Goal: Task Accomplishment & Management: Manage account settings

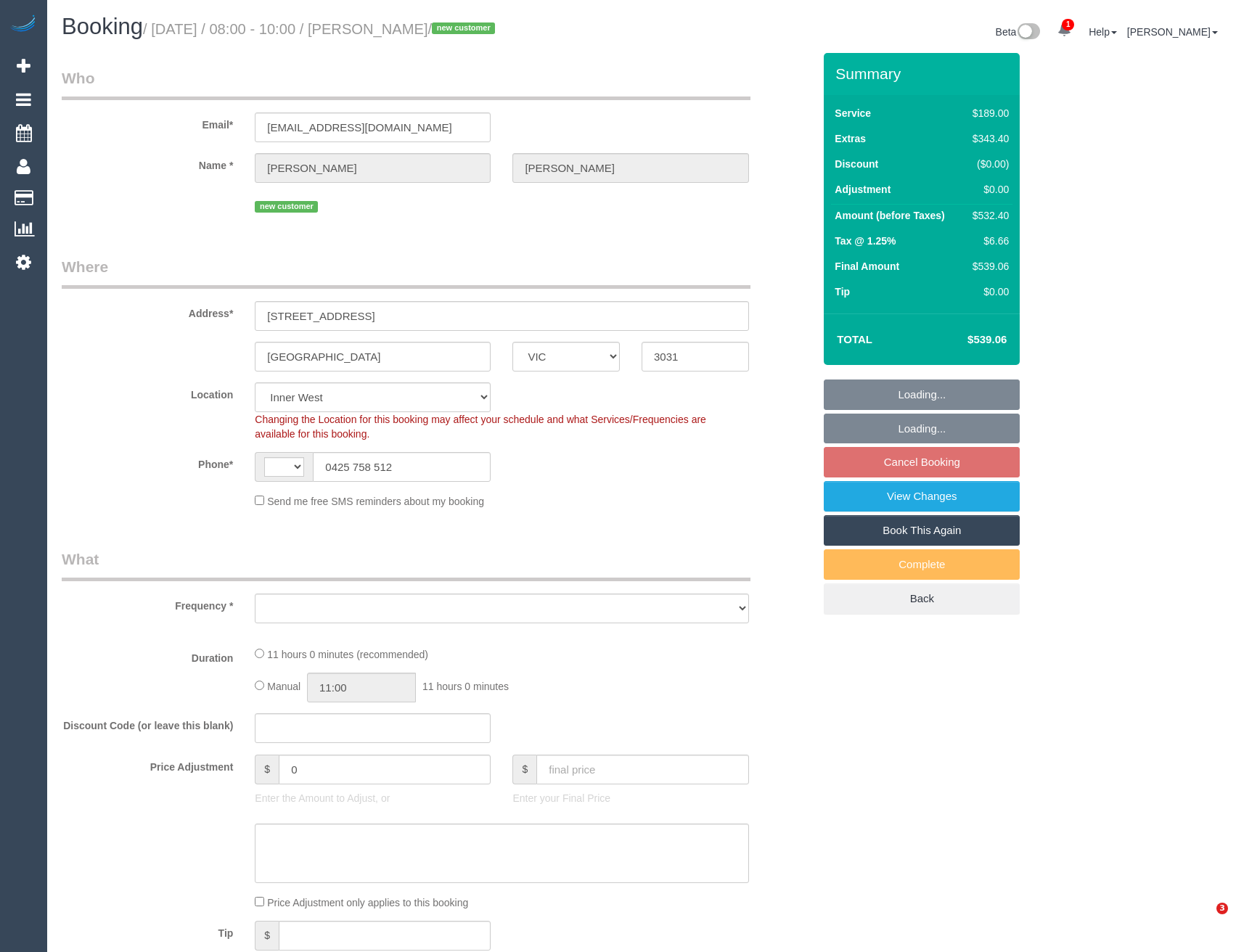
select select "VIC"
select select "string:AU"
select select "number:28"
select select "number:16"
select select "number:18"
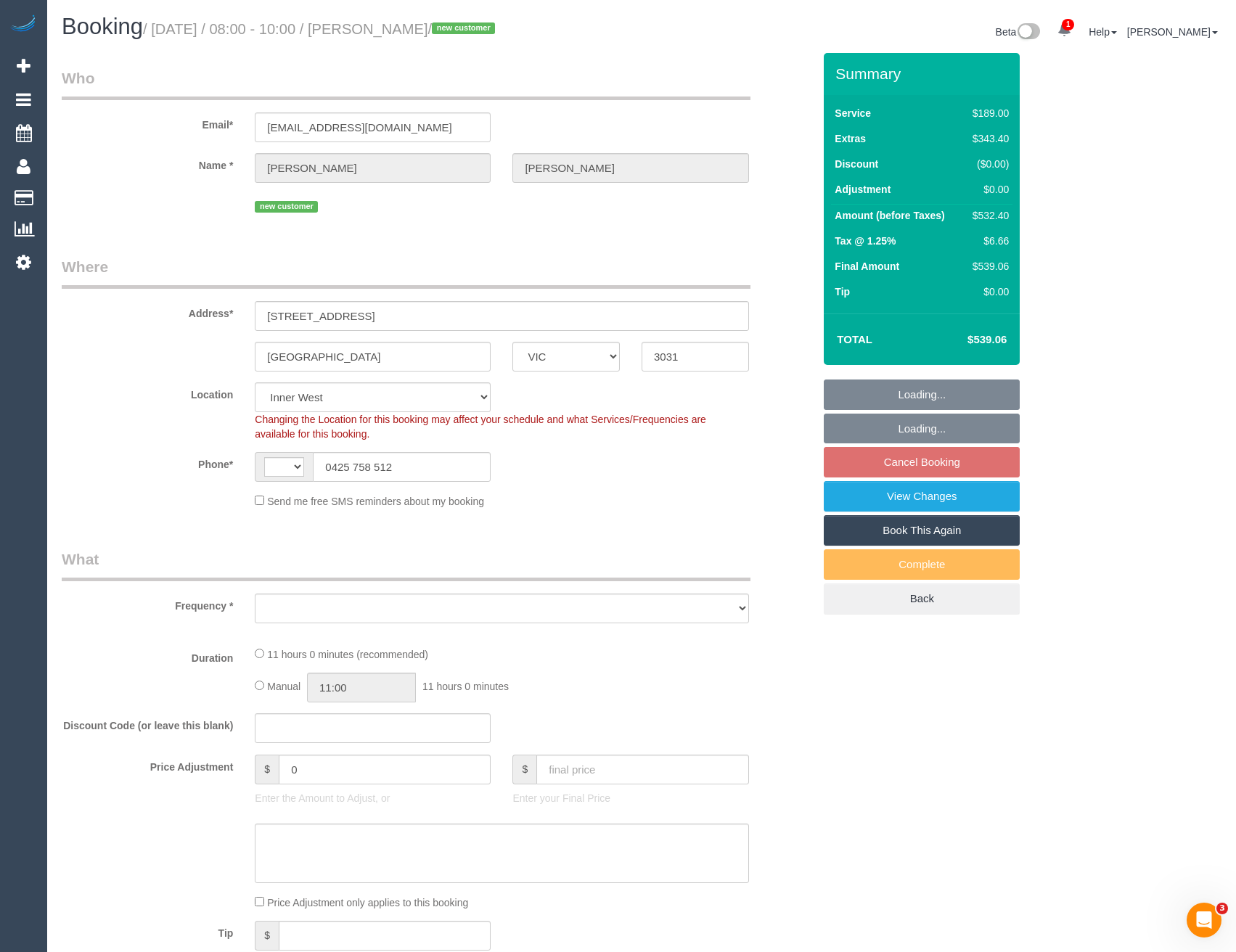
select select "number:24"
select select "object:727"
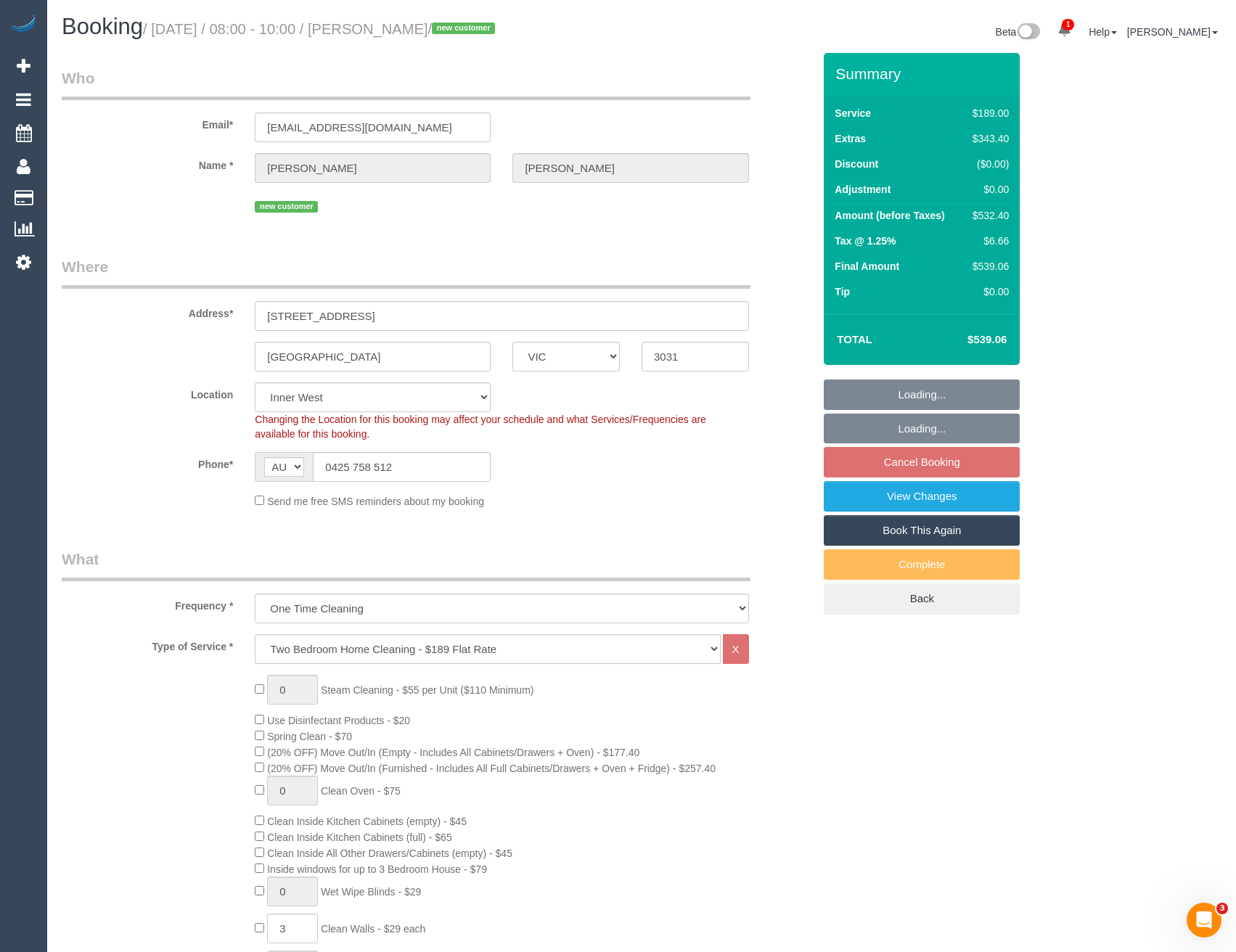
select select "spot2"
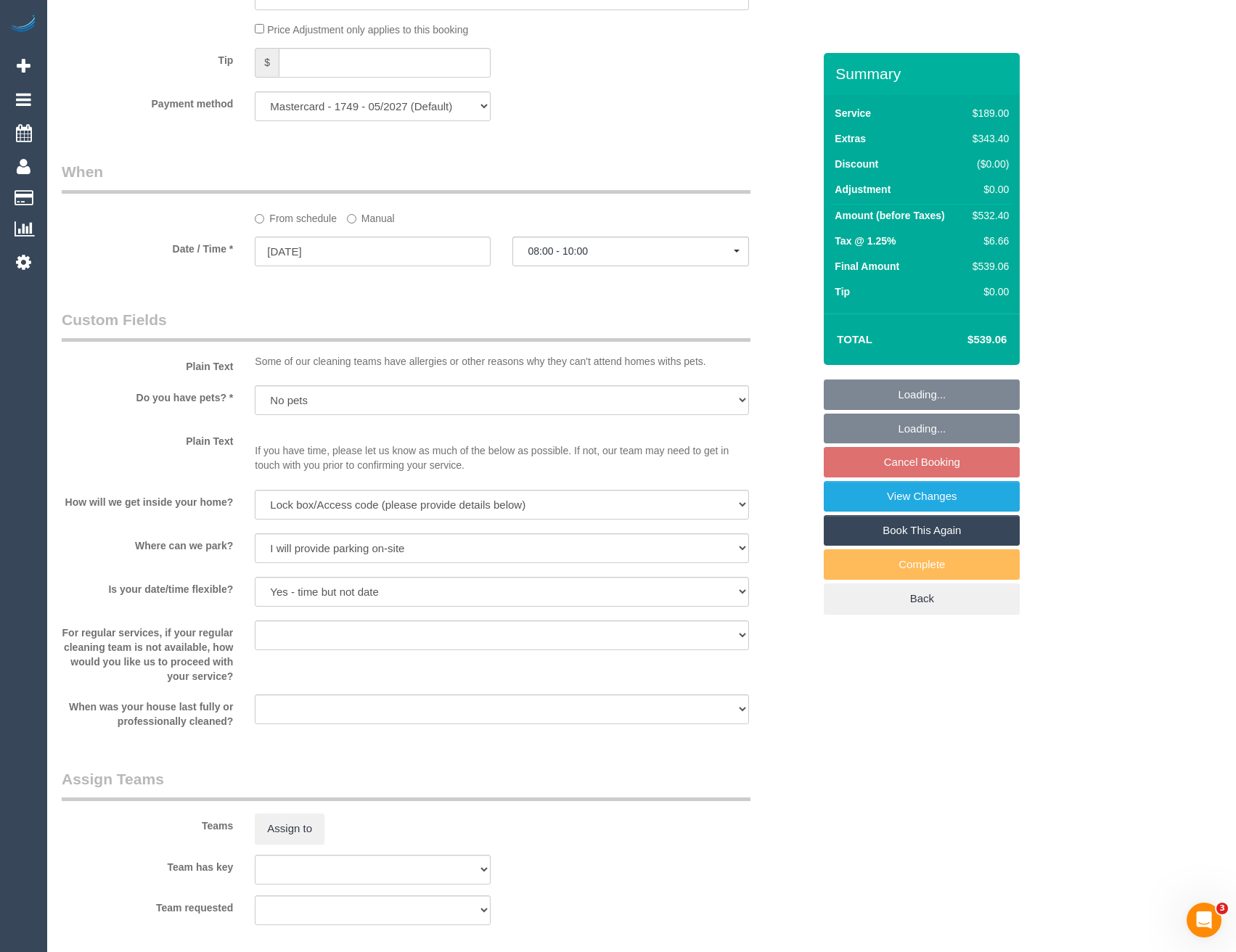
select select "object:1514"
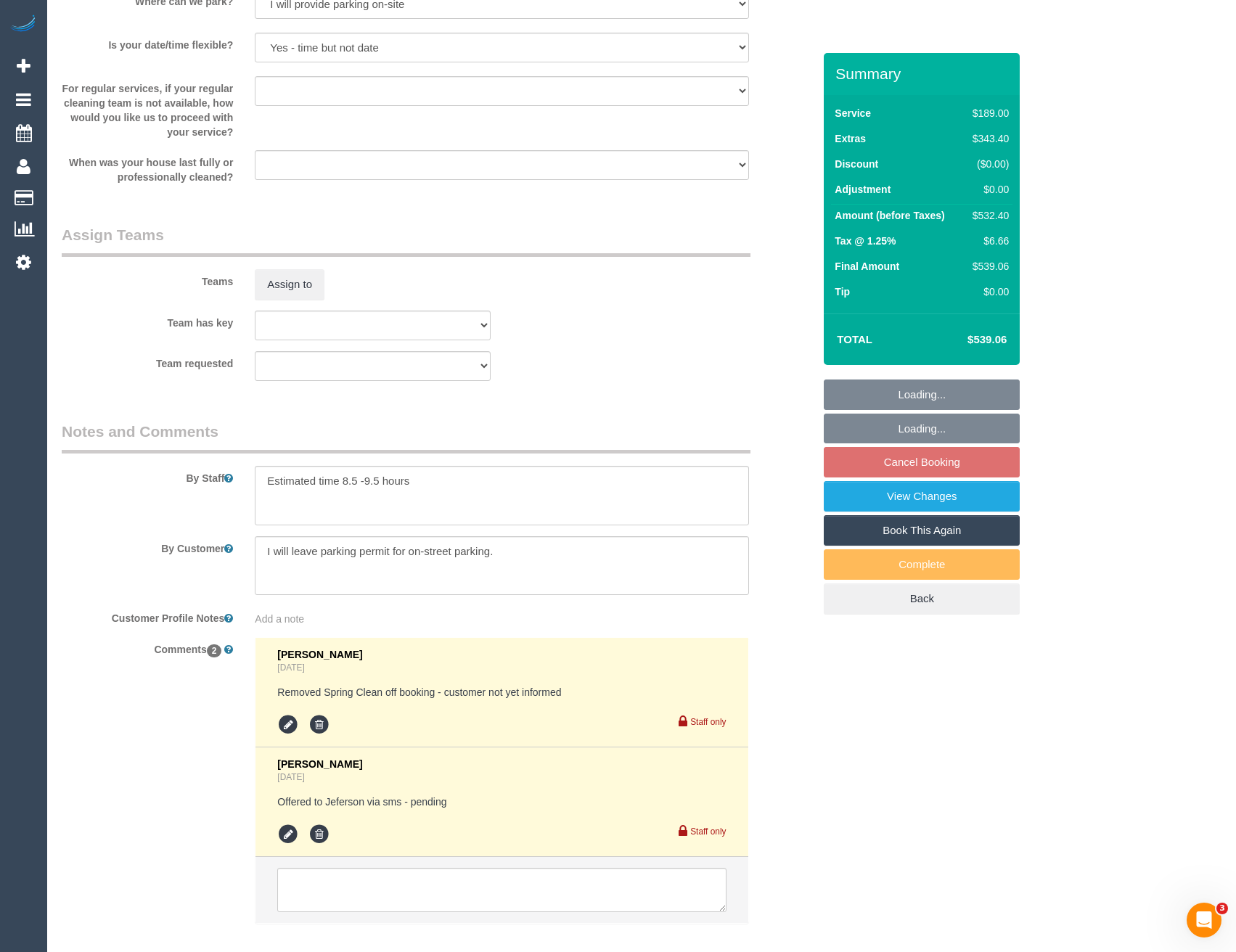
scroll to position [2073, 0]
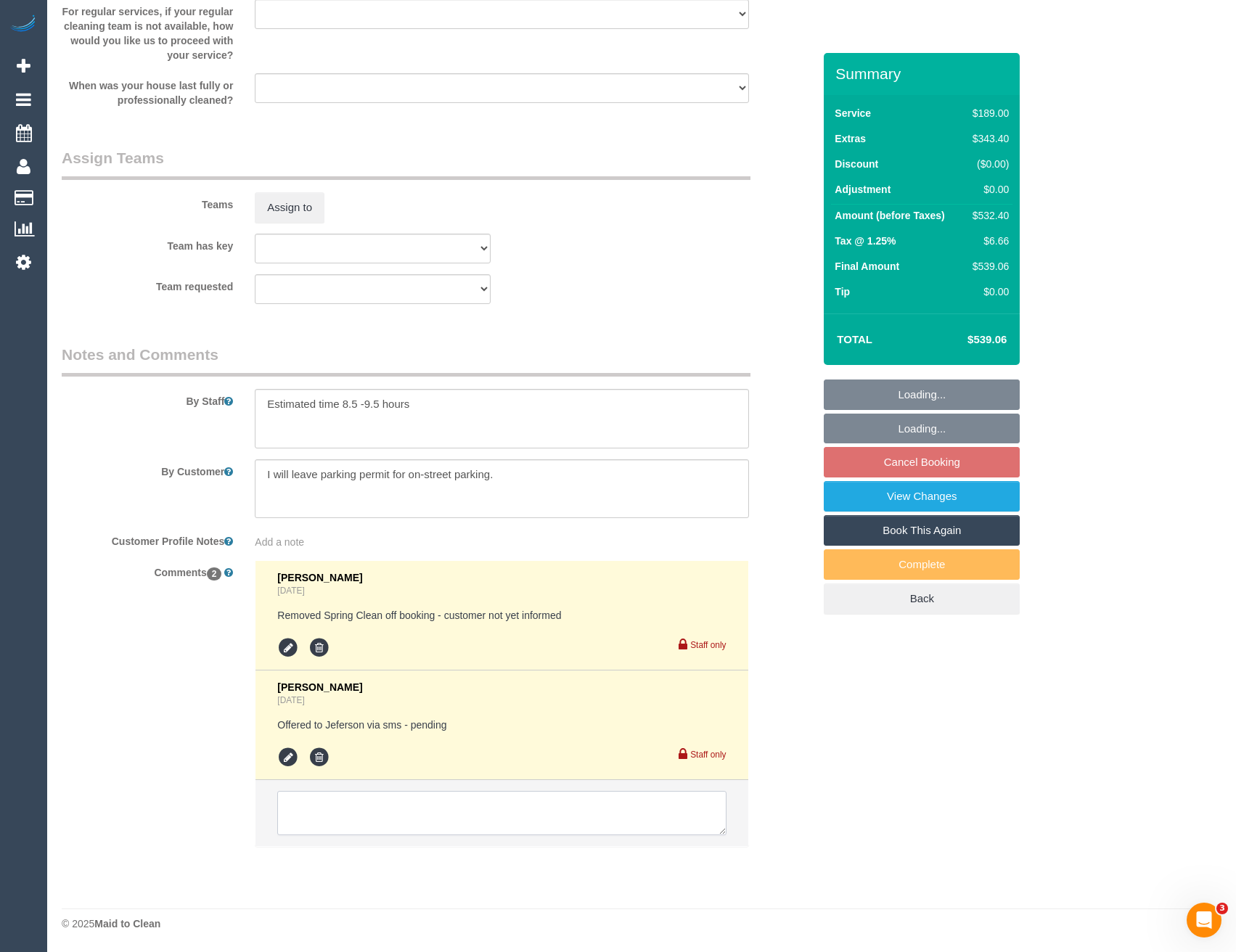
click at [328, 816] on textarea at bounding box center [502, 814] width 449 height 45
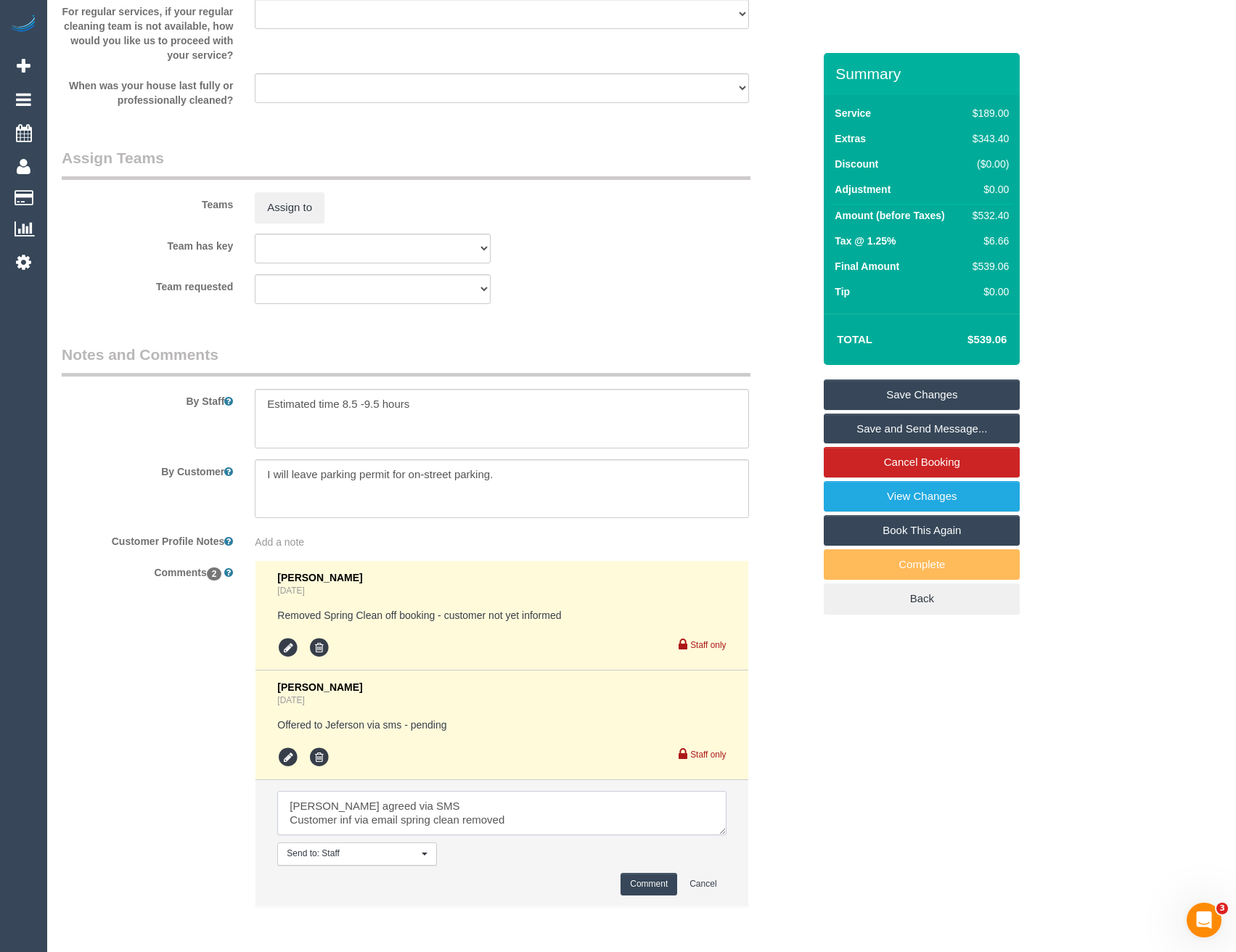
type textarea "Jeferson agreed via SMS Customer inf via email spring clean removed"
click at [656, 882] on button "Comment" at bounding box center [649, 884] width 56 height 23
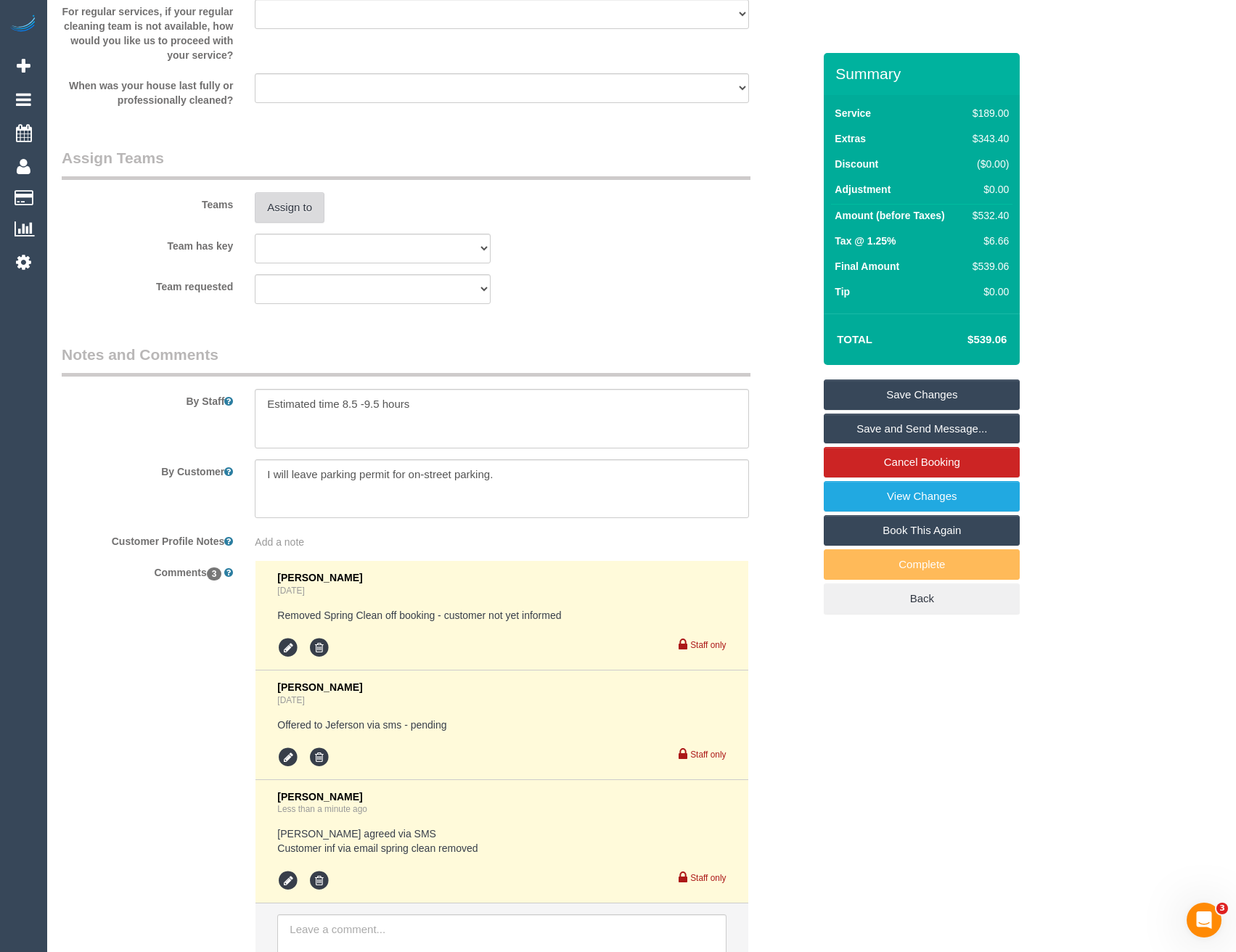
click at [292, 215] on button "Assign to" at bounding box center [289, 207] width 70 height 31
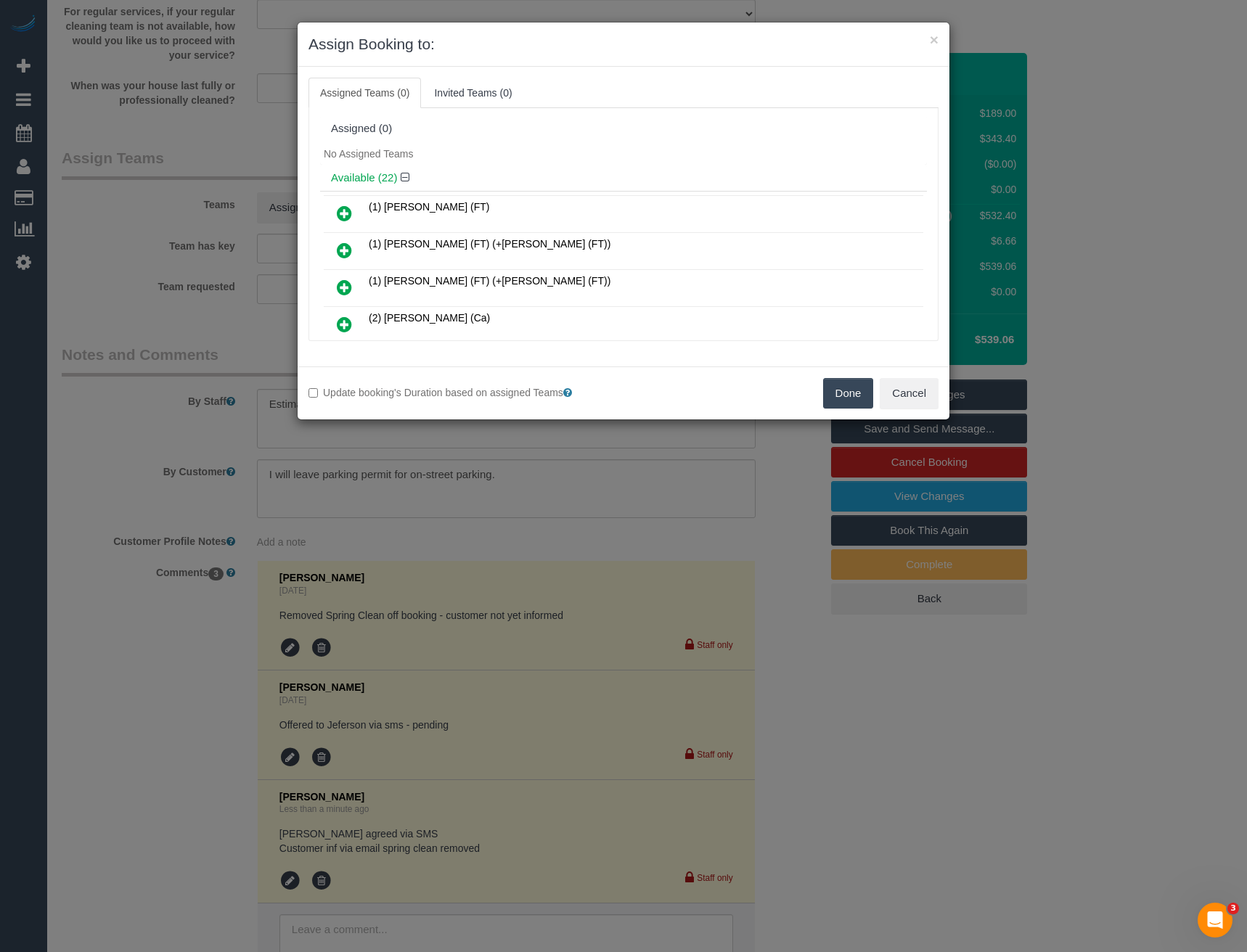
click at [533, 458] on div "× Assign Booking to: Assigned Teams (0) Invited Teams (0) Assigned (0) No Assig…" at bounding box center [623, 476] width 1247 height 952
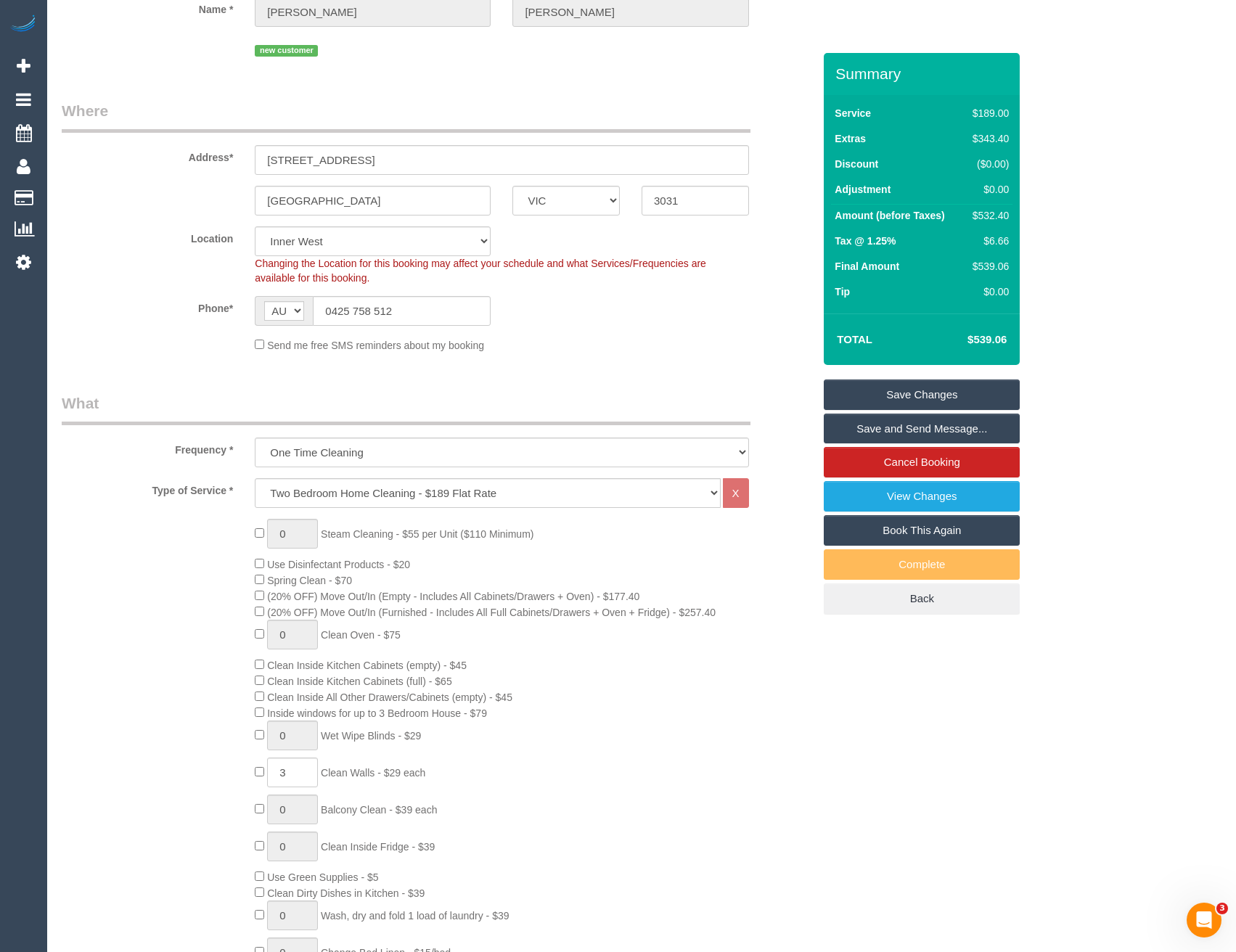
scroll to position [0, 0]
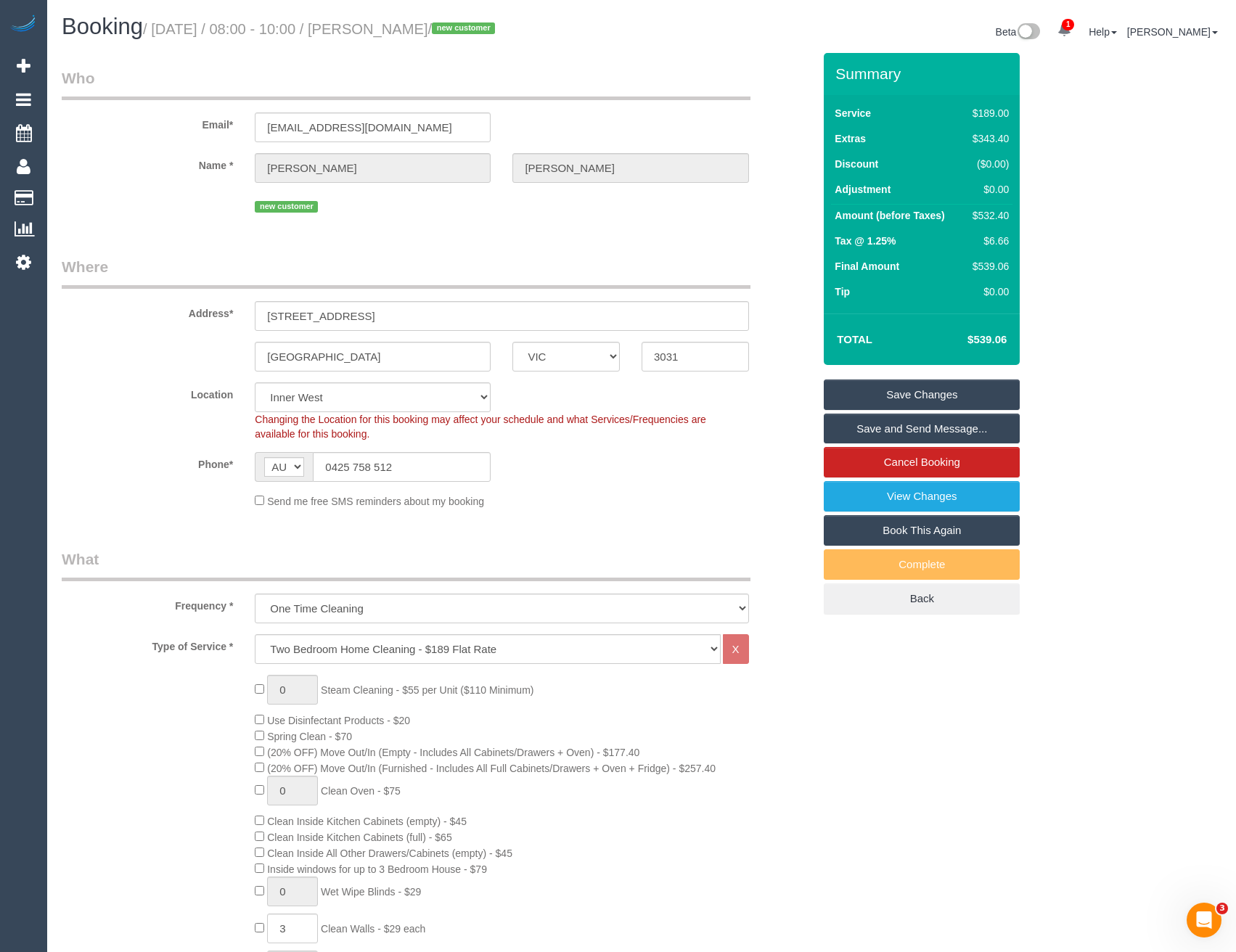
click at [355, 415] on span "Changing the Location for this booking may affect your schedule and what Servic…" at bounding box center [480, 427] width 451 height 26
click at [347, 392] on select "Office City East (North) East (South) Inner East Inner North (East) Inner North…" at bounding box center [372, 397] width 236 height 30
select select "50"
click at [255, 383] on select "Office City East (North) East (South) Inner East Inner North (East) Inner North…" at bounding box center [372, 397] width 236 height 30
select select "object:4660"
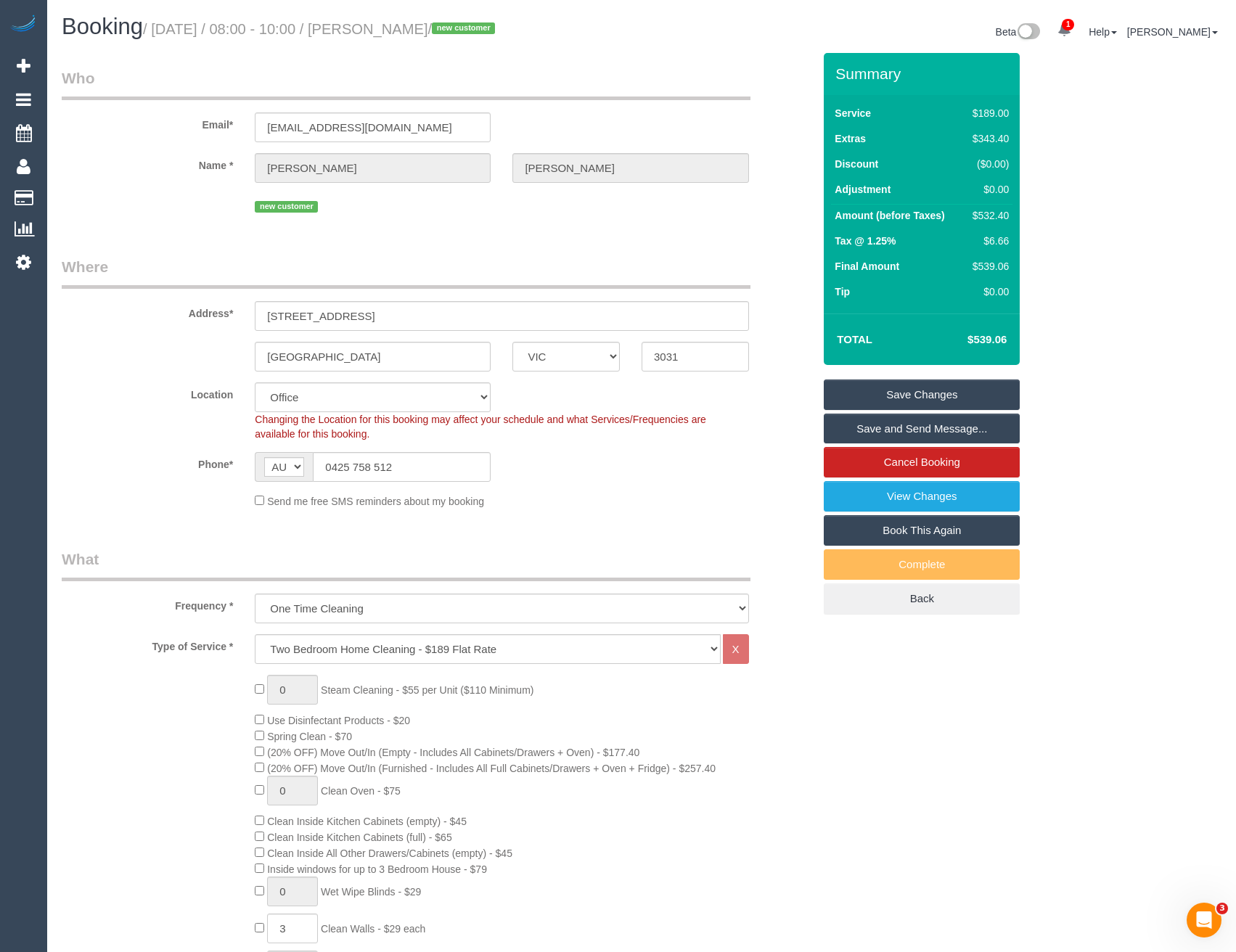
click at [512, 481] on div "Phone* AF AL DZ AD AO AI AQ AG AR AM AW AU AT AZ BS BH BD BB BY BE BZ BJ BM BT …" at bounding box center [437, 466] width 773 height 30
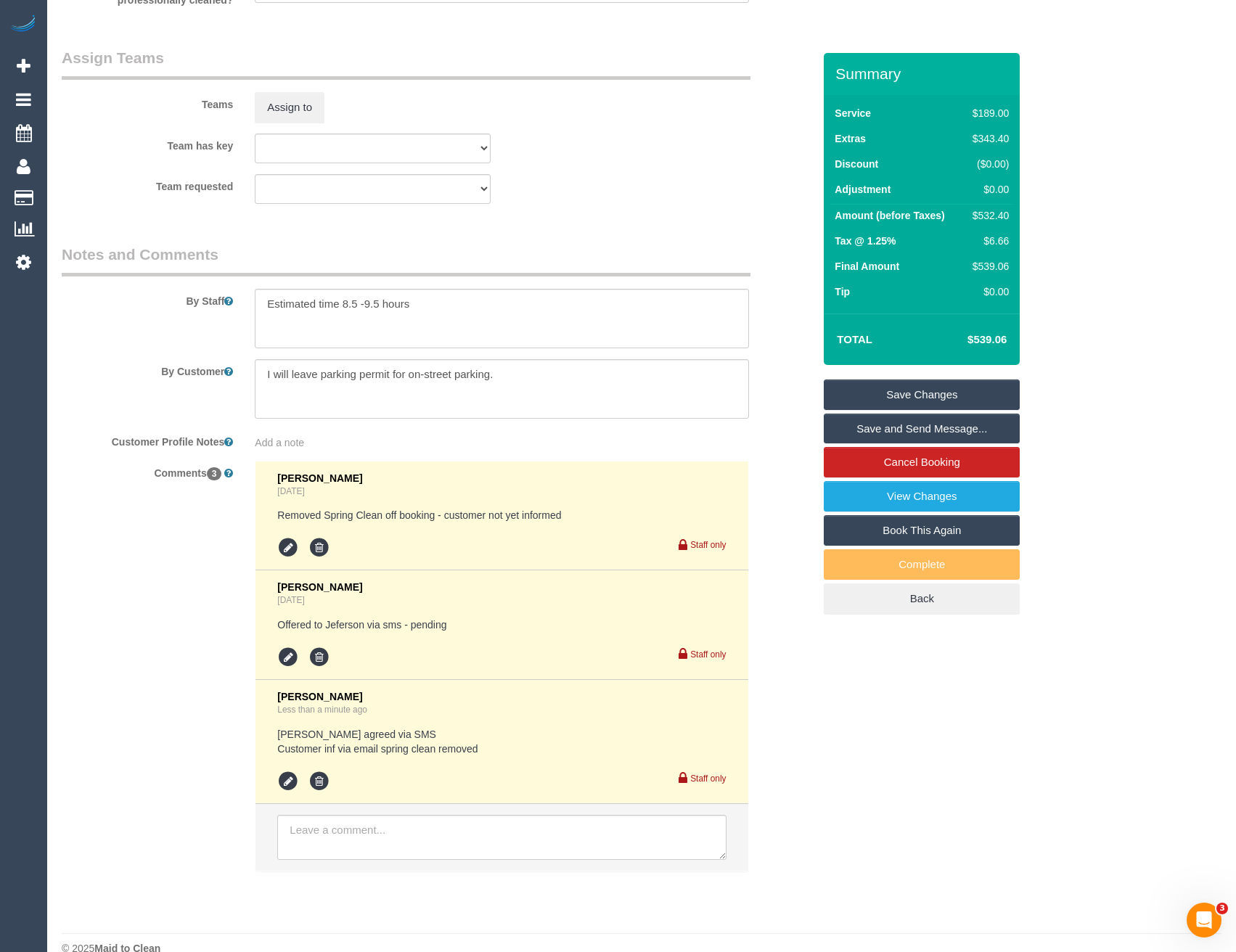
scroll to position [2277, 0]
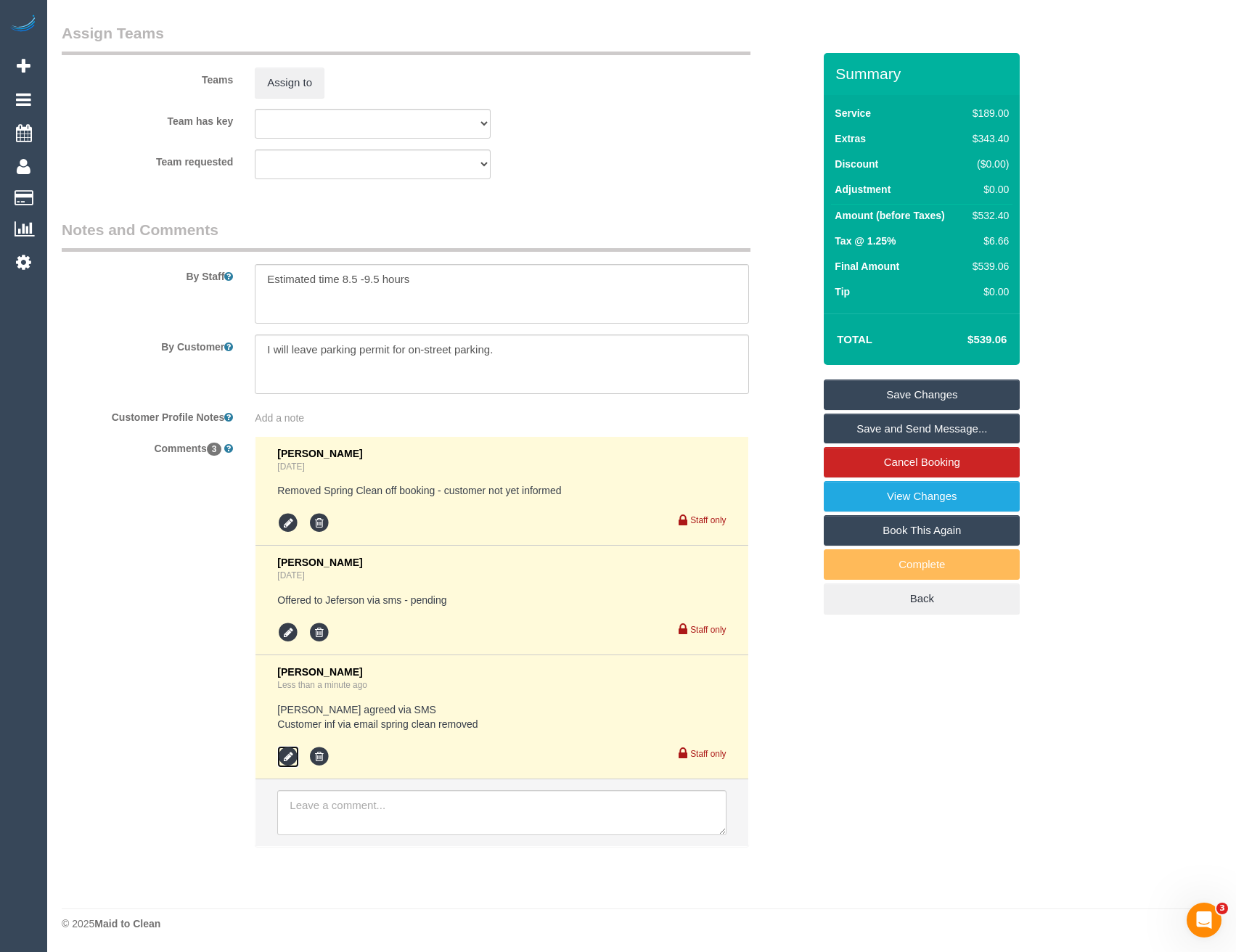
click at [288, 757] on icon at bounding box center [288, 757] width 22 height 22
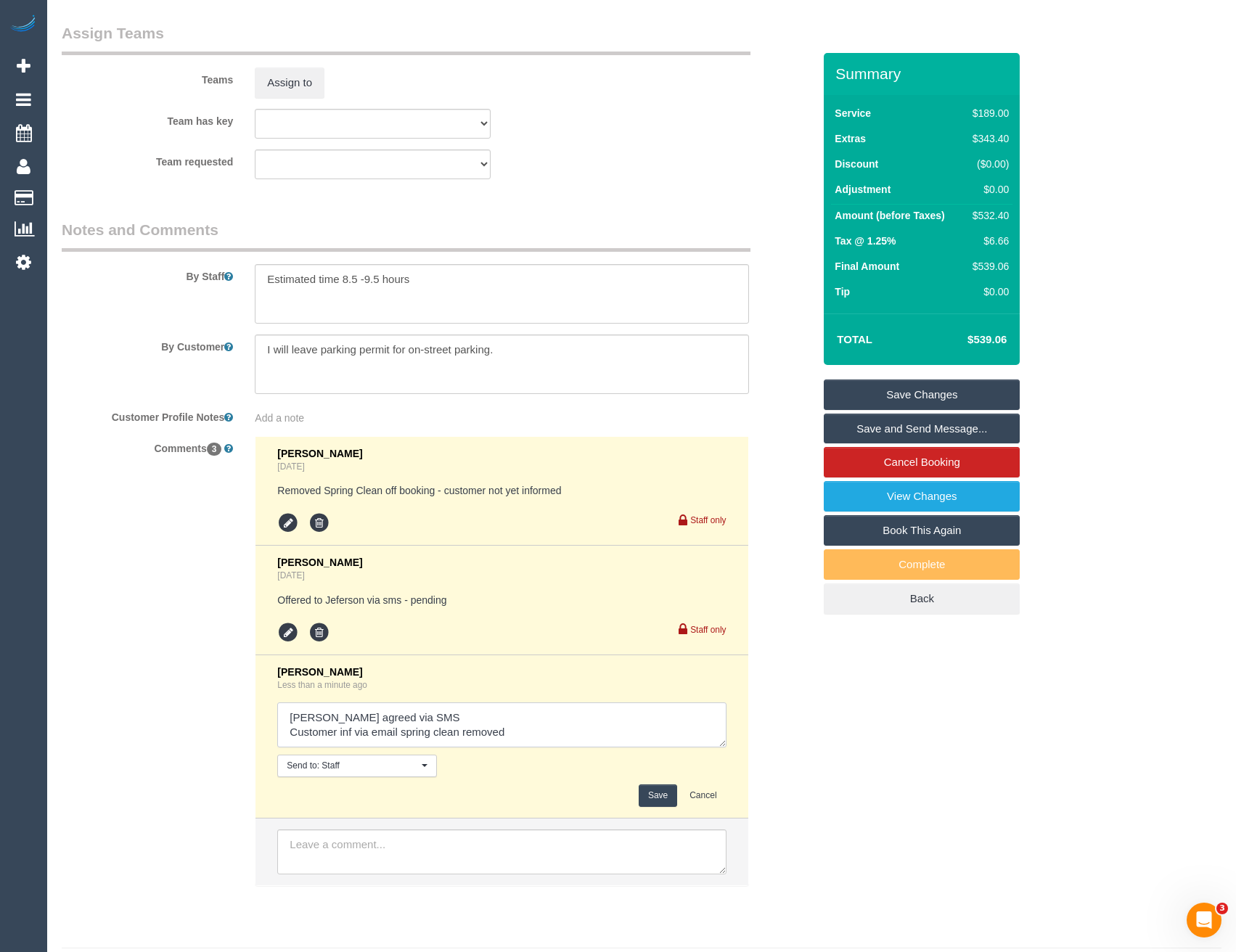
click at [537, 730] on textarea at bounding box center [502, 725] width 449 height 45
type textarea "Jeferson agreed via SMS Customer inf via email spring clean removed // pending …"
click at [668, 801] on button "Save" at bounding box center [658, 796] width 39 height 23
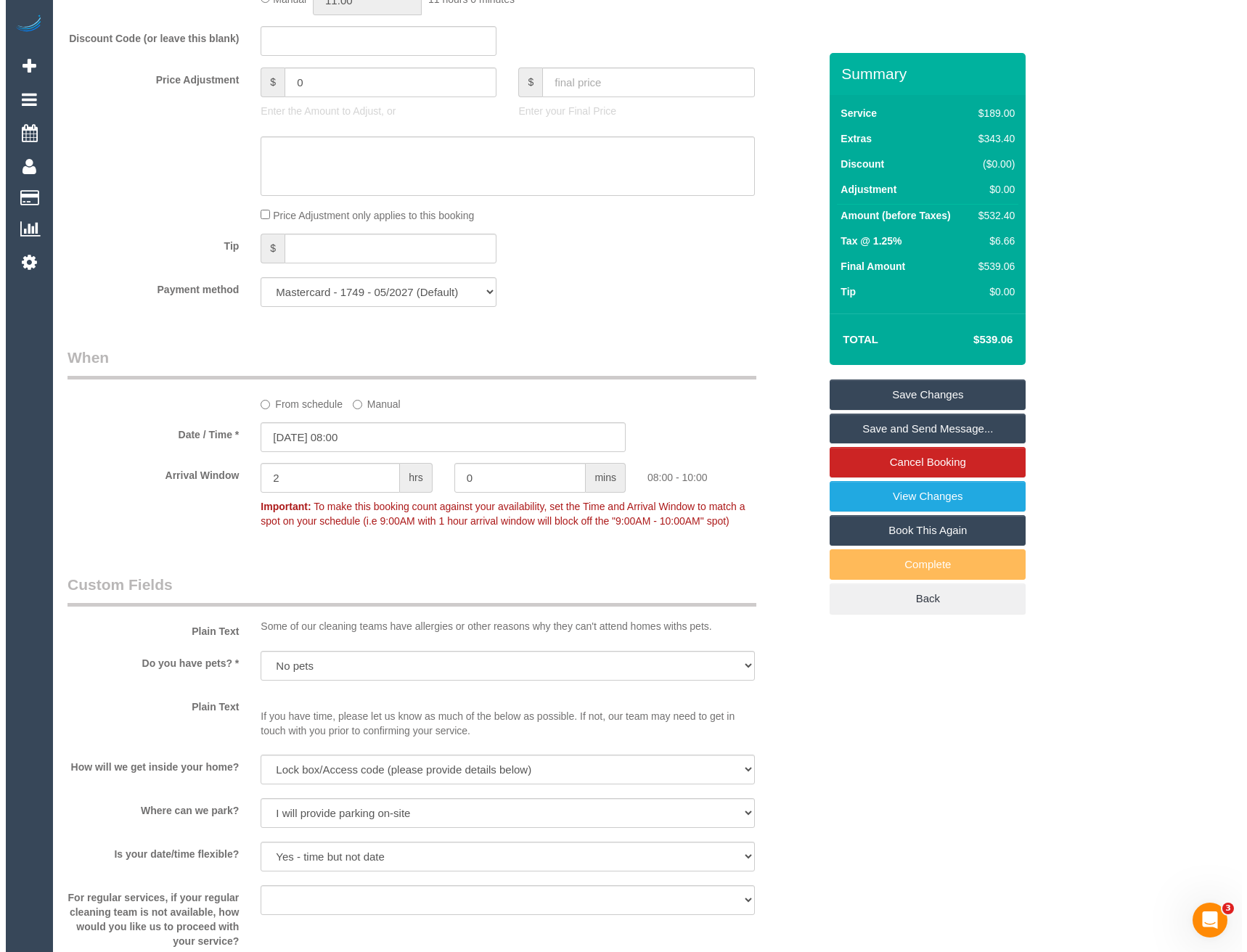
scroll to position [1597, 0]
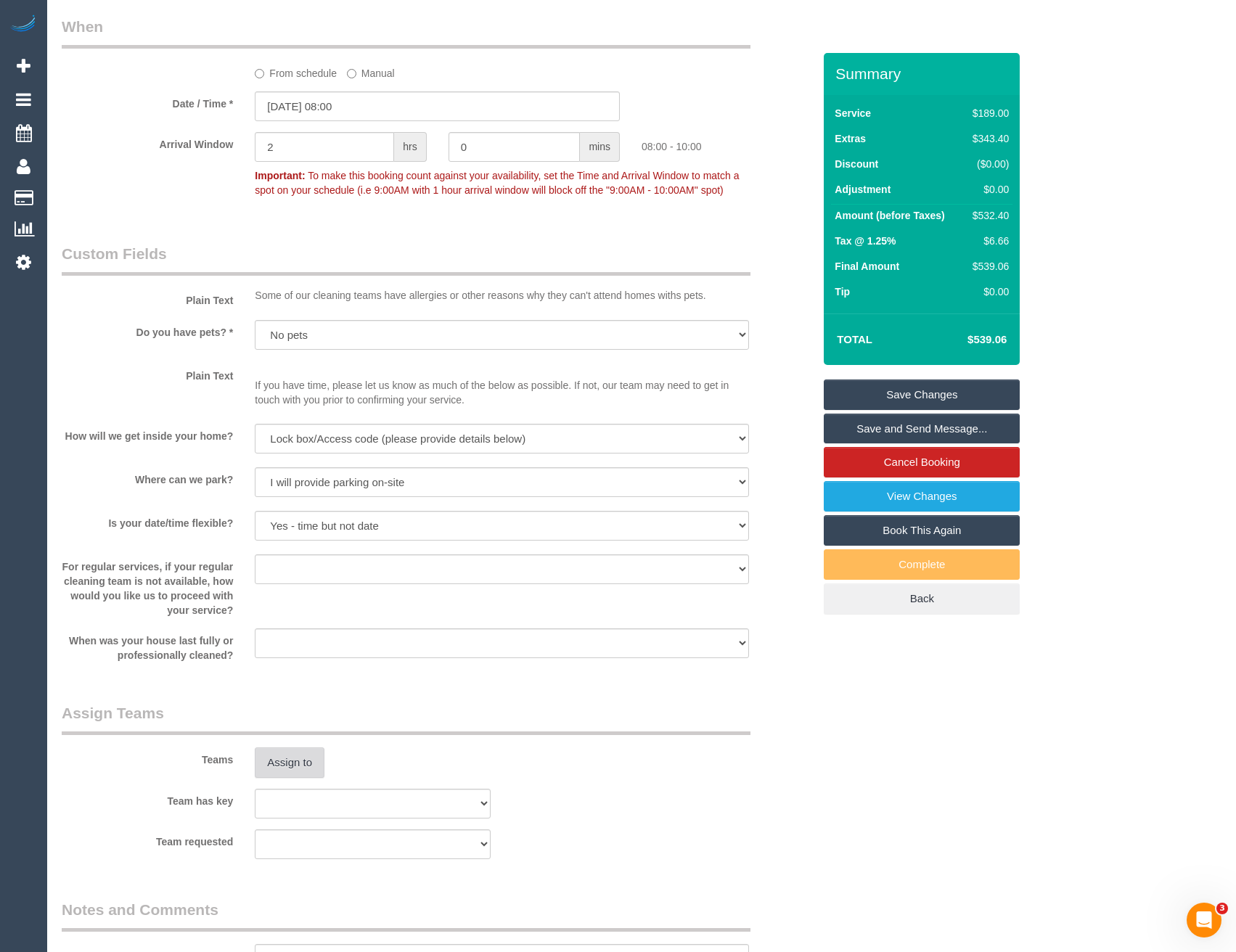
click at [302, 764] on button "Assign to" at bounding box center [289, 763] width 70 height 31
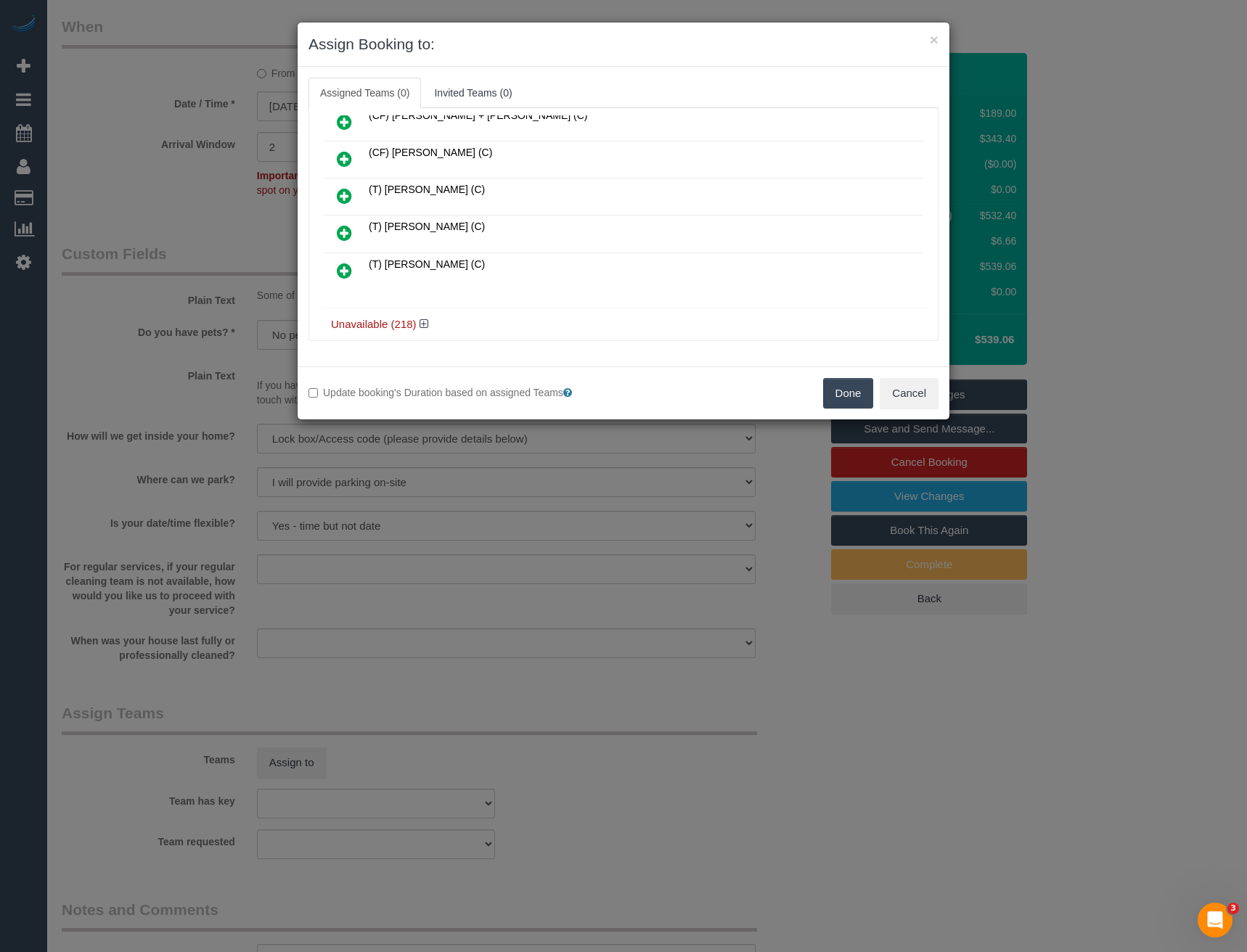
scroll to position [1446, 0]
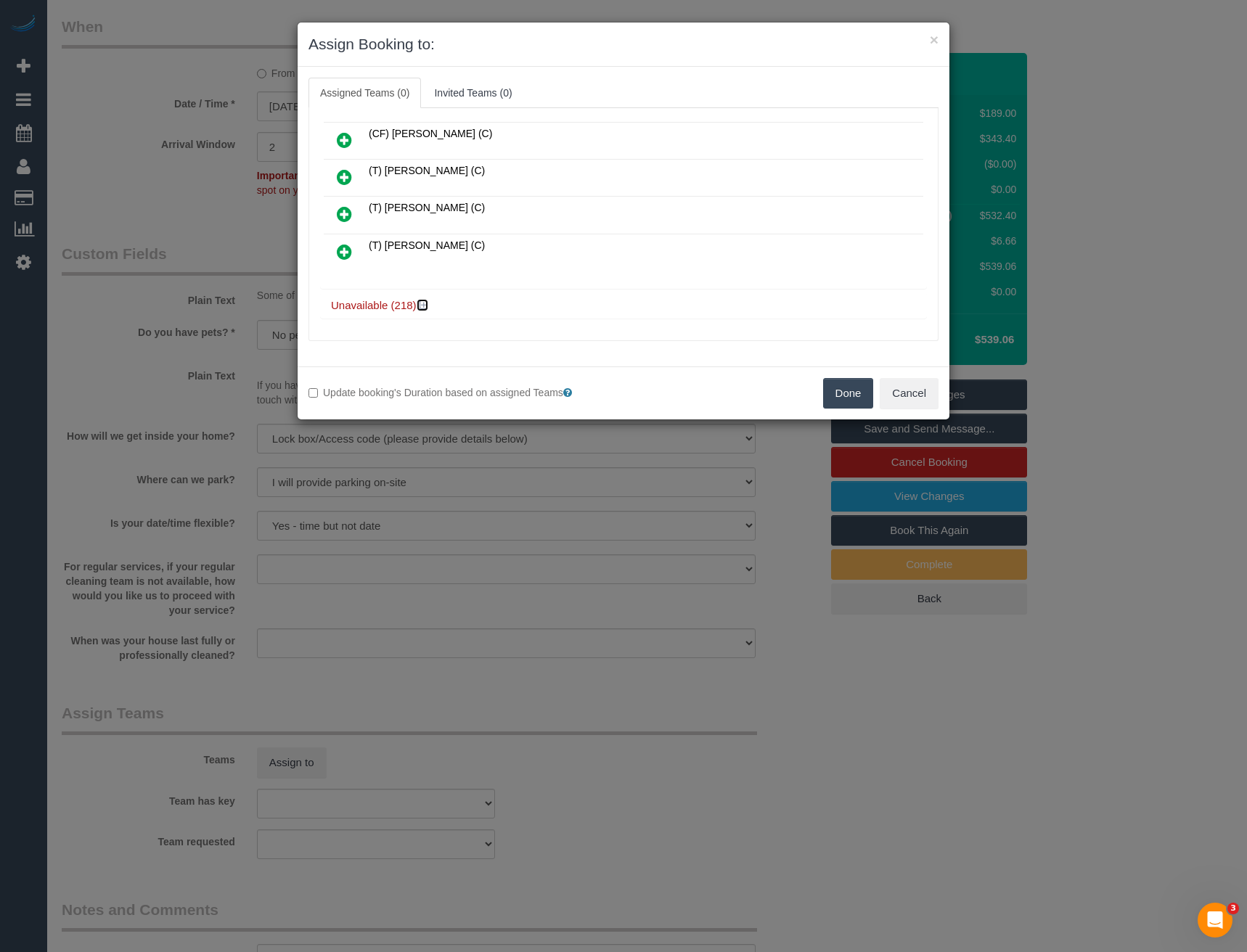
click at [426, 302] on icon at bounding box center [424, 306] width 9 height 11
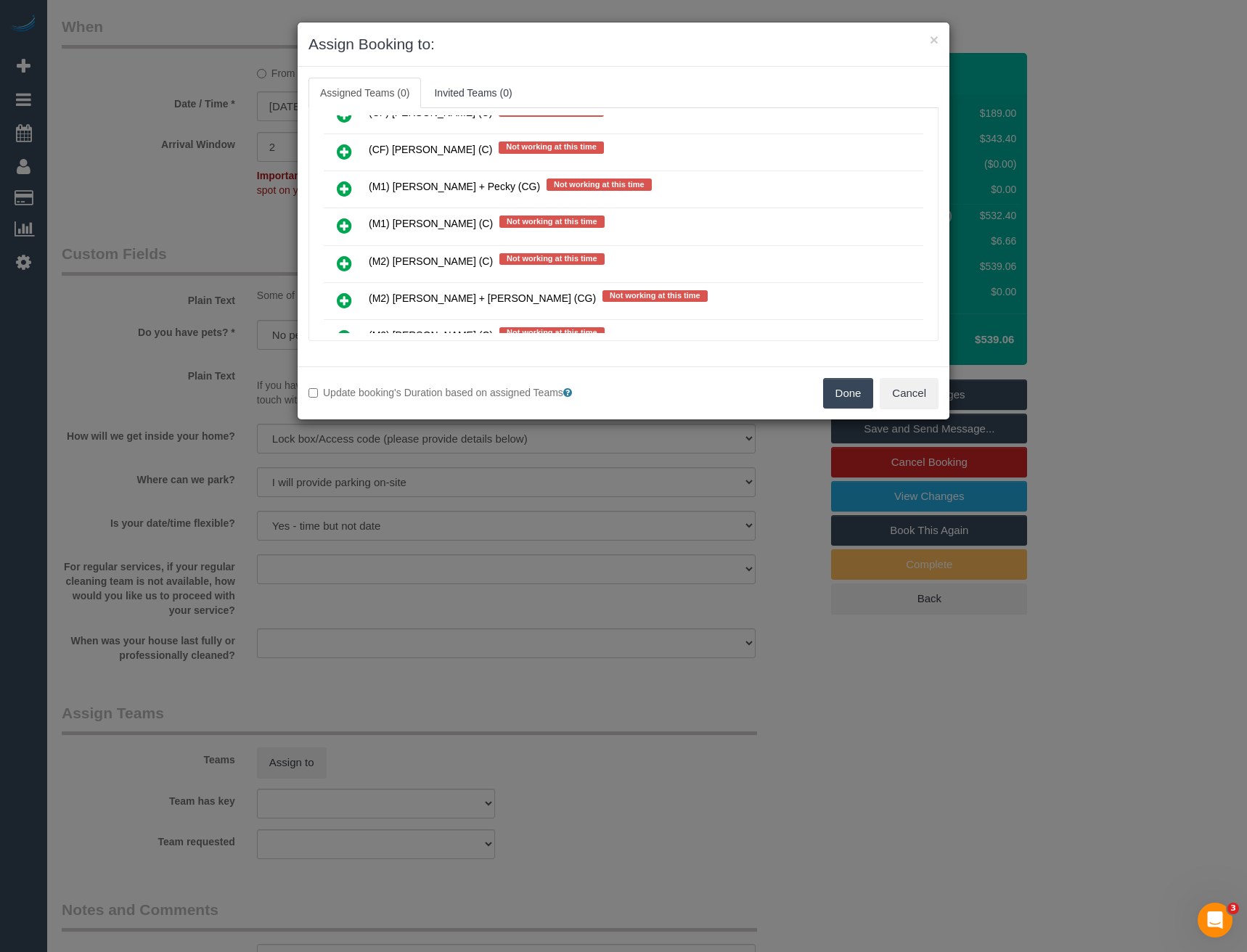
click at [347, 223] on icon at bounding box center [344, 226] width 15 height 18
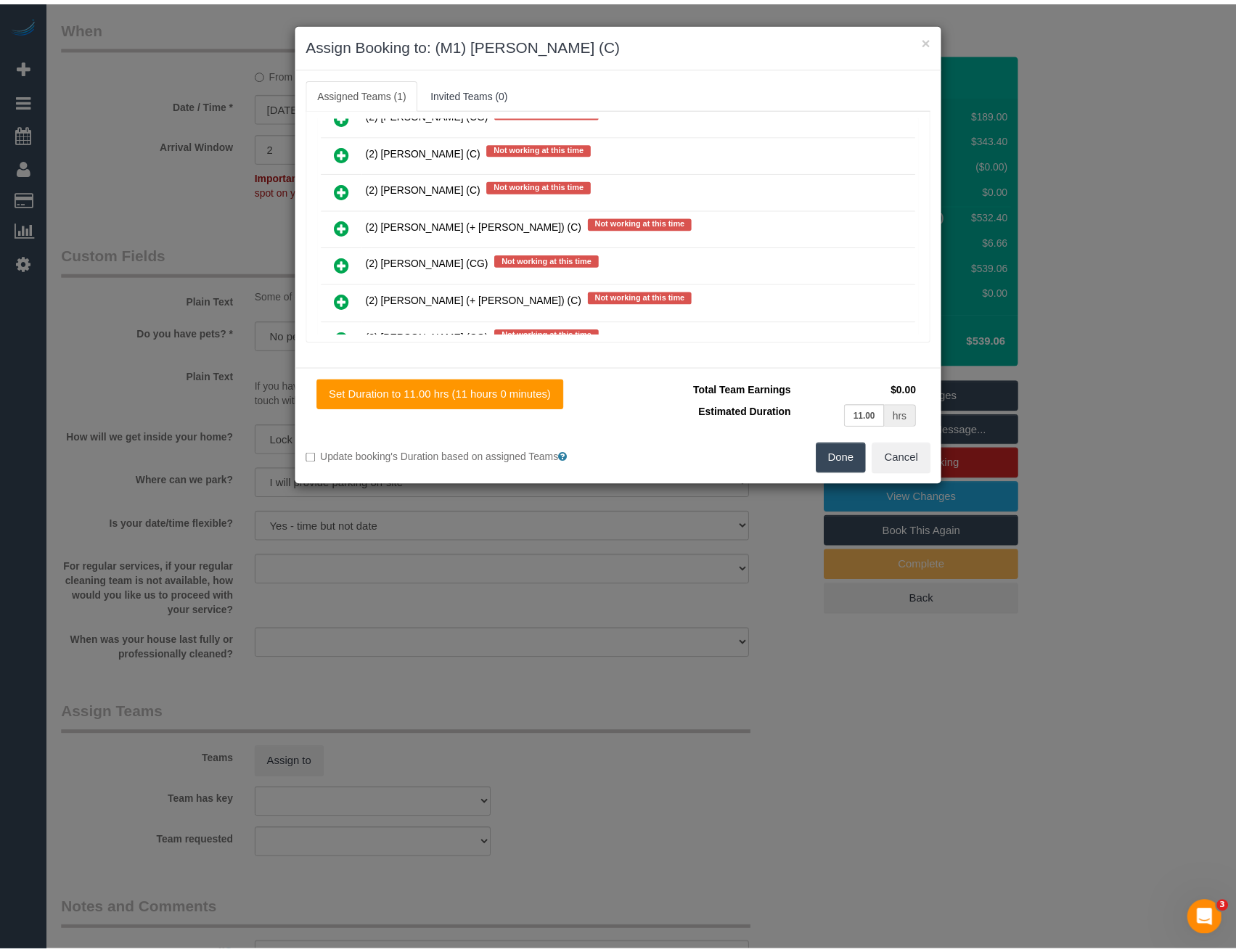
scroll to position [0, 0]
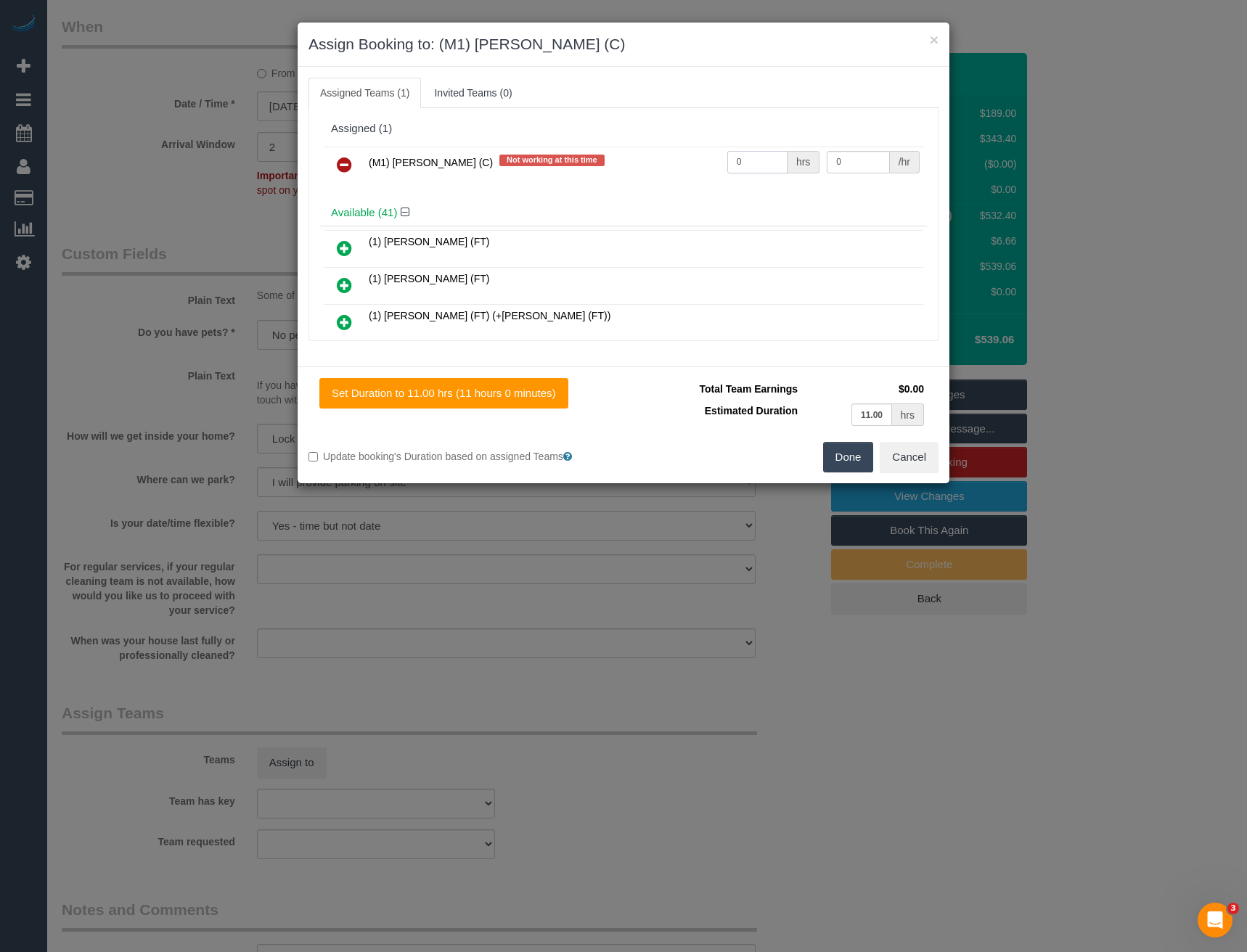
drag, startPoint x: 757, startPoint y: 161, endPoint x: 595, endPoint y: 170, distance: 162.2
click at [666, 171] on tr "(M1) Jeferson Ortiz (C) Not working at this time 0 hrs 0 /hr" at bounding box center [624, 165] width 600 height 37
type input "1"
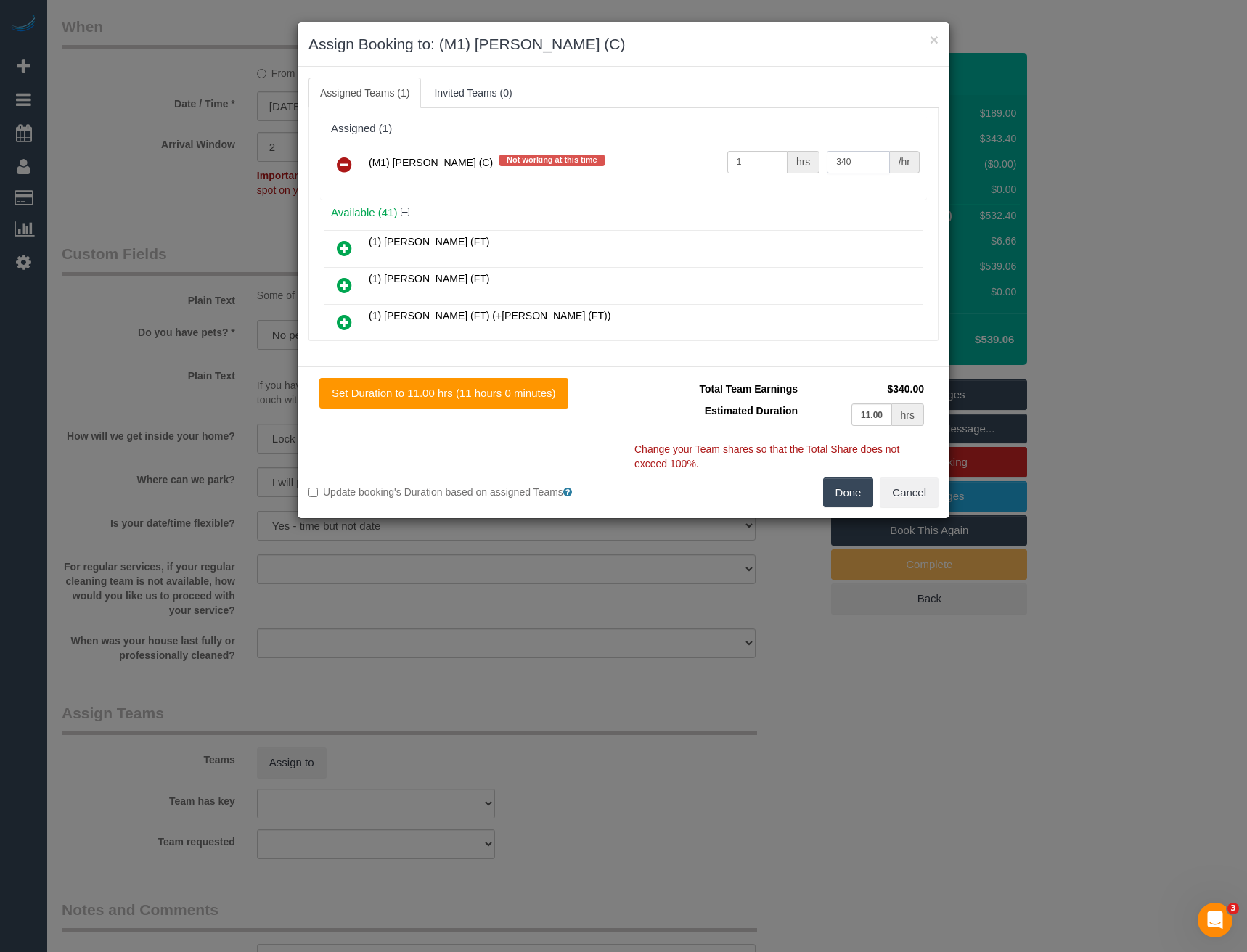
type input "340"
click at [858, 499] on button "Done" at bounding box center [848, 493] width 51 height 31
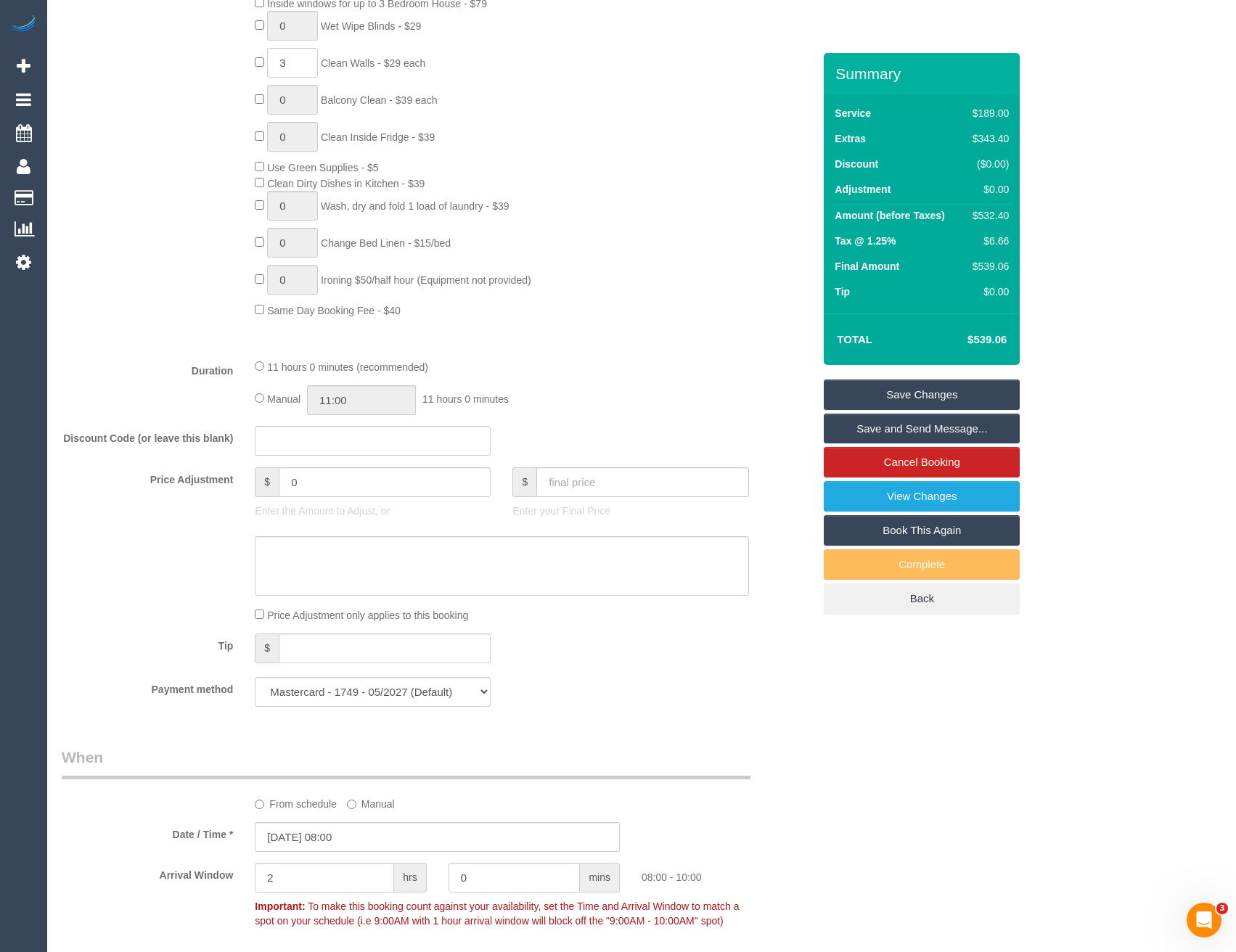
scroll to position [653, 0]
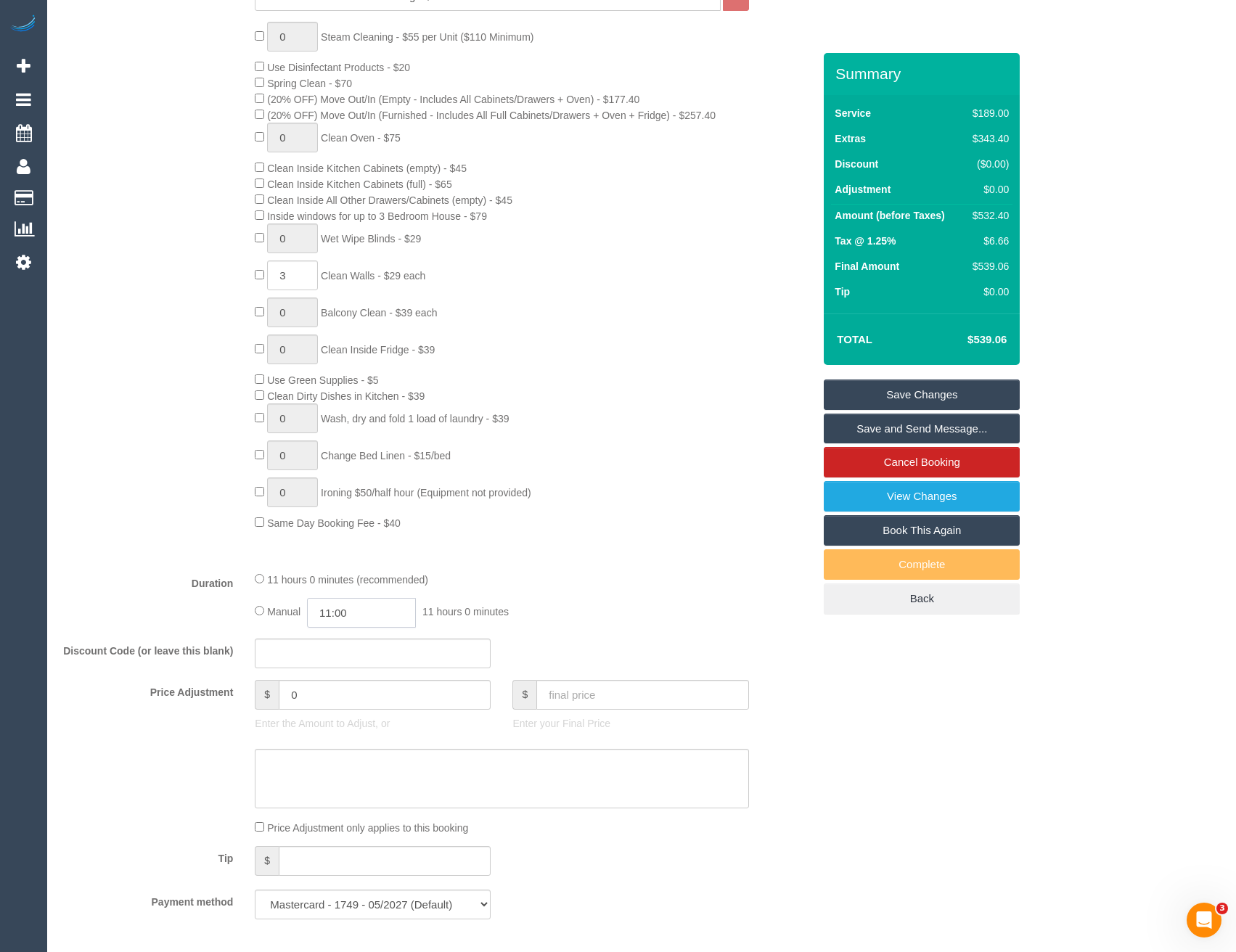
click at [377, 622] on input "11:00" at bounding box center [361, 613] width 109 height 30
type input "09:30"
click at [343, 687] on li "09:30" at bounding box center [346, 687] width 64 height 18
click at [575, 606] on div "Manual 09:30 9 hours 30 minutes" at bounding box center [502, 613] width 494 height 30
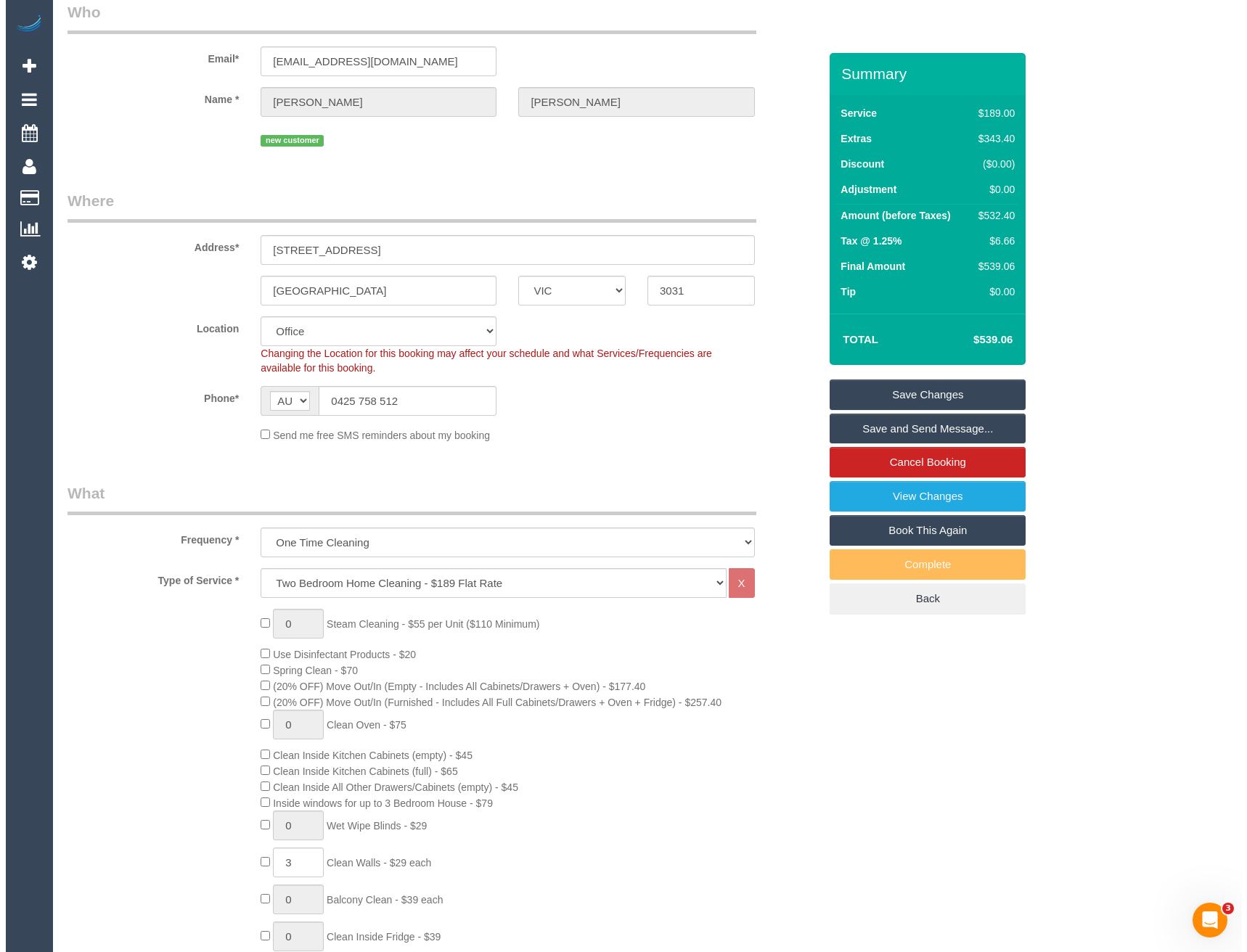
scroll to position [0, 0]
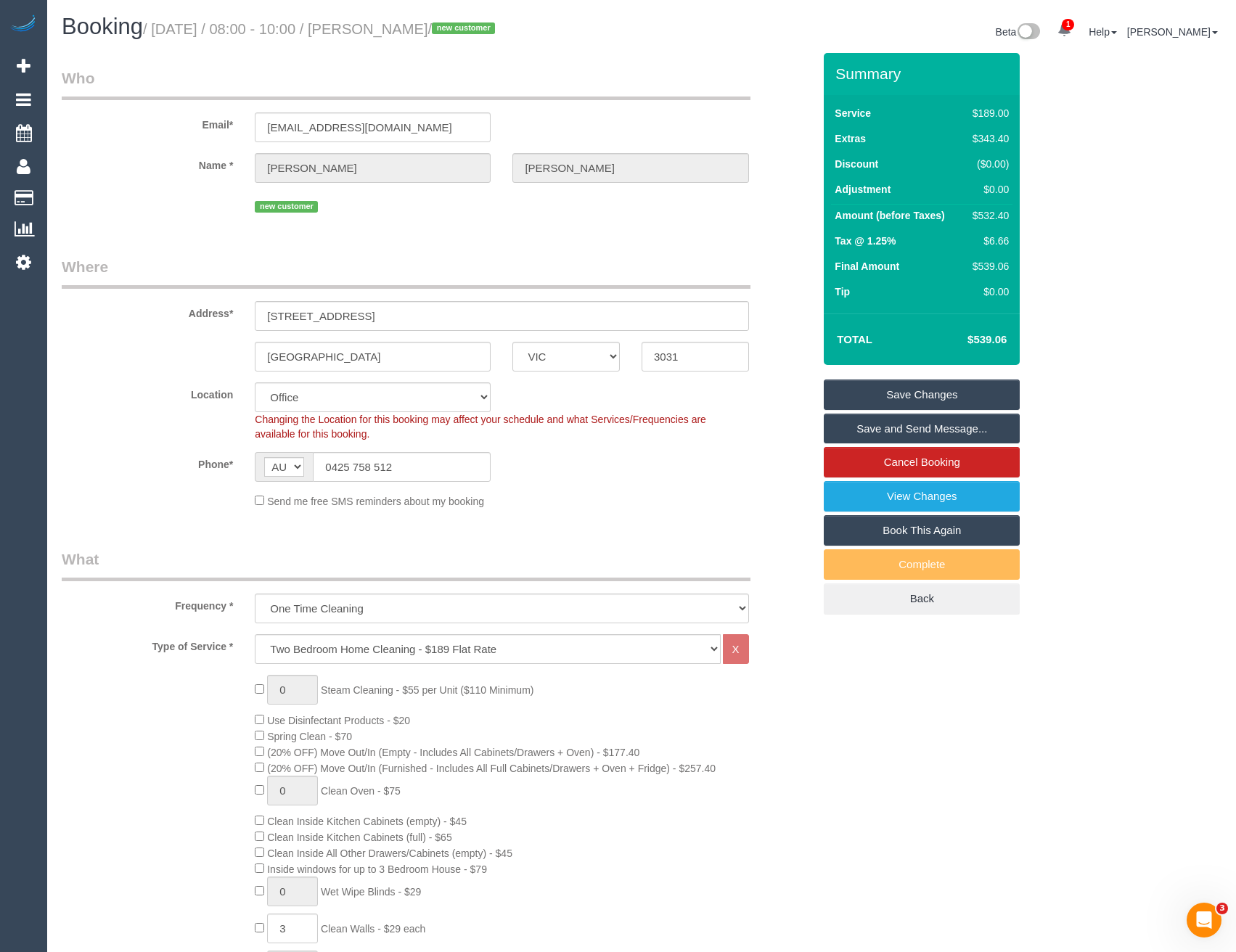
click at [892, 433] on link "Save and Send Message..." at bounding box center [922, 429] width 196 height 31
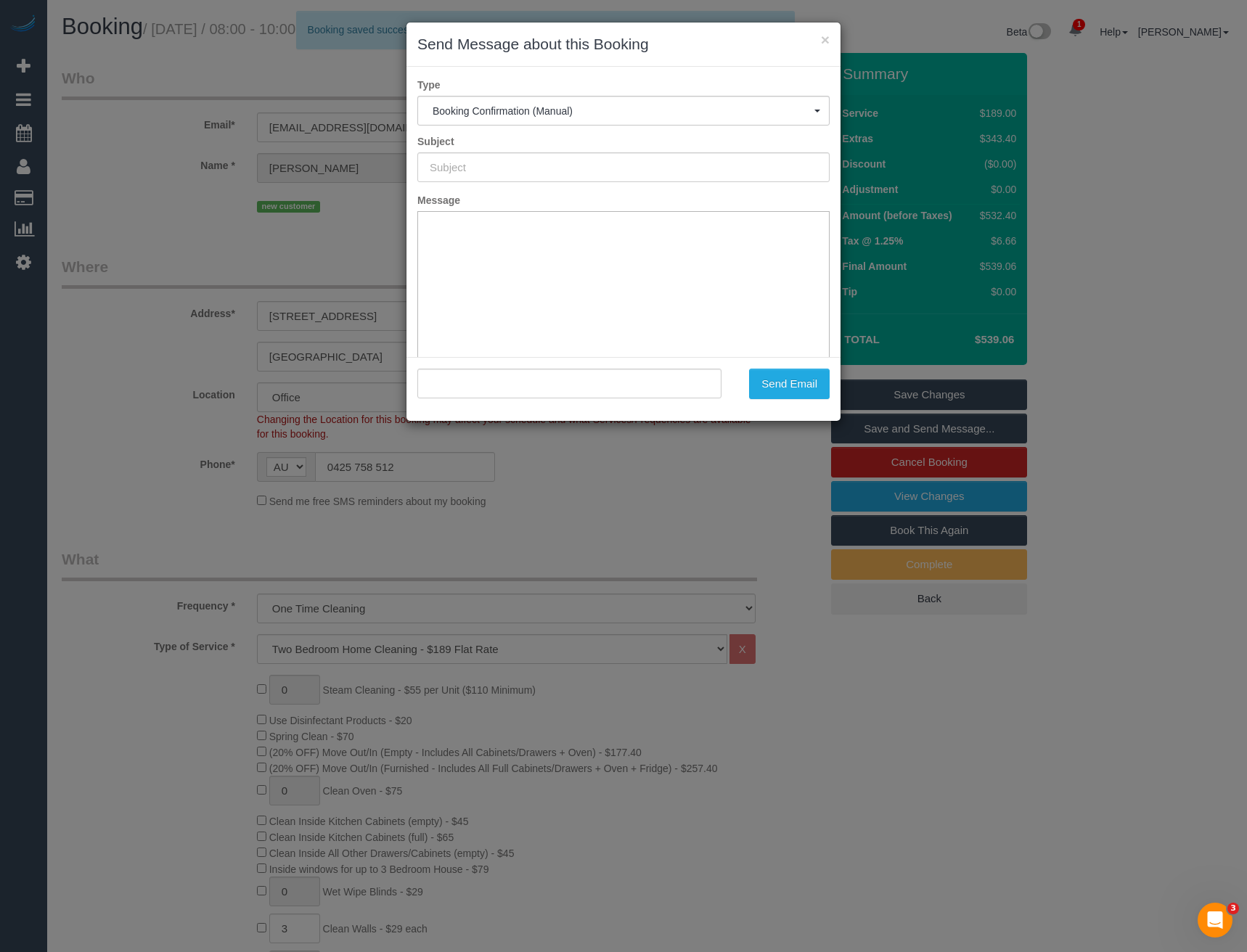
type input "Booking Confirmed"
type input ""Ronan O'Donnell" <rptodonnell@gmail.com>"
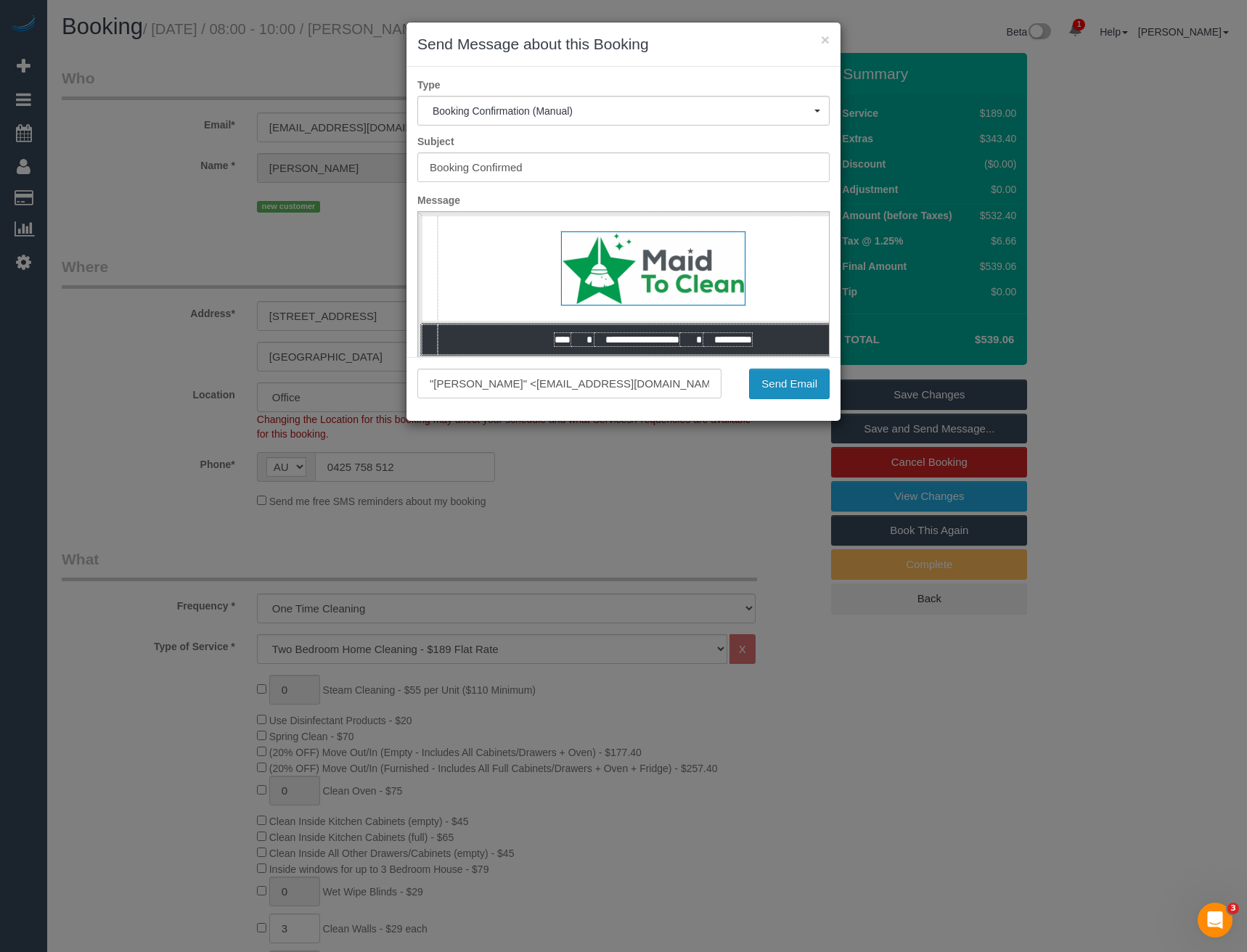
click at [812, 391] on button "Send Email" at bounding box center [790, 384] width 80 height 31
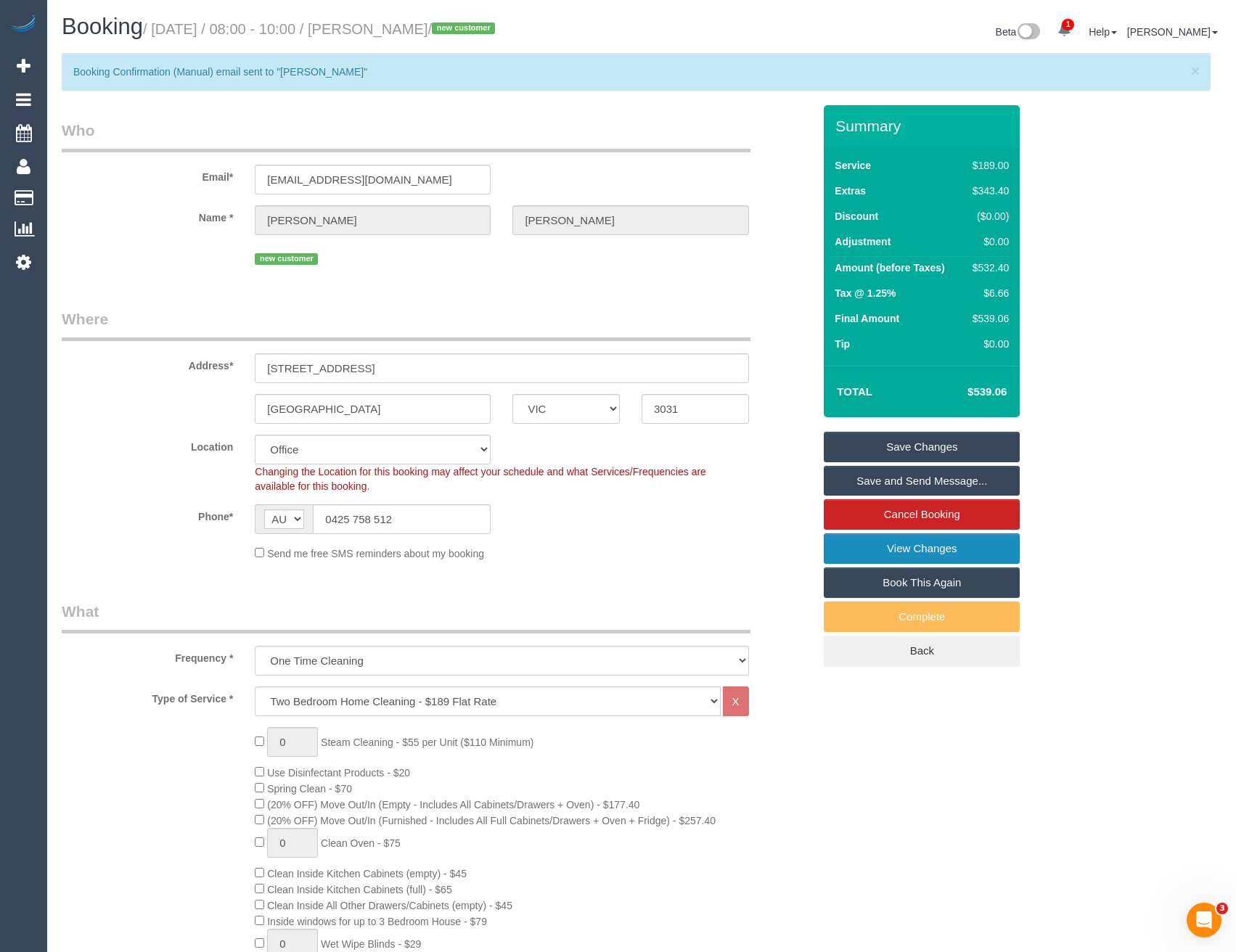
click at [919, 548] on link "View Changes" at bounding box center [922, 548] width 196 height 31
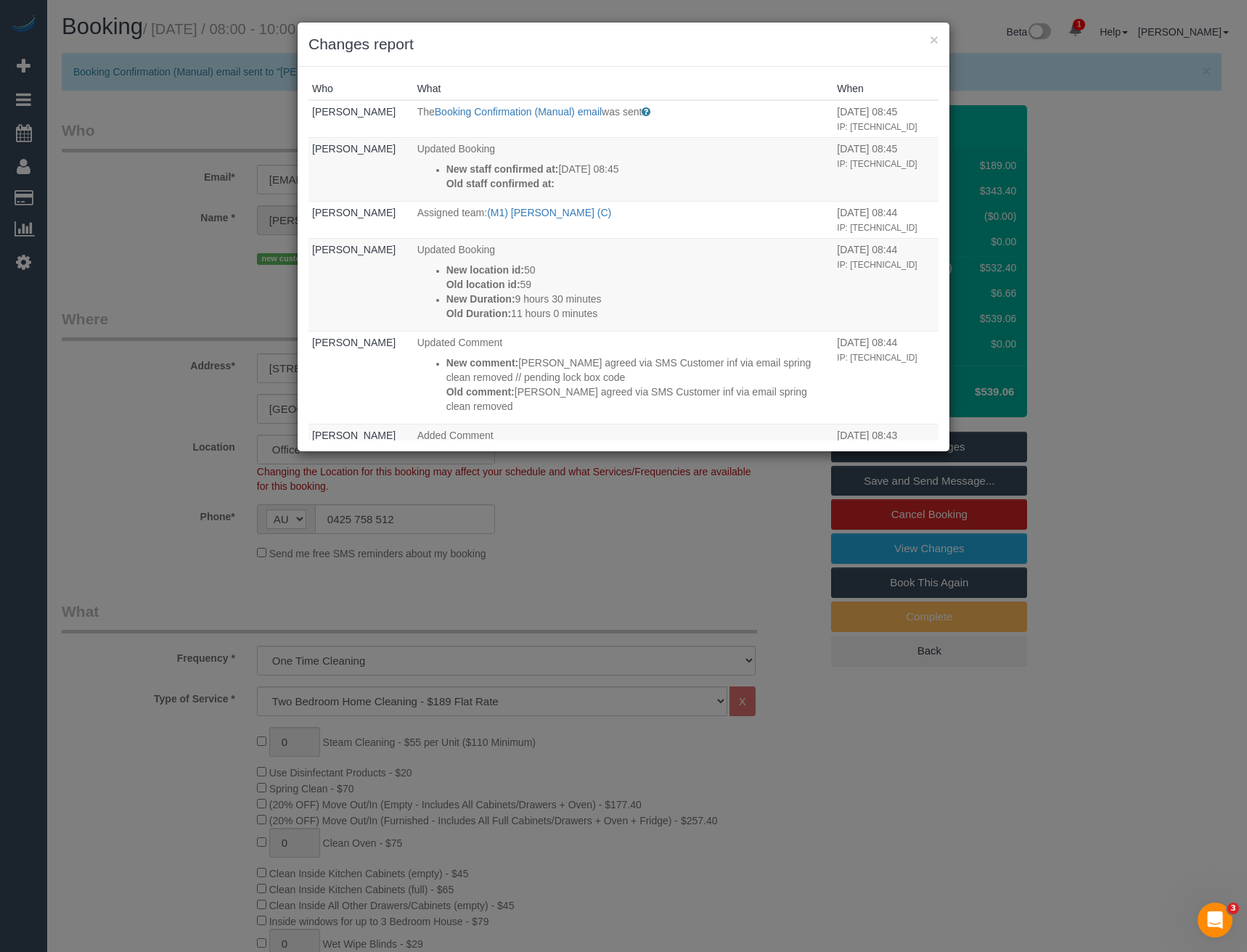
click at [707, 547] on div "× Changes report Who What When Bronie Bryant The Booking Confirmation (Manual) …" at bounding box center [623, 476] width 1247 height 952
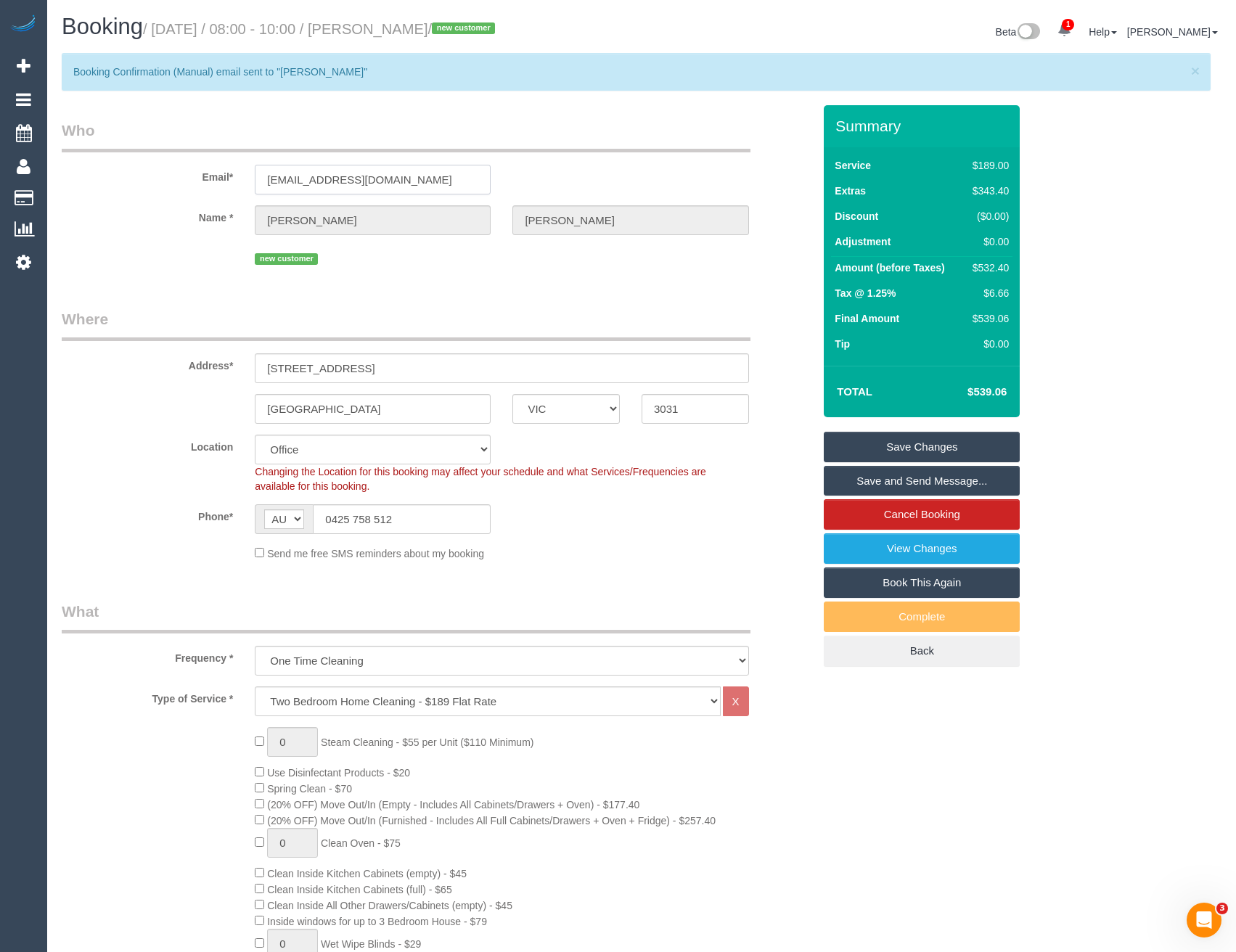
drag, startPoint x: 402, startPoint y: 179, endPoint x: 257, endPoint y: 174, distance: 145.1
click at [257, 174] on input "rptodonnell@gmail.com" at bounding box center [372, 179] width 236 height 30
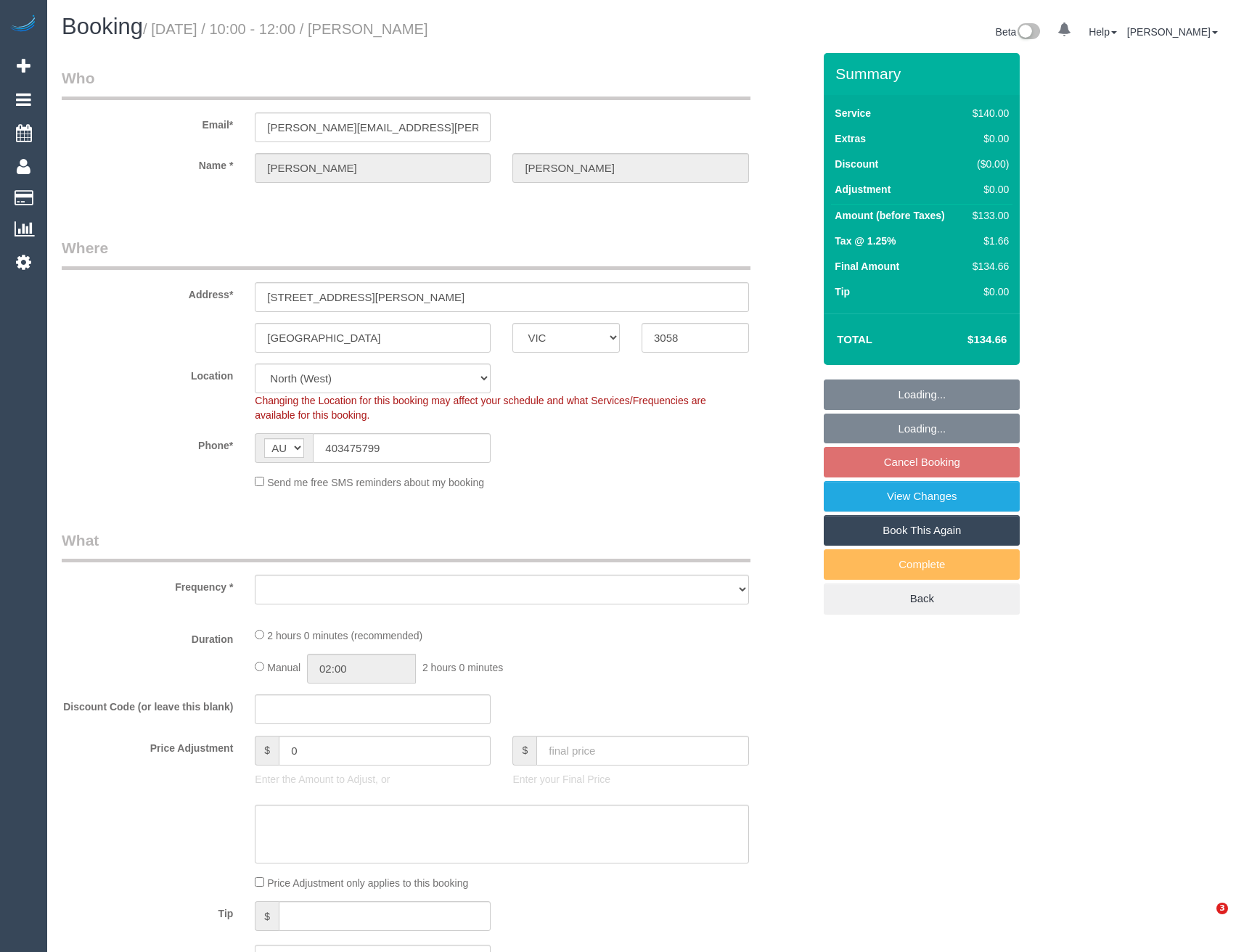
select select "VIC"
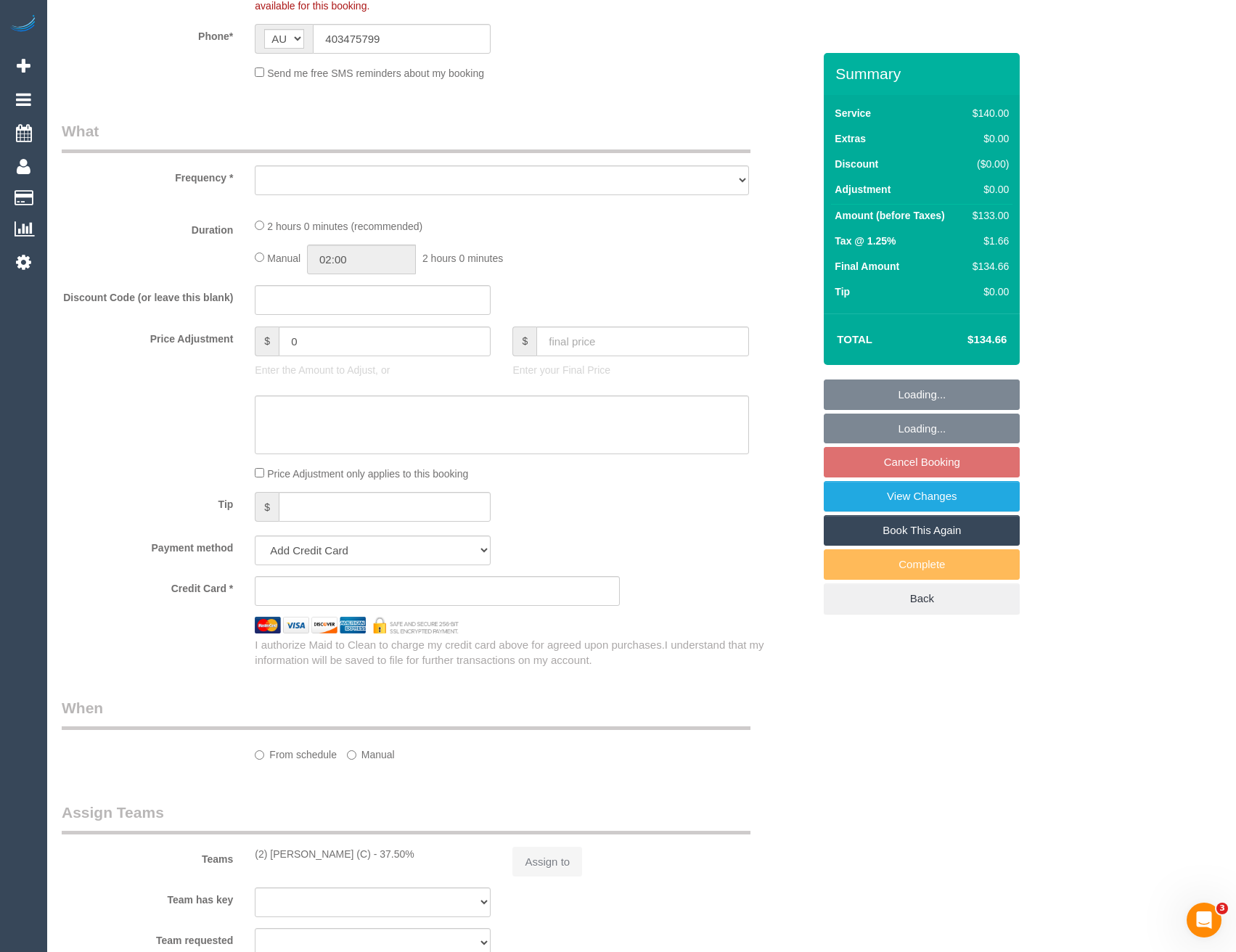
scroll to position [436, 0]
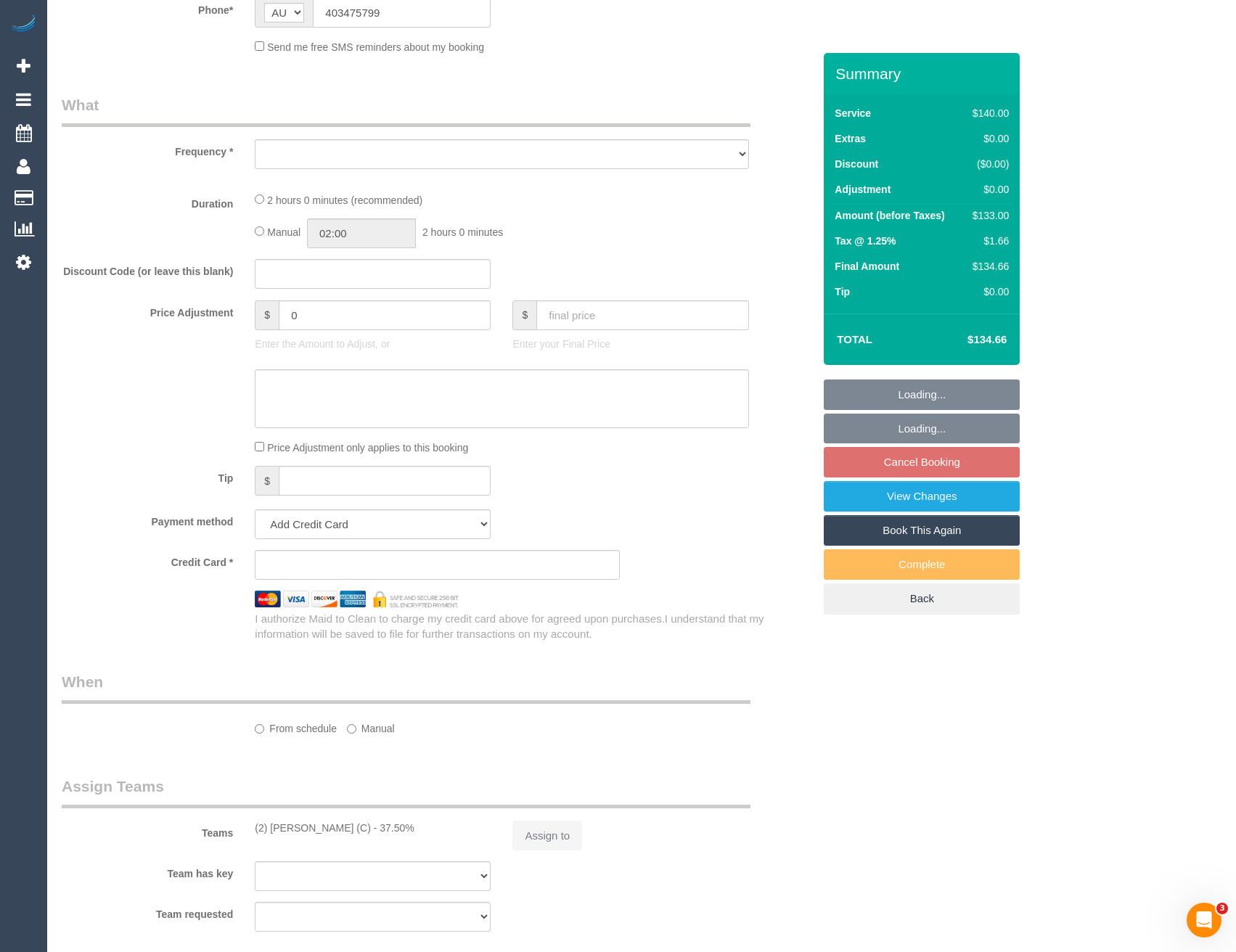
select select "object:539"
select select "string:stripe-pm_1RBNlm2GScqysDRV5Pd3mbrE"
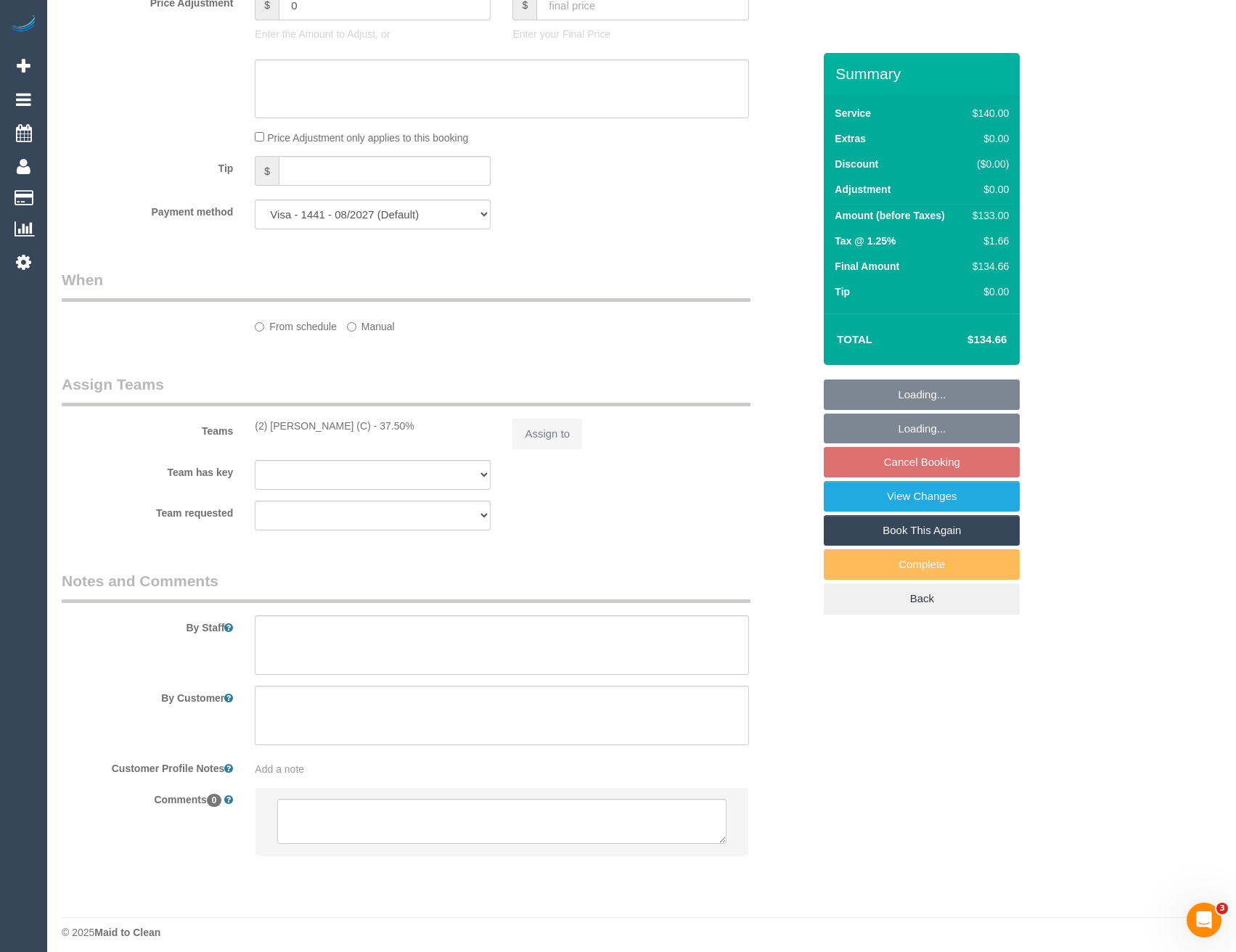
select select "object:544"
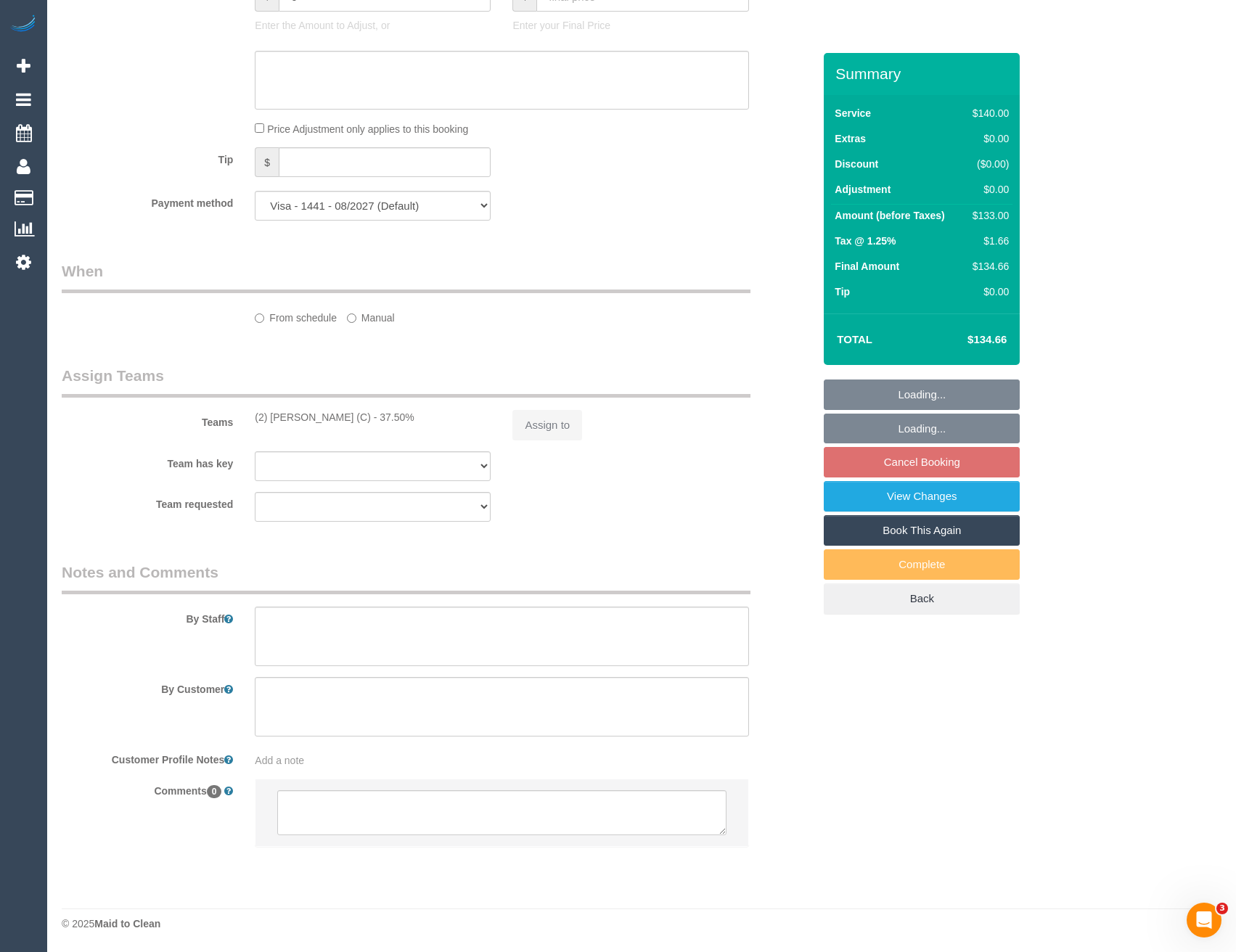
select select "number:28"
select select "number:14"
select select "number:19"
select select "number:22"
select select "number:13"
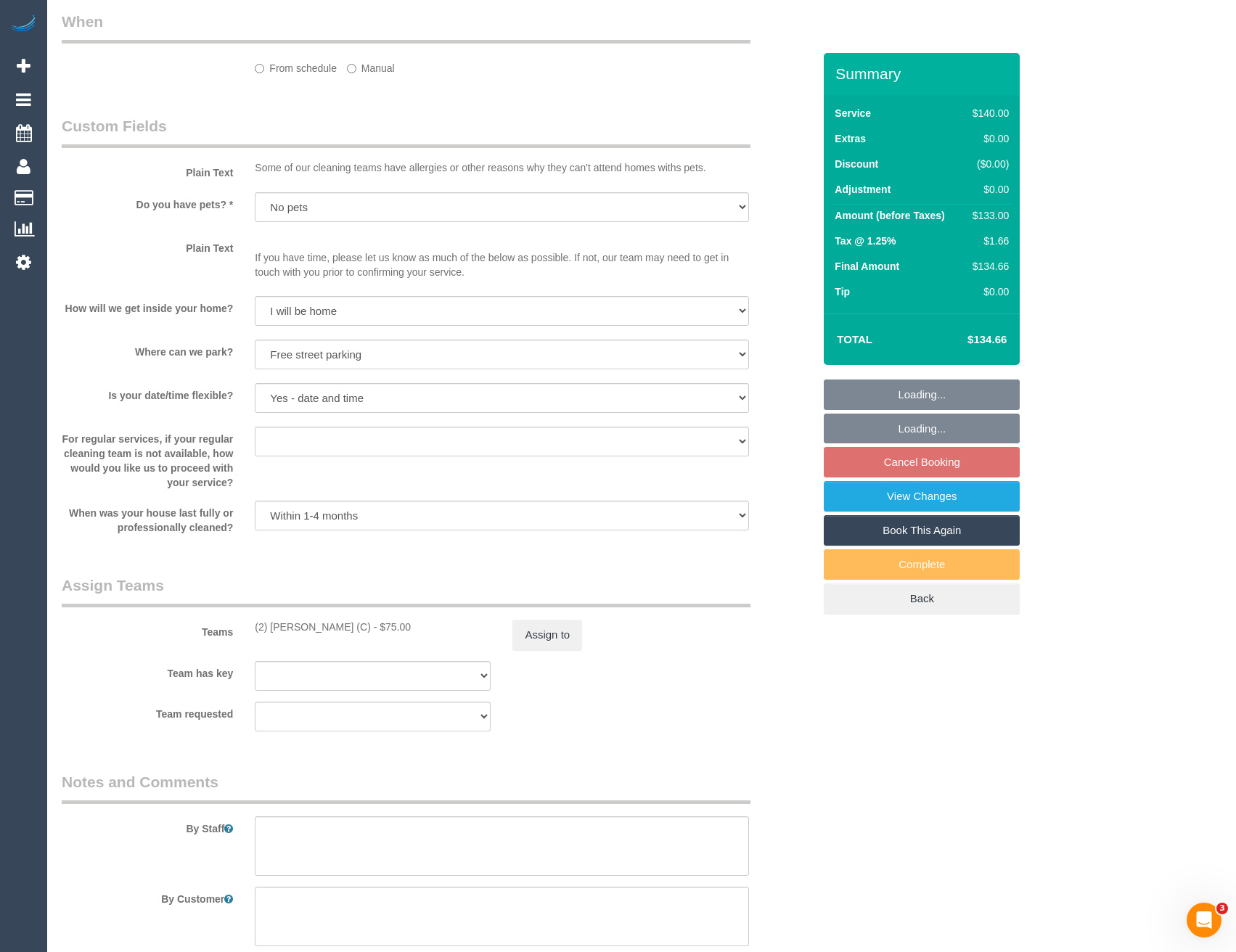
select select "spot3"
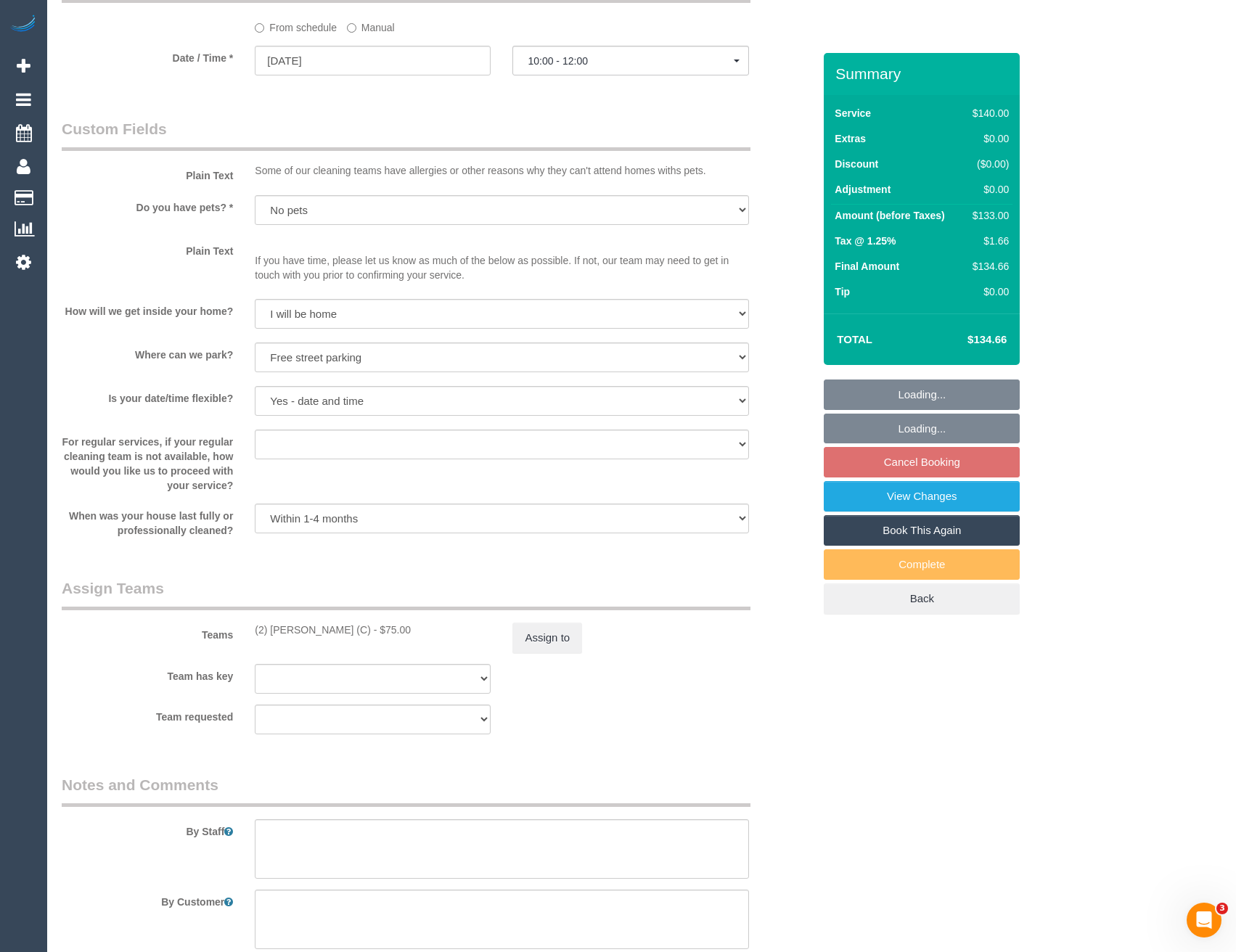
scroll to position [1796, 0]
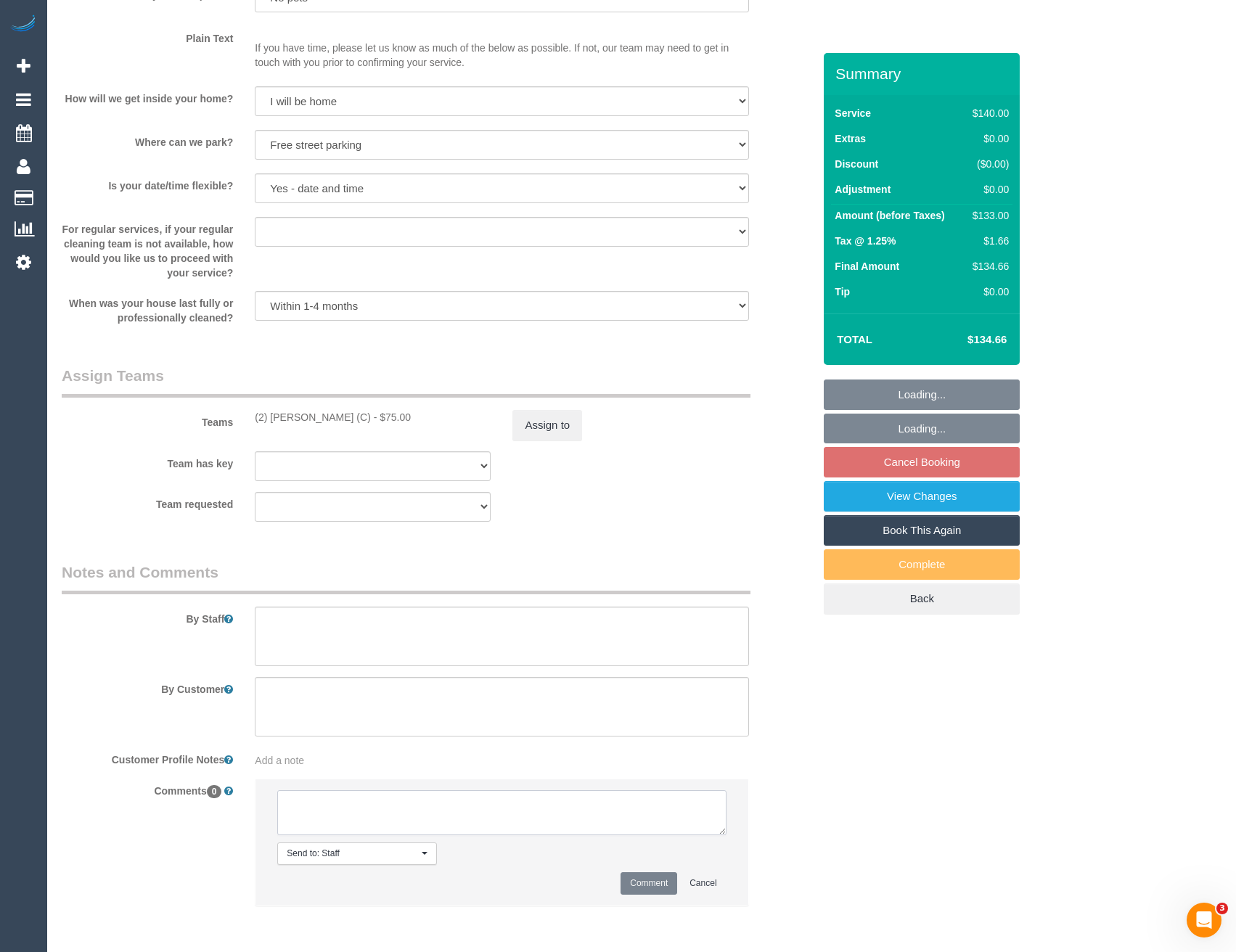
click at [358, 819] on textarea at bounding box center [502, 813] width 449 height 45
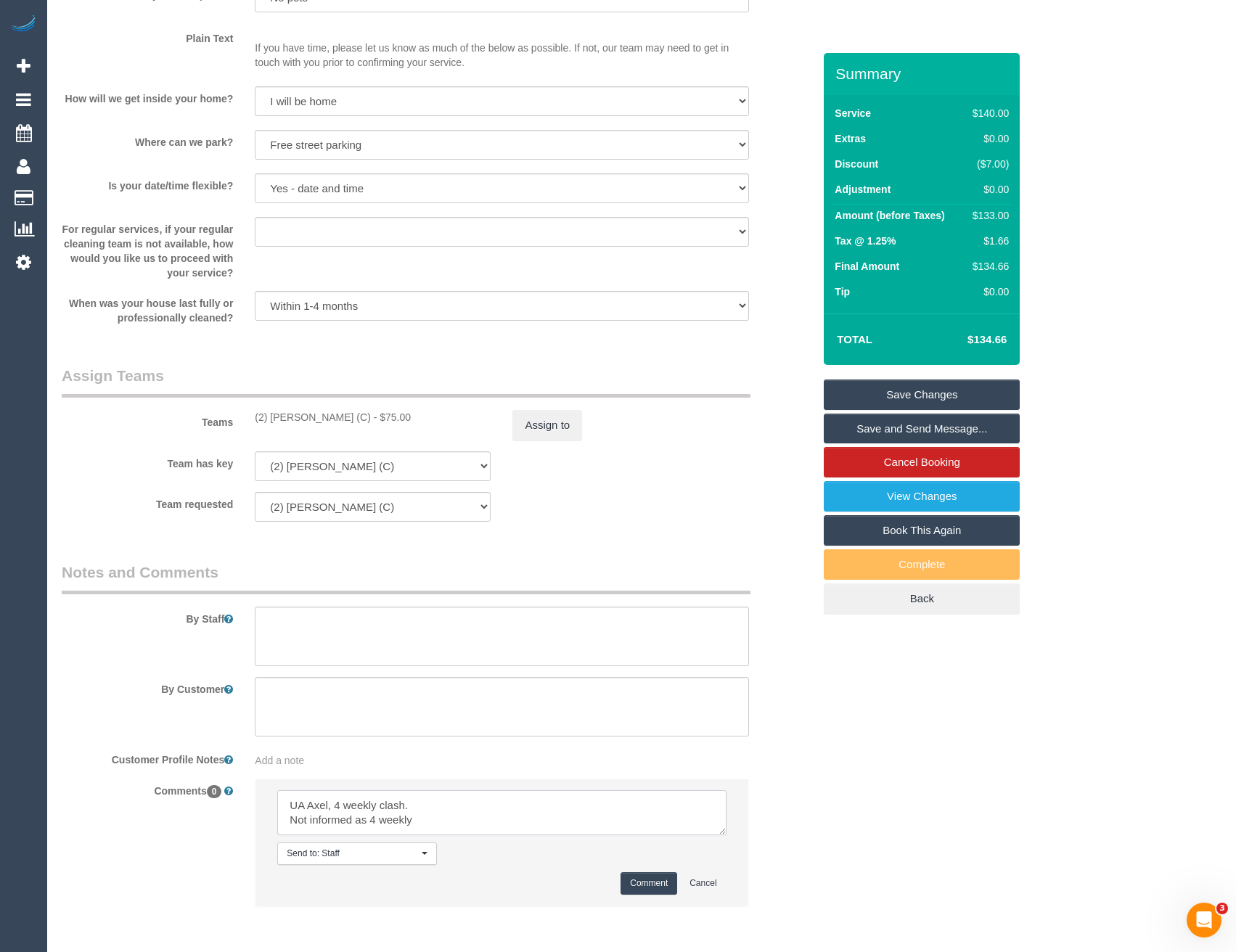
type textarea "UA Axel, 4 weekly clash. Not informed as 4 weekly"
click at [656, 894] on button "Comment" at bounding box center [649, 884] width 56 height 23
click at [540, 433] on button "Assign to" at bounding box center [547, 425] width 70 height 31
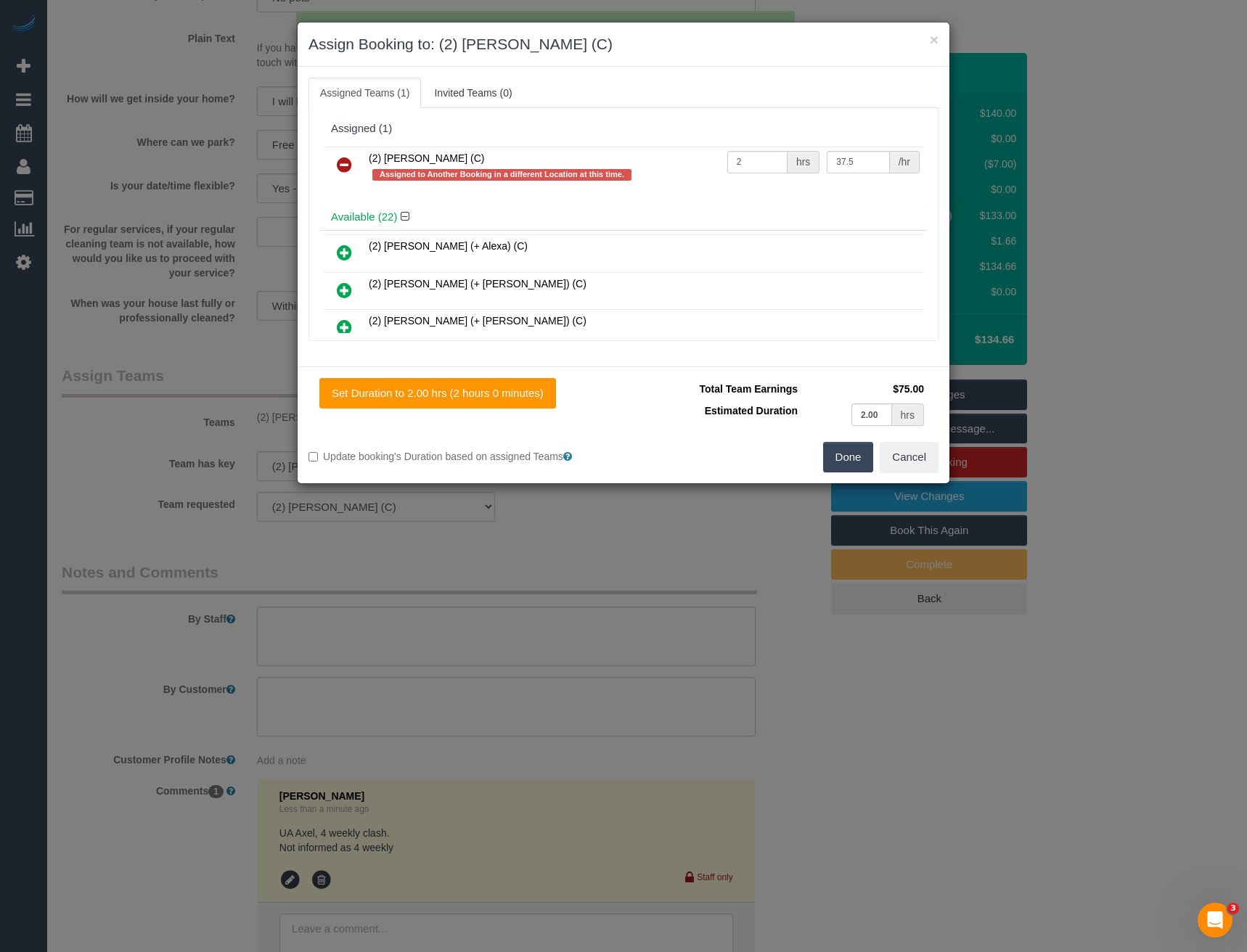
click at [338, 162] on icon at bounding box center [344, 165] width 15 height 18
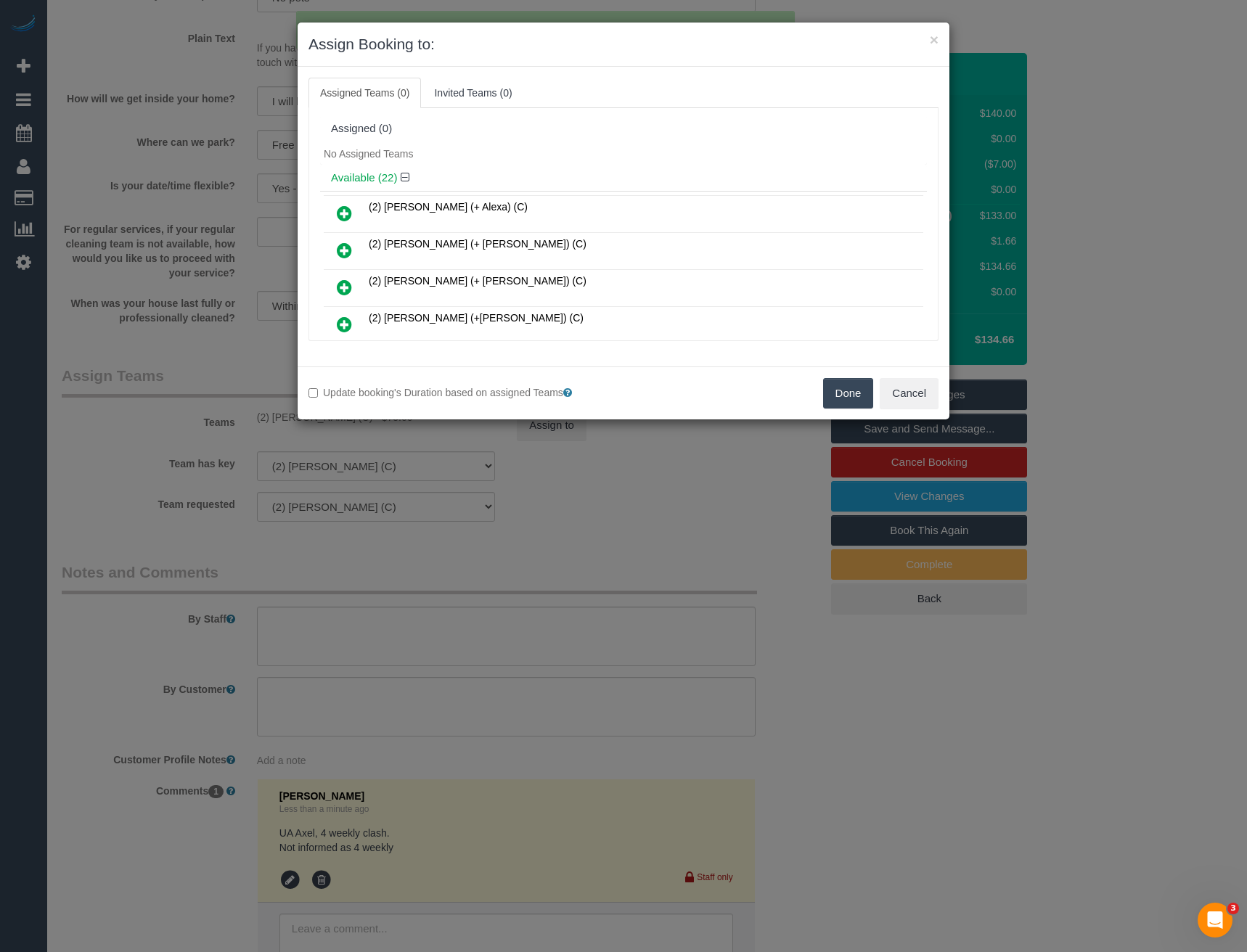
click at [840, 391] on button "Done" at bounding box center [848, 393] width 51 height 31
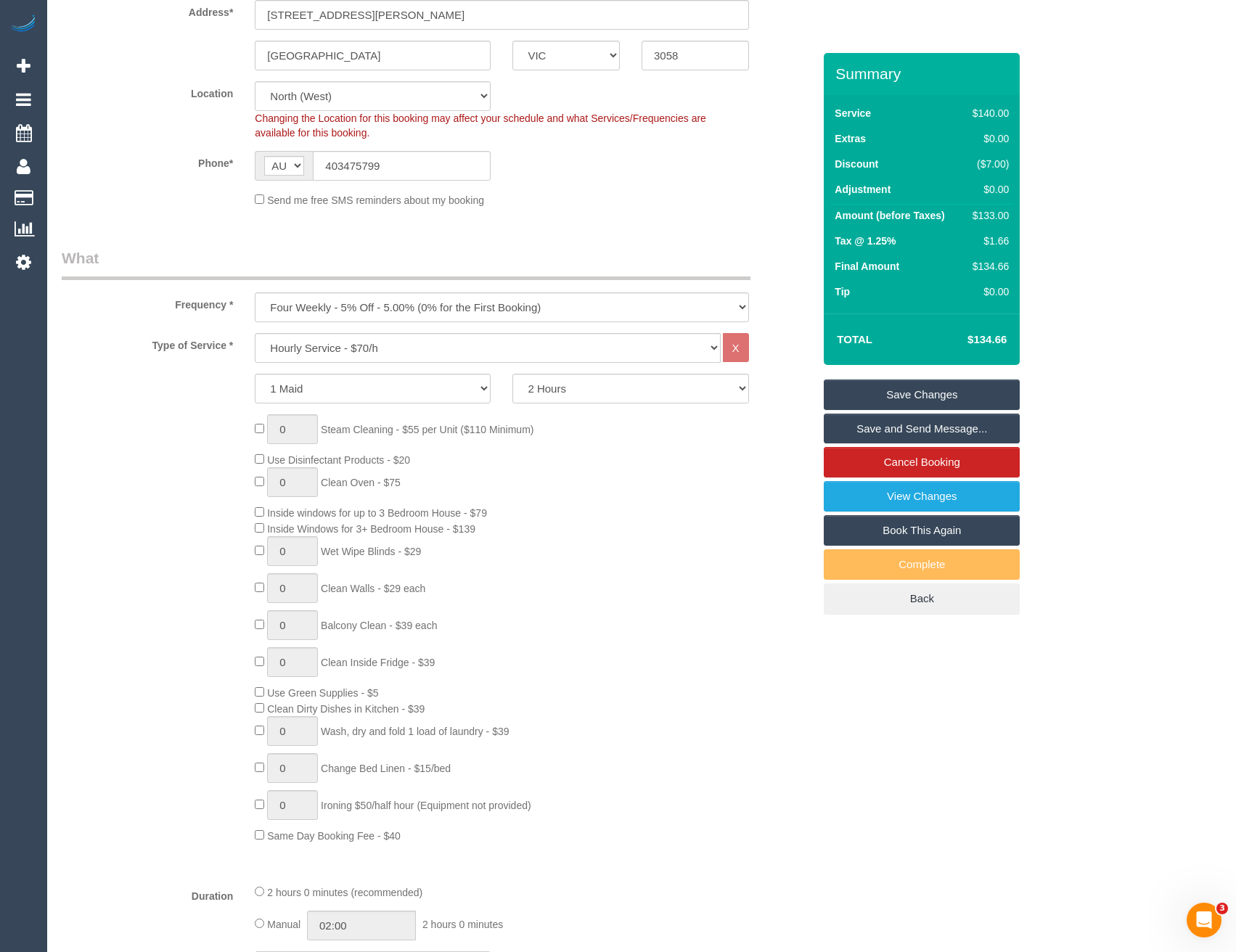
scroll to position [0, 0]
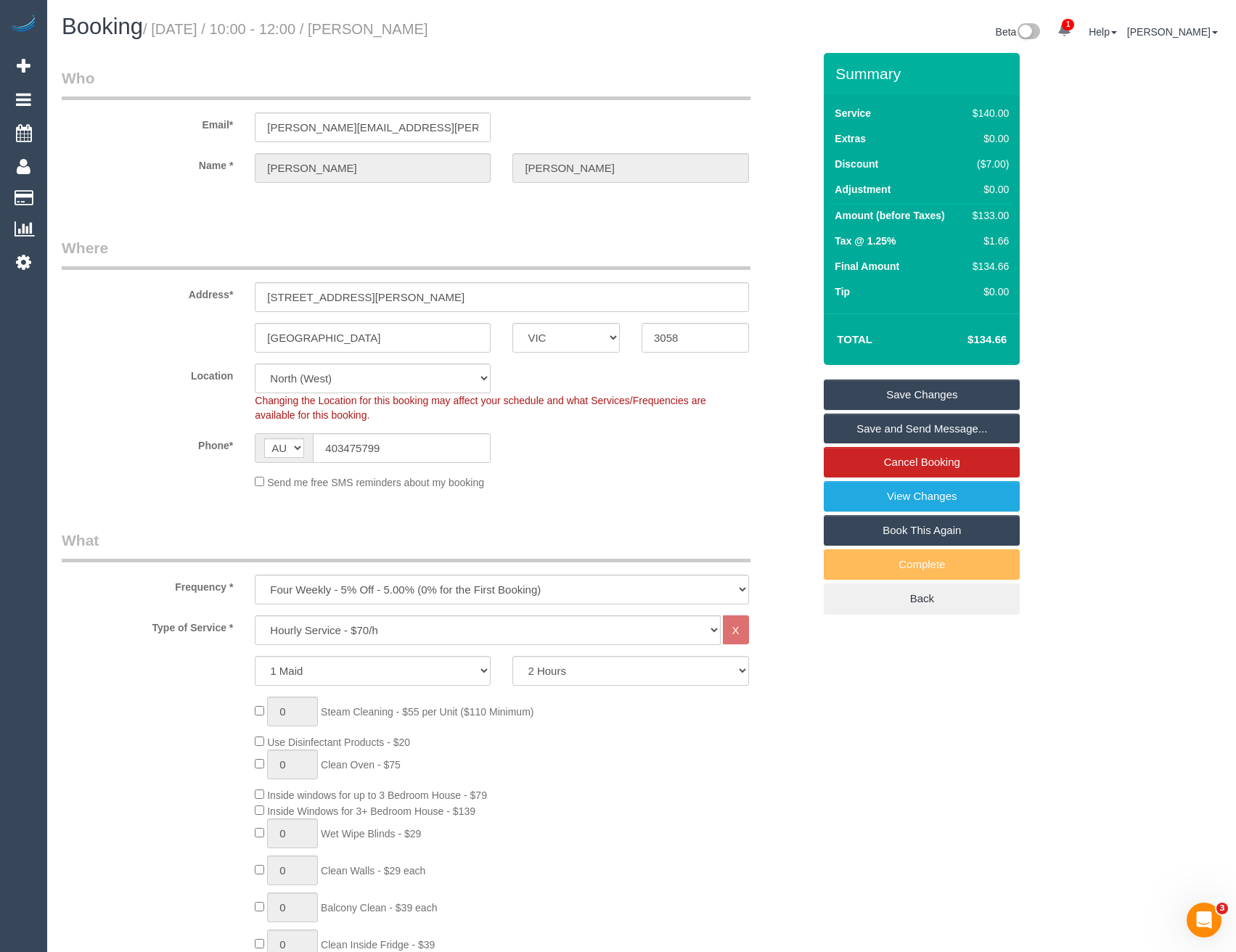
click at [870, 407] on link "Save Changes" at bounding box center [922, 395] width 196 height 31
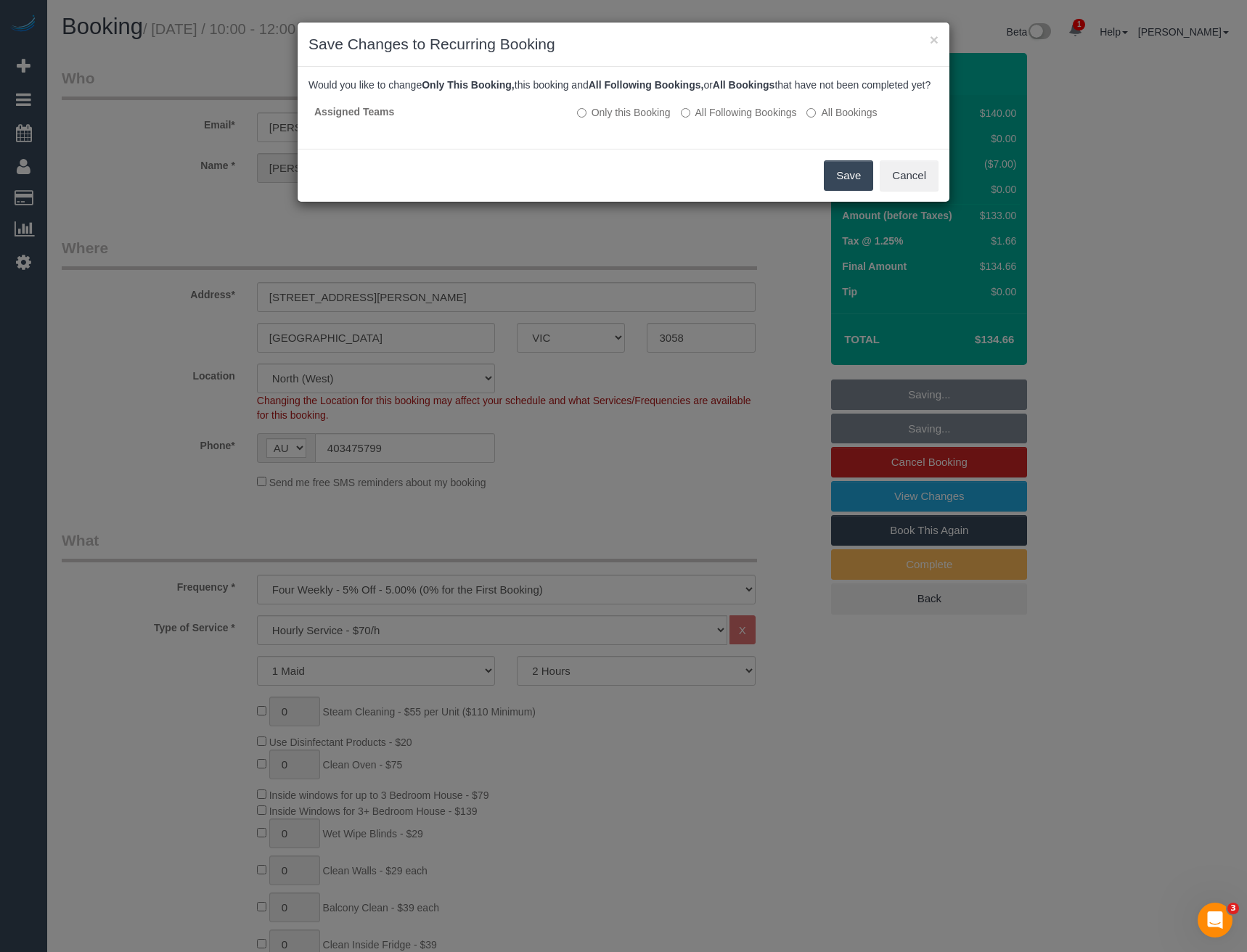
click at [845, 191] on button "Save" at bounding box center [848, 175] width 49 height 31
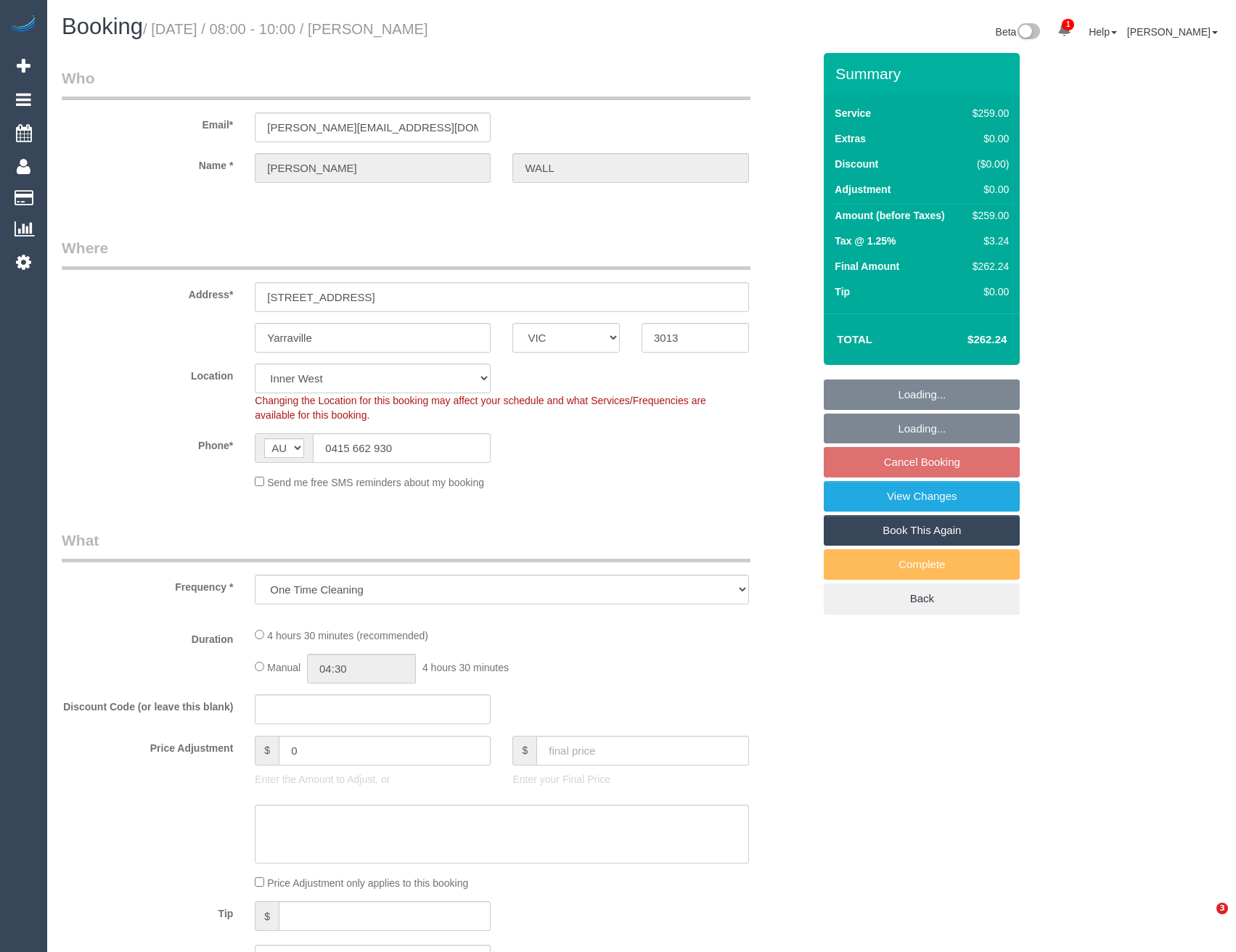
select select "VIC"
select select "object:780"
select select "number:27"
select select "number:14"
select select "number:19"
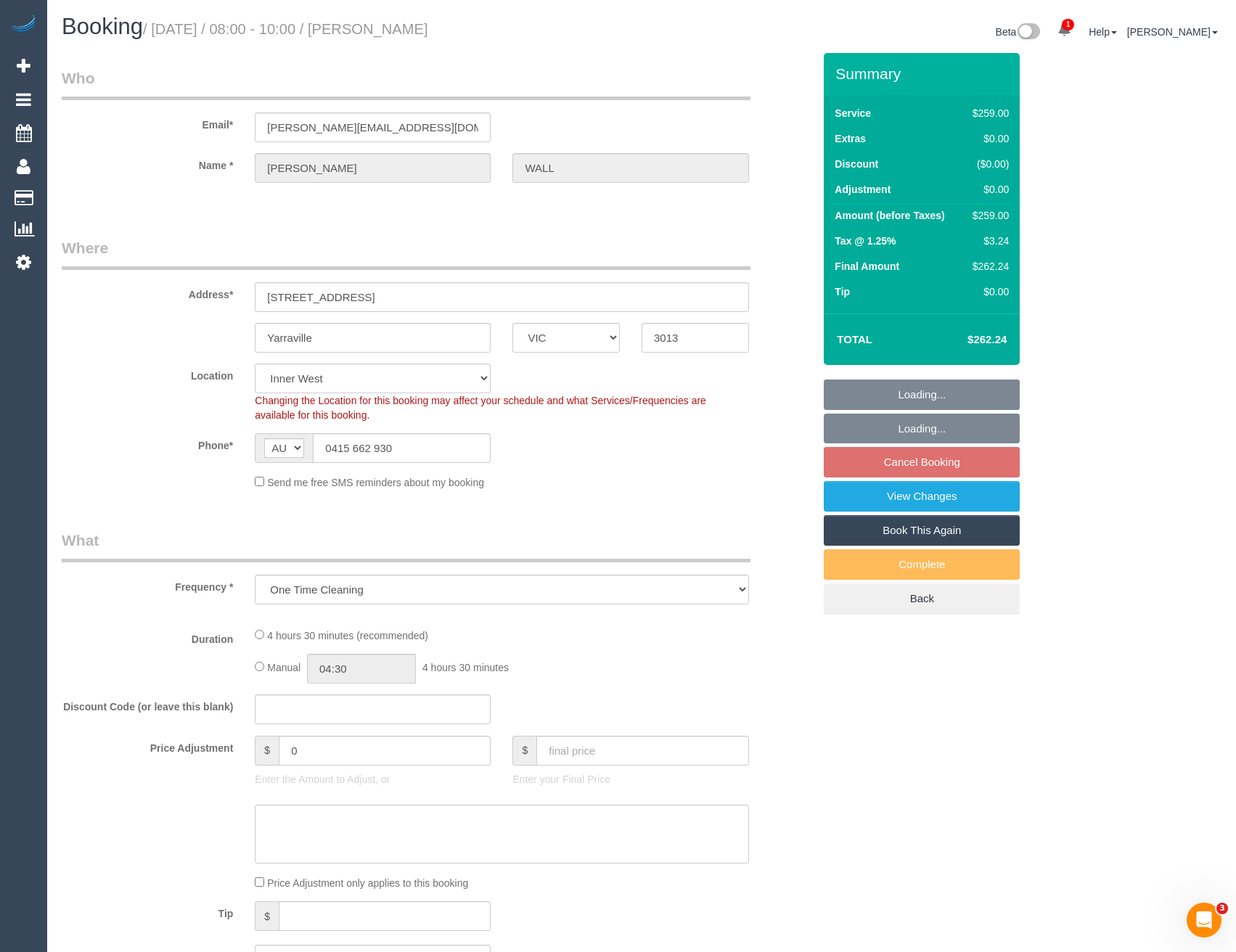
select select "number:25"
select select "number:12"
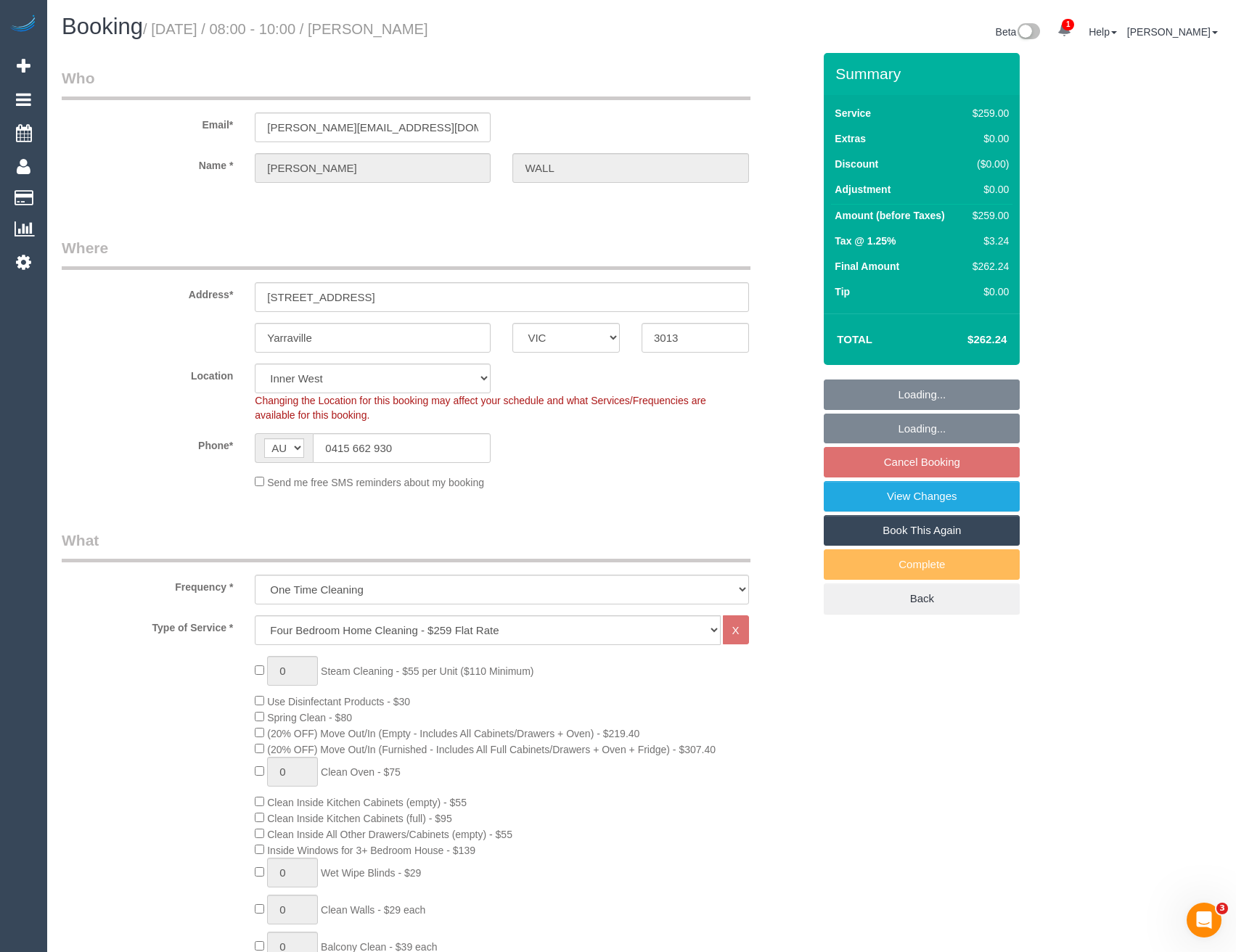
select select "spot2"
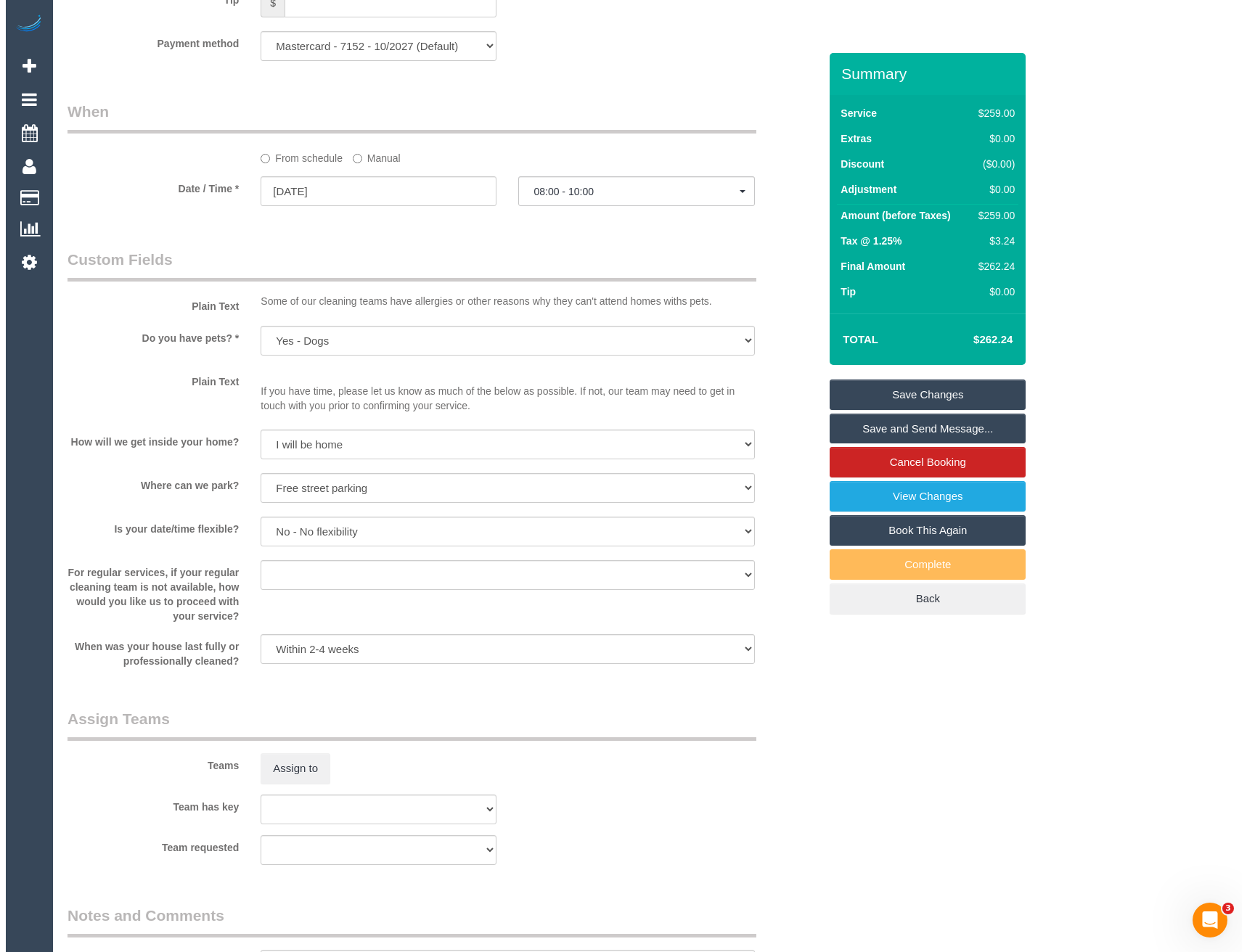
scroll to position [1597, 0]
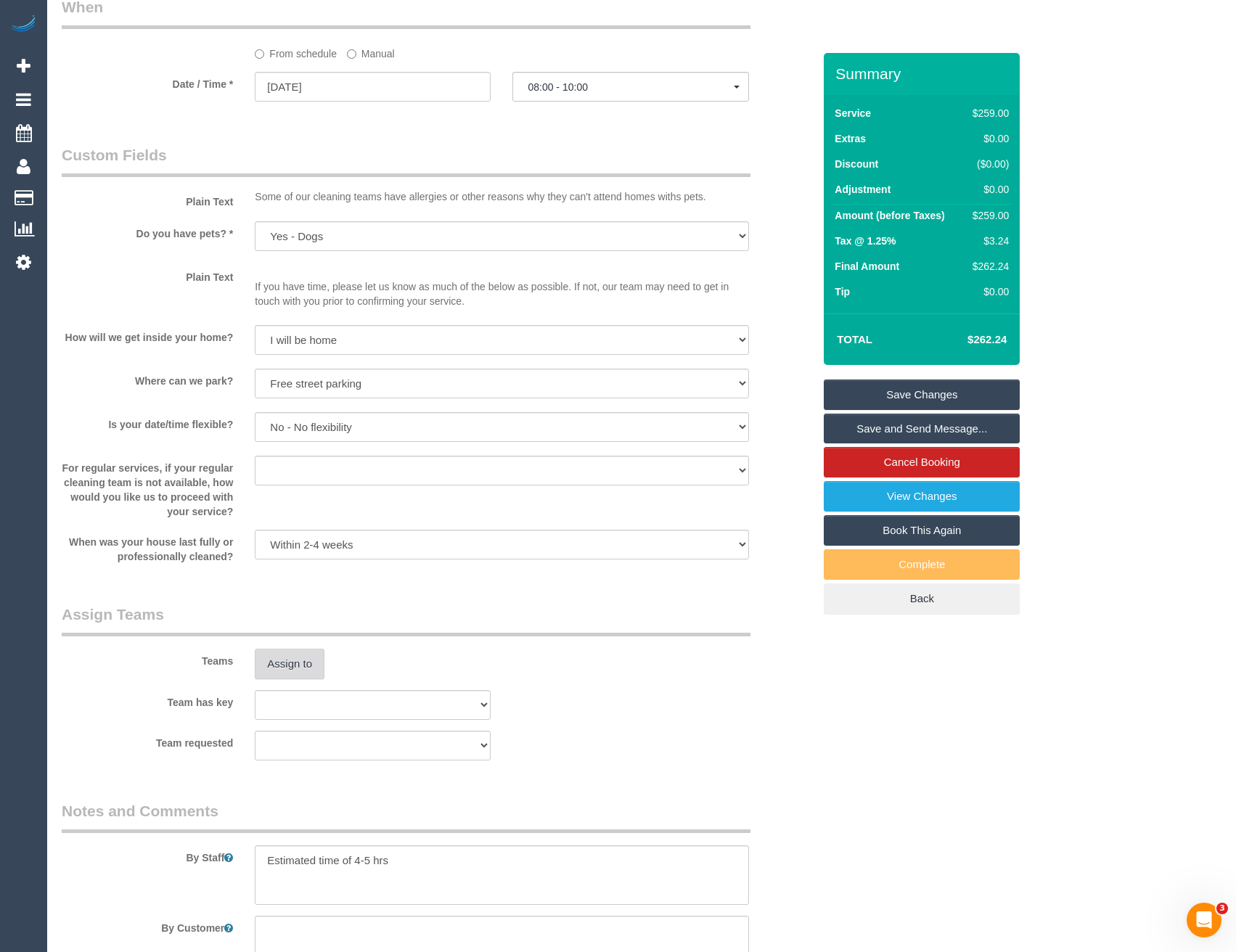
click at [302, 671] on button "Assign to" at bounding box center [289, 664] width 70 height 31
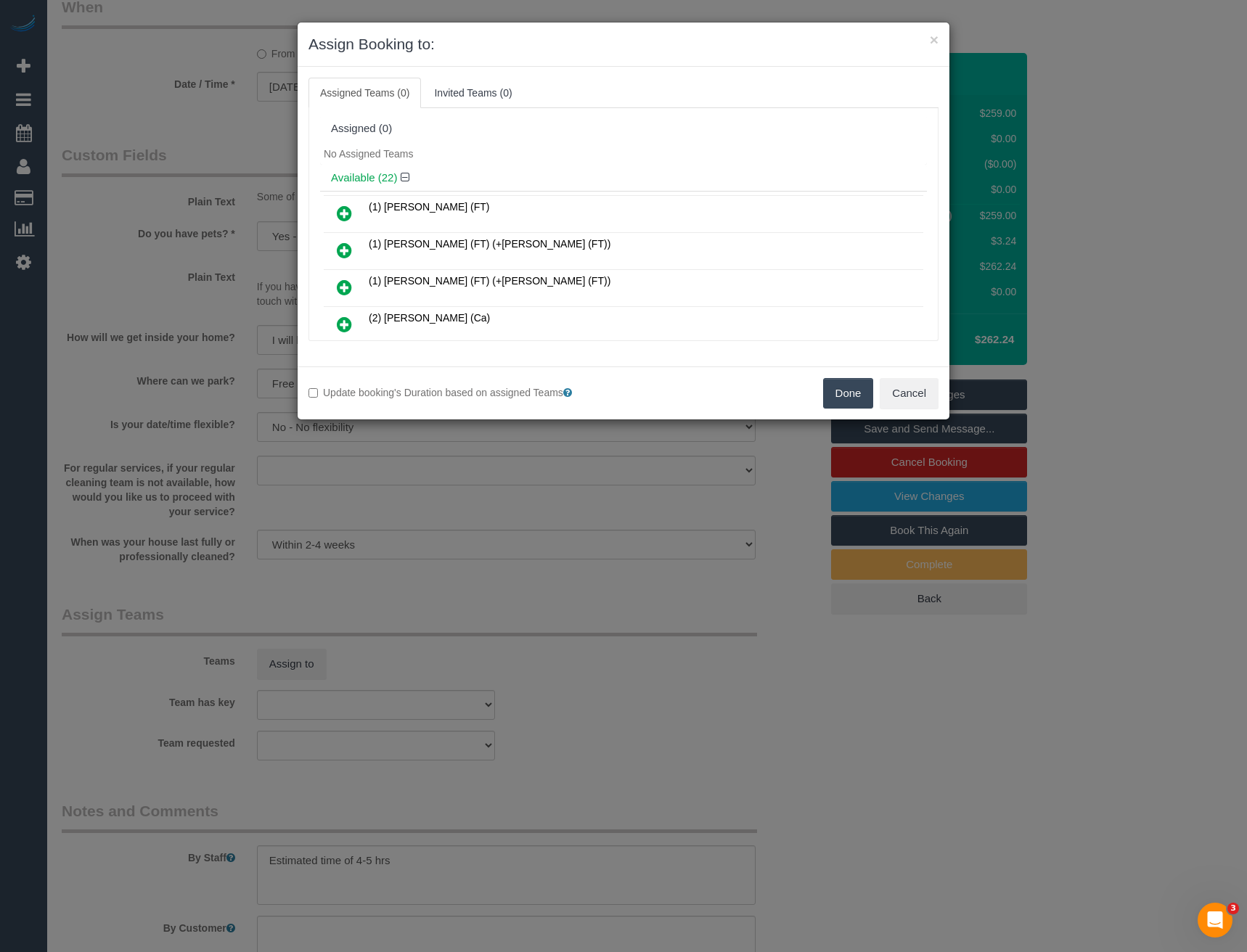
scroll to position [280, 0]
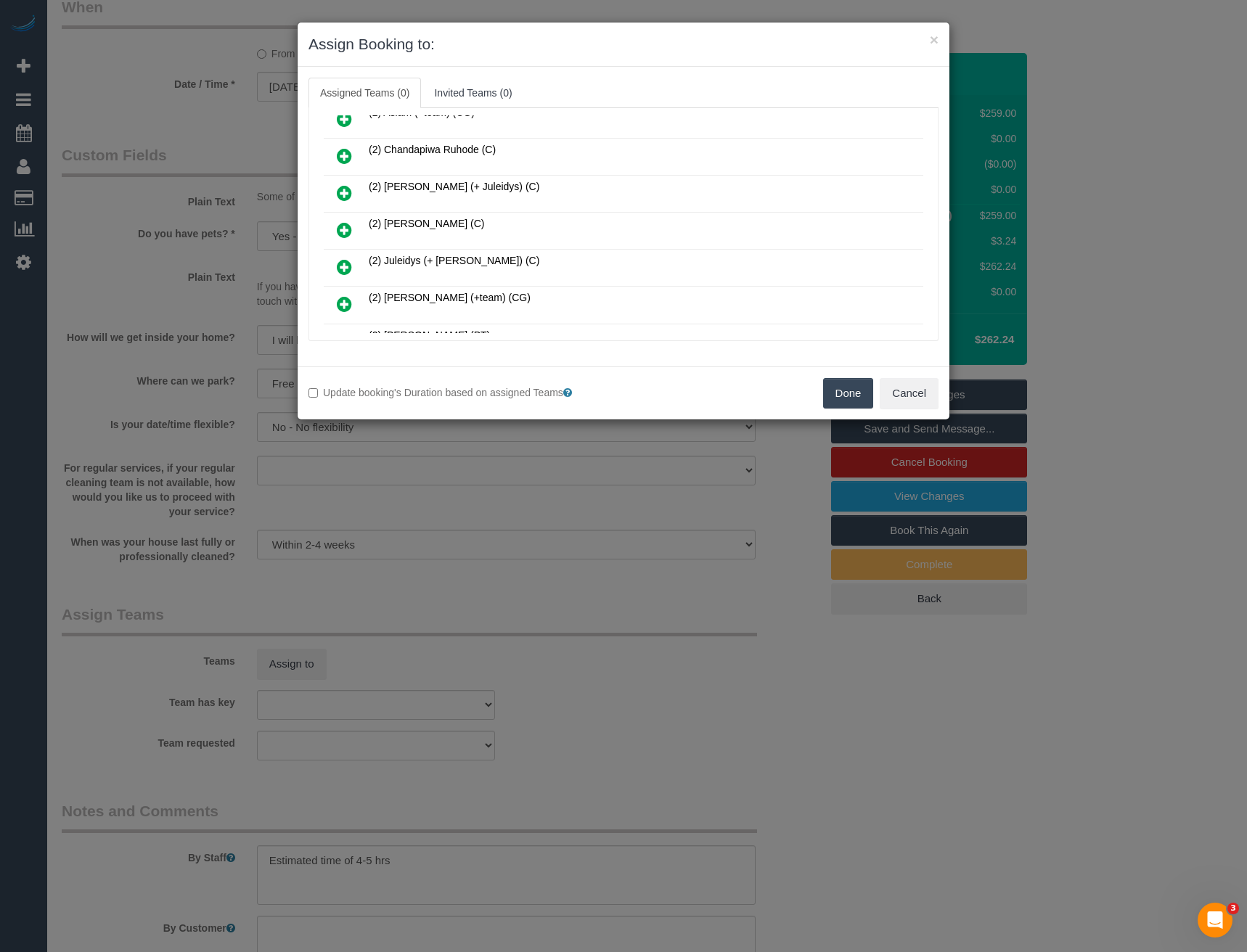
click at [346, 223] on icon at bounding box center [344, 230] width 15 height 18
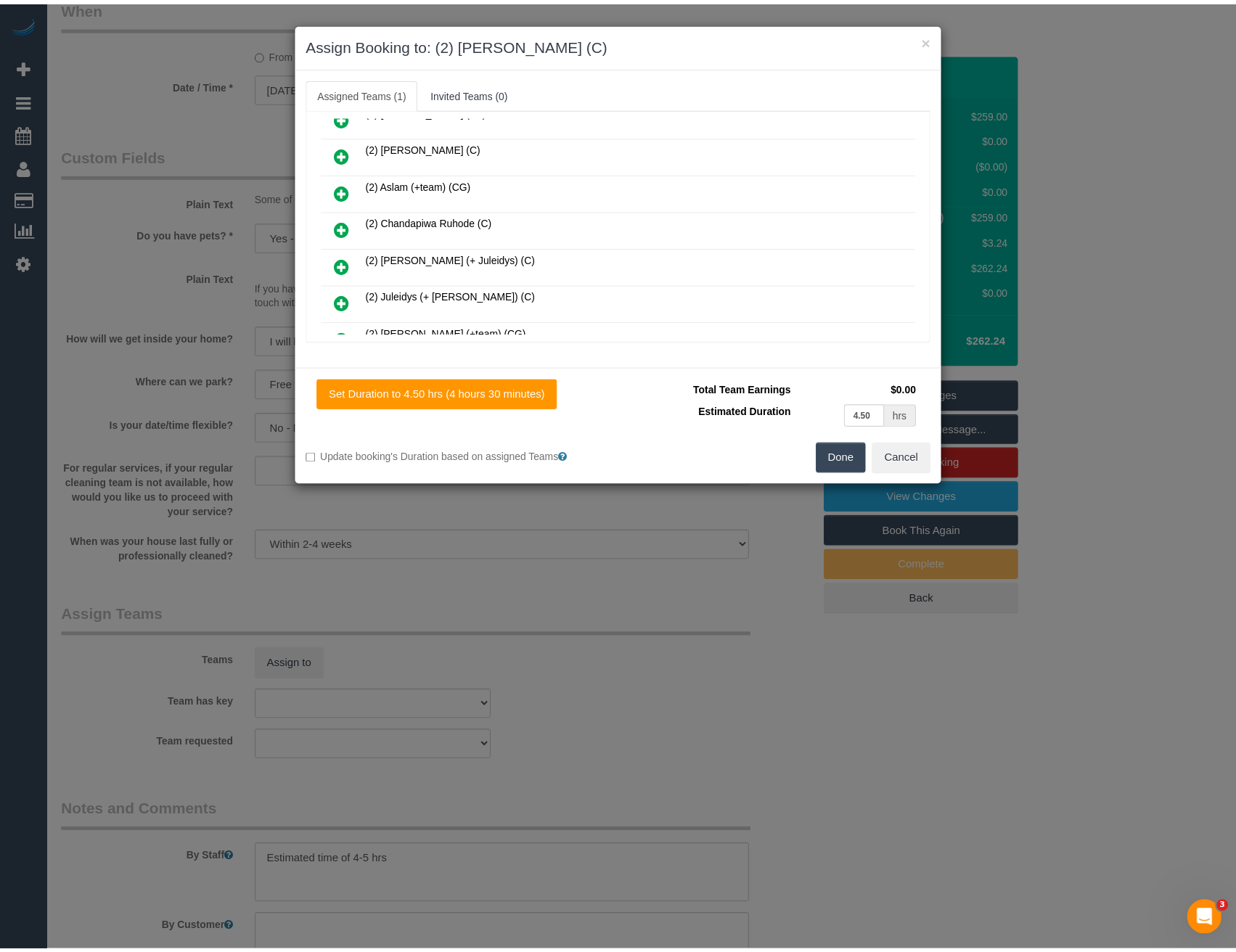
scroll to position [0, 0]
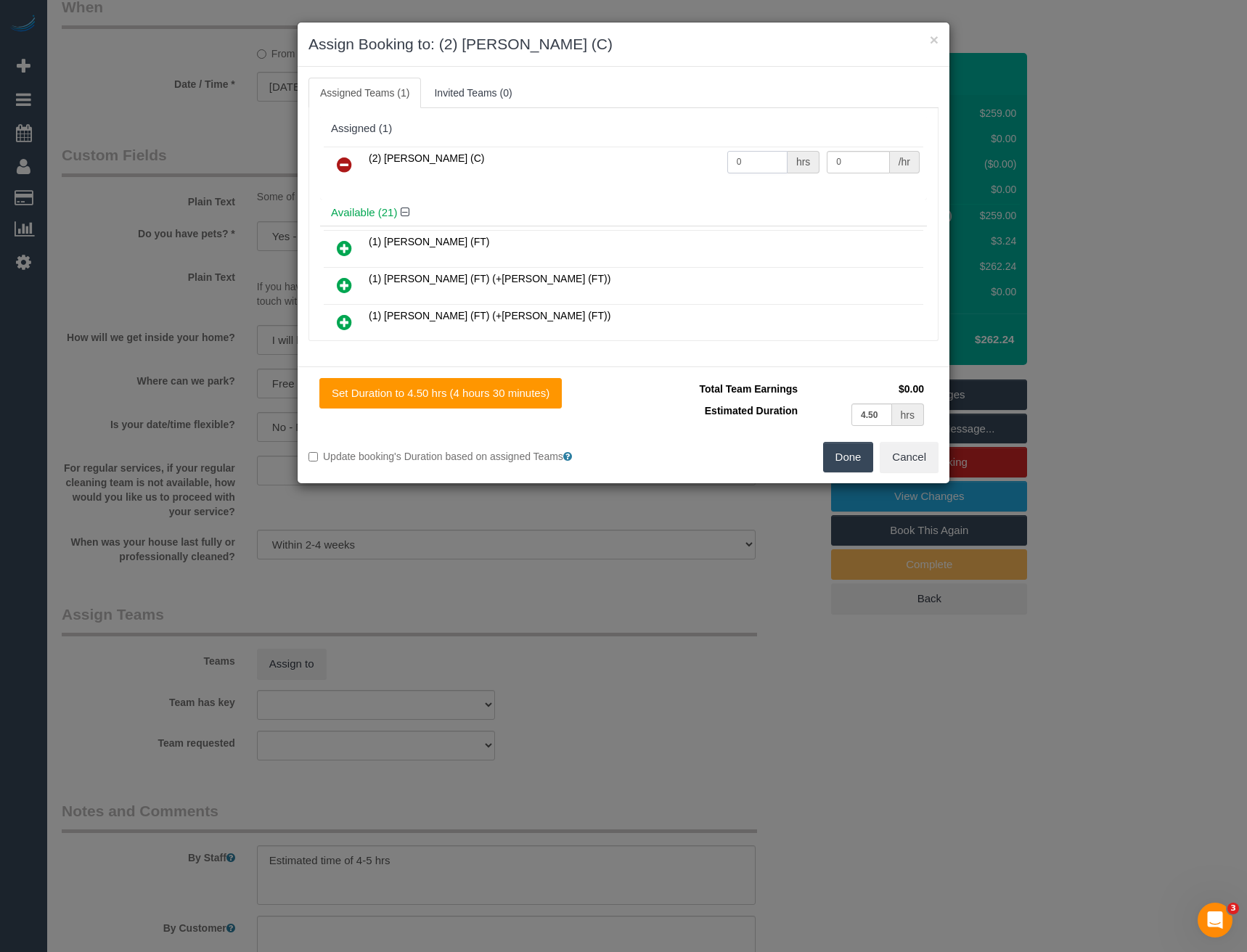
drag, startPoint x: 667, startPoint y: 175, endPoint x: 626, endPoint y: 178, distance: 41.1
click at [645, 178] on tr "(2) Joanne Power (C) 0 hrs 0 /hr" at bounding box center [624, 165] width 600 height 37
type input "1"
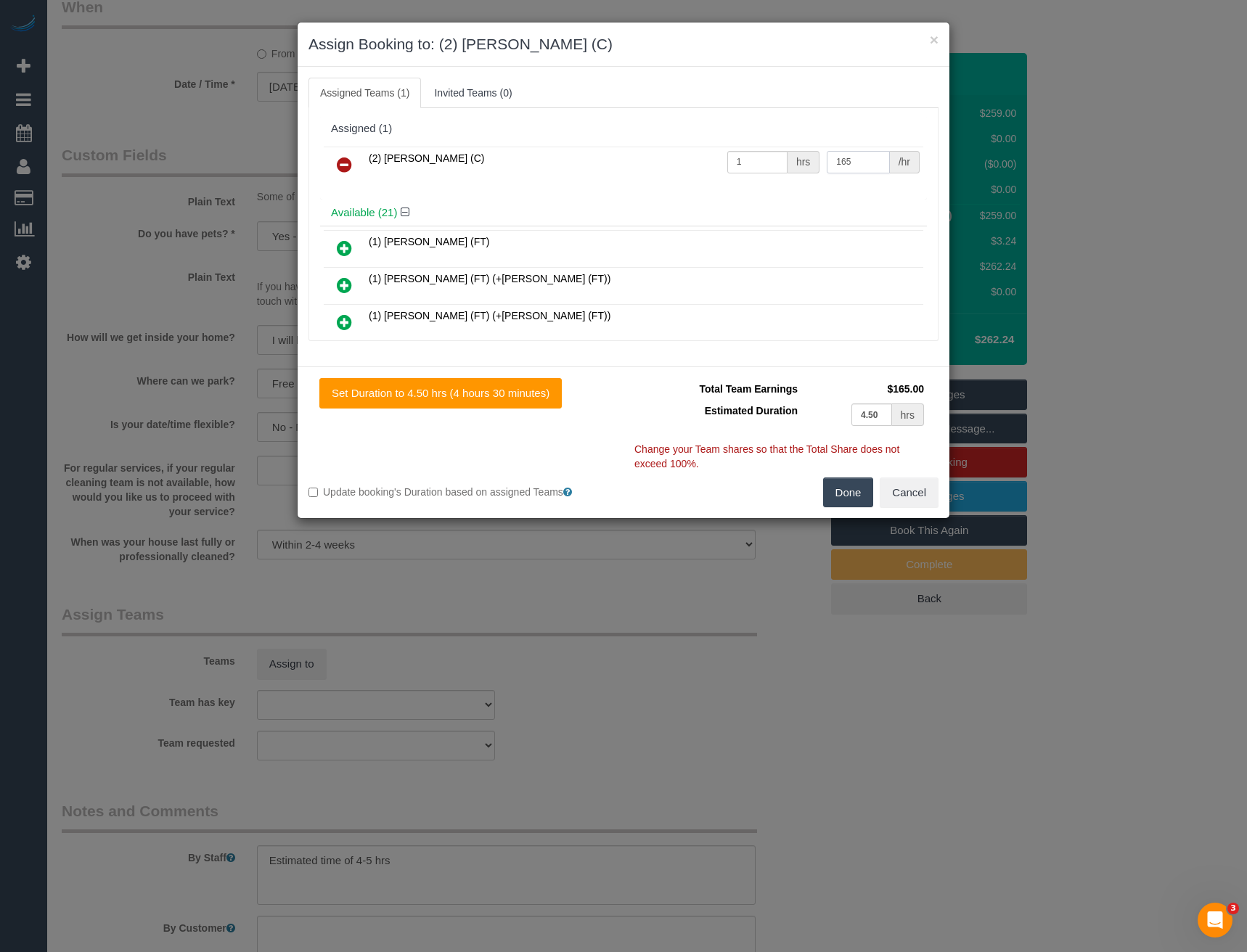
type input "165"
click at [858, 492] on button "Done" at bounding box center [848, 493] width 51 height 31
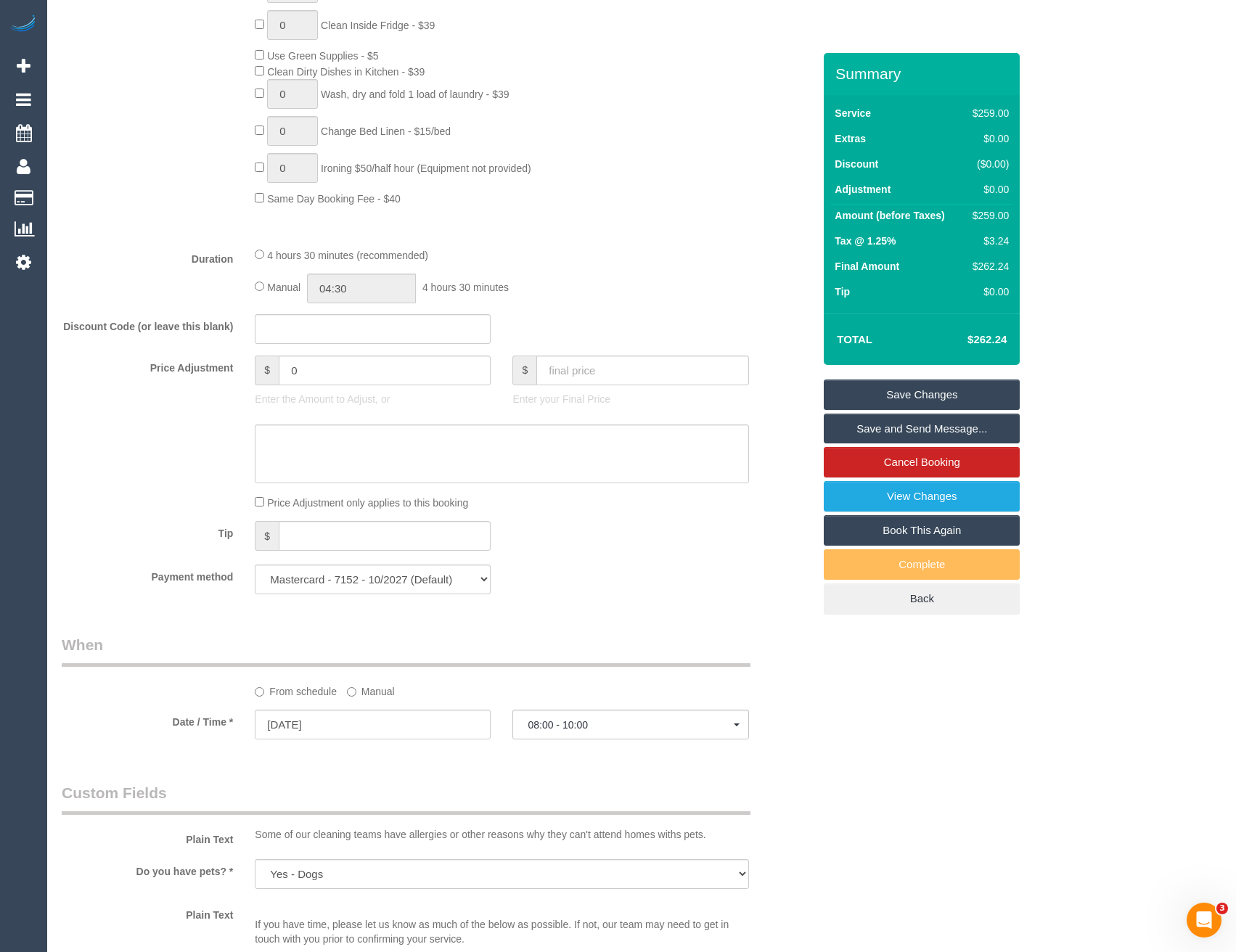
scroll to position [944, 0]
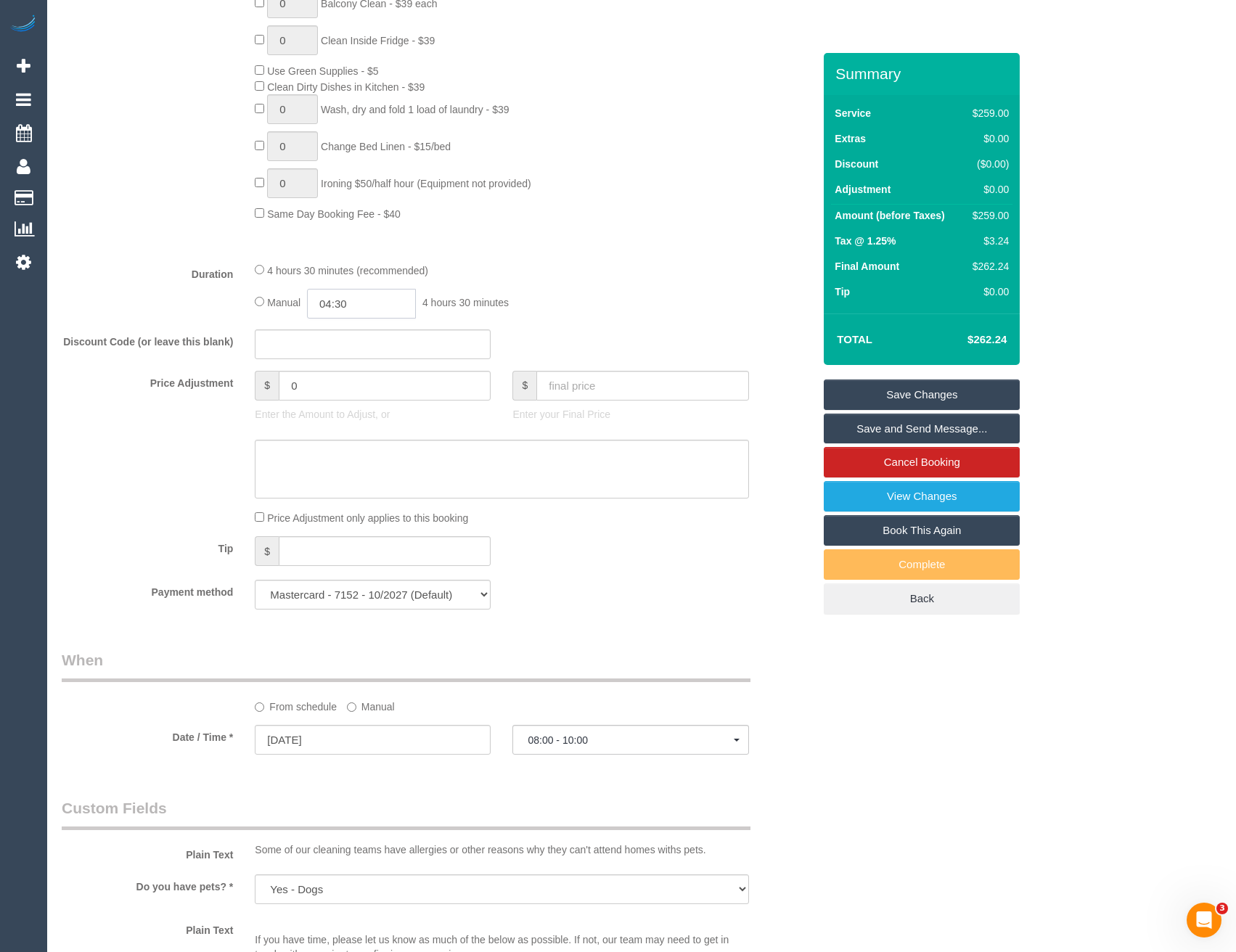
click at [363, 306] on input "04:30" at bounding box center [361, 303] width 109 height 30
type input "03:30"
click at [342, 398] on li "03:30" at bounding box center [346, 396] width 64 height 18
click at [552, 287] on div "4 hours 30 minutes (recommended) Manual 03:30 3 hours 30 minutes" at bounding box center [501, 290] width 515 height 56
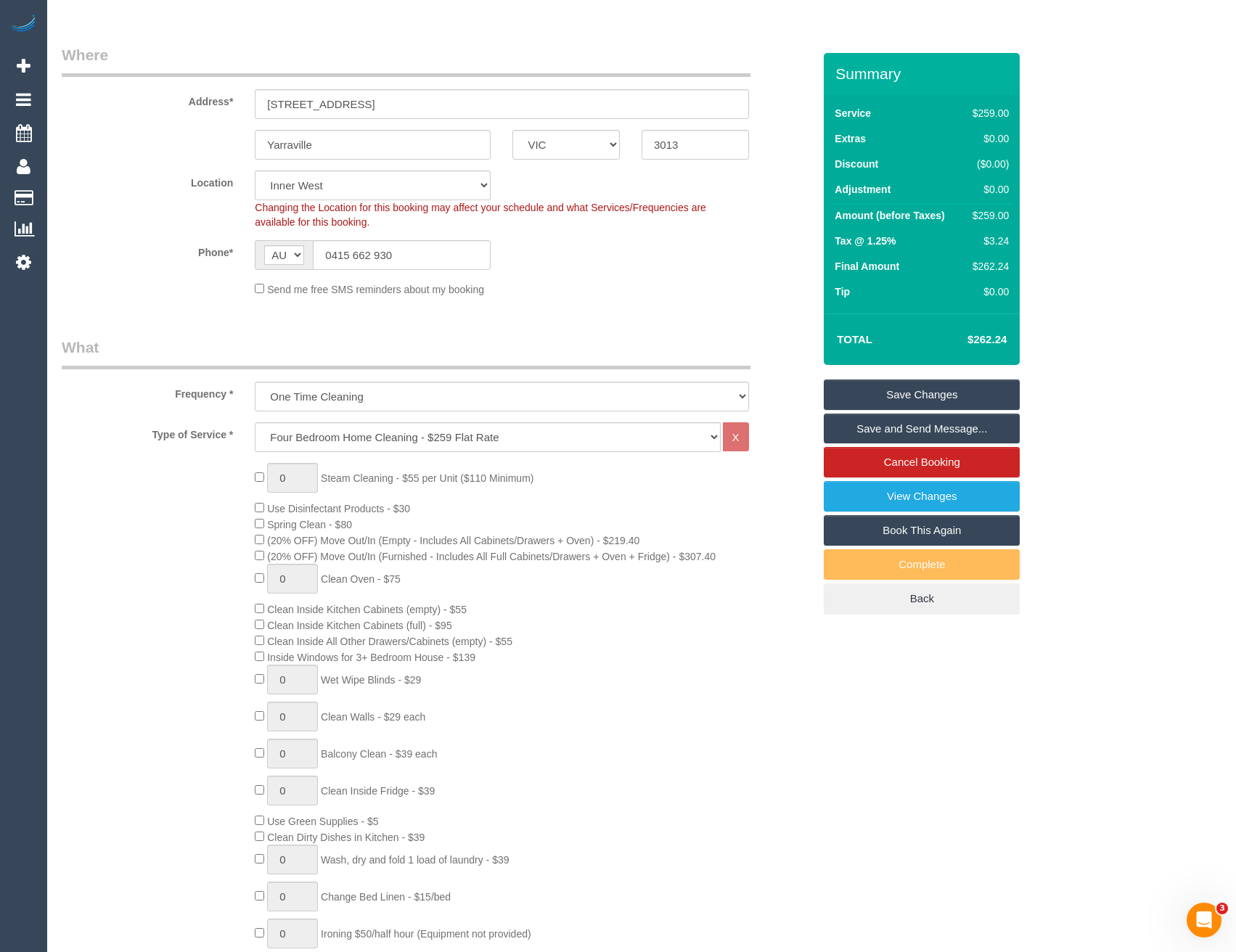
scroll to position [0, 0]
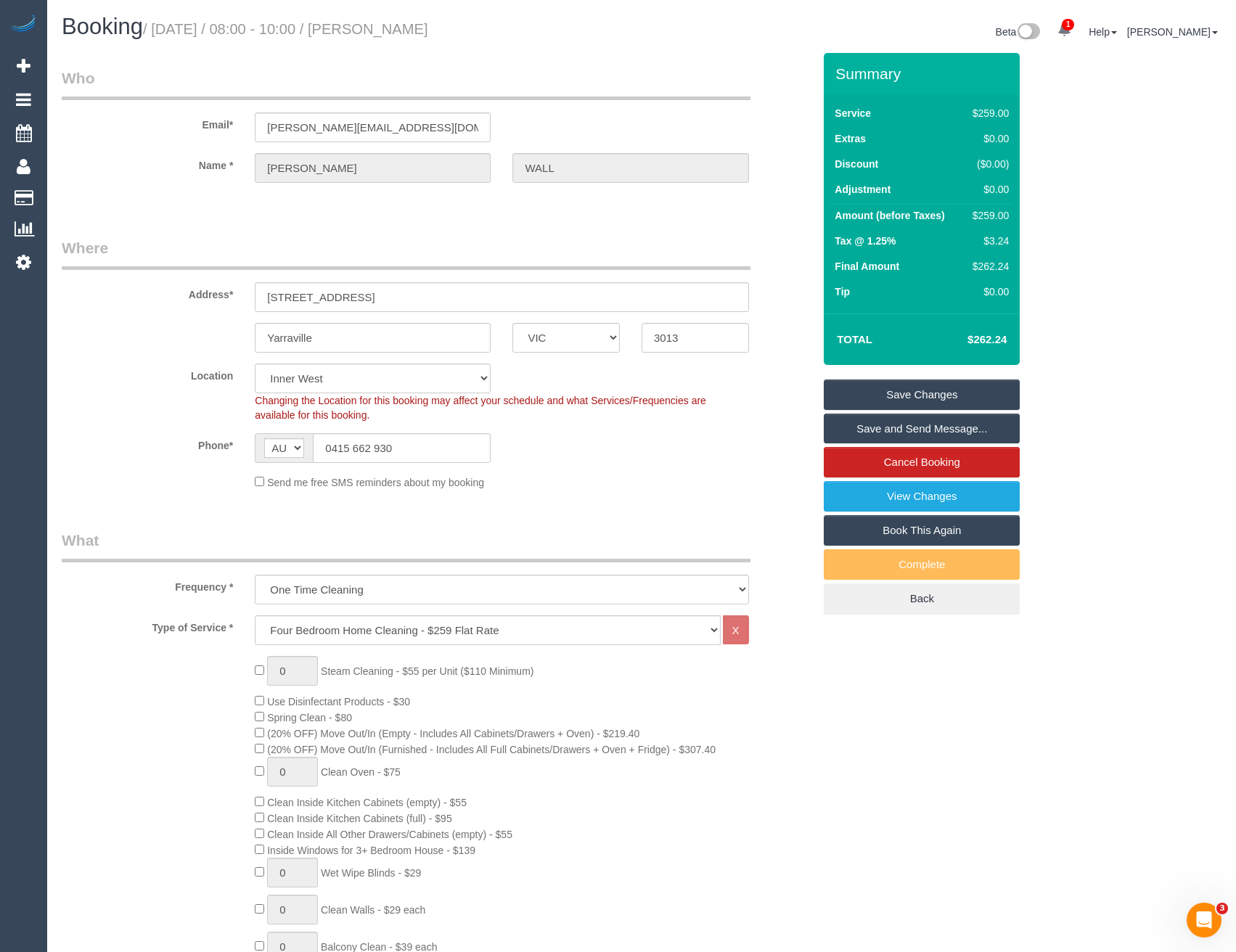
select select "spot23"
click at [867, 435] on link "Save and Send Message..." at bounding box center [922, 429] width 196 height 31
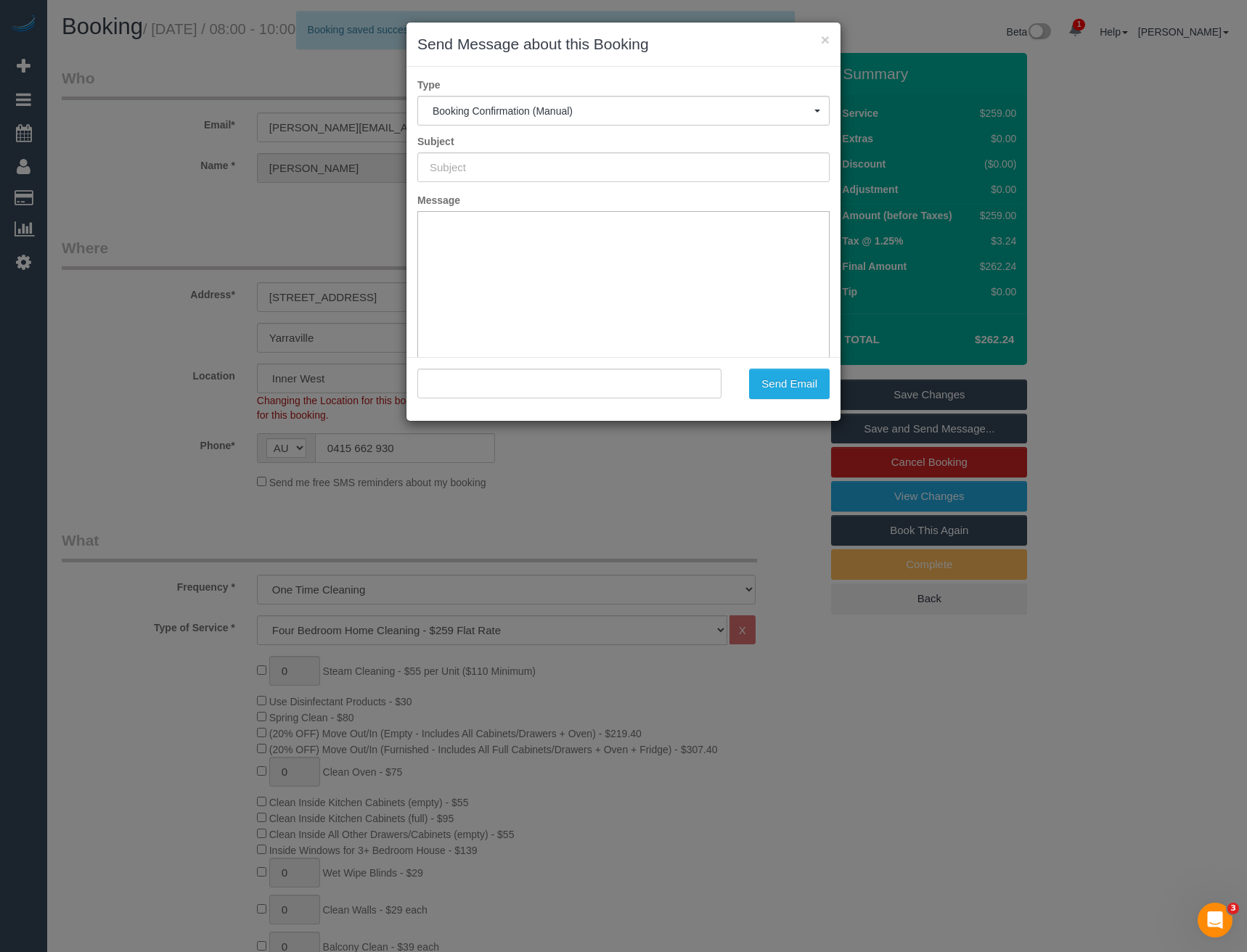
type input "Booking Confirmed"
type input ""ELOISE WALL" <eloise.wall@gmail.com>"
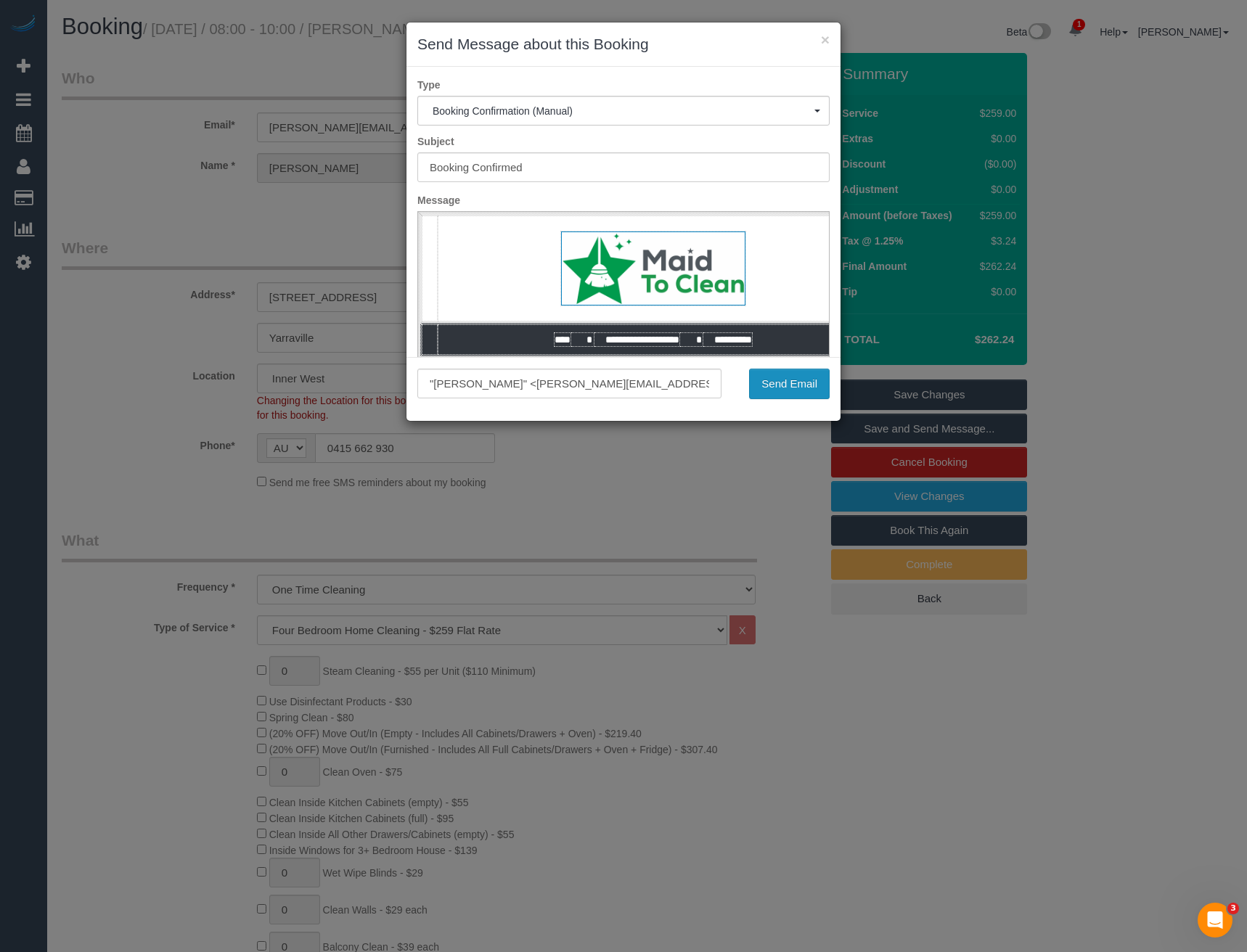
click at [829, 375] on button "Send Email" at bounding box center [790, 384] width 80 height 31
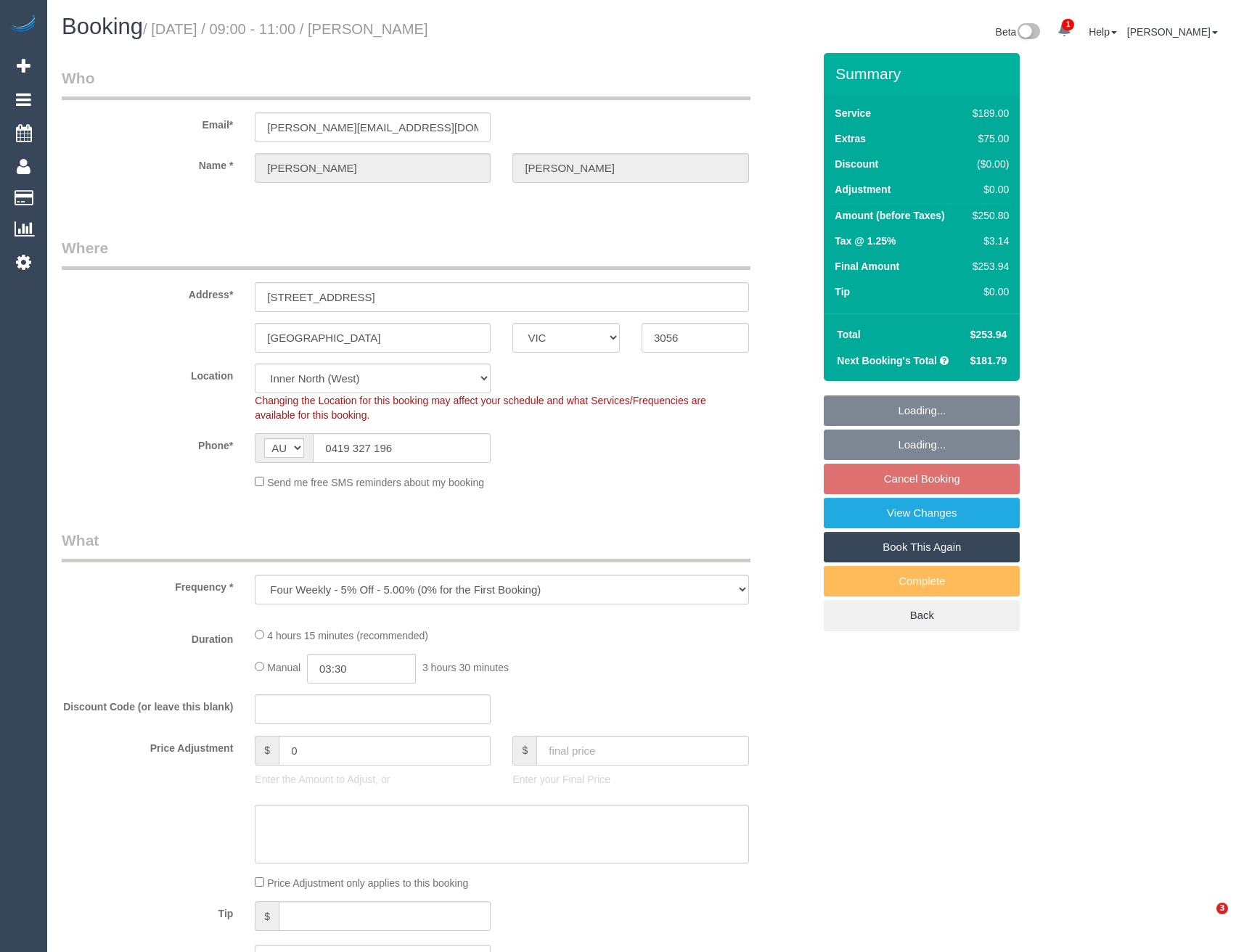
select select "VIC"
select select "string:stripe-pm_1RZjii2GScqysDRV6qWXqXTo"
select select "number:28"
select select "number:14"
select select "number:19"
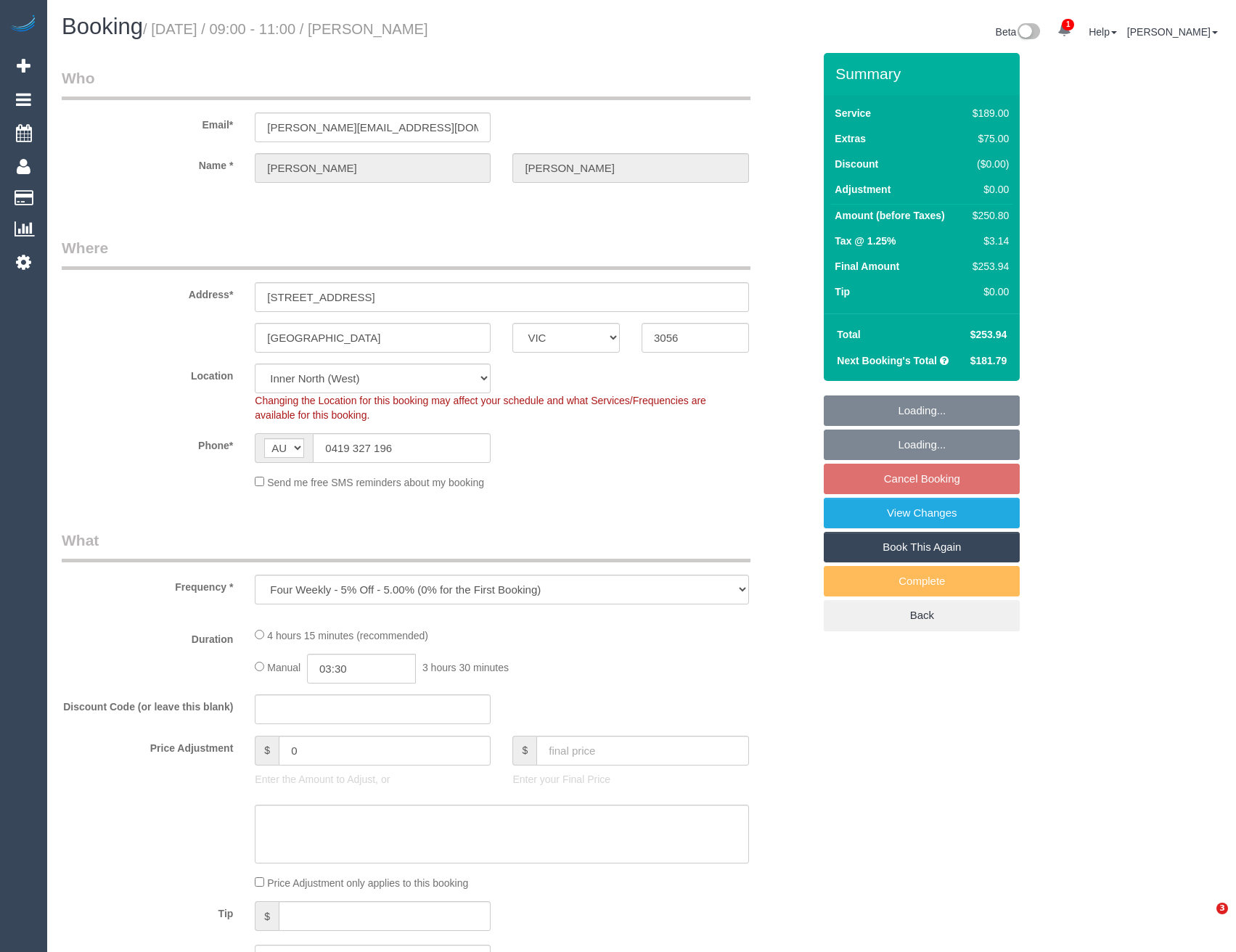
select select "number:24"
select select "number:34"
select select "number:13"
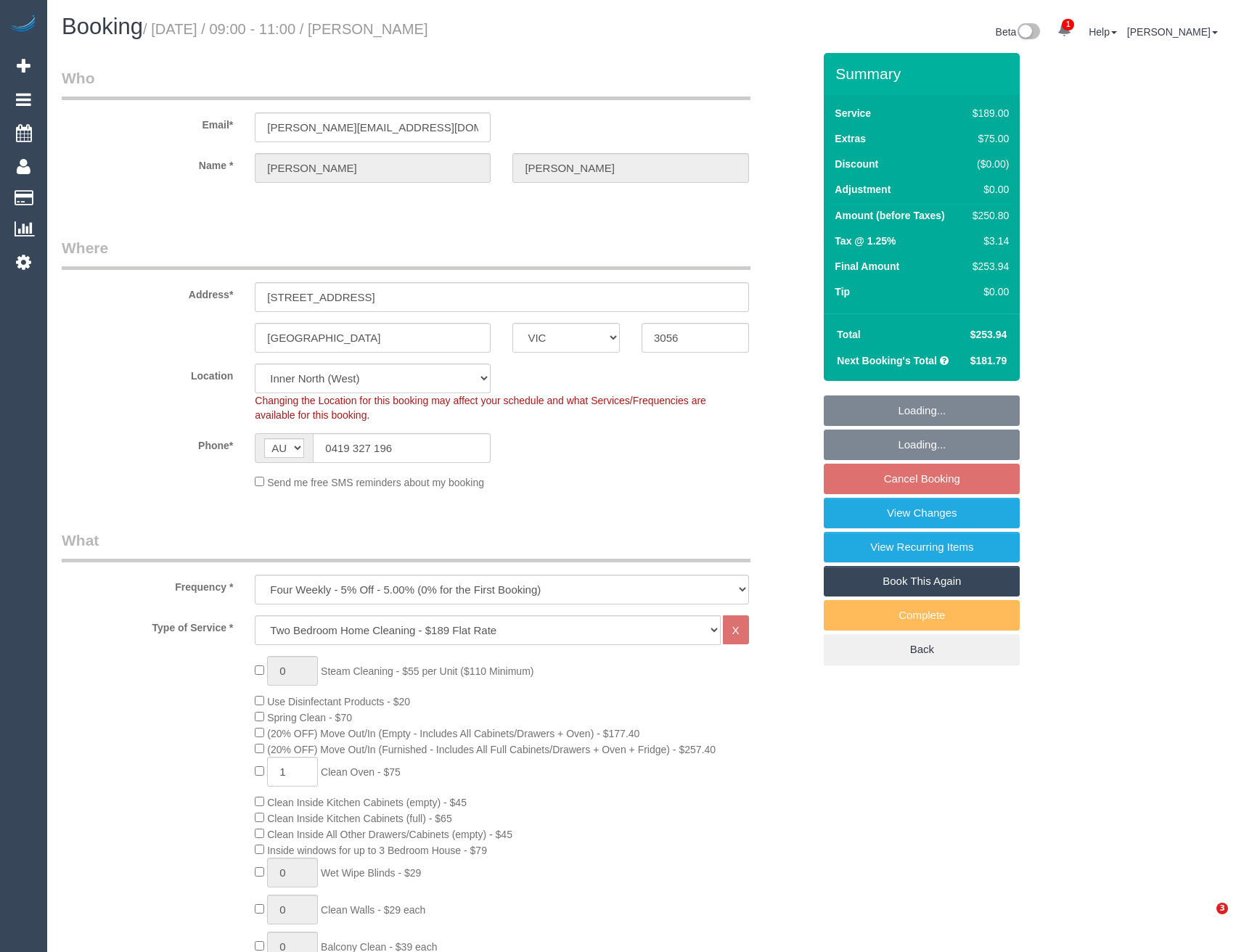
select select "object:1674"
select select "spot3"
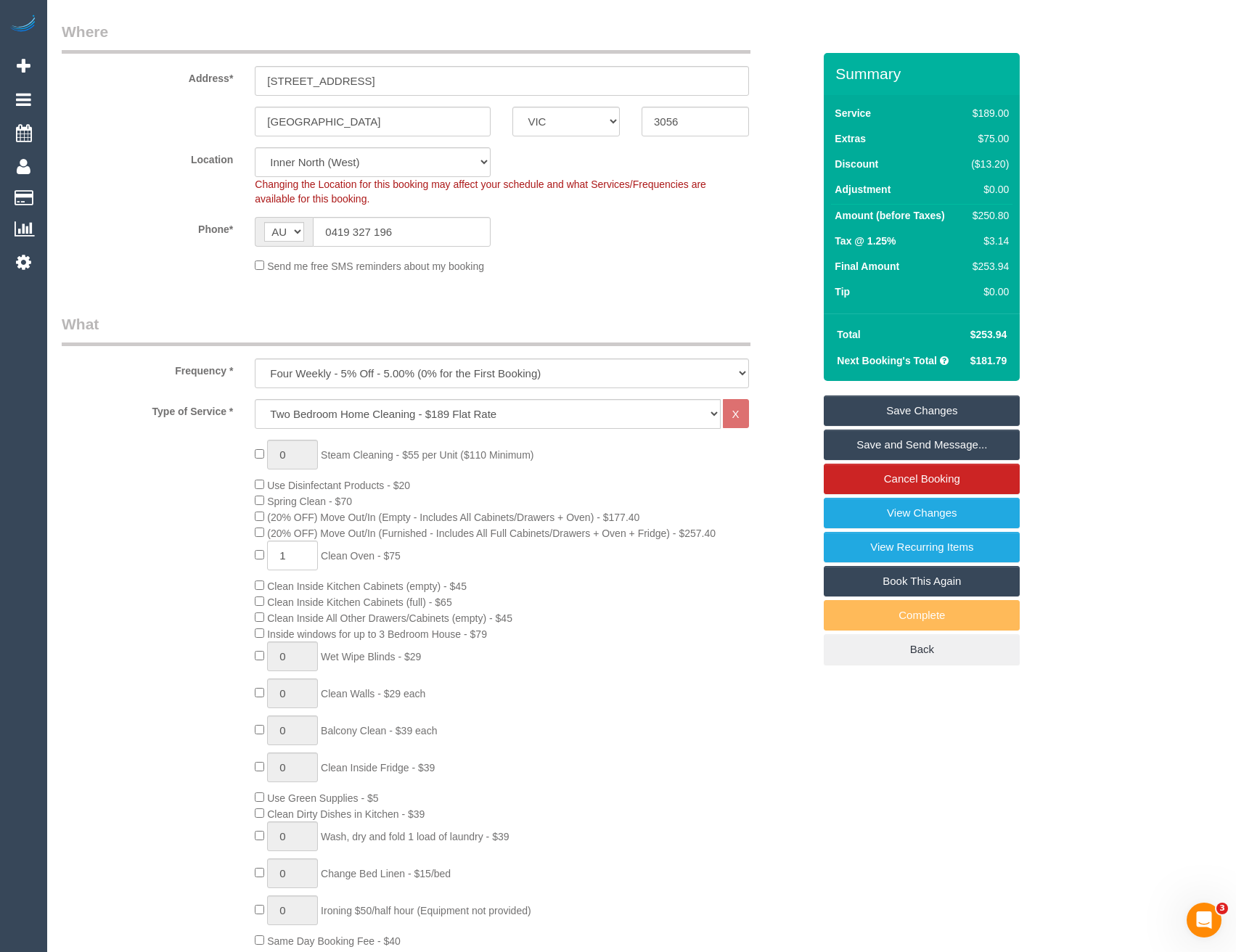
scroll to position [54, 0]
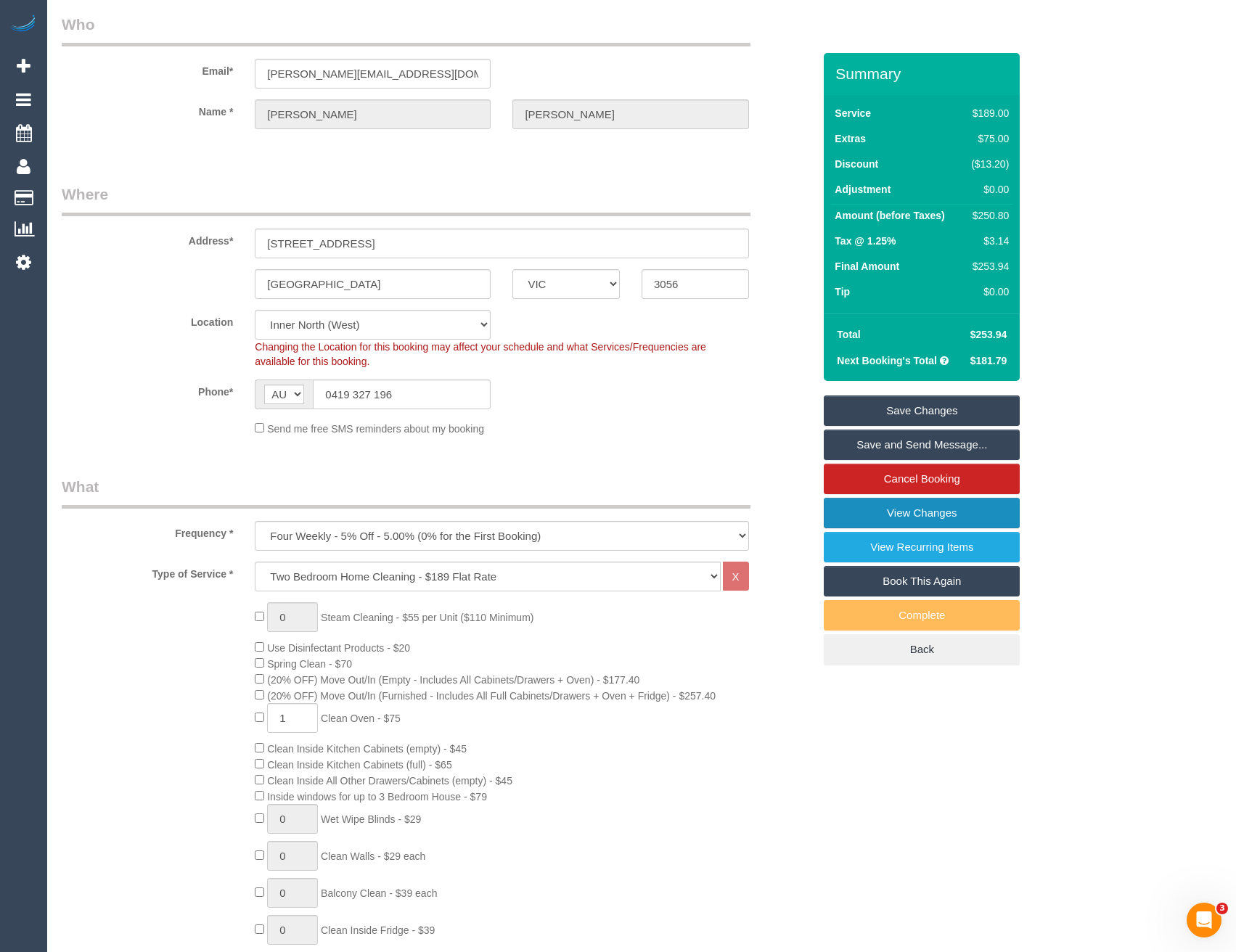
click at [894, 511] on link "View Changes" at bounding box center [922, 513] width 196 height 31
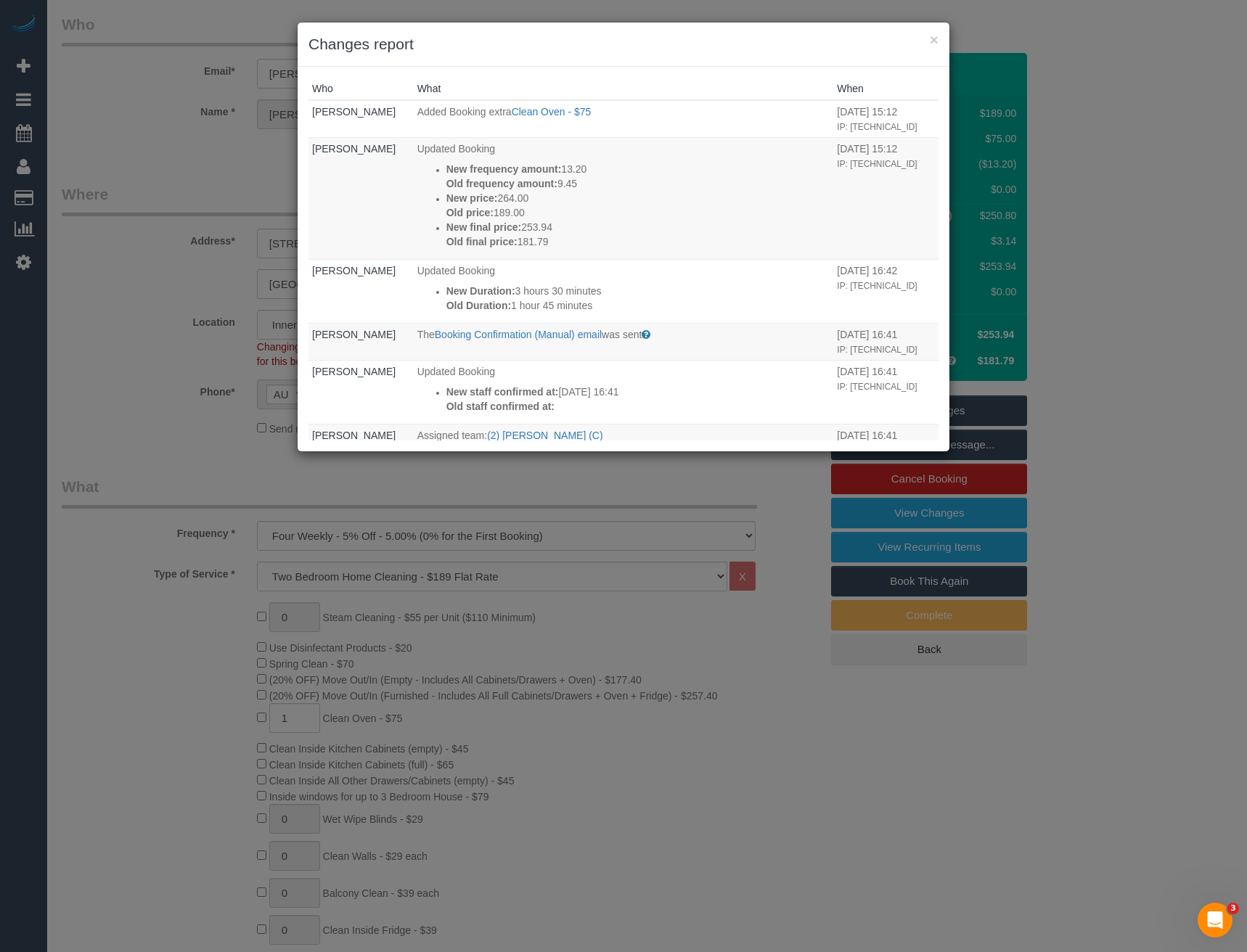
click at [733, 712] on div "× Changes report Who What When Melissa Moyle Added Booking extra Clean Oven - $…" at bounding box center [623, 476] width 1247 height 952
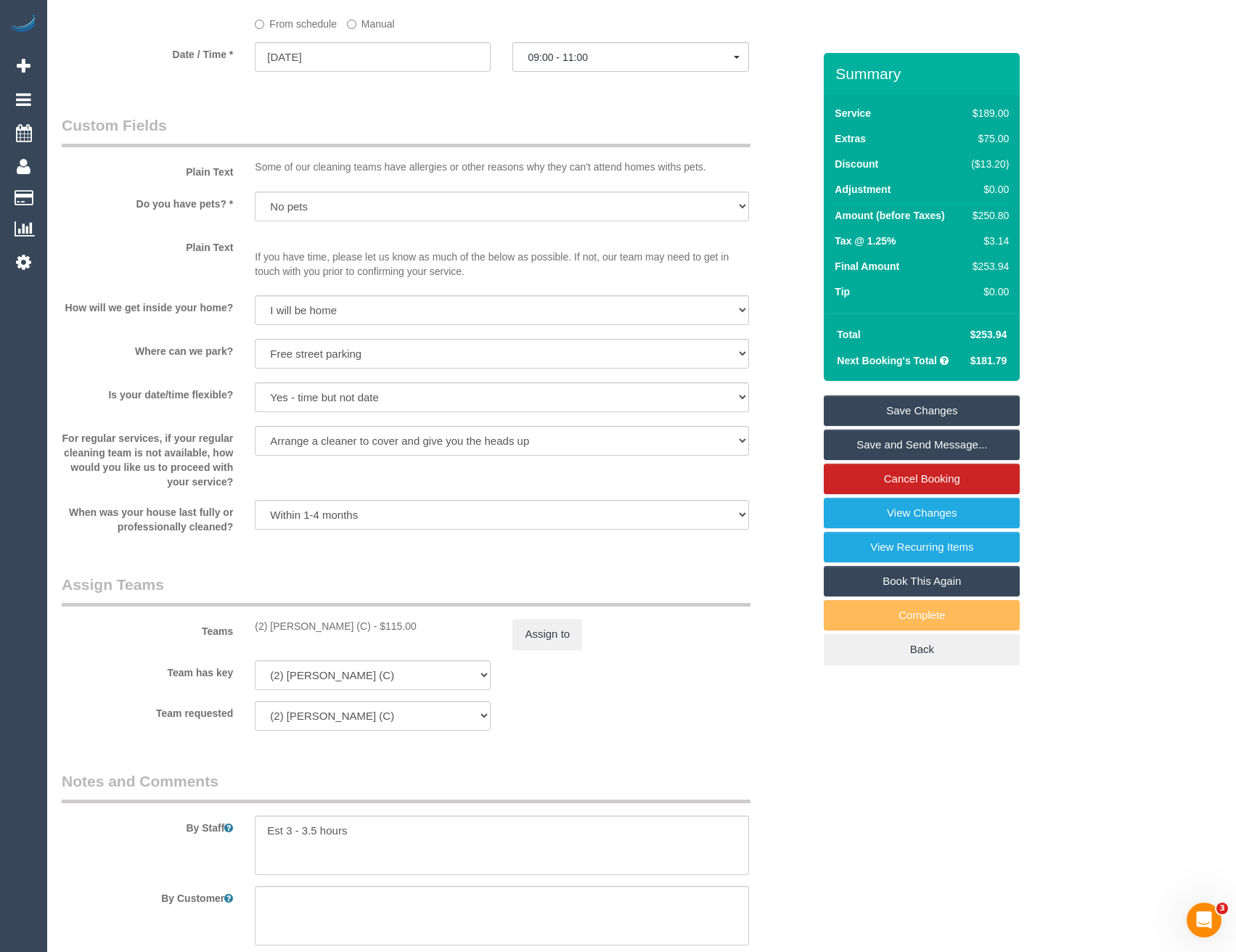
scroll to position [1869, 0]
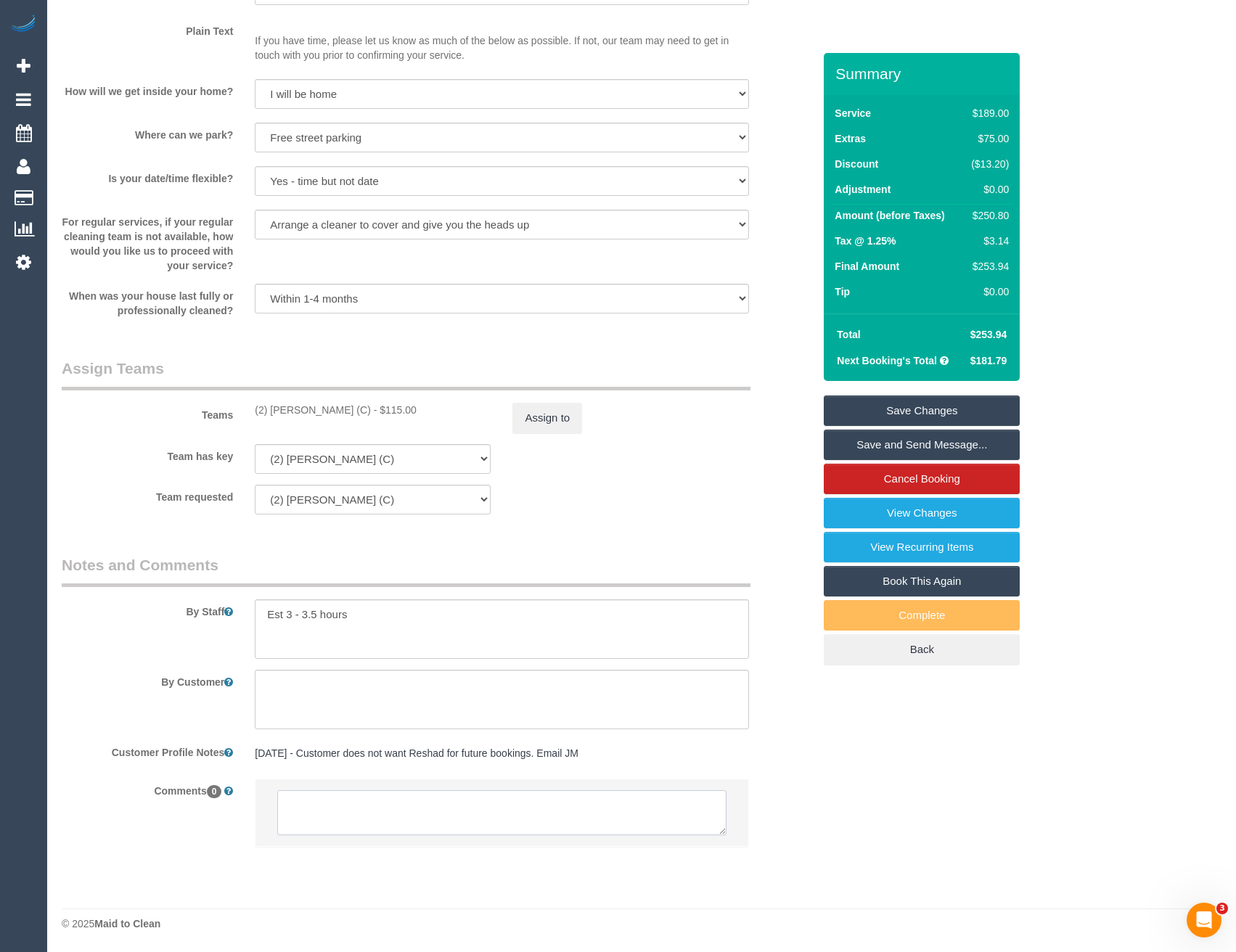
click at [379, 808] on textarea at bounding box center [502, 813] width 449 height 45
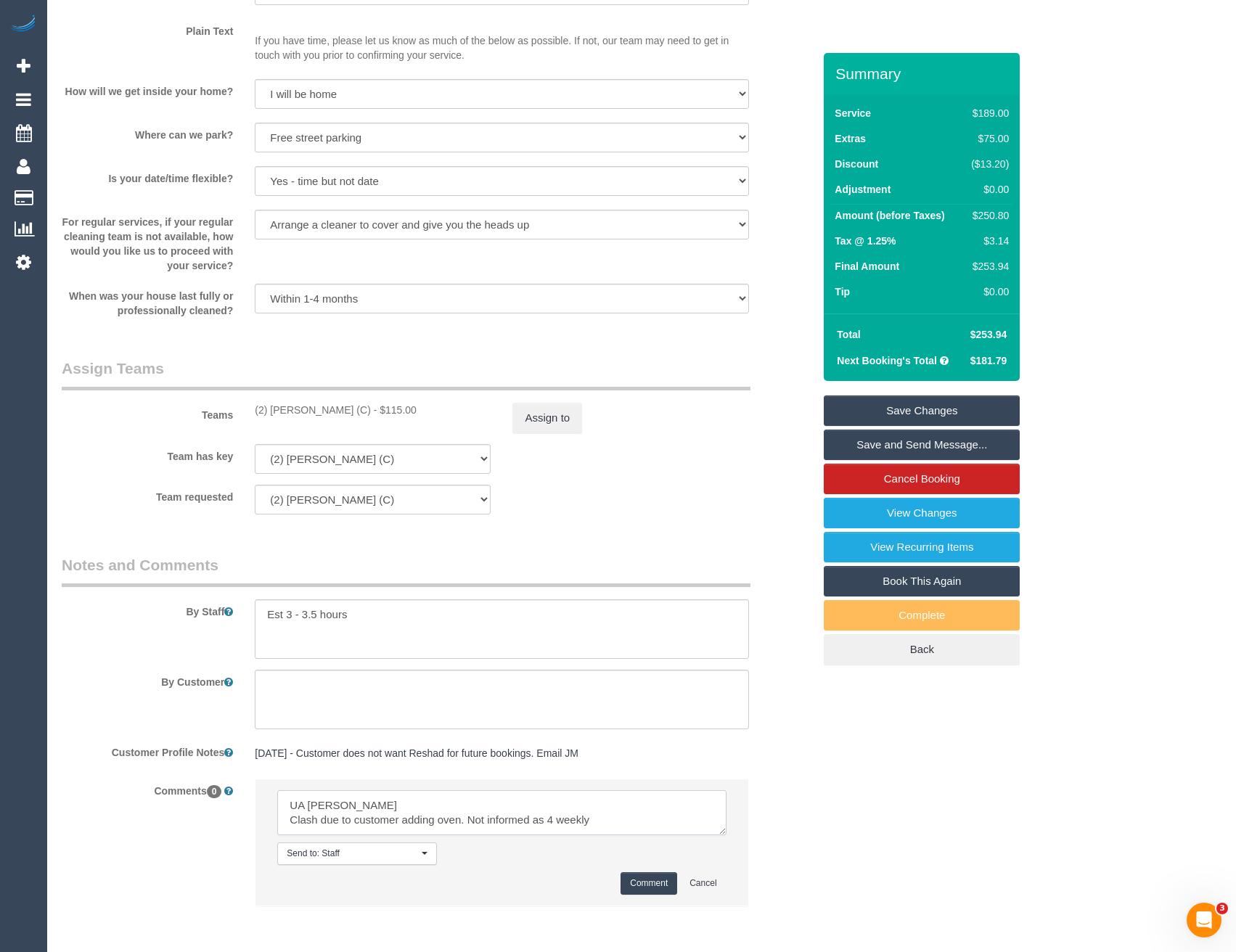
type textarea "UA ashik Clash due to customer adding oven. Not informed as 4 weekly"
click at [630, 879] on button "Comment" at bounding box center [649, 884] width 56 height 23
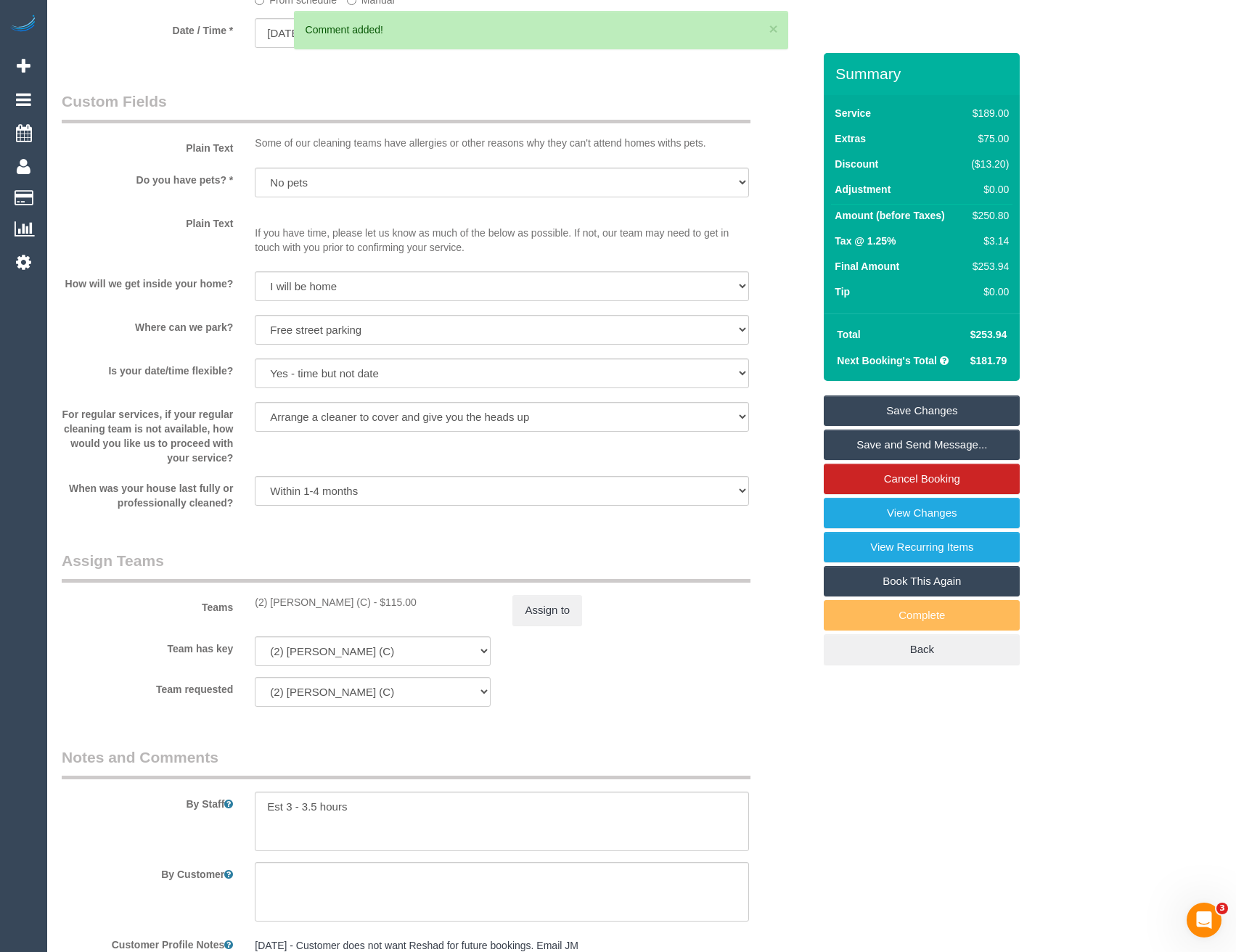
scroll to position [1556, 0]
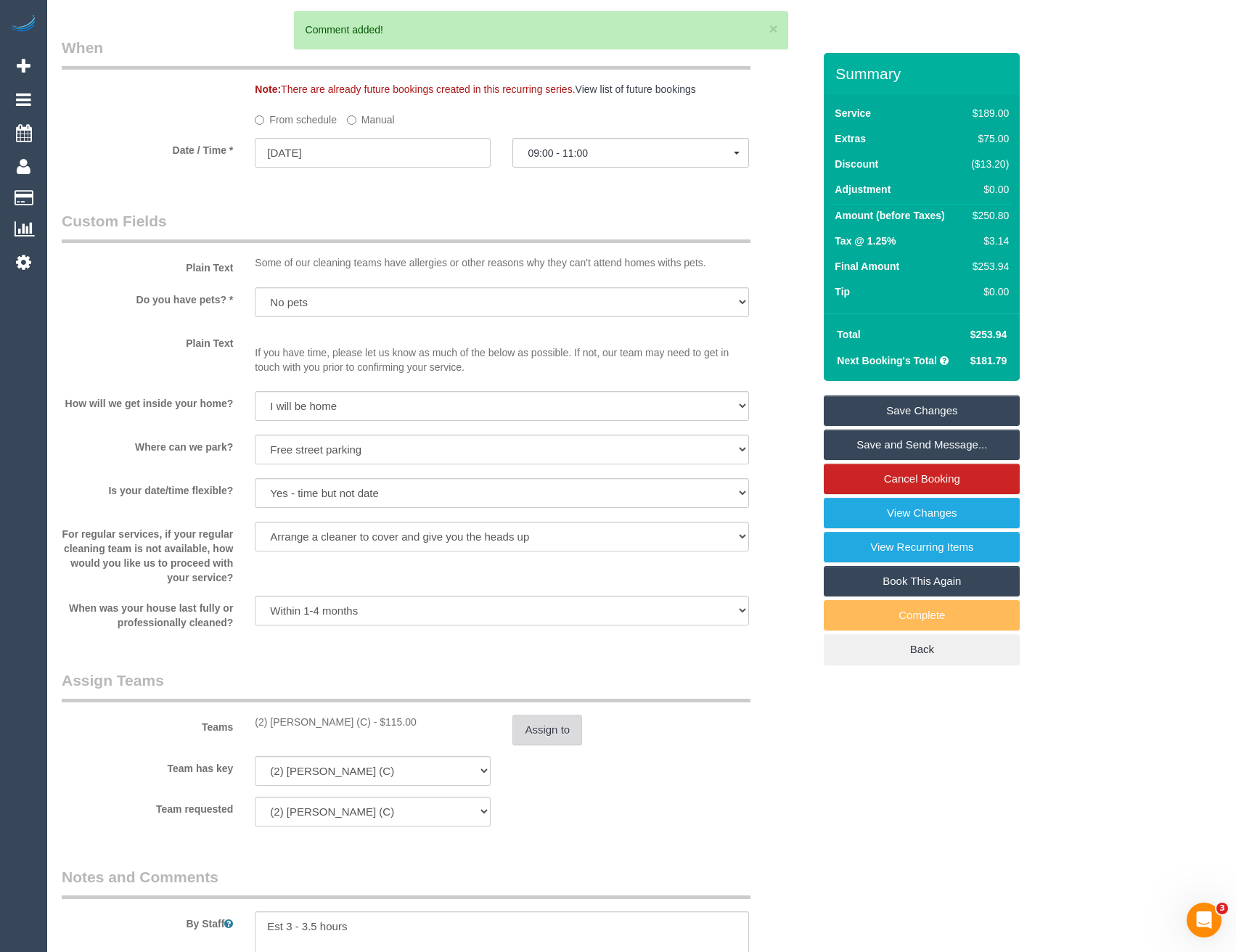
click at [545, 729] on button "Assign to" at bounding box center [547, 730] width 70 height 31
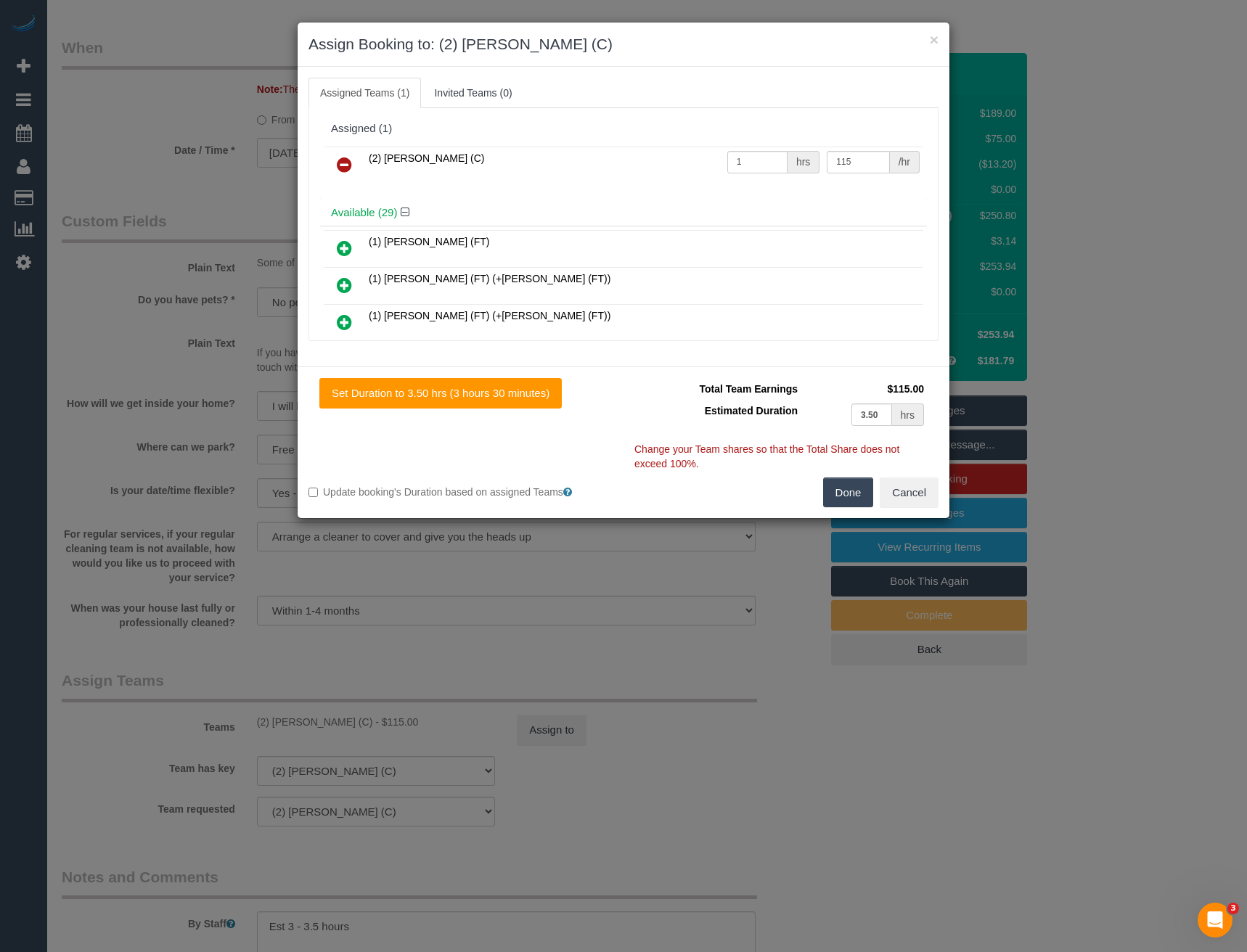
click at [347, 166] on icon at bounding box center [344, 165] width 15 height 18
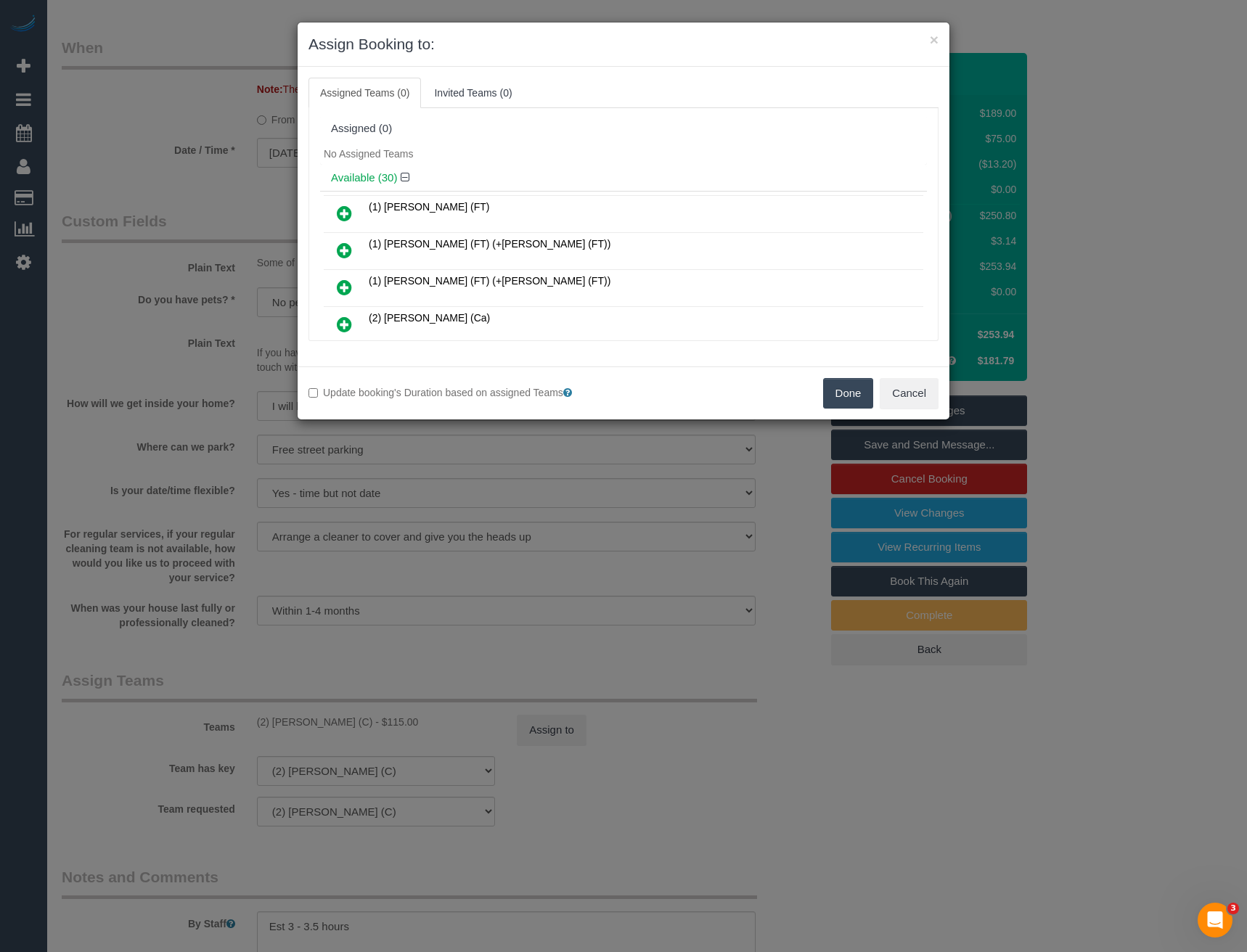
click at [833, 396] on button "Done" at bounding box center [848, 393] width 51 height 31
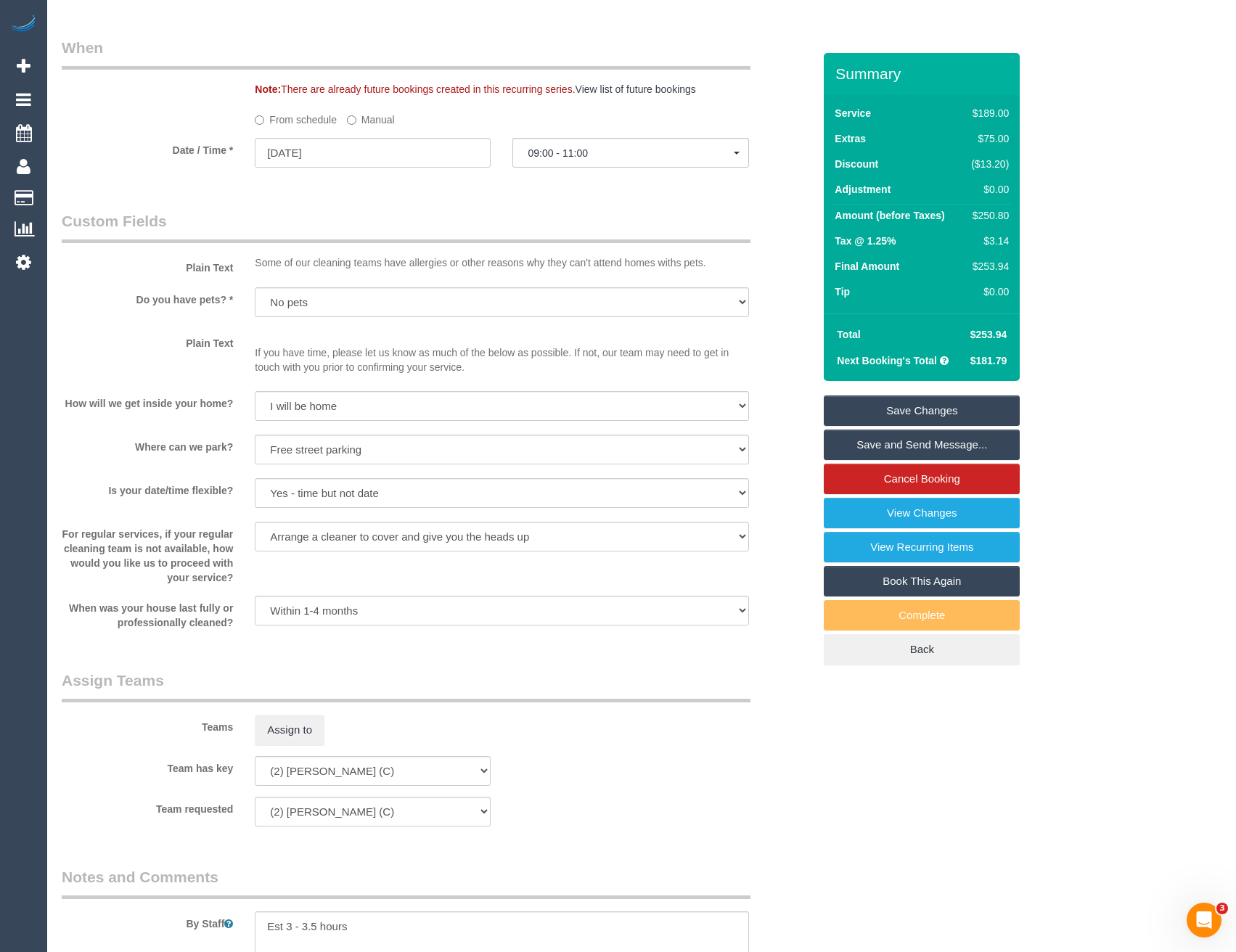
click at [912, 414] on link "Save Changes" at bounding box center [922, 411] width 196 height 31
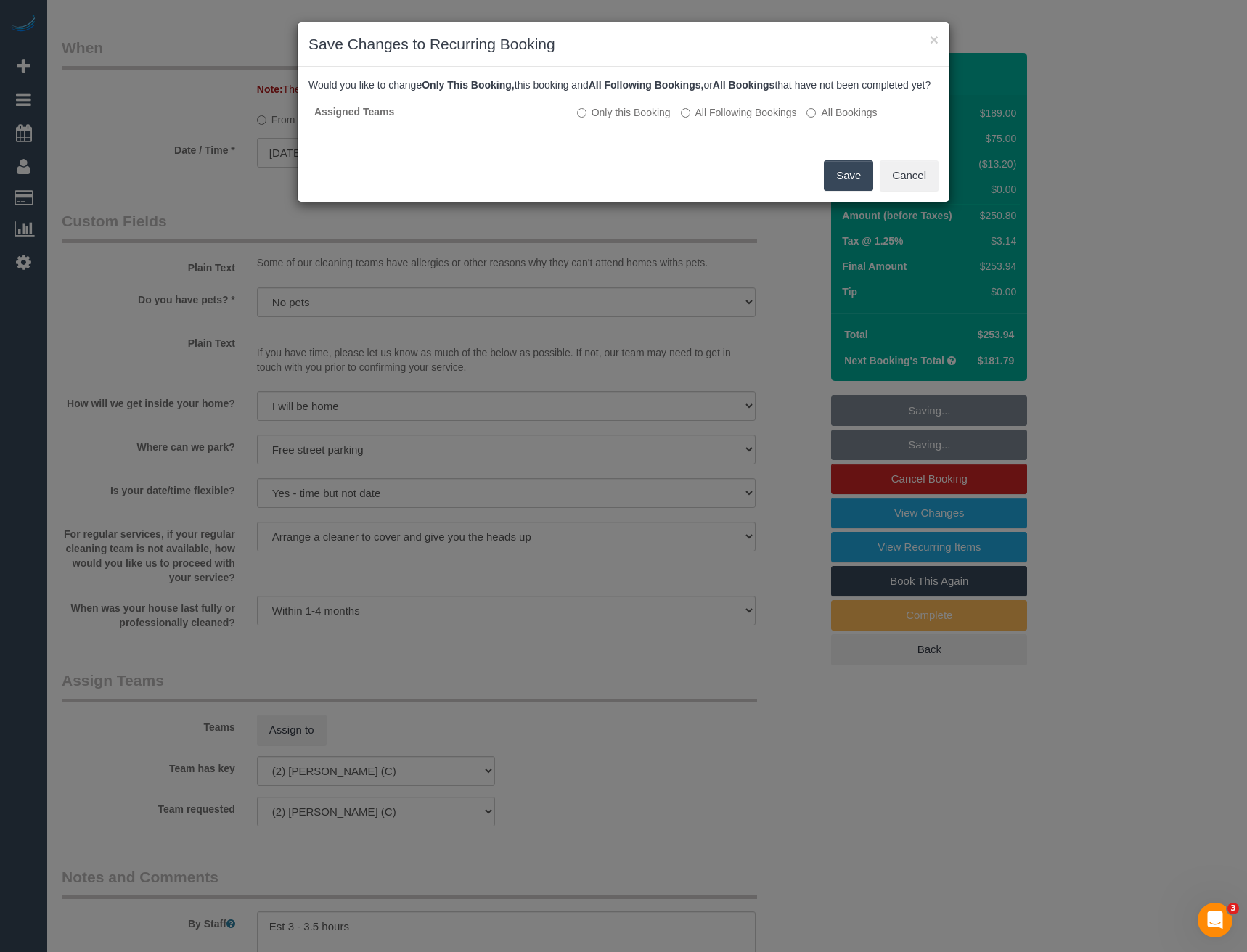
click at [832, 189] on button "Save" at bounding box center [848, 175] width 49 height 31
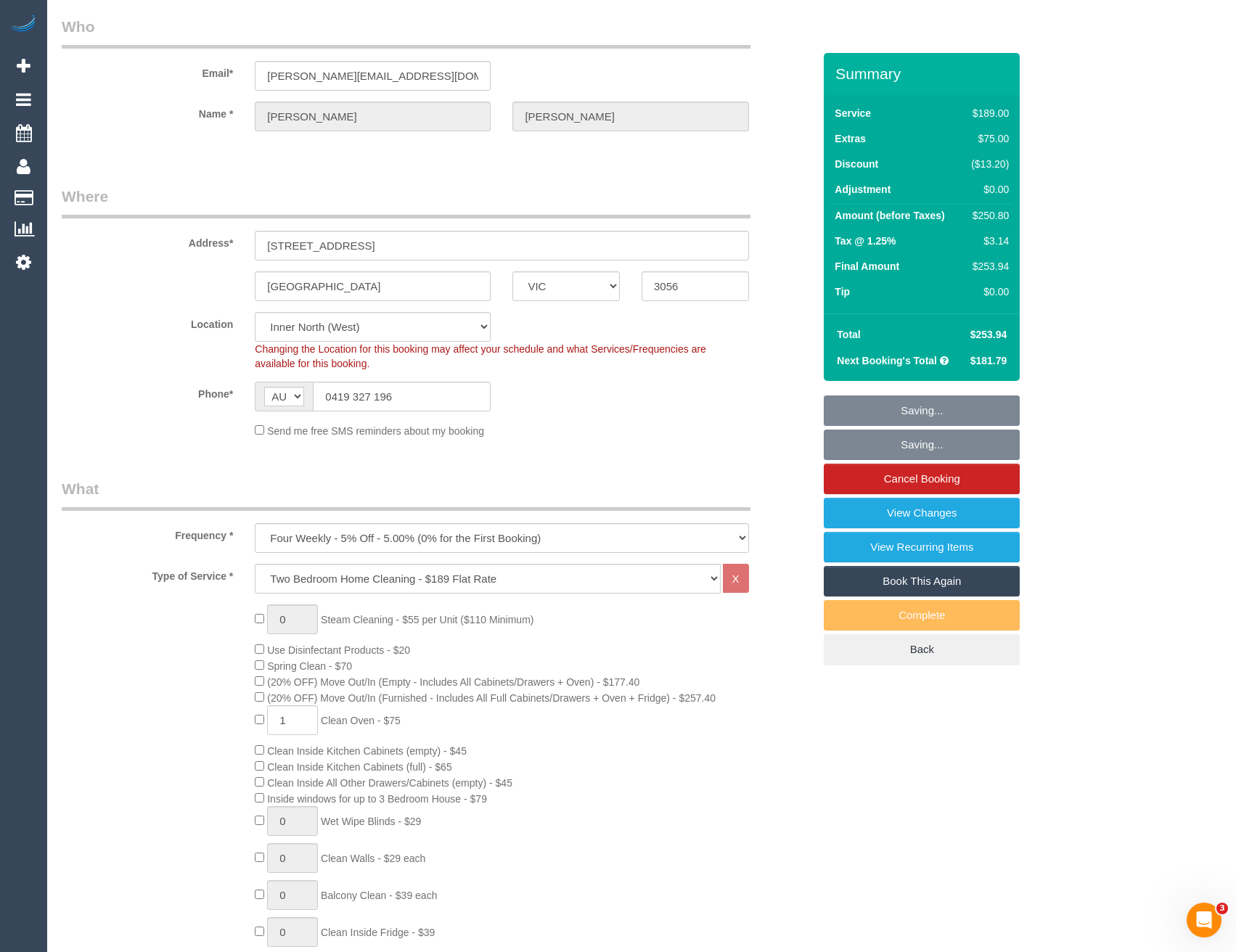
scroll to position [0, 0]
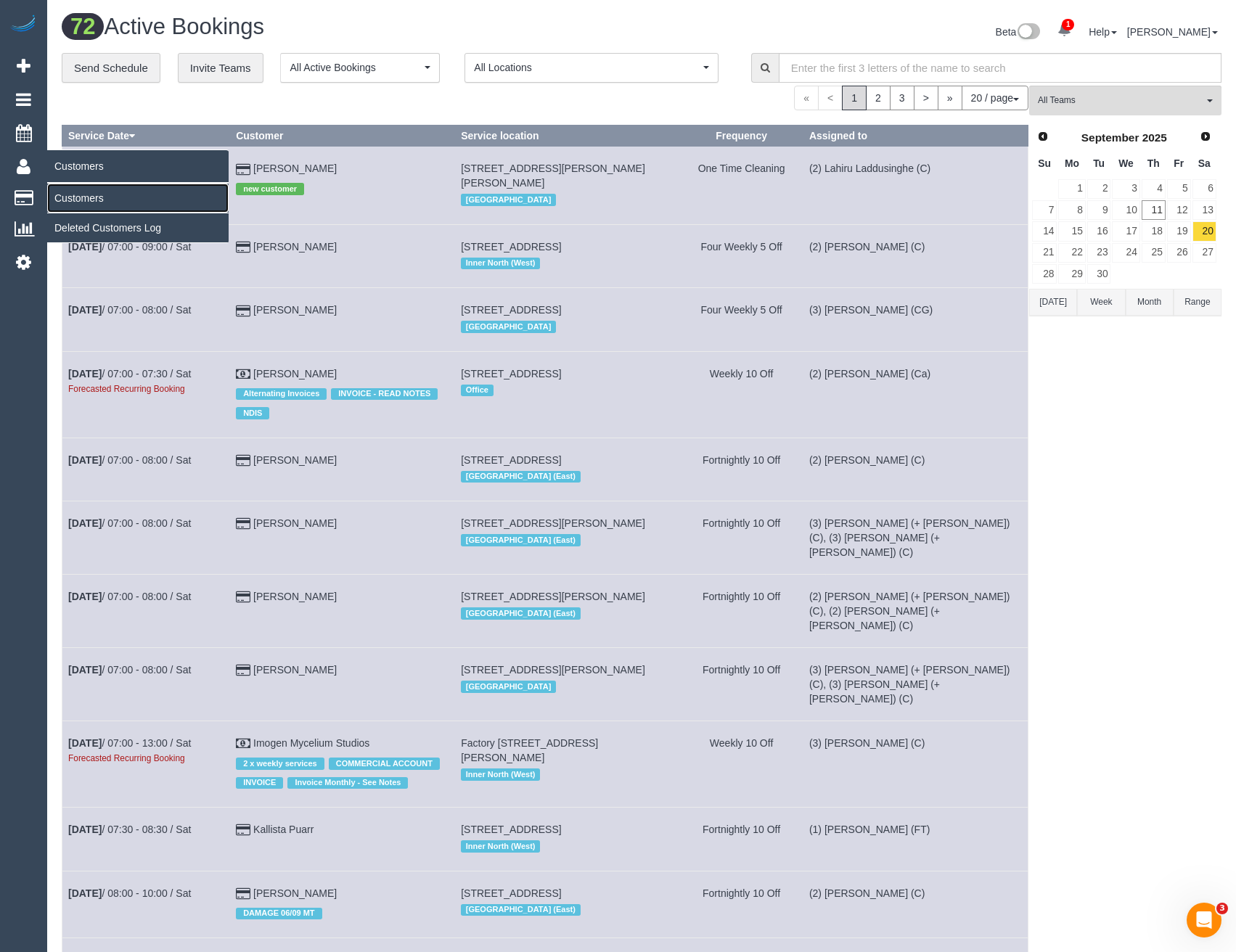
drag, startPoint x: 79, startPoint y: 198, endPoint x: 169, endPoint y: 177, distance: 92.4
click at [79, 198] on link "Customers" at bounding box center [138, 198] width 182 height 29
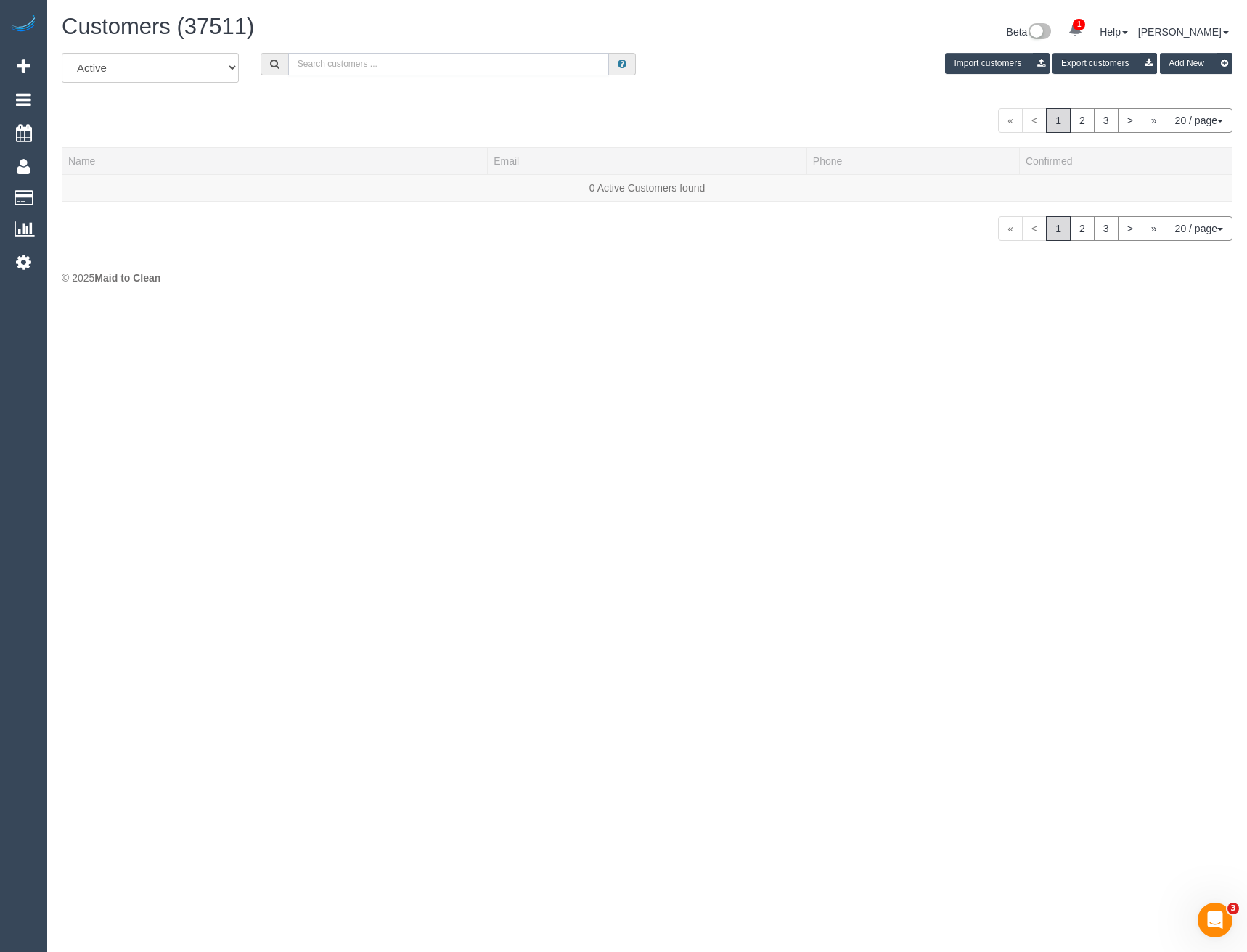
click at [306, 64] on input "text" at bounding box center [449, 64] width 322 height 23
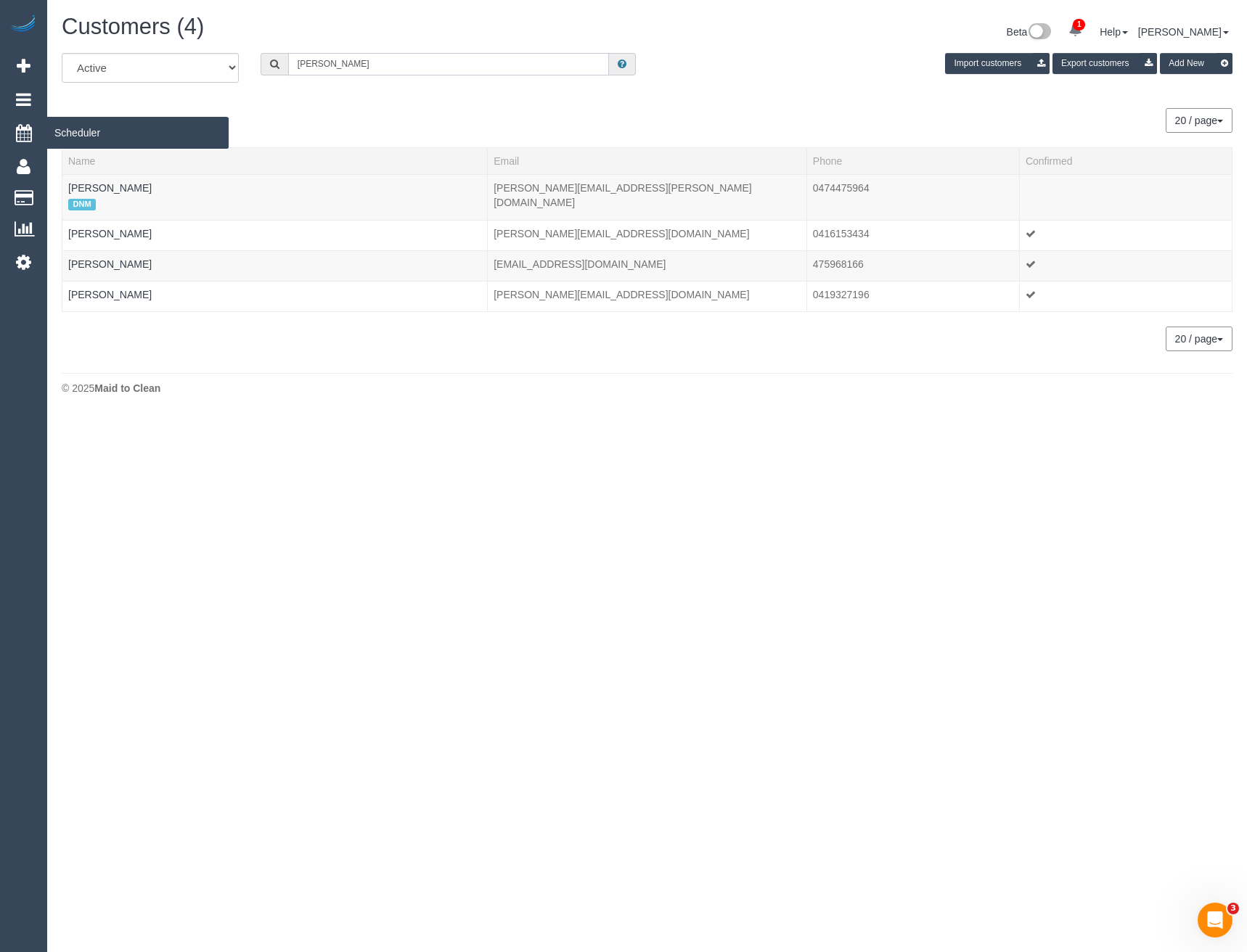
type input "Melissa Mo"
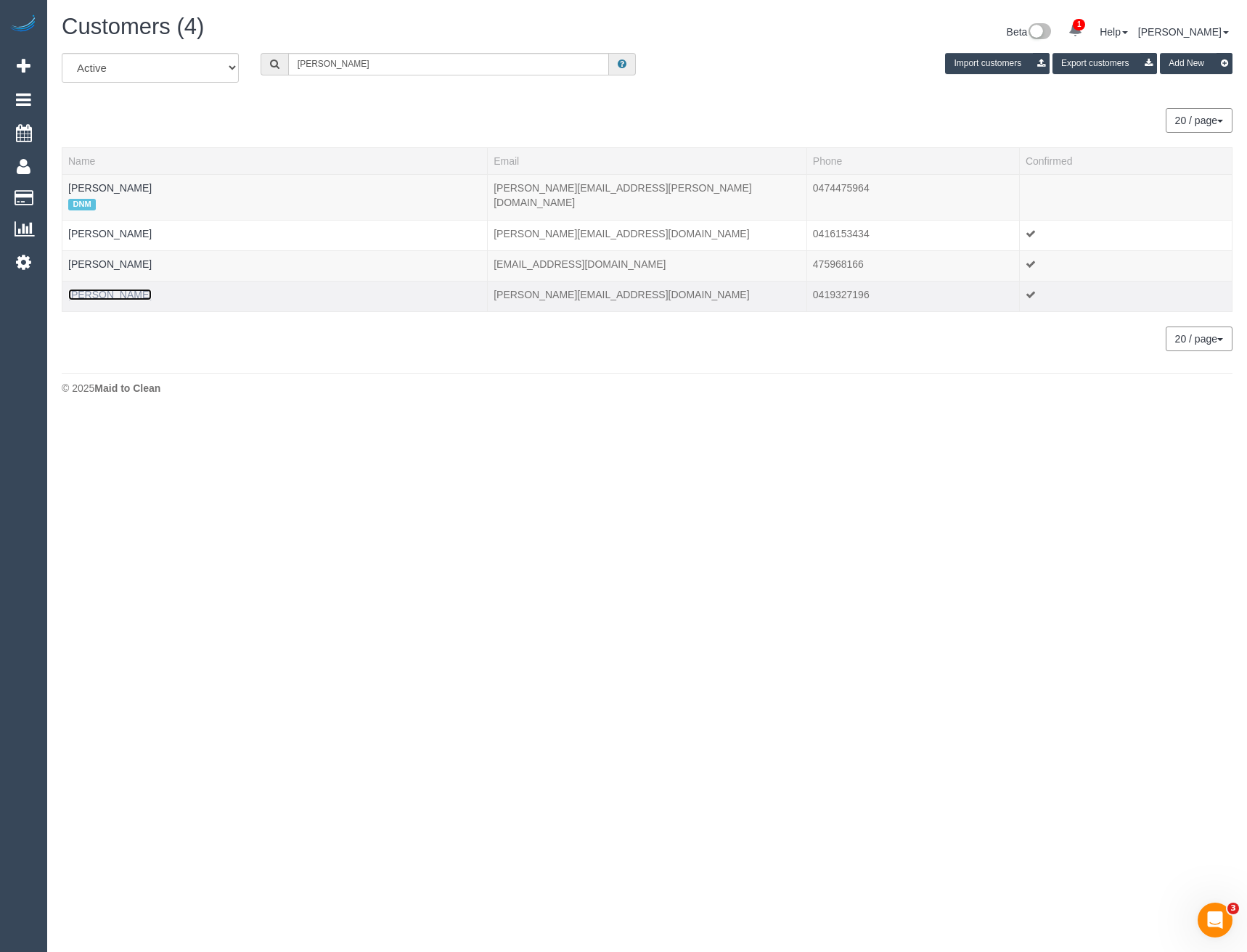
click at [116, 297] on link "Melissa Moyle" at bounding box center [110, 294] width 84 height 11
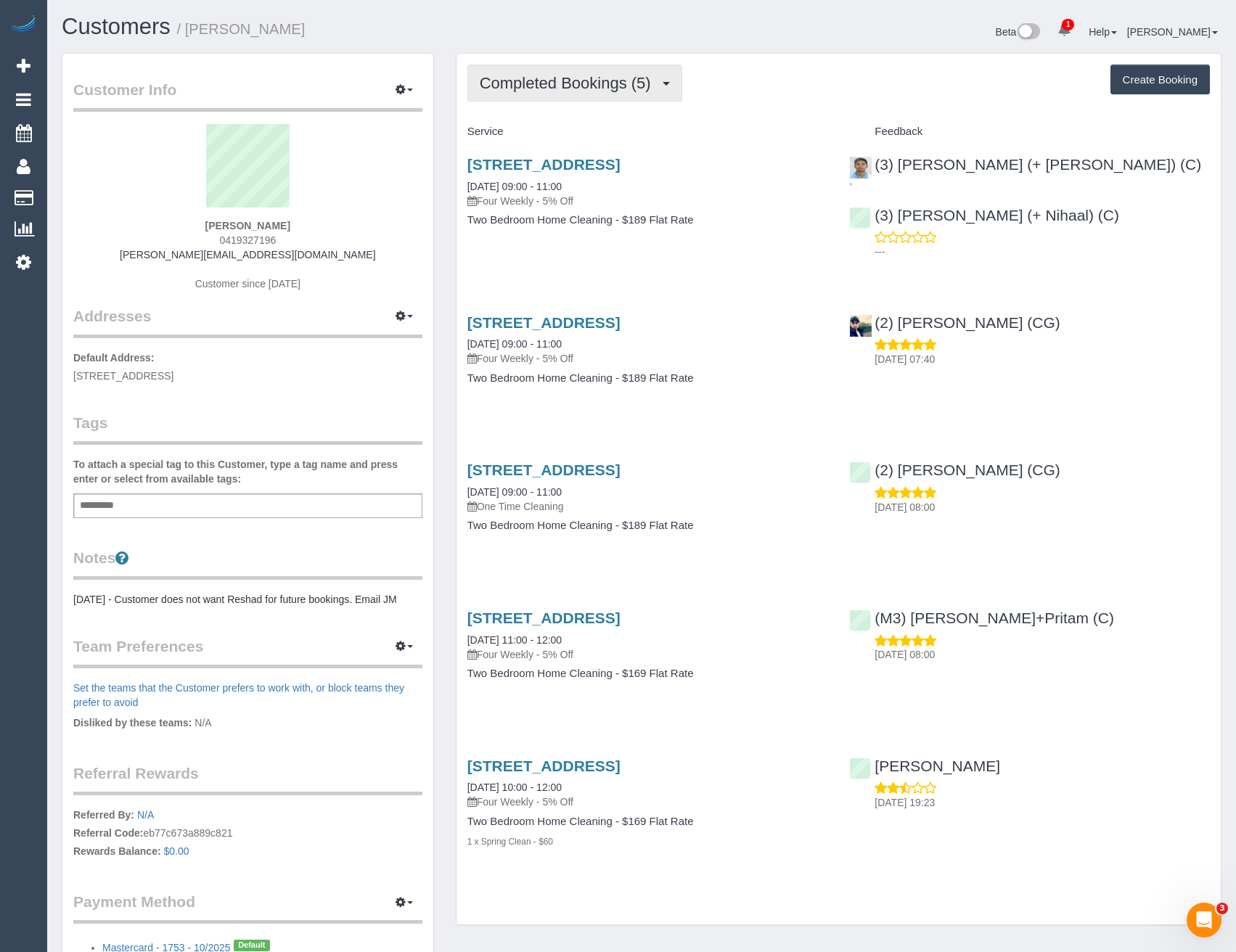
click at [602, 84] on span "Completed Bookings (5)" at bounding box center [569, 83] width 179 height 18
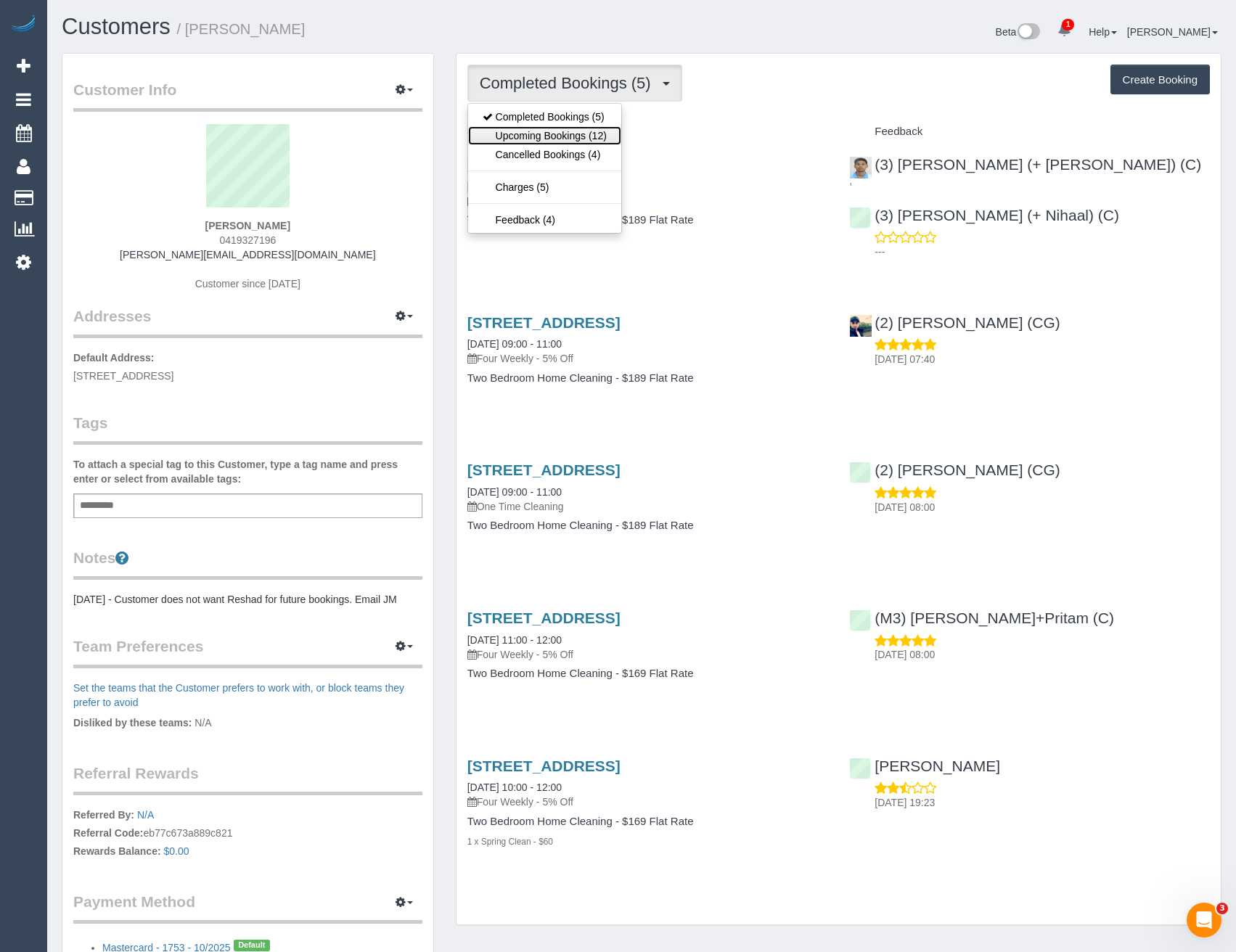
click at [576, 141] on link "Upcoming Bookings (12)" at bounding box center [544, 135] width 153 height 18
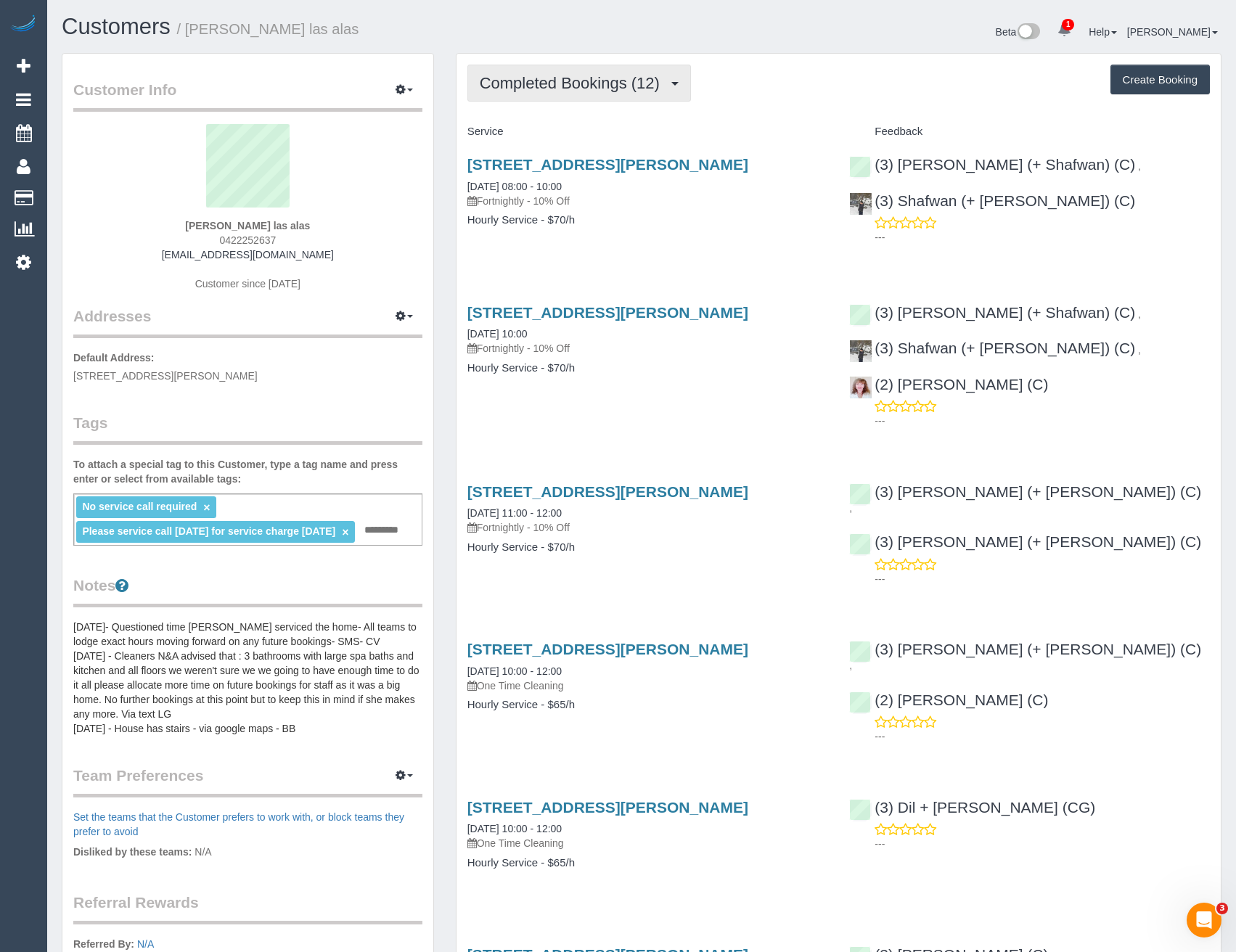
click at [542, 100] on button "Completed Bookings (12)" at bounding box center [579, 83] width 224 height 37
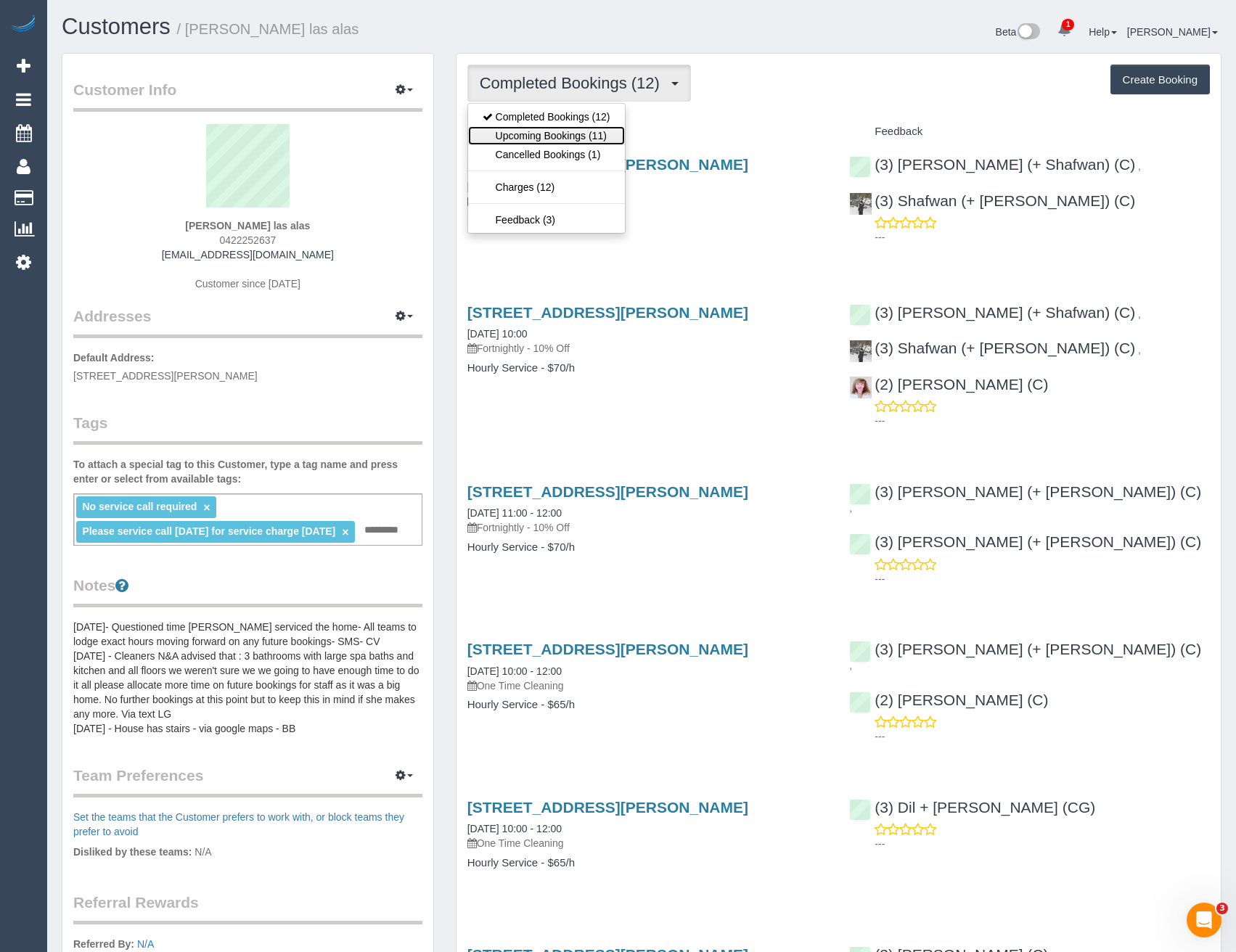
click at [549, 141] on link "Upcoming Bookings (11)" at bounding box center [546, 135] width 157 height 18
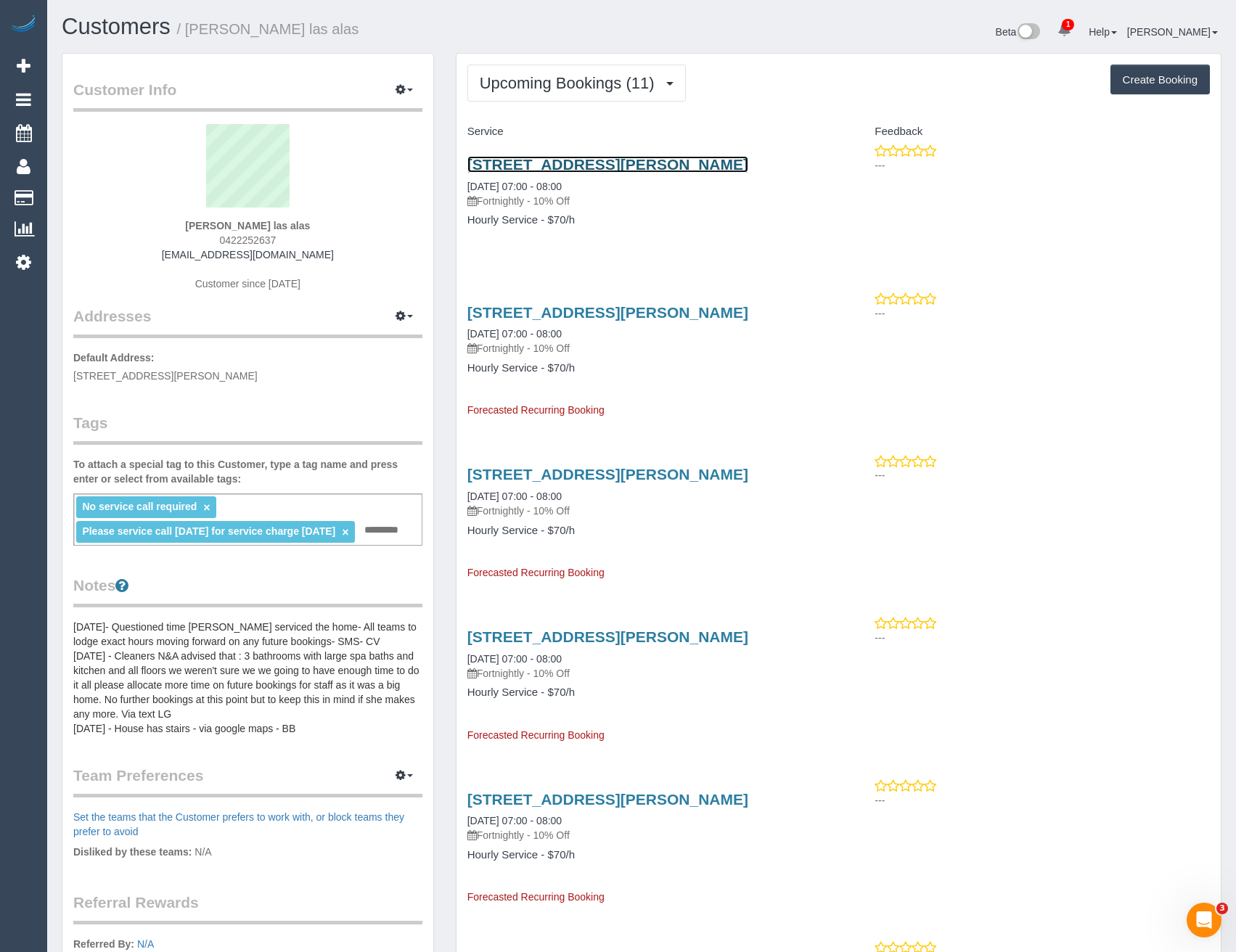
click at [573, 171] on link "[STREET_ADDRESS][PERSON_NAME]" at bounding box center [607, 164] width 281 height 17
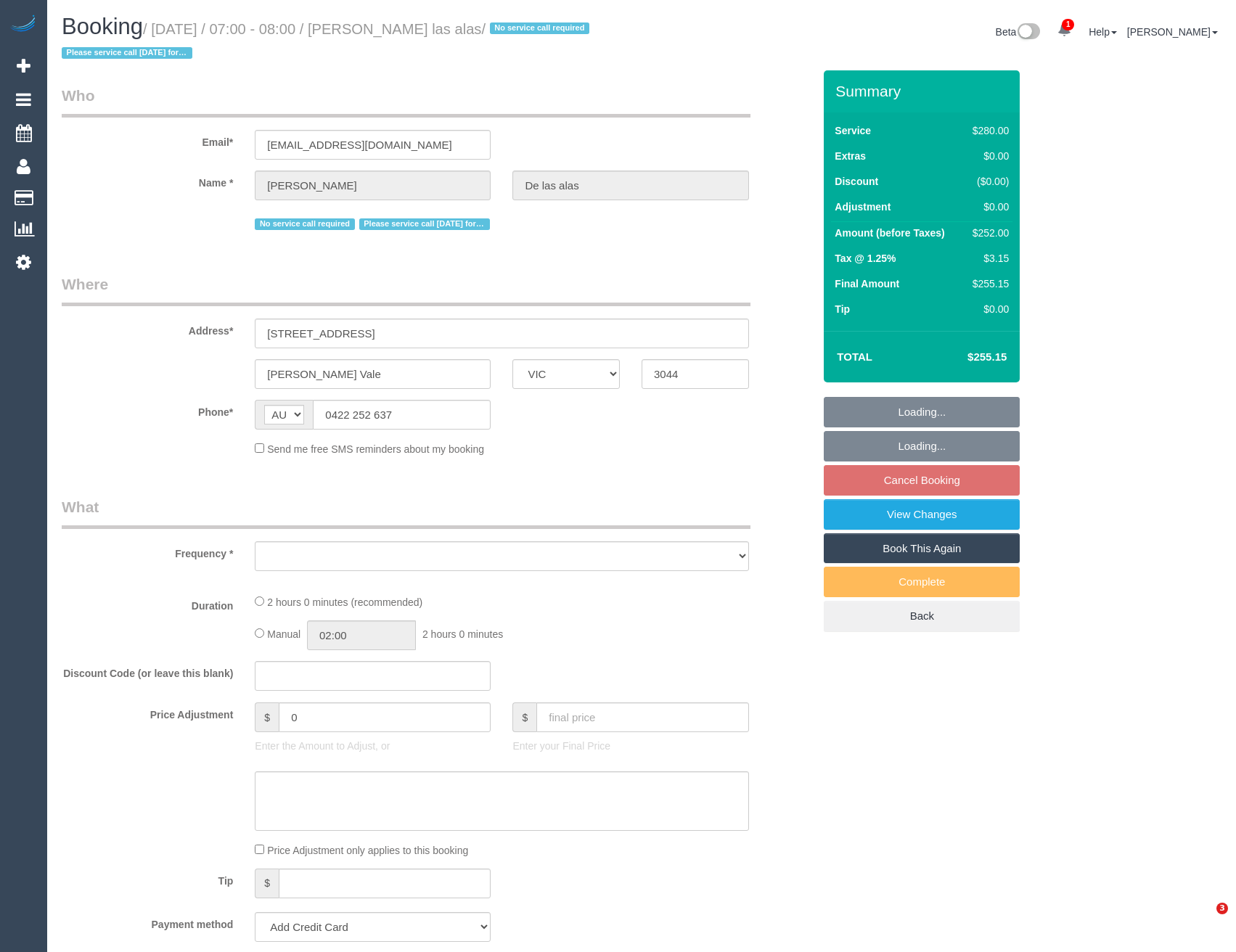
select select "VIC"
select select "string:stripe-pm_1Pmxf52GScqysDRV0AlwXJns"
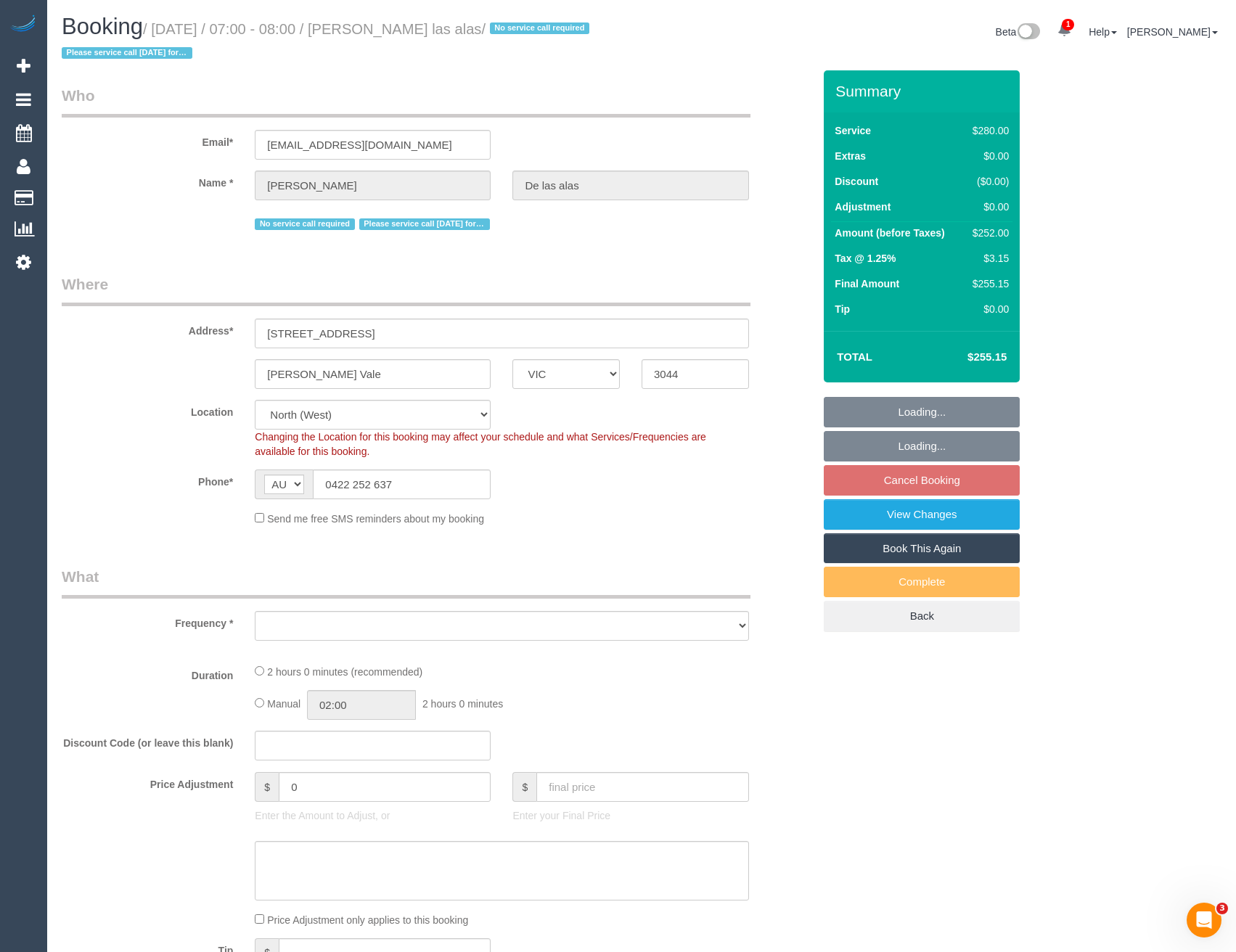
select select "2"
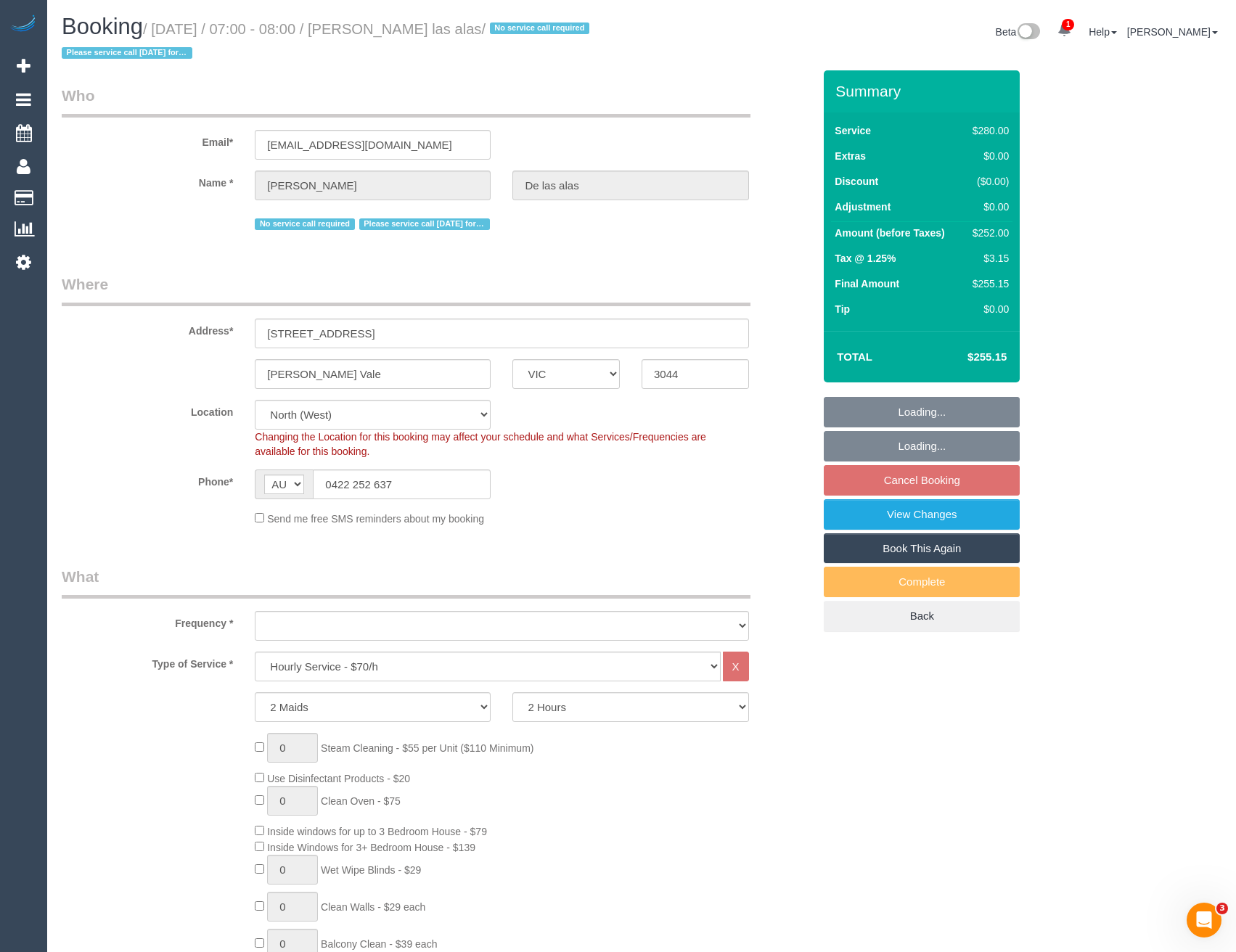
select select "object:731"
select select "number:27"
select select "number:14"
select select "number:19"
select select "number:25"
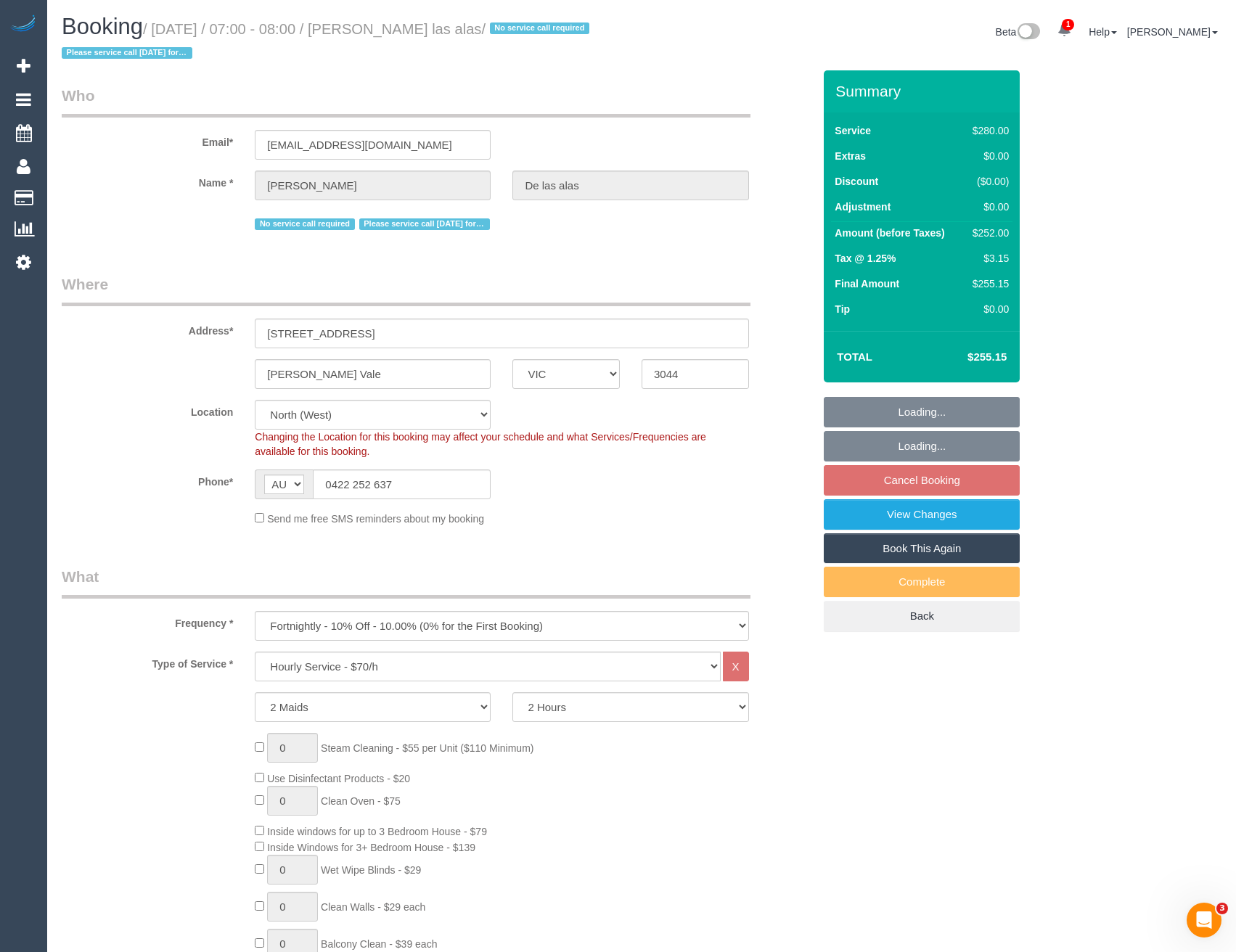
select select "number:12"
select select "object:1613"
select select "spot1"
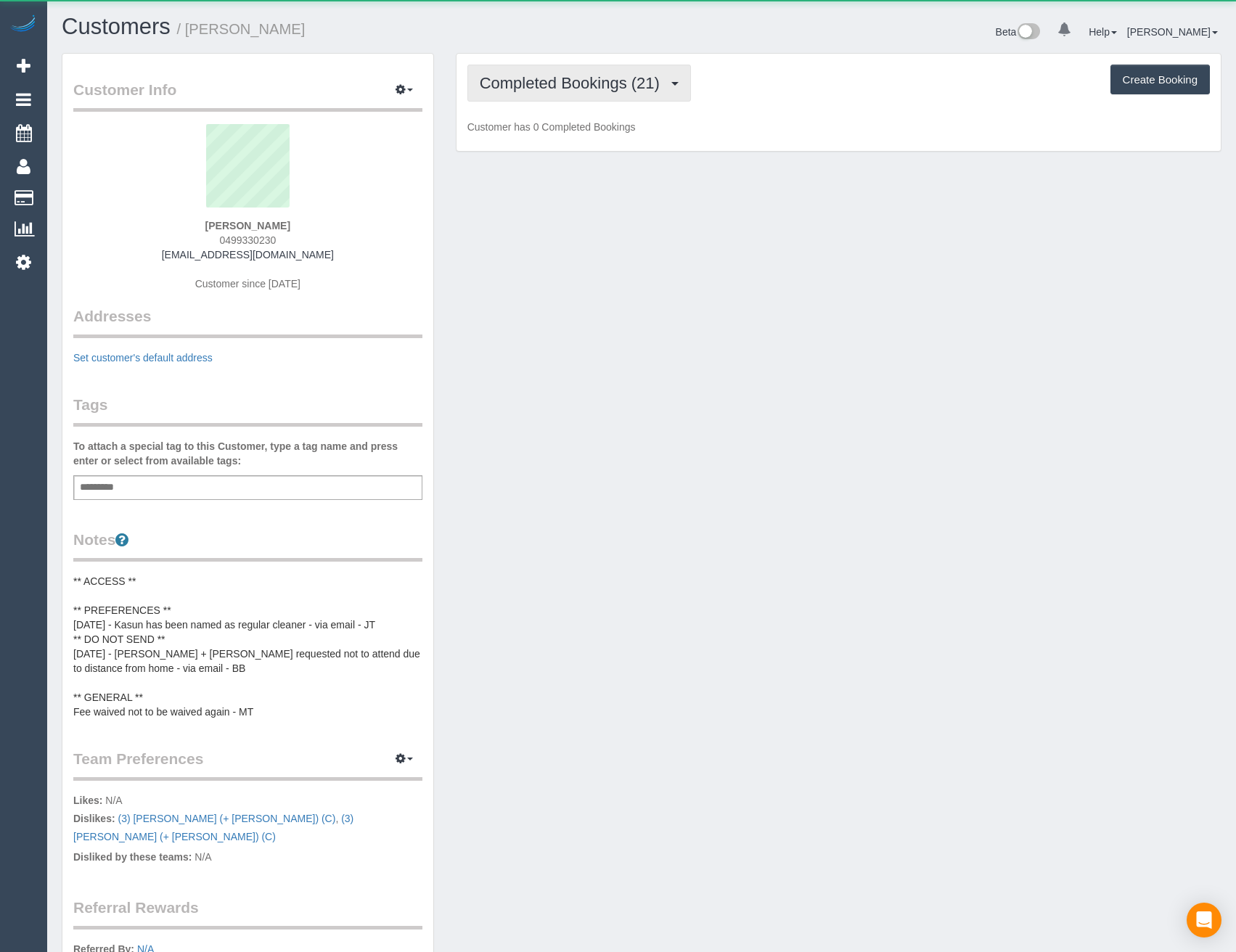
click at [625, 81] on span "Completed Bookings (21)" at bounding box center [573, 83] width 187 height 18
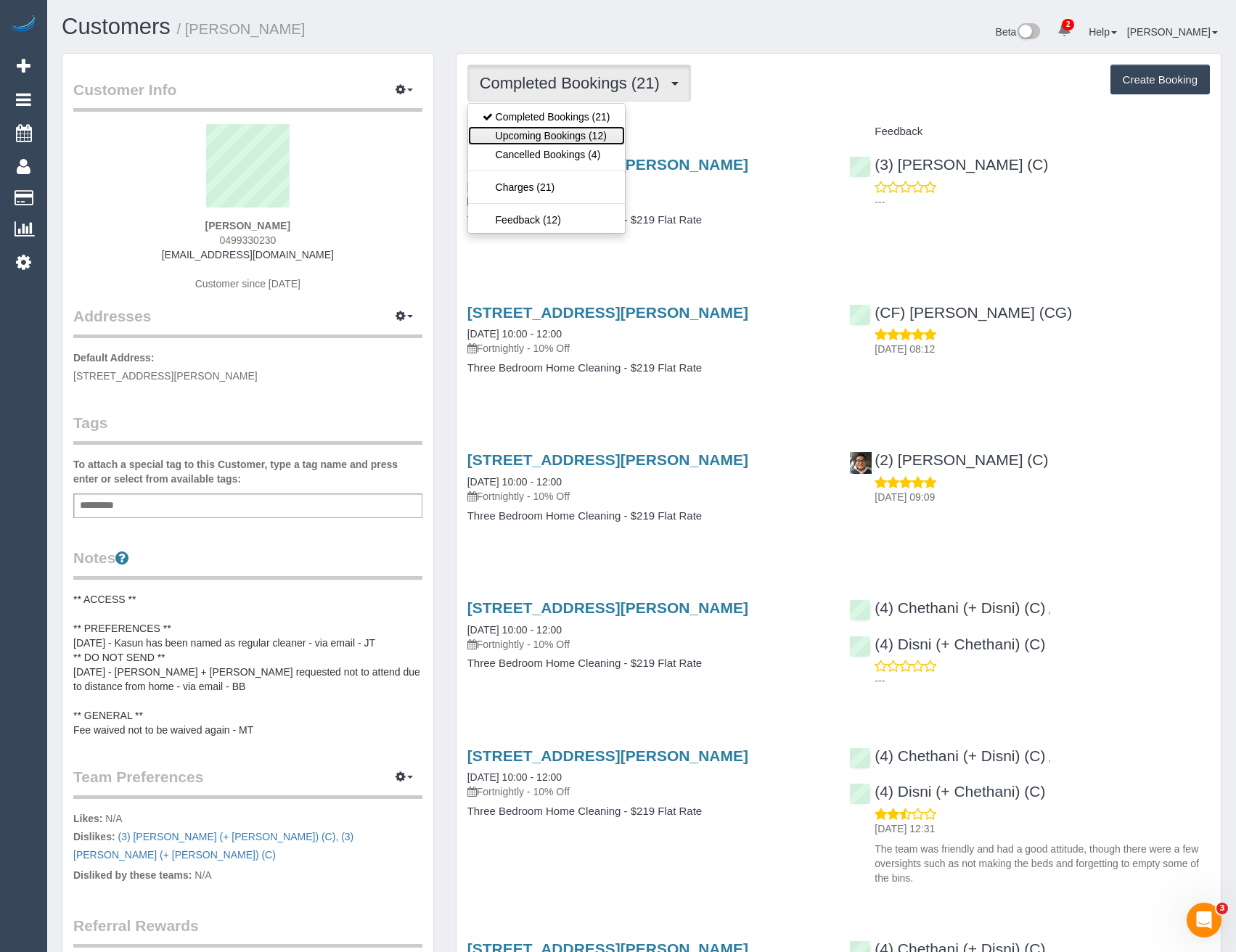
click at [581, 140] on link "Upcoming Bookings (12)" at bounding box center [546, 135] width 157 height 18
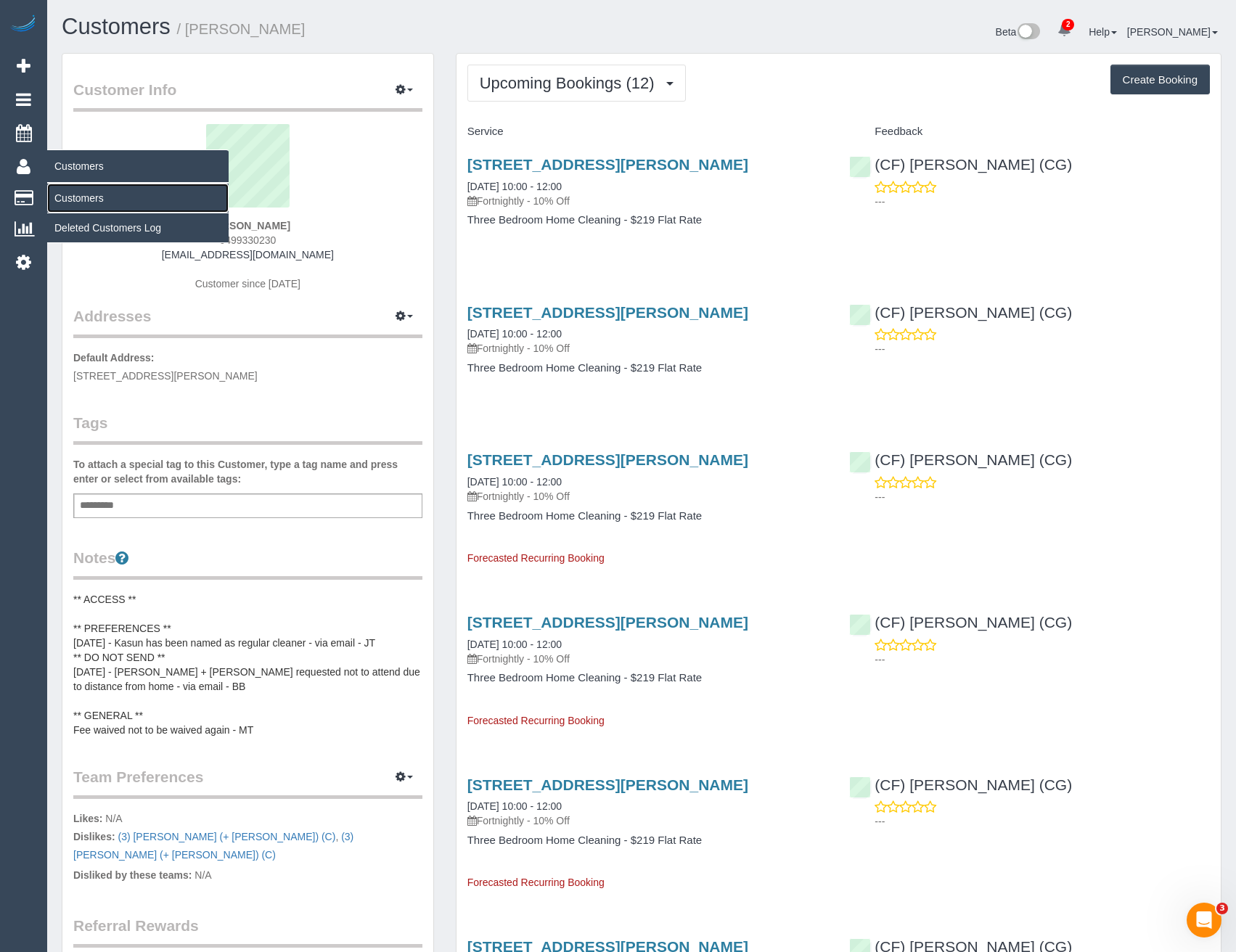
click at [85, 198] on link "Customers" at bounding box center [138, 198] width 182 height 29
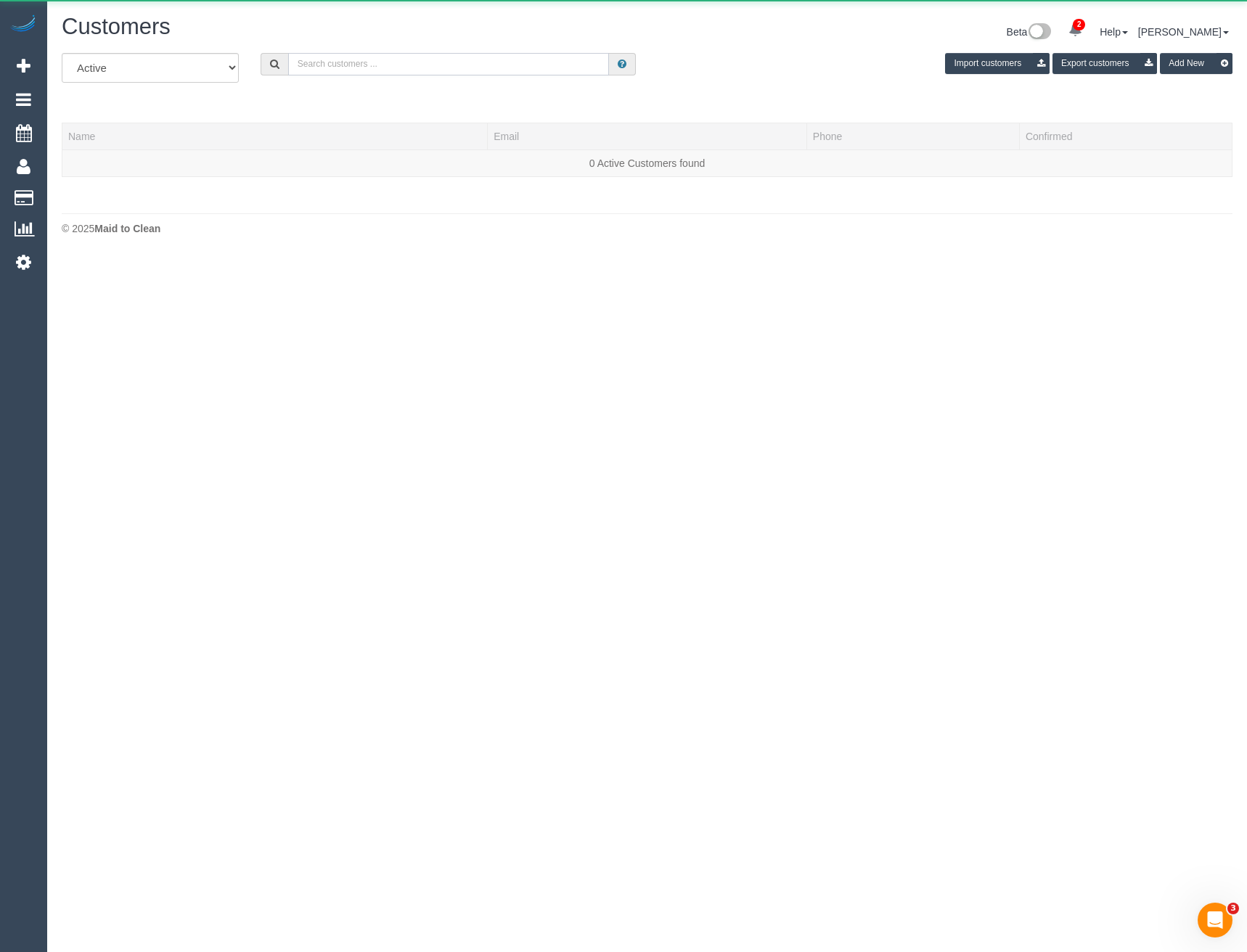
click at [387, 70] on input "text" at bounding box center [449, 64] width 322 height 23
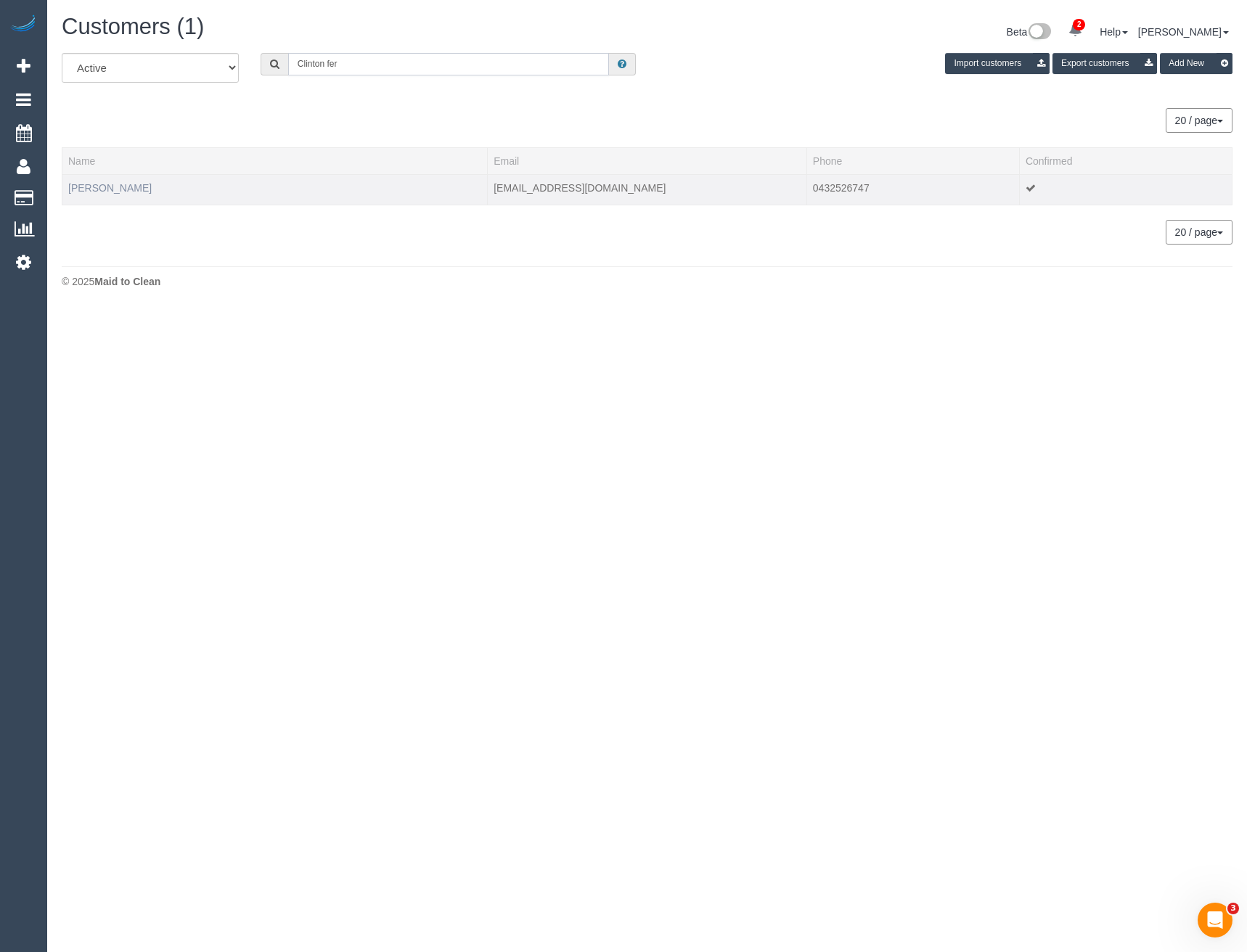
type input "Clinton fer"
click at [141, 190] on link "Clinton Fernandes" at bounding box center [110, 188] width 84 height 11
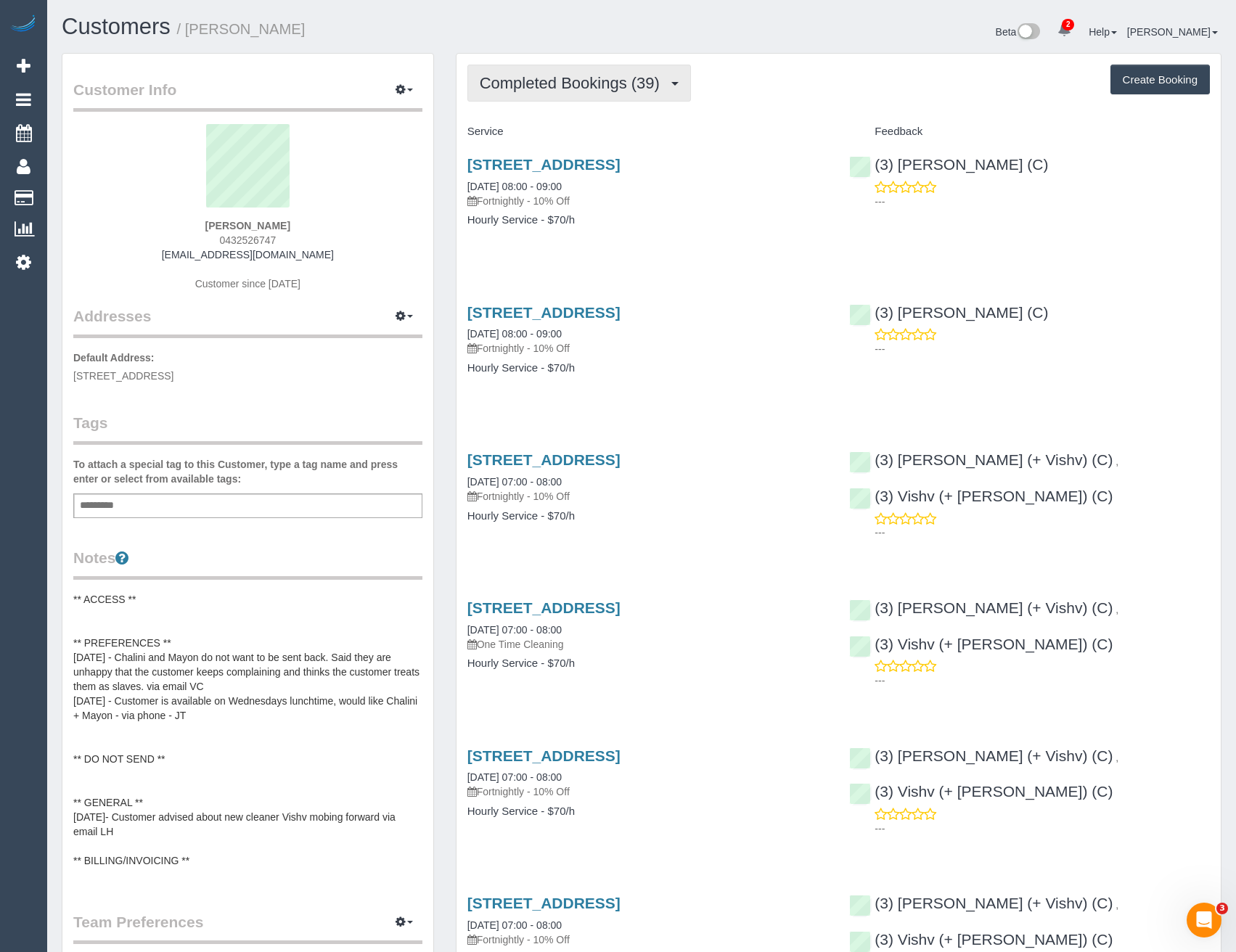
click at [640, 84] on span "Completed Bookings (39)" at bounding box center [573, 83] width 187 height 18
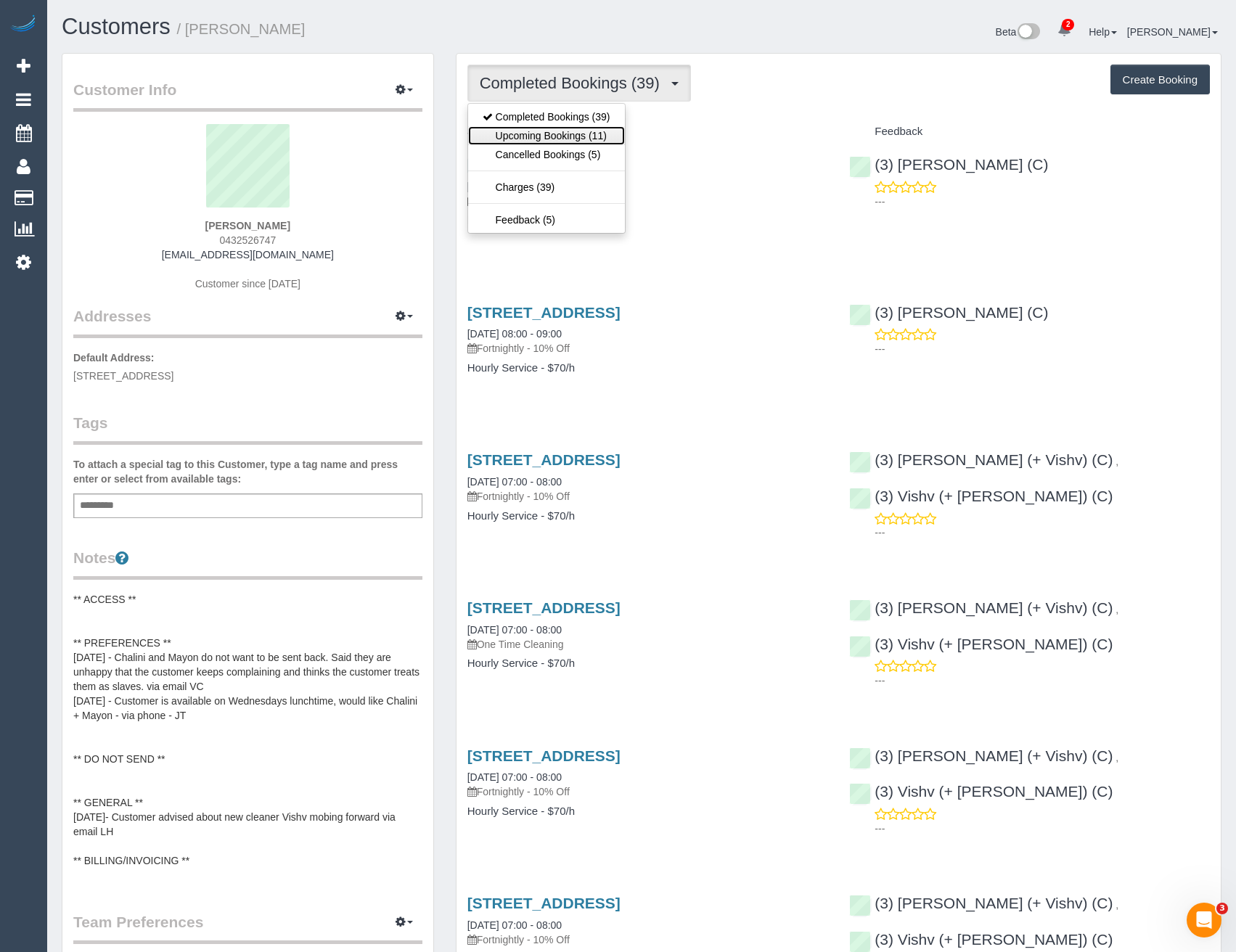
click at [587, 139] on link "Upcoming Bookings (11)" at bounding box center [546, 135] width 157 height 18
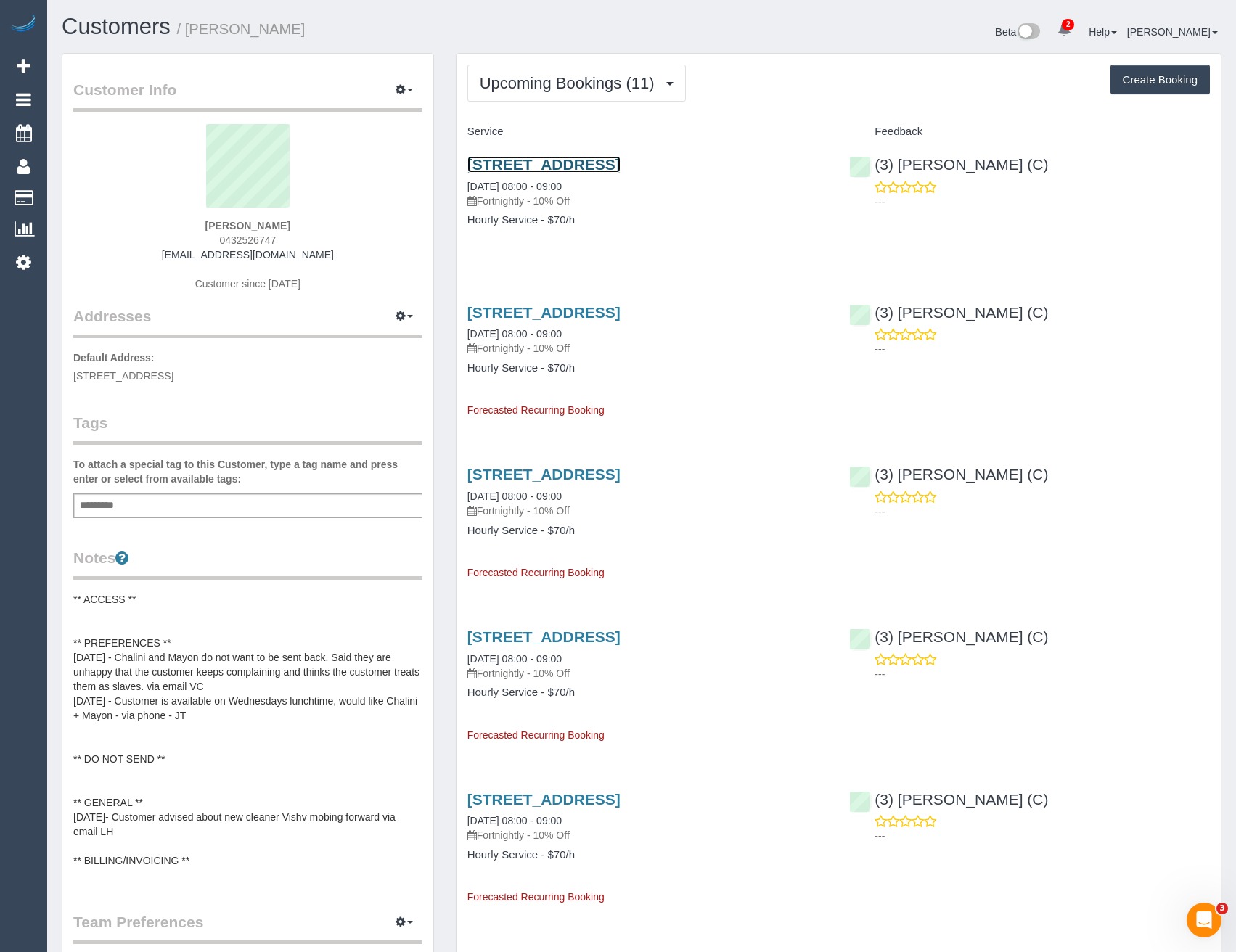
click at [621, 167] on link "5 Shearman Cres, Mentone, VIC 3194" at bounding box center [544, 164] width 153 height 17
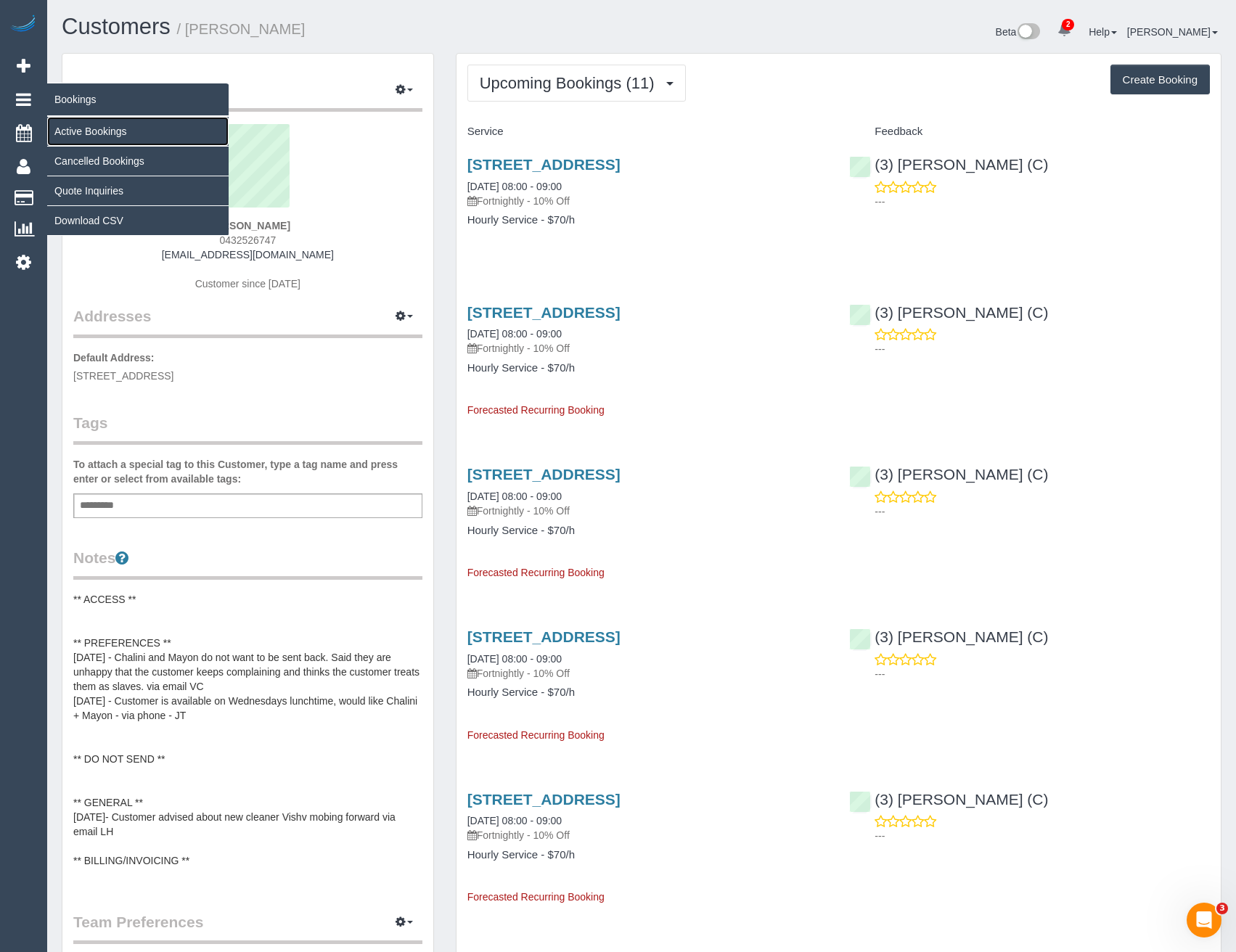
click at [80, 128] on link "Active Bookings" at bounding box center [138, 131] width 182 height 29
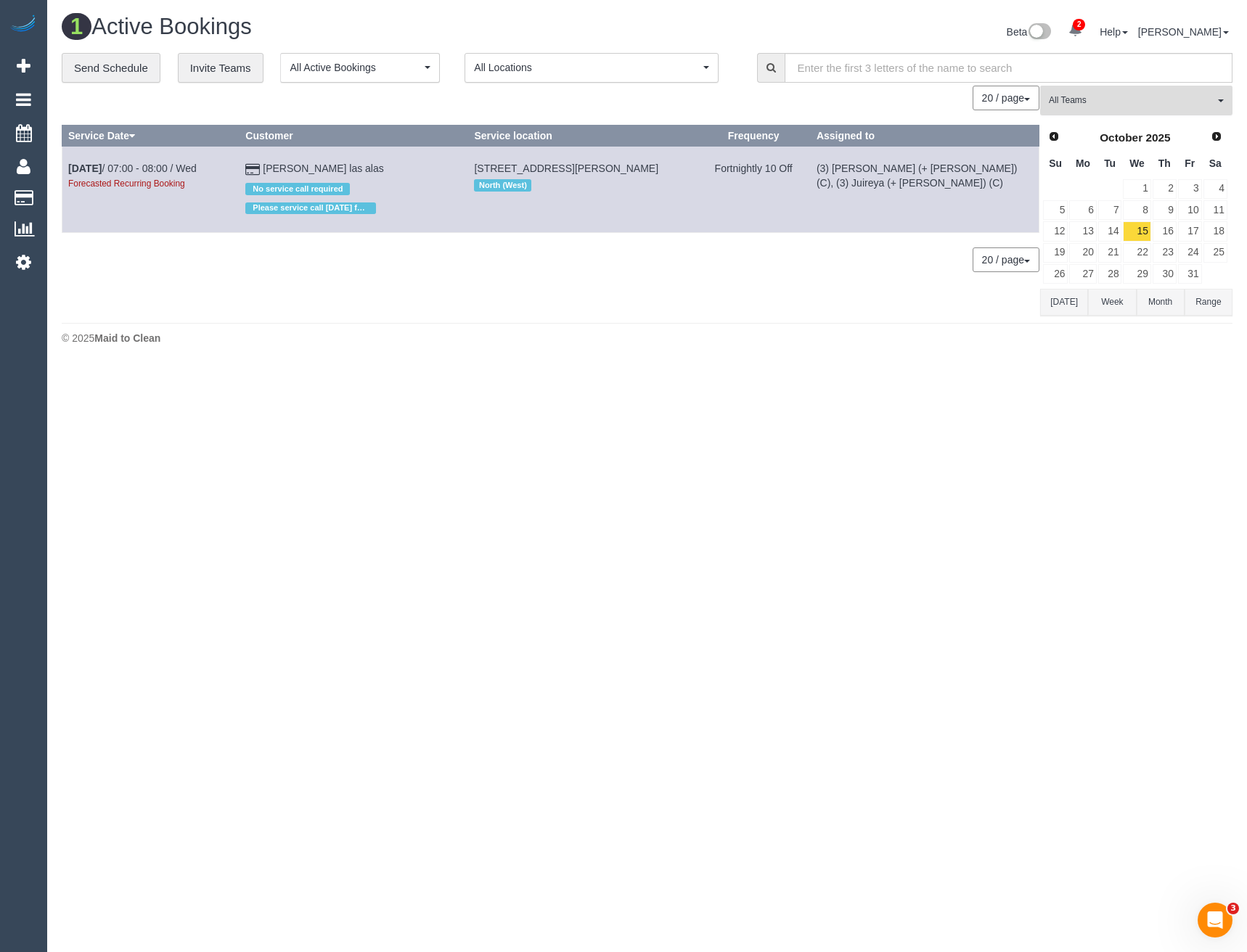
click at [1086, 104] on span "All Teams" at bounding box center [1131, 100] width 166 height 12
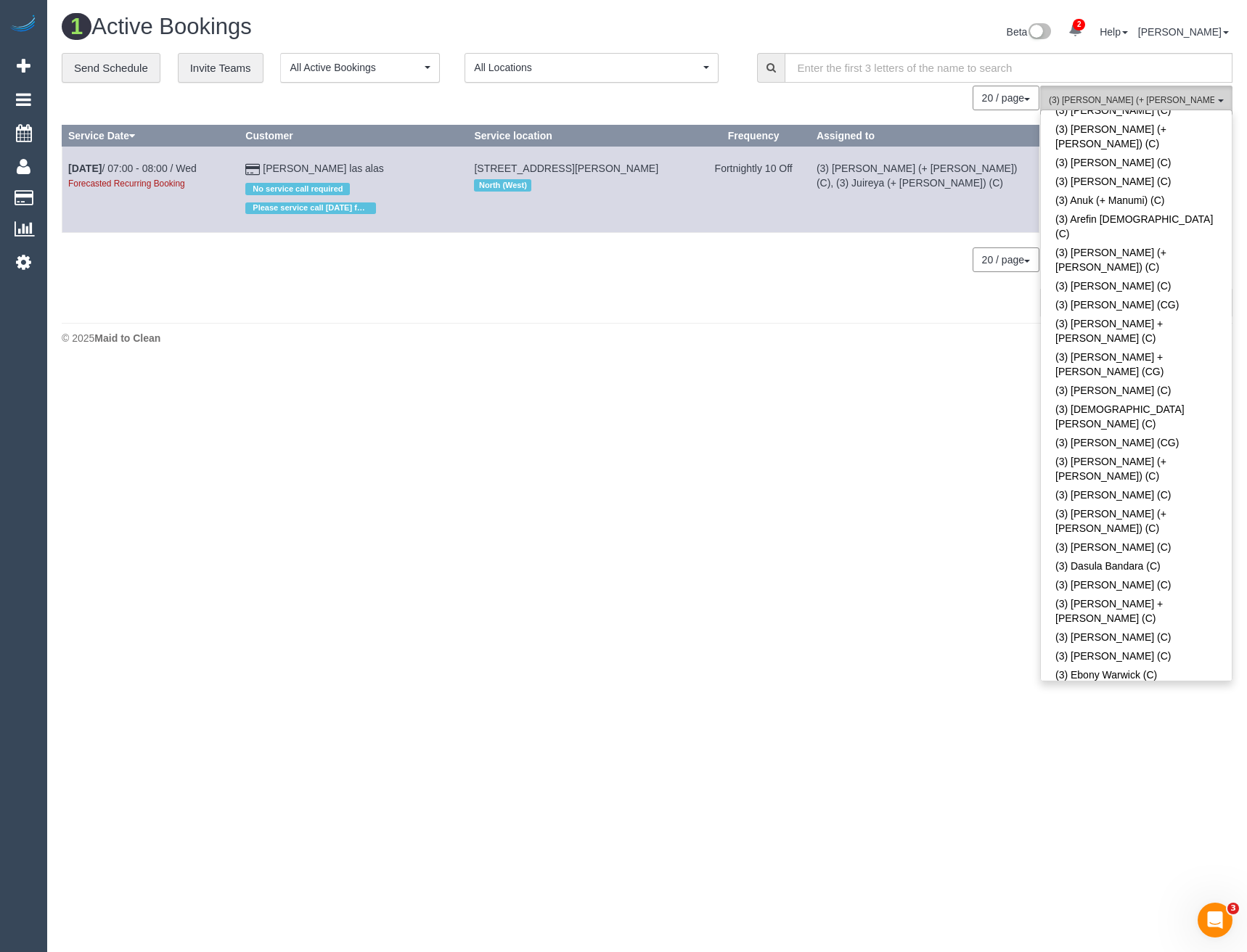
scroll to position [2177, 0]
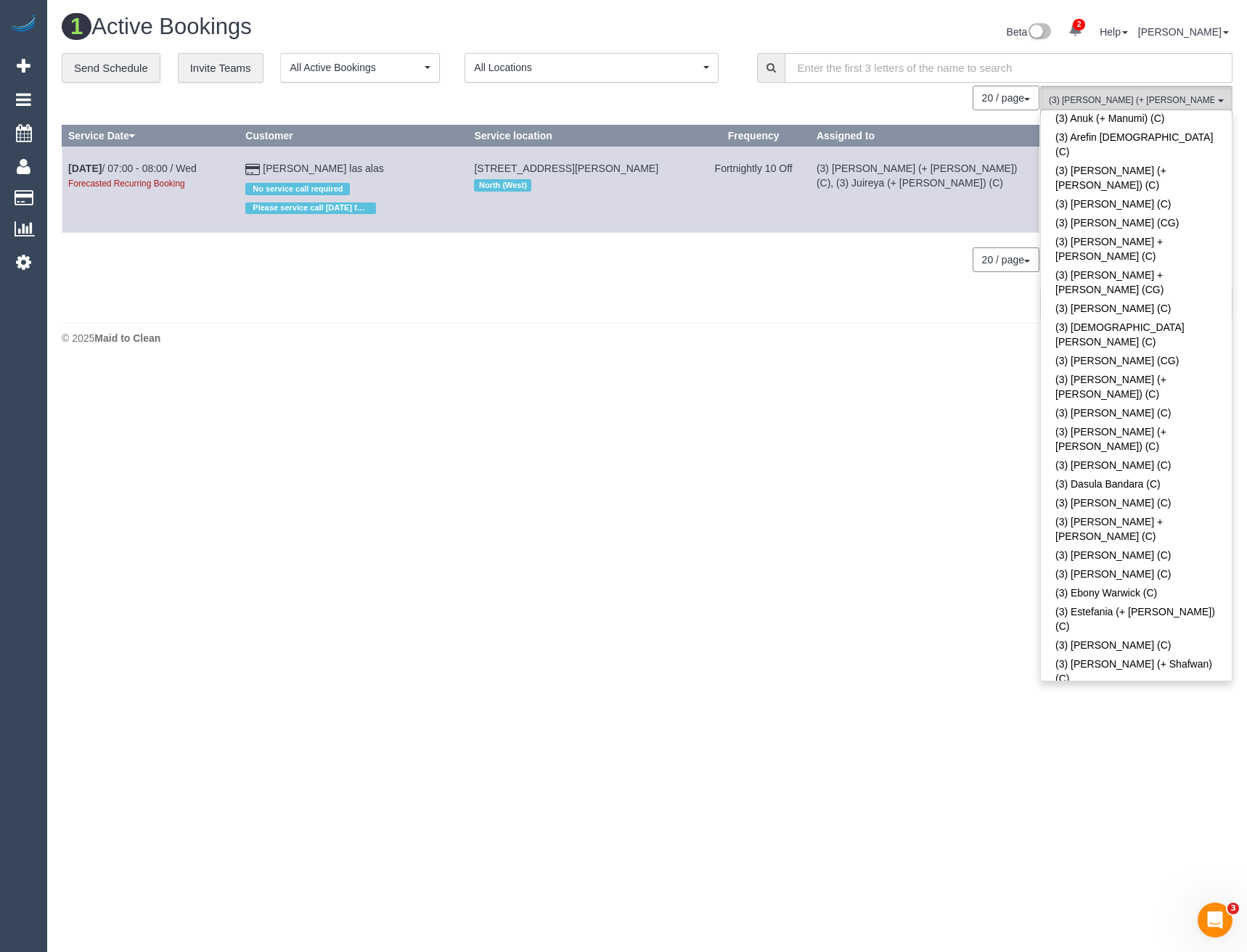
click at [1123, 774] on link "(3) [PERSON_NAME] (+ [PERSON_NAME]) (C)" at bounding box center [1135, 790] width 191 height 34
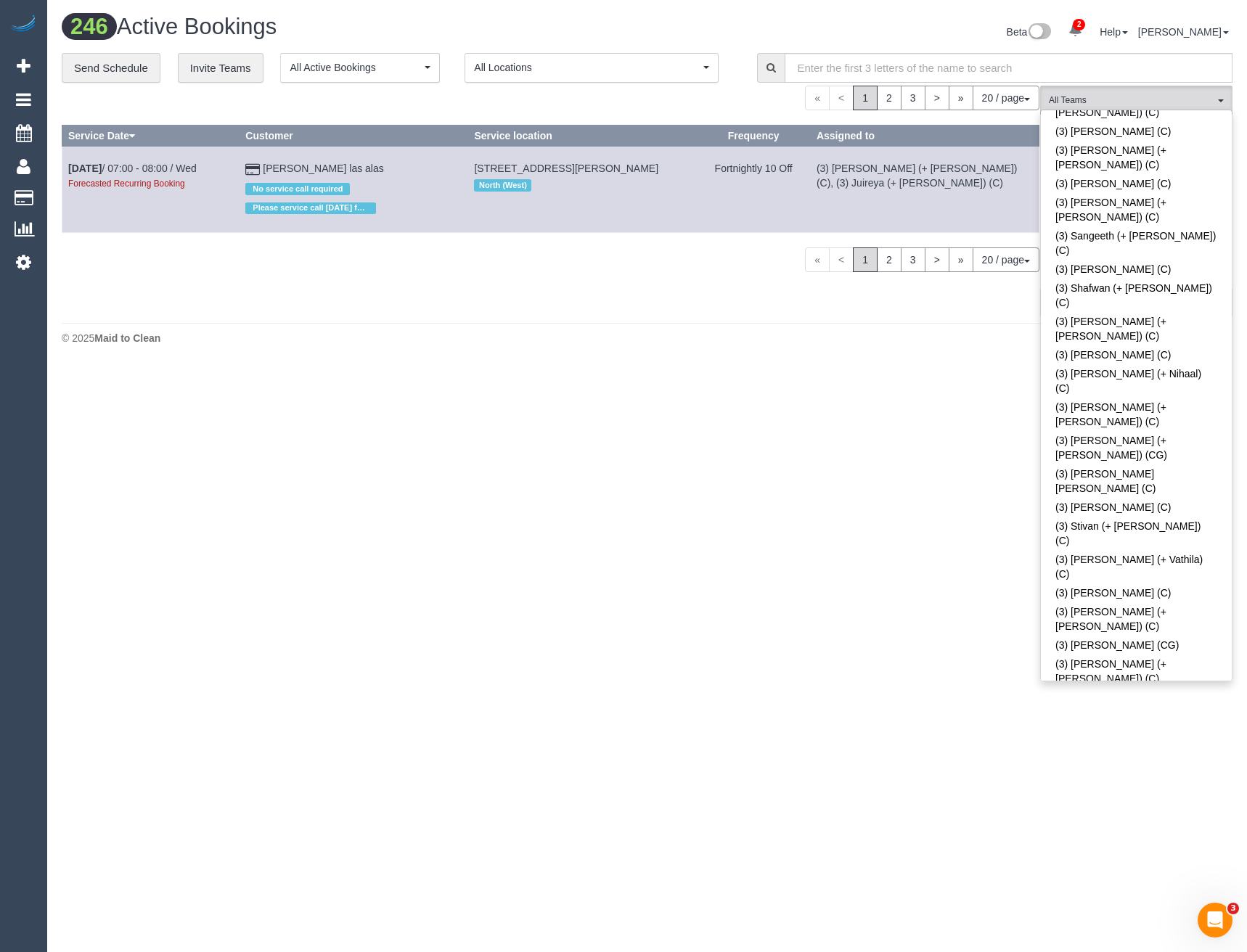
scroll to position [4210, 0]
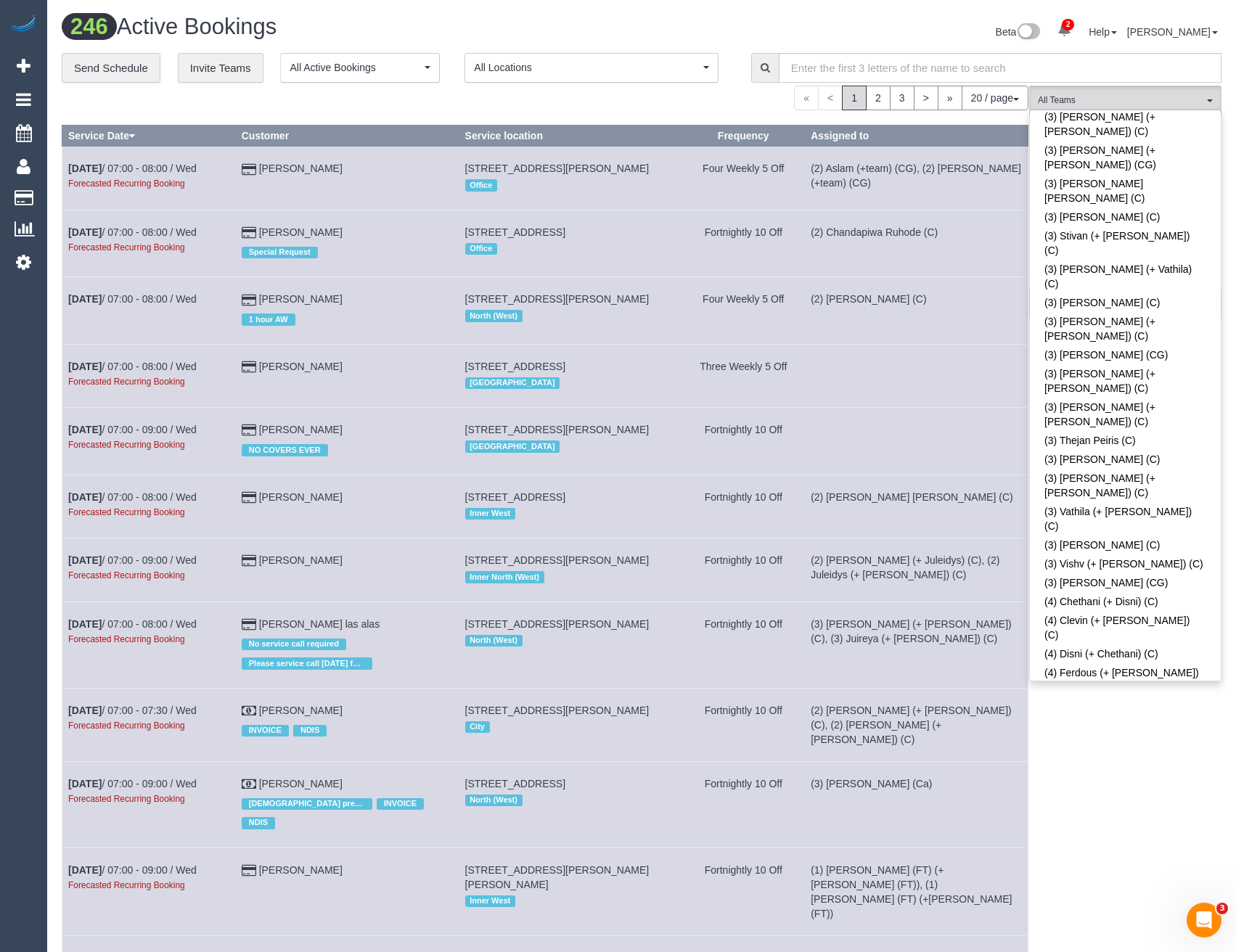
click at [1113, 786] on body "2 Beta Your Notifications You have 0 alerts × You have 1 to charge for 11/09/20…" at bounding box center [618, 476] width 1236 height 952
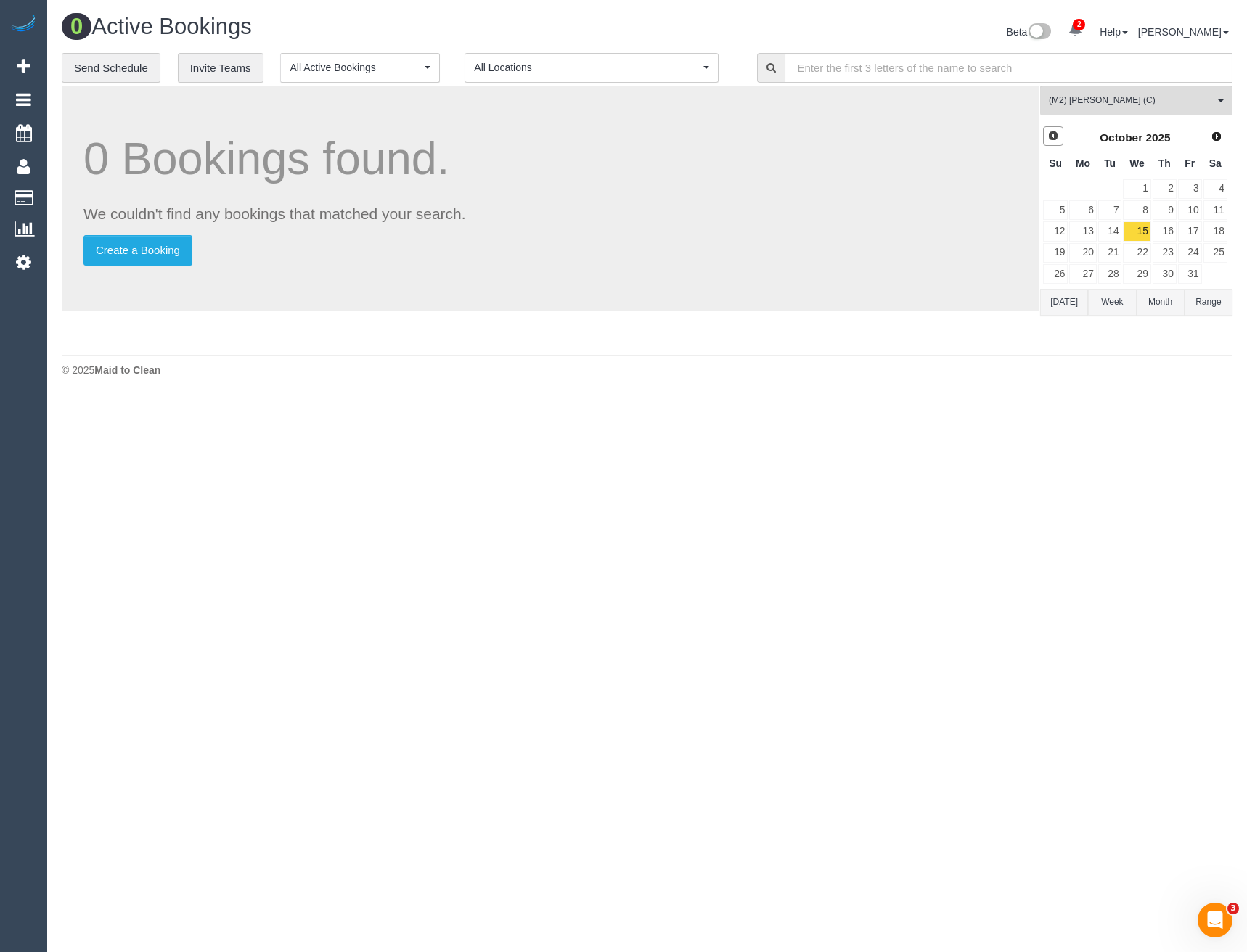
click at [1054, 139] on span "Prev" at bounding box center [1053, 136] width 11 height 11
click at [1166, 215] on link "11" at bounding box center [1164, 210] width 24 height 19
click at [1171, 211] on link "11" at bounding box center [1164, 210] width 24 height 19
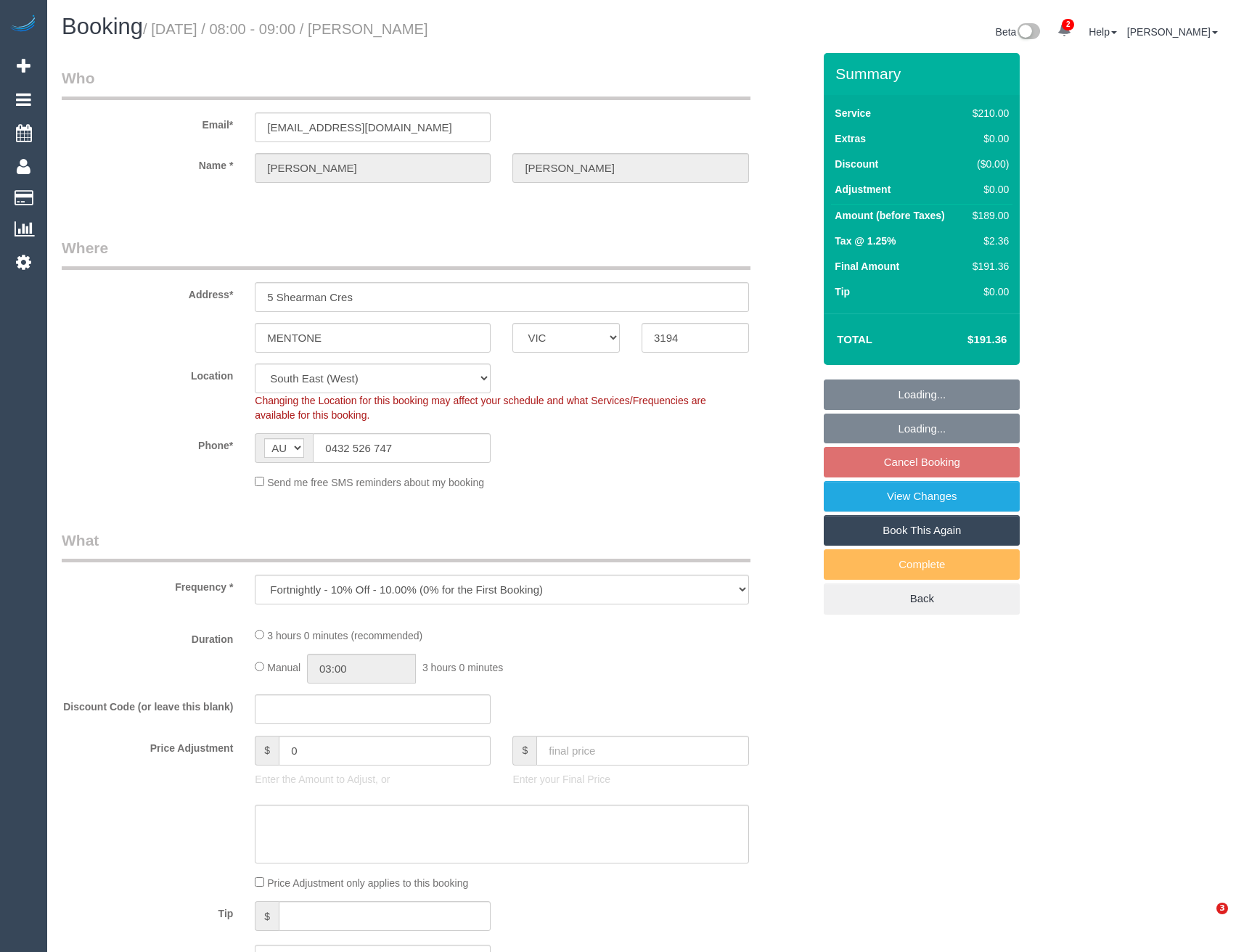
select select "VIC"
select select "string:stripe-pm_1Qradk2GScqysDRVNu1NuYHD"
select select "number:27"
select select "number:14"
select select "number:18"
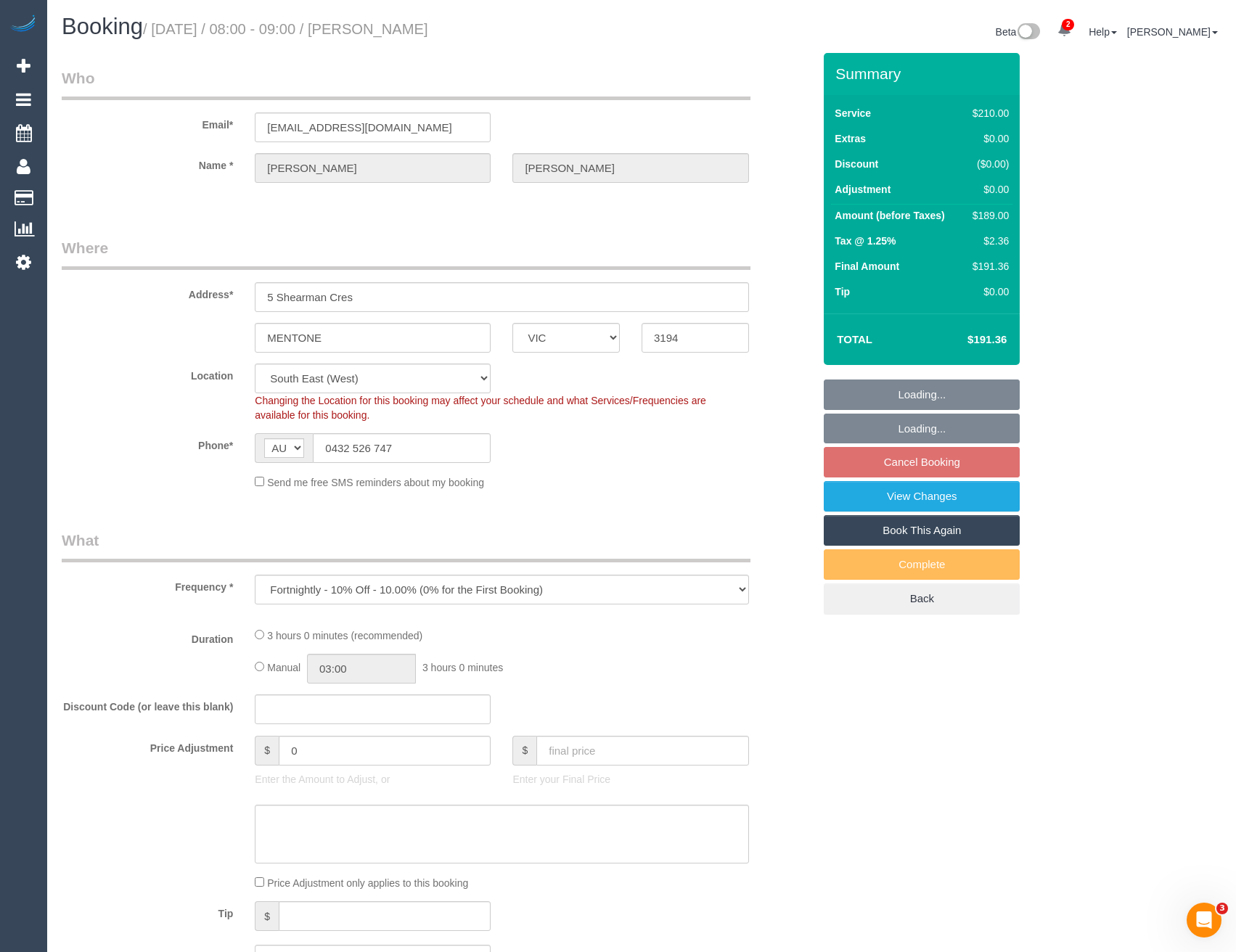
select select "number:22"
select select "number:34"
select select "number:12"
select select "object:759"
select select "180"
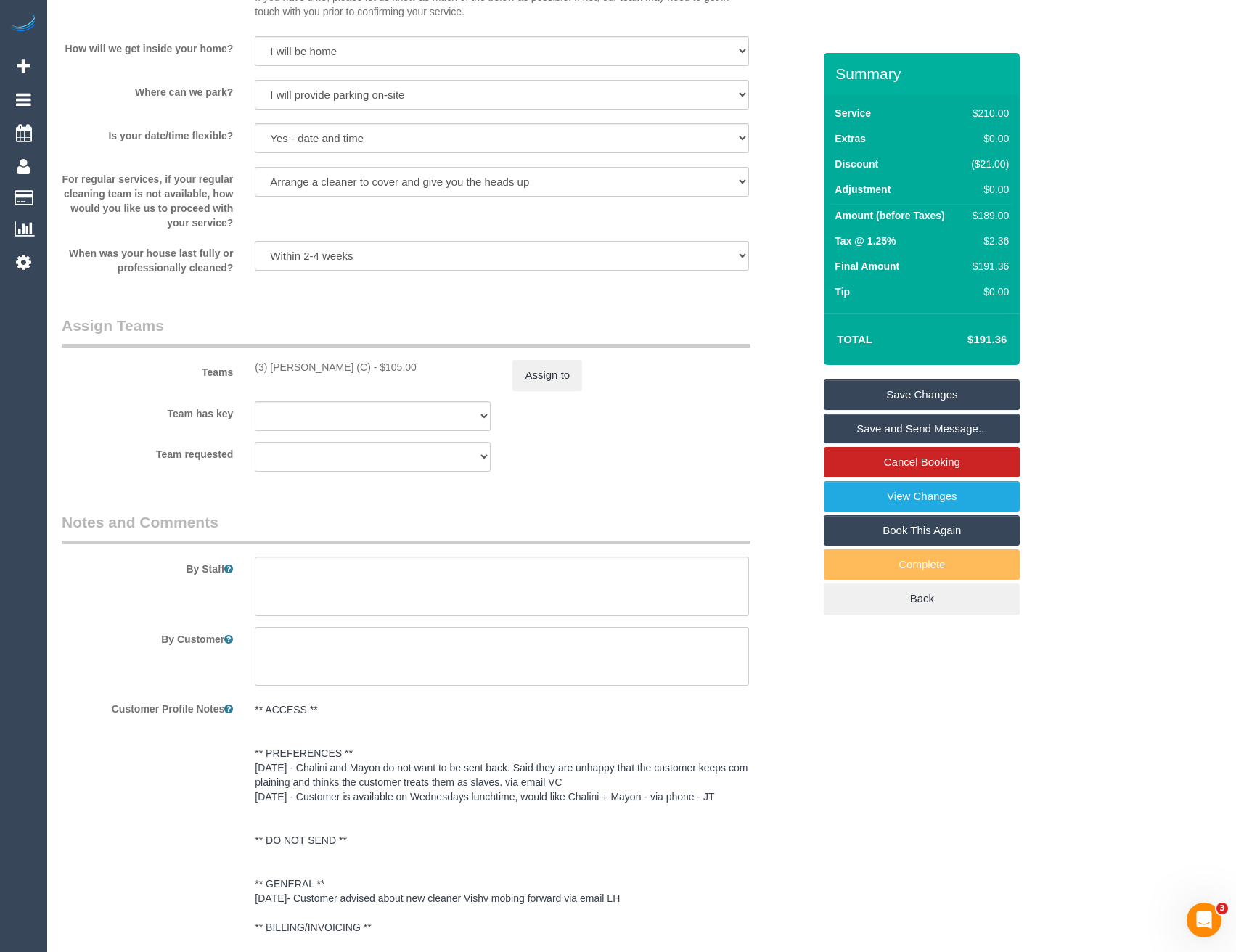
scroll to position [1815, 0]
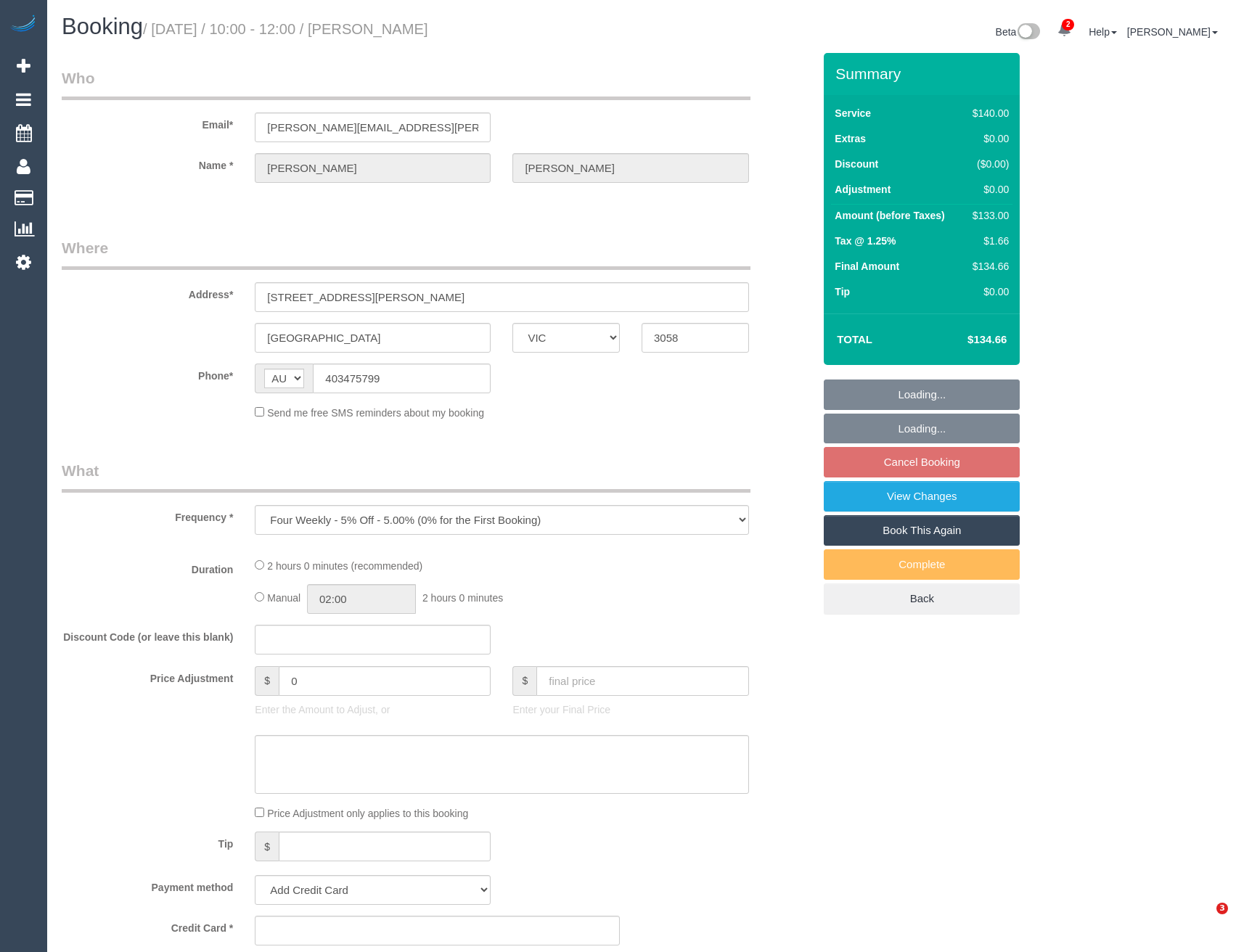
select select "VIC"
select select "string:stripe-pm_1RBNlm2GScqysDRV5Pd3mbrE"
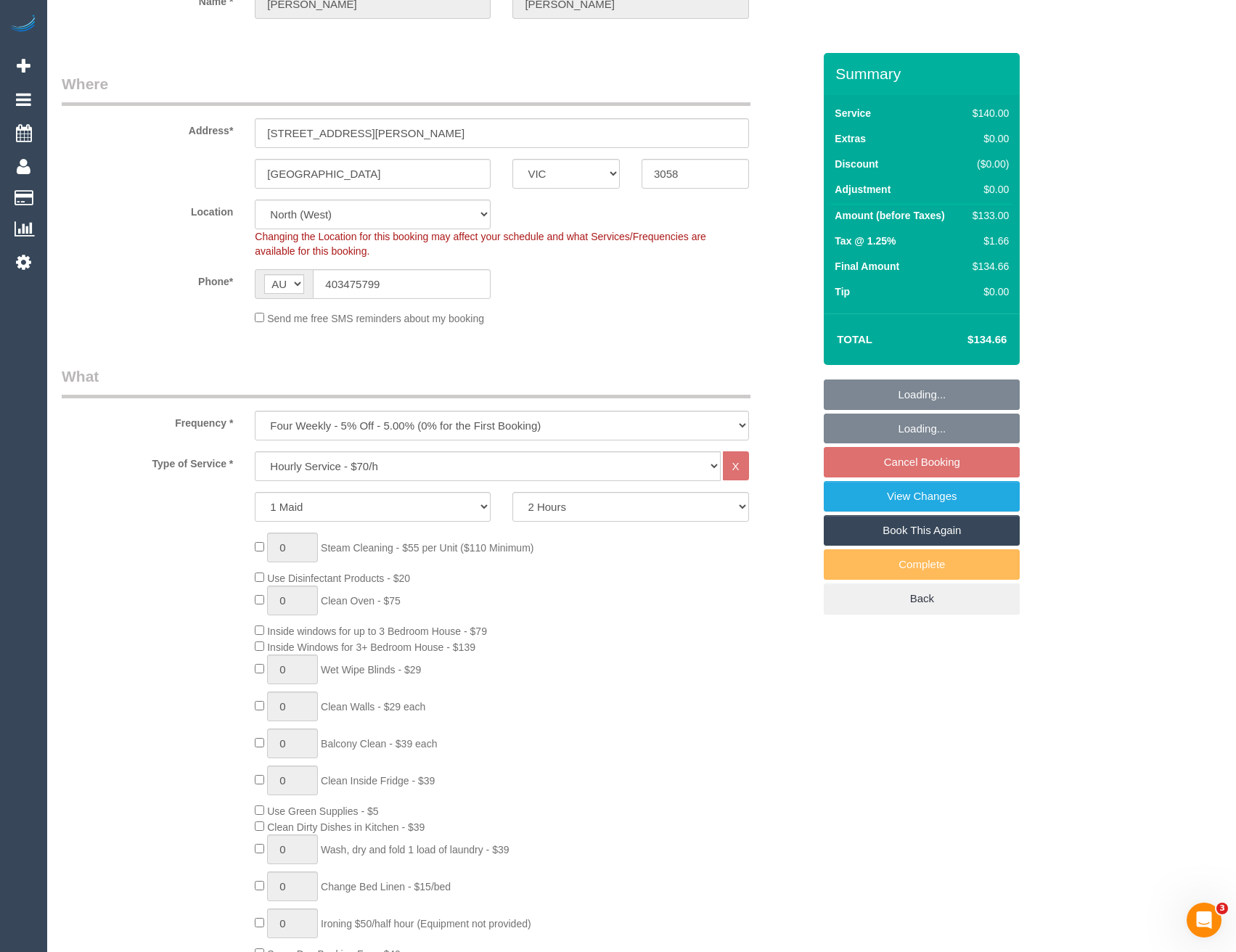
select select "number:28"
select select "number:14"
select select "number:19"
select select "number:22"
select select "number:13"
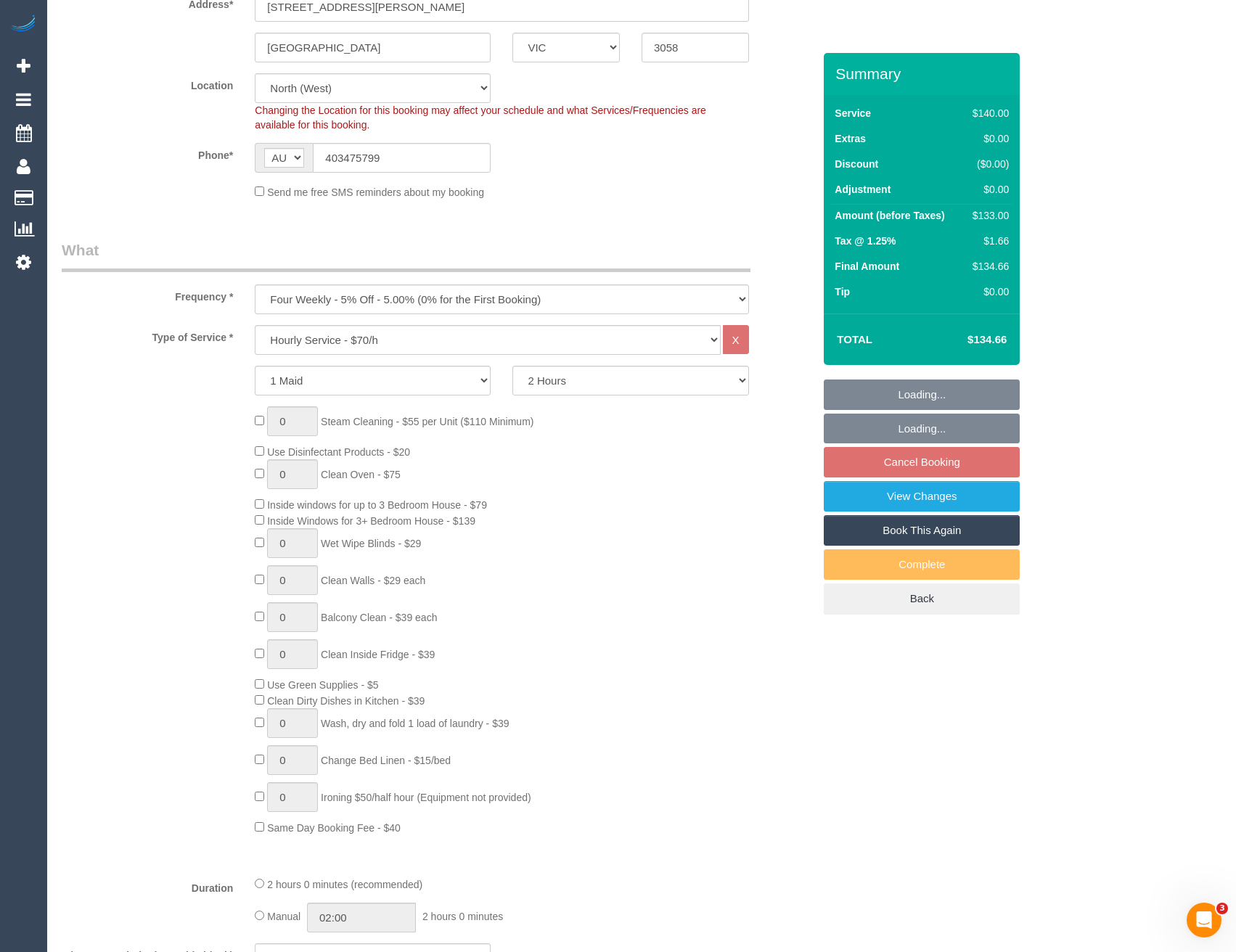
select select "object:882"
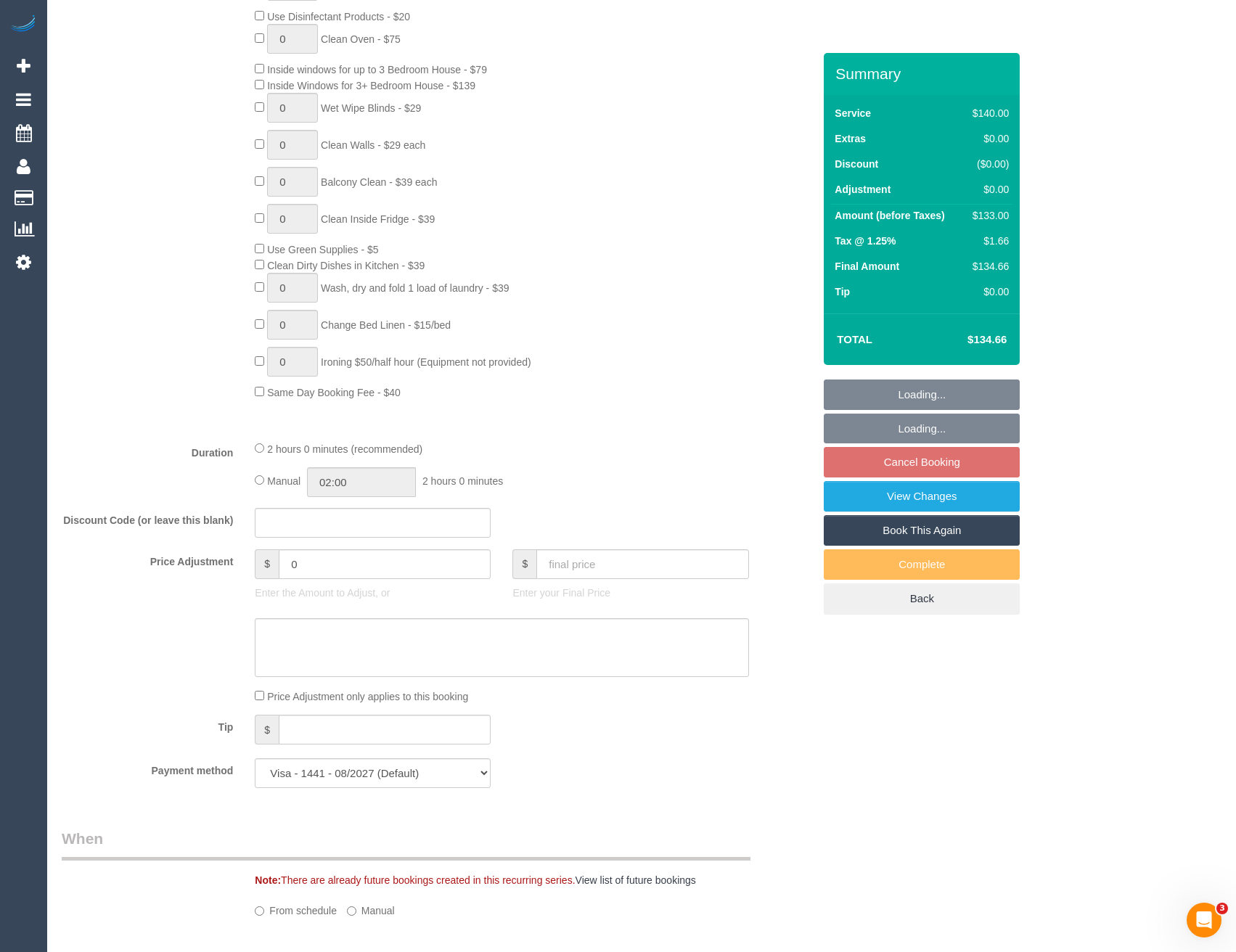
select select "spot3"
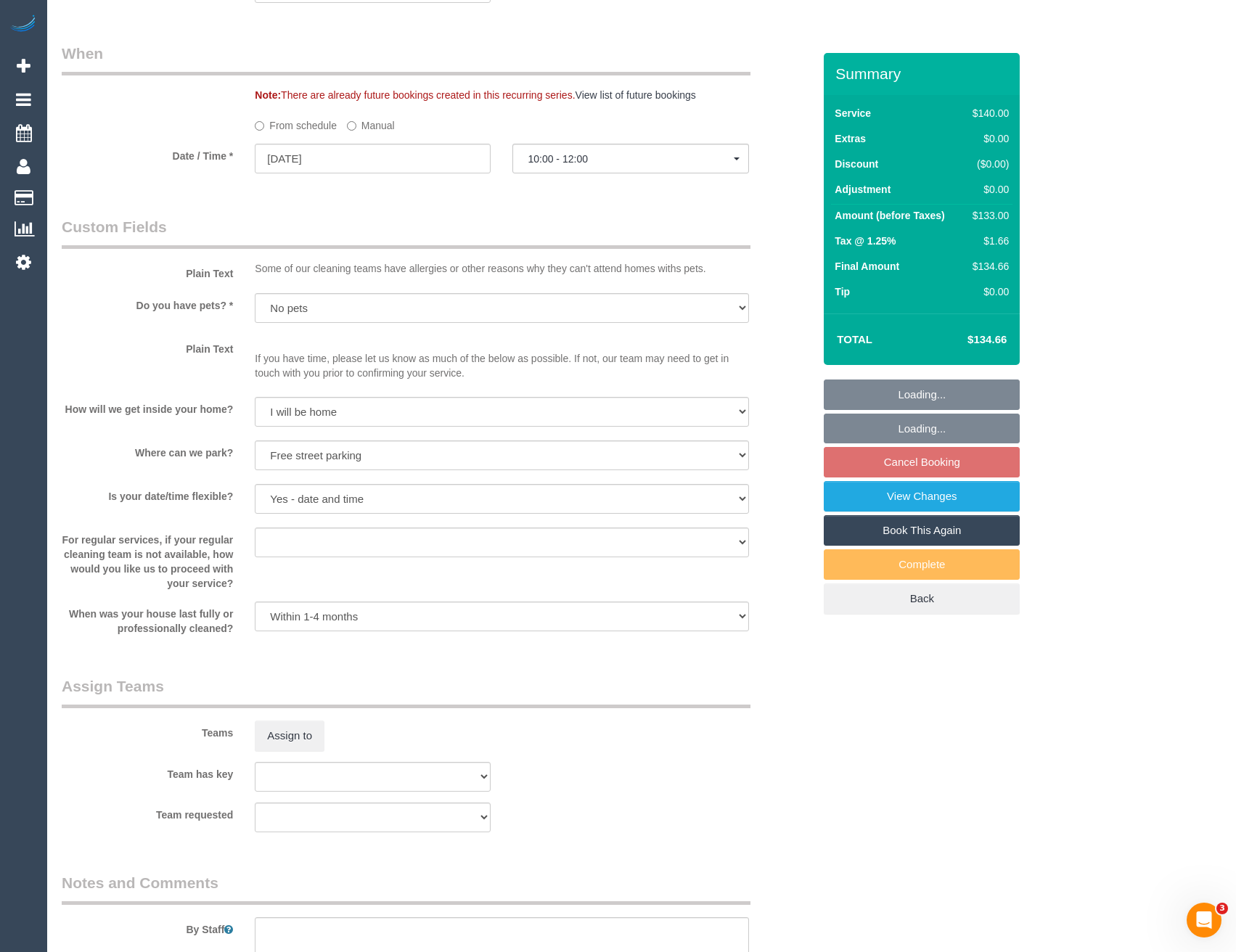
scroll to position [1742, 0]
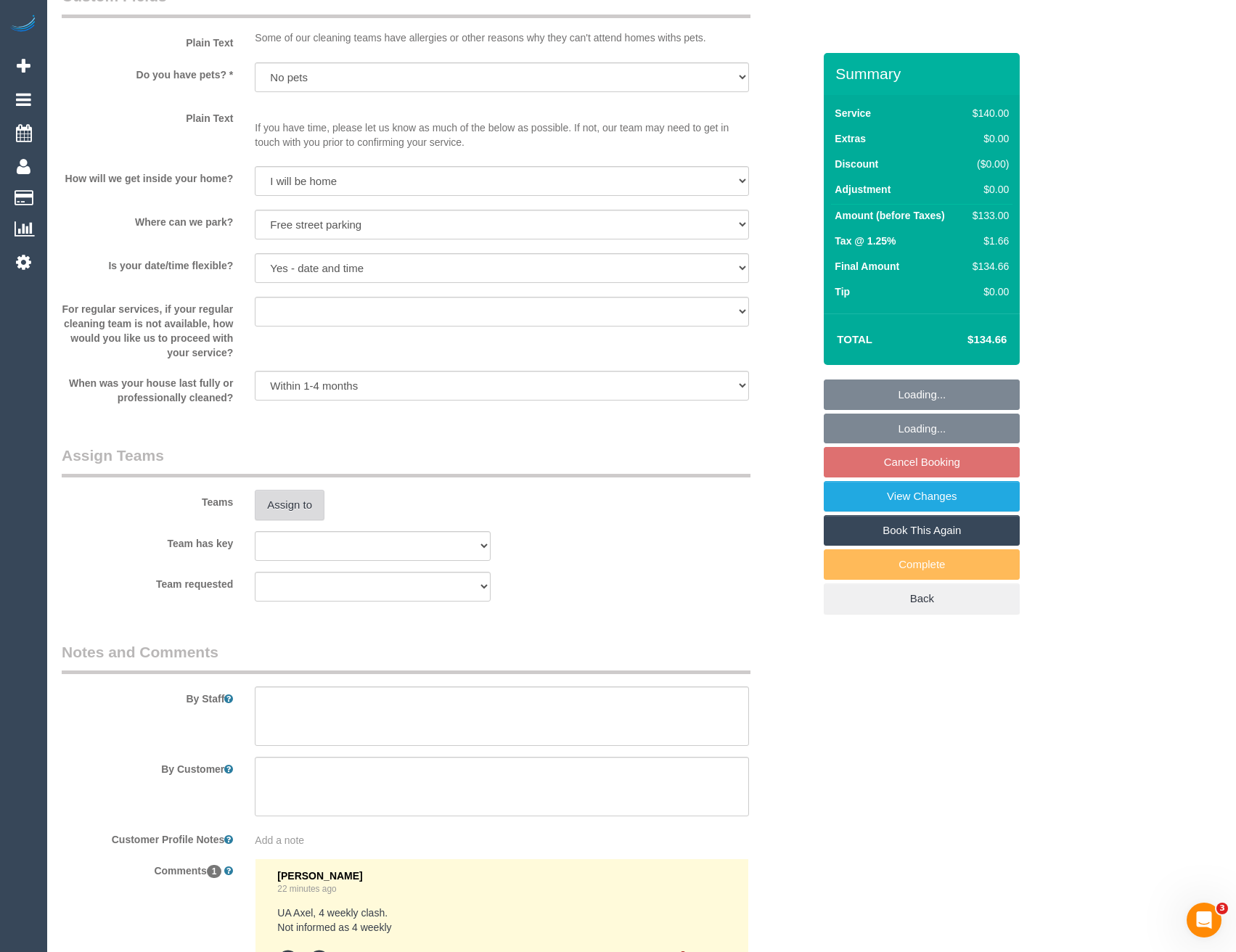
click at [277, 504] on button "Assign to" at bounding box center [289, 505] width 70 height 31
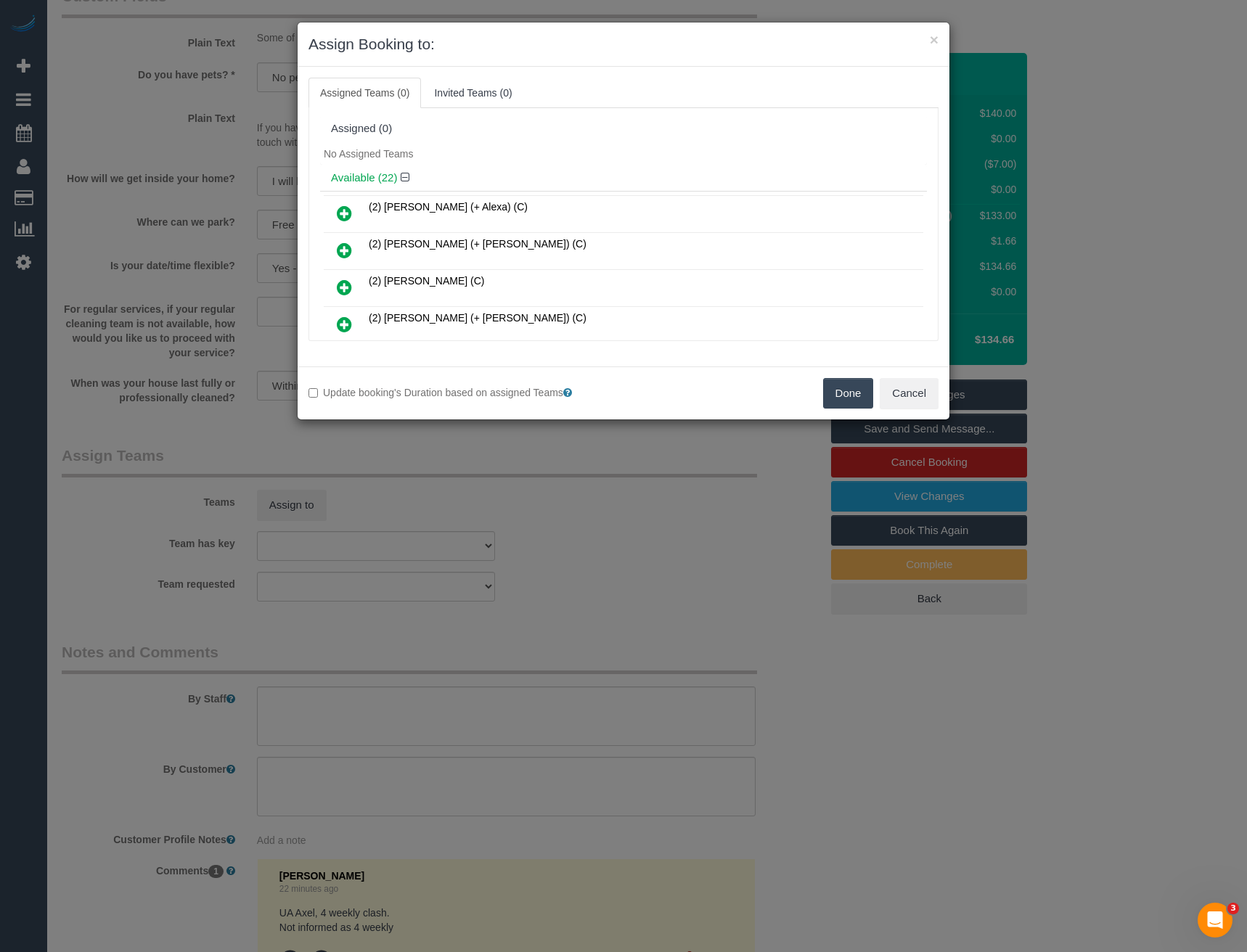
click at [347, 283] on icon at bounding box center [344, 288] width 15 height 18
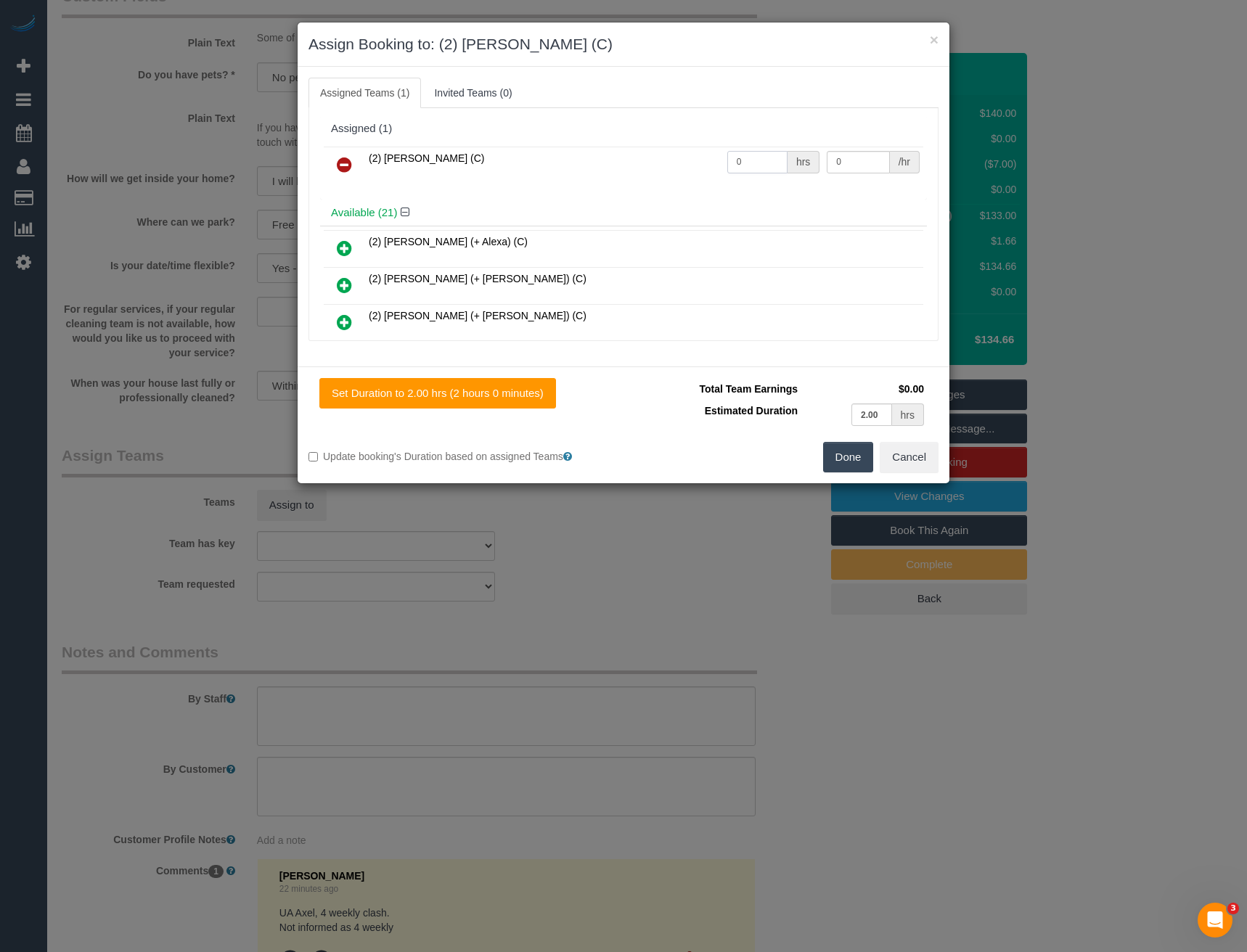
drag, startPoint x: 742, startPoint y: 164, endPoint x: 644, endPoint y: 169, distance: 98.1
click at [646, 169] on tr "(2) [PERSON_NAME] (C) 0 hrs 0 /hr" at bounding box center [624, 165] width 600 height 37
type input "2"
type input "37.5"
click at [859, 459] on button "Done" at bounding box center [848, 458] width 51 height 31
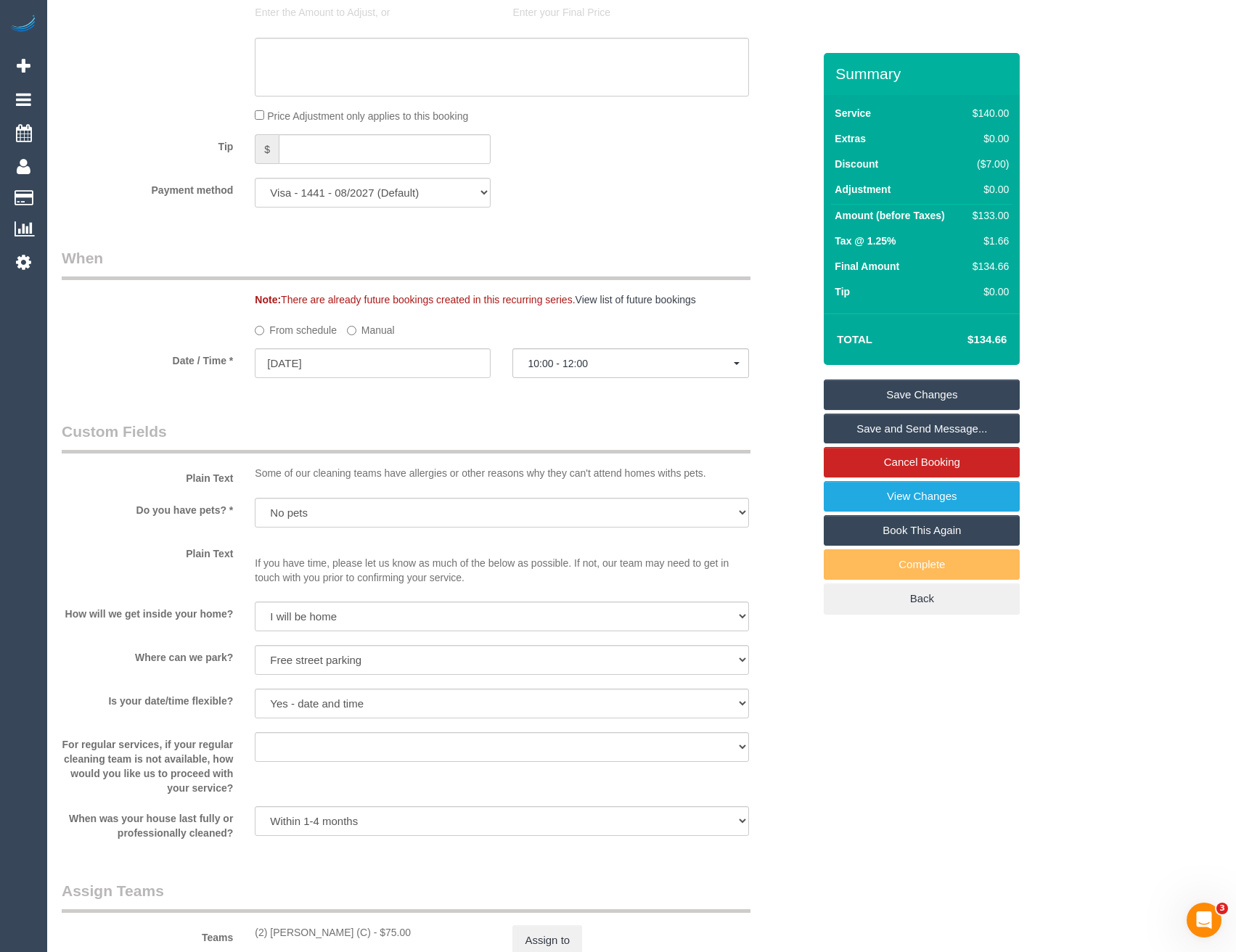
click at [892, 397] on link "Save Changes" at bounding box center [922, 395] width 196 height 31
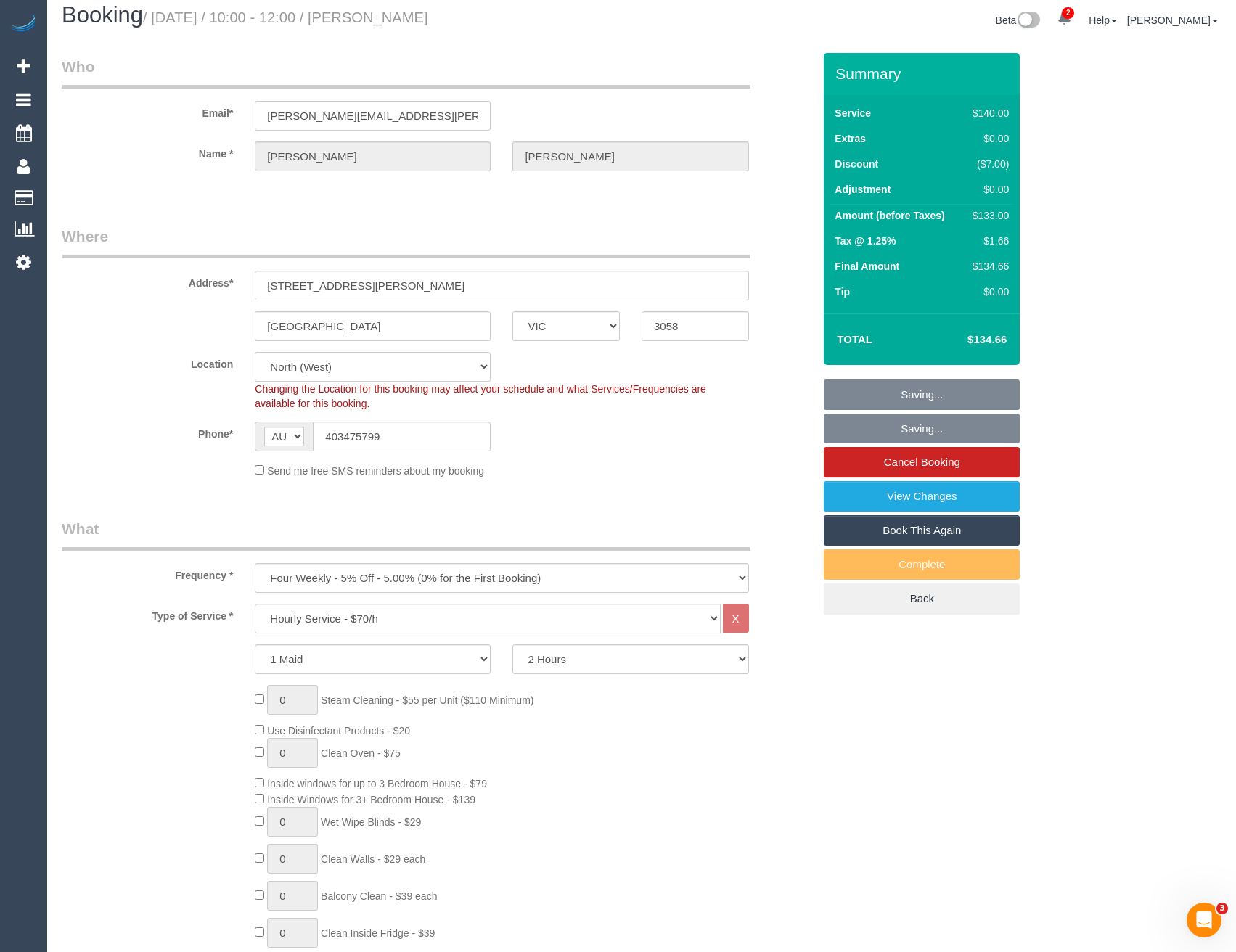
scroll to position [0, 0]
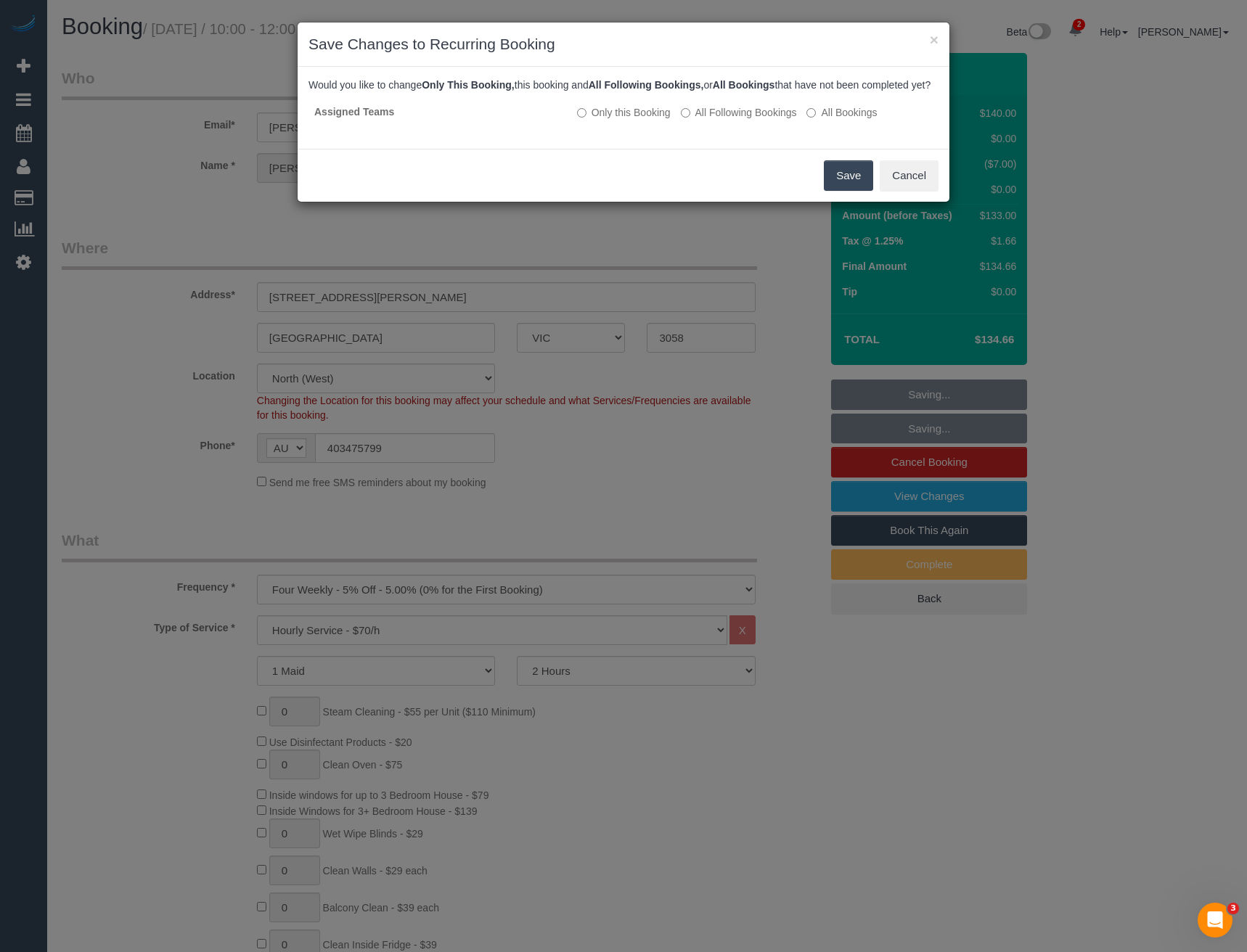
click at [848, 190] on button "Save" at bounding box center [848, 175] width 49 height 31
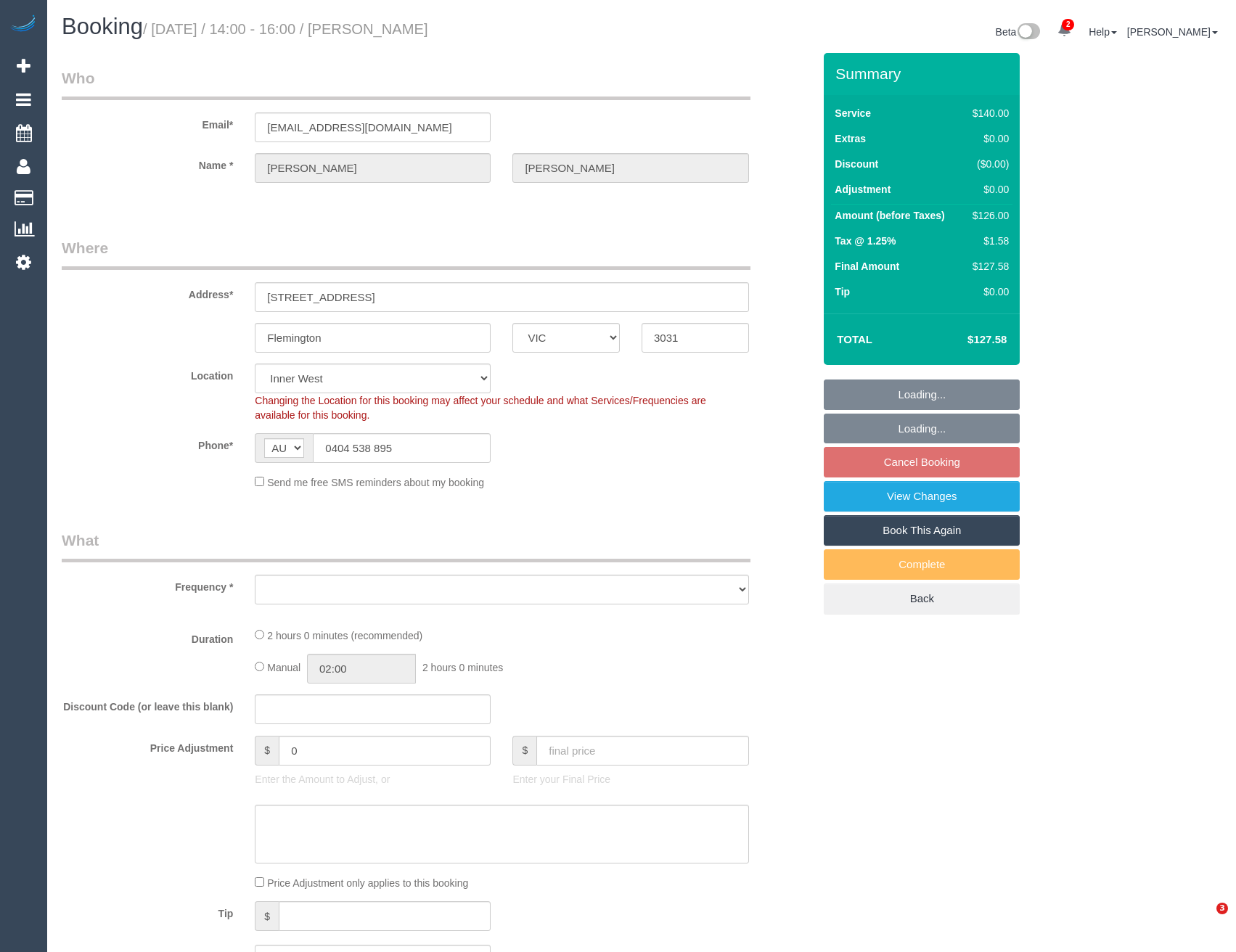
select select "VIC"
select select "string:stripe-pm_1N6u5b2GScqysDRVfSAHIeyH"
select select "number:29"
select select "number:15"
select select "number:19"
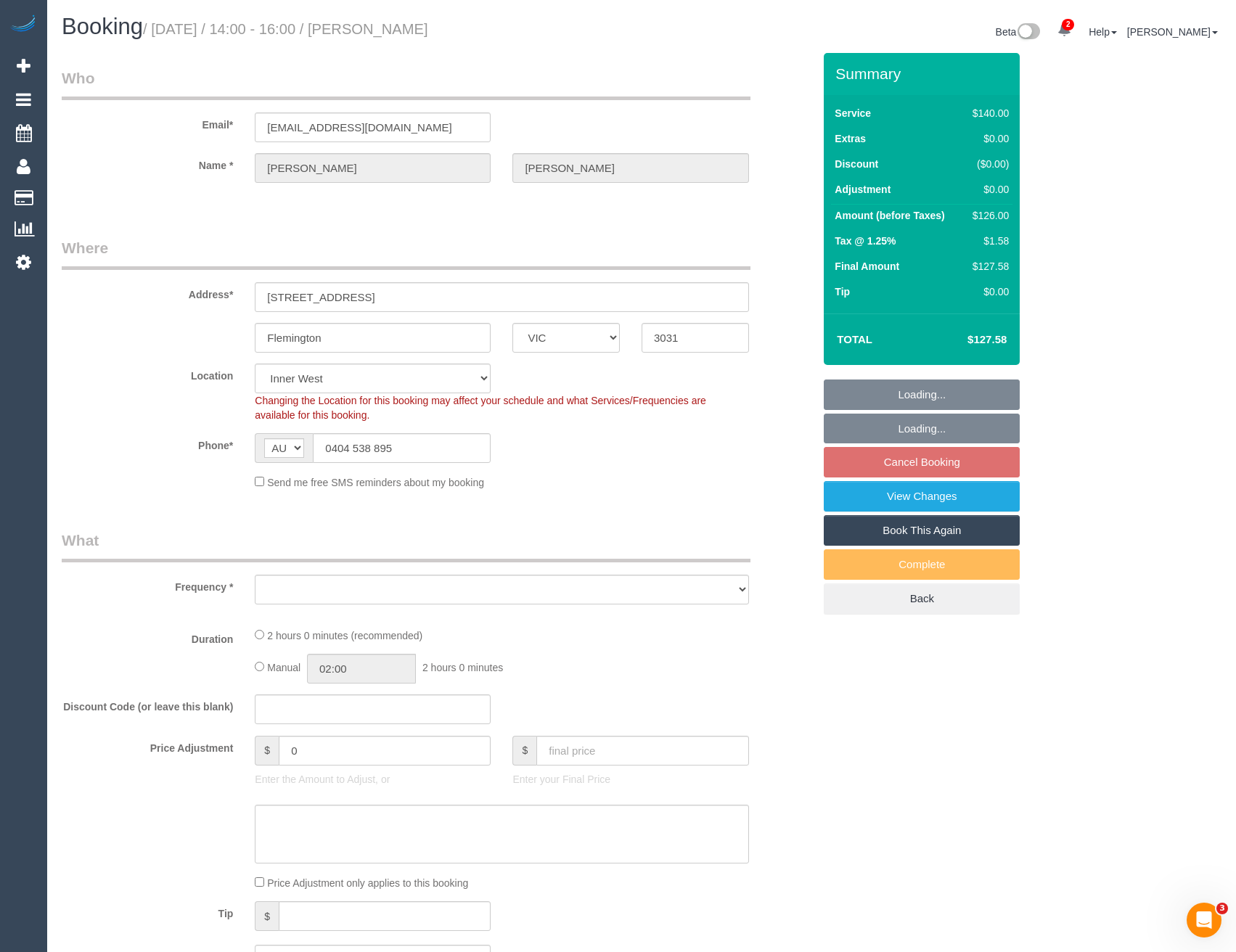
select select "number:22"
select select "number:33"
select select "number:26"
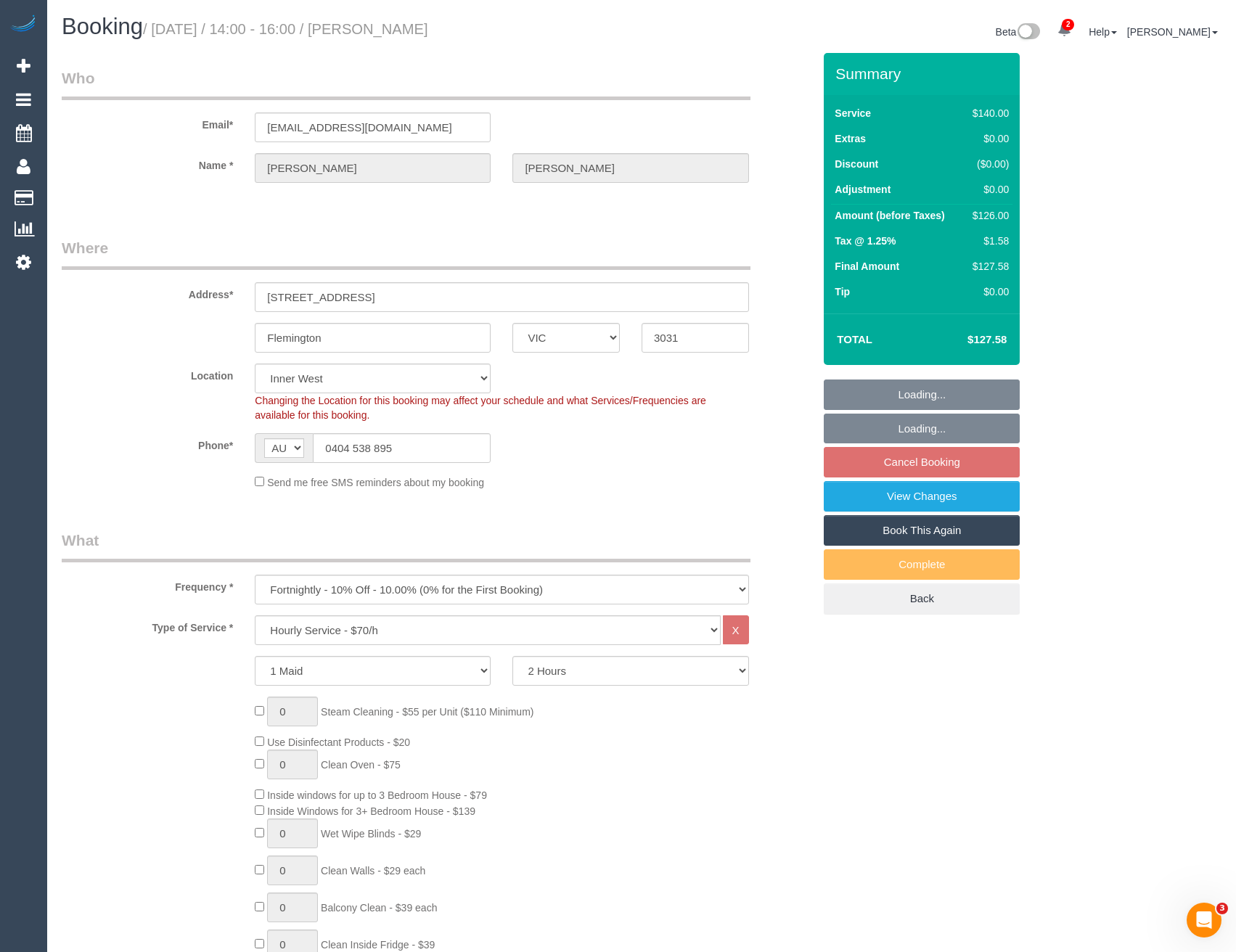
select select "object:1563"
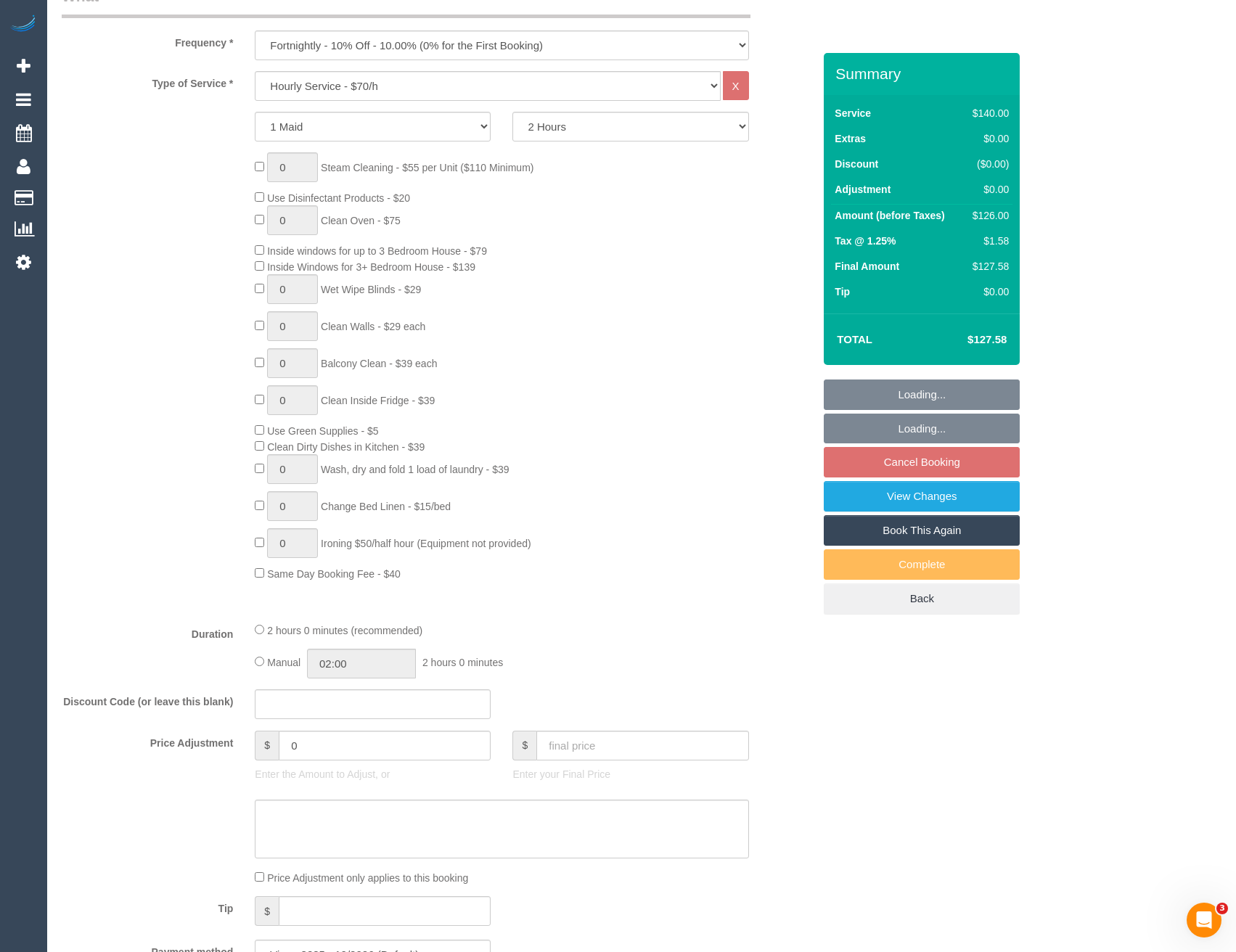
select select "spot5"
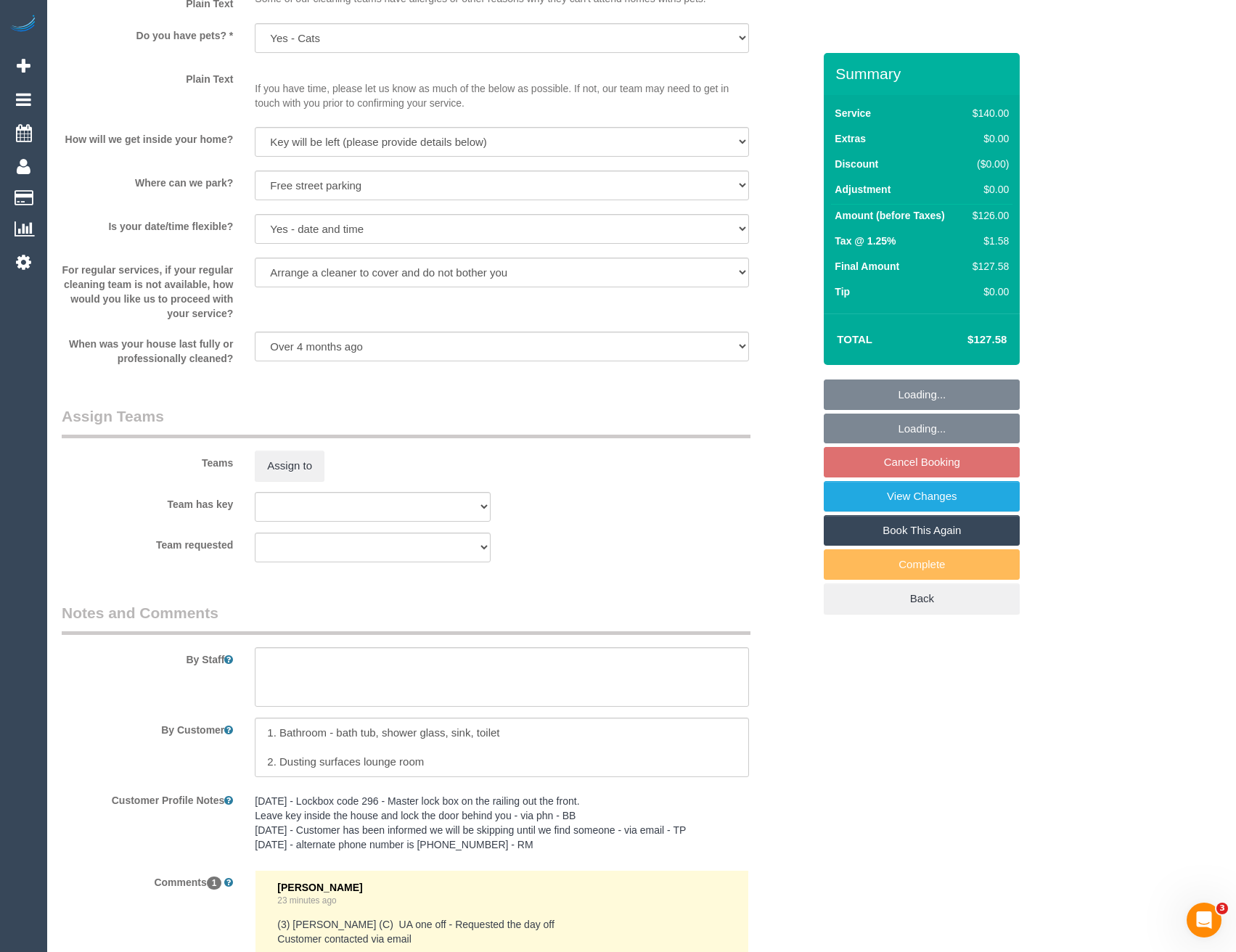
scroll to position [1887, 0]
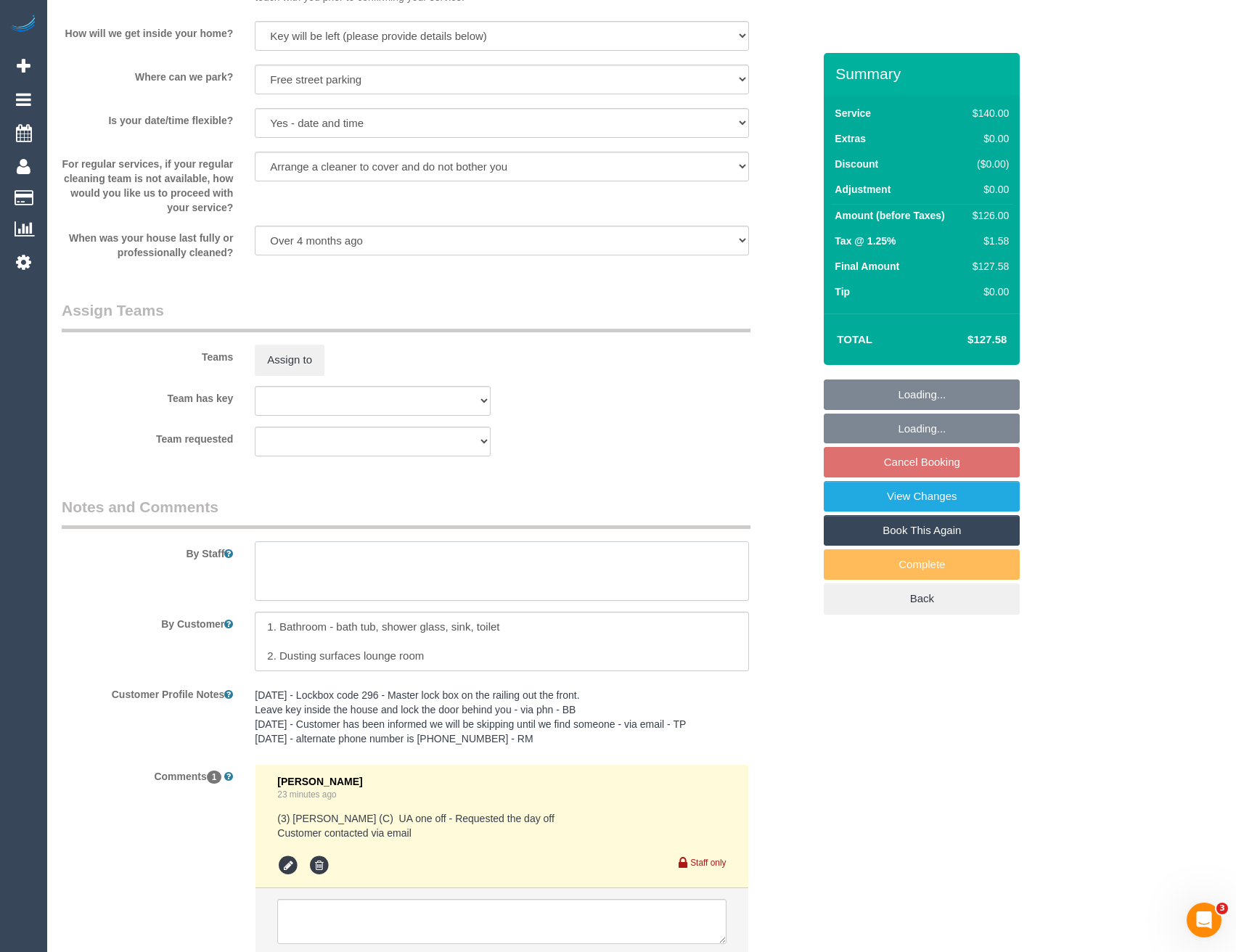
click at [288, 575] on textarea at bounding box center [502, 571] width 494 height 60
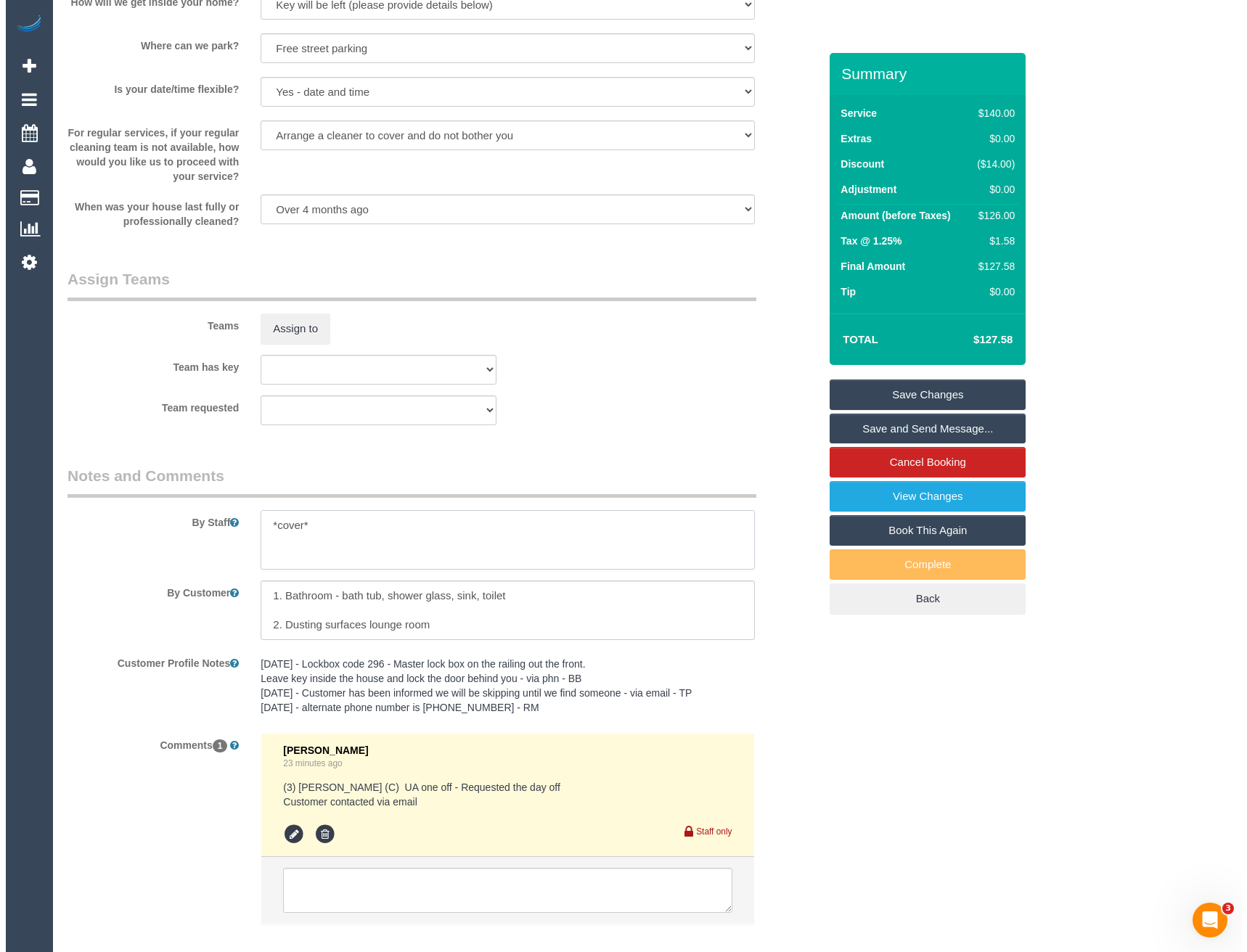
scroll to position [1779, 0]
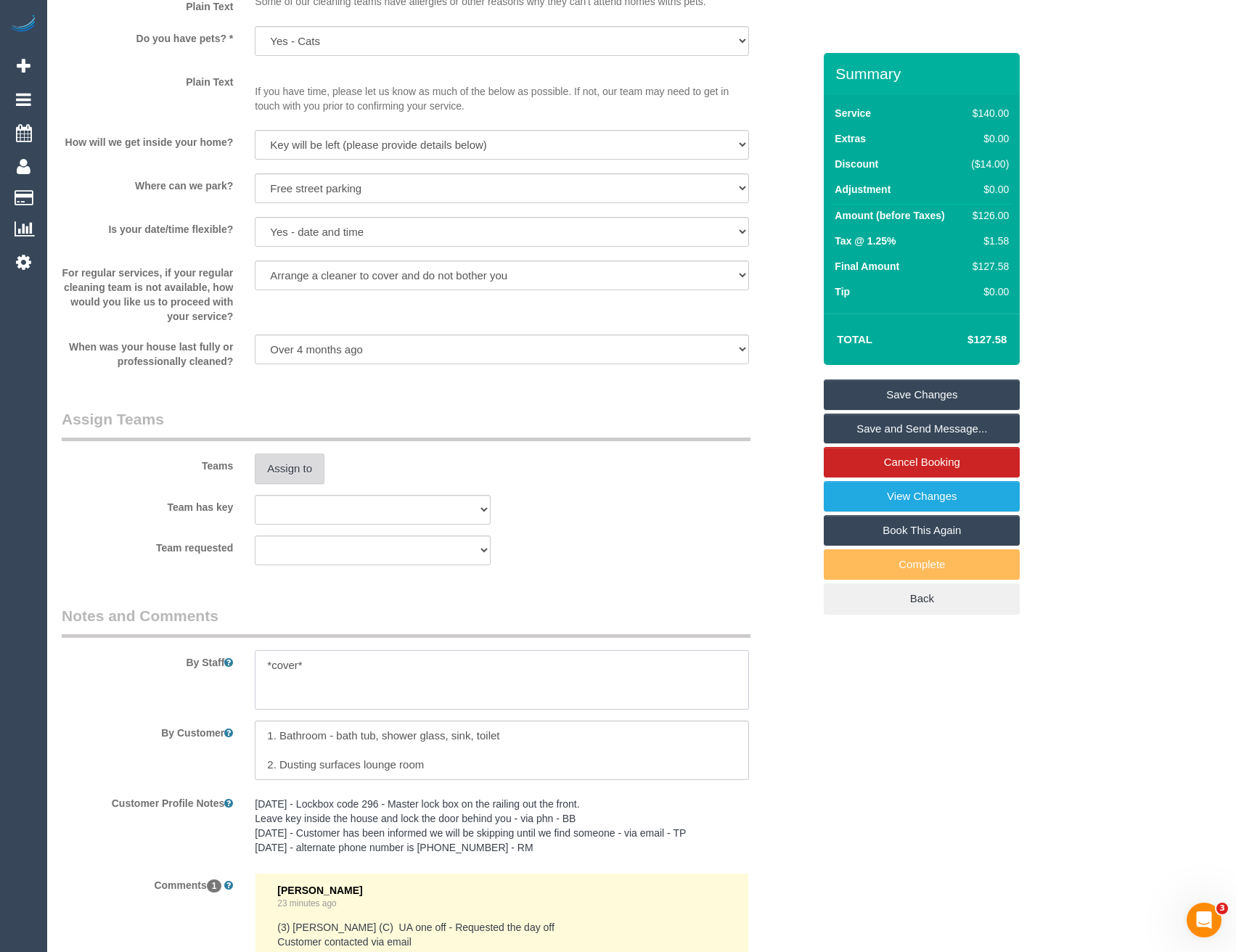
type textarea "*cover*"
click at [298, 474] on button "Assign to" at bounding box center [289, 469] width 70 height 31
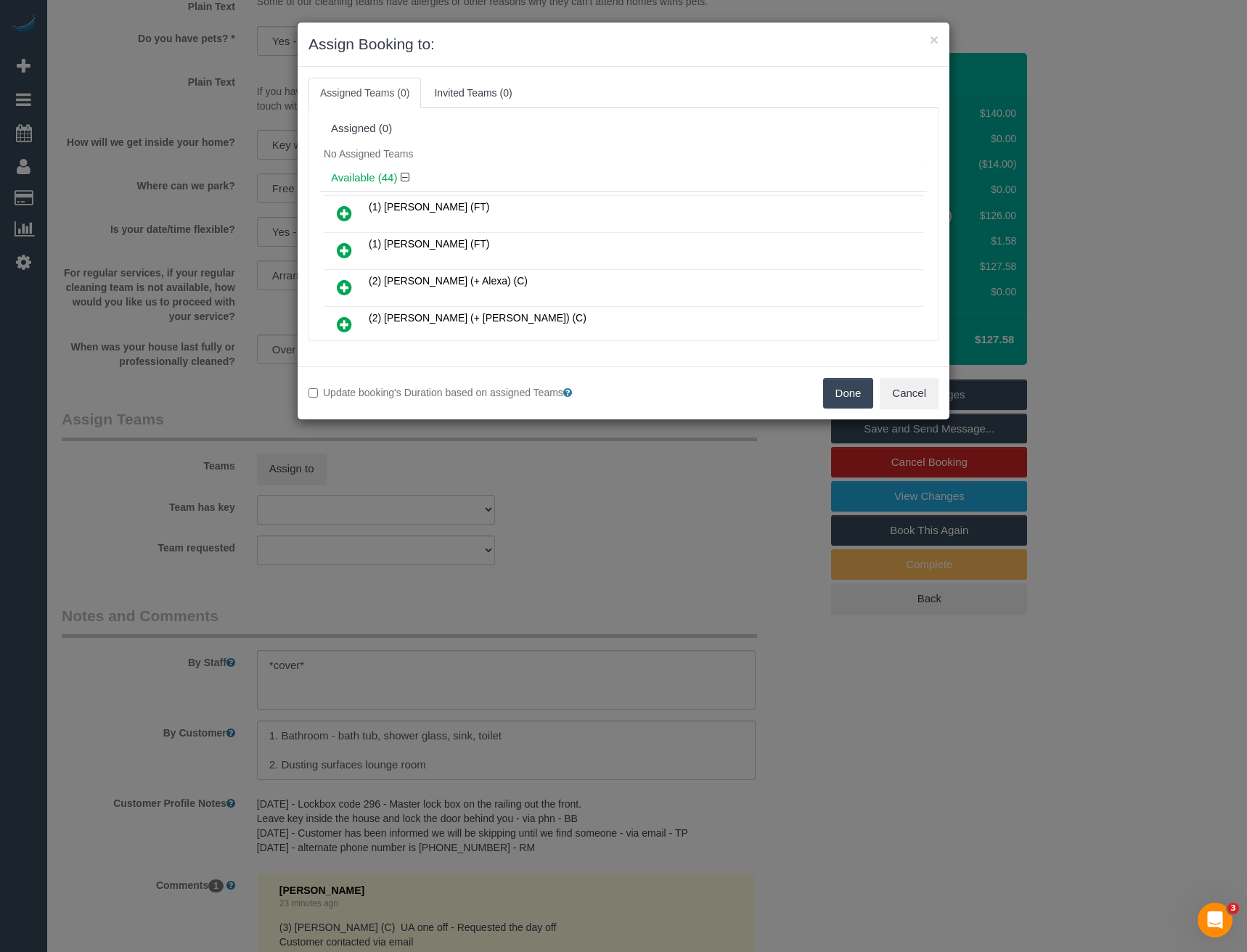
scroll to position [503, 0]
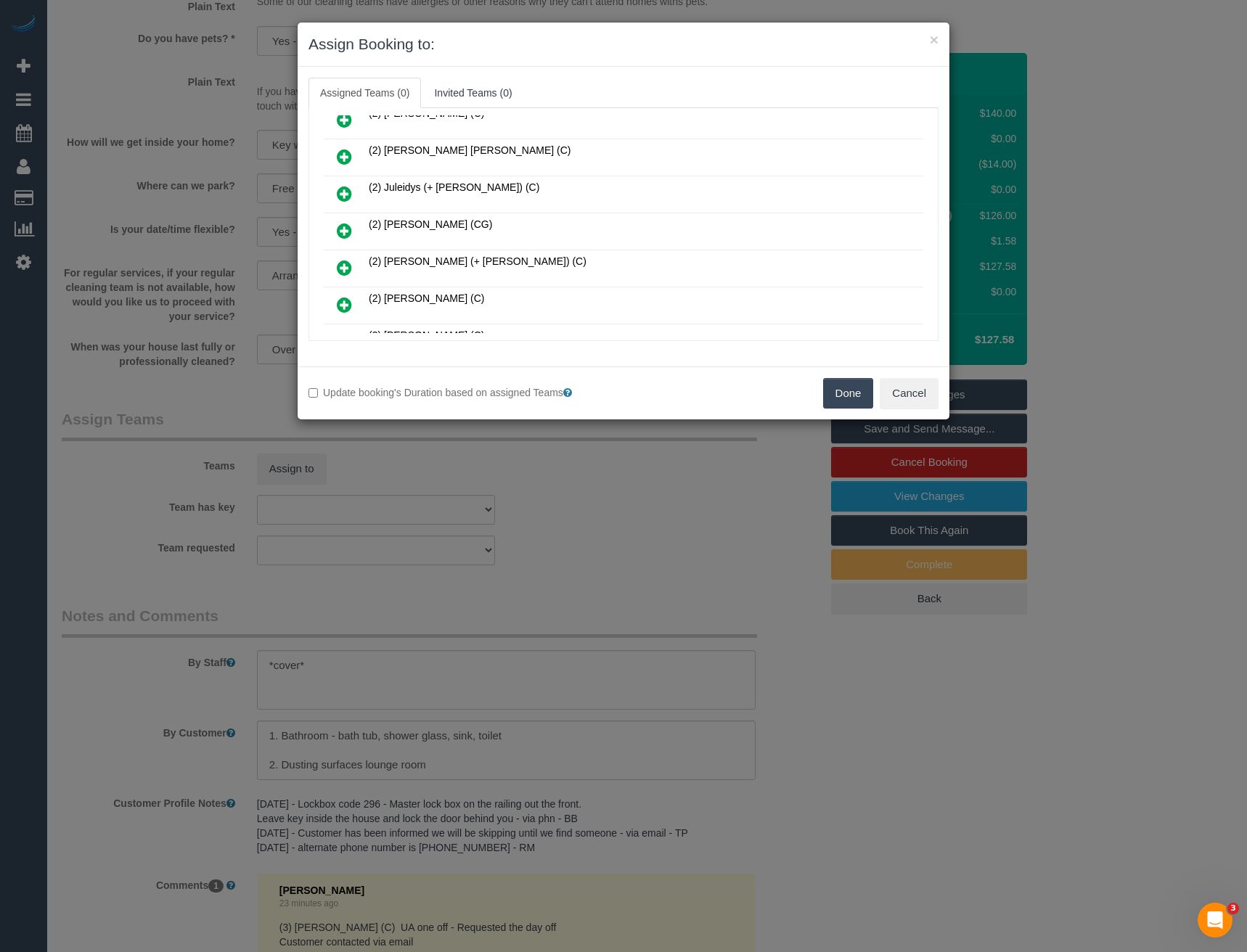
click at [344, 231] on icon at bounding box center [344, 231] width 15 height 18
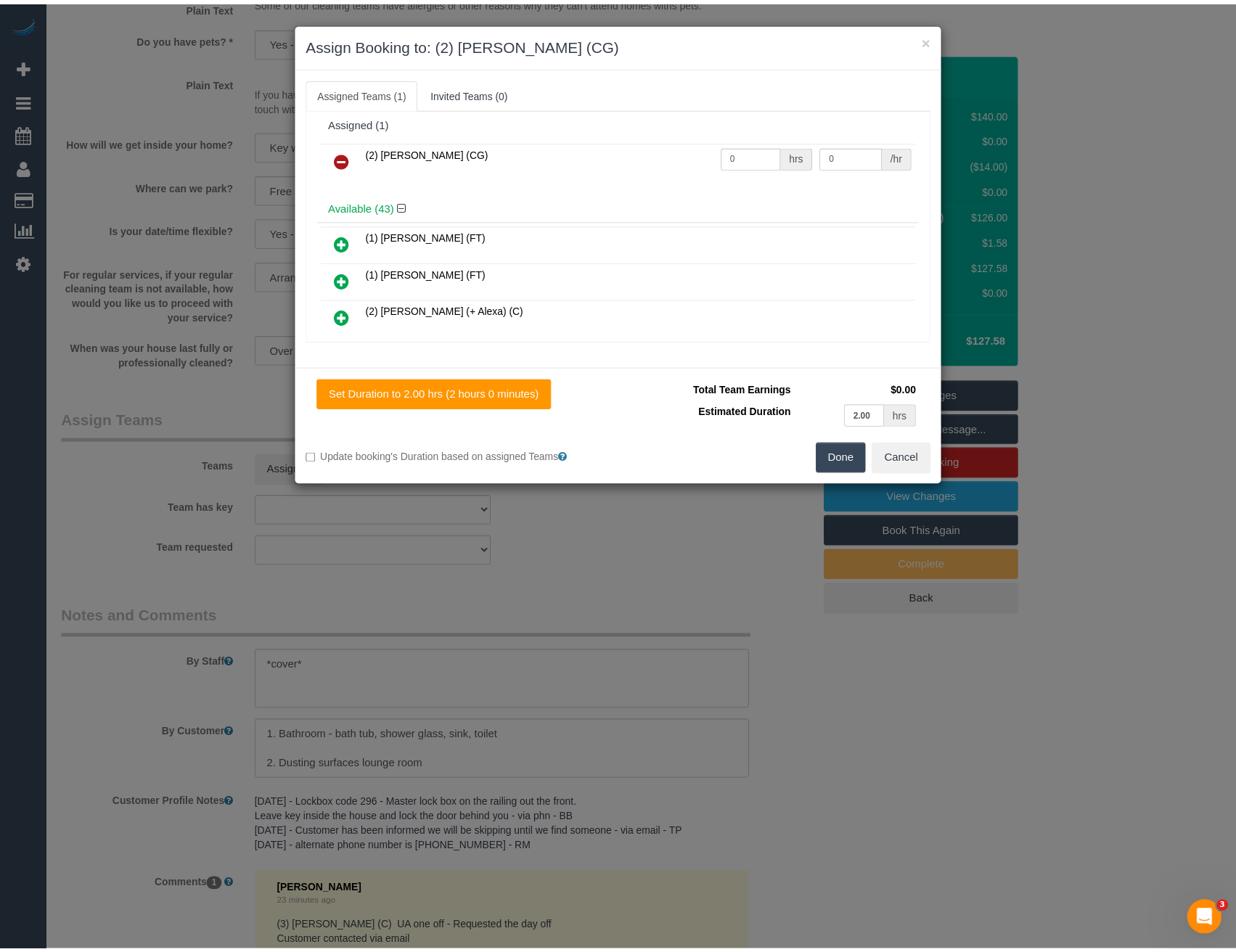
scroll to position [0, 0]
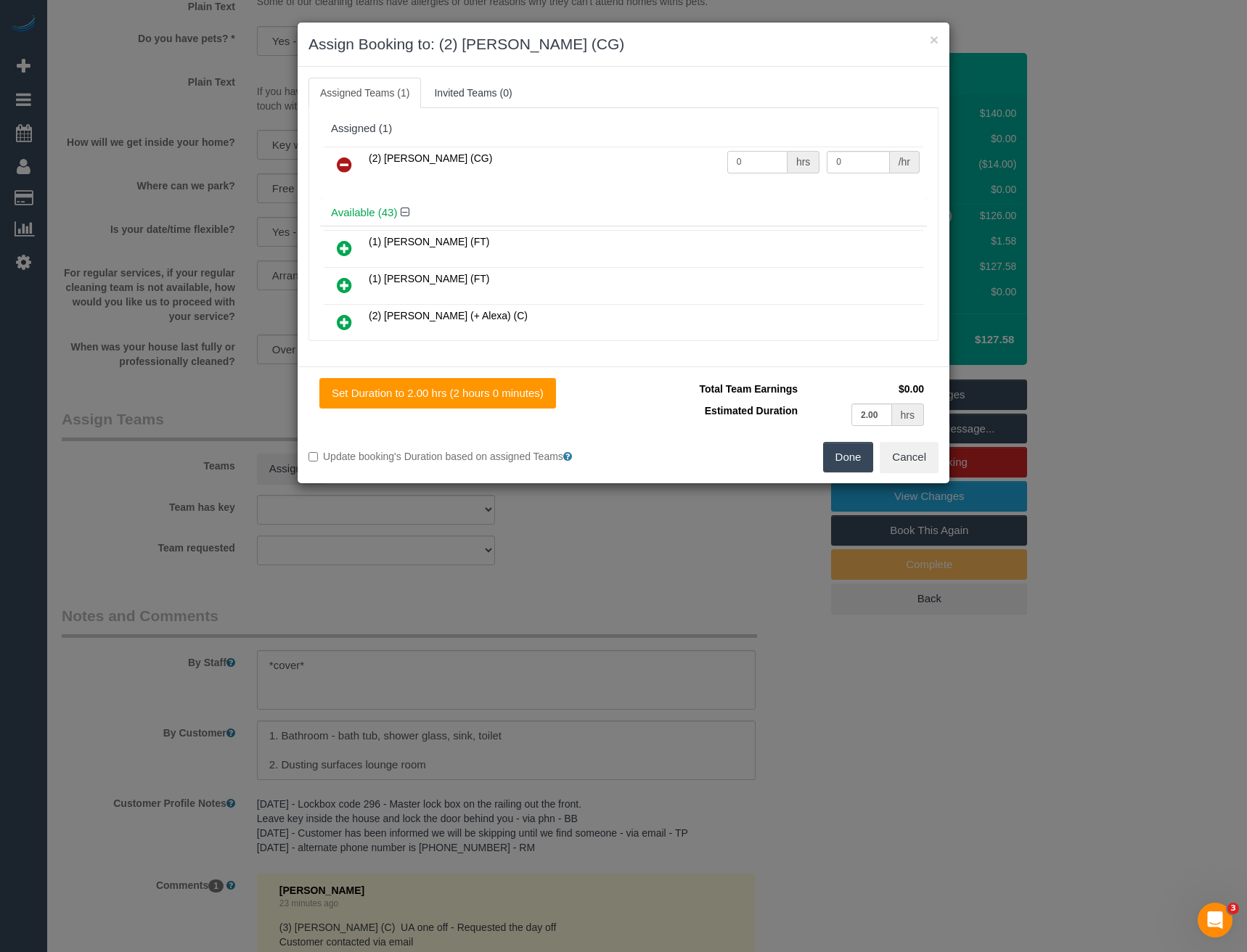
drag, startPoint x: 737, startPoint y: 168, endPoint x: 649, endPoint y: 178, distance: 88.6
click at [649, 178] on tr "(2) Paris Webb (CG) 0 hrs 0 /hr" at bounding box center [624, 165] width 600 height 37
type input "2"
type input "41.25"
click at [847, 458] on button "Done" at bounding box center [848, 458] width 51 height 31
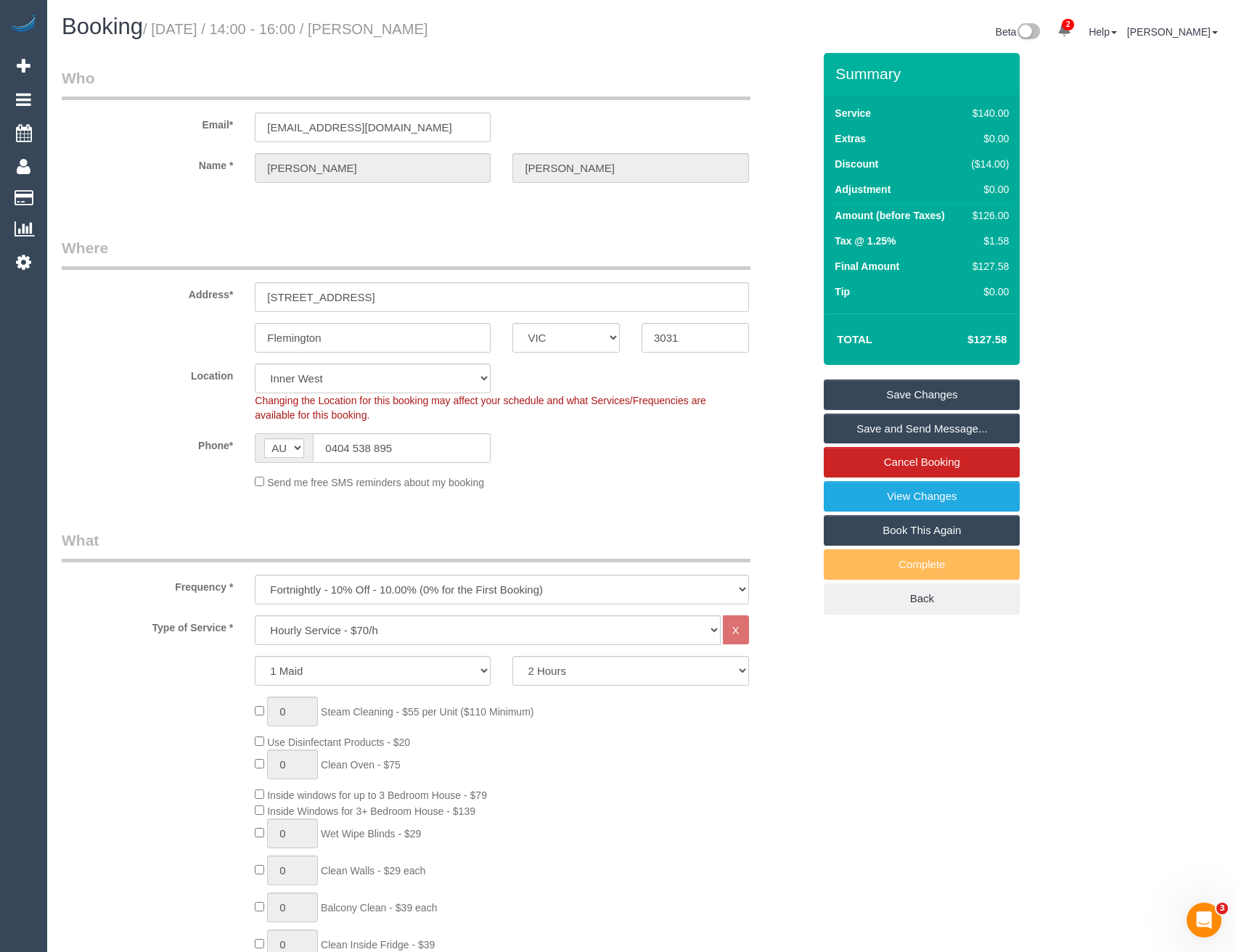
click at [893, 426] on link "Save and Send Message..." at bounding box center [922, 429] width 196 height 31
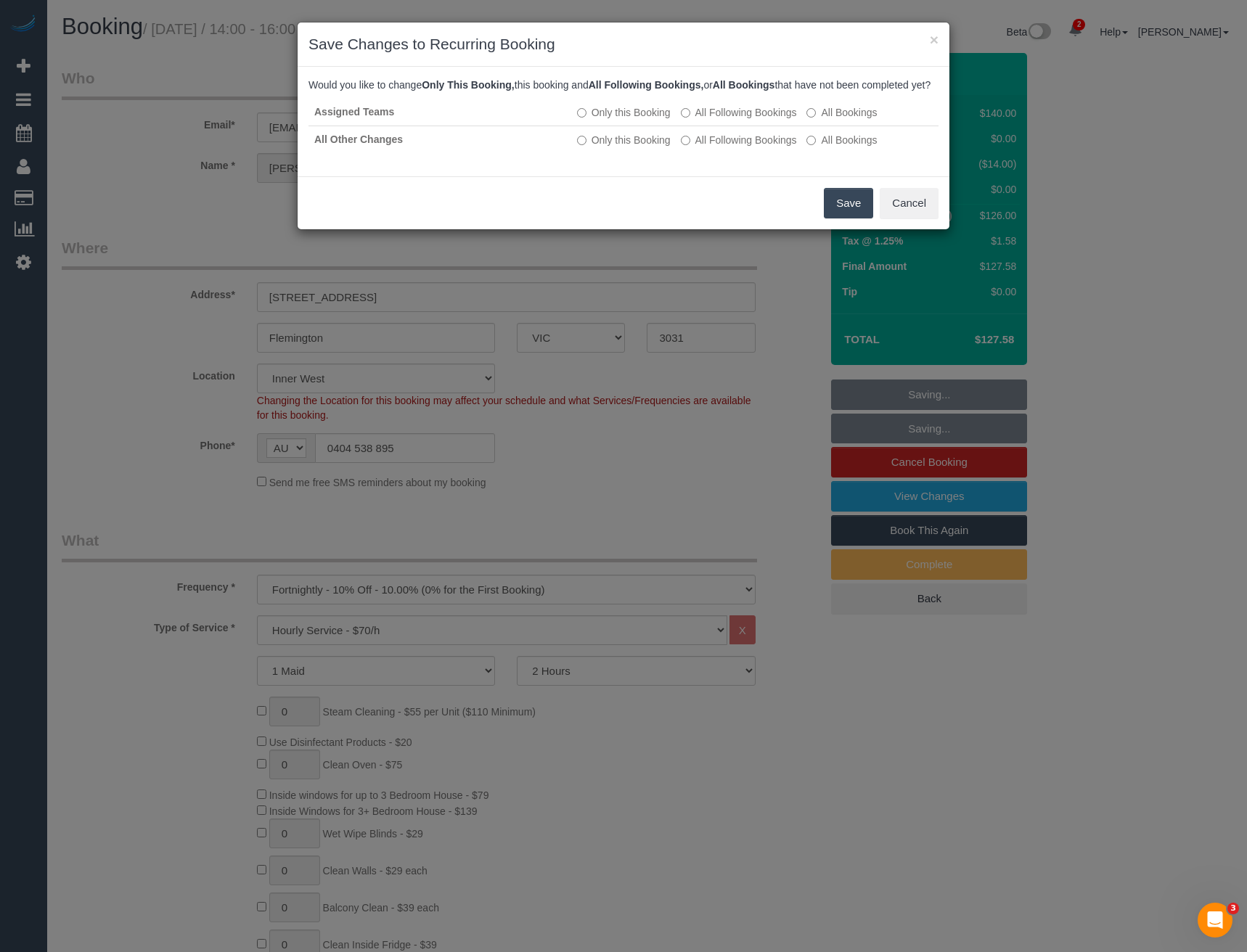
click at [851, 219] on button "Save" at bounding box center [848, 203] width 49 height 31
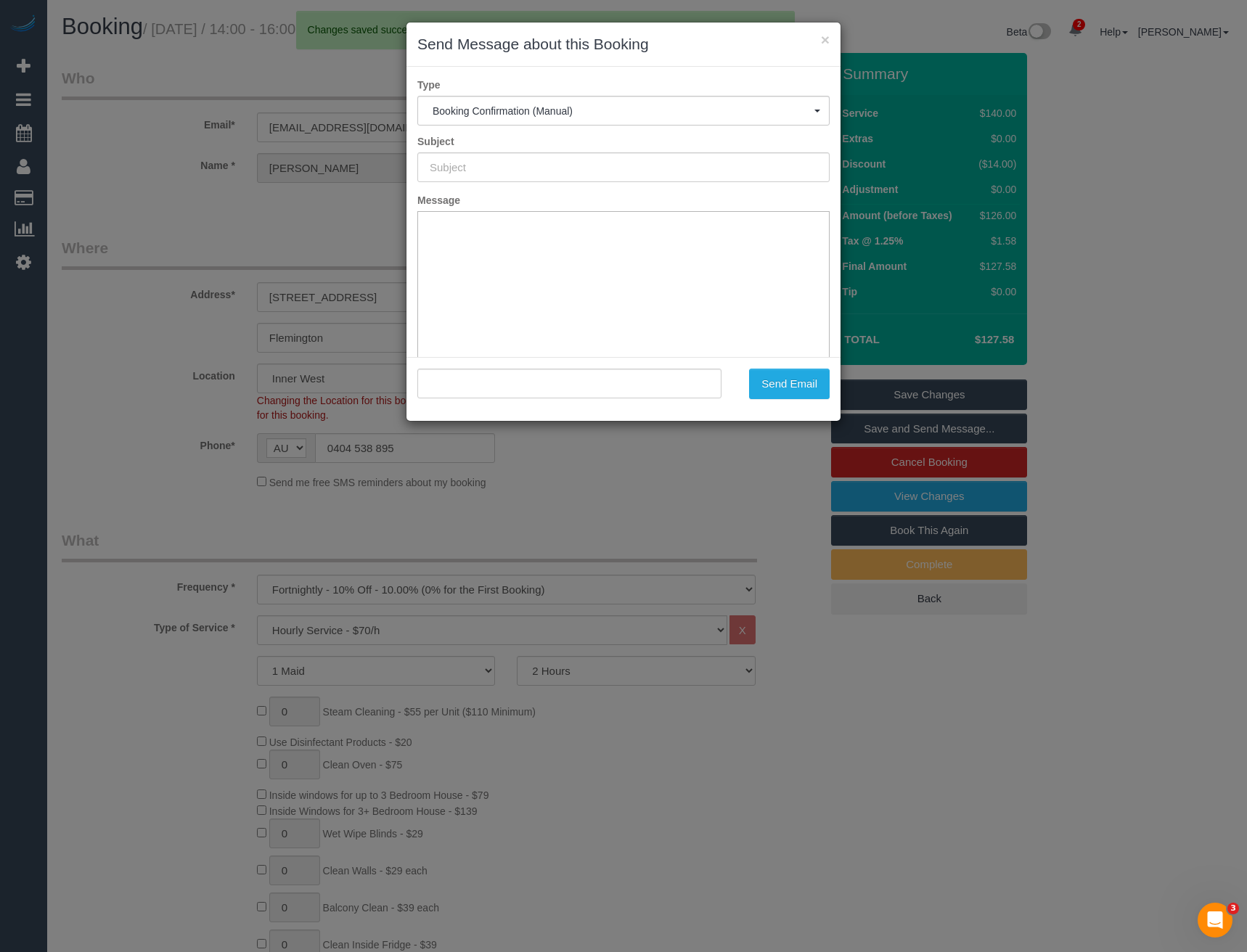
type input "Booking Confirmed"
type input ""Lucinda Miller" <lucindamillerj@gmail.com>"
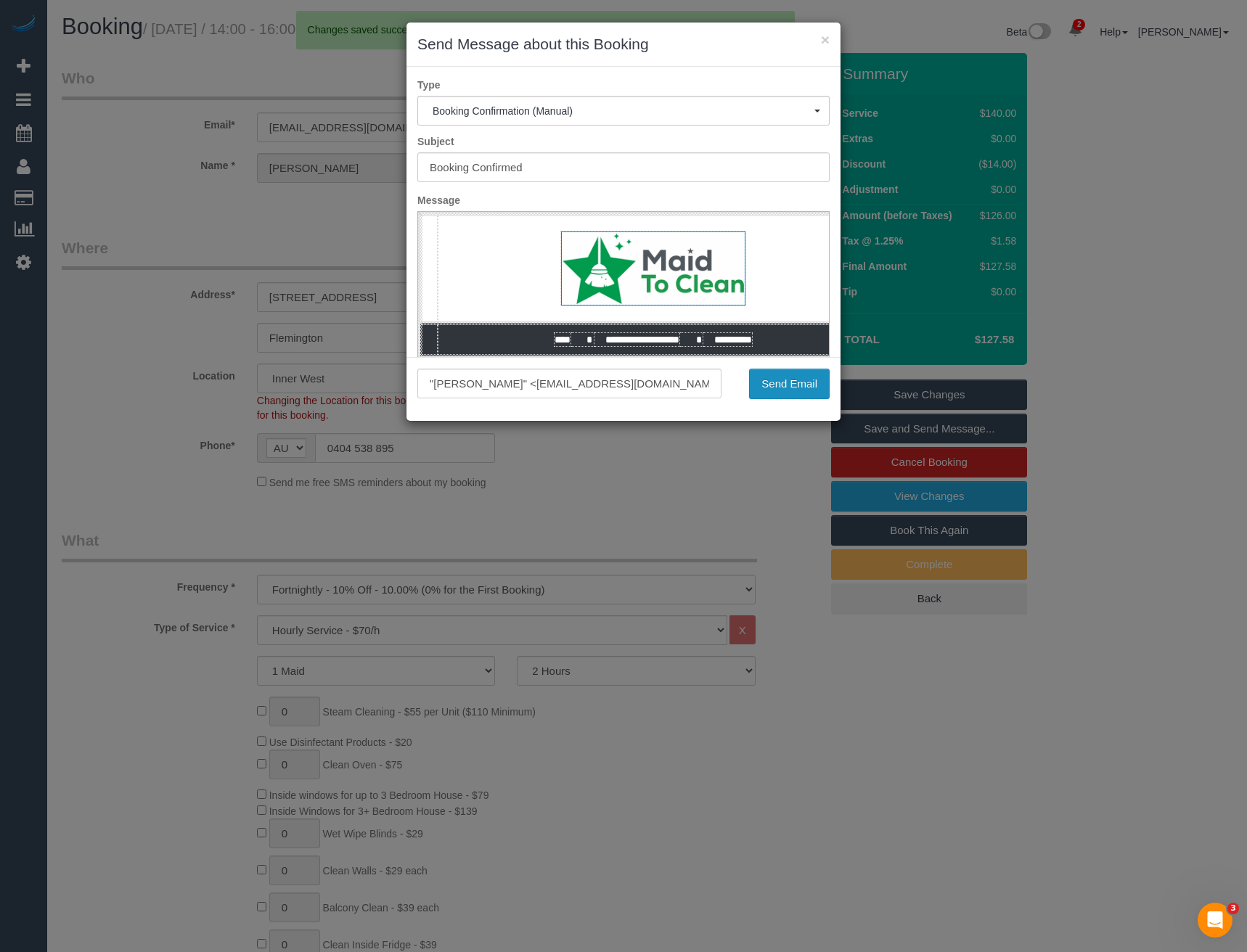
click at [787, 392] on button "Send Email" at bounding box center [790, 384] width 80 height 31
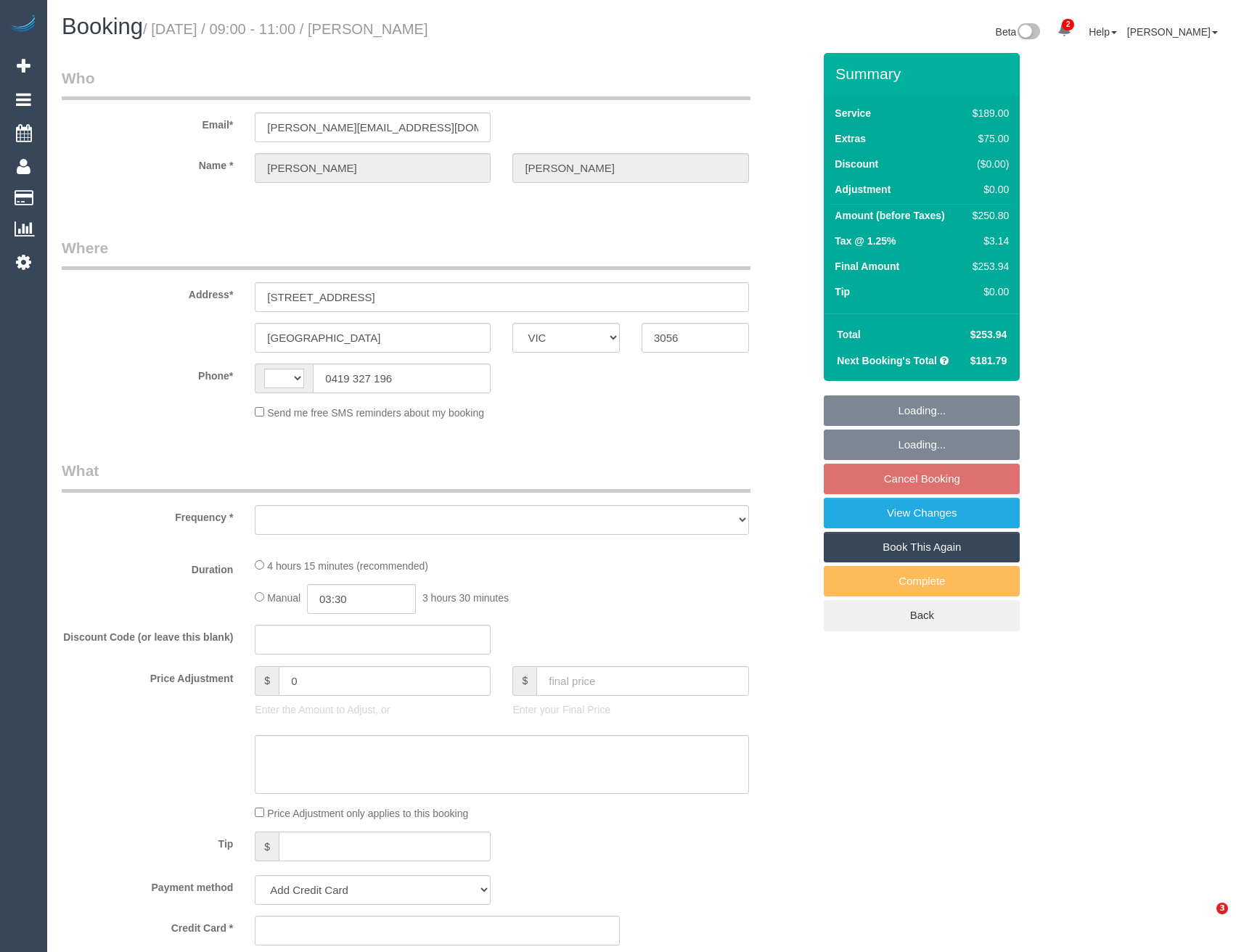
select select "VIC"
select select "string:stripe-pm_1RZjii2GScqysDRV6qWXqXTo"
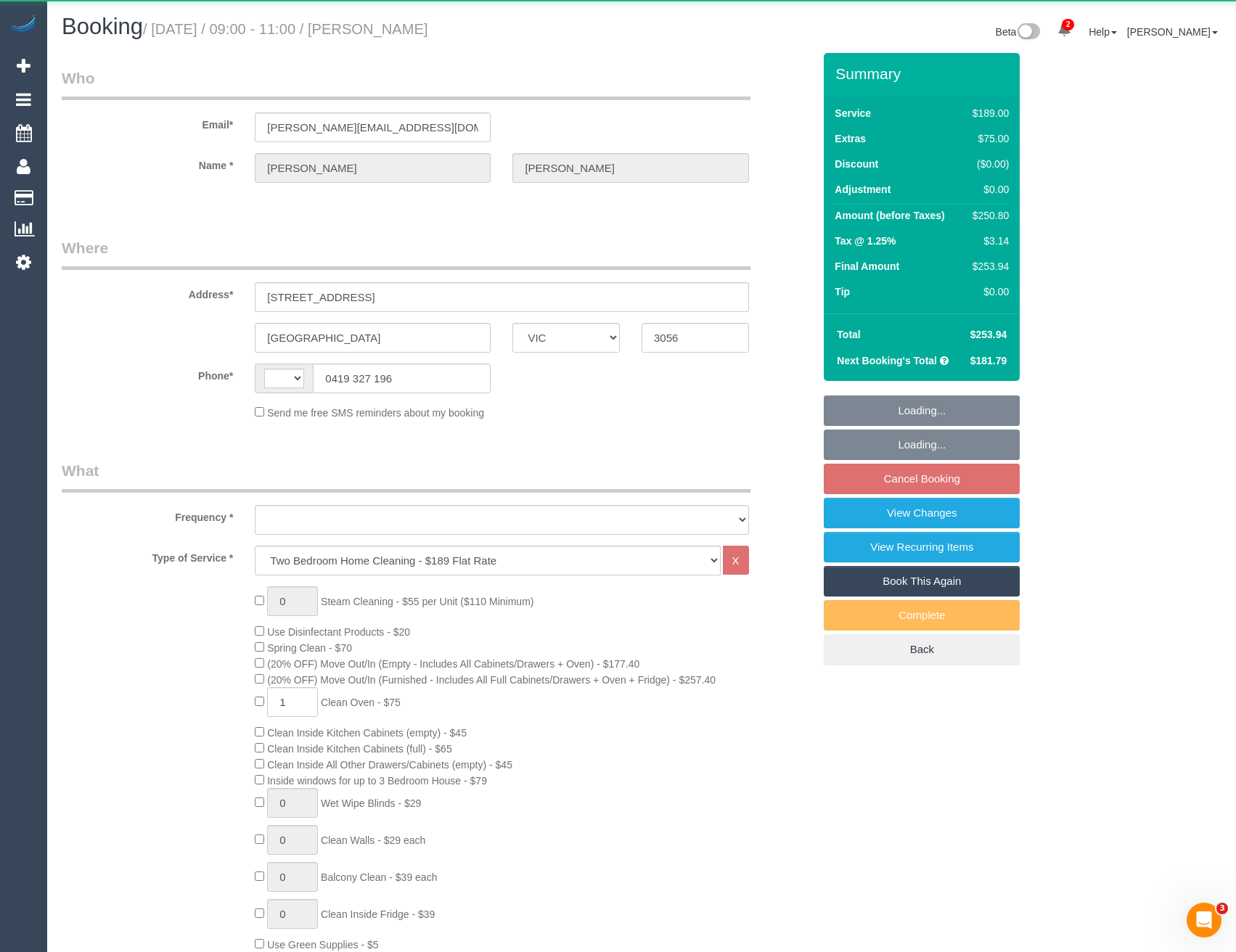
select select "object:394"
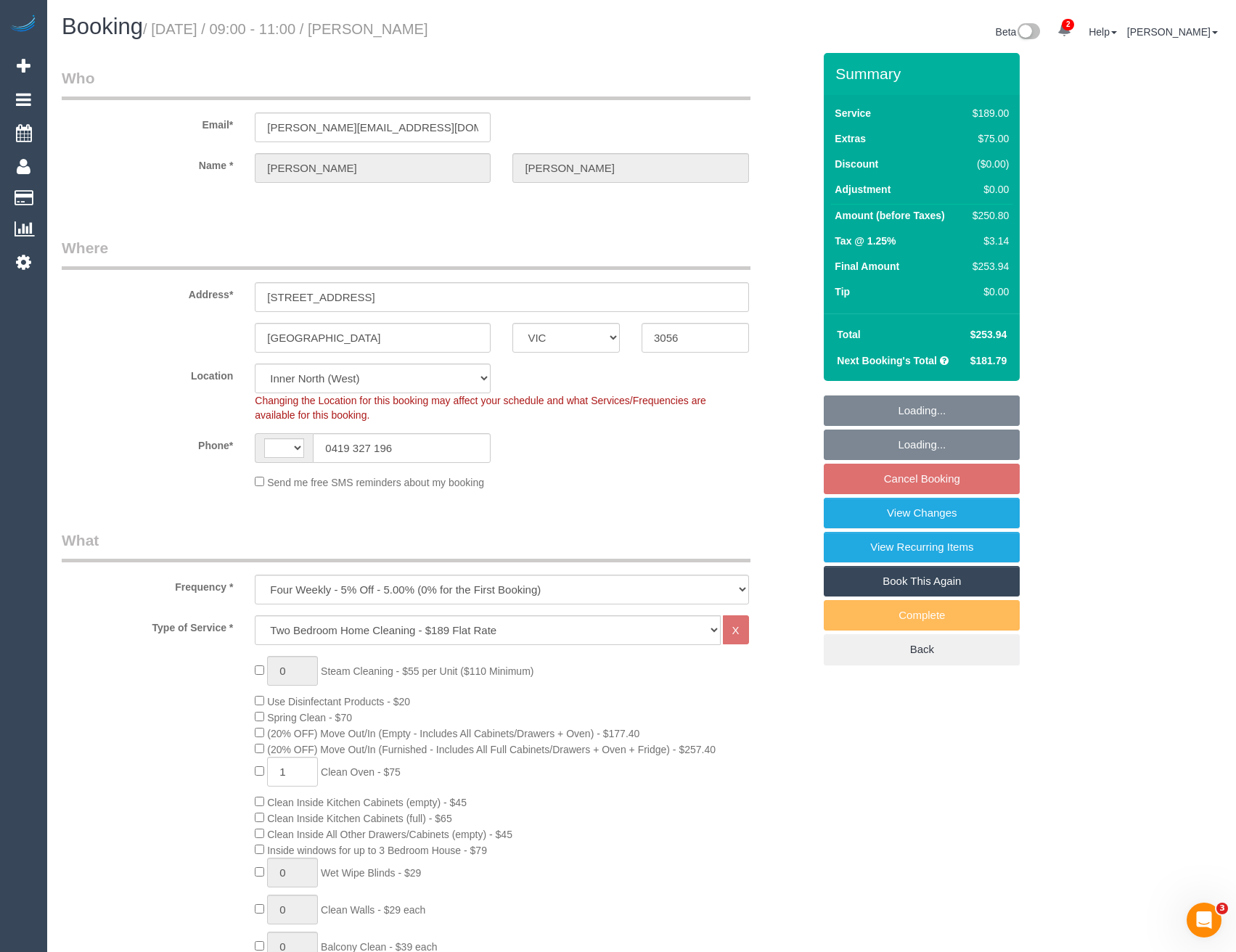
select select "string:AU"
select select "object:669"
select select "spot3"
select select "number:28"
select select "number:14"
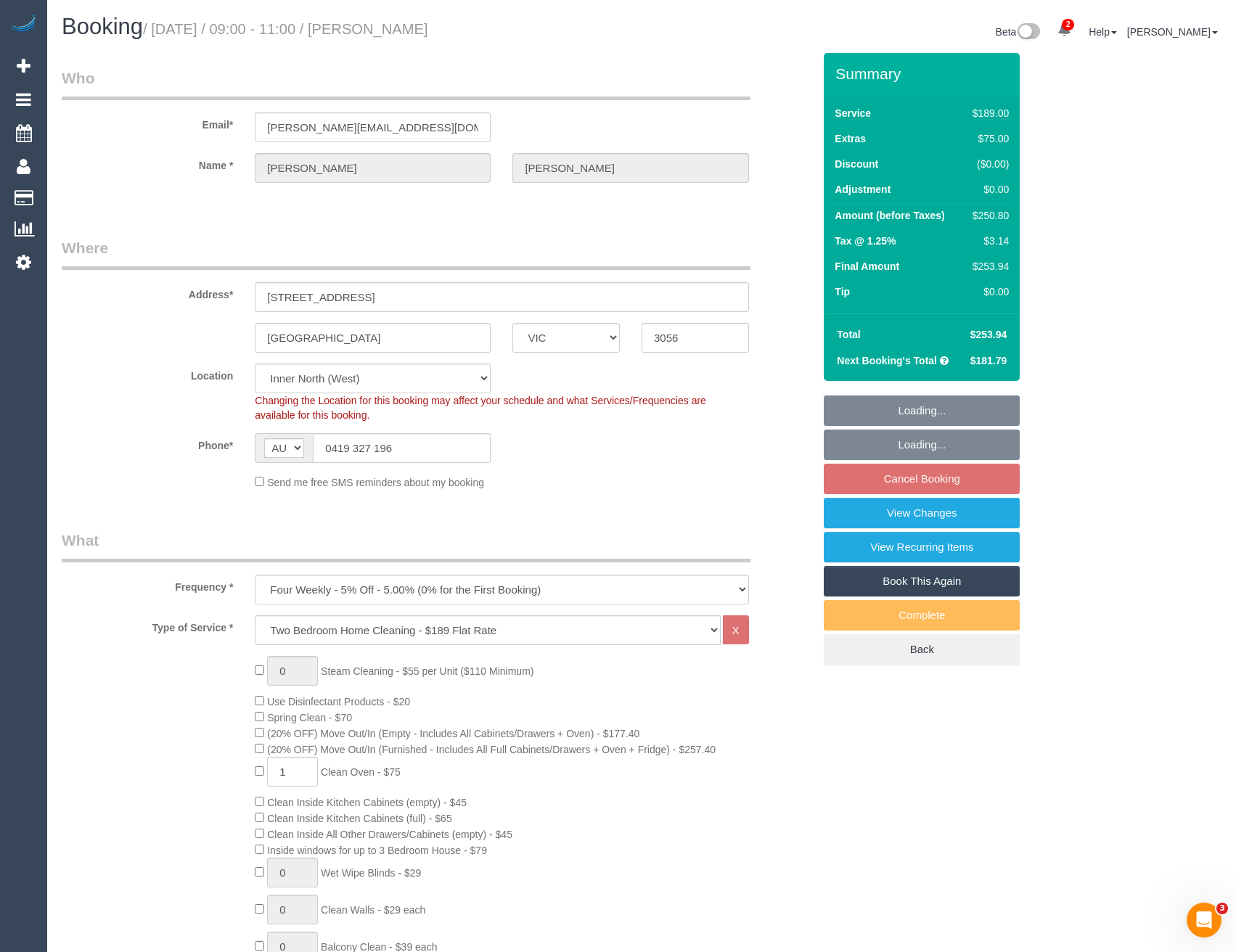
select select "number:19"
select select "number:24"
select select "number:34"
select select "number:13"
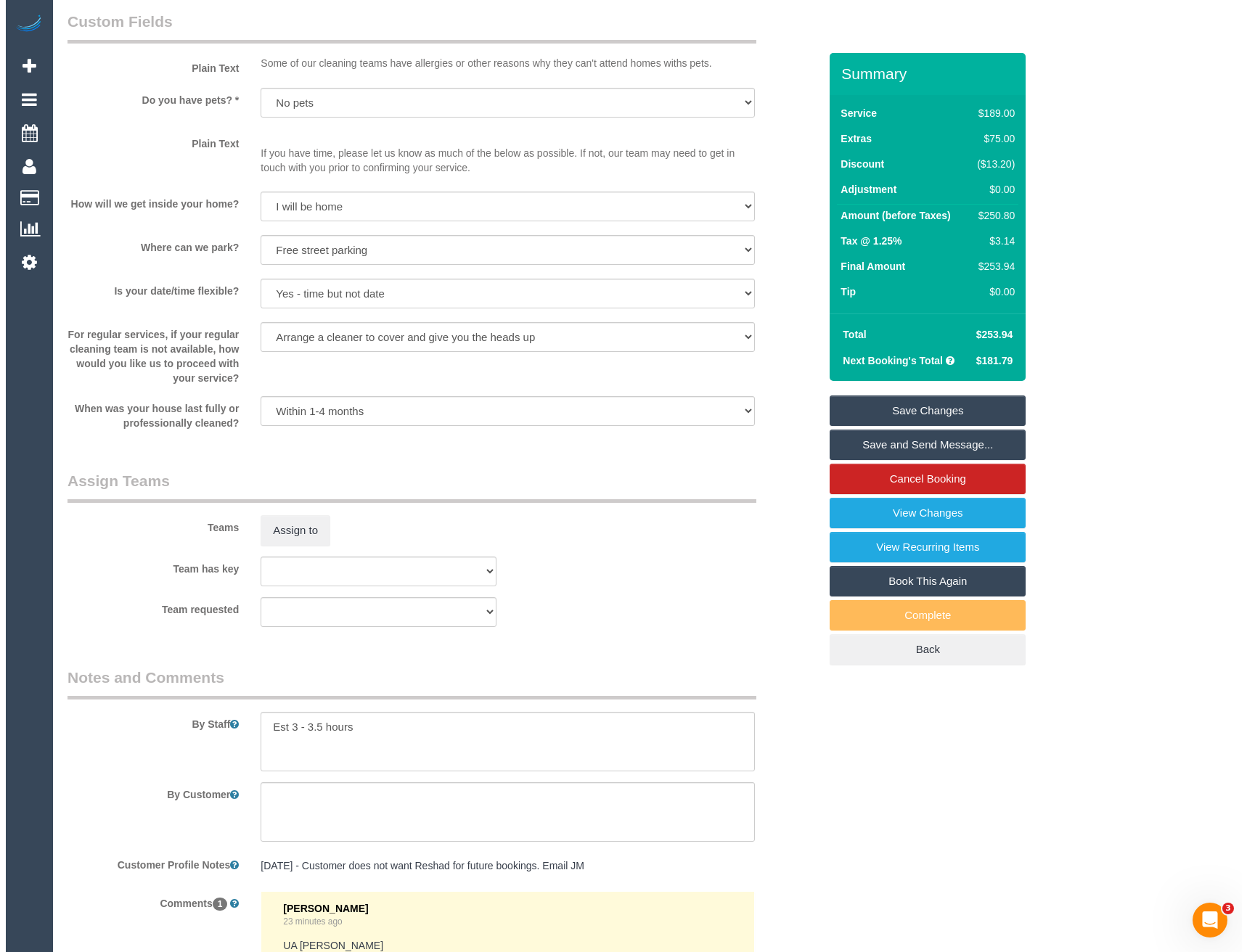
scroll to position [1887, 0]
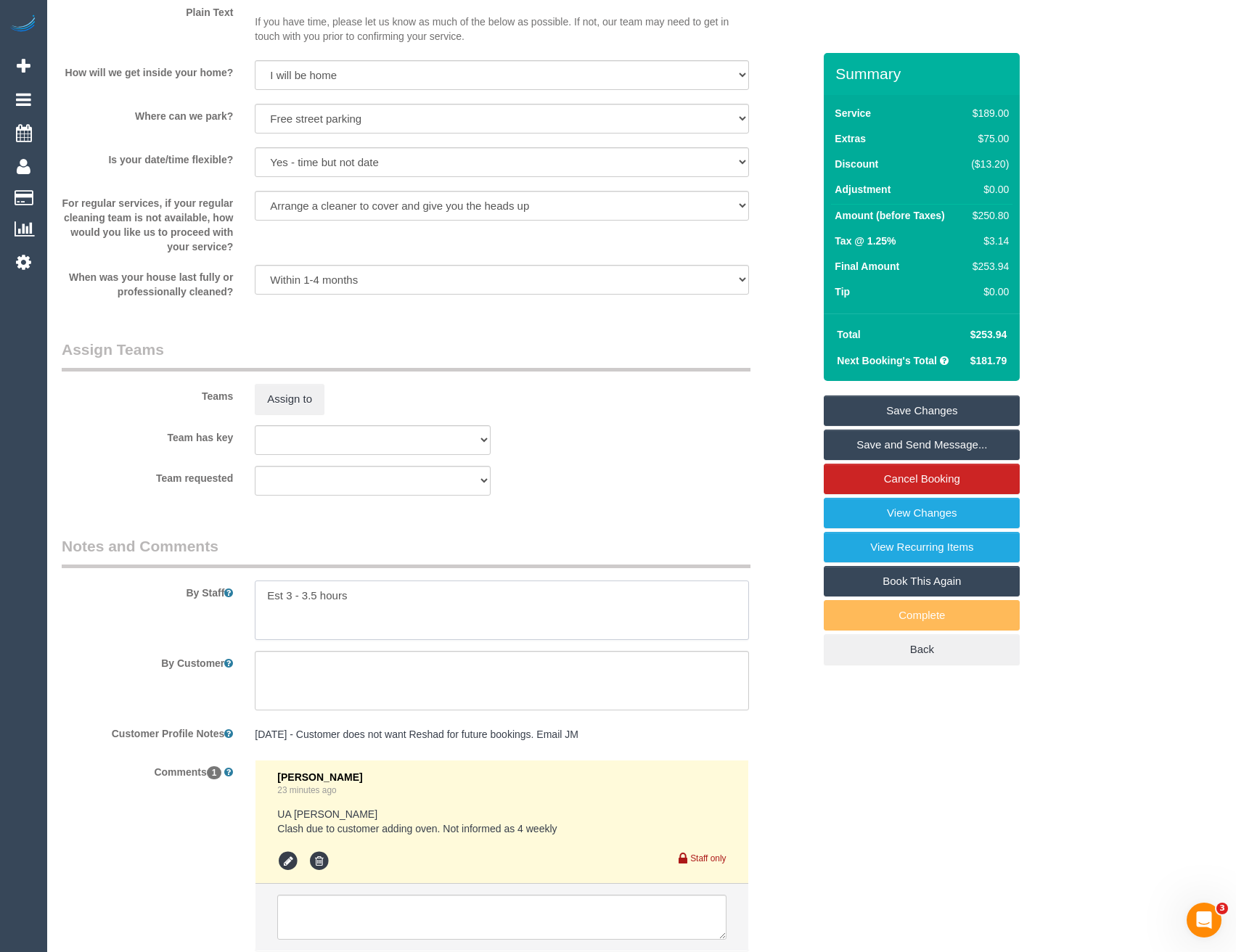
drag, startPoint x: 317, startPoint y: 593, endPoint x: 285, endPoint y: 593, distance: 32.0
click at [285, 593] on textarea at bounding box center [502, 610] width 494 height 60
type textarea "Est 3.5-4.5 hours"
click at [298, 392] on button "Assign to" at bounding box center [289, 400] width 70 height 31
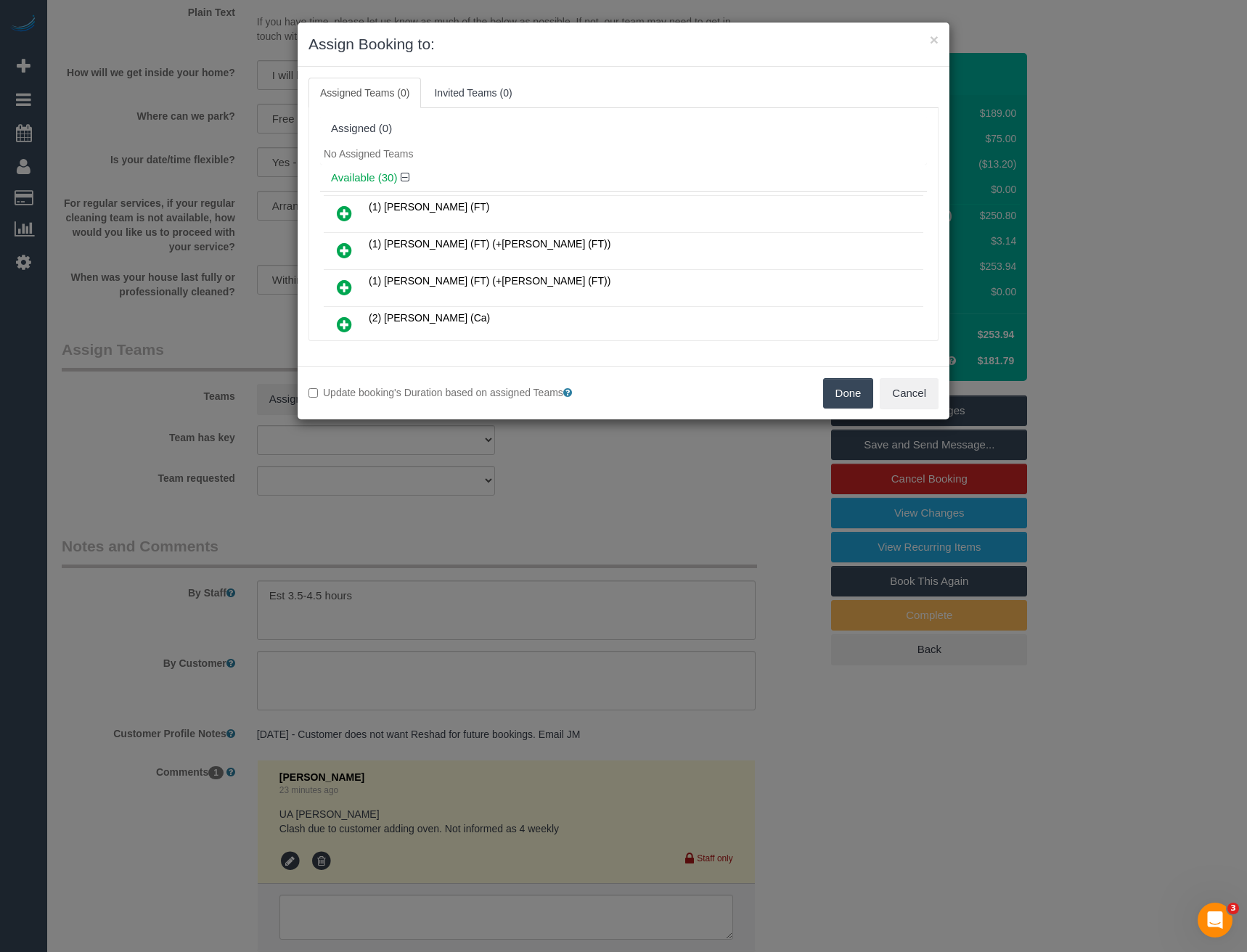
scroll to position [577, 0]
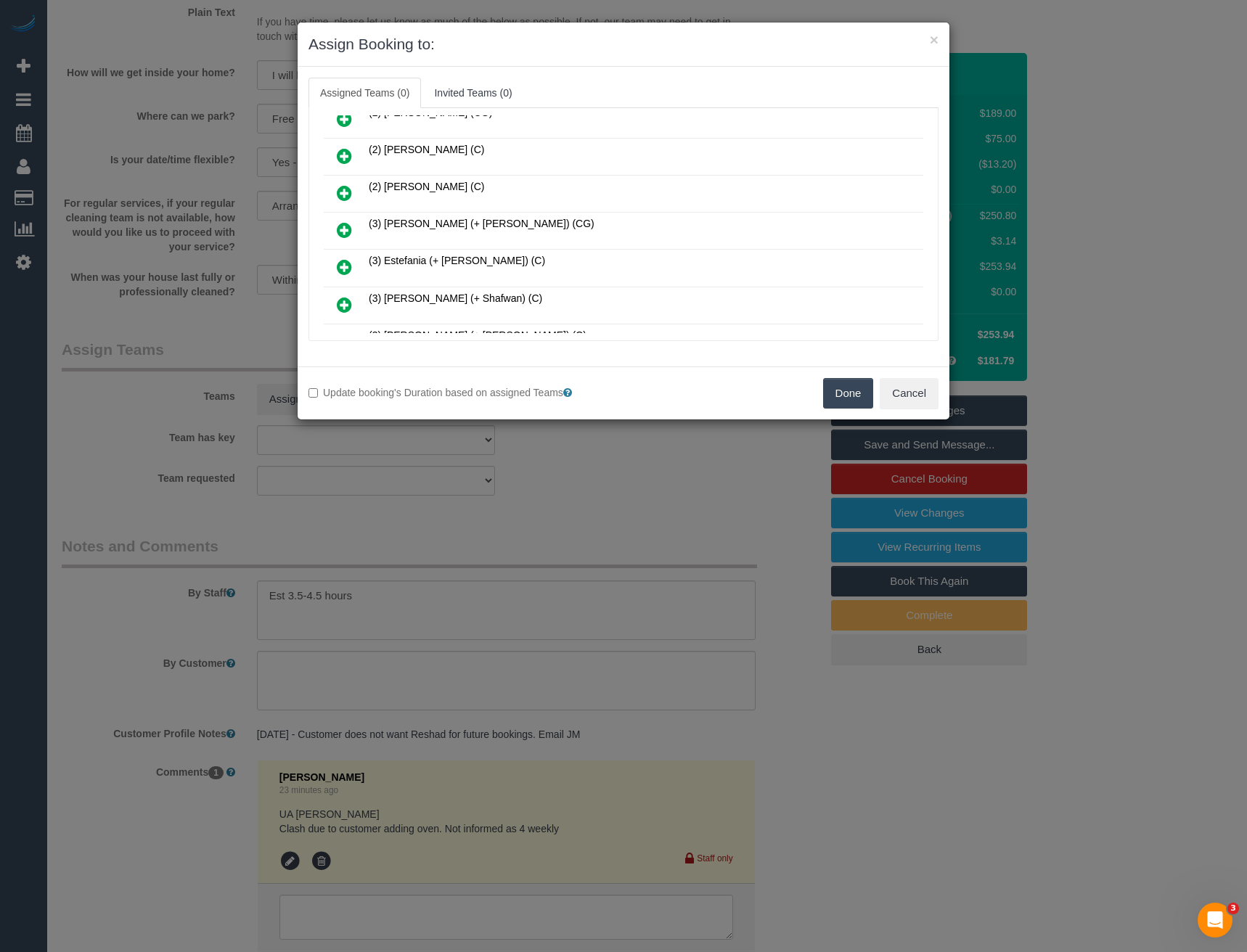
click at [347, 229] on icon at bounding box center [344, 230] width 15 height 18
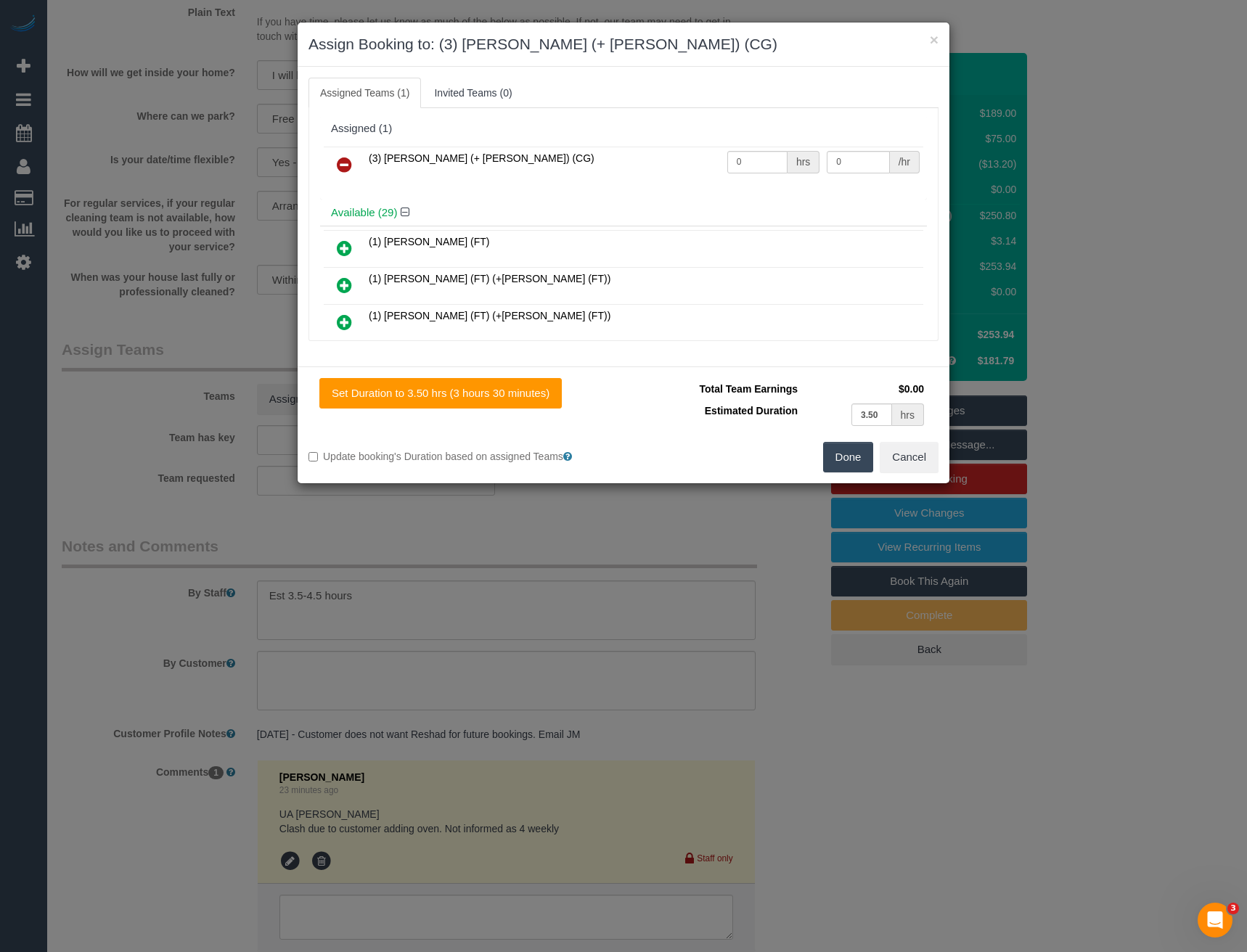
scroll to position [983, 0]
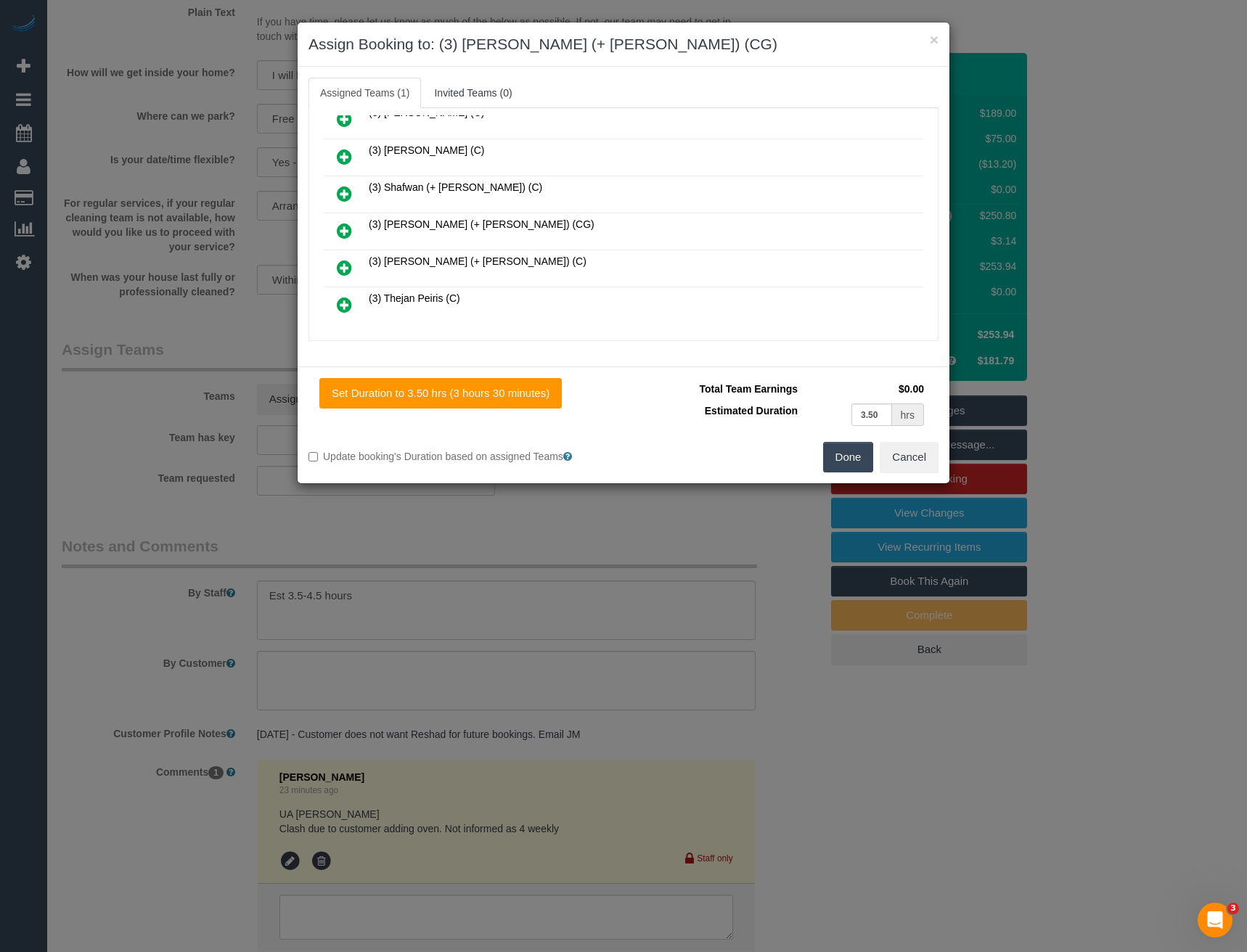
click at [351, 230] on icon at bounding box center [344, 231] width 15 height 18
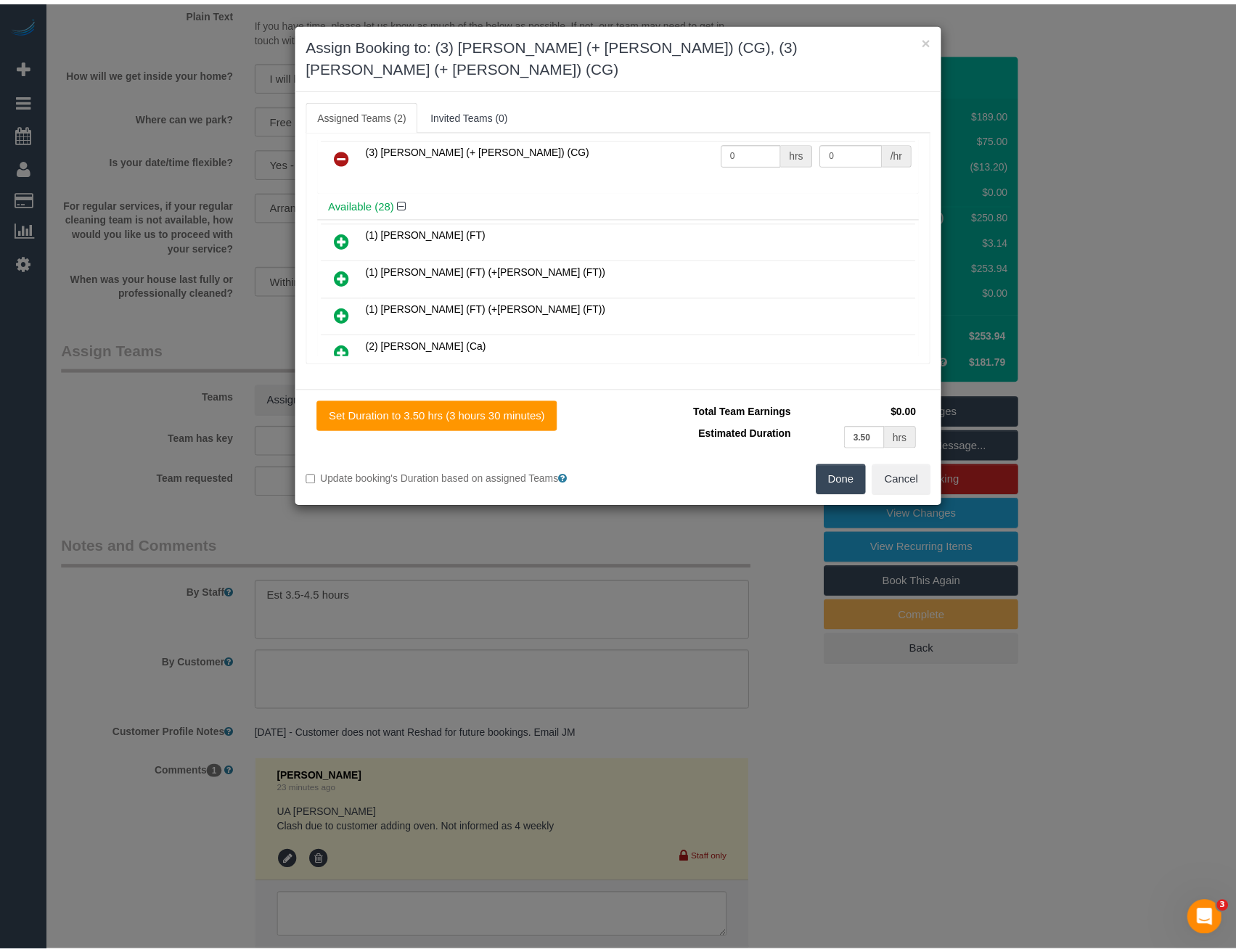
scroll to position [0, 0]
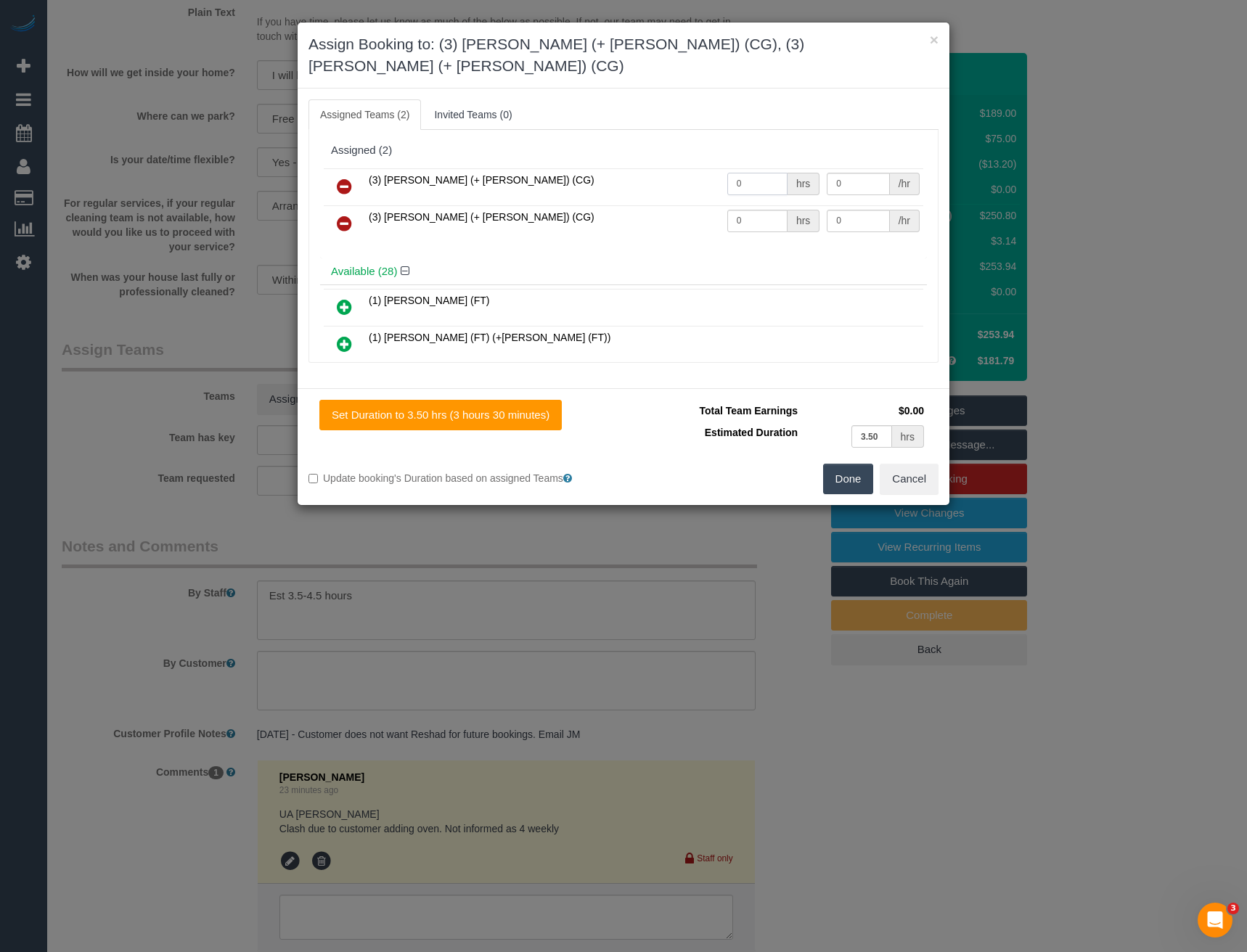
drag, startPoint x: 735, startPoint y: 162, endPoint x: 691, endPoint y: 168, distance: 44.4
click at [693, 170] on tr "(3) Amninder (+ Sohail) (CG) 0 hrs 0 /hr" at bounding box center [624, 187] width 600 height 37
type input "1"
type input "87.5"
drag, startPoint x: 768, startPoint y: 208, endPoint x: 652, endPoint y: 205, distance: 116.0
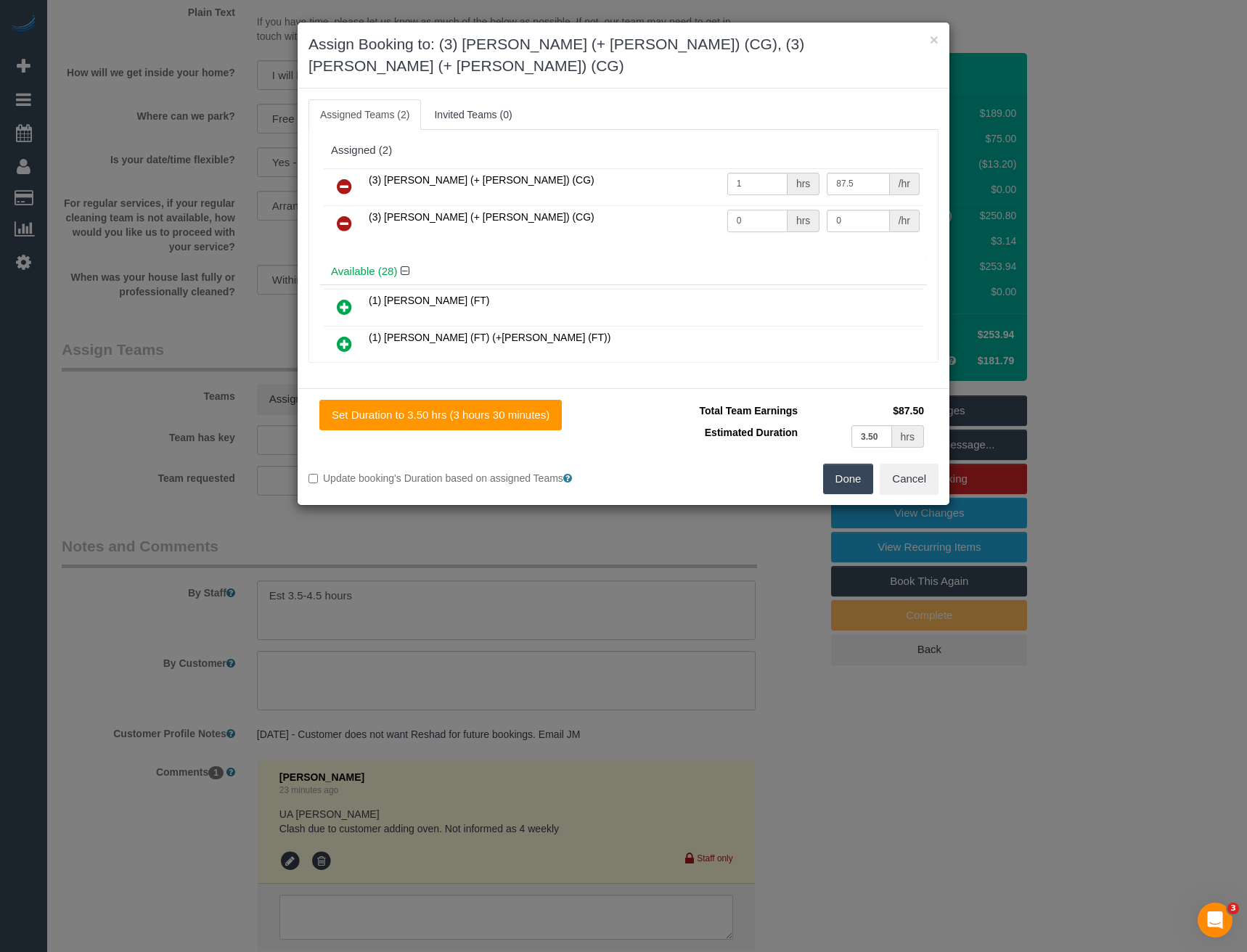
click at [666, 212] on tr "(3) Sohail (+ Amninder) (CG) 0 hrs 0 /hr" at bounding box center [624, 224] width 600 height 37
type input "1"
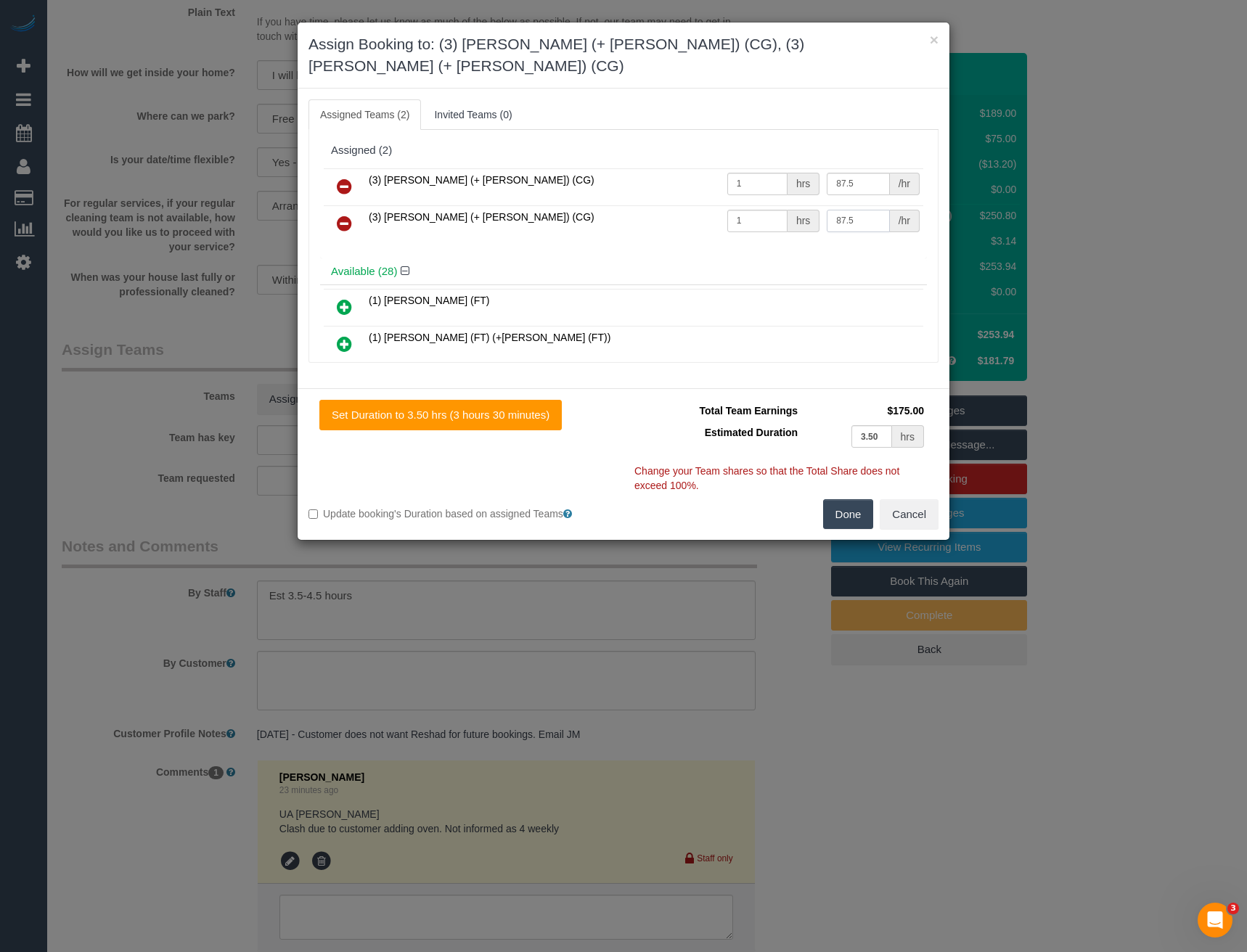
type input "87.5"
click at [851, 503] on button "Done" at bounding box center [848, 515] width 51 height 31
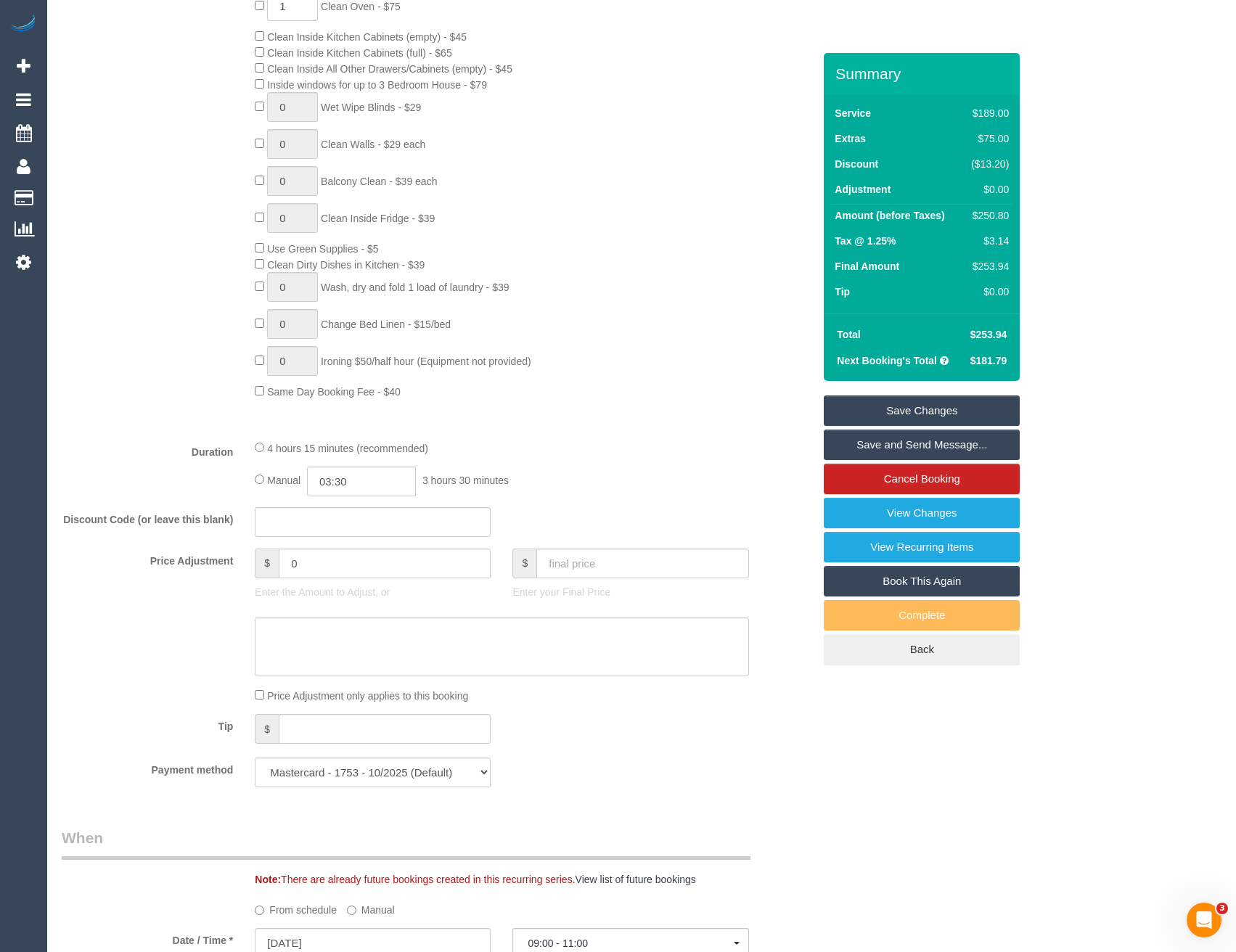
scroll to position [613, 0]
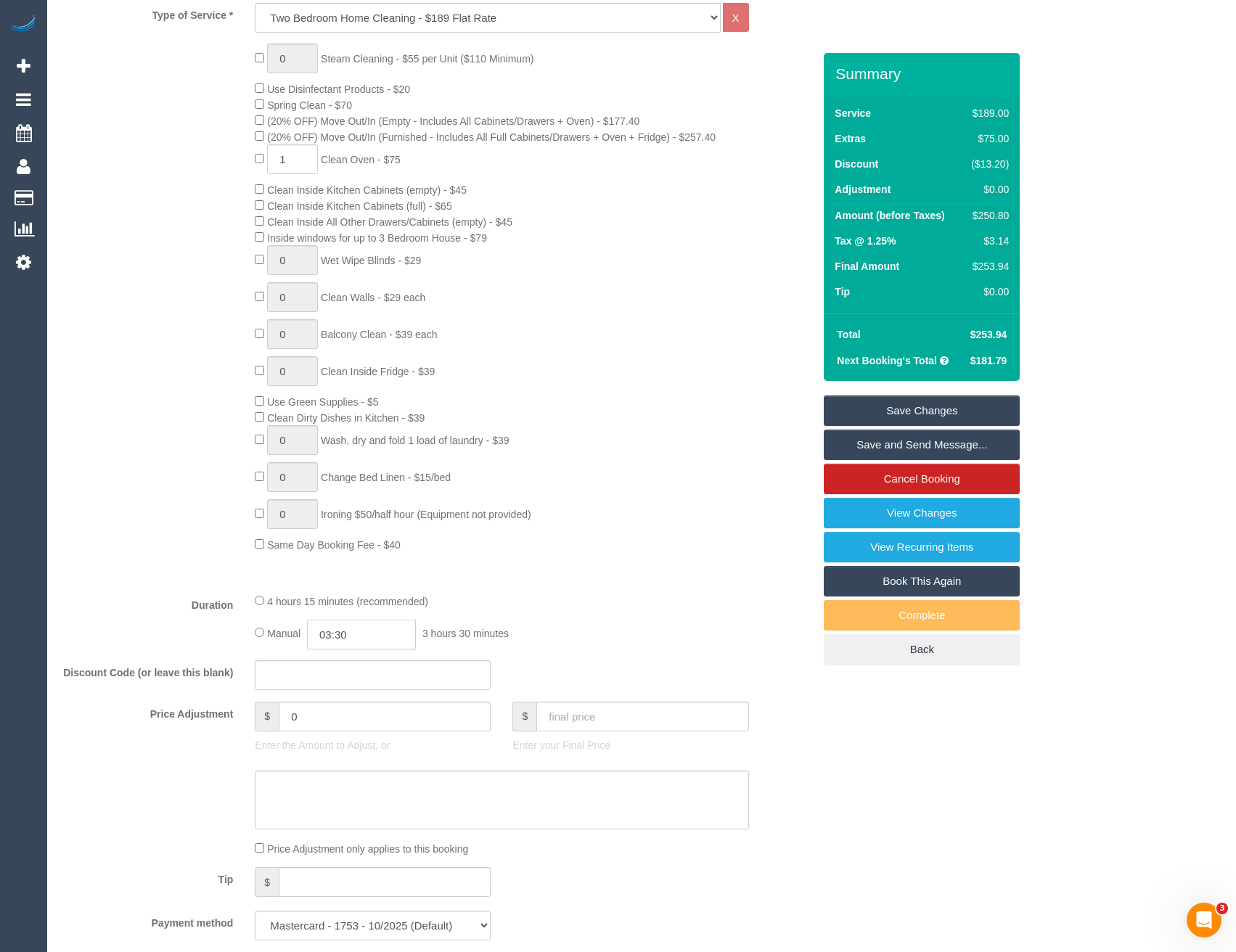
click at [363, 638] on input "03:30" at bounding box center [361, 634] width 109 height 30
click at [343, 701] on li "02:00" at bounding box center [346, 708] width 64 height 18
click at [363, 637] on input "02:00" at bounding box center [361, 634] width 109 height 30
type input "02:1"
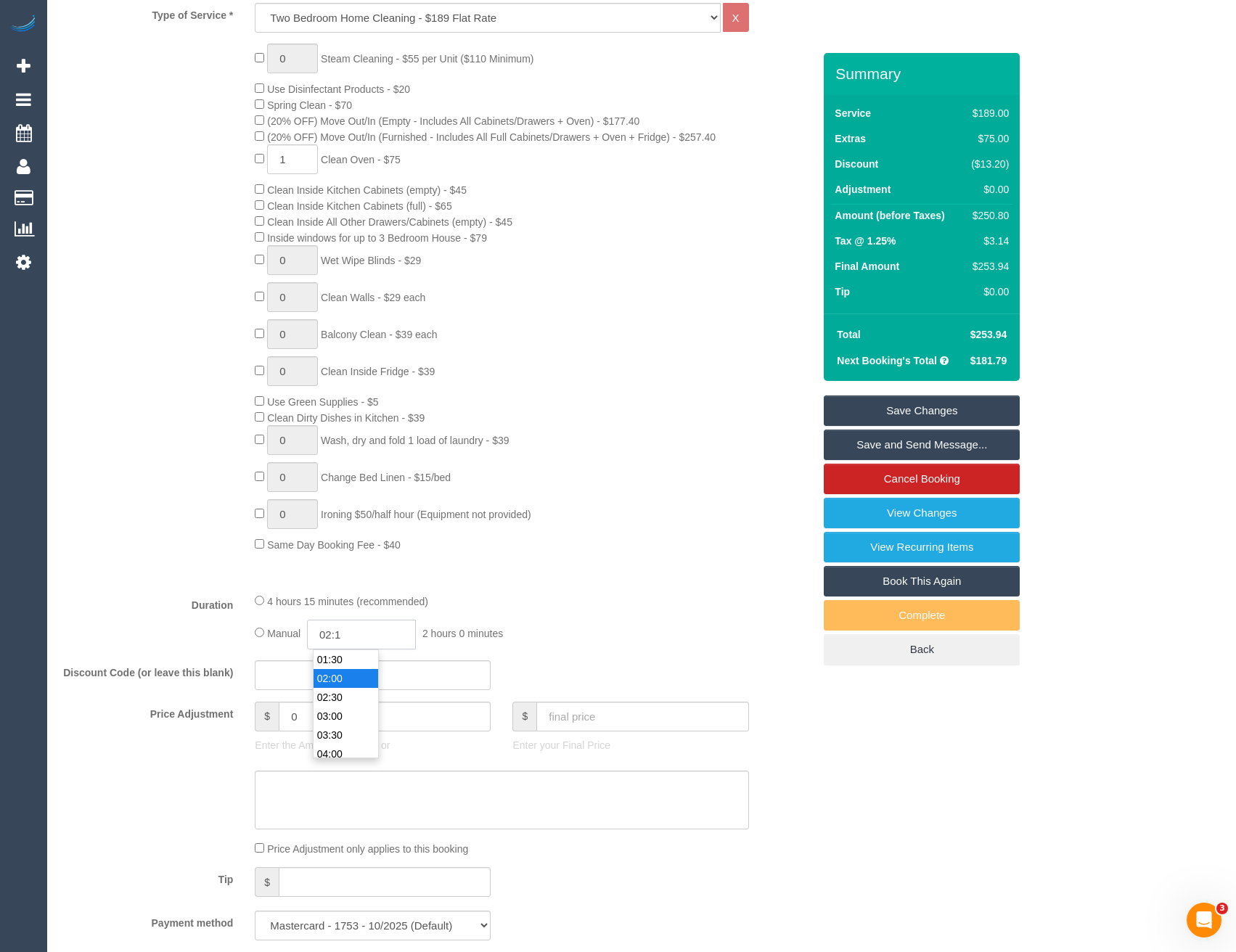
select select "spot36"
type input "02:15"
click at [496, 569] on div "Type of Service * Hourly Service - $70/h Hourly Service - $65/h Hourly Service …" at bounding box center [437, 292] width 751 height 578
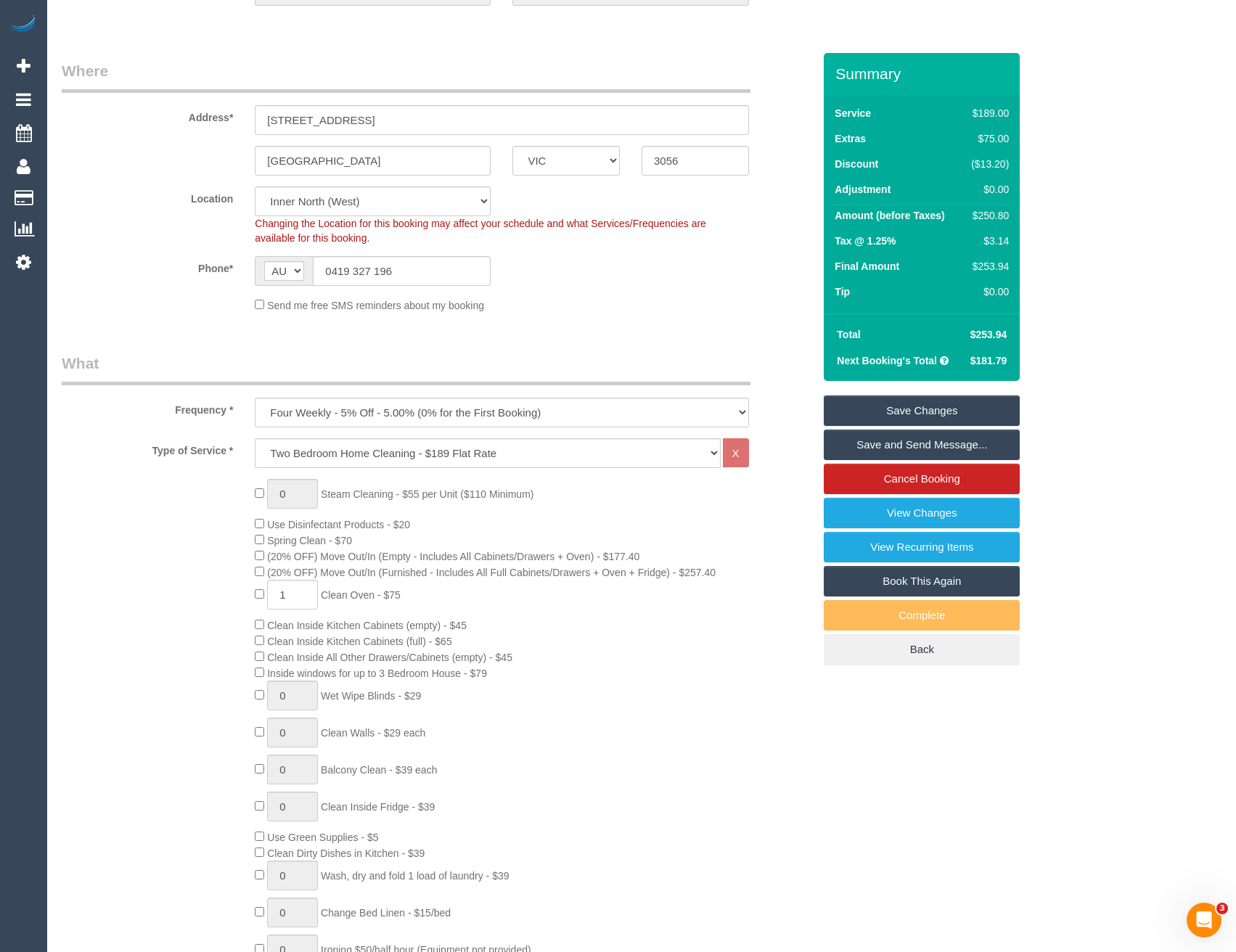
select select "spot69"
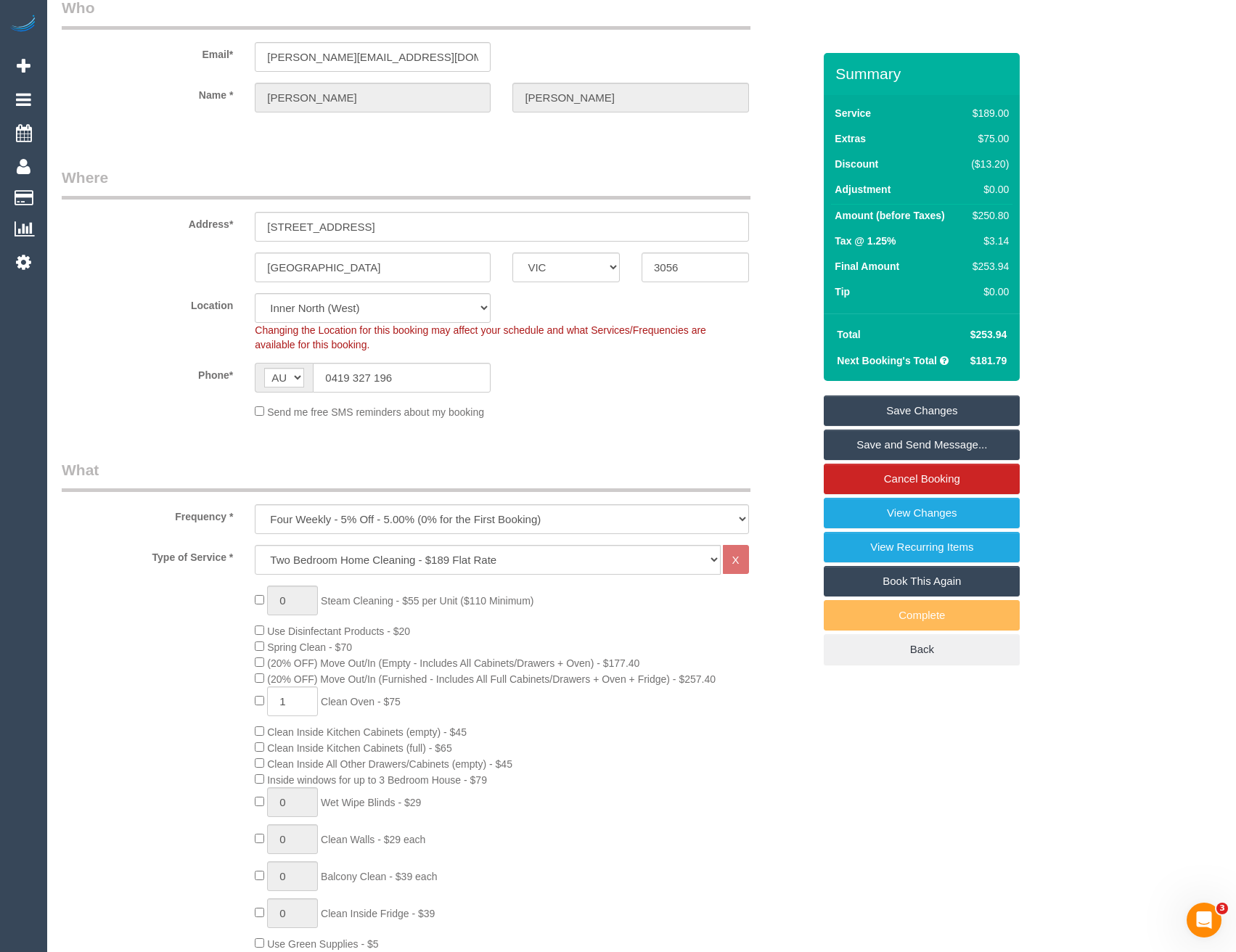
select select "spot102"
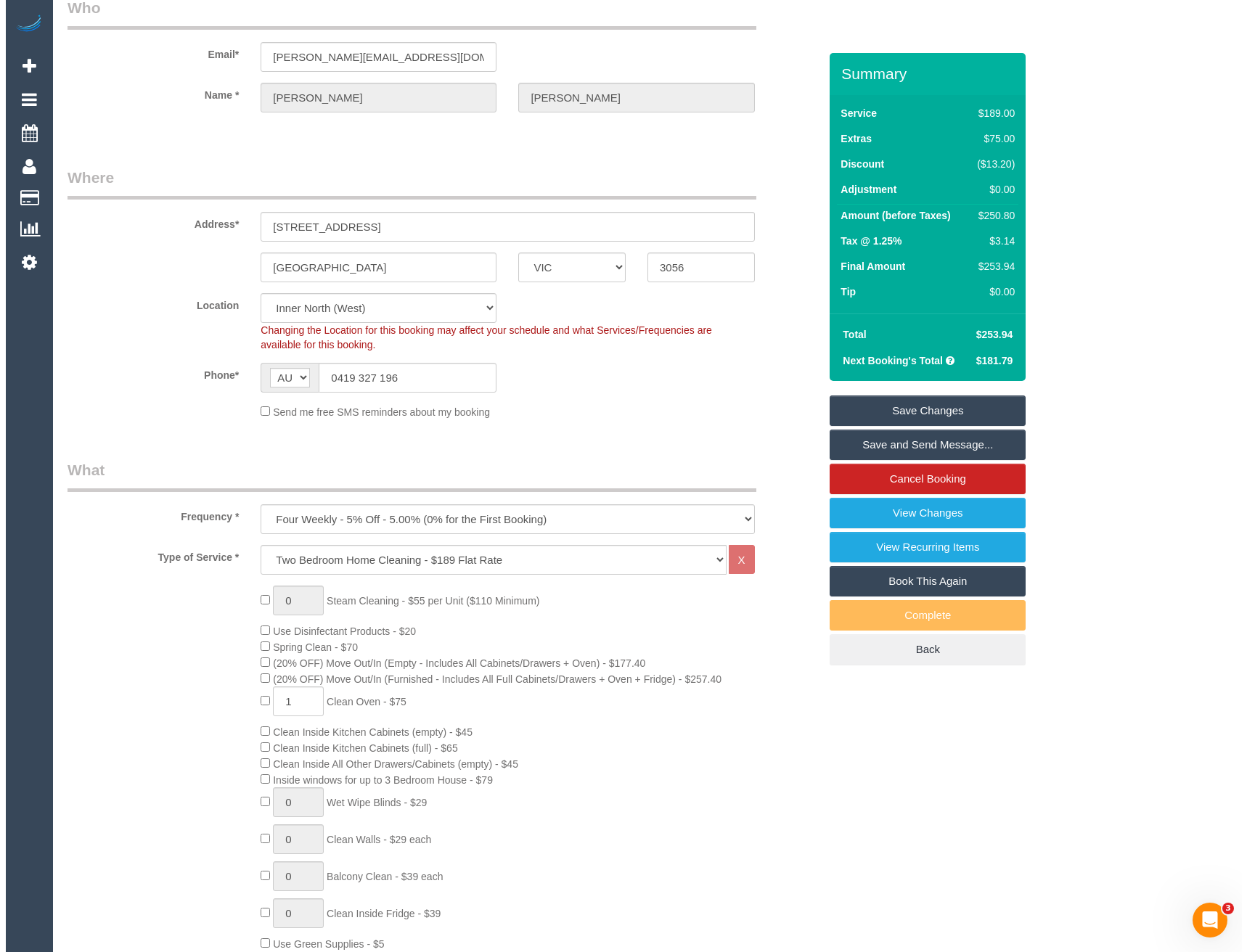
scroll to position [0, 0]
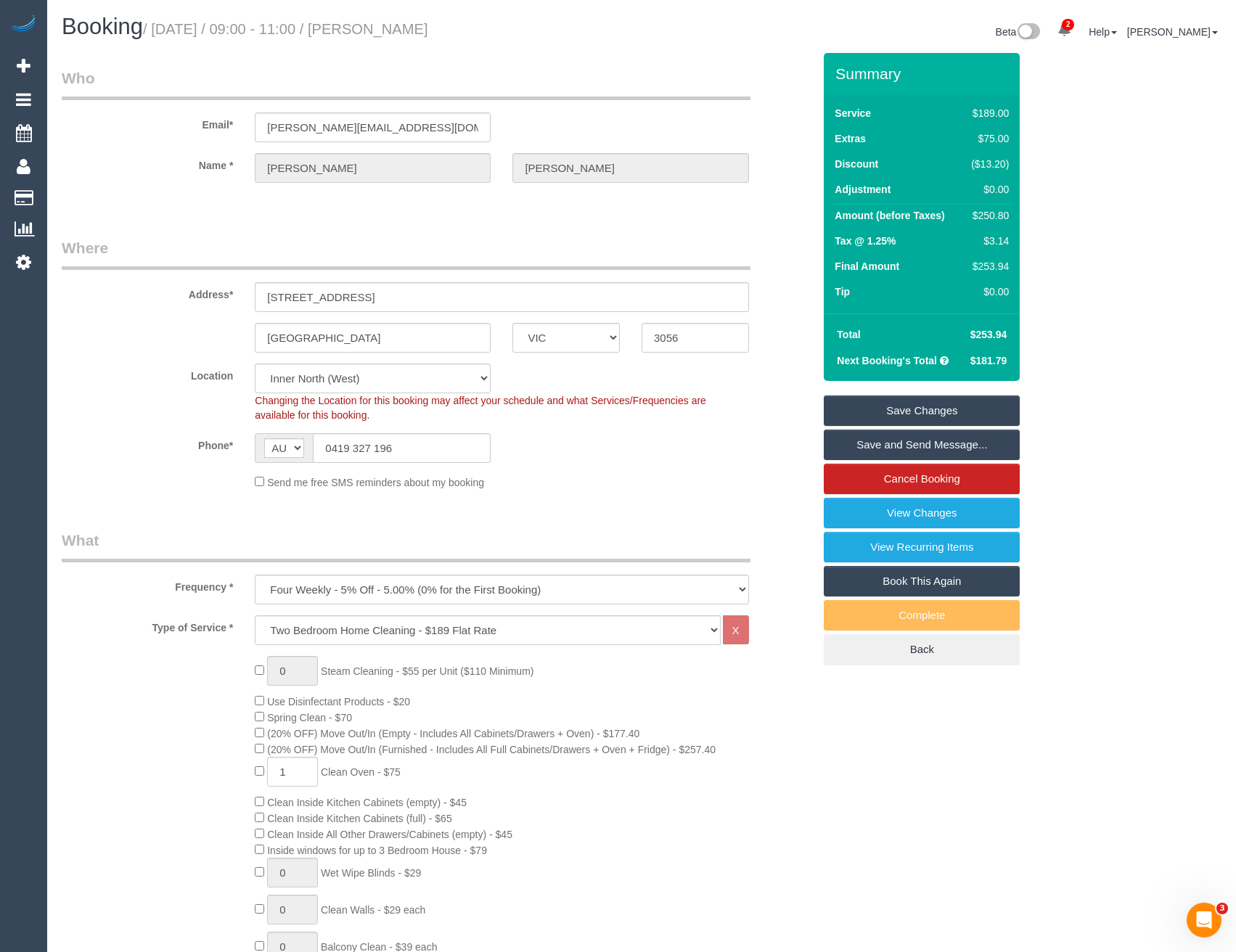
click at [860, 442] on link "Save and Send Message..." at bounding box center [922, 445] width 196 height 31
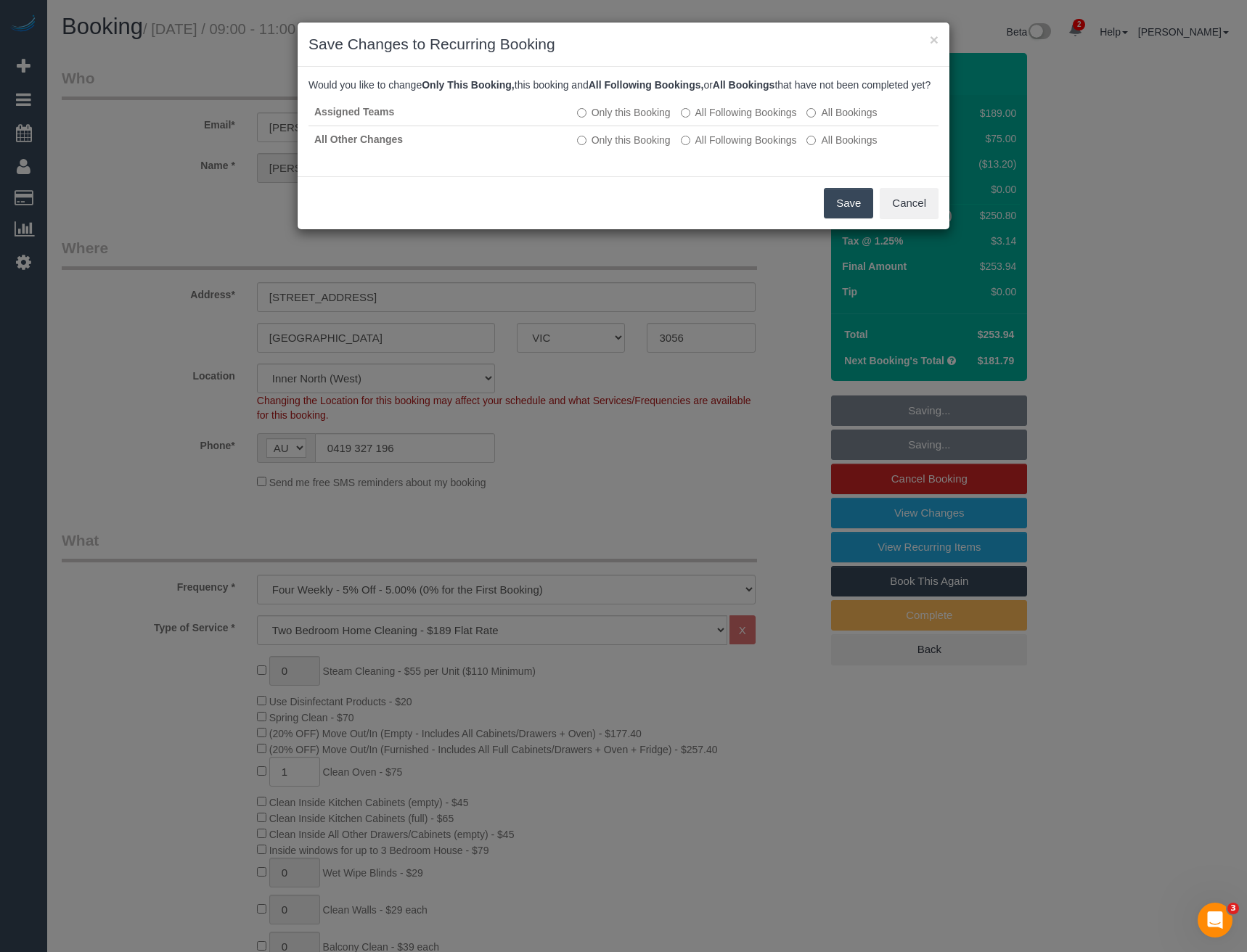
click at [847, 219] on button "Save" at bounding box center [848, 203] width 49 height 31
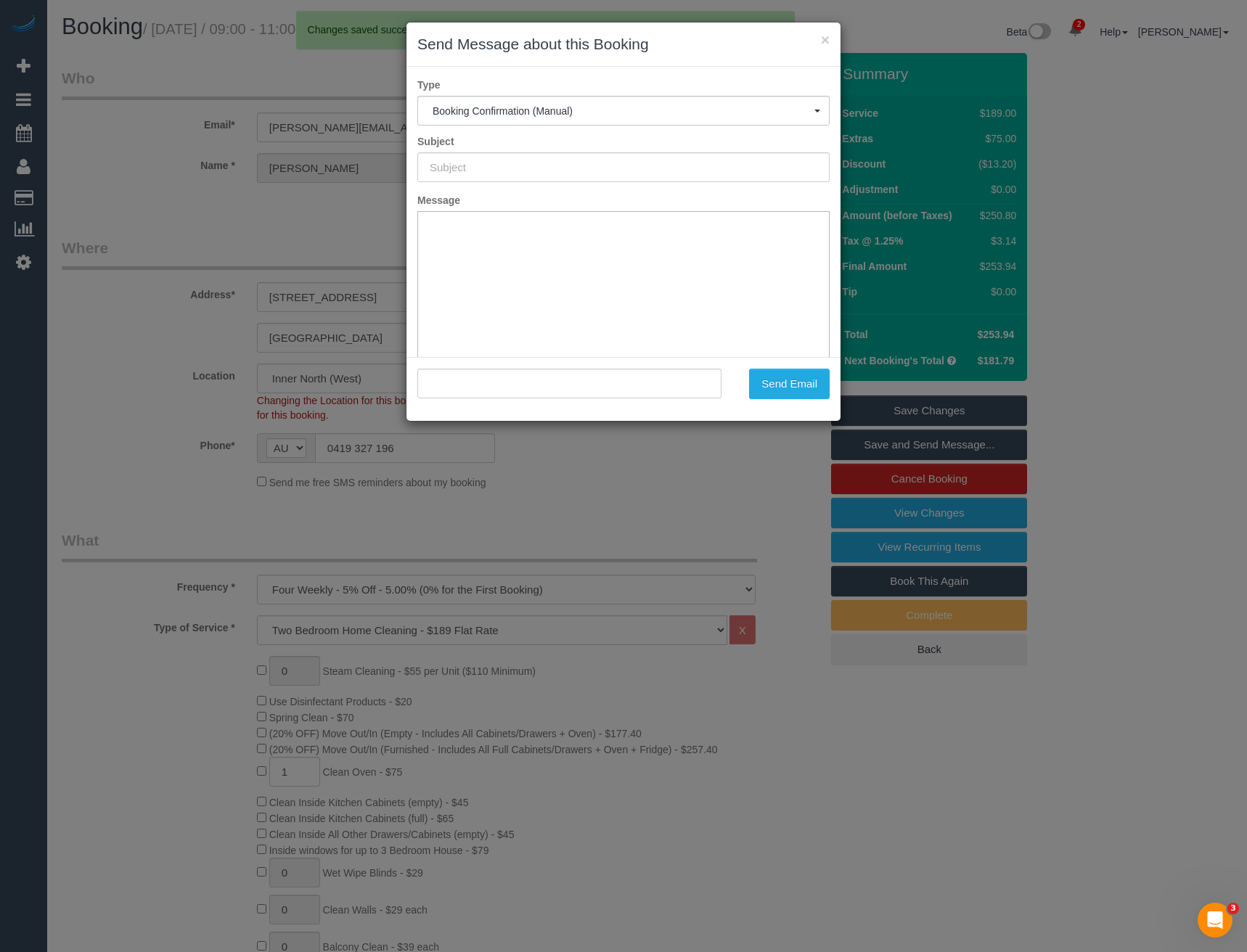
type input "Booking Confirmed"
type input ""Melissa Moyle" <melissamoyle@hotmail.com>"
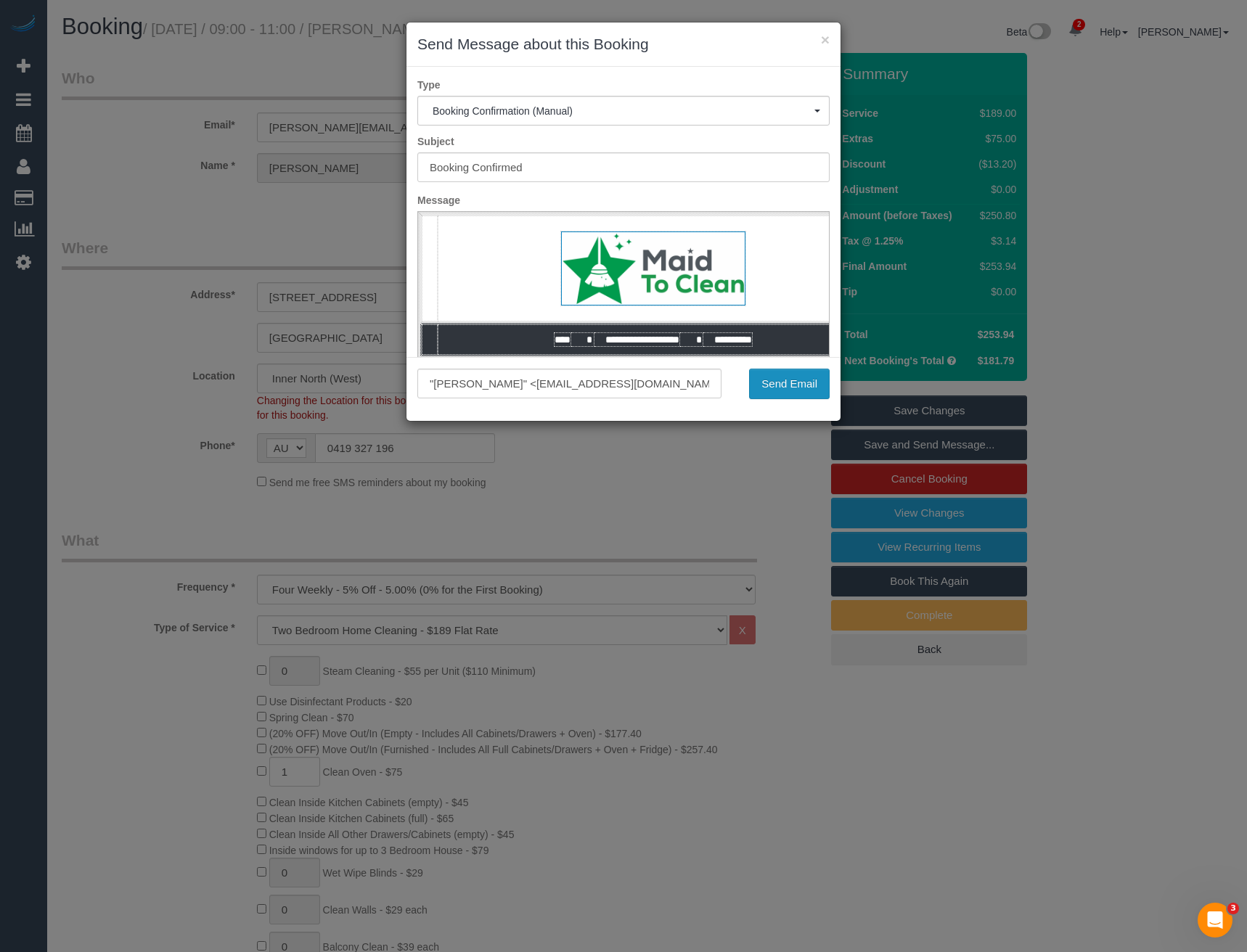
click at [781, 384] on button "Send Email" at bounding box center [790, 384] width 80 height 31
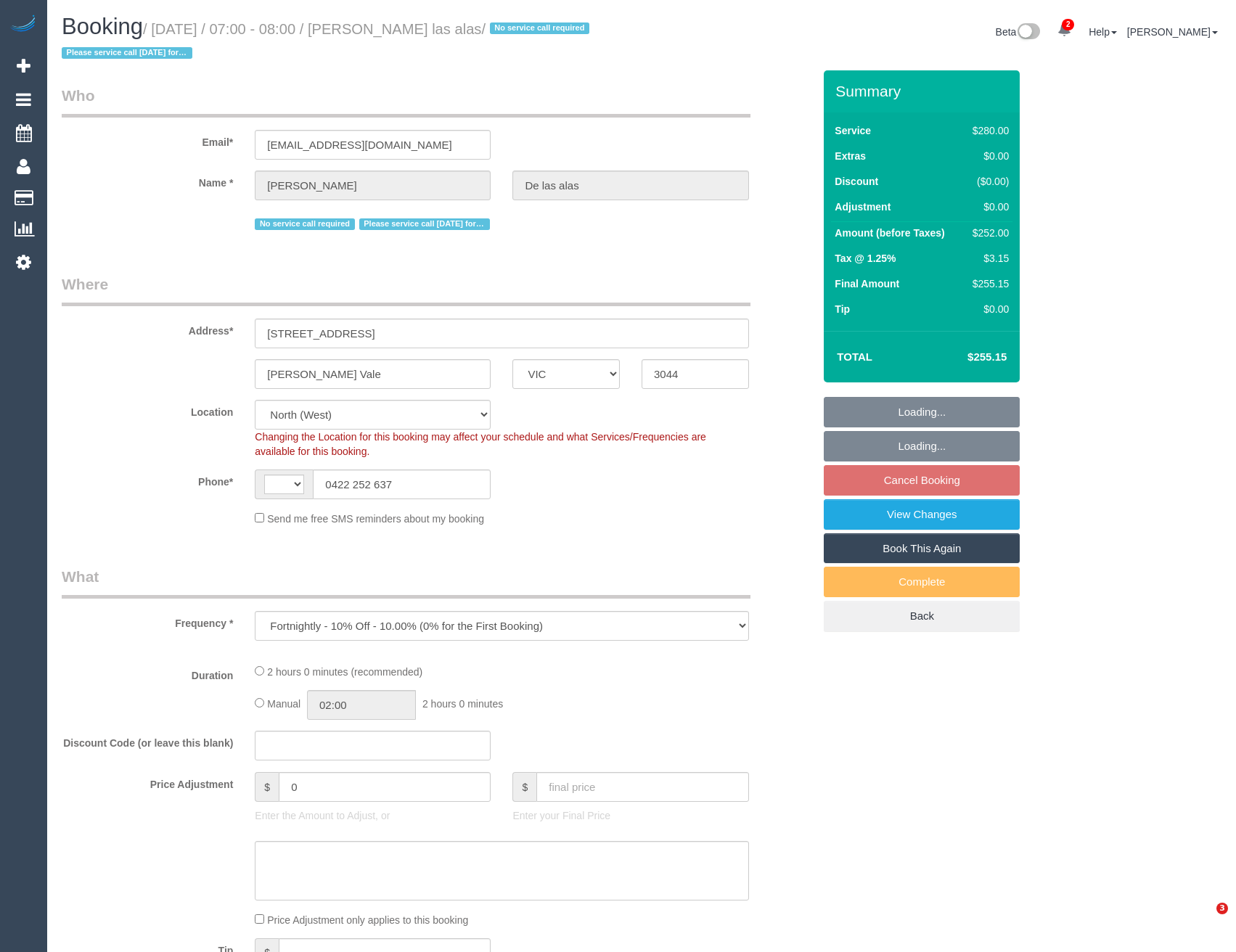
select select "VIC"
select select "string:stripe-pm_1Pmxf52GScqysDRV0AlwXJns"
select select "number:27"
select select "number:14"
select select "number:19"
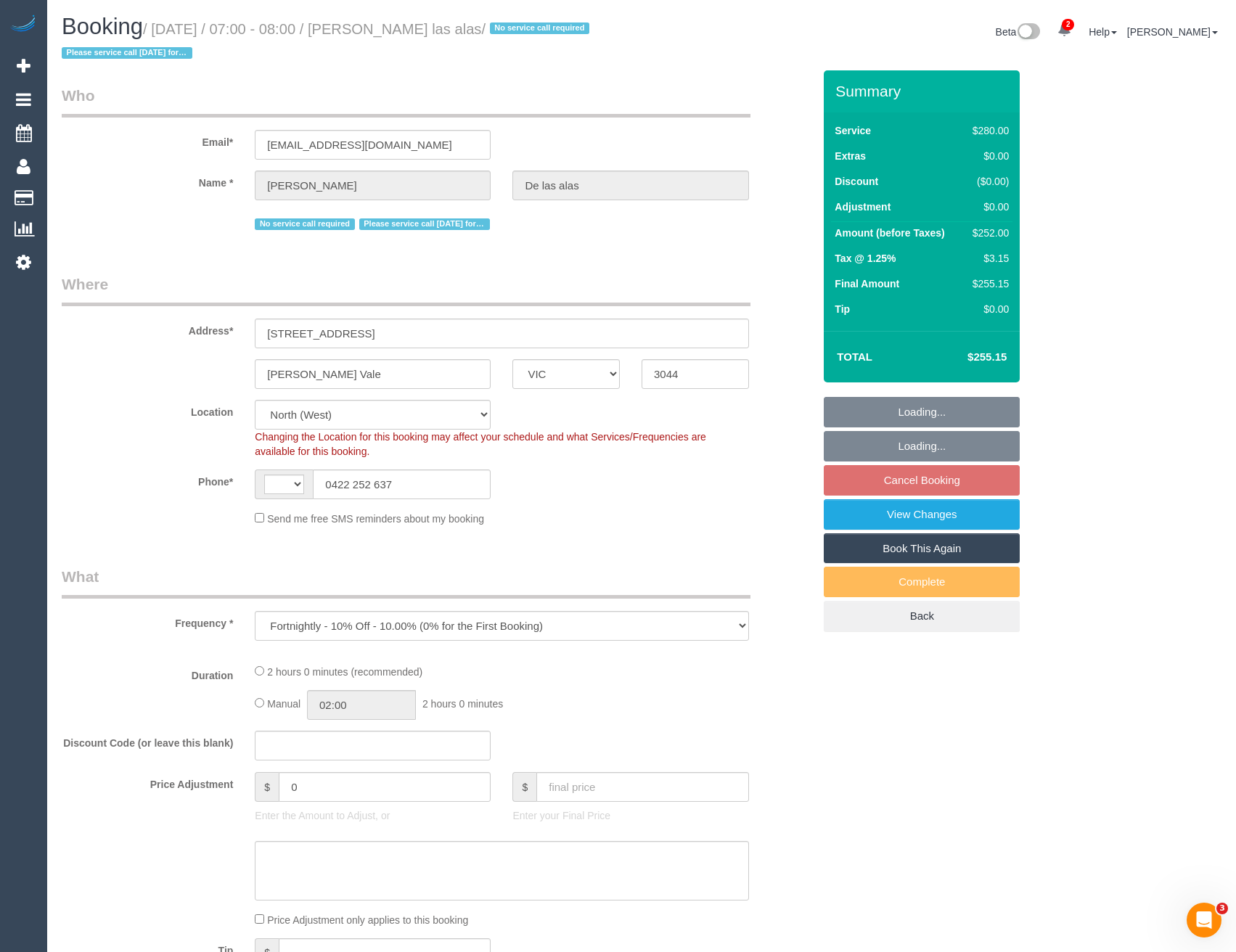
select select "number:25"
select select "number:12"
select select "object:727"
select select "string:AU"
select select "2"
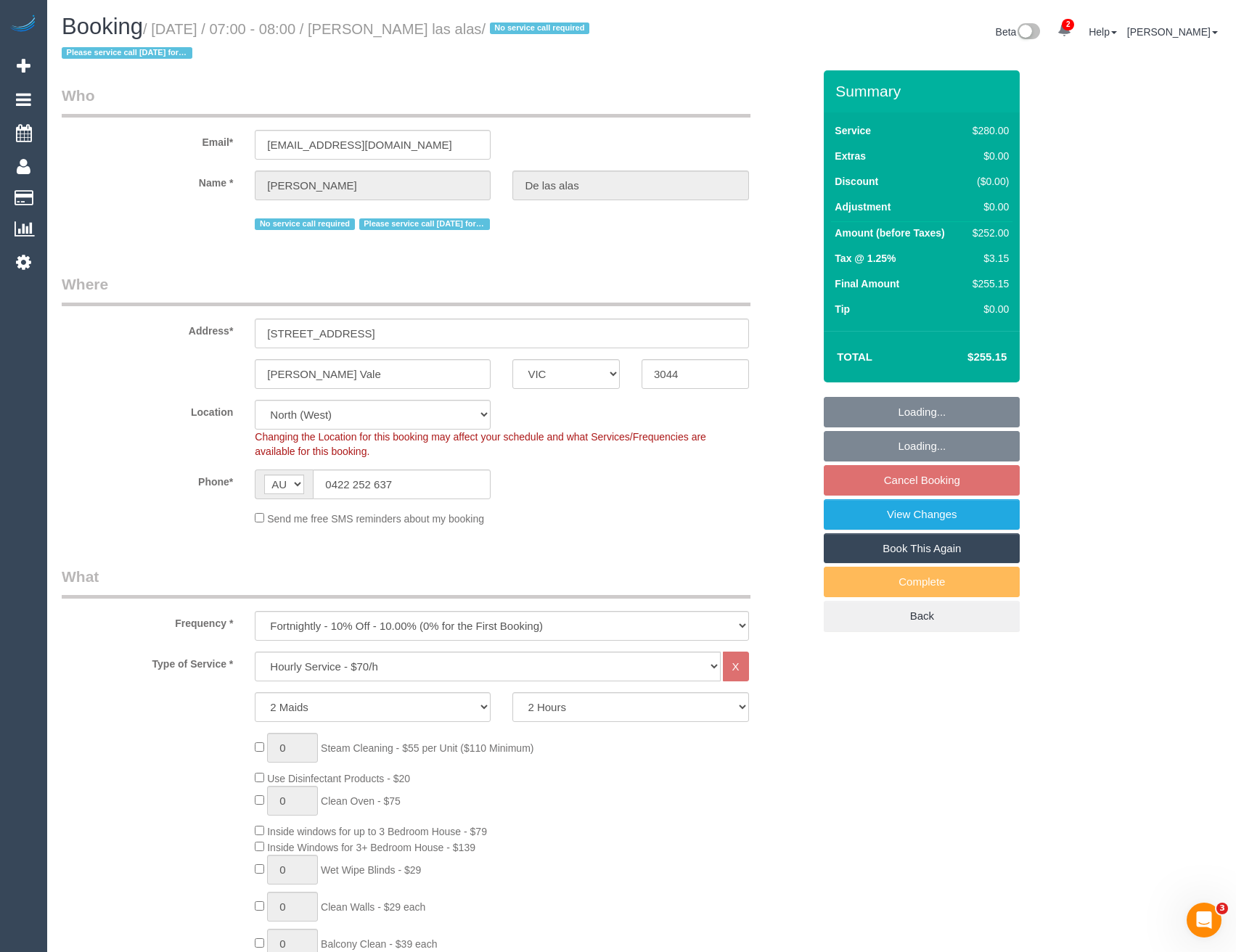
select select "spot1"
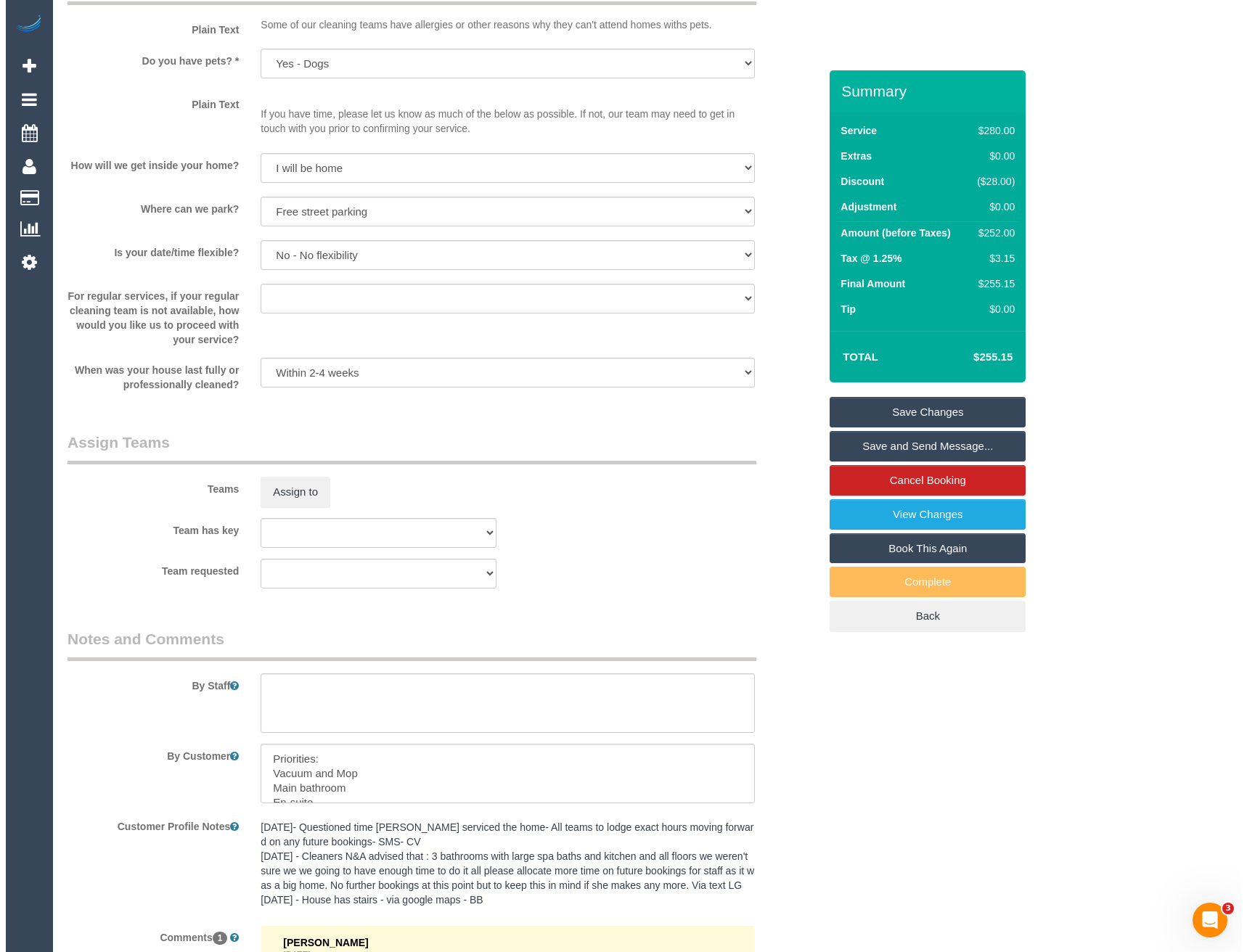
scroll to position [1742, 0]
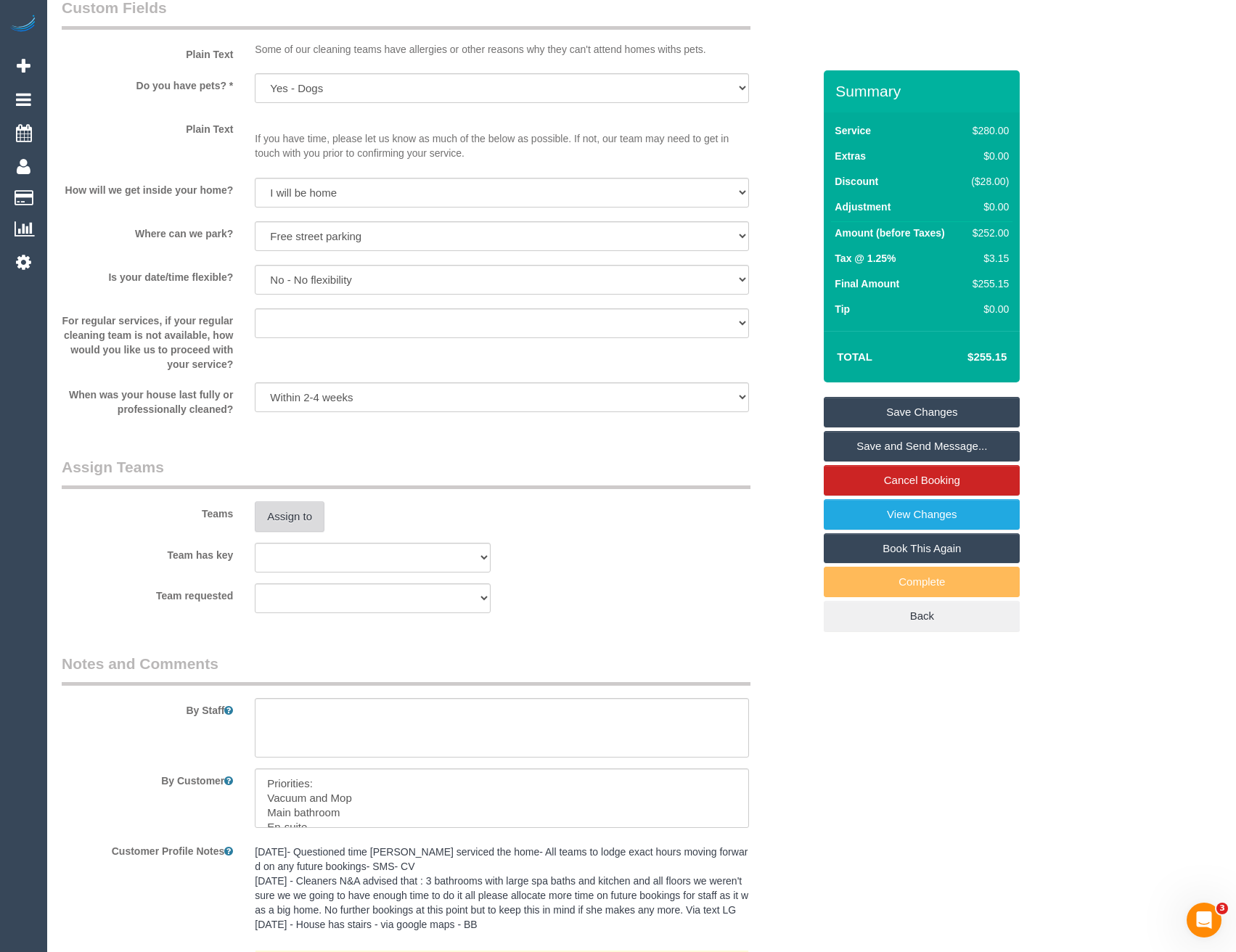
click at [273, 526] on button "Assign to" at bounding box center [289, 517] width 70 height 31
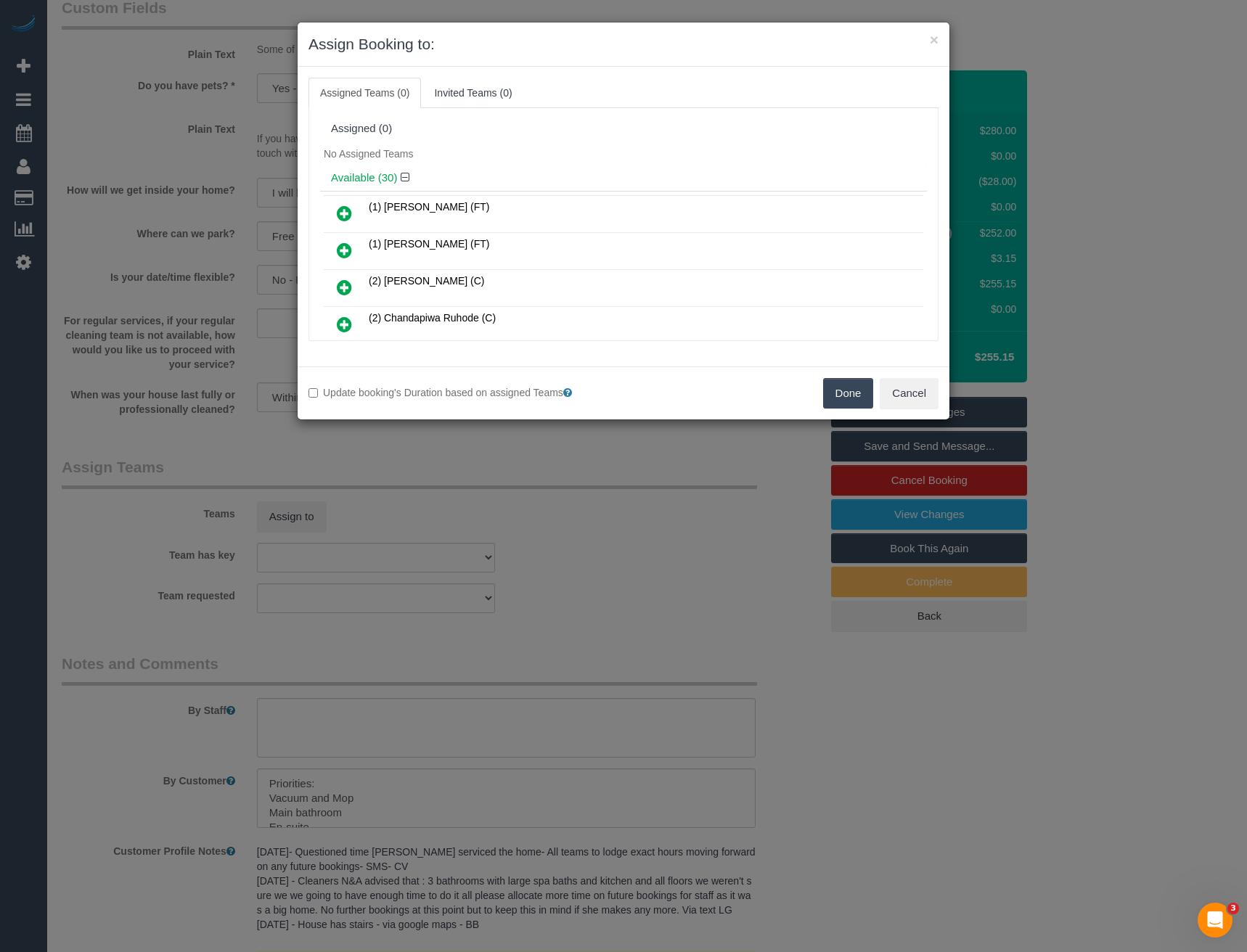
scroll to position [577, 0]
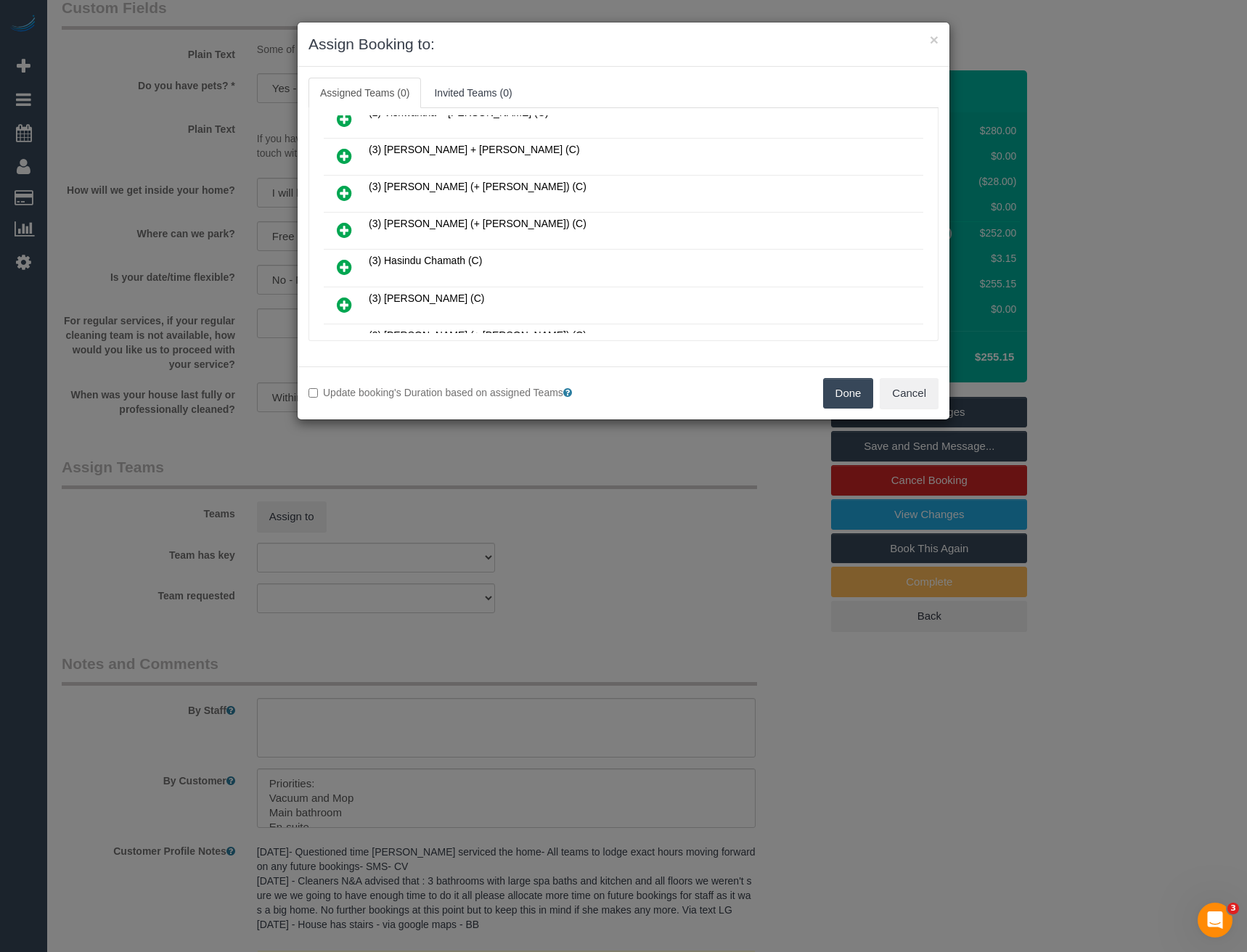
click at [347, 230] on icon at bounding box center [344, 230] width 15 height 18
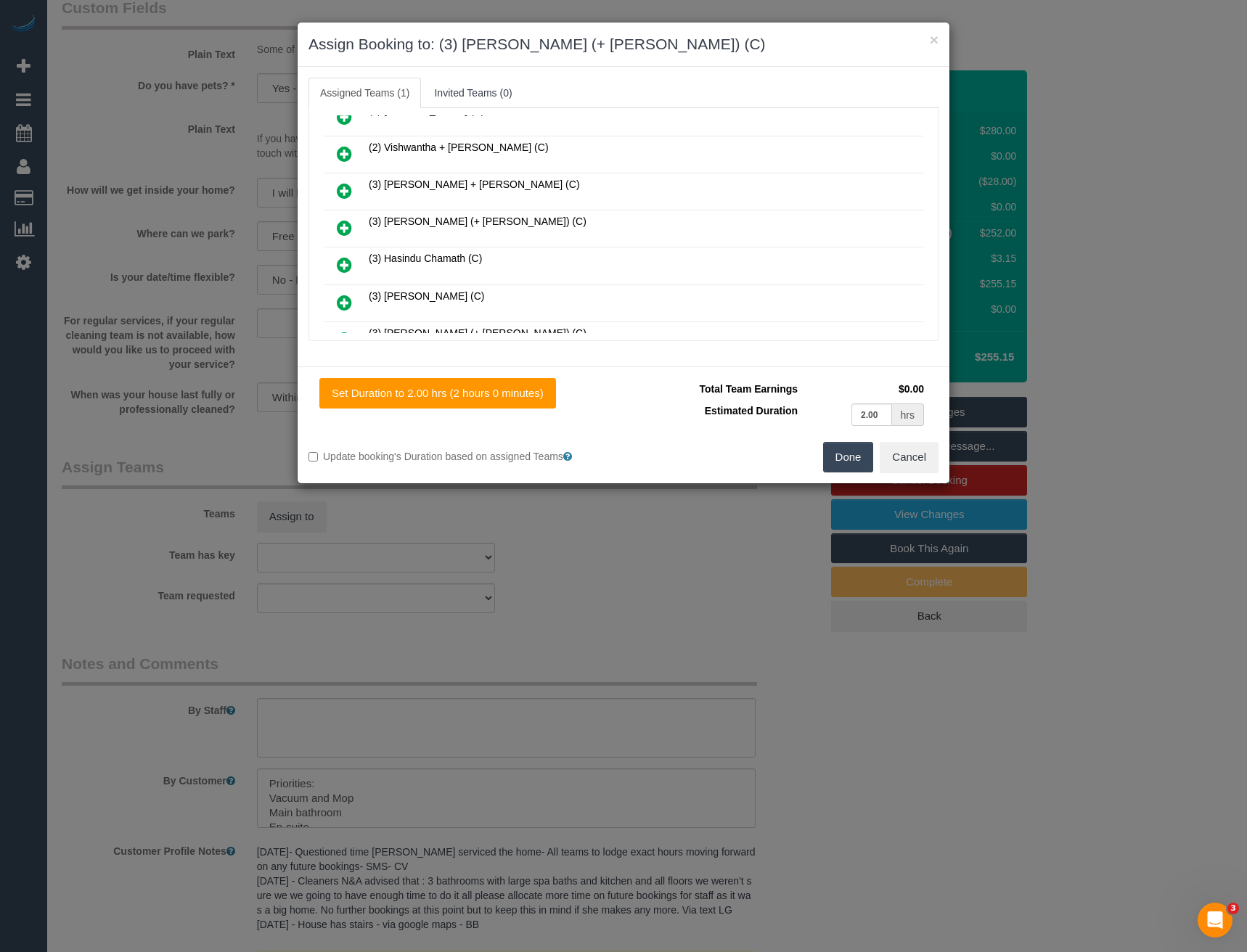
scroll to position [612, 0]
click at [342, 306] on icon at bounding box center [344, 305] width 15 height 18
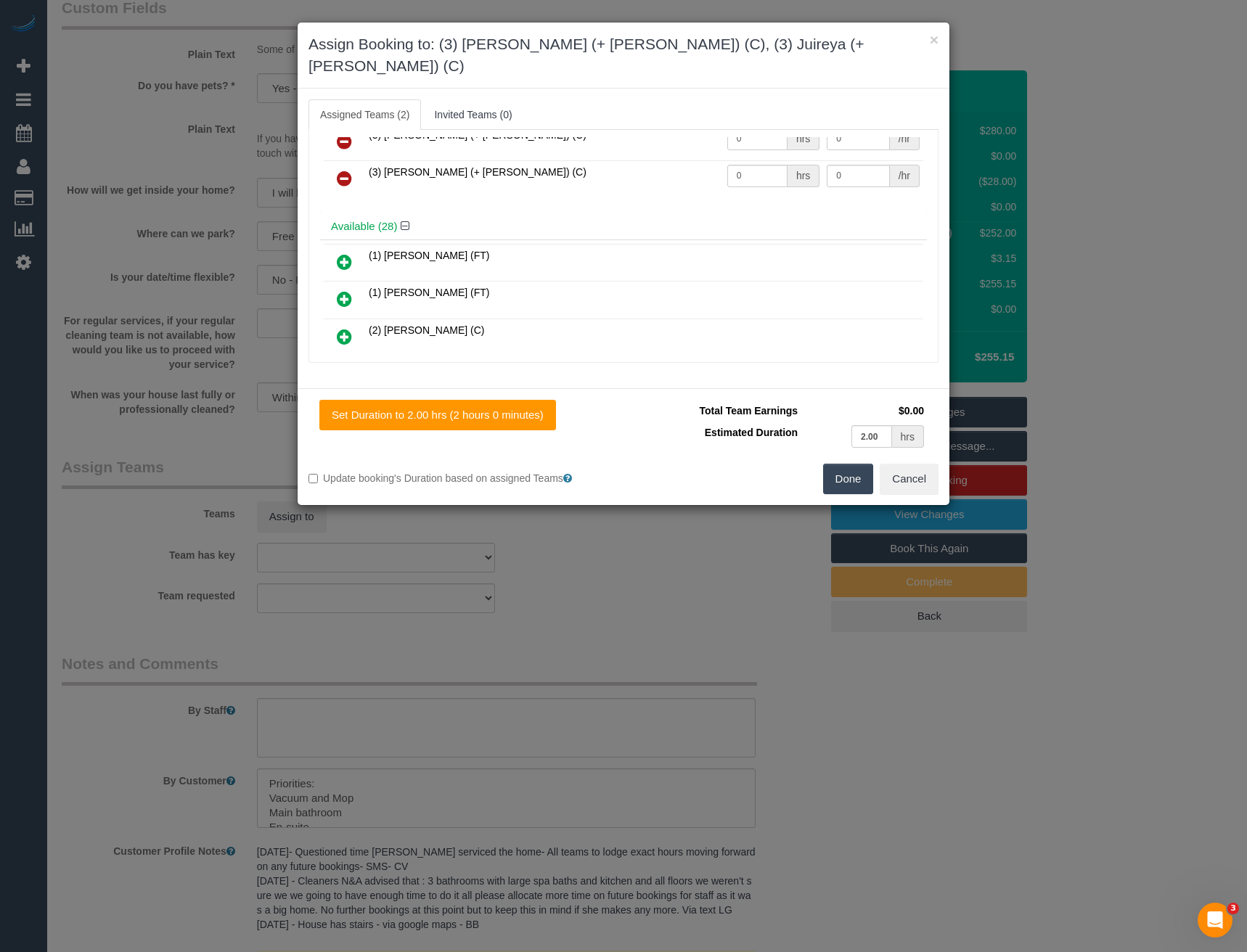
scroll to position [0, 0]
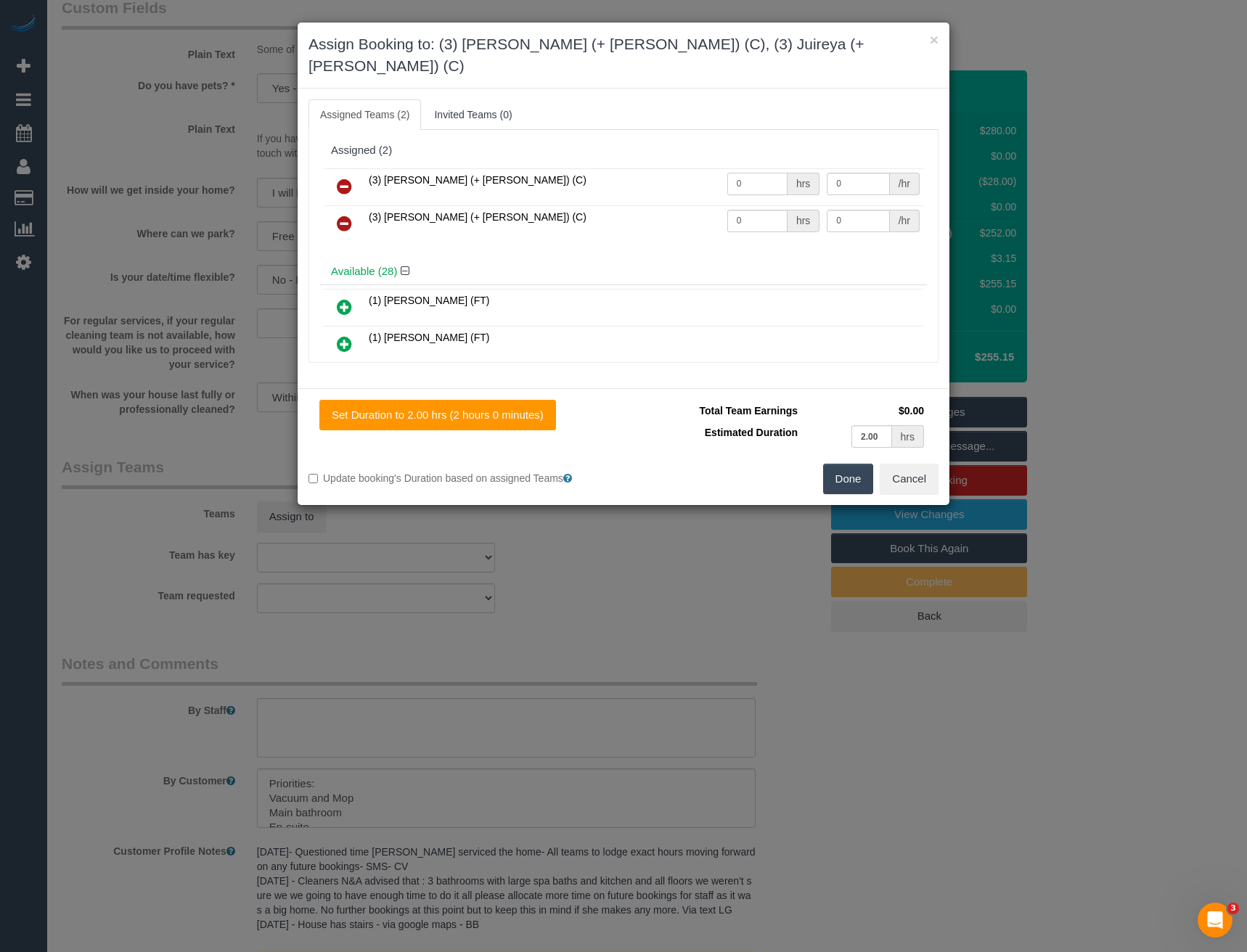
drag, startPoint x: 690, startPoint y: 174, endPoint x: 633, endPoint y: 164, distance: 57.9
click at [674, 174] on tr "(3) [PERSON_NAME] (+ [PERSON_NAME]) (C) 0 hrs 0 /hr" at bounding box center [624, 187] width 600 height 37
type input "2"
type input "35"
drag, startPoint x: 761, startPoint y: 202, endPoint x: 652, endPoint y: 212, distance: 109.5
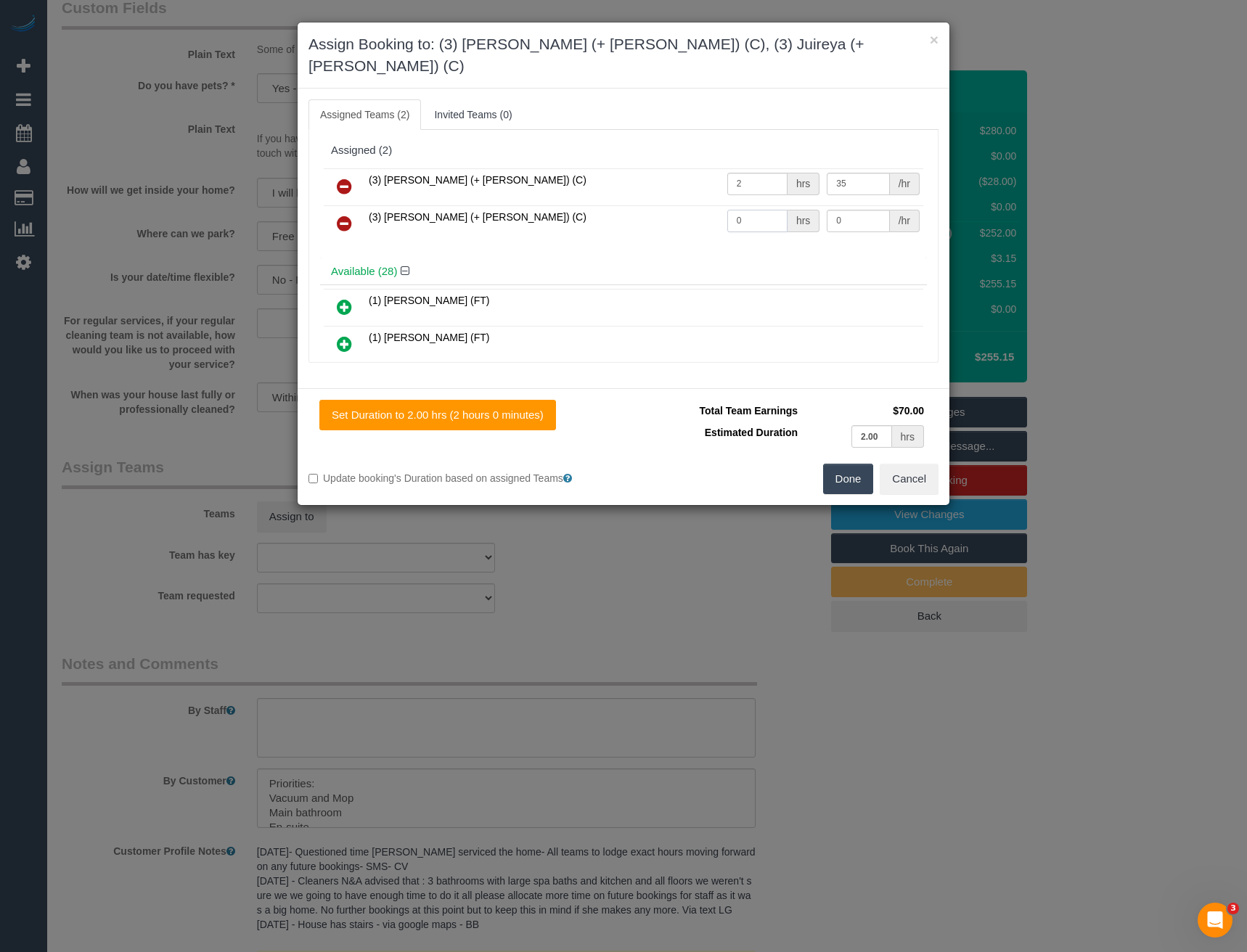
click at [675, 205] on tr "(3) [PERSON_NAME] (+ [PERSON_NAME]) (C) 0 hrs 0 /hr" at bounding box center [624, 224] width 600 height 37
type input "2"
type input "35"
drag, startPoint x: 847, startPoint y: 454, endPoint x: 801, endPoint y: 458, distance: 46.2
click at [847, 464] on button "Done" at bounding box center [848, 479] width 51 height 31
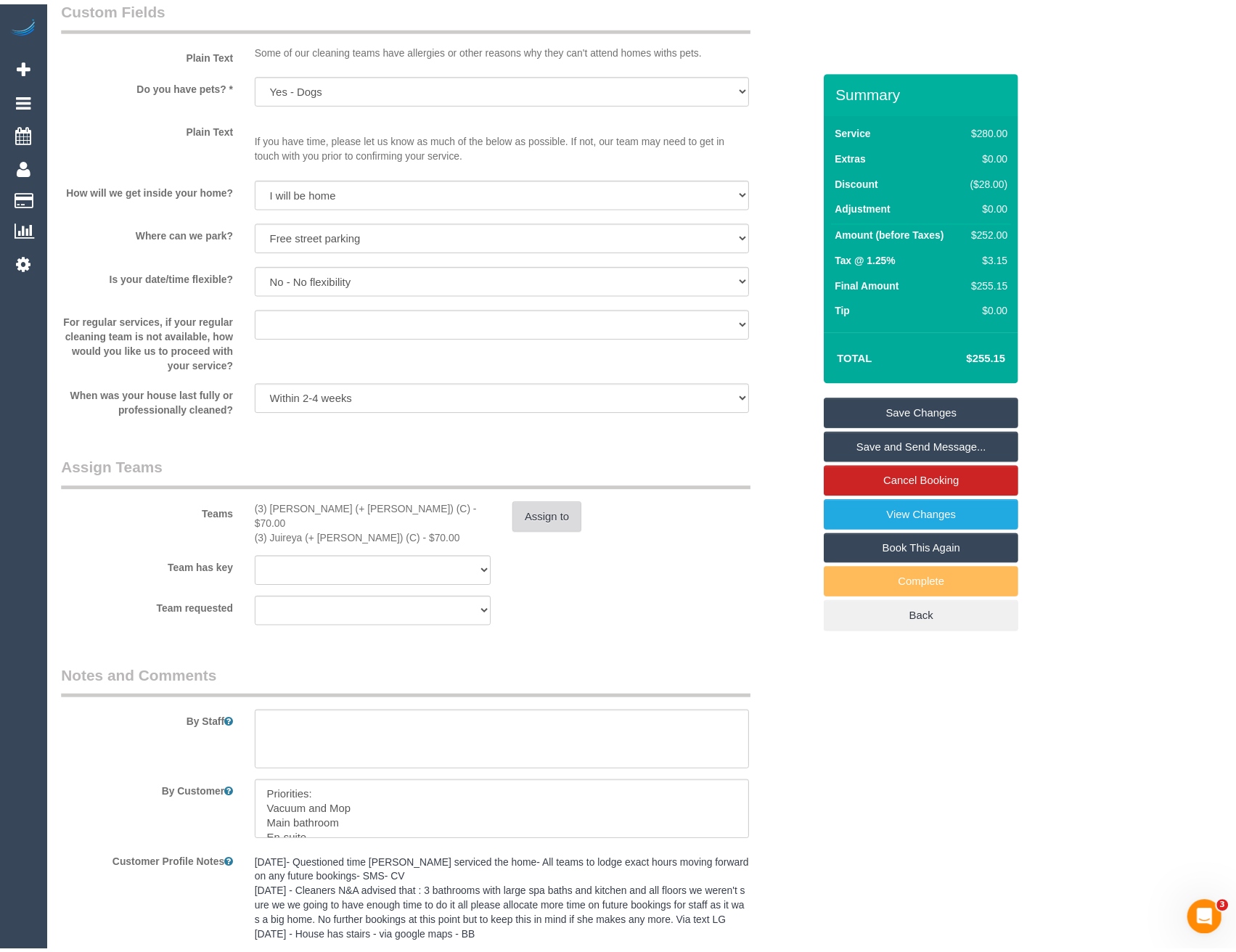
scroll to position [2037, 0]
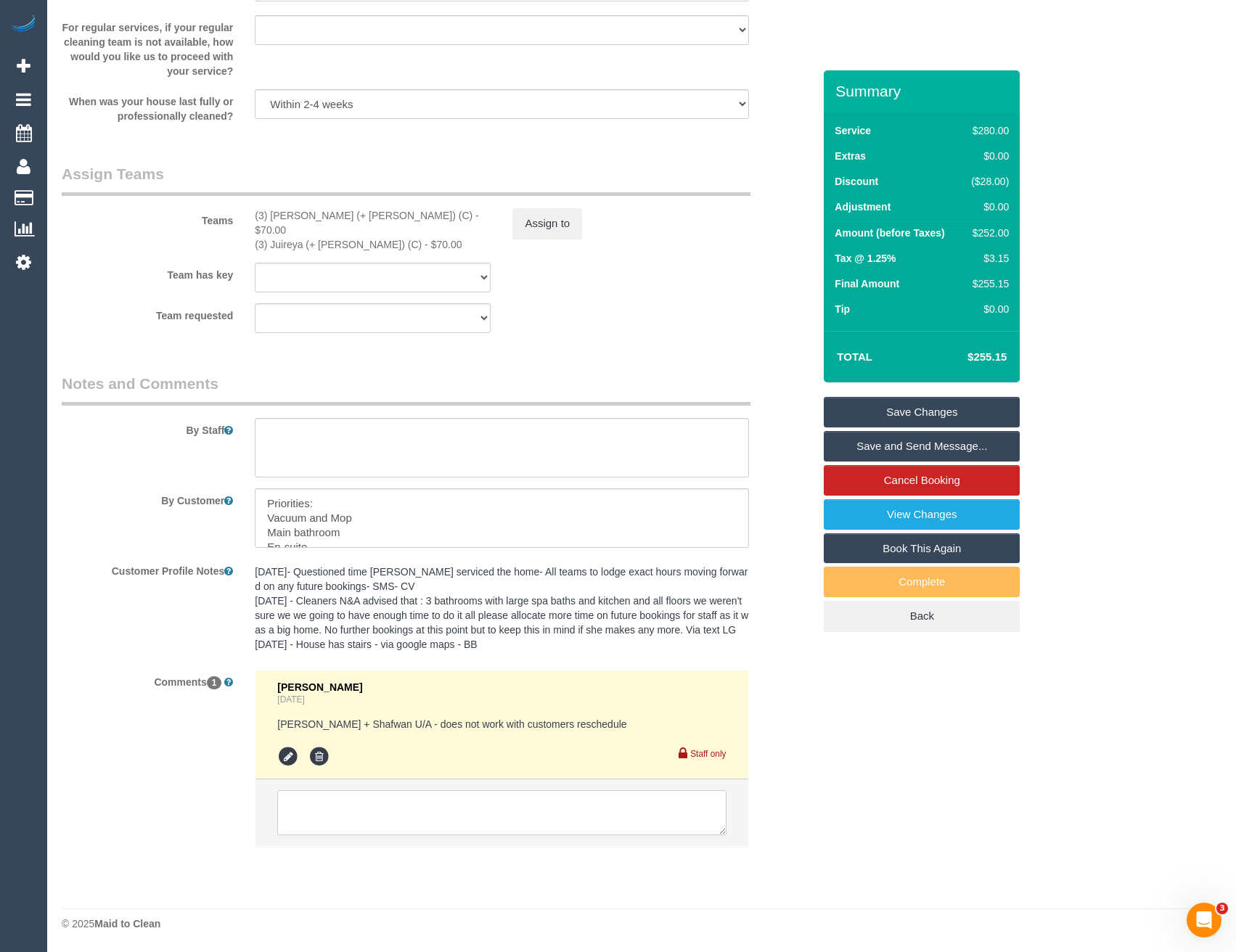
click at [426, 815] on textarea at bounding box center [502, 813] width 449 height 45
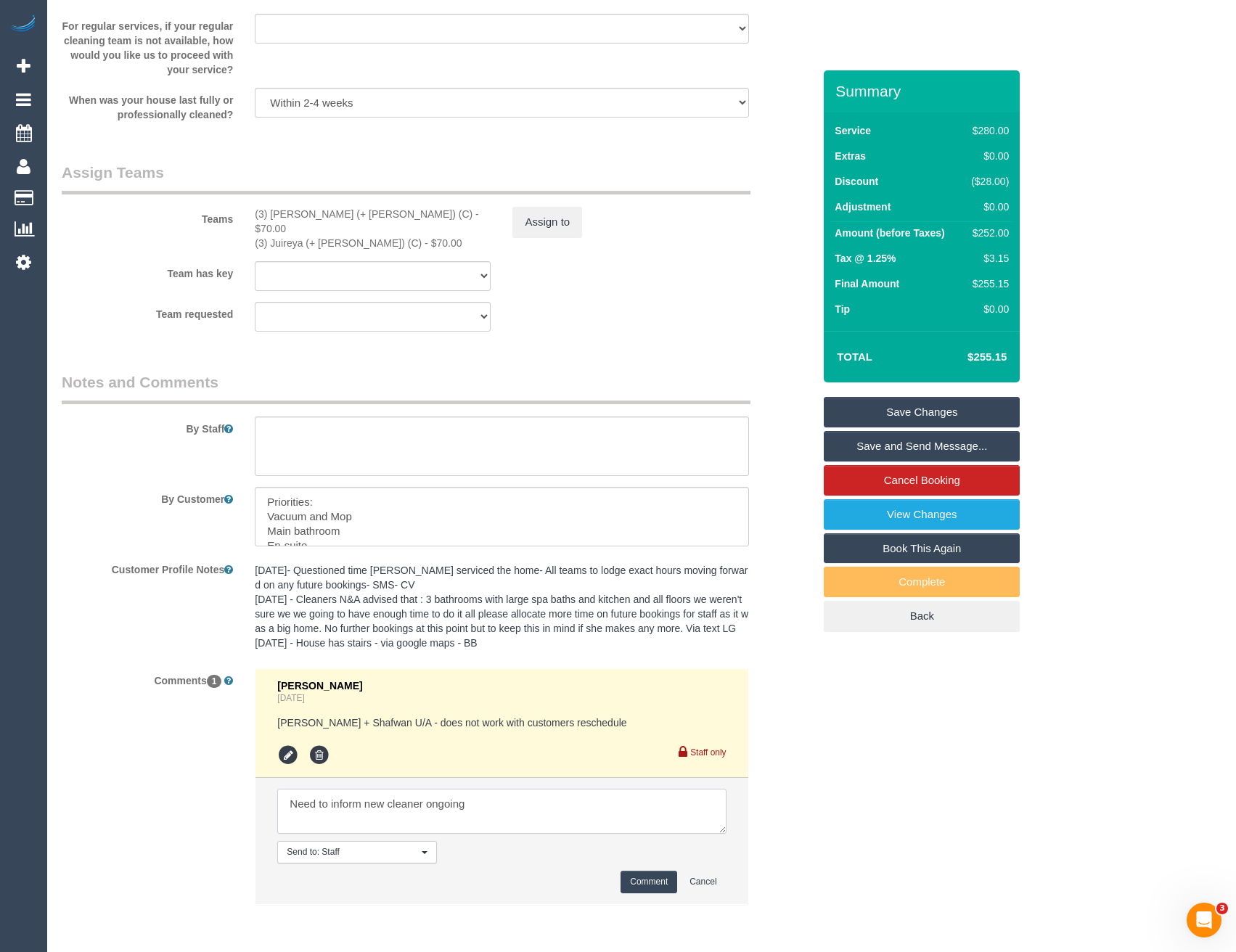
click at [581, 843] on li "Send to: Staff Nothing selected Send to: Staff Send to: Customer Send to: Team …" at bounding box center [502, 841] width 492 height 126
type textarea "Need to inform new cleaner ongoing"
click at [653, 885] on button "Comment" at bounding box center [649, 882] width 56 height 23
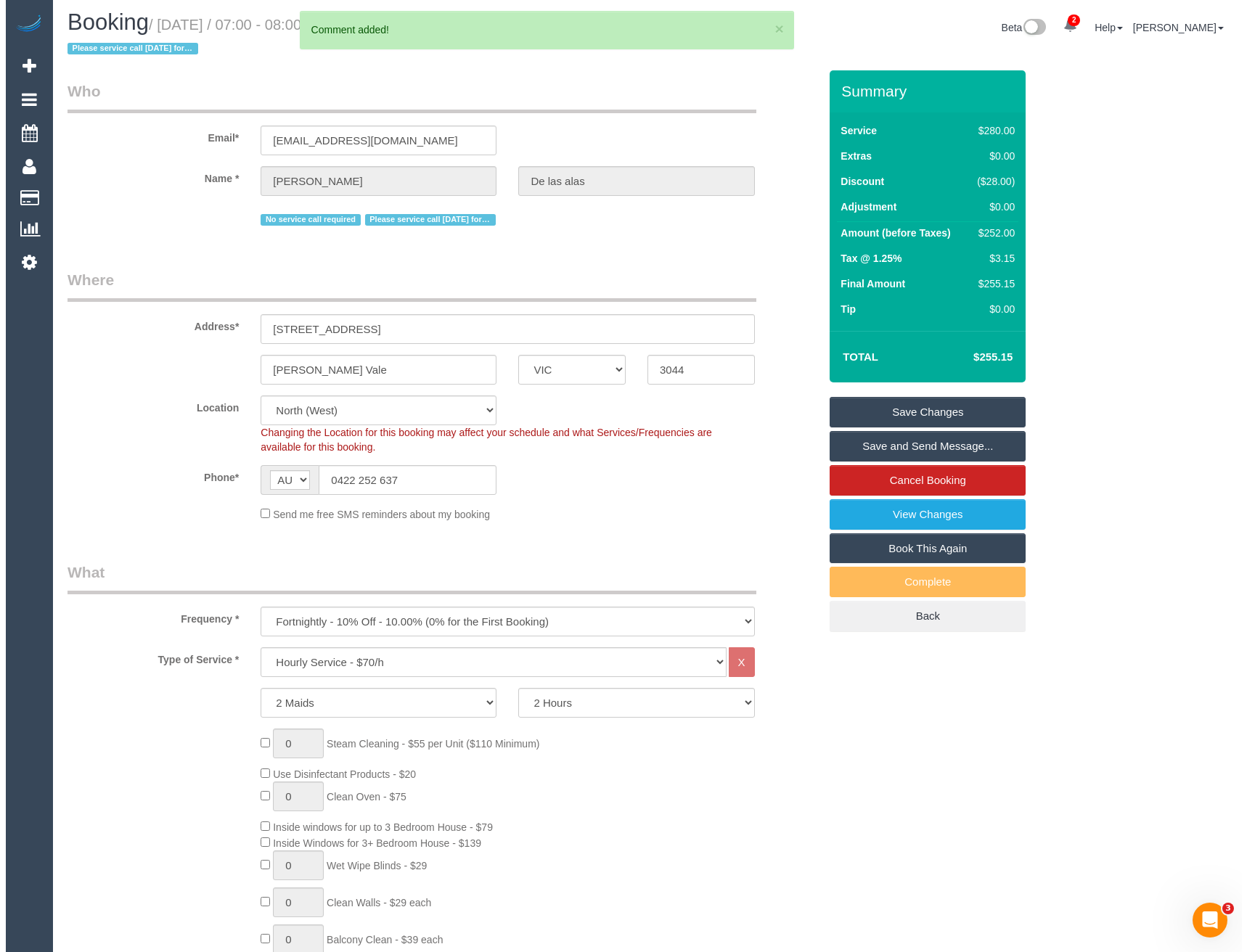
scroll to position [0, 0]
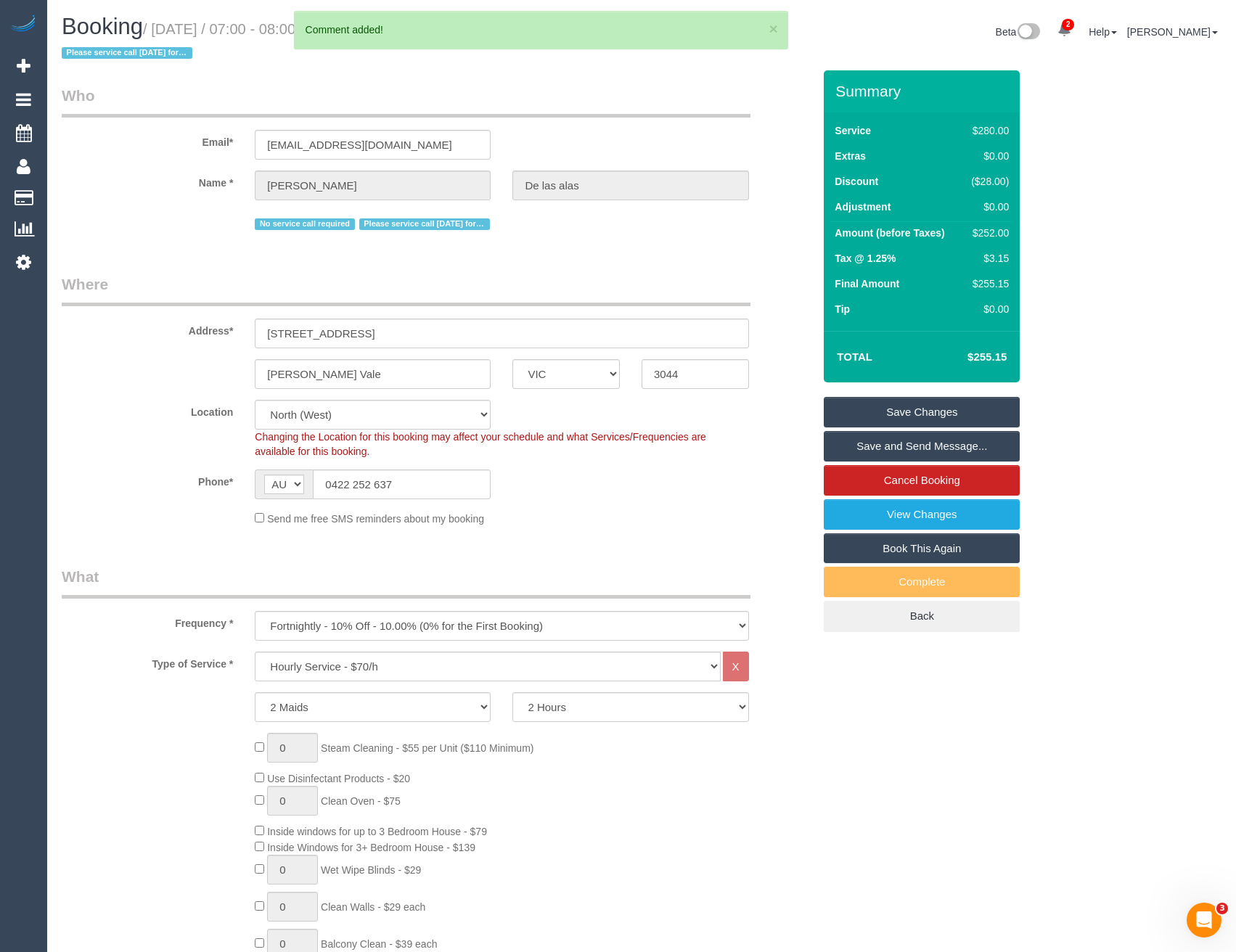
click at [899, 443] on link "Save and Send Message..." at bounding box center [922, 446] width 196 height 31
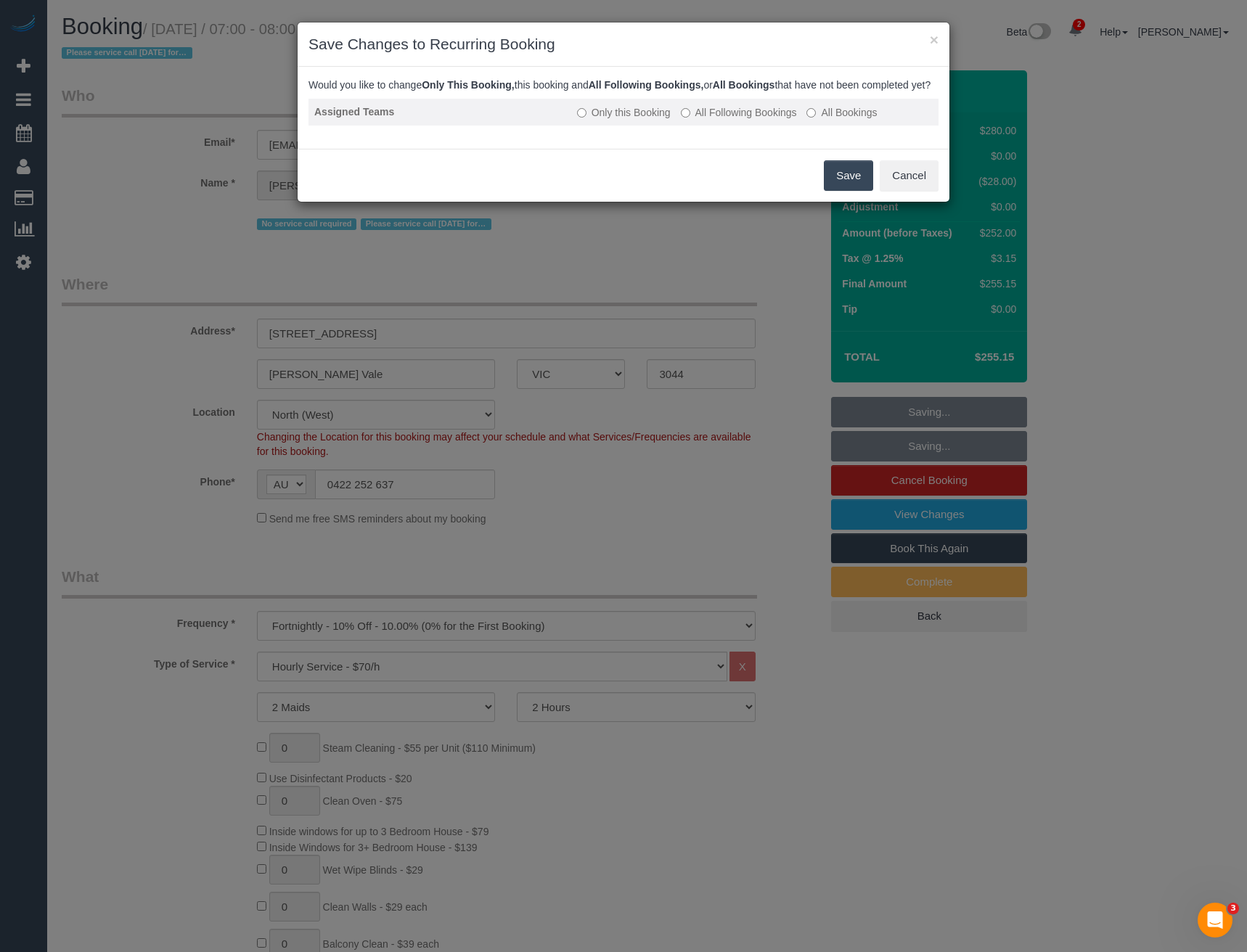
drag, startPoint x: 736, startPoint y: 130, endPoint x: 752, endPoint y: 135, distance: 16.8
click at [736, 120] on label "All Following Bookings" at bounding box center [739, 113] width 116 height 14
click at [836, 186] on button "Save" at bounding box center [848, 175] width 49 height 31
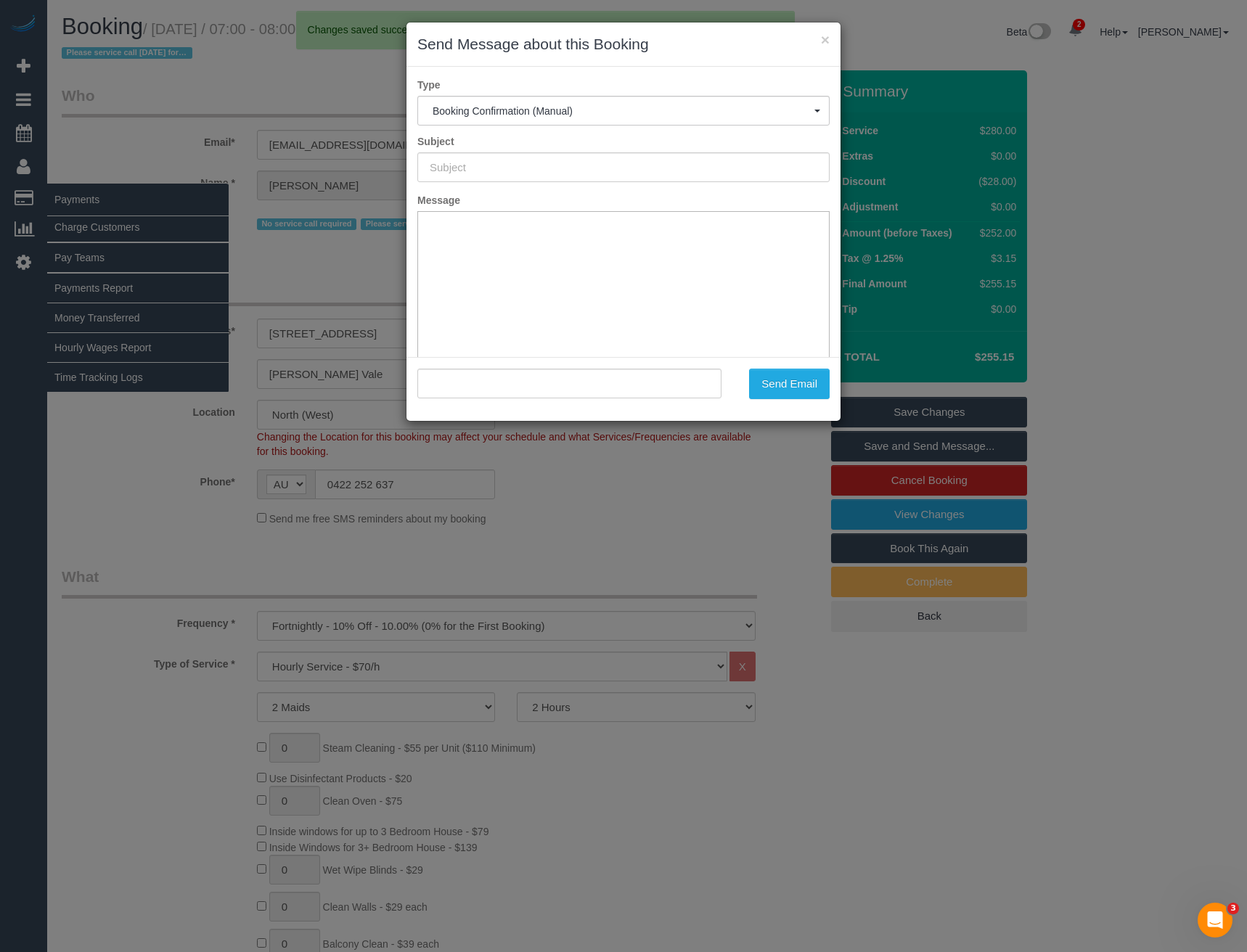
type input "Booking Confirmed"
type input ""[PERSON_NAME] las alas" <[EMAIL_ADDRESS][DOMAIN_NAME]>"
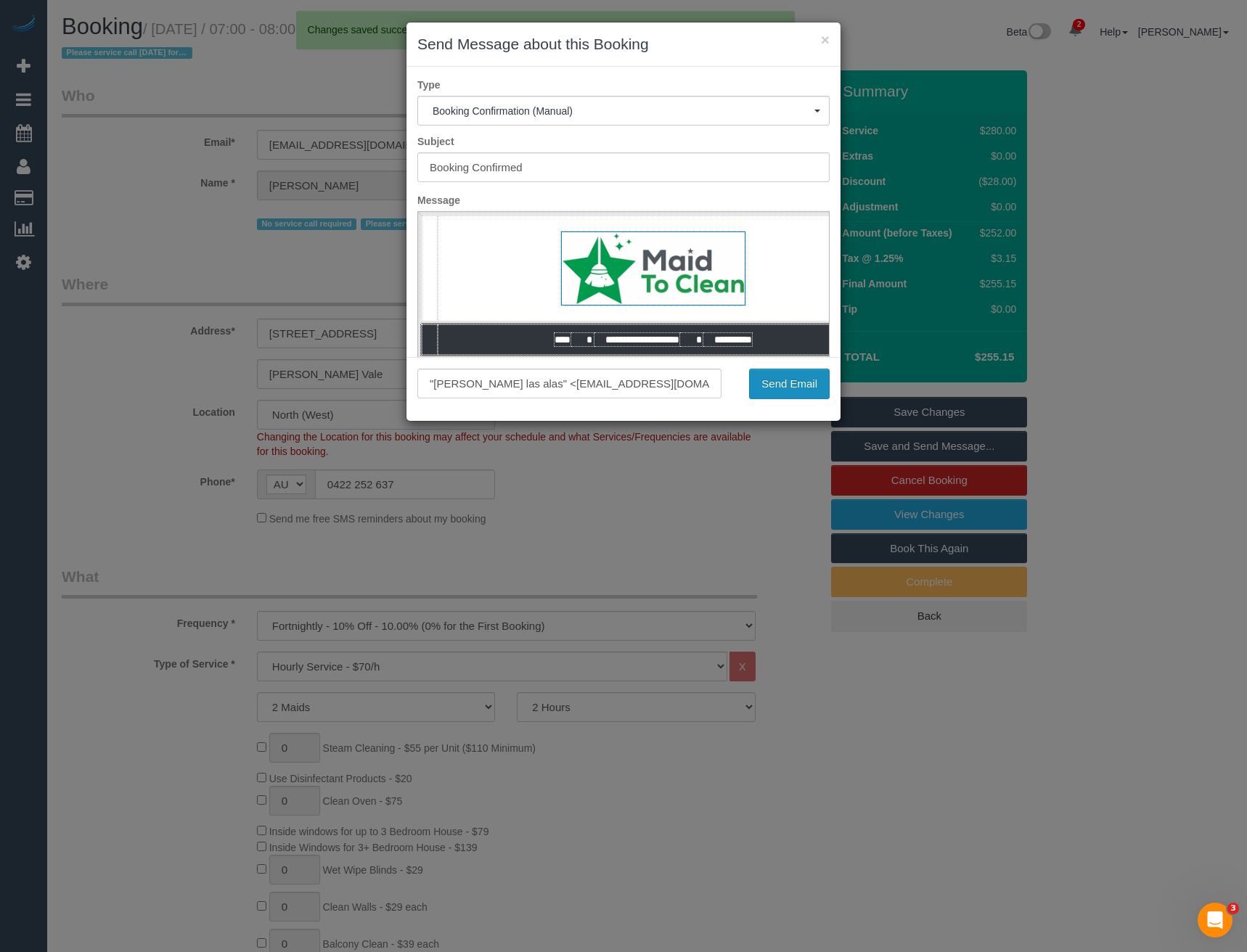
click at [795, 395] on button "Send Email" at bounding box center [790, 384] width 80 height 31
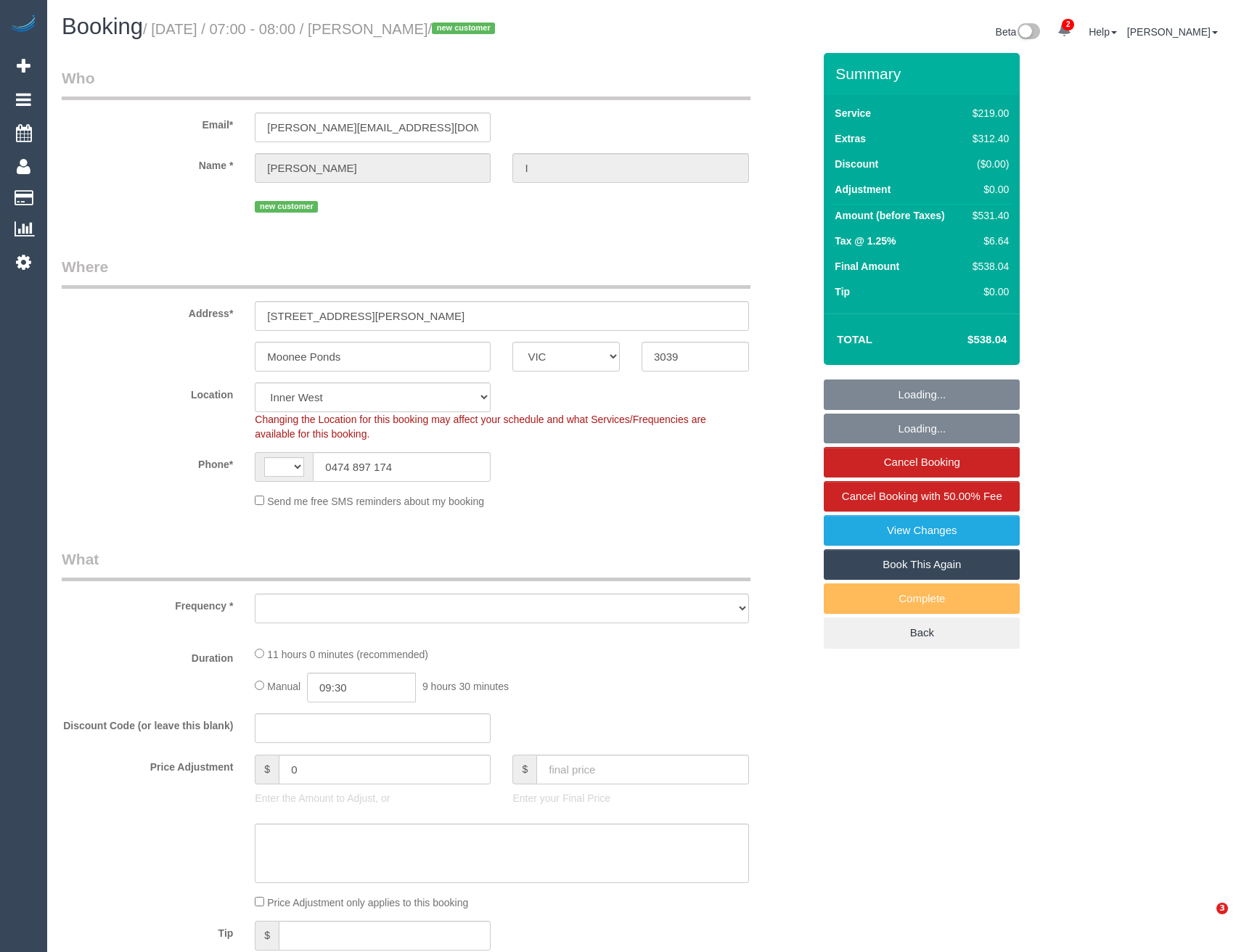
select select "VIC"
select select "string:stripe-pm_1S2xdF2GScqysDRVQeMAuZZE"
select select "string:AU"
select select "object:743"
select select "number:27"
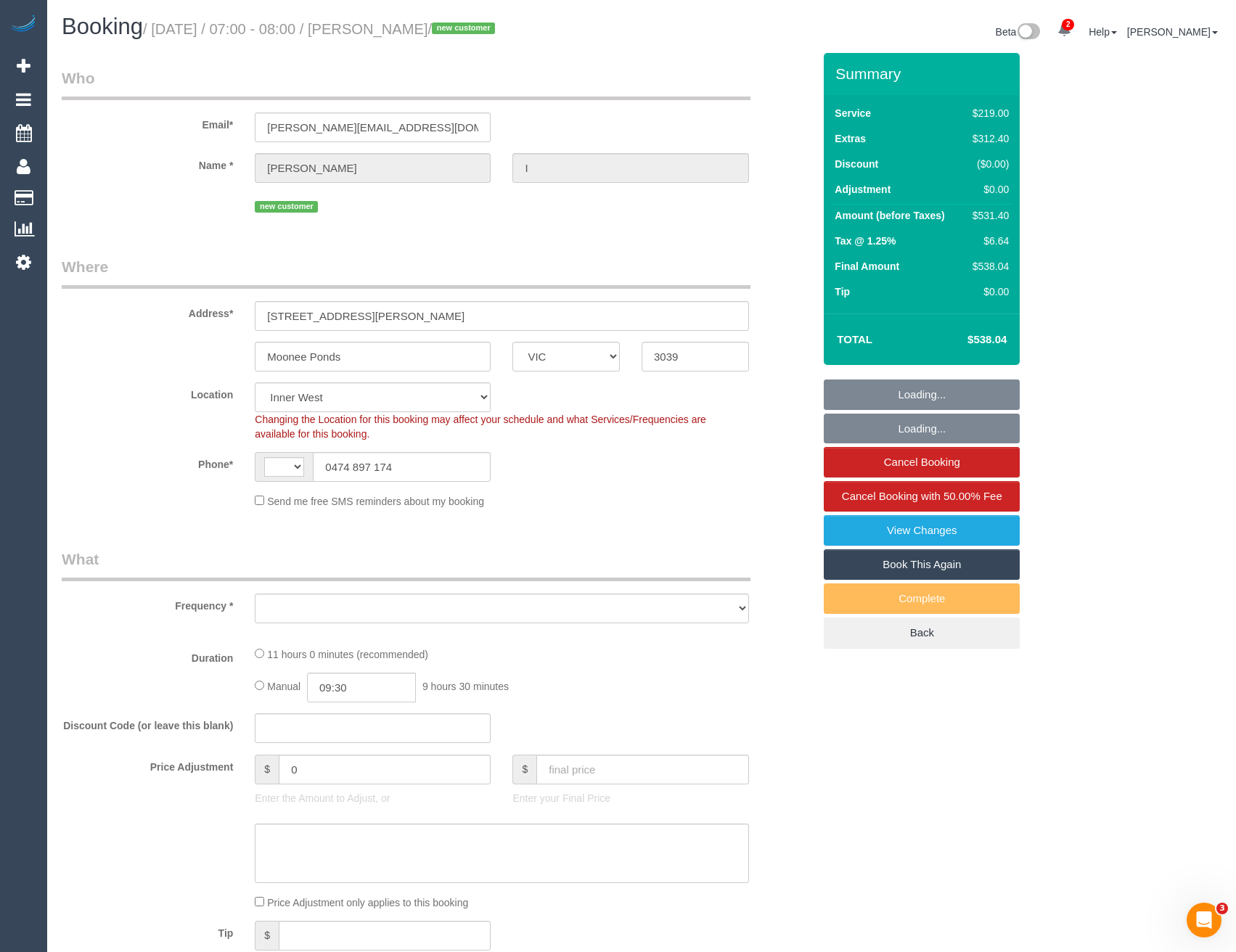
select select "number:14"
select select "number:19"
select select "number:24"
select select "object:748"
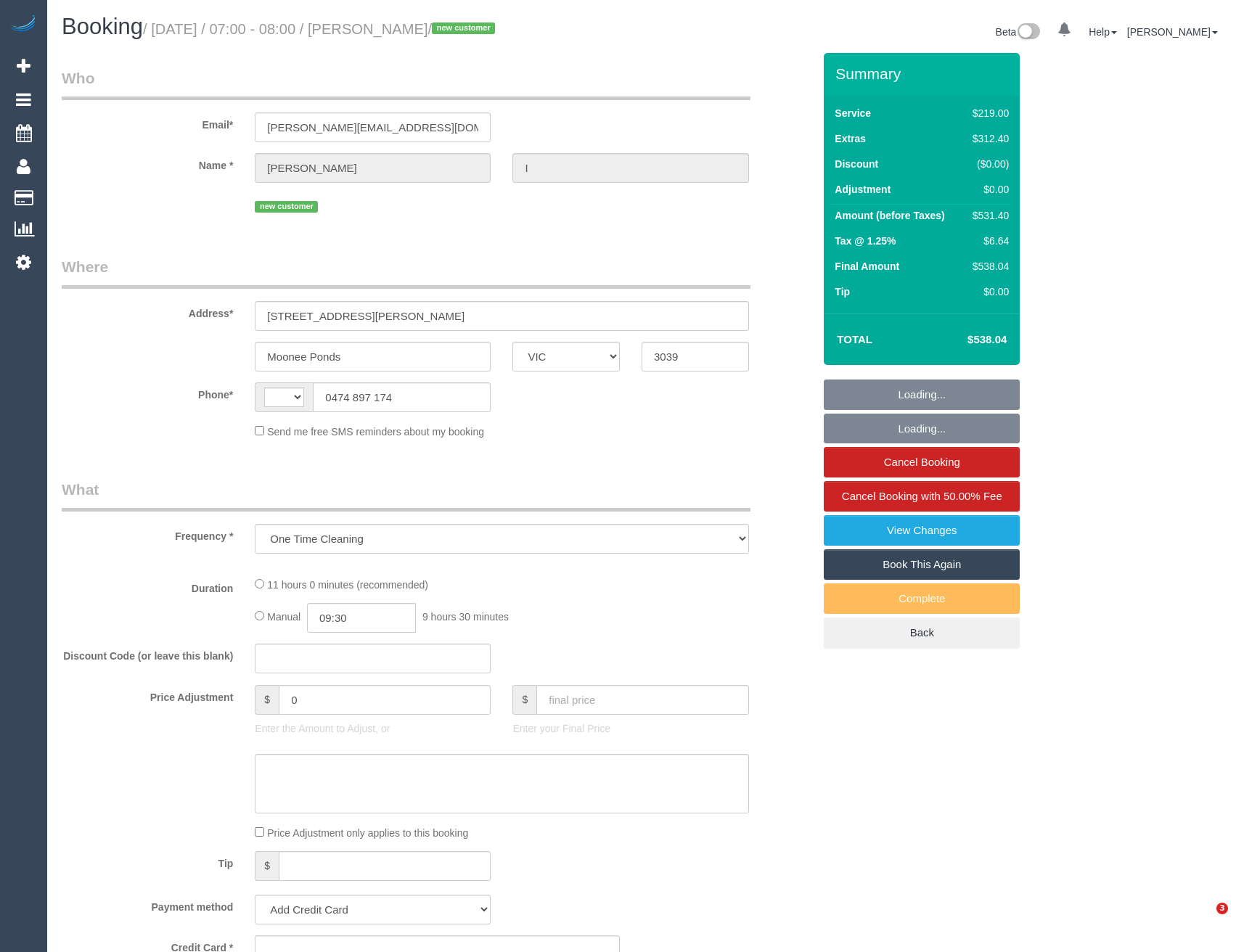
select select "VIC"
select select "string:AU"
select select "string:stripe-pm_1S2xdF2GScqysDRVQeMAuZZE"
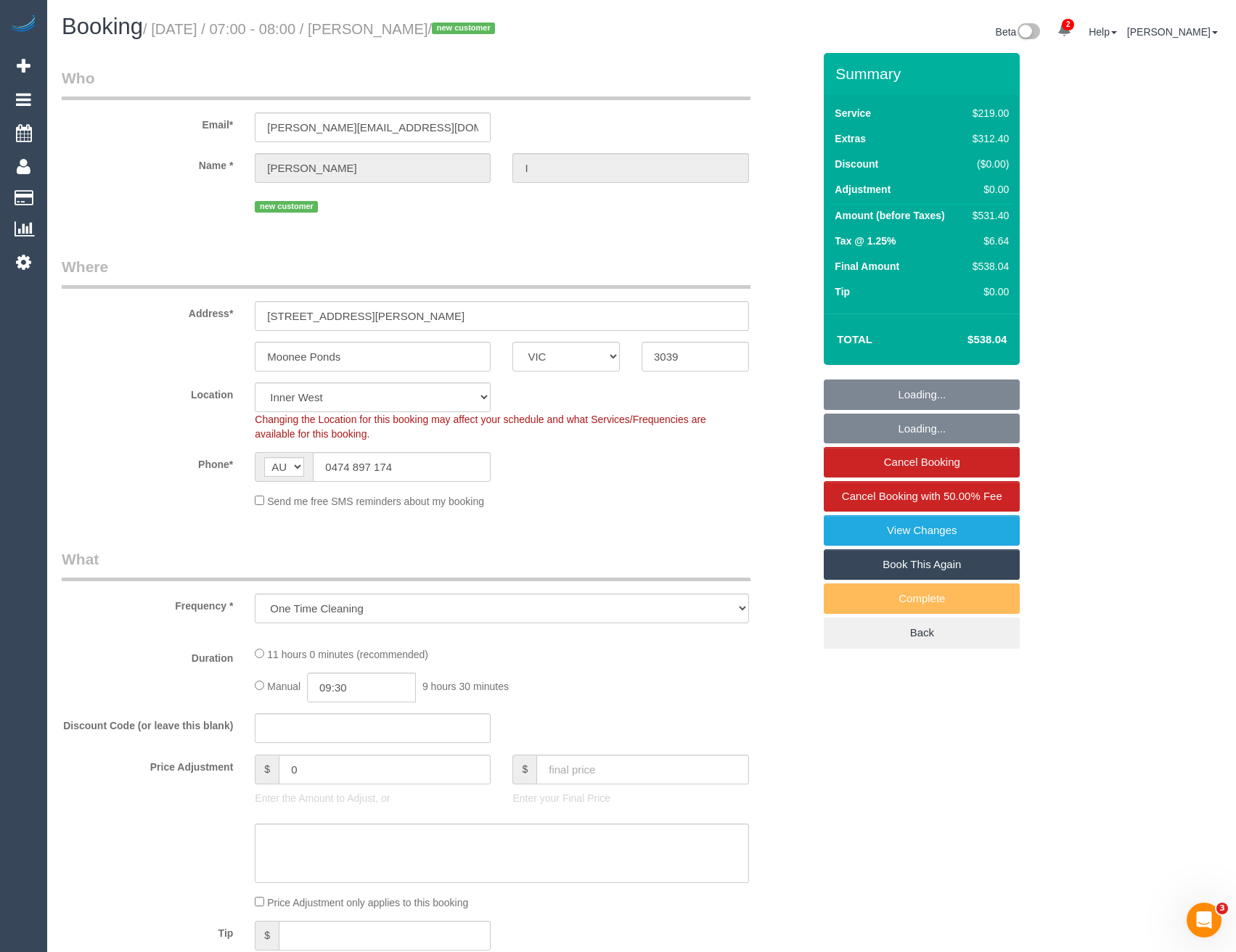
select select "object:641"
select select "number:27"
select select "number:14"
select select "number:19"
select select "number:24"
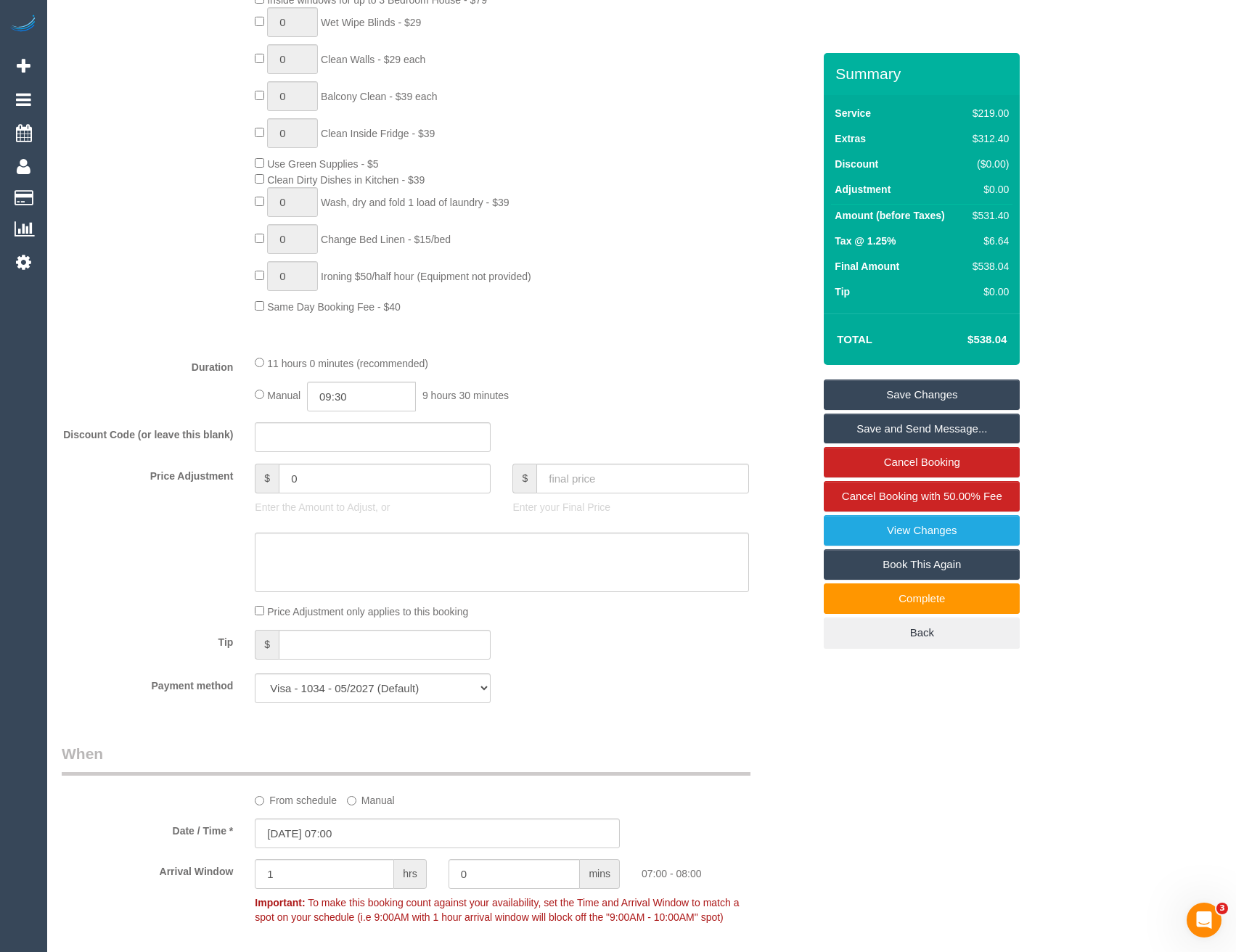
scroll to position [871, 0]
drag, startPoint x: 291, startPoint y: 485, endPoint x: 211, endPoint y: 487, distance: 80.0
click at [234, 489] on div "Price Adjustment $ 0 Enter the Amount to Adjust, or $ Enter your Final Price" at bounding box center [437, 491] width 773 height 58
type input "-100"
click at [310, 564] on textarea at bounding box center [502, 561] width 494 height 60
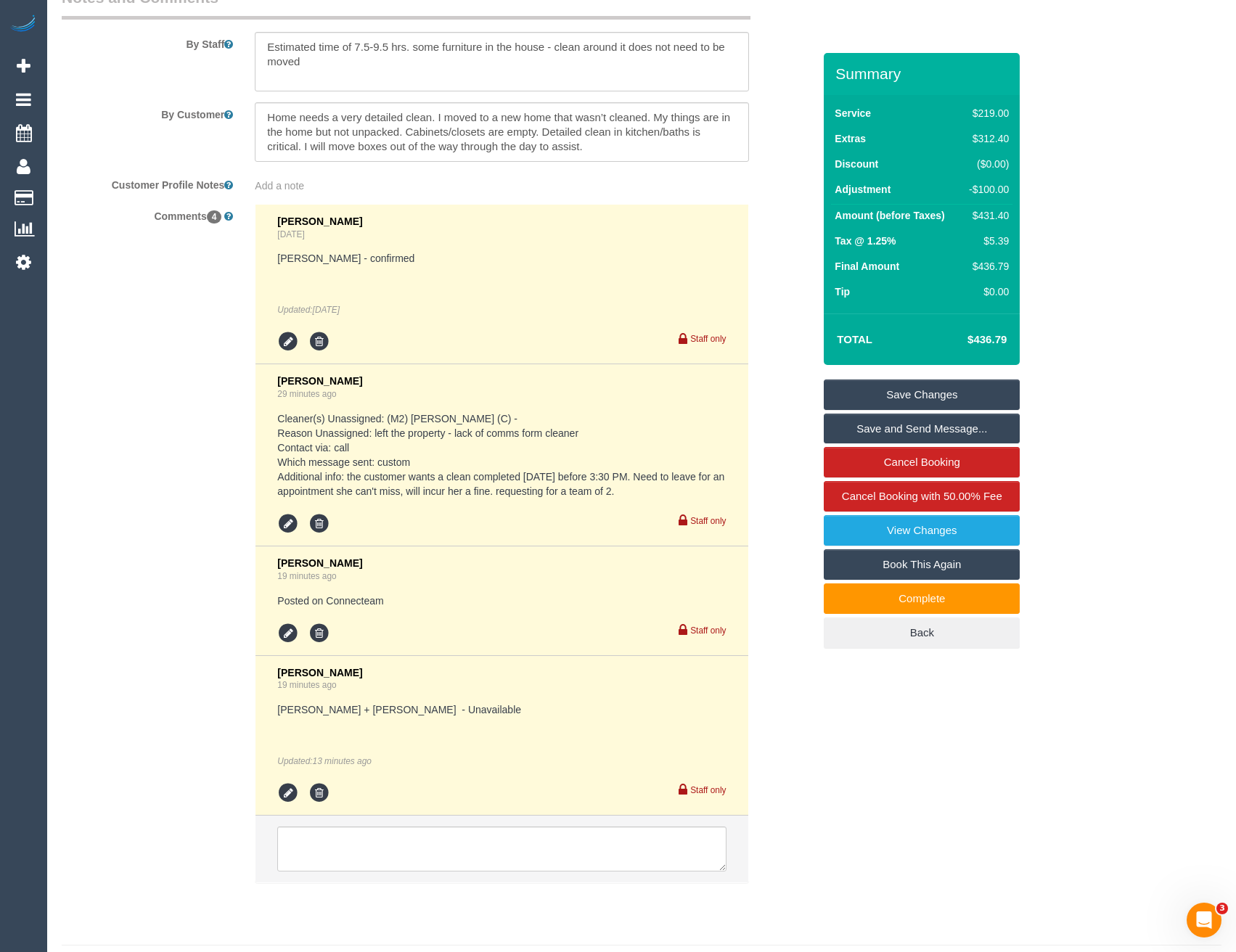
scroll to position [2546, 0]
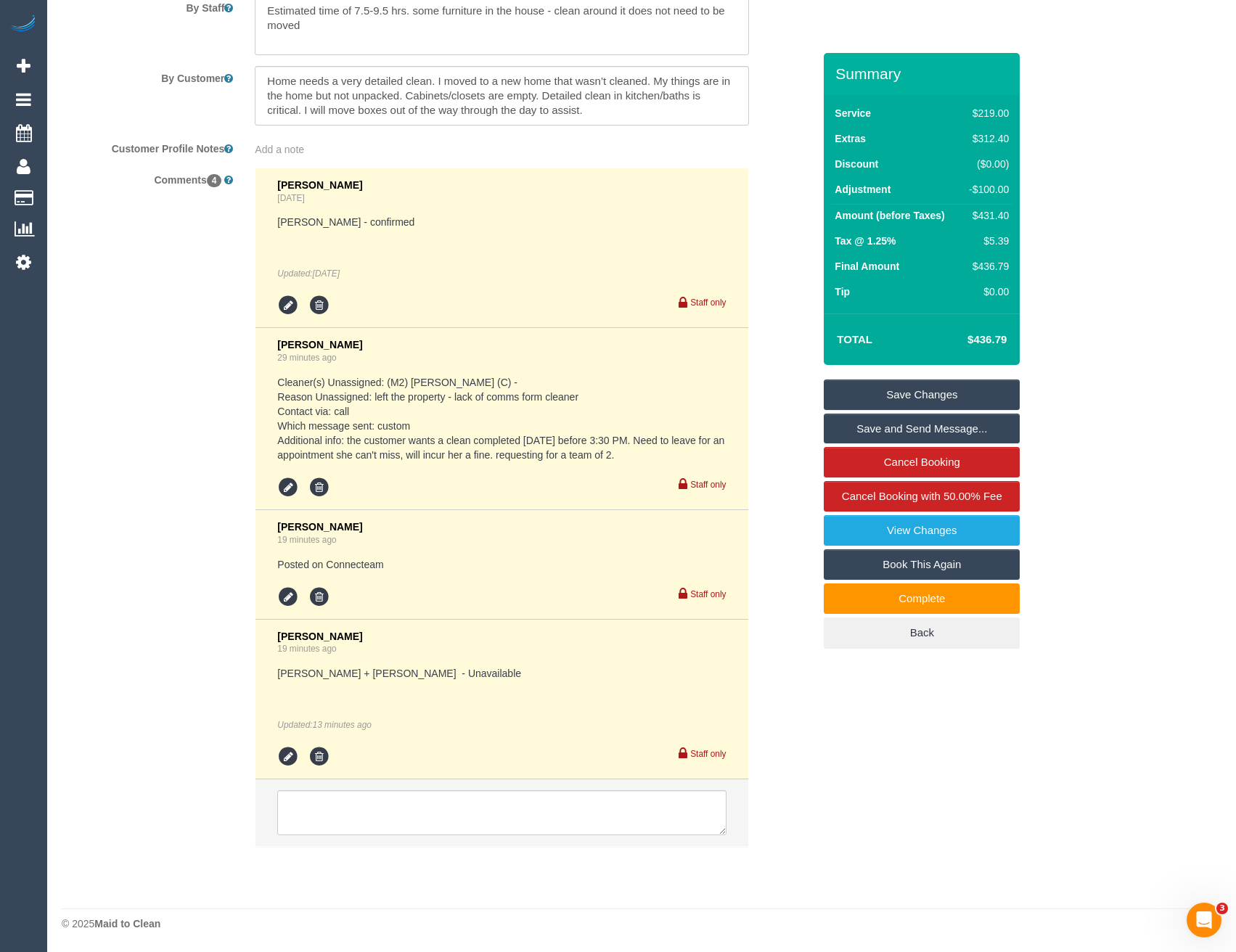
type textarea "[DATE] - Discount (approx 20%) - issues with service. Cleaner left. - BB"
click at [439, 796] on textarea at bounding box center [502, 813] width 449 height 45
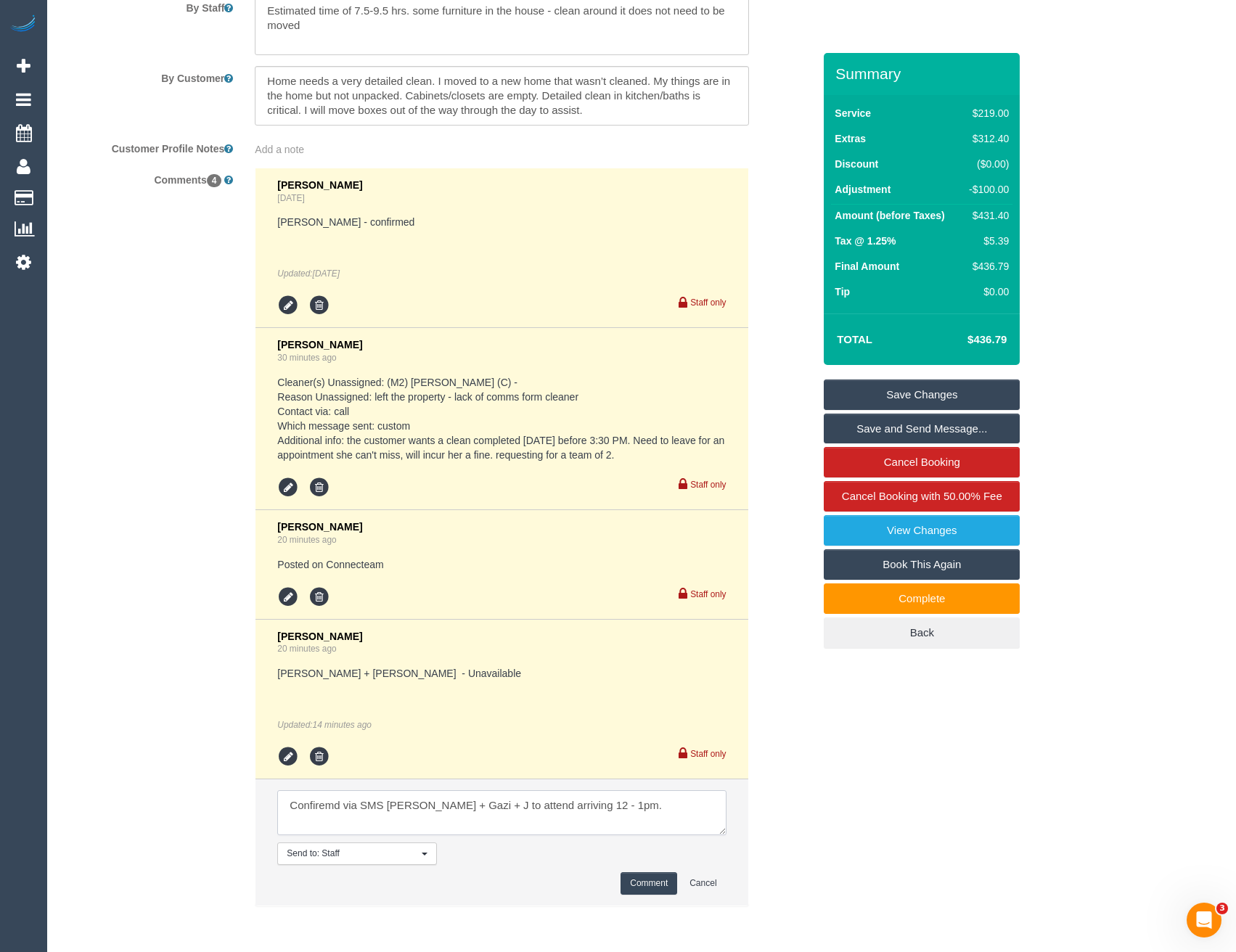
scroll to position [6, 0]
type textarea "Confiremd via SMS [PERSON_NAME] + Gazi + J to attend arriving 12 - 1pm. Custome…"
click at [627, 884] on button "Comment" at bounding box center [649, 884] width 56 height 23
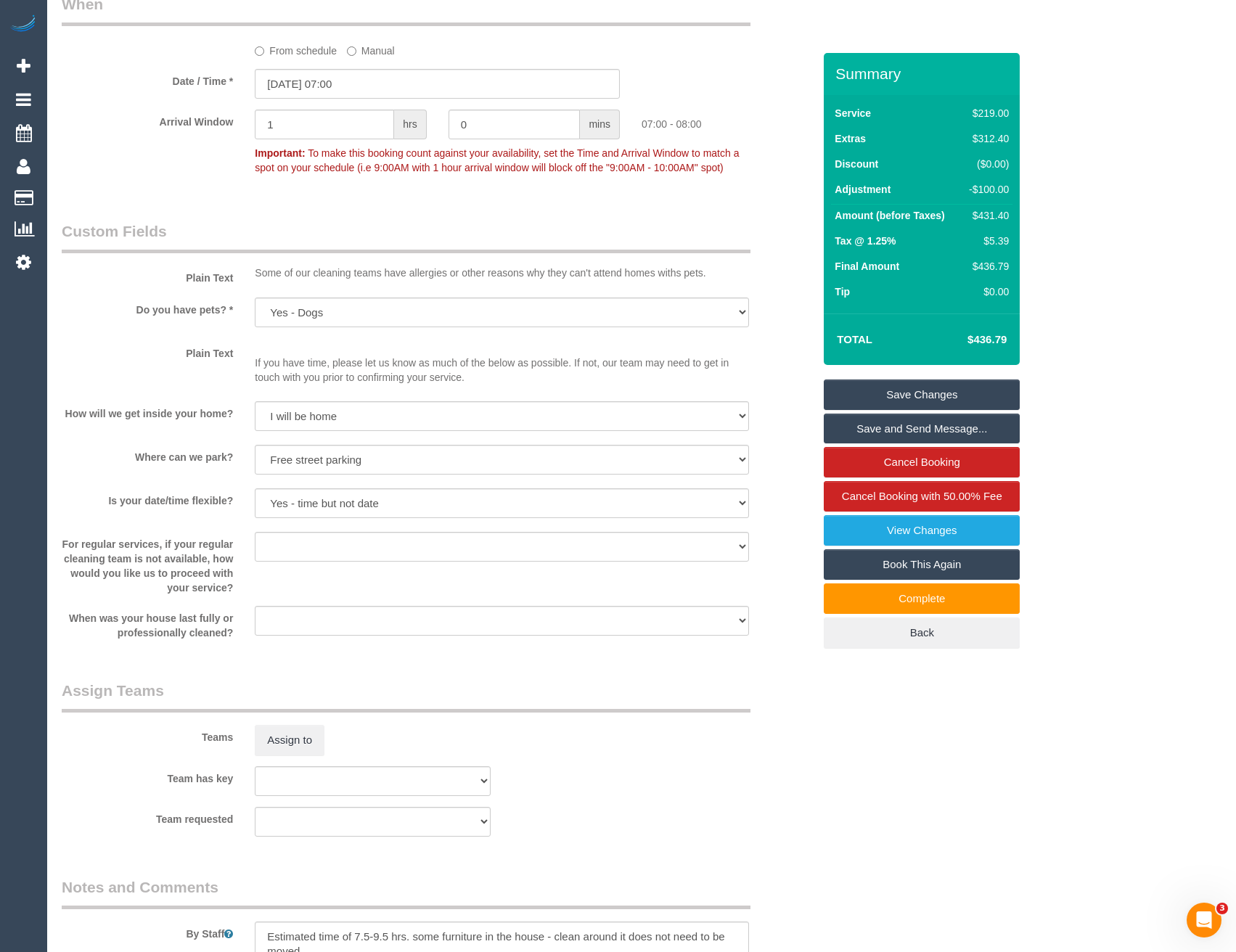
scroll to position [1595, 0]
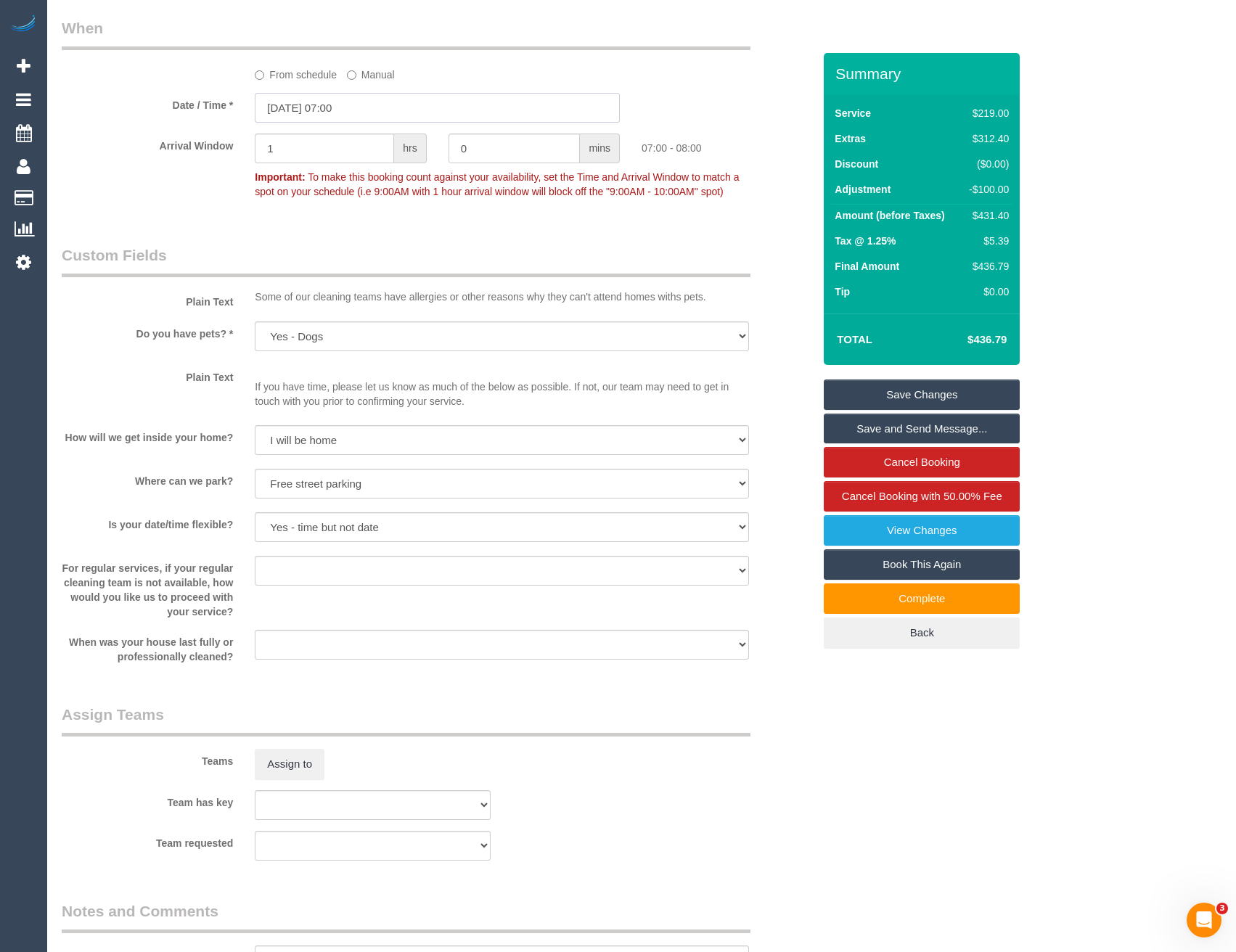
click at [362, 110] on input "[DATE] 07:00" at bounding box center [437, 108] width 365 height 30
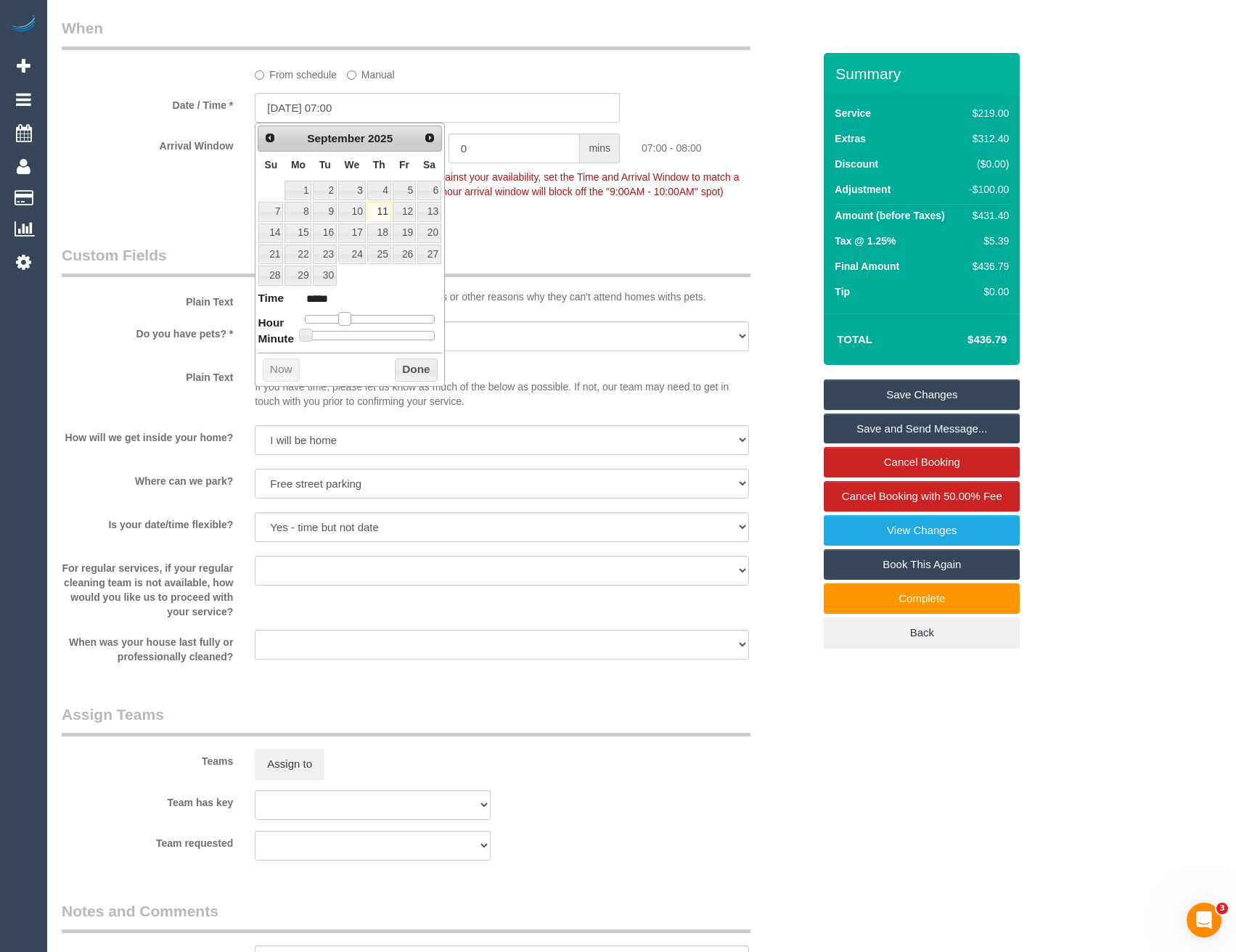
type input "[DATE] 08:00"
type input "*****"
type input "[DATE] 09:00"
type input "*****"
type input "[DATE] 10:00"
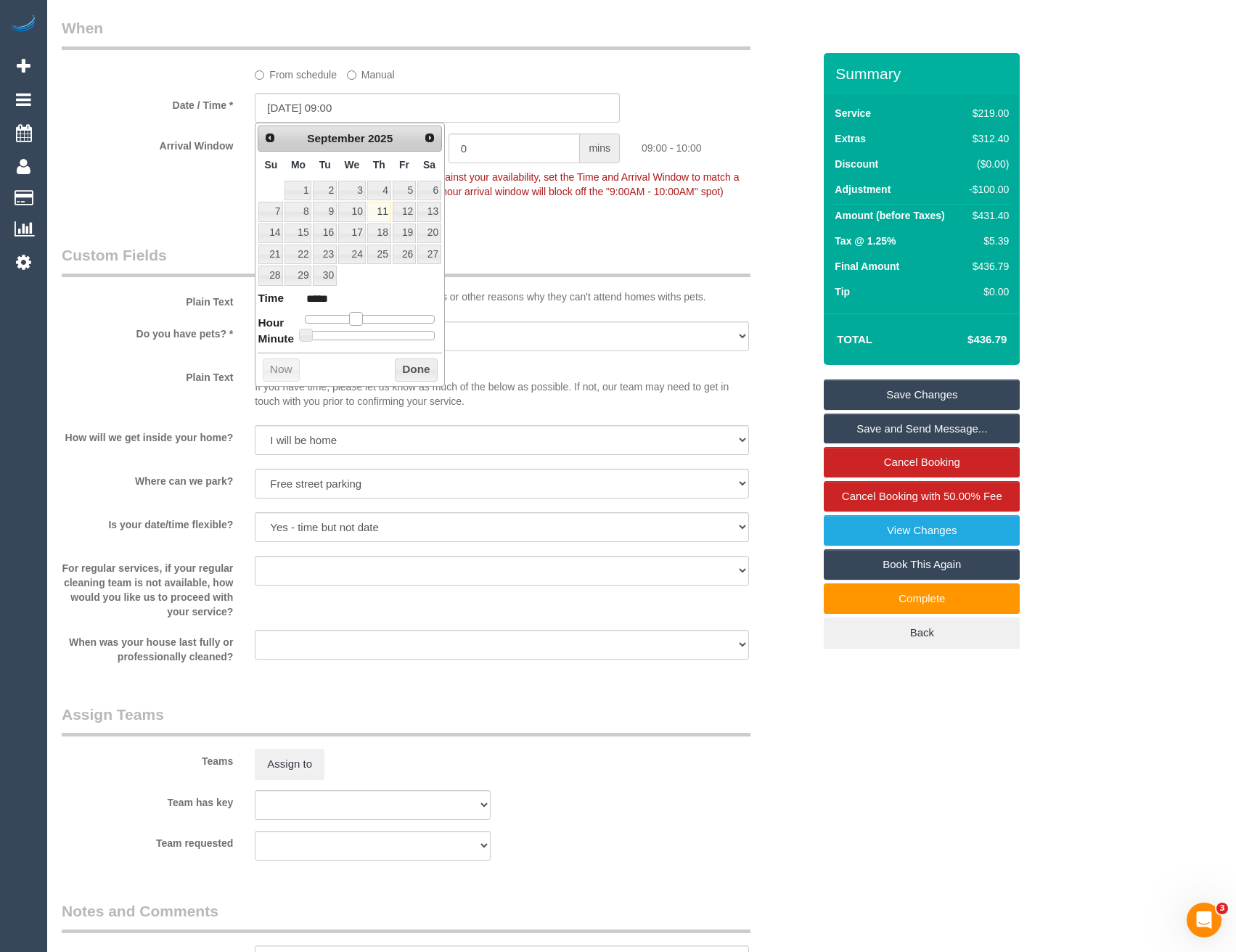
type input "*****"
type input "[DATE] 11:00"
type input "*****"
type input "[DATE] 12:00"
type input "*****"
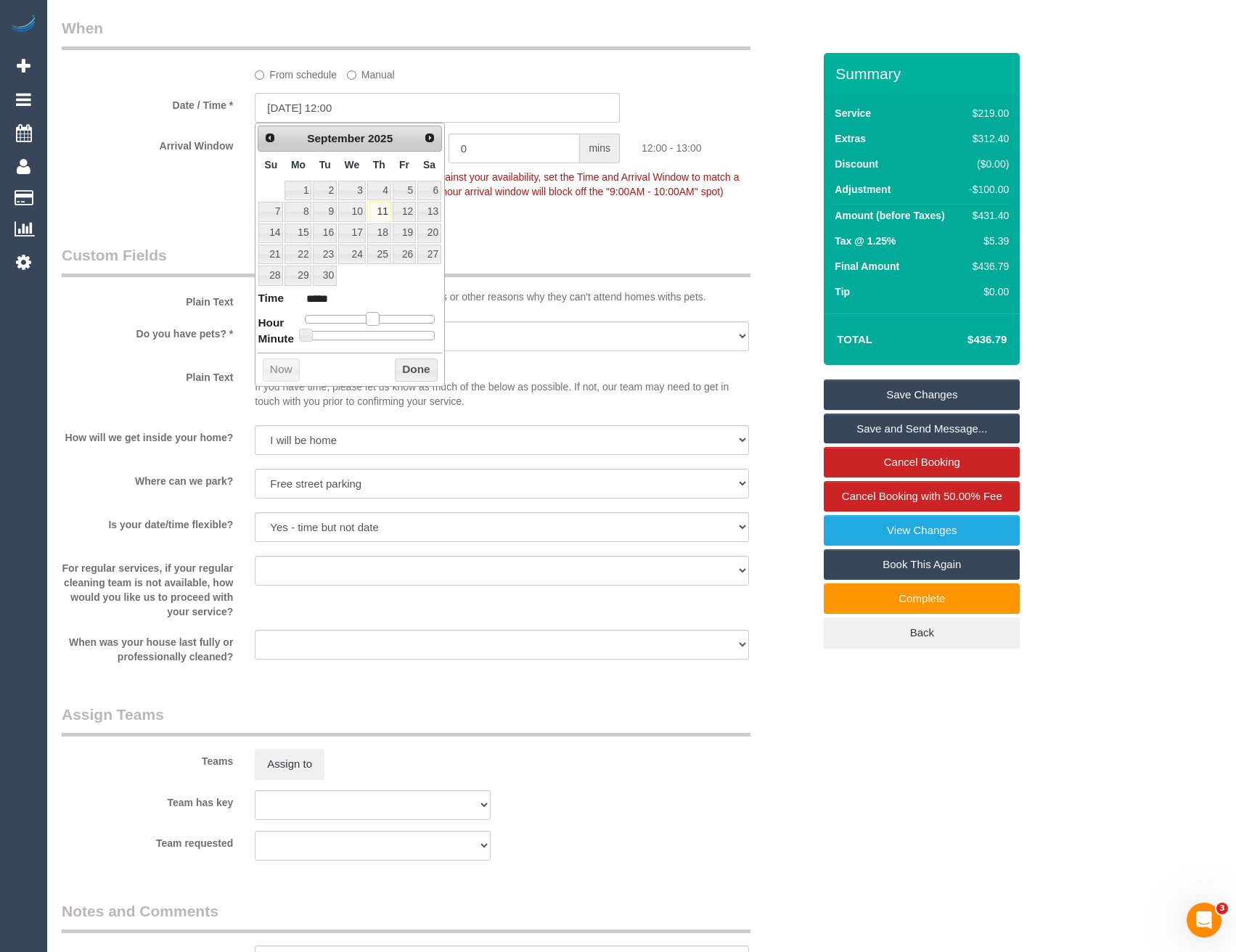
type input "[DATE] 13:00"
type input "*****"
type input "[DATE] 12:00"
type input "*****"
drag, startPoint x: 345, startPoint y: 317, endPoint x: 374, endPoint y: 317, distance: 29.0
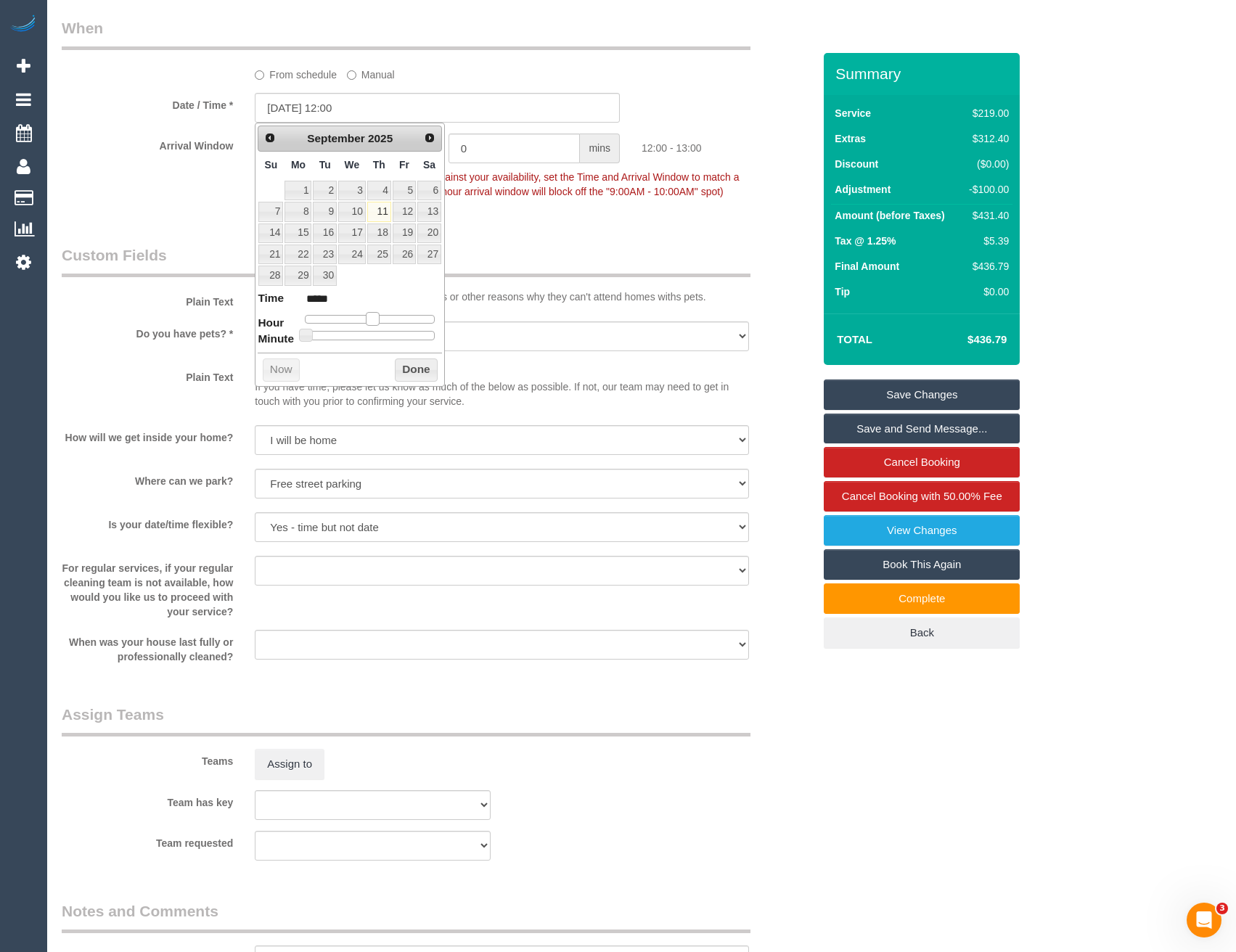
click at [374, 317] on span at bounding box center [372, 318] width 13 height 13
click at [408, 371] on button "Done" at bounding box center [416, 370] width 43 height 23
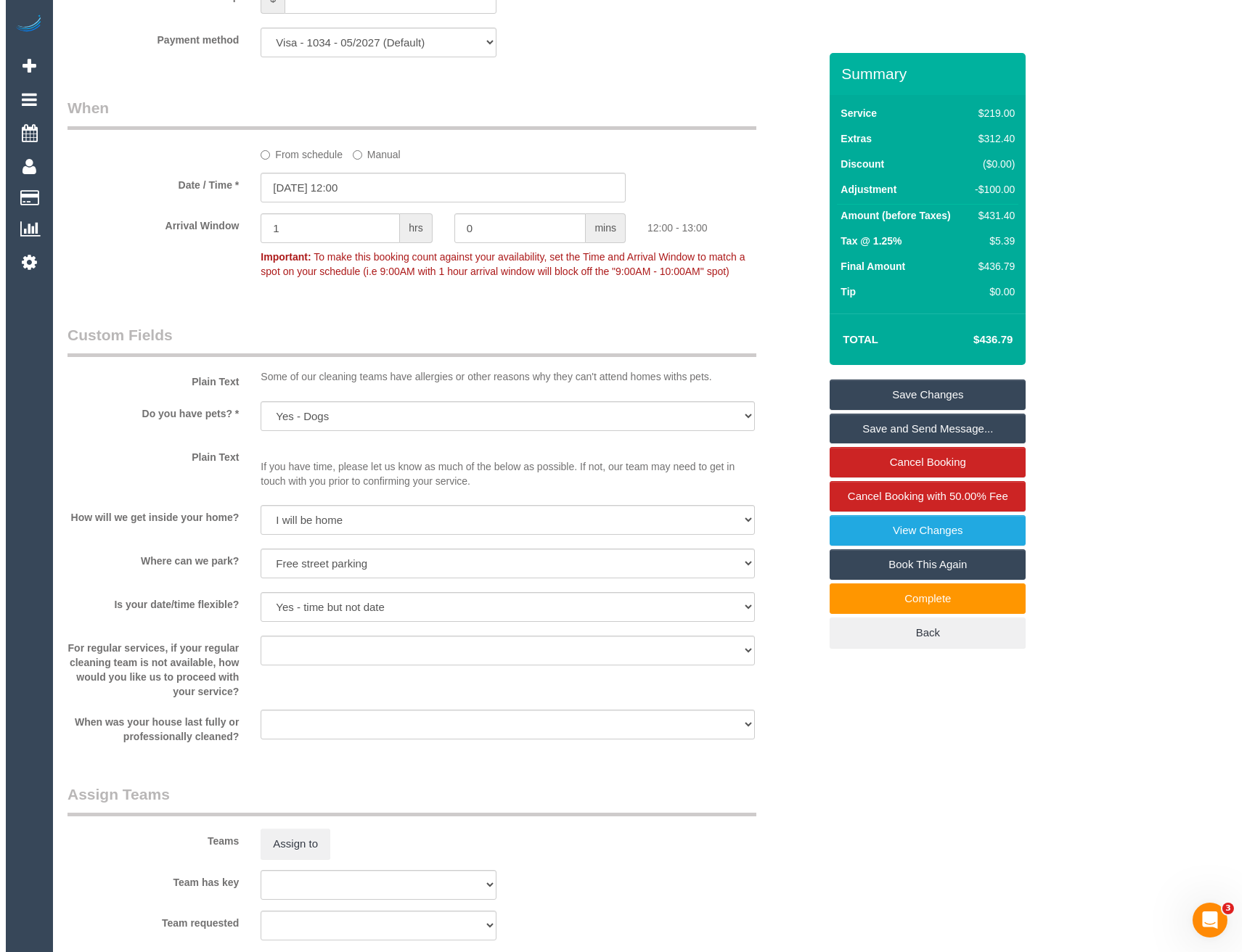
scroll to position [1523, 0]
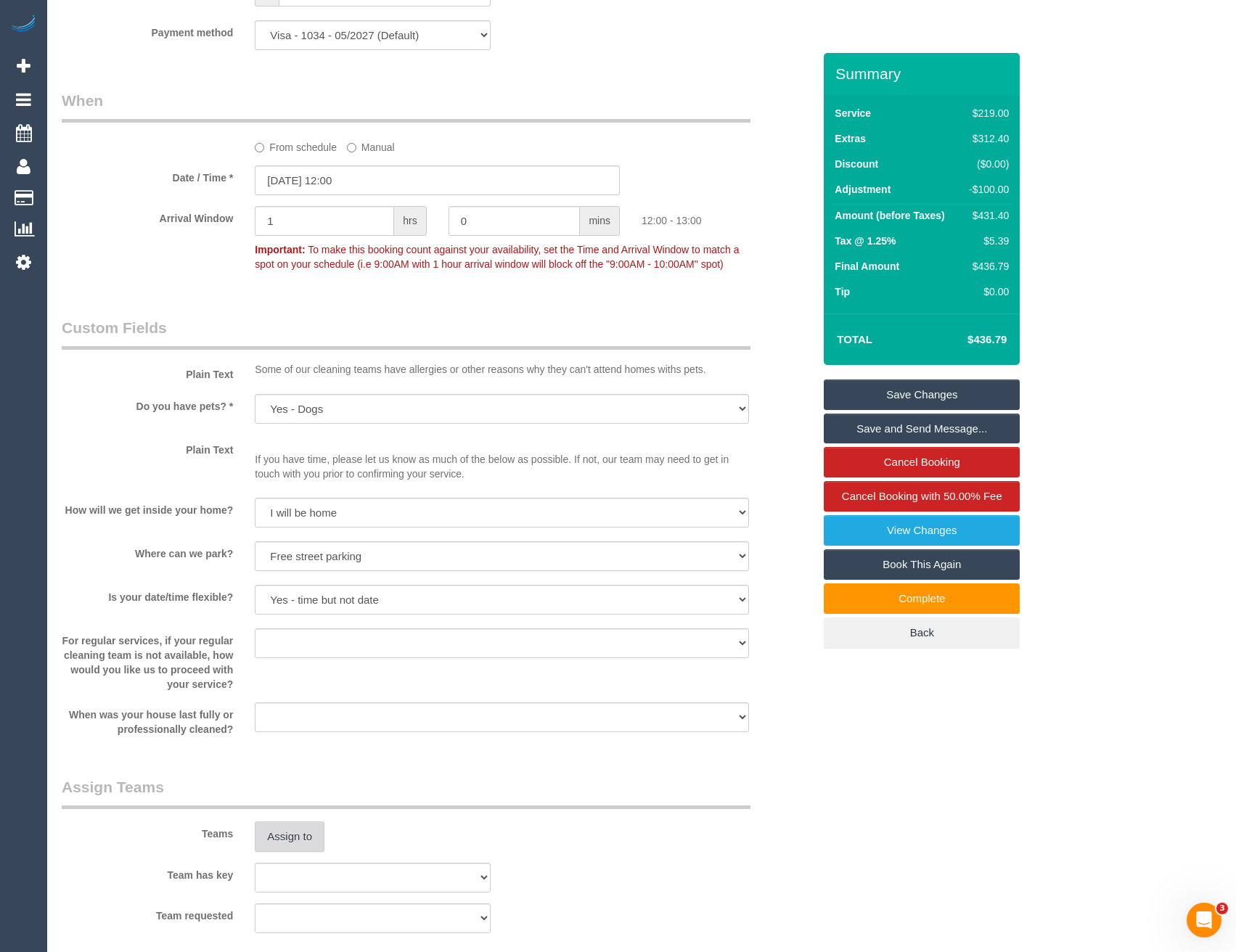
click at [308, 829] on button "Assign to" at bounding box center [289, 837] width 70 height 31
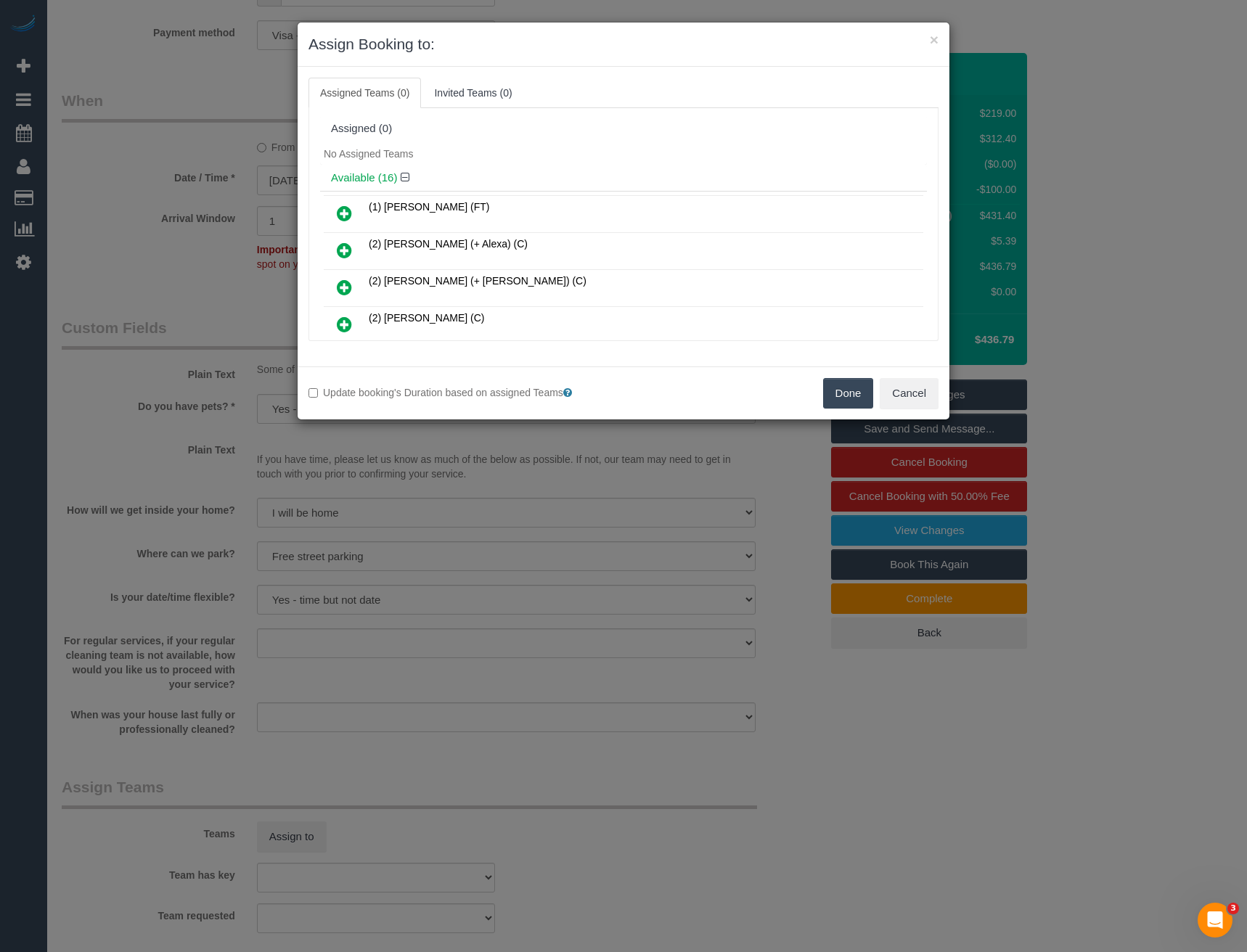
scroll to position [4122, 0]
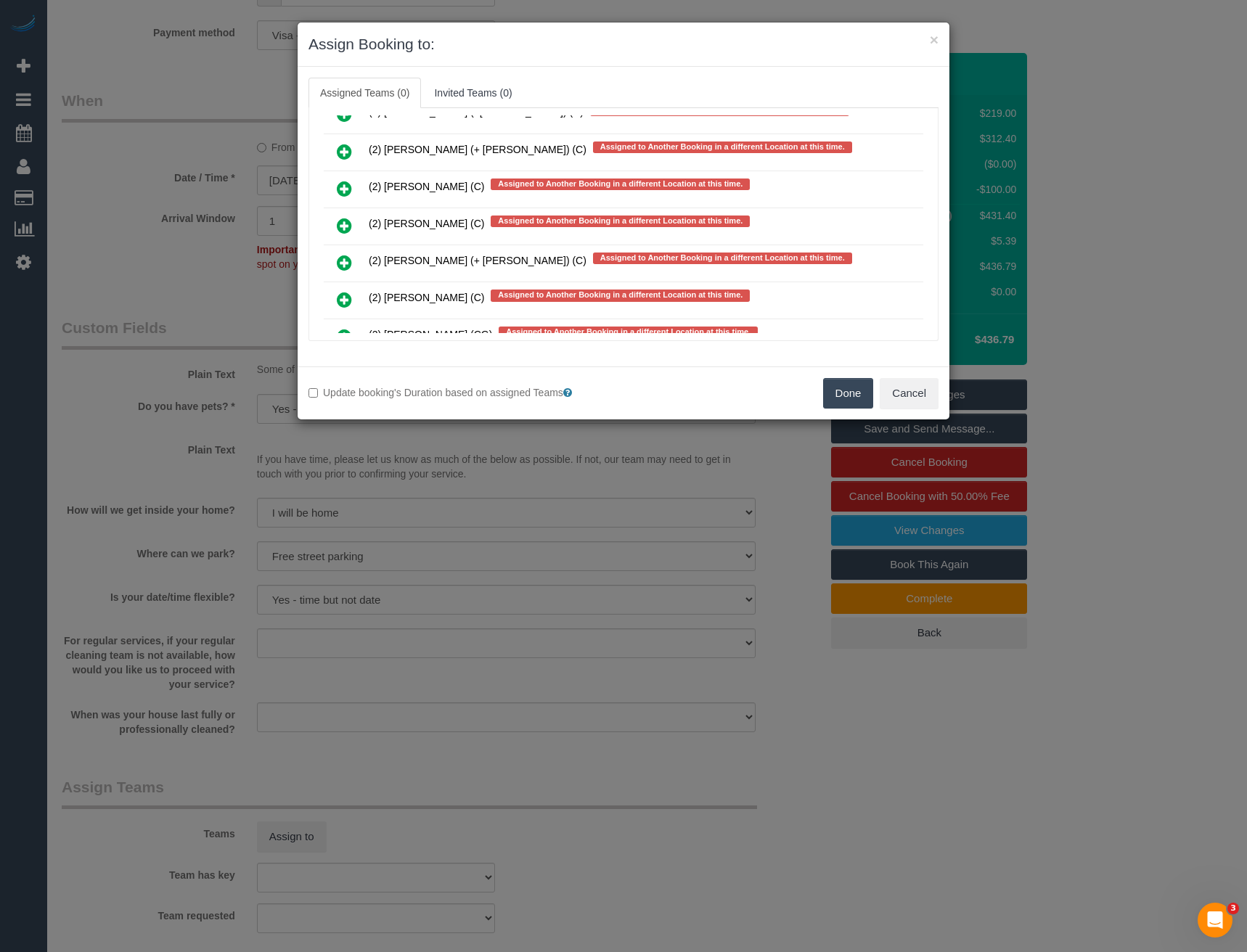
click at [347, 225] on icon at bounding box center [344, 226] width 15 height 18
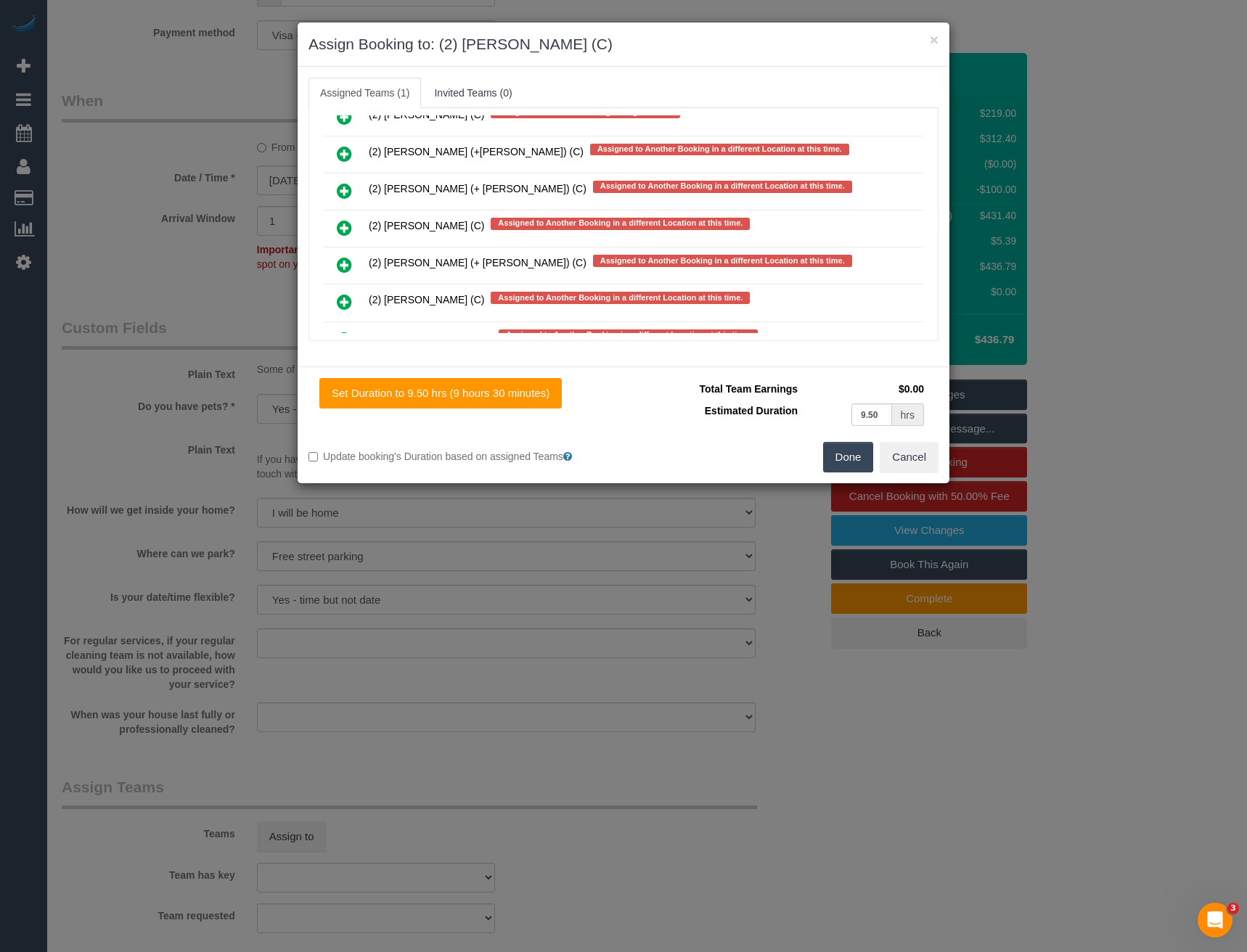
scroll to position [4163, 0]
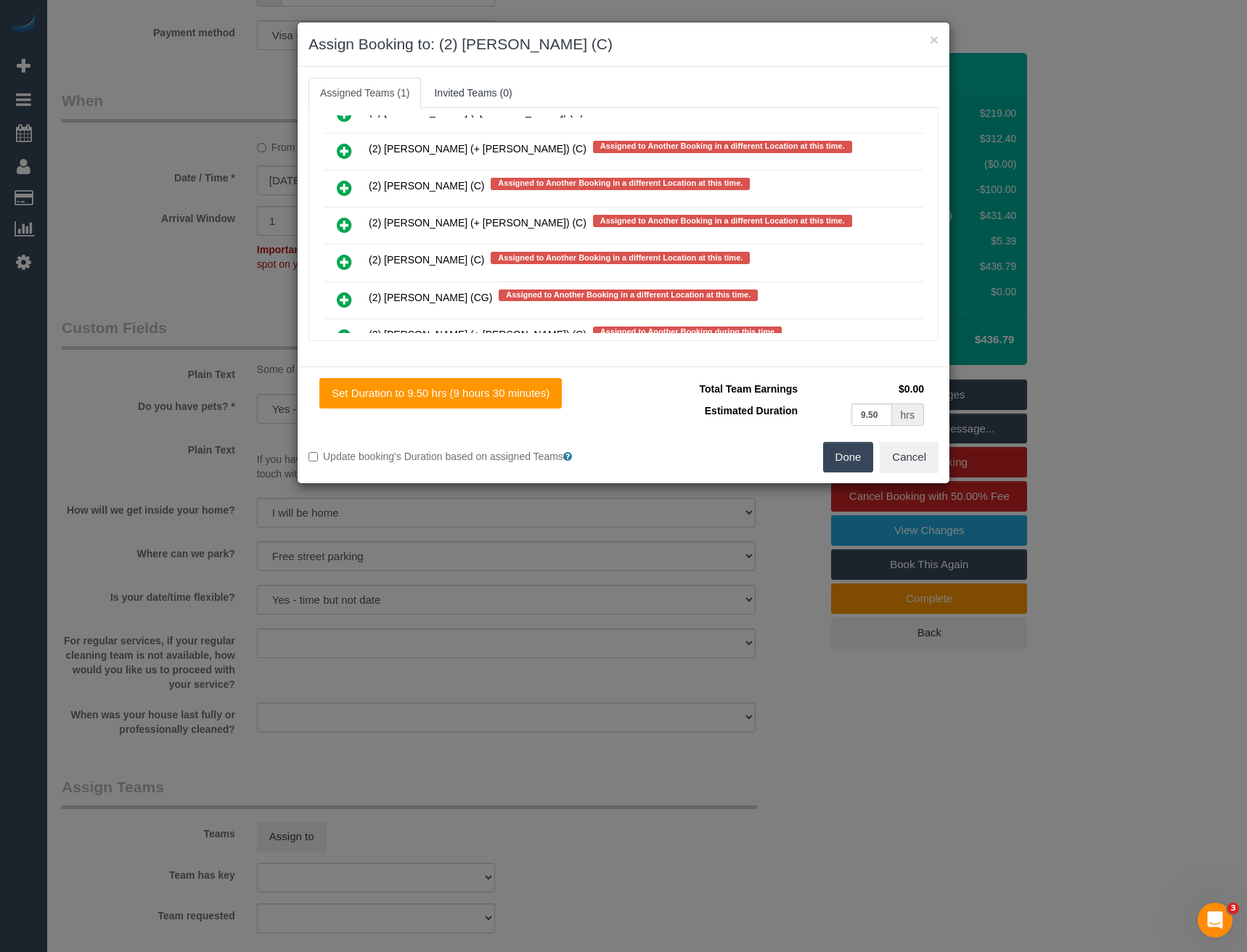
click at [478, 241] on td "(2) [PERSON_NAME] (+ [PERSON_NAME]) (C) Assigned to Another Booking in a differ…" at bounding box center [644, 226] width 558 height 37
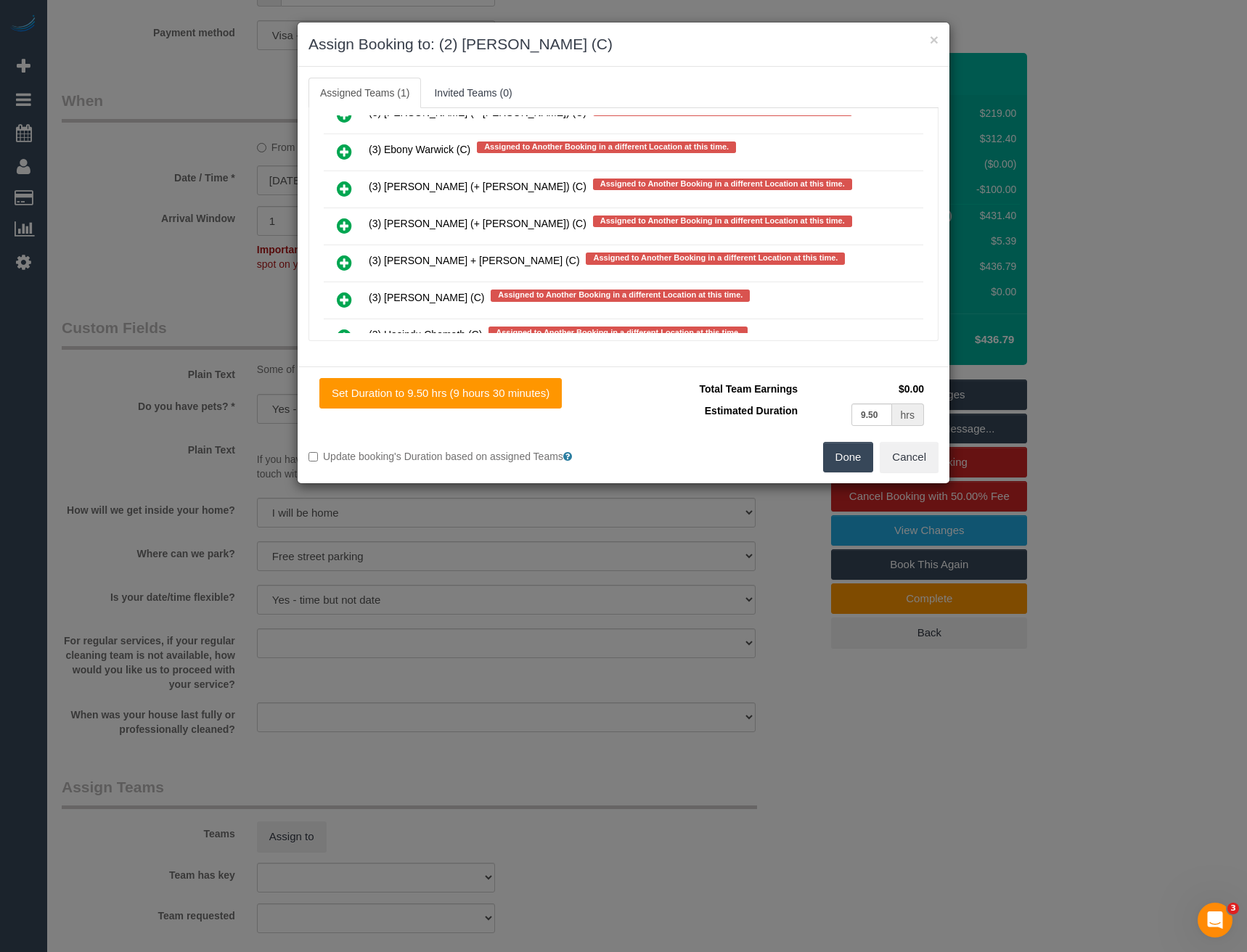
click at [347, 224] on icon at bounding box center [344, 226] width 15 height 18
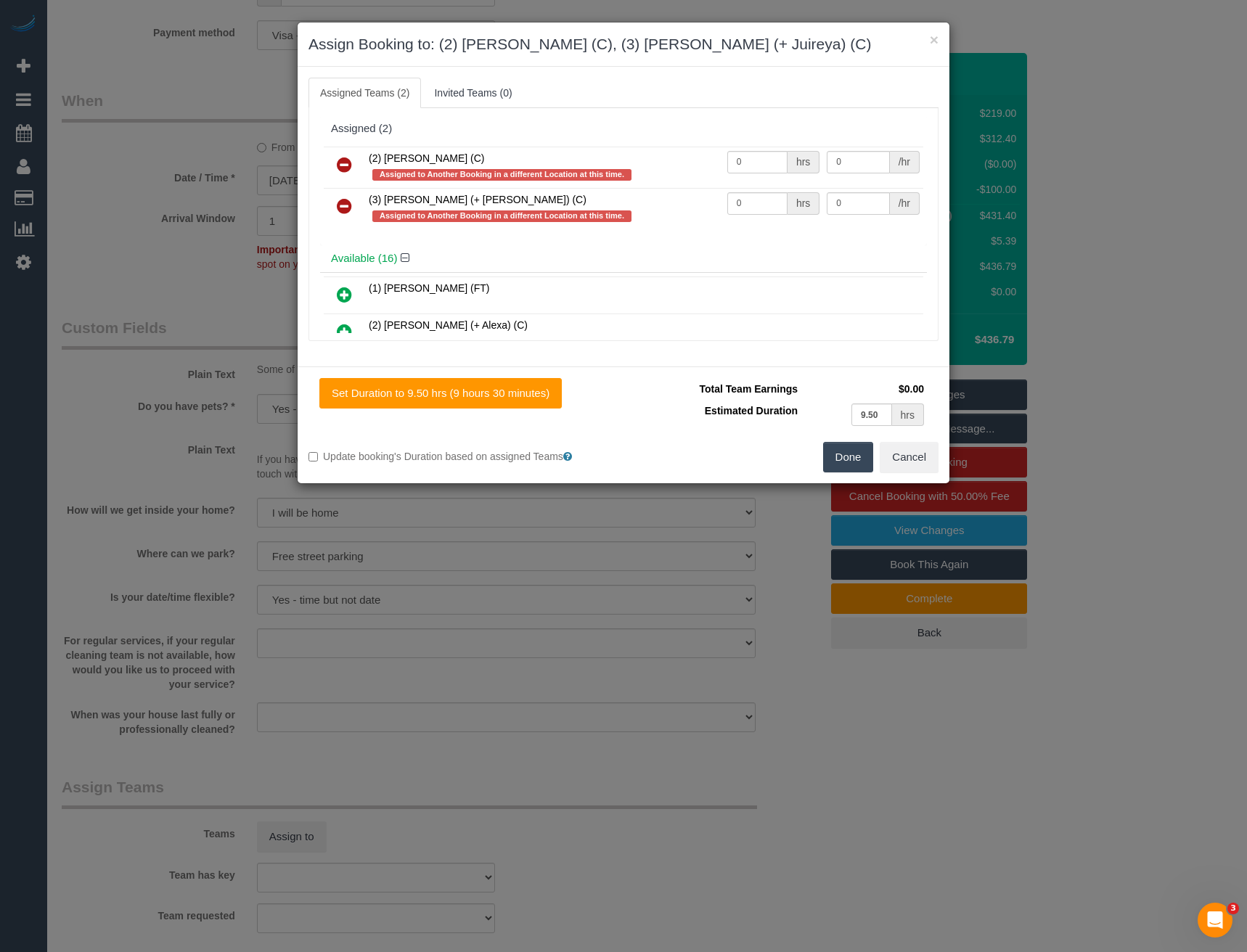
scroll to position [4835, 0]
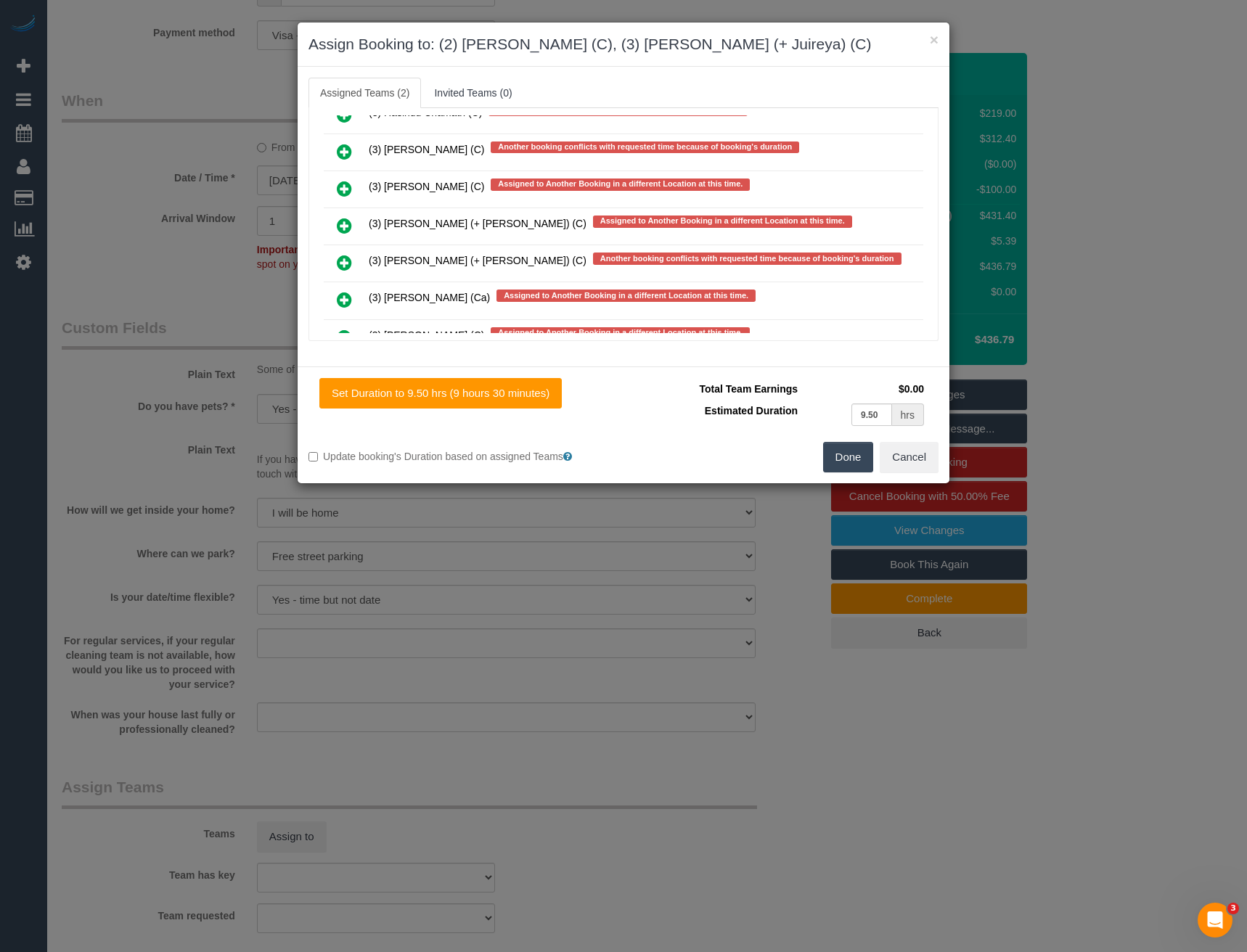
click at [347, 225] on icon at bounding box center [344, 226] width 15 height 18
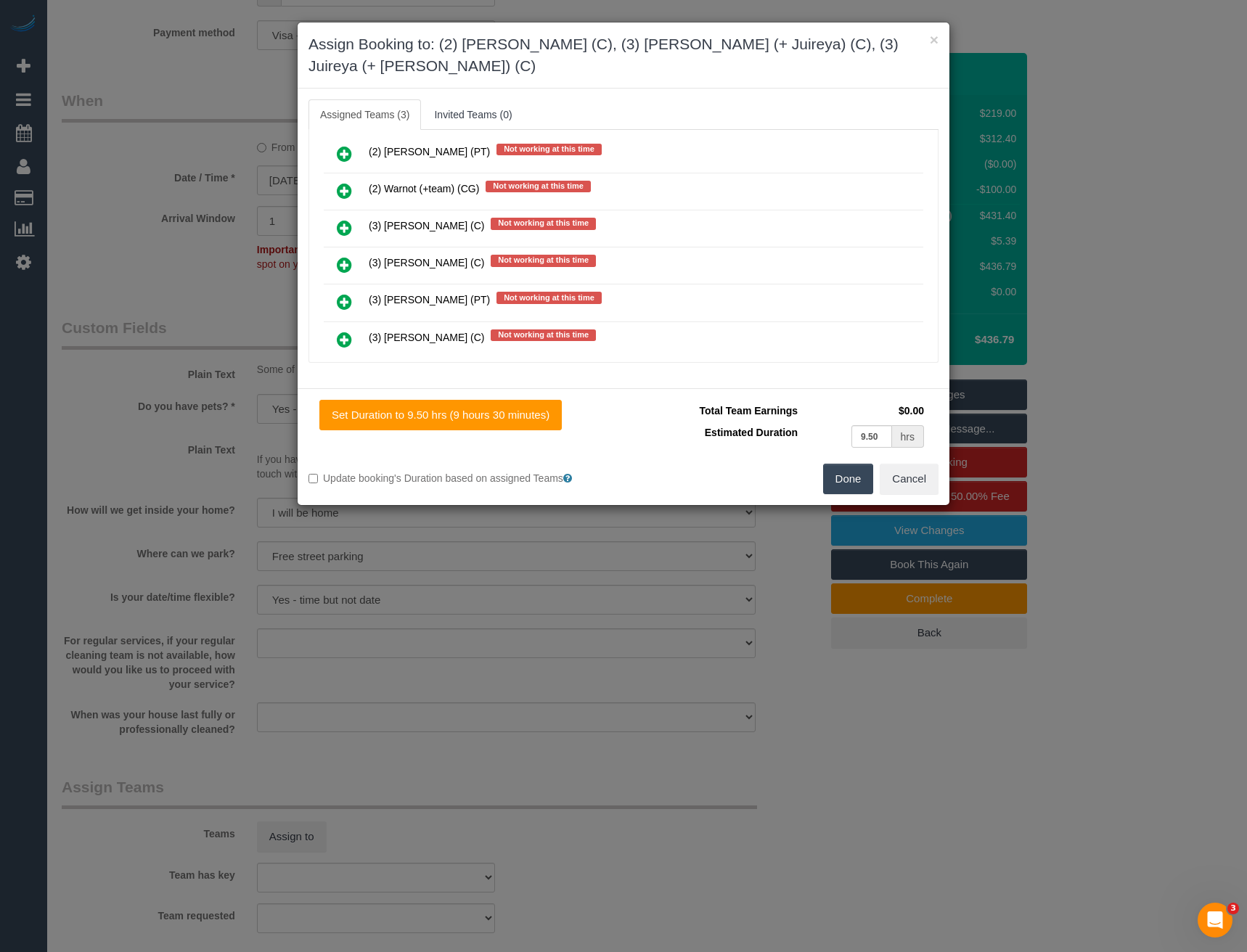
scroll to position [0, 0]
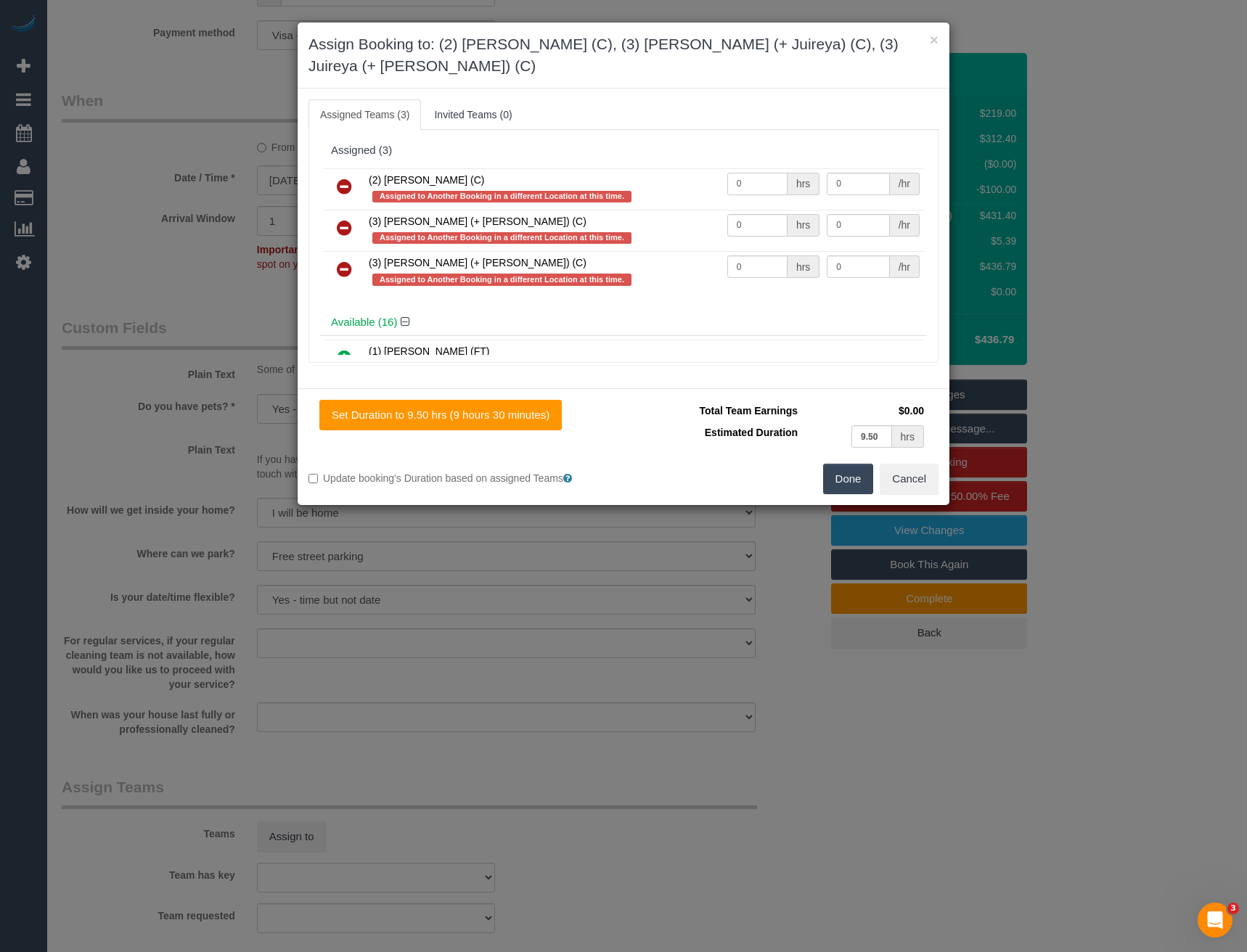
drag, startPoint x: 764, startPoint y: 172, endPoint x: 757, endPoint y: 167, distance: 8.6
click at [758, 173] on input "0" at bounding box center [757, 184] width 60 height 23
drag, startPoint x: 753, startPoint y: 166, endPoint x: 720, endPoint y: 165, distance: 33.0
click at [728, 173] on input "0" at bounding box center [757, 184] width 60 height 23
type input "1"
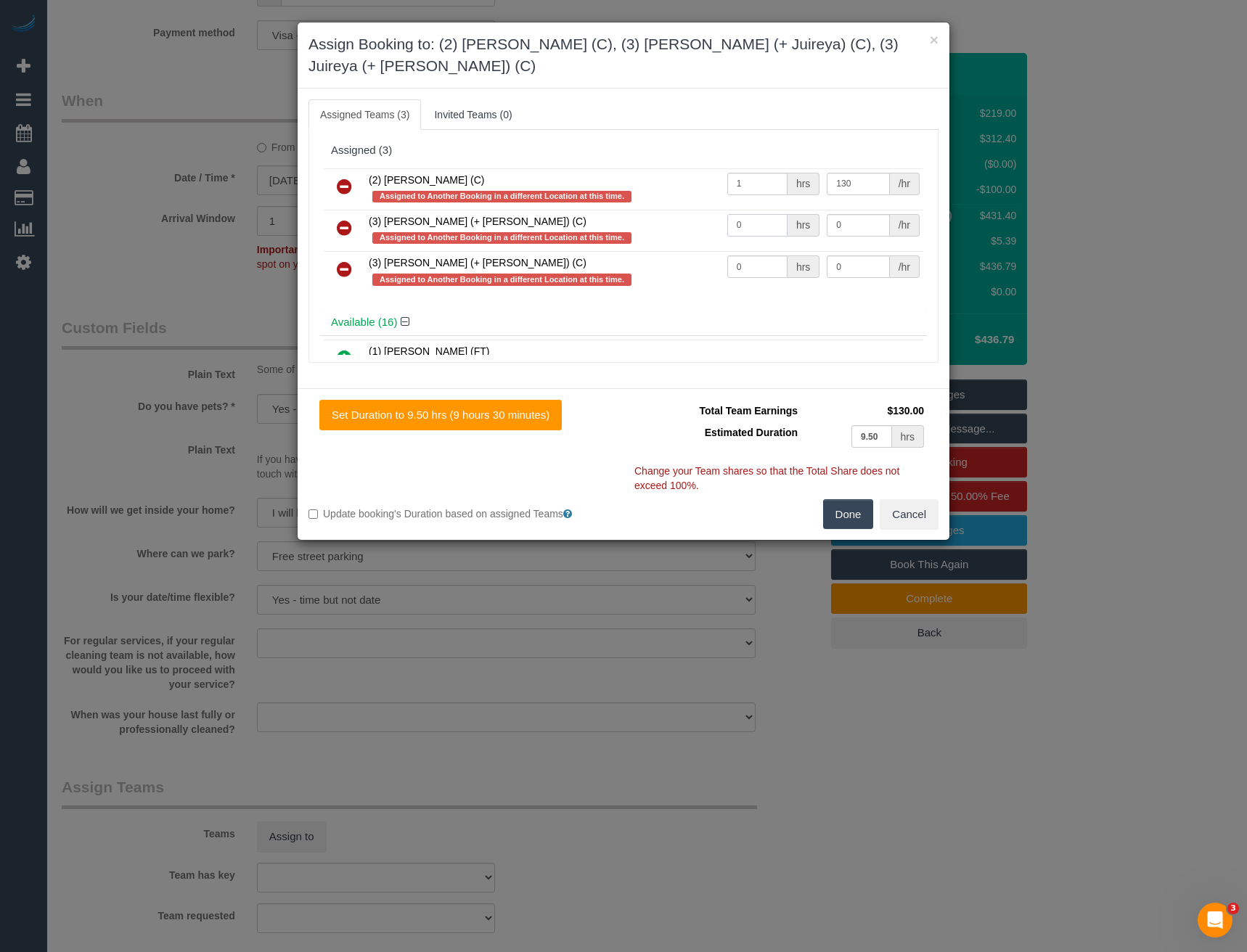
drag, startPoint x: 751, startPoint y: 211, endPoint x: 675, endPoint y: 219, distance: 76.4
click at [683, 220] on tr "(3) [PERSON_NAME] (+ [PERSON_NAME]) (C) Assigned to Another Booking in a differ…" at bounding box center [624, 230] width 600 height 41
click at [861, 173] on input "130" at bounding box center [858, 184] width 63 height 23
type input "128.88"
drag, startPoint x: 849, startPoint y: 200, endPoint x: 794, endPoint y: 201, distance: 55.0
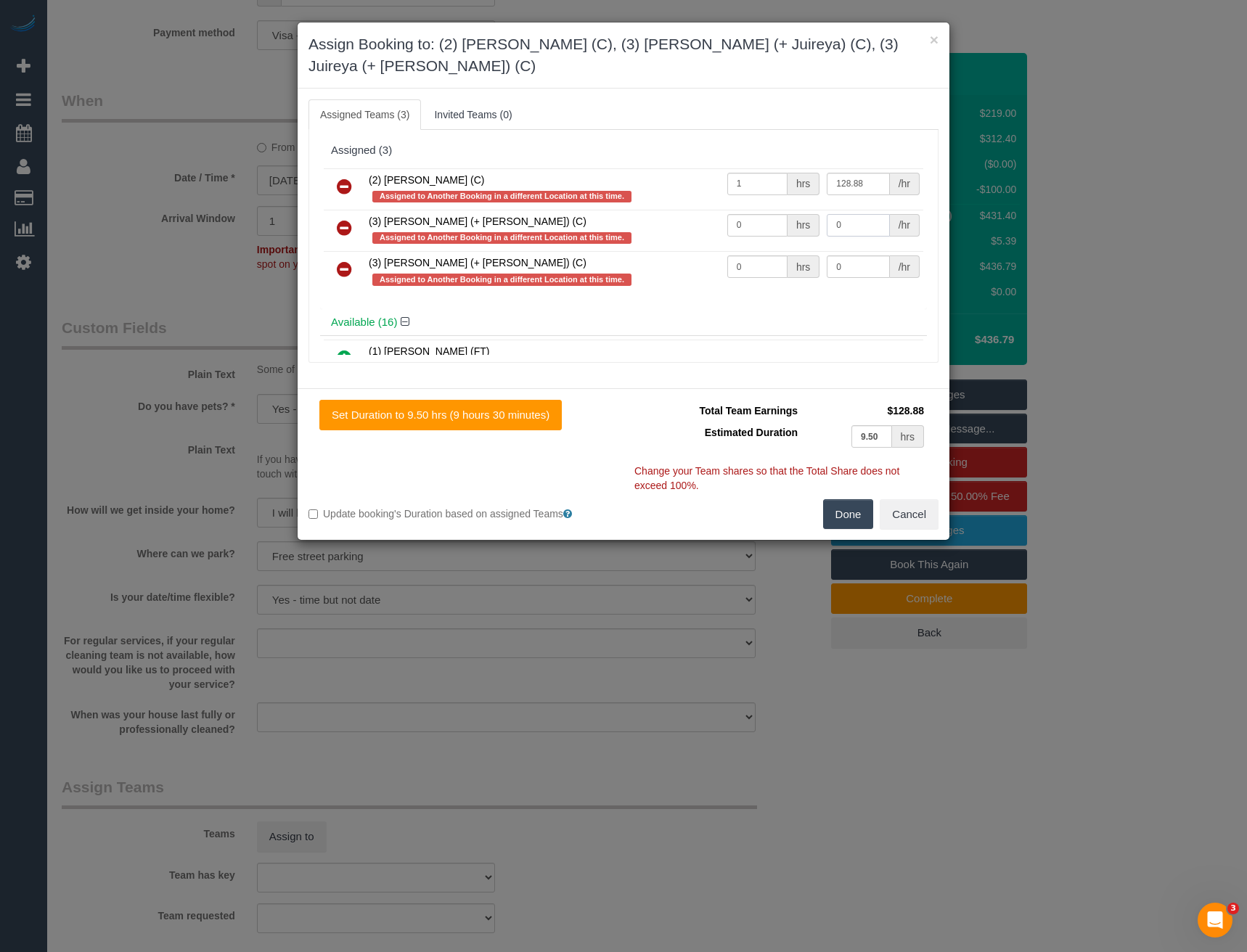
click at [843, 214] on input "0" at bounding box center [858, 225] width 63 height 23
drag, startPoint x: 770, startPoint y: 202, endPoint x: 679, endPoint y: 199, distance: 91.0
click at [691, 210] on tr "(3) [PERSON_NAME] (+ [PERSON_NAME]) (C) Assigned to Another Booking in a differ…" at bounding box center [624, 230] width 600 height 41
type input "1"
type input "128.88"
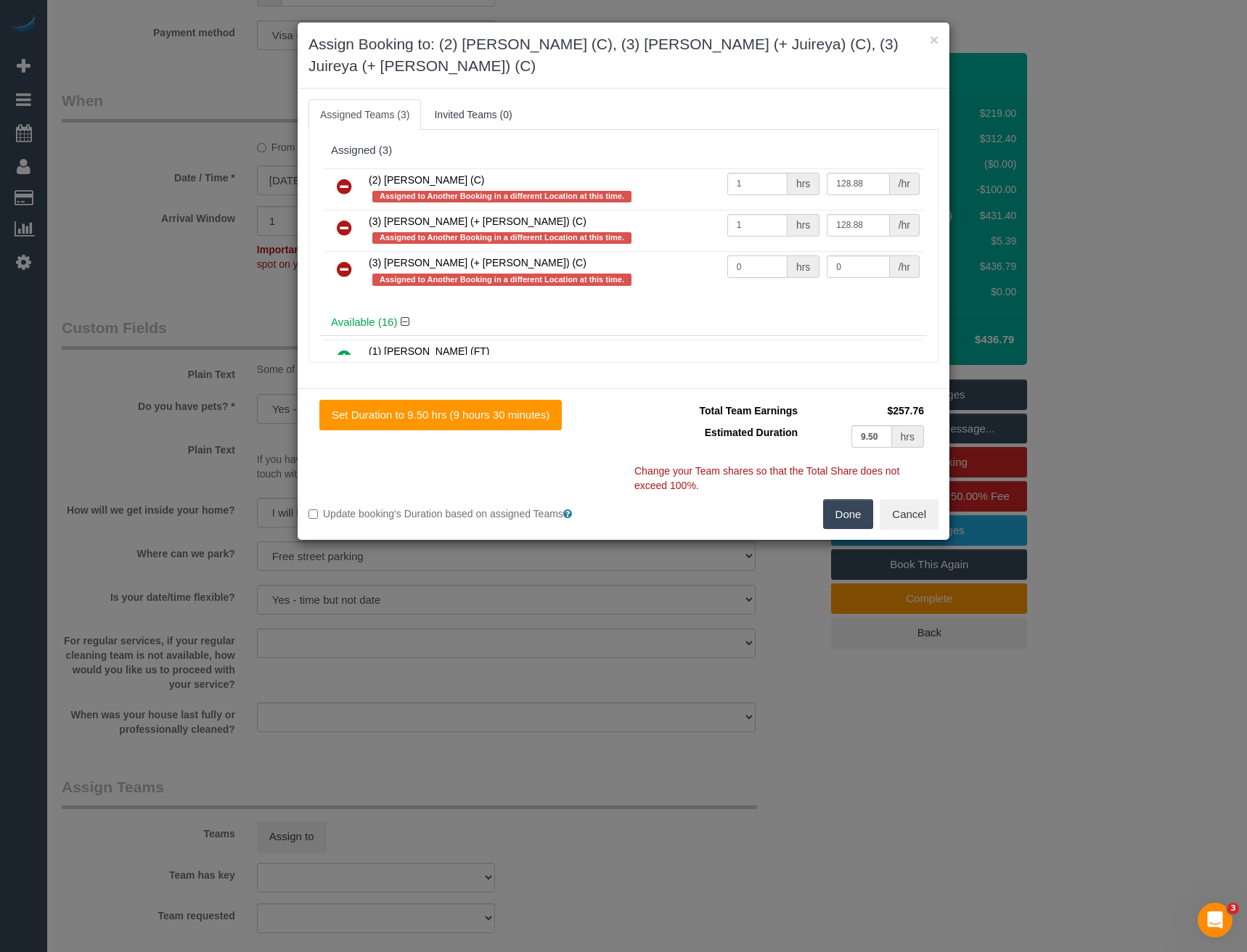
drag, startPoint x: 757, startPoint y: 245, endPoint x: 598, endPoint y: 239, distance: 159.1
click at [626, 252] on tr "(3) [PERSON_NAME] (+ [PERSON_NAME]) (C) Assigned to Another Booking in a differ…" at bounding box center [624, 272] width 600 height 41
type input "1"
type input "128.88"
click at [855, 499] on button "Done" at bounding box center [848, 515] width 51 height 31
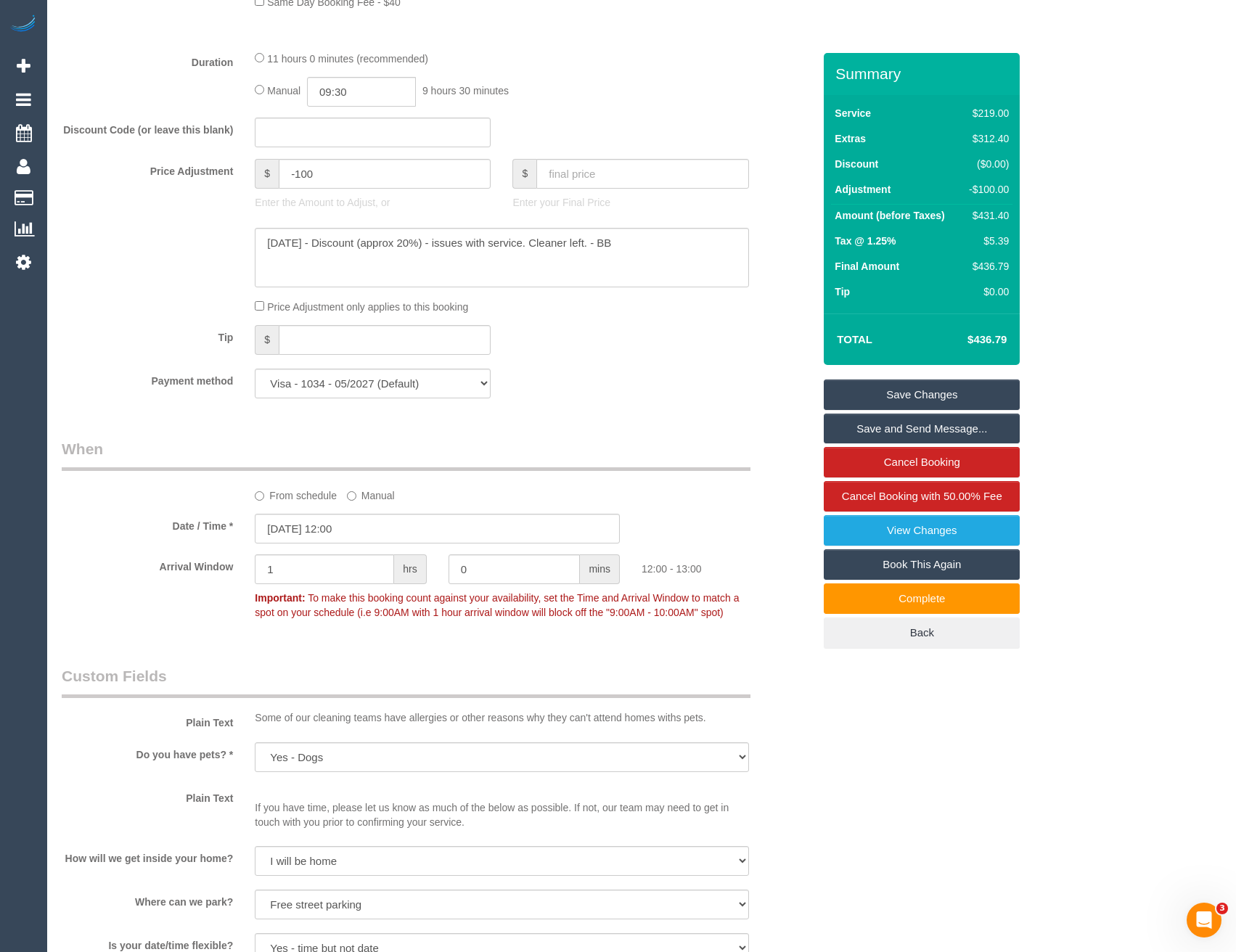
scroll to position [1087, 0]
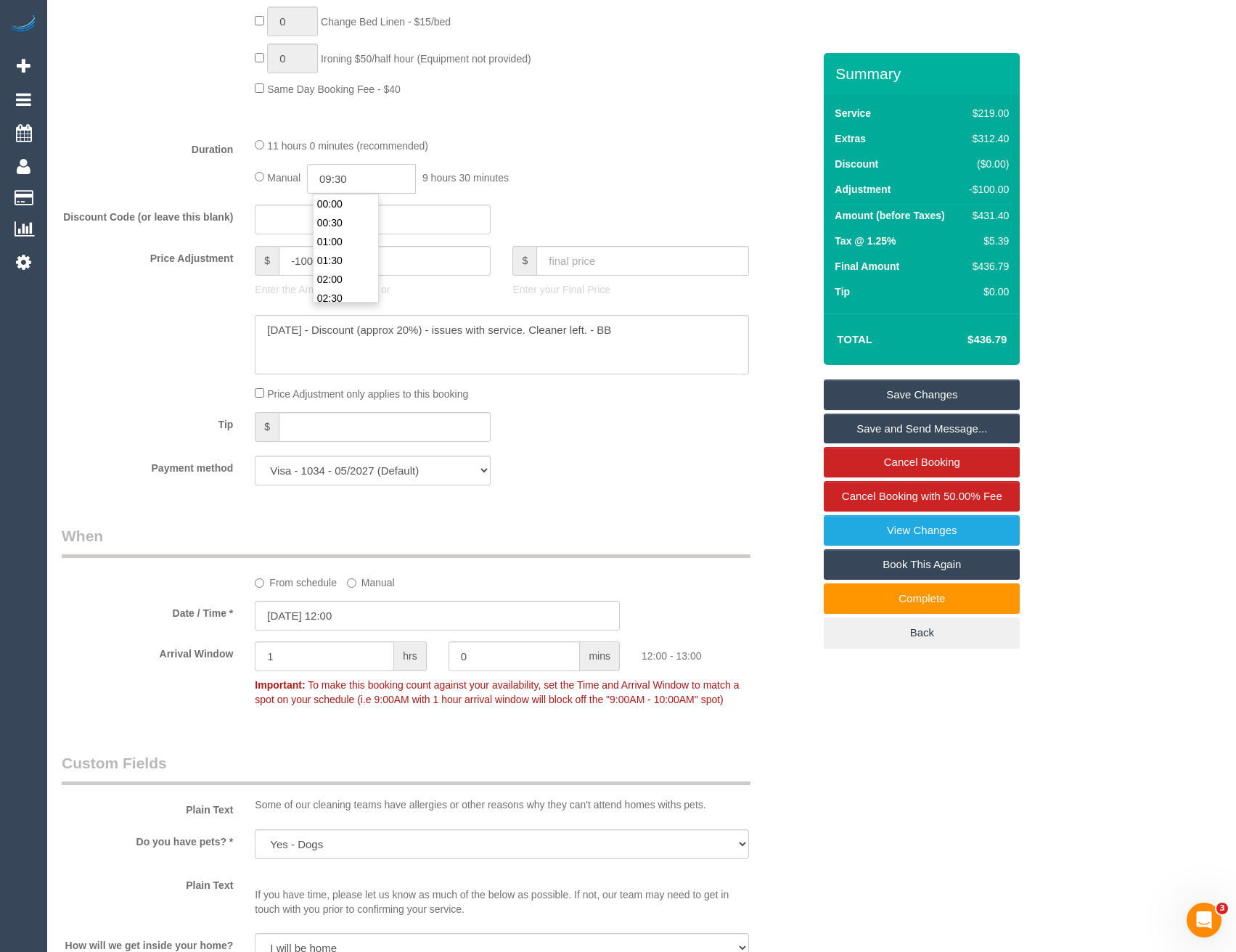
click at [368, 181] on input "09:30" at bounding box center [361, 178] width 109 height 30
type input "03:00"
click at [343, 215] on li "03:00" at bounding box center [346, 209] width 64 height 18
click at [490, 166] on div "Manual 03:00 3 hours 0 minutes" at bounding box center [502, 178] width 494 height 30
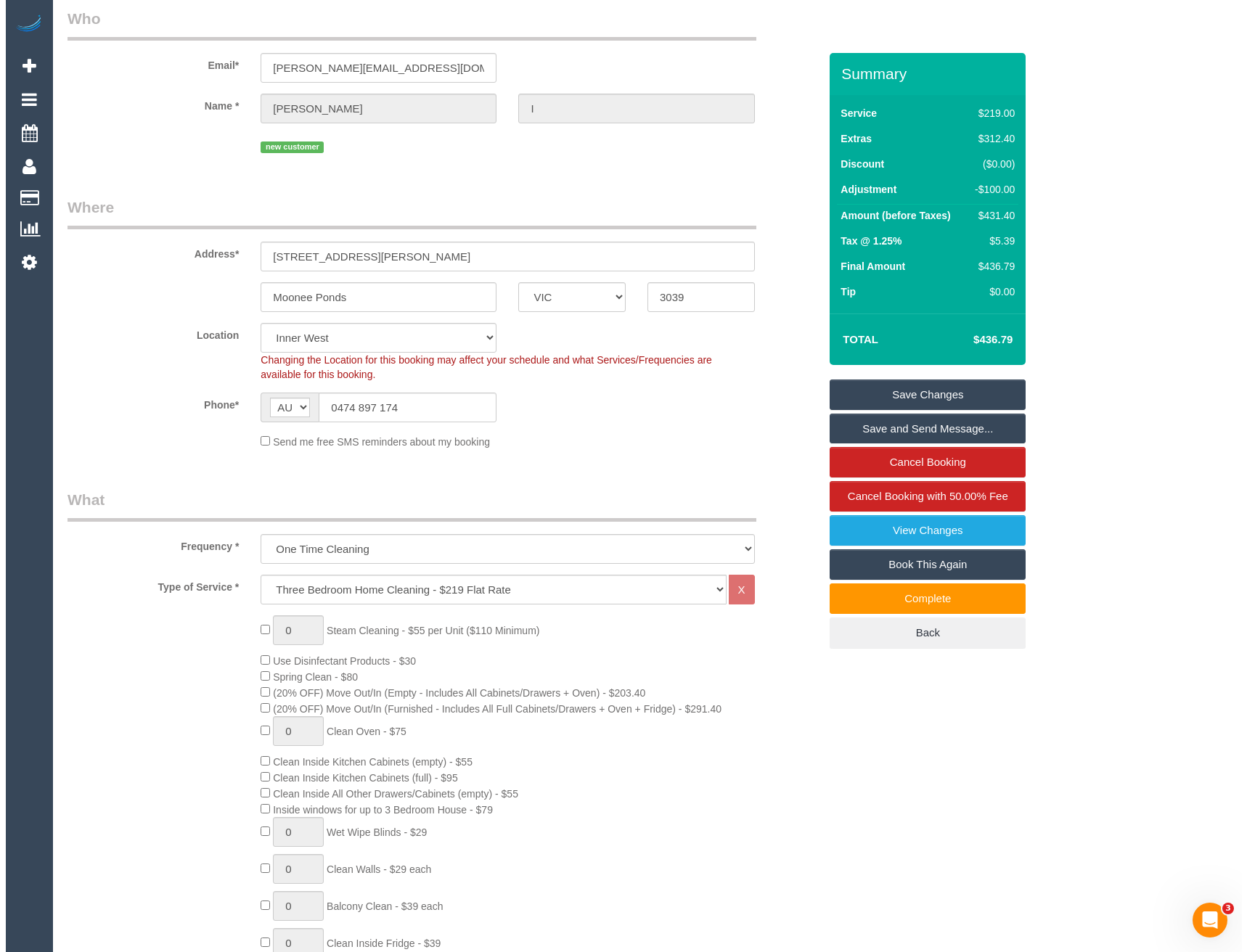
scroll to position [0, 0]
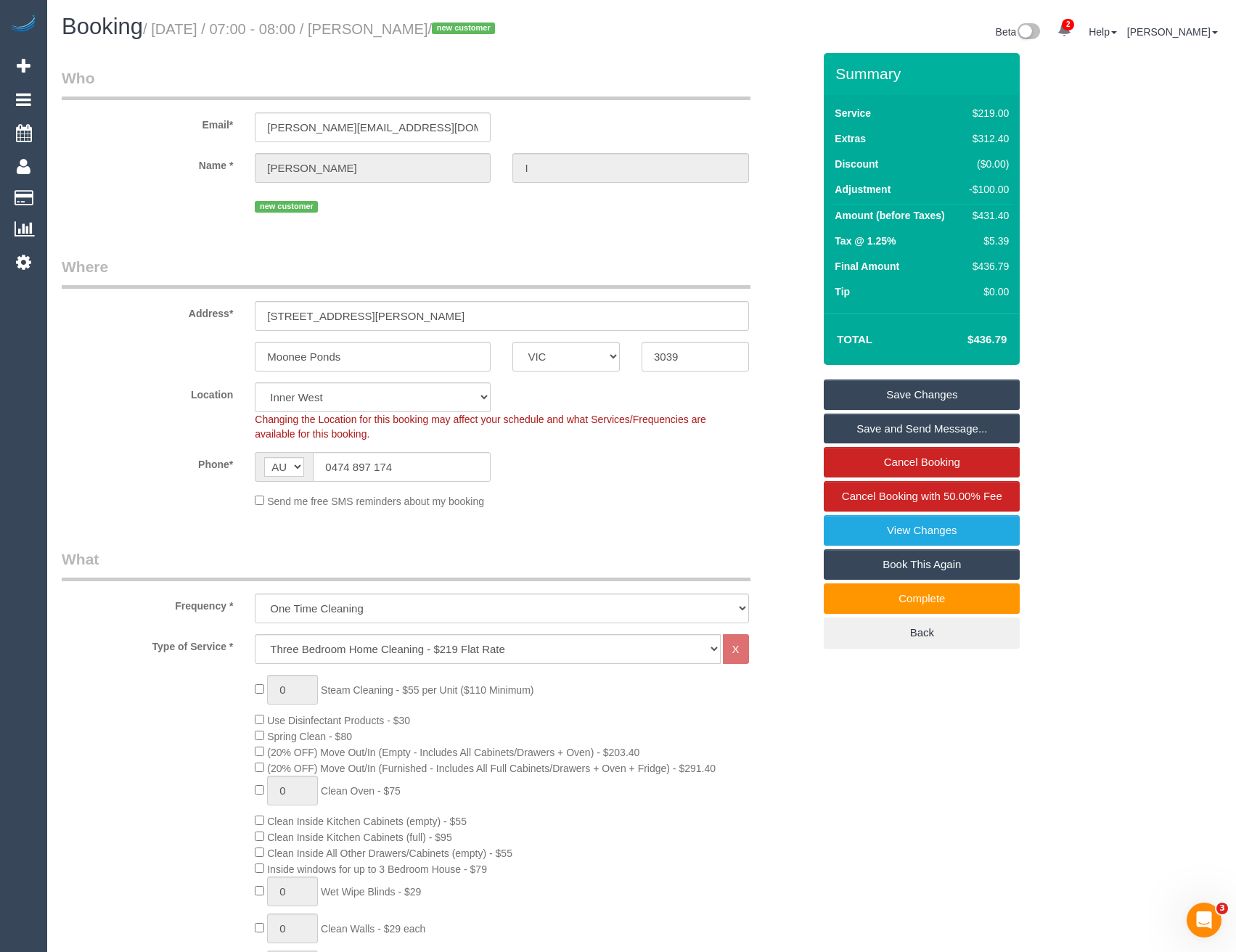
click at [875, 394] on link "Save Changes" at bounding box center [922, 395] width 196 height 31
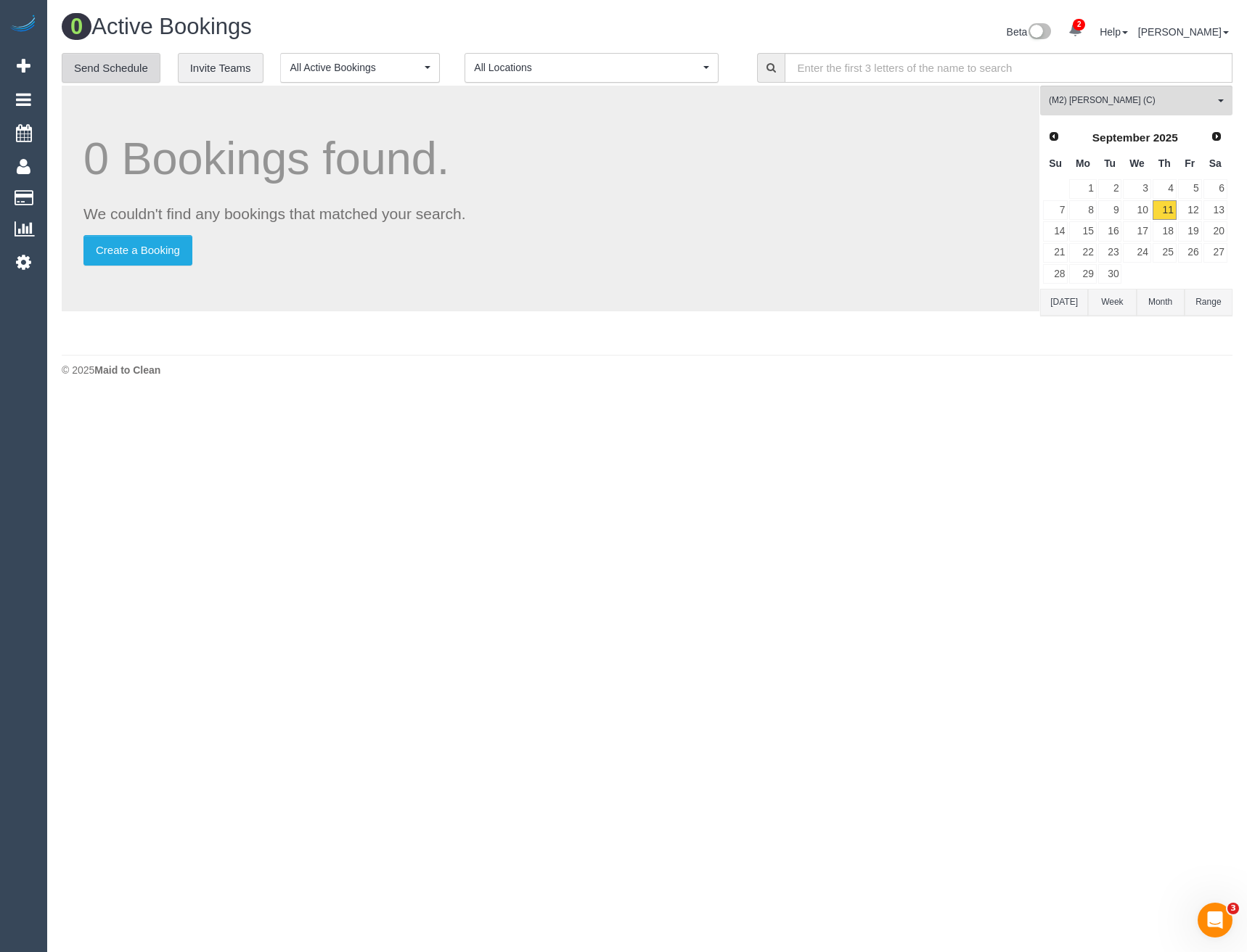
click at [123, 78] on link "Send Schedule" at bounding box center [111, 68] width 99 height 31
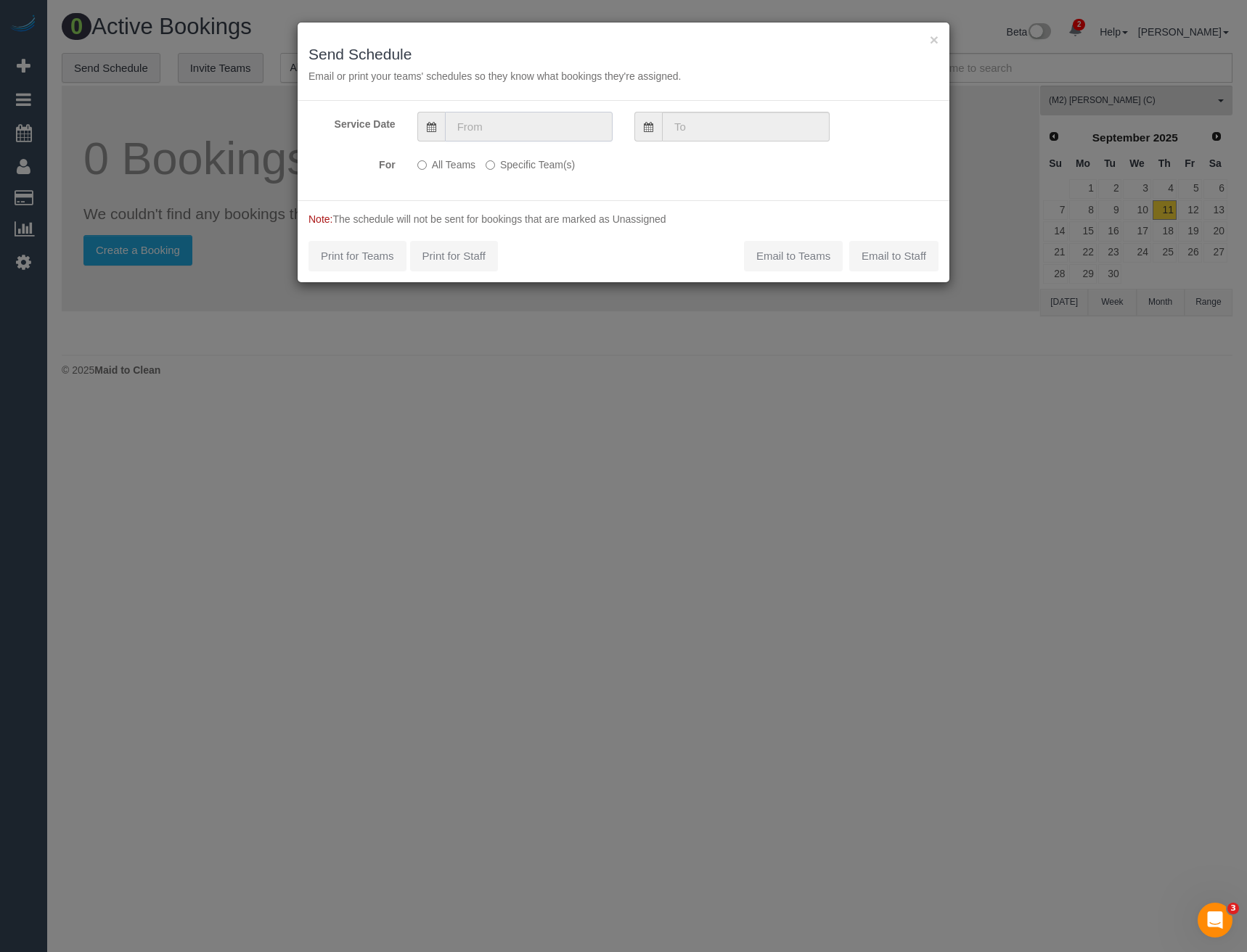
click at [477, 138] on input "text" at bounding box center [528, 126] width 168 height 30
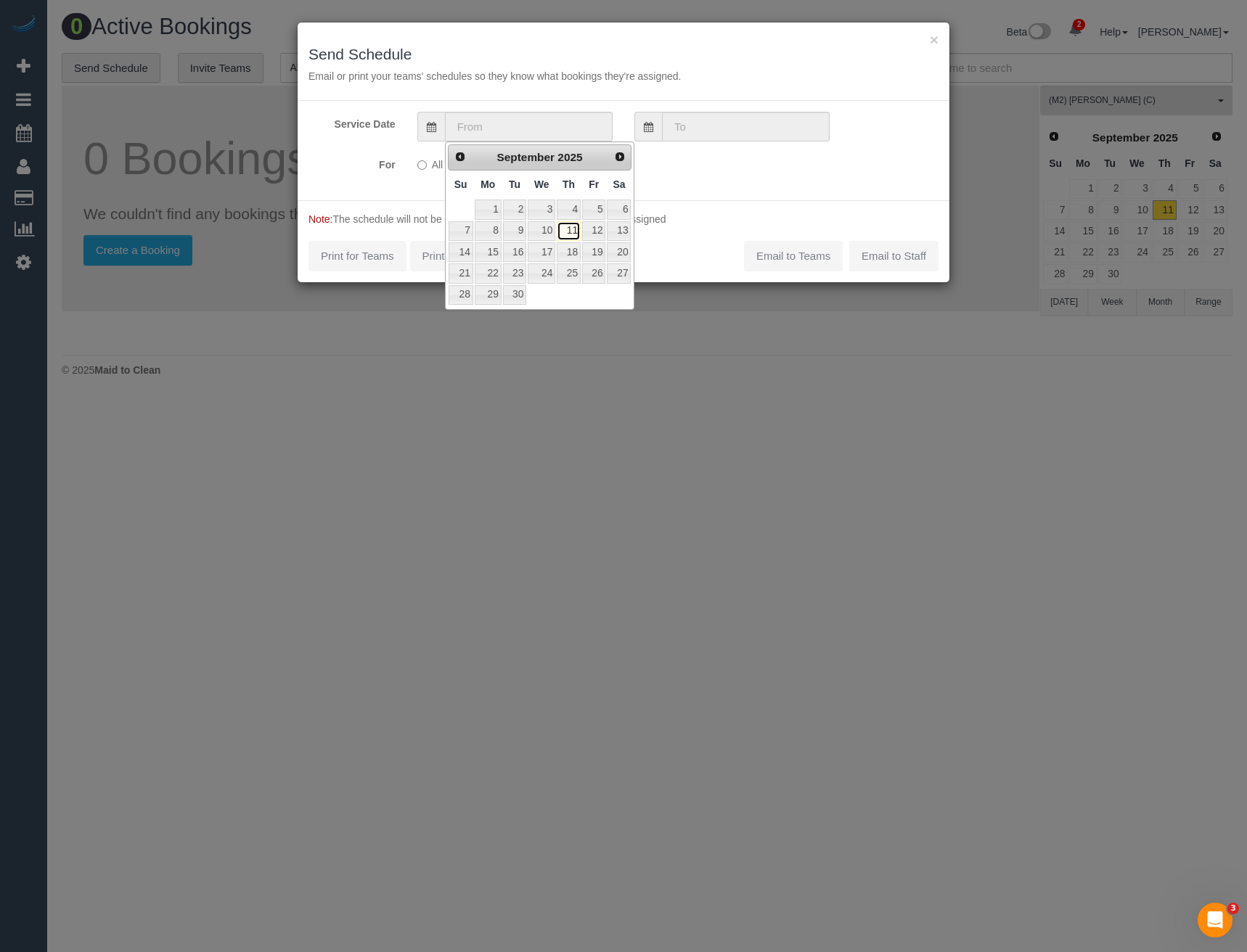
click at [575, 233] on link "11" at bounding box center [568, 231] width 24 height 19
type input "[DATE]"
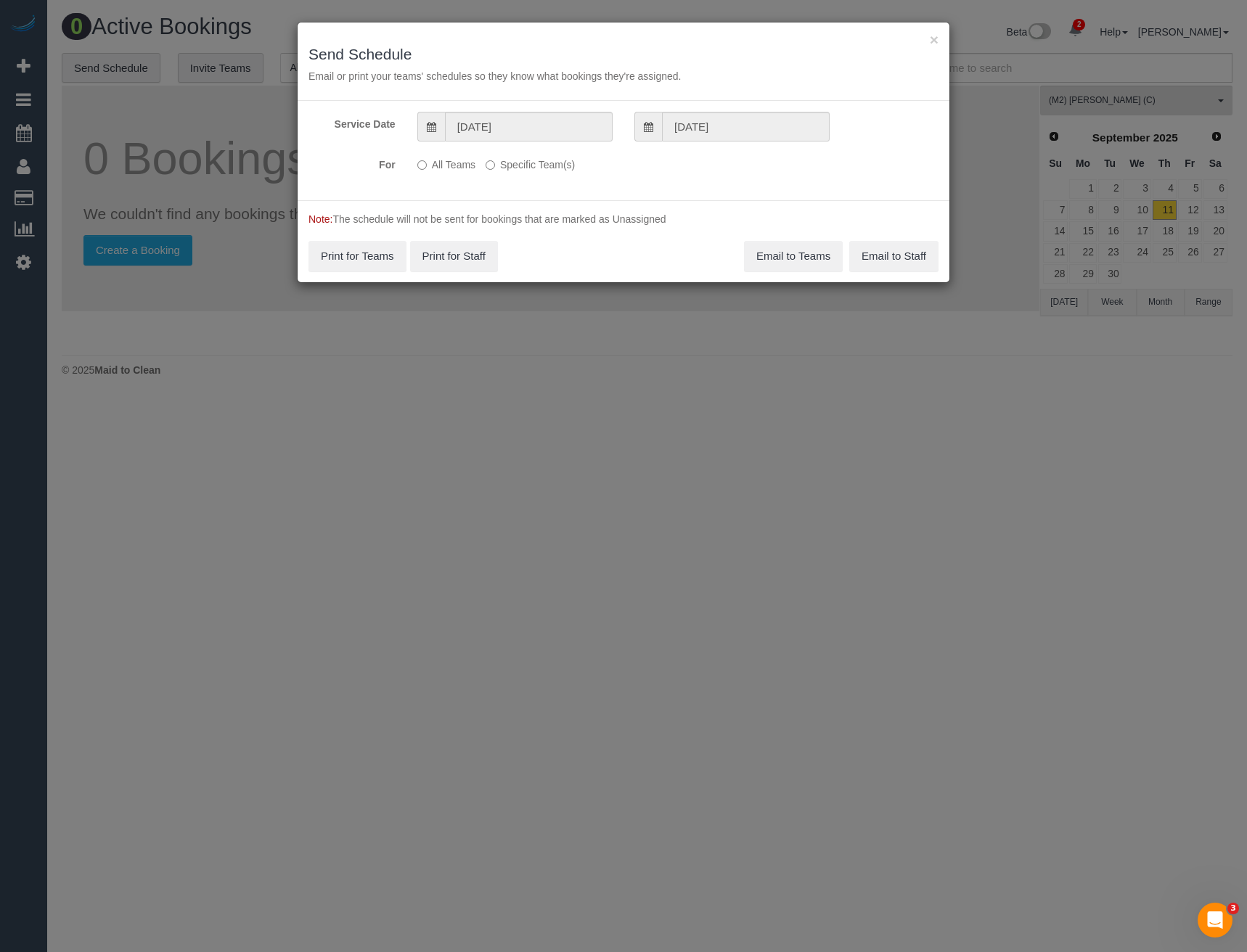
click at [513, 160] on label "Specific Team(s)" at bounding box center [530, 162] width 89 height 19
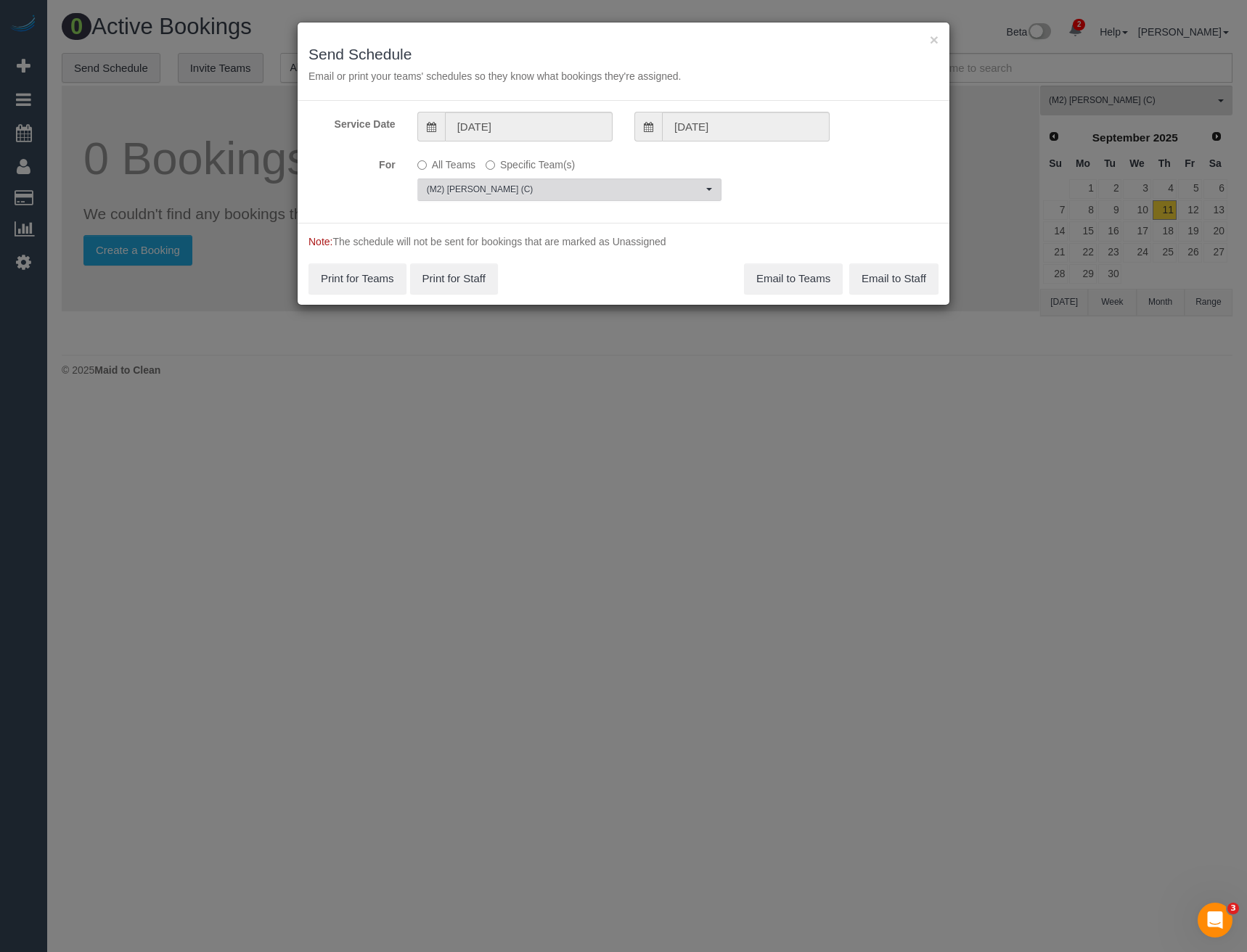
click at [508, 191] on span "(M2) [PERSON_NAME] (C)" at bounding box center [564, 189] width 276 height 12
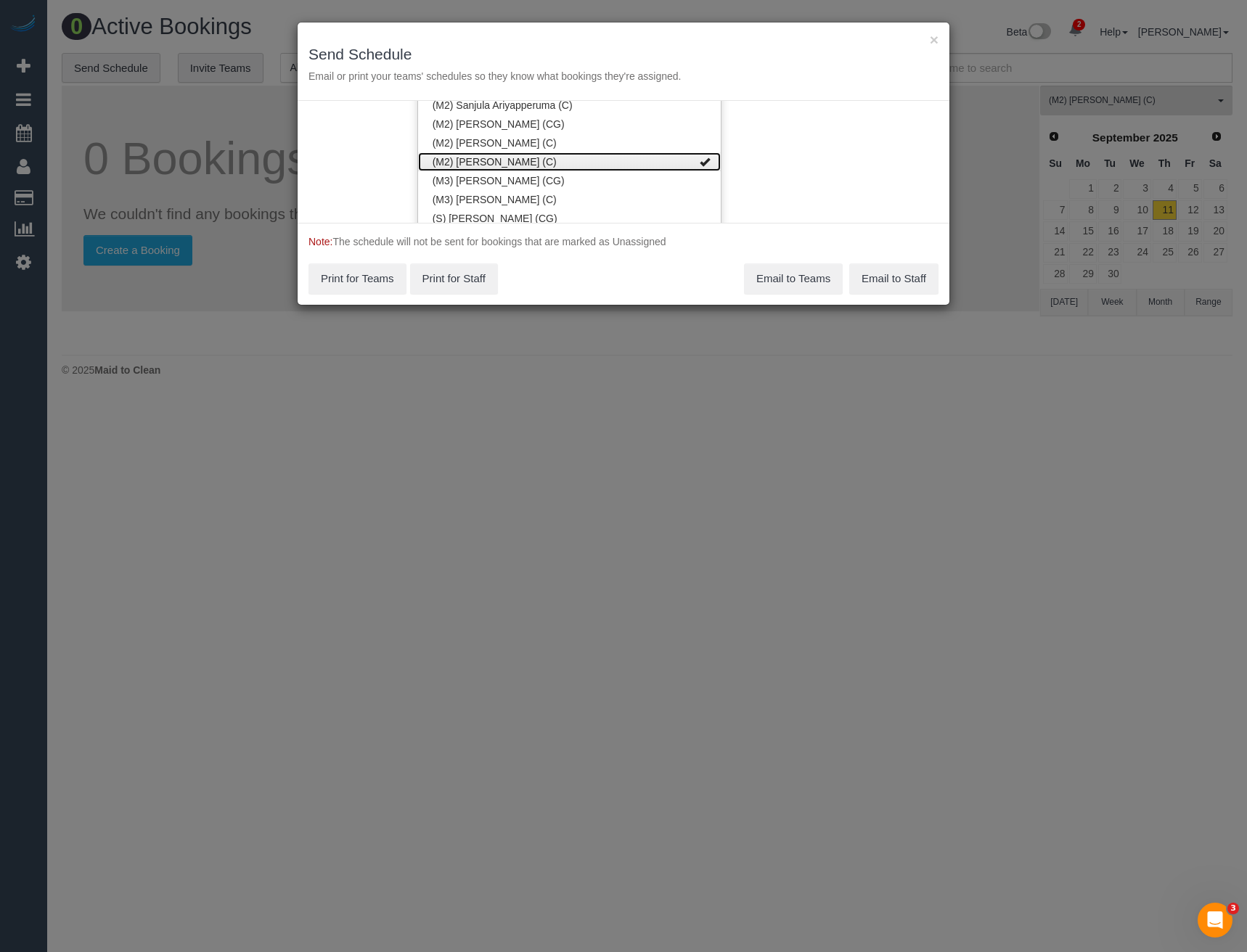
click at [511, 168] on link "(M2) [PERSON_NAME] (C)" at bounding box center [569, 162] width 302 height 18
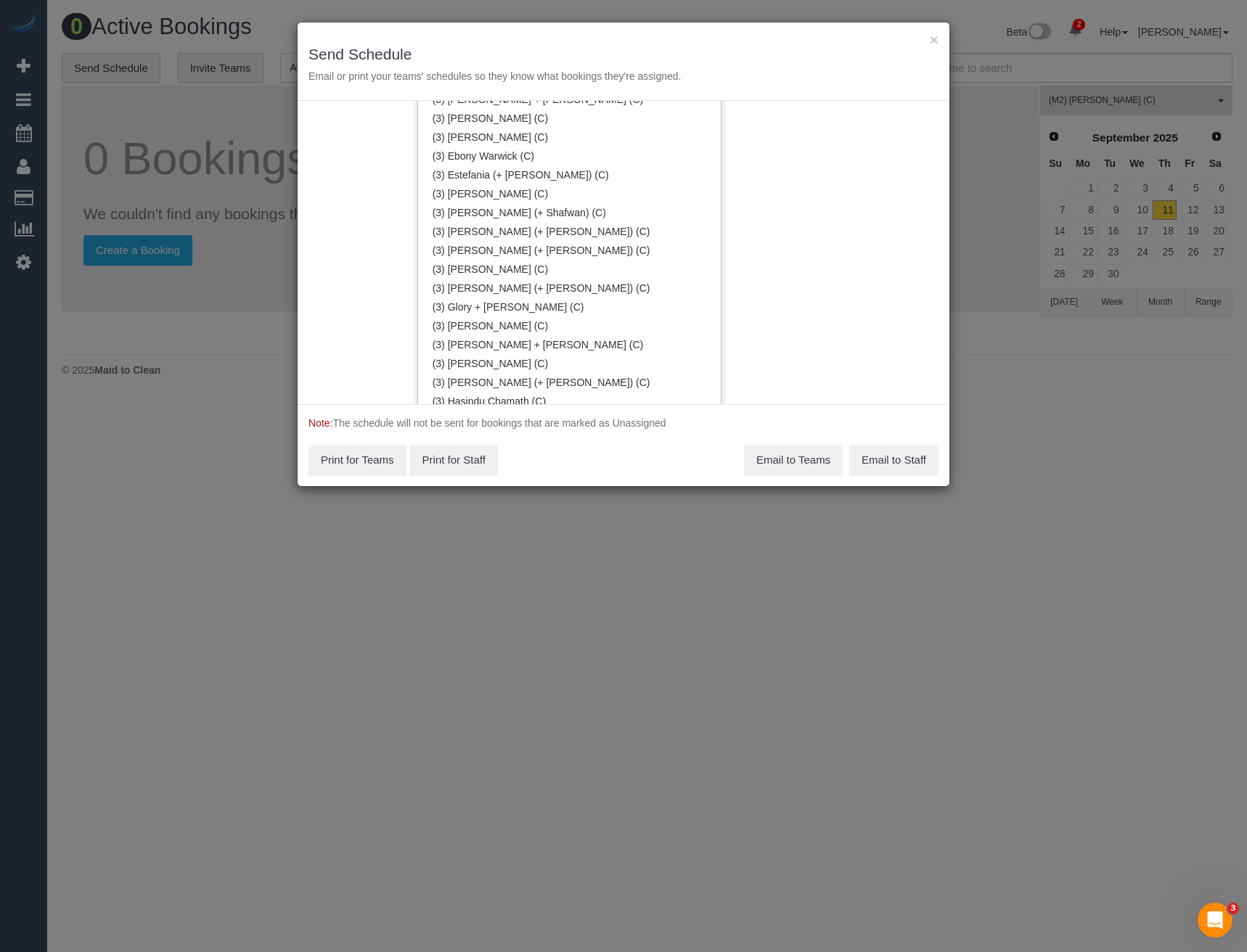
scroll to position [2263, 0]
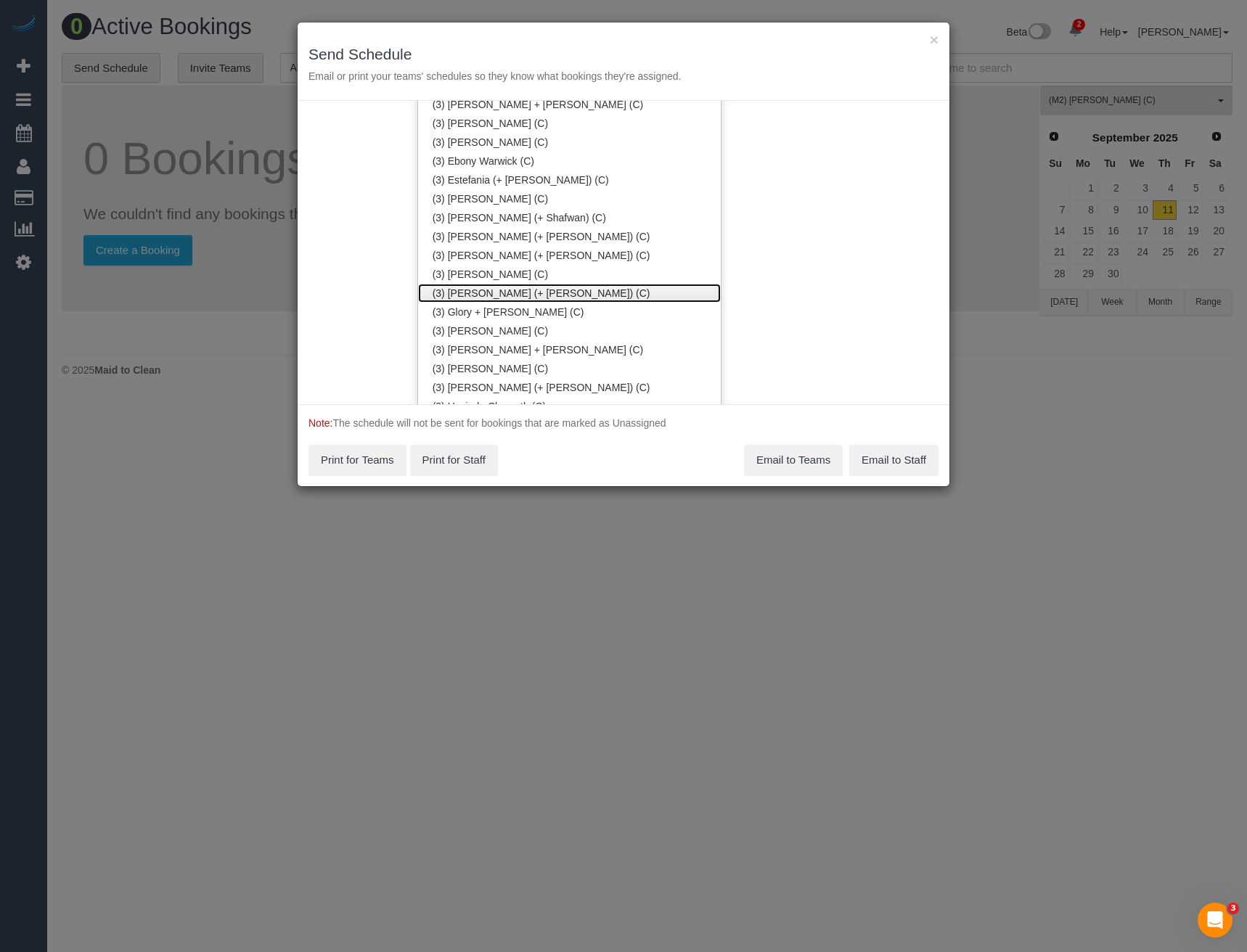
click at [487, 291] on link "(3) [PERSON_NAME] (+ [PERSON_NAME]) (C)" at bounding box center [569, 293] width 302 height 18
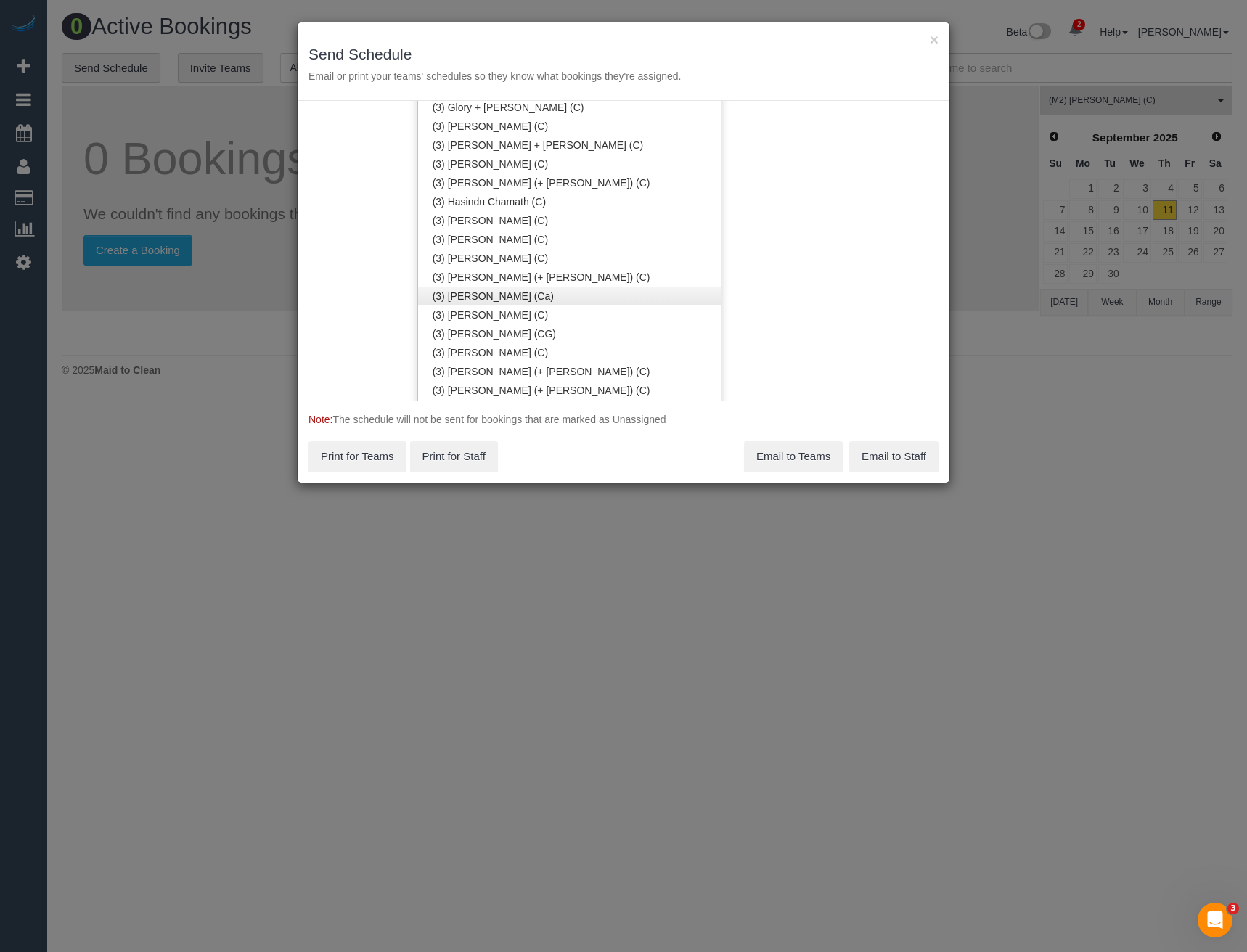
scroll to position [2481, 0]
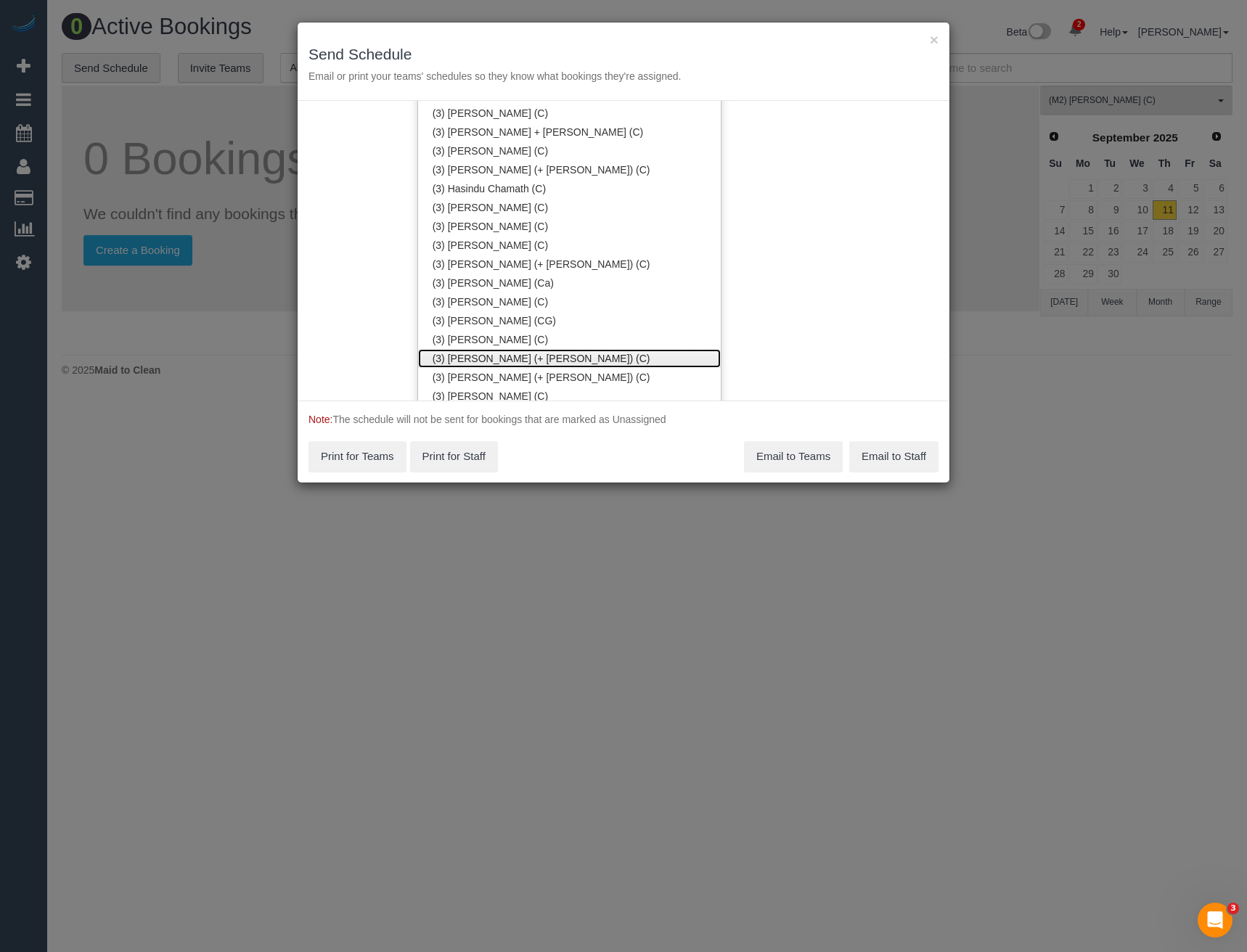
click at [481, 355] on link "(3) [PERSON_NAME] (+ [PERSON_NAME]) (C)" at bounding box center [569, 358] width 302 height 18
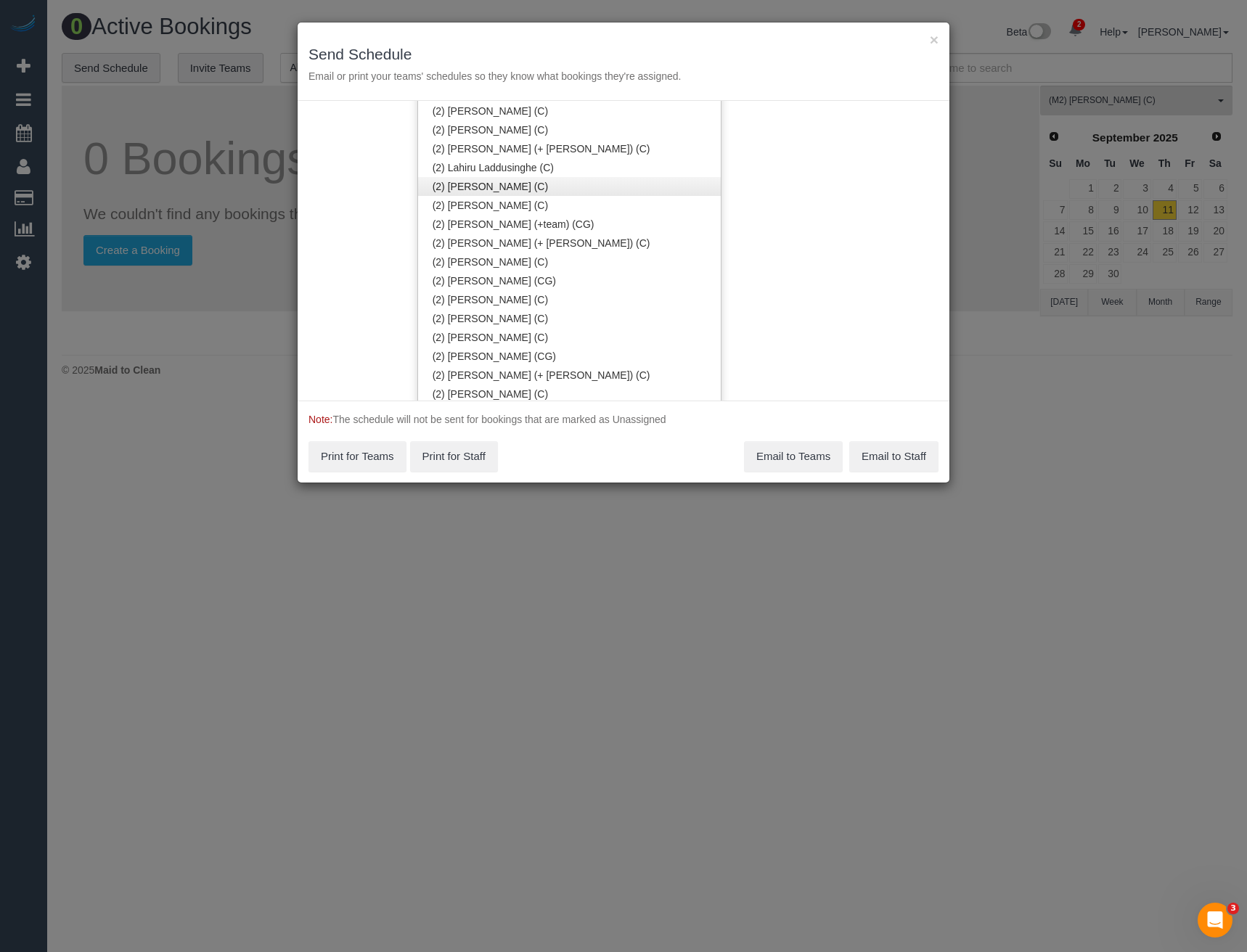
scroll to position [1029, 0]
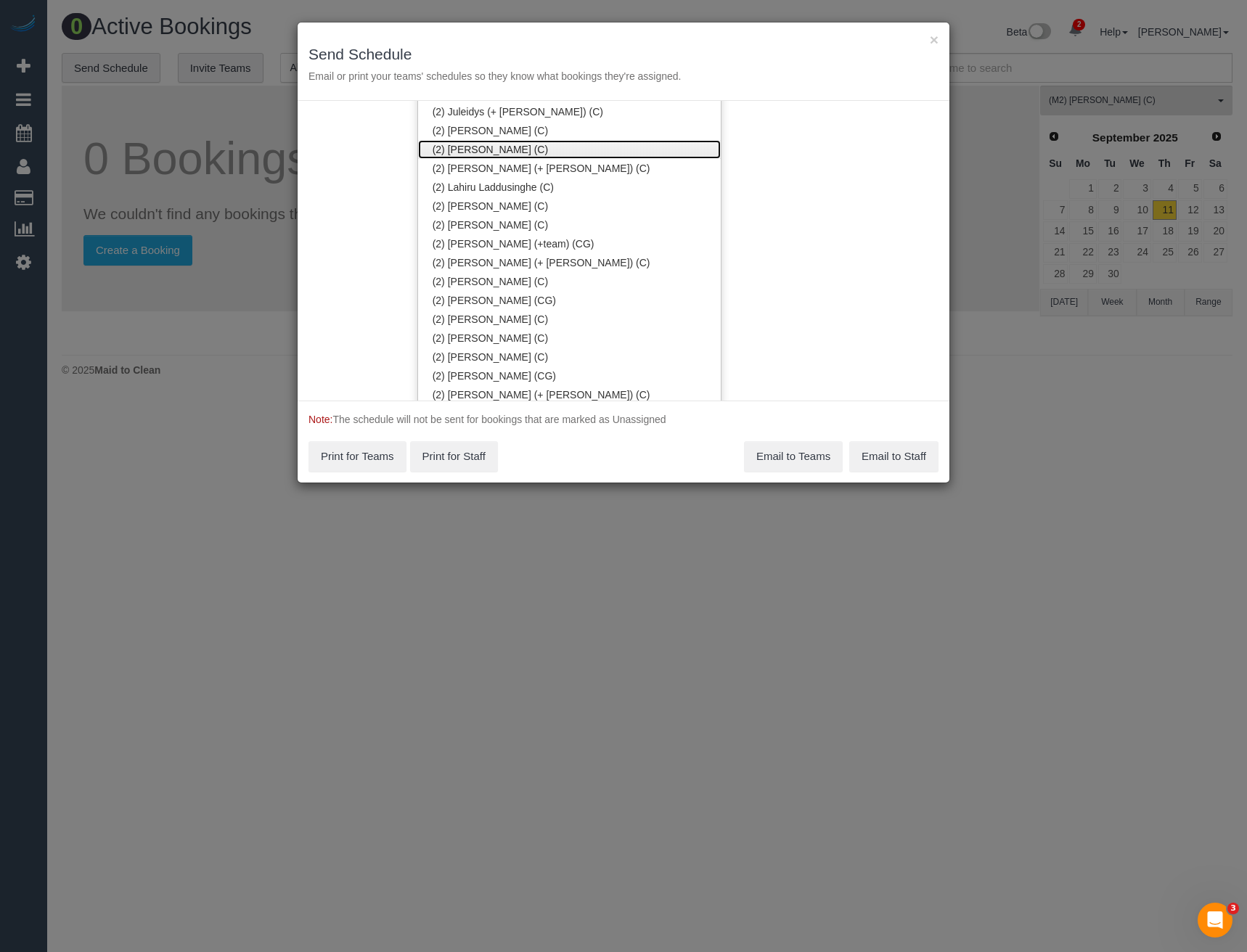
click at [480, 153] on link "(2) [PERSON_NAME] (C)" at bounding box center [569, 149] width 302 height 18
click at [765, 205] on div "Service Date [DATE] [DATE] For All Teams Specific Team(s) (2) [PERSON_NAME] (C)…" at bounding box center [623, 250] width 652 height 300
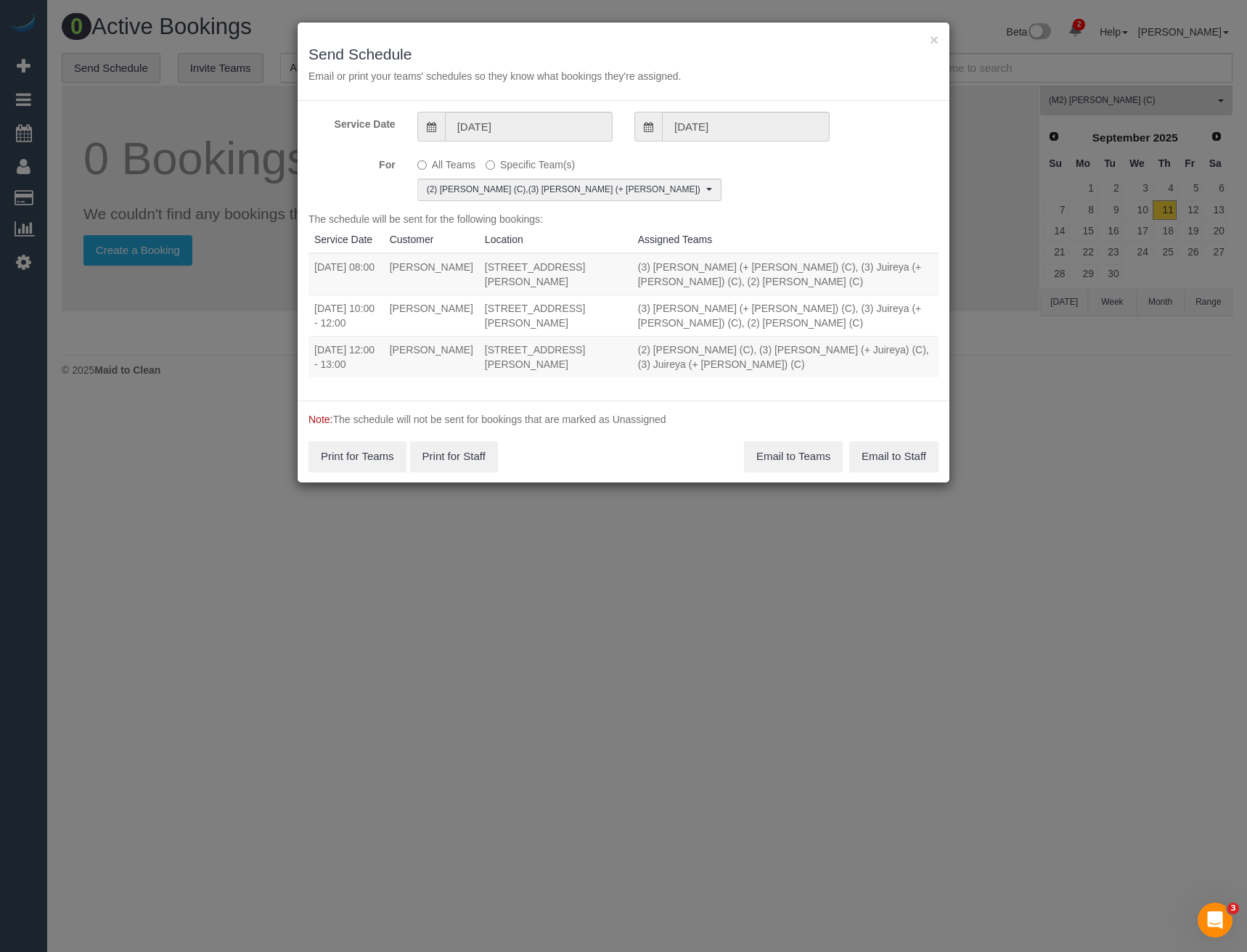
scroll to position [0, 0]
click at [802, 453] on button "Email to Teams" at bounding box center [793, 457] width 99 height 31
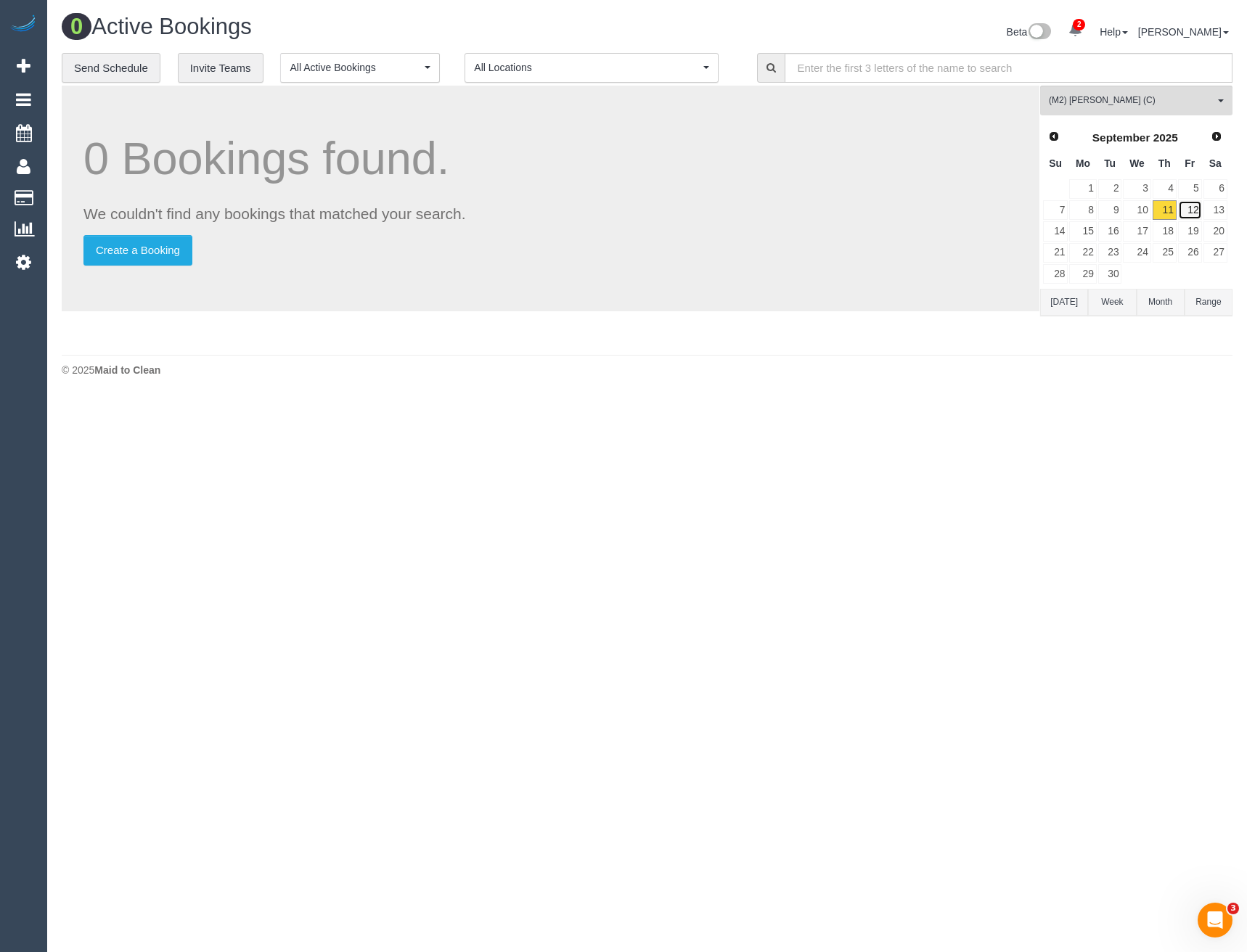
click at [1189, 212] on link "12" at bounding box center [1190, 210] width 24 height 19
click at [1216, 207] on link "13" at bounding box center [1216, 210] width 24 height 19
click at [1089, 228] on link "15" at bounding box center [1082, 231] width 27 height 19
click at [1109, 232] on link "16" at bounding box center [1110, 231] width 24 height 19
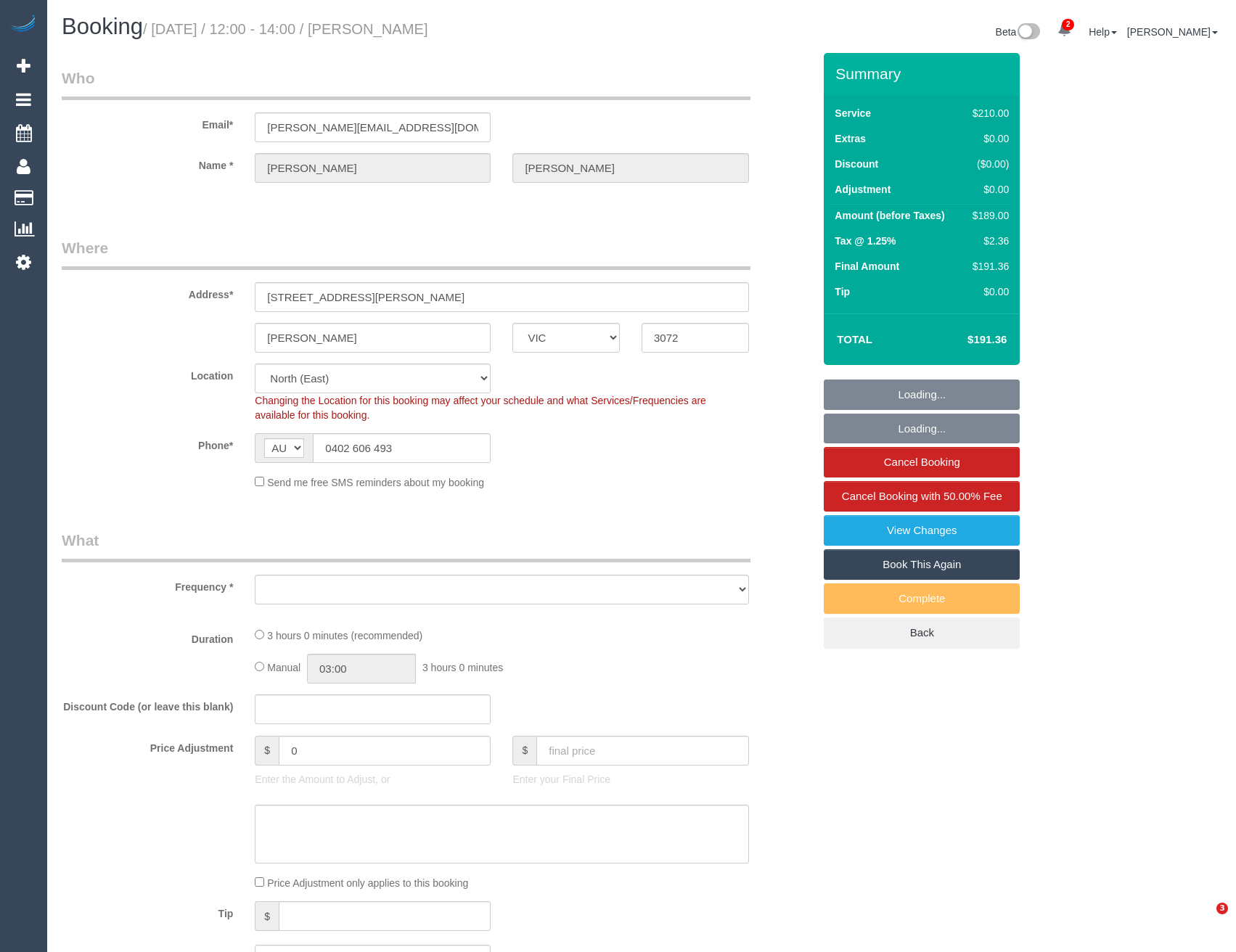
select select "VIC"
select select "number:28"
select select "number:16"
select select "number:19"
select select "number:23"
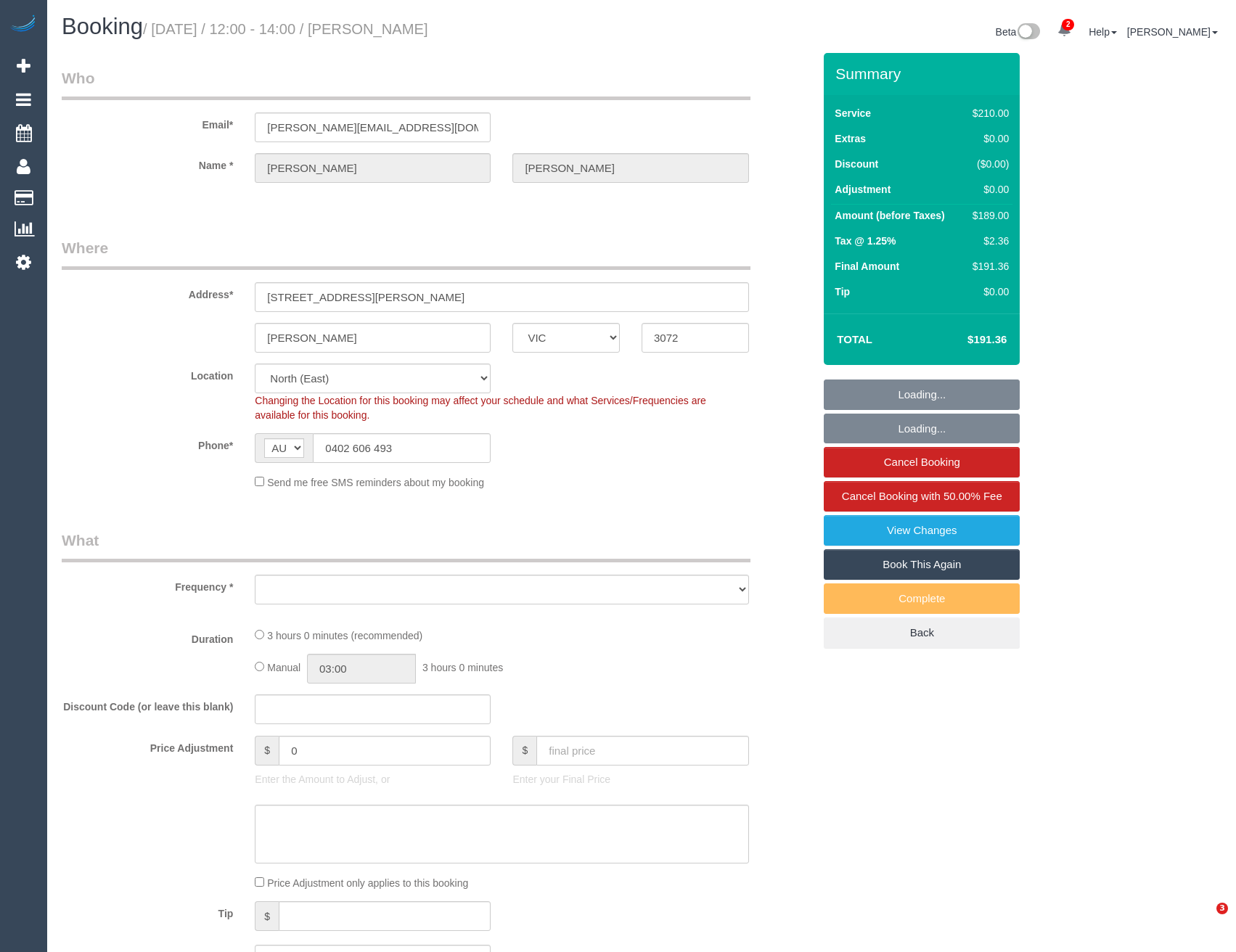
select select "number:34"
select select "number:11"
select select "object:712"
select select "string:stripe-pm_1L5pYd2GScqysDRVGjwb3DoB"
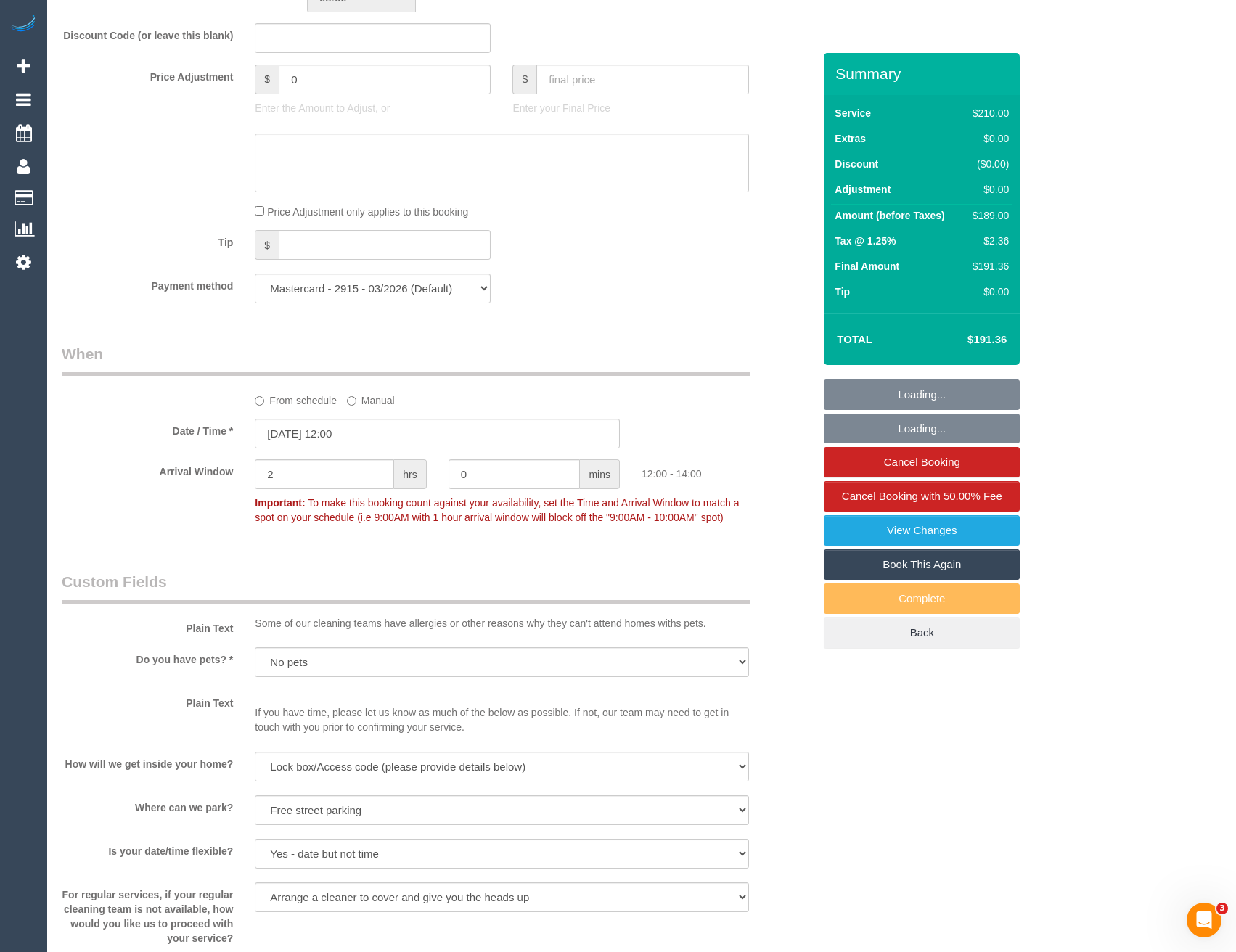
select select "object:717"
select select "180"
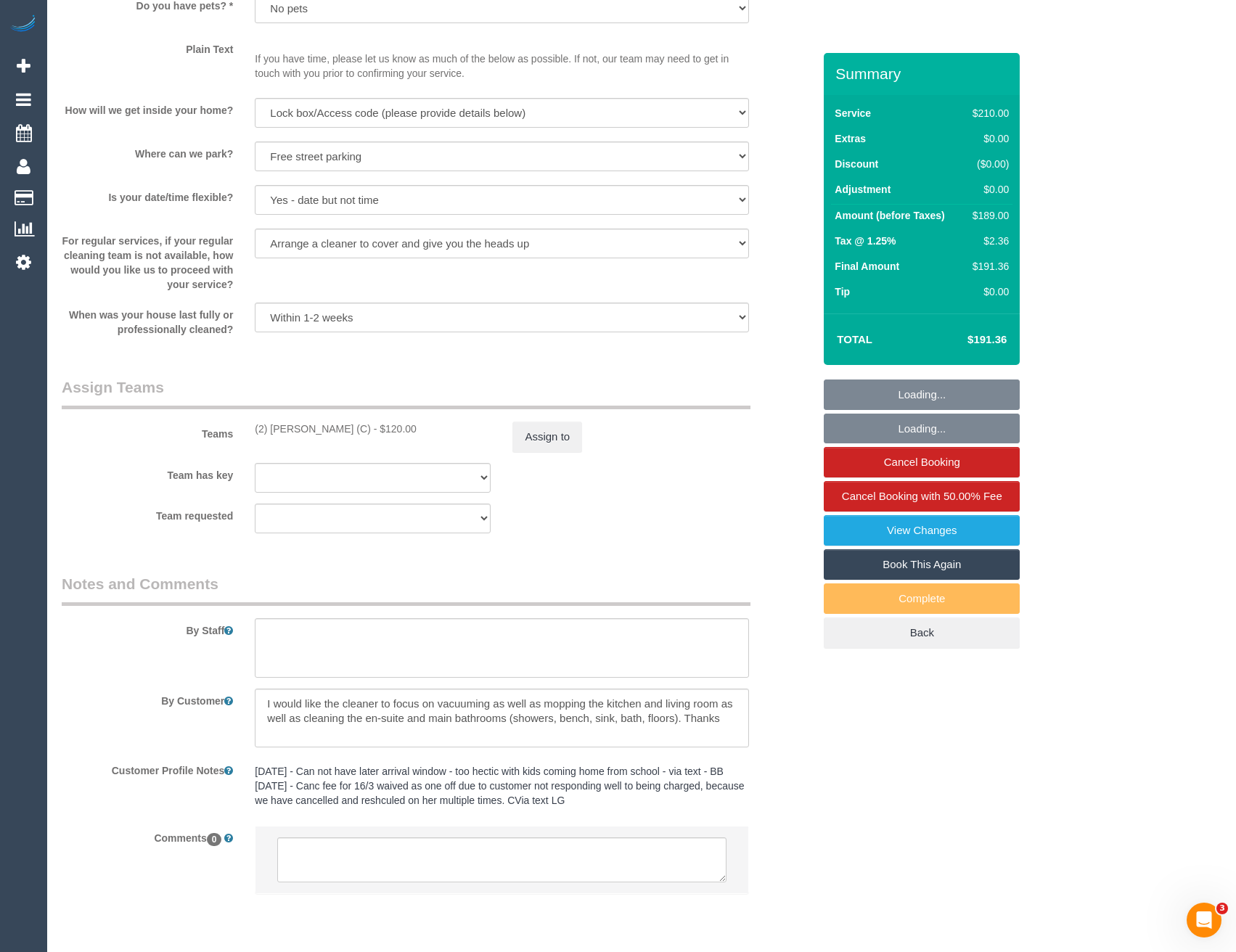
scroll to position [1912, 0]
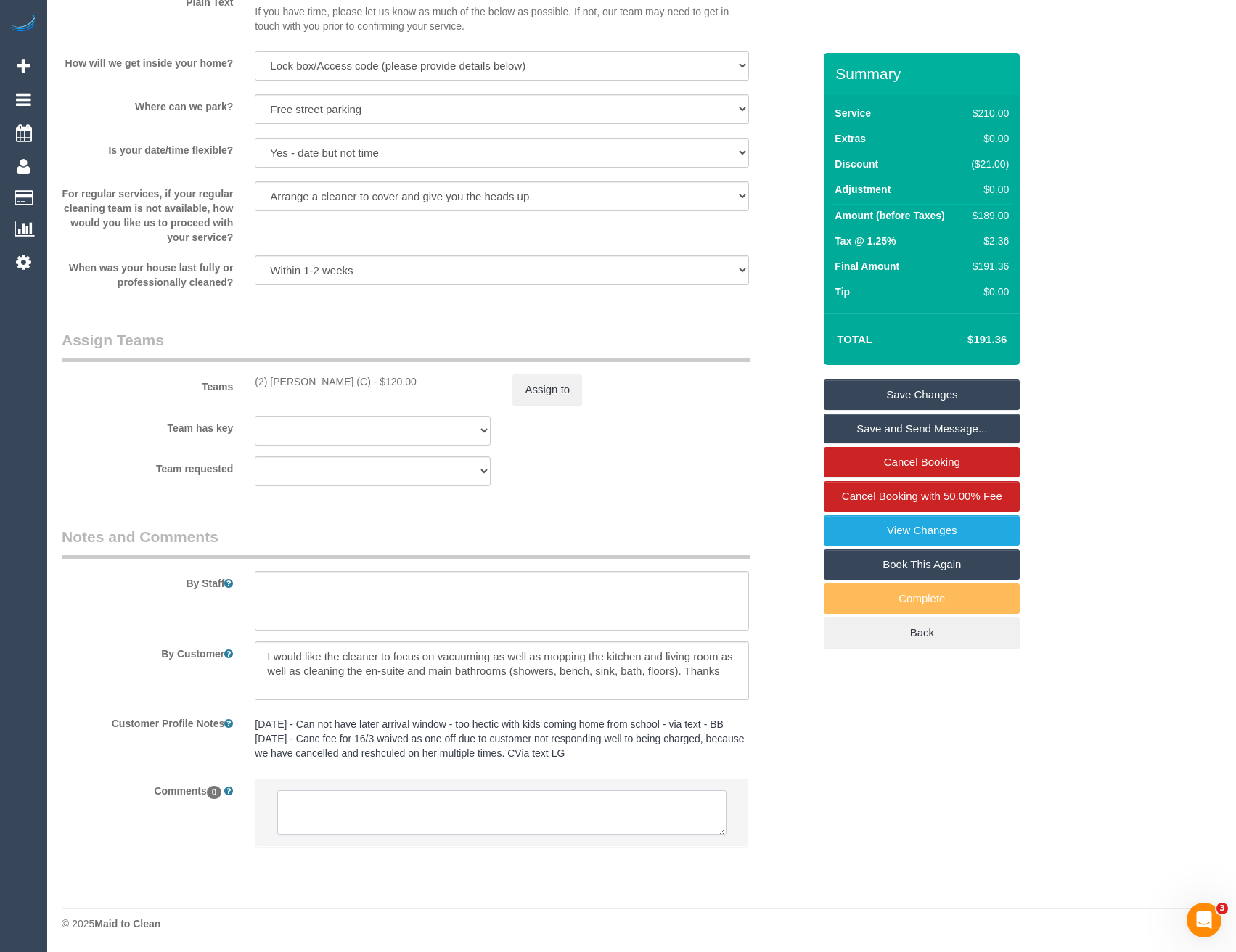
click at [352, 822] on textarea at bounding box center [502, 813] width 449 height 45
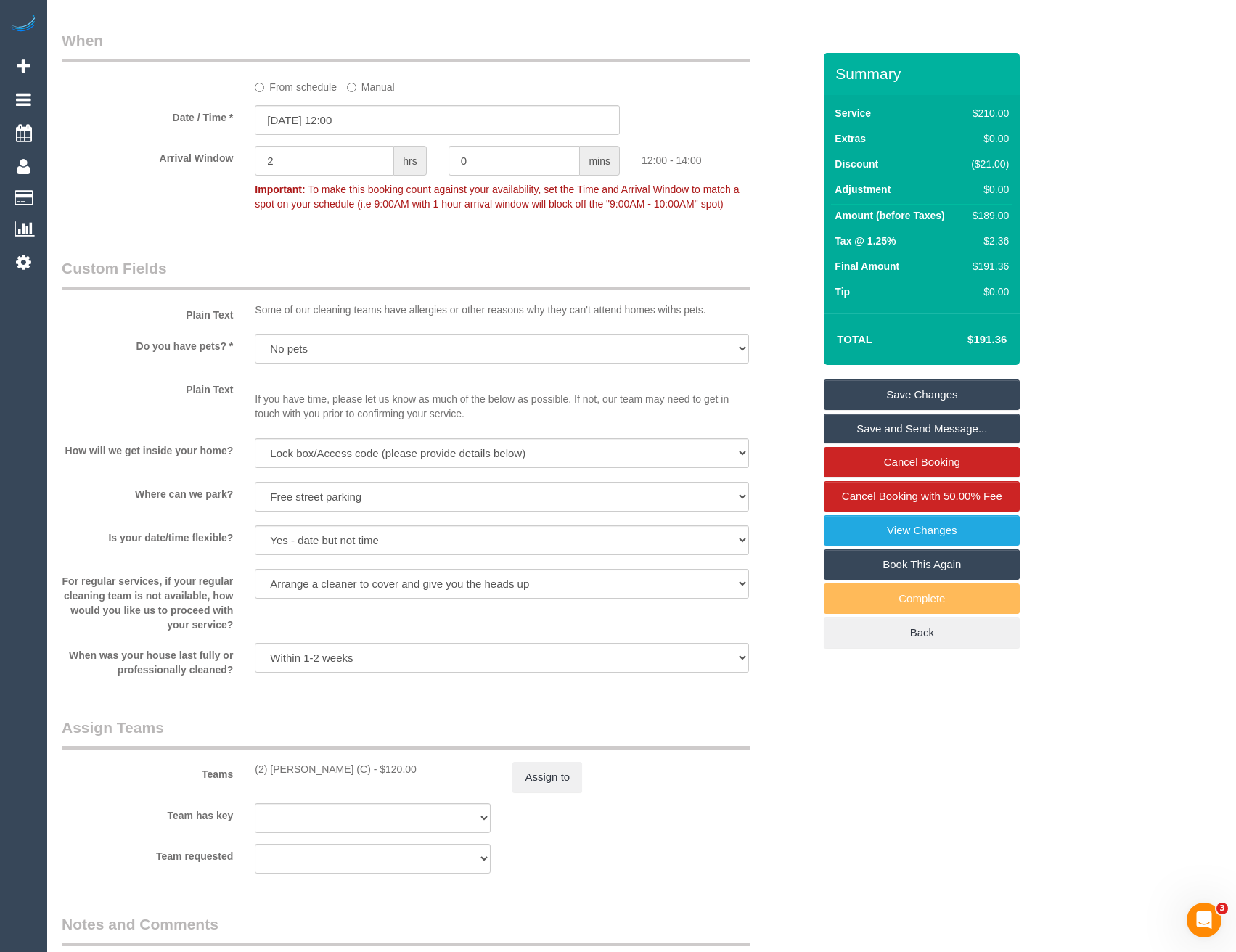
scroll to position [1959, 0]
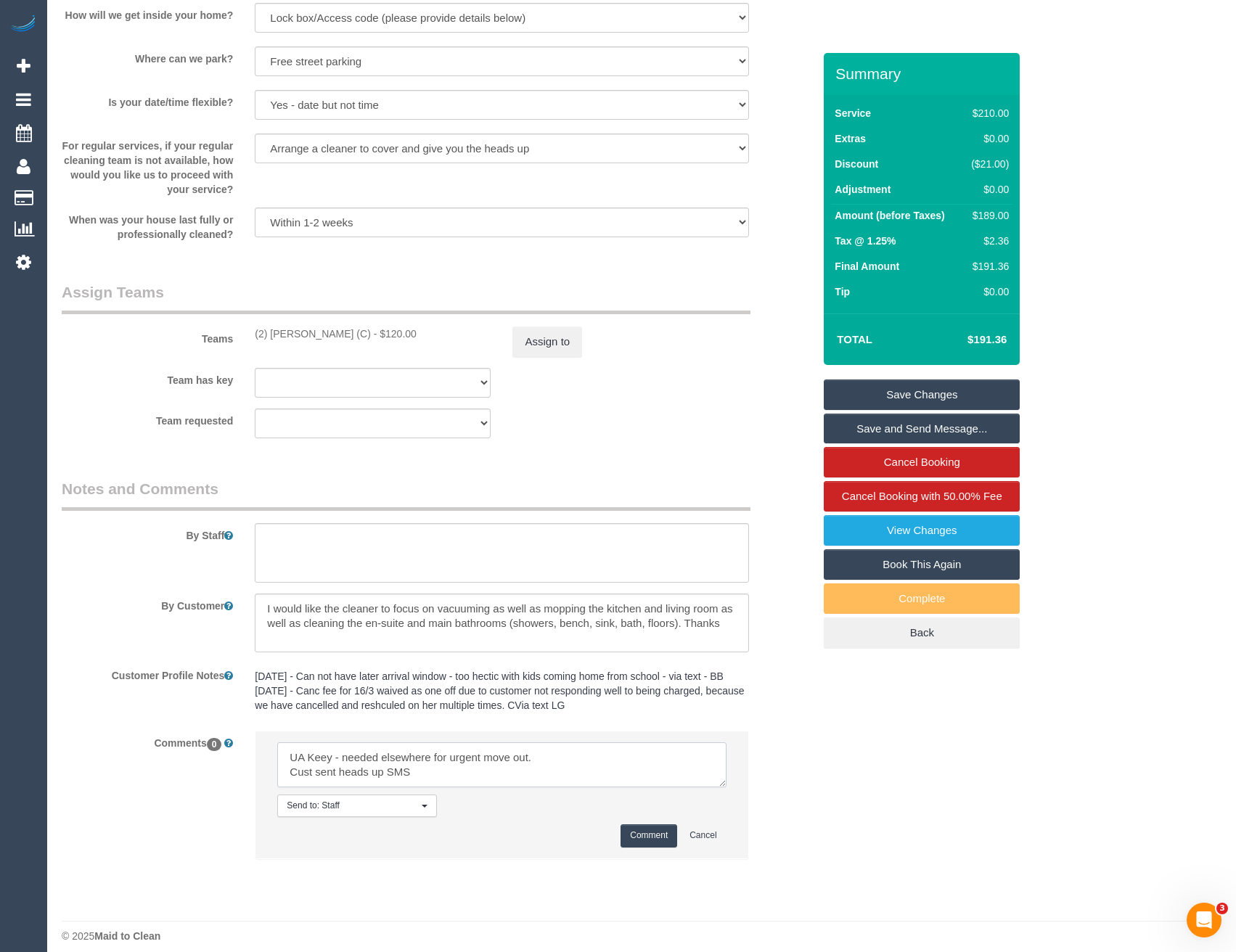
type textarea "UA Keey - needed elsewhere for urgent move out. Cust sent heads up SMS"
click at [646, 836] on button "Comment" at bounding box center [649, 835] width 56 height 23
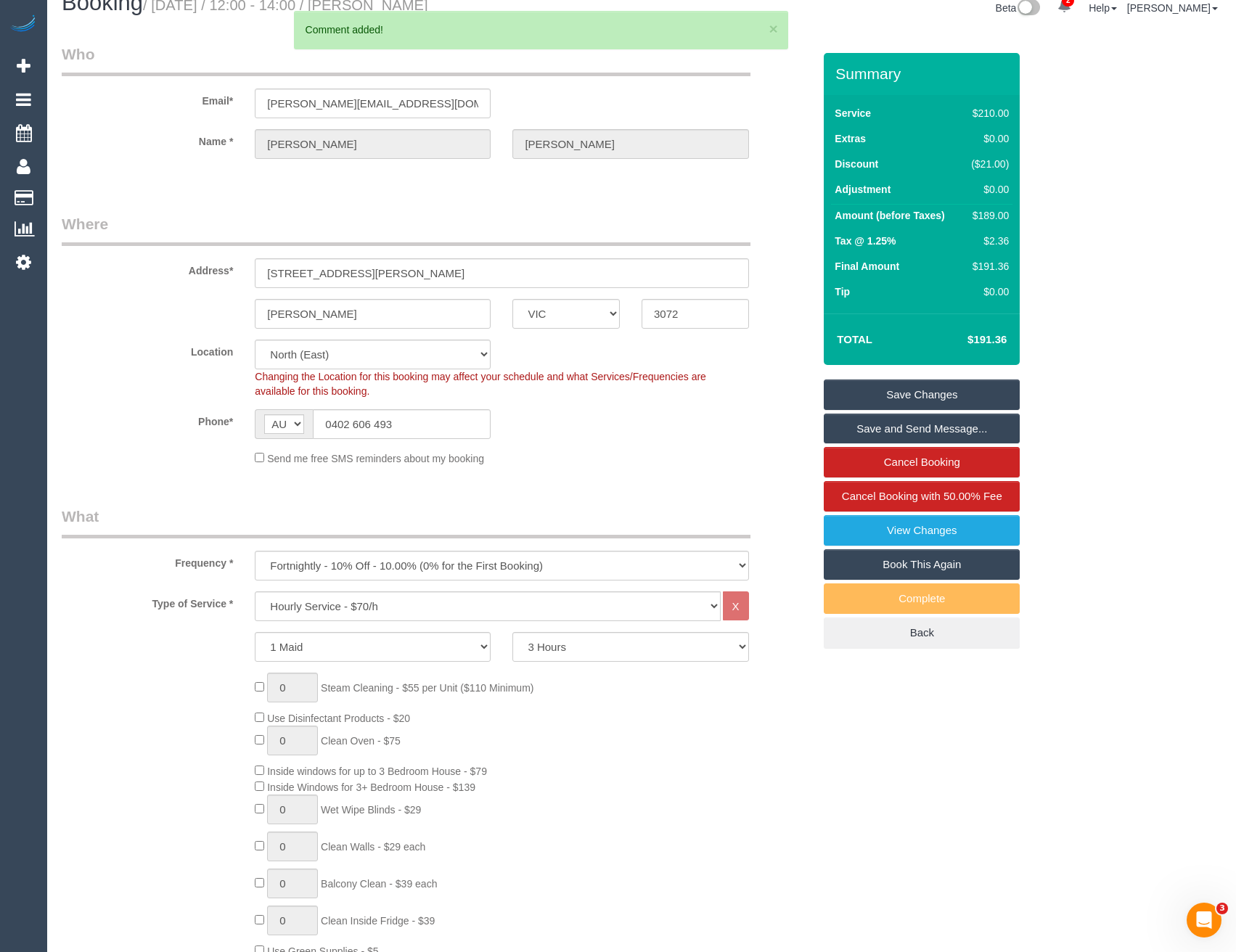
scroll to position [0, 0]
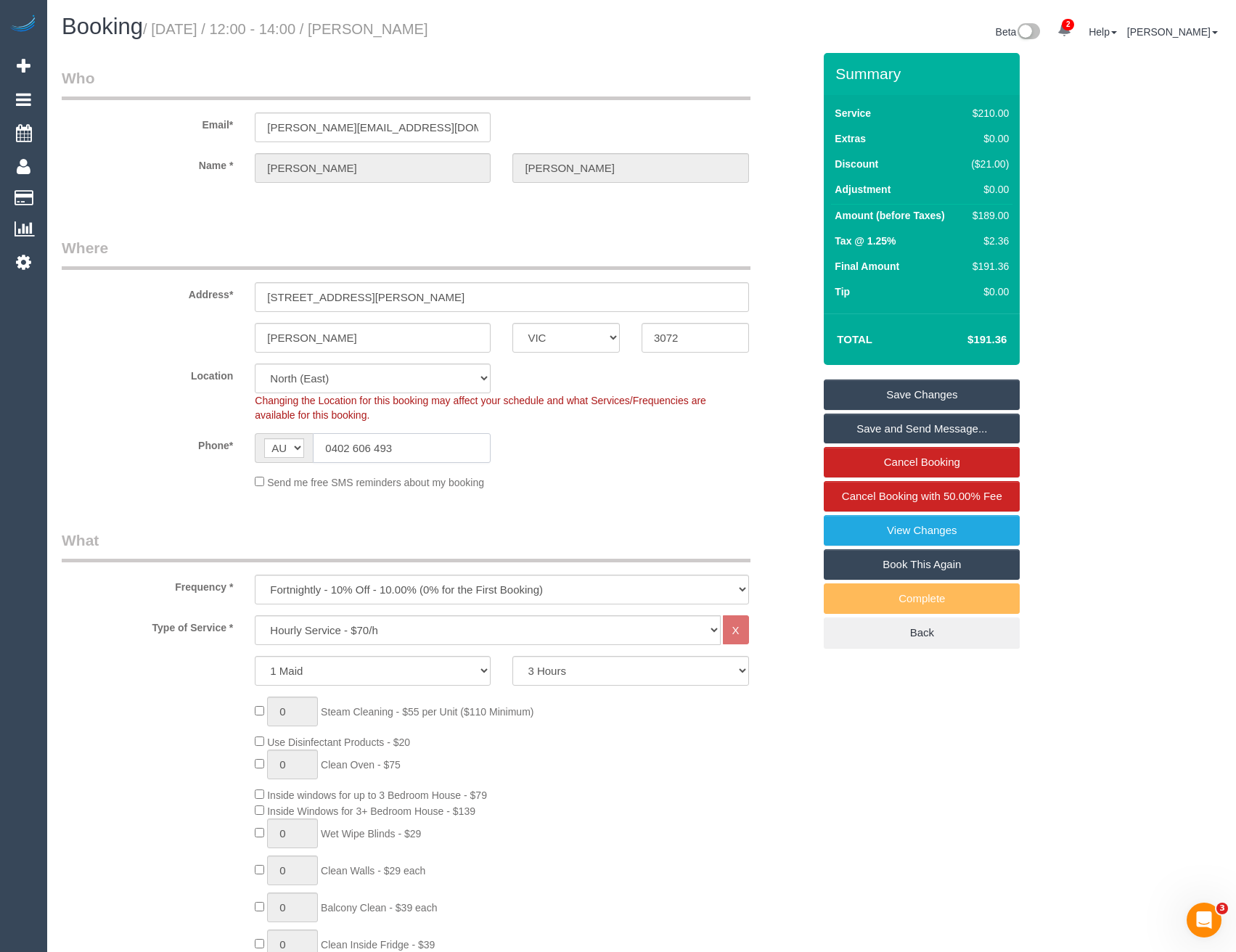
drag, startPoint x: 404, startPoint y: 443, endPoint x: 330, endPoint y: 447, distance: 74.1
click at [330, 447] on input "0402 606 493" at bounding box center [401, 448] width 178 height 30
click at [525, 242] on legend "Where" at bounding box center [406, 253] width 689 height 33
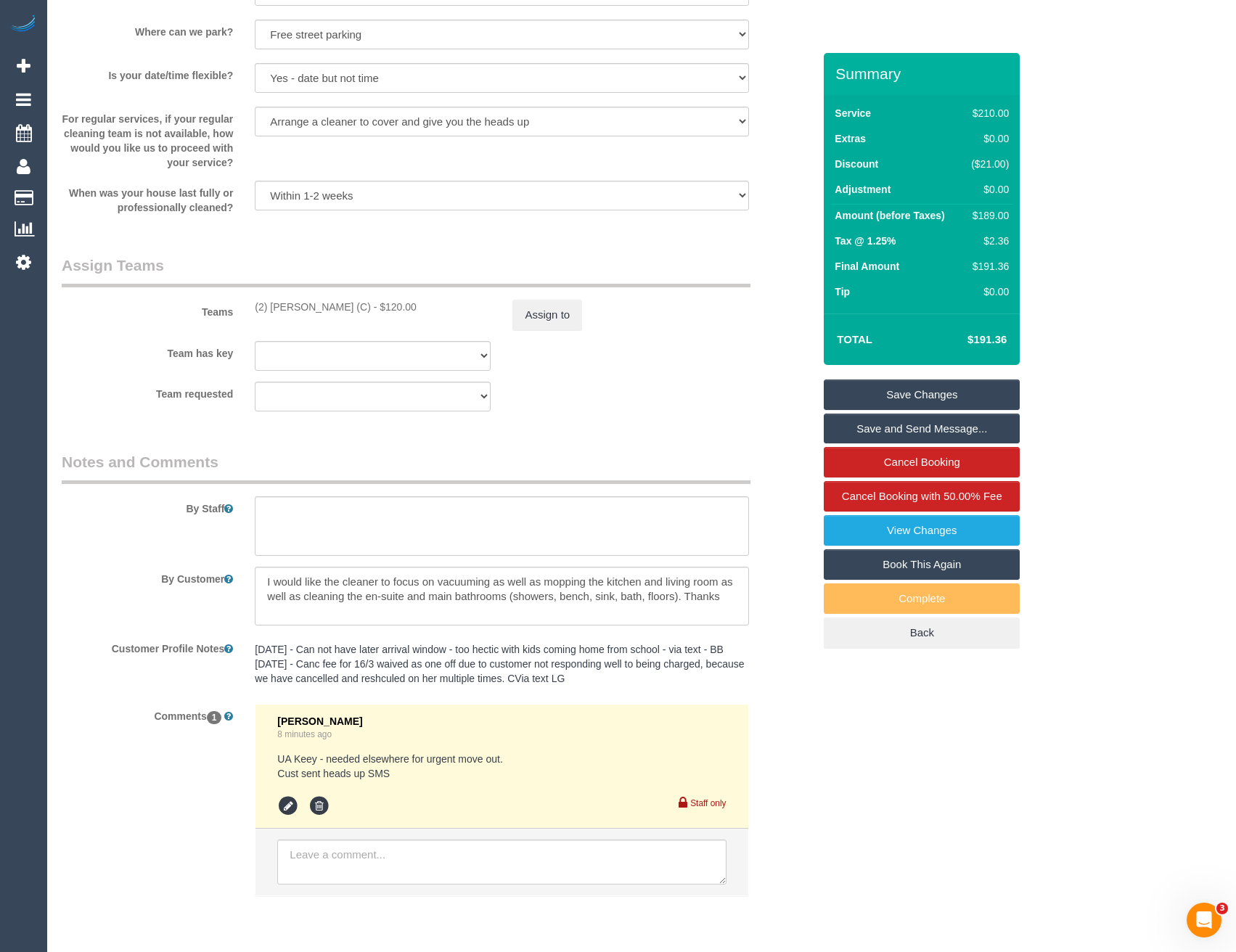
scroll to position [2036, 0]
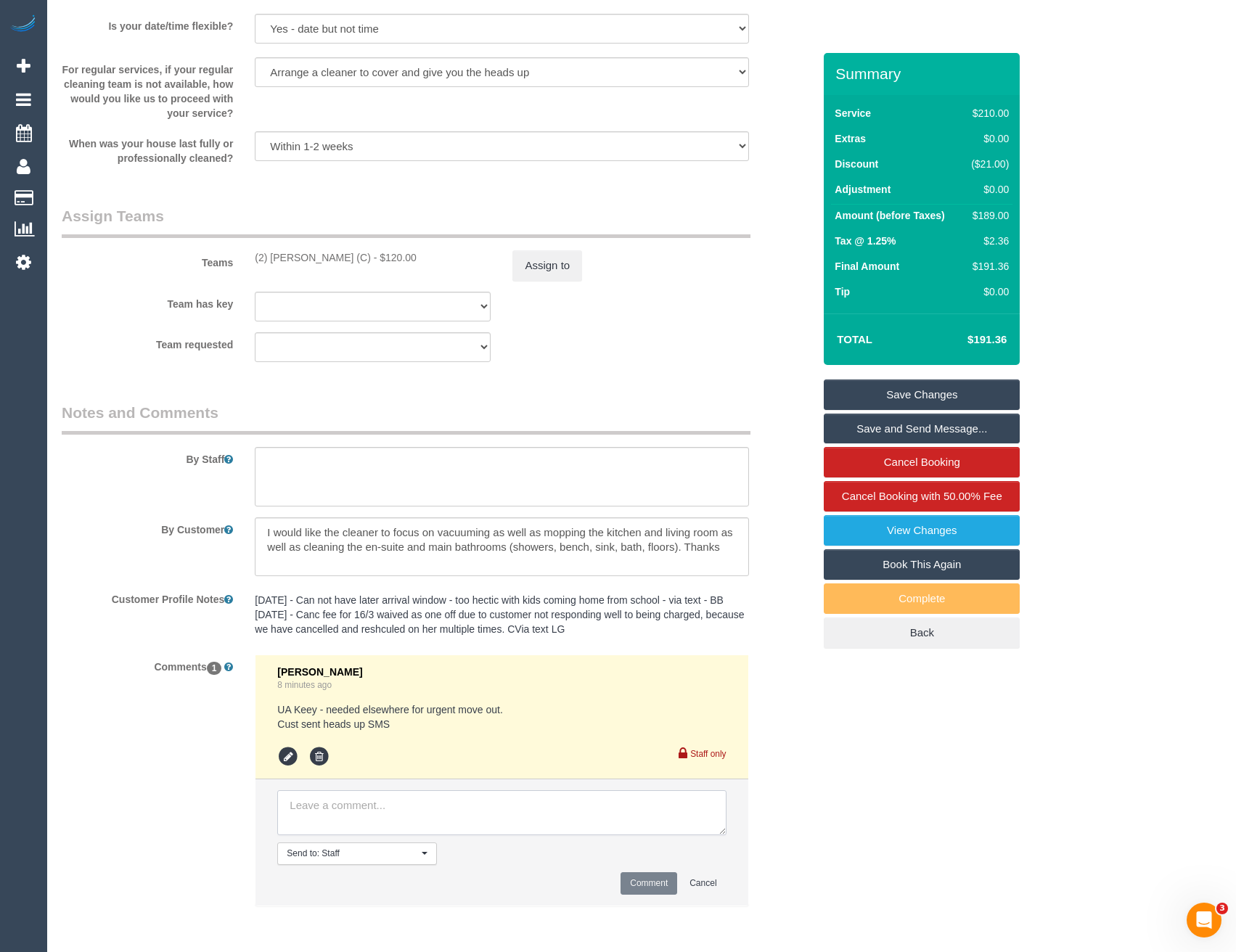
click at [392, 813] on textarea at bounding box center [502, 813] width 449 height 45
type textarea "Assigned pending [PERSON_NAME] 1.30-2.30 12/9 - via SMS"
click at [677, 876] on button "Comment" at bounding box center [649, 884] width 56 height 23
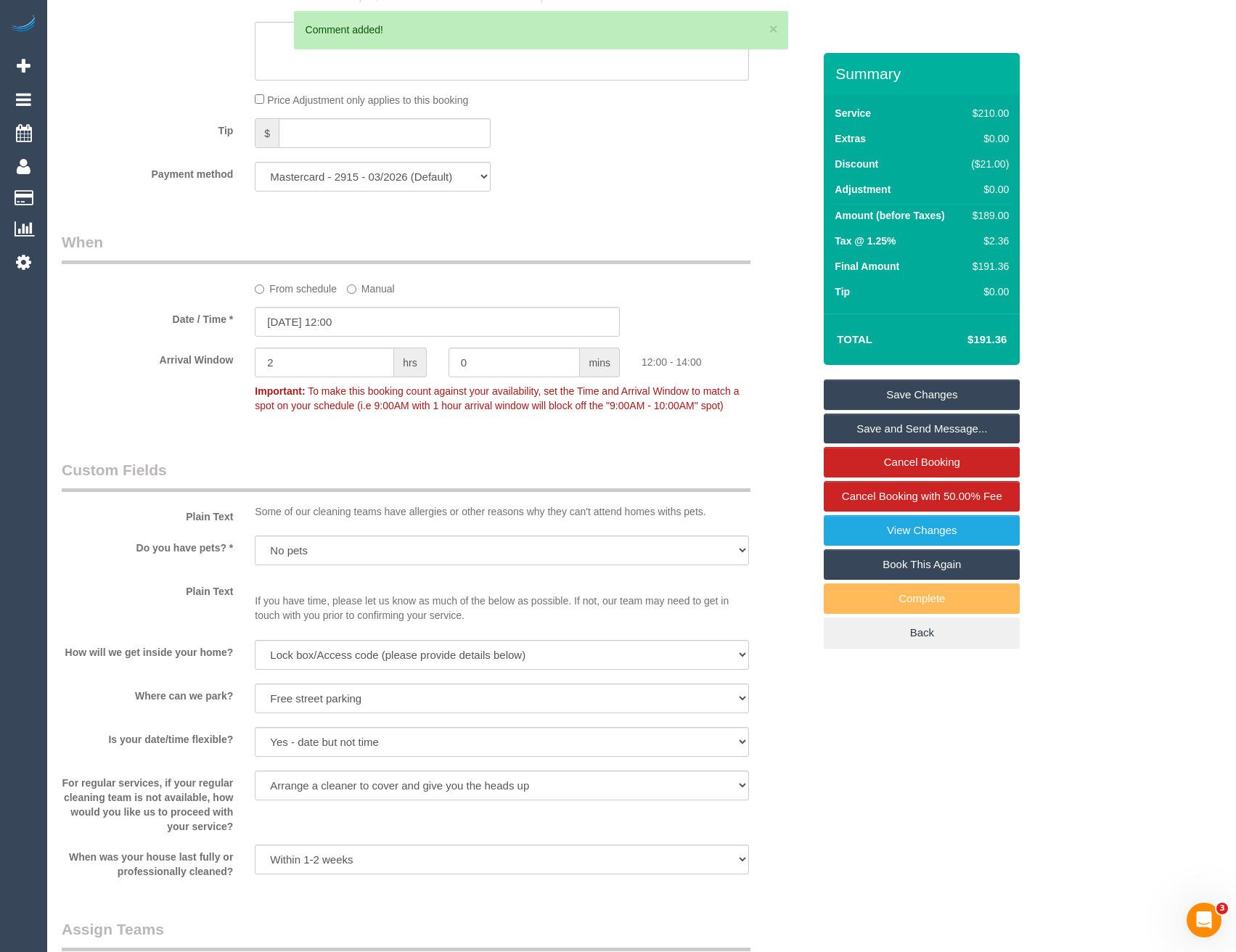
scroll to position [1237, 0]
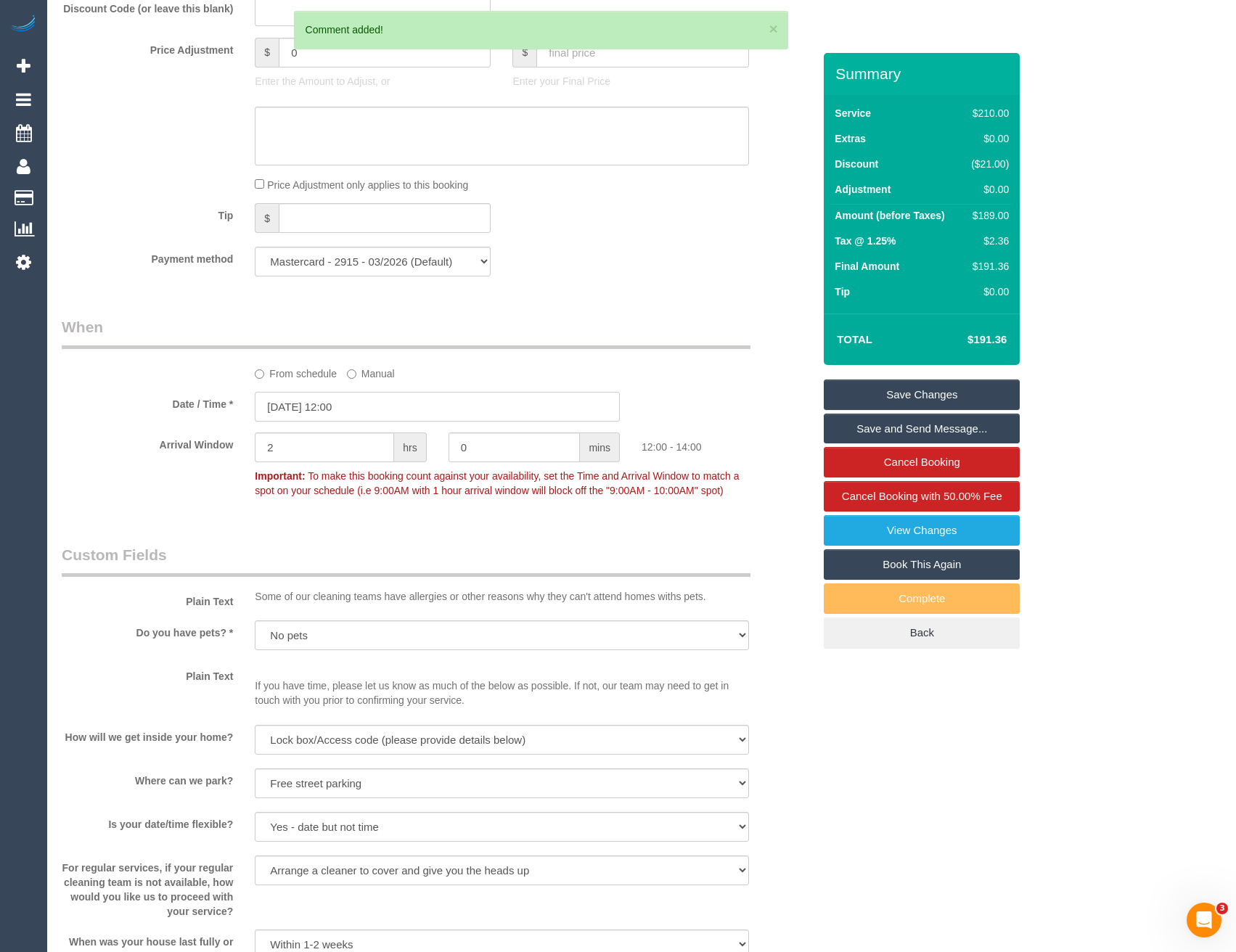
click at [396, 404] on input "[DATE] 12:00" at bounding box center [437, 406] width 365 height 30
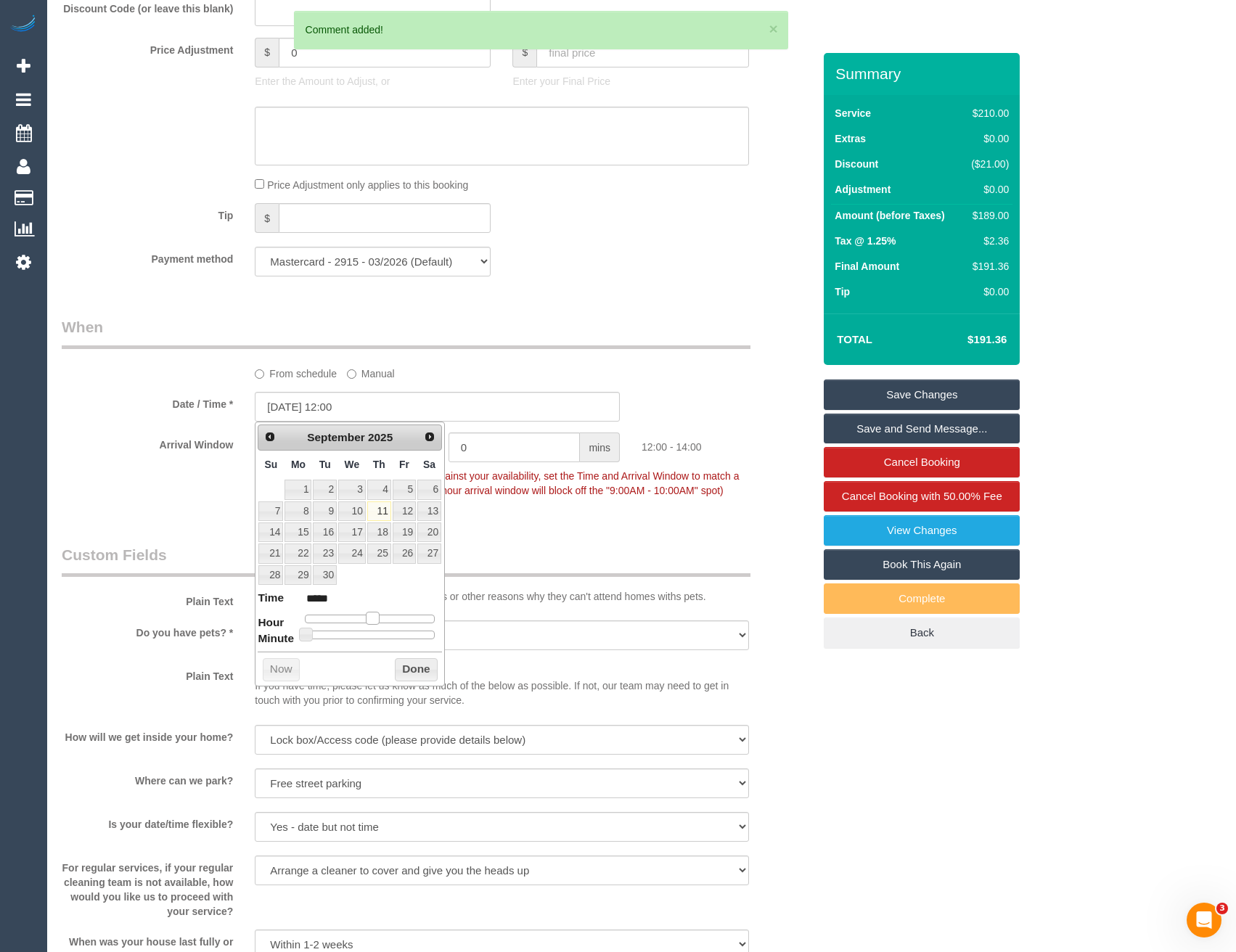
type input "[DATE] 13:00"
type input "*****"
click at [380, 618] on span at bounding box center [378, 618] width 13 height 13
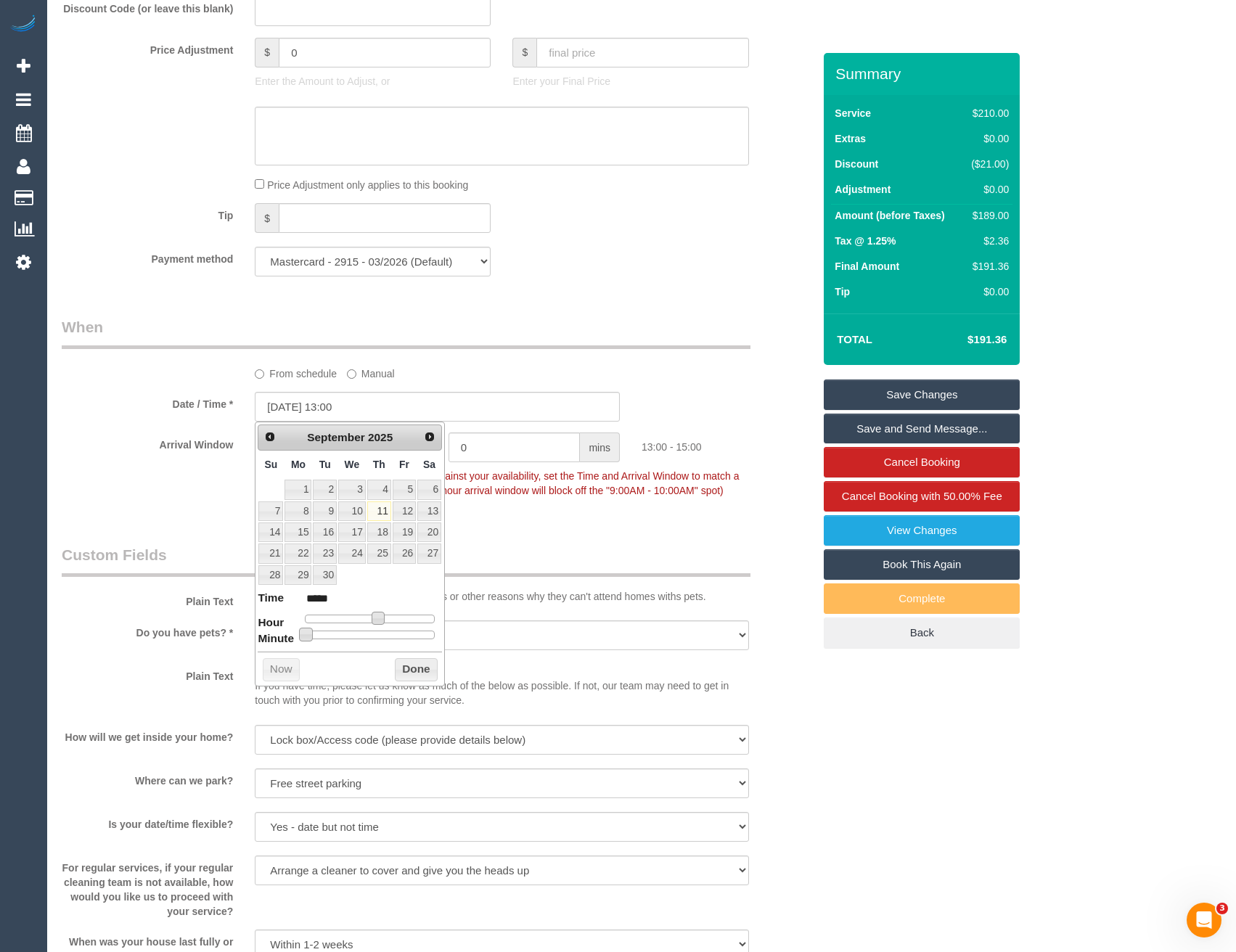
type input "[DATE] 13:10"
type input "*****"
type input "[DATE] 13:15"
type input "*****"
type input "[DATE] 13:20"
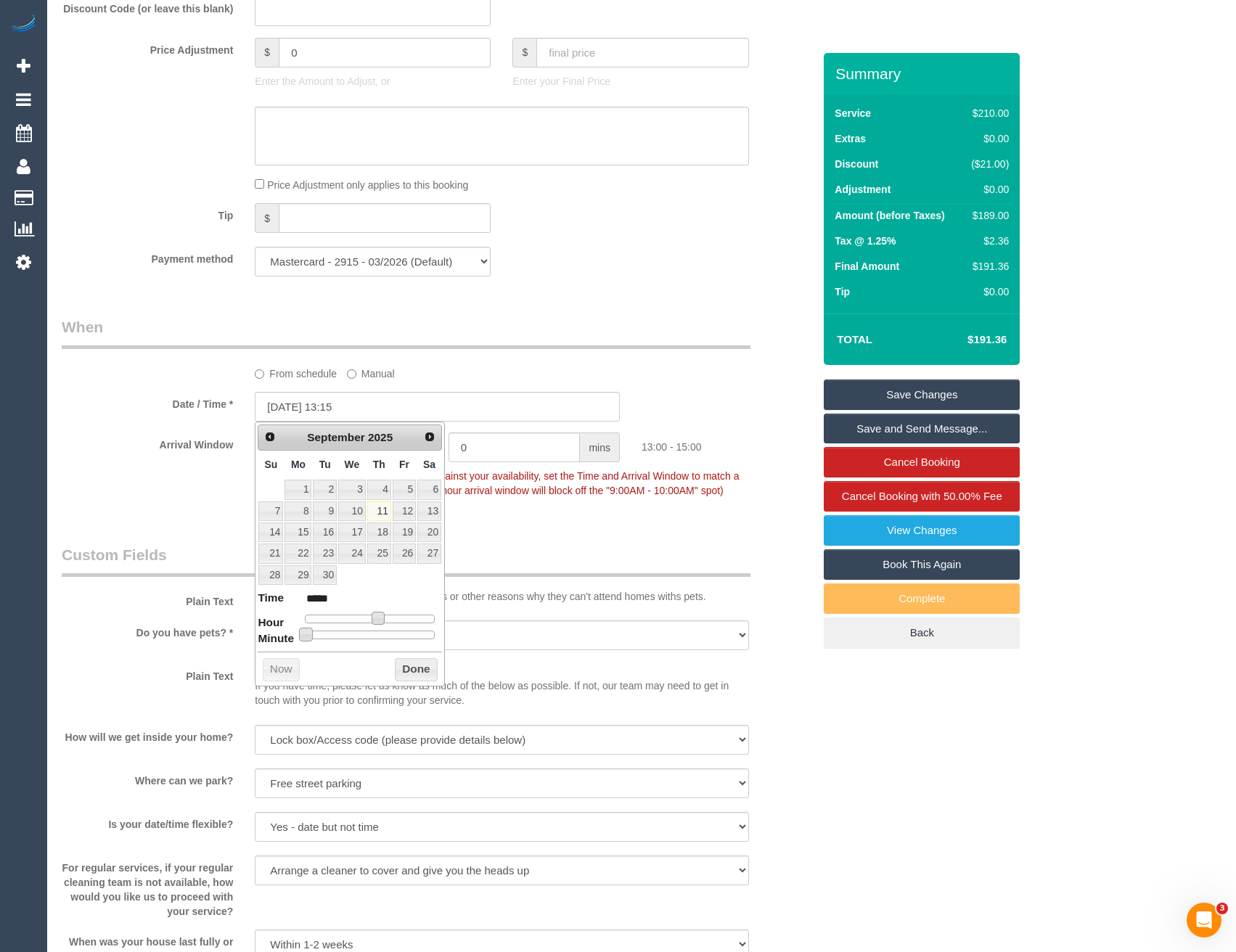
type input "*****"
type input "[DATE] 13:25"
type input "*****"
type input "[DATE] 13:30"
type input "*****"
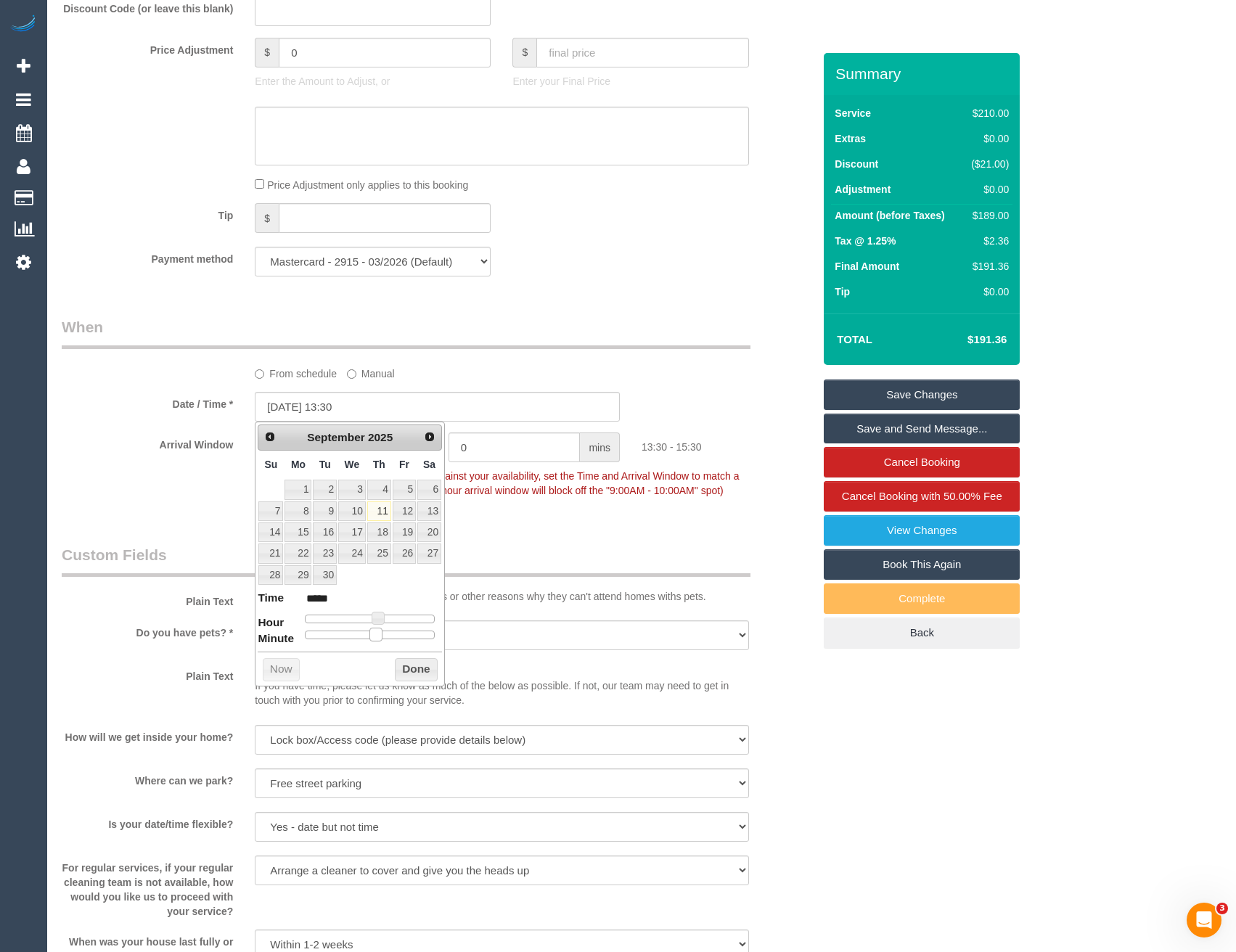
type input "[DATE] 13:35"
type input "*****"
drag, startPoint x: 306, startPoint y: 636, endPoint x: 384, endPoint y: 638, distance: 78.0
click at [384, 638] on span at bounding box center [388, 634] width 13 height 13
type input "[DATE] 13:30"
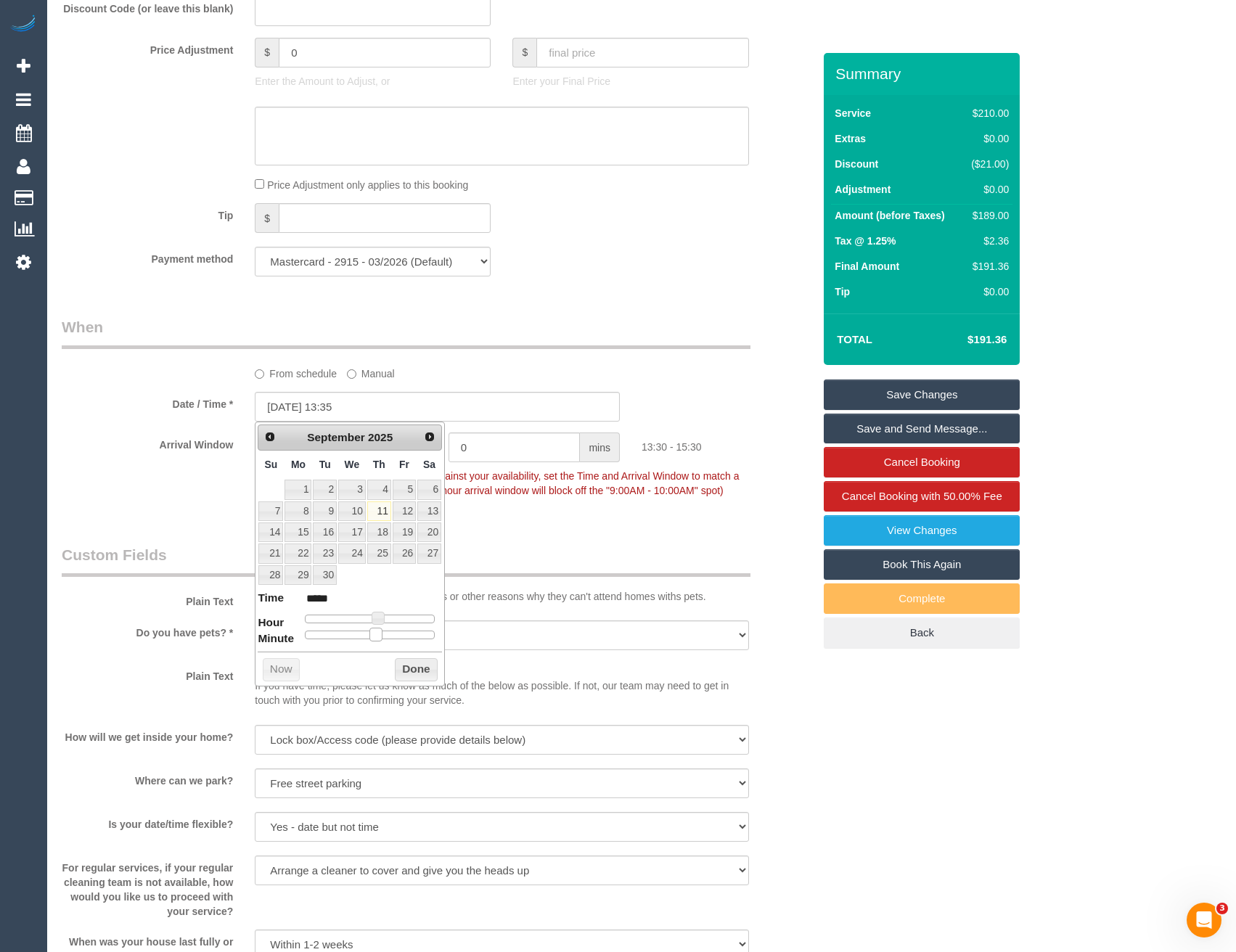
type input "*****"
drag, startPoint x: 384, startPoint y: 638, endPoint x: 376, endPoint y: 638, distance: 8.0
click at [376, 638] on span at bounding box center [376, 634] width 13 height 13
click at [406, 513] on link "12" at bounding box center [404, 511] width 23 height 19
type input "12/09/2025 13:30"
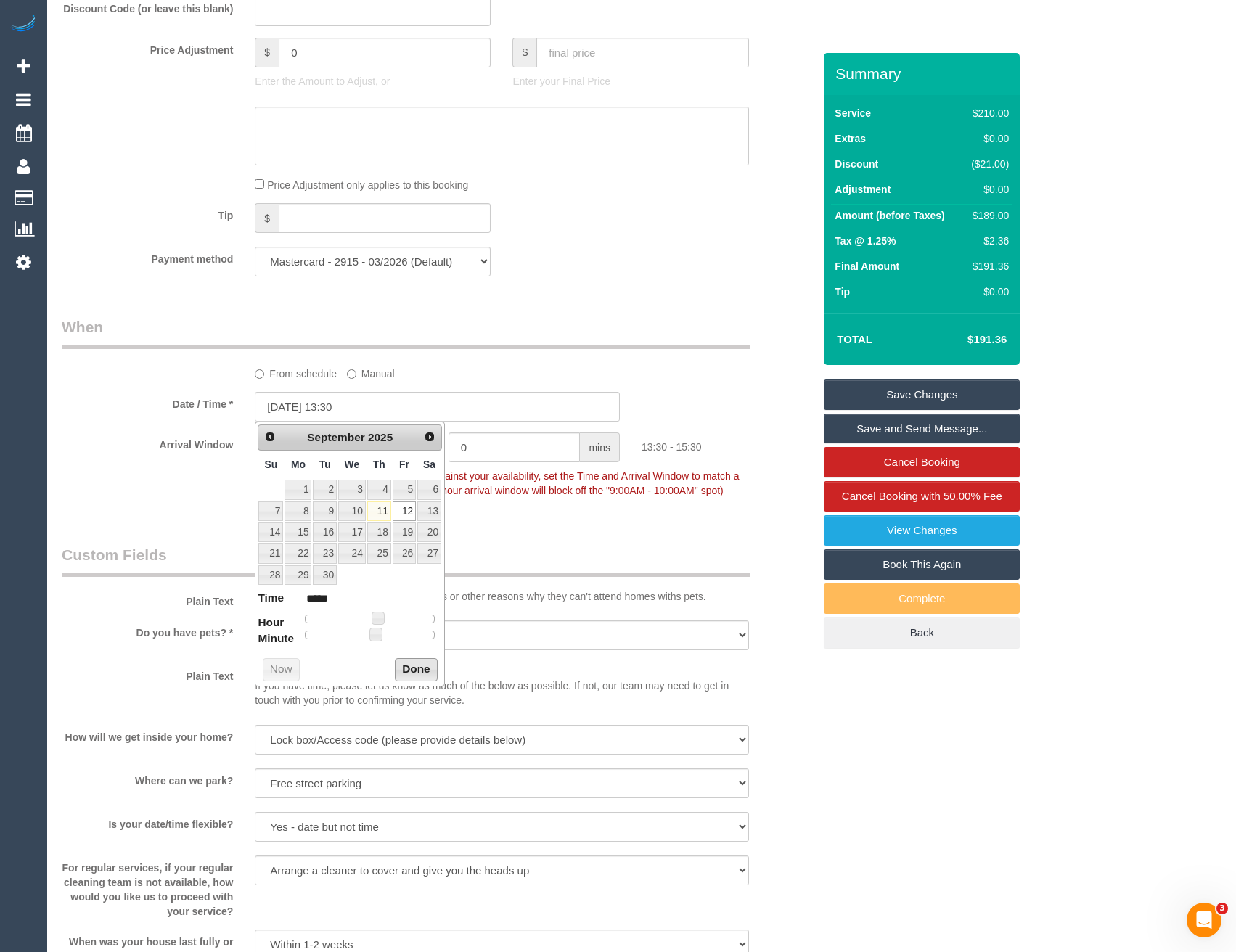
click at [421, 675] on button "Done" at bounding box center [416, 670] width 43 height 23
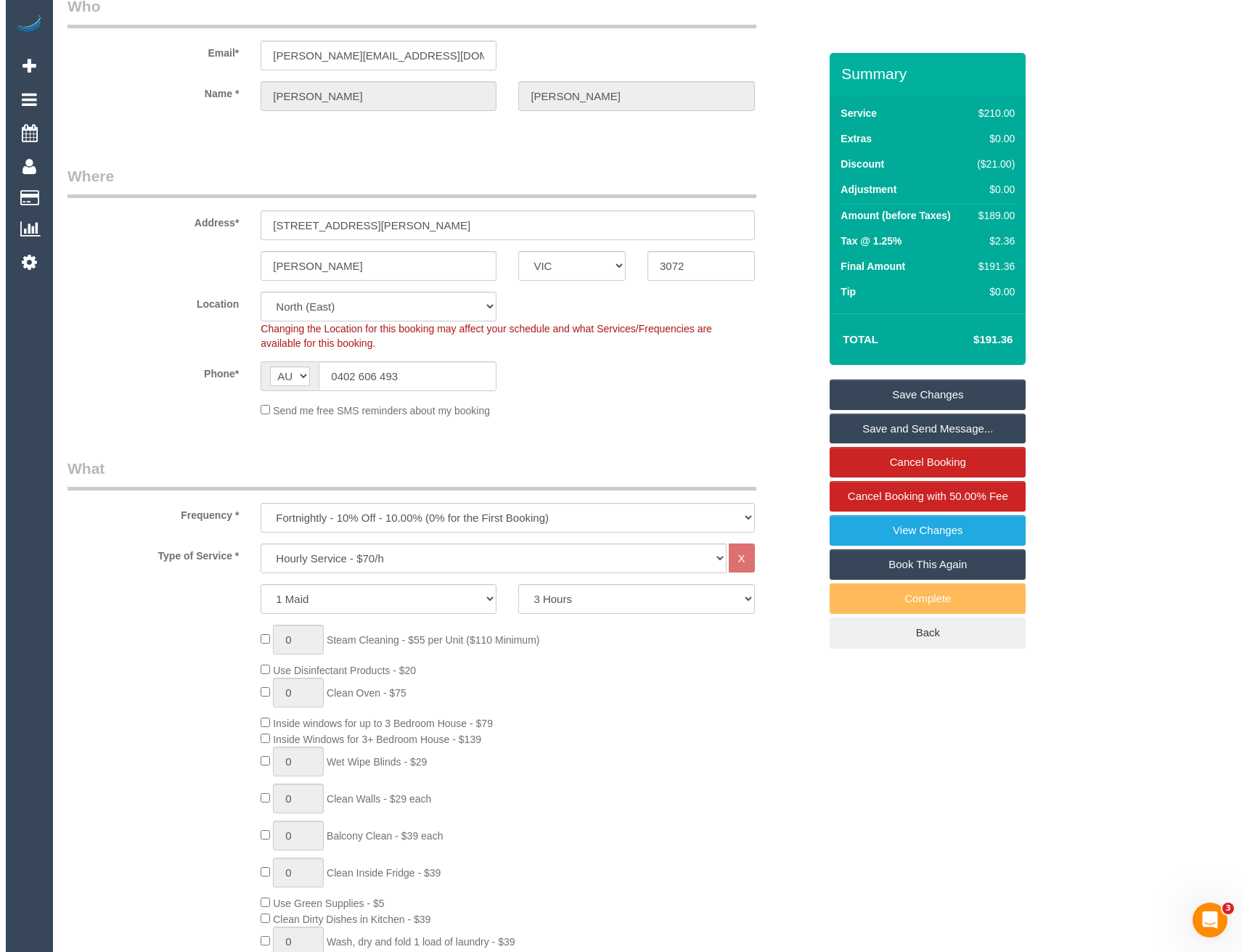
scroll to position [0, 0]
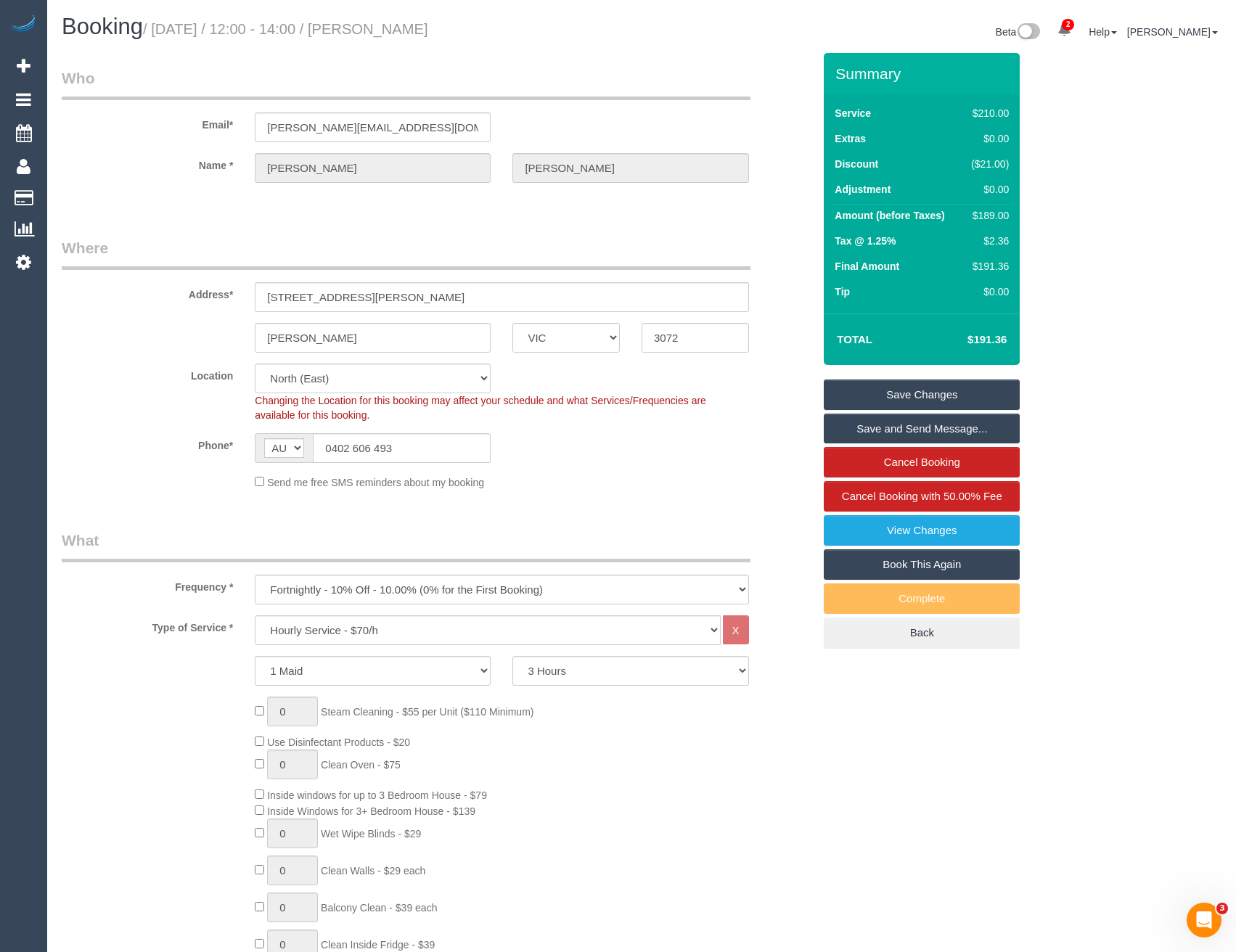
click at [897, 388] on link "Save Changes" at bounding box center [922, 395] width 196 height 31
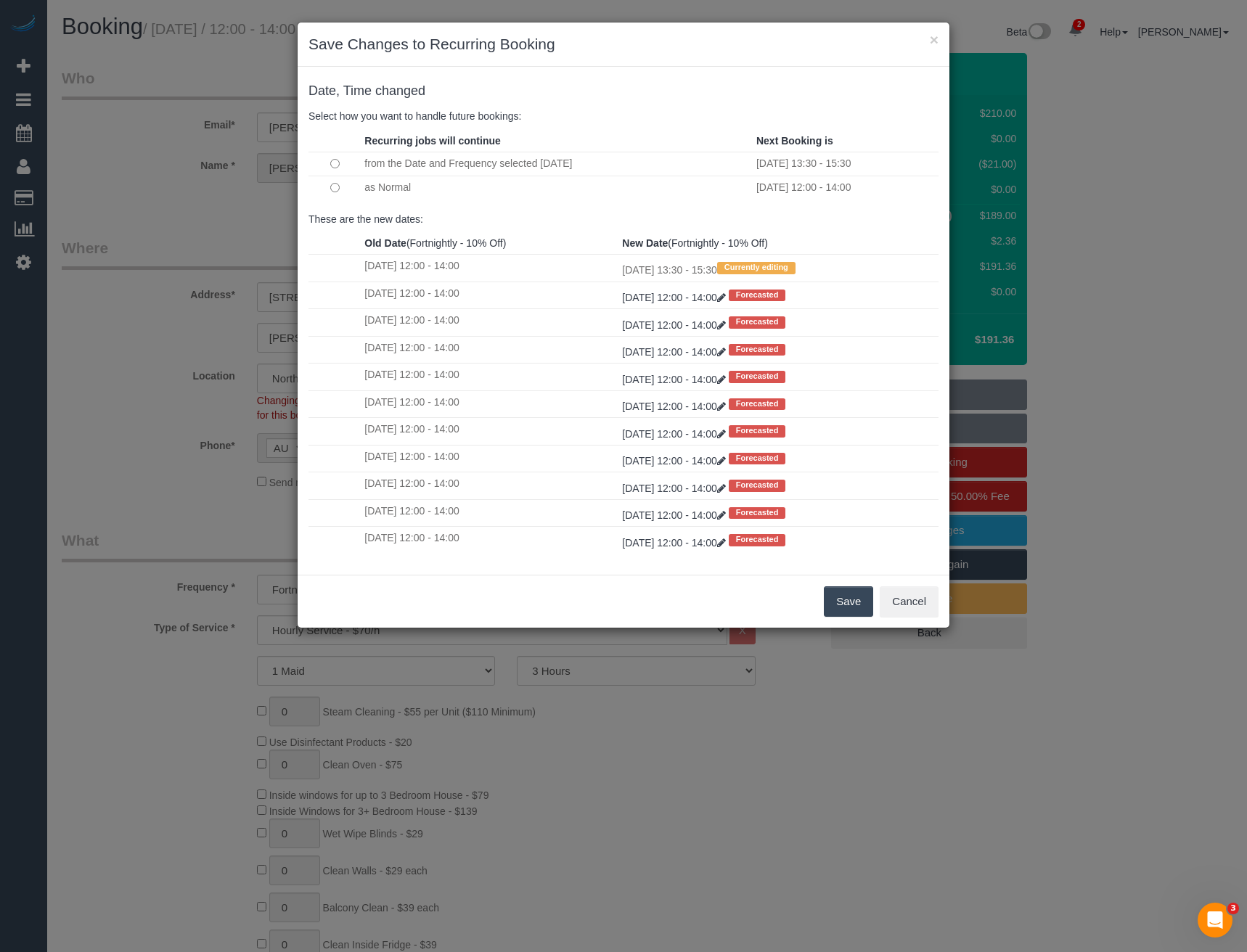
click at [845, 603] on button "Save" at bounding box center [848, 601] width 49 height 31
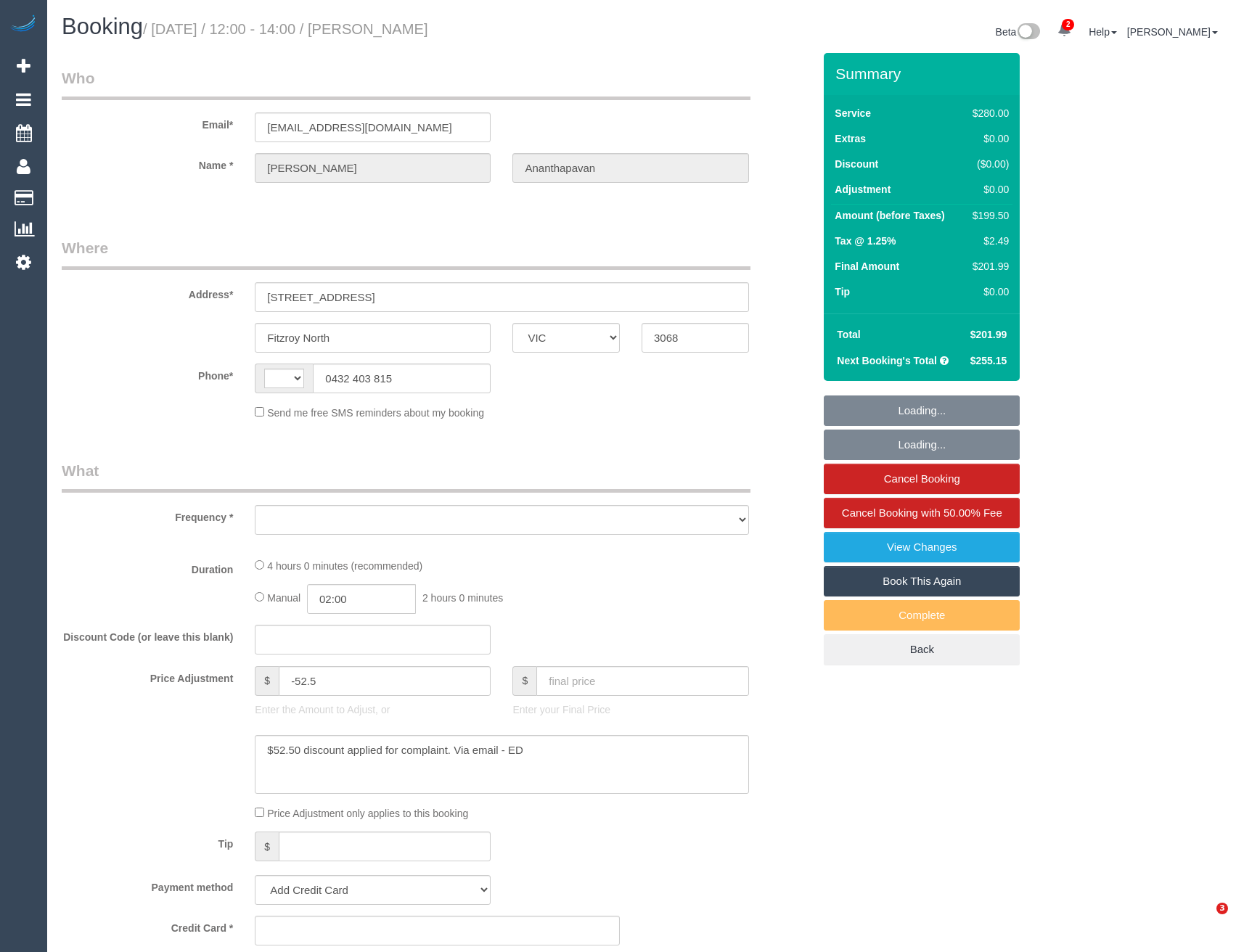
select select "VIC"
select select "string:AU"
select select "object:557"
select select "string:stripe-pm_1QAWV12GScqysDRVOUs2bCDc"
select select "240"
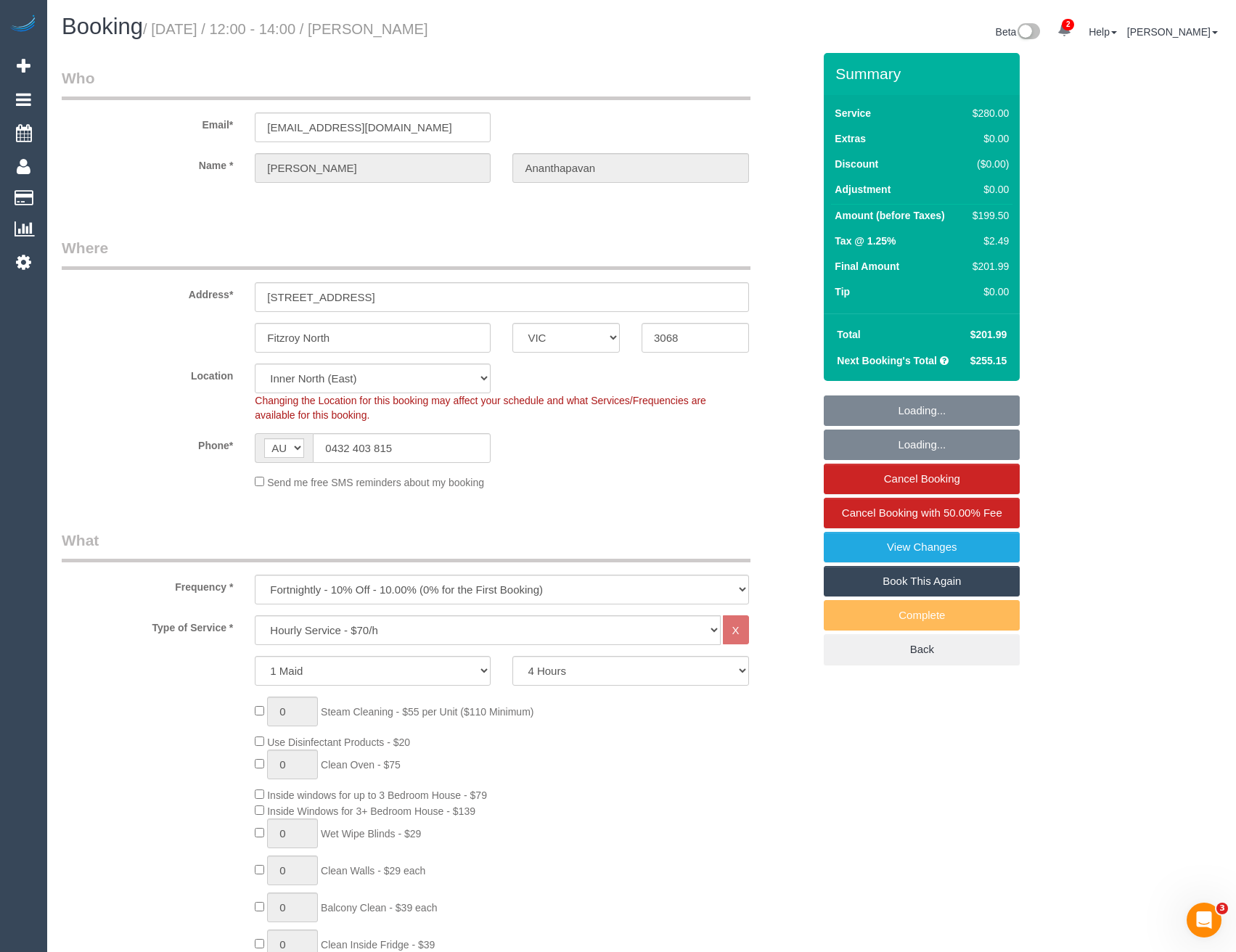
select select "number:28"
select select "number:14"
select select "number:19"
select select "object:1726"
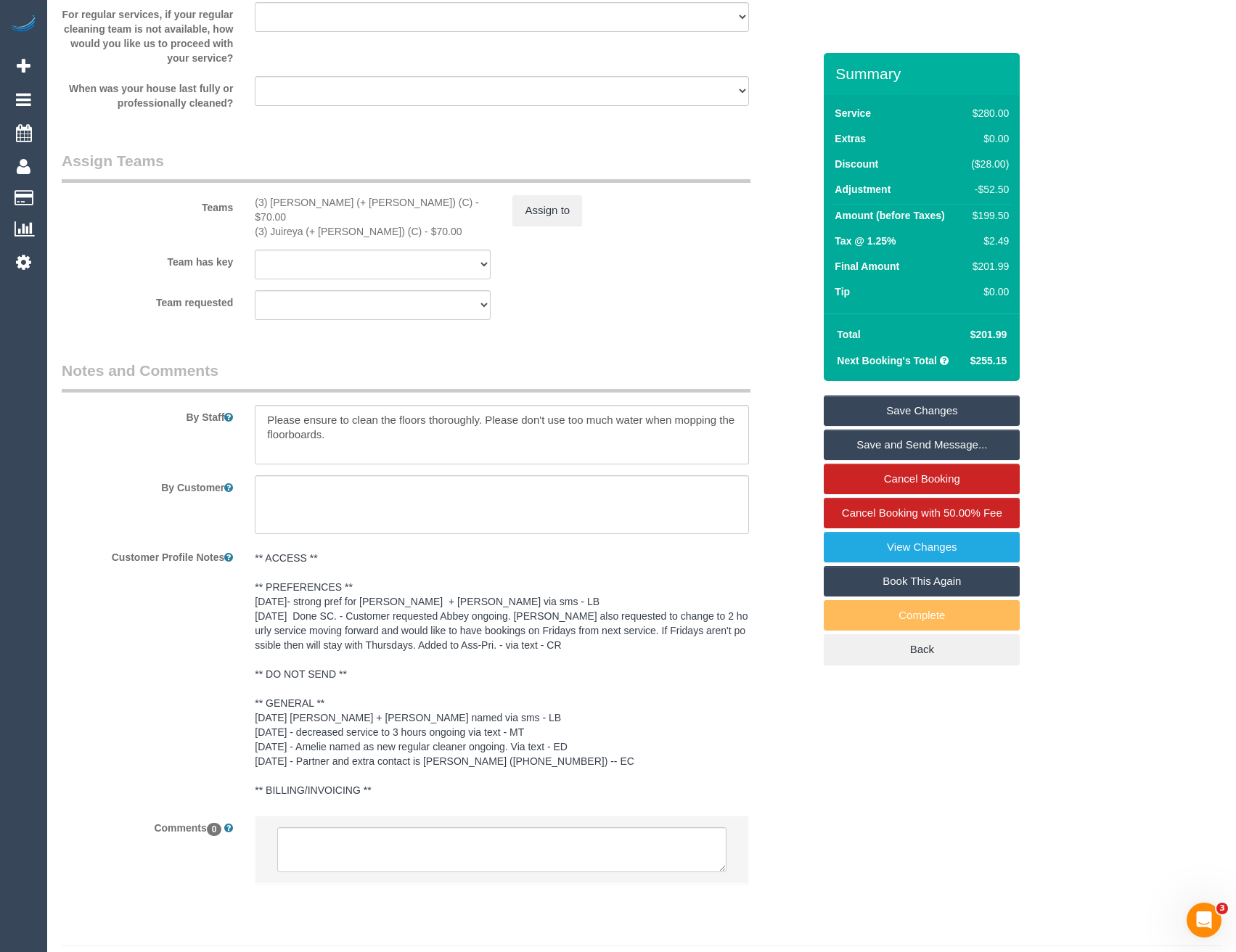
scroll to position [2140, 0]
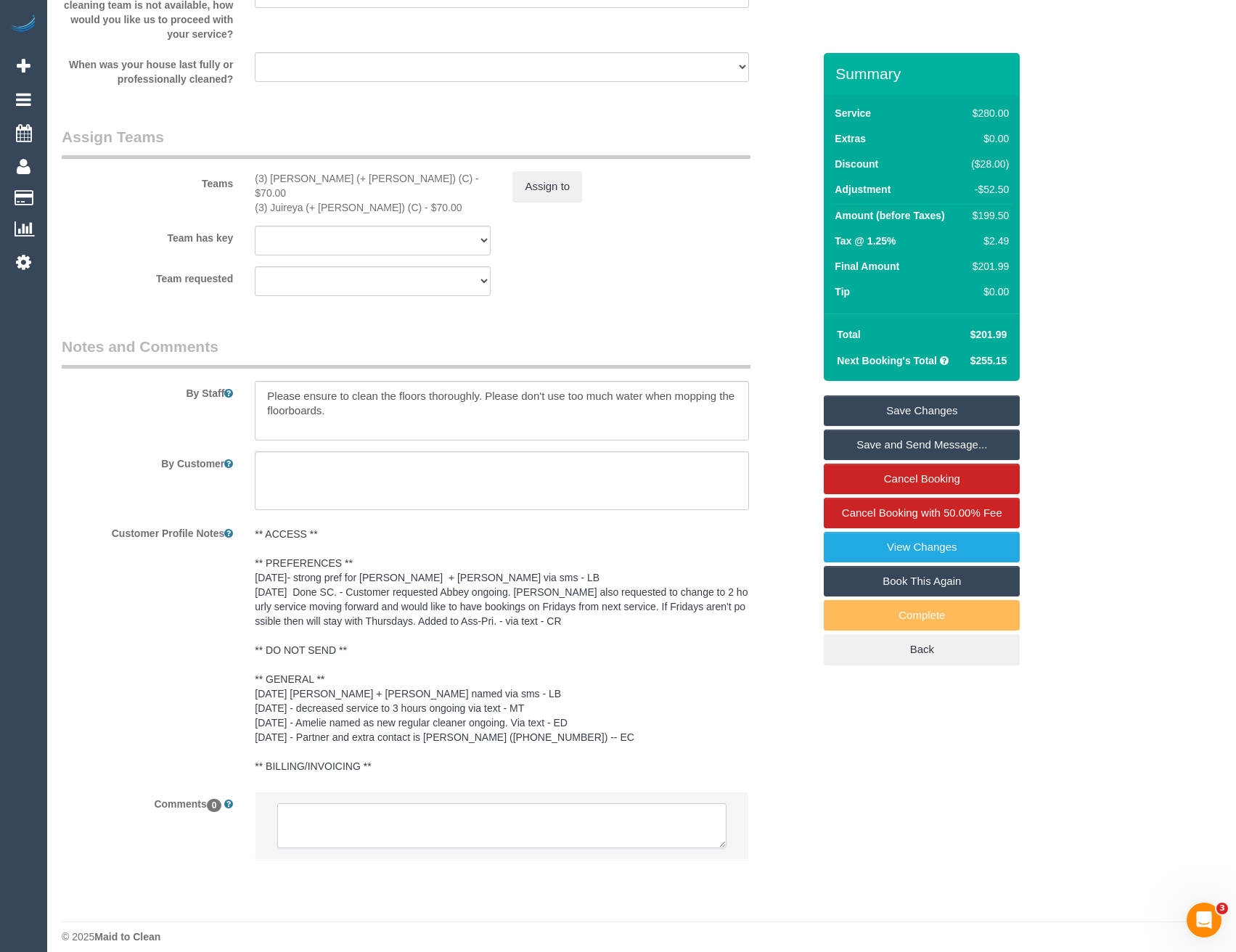
drag, startPoint x: 362, startPoint y: 814, endPoint x: 363, endPoint y: 801, distance: 13.0
click at [362, 814] on textarea at bounding box center [502, 826] width 449 height 45
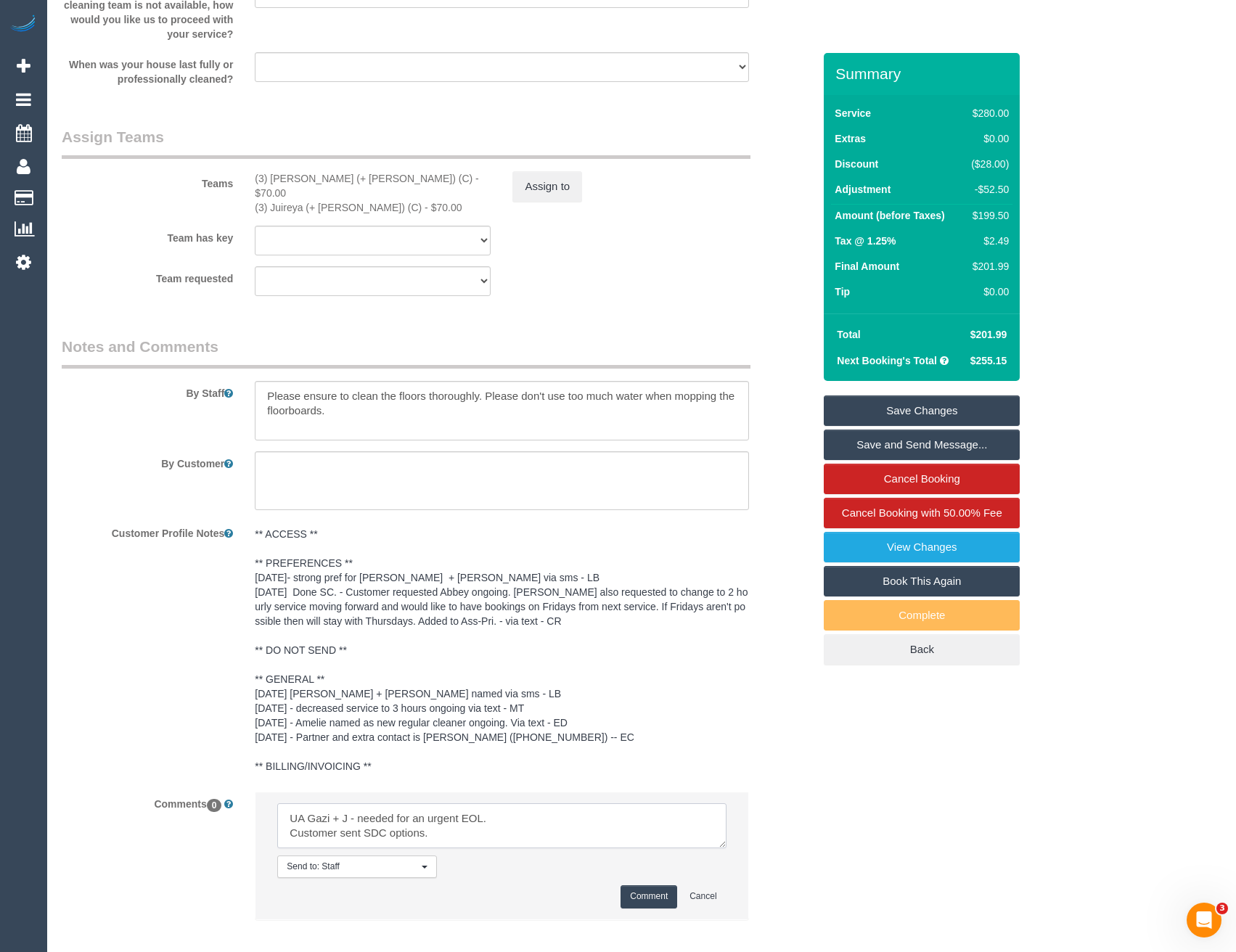
type textarea "UA Gazi + J - needed for an urgent EOL. Customer sent SDC options."
click at [646, 892] on button "Comment" at bounding box center [649, 897] width 56 height 23
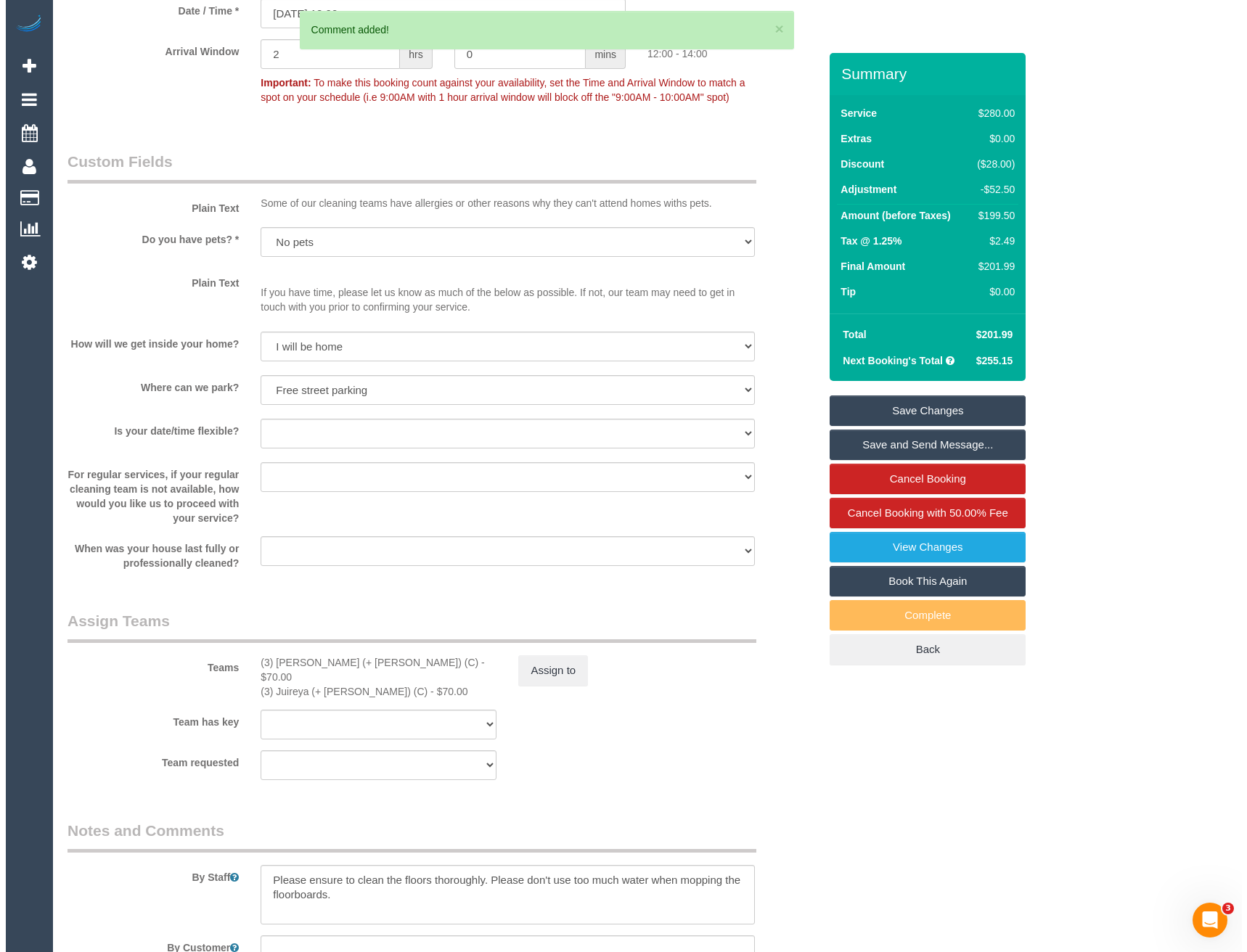
scroll to position [1705, 0]
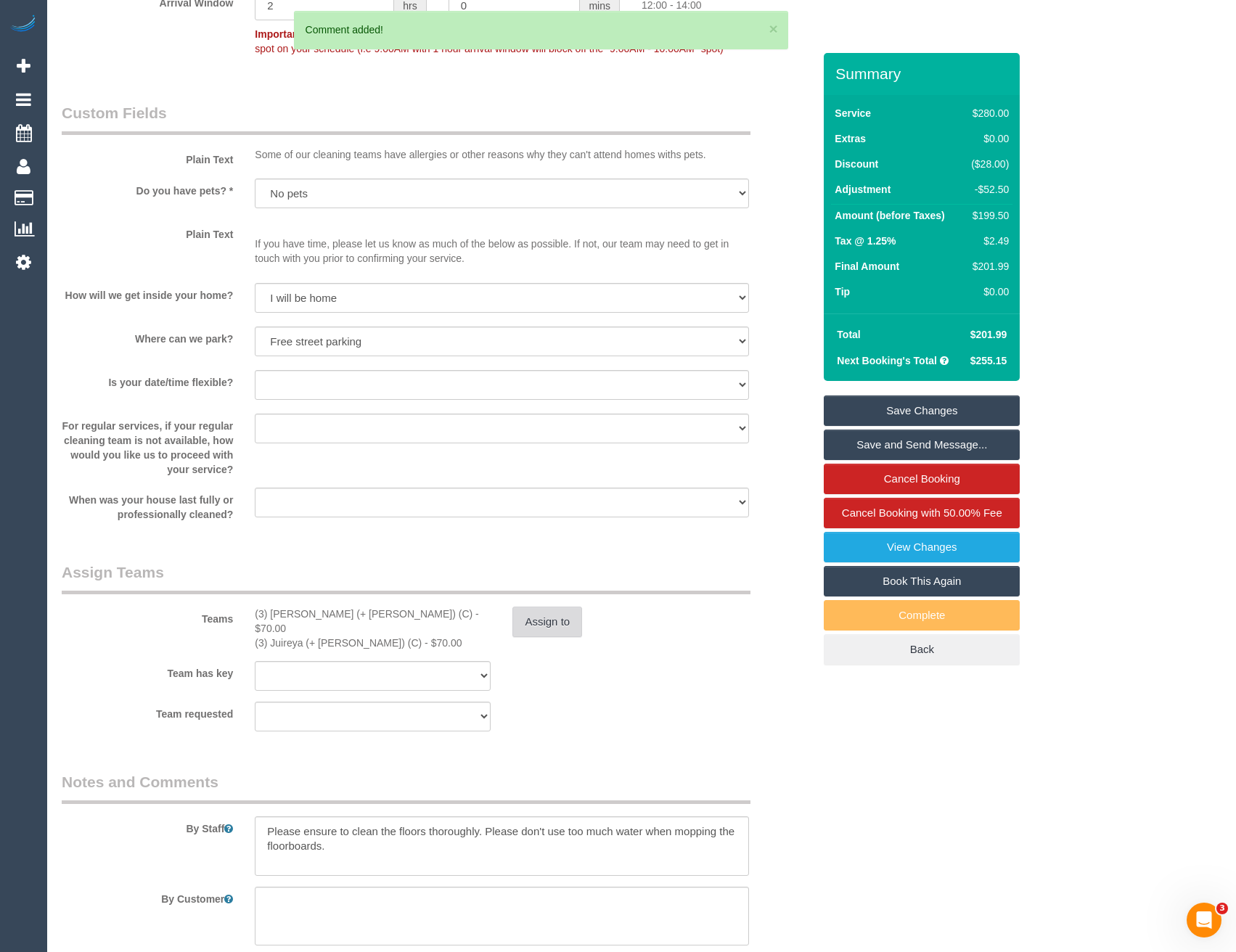
click at [574, 615] on button "Assign to" at bounding box center [547, 622] width 70 height 31
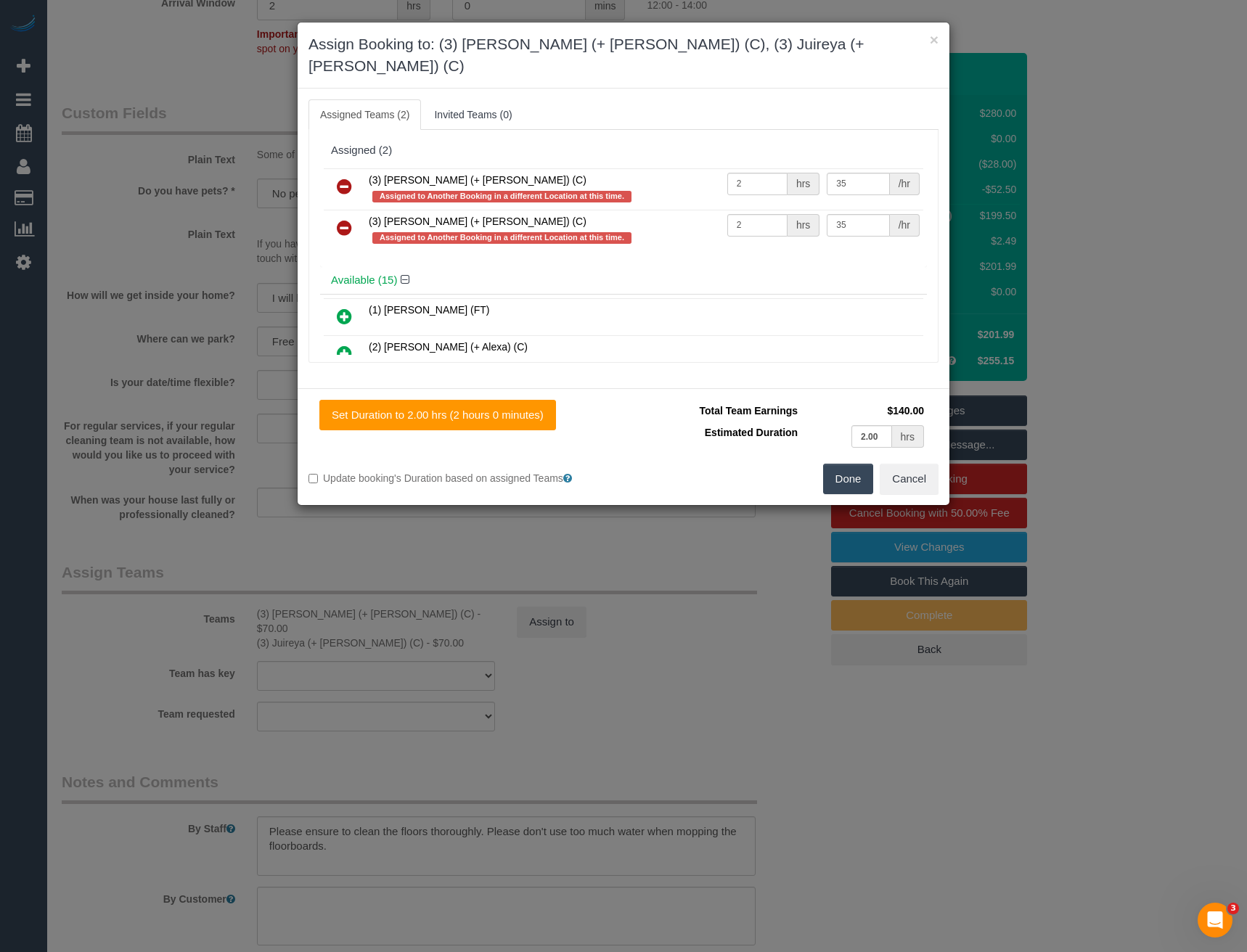
click at [341, 178] on icon at bounding box center [344, 187] width 15 height 18
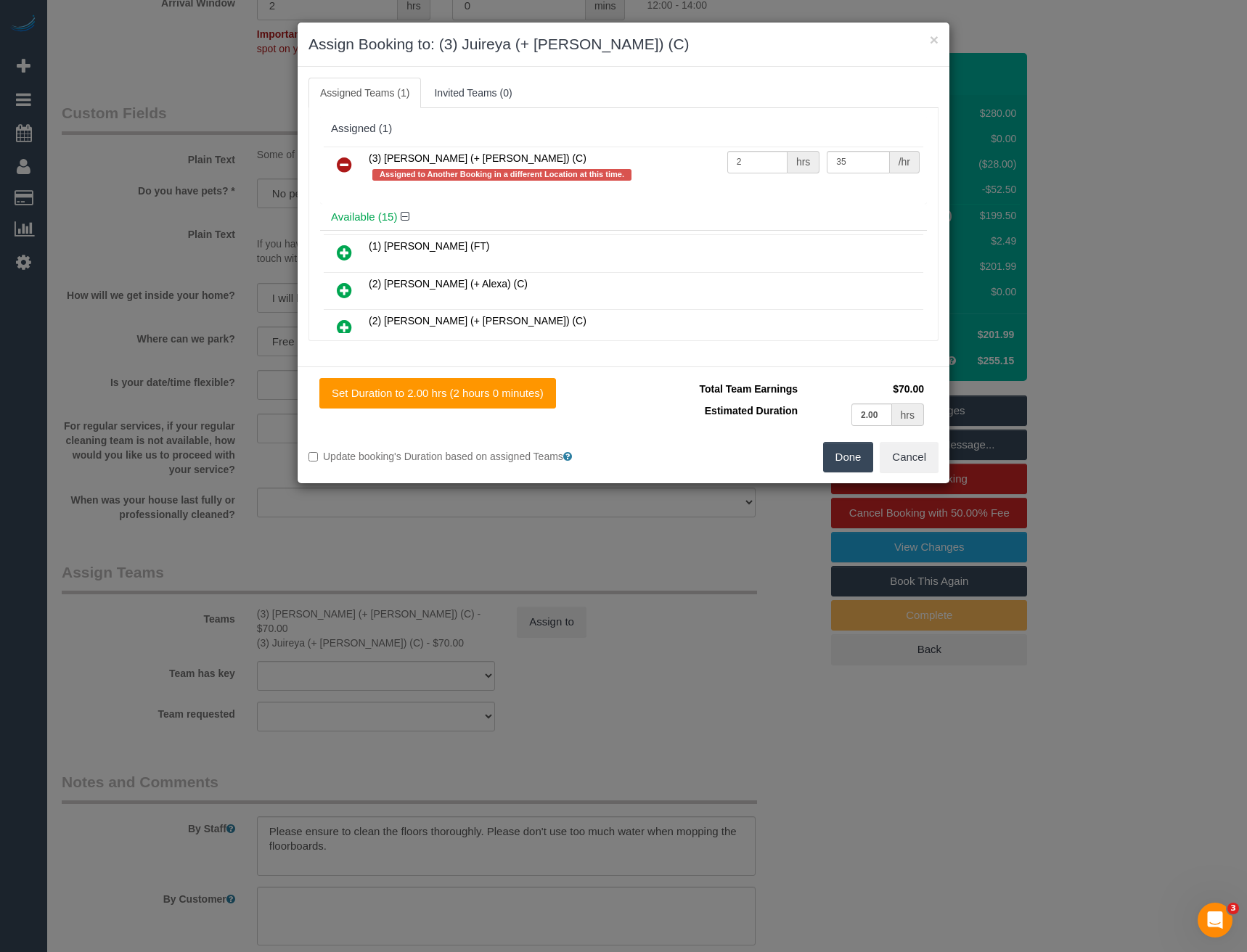
click at [341, 160] on icon at bounding box center [344, 165] width 15 height 18
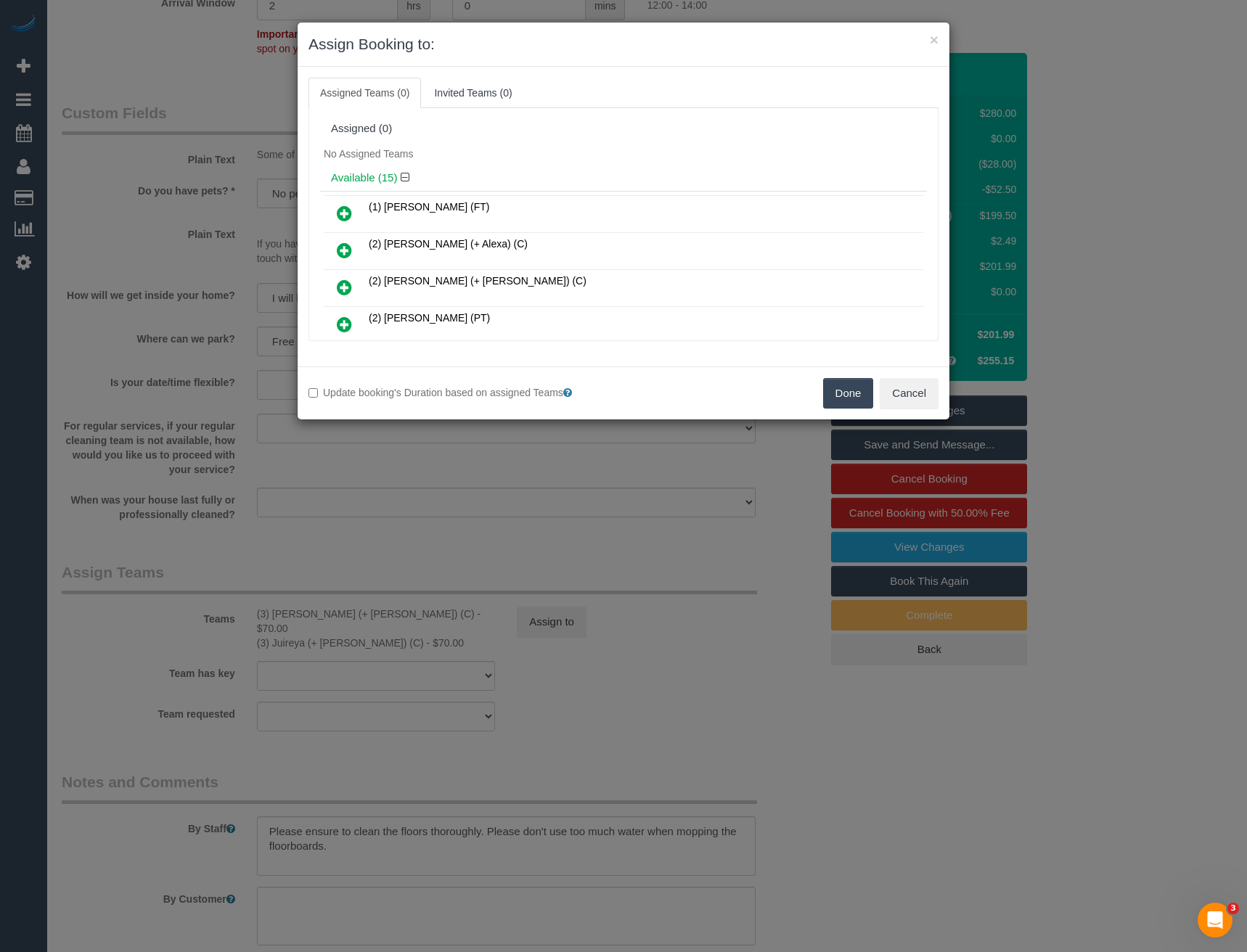
click at [847, 389] on button "Done" at bounding box center [848, 393] width 51 height 31
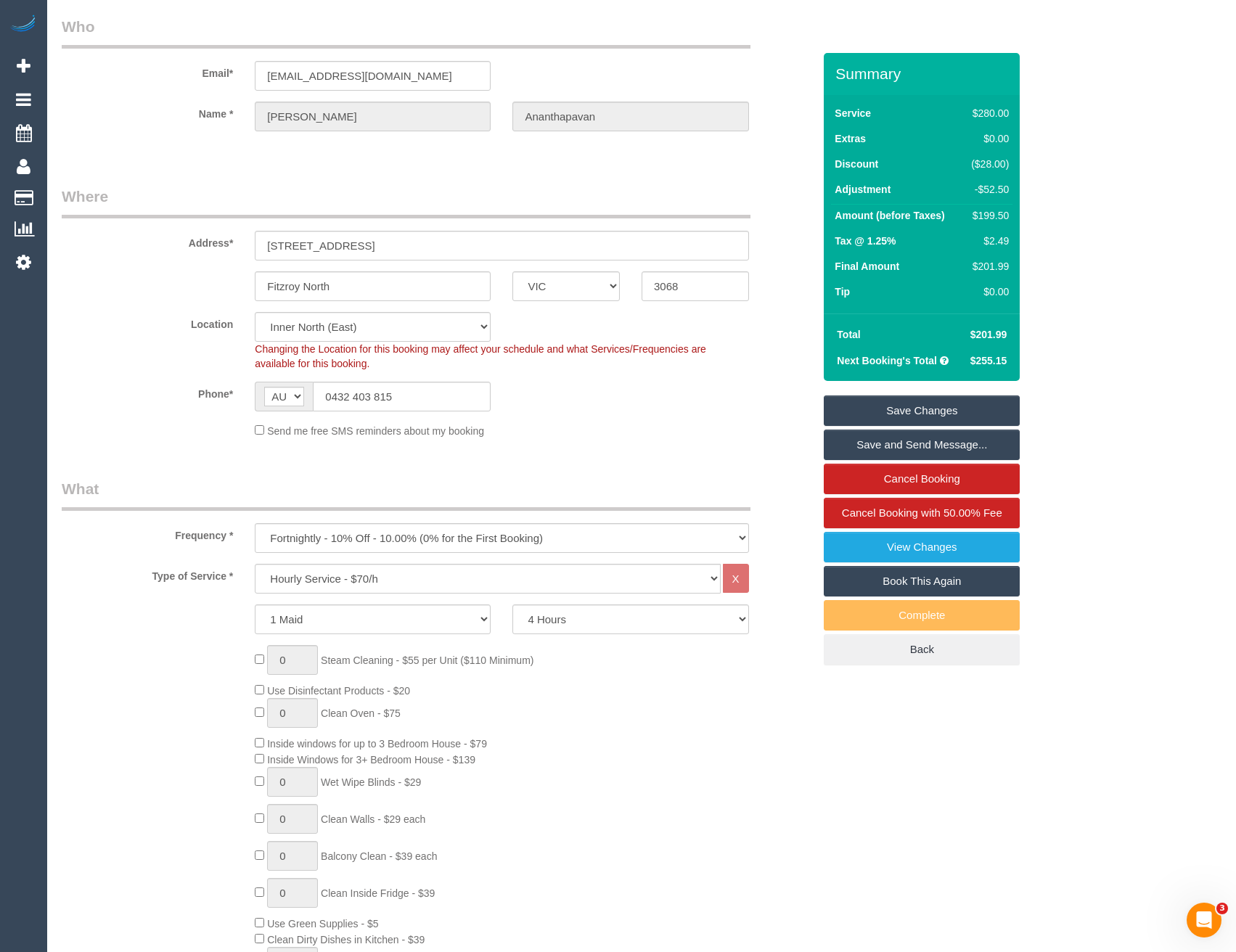
scroll to position [0, 0]
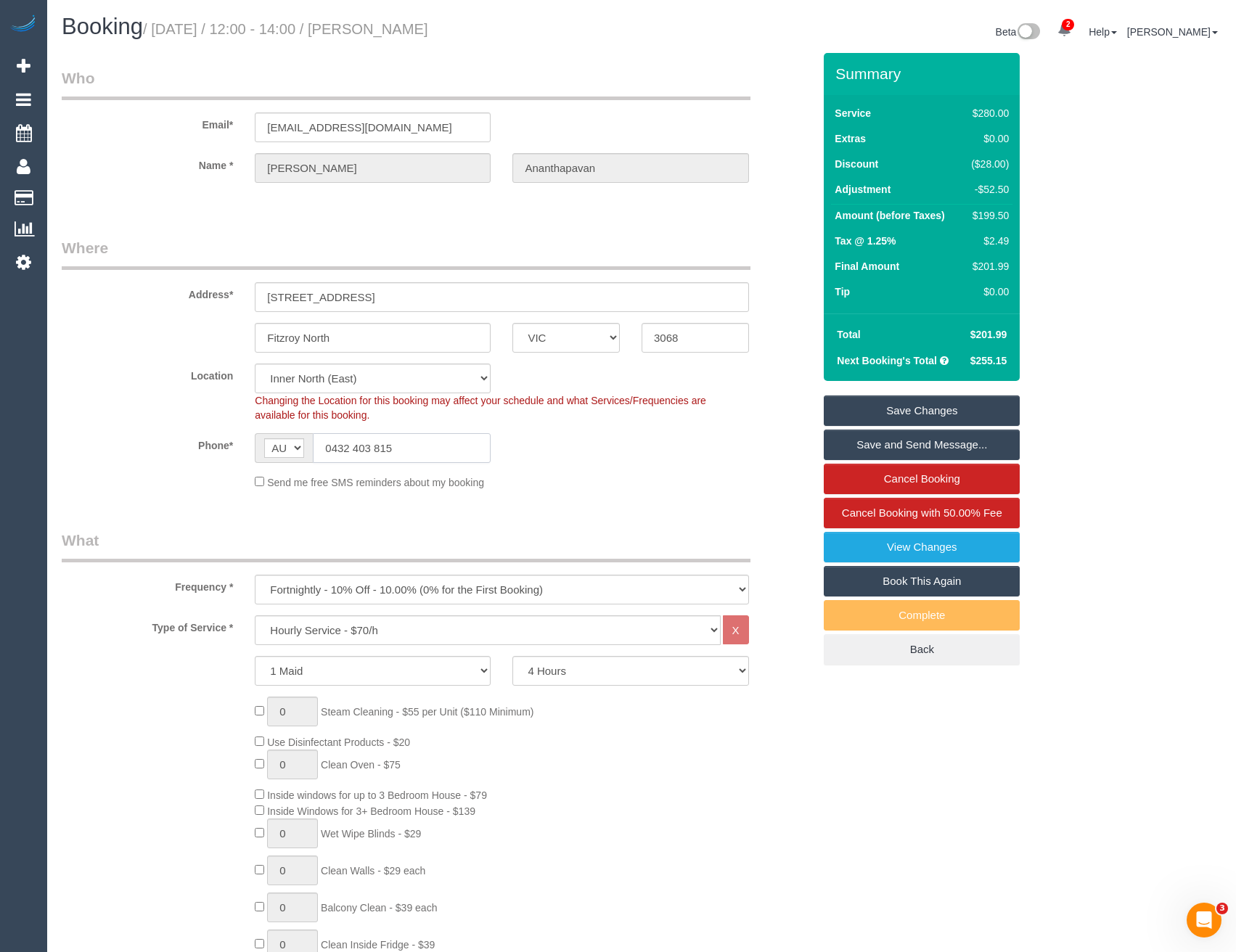
drag, startPoint x: 398, startPoint y: 449, endPoint x: 334, endPoint y: 446, distance: 64.1
click at [334, 446] on input "0432 403 815" at bounding box center [401, 448] width 178 height 30
click at [874, 419] on link "Save Changes" at bounding box center [922, 411] width 196 height 31
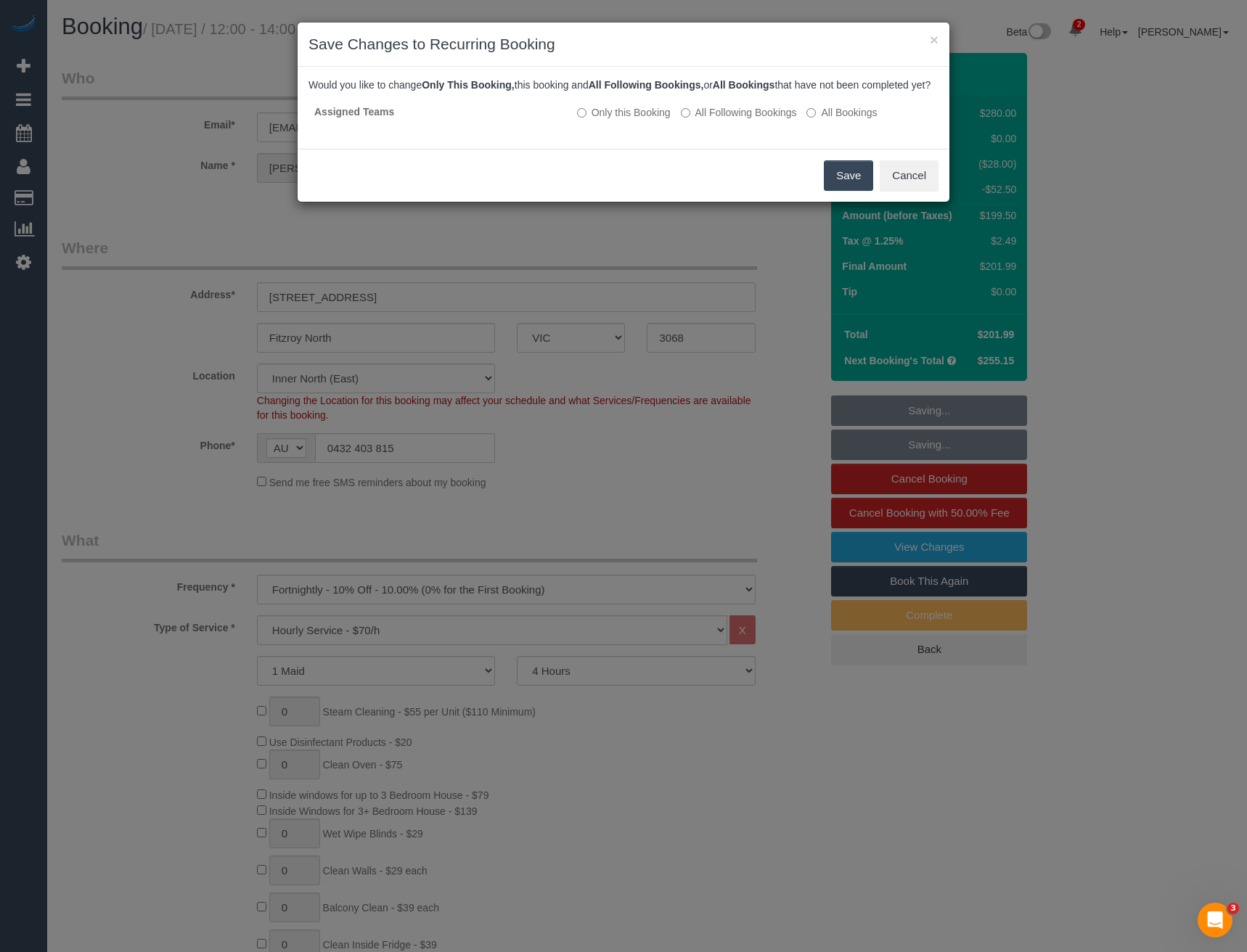
click at [841, 191] on button "Save" at bounding box center [848, 175] width 49 height 31
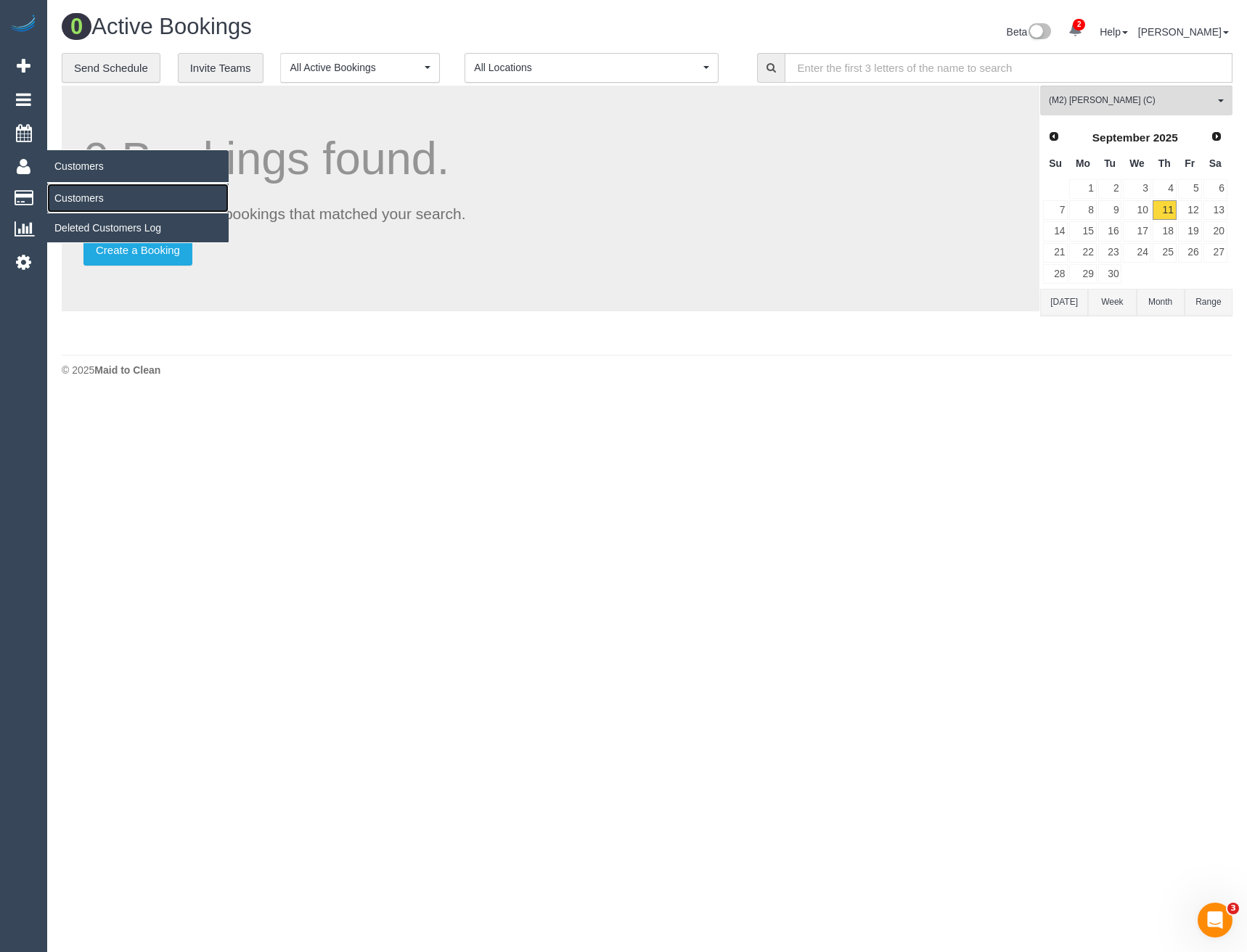
click at [76, 204] on link "Customers" at bounding box center [138, 198] width 182 height 29
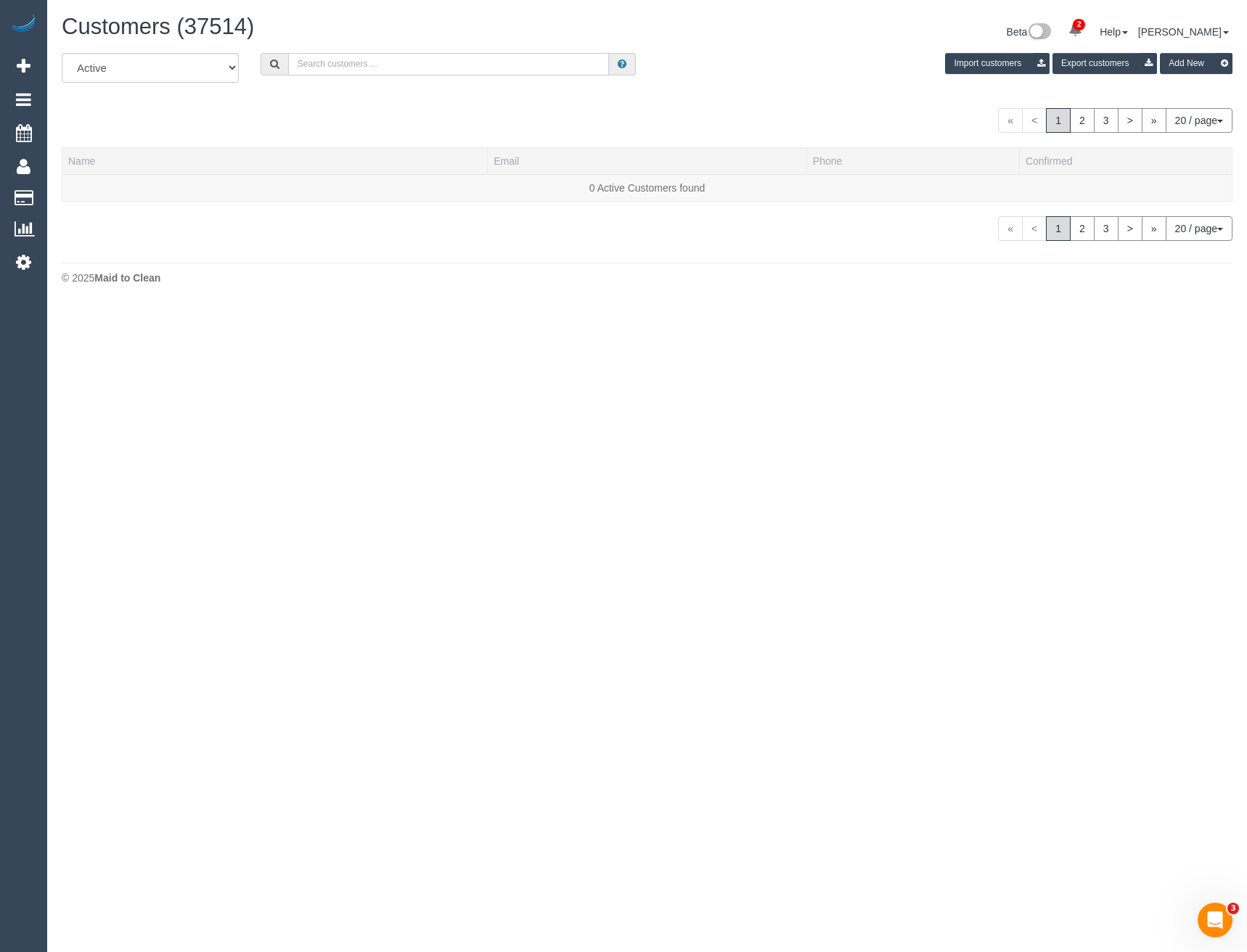
drag, startPoint x: 394, startPoint y: 67, endPoint x: 359, endPoint y: 68, distance: 35.0
click at [394, 67] on input "text" at bounding box center [449, 64] width 322 height 23
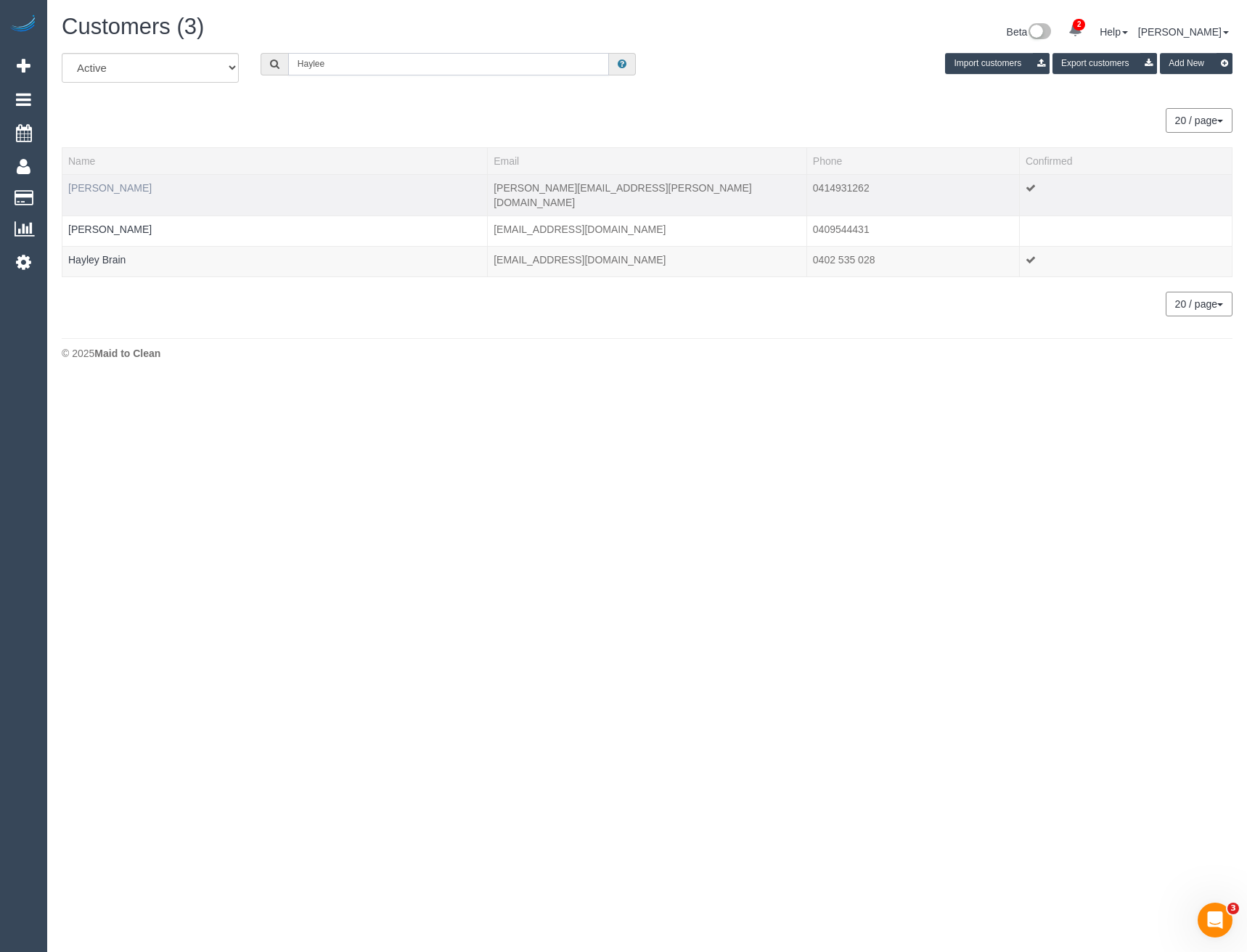
type input "Haylee"
click at [118, 187] on link "Haylee Hansen" at bounding box center [110, 188] width 84 height 11
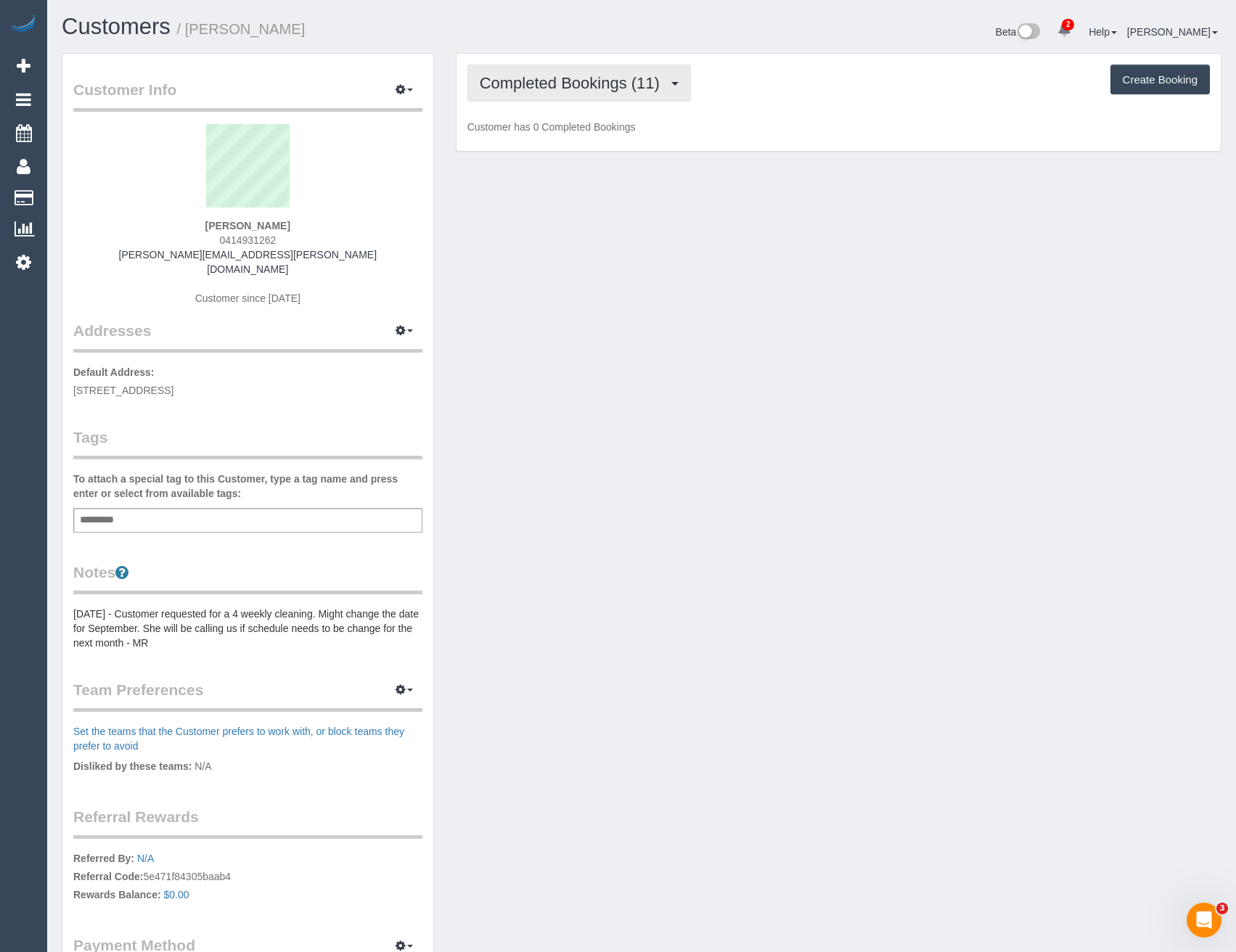
click at [536, 100] on button "Completed Bookings (11)" at bounding box center [579, 83] width 224 height 37
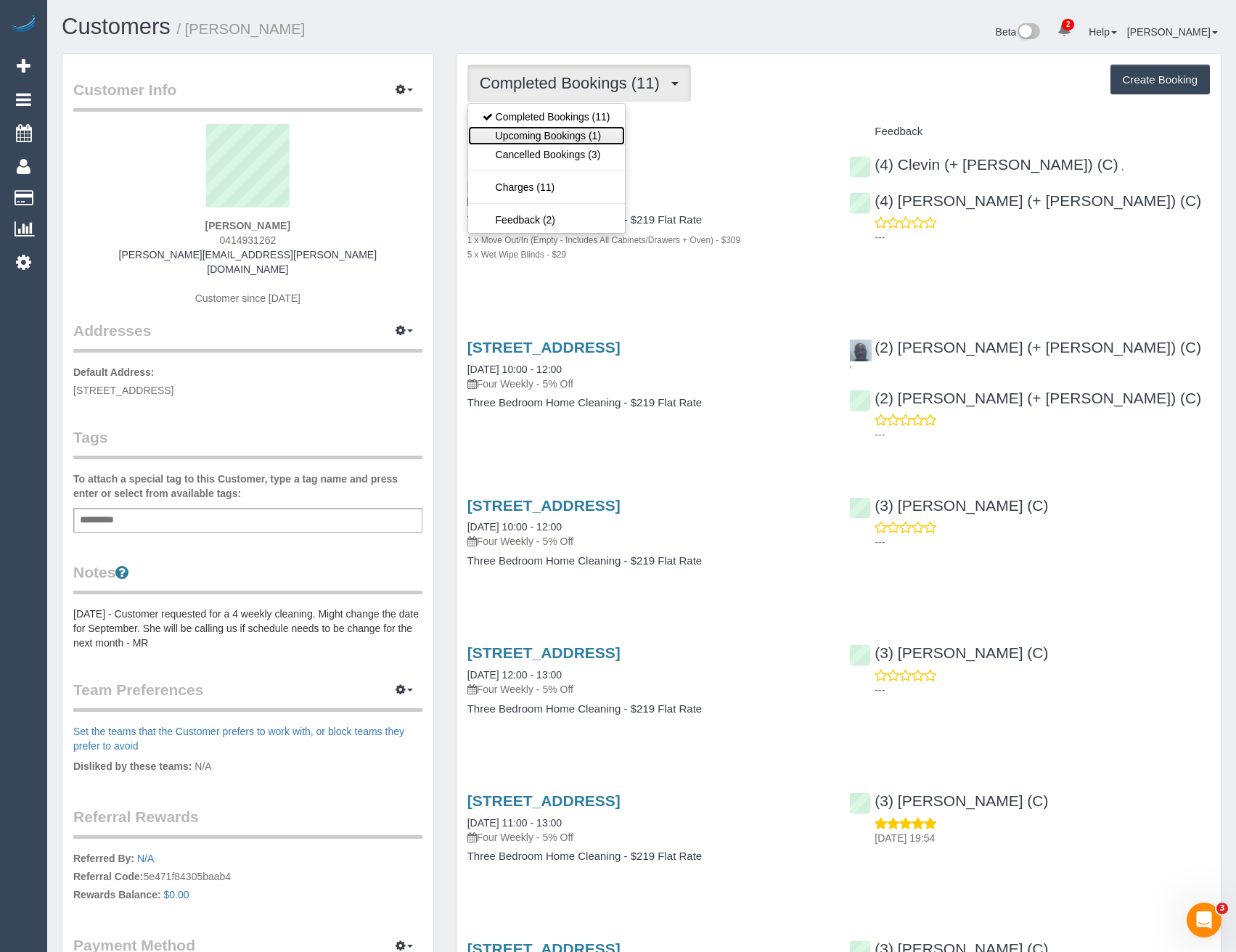
click at [544, 130] on link "Upcoming Bookings (1)" at bounding box center [546, 135] width 157 height 18
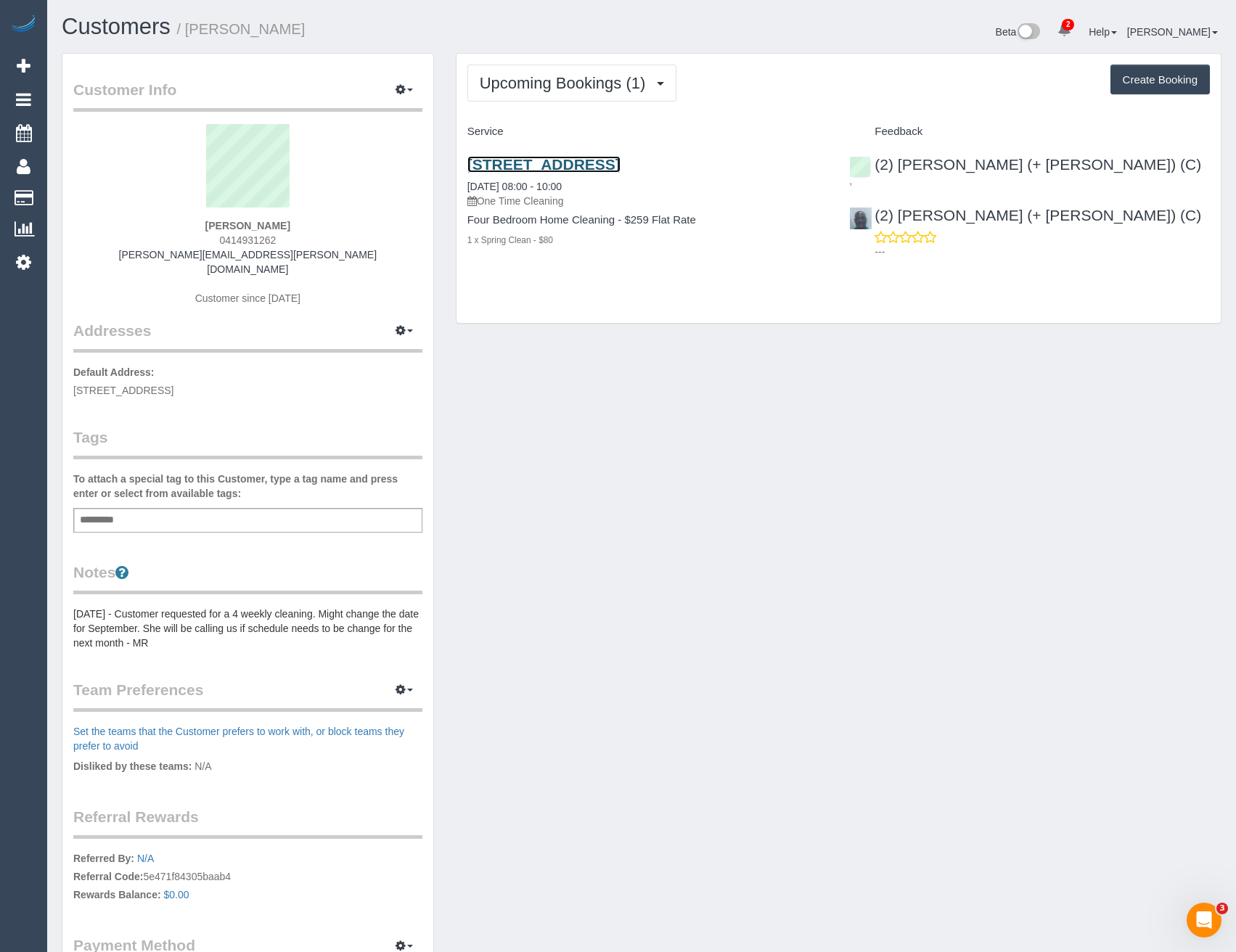
click at [621, 164] on link "2/21 Hodder Street, Brighton East, VIC 3187" at bounding box center [544, 164] width 153 height 17
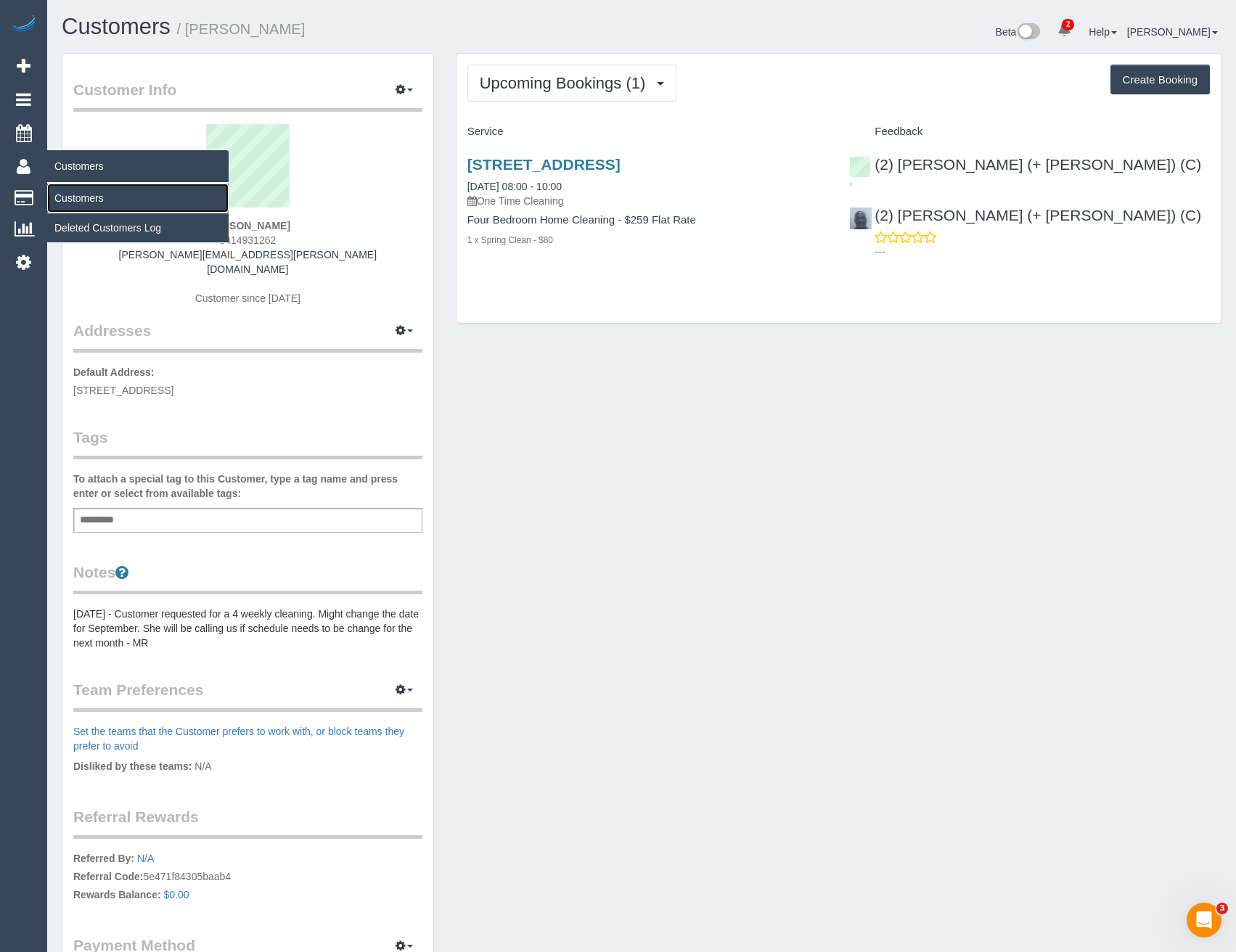
click at [86, 199] on link "Customers" at bounding box center [138, 198] width 182 height 29
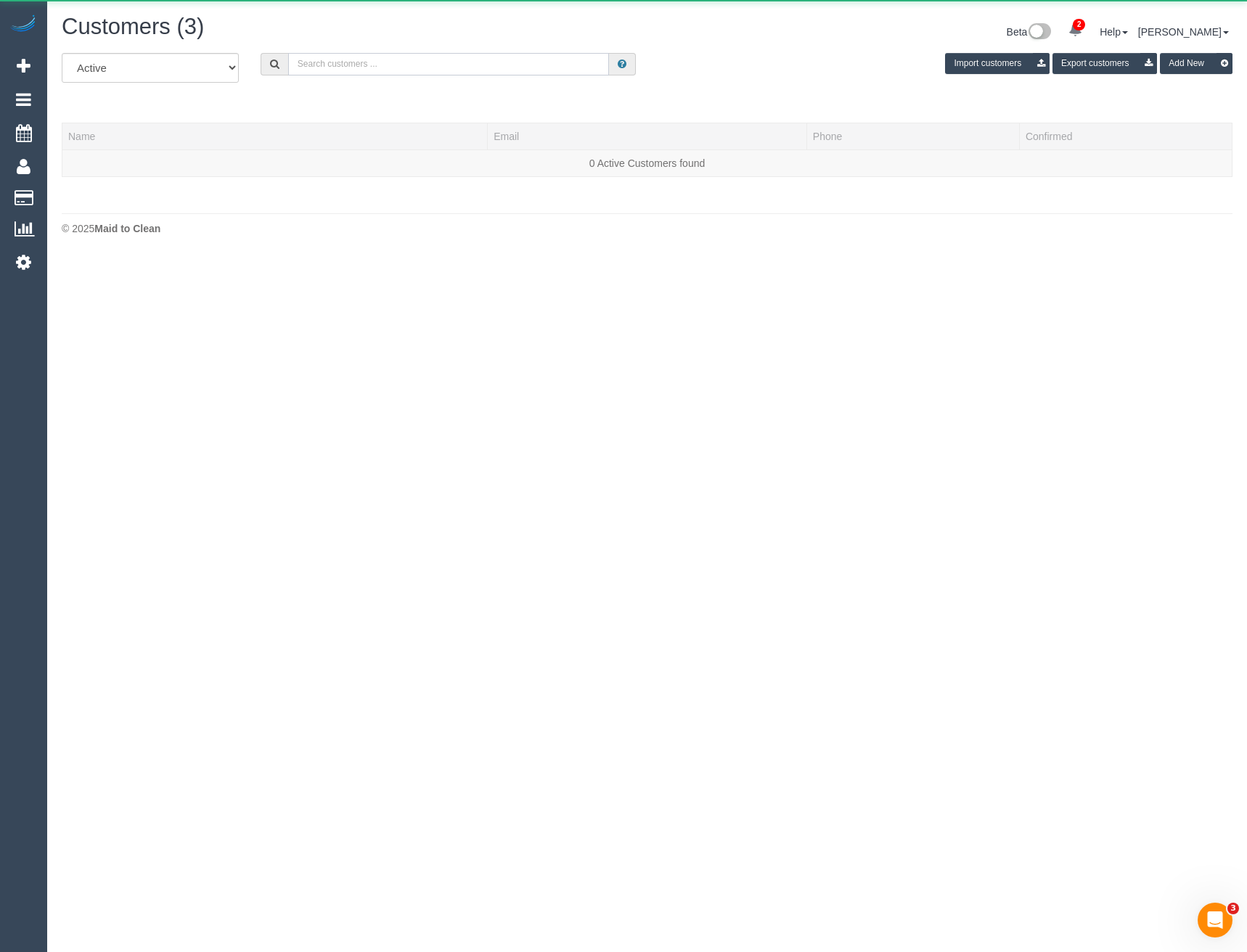
click at [373, 65] on input "text" at bounding box center [449, 64] width 322 height 23
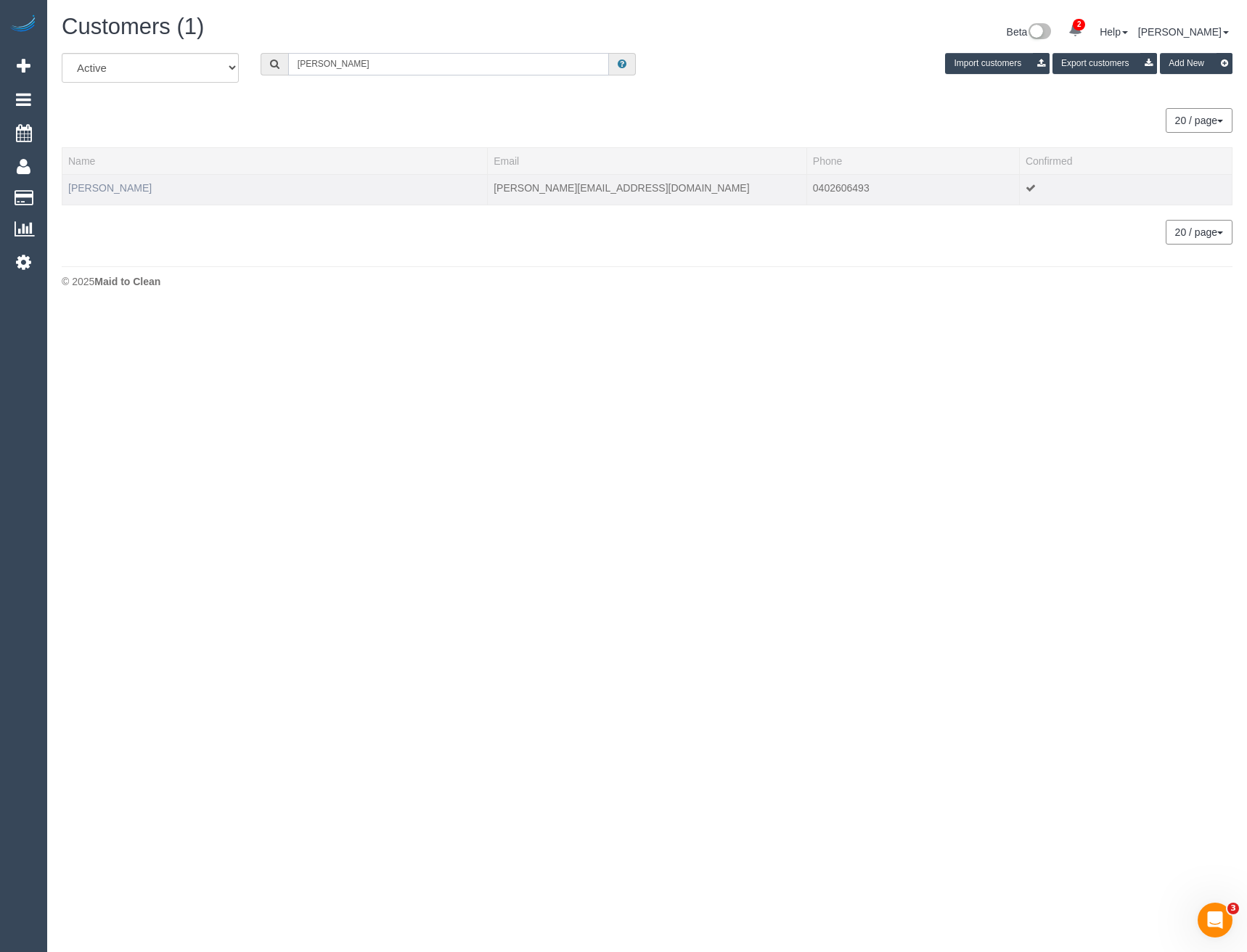
type input "Jane Lev"
click at [111, 187] on link "Jane Levinson" at bounding box center [110, 188] width 84 height 11
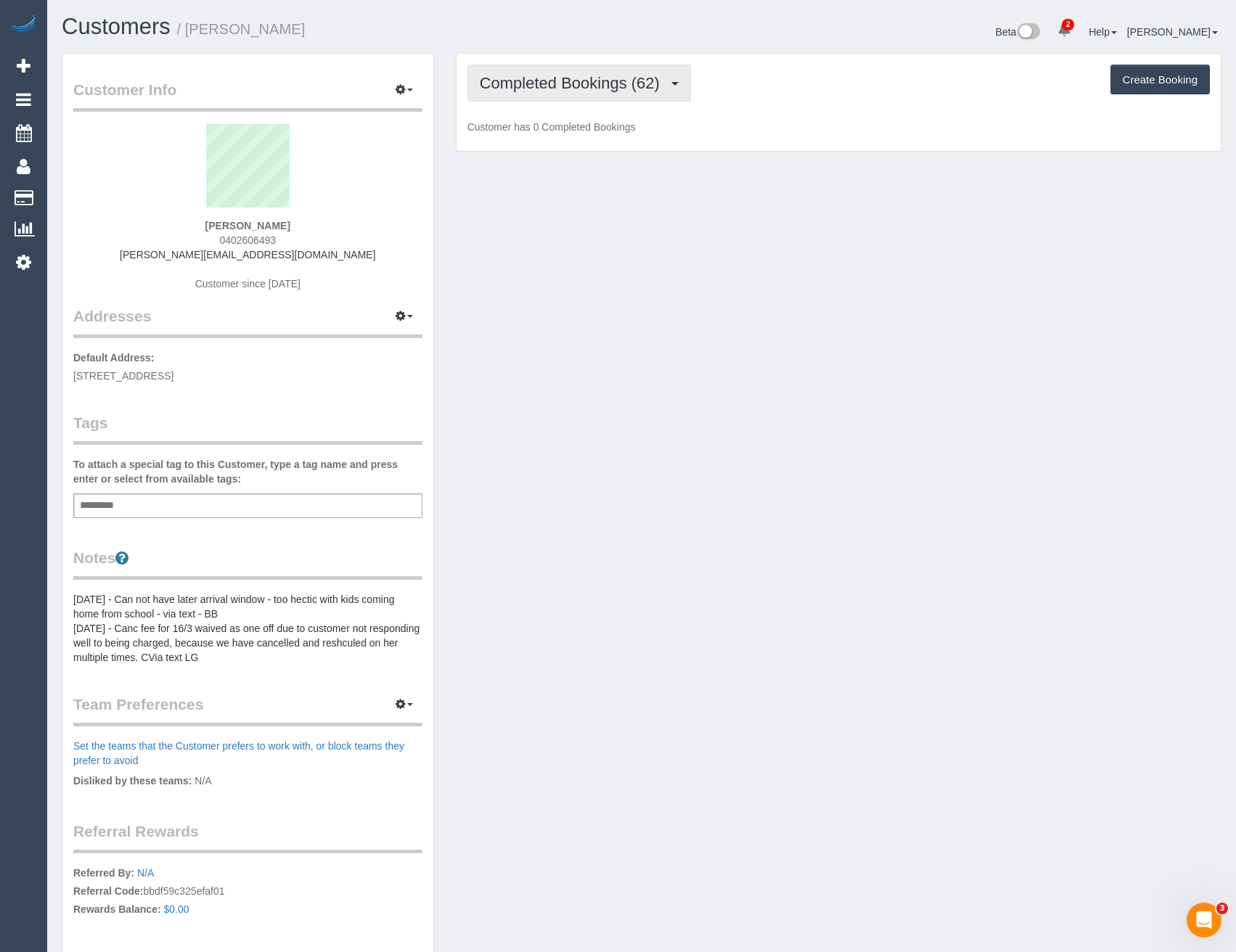
click at [612, 86] on span "Completed Bookings (62)" at bounding box center [573, 83] width 187 height 18
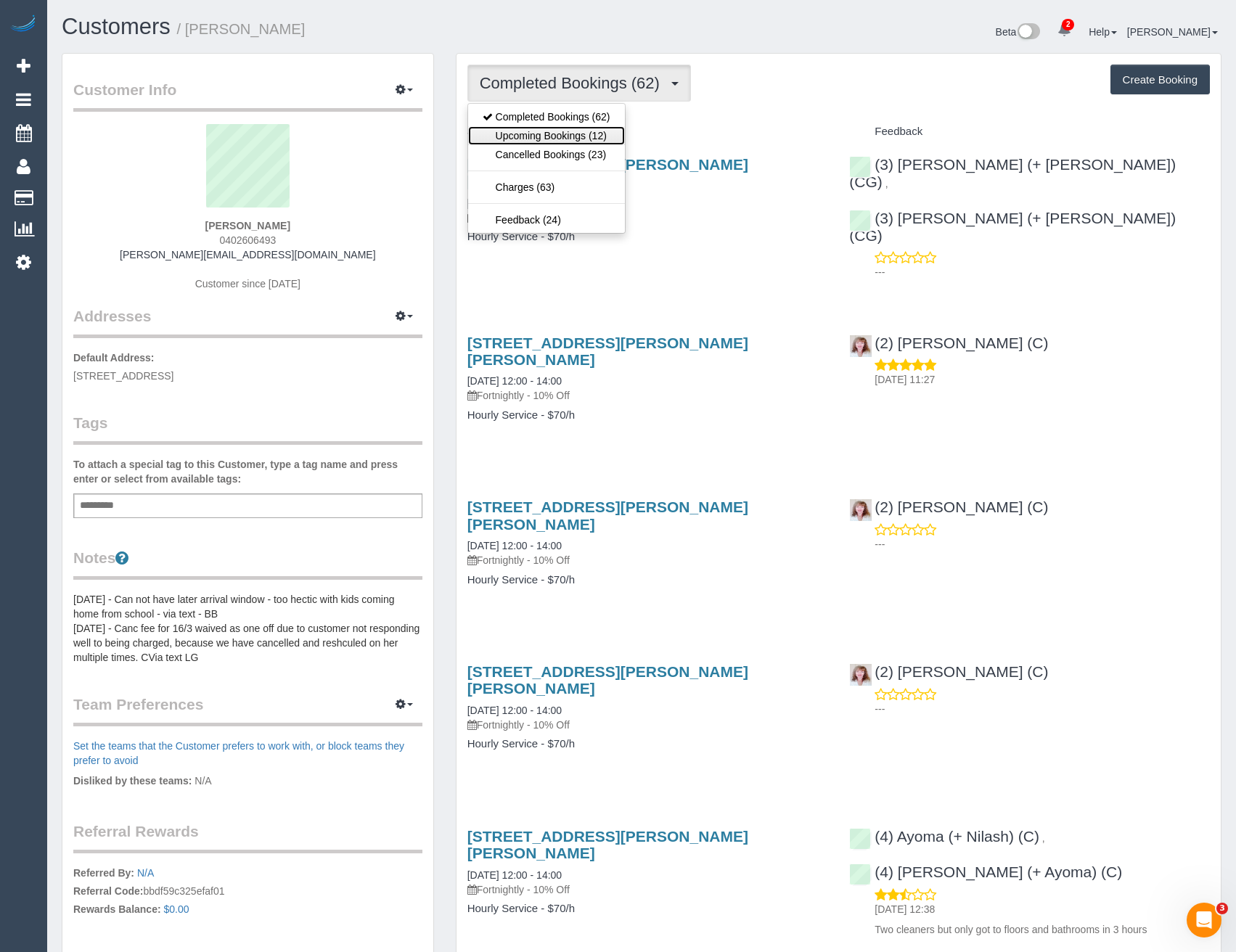
click at [559, 134] on link "Upcoming Bookings (12)" at bounding box center [546, 135] width 157 height 18
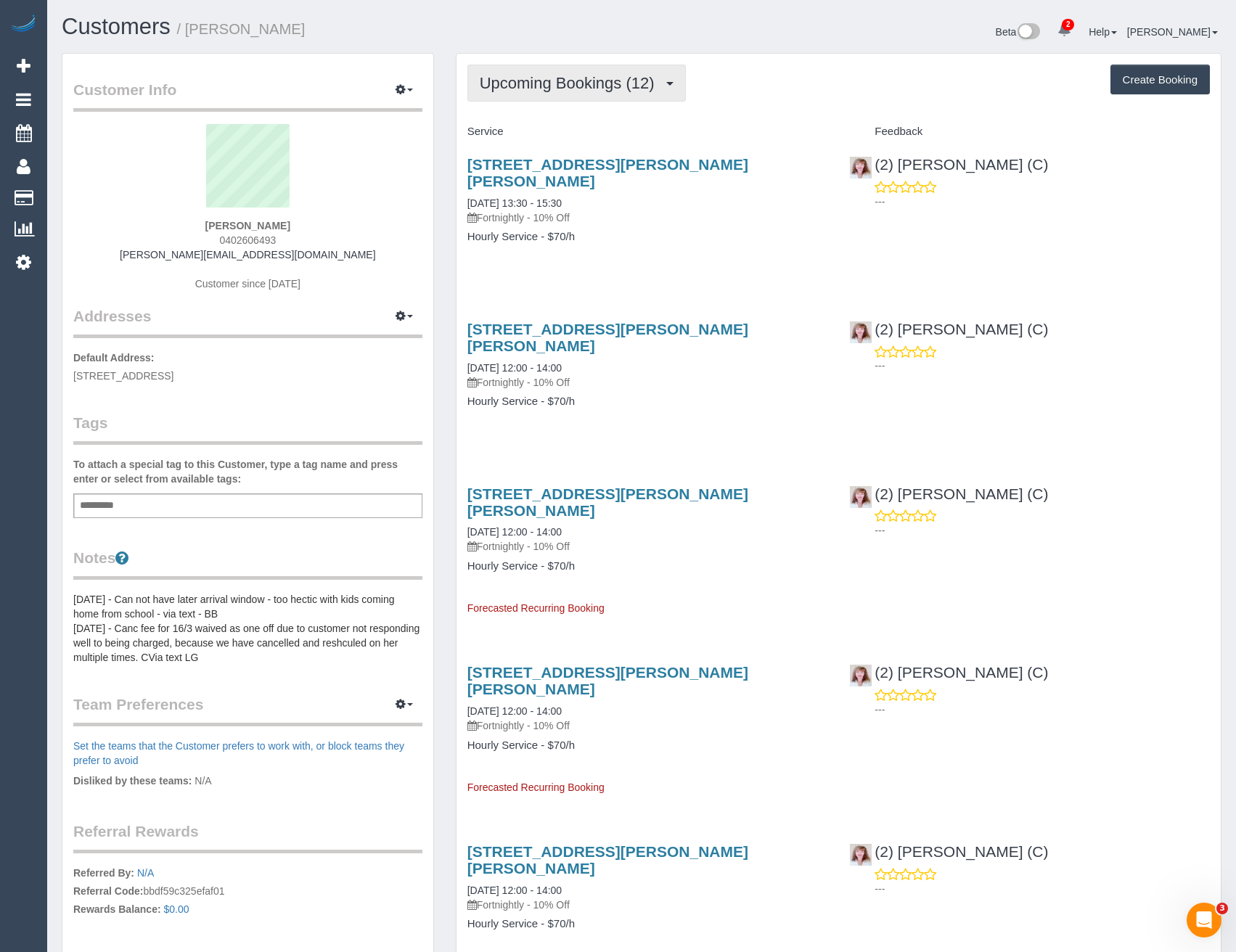
click at [597, 89] on span "Upcoming Bookings (12)" at bounding box center [571, 83] width 183 height 18
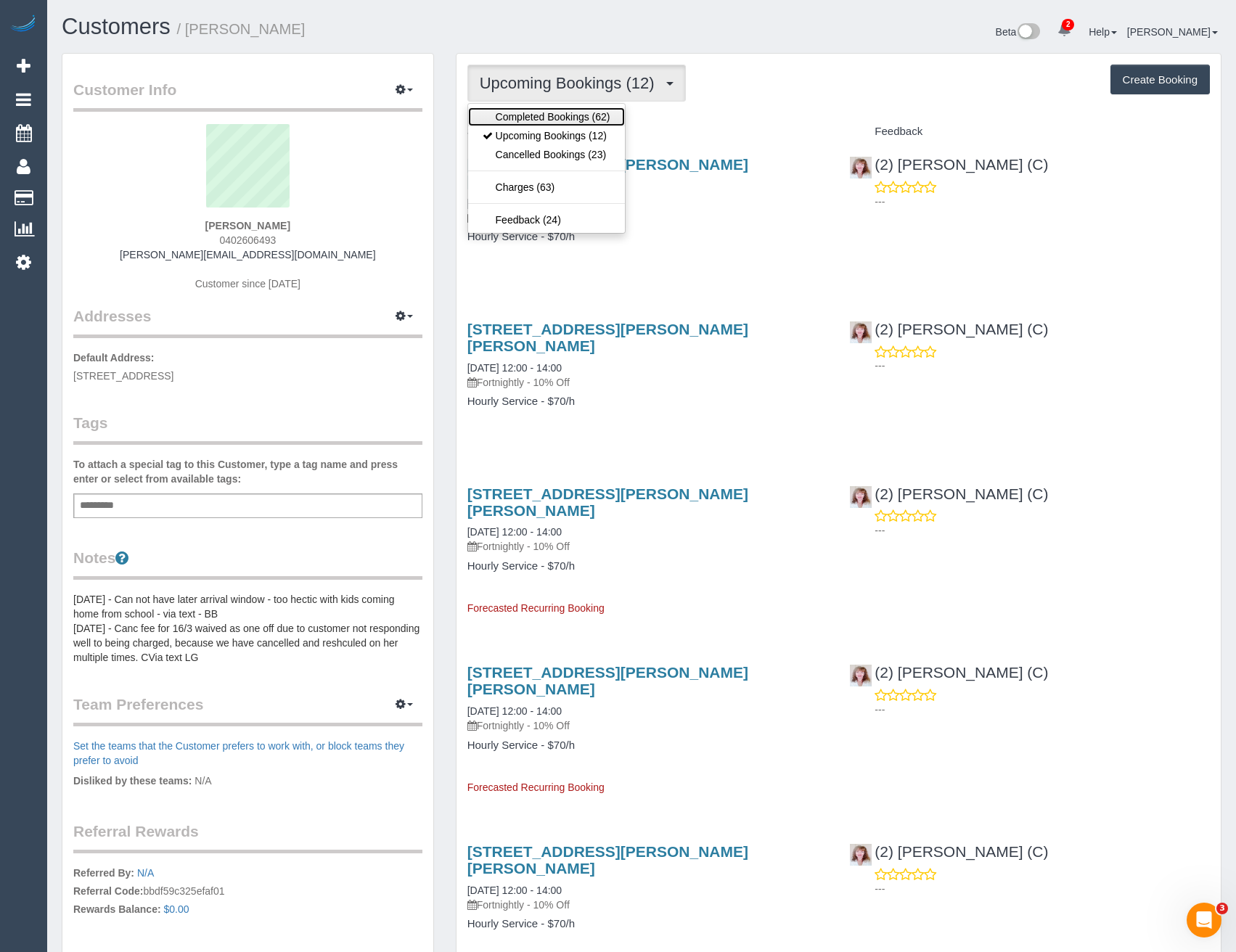
click at [589, 119] on link "Completed Bookings (62)" at bounding box center [546, 117] width 157 height 18
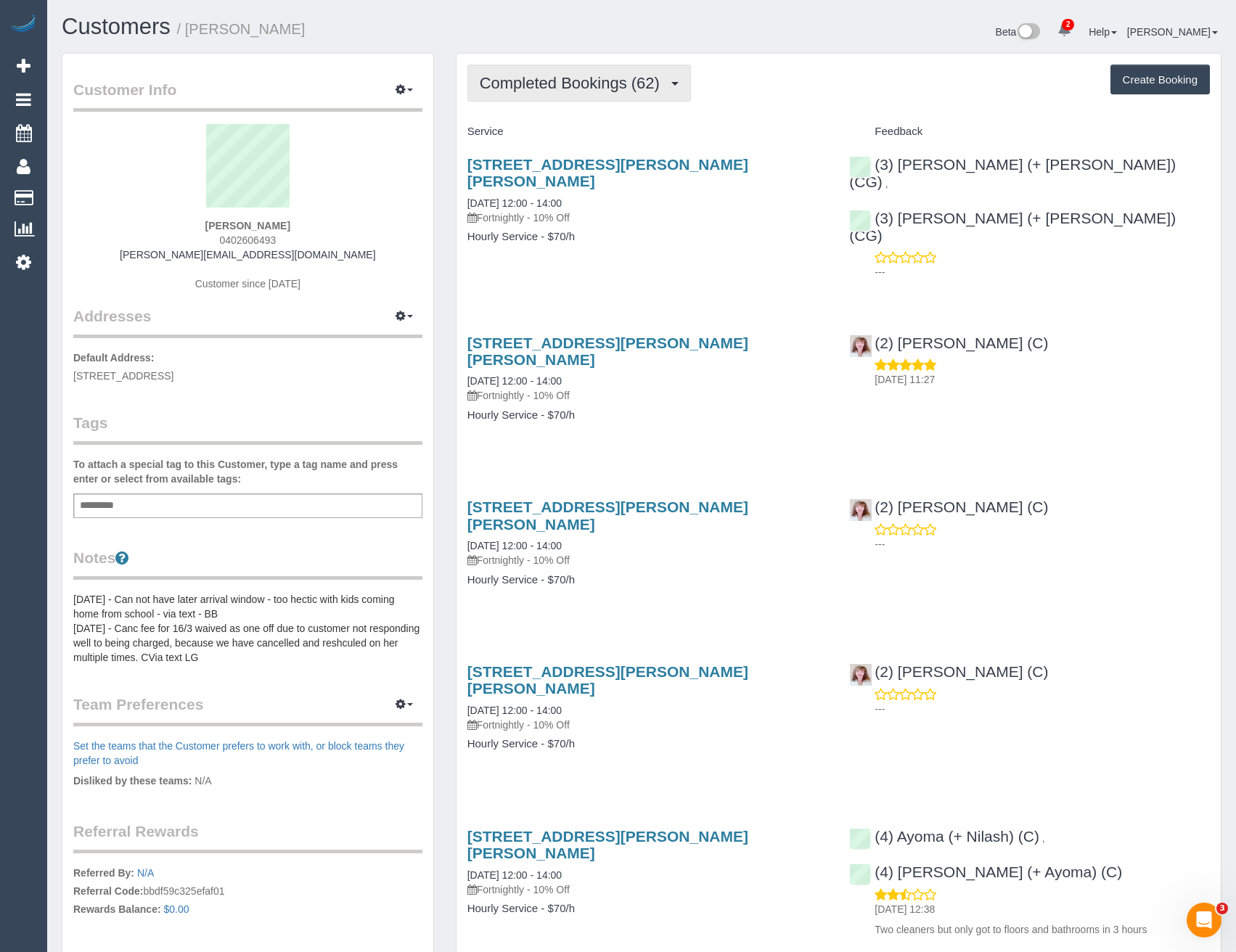
click at [597, 82] on span "Completed Bookings (62)" at bounding box center [573, 83] width 187 height 18
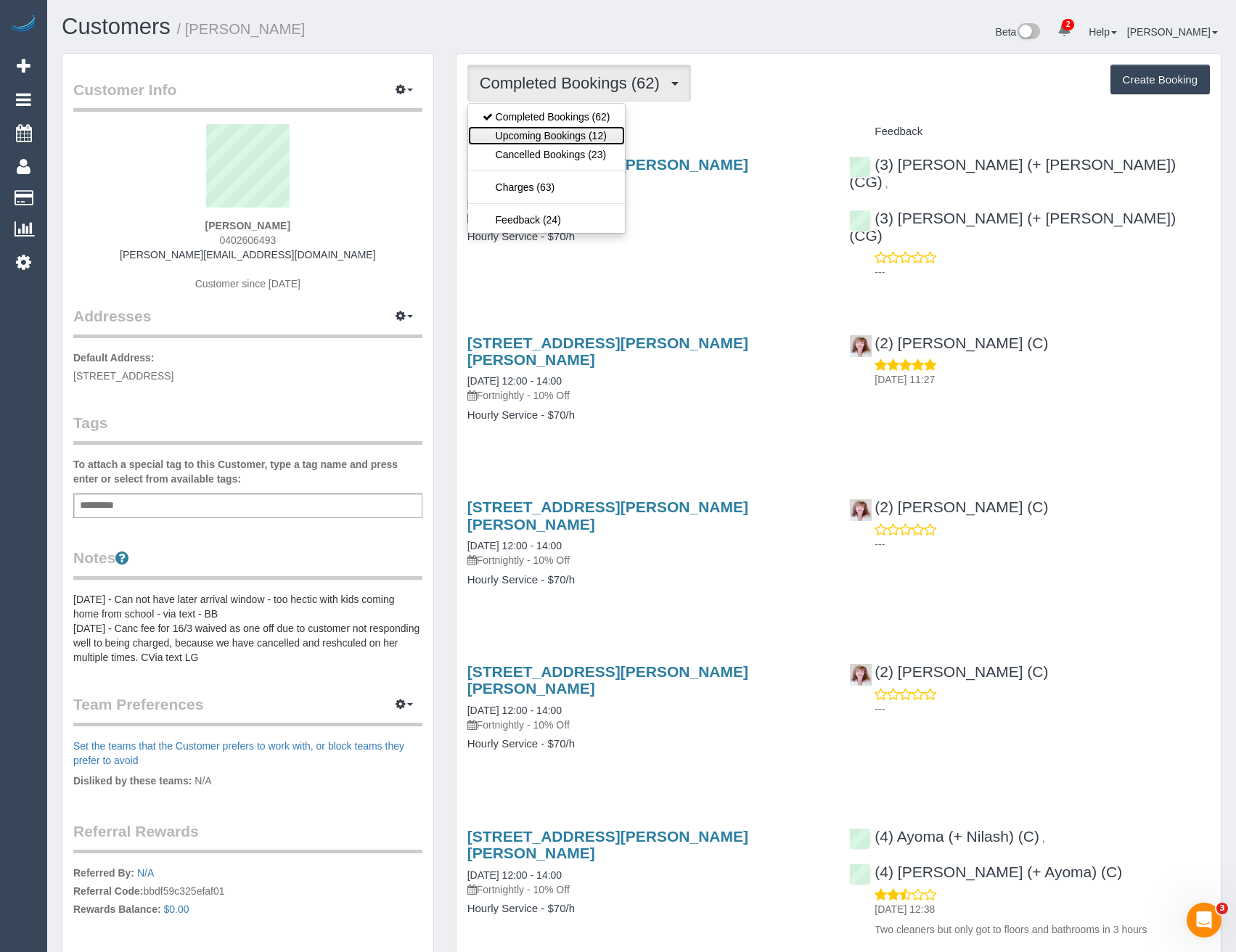
click at [585, 132] on link "Upcoming Bookings (12)" at bounding box center [546, 135] width 157 height 18
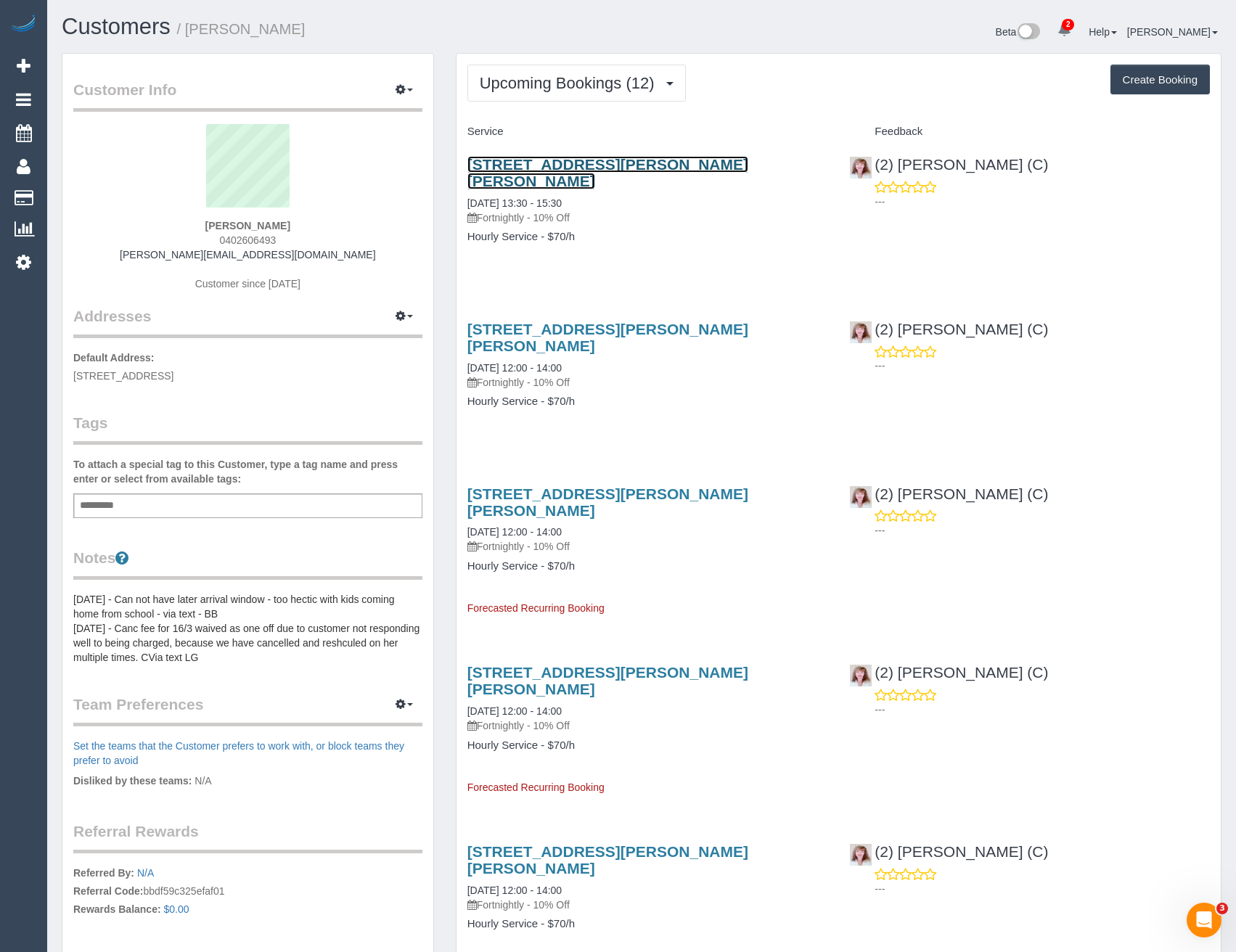
click at [575, 170] on link "54 O’keefe Street, Preston, VIC 3072" at bounding box center [607, 173] width 281 height 34
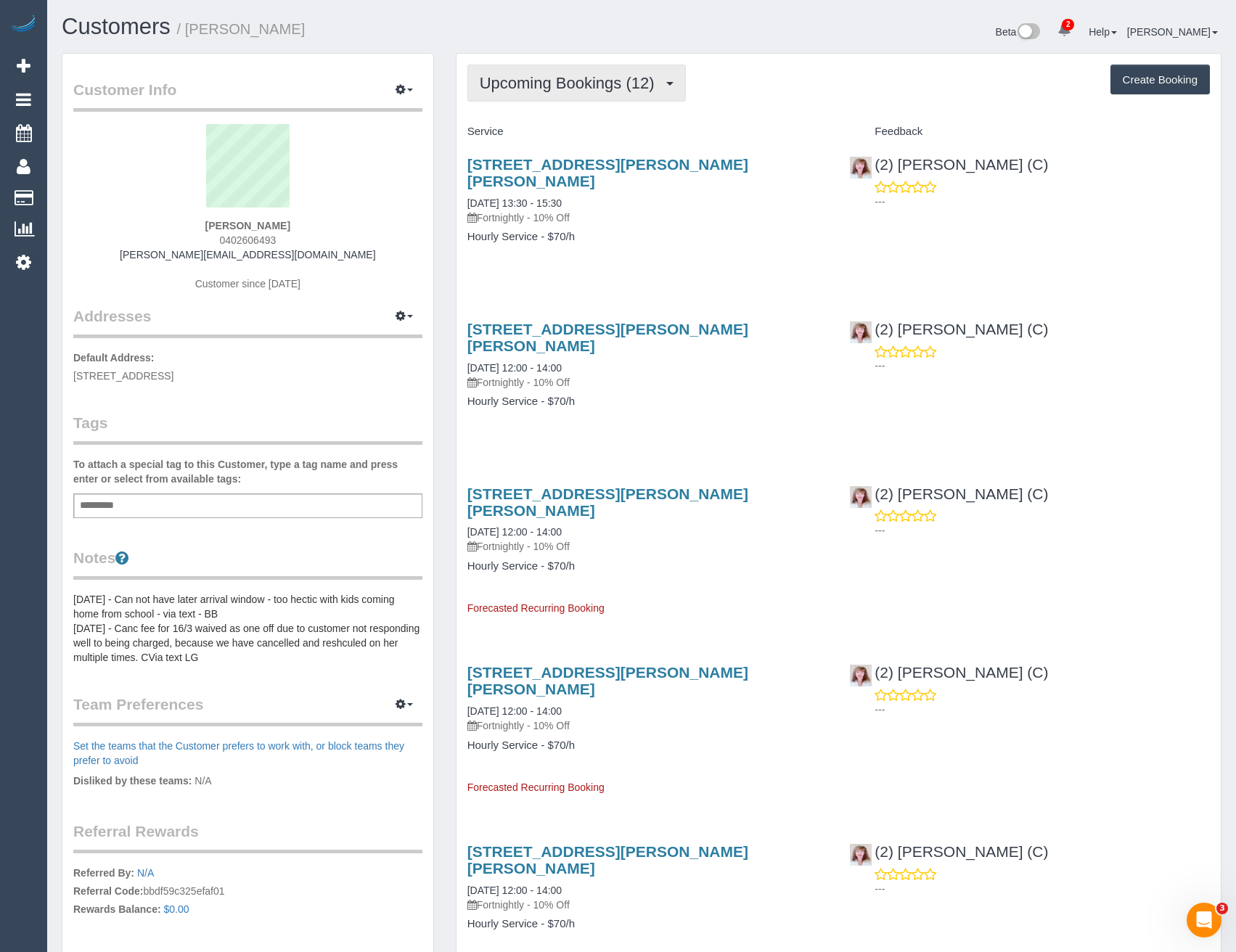
click at [525, 100] on button "Upcoming Bookings (12)" at bounding box center [577, 83] width 219 height 37
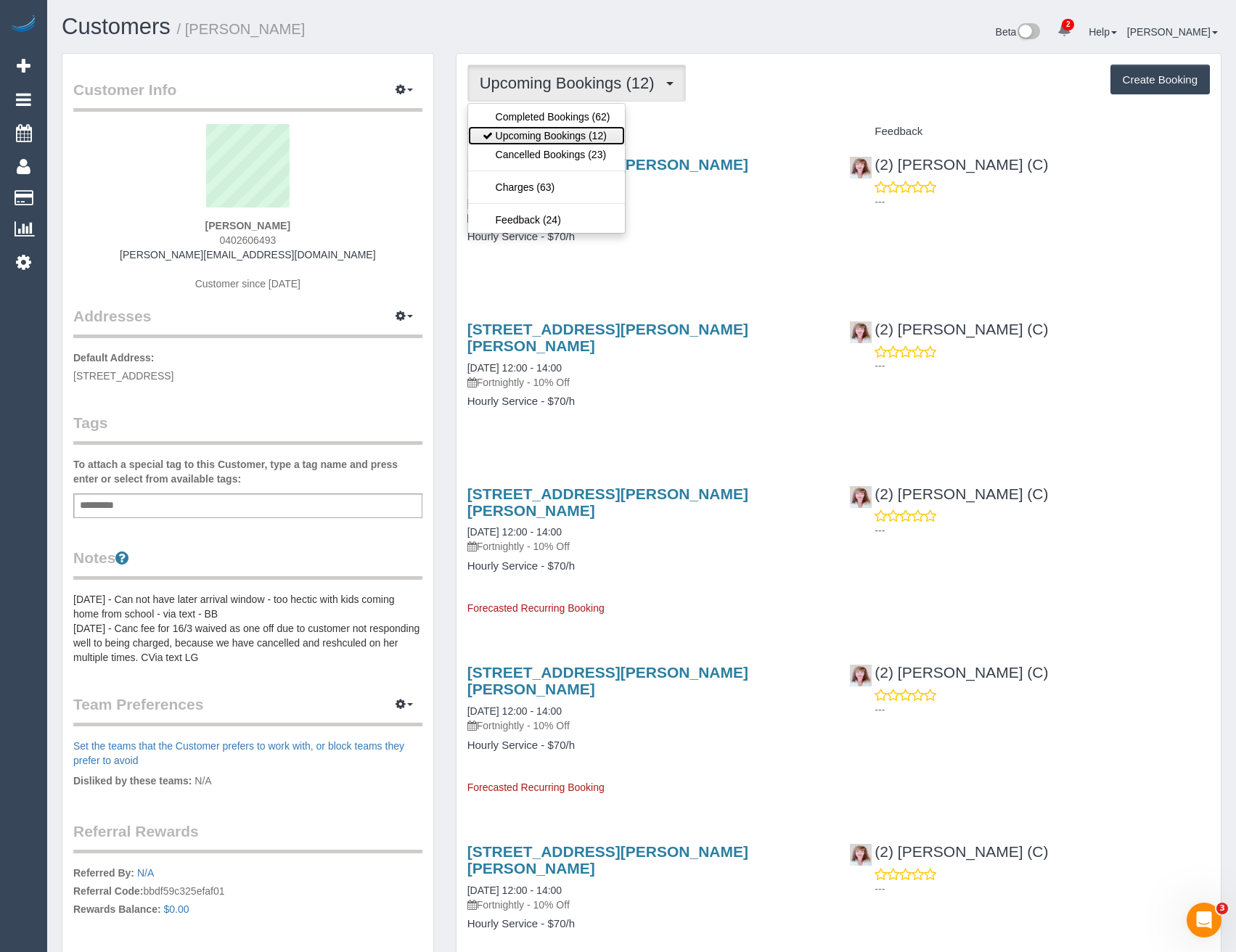
click at [521, 134] on link "Upcoming Bookings (12)" at bounding box center [546, 135] width 157 height 18
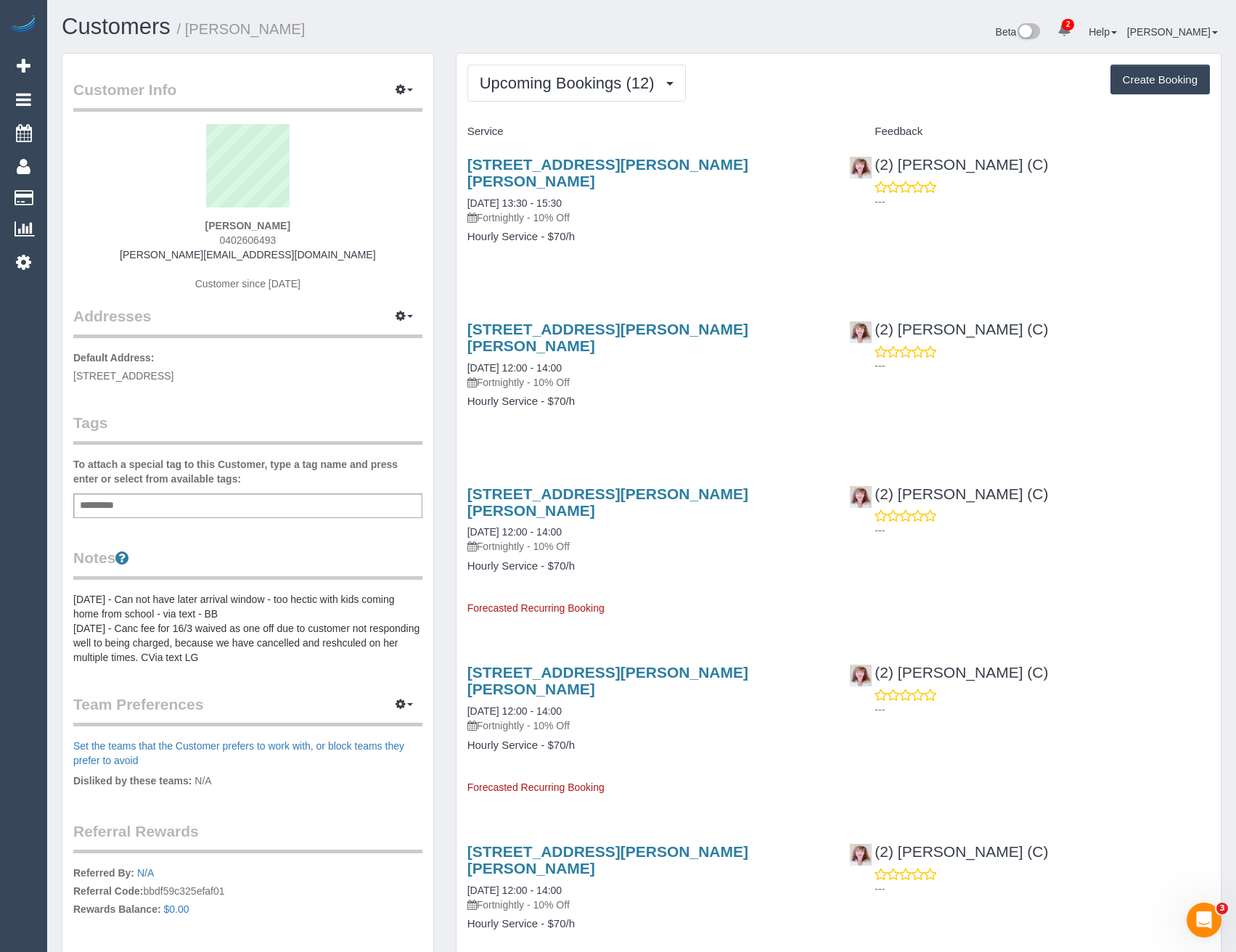
click at [541, 92] on button "Upcoming Bookings (12)" at bounding box center [577, 83] width 219 height 37
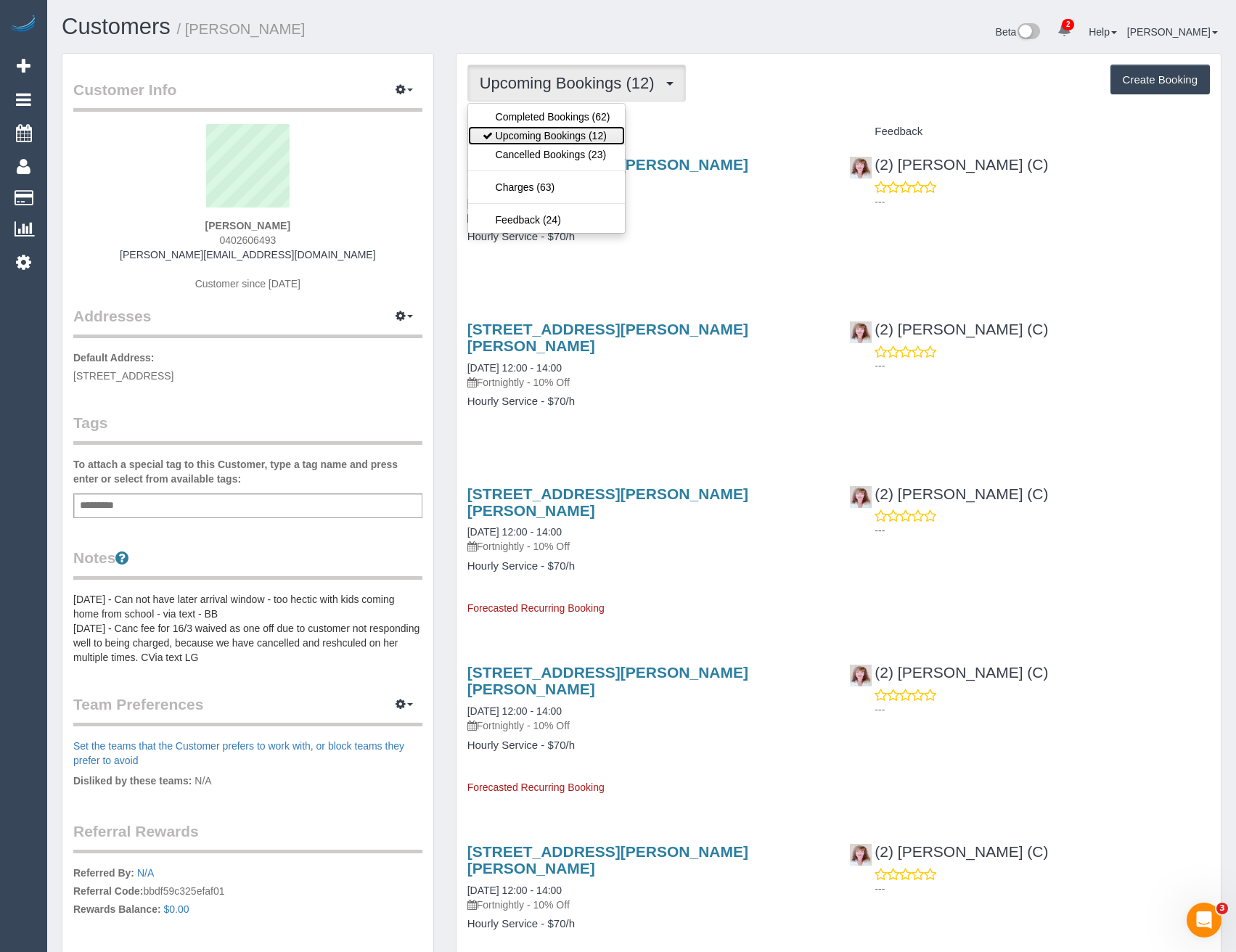
click at [543, 140] on link "Upcoming Bookings (12)" at bounding box center [546, 135] width 157 height 18
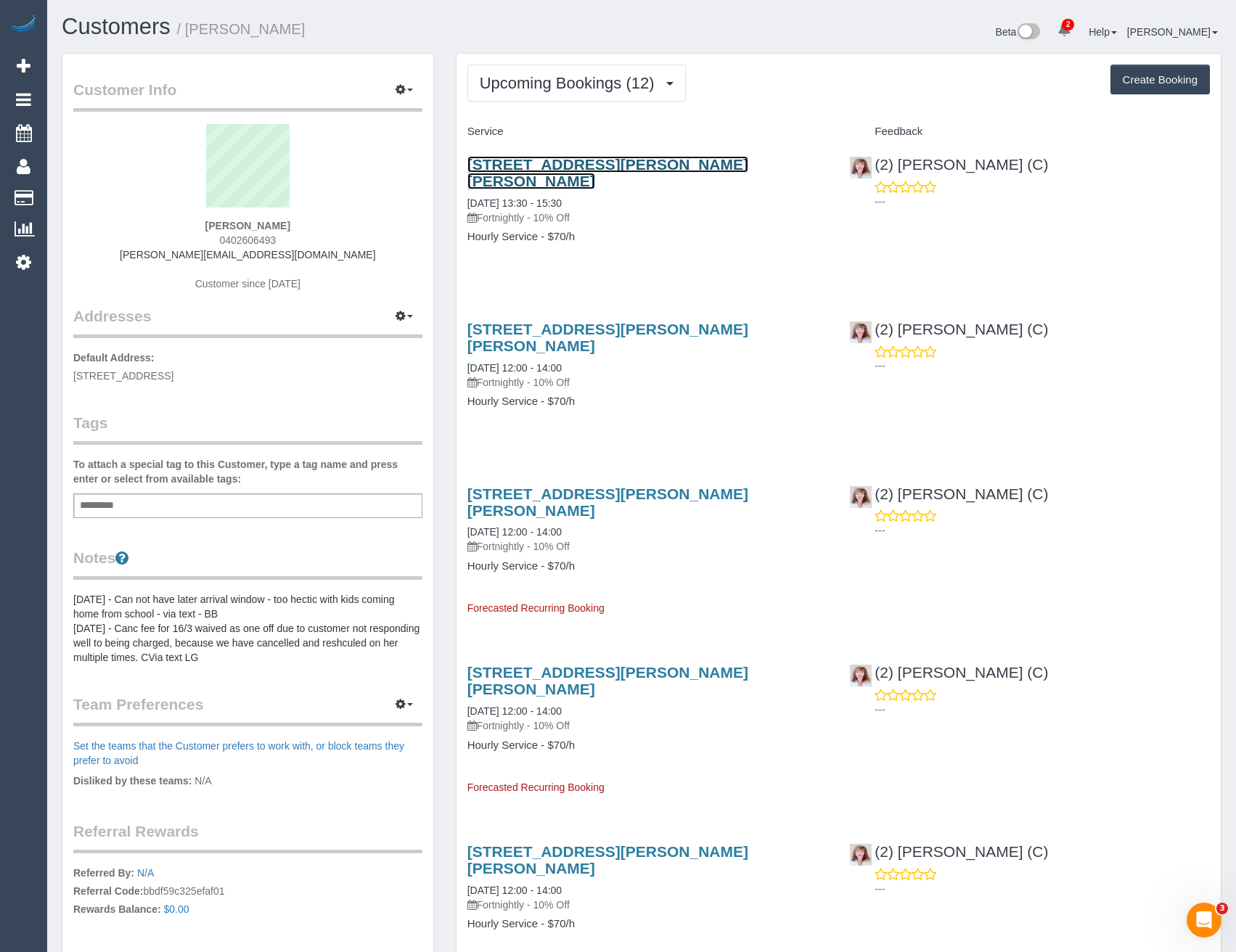
click at [638, 170] on link "54 O’keefe Street, Preston, VIC 3072" at bounding box center [607, 173] width 281 height 34
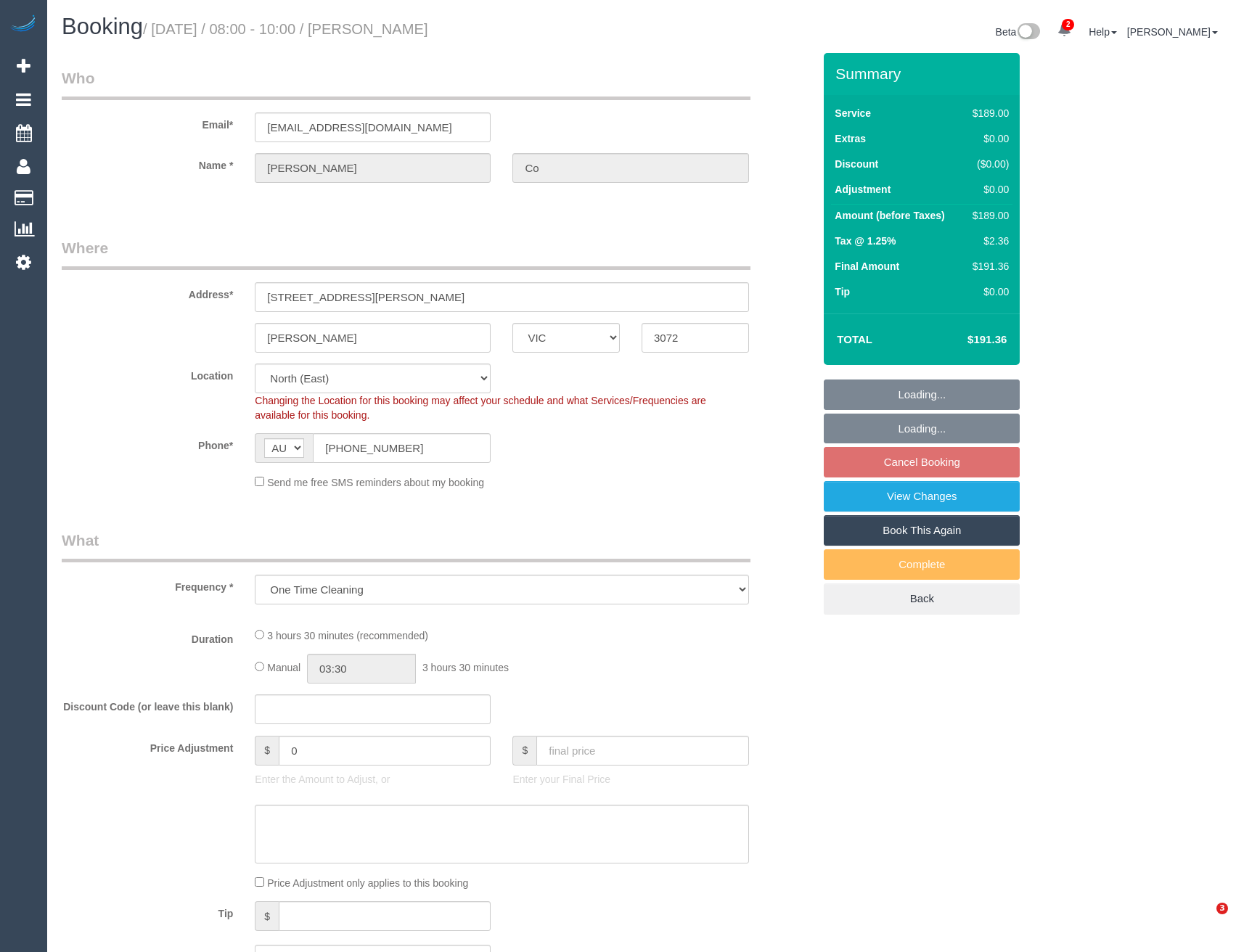
select select "VIC"
select select "object:1452"
select select "number:28"
select select "number:14"
select select "number:19"
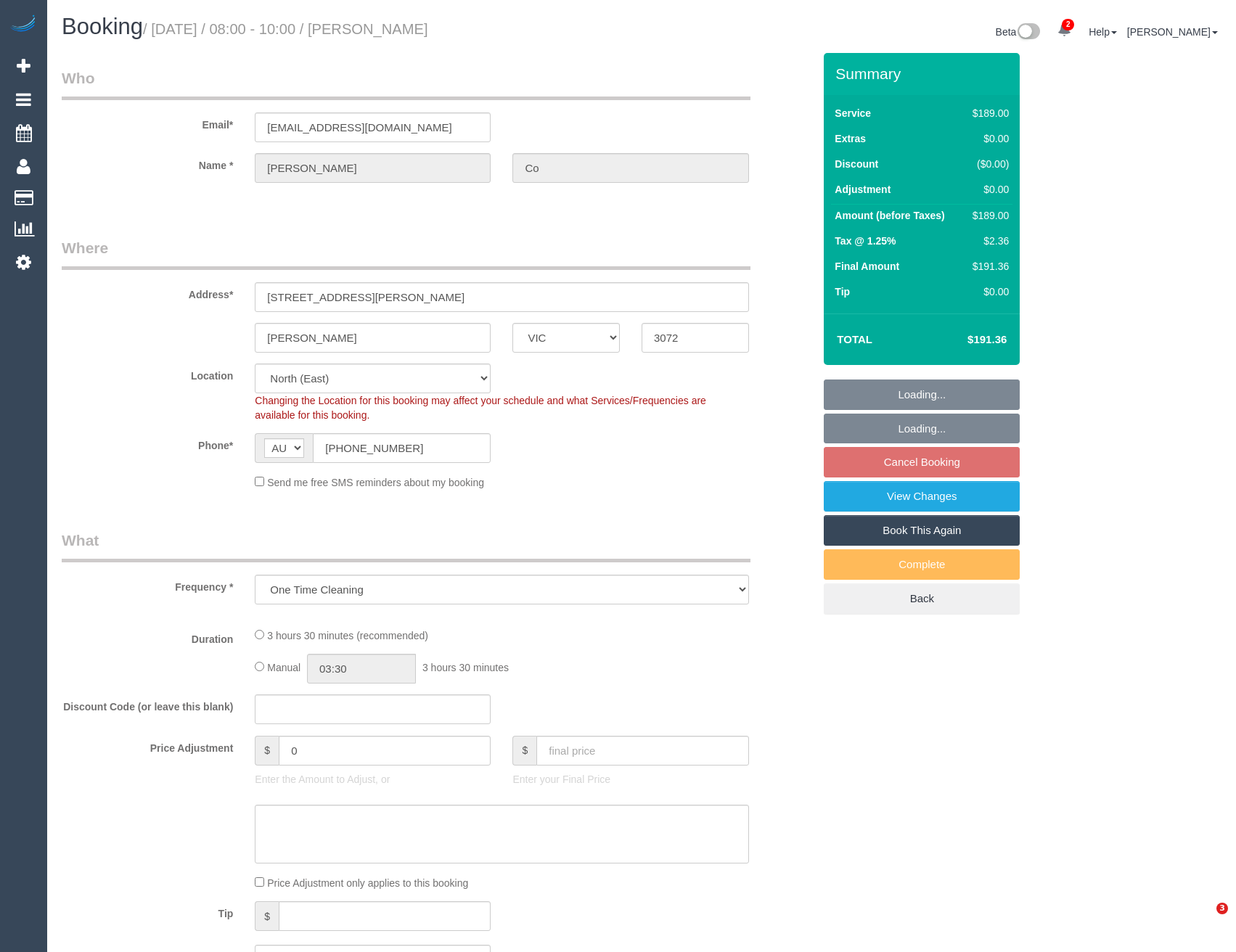
select select "number:25"
select select "number:34"
select select "number:26"
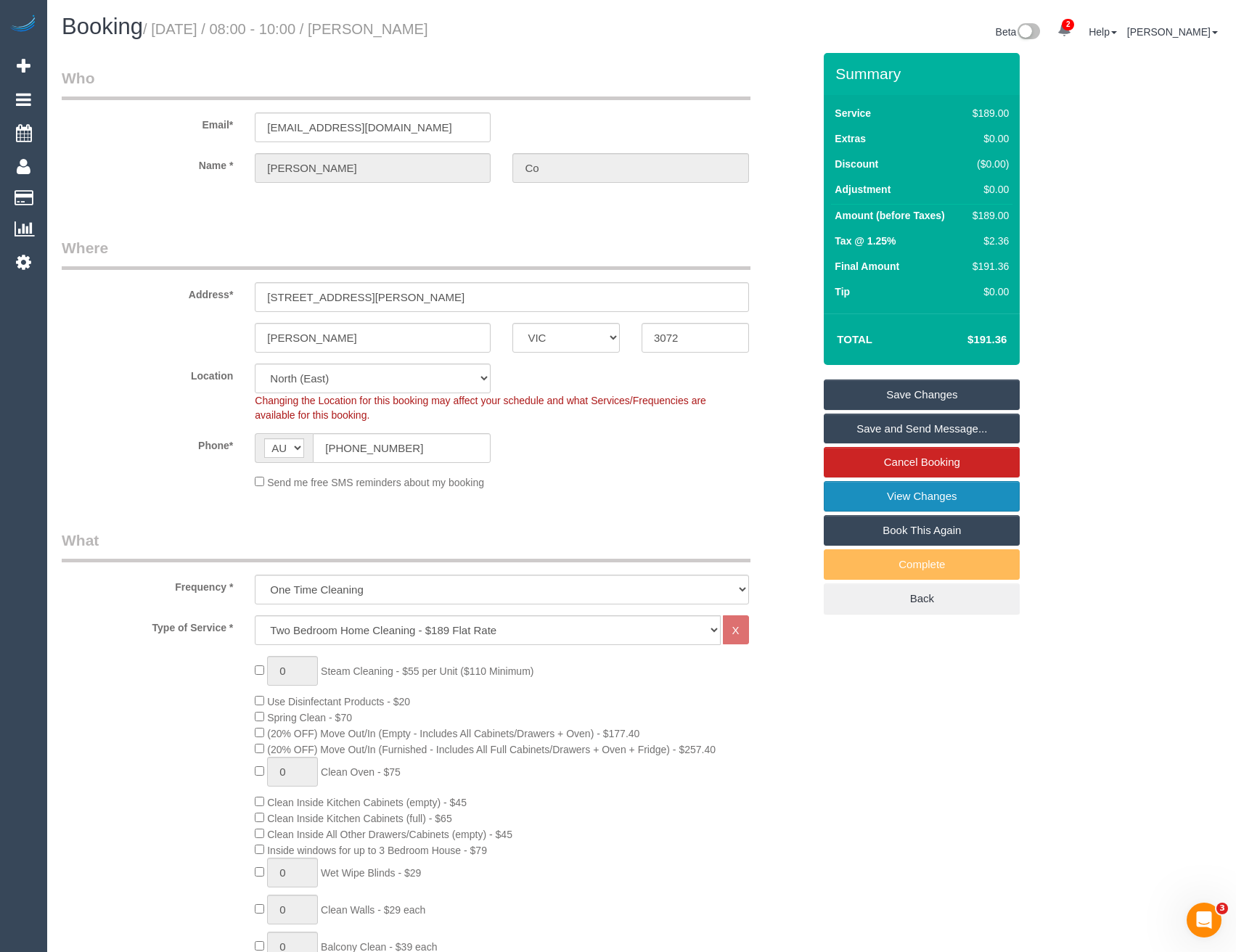
click at [907, 499] on link "View Changes" at bounding box center [922, 496] width 196 height 31
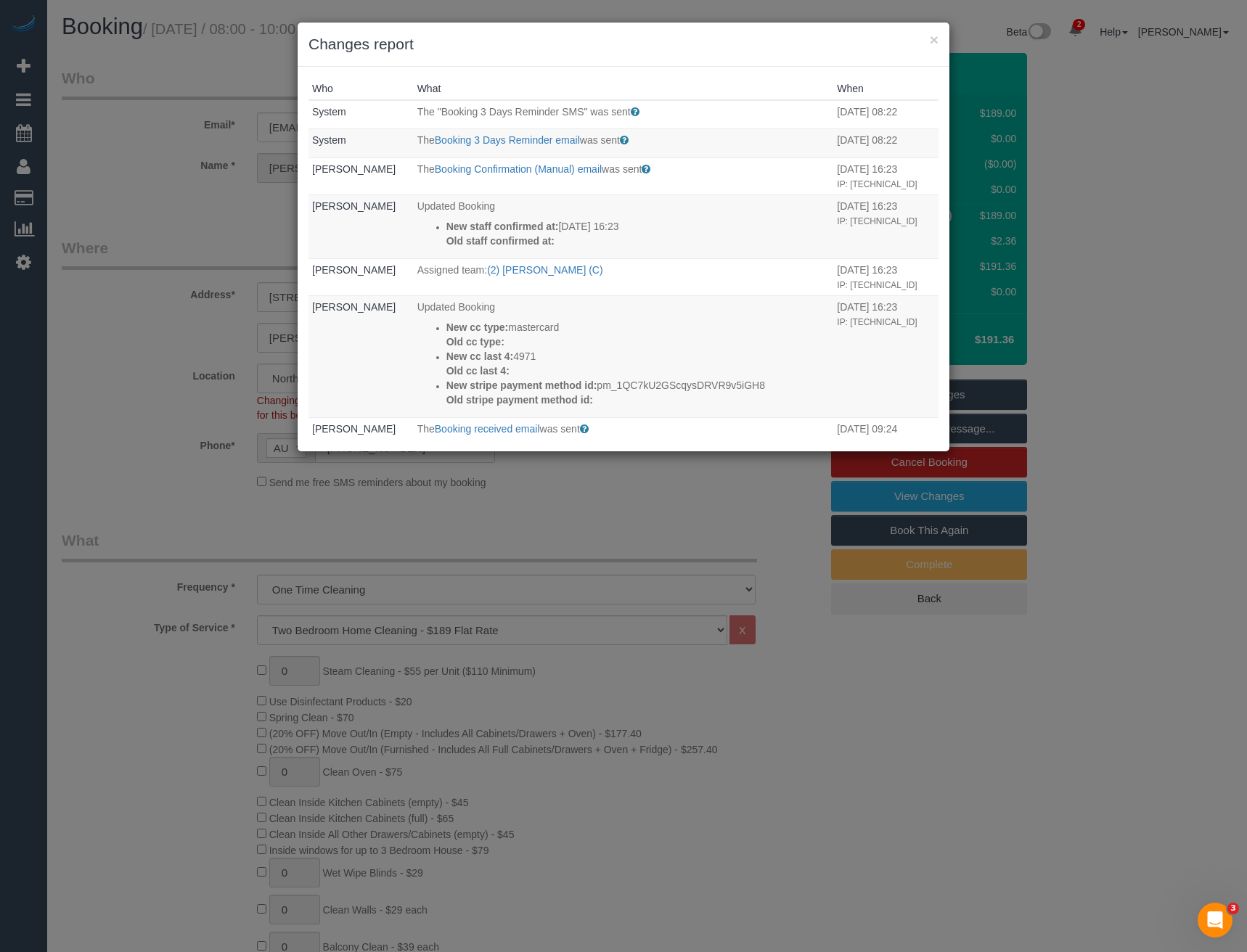
click at [574, 497] on div "× Changes report Who What When System The "Booking 3 Days Reminder SMS" was sen…" at bounding box center [623, 476] width 1247 height 952
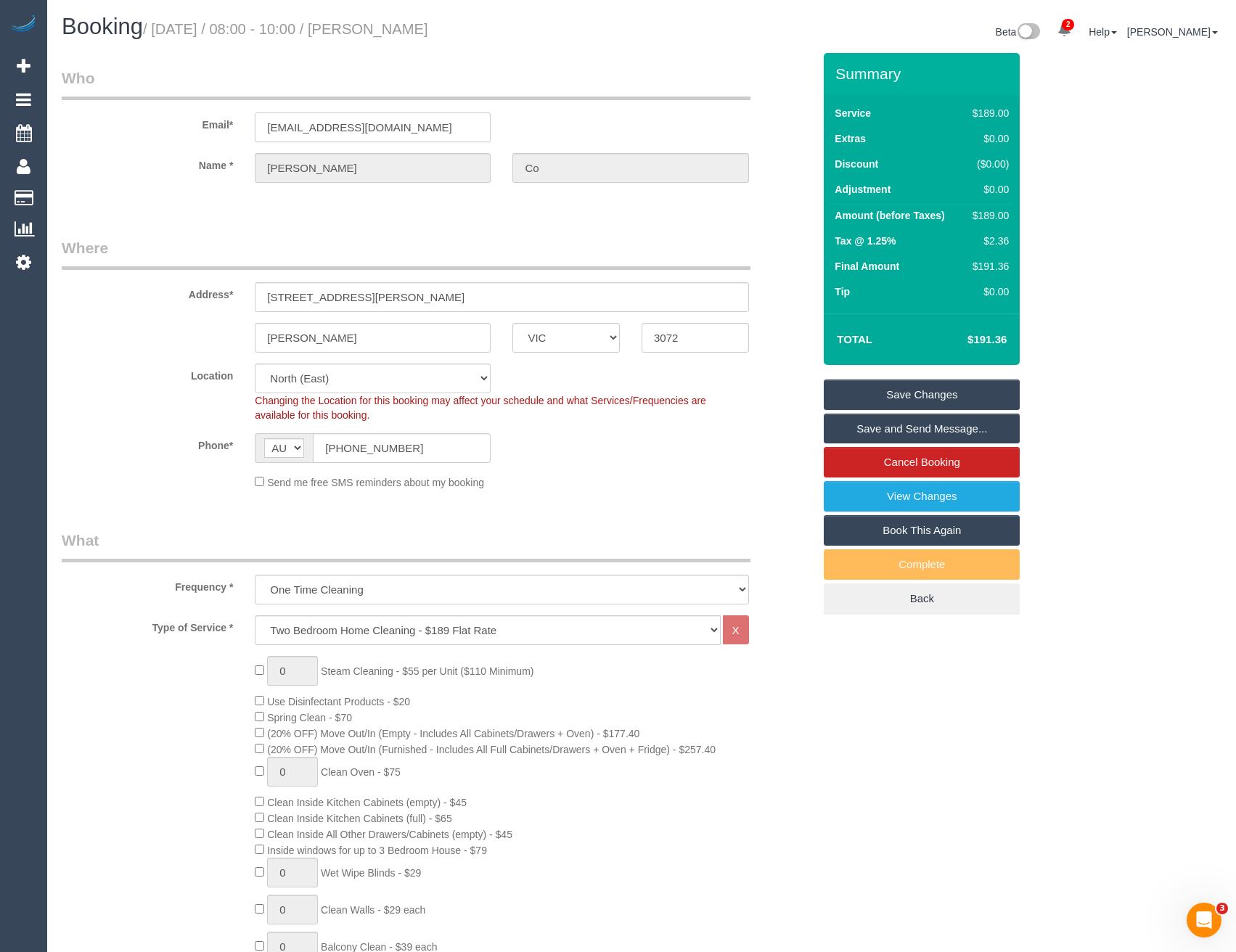
drag, startPoint x: 358, startPoint y: 126, endPoint x: 239, endPoint y: 122, distance: 119.1
click at [239, 122] on div "Email* [EMAIL_ADDRESS][DOMAIN_NAME]" at bounding box center [437, 105] width 773 height 75
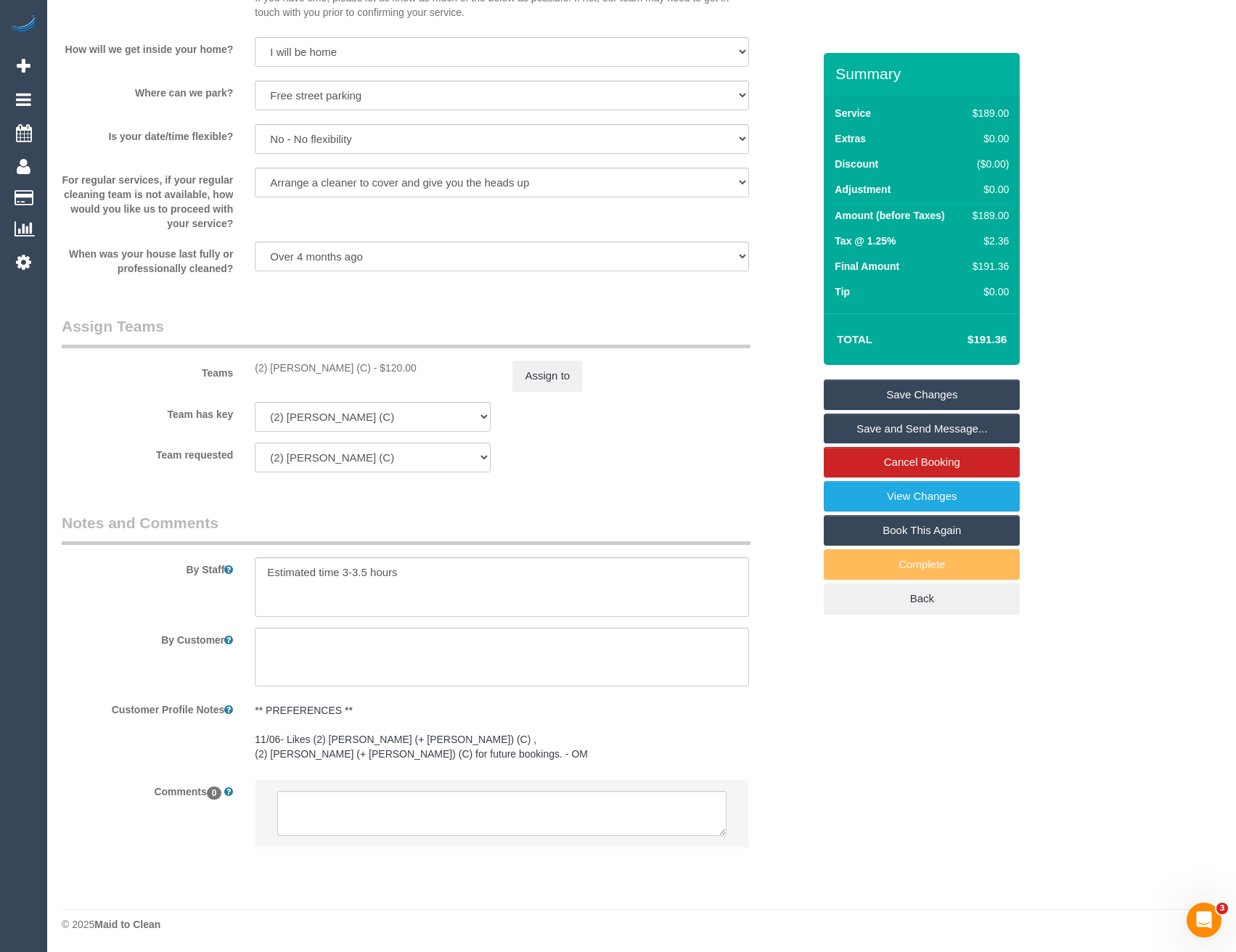
scroll to position [1966, 0]
click at [408, 822] on textarea at bounding box center [502, 813] width 449 height 45
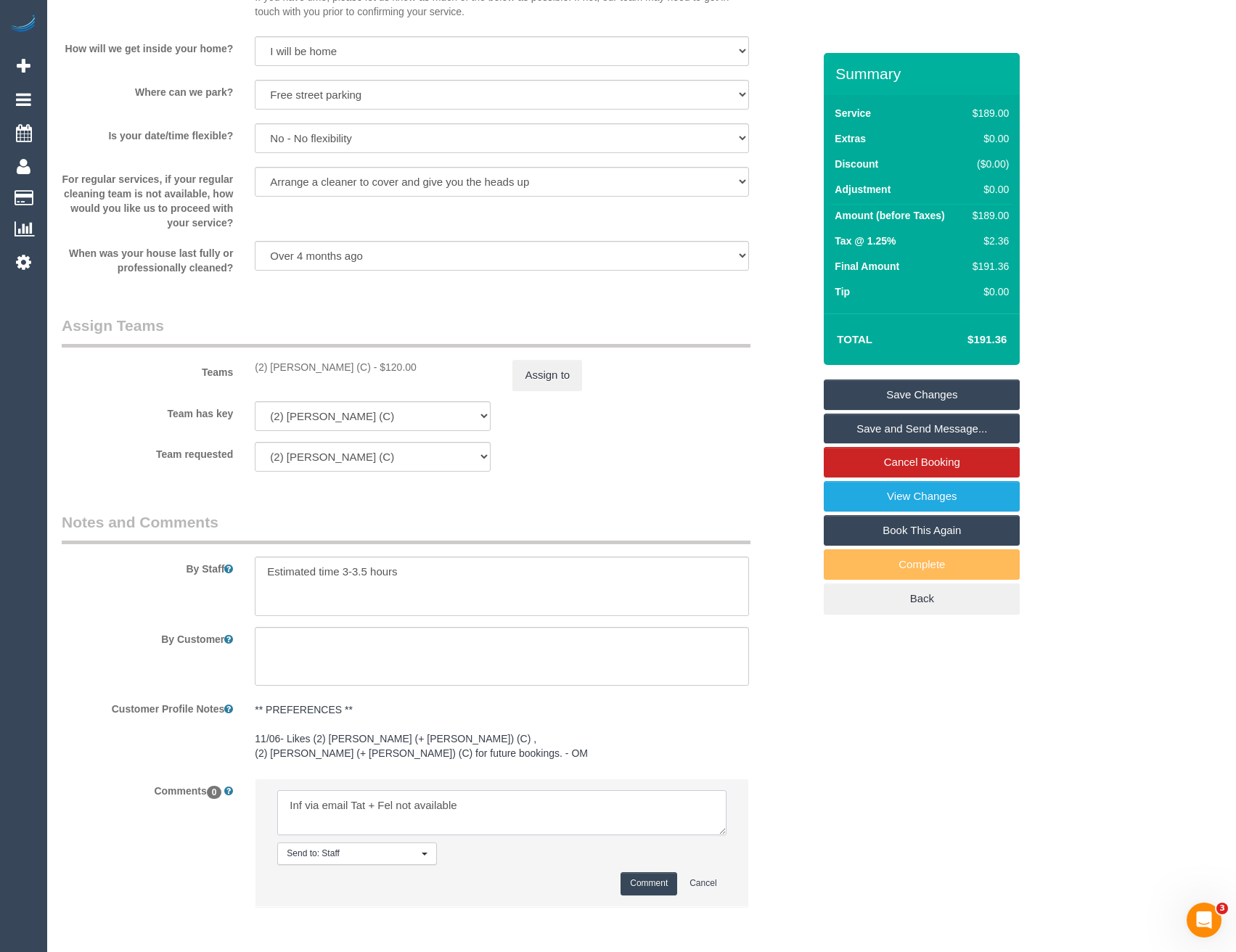
type textarea "Inf via email Tat + Fel not available"
click at [644, 880] on button "Comment" at bounding box center [649, 884] width 56 height 23
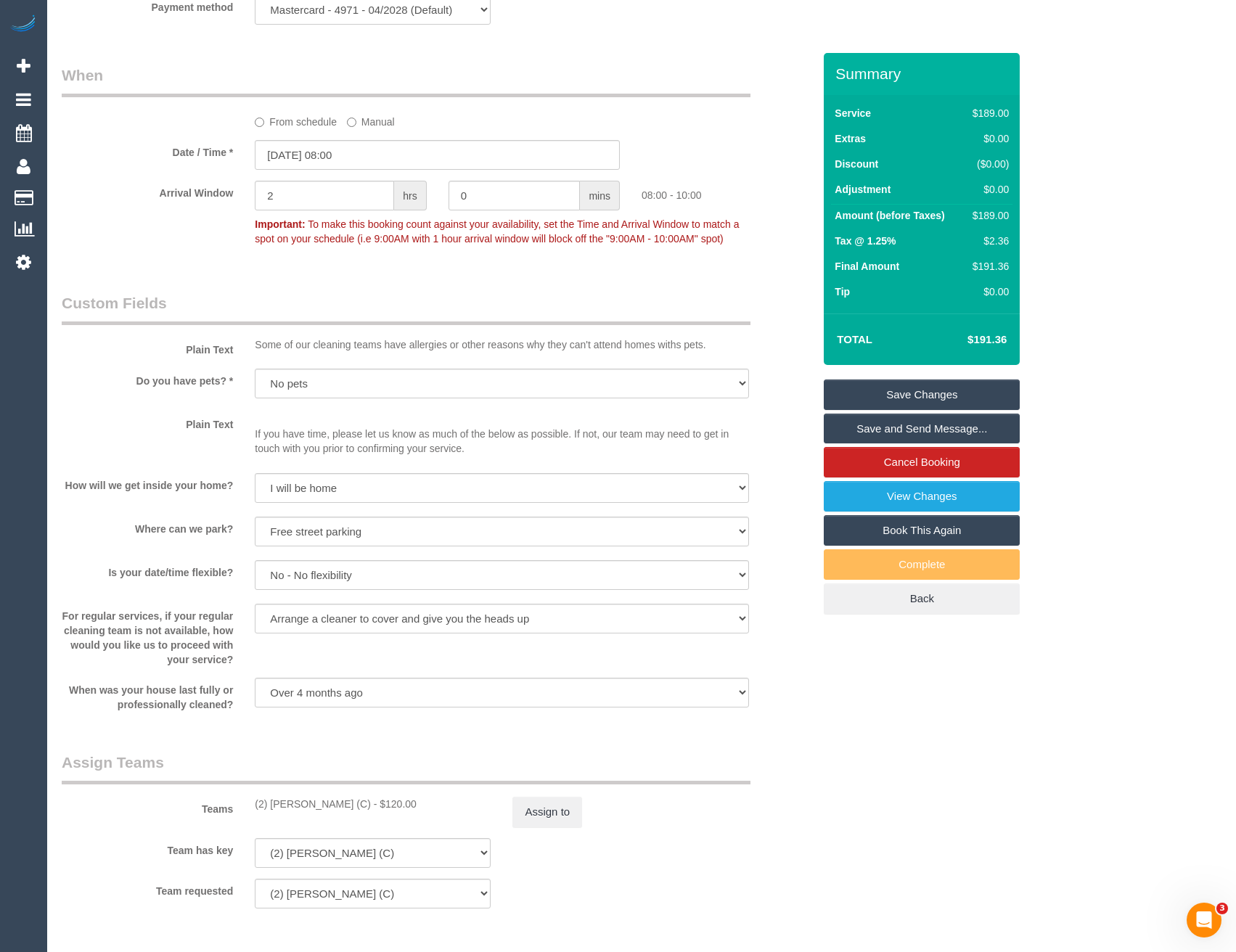
scroll to position [1458, 0]
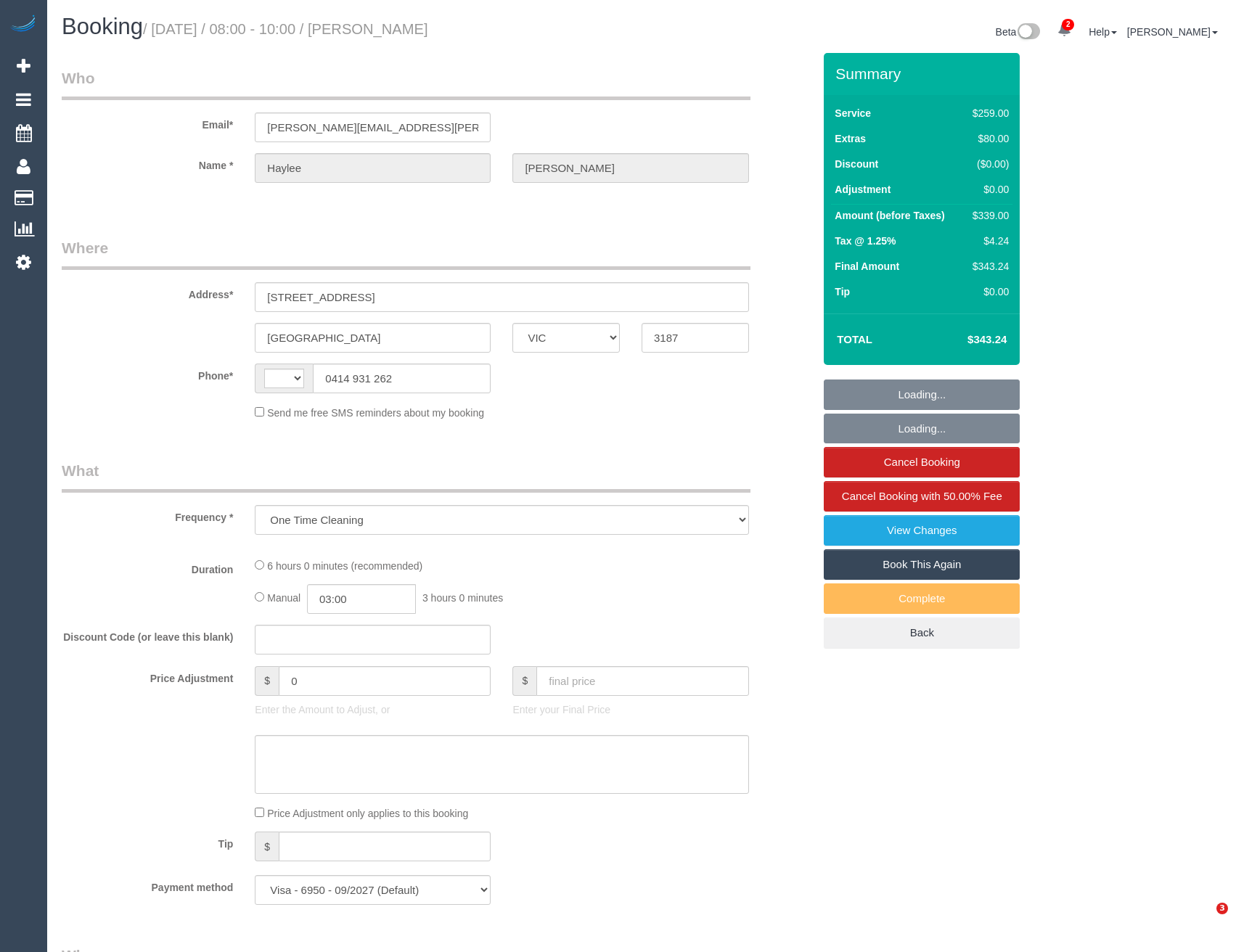
select select "VIC"
select select "string:AU"
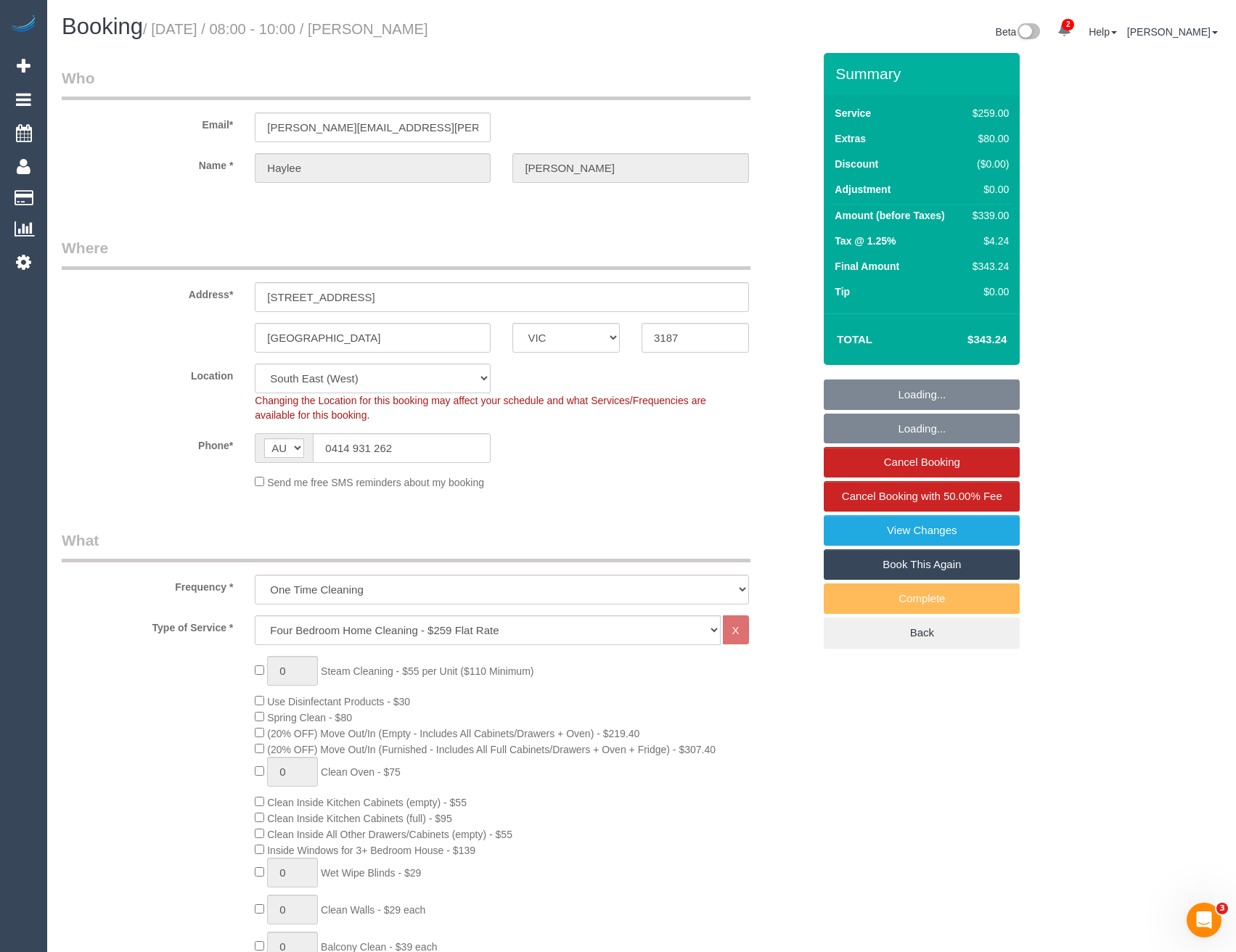
select select "object:827"
select select "number:27"
select select "number:14"
select select "number:19"
select select "number:25"
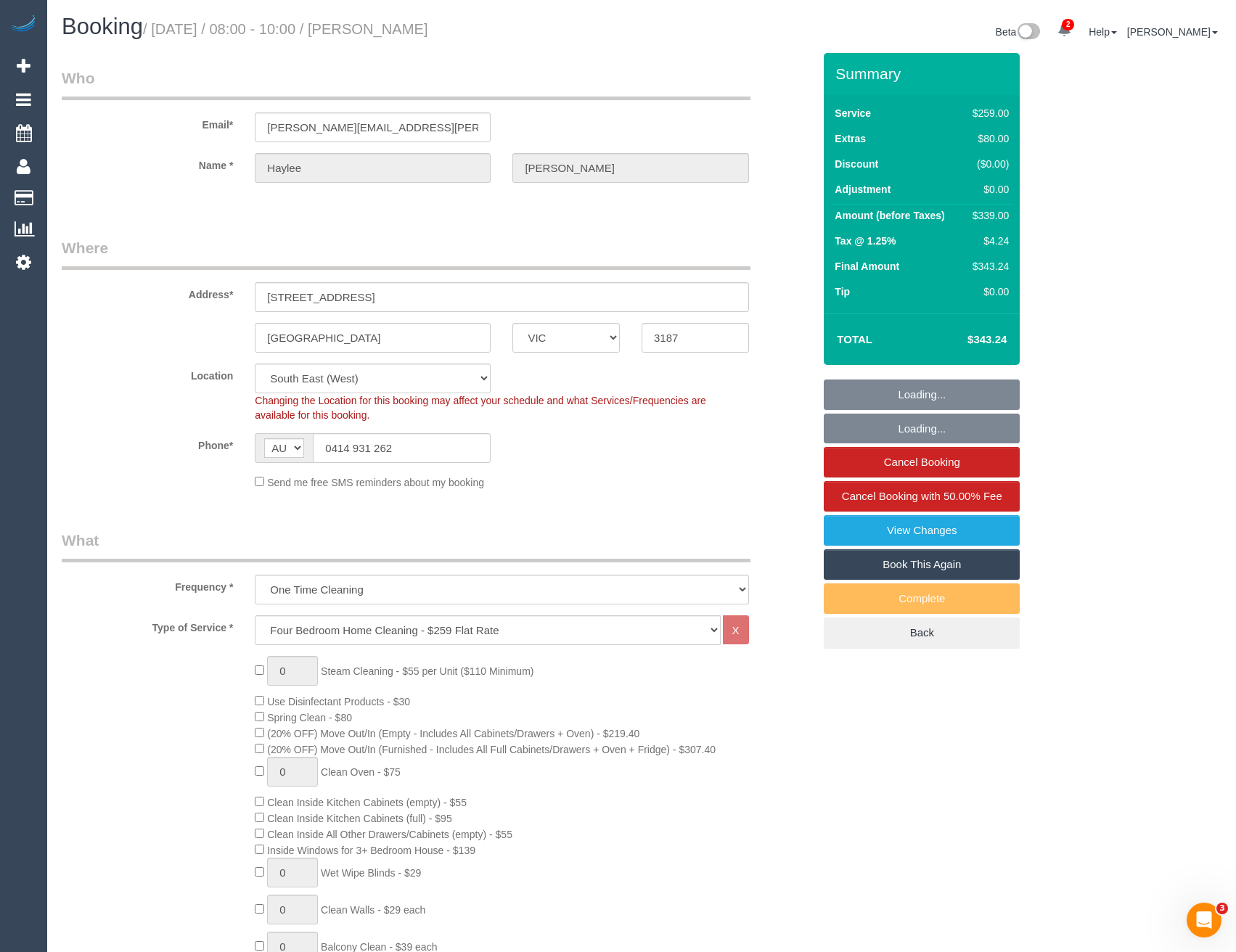
select select "number:33"
select select "number:13"
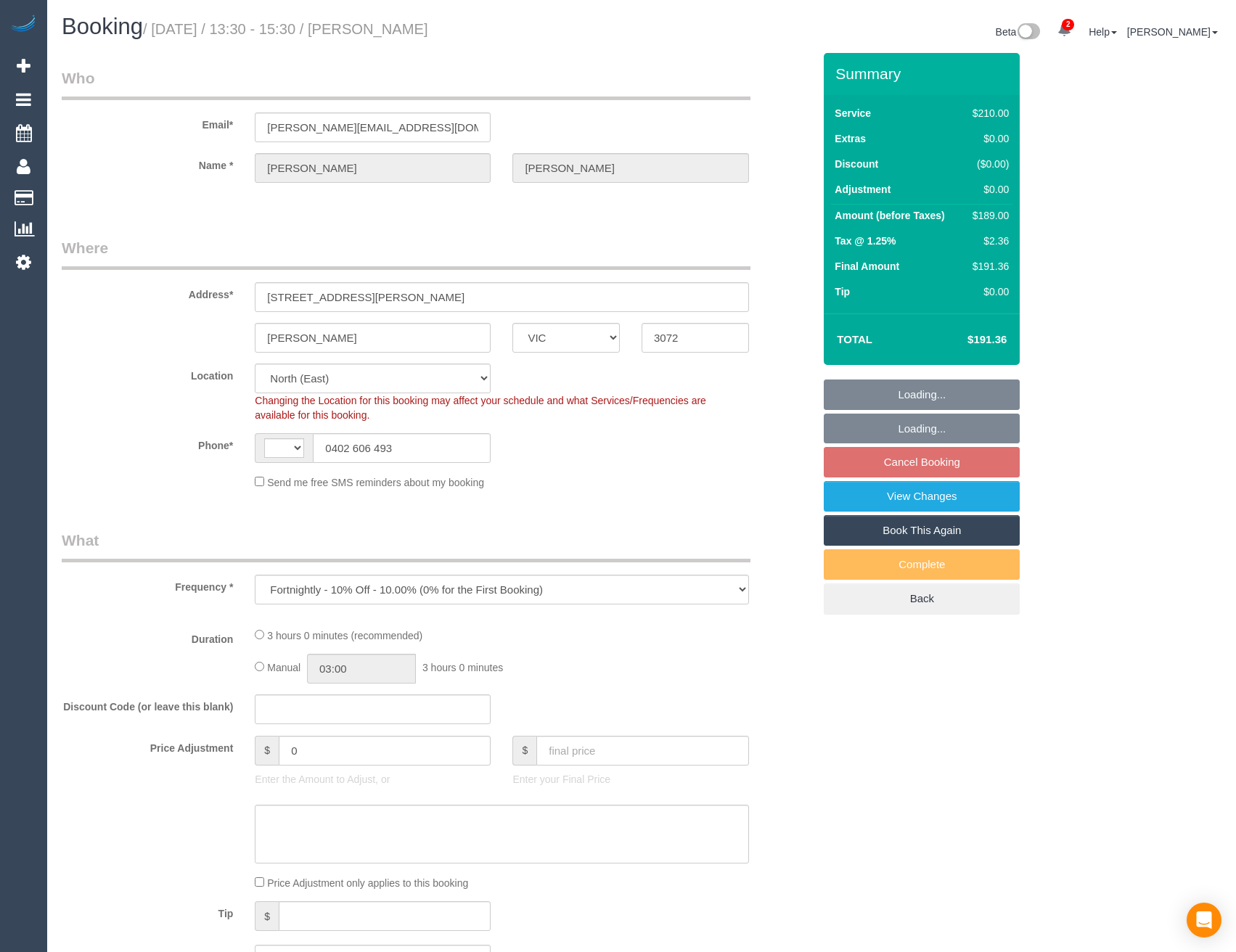
select select "VIC"
select select "object:902"
select select "string:AU"
select select "string:stripe-pm_1L5pYd2GScqysDRVGjwb3DoB"
select select "180"
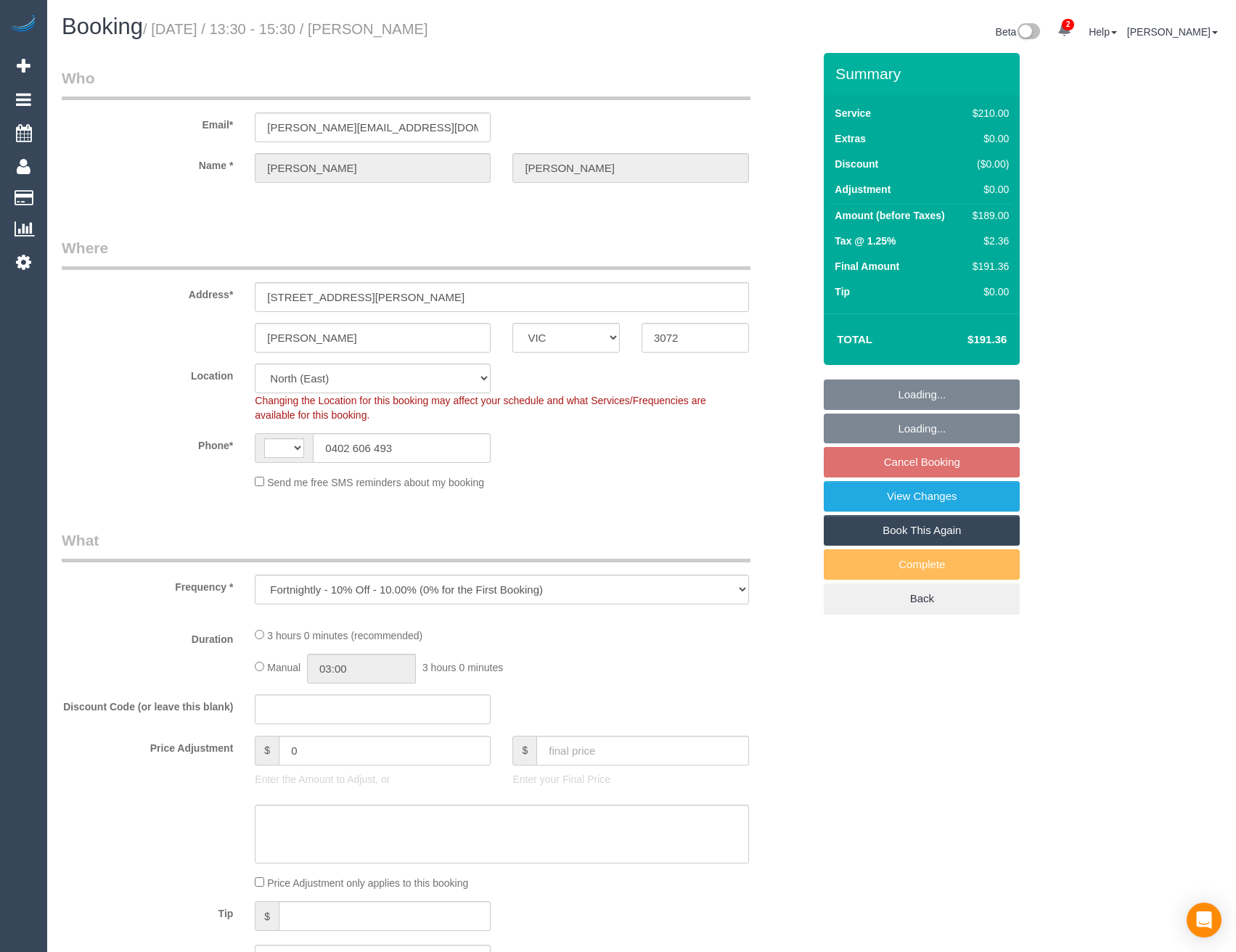
select select "number:28"
select select "number:16"
select select "number:19"
select select "number:23"
select select "number:34"
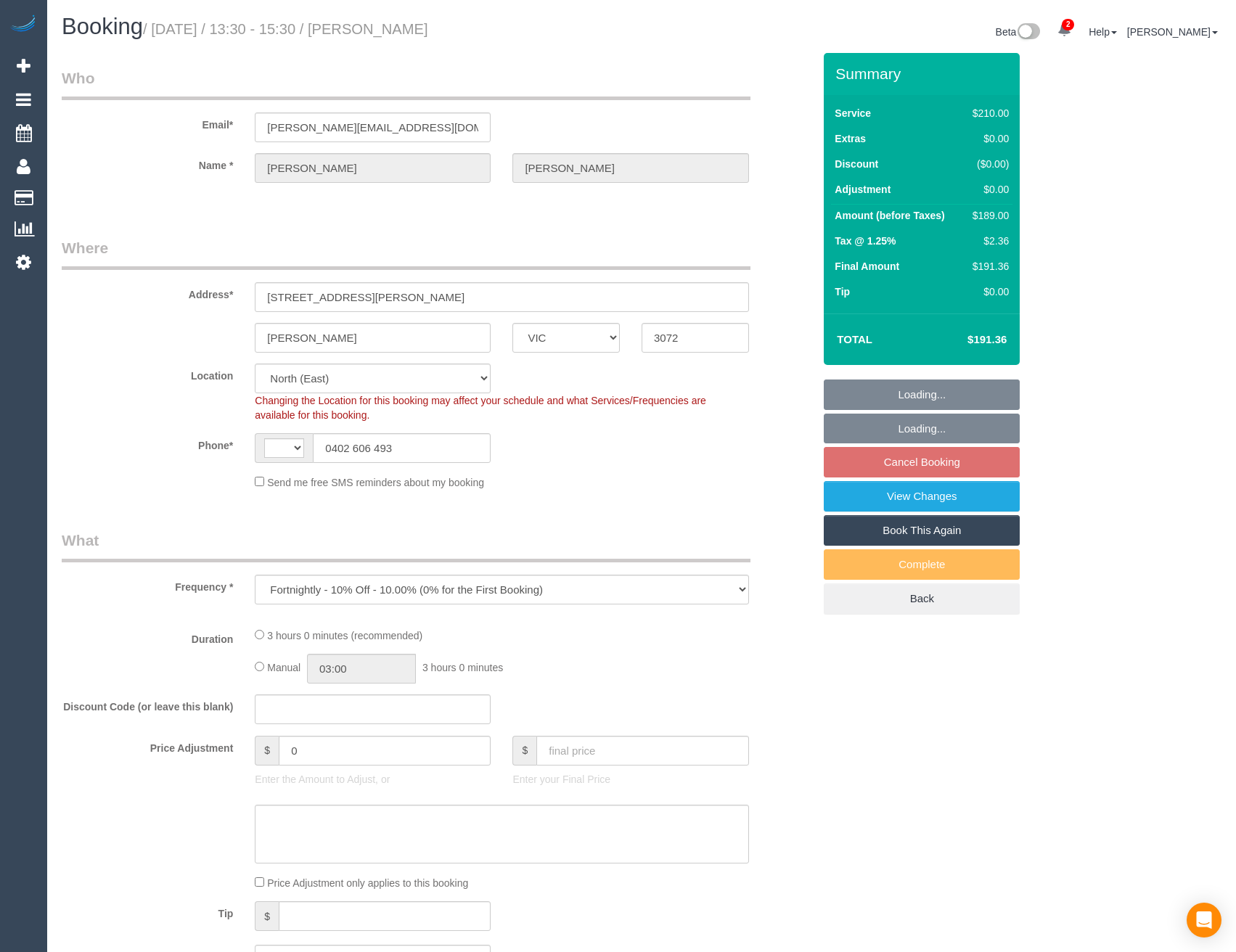
select select "number:11"
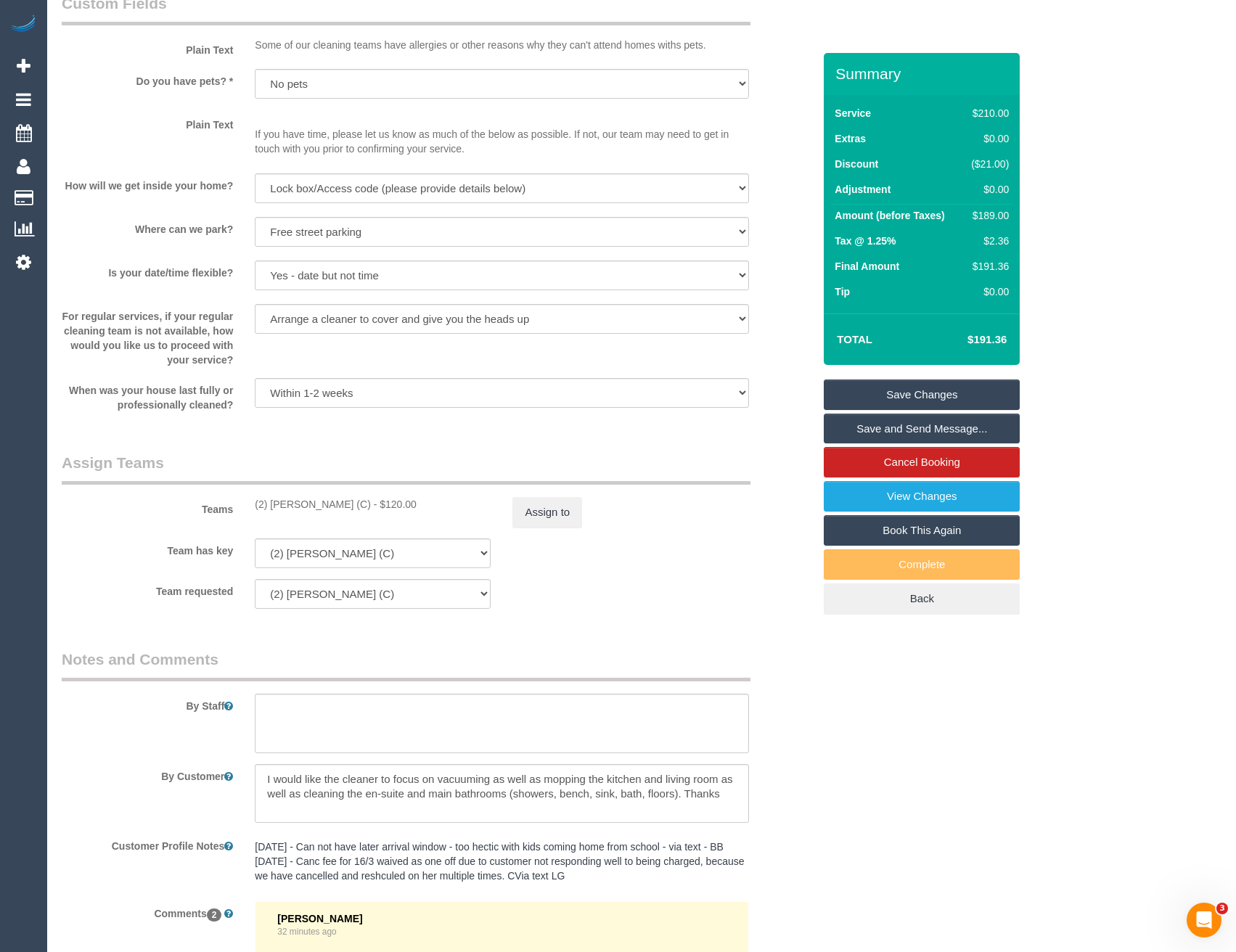
scroll to position [2170, 0]
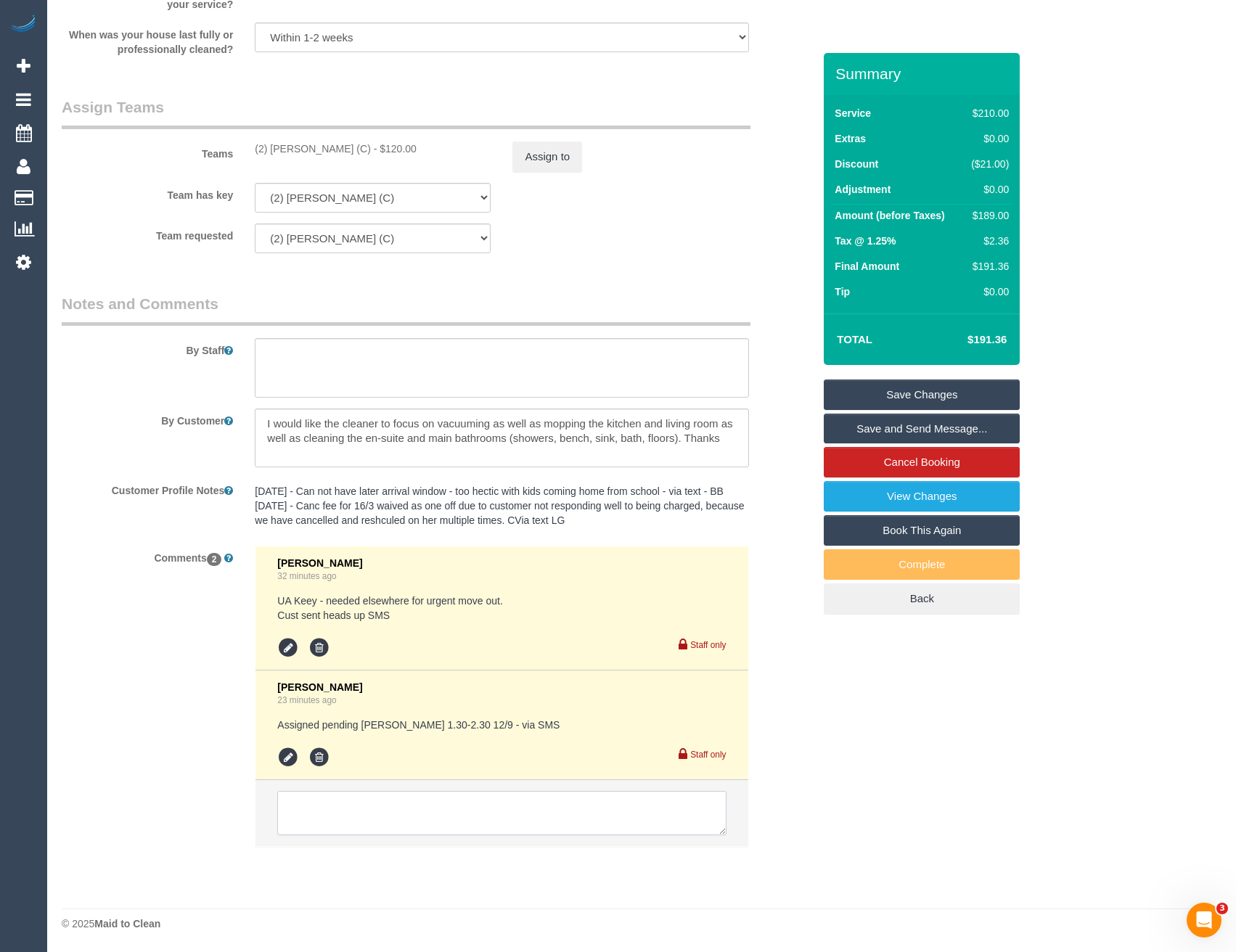
click at [391, 810] on textarea at bounding box center [502, 814] width 449 height 45
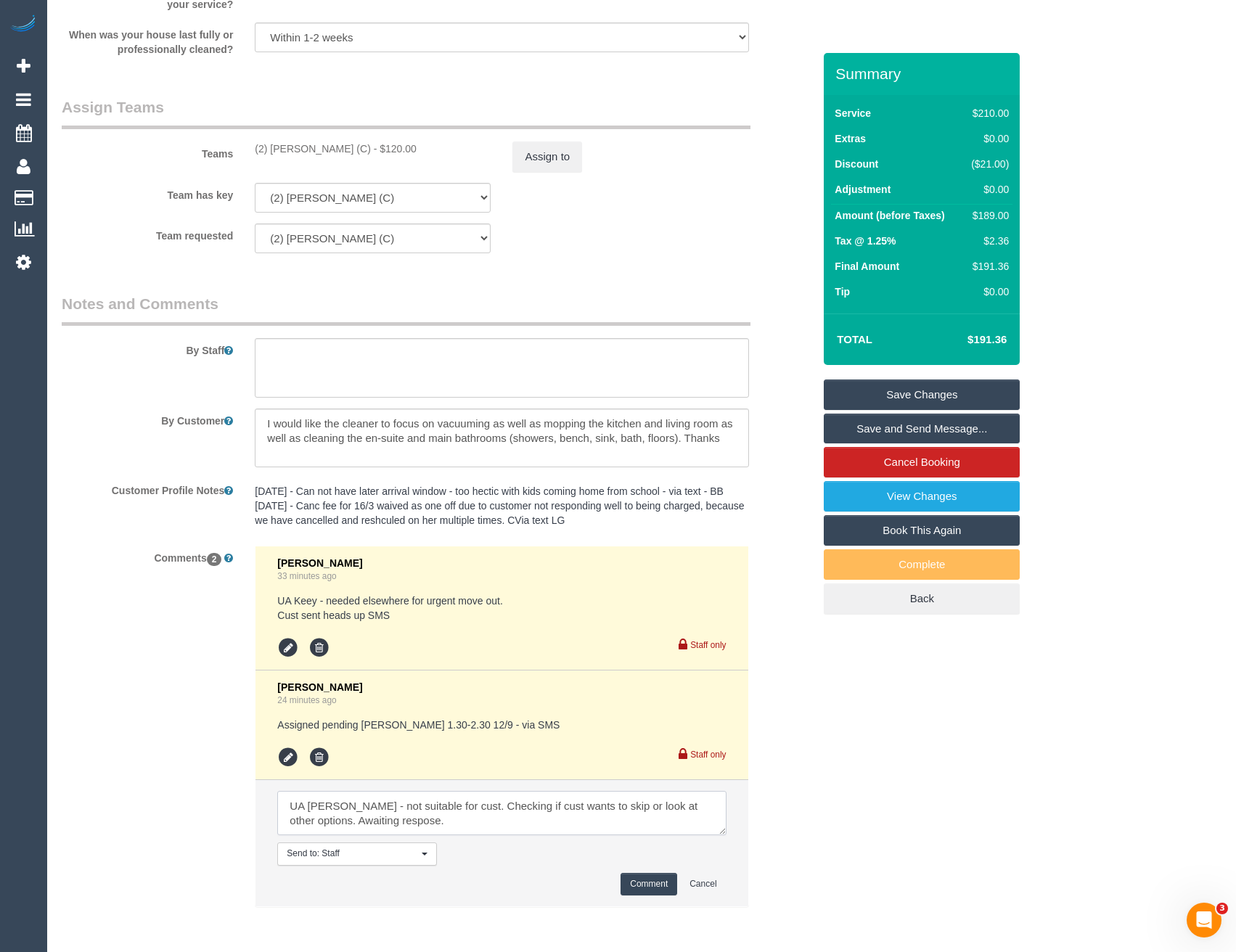
type textarea "UA [PERSON_NAME] - not suitable for cust. Checking if cust wants to skip or loo…"
click at [638, 880] on button "Comment" at bounding box center [649, 884] width 56 height 23
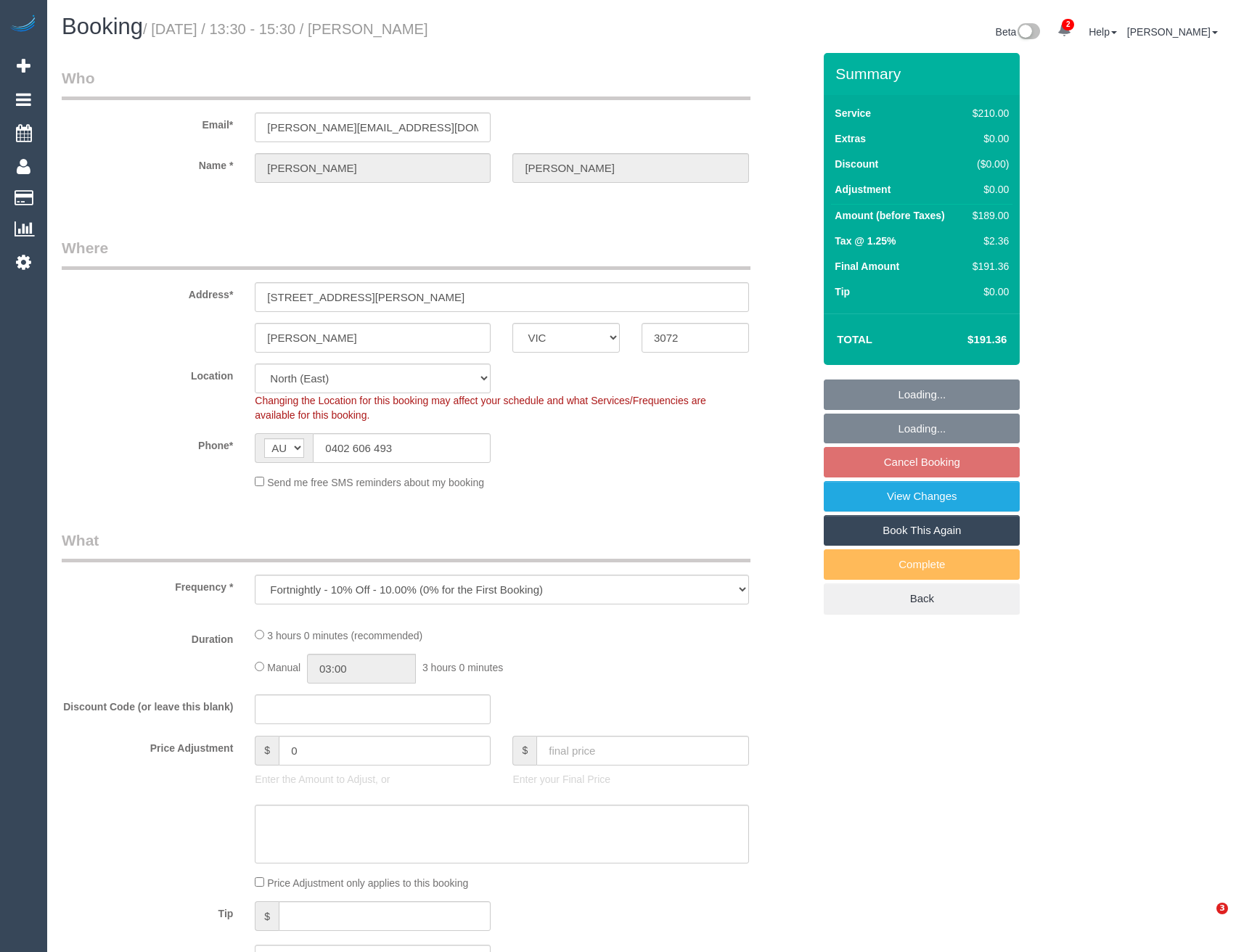
select select "VIC"
select select "string:stripe-pm_1L5pYd2GScqysDRVGjwb3DoB"
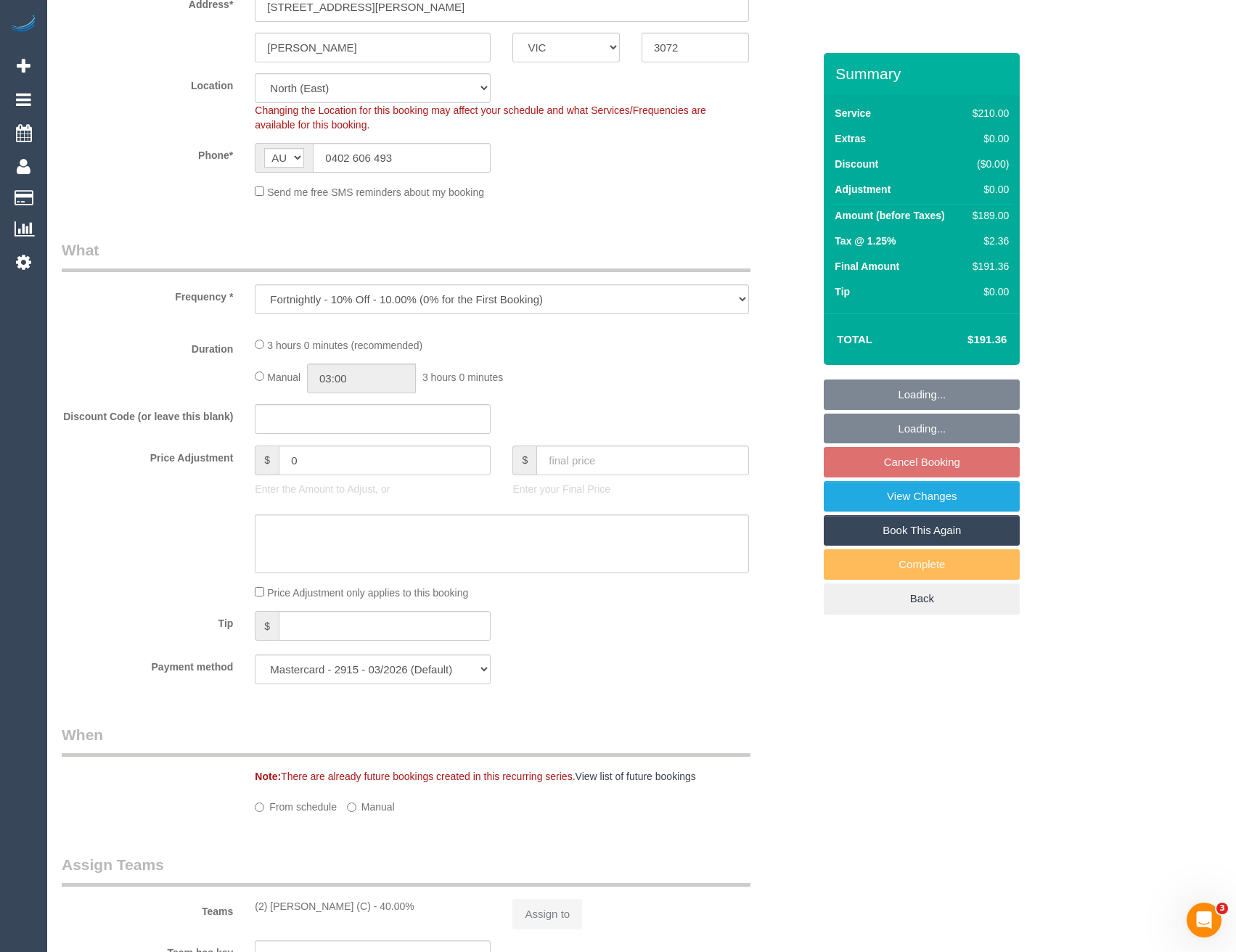
select select "object:614"
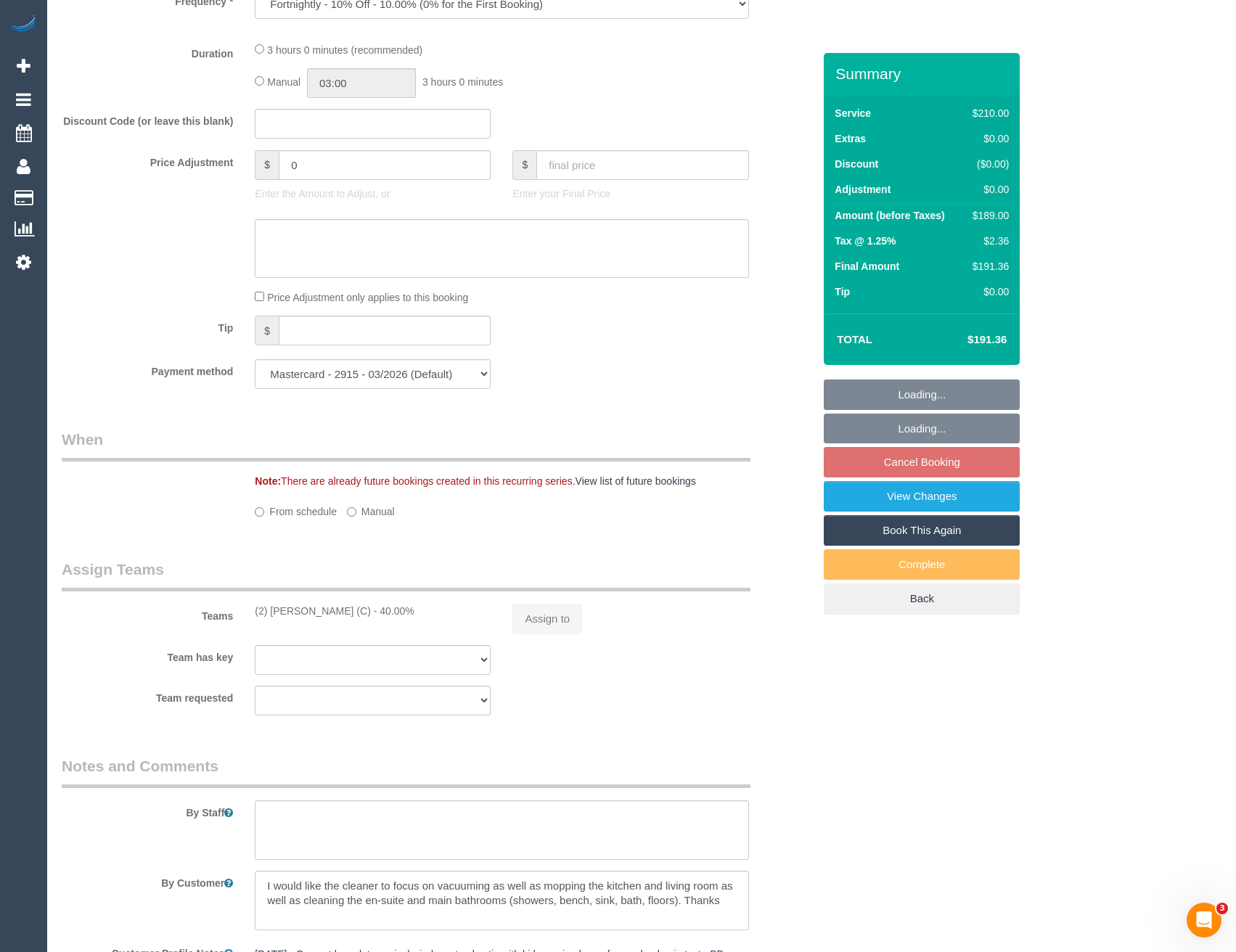
select select "180"
select select "number:28"
select select "number:16"
select select "number:19"
select select "number:23"
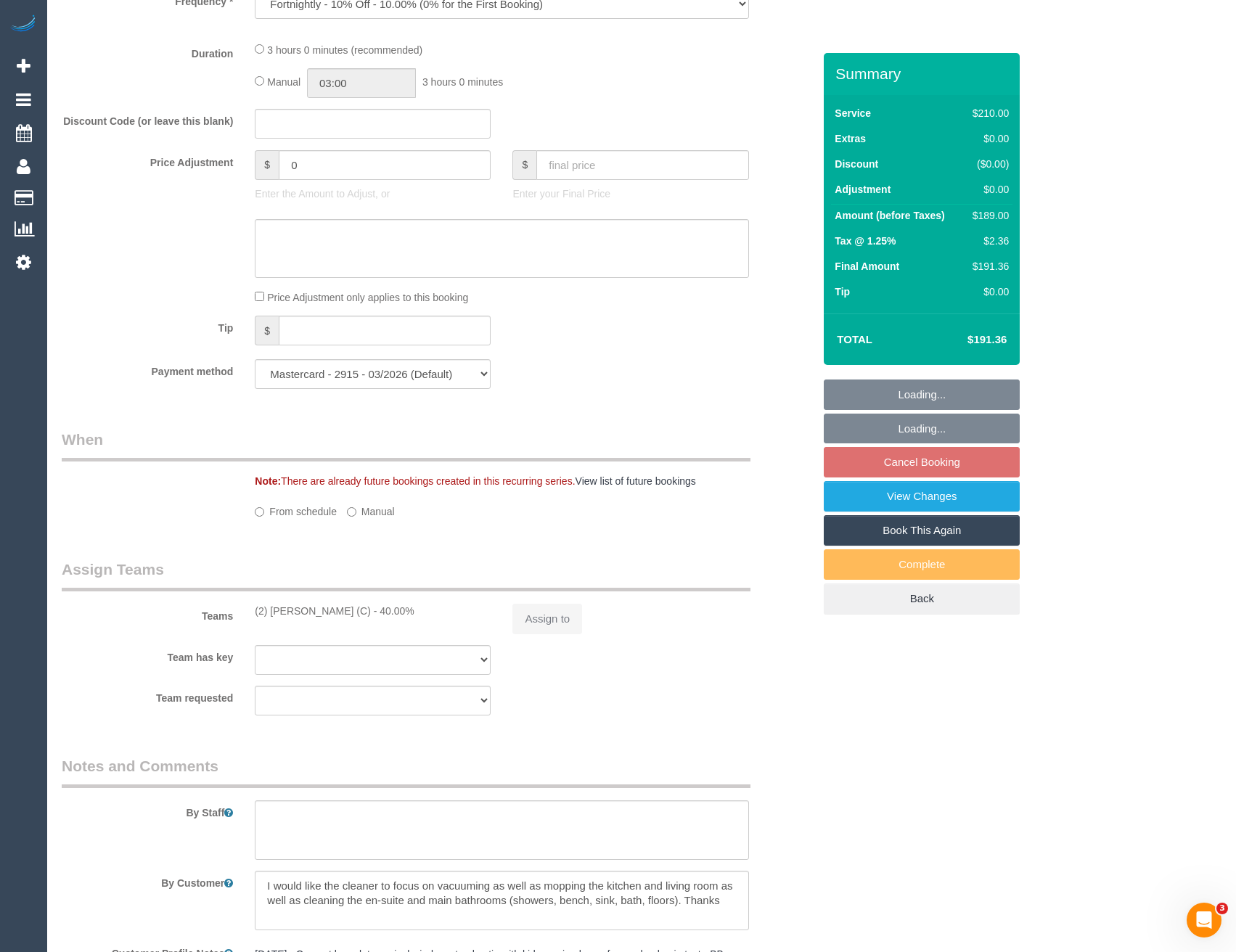
select select "number:34"
select select "number:11"
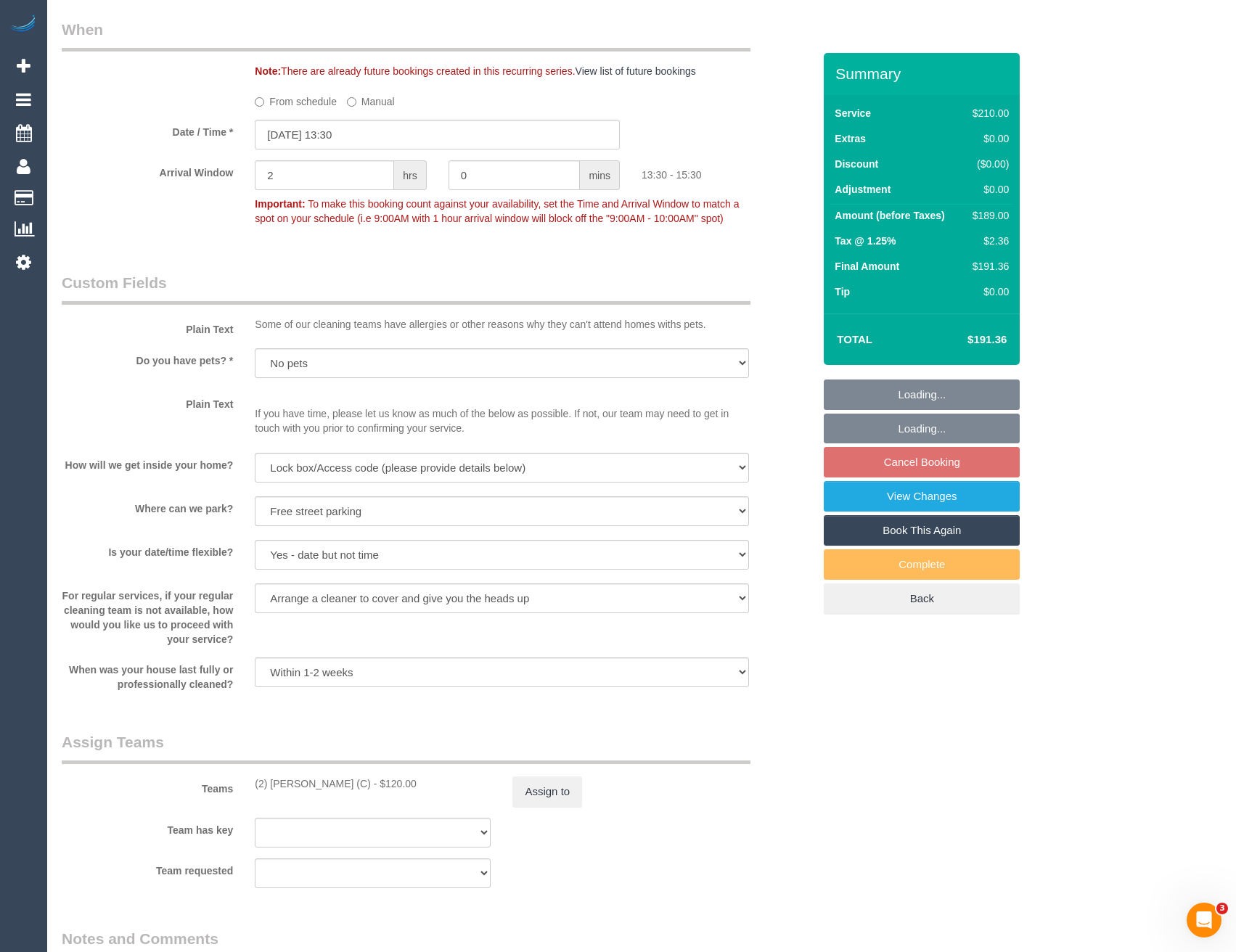
scroll to position [1555, 0]
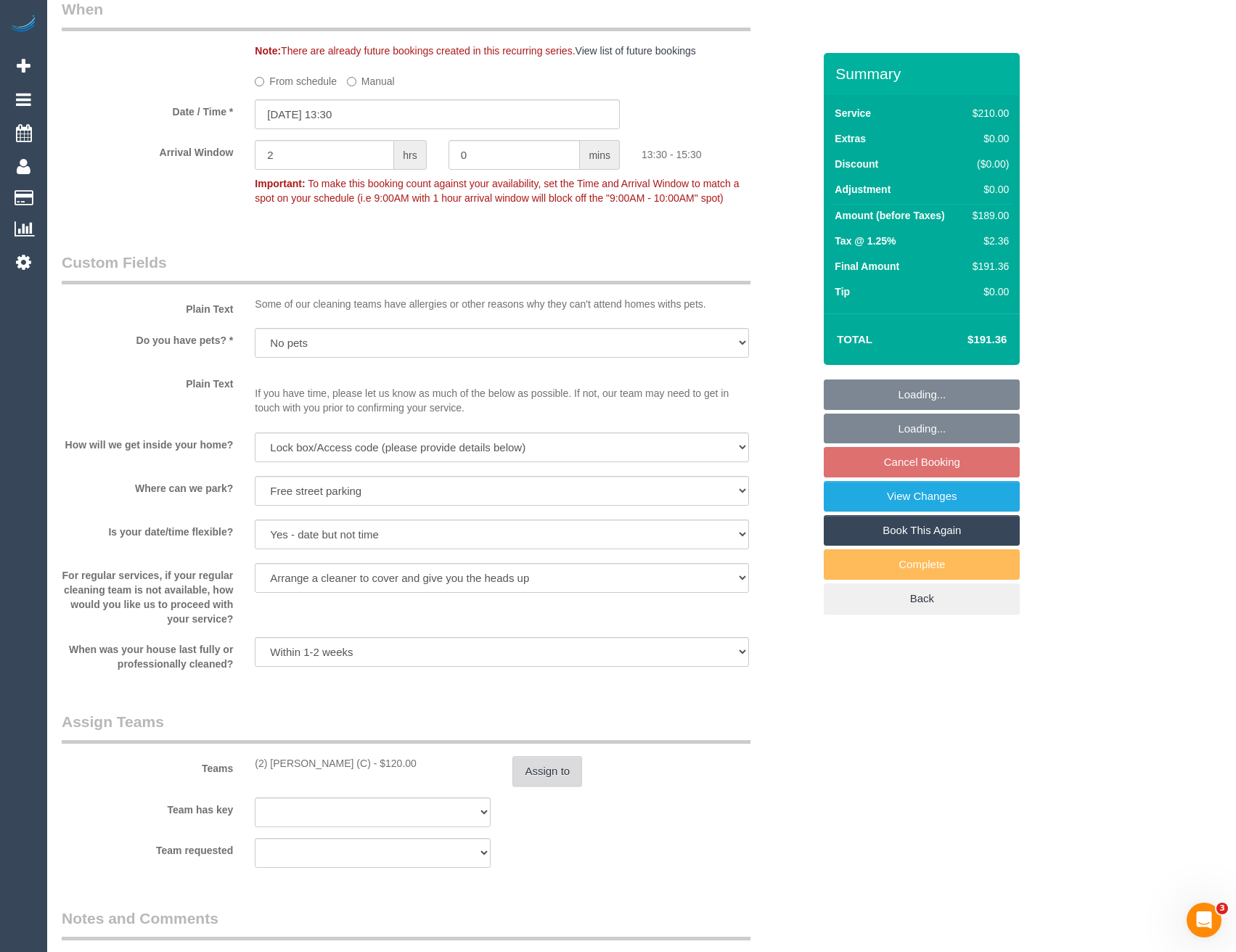
click at [561, 785] on button "Assign to" at bounding box center [547, 772] width 70 height 31
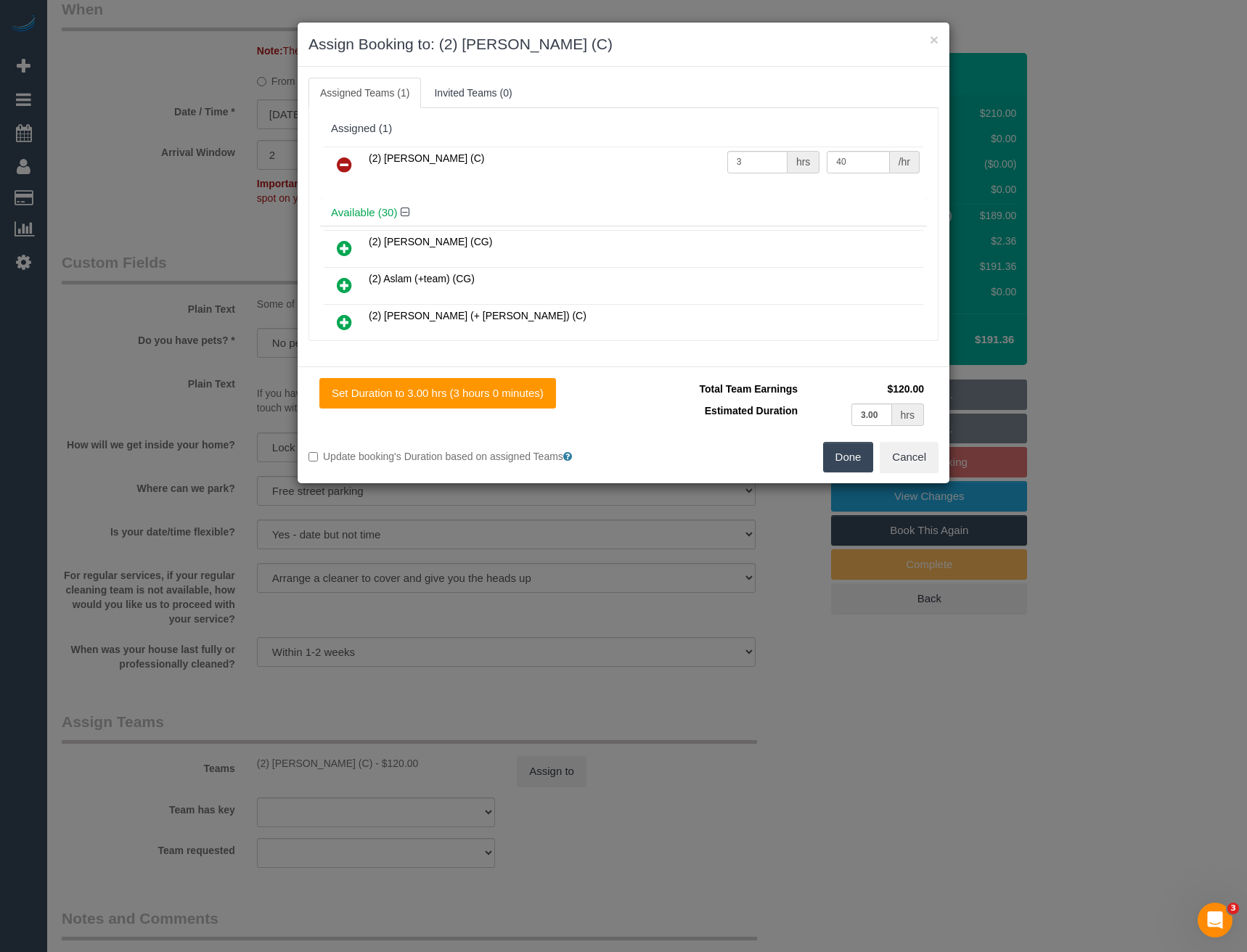
click at [343, 167] on icon at bounding box center [344, 165] width 15 height 18
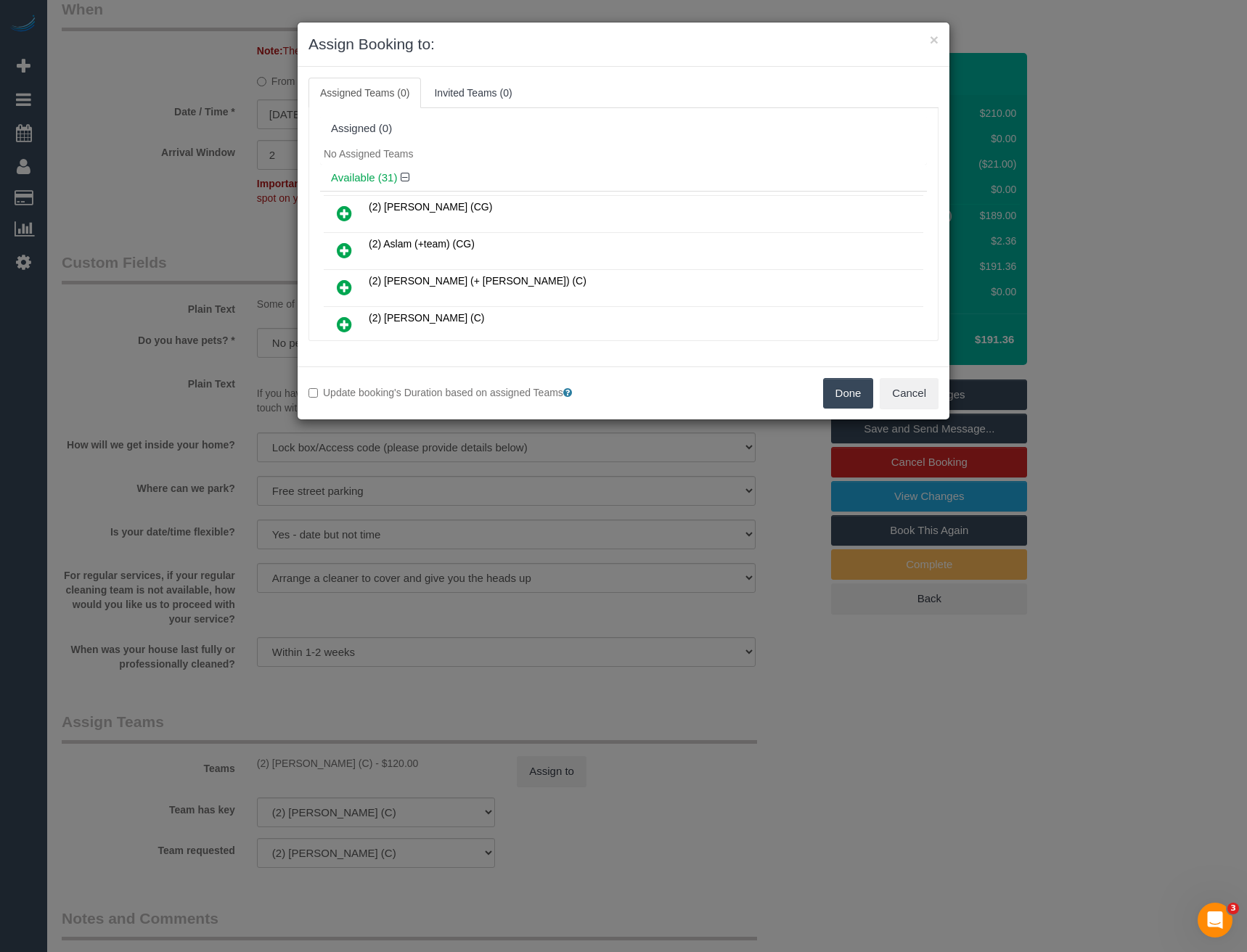
click at [838, 397] on button "Done" at bounding box center [848, 393] width 51 height 31
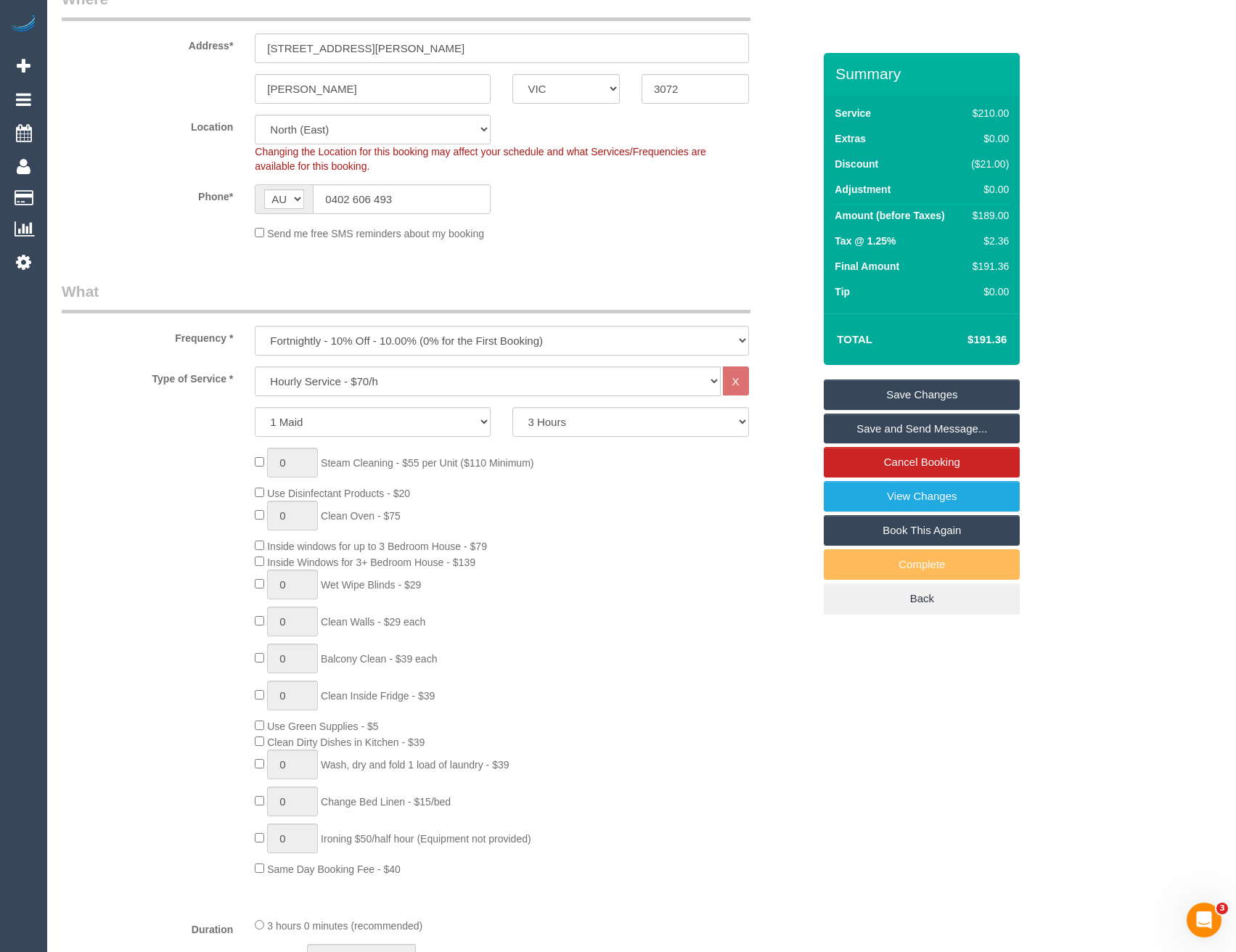
scroll to position [0, 0]
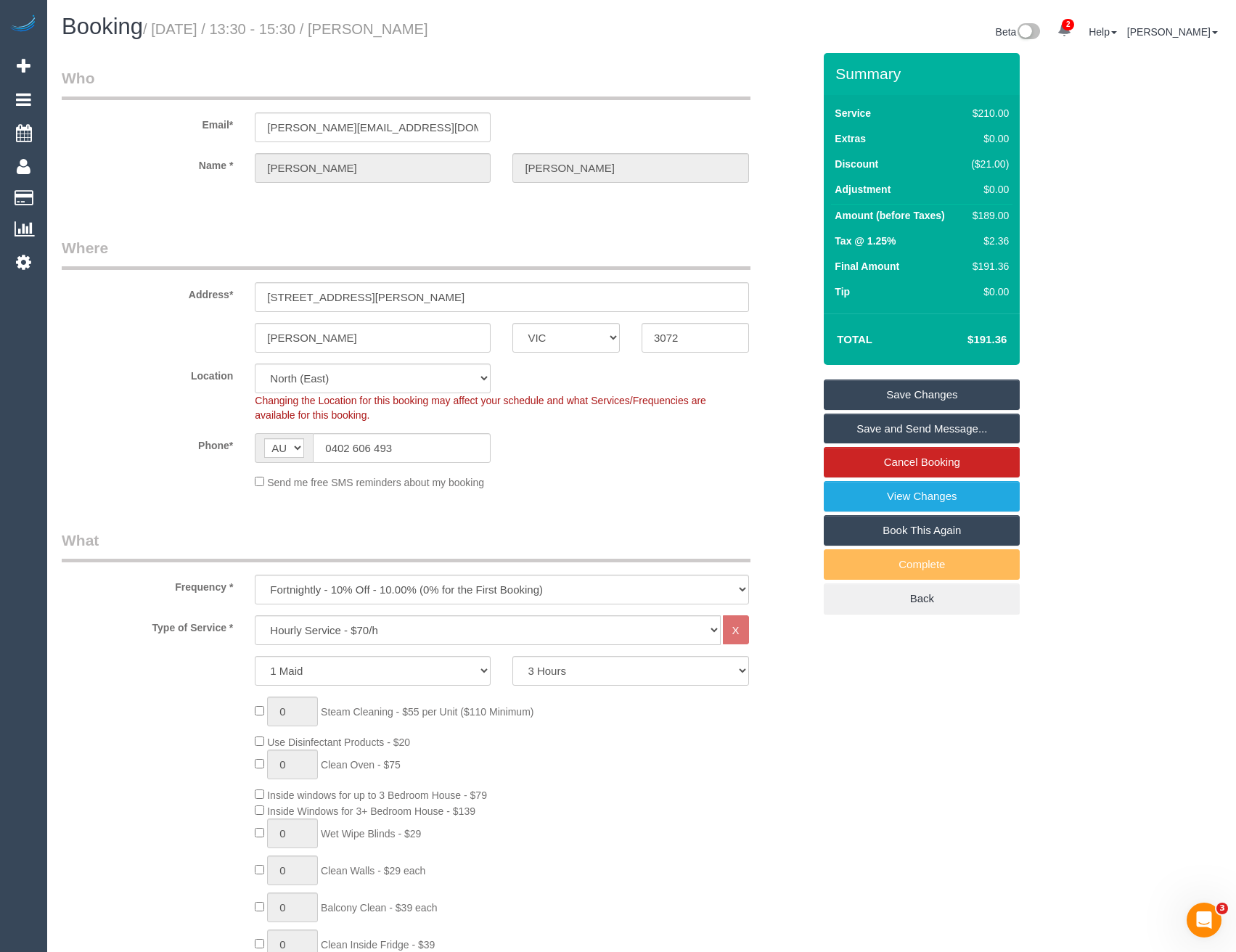
click at [898, 393] on link "Save Changes" at bounding box center [922, 395] width 196 height 31
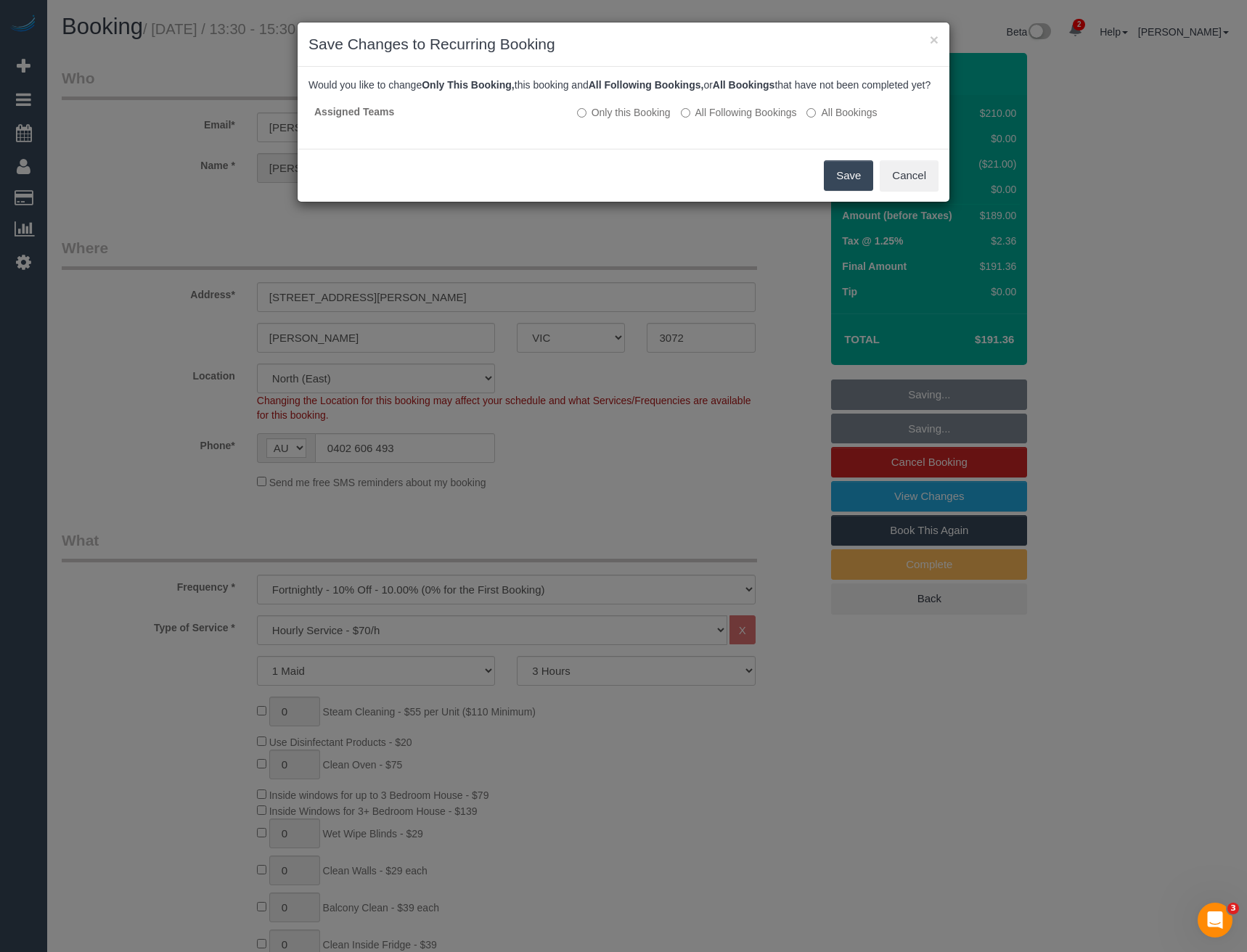
click at [839, 191] on button "Save" at bounding box center [848, 175] width 49 height 31
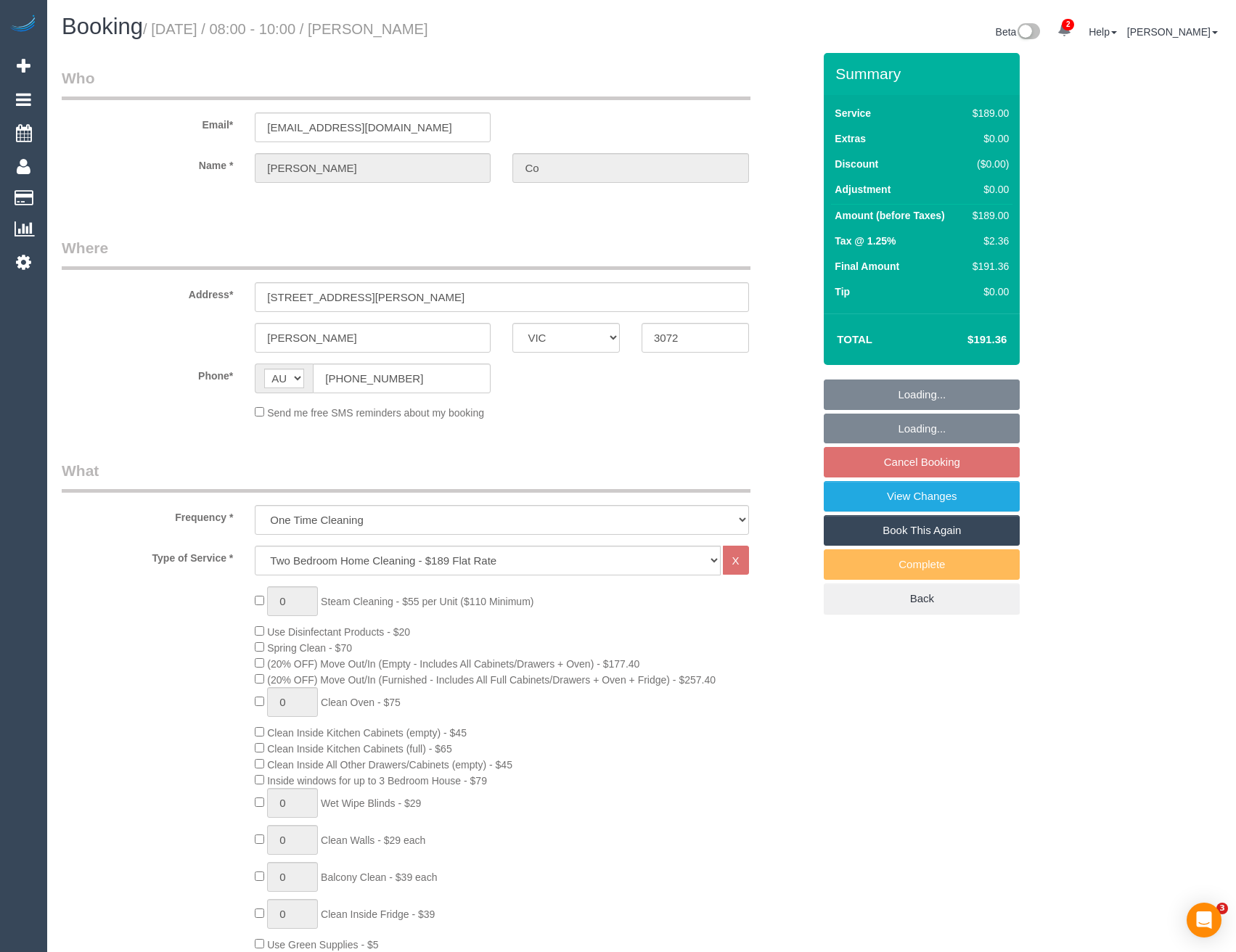
select select "VIC"
select select "object:1464"
select select "string:stripe-pm_1QC7kU2GScqysDRVR9v5iGH8"
select select "spot1"
select select "number:28"
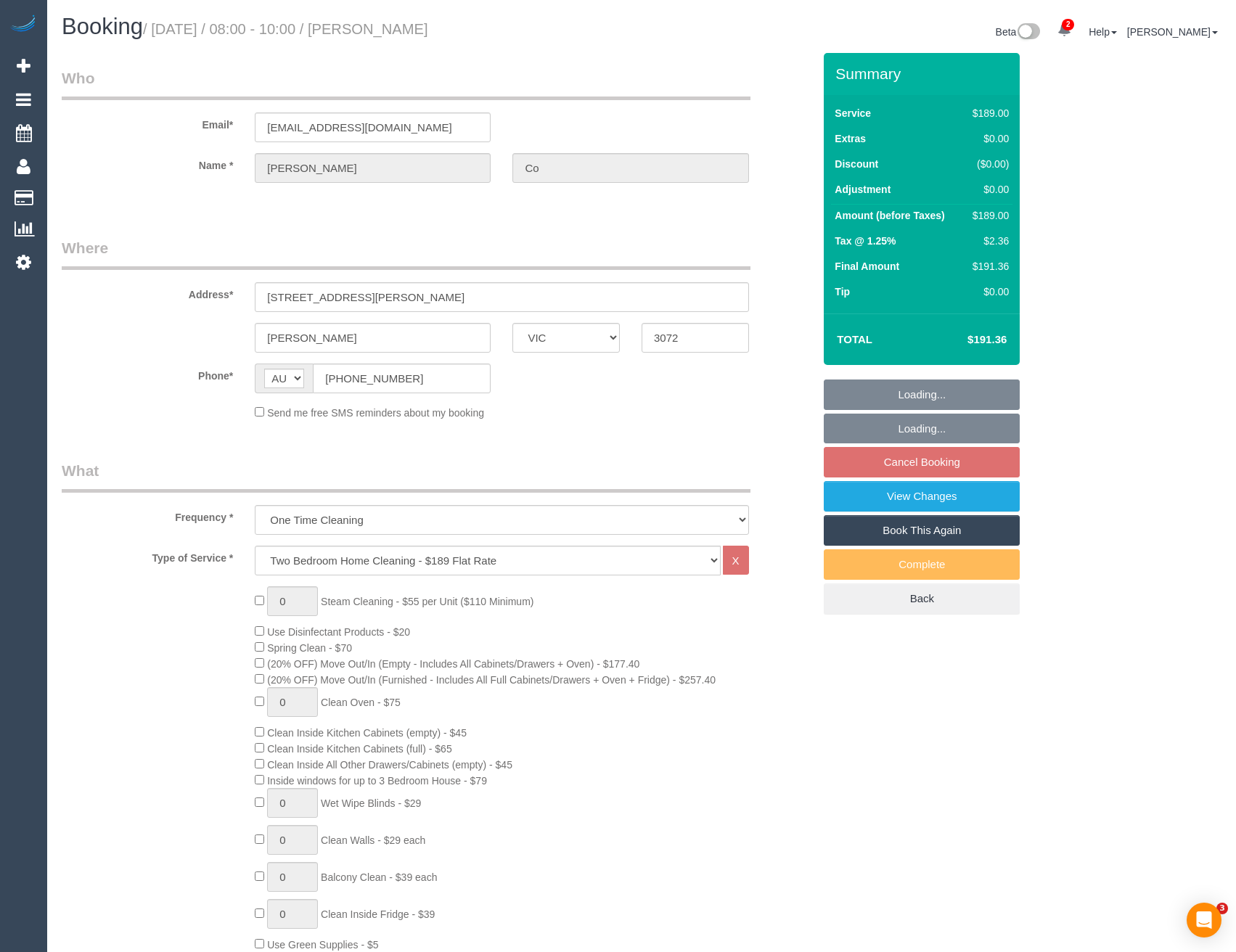
select select "number:14"
select select "number:19"
select select "number:25"
select select "number:34"
select select "number:26"
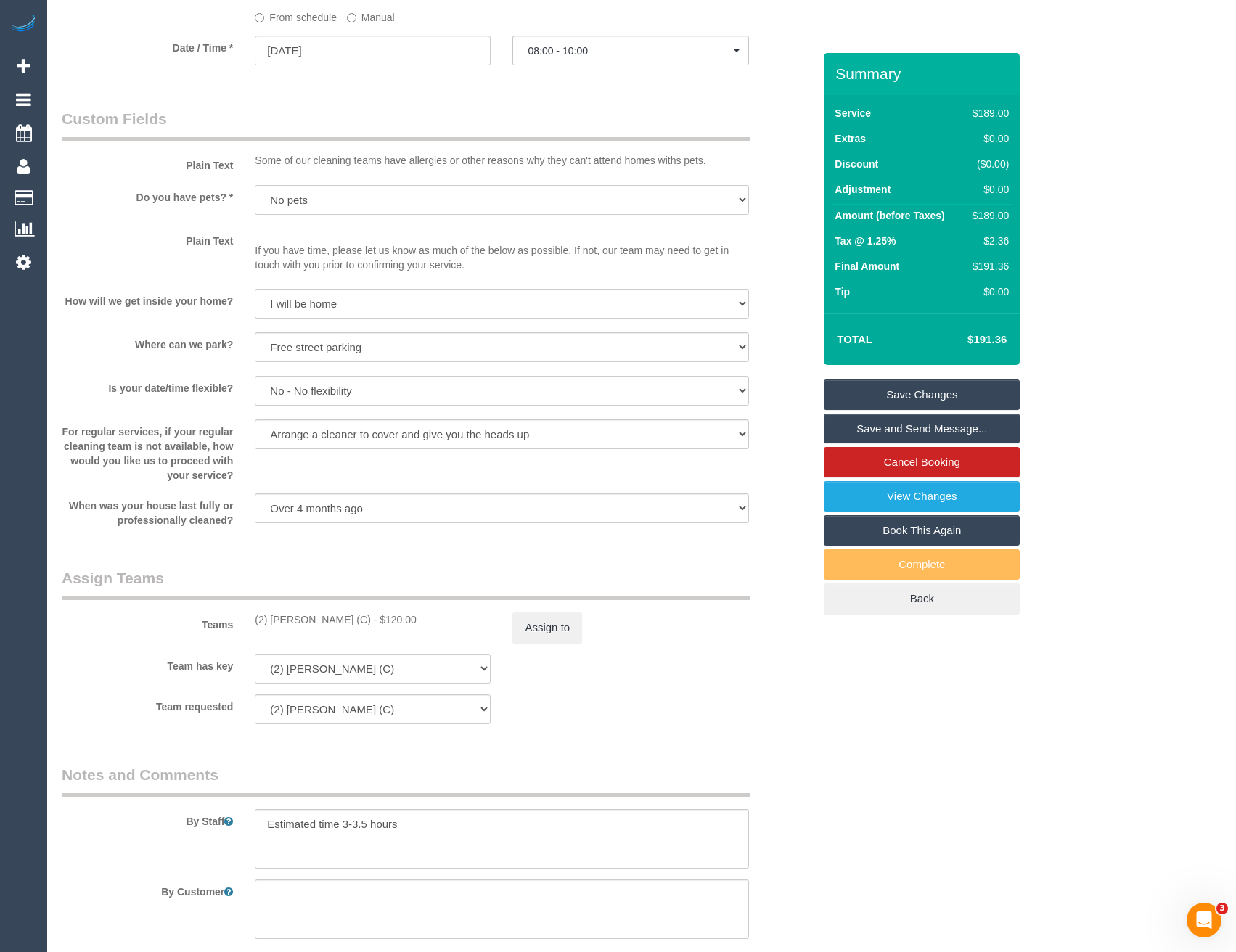
scroll to position [1632, 0]
click at [561, 637] on button "Assign to" at bounding box center [547, 629] width 70 height 31
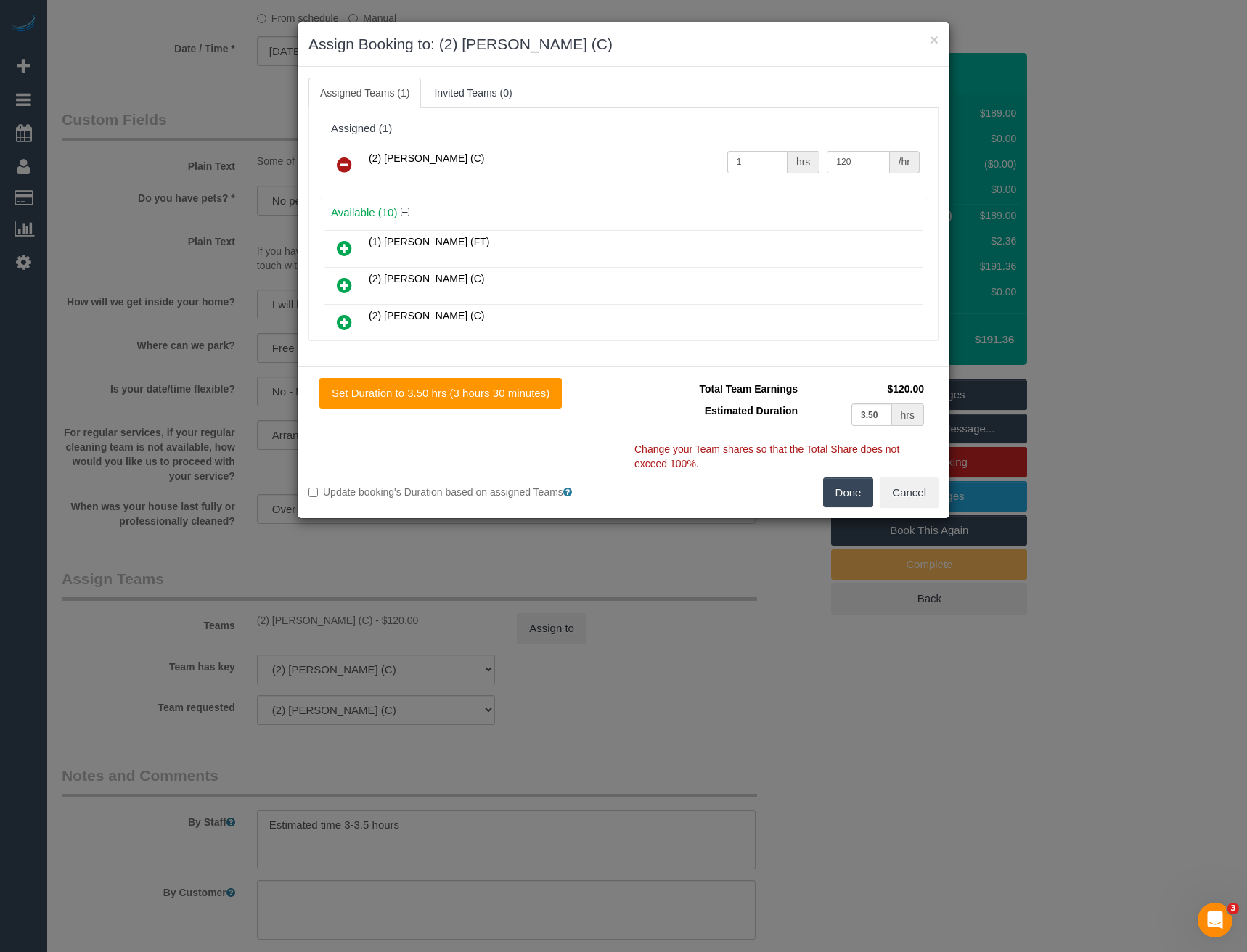
click at [343, 160] on icon at bounding box center [344, 165] width 15 height 18
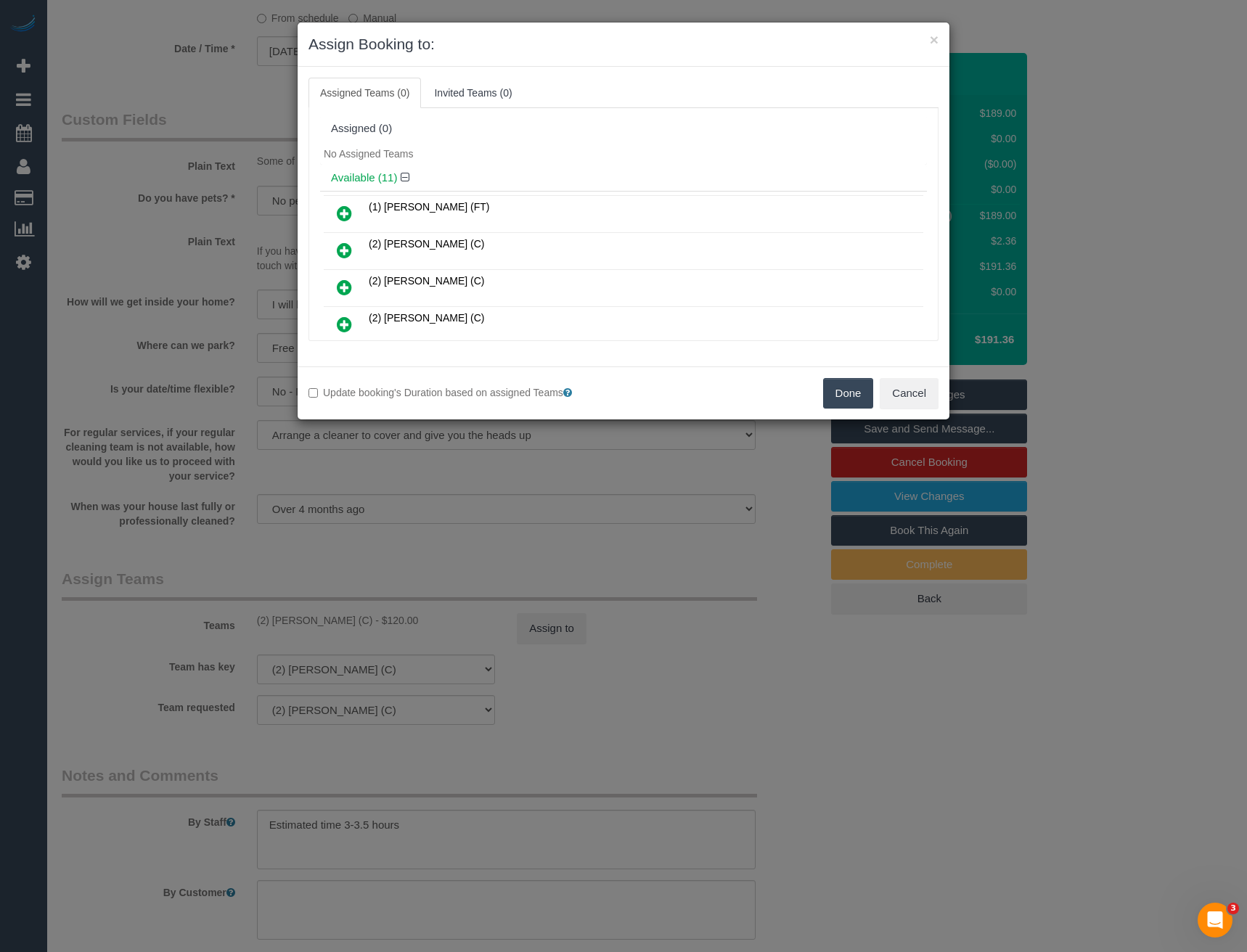
click at [346, 286] on icon at bounding box center [344, 288] width 15 height 18
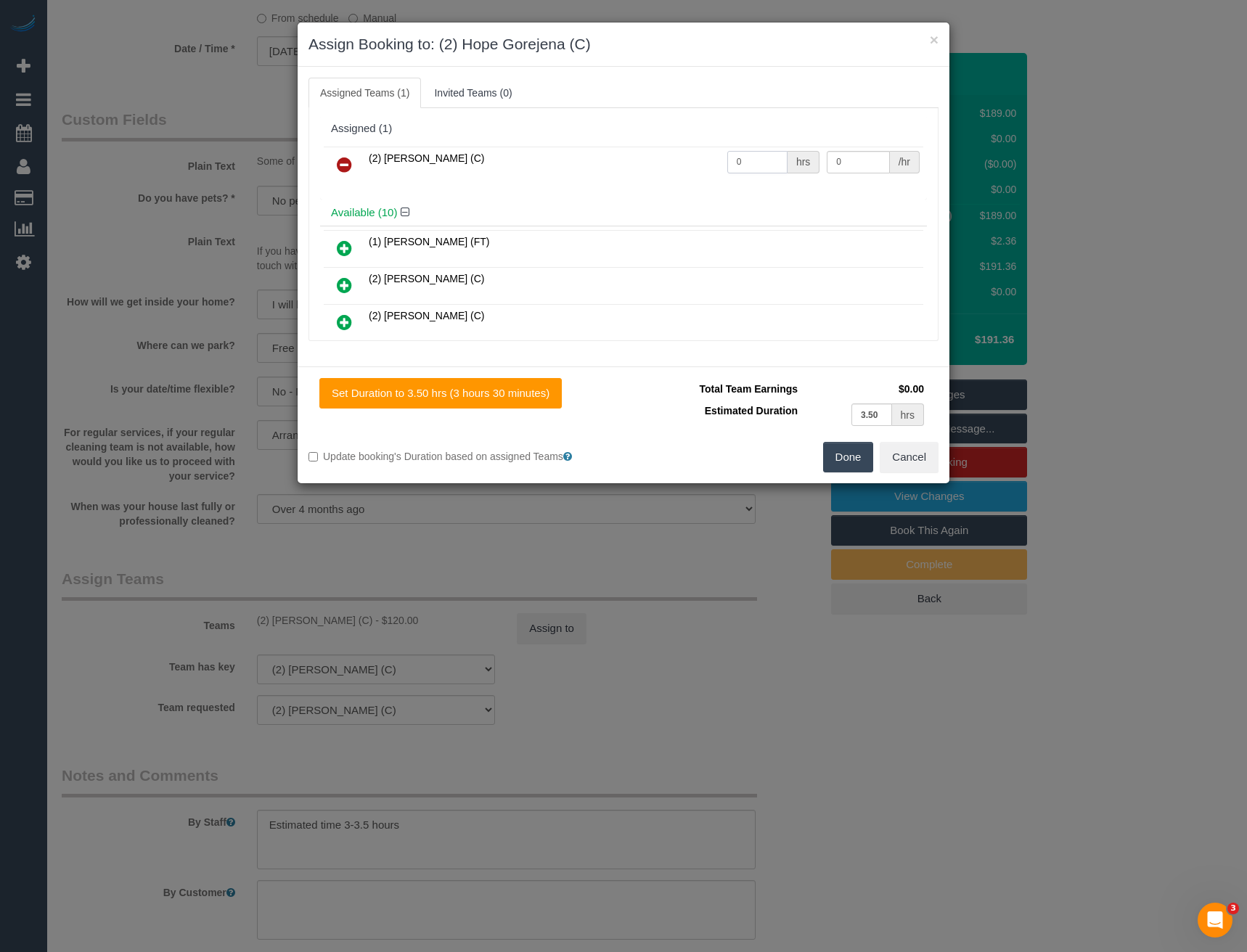
drag, startPoint x: 747, startPoint y: 160, endPoint x: 623, endPoint y: 130, distance: 127.6
click at [647, 154] on tr "(2) [PERSON_NAME] (C) 0 hrs 0 /hr" at bounding box center [624, 165] width 600 height 37
type input "1"
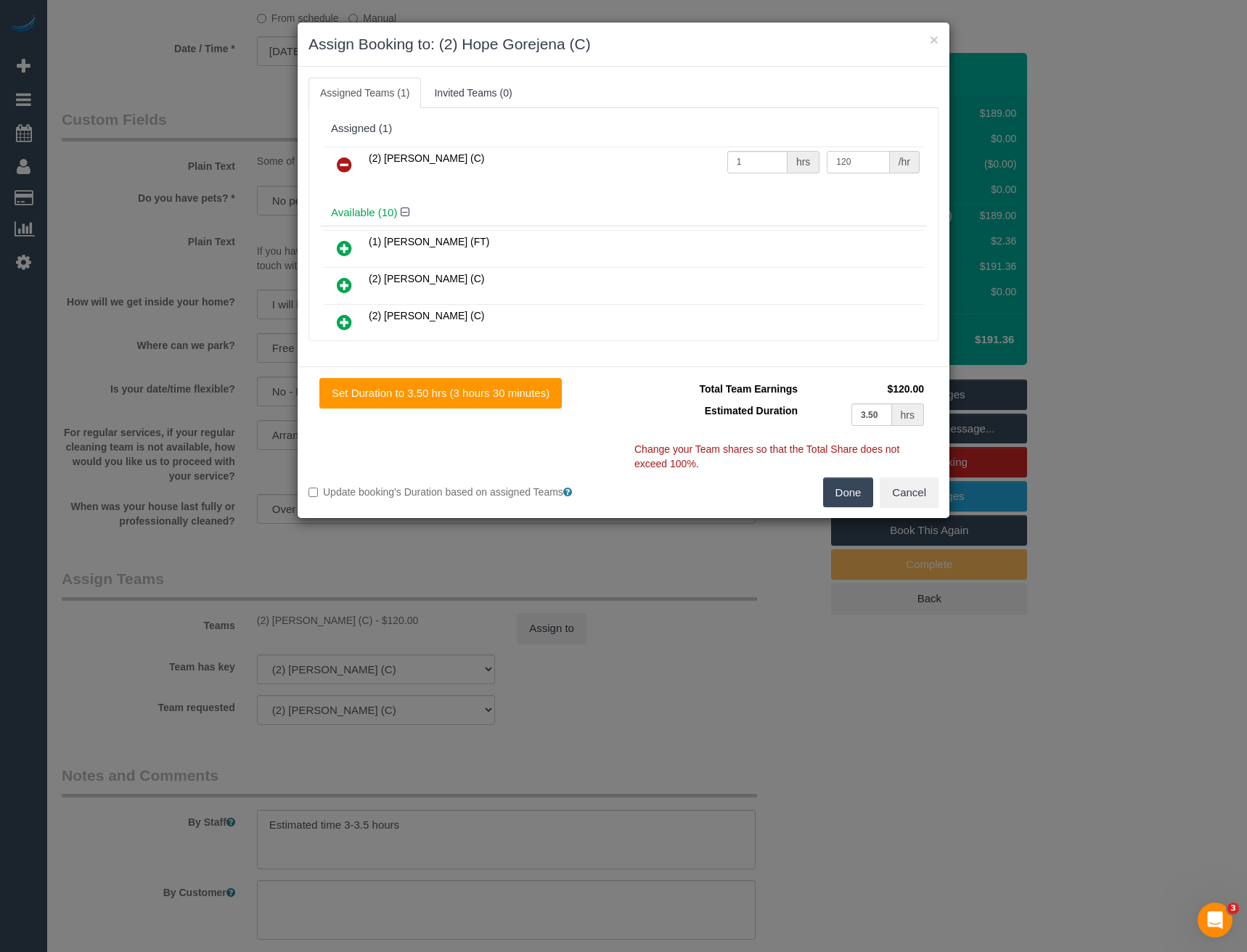
type input "120"
click at [843, 498] on button "Done" at bounding box center [848, 493] width 51 height 31
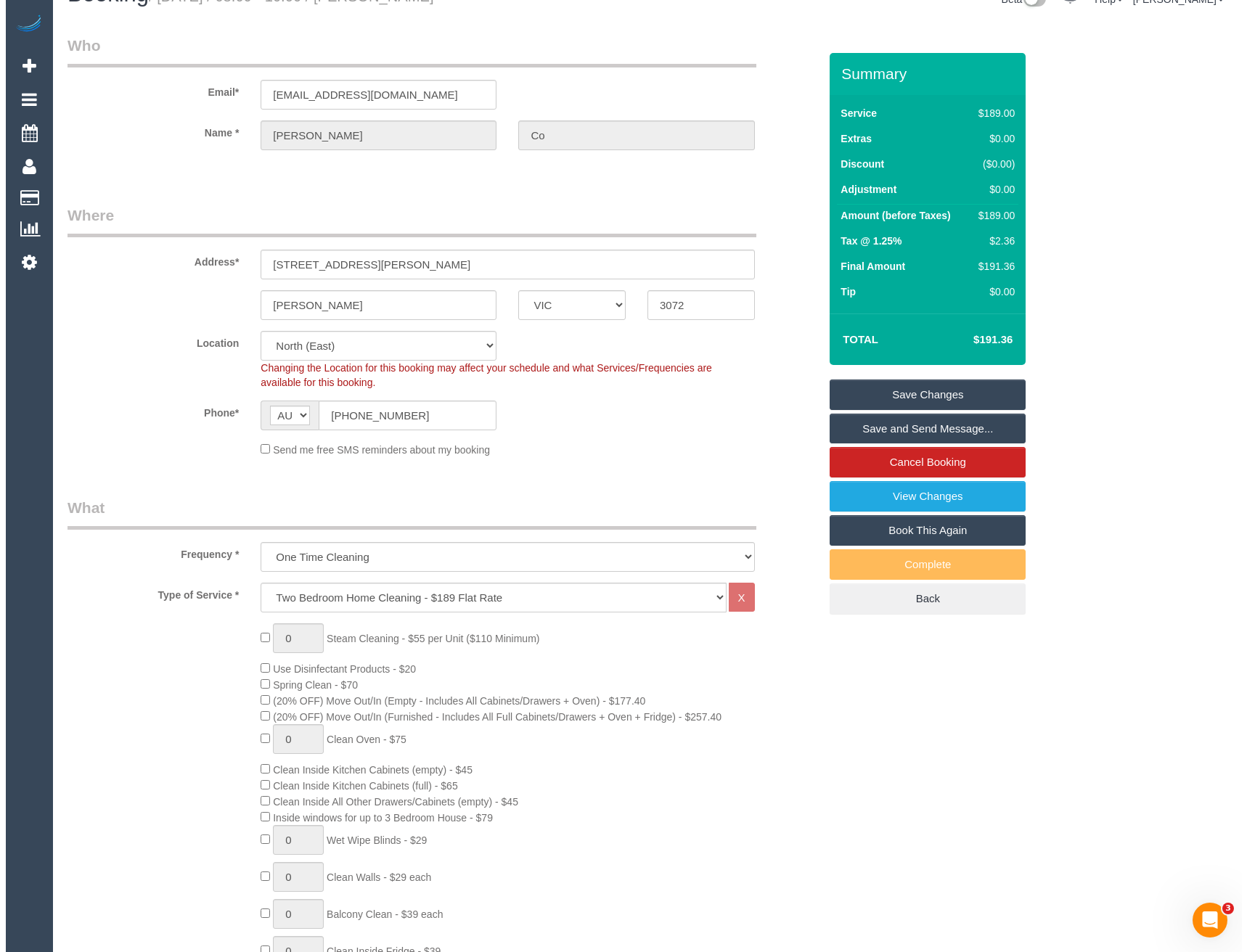
scroll to position [0, 0]
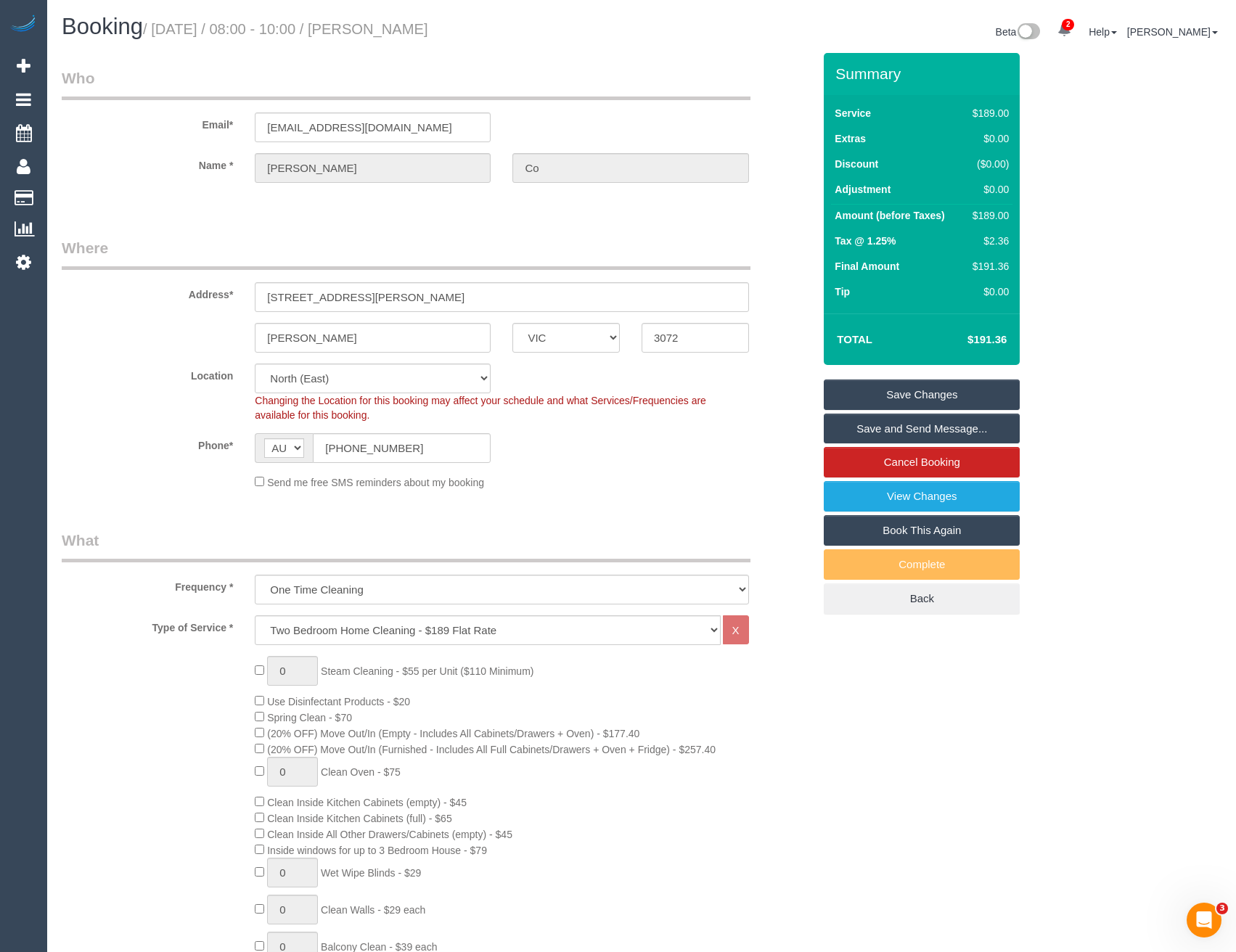
click at [885, 400] on link "Save Changes" at bounding box center [922, 395] width 196 height 31
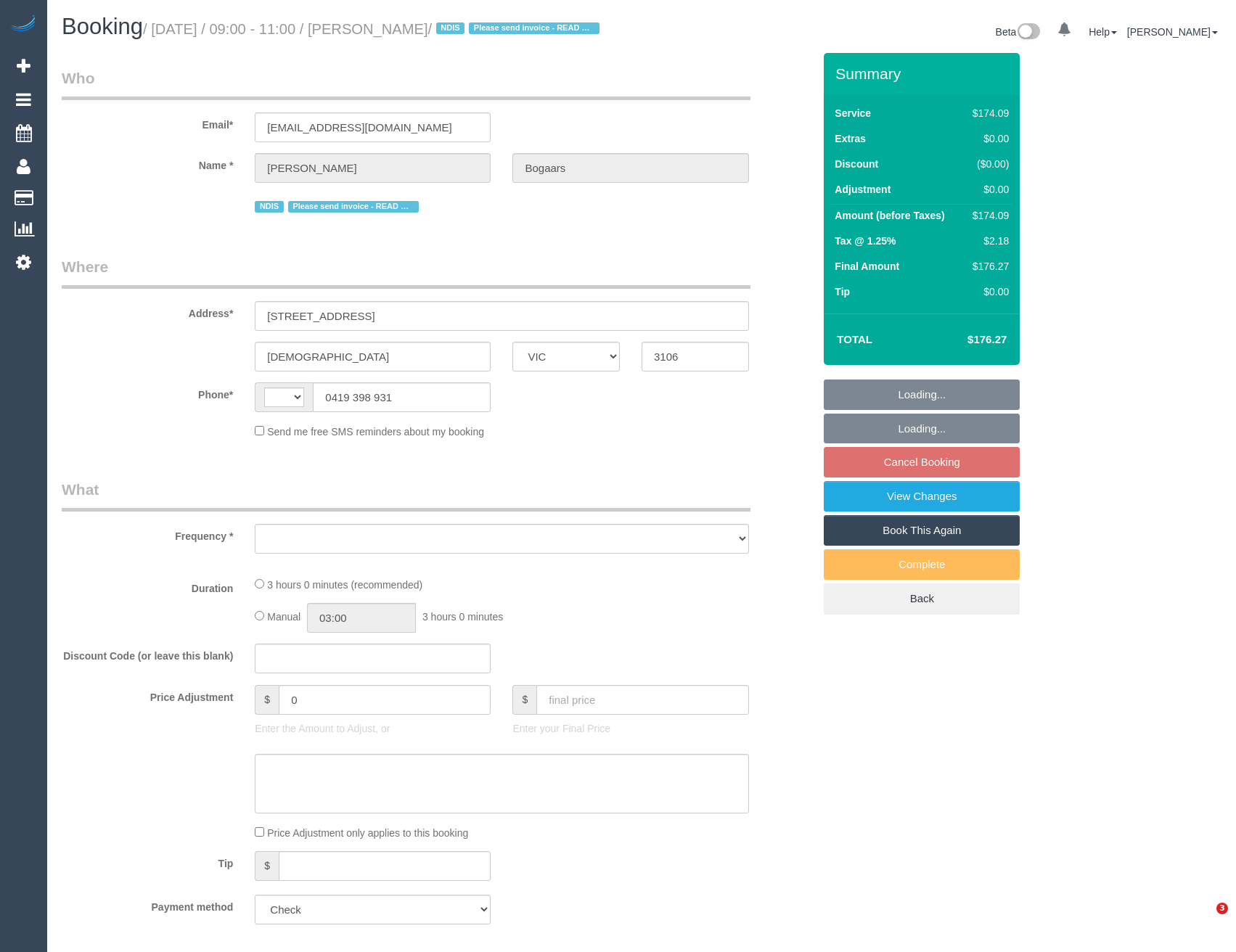
select select "VIC"
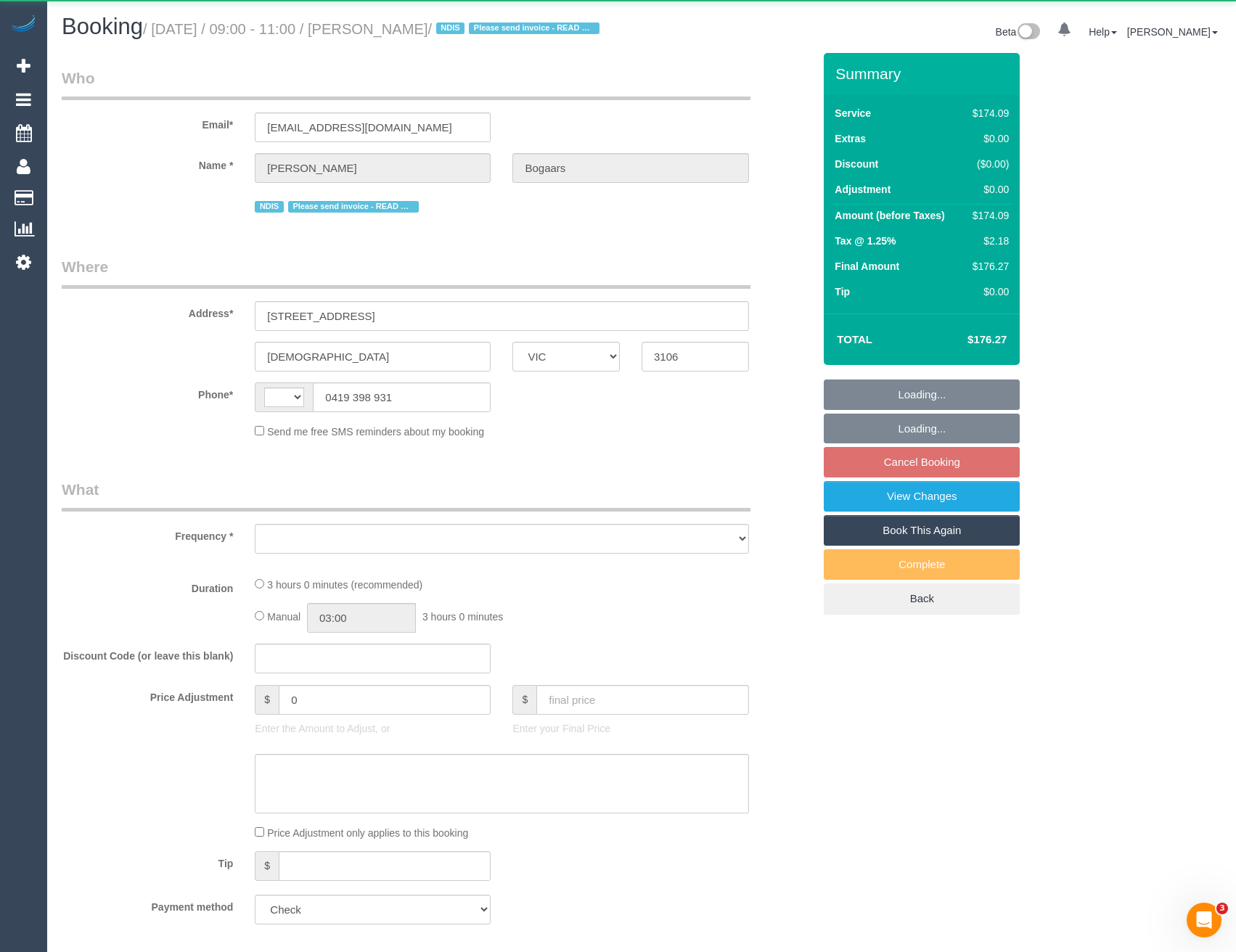
select select "string:AU"
select select "object:558"
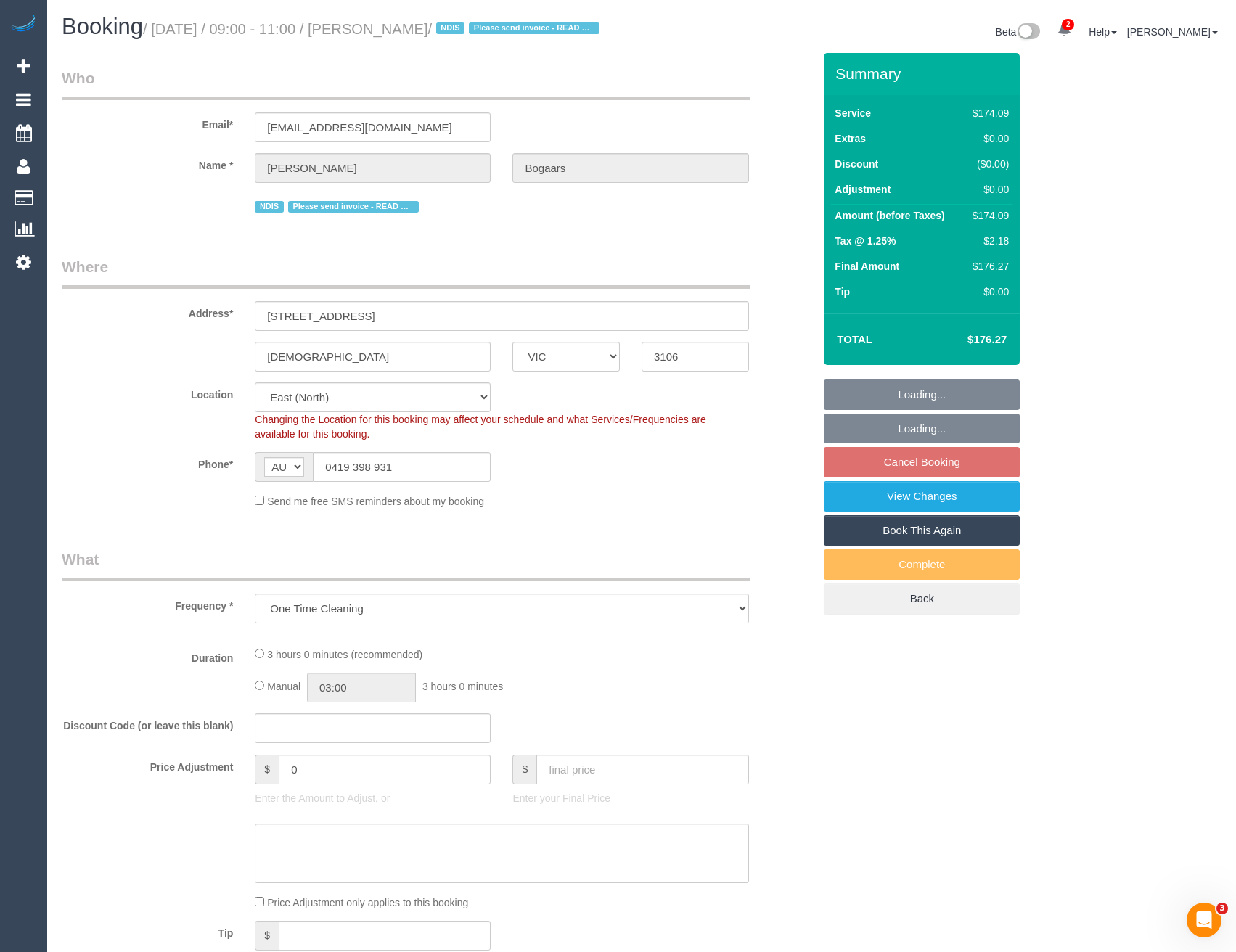
select select "180"
select select "number:28"
select select "number:14"
select select "number:19"
select select "number:25"
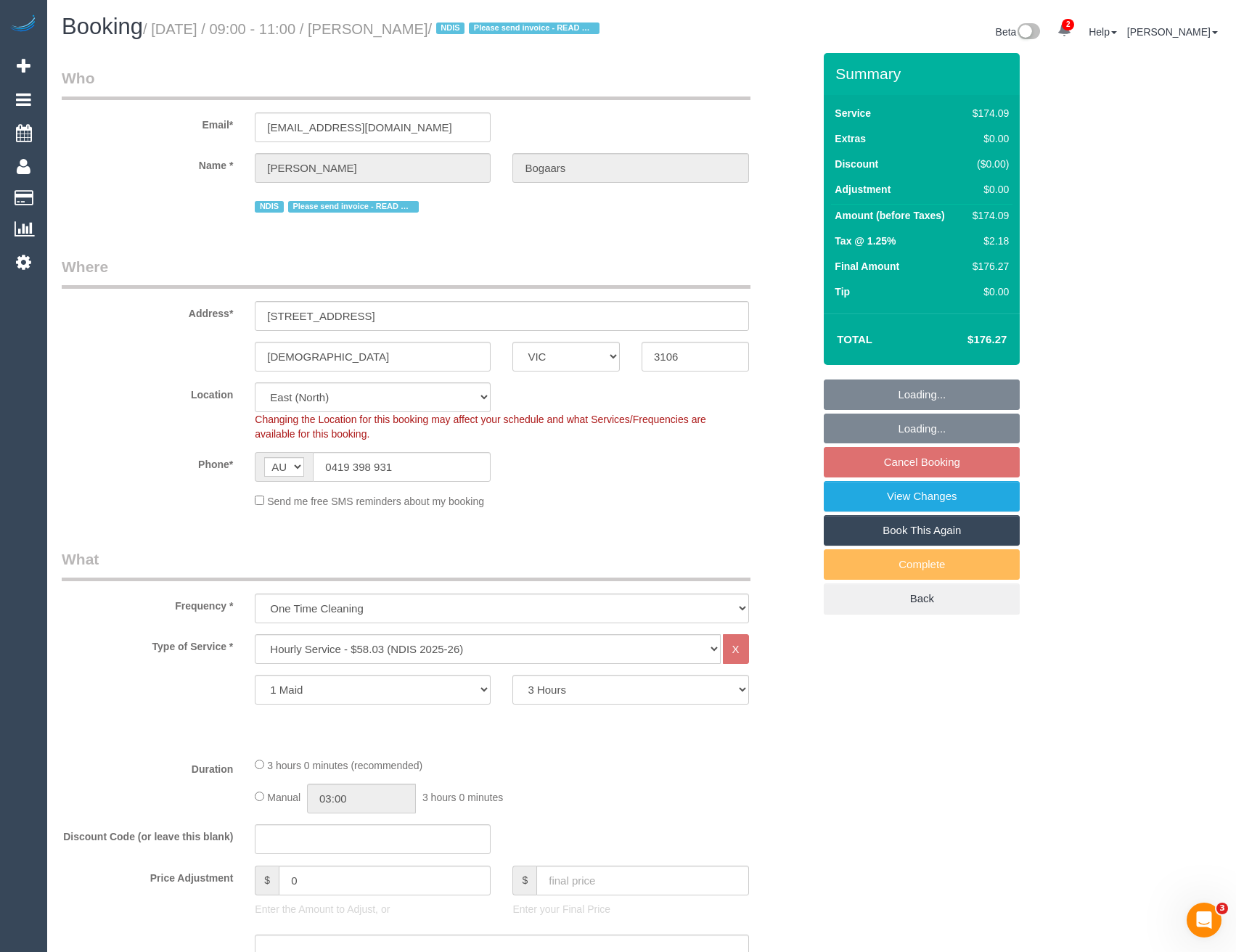
select select "object:1161"
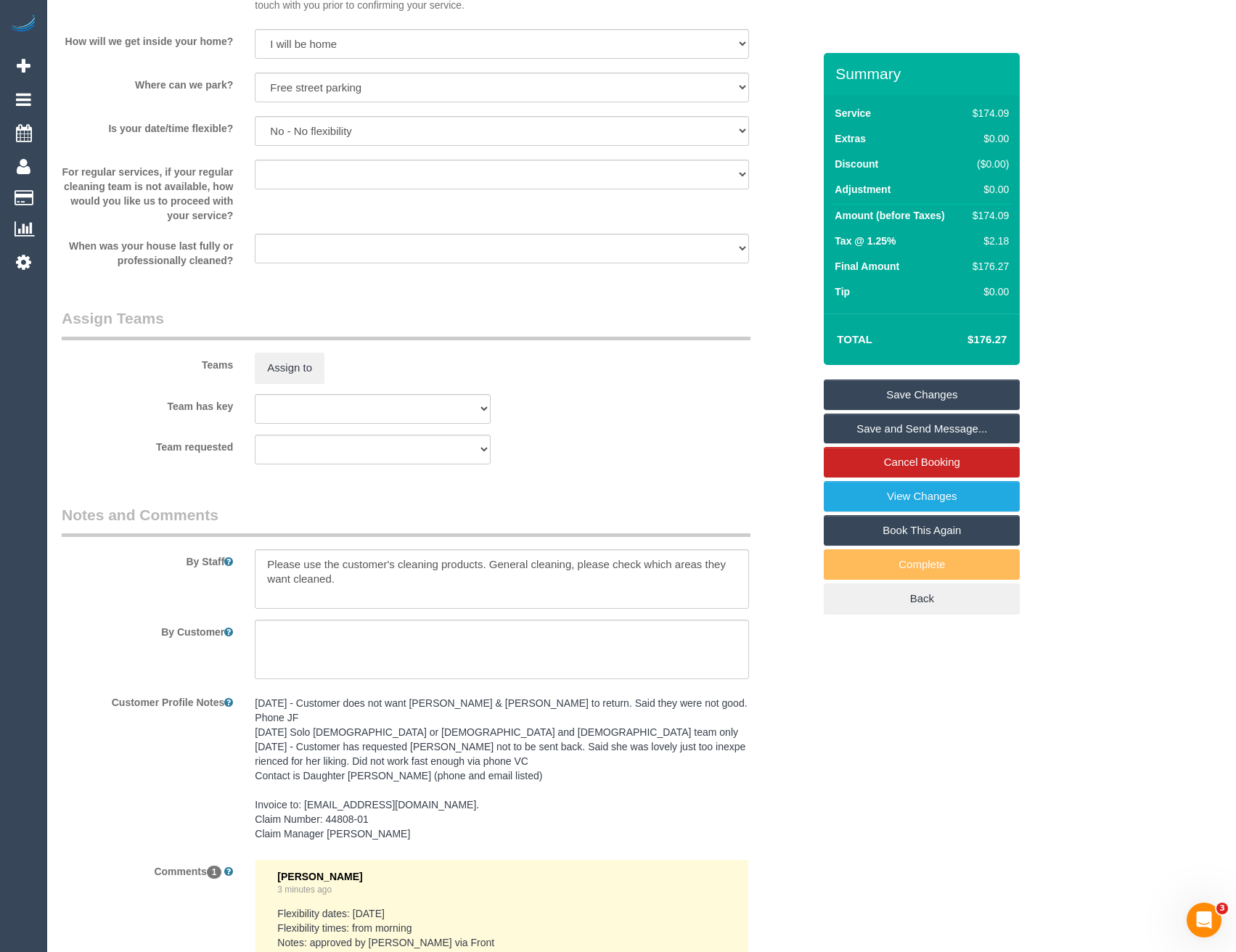
scroll to position [1761, 0]
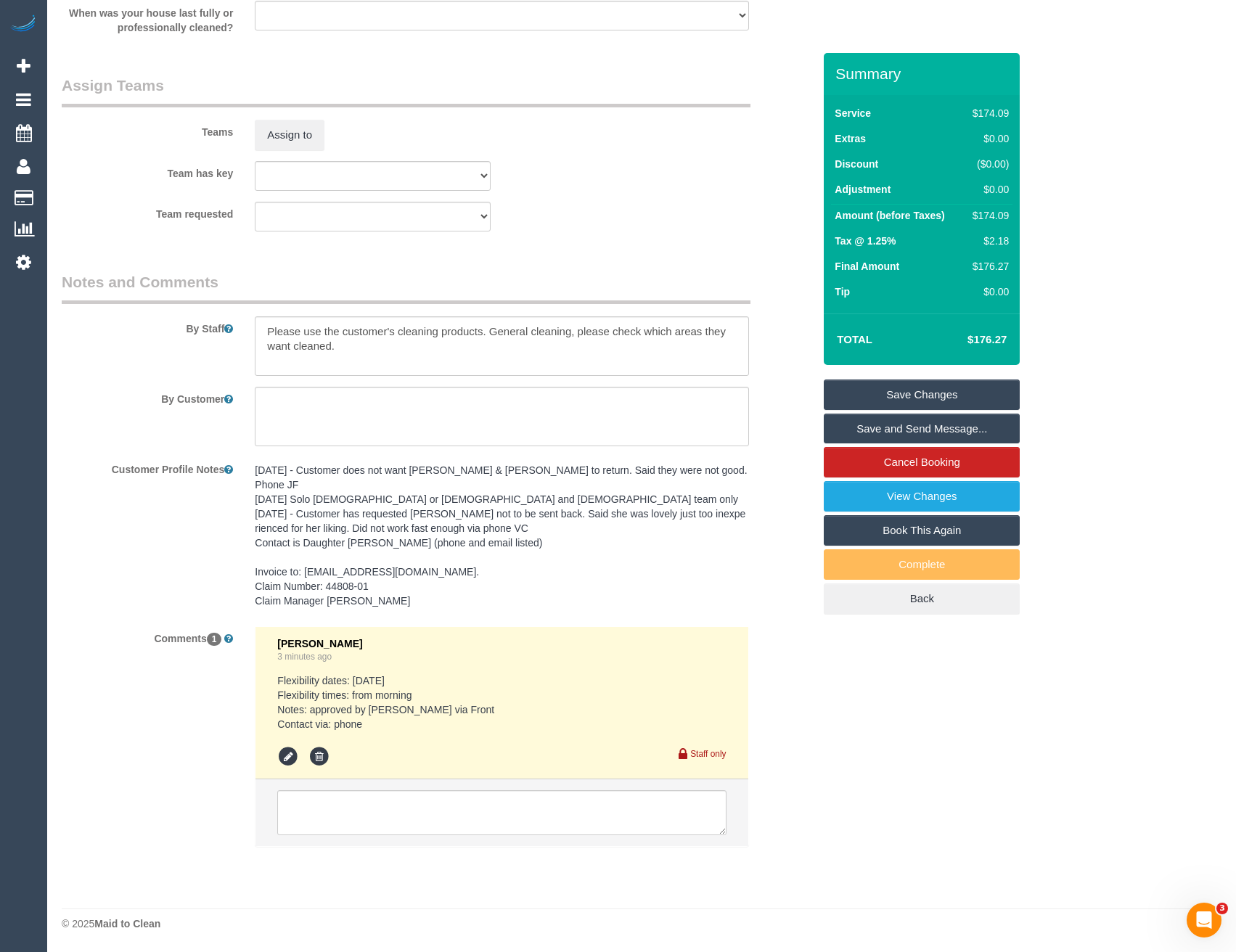
click at [302, 165] on sui-booking-teams "Teams Assign to Team has key (0) Office (1) Helen Trickett (FT) (1) Jeremy Law …" at bounding box center [437, 153] width 751 height 157
click at [298, 150] on button "Assign to" at bounding box center [289, 135] width 70 height 31
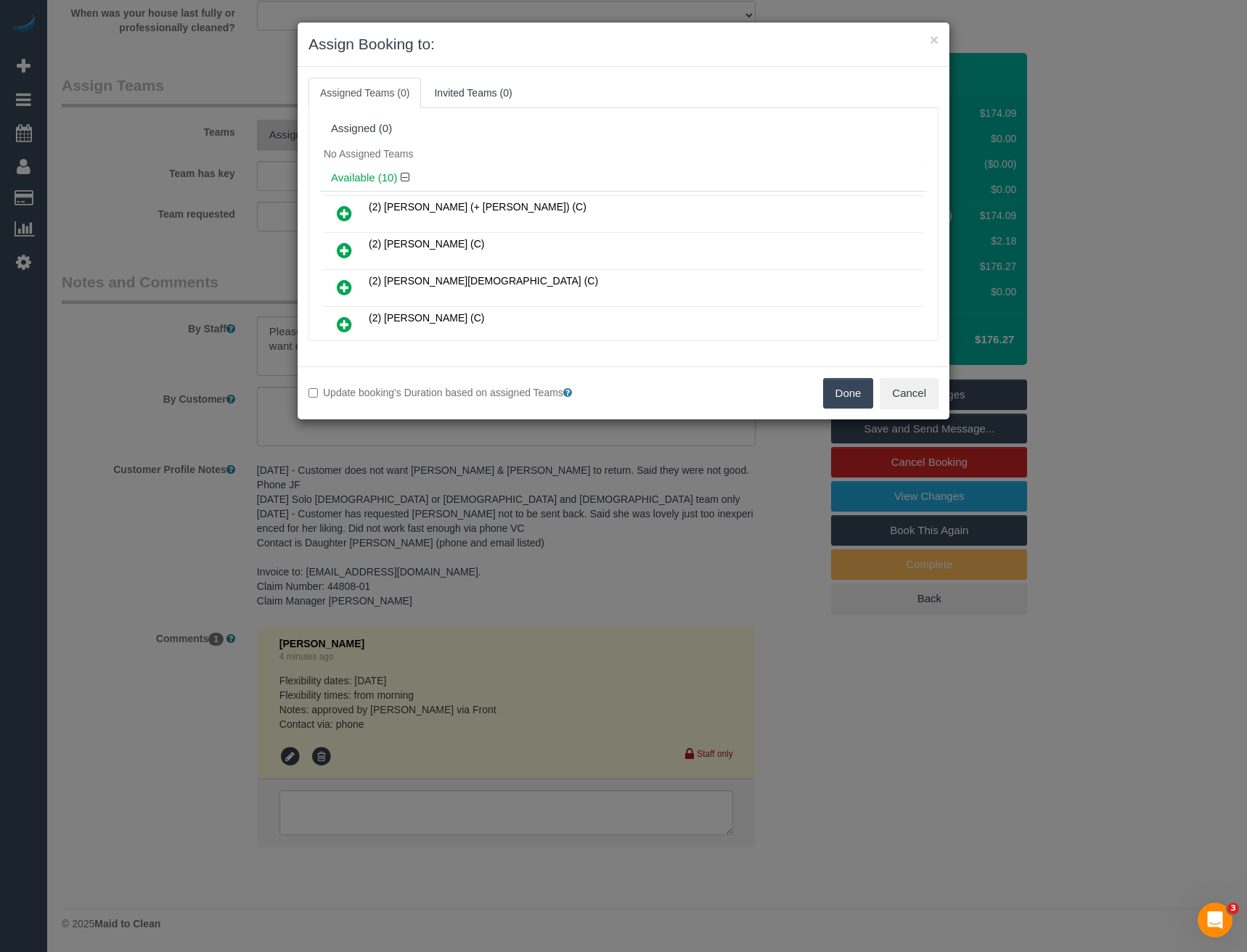
click at [572, 445] on div "× Assign Booking to: Assigned Teams (0) Invited Teams (0) Assigned (0) No Assig…" at bounding box center [623, 476] width 1247 height 952
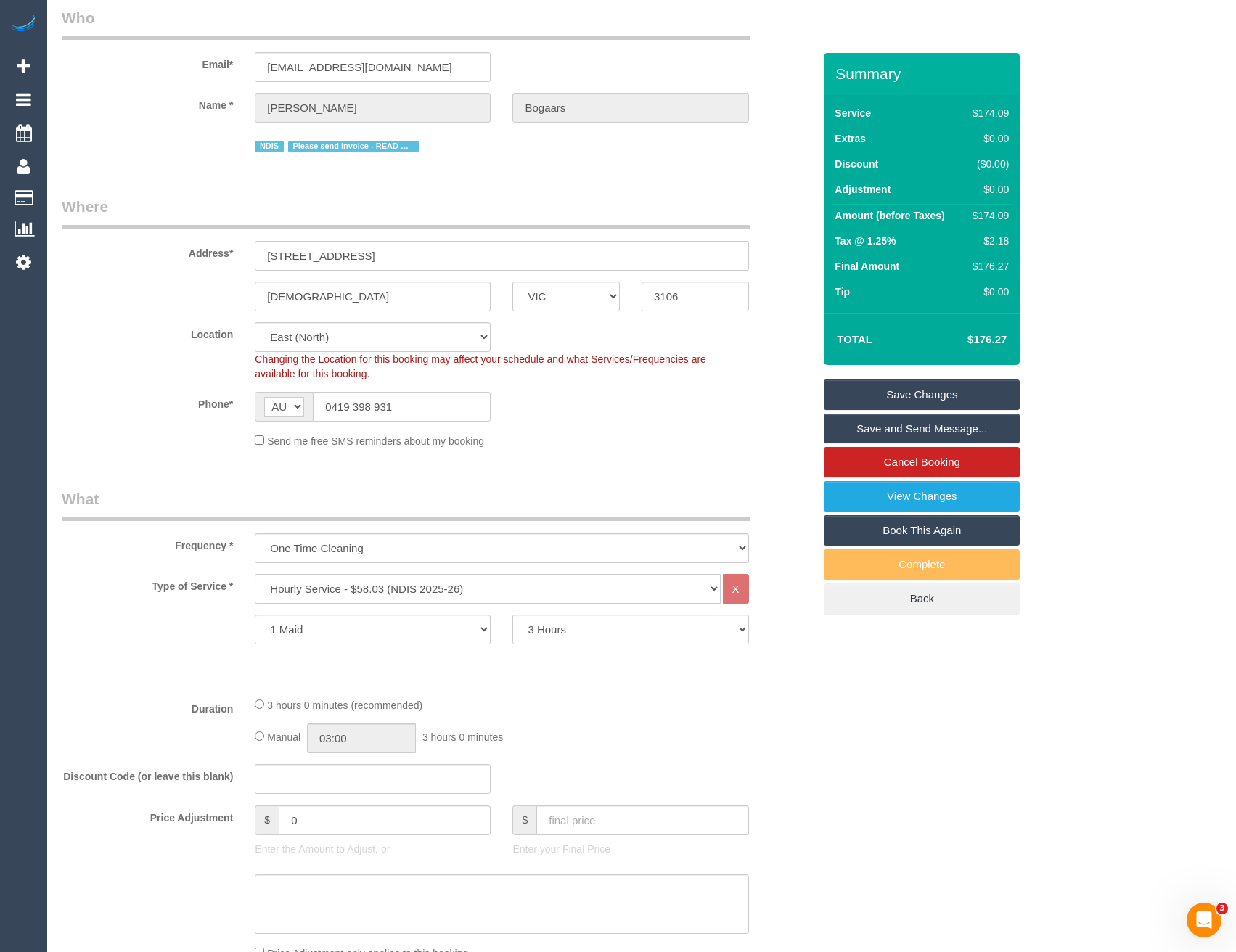
scroll to position [0, 0]
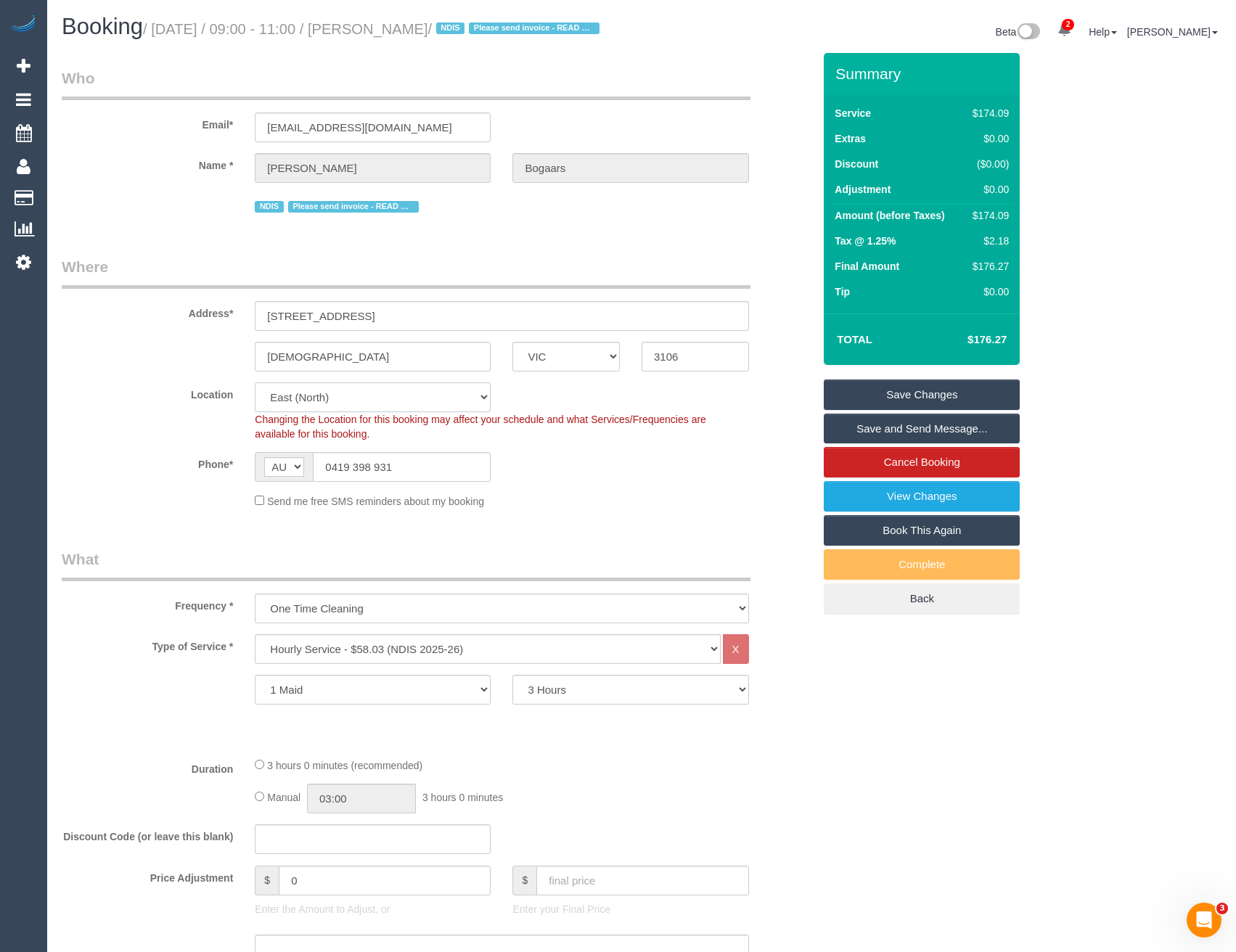
click at [359, 412] on select "Office City East (North) East (South) Inner East Inner North (East) Inner North…" at bounding box center [372, 397] width 236 height 30
select select "50"
click at [255, 400] on select "Office City East (North) East (South) Inner East Inner North (East) Inner North…" at bounding box center [372, 397] width 236 height 30
click at [473, 480] on input "0419 398 931" at bounding box center [401, 466] width 178 height 30
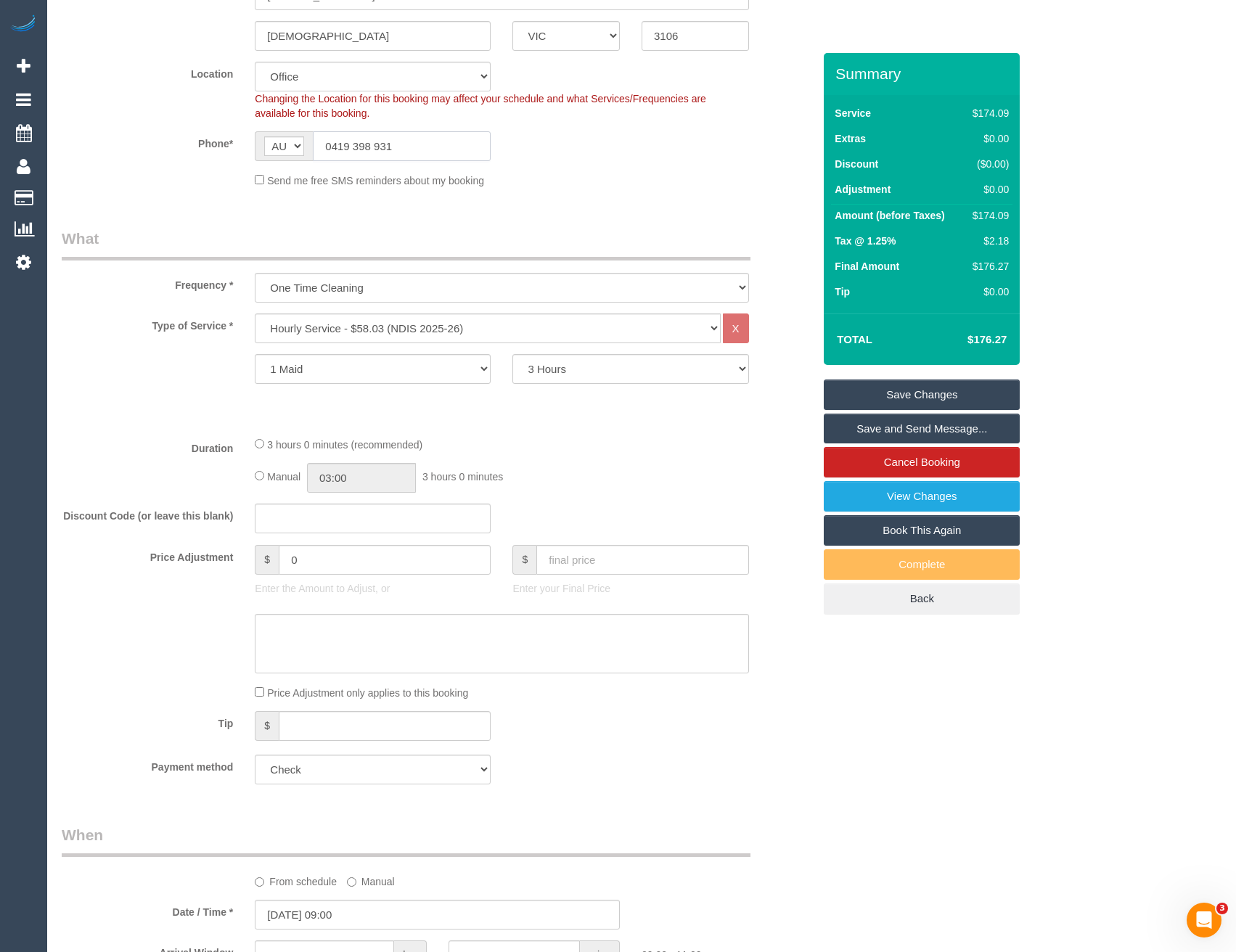
select select "object:2979"
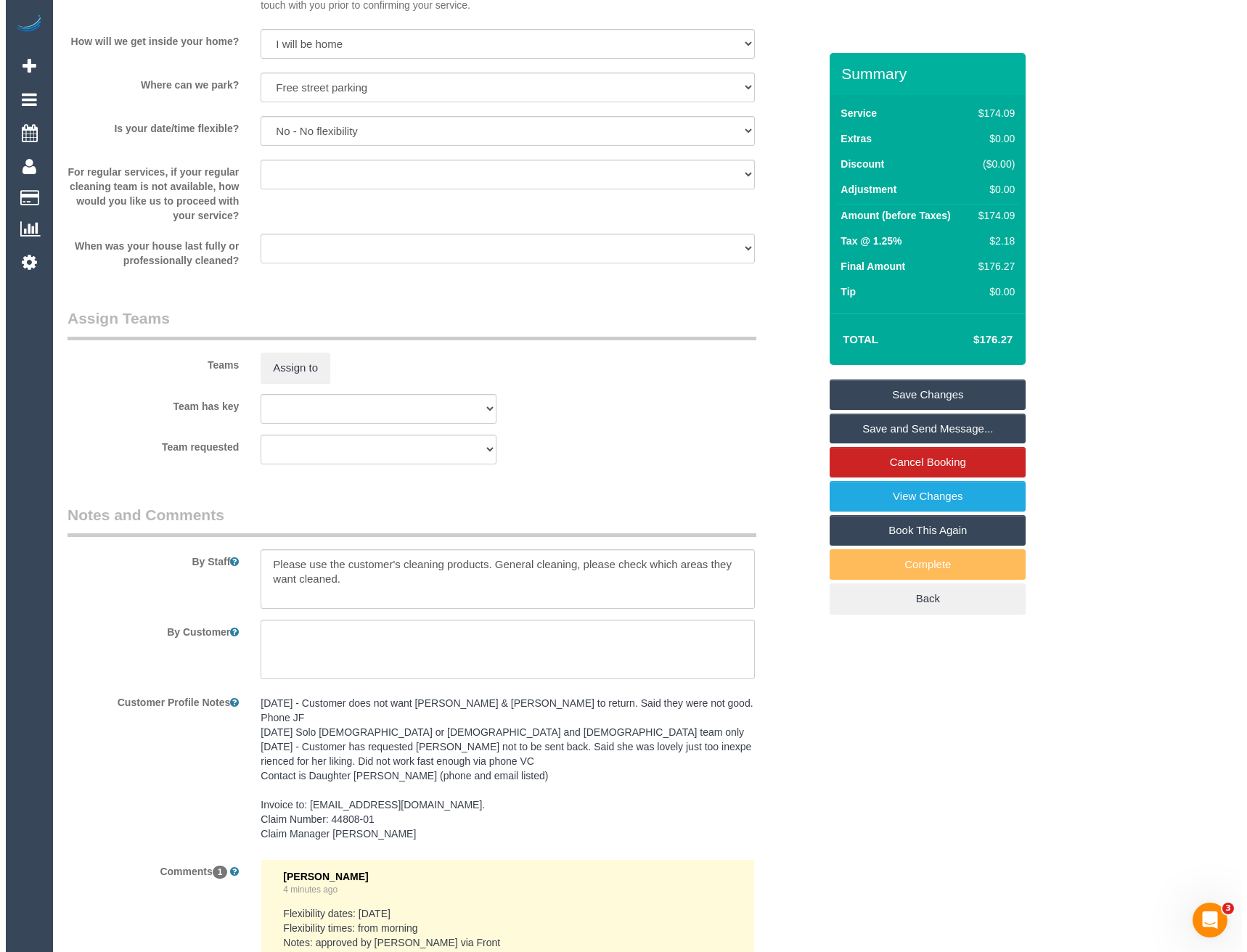
scroll to position [1597, 0]
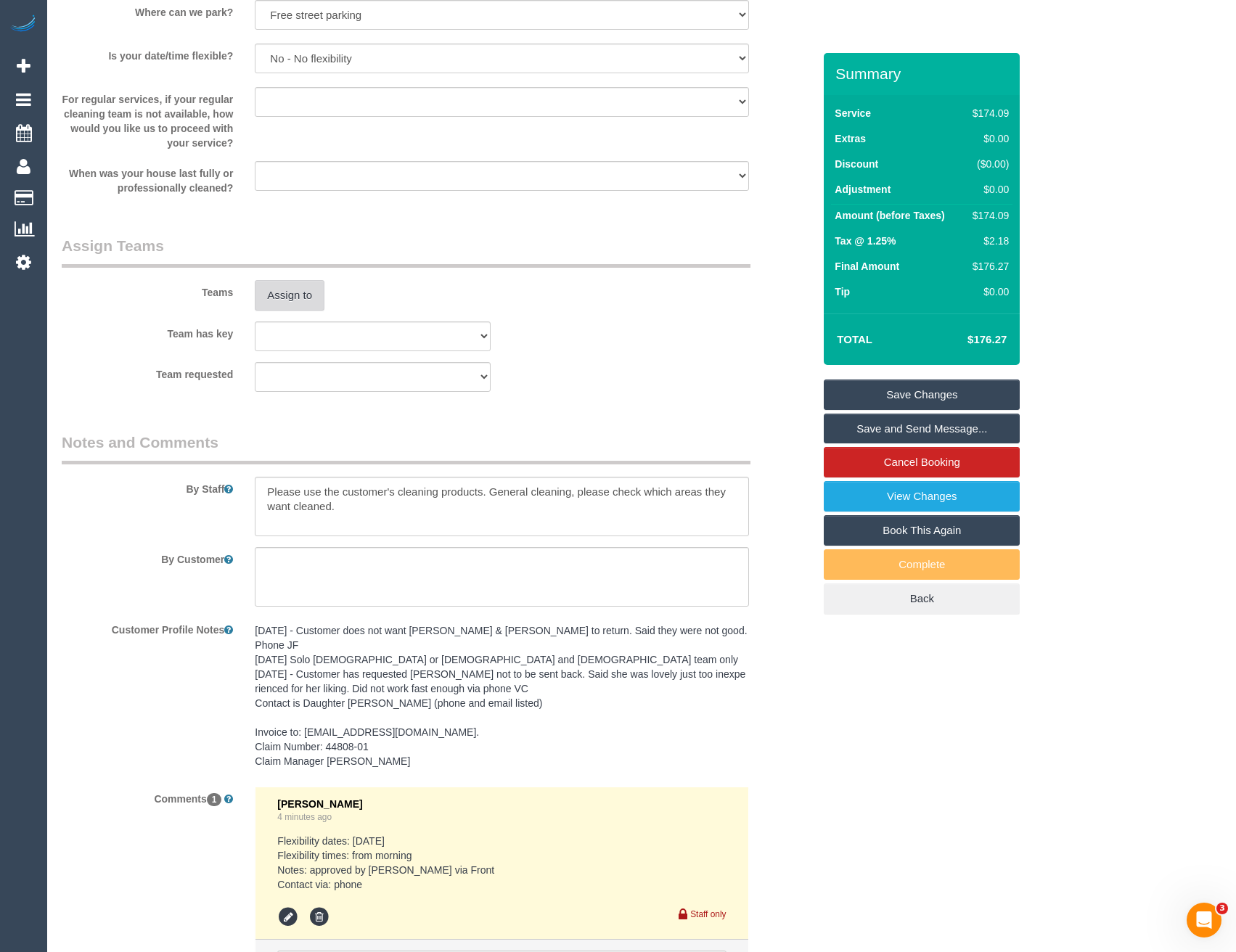
click at [297, 310] on button "Assign to" at bounding box center [289, 295] width 70 height 31
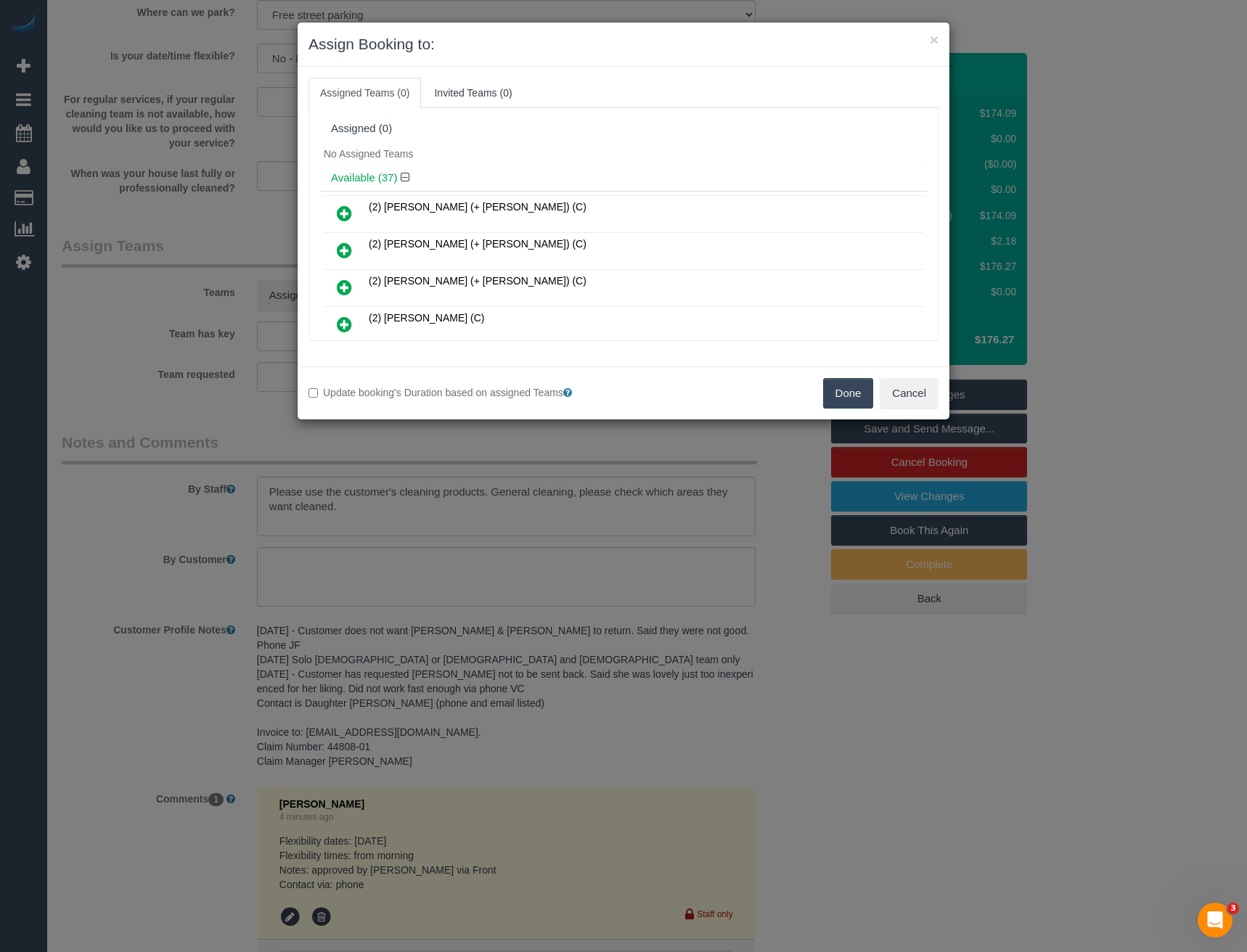
scroll to position [317, 0]
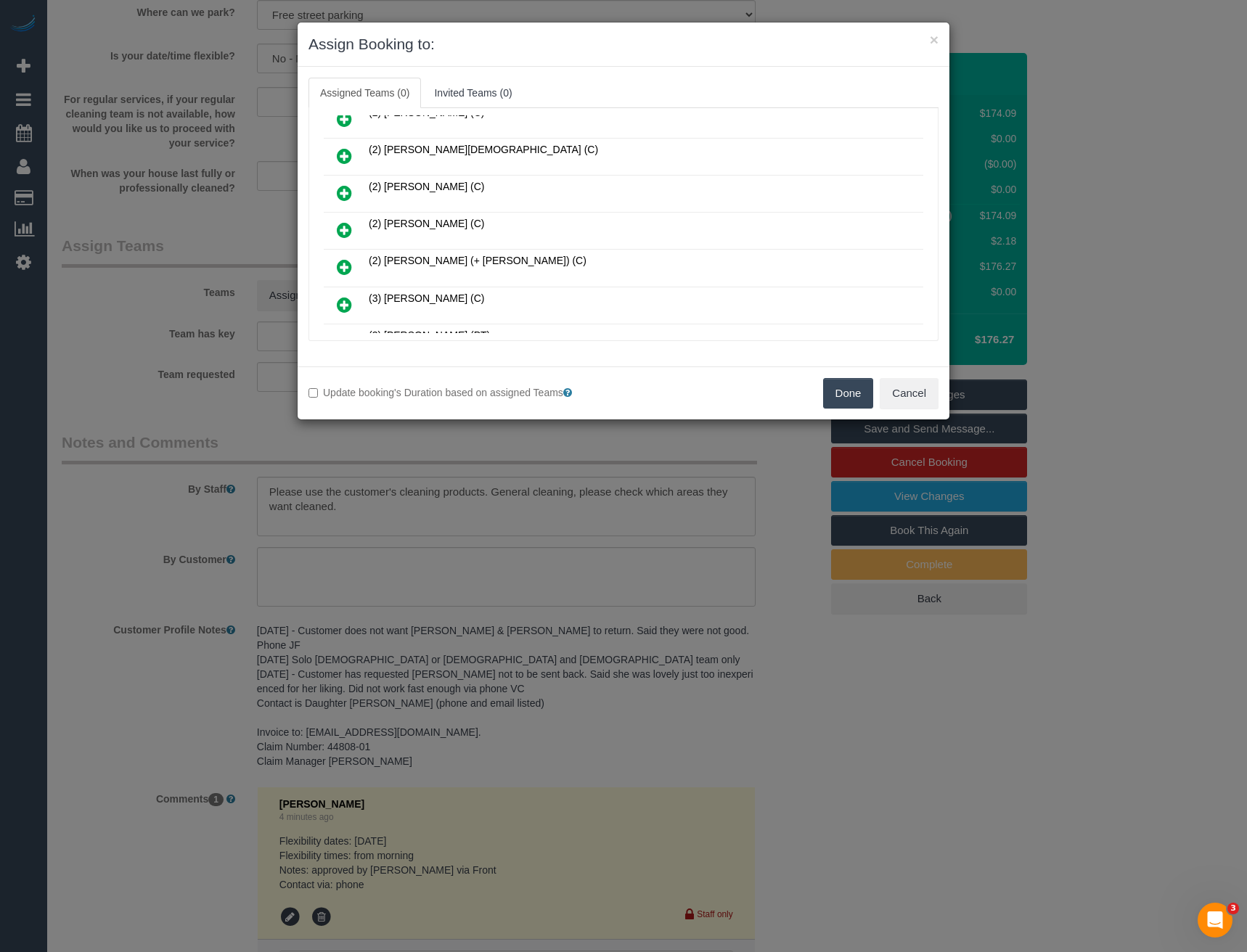
click at [347, 231] on icon at bounding box center [344, 230] width 15 height 18
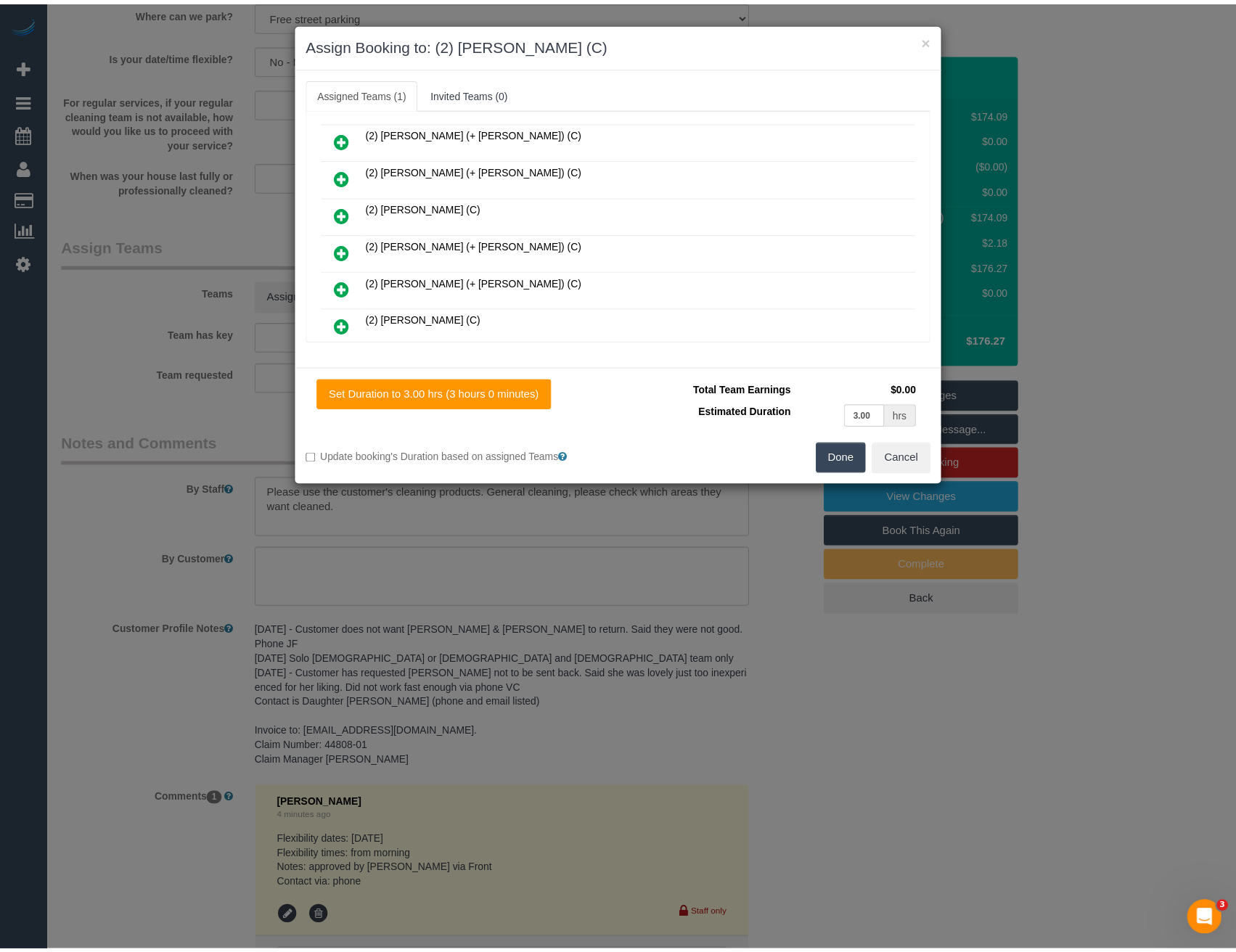
scroll to position [0, 0]
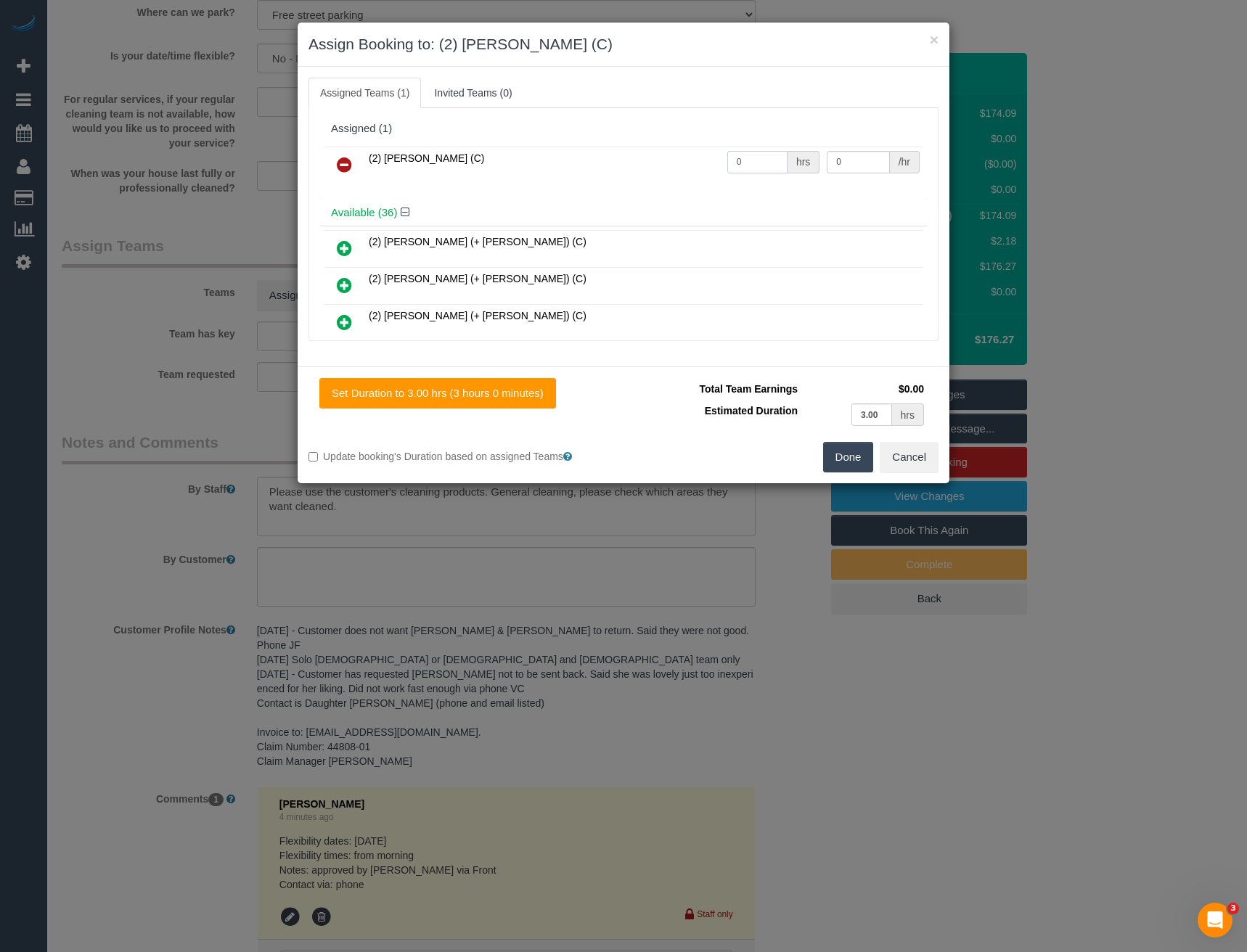
drag, startPoint x: 764, startPoint y: 160, endPoint x: 695, endPoint y: 166, distance: 69.3
click at [695, 166] on tr "(2) Sewmina De Silva (C) 0 hrs 0 /hr" at bounding box center [624, 165] width 600 height 37
click at [761, 163] on input "0" at bounding box center [757, 162] width 60 height 23
drag, startPoint x: 757, startPoint y: 164, endPoint x: 712, endPoint y: 174, distance: 46.1
click at [724, 173] on td "0 hrs" at bounding box center [773, 165] width 100 height 37
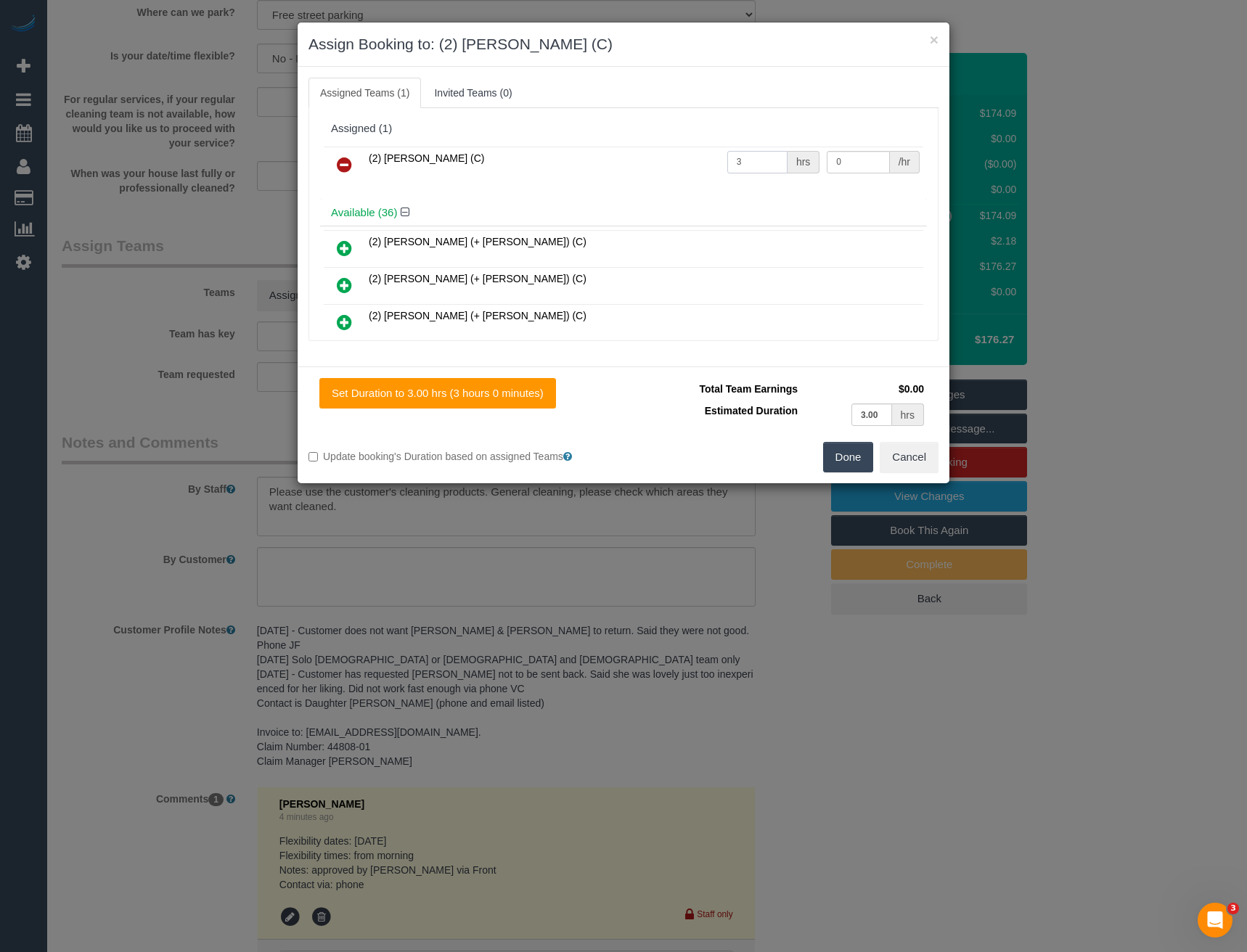
type input "3"
type input "35"
click at [849, 467] on button "Done" at bounding box center [848, 458] width 51 height 31
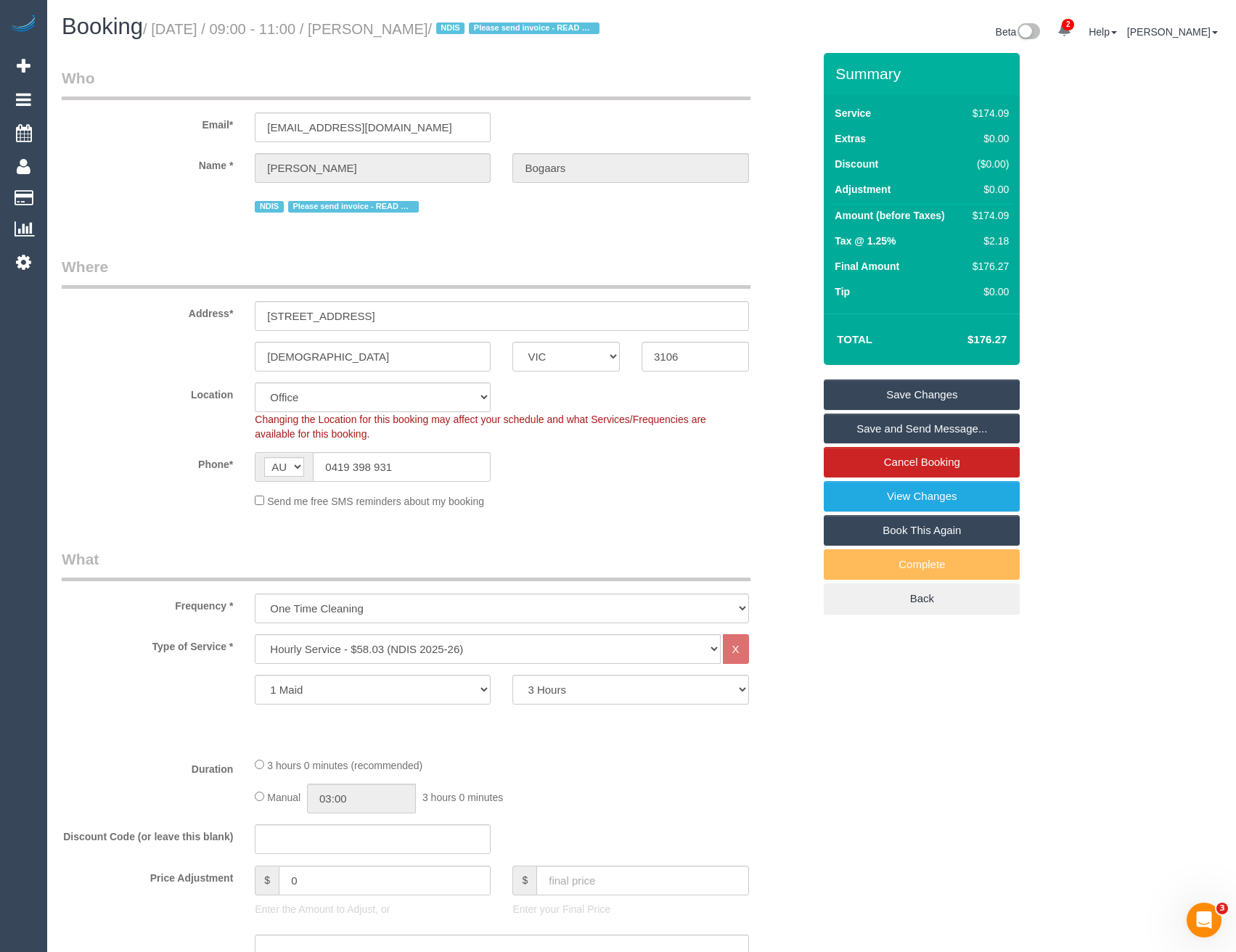
drag, startPoint x: 947, startPoint y: 411, endPoint x: 941, endPoint y: 415, distance: 7.2
click at [947, 410] on link "Save Changes" at bounding box center [922, 395] width 196 height 31
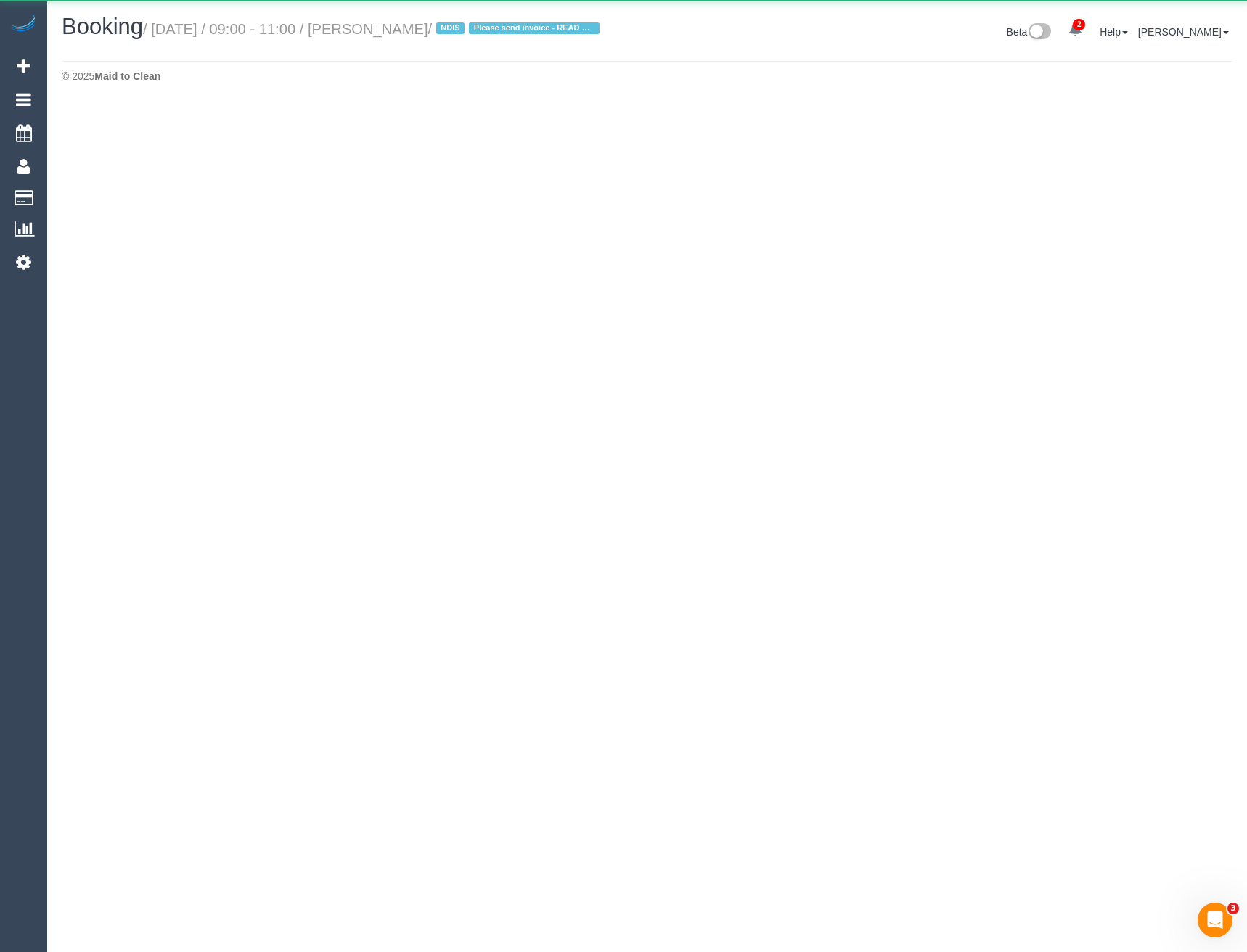
select select "VIC"
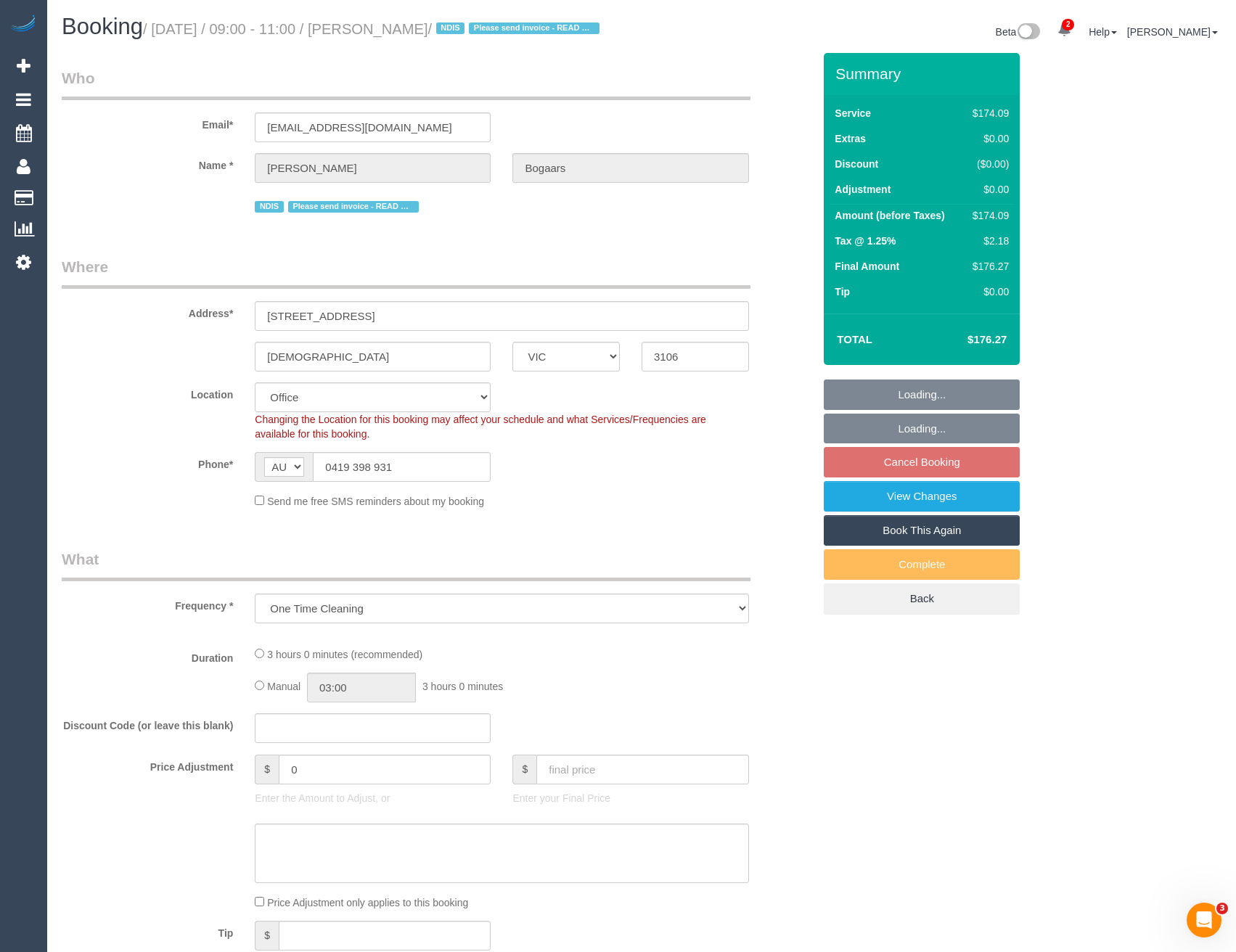
select select "object:9477"
select select "180"
select select "number:28"
select select "number:14"
select select "number:19"
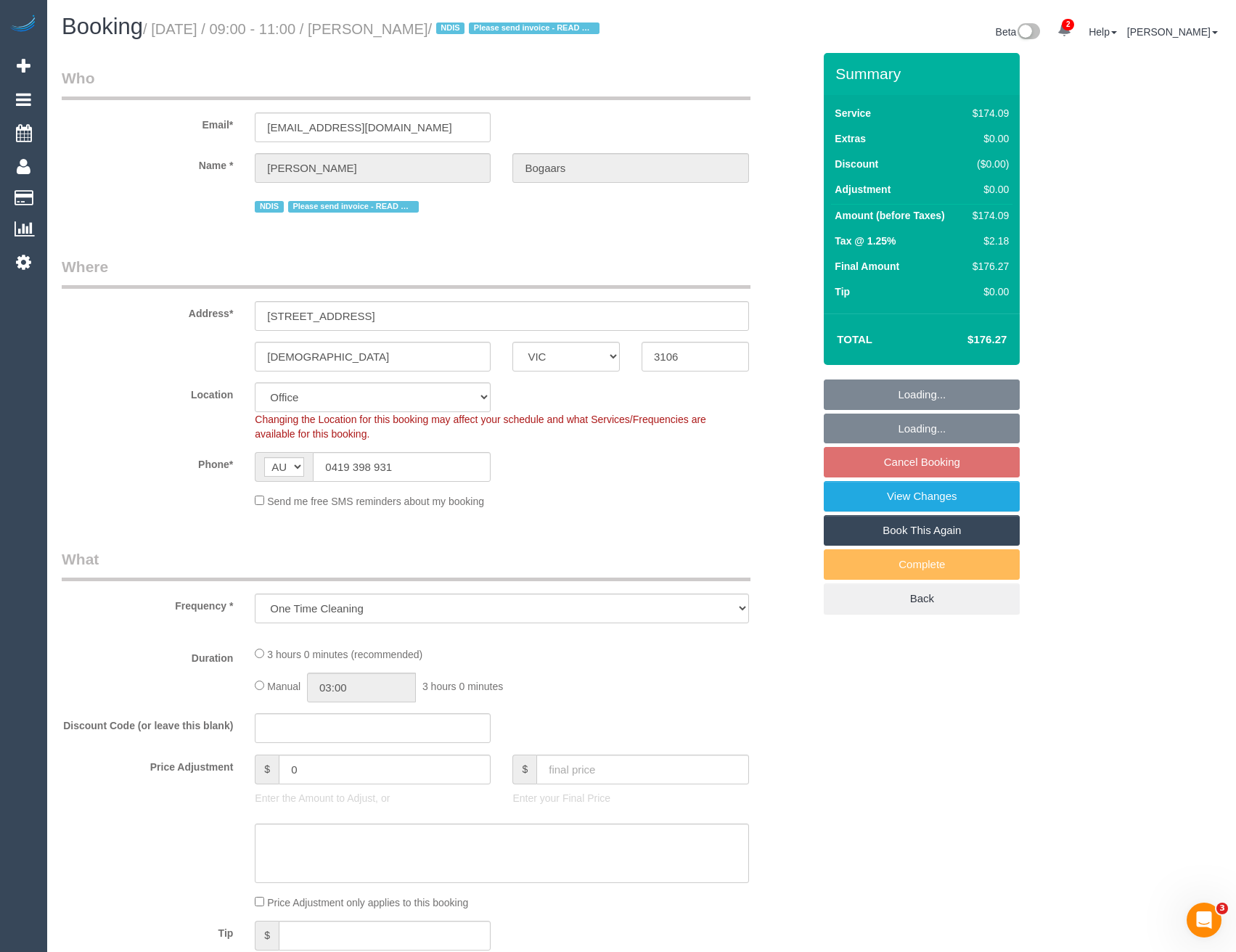
select select "number:25"
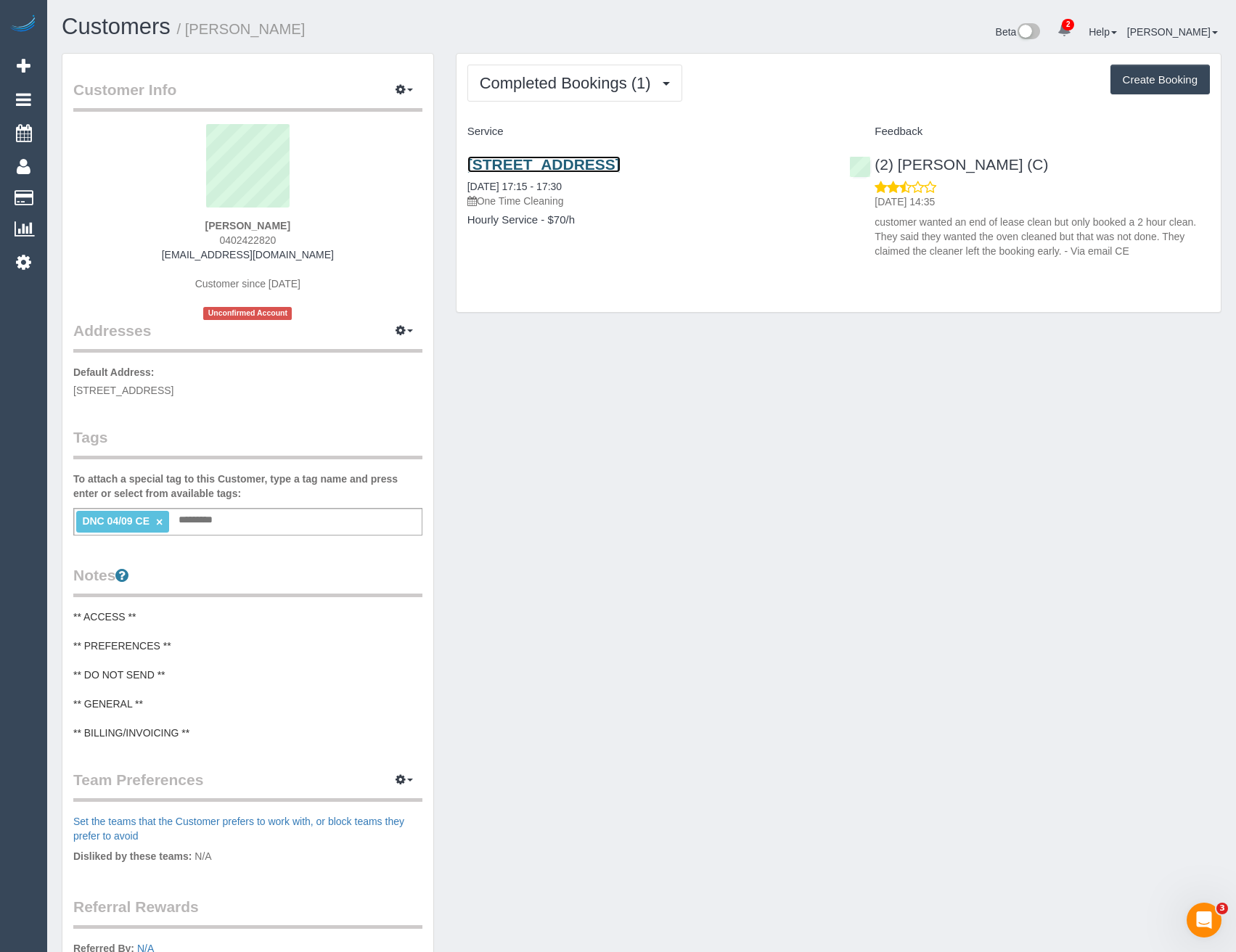
click at [621, 162] on link "[STREET_ADDRESS]" at bounding box center [544, 164] width 153 height 17
click at [614, 92] on button "Completed Bookings (1)" at bounding box center [574, 83] width 215 height 37
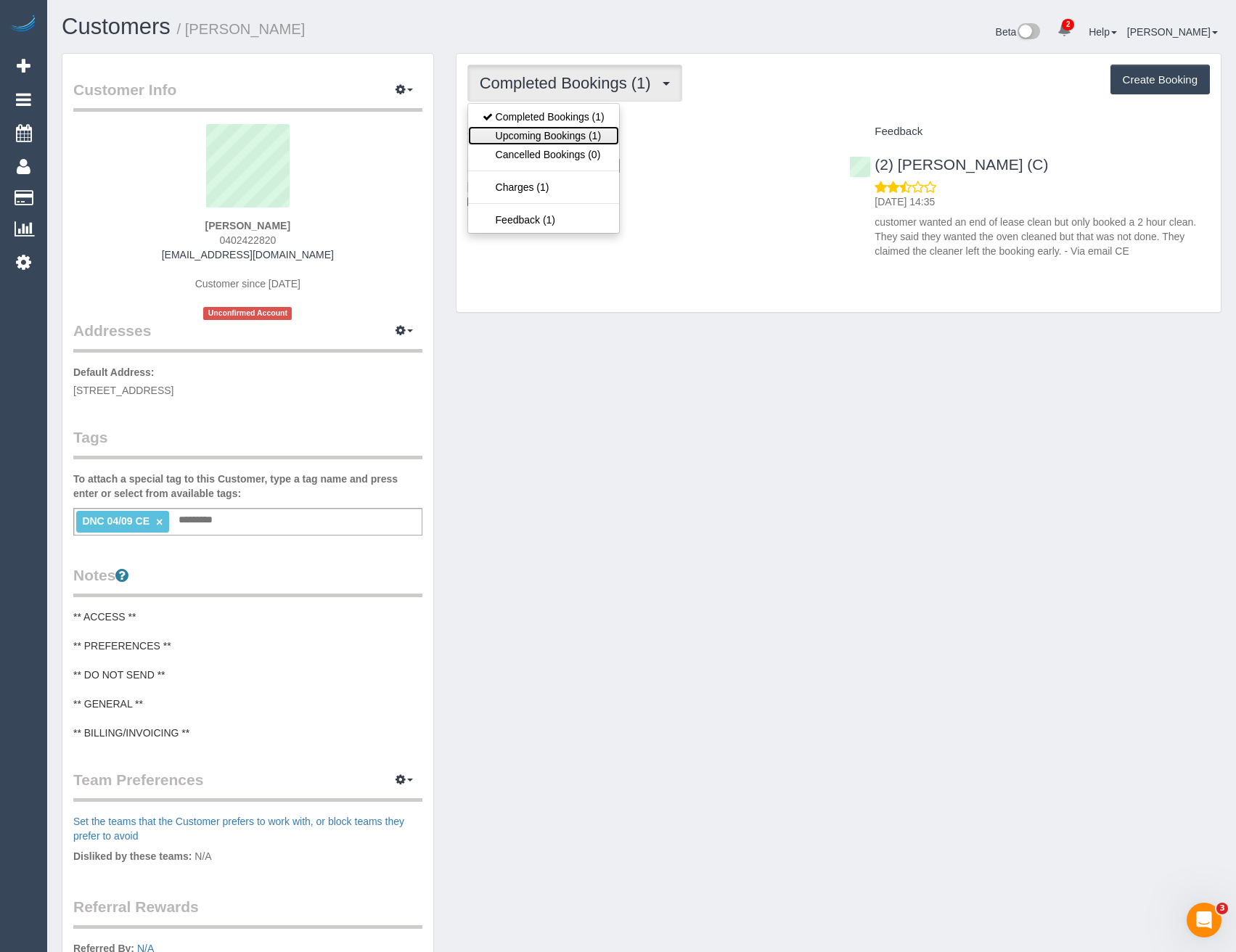
click at [608, 136] on link "Upcoming Bookings (1)" at bounding box center [544, 135] width 151 height 18
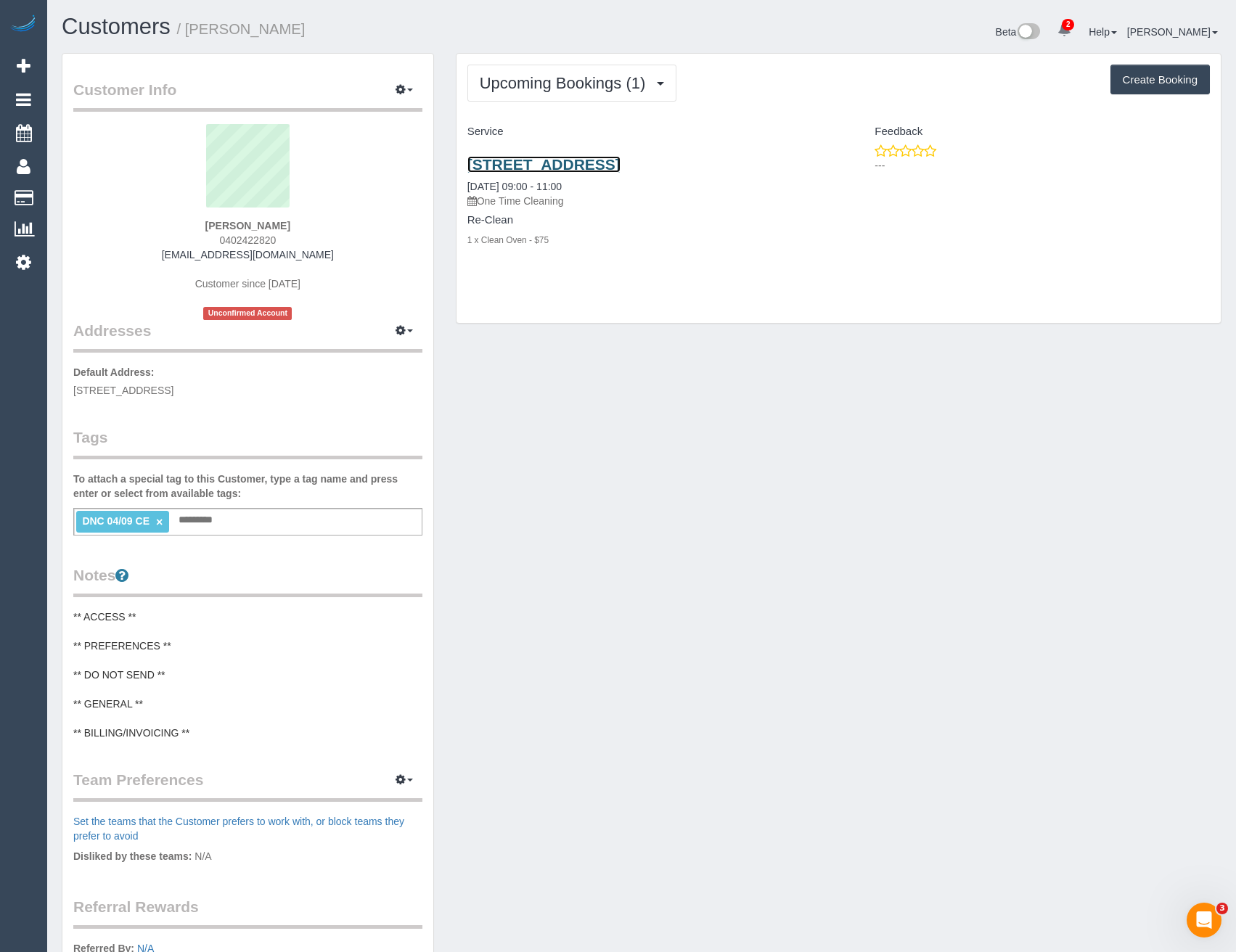
click at [621, 161] on link "[STREET_ADDRESS]" at bounding box center [544, 164] width 153 height 17
click at [572, 80] on span "Upcoming Bookings (1)" at bounding box center [567, 83] width 174 height 18
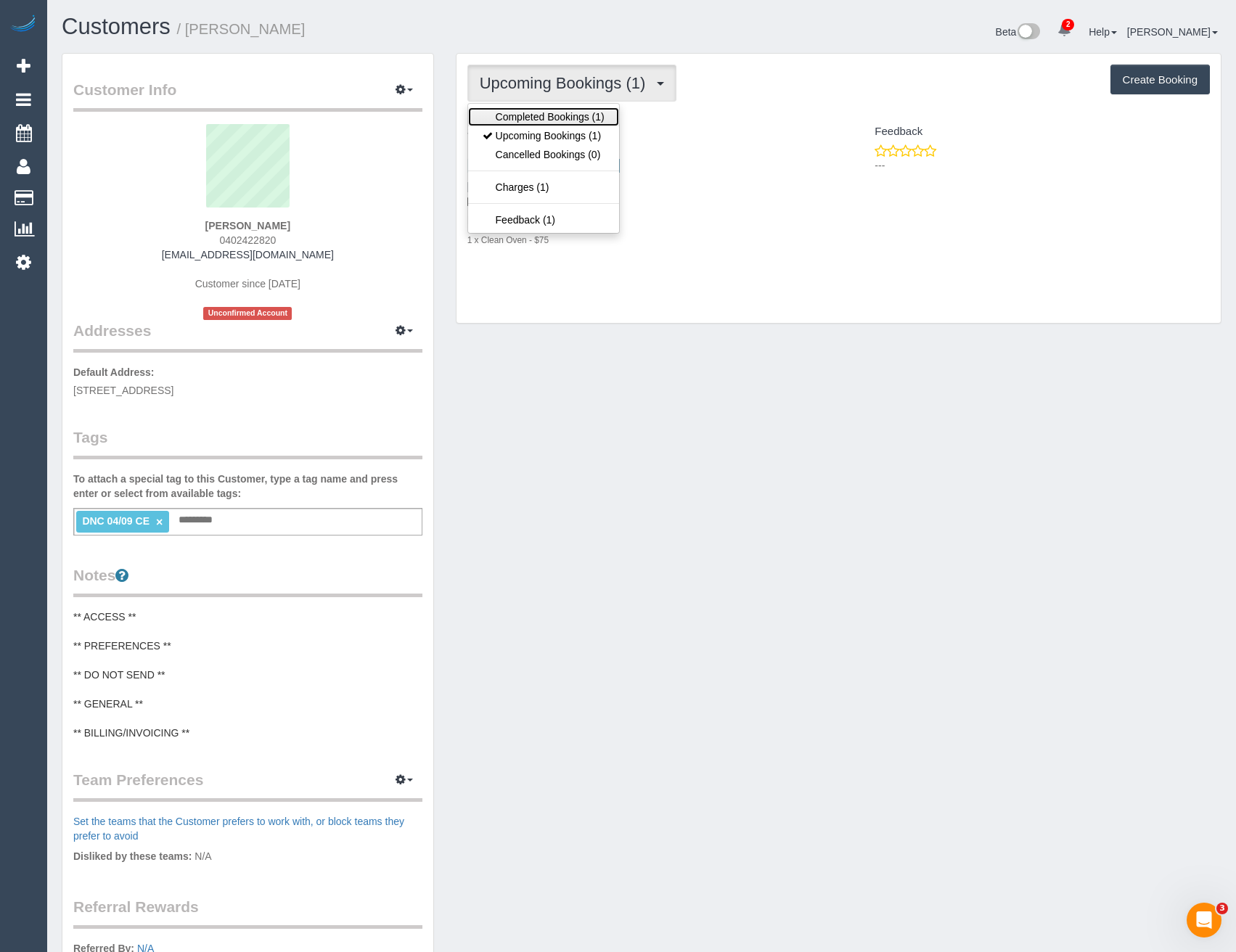
click at [569, 120] on link "Completed Bookings (1)" at bounding box center [544, 117] width 151 height 18
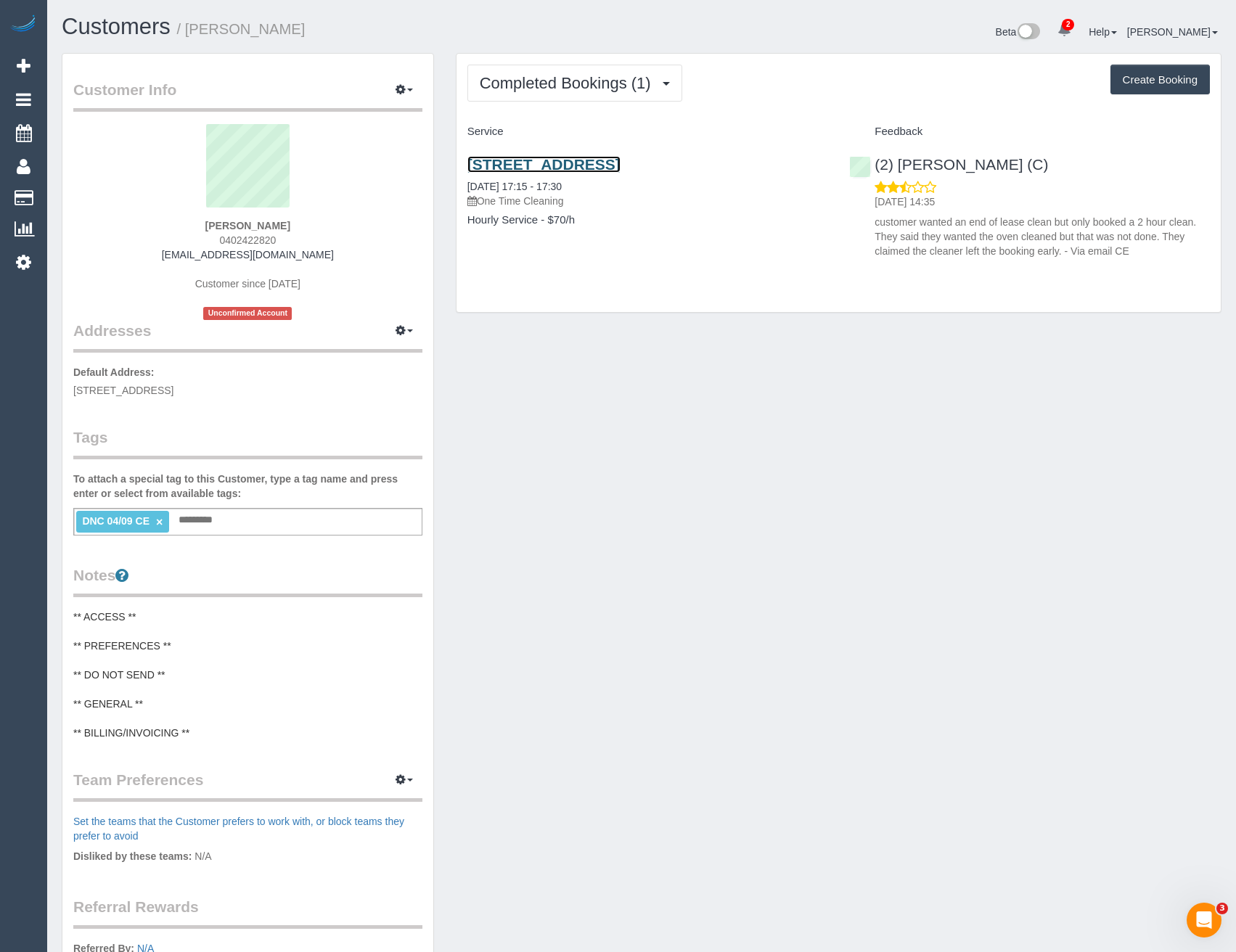
click at [621, 162] on link "[STREET_ADDRESS]" at bounding box center [544, 164] width 153 height 17
click at [593, 88] on span "Completed Bookings (1)" at bounding box center [569, 83] width 179 height 18
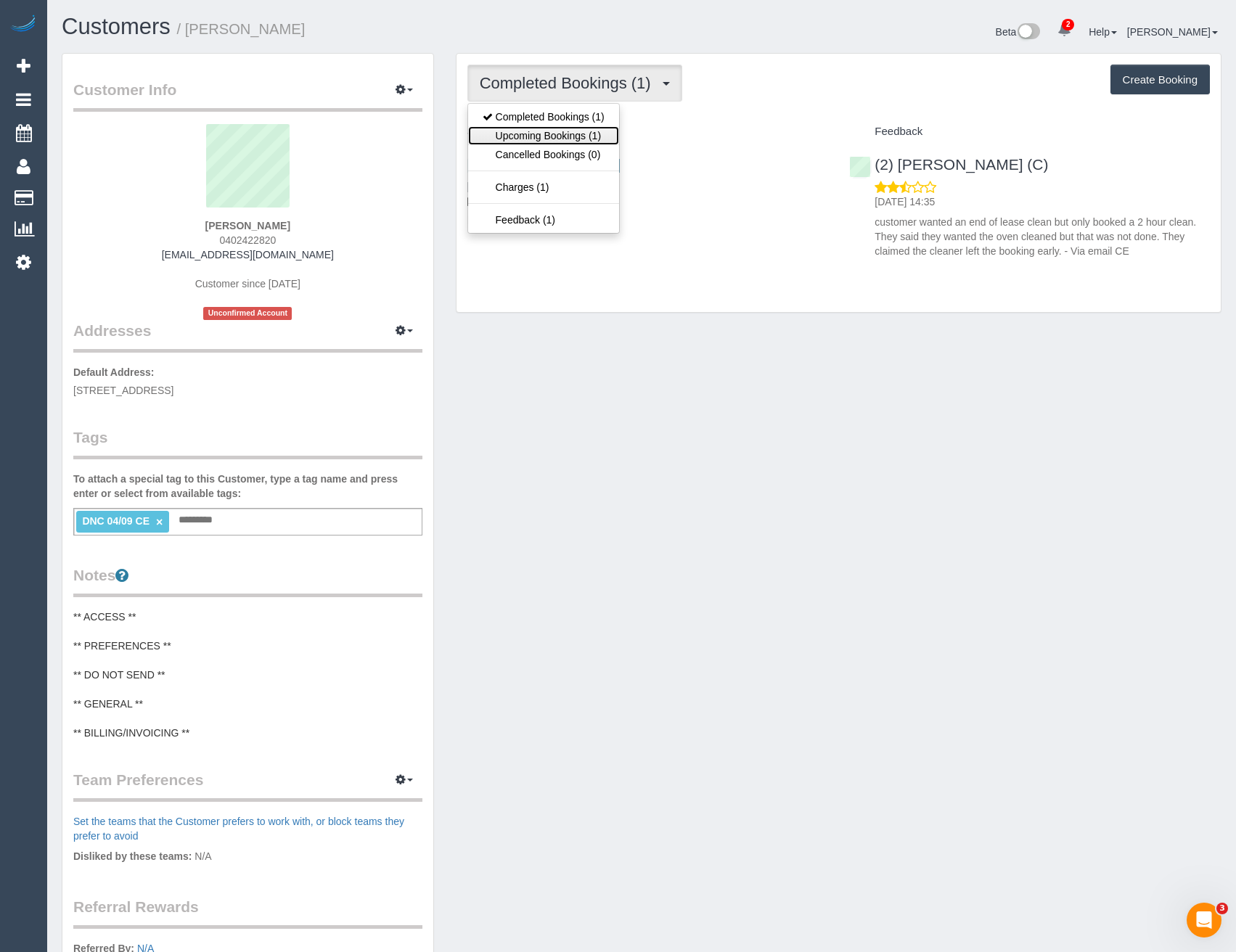
click at [563, 136] on link "Upcoming Bookings (1)" at bounding box center [544, 135] width 151 height 18
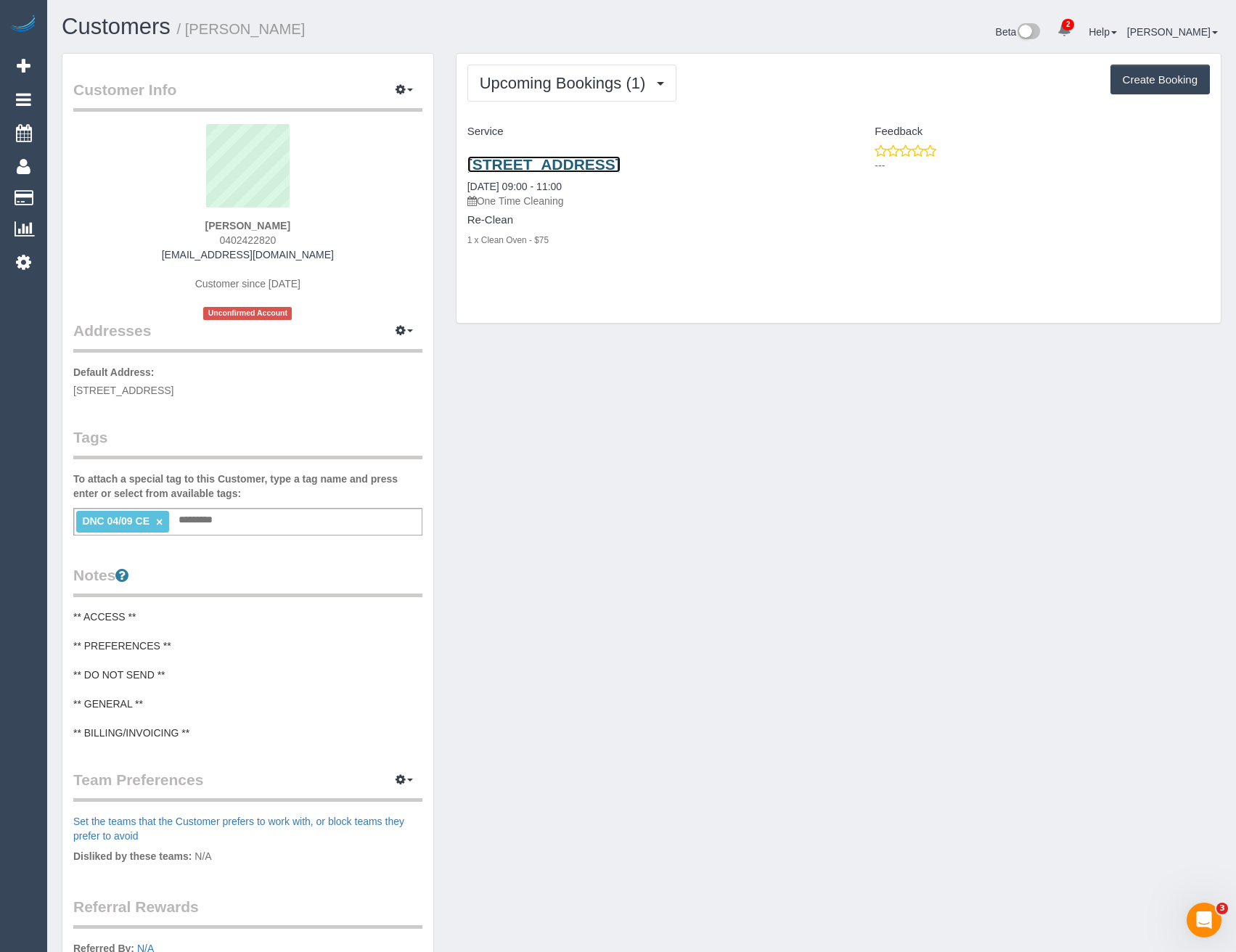
click at [621, 162] on link "4 Acacia Place, 601, Abbotsford, VIC 3067" at bounding box center [544, 164] width 153 height 17
click at [559, 82] on span "Upcoming Bookings (1)" at bounding box center [567, 83] width 174 height 18
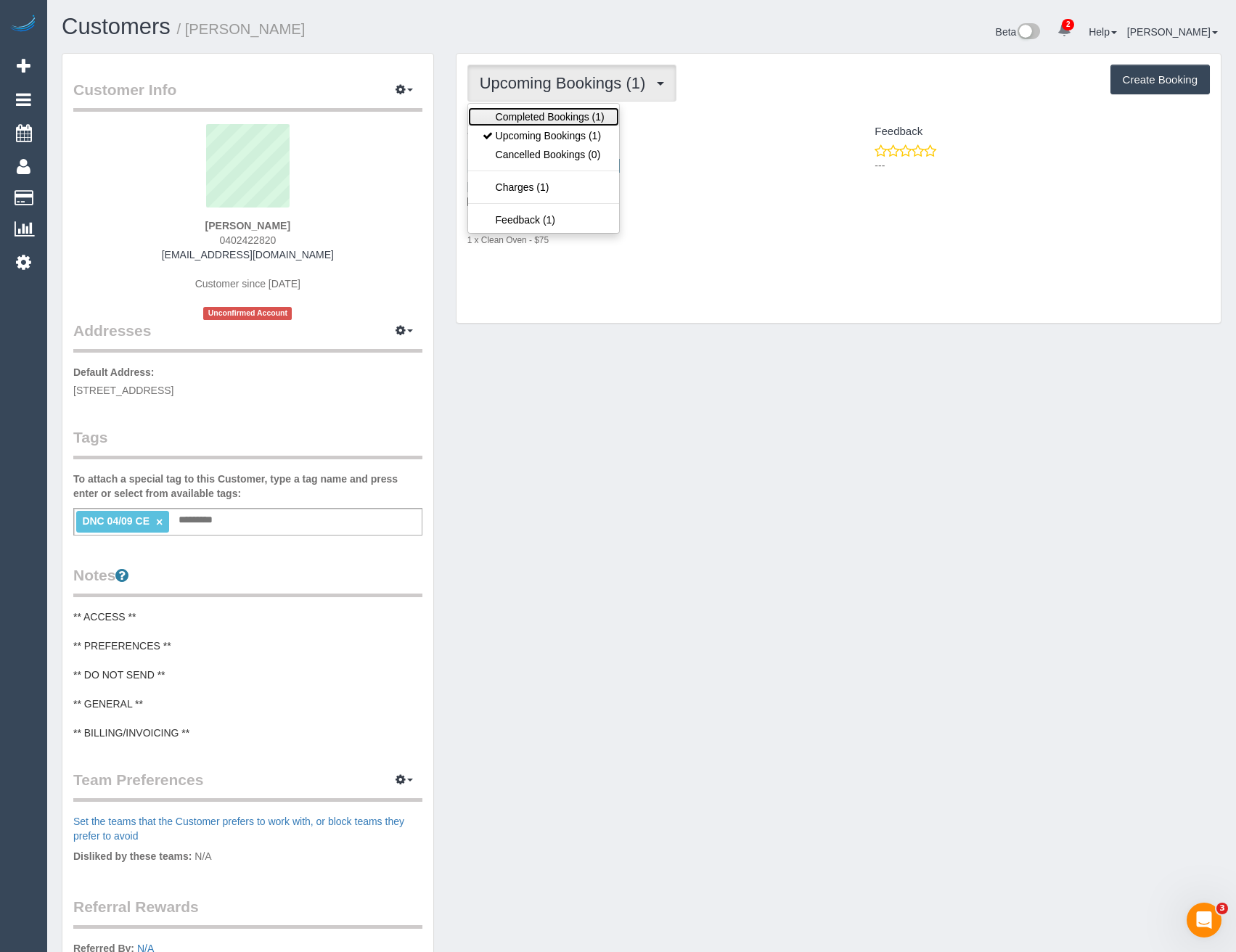
click at [564, 109] on link "Completed Bookings (1)" at bounding box center [544, 117] width 151 height 18
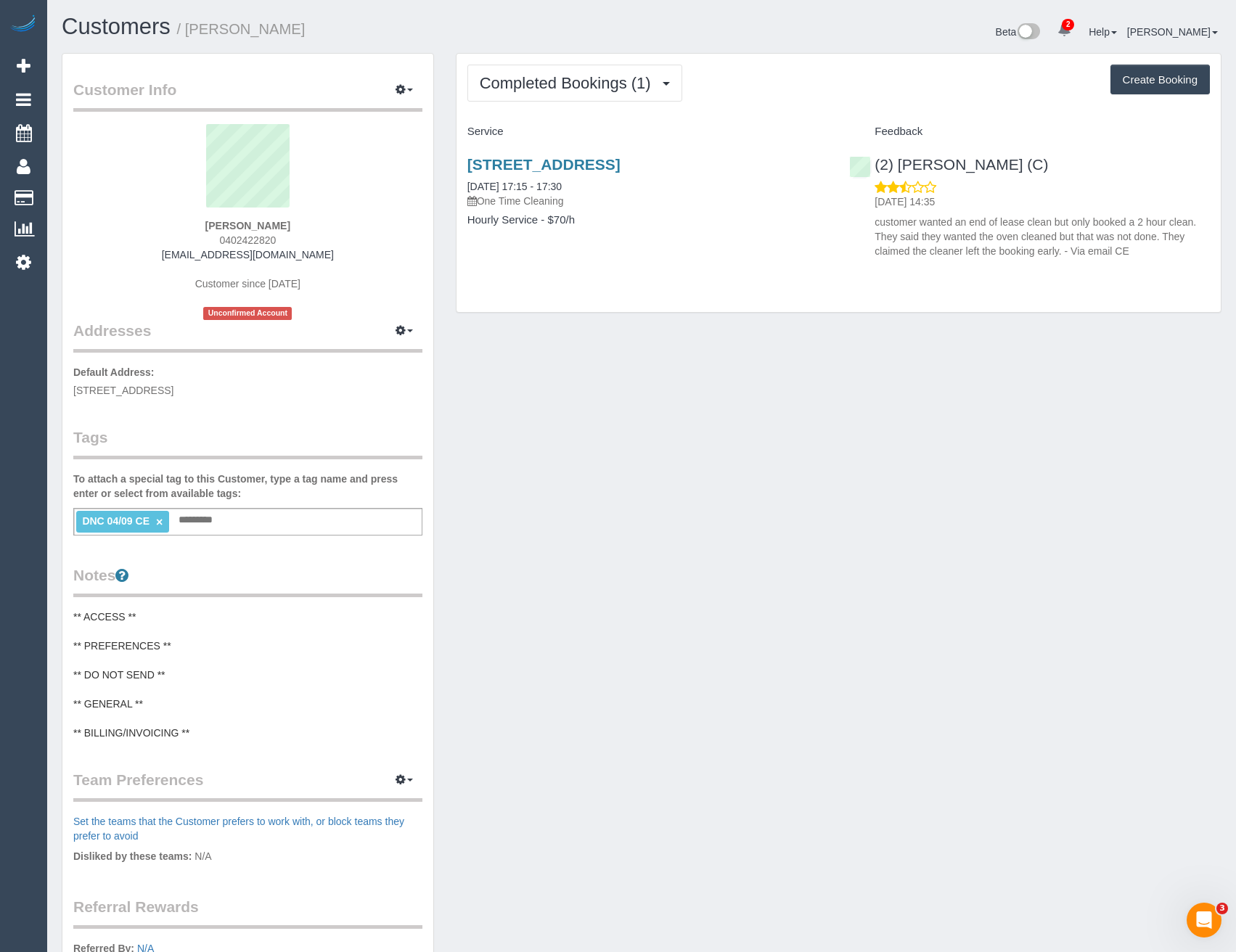
drag, startPoint x: 320, startPoint y: 256, endPoint x: 168, endPoint y: 257, distance: 152.0
click at [168, 257] on div "Jacob Walker 0402422820 jacobwalker49@outlook.com Customer since 2025 Unconfirm…" at bounding box center [248, 222] width 349 height 196
copy link "[EMAIL_ADDRESS][DOMAIN_NAME]"
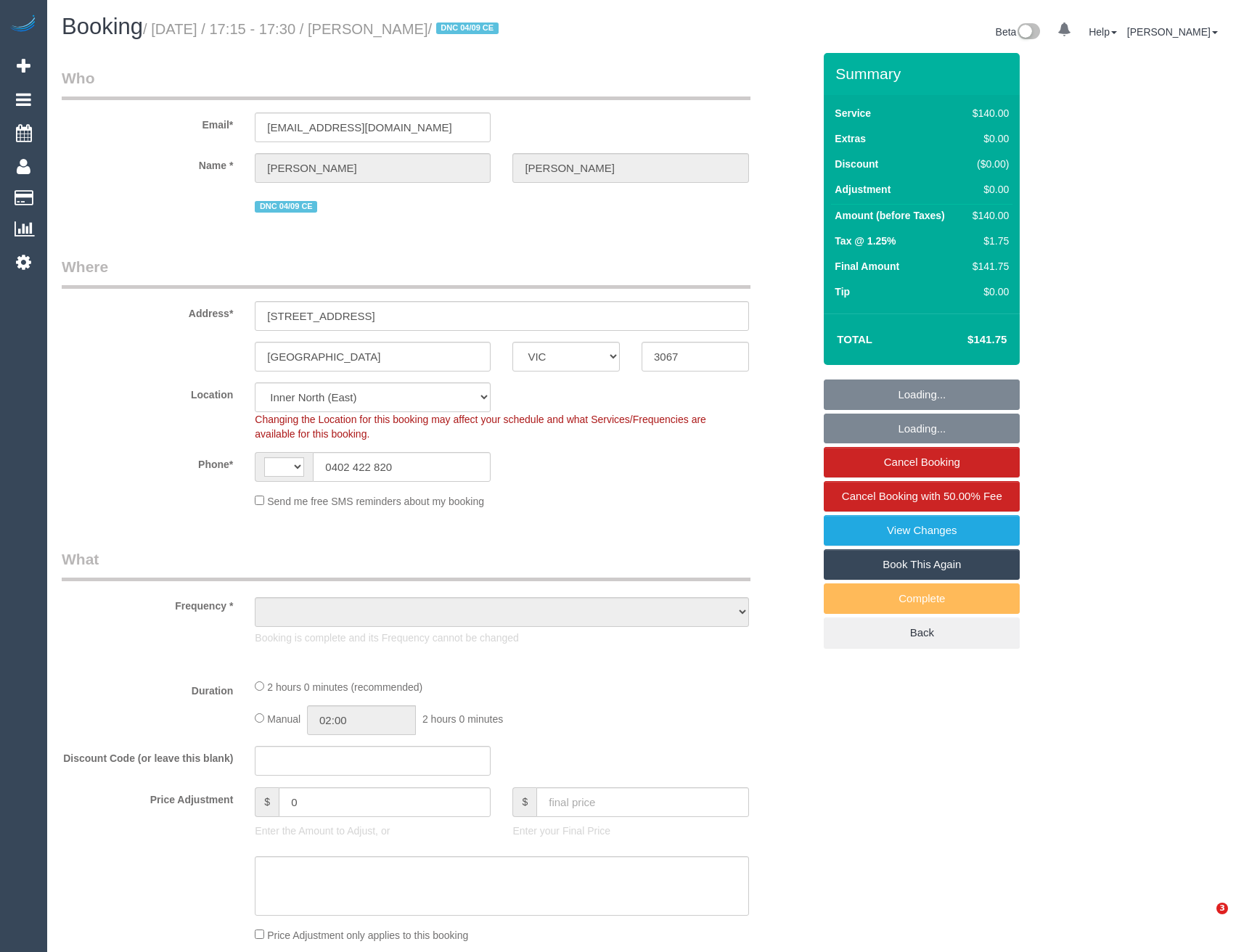
select select "VIC"
select select "string:AU"
select select "object:1730"
select select "number:28"
select select "number:14"
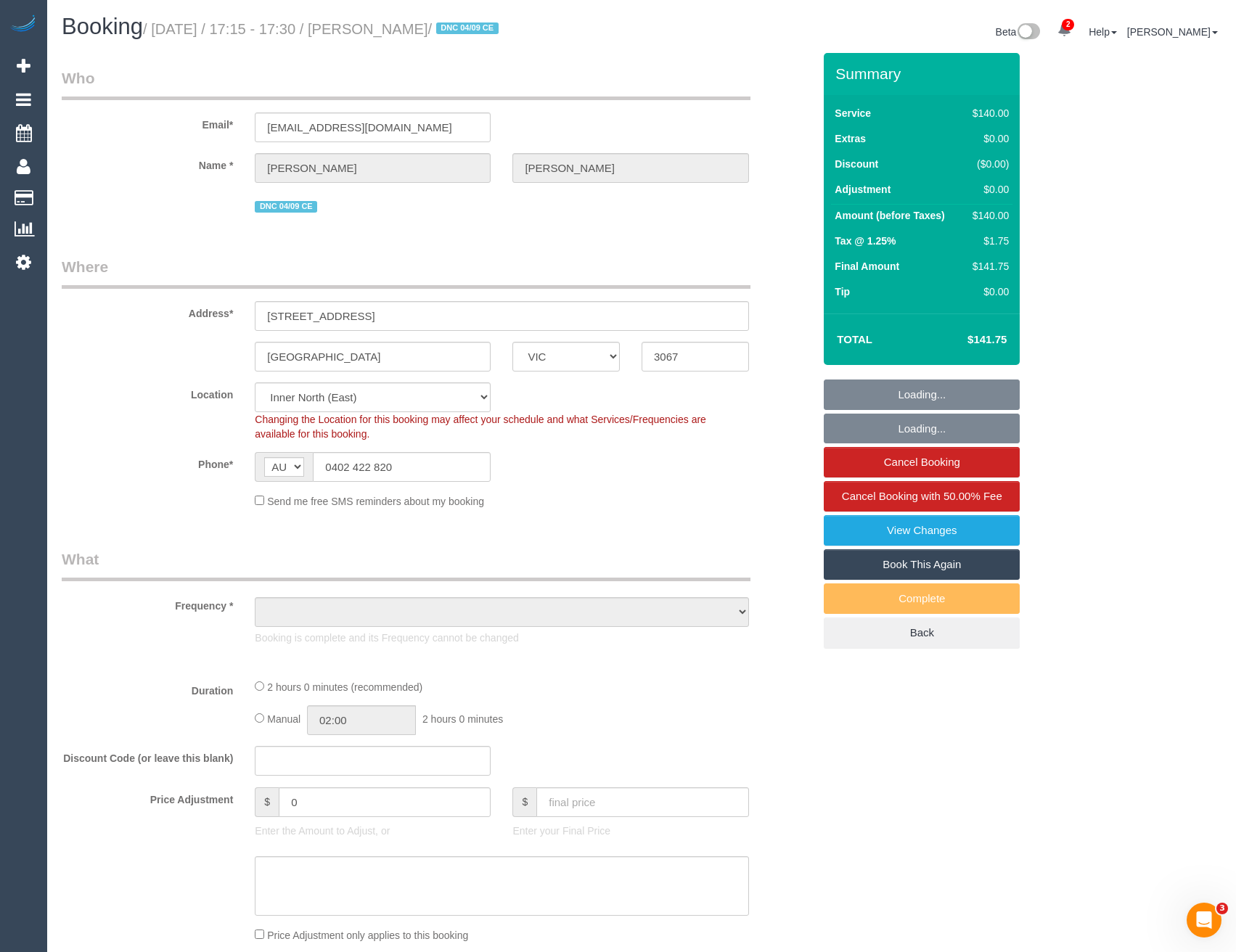
select select "number:18"
select select "number:25"
select select "number:12"
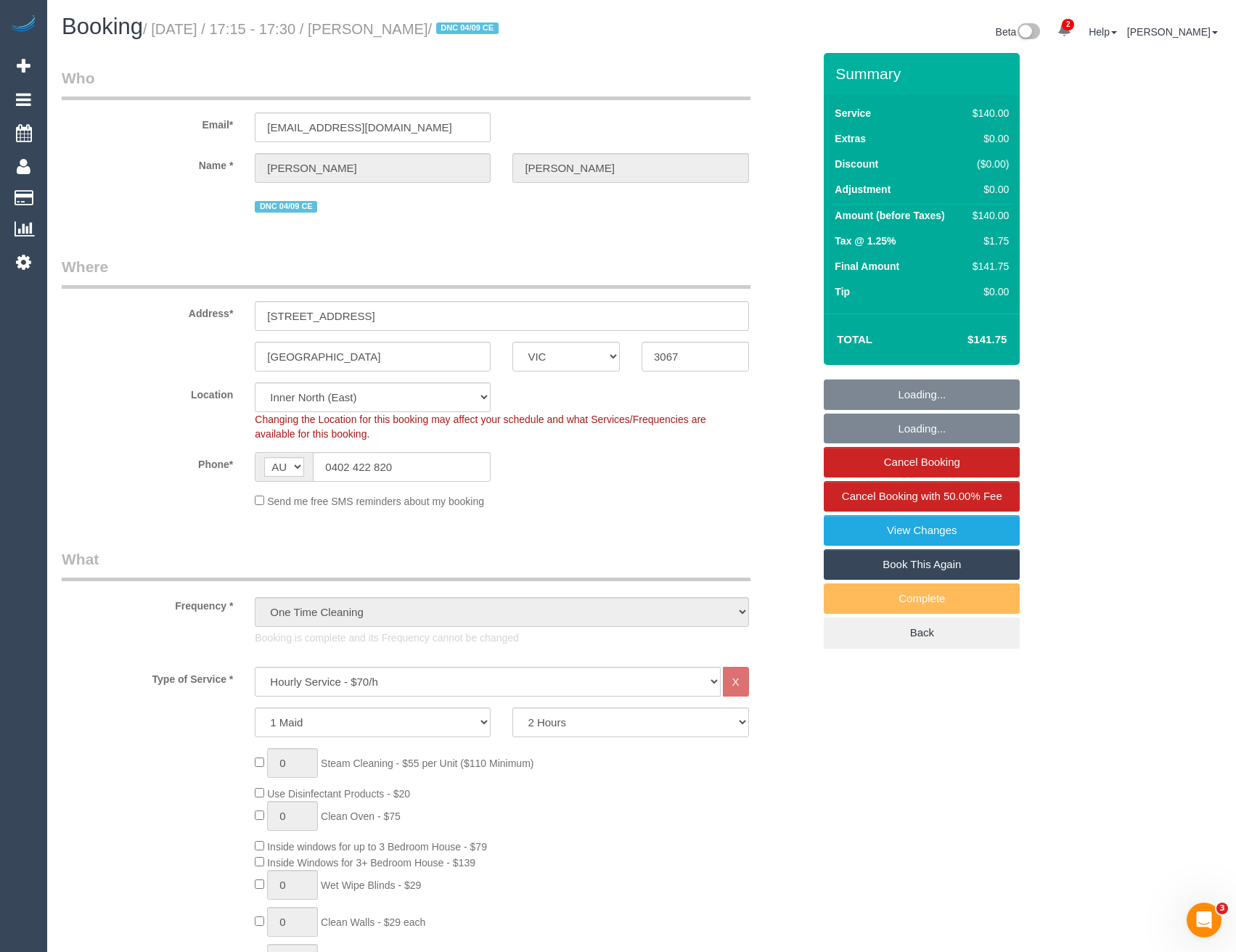
select select "string:stripe-pm_1S2gpF2GScqysDRVhMzYVQ14"
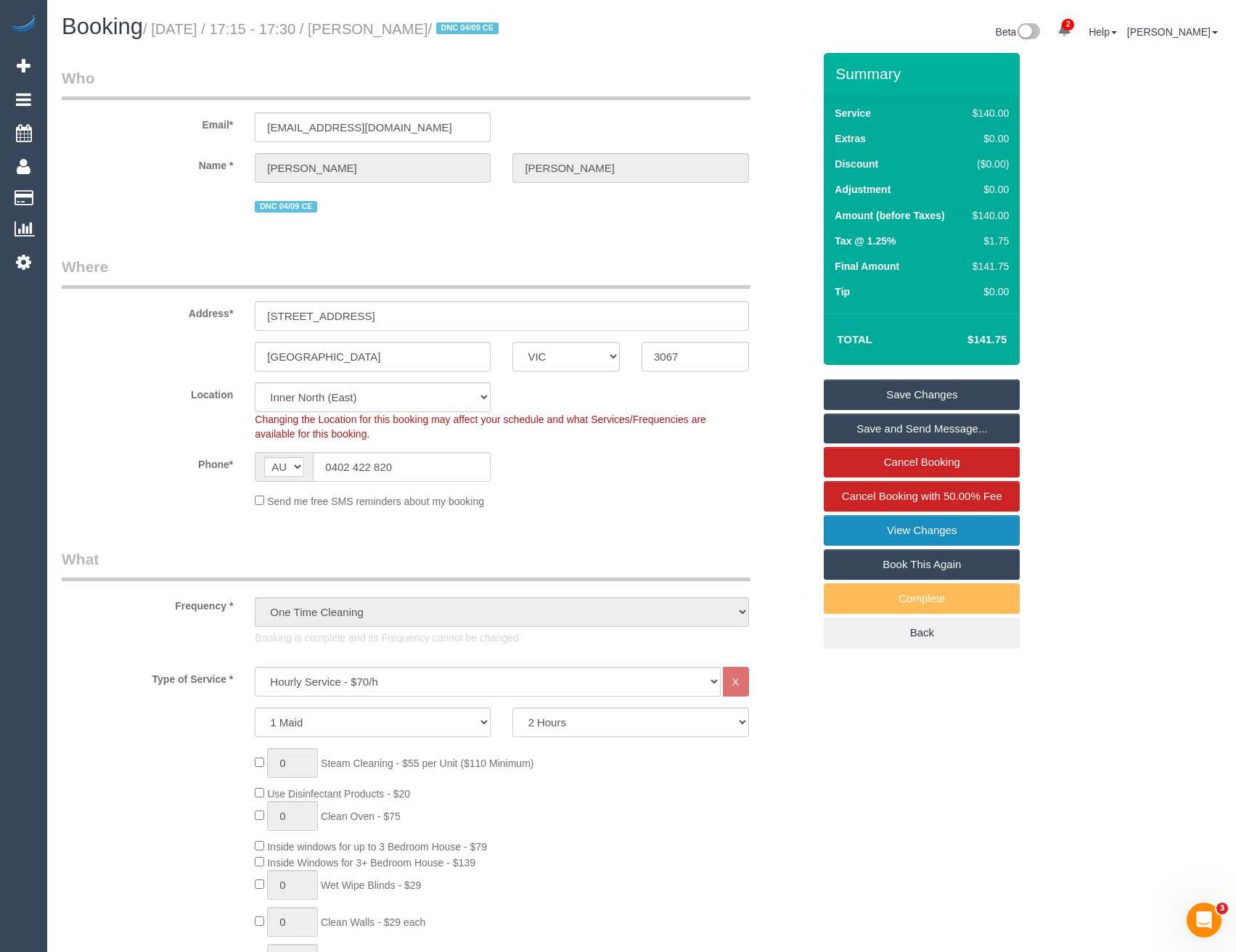
click at [907, 527] on link "View Changes" at bounding box center [922, 531] width 196 height 31
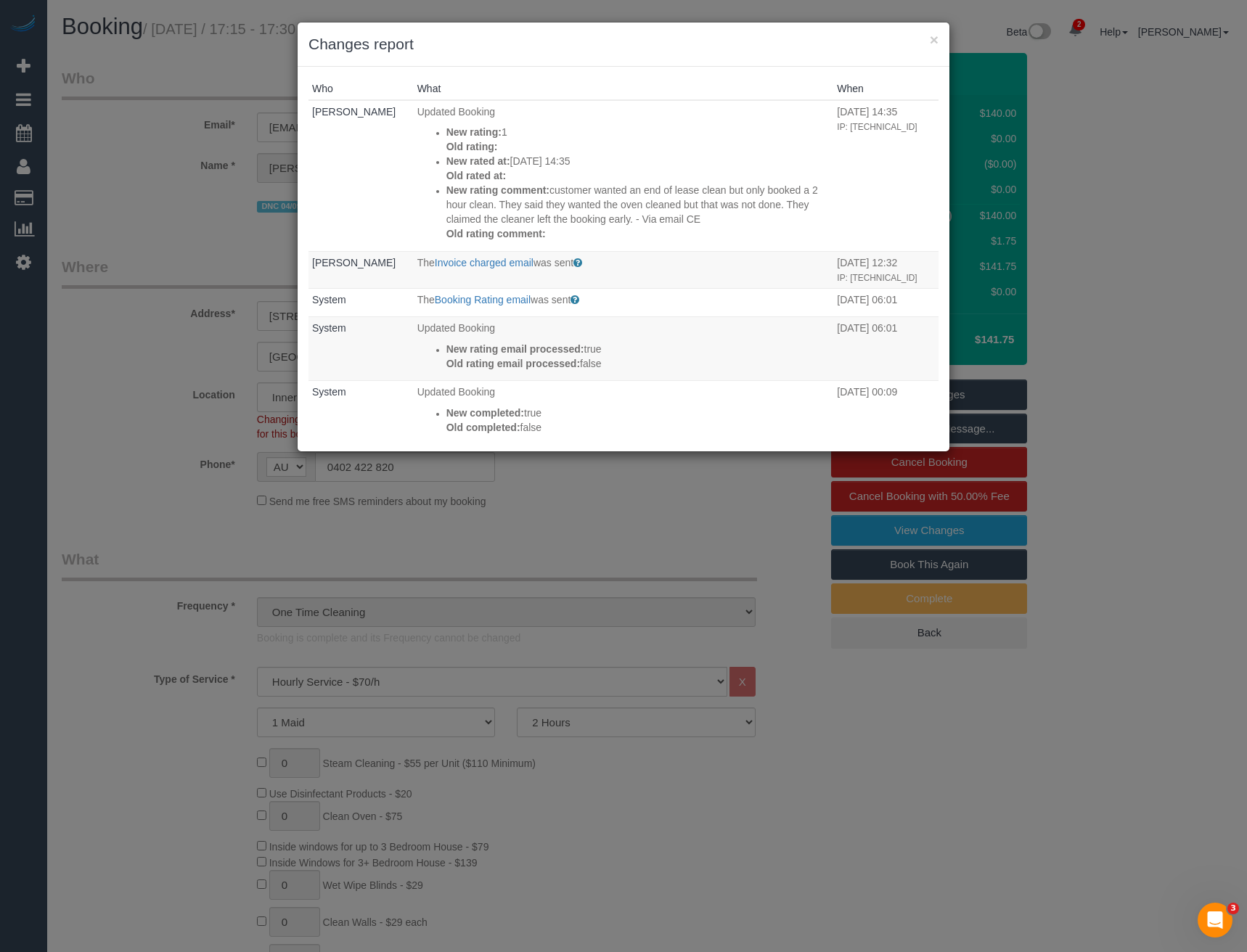
click at [593, 536] on div "× Changes report Who What When Chellsea Espinosa Updated Booking New rating: 1 …" at bounding box center [623, 476] width 1247 height 952
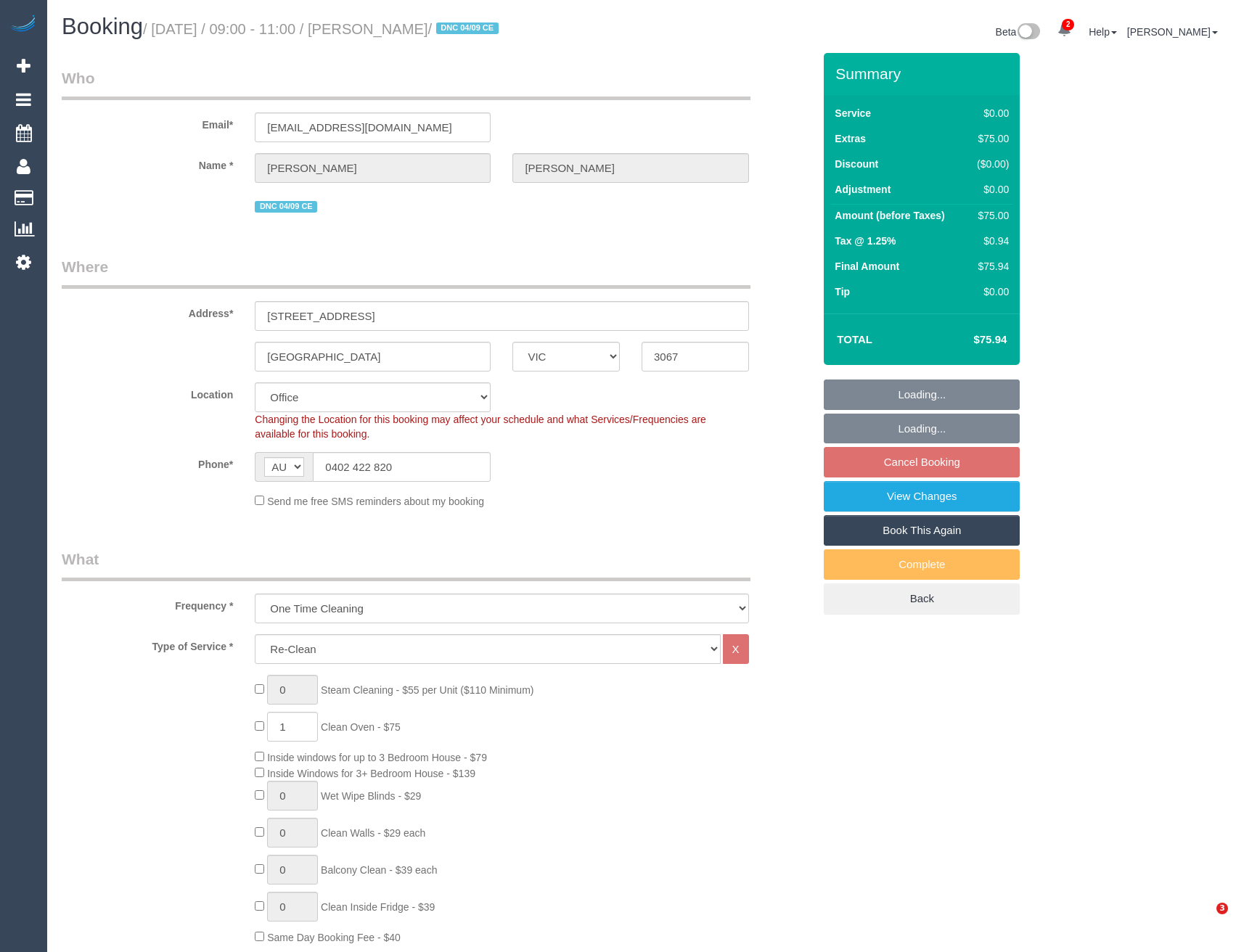
select select "VIC"
select select "number:28"
select select "number:17"
select select "number:18"
select select "number:25"
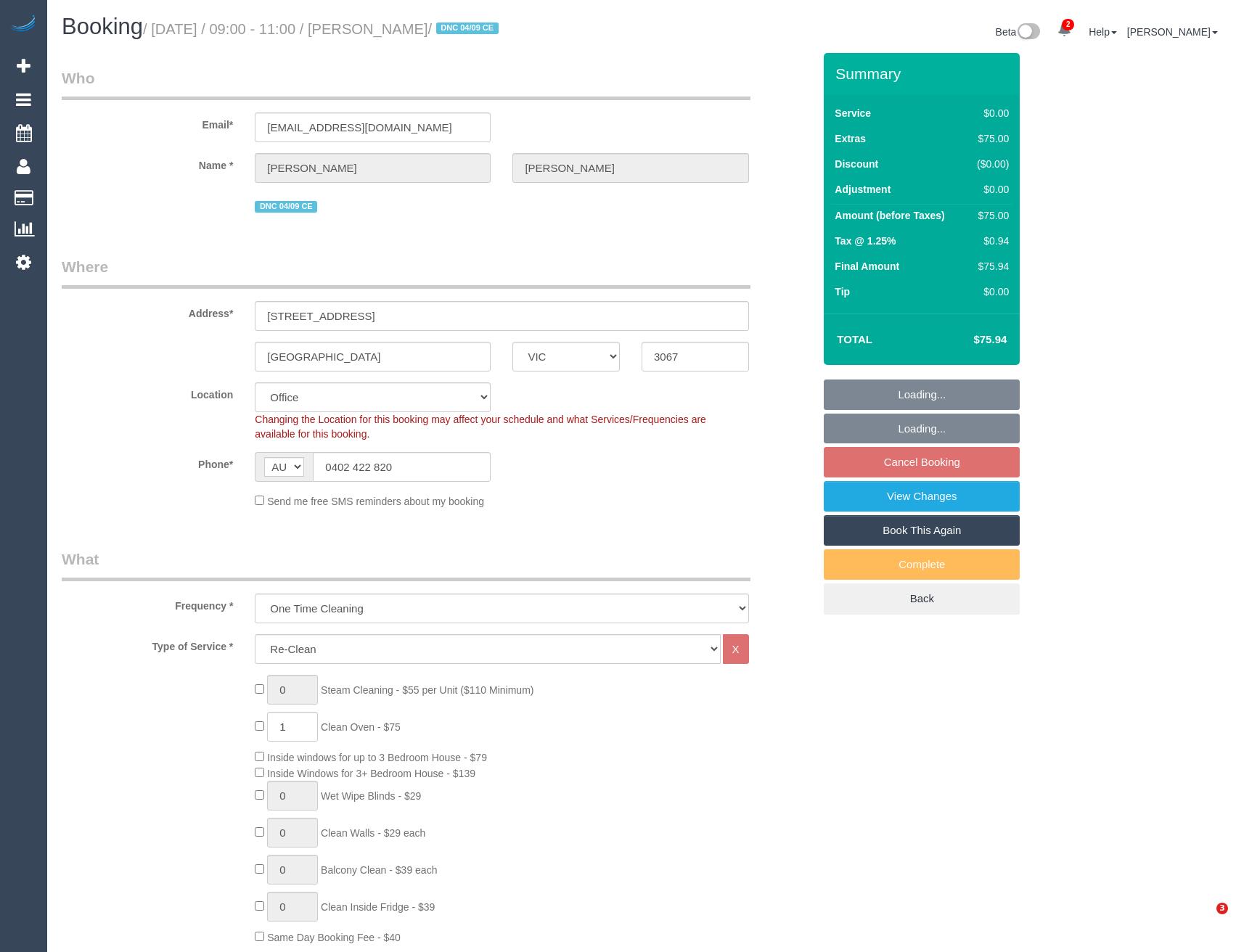
select select "number:12"
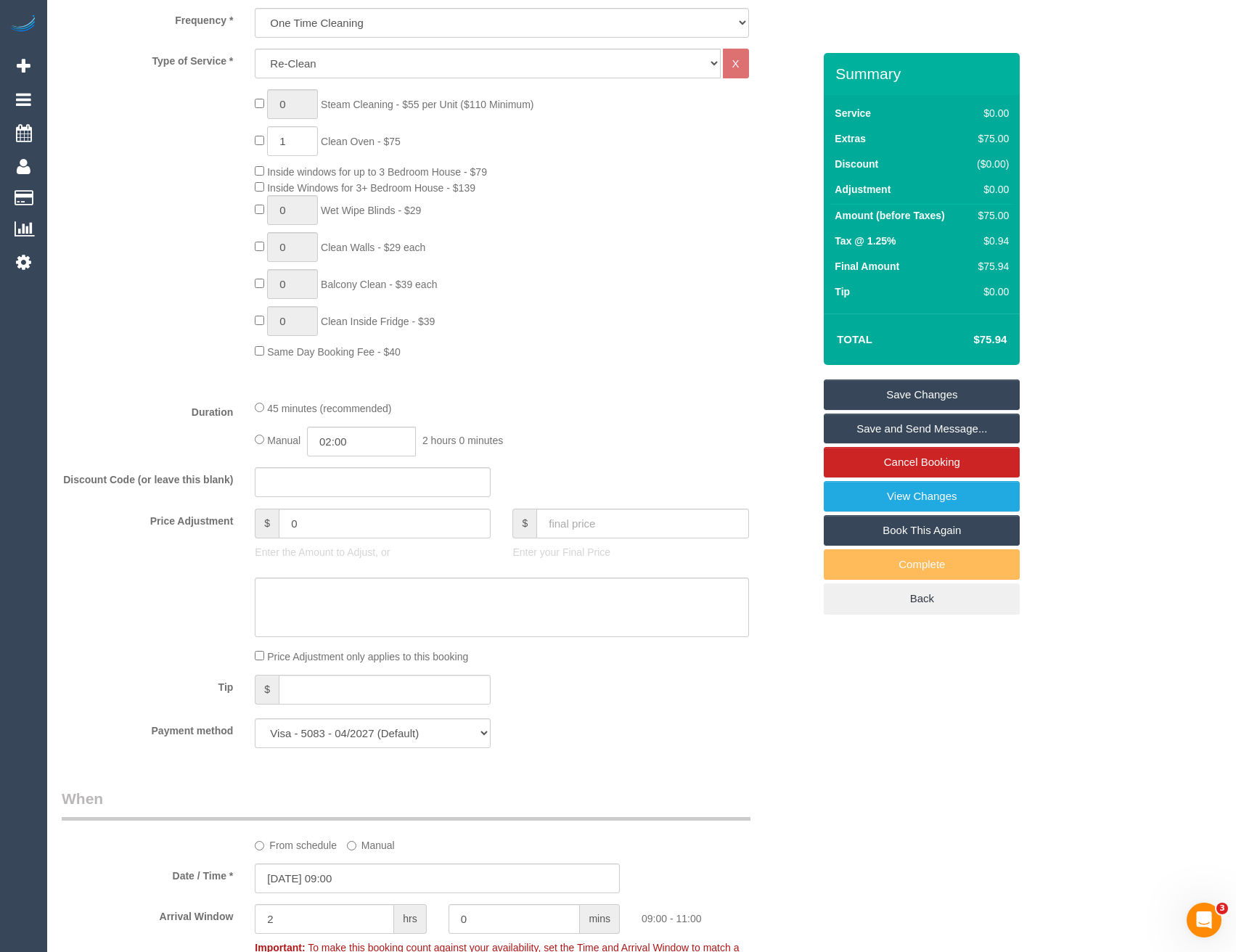
scroll to position [726, 0]
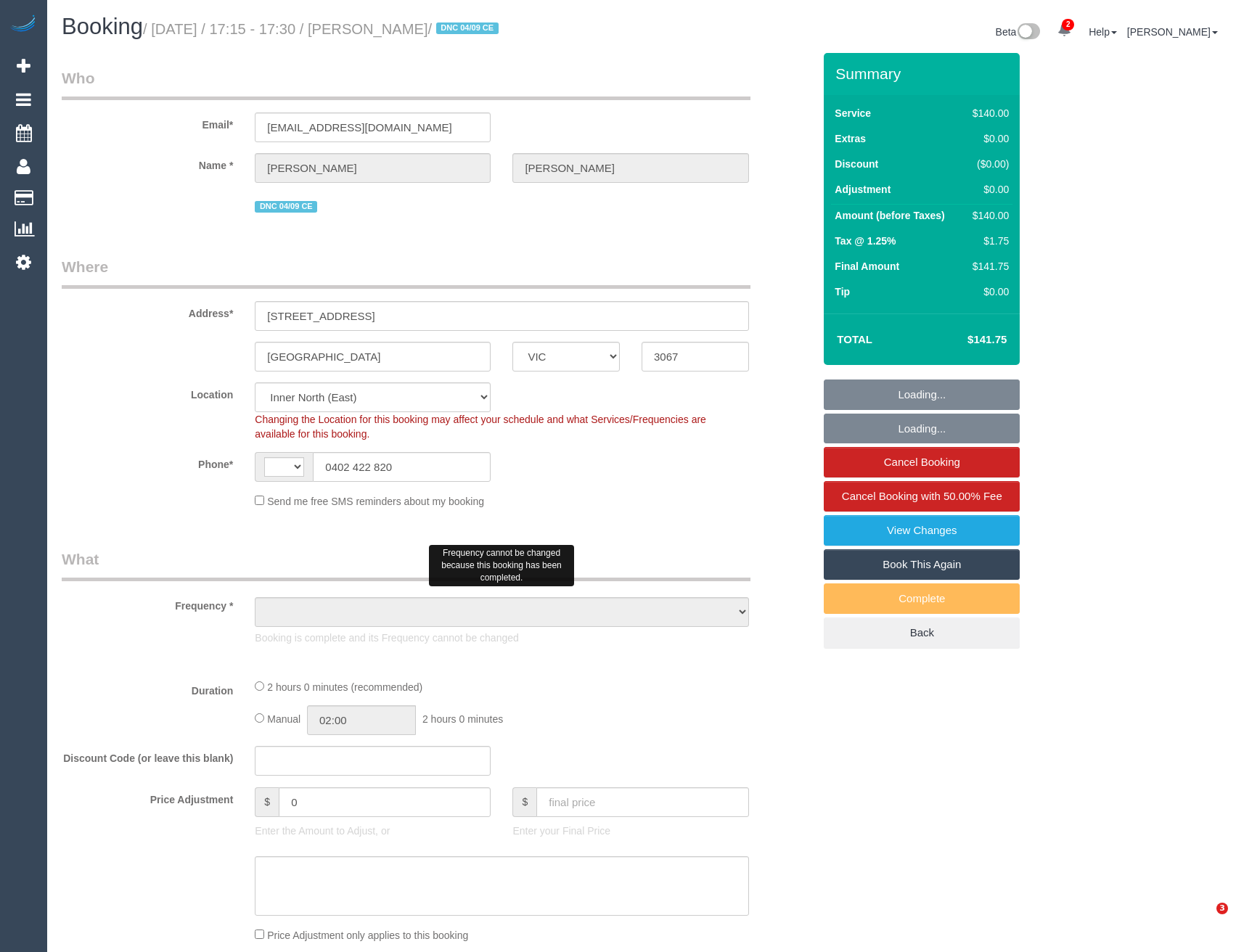
select select "VIC"
select select "string:AU"
select select "object:1569"
select select "number:28"
select select "number:14"
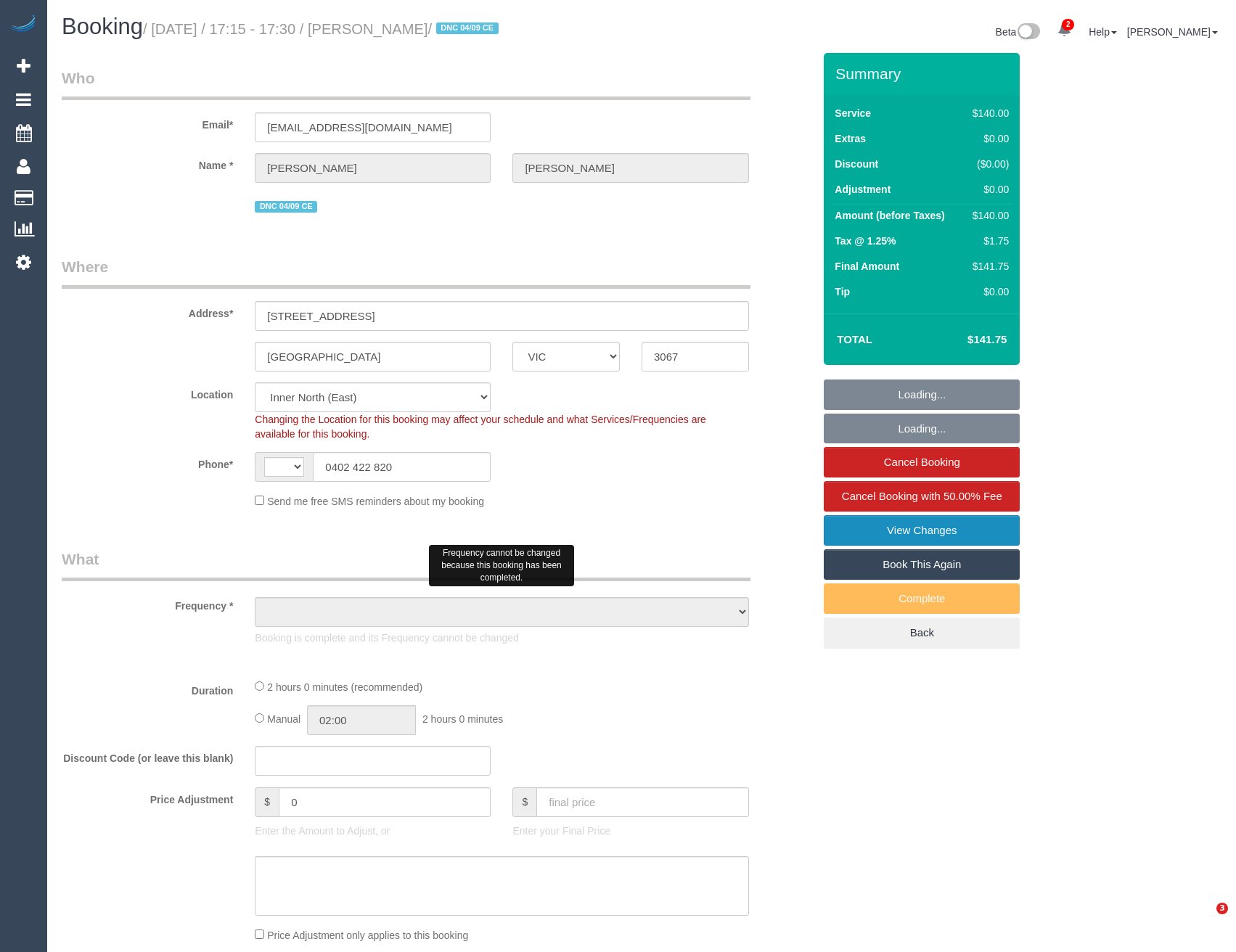
select select "number:18"
select select "number:25"
select select "number:12"
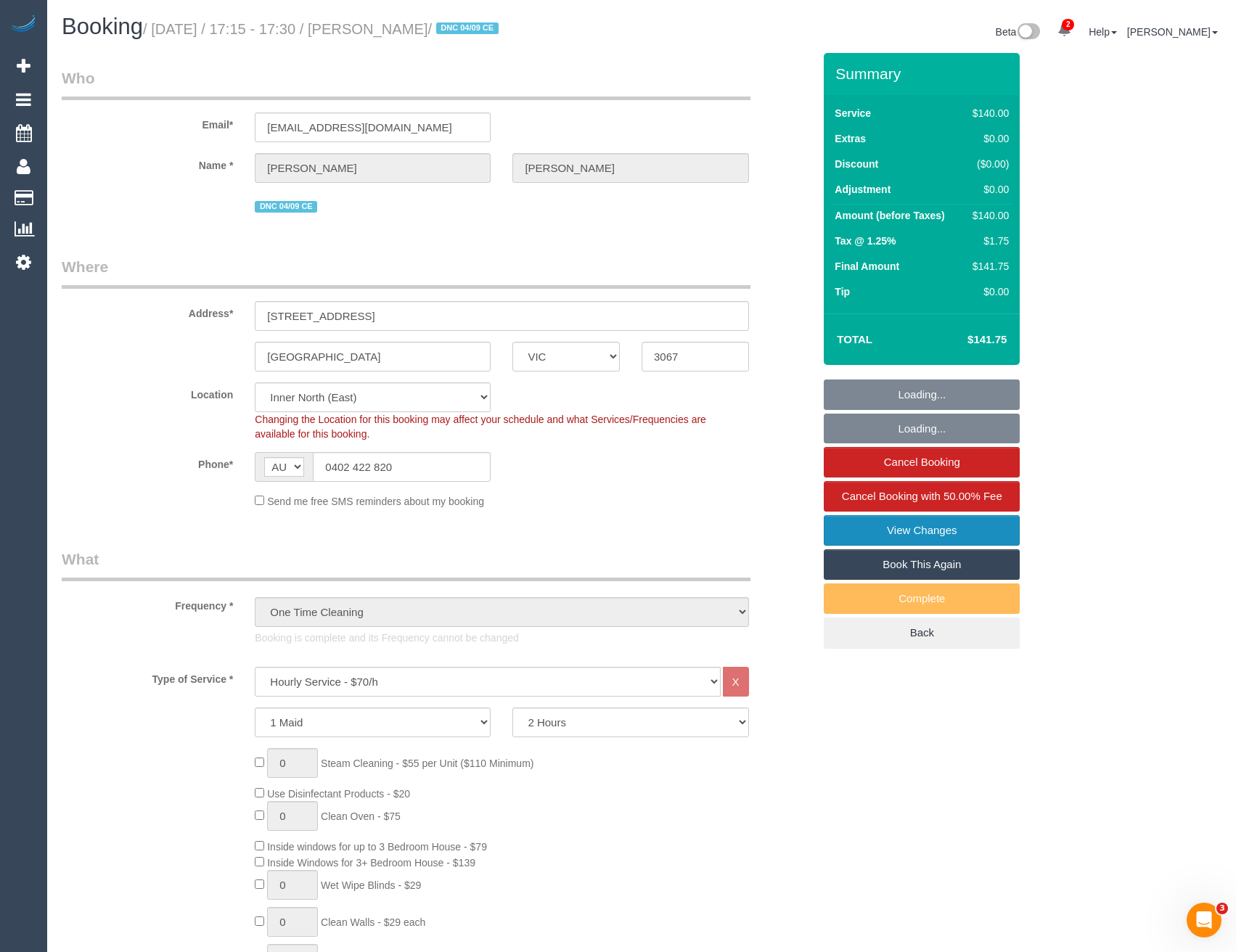
click at [899, 535] on link "View Changes" at bounding box center [922, 531] width 196 height 31
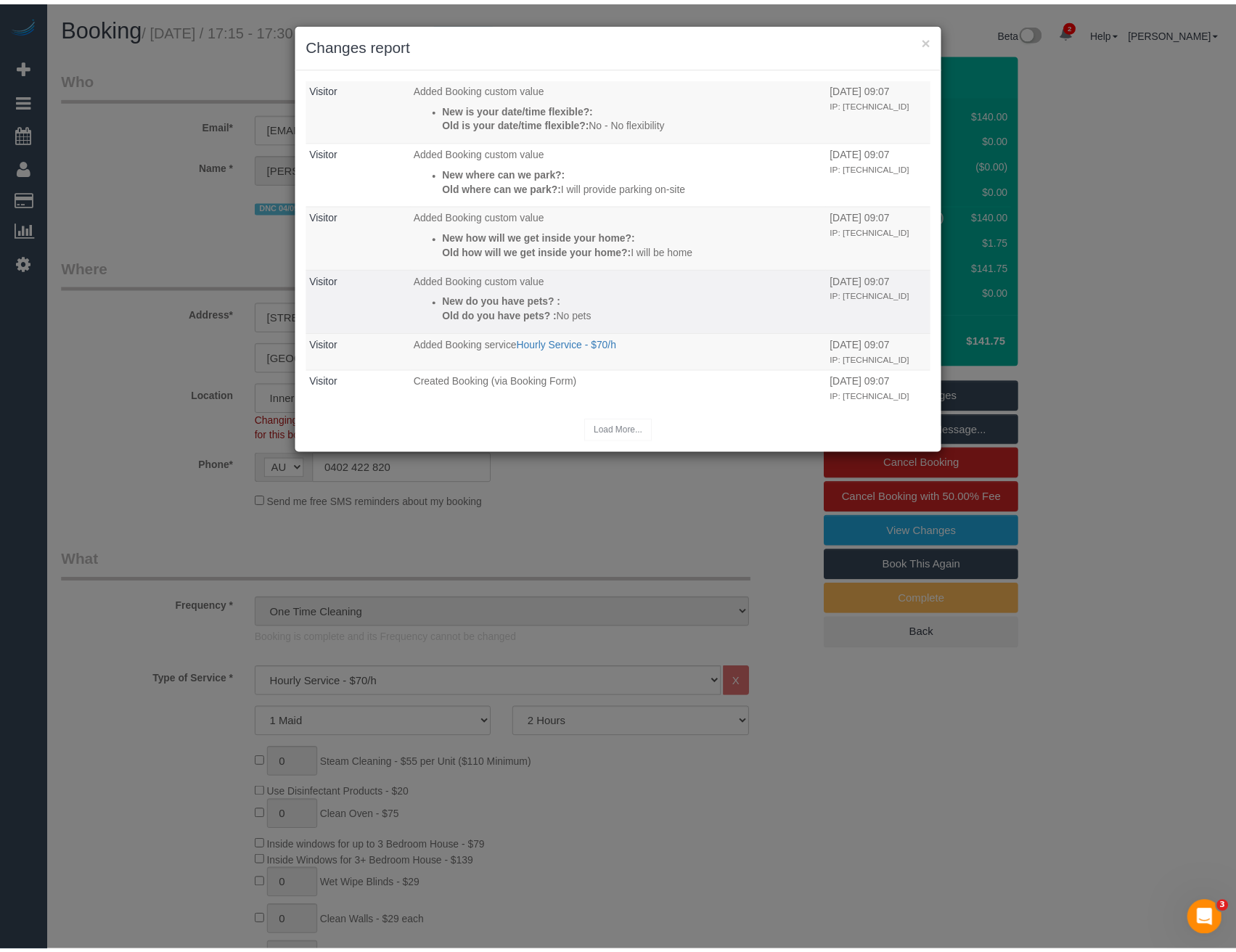
scroll to position [865, 0]
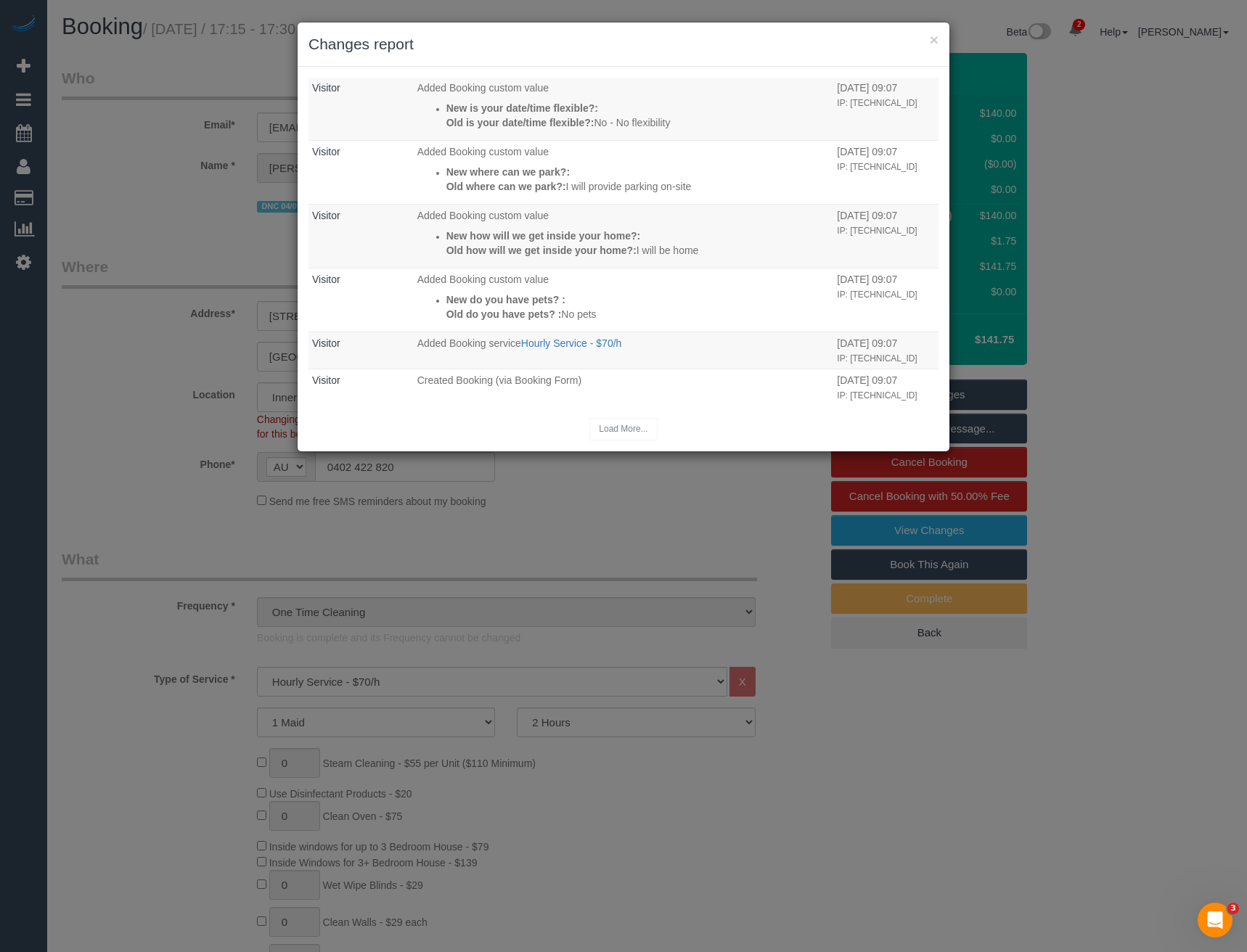
click at [539, 513] on div "× Changes report Who What When [PERSON_NAME] Updated Booking New rating comment…" at bounding box center [623, 476] width 1247 height 952
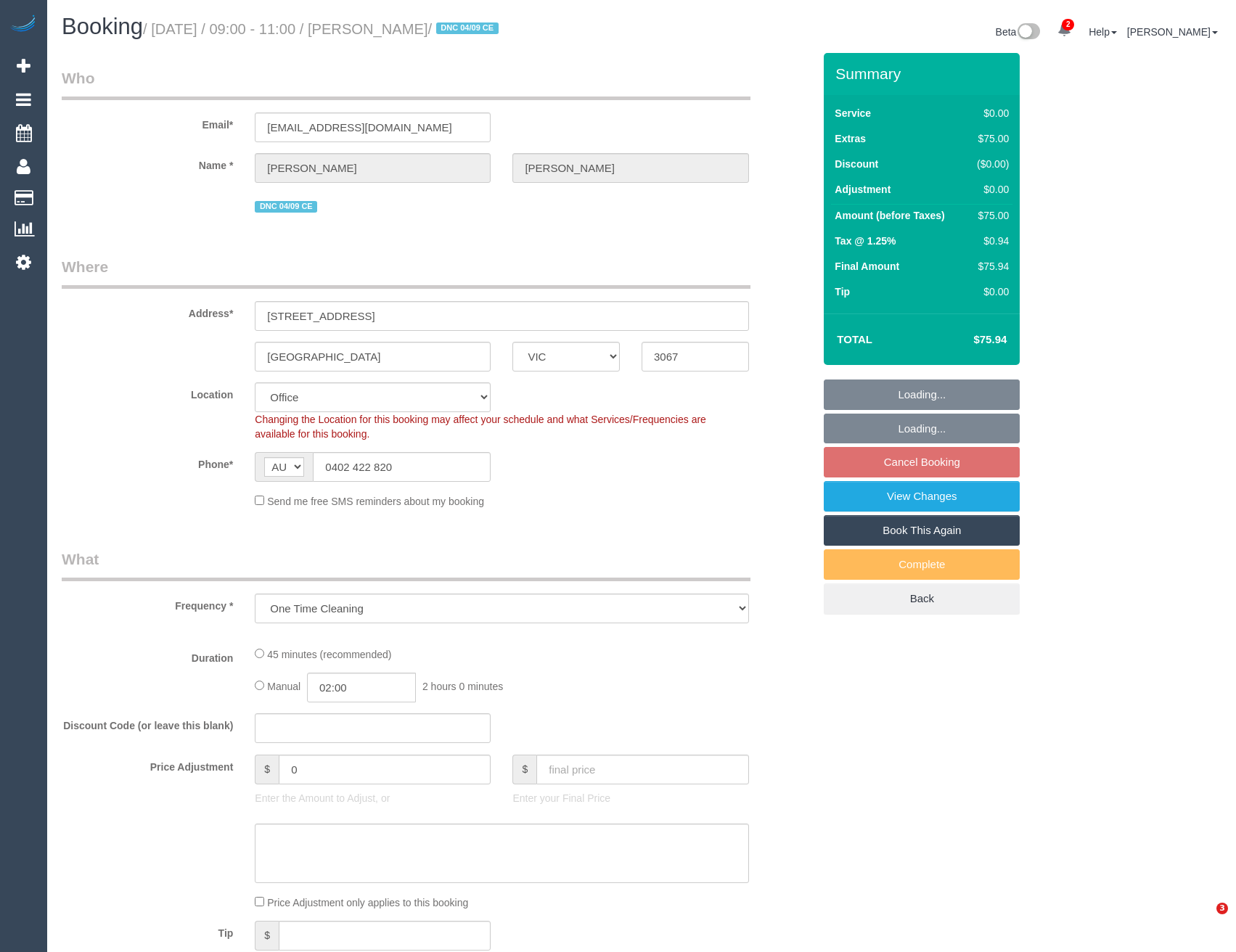
select select "VIC"
select select "object:634"
select select "number:28"
select select "number:17"
select select "number:18"
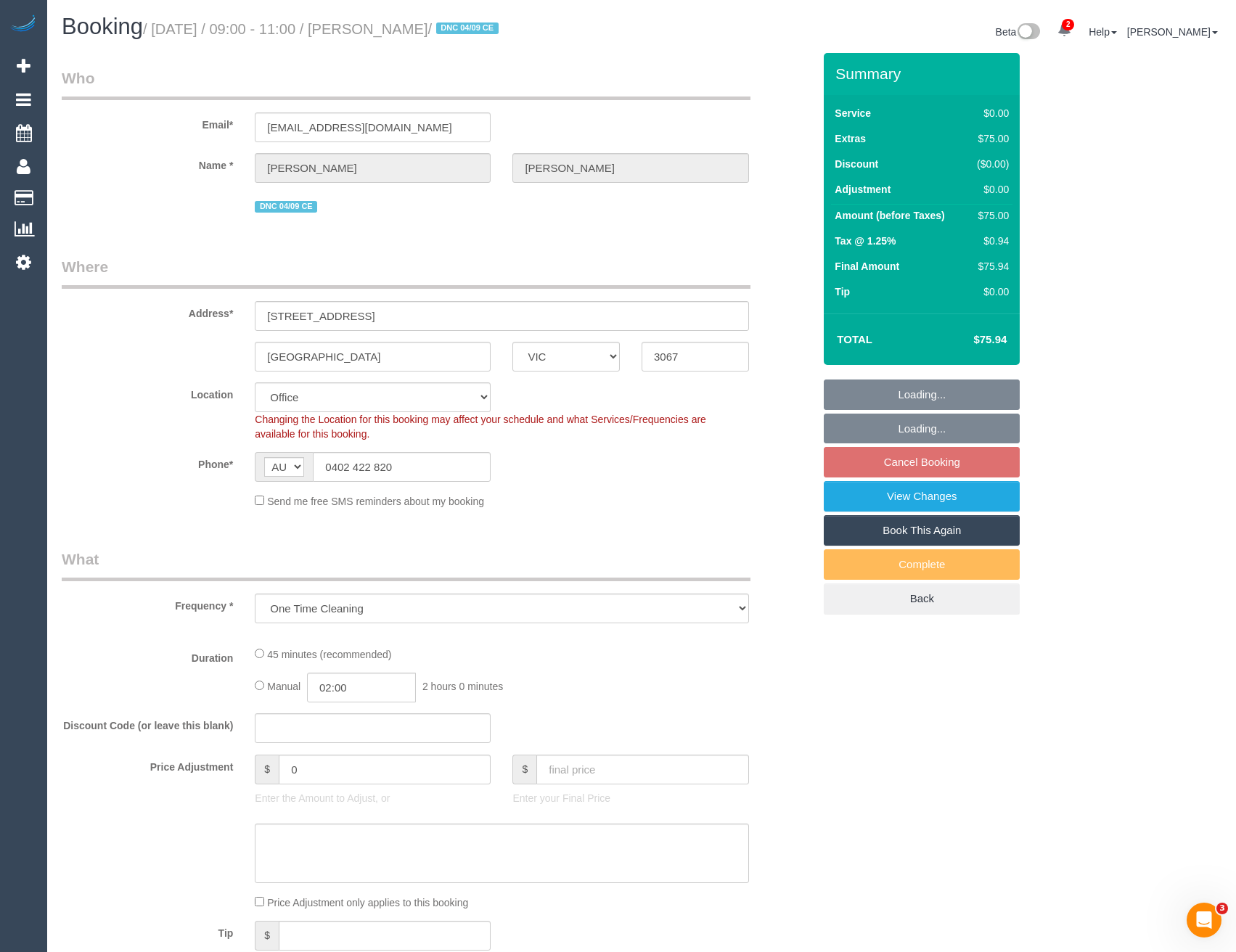
select select "number:25"
select select "number:12"
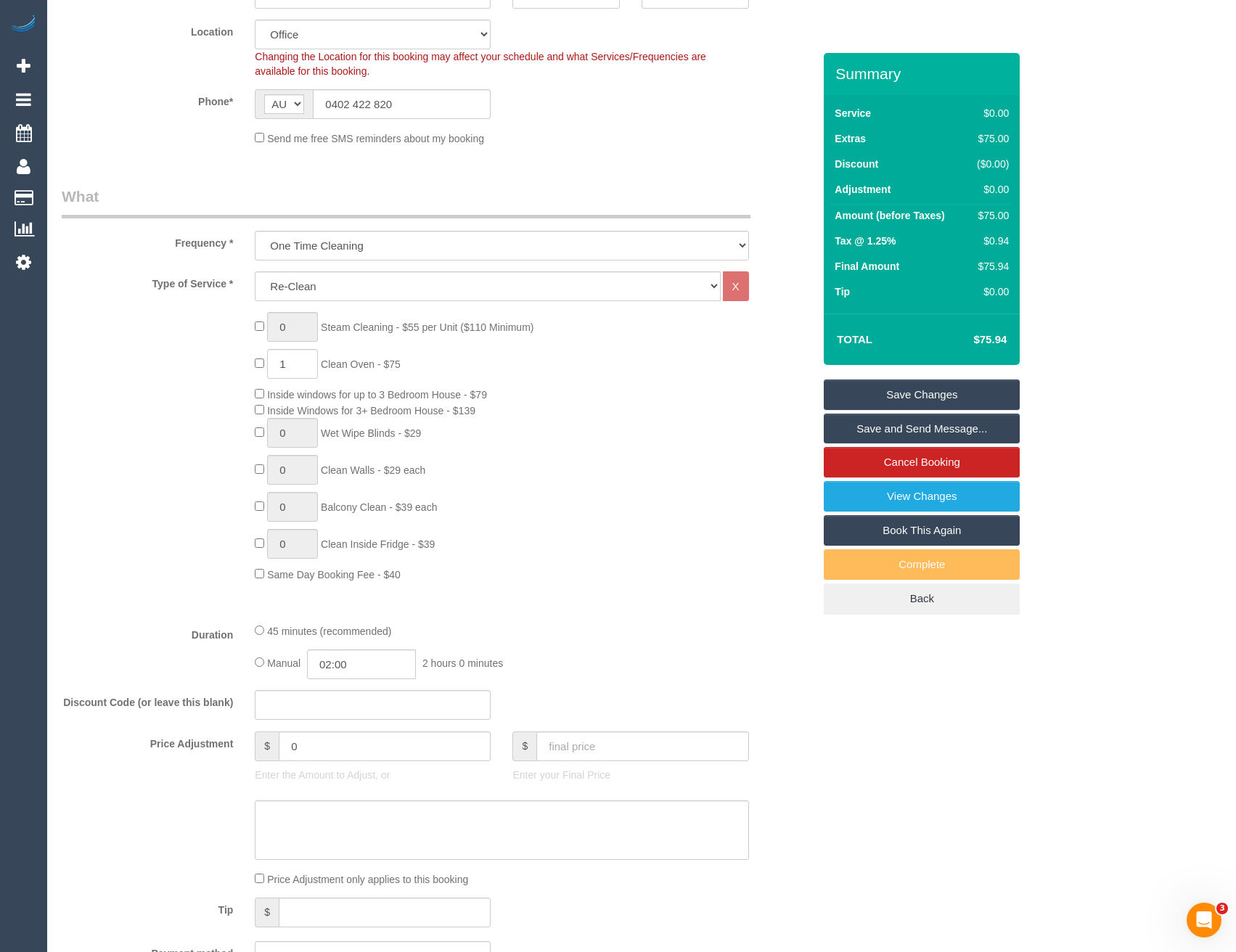
scroll to position [2087, 0]
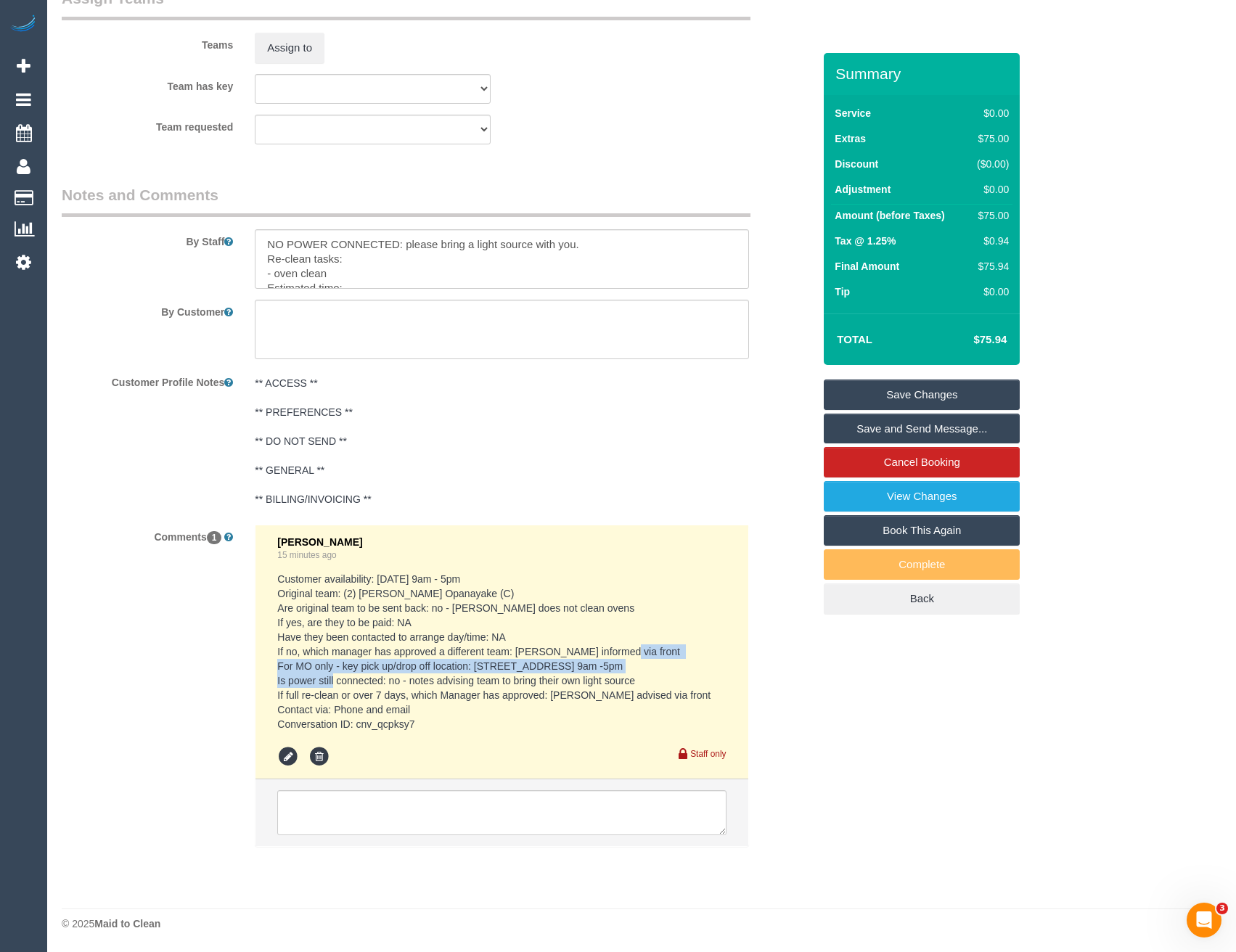
drag, startPoint x: 302, startPoint y: 667, endPoint x: 282, endPoint y: 651, distance: 25.6
click at [277, 651] on pre "Customer availability: [DATE] 9am - 5pm Original team: (2) [PERSON_NAME] Opanay…" at bounding box center [502, 651] width 449 height 160
click at [522, 667] on pre "Customer availability: [DATE] 9am - 5pm Original team: (2) [PERSON_NAME] Opanay…" at bounding box center [502, 651] width 449 height 160
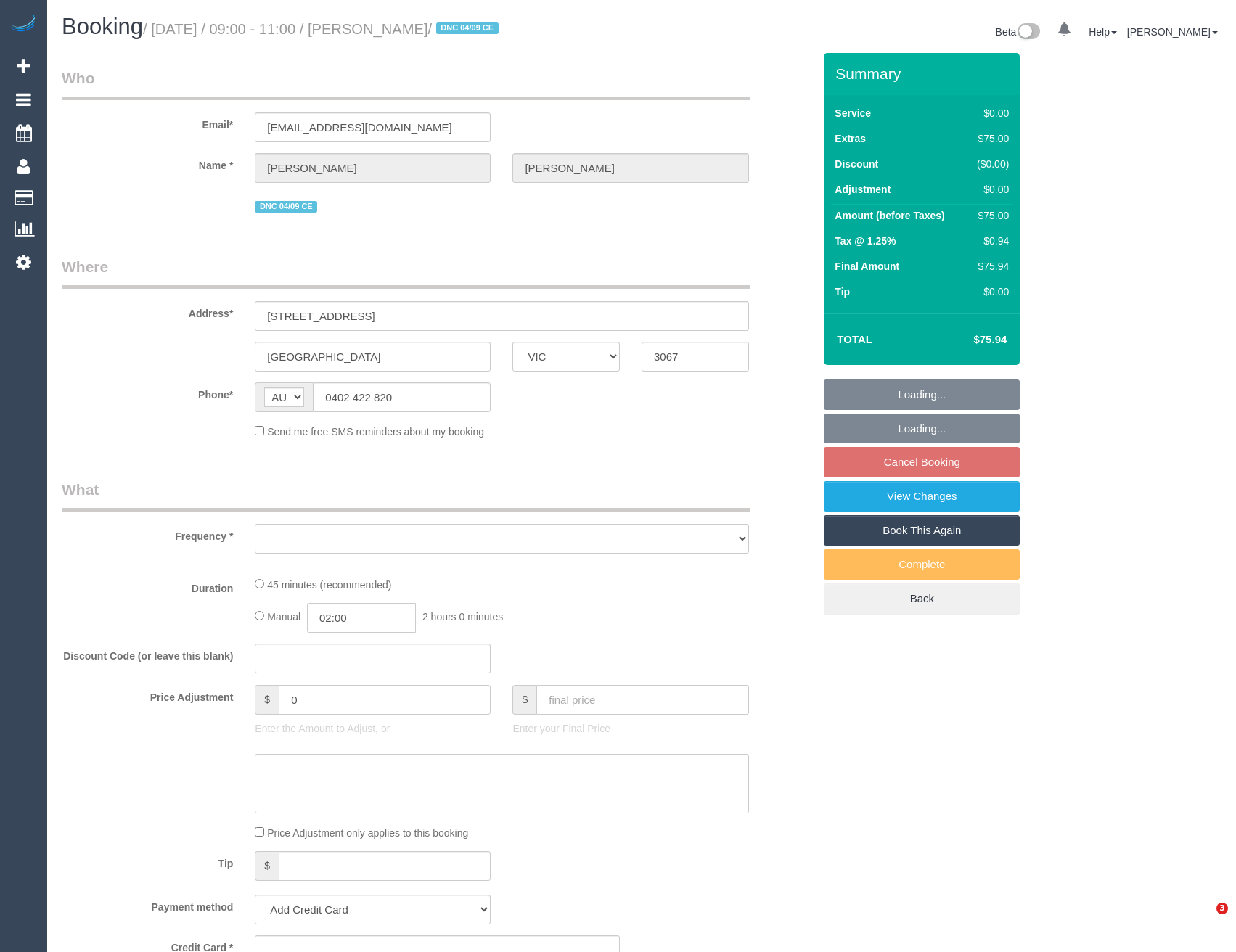
select select "VIC"
select select "object:570"
select select "string:stripe-pm_1S2gpF2GScqysDRVhMzYVQ14"
select select "number:28"
select select "number:17"
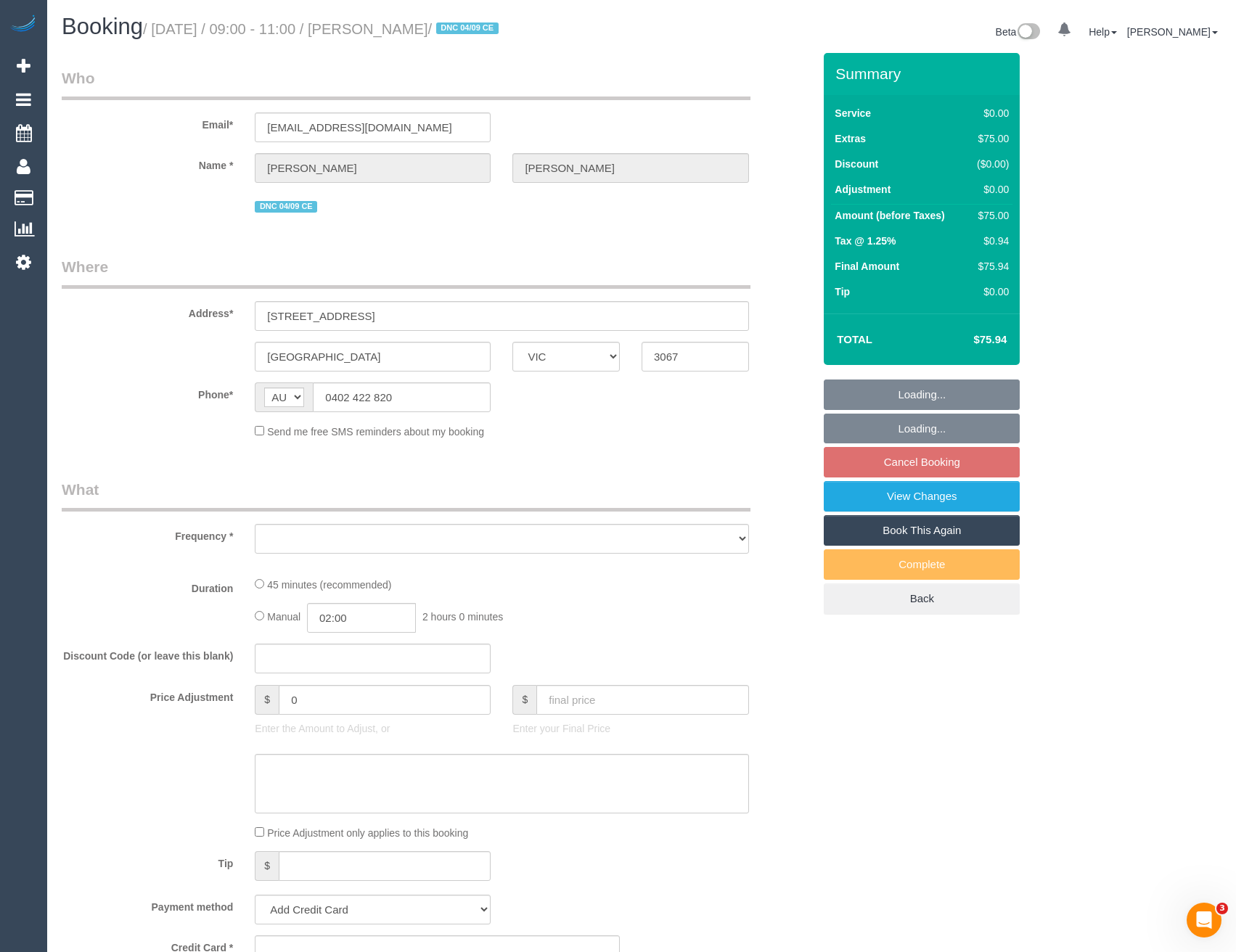
select select "number:18"
select select "number:25"
select select "number:12"
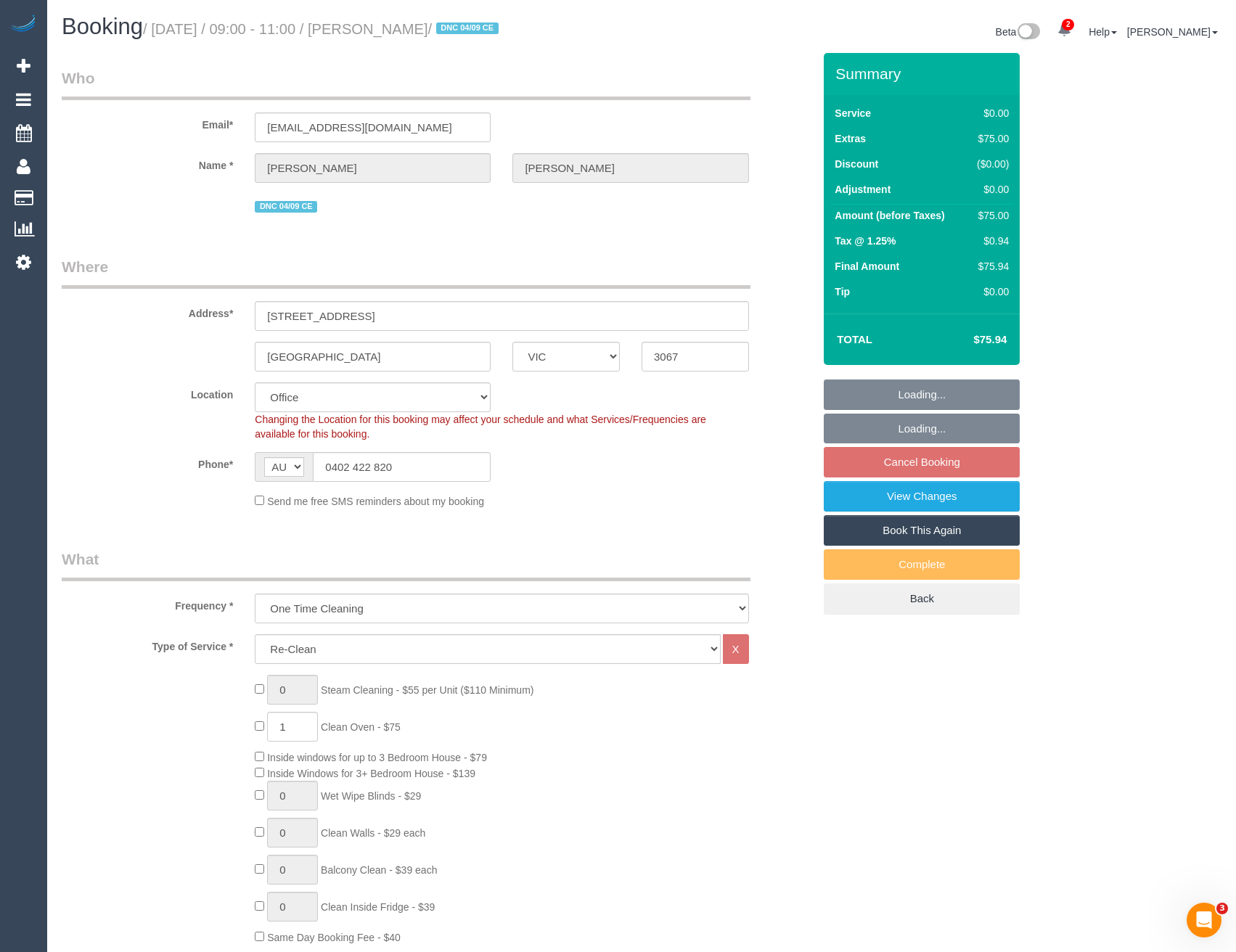
select select "object:794"
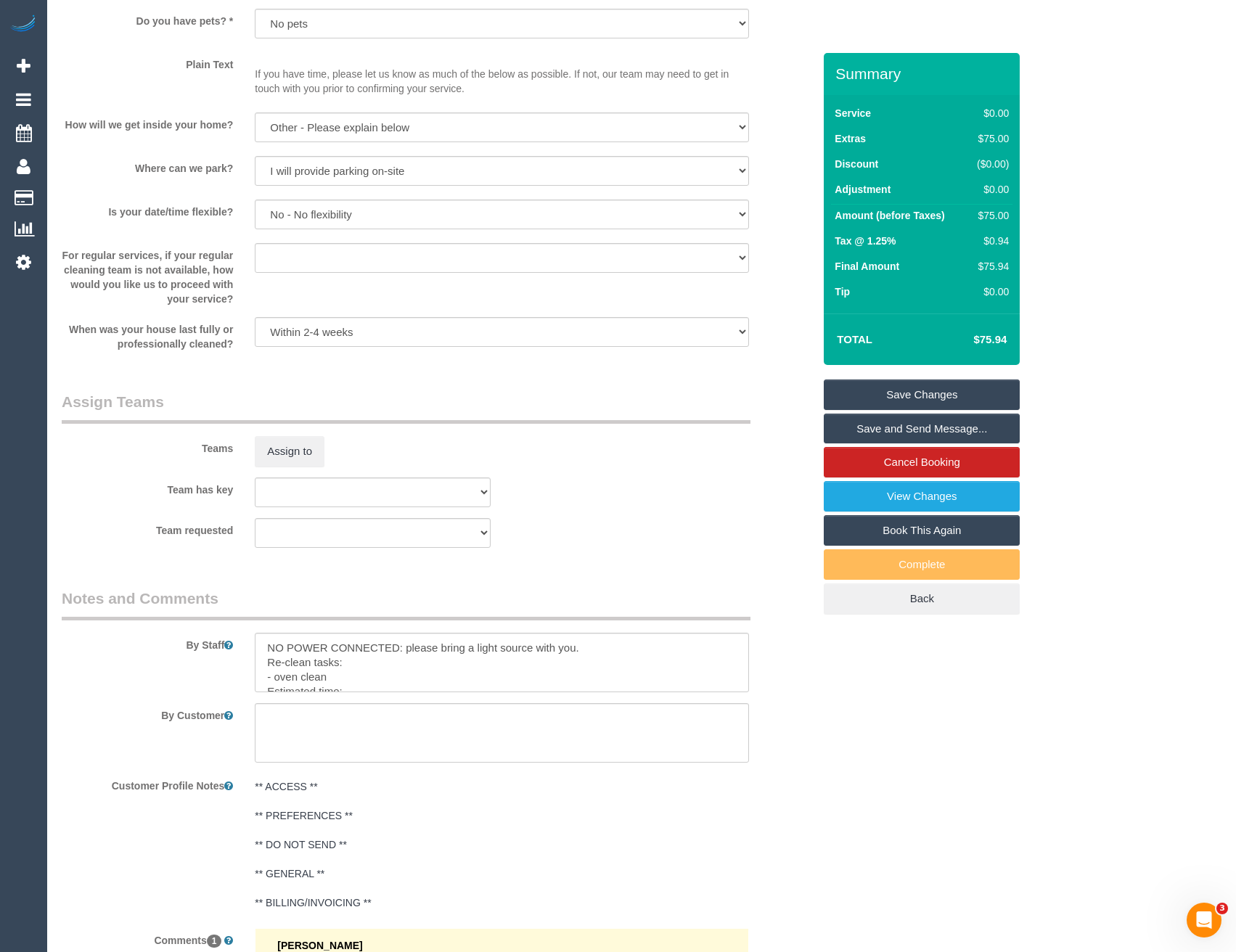
scroll to position [1742, 0]
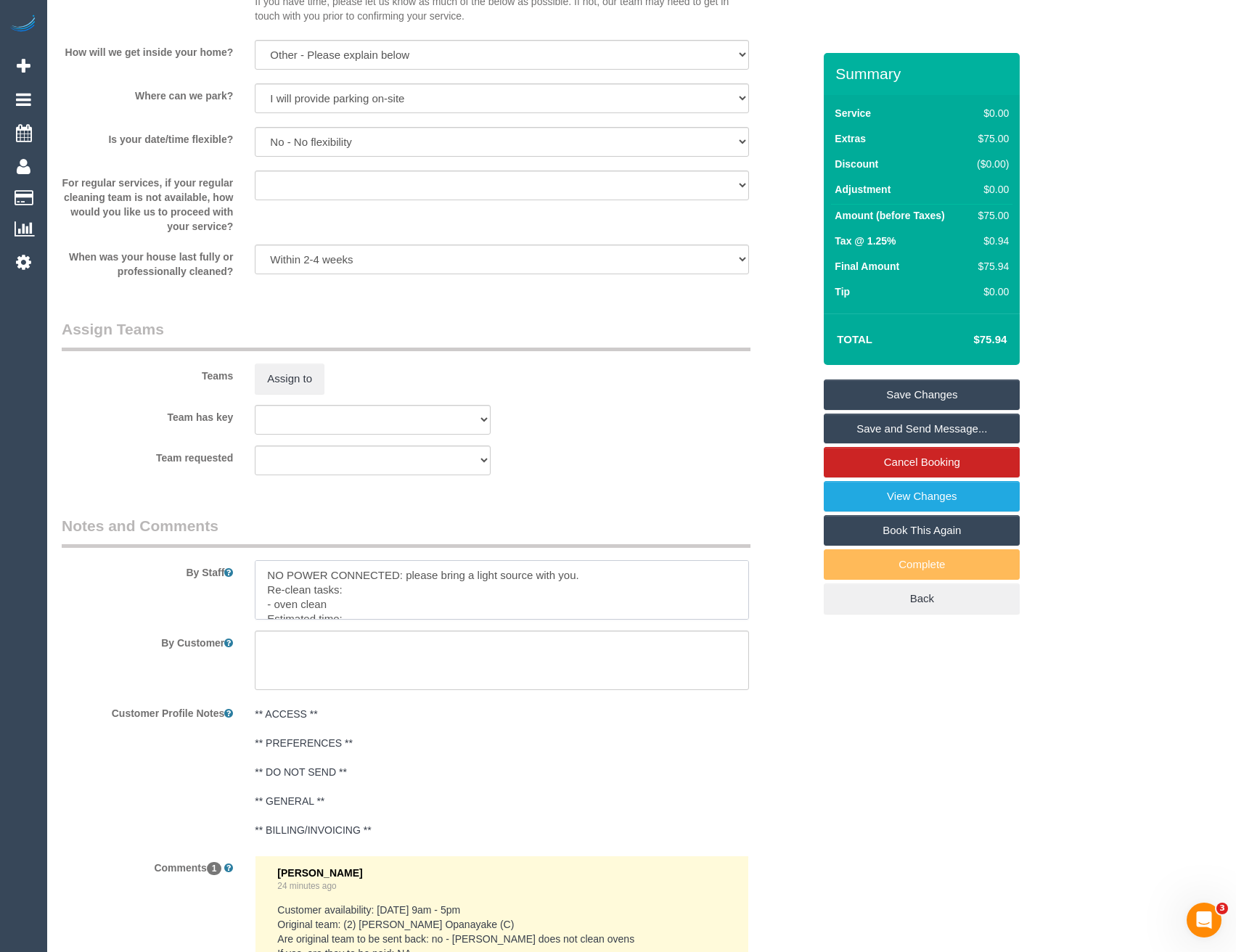
click at [355, 590] on textarea at bounding box center [502, 590] width 494 height 60
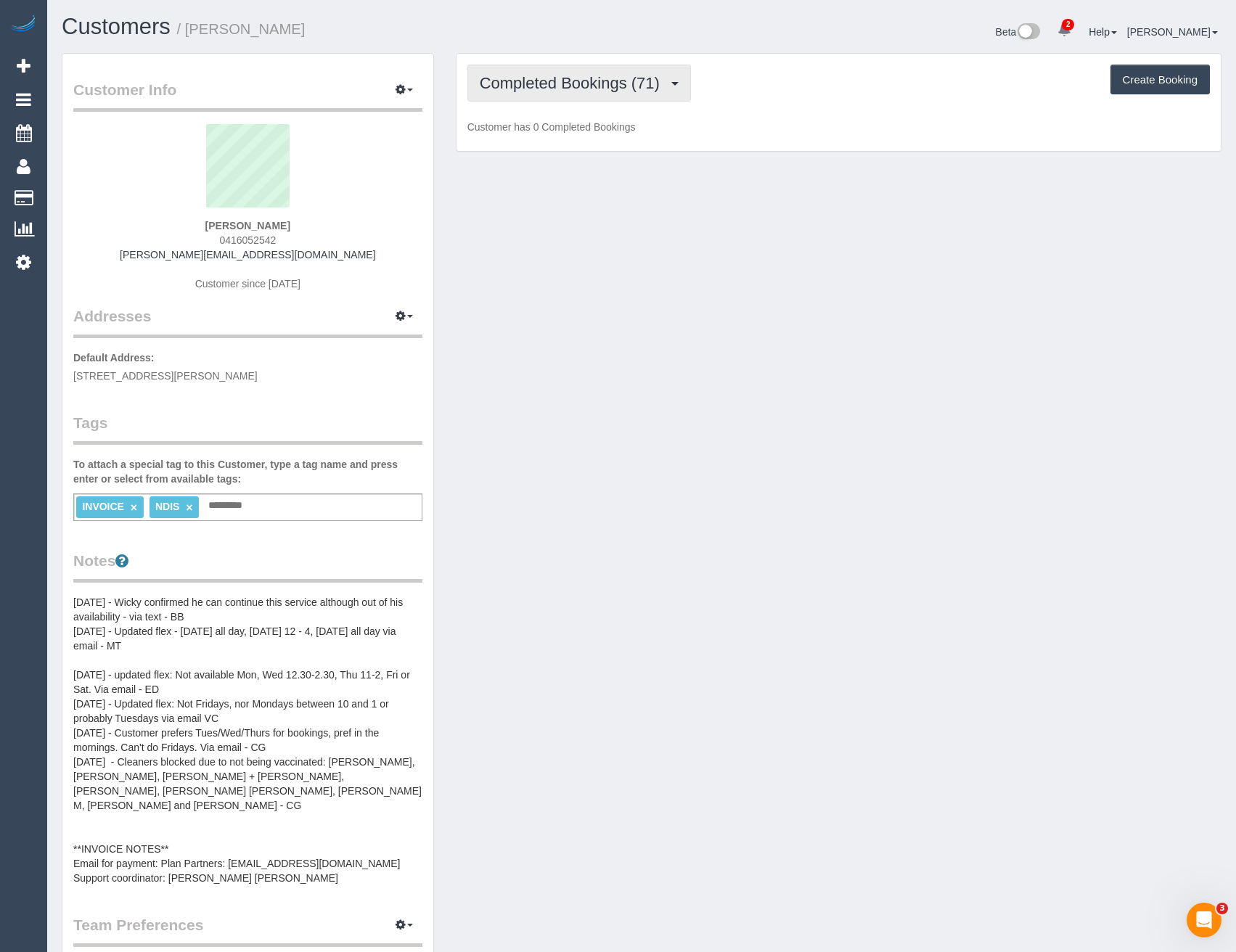
click at [661, 81] on span "Completed Bookings (71)" at bounding box center [573, 83] width 187 height 18
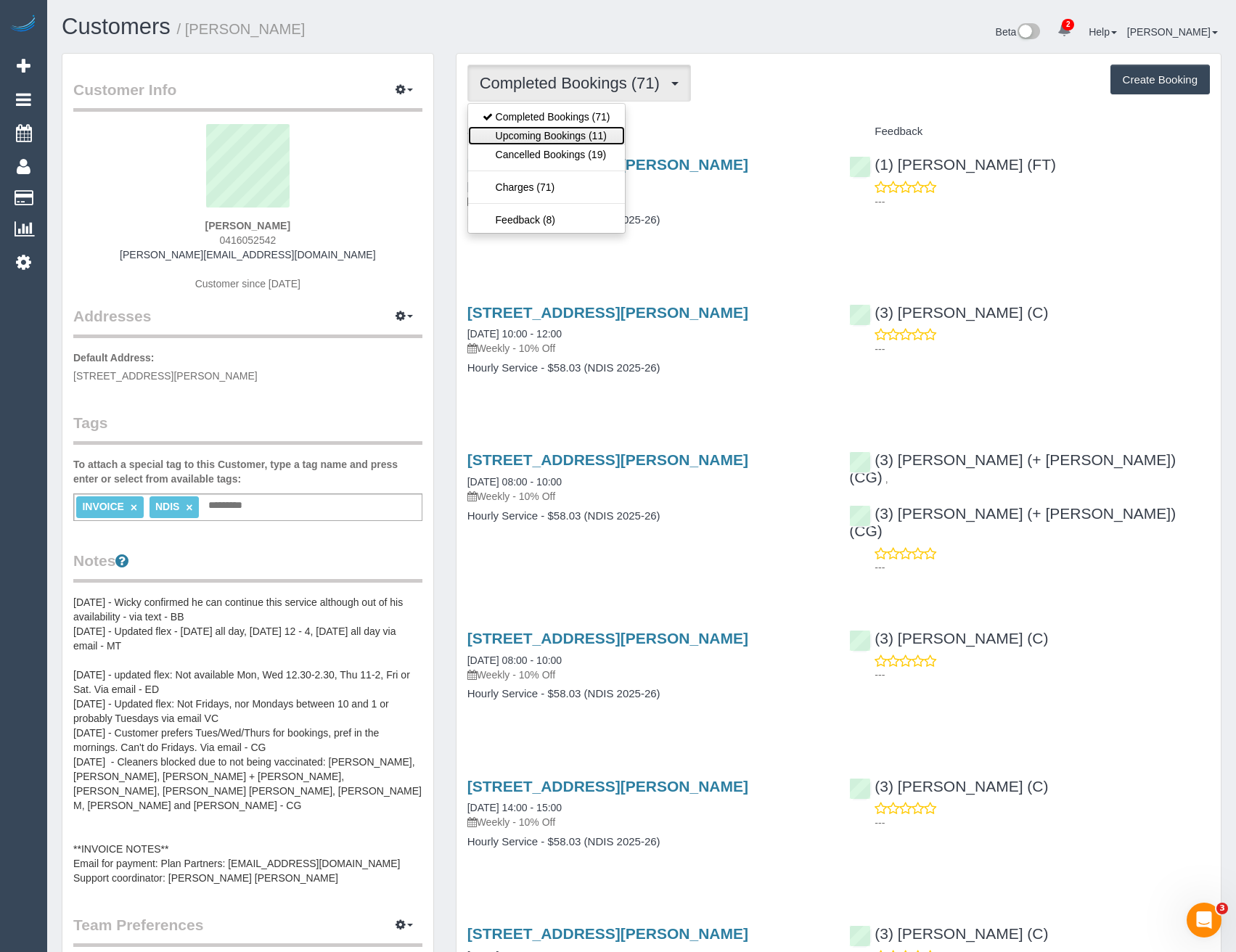
click at [609, 132] on link "Upcoming Bookings (11)" at bounding box center [546, 135] width 157 height 18
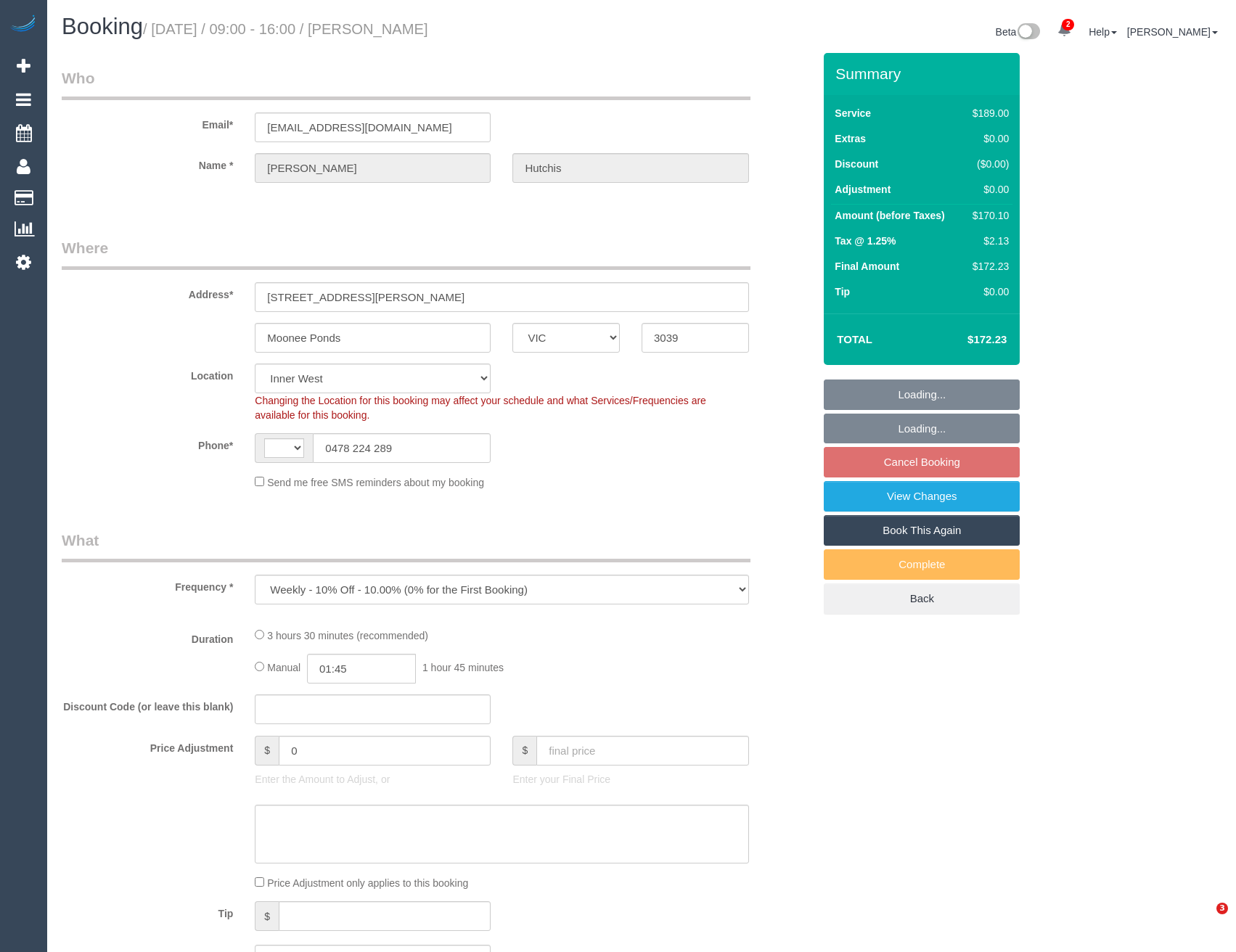
select select "VIC"
select select "object:324"
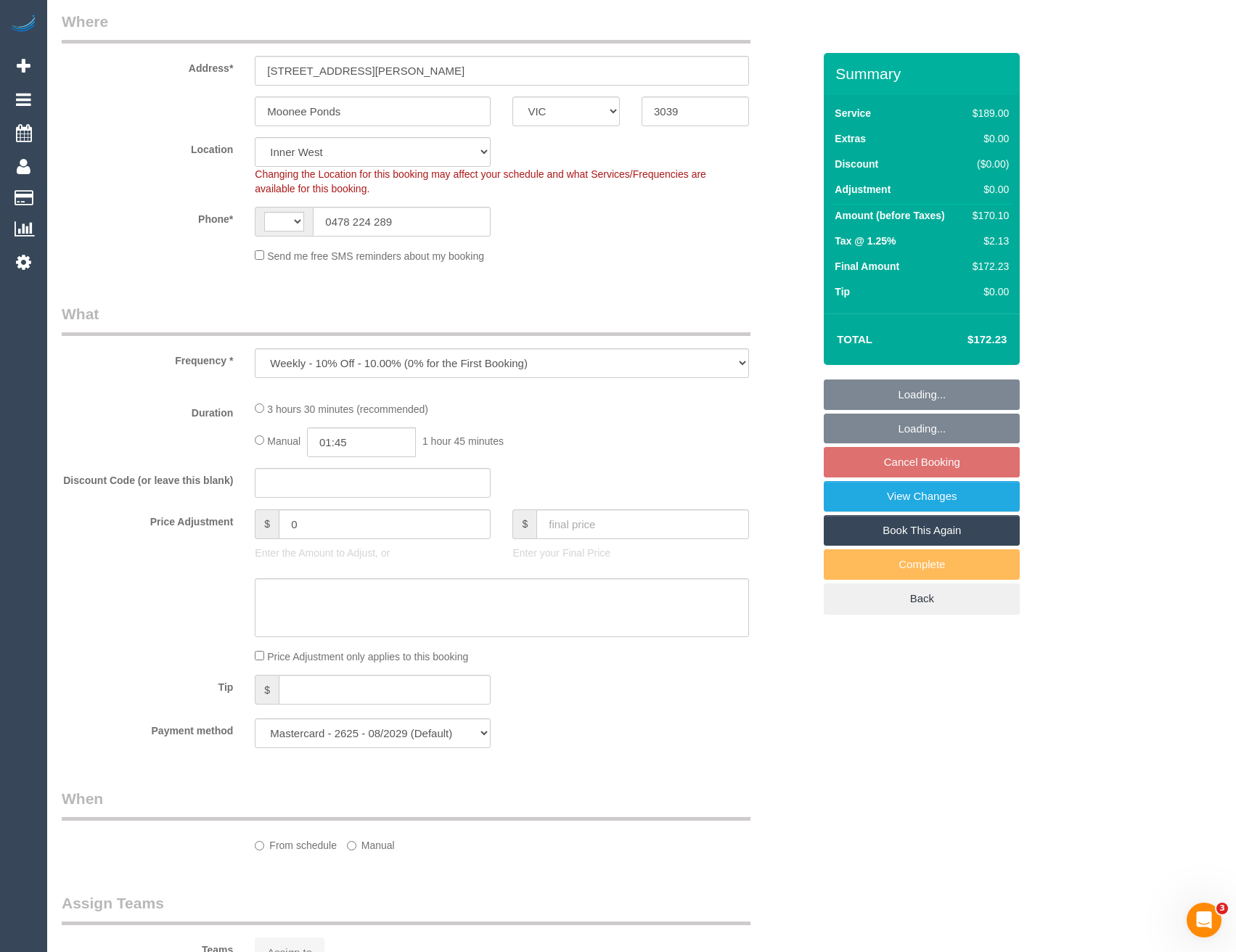
select select "string:AU"
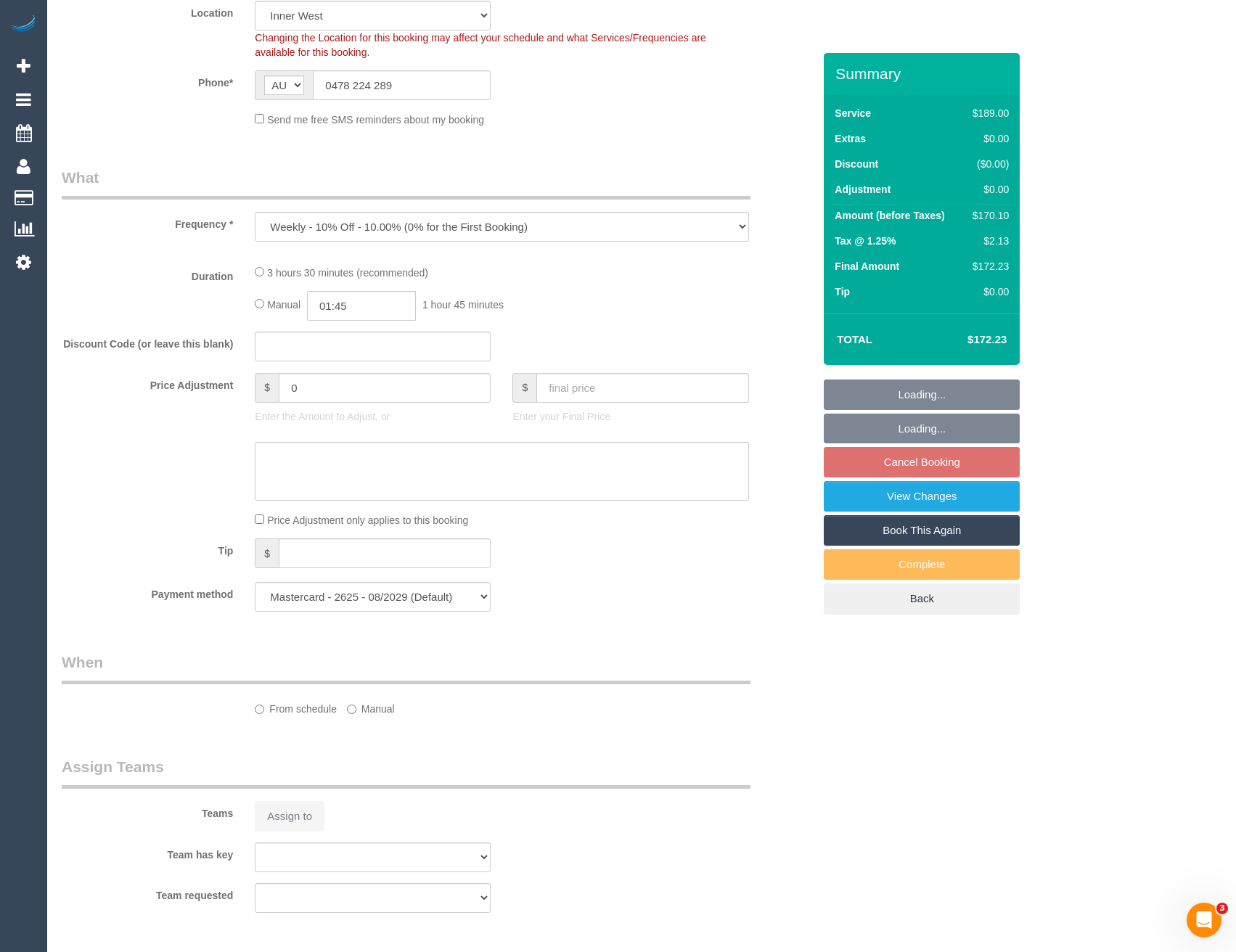
select select "number:28"
select select "number:14"
select select "number:19"
select select "number:22"
select select "number:34"
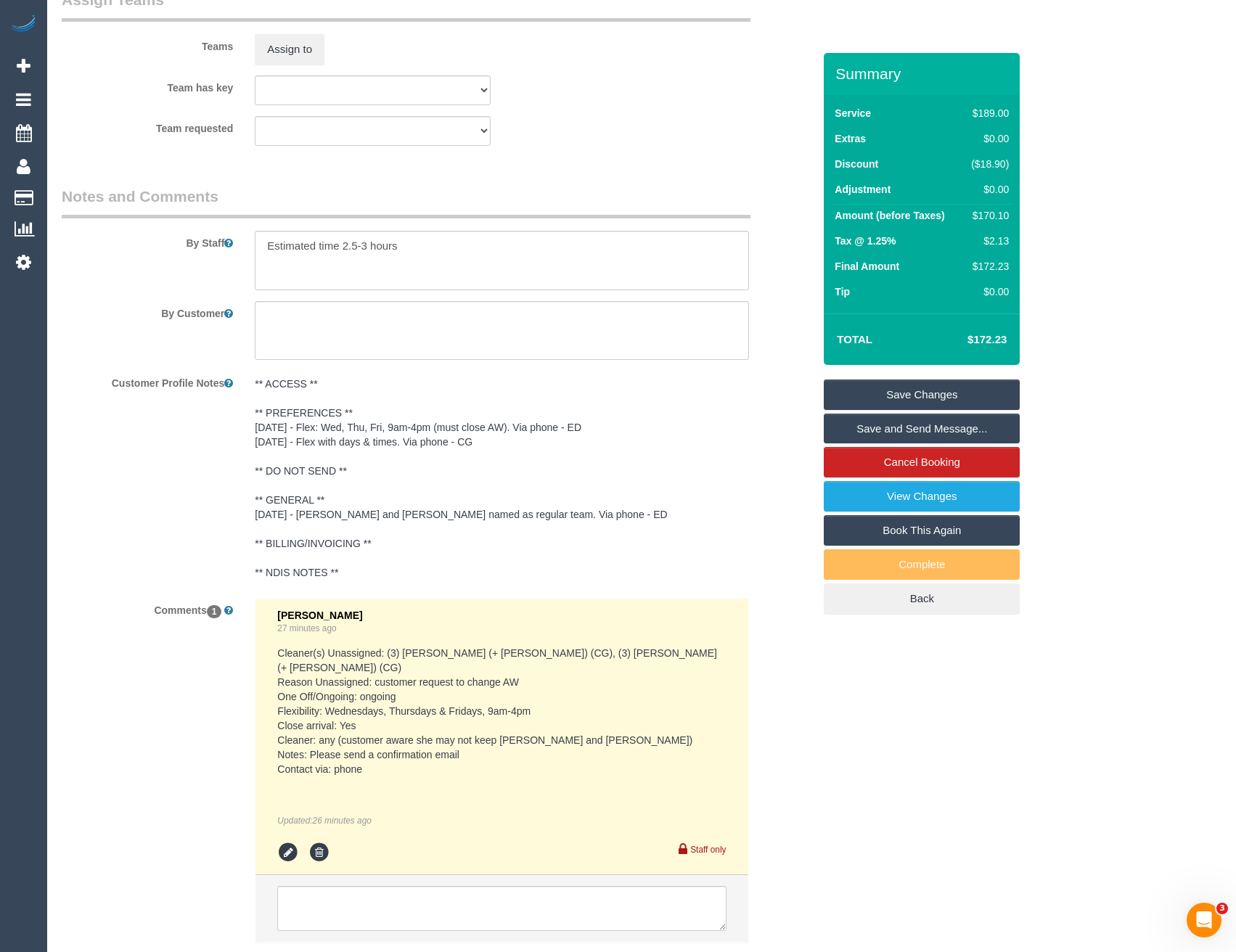
scroll to position [2373, 0]
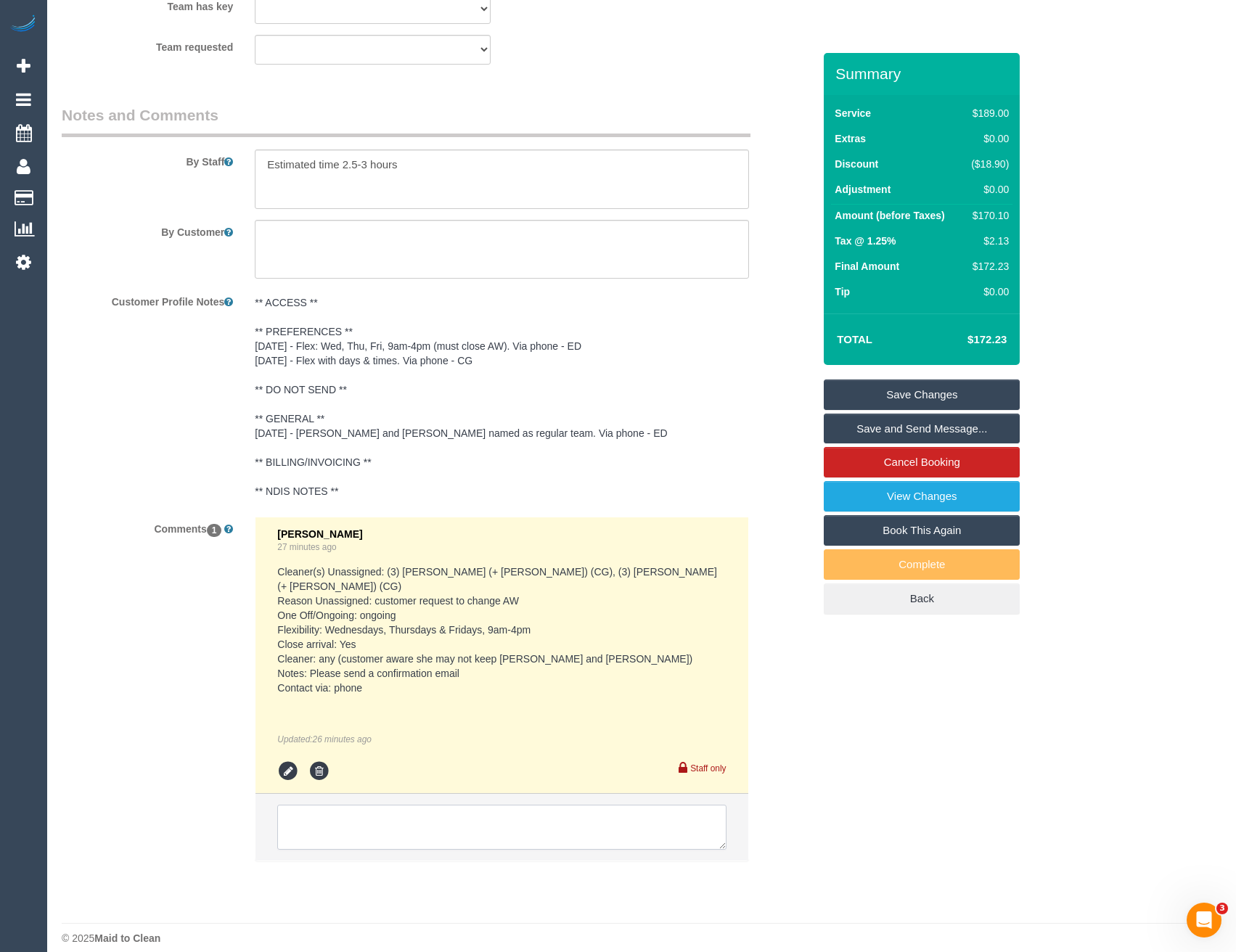
drag, startPoint x: 399, startPoint y: 813, endPoint x: 401, endPoint y: 803, distance: 10.2
click at [400, 813] on textarea at bounding box center [502, 827] width 449 height 45
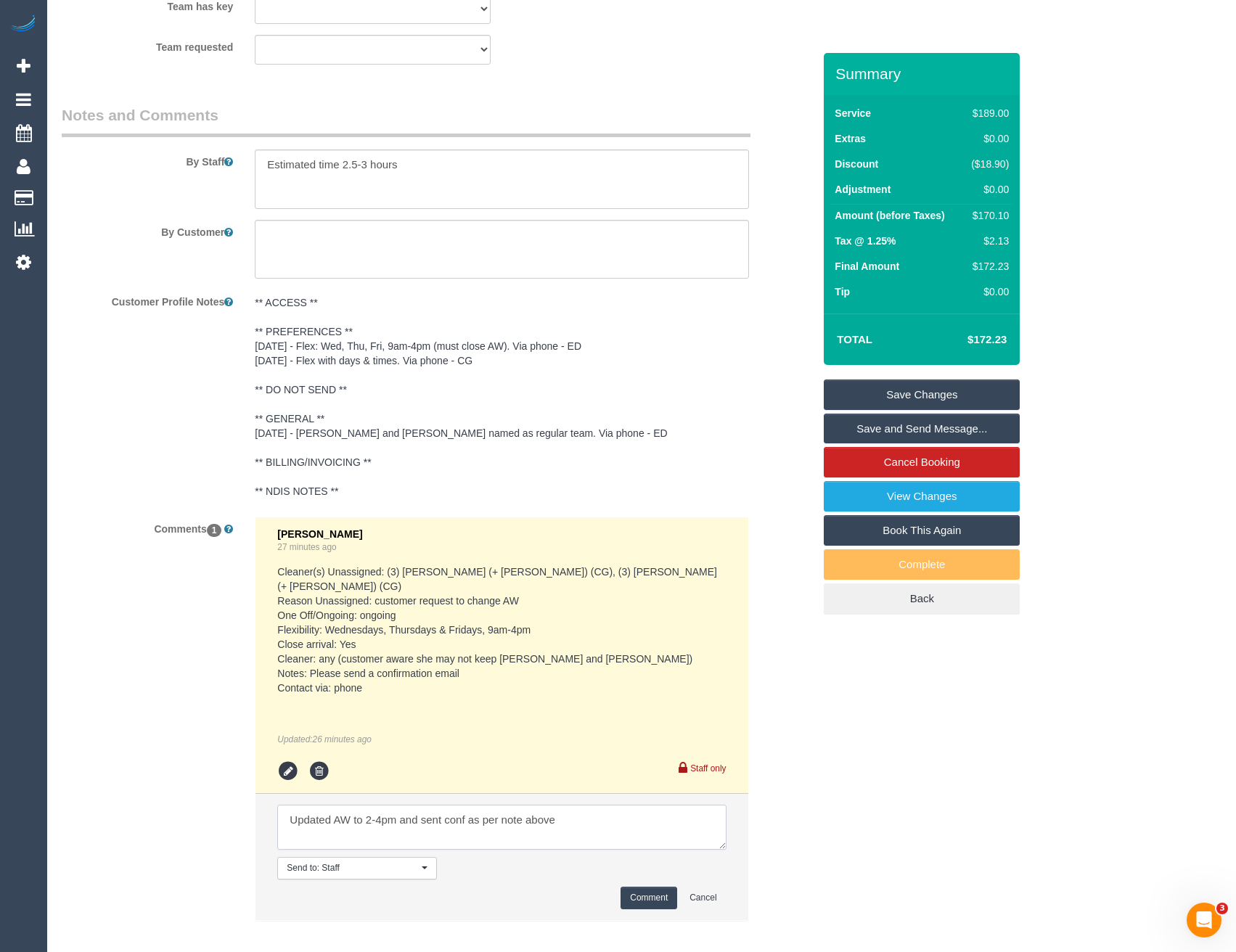
type textarea "Updated AW to 2-4pm and sent conf as per note above"
click at [643, 887] on button "Comment" at bounding box center [649, 898] width 56 height 23
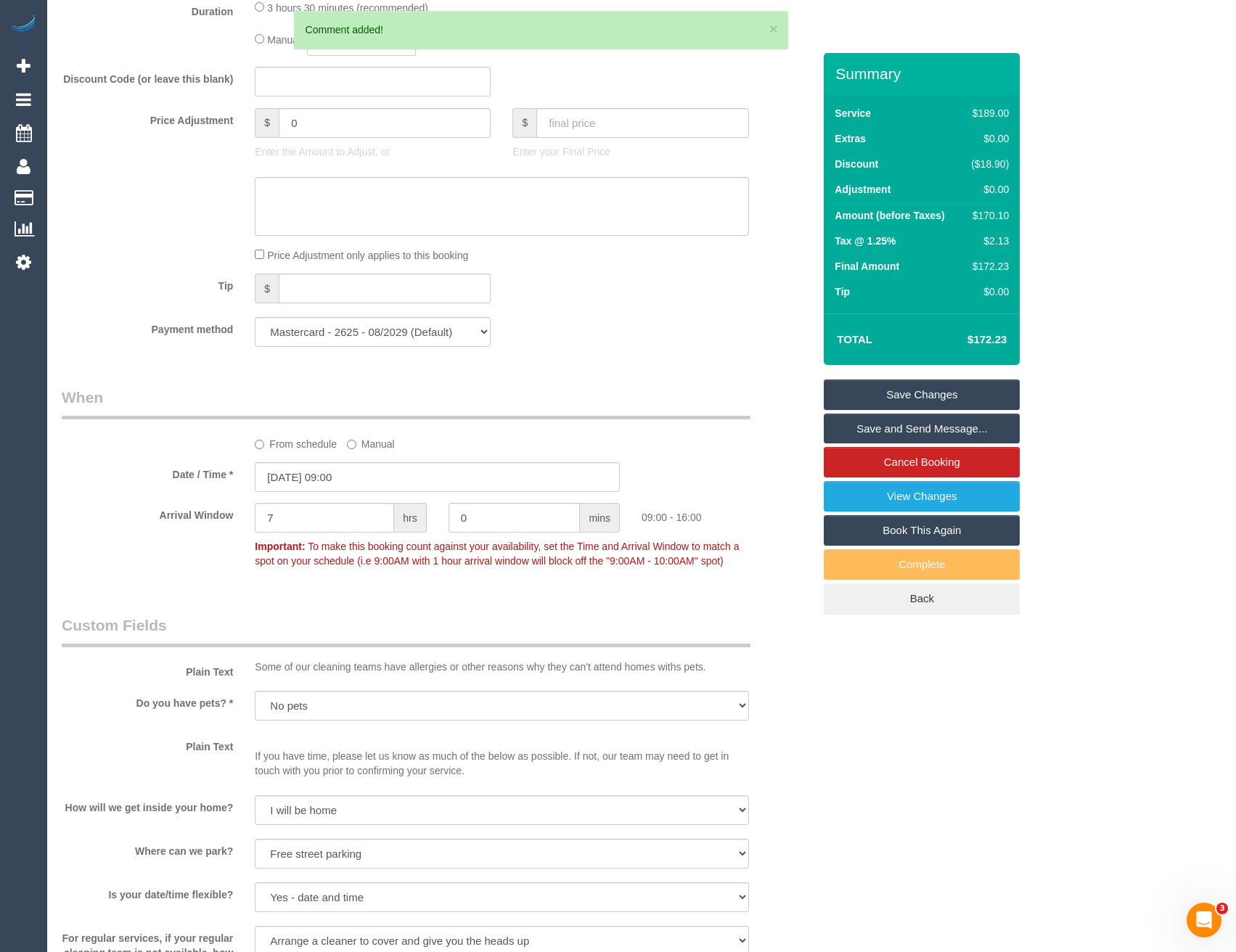
scroll to position [1066, 0]
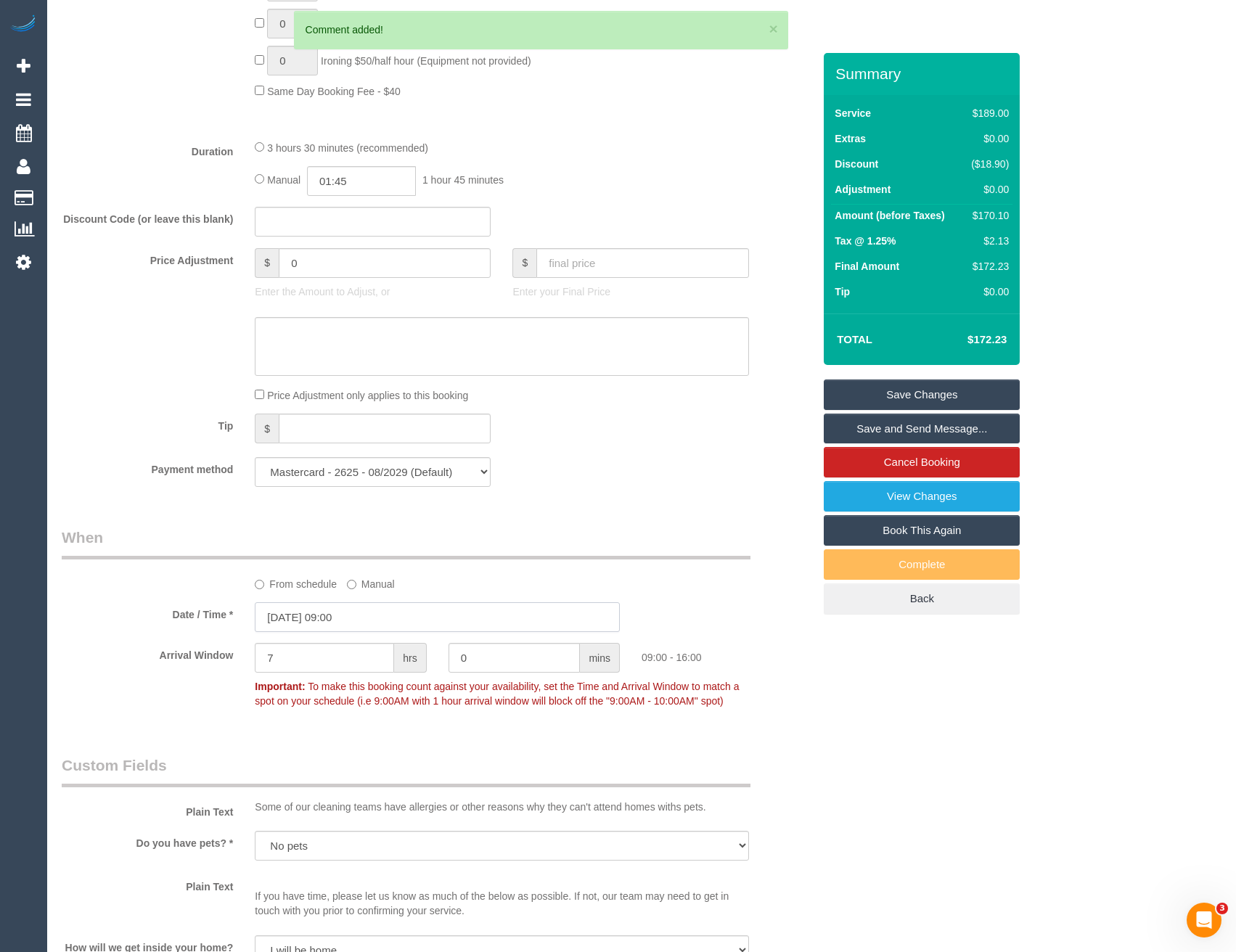
click at [370, 618] on input "17/09/2025 09:00" at bounding box center [437, 617] width 365 height 30
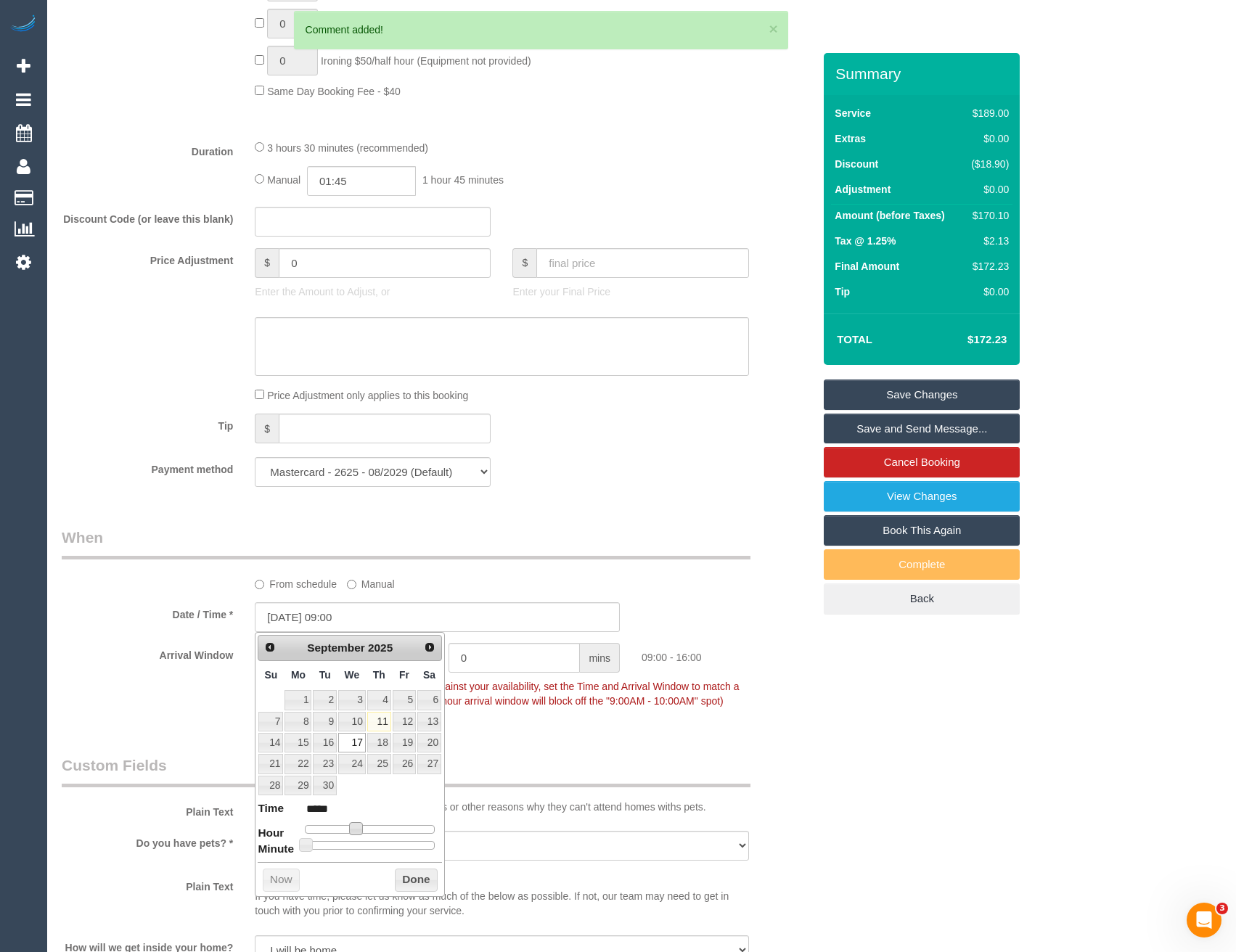
type input "17/09/2025 10:00"
type input "*****"
type input "17/09/2025 11:00"
type input "*****"
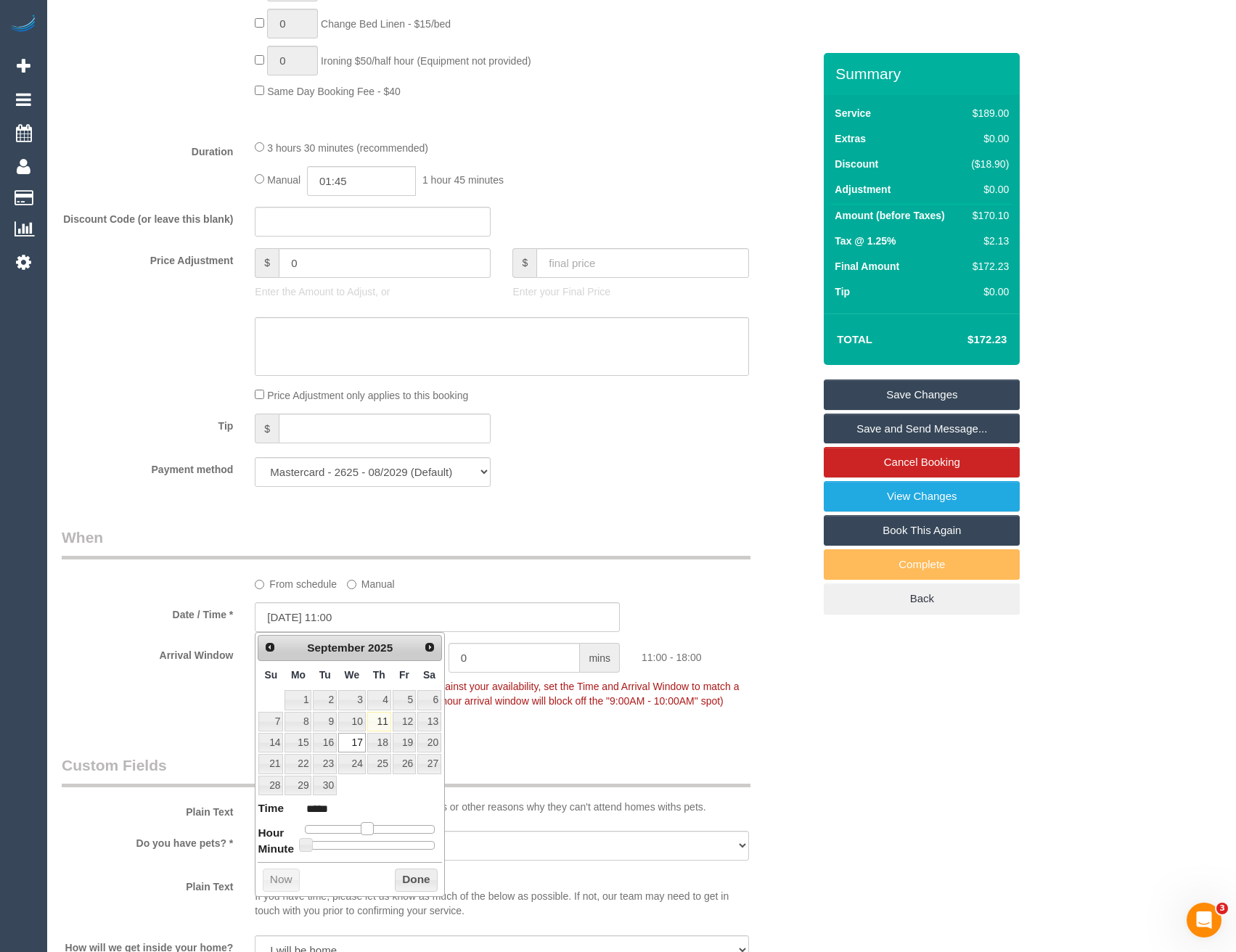
type input "17/09/2025 12:00"
type input "*****"
drag, startPoint x: 355, startPoint y: 829, endPoint x: 375, endPoint y: 831, distance: 20.1
click at [375, 831] on span at bounding box center [372, 829] width 13 height 13
type input "17/09/2025 13:00"
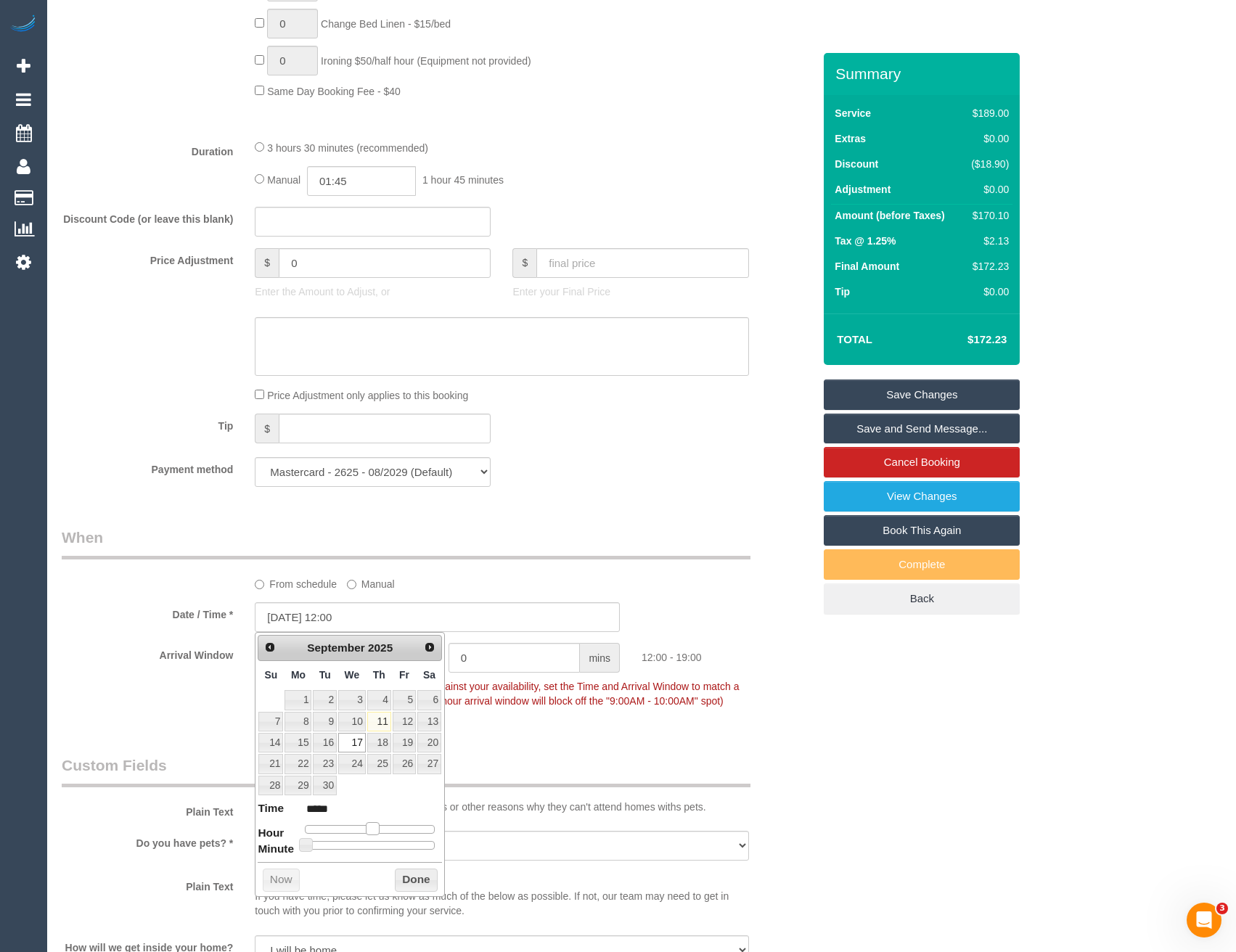
type input "*****"
type input "17/09/2025 14:00"
type input "*****"
drag, startPoint x: 374, startPoint y: 831, endPoint x: 386, endPoint y: 830, distance: 12.0
click at [386, 830] on span at bounding box center [384, 829] width 13 height 13
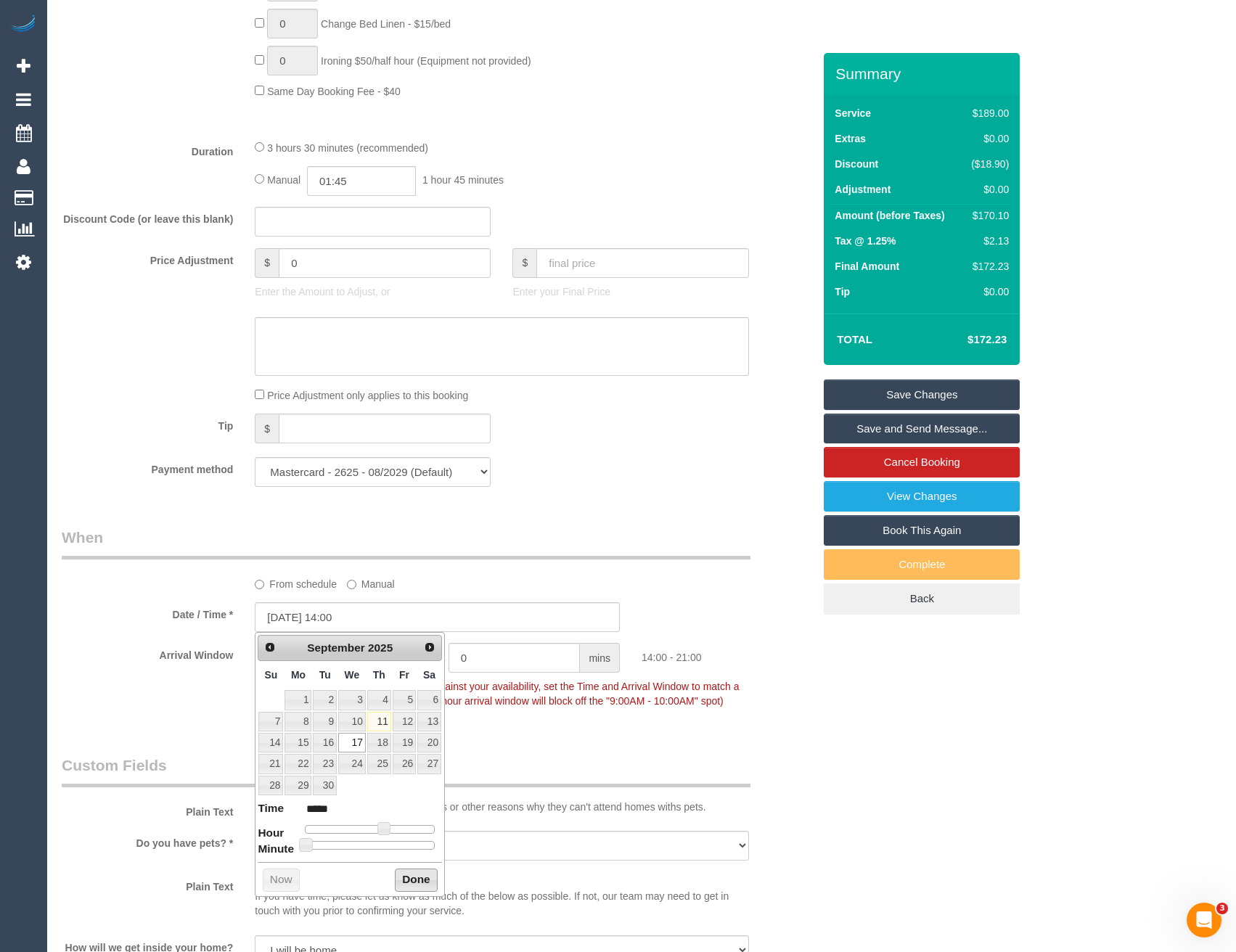
click at [415, 888] on button "Done" at bounding box center [416, 880] width 43 height 23
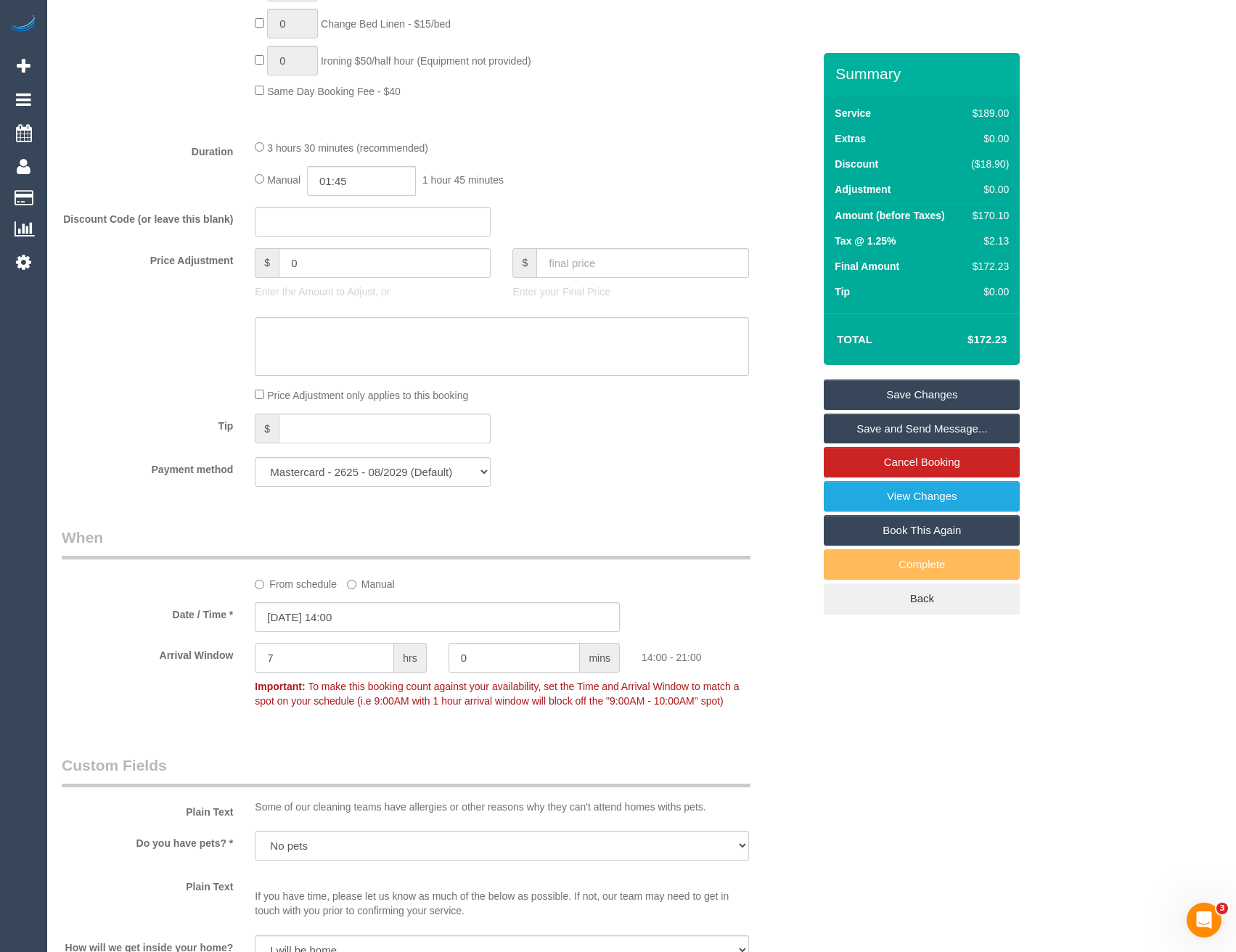
drag, startPoint x: 276, startPoint y: 667, endPoint x: 170, endPoint y: 675, distance: 106.3
click at [174, 676] on div "Arrival Window 7 hrs 0 mins 14:00 - 21:00 Important: To make this booking count…" at bounding box center [437, 679] width 773 height 72
type input "2"
click at [784, 689] on div "Arrival Window 2 hrs 0 mins 14:00 - 16:00 Important: To make this booking count…" at bounding box center [437, 679] width 773 height 72
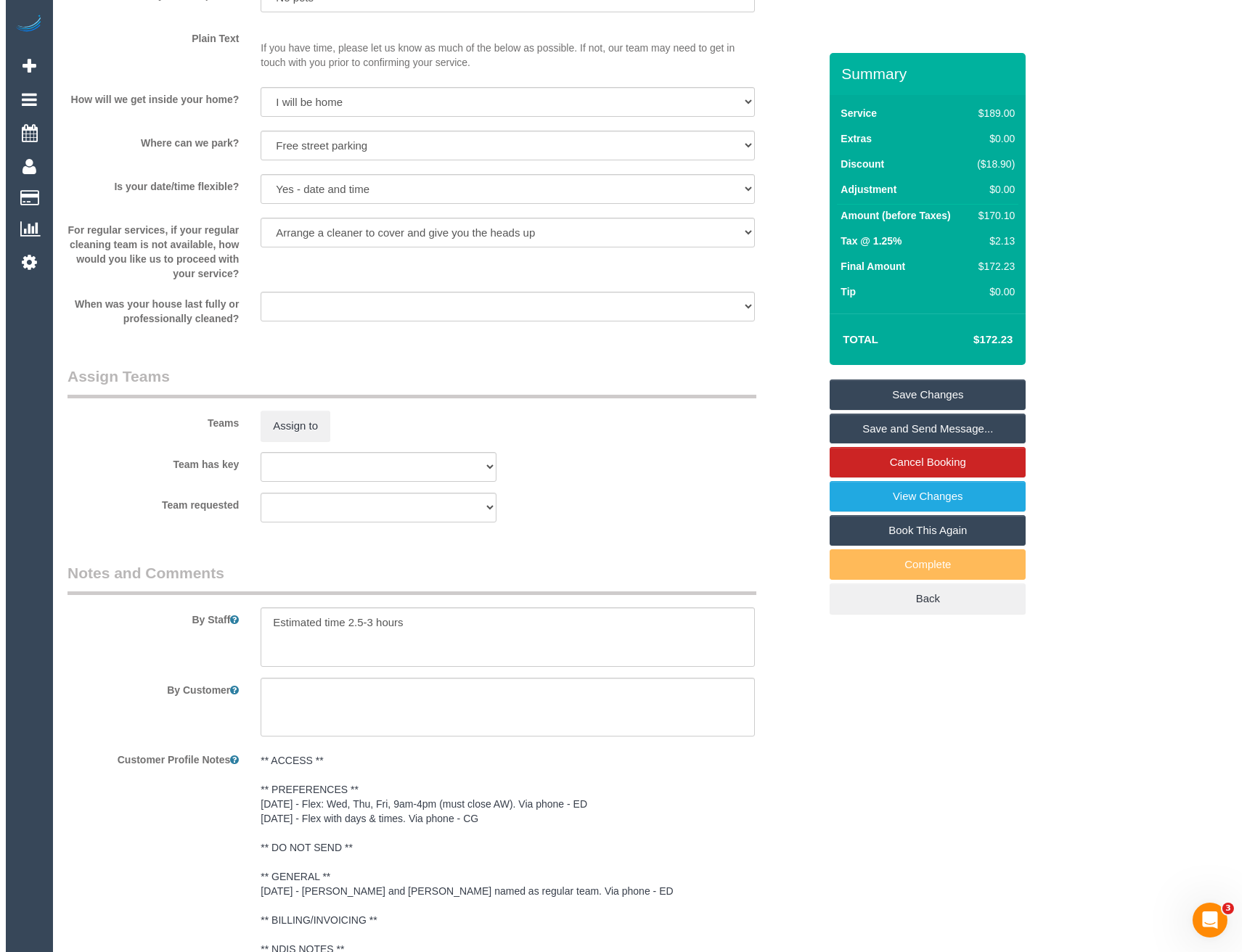
scroll to position [2105, 0]
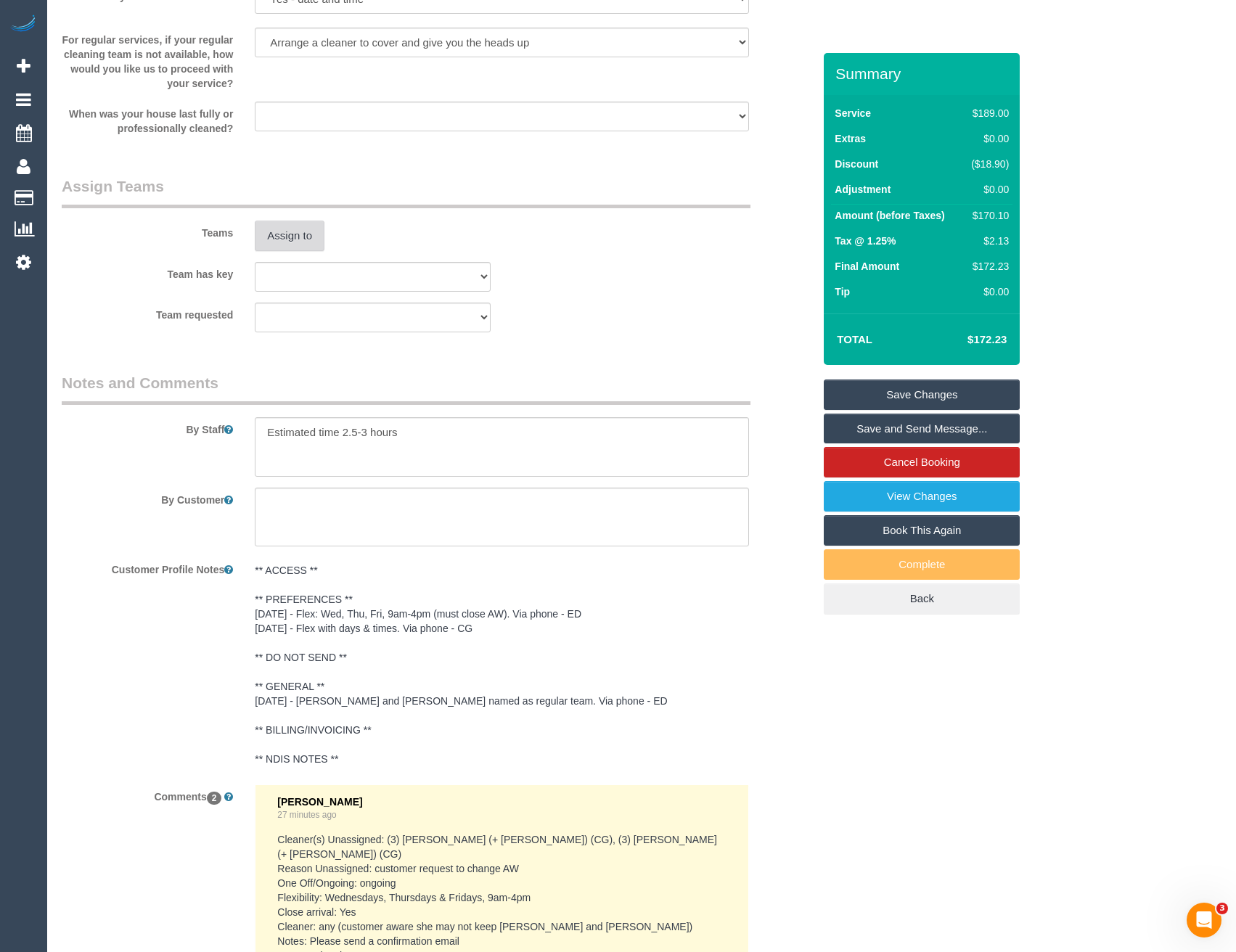
click at [284, 243] on button "Assign to" at bounding box center [289, 236] width 70 height 31
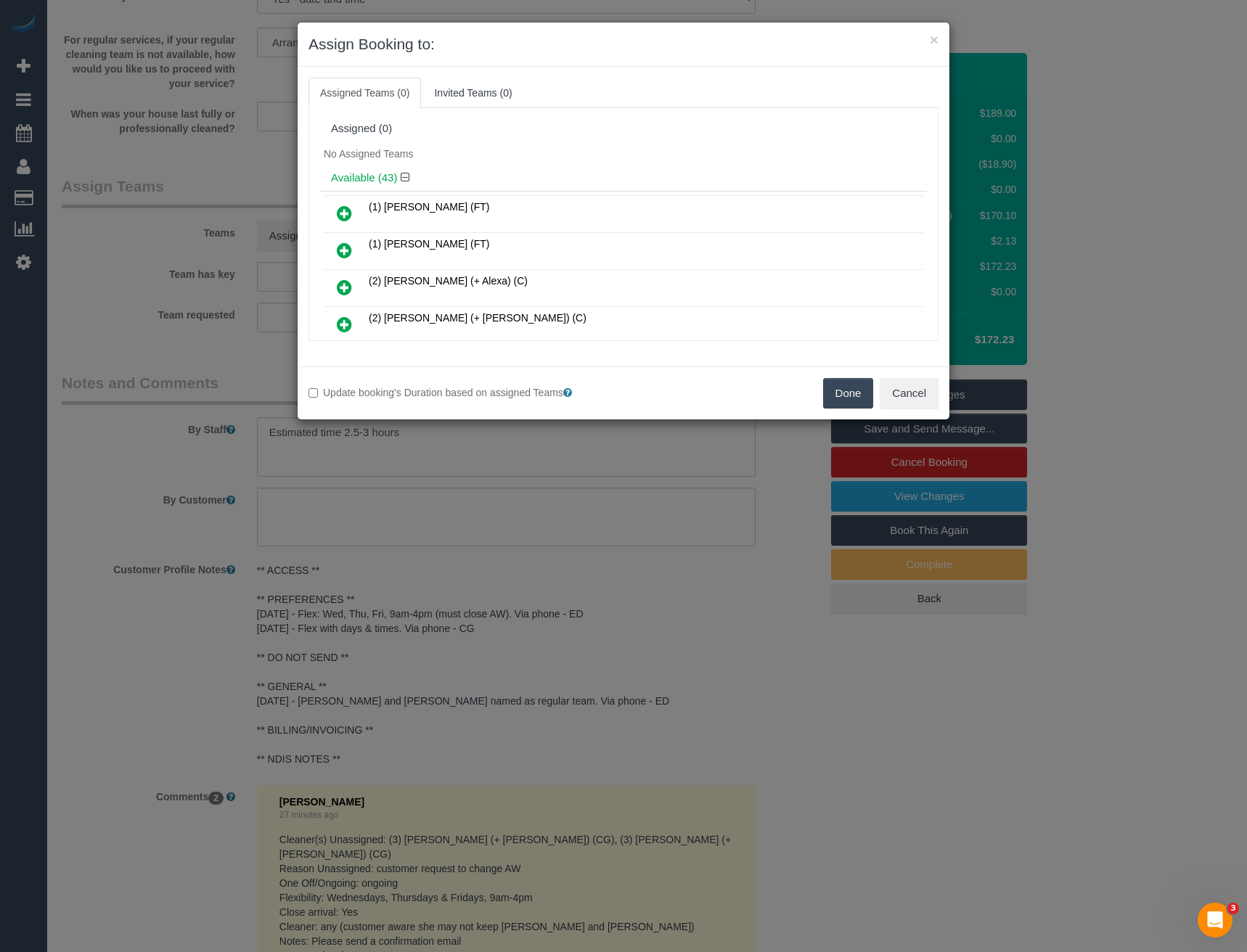
scroll to position [614, 0]
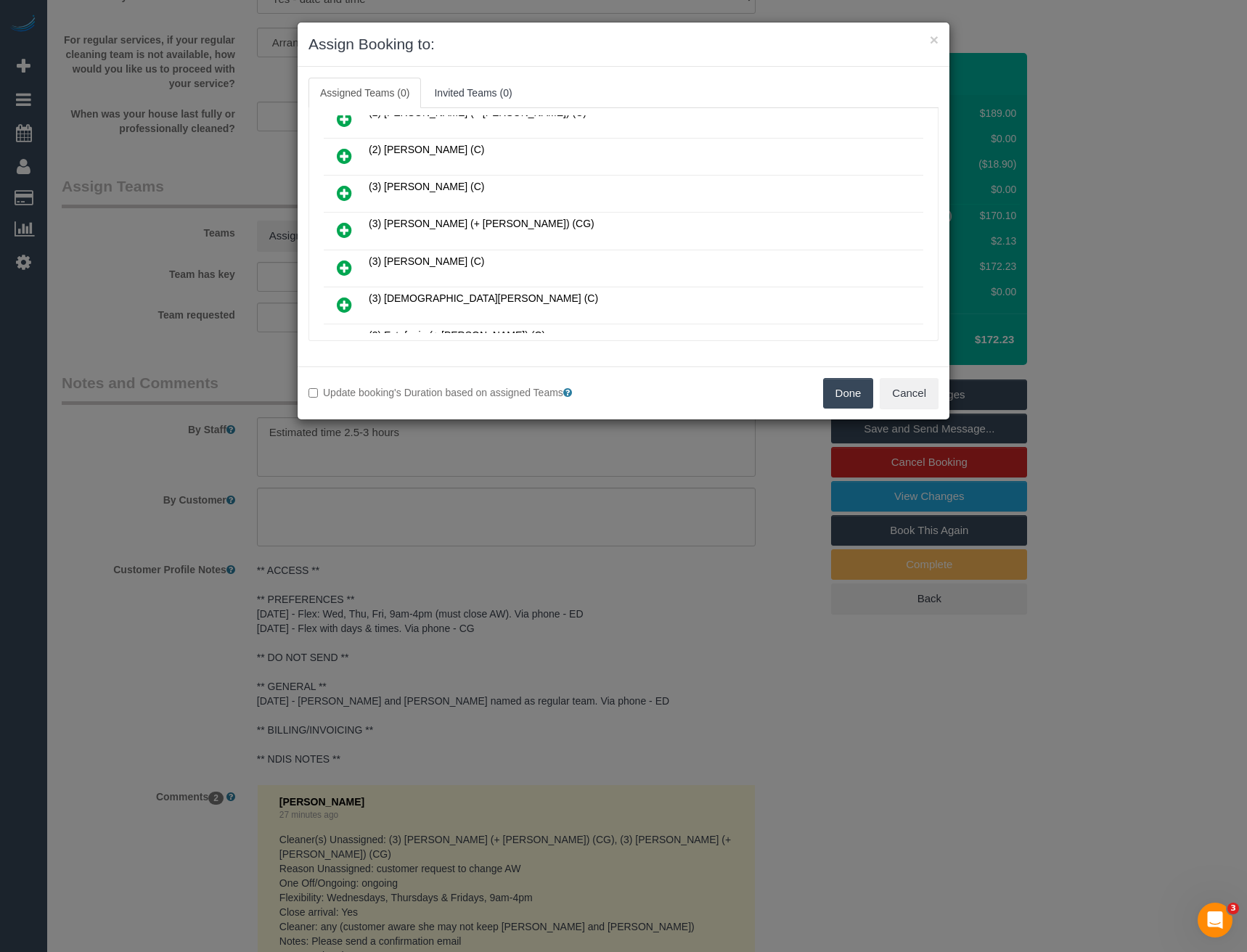
click at [346, 228] on icon at bounding box center [344, 230] width 15 height 18
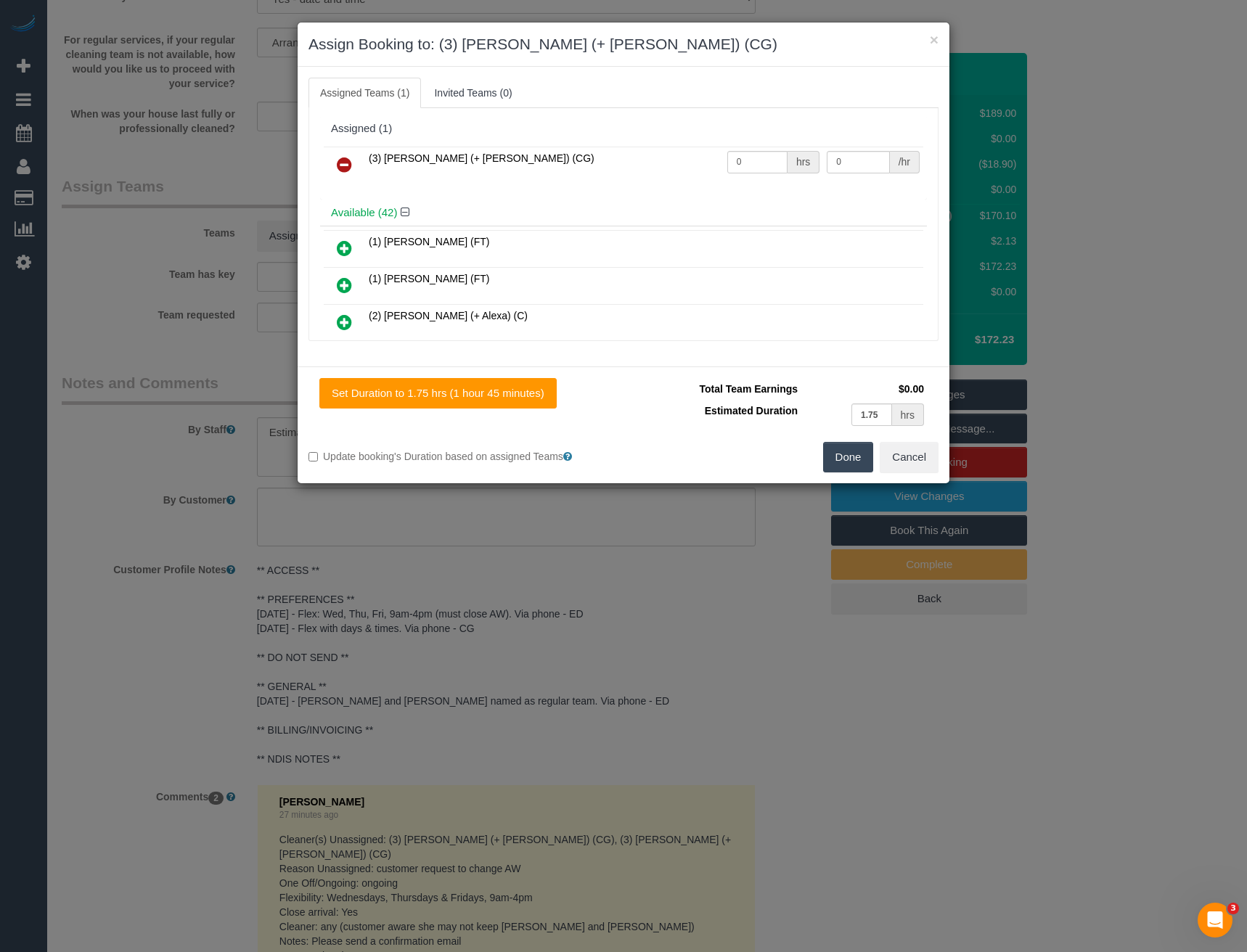
scroll to position [1317, 0]
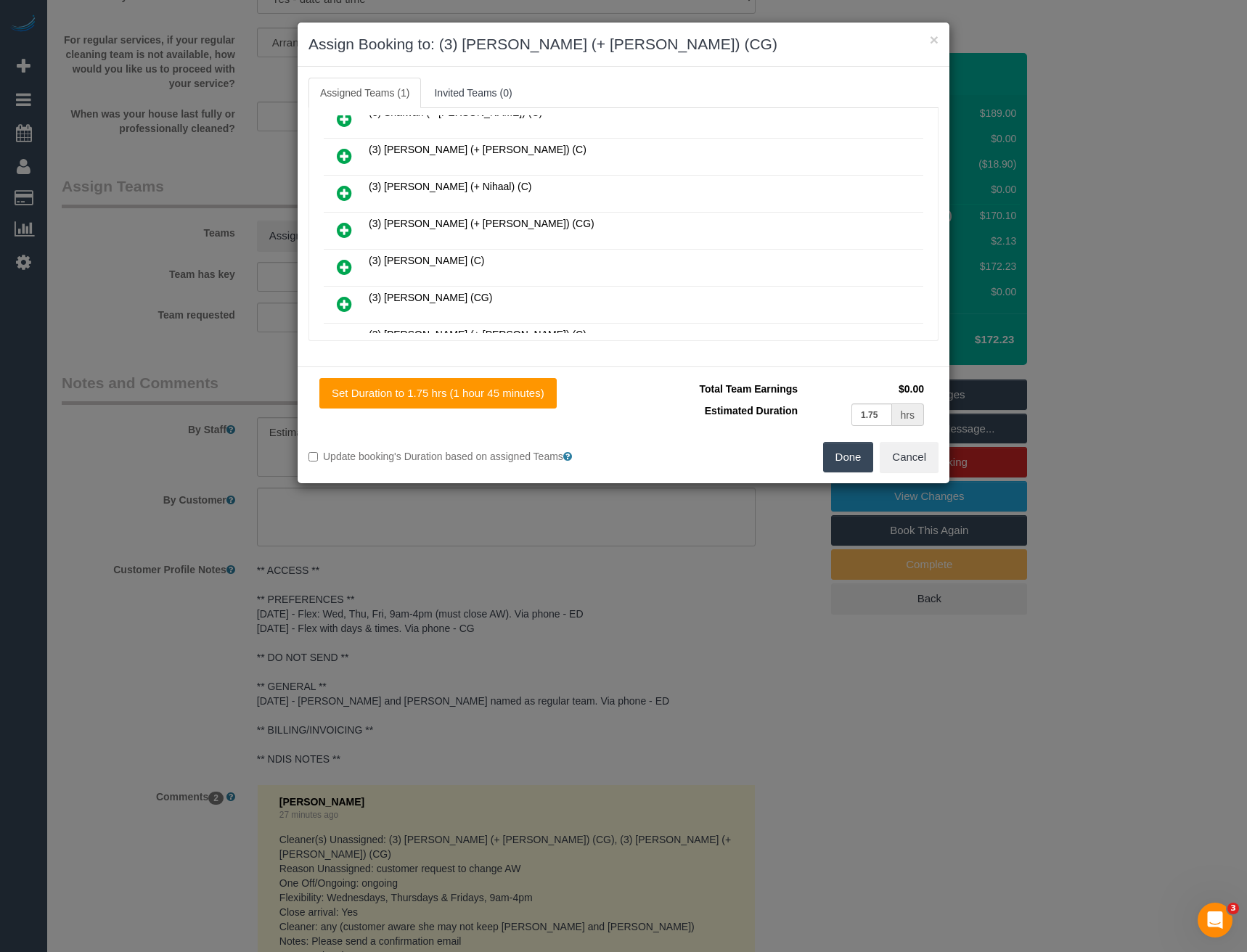
click at [339, 228] on icon at bounding box center [344, 230] width 15 height 18
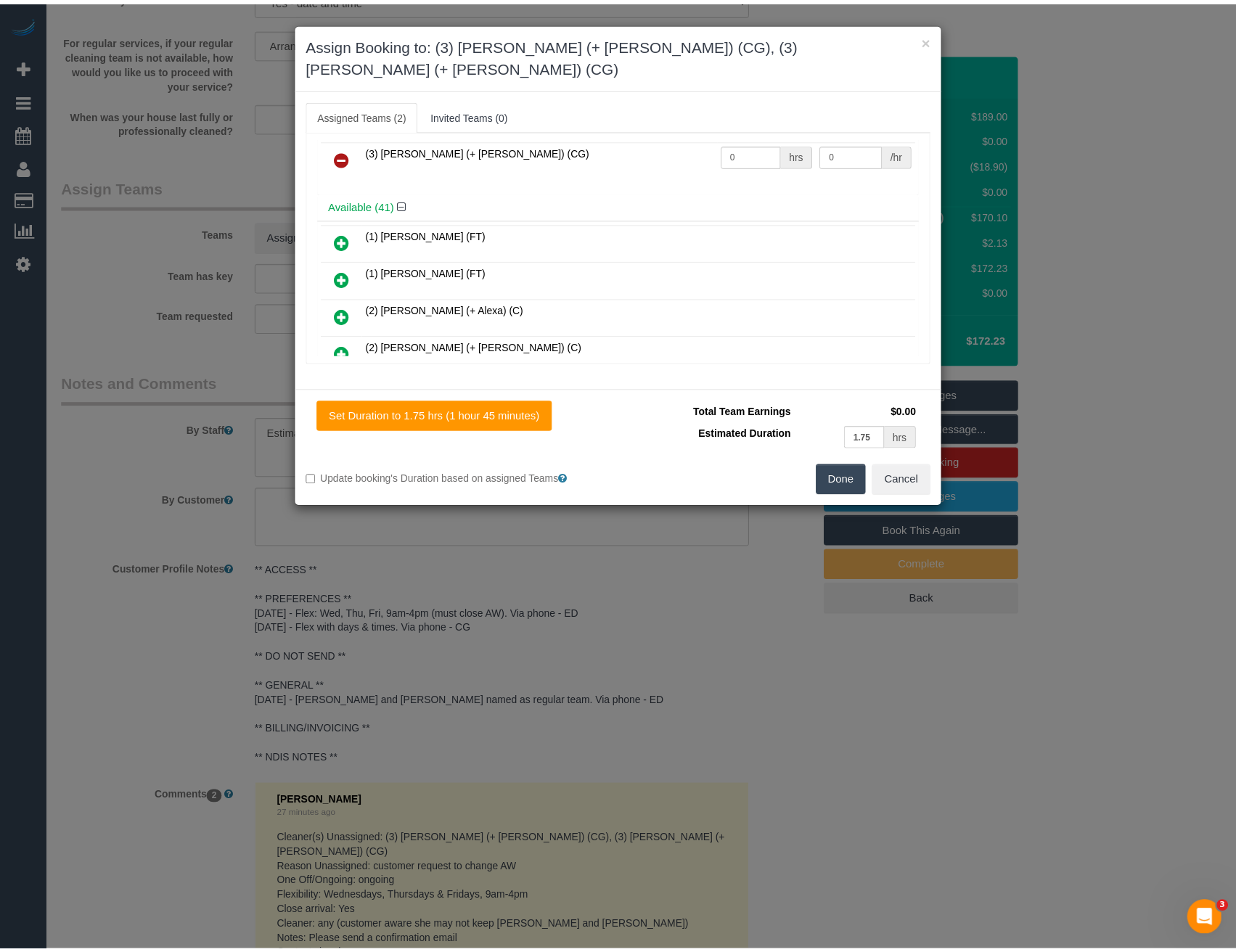
scroll to position [0, 0]
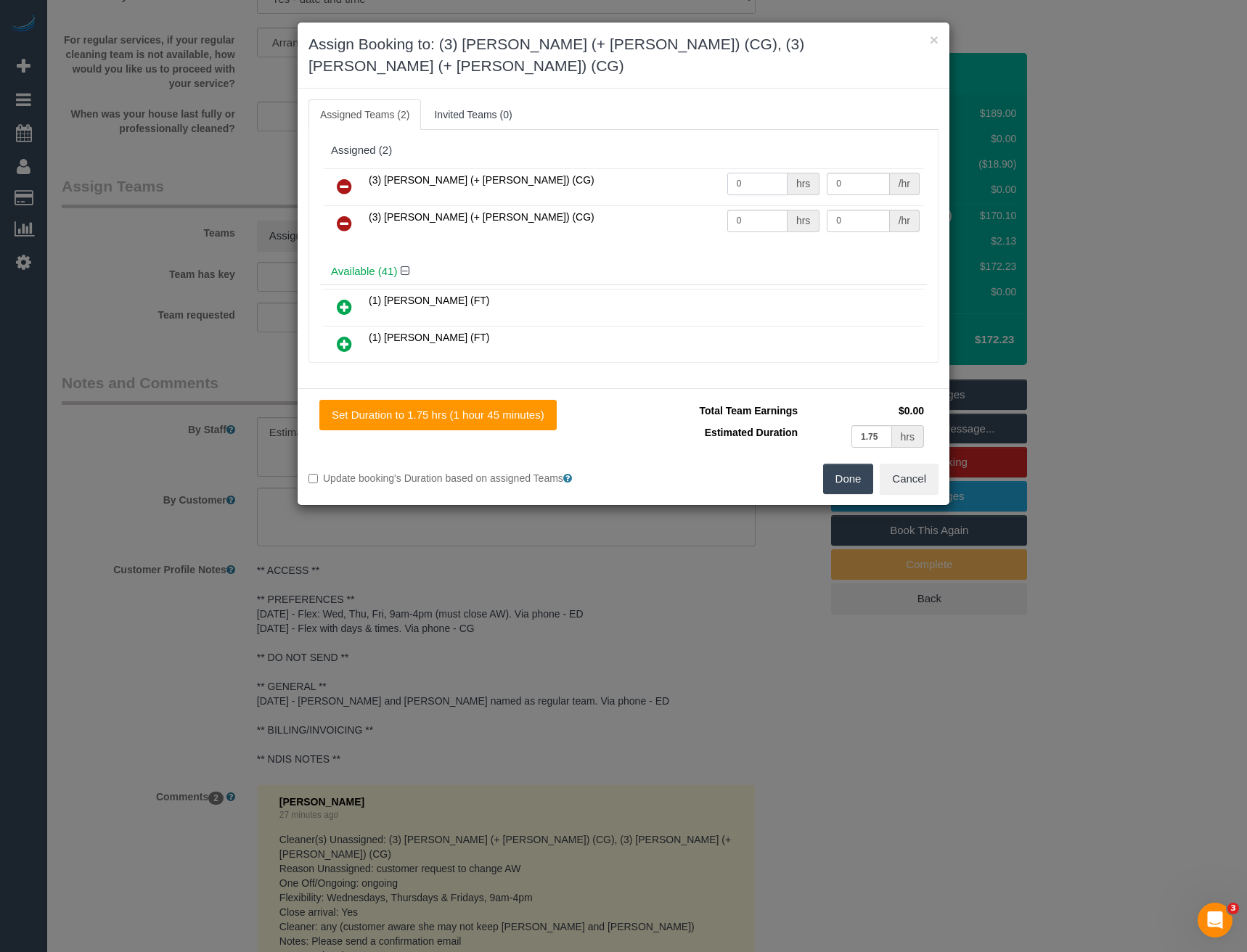
drag, startPoint x: 726, startPoint y: 163, endPoint x: 511, endPoint y: 130, distance: 217.5
click at [538, 142] on div "Assigned (2) (3) Amninder (+ Sohail) (CG) 0 hrs 0 /hr (3) Sohail (+ Amninder) (…" at bounding box center [623, 198] width 607 height 121
click at [745, 173] on input "0" at bounding box center [757, 184] width 60 height 23
drag, startPoint x: 749, startPoint y: 166, endPoint x: 697, endPoint y: 155, distance: 53.2
click at [705, 168] on tr "(3) Amninder (+ Sohail) (CG) 0 hrs 0 /hr" at bounding box center [624, 187] width 600 height 37
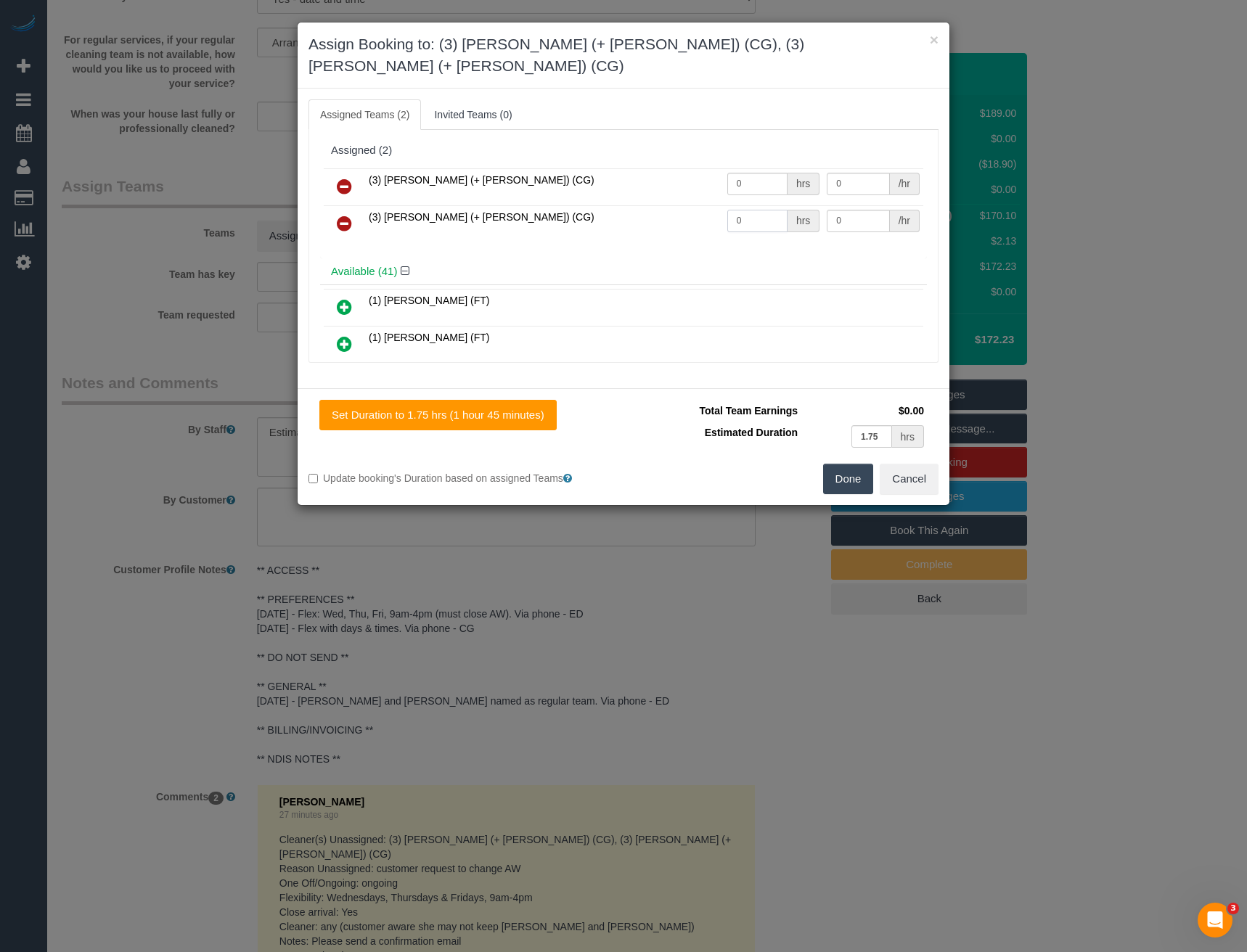
click at [759, 210] on input "0" at bounding box center [757, 221] width 60 height 23
click at [749, 173] on input "0" at bounding box center [757, 184] width 60 height 23
click at [739, 173] on input "0" at bounding box center [757, 184] width 60 height 23
type input "0"
type input "1"
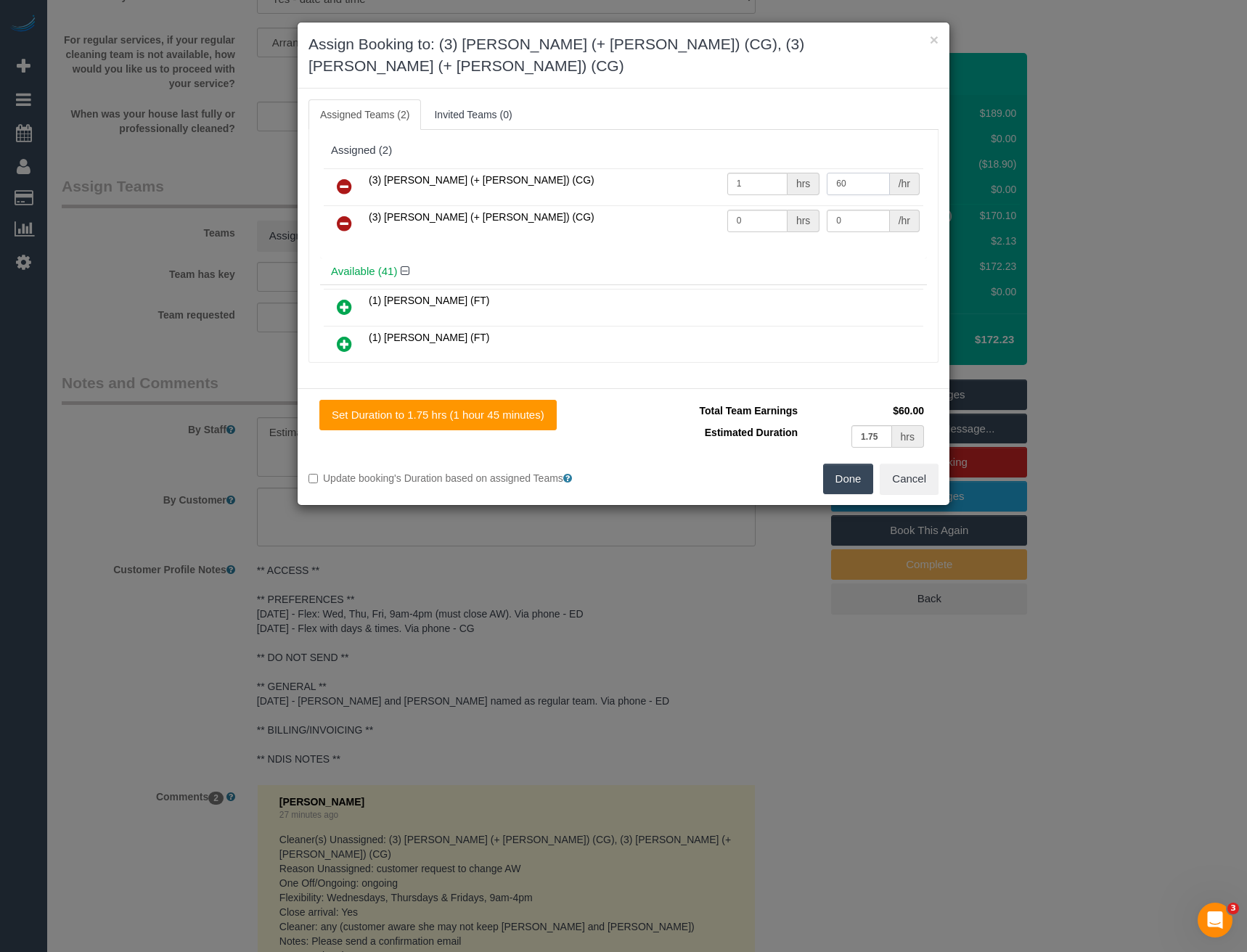
type input "60"
drag, startPoint x: 759, startPoint y: 202, endPoint x: 667, endPoint y: 214, distance: 92.8
click at [668, 214] on tr "(3) Sohail (+ Amninder) (CG) 0 hrs 0 /hr" at bounding box center [624, 224] width 600 height 37
type input "1"
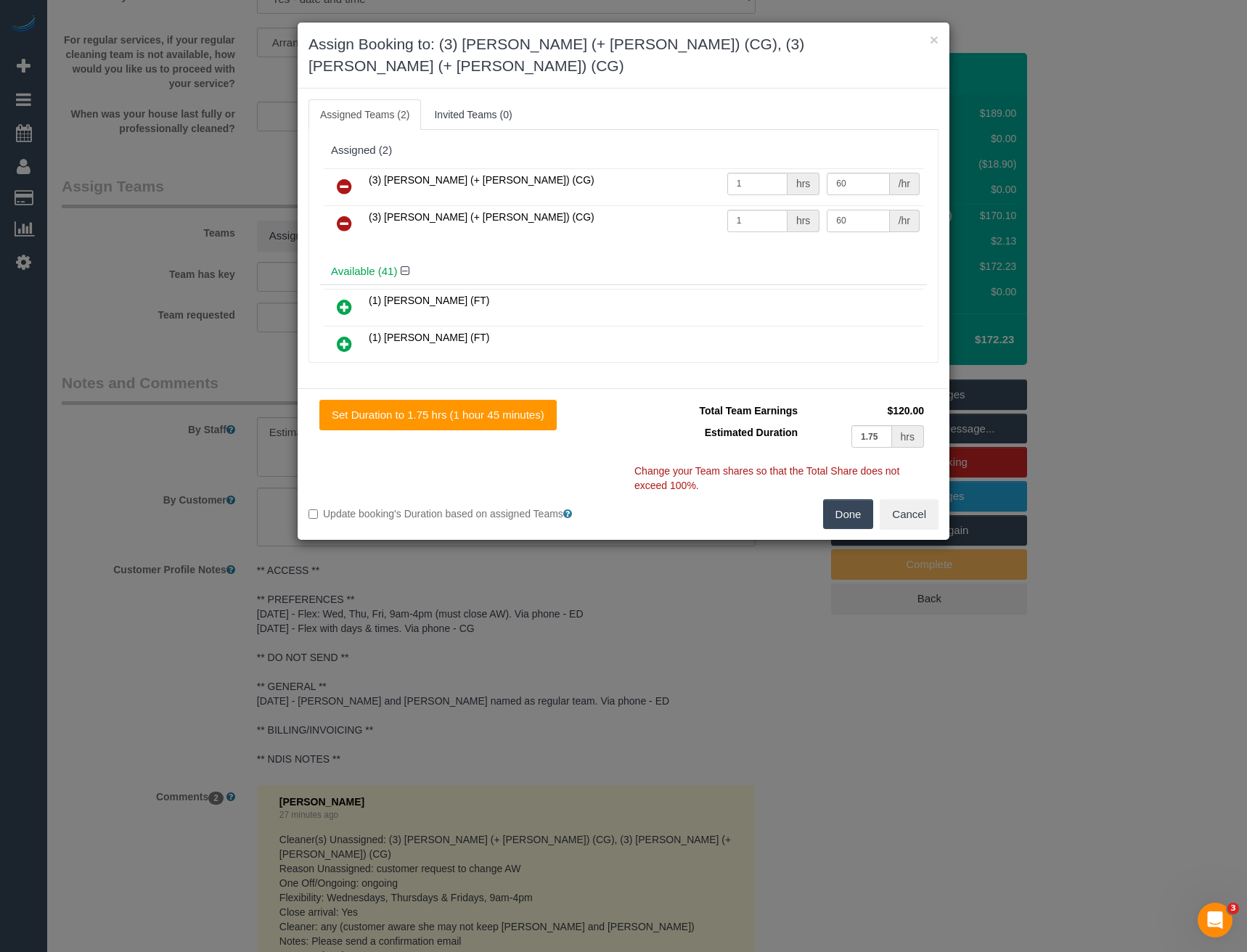
type input "60"
click at [859, 499] on button "Done" at bounding box center [848, 515] width 51 height 31
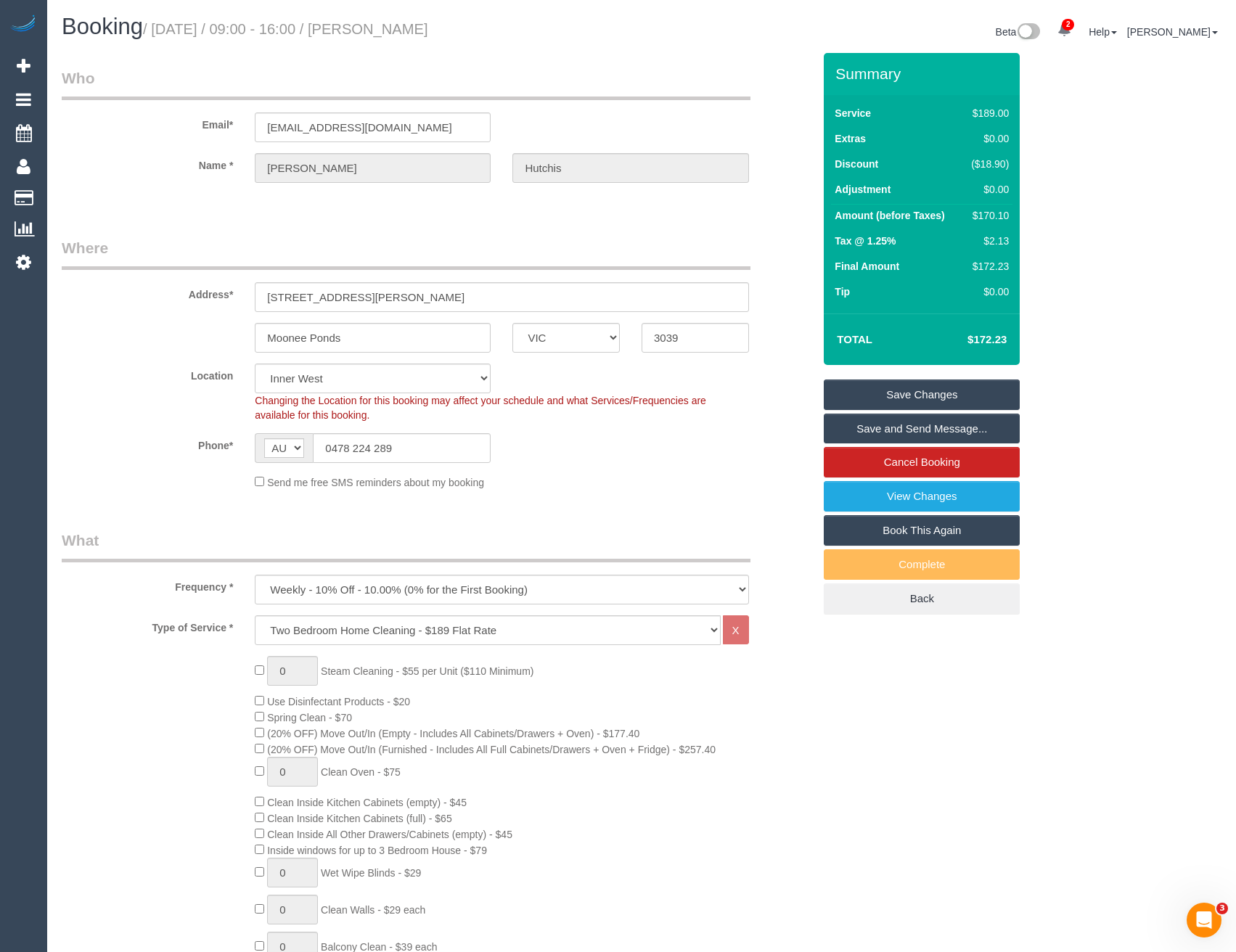
click at [864, 427] on link "Save and Send Message..." at bounding box center [922, 429] width 196 height 31
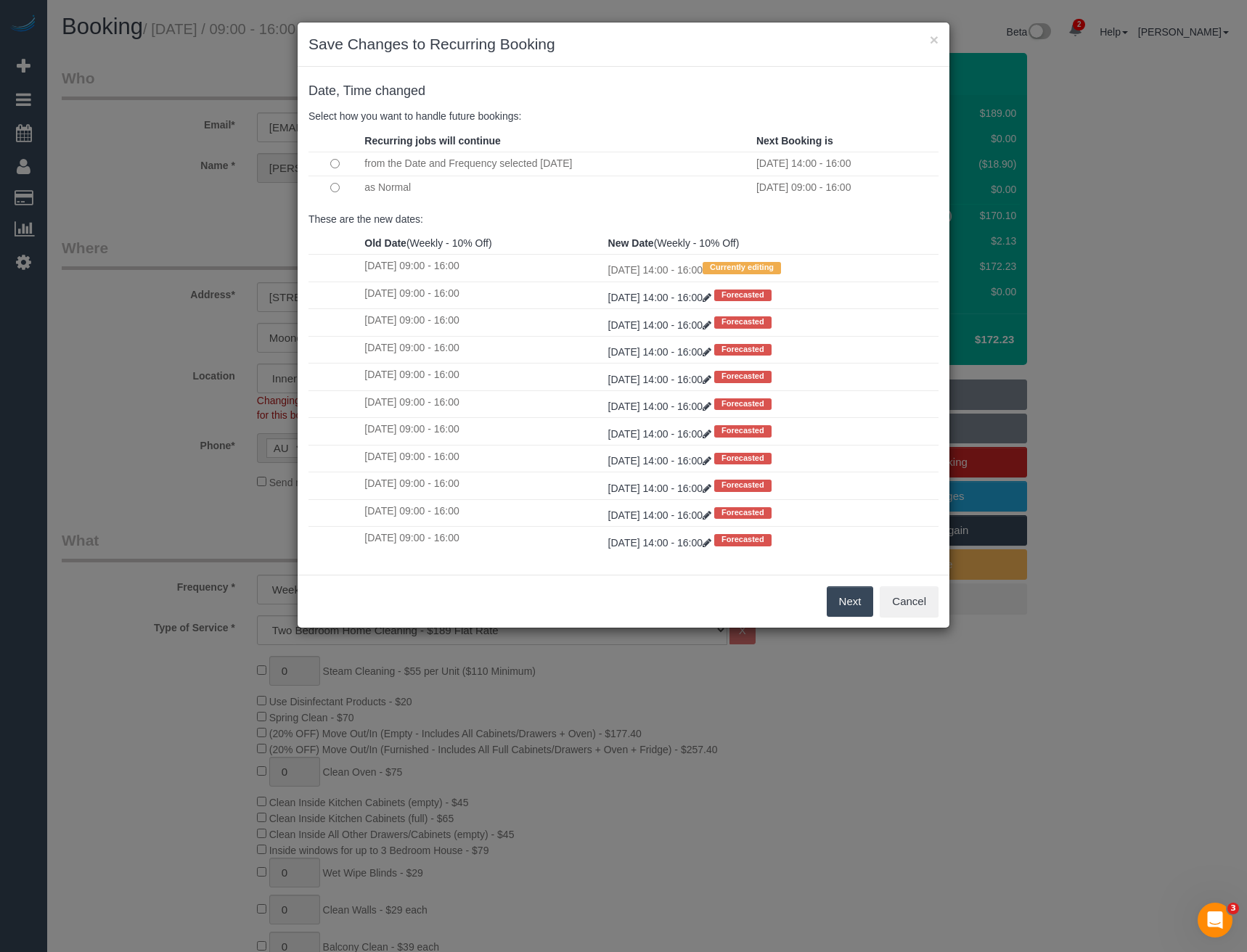
click at [861, 604] on button "Next" at bounding box center [850, 601] width 47 height 31
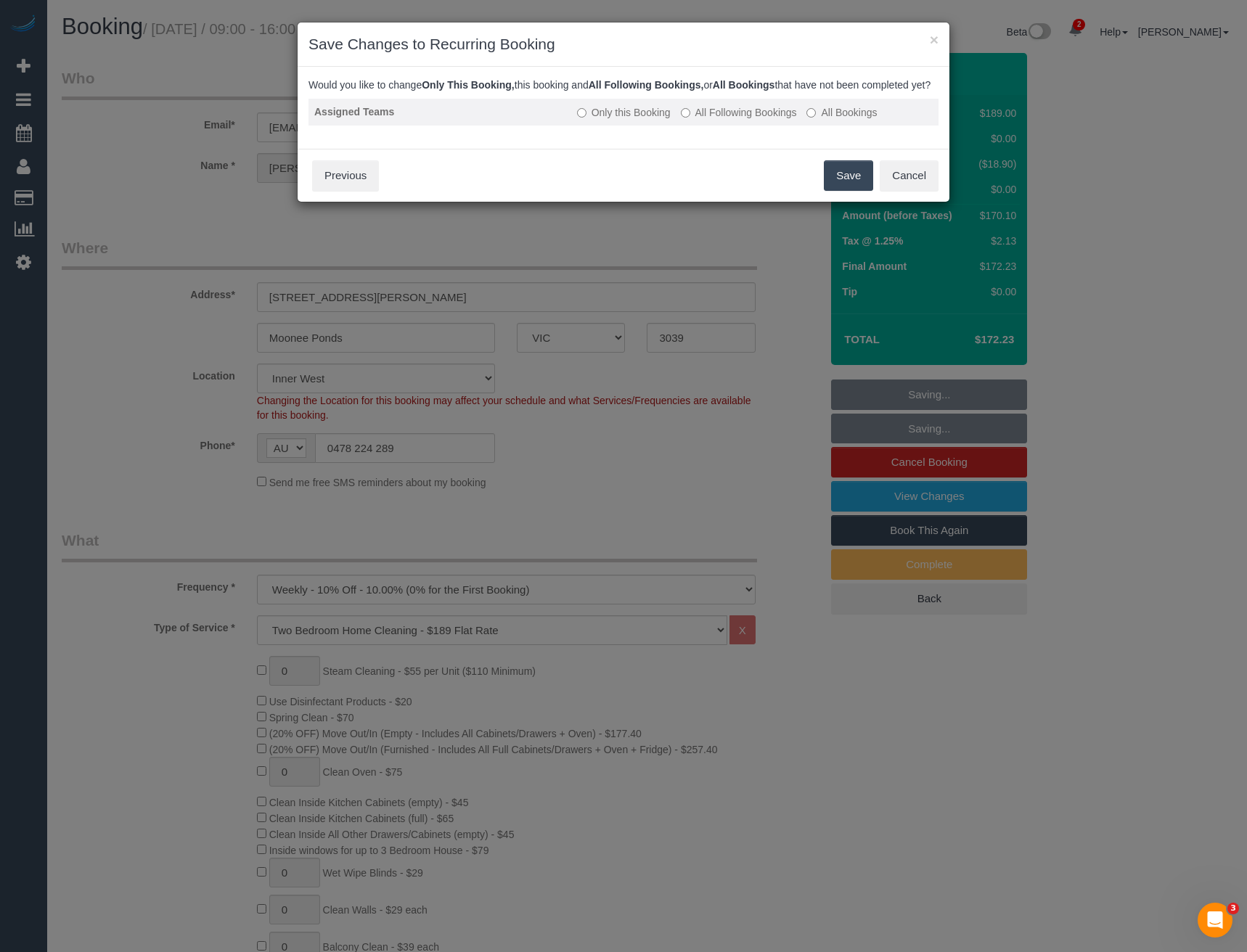
click at [738, 120] on label "All Following Bookings" at bounding box center [739, 113] width 116 height 14
click at [839, 189] on button "Save" at bounding box center [848, 175] width 49 height 31
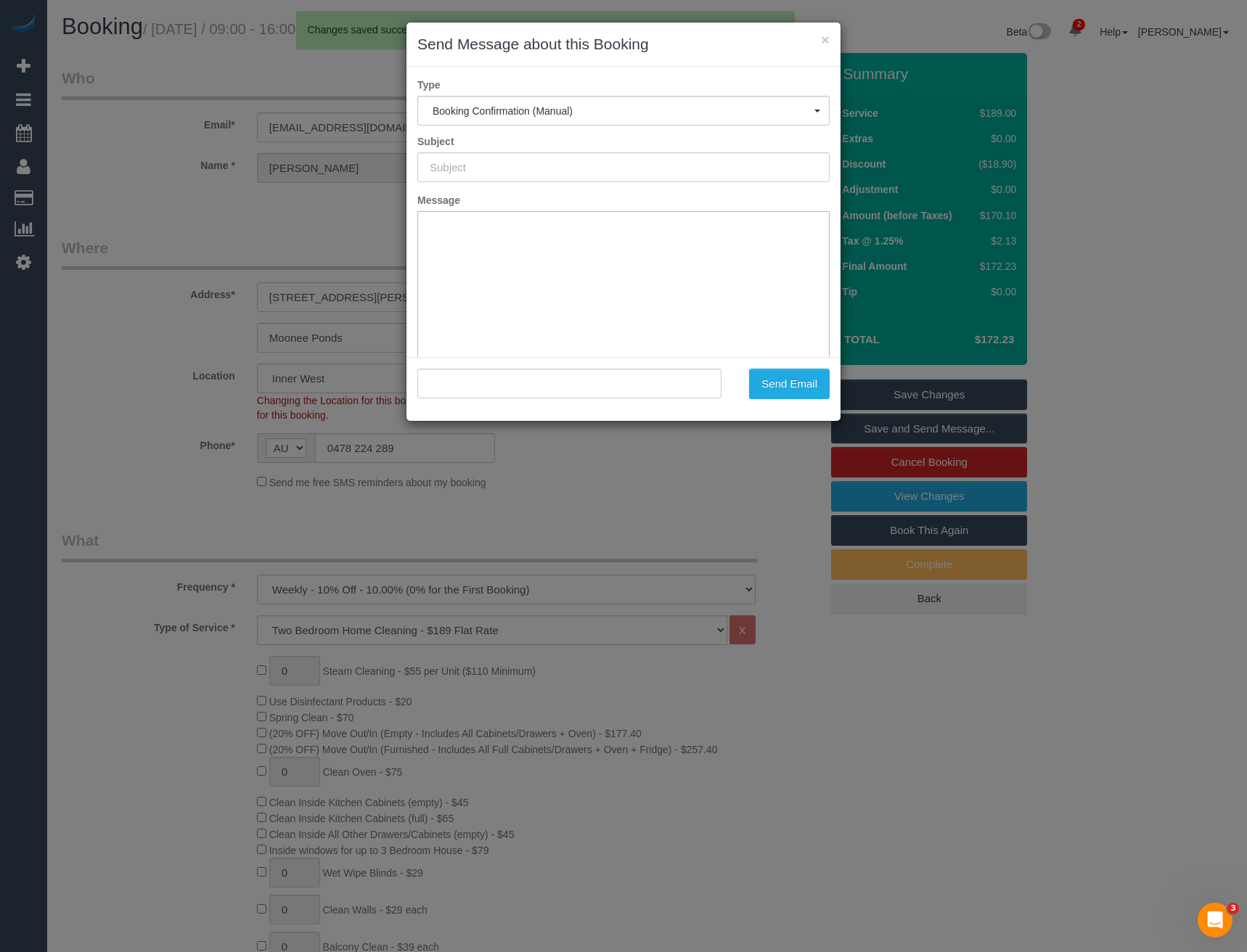
type input "Booking Confirmed"
type input ""Judith Hutchis" <jdhutchis01@gmail.com>"
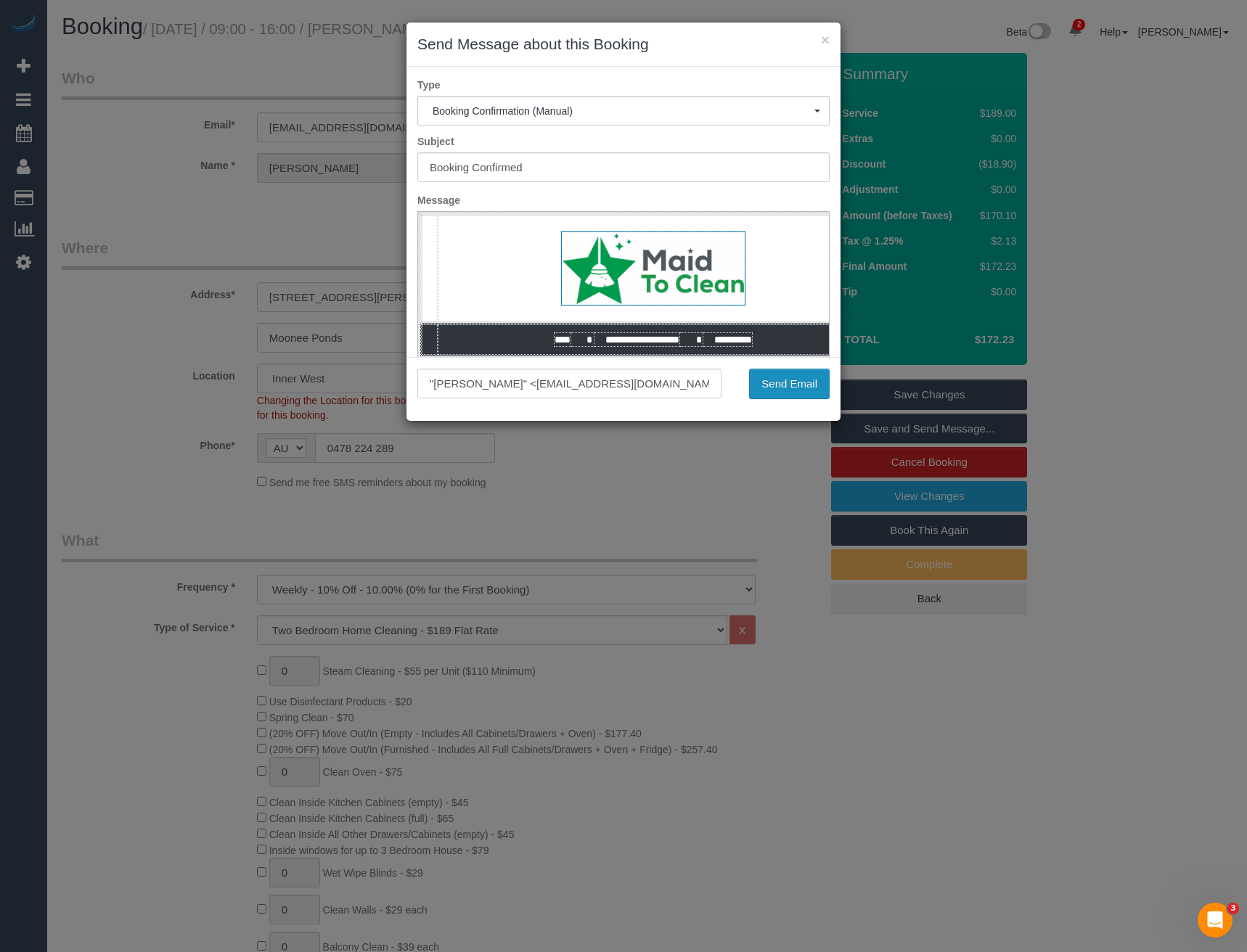
click at [771, 392] on button "Send Email" at bounding box center [790, 384] width 80 height 31
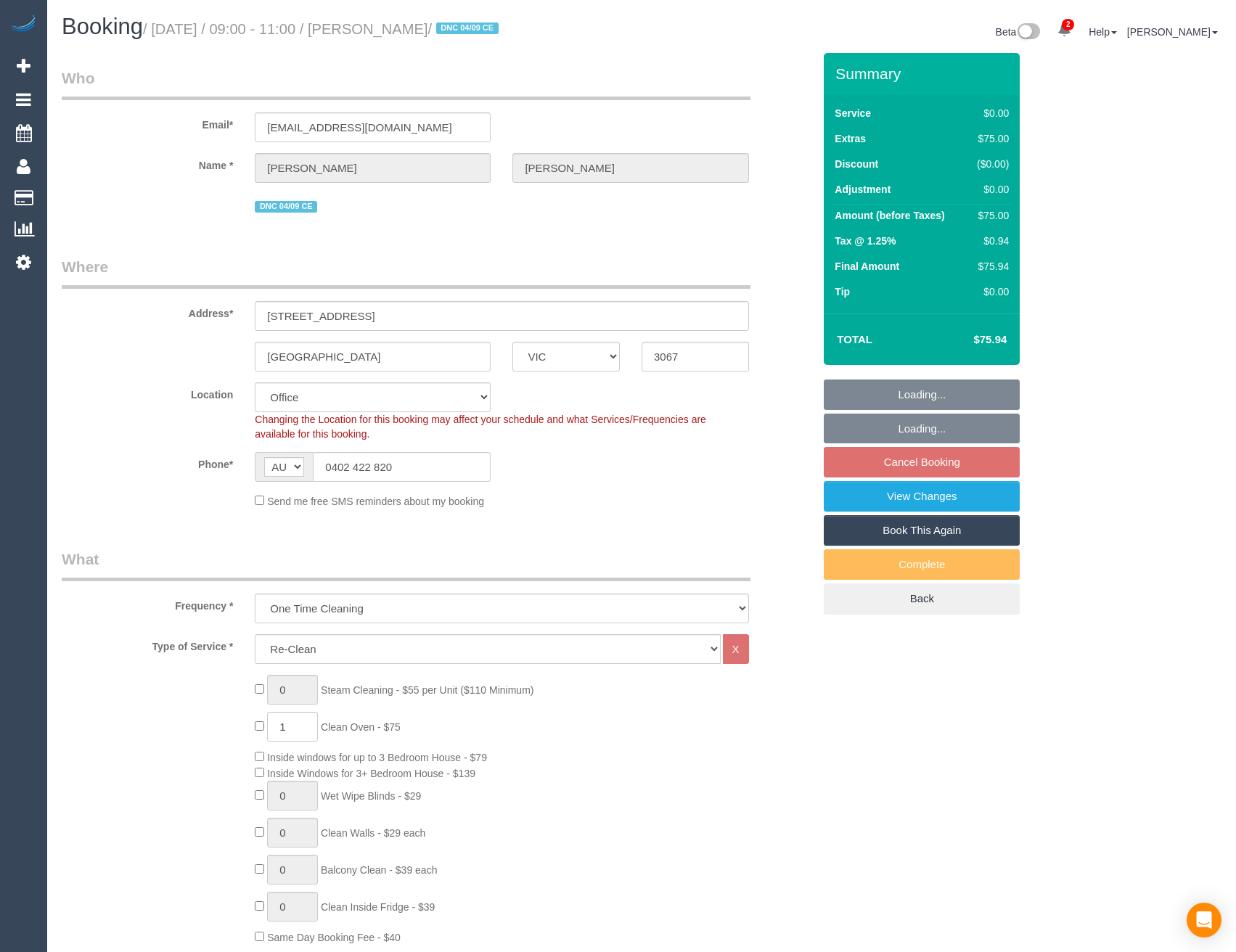
select select "1"
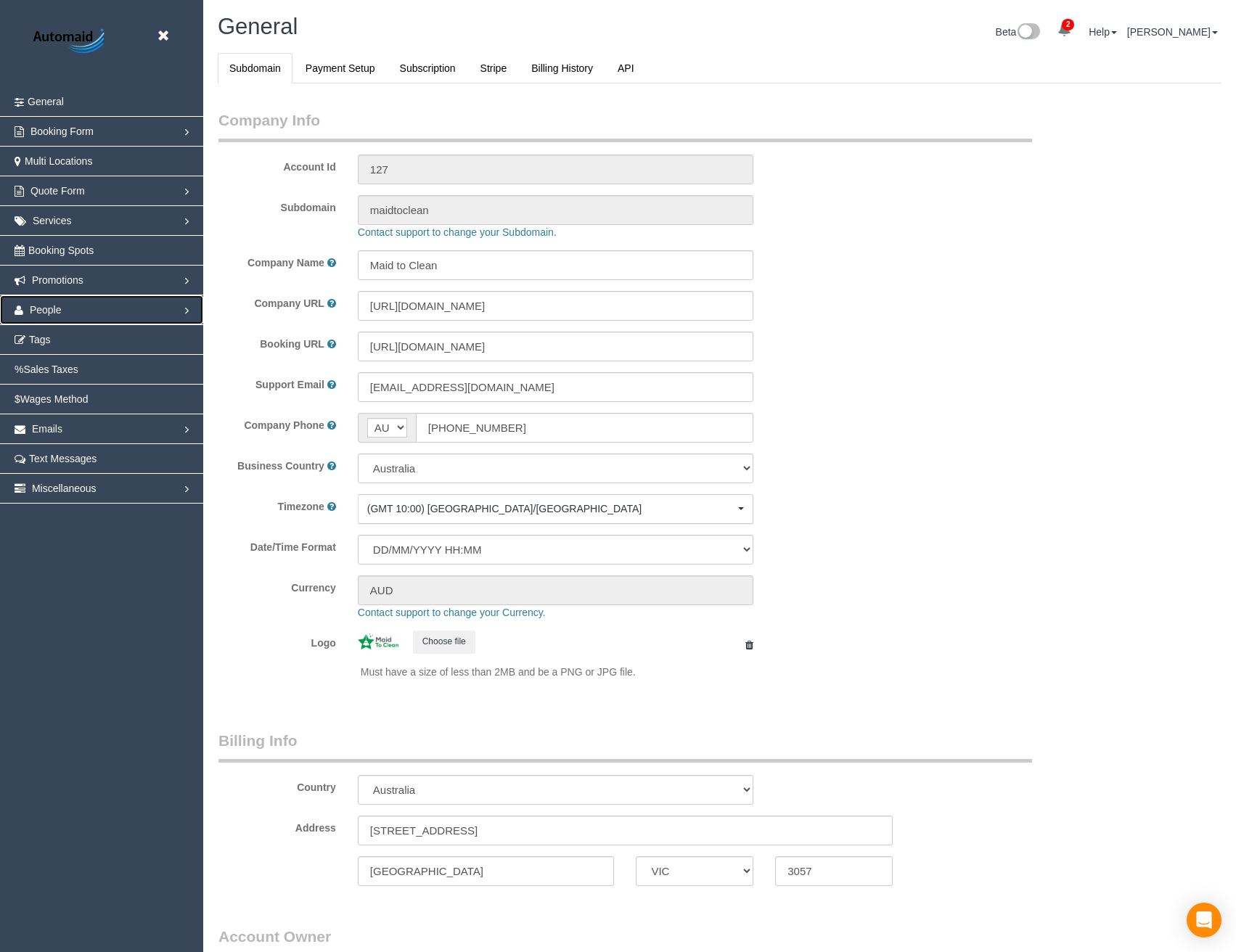
click at [62, 306] on link "People" at bounding box center [101, 310] width 203 height 29
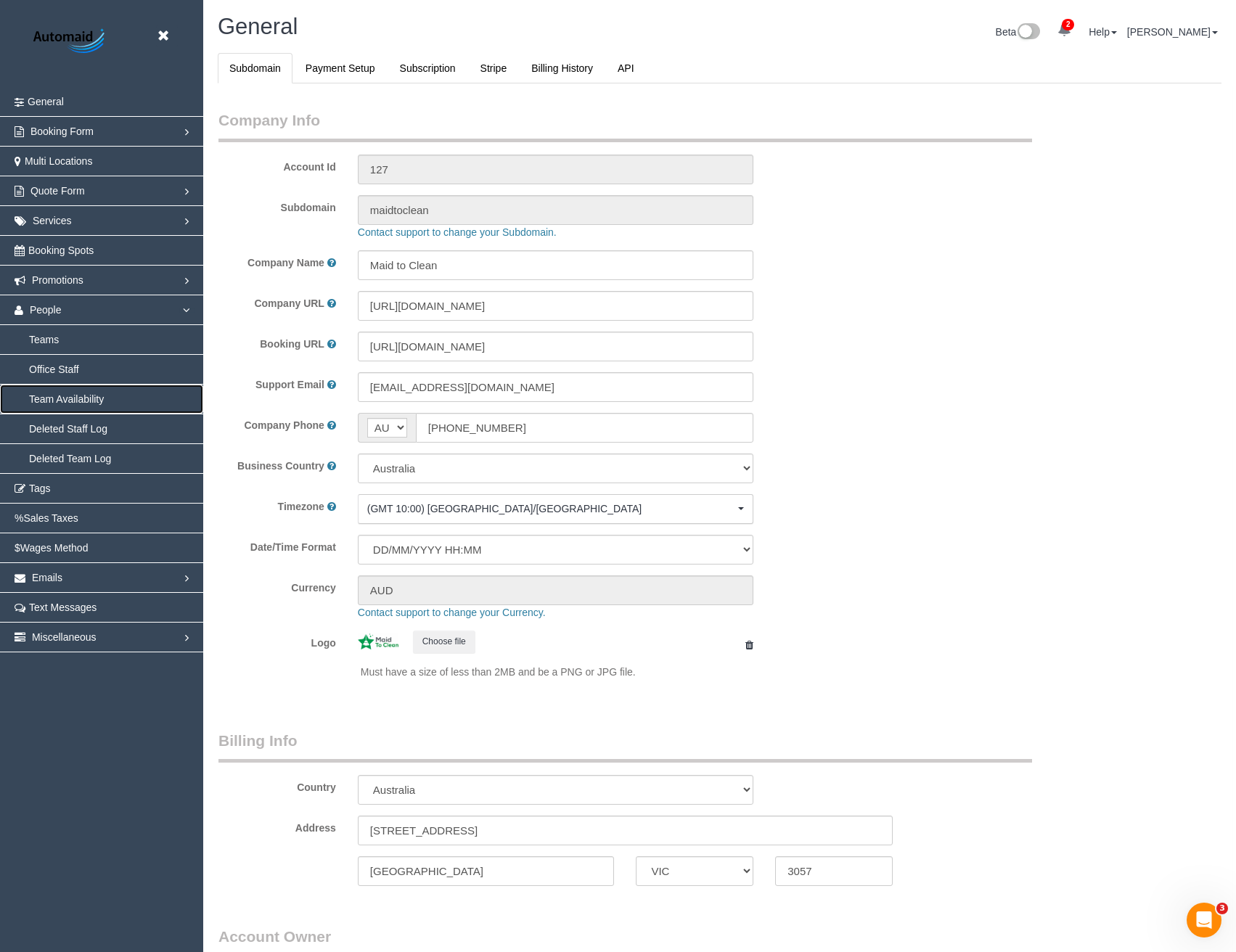
click at [61, 400] on link "Team Availability" at bounding box center [101, 399] width 203 height 29
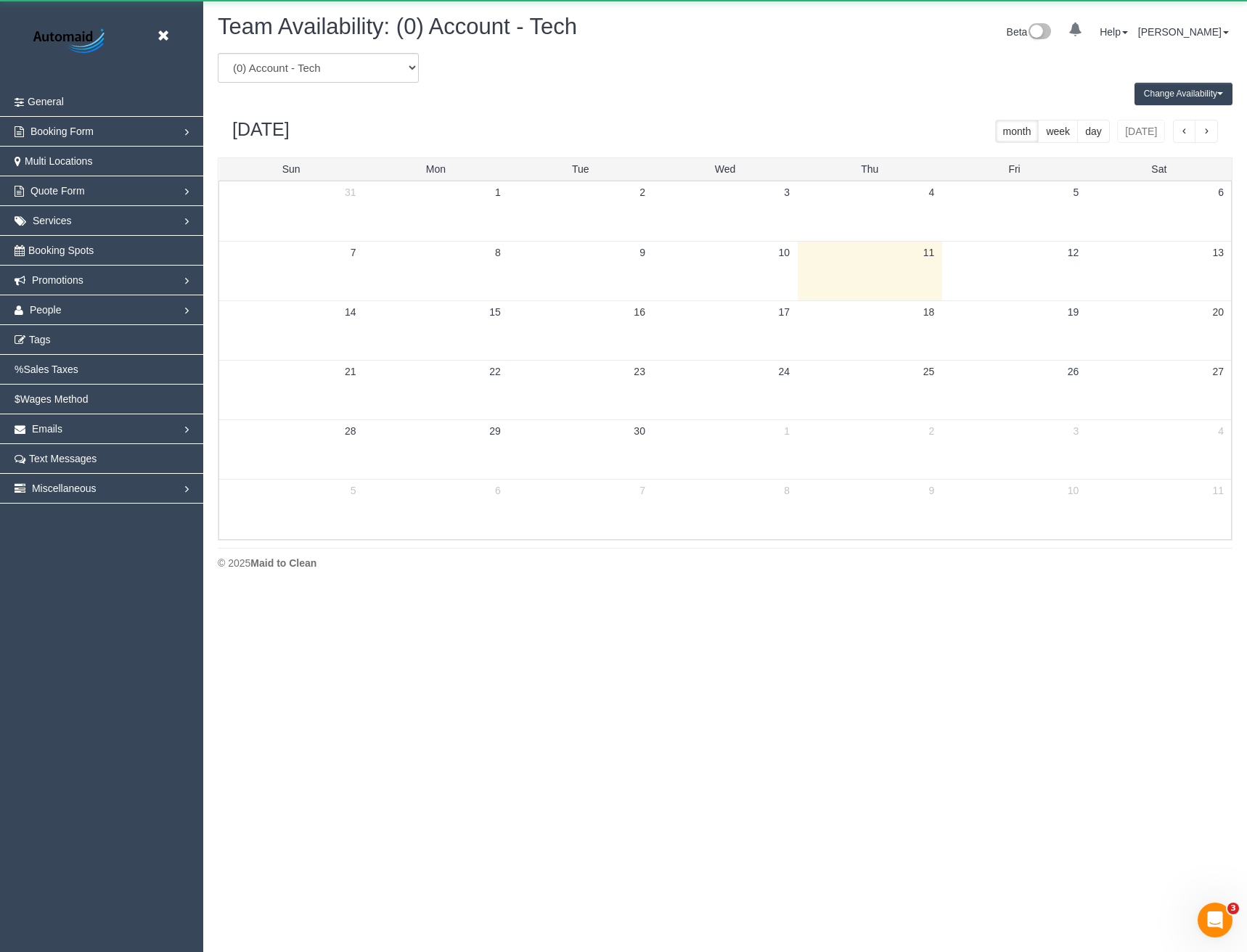
scroll to position [591, 1247]
click at [297, 55] on select "(0) Account - Tech (0) Office (0) Raunak Test Account (1) Debbie Brodjanac (FT)…" at bounding box center [318, 68] width 201 height 30
select select "number:87425"
click at [218, 53] on select "(0) Account - Tech (0) Office (0) Raunak Test Account (1) Debbie Brodjanac (FT)…" at bounding box center [318, 68] width 201 height 30
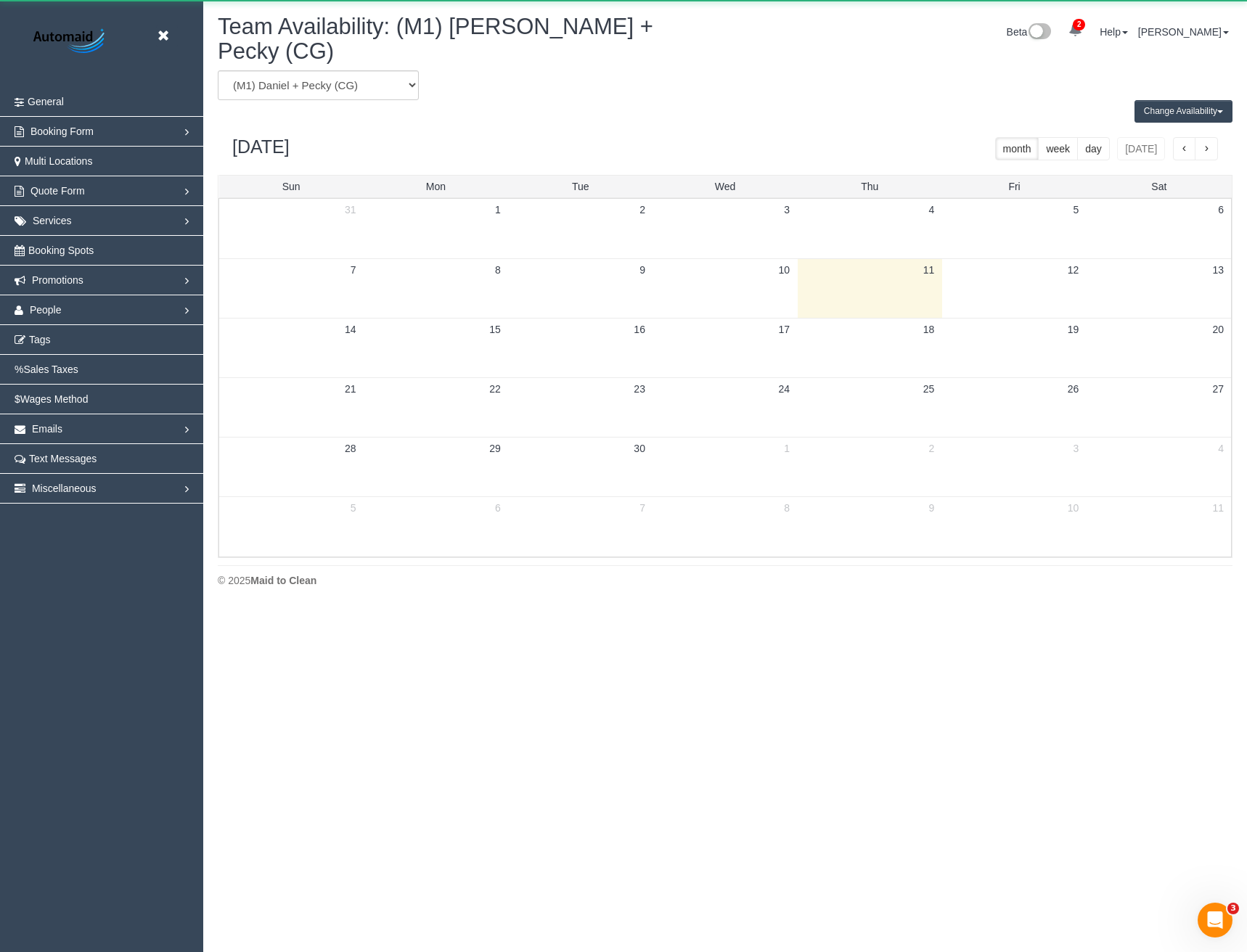
scroll to position [71990, 71330]
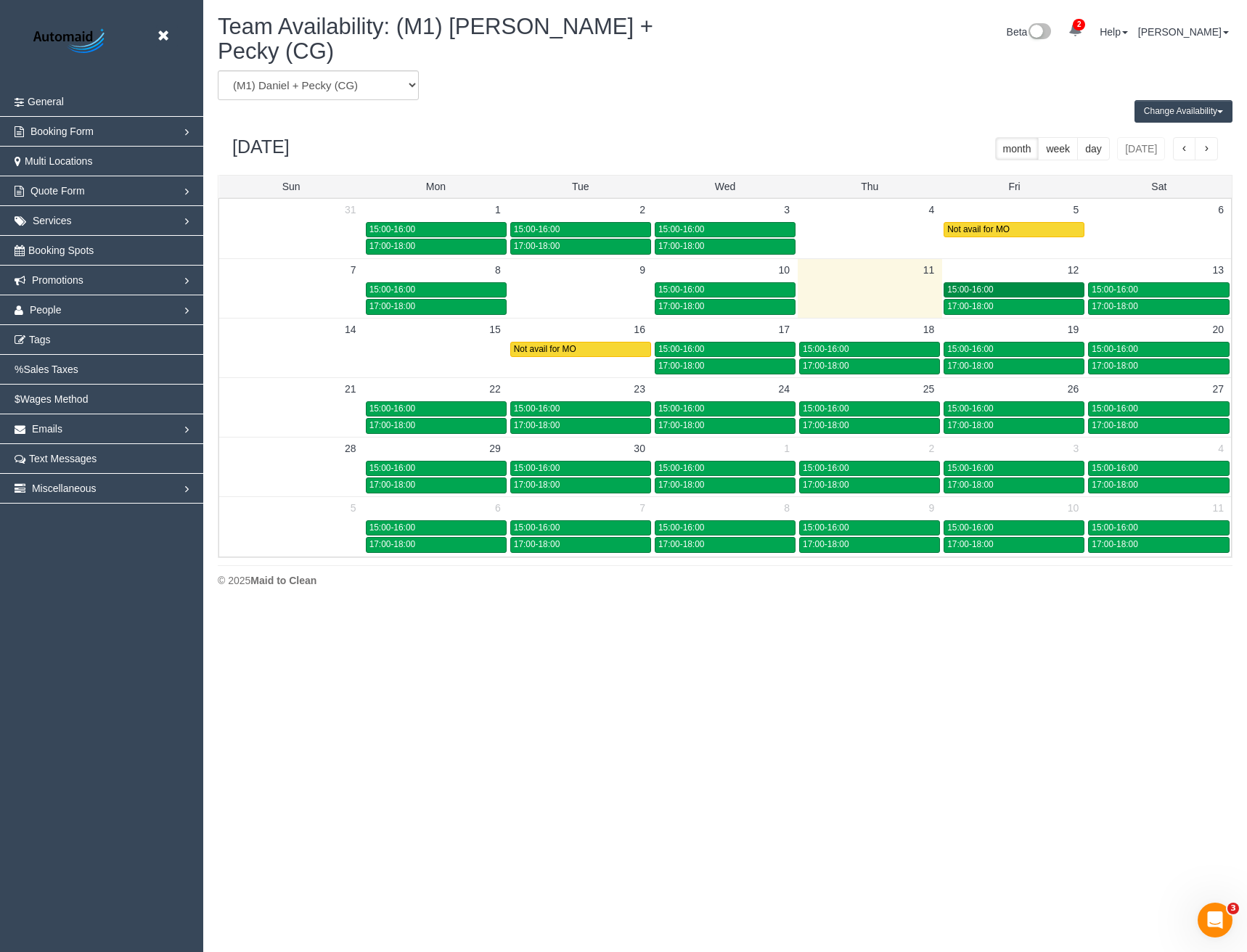
click at [1055, 285] on div "15:00-16:00" at bounding box center [1014, 290] width 133 height 11
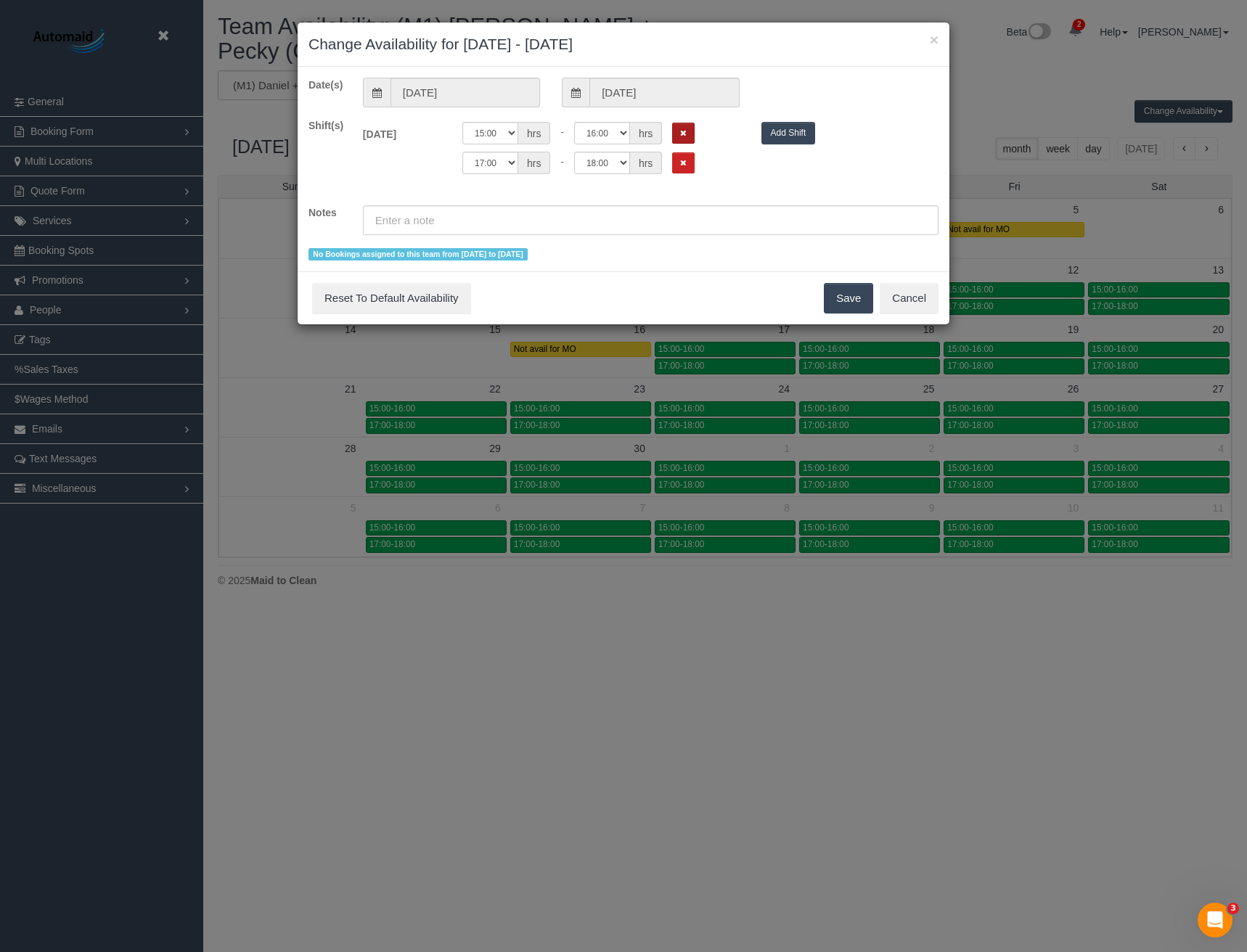
click at [690, 133] on button "Remove Shift" at bounding box center [683, 133] width 23 height 21
click at [688, 148] on div "00:00 00:05 00:10 00:15 00:20 00:25 00:30 00:35 00:40 00:45 00:50 00:55 01:00 0…" at bounding box center [601, 137] width 299 height 30
click at [684, 139] on button "Remove Shift" at bounding box center [683, 133] width 23 height 21
click at [847, 296] on button "Save" at bounding box center [848, 298] width 49 height 31
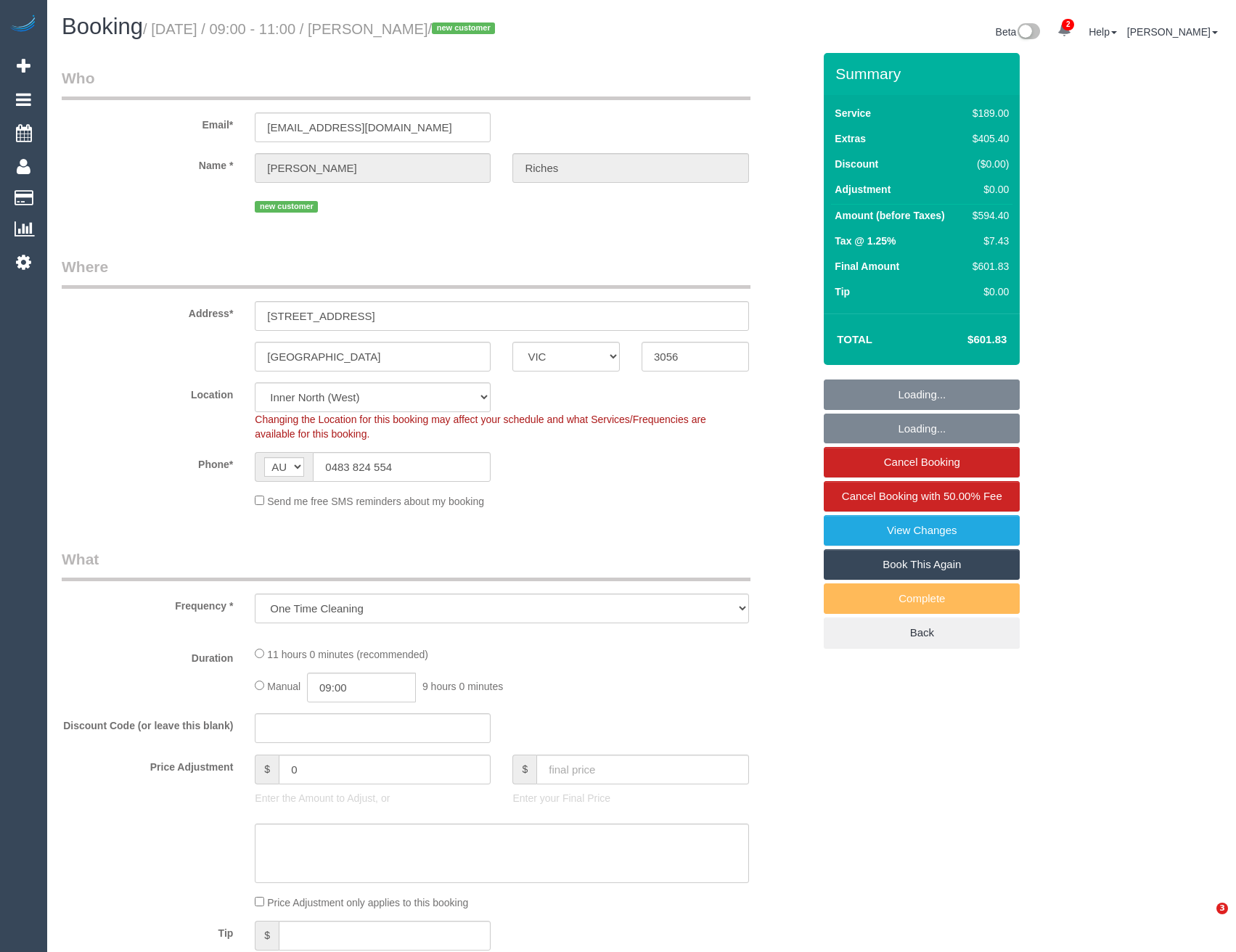
select select "VIC"
select select "object:745"
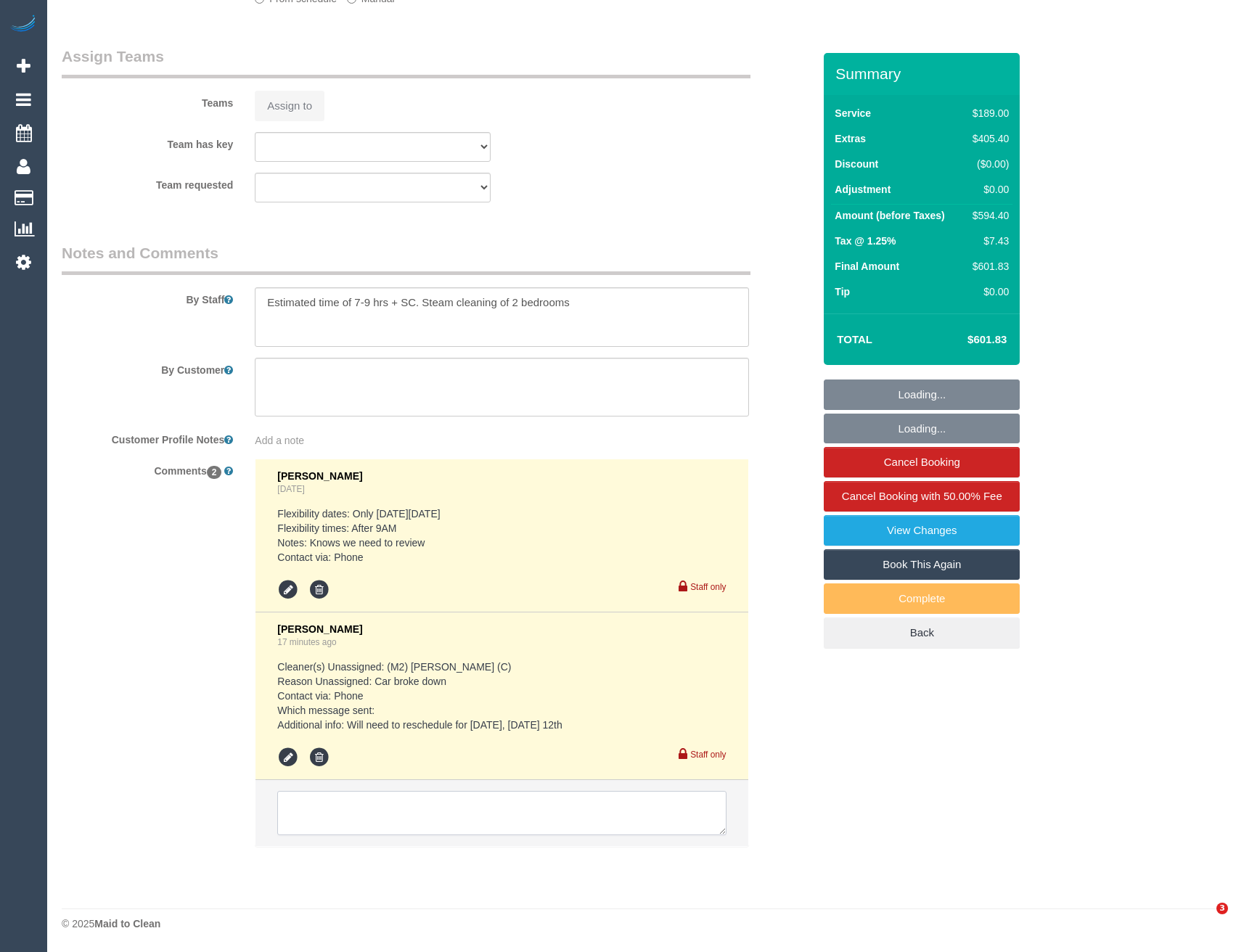
click at [407, 831] on textarea at bounding box center [502, 814] width 449 height 45
select select "number:28"
select select "number:14"
select select "number:19"
select select "number:36"
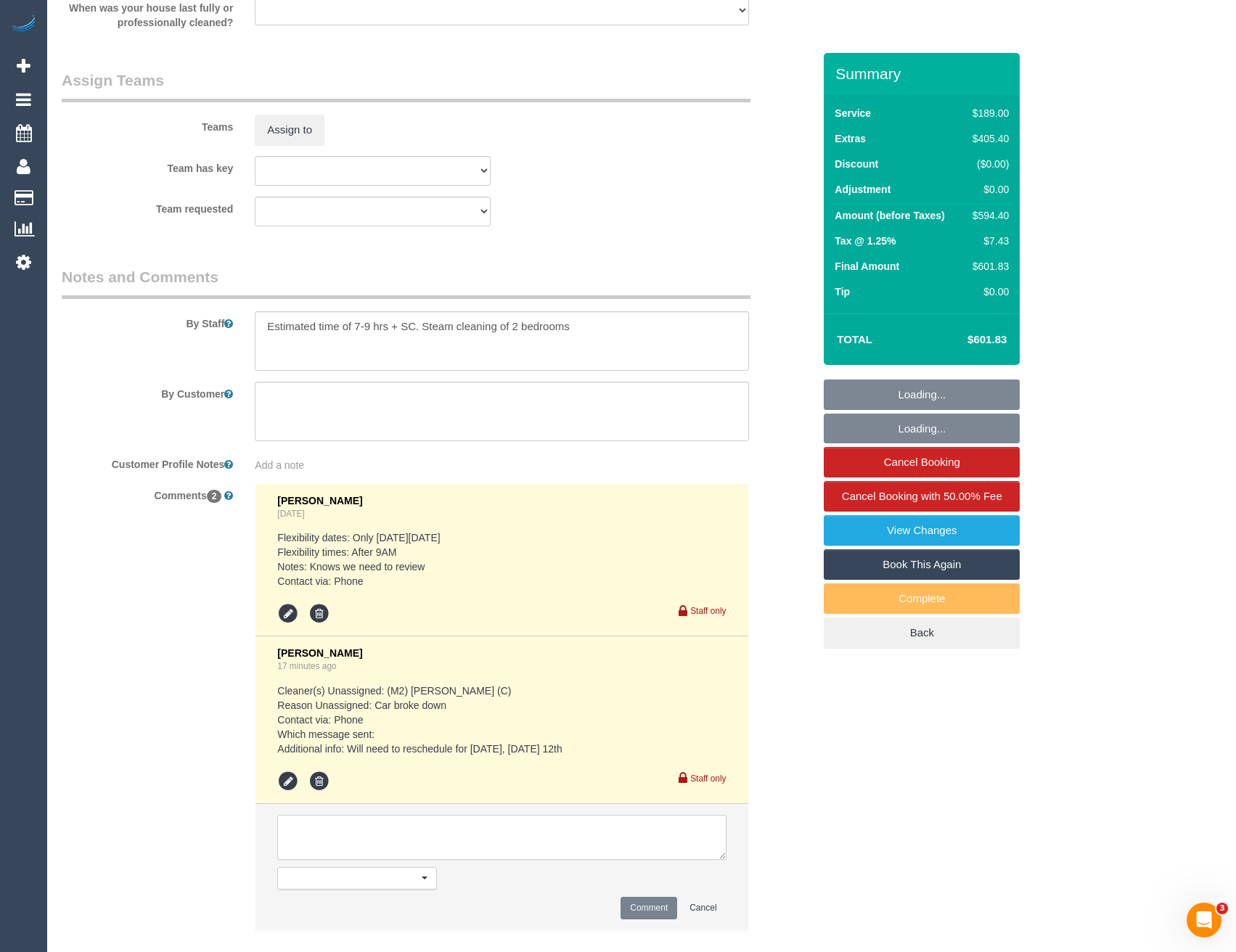
scroll to position [0, 0]
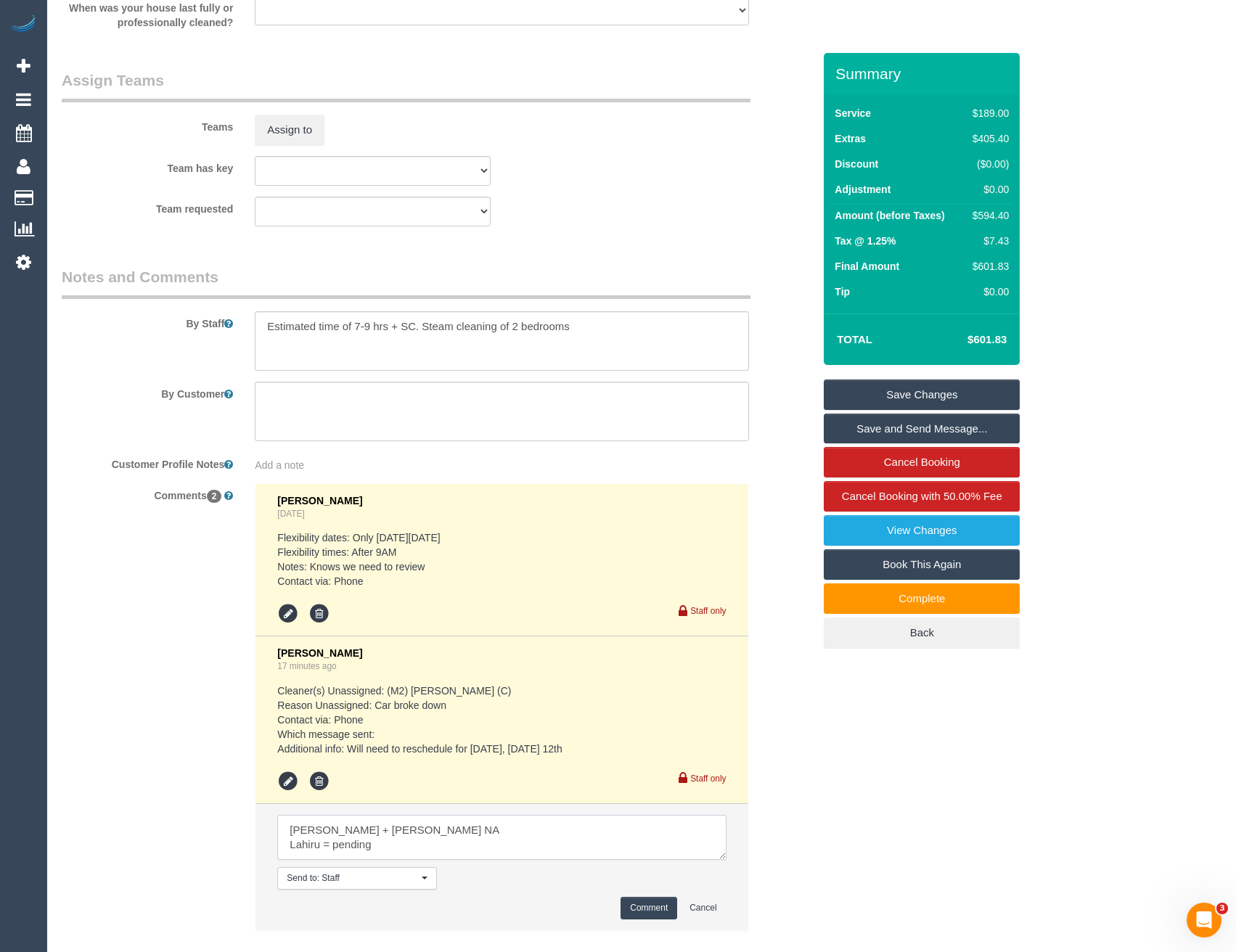
click at [329, 846] on textarea at bounding box center [502, 838] width 449 height 45
type textarea "Daniel + Pecky NA Lahiru - pending"
click at [638, 907] on button "Comment" at bounding box center [649, 909] width 56 height 23
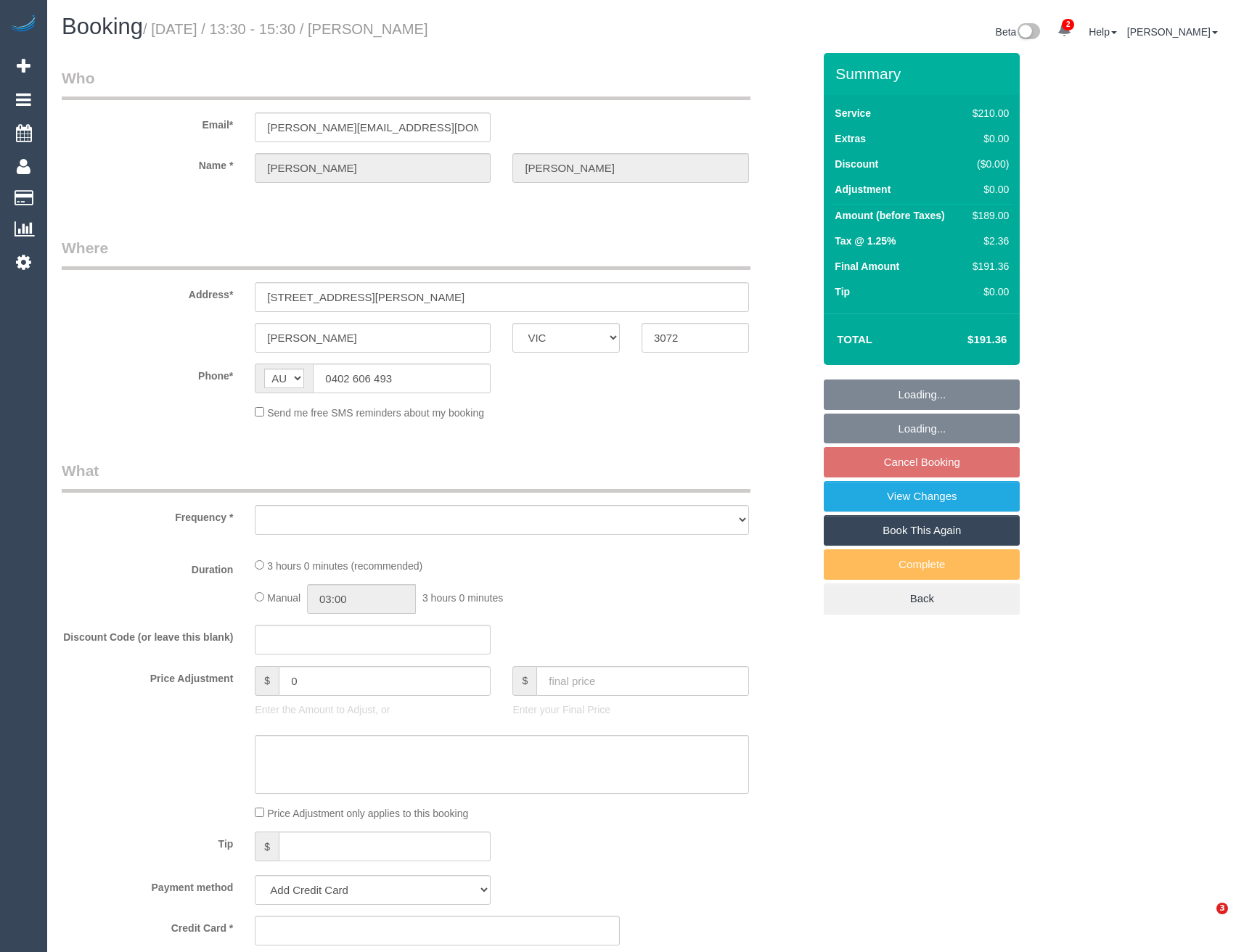
select select "VIC"
select select "object:597"
select select "180"
select select "number:28"
select select "number:16"
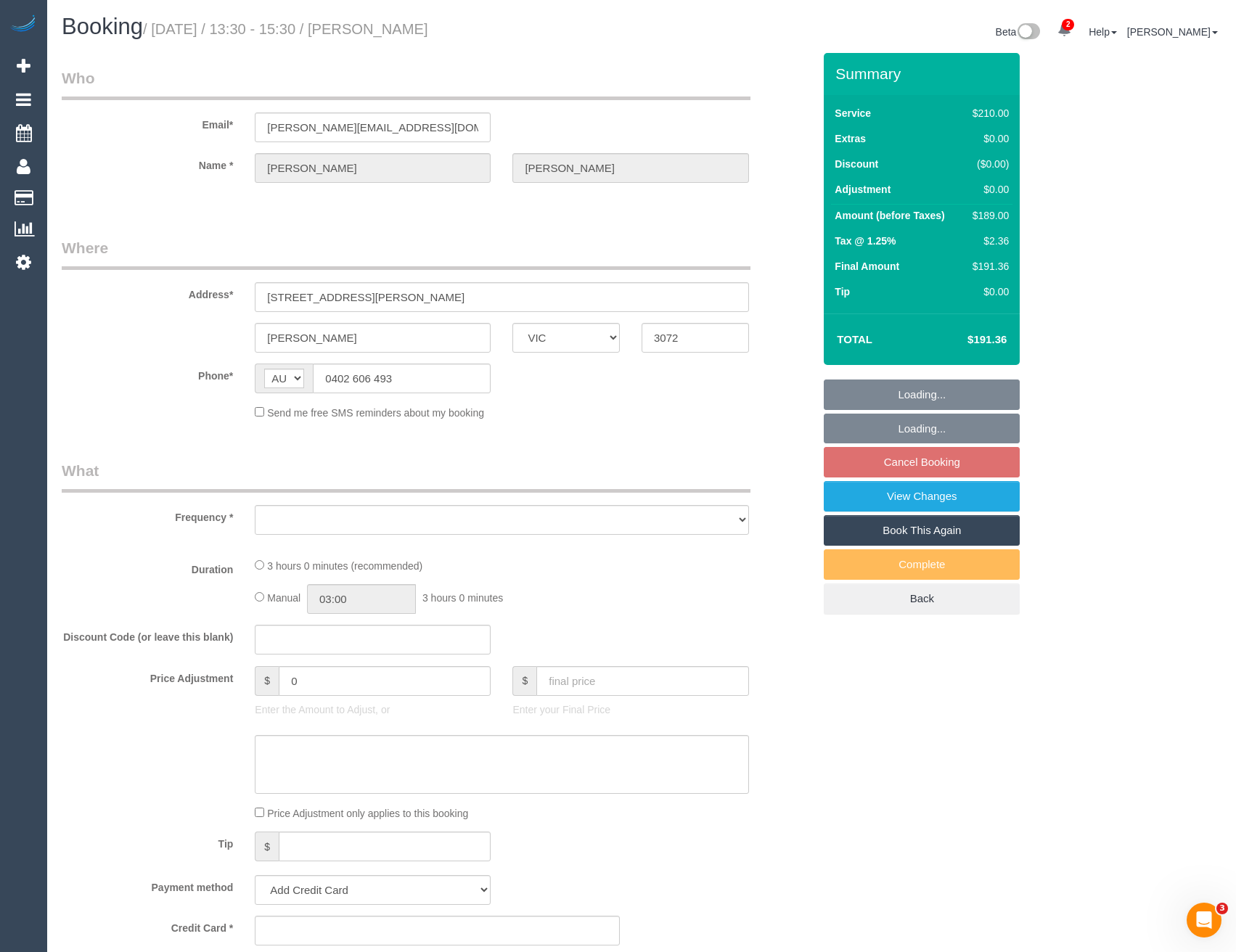
select select "number:19"
select select "number:23"
select select "number:34"
select select "number:11"
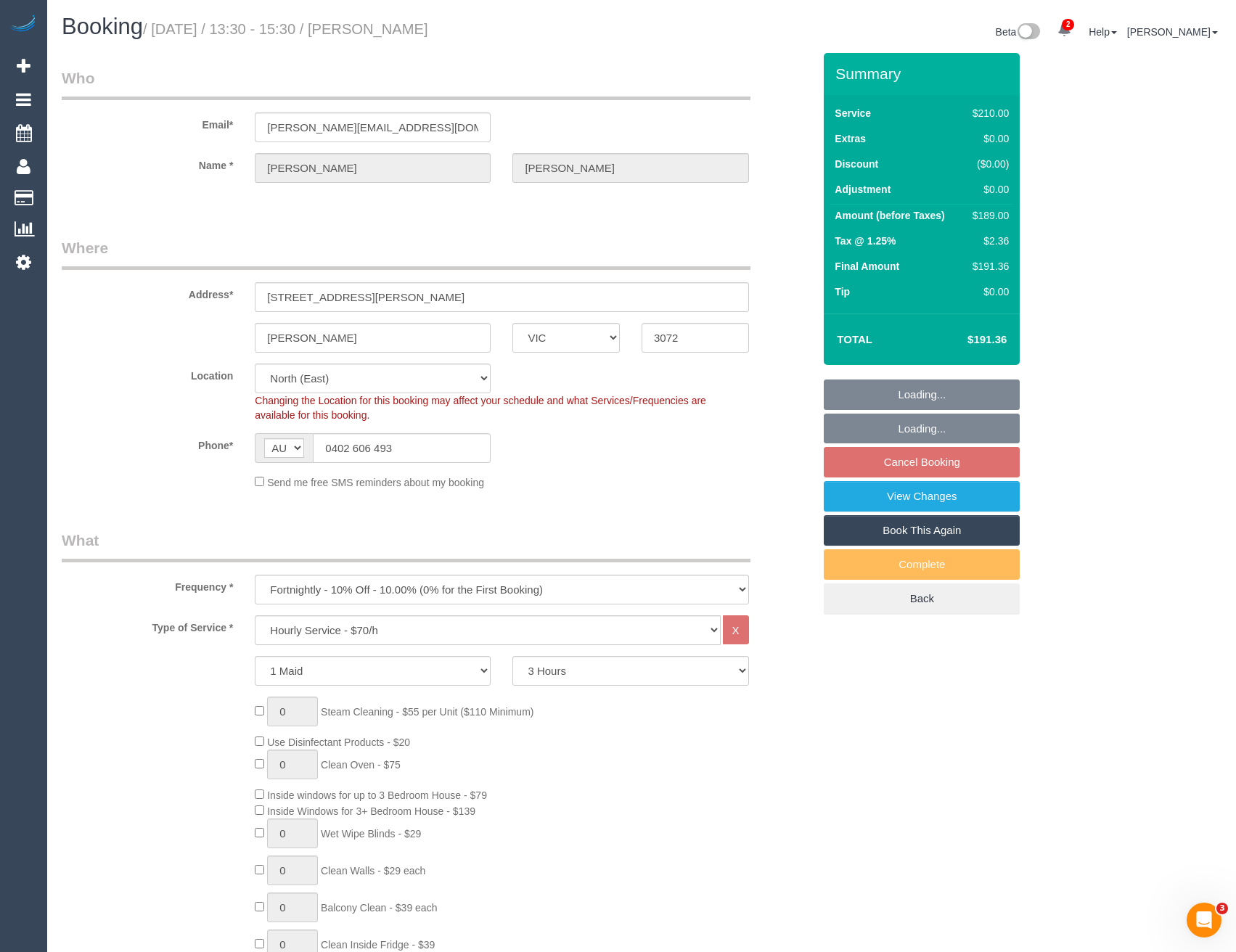
select select "string:stripe-pm_1L5pYd2GScqysDRVGjwb3DoB"
select select "object:1559"
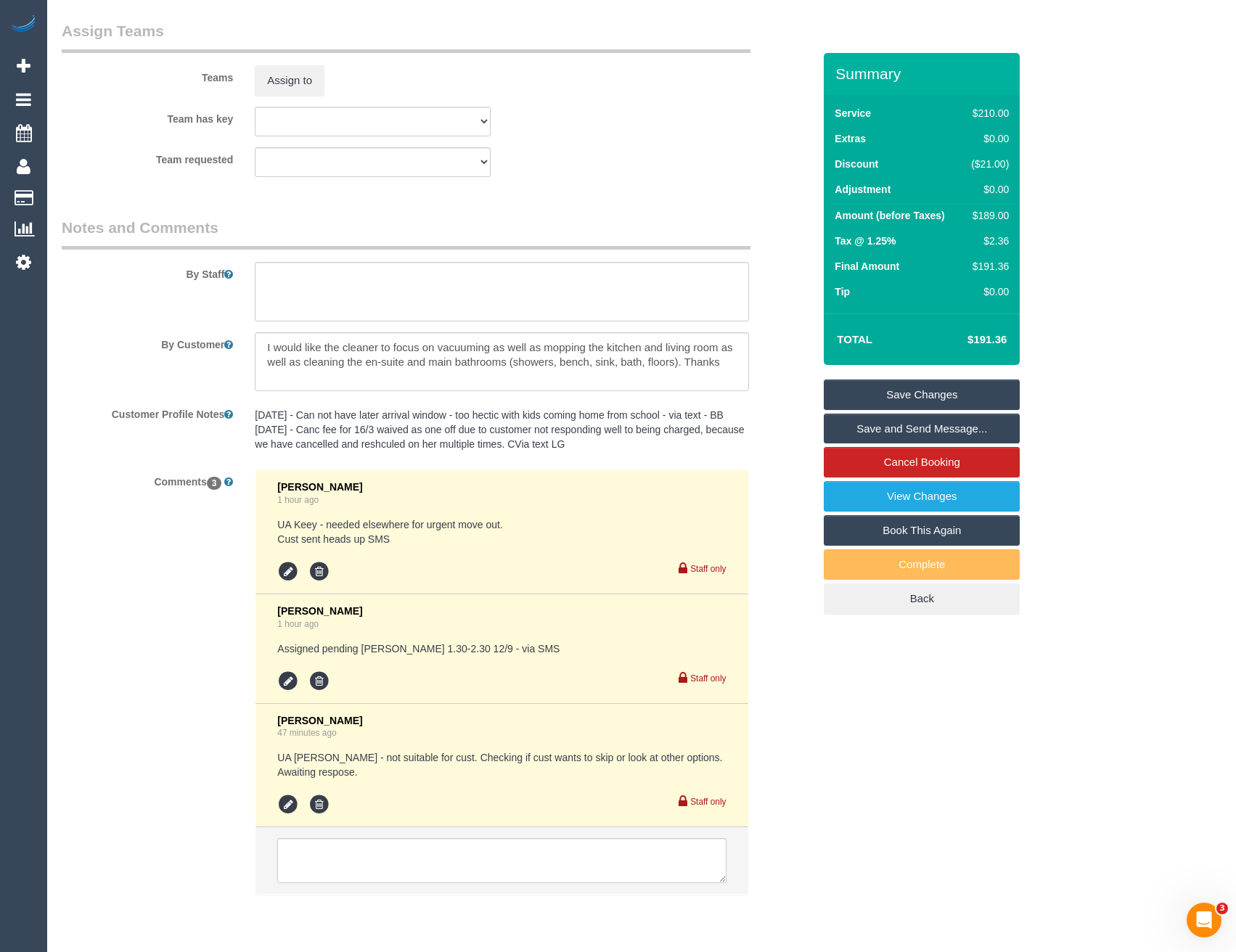
scroll to position [2294, 0]
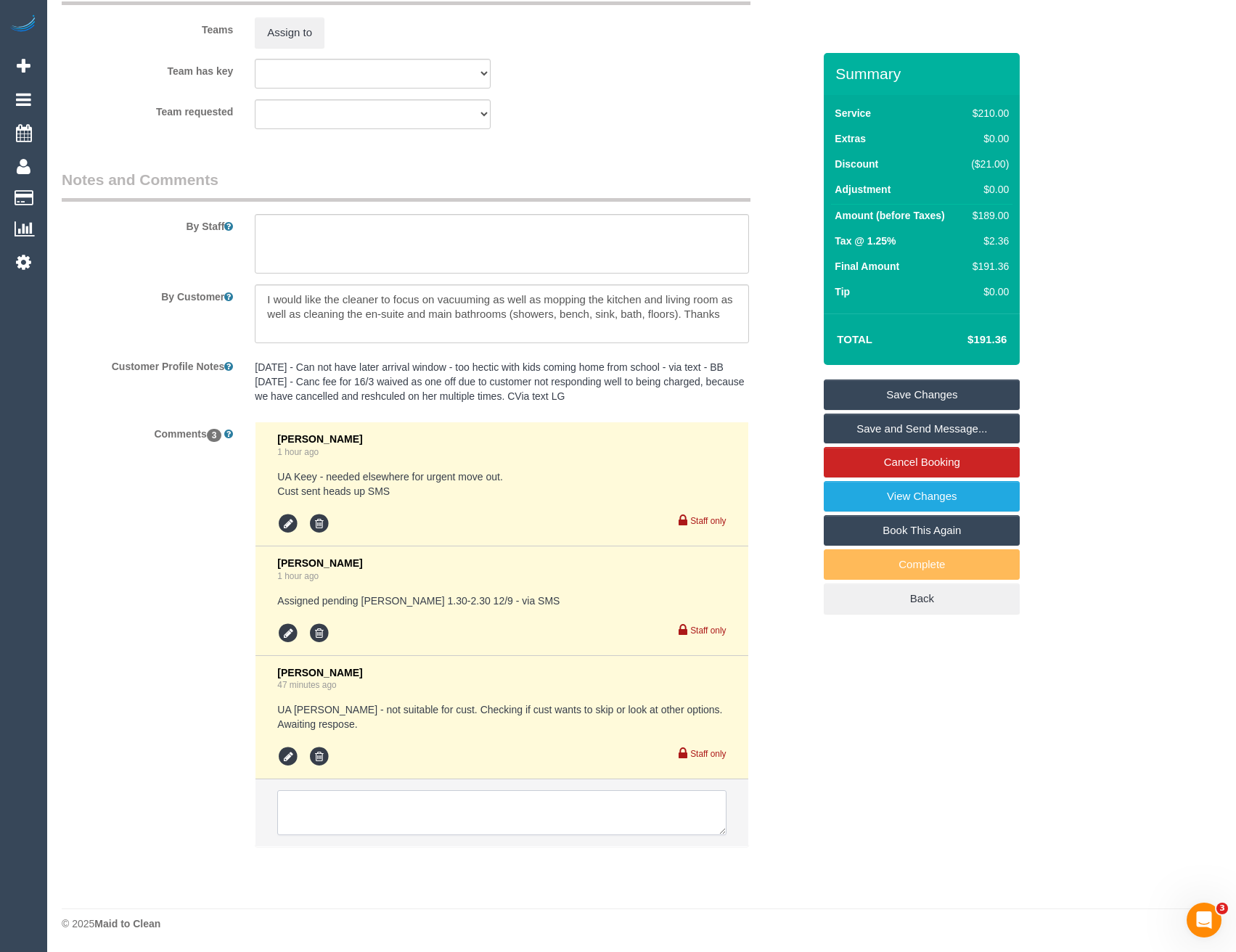
click at [362, 811] on textarea at bounding box center [502, 813] width 449 height 45
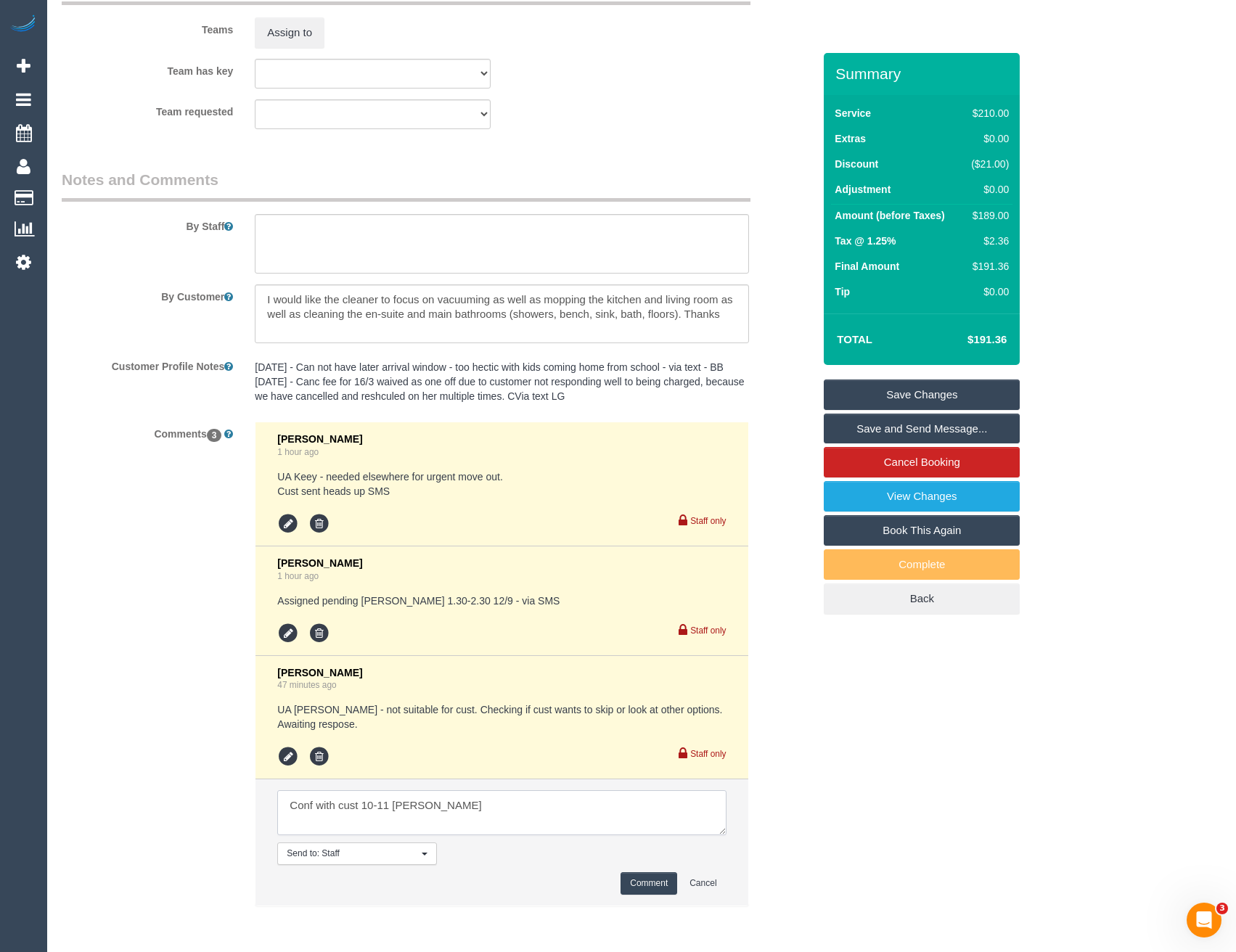
click at [509, 806] on textarea at bounding box center [502, 813] width 449 height 45
type textarea "Conf with cust 10-11 [PERSON_NAME][DATE]"
click at [637, 891] on button "Comment" at bounding box center [649, 884] width 56 height 23
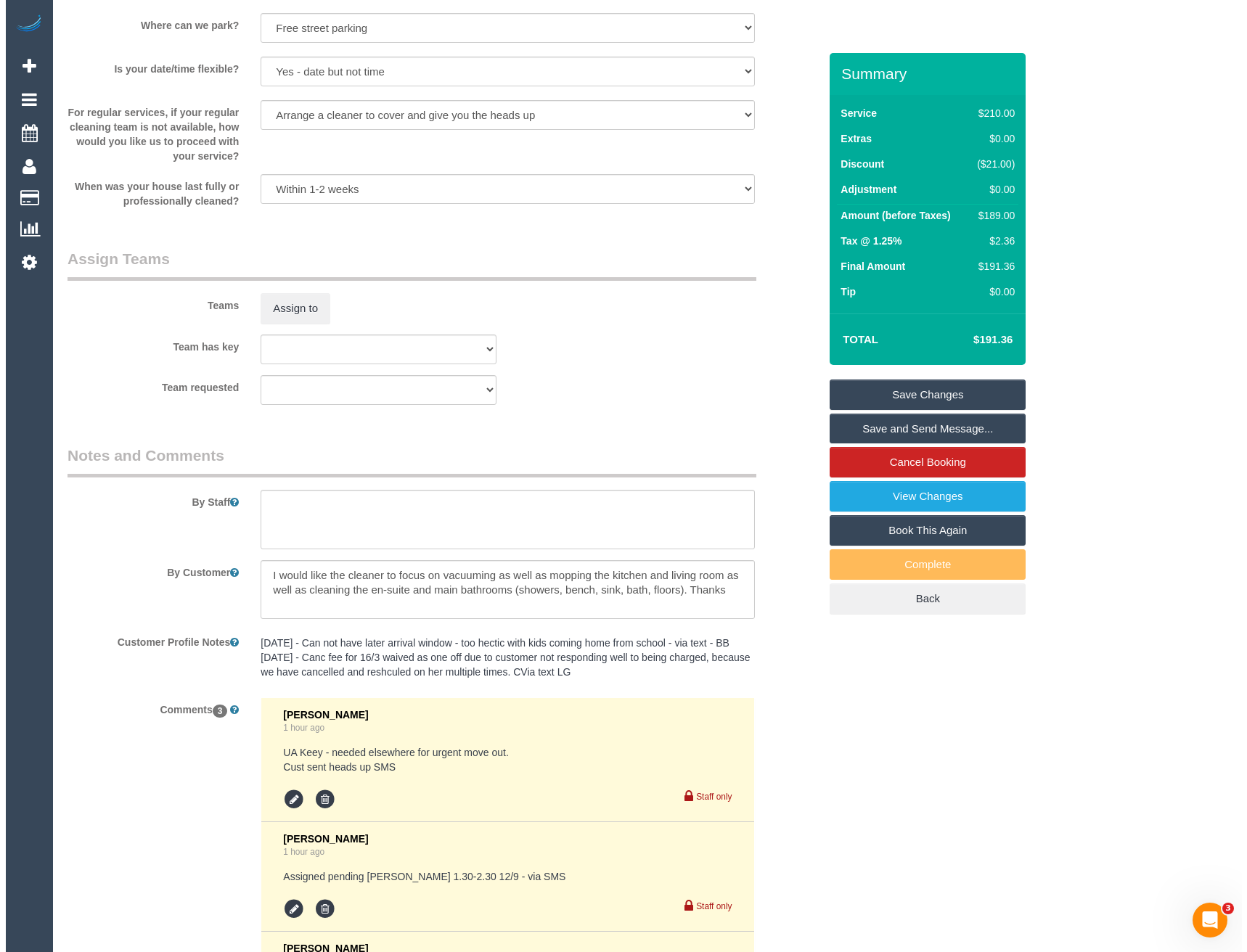
scroll to position [1859, 0]
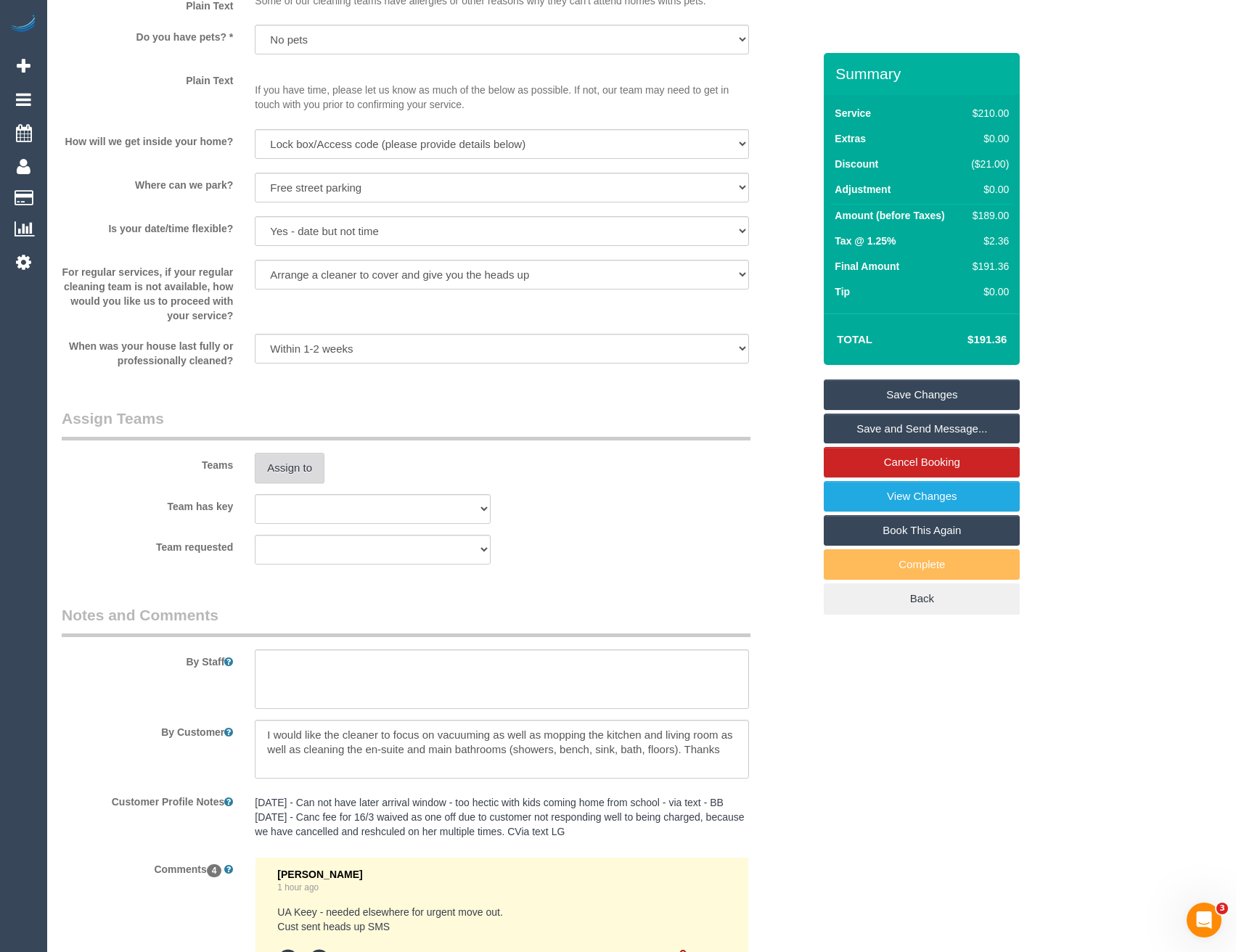
click at [271, 459] on button "Assign to" at bounding box center [289, 468] width 70 height 31
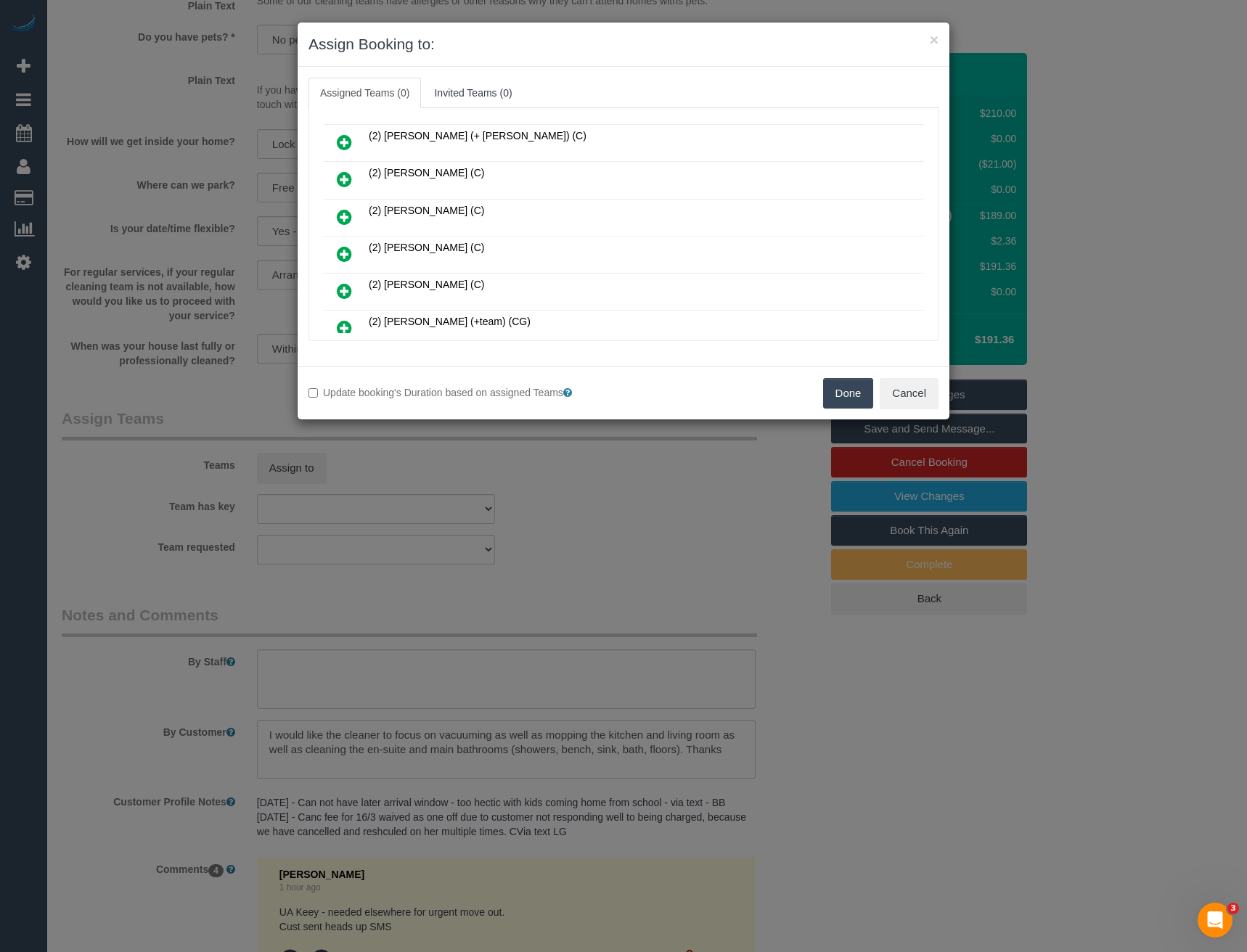
click at [346, 252] on icon at bounding box center [344, 254] width 15 height 18
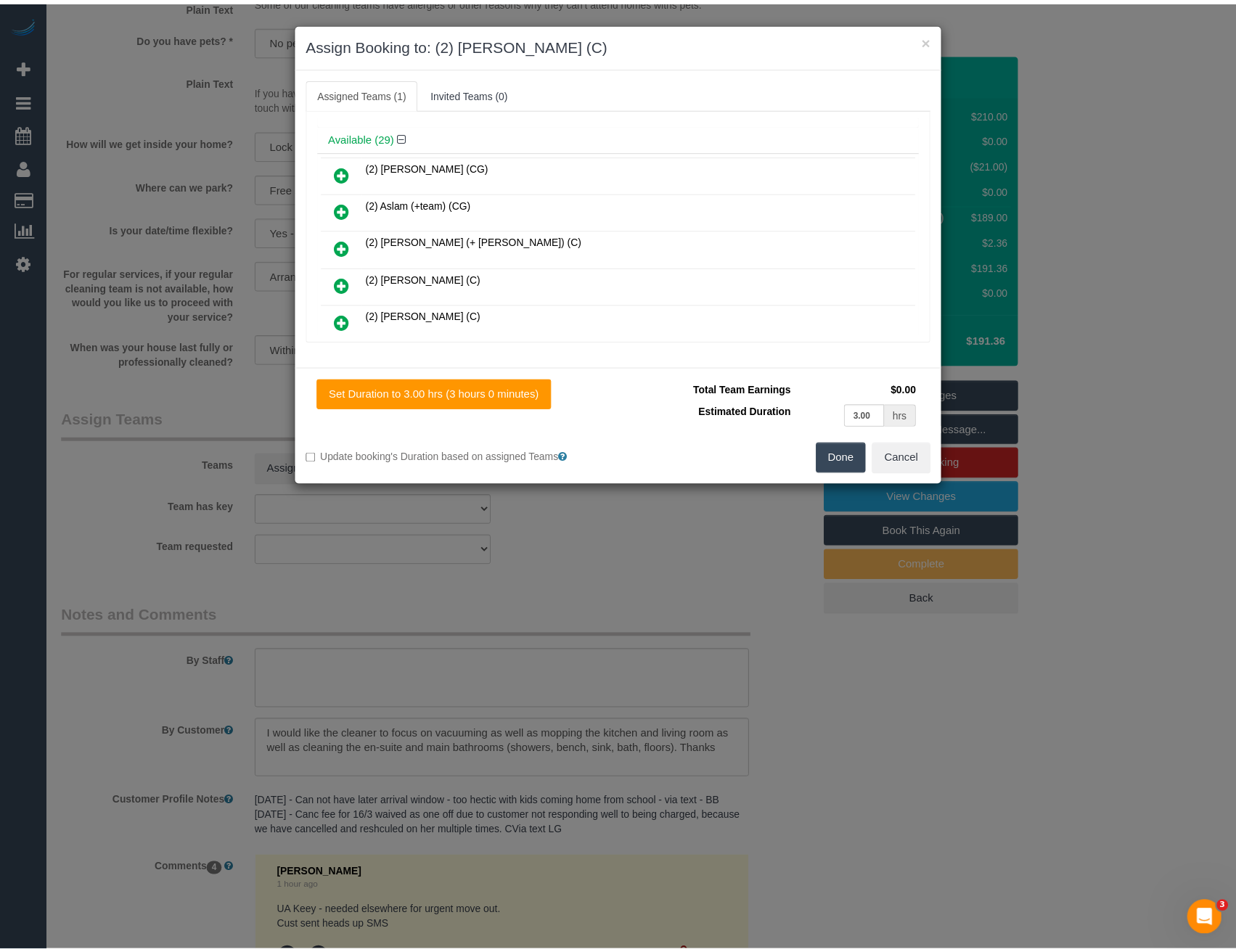
scroll to position [0, 0]
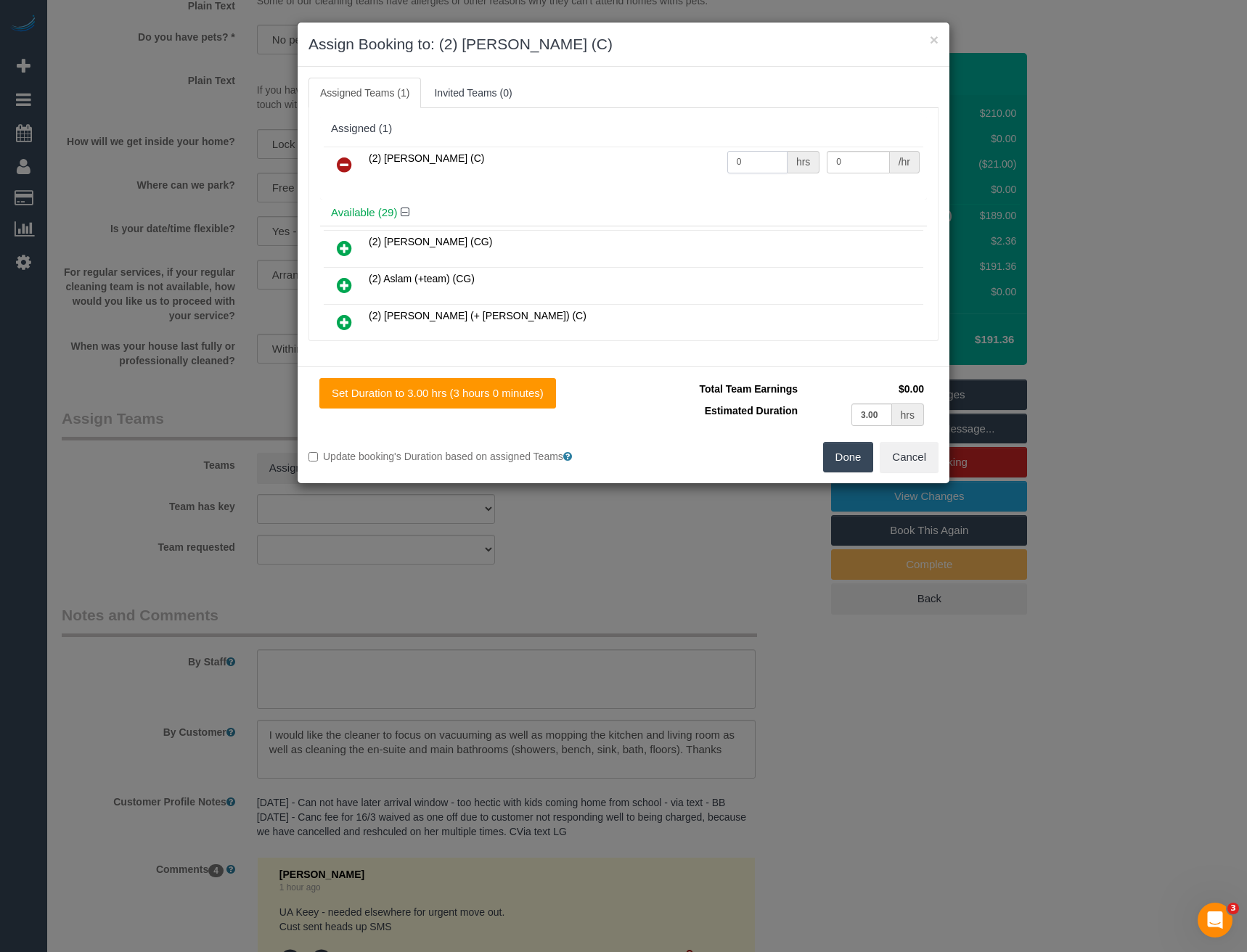
drag, startPoint x: 753, startPoint y: 157, endPoint x: 638, endPoint y: 168, distance: 115.5
click at [650, 171] on tr "(2) [PERSON_NAME] (C) 0 hrs 0 /hr" at bounding box center [624, 165] width 600 height 37
type input "3"
type input "40"
click at [844, 455] on button "Done" at bounding box center [848, 458] width 51 height 31
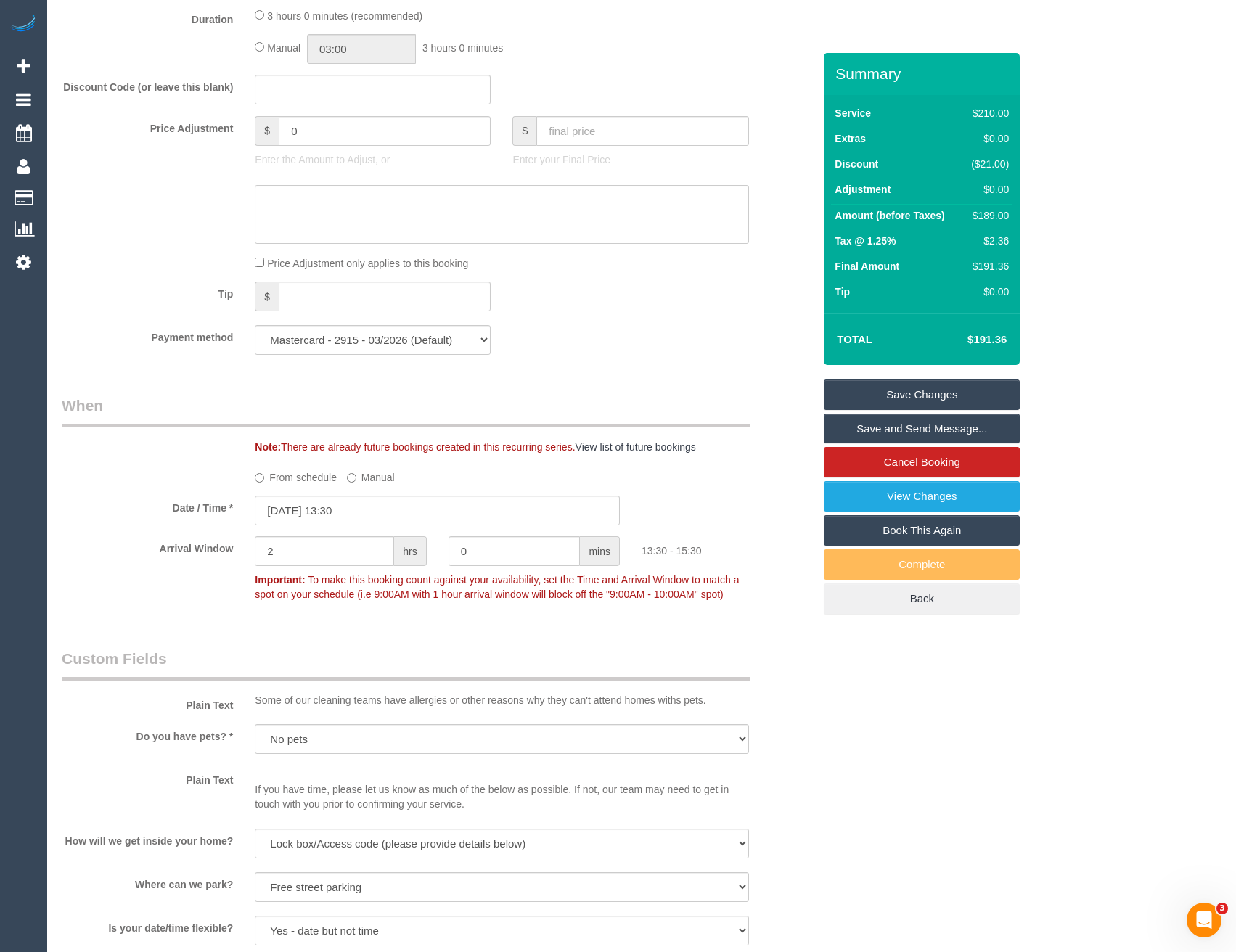
scroll to position [988, 0]
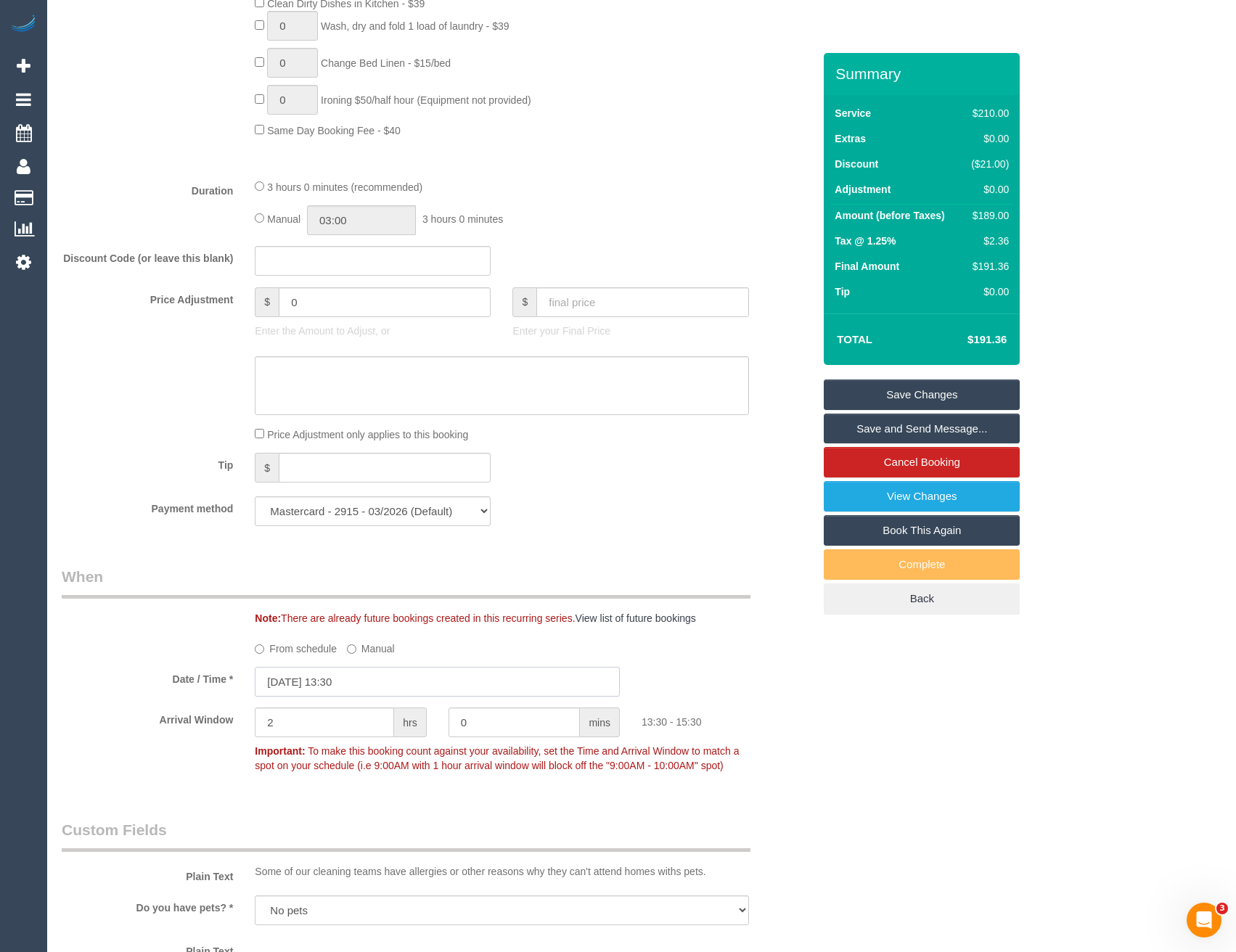
click at [399, 682] on input "[DATE] 13:30" at bounding box center [437, 682] width 365 height 30
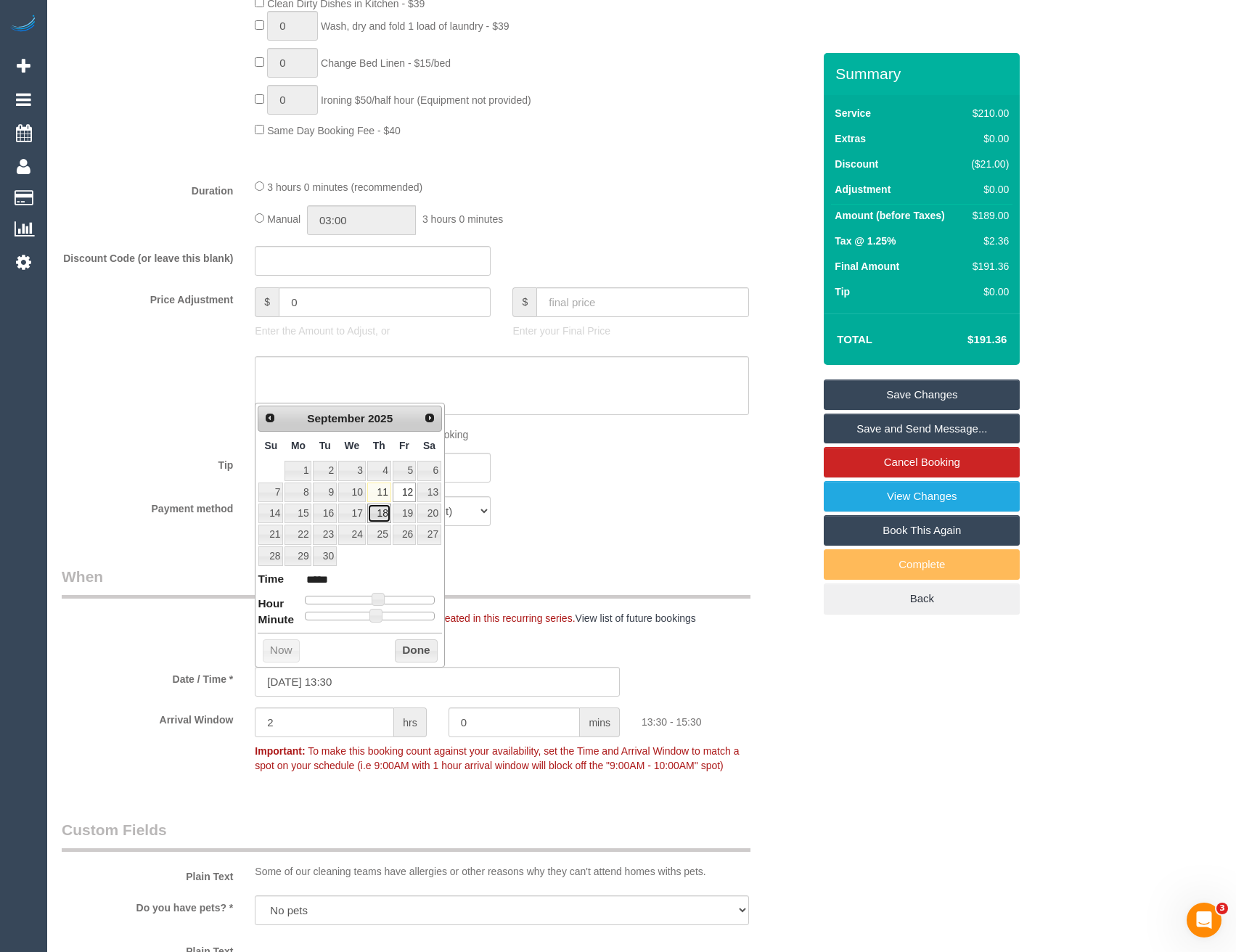
click at [379, 513] on link "18" at bounding box center [380, 513] width 24 height 19
type input "[DATE] 12:30"
type input "*****"
type input "[DATE] 11:30"
type input "*****"
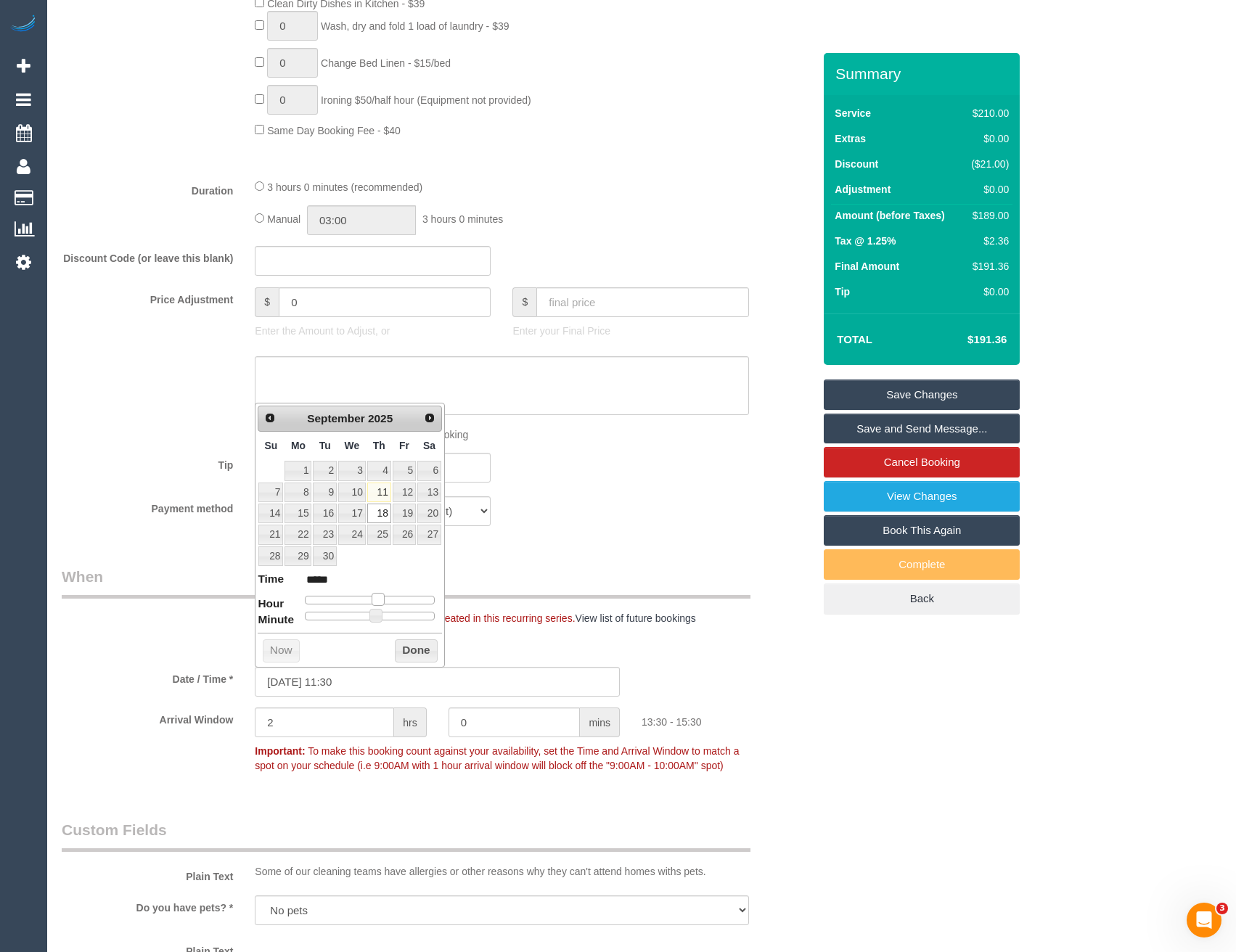
type input "[DATE] 10:30"
type input "*****"
type input "[DATE] 09:30"
type input "*****"
type input "[DATE] 08:30"
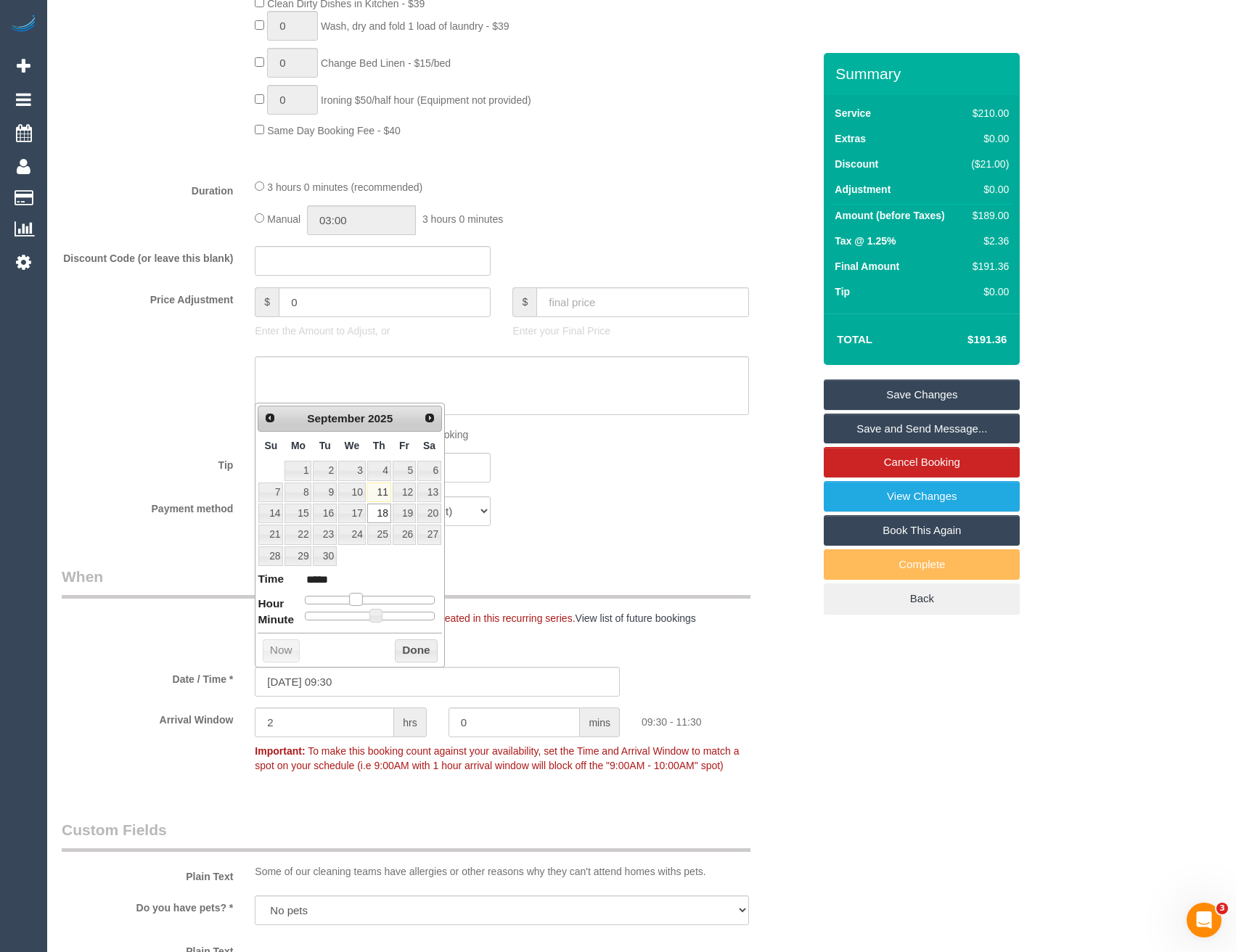
type input "*****"
type input "[DATE] 09:30"
type input "*****"
type input "[DATE] 10:30"
type input "*****"
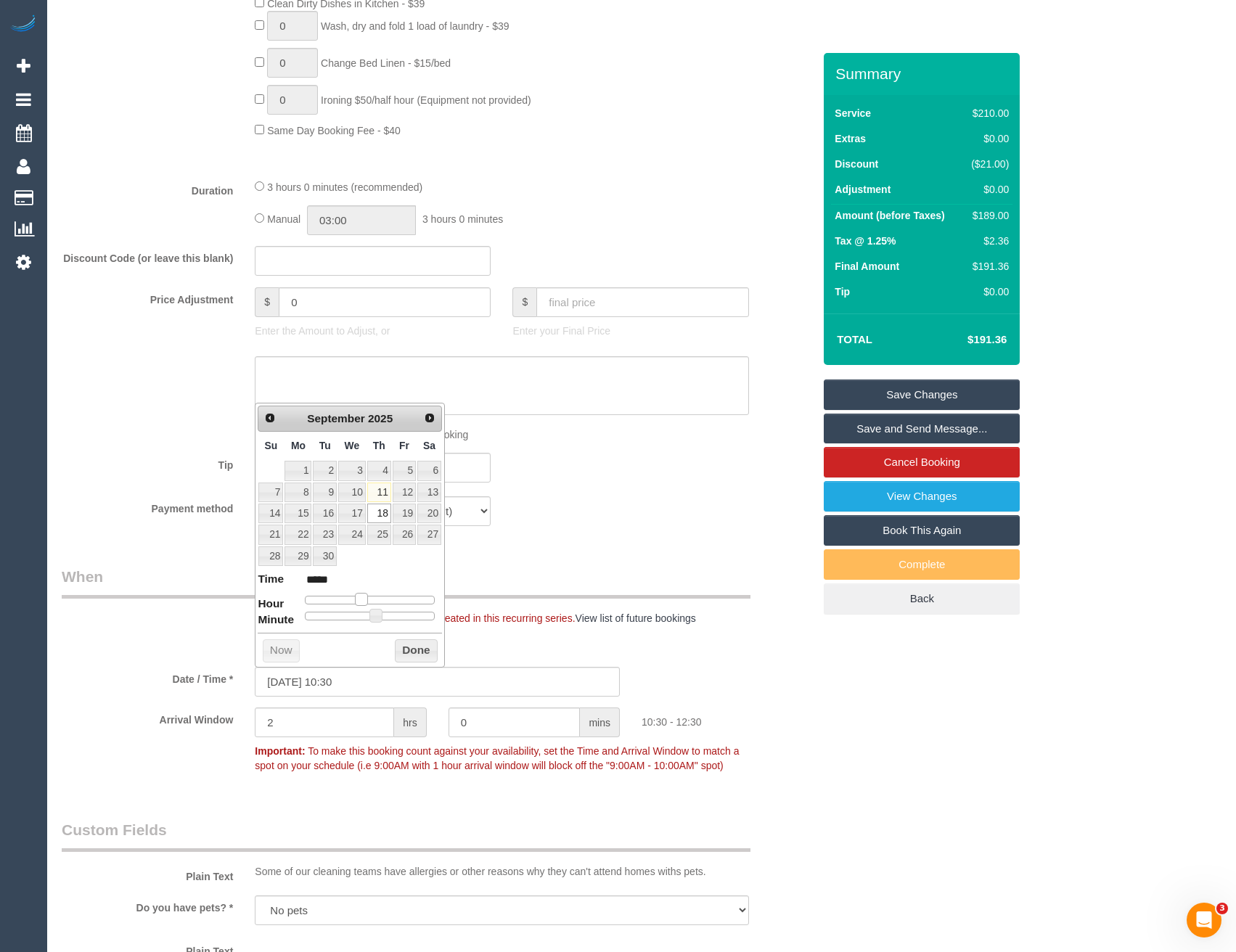
drag, startPoint x: 380, startPoint y: 599, endPoint x: 362, endPoint y: 597, distance: 18.1
click at [362, 597] on span at bounding box center [361, 600] width 13 height 13
type input "[DATE] 10:25"
type input "*****"
type input "[DATE] 10:20"
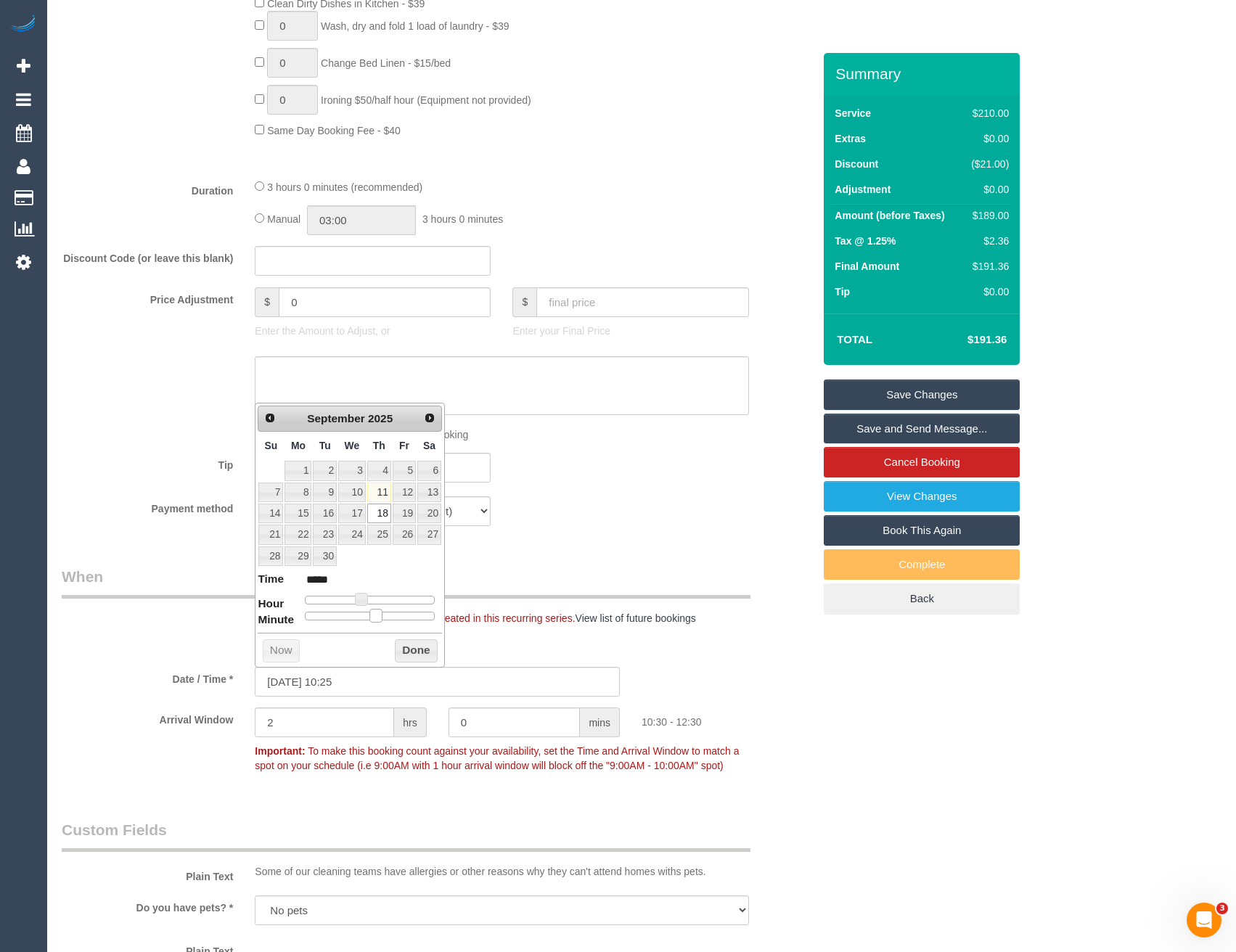
type input "*****"
type input "[DATE] 10:10"
type input "*****"
type input "[DATE] 10:05"
type input "*****"
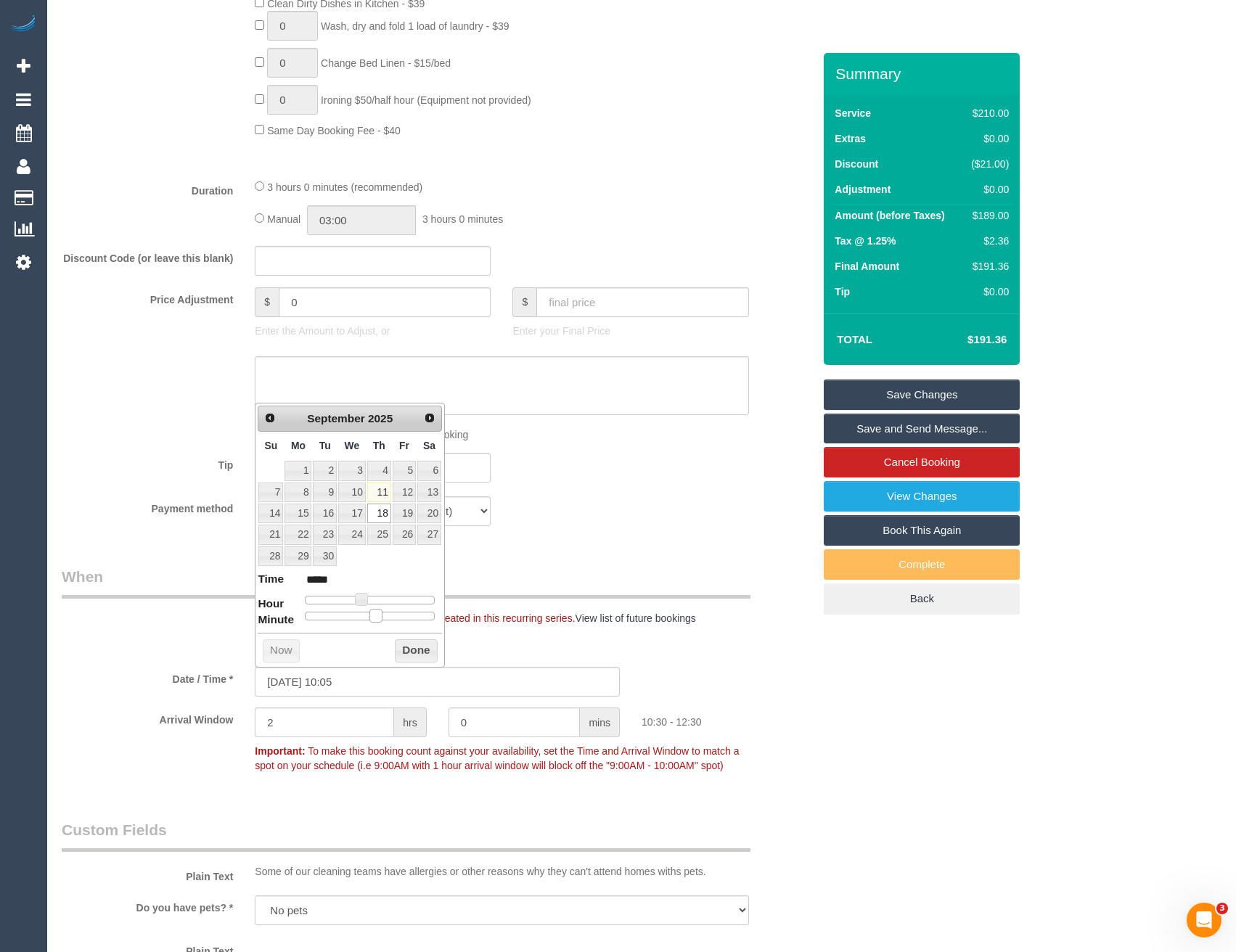
type input "[DATE] 10:00"
type input "*****"
drag, startPoint x: 379, startPoint y: 616, endPoint x: 258, endPoint y: 613, distance: 121.0
click at [258, 613] on dl "Time ***** Hour Minute Second Millisecond Microsecond Time Zone ***** ***** ***…" at bounding box center [349, 596] width 184 height 50
click at [407, 650] on button "Done" at bounding box center [416, 650] width 43 height 23
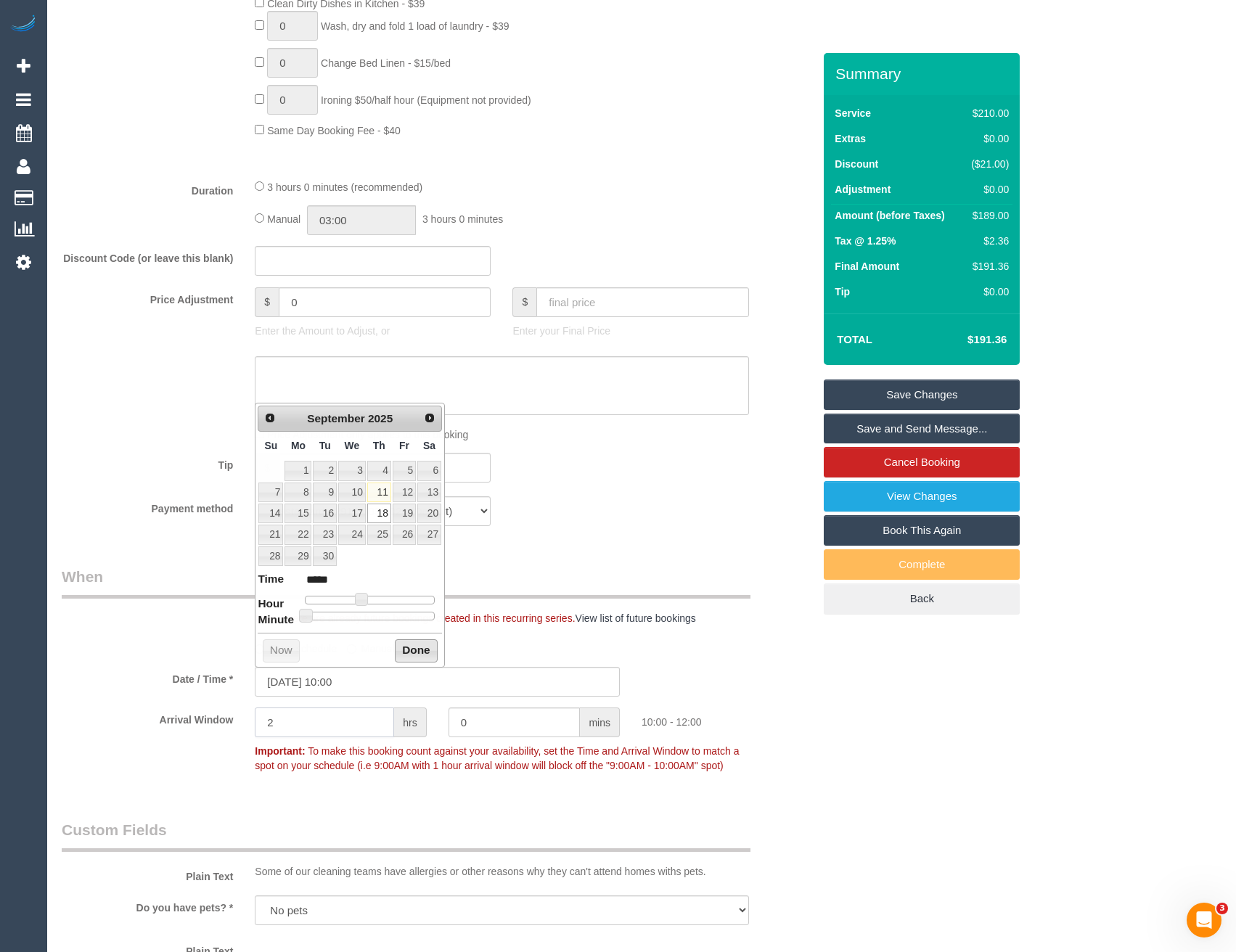
click at [311, 721] on input "2" at bounding box center [324, 722] width 139 height 30
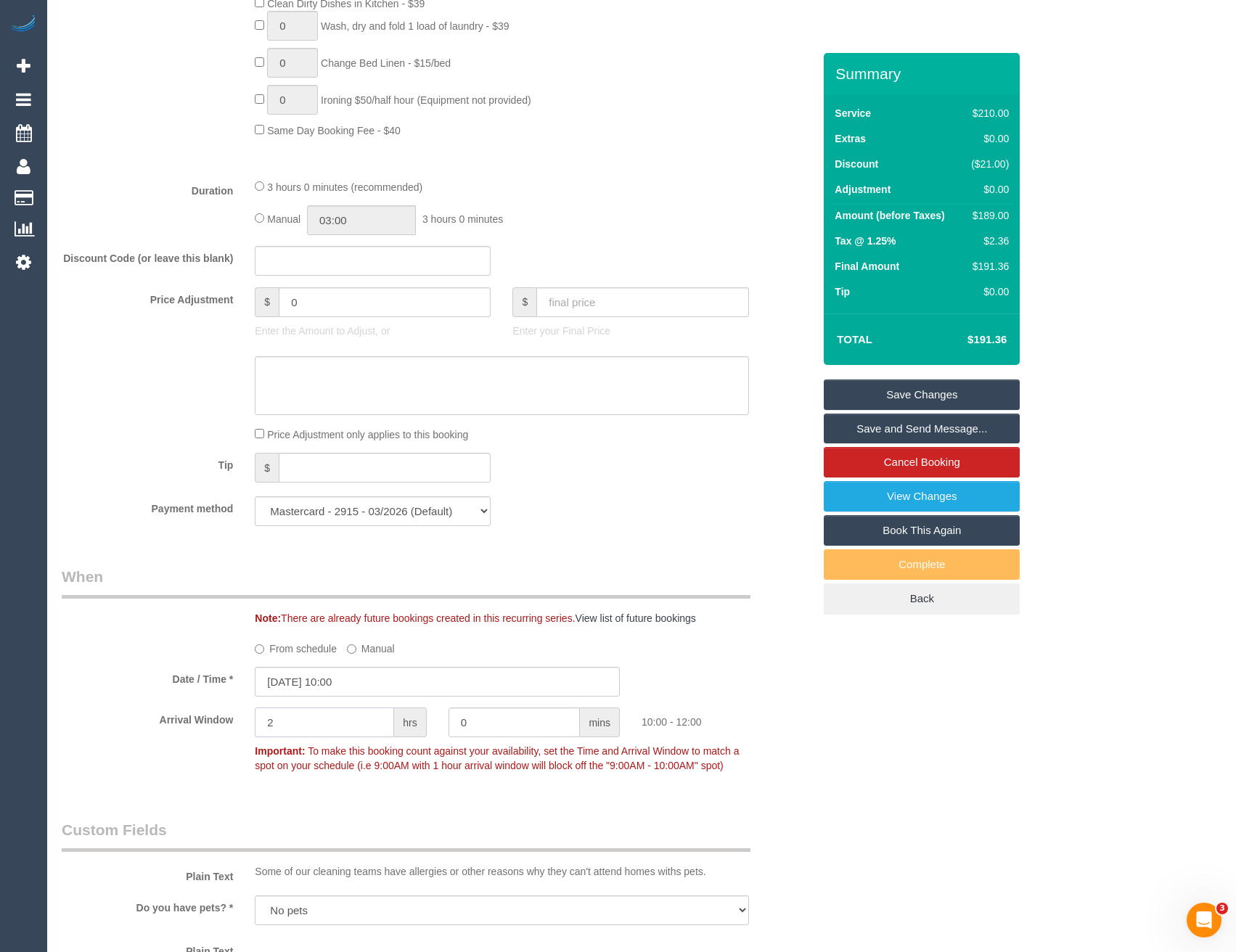
drag, startPoint x: 301, startPoint y: 723, endPoint x: 208, endPoint y: 737, distance: 94.0
click at [209, 736] on div "Arrival Window 2 hrs 0 mins 10:00 - 12:00 Important: To make this booking count…" at bounding box center [437, 743] width 773 height 72
type input "1"
click at [874, 747] on div "Who Email* [PERSON_NAME][EMAIL_ADDRESS][DOMAIN_NAME] Name * [PERSON_NAME] Where…" at bounding box center [642, 691] width 1160 height 3252
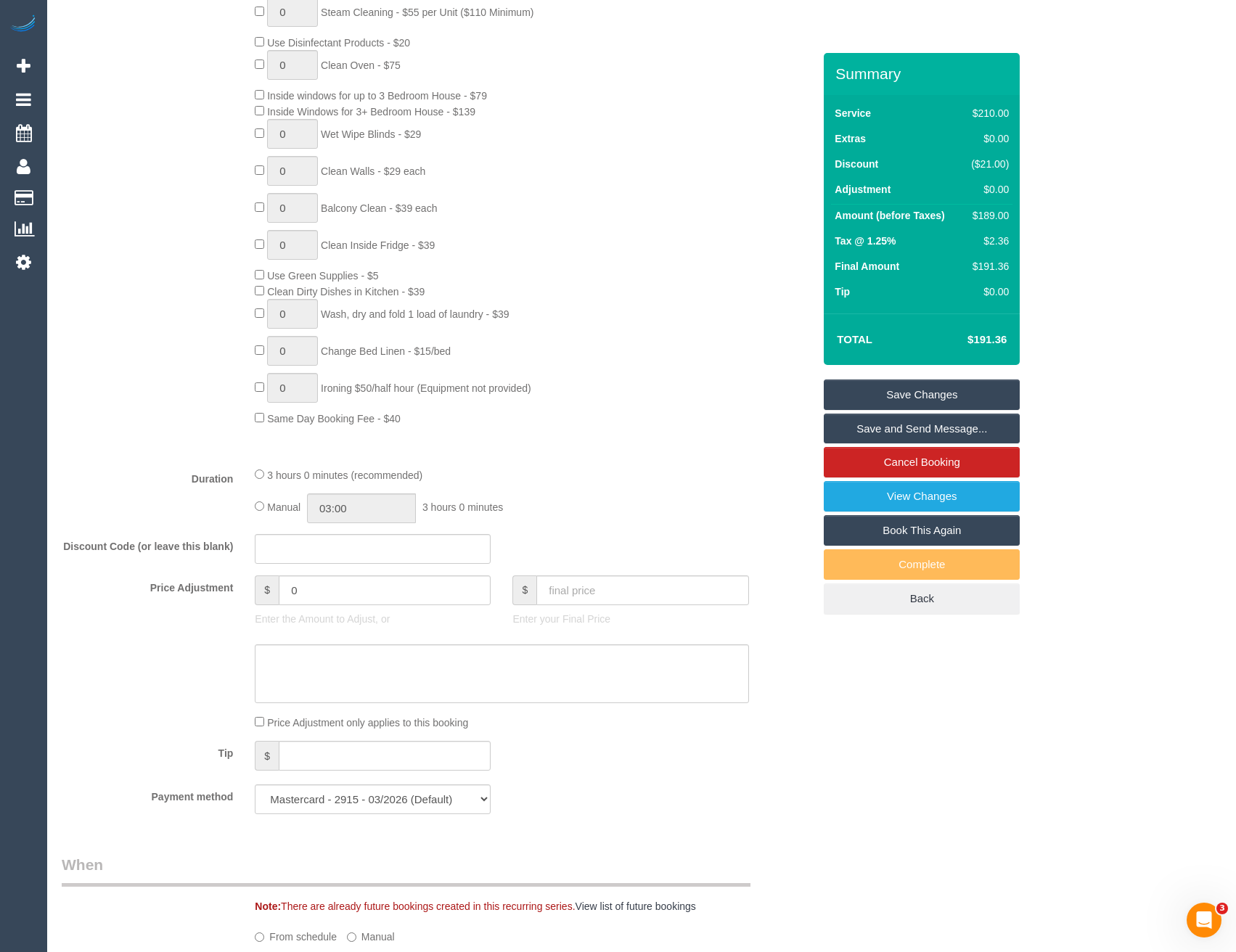
scroll to position [552, 0]
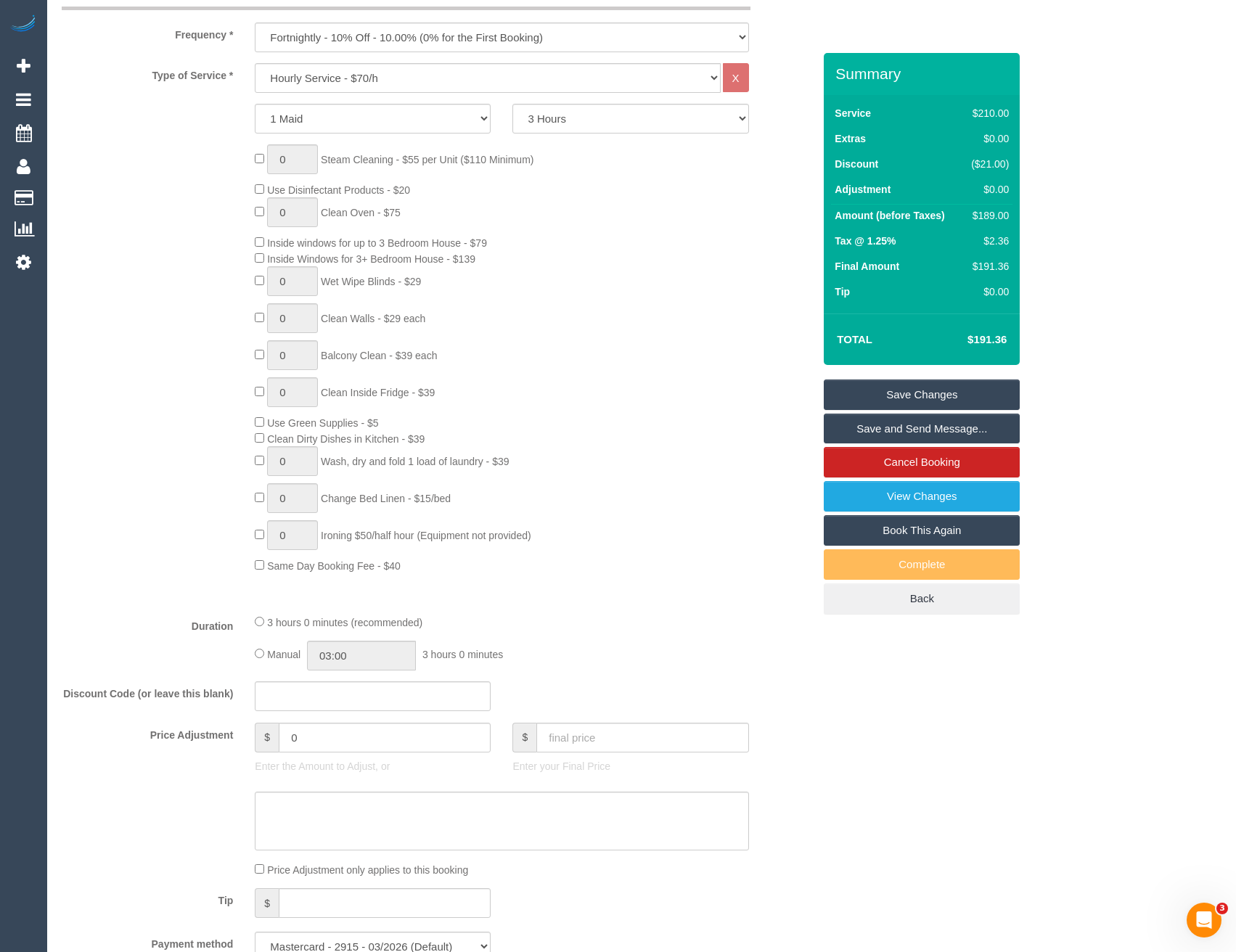
click at [901, 393] on link "Save Changes" at bounding box center [922, 395] width 196 height 31
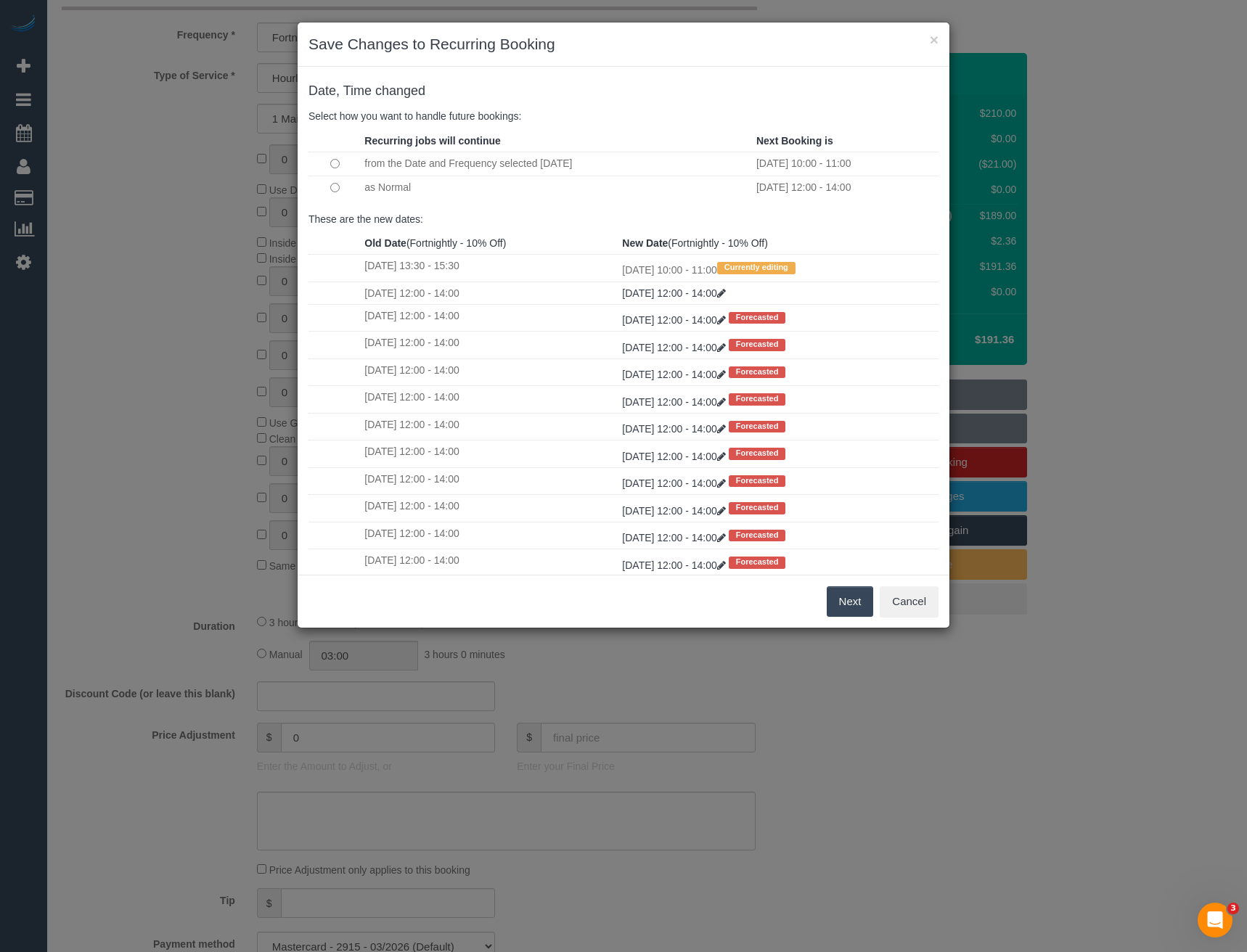
click at [852, 608] on button "Next" at bounding box center [850, 601] width 47 height 31
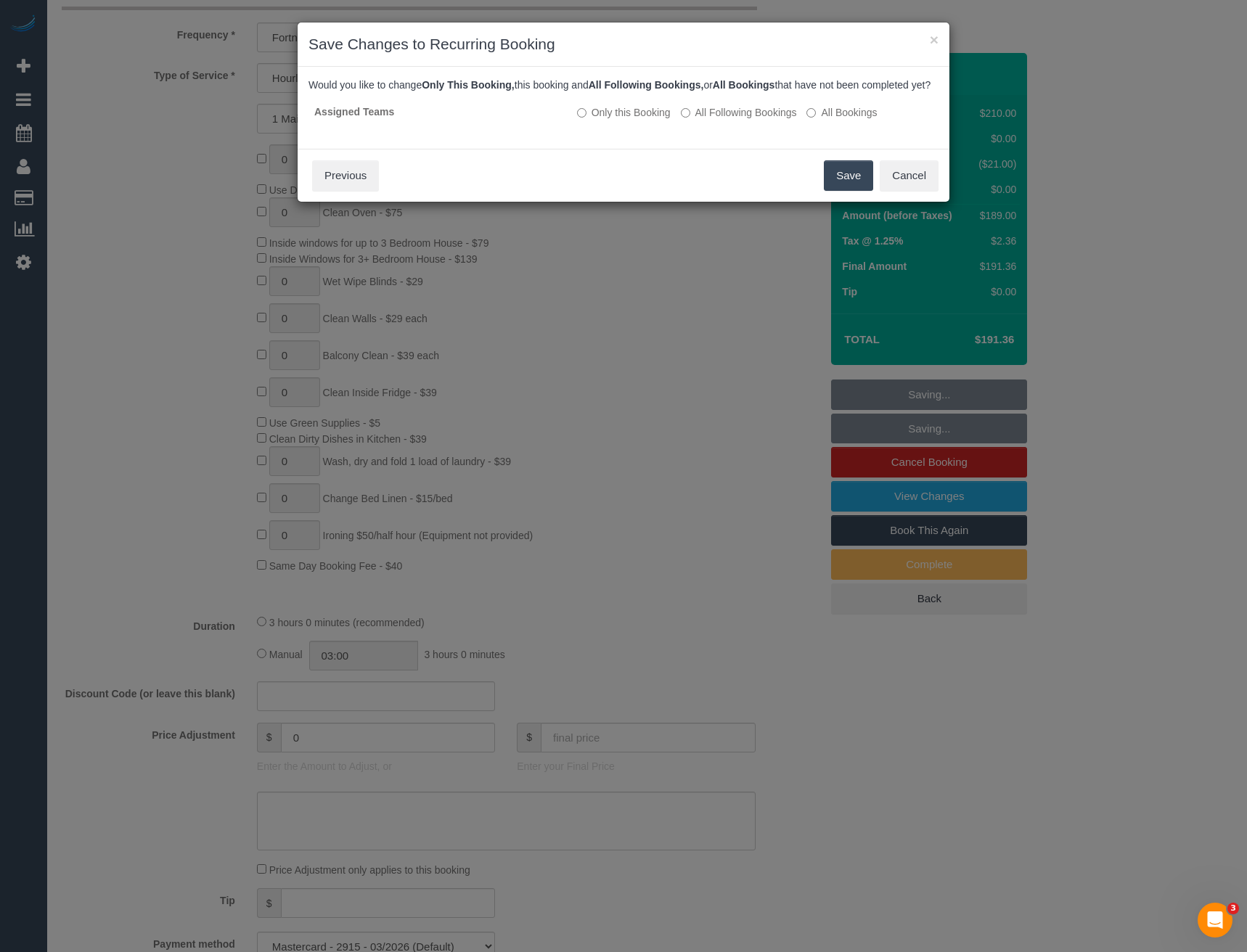
click at [837, 188] on button "Save" at bounding box center [848, 175] width 49 height 31
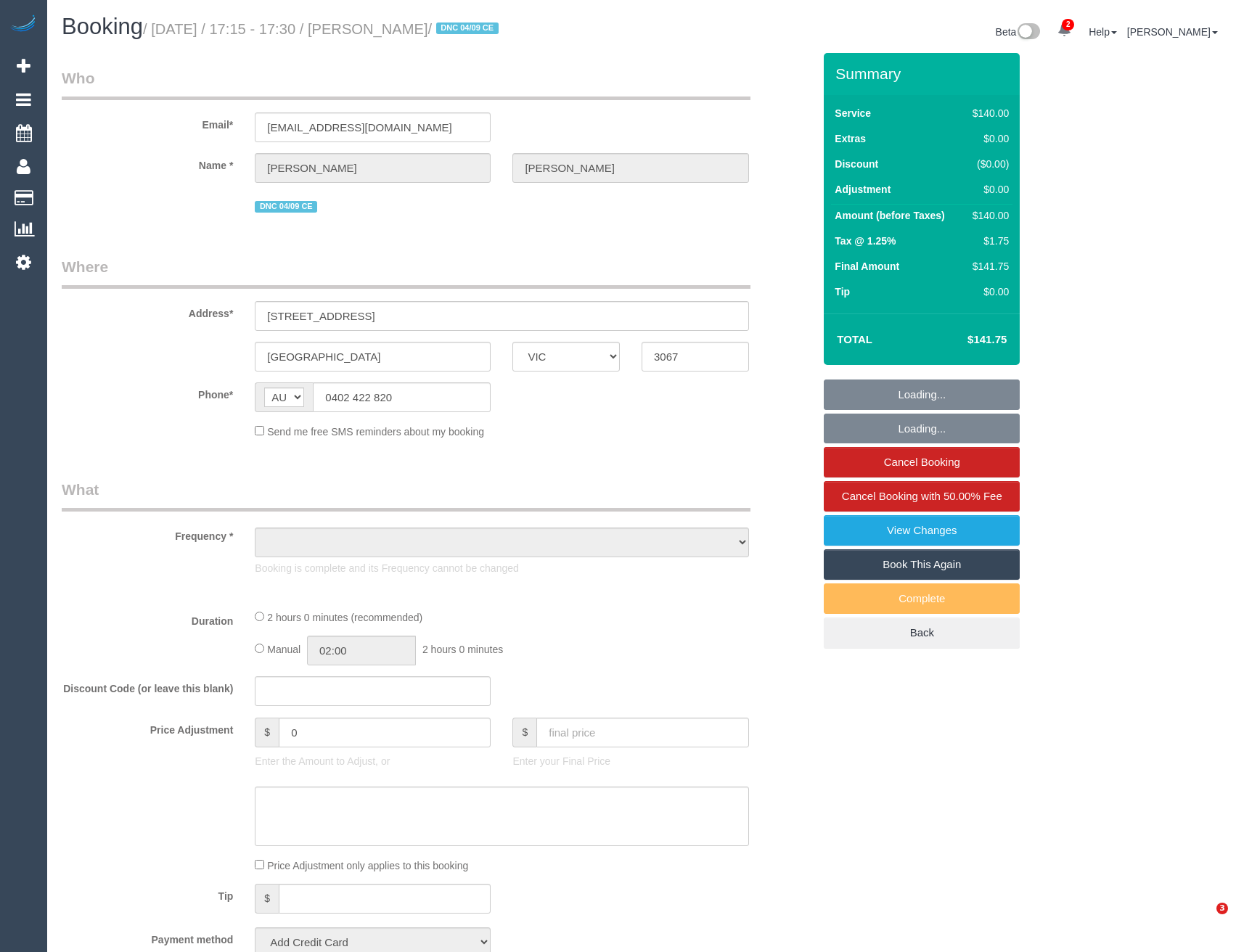
select select "VIC"
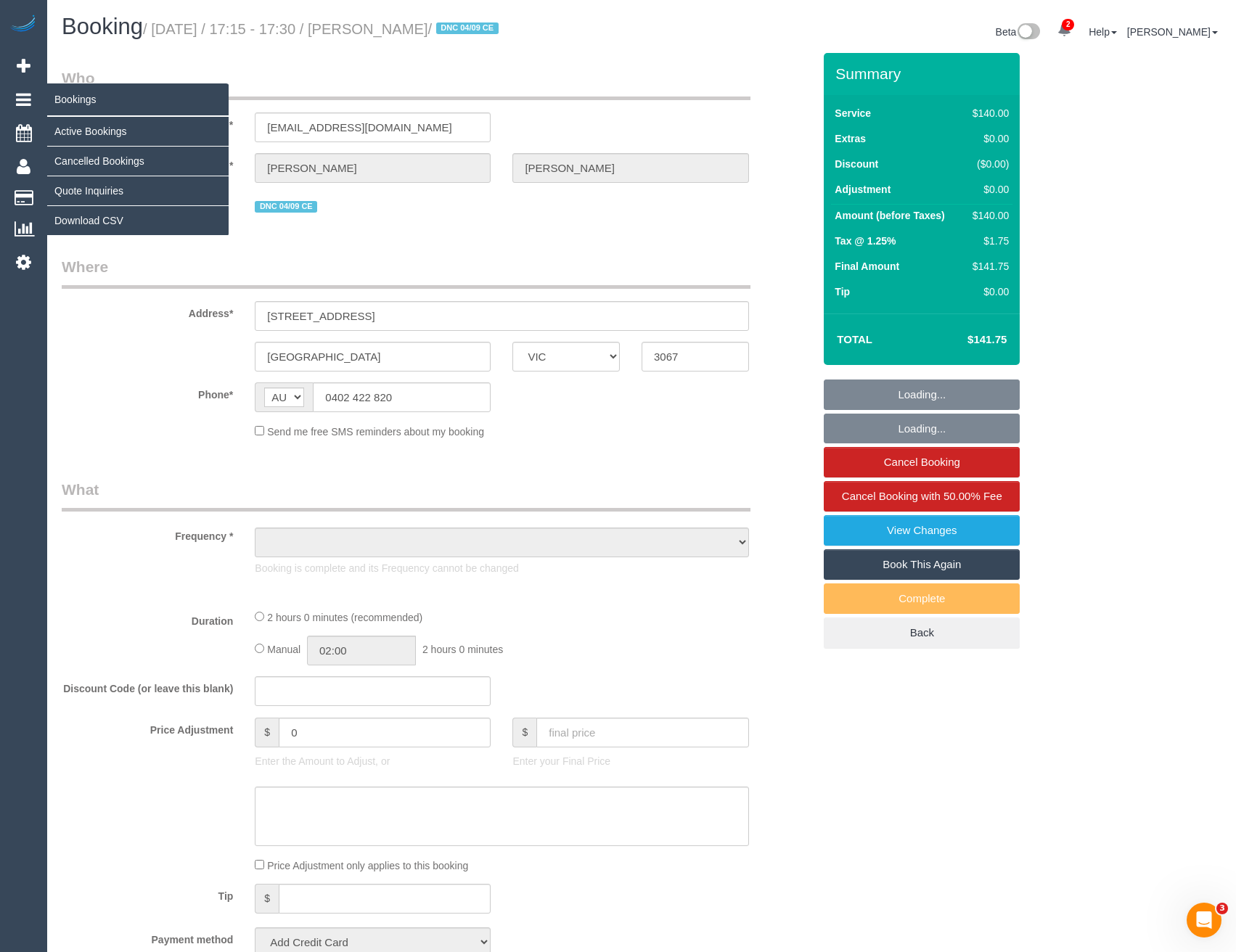
select select "string:stripe-pm_1S2gpF2GScqysDRVhMzYVQ14"
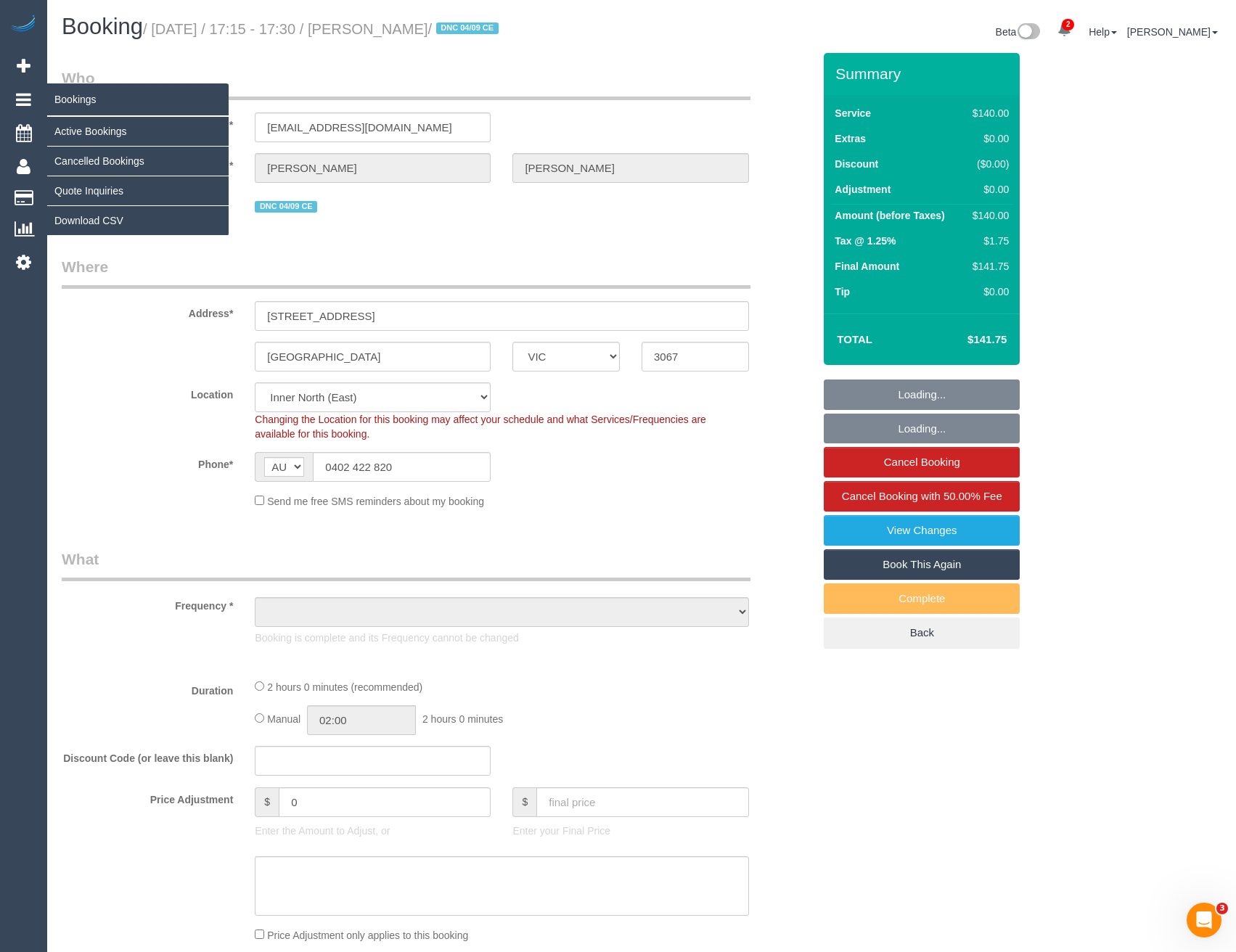
select select "object:566"
select select "number:28"
select select "number:14"
select select "number:18"
select select "number:25"
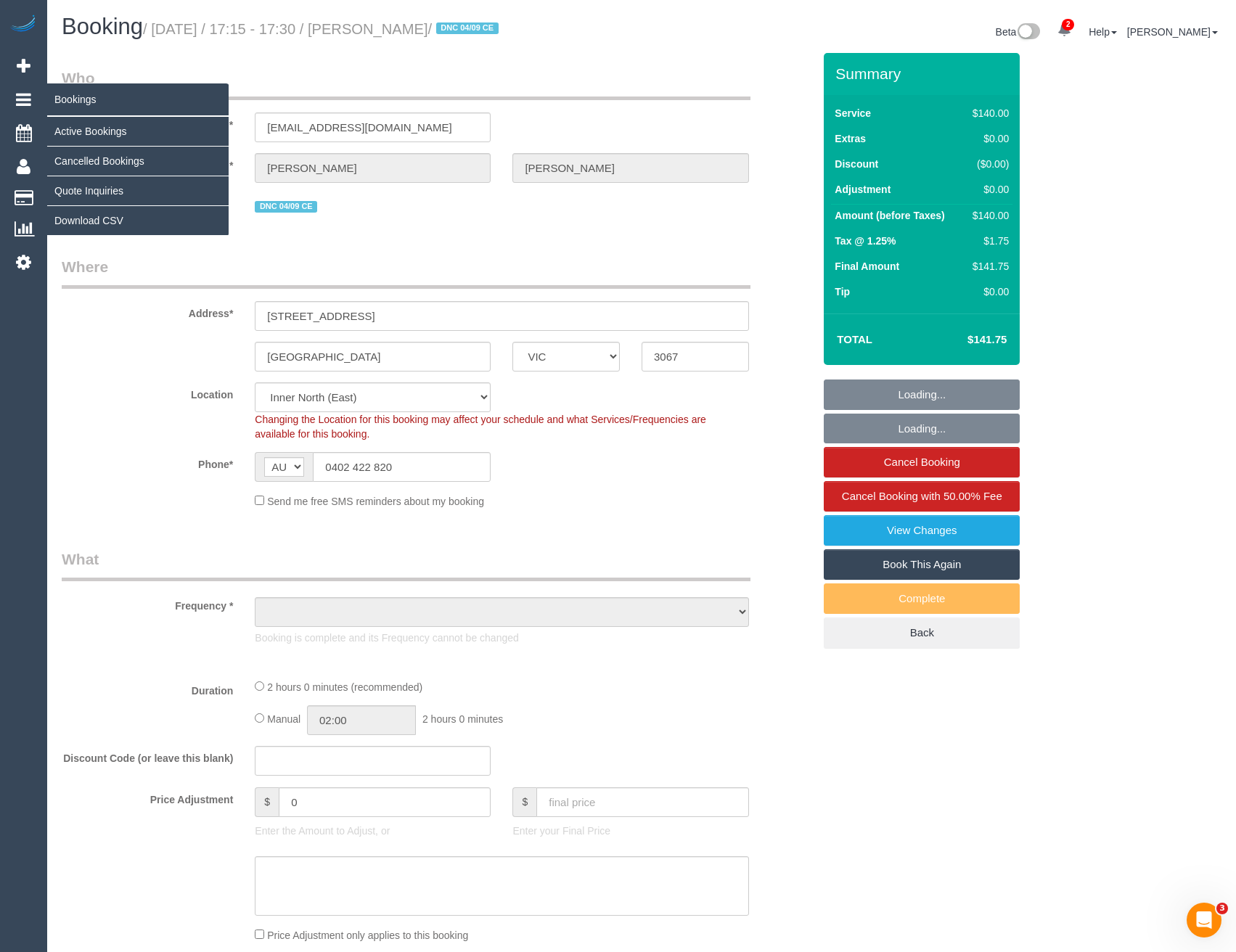
select select "number:12"
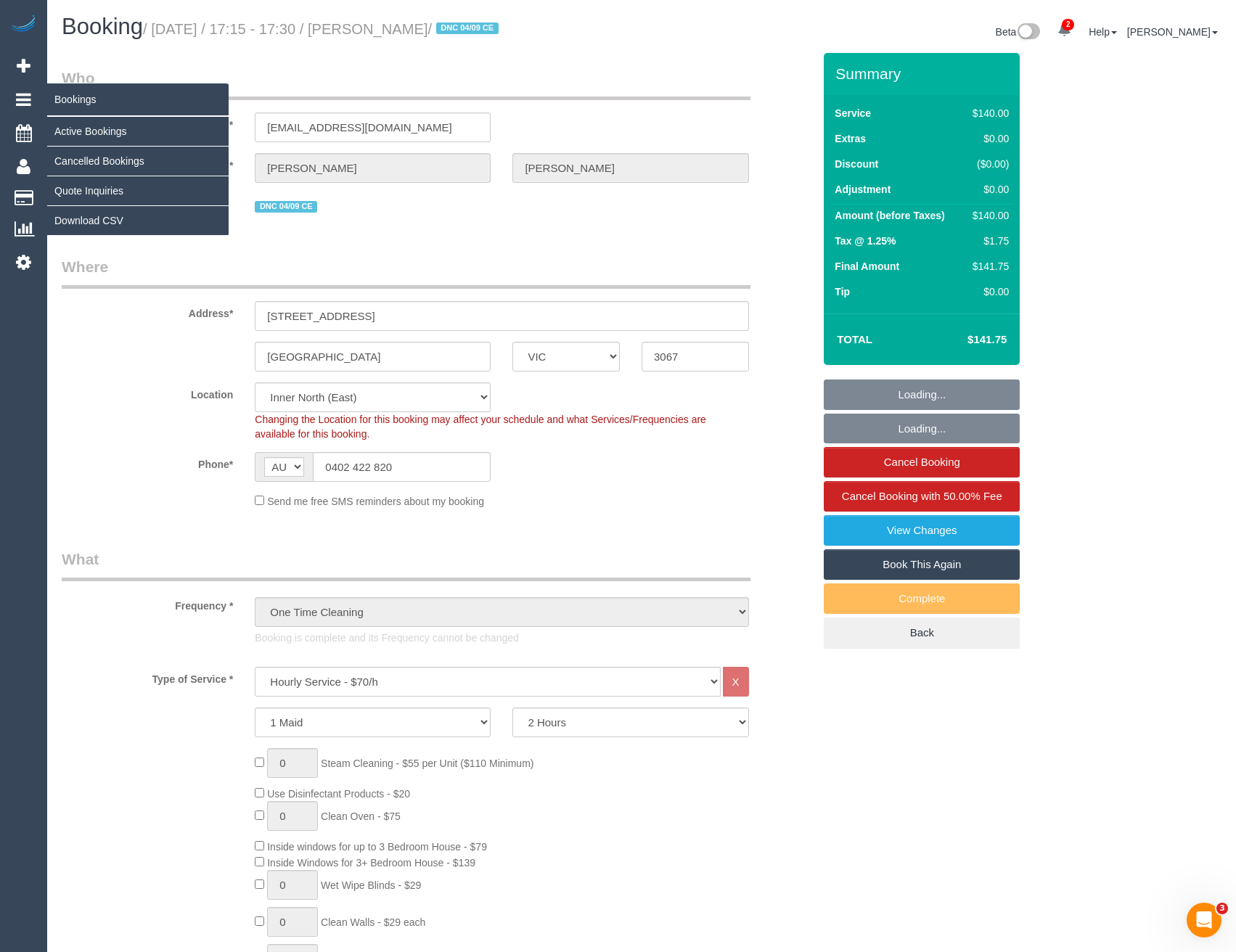
select select "object:897"
click at [110, 130] on link "Active Bookings" at bounding box center [138, 131] width 182 height 29
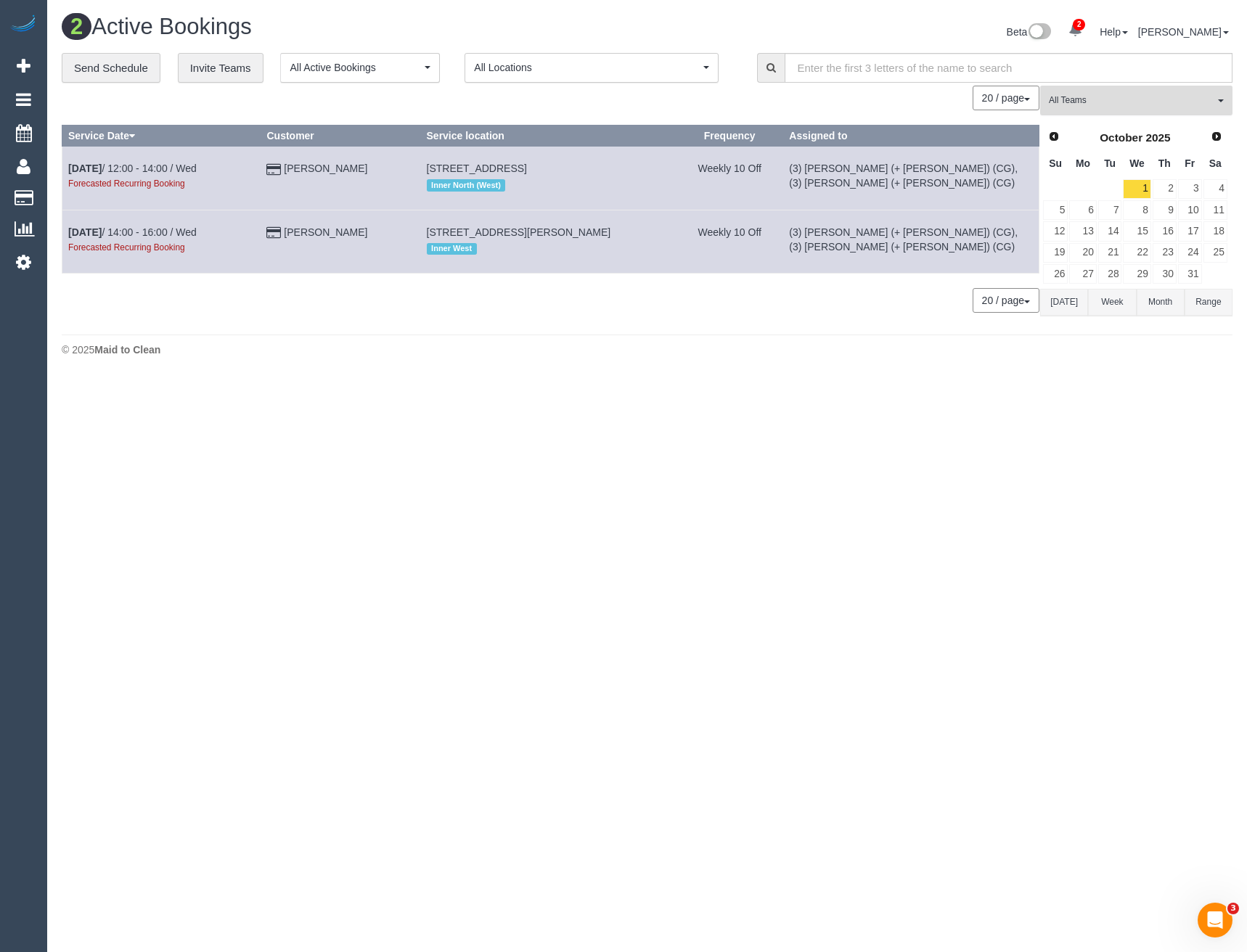
click at [1090, 99] on span "All Teams" at bounding box center [1131, 100] width 166 height 12
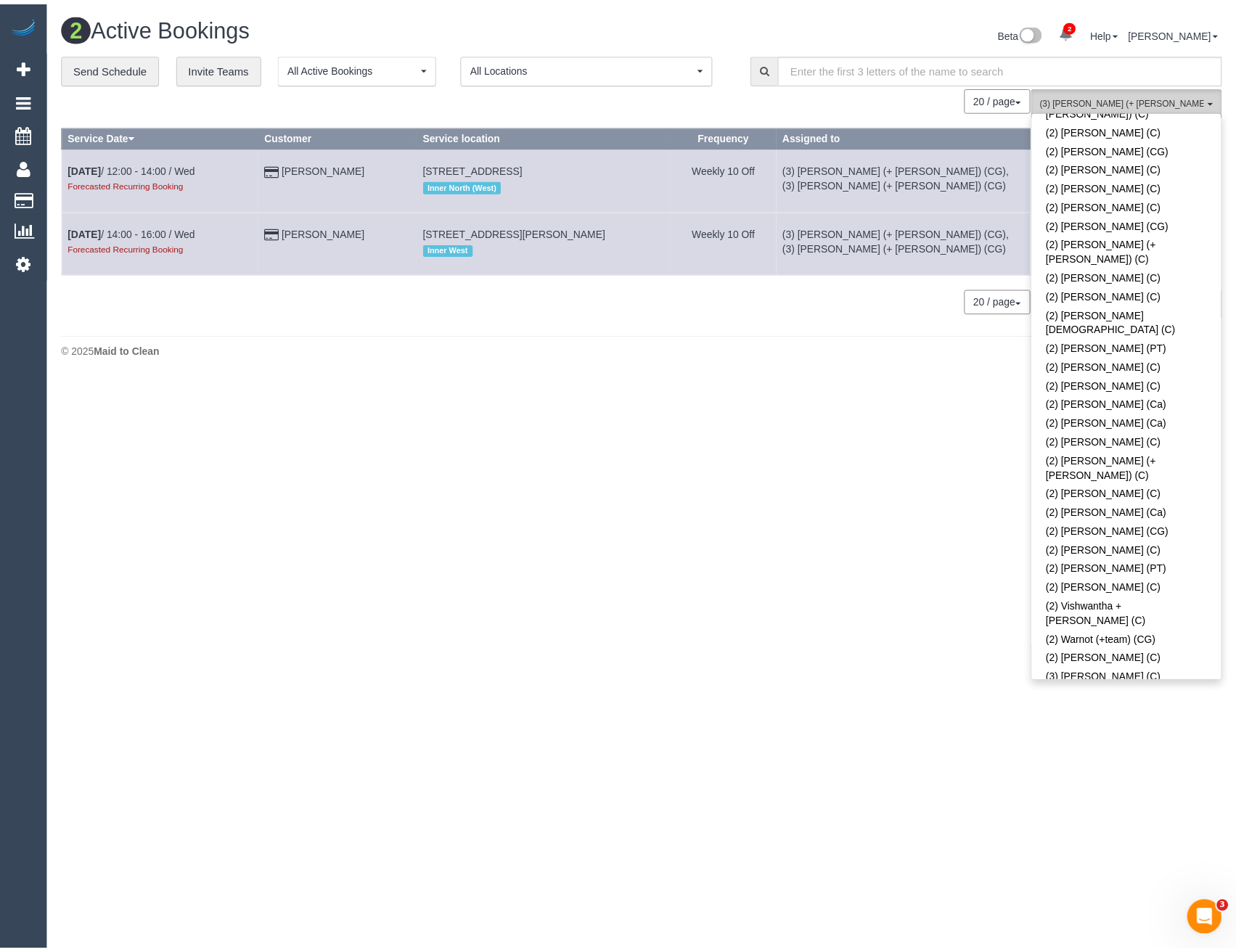
scroll to position [1597, 0]
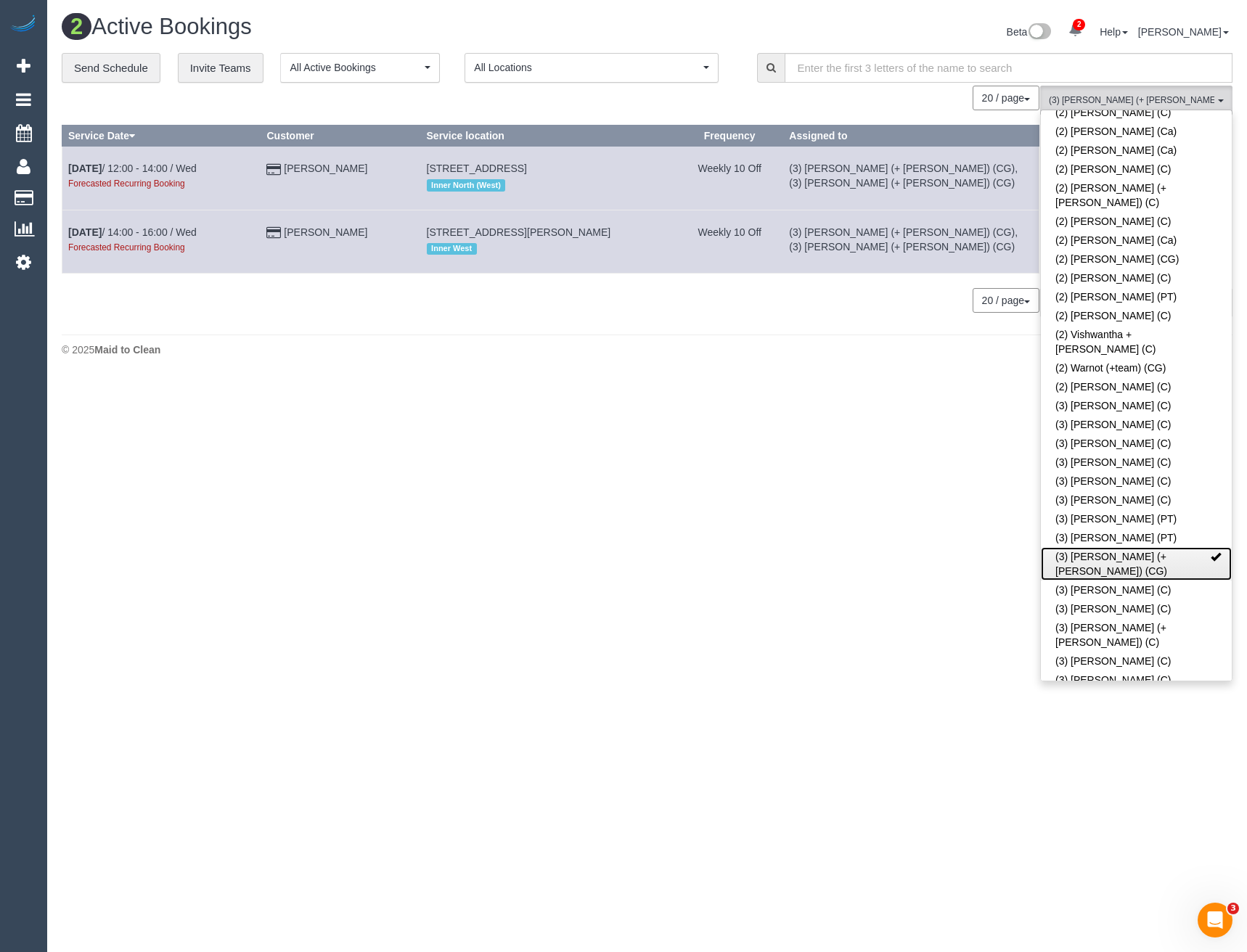
click at [1151, 548] on link "(3) [PERSON_NAME] (+ [PERSON_NAME]) (CG)" at bounding box center [1135, 564] width 191 height 34
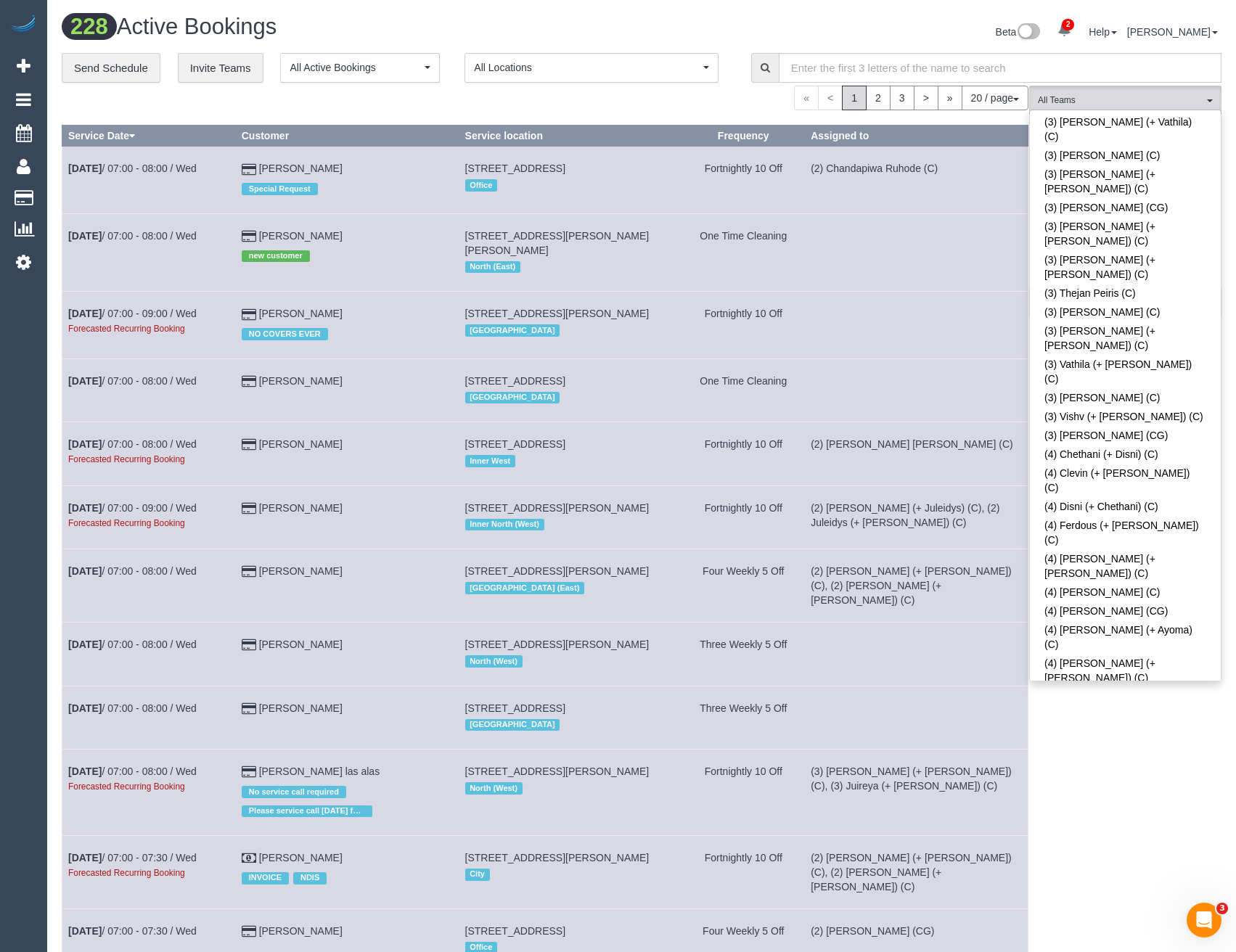
scroll to position [290, 0]
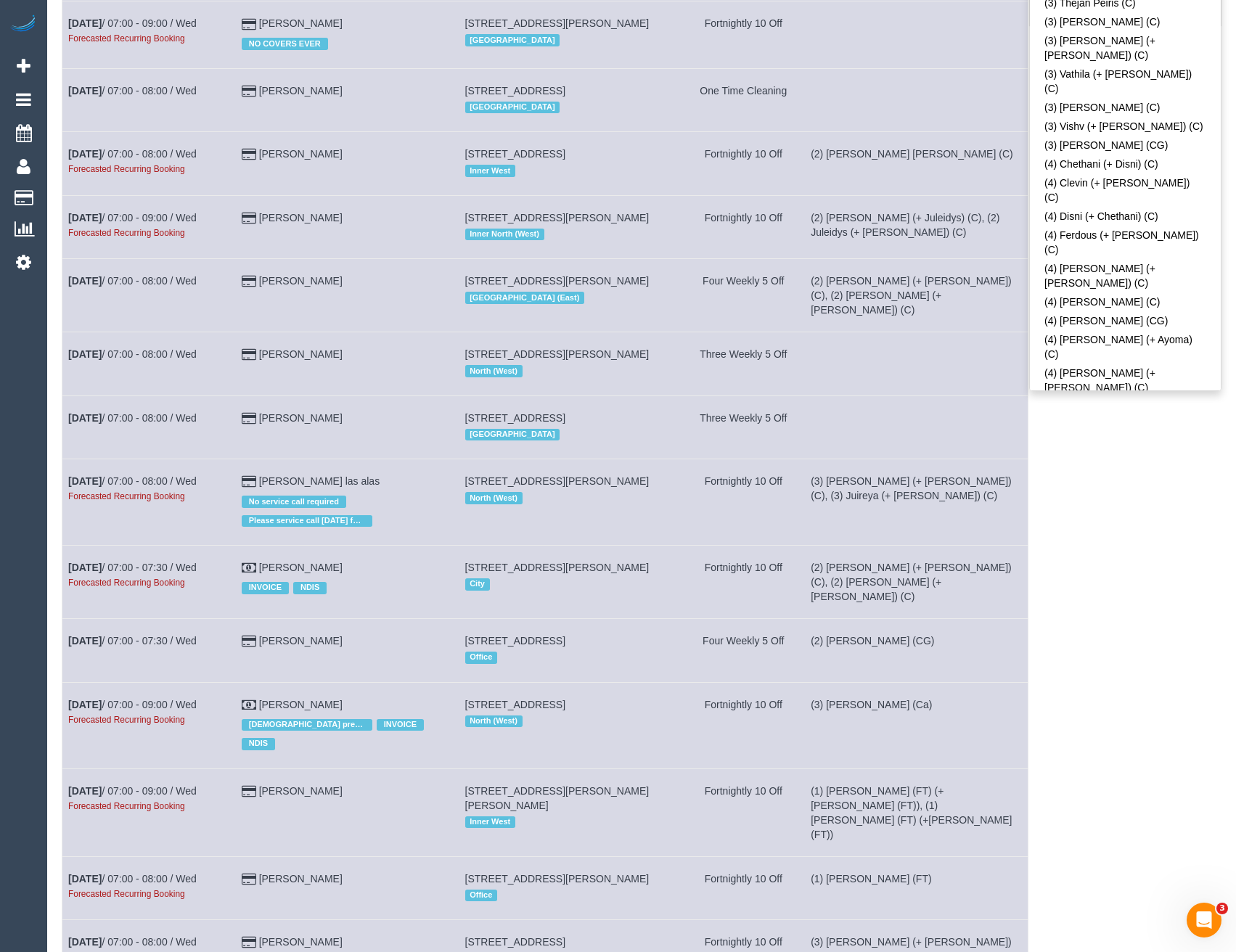
click at [1093, 503] on div "(ZG3) Suneeth + Niya (CG) All Teams Remove Team Filters (0) Account - Tech (0) …" at bounding box center [1125, 550] width 192 height 1510
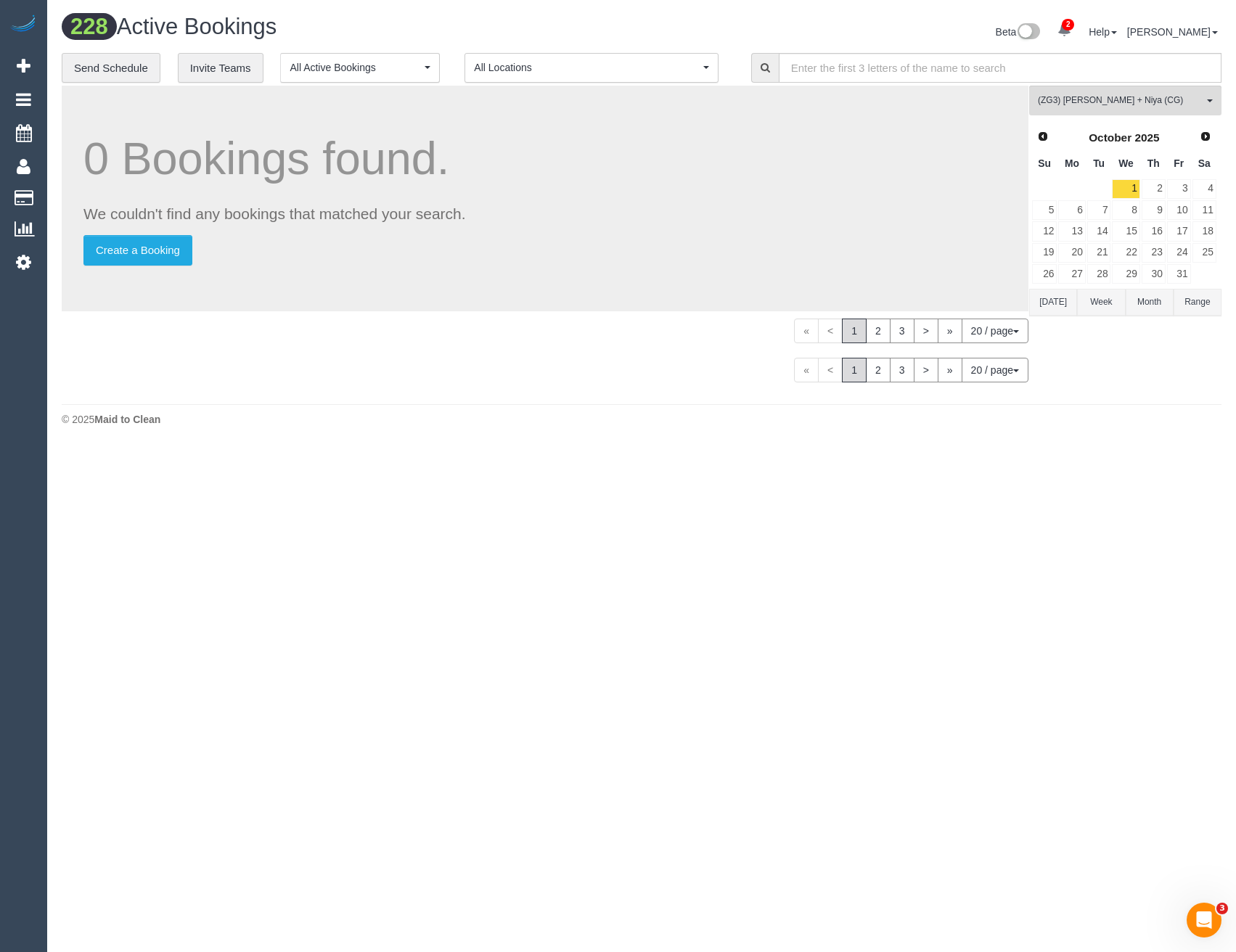
scroll to position [0, 0]
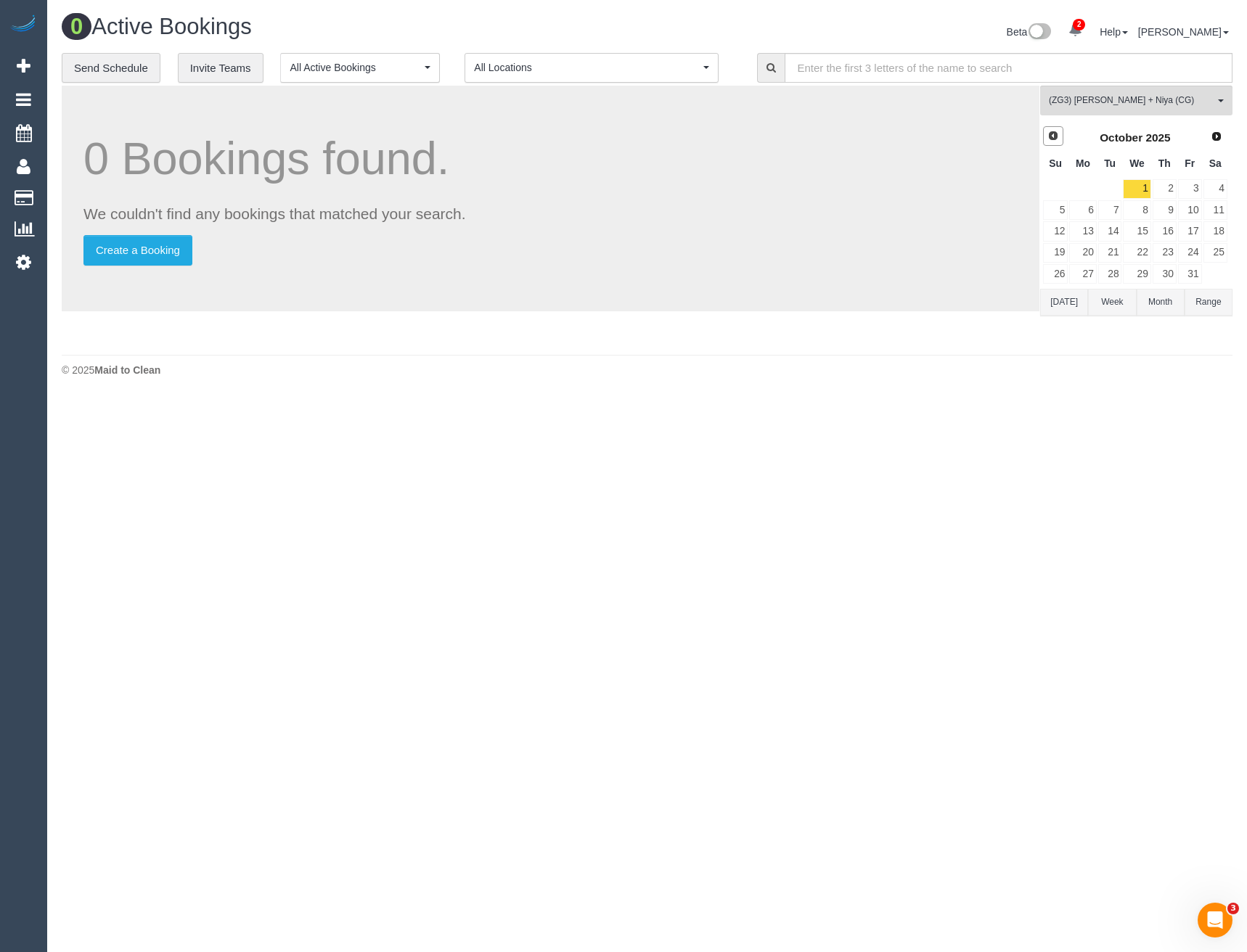
click at [1057, 129] on link "Prev" at bounding box center [1052, 136] width 20 height 20
click at [1189, 210] on link "12" at bounding box center [1190, 210] width 24 height 19
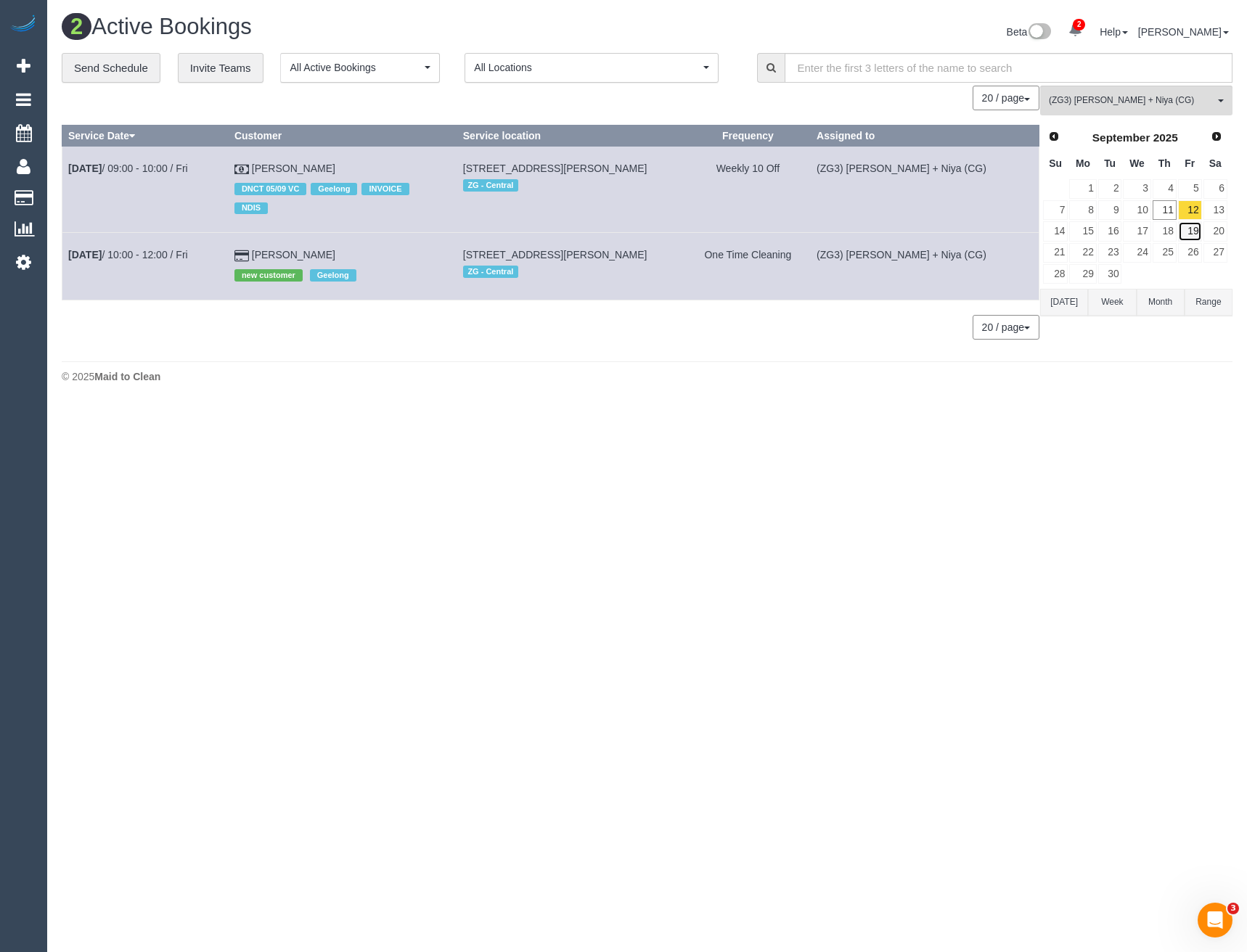
click at [1189, 223] on link "19" at bounding box center [1190, 231] width 24 height 19
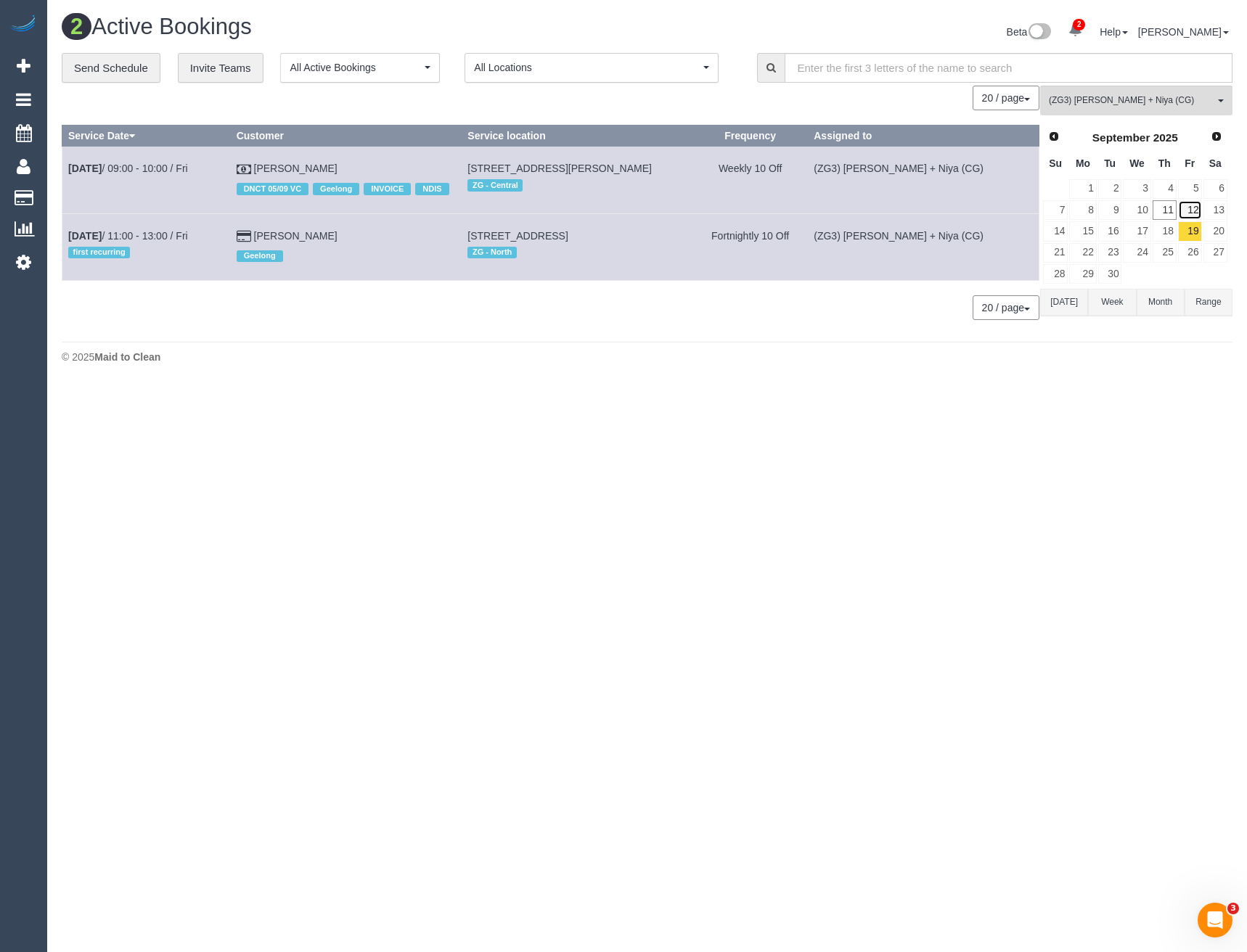
click at [1190, 211] on link "12" at bounding box center [1190, 210] width 24 height 19
click at [168, 168] on link "Sep 19th / 09:00 - 10:00 / Fri" at bounding box center [128, 168] width 120 height 11
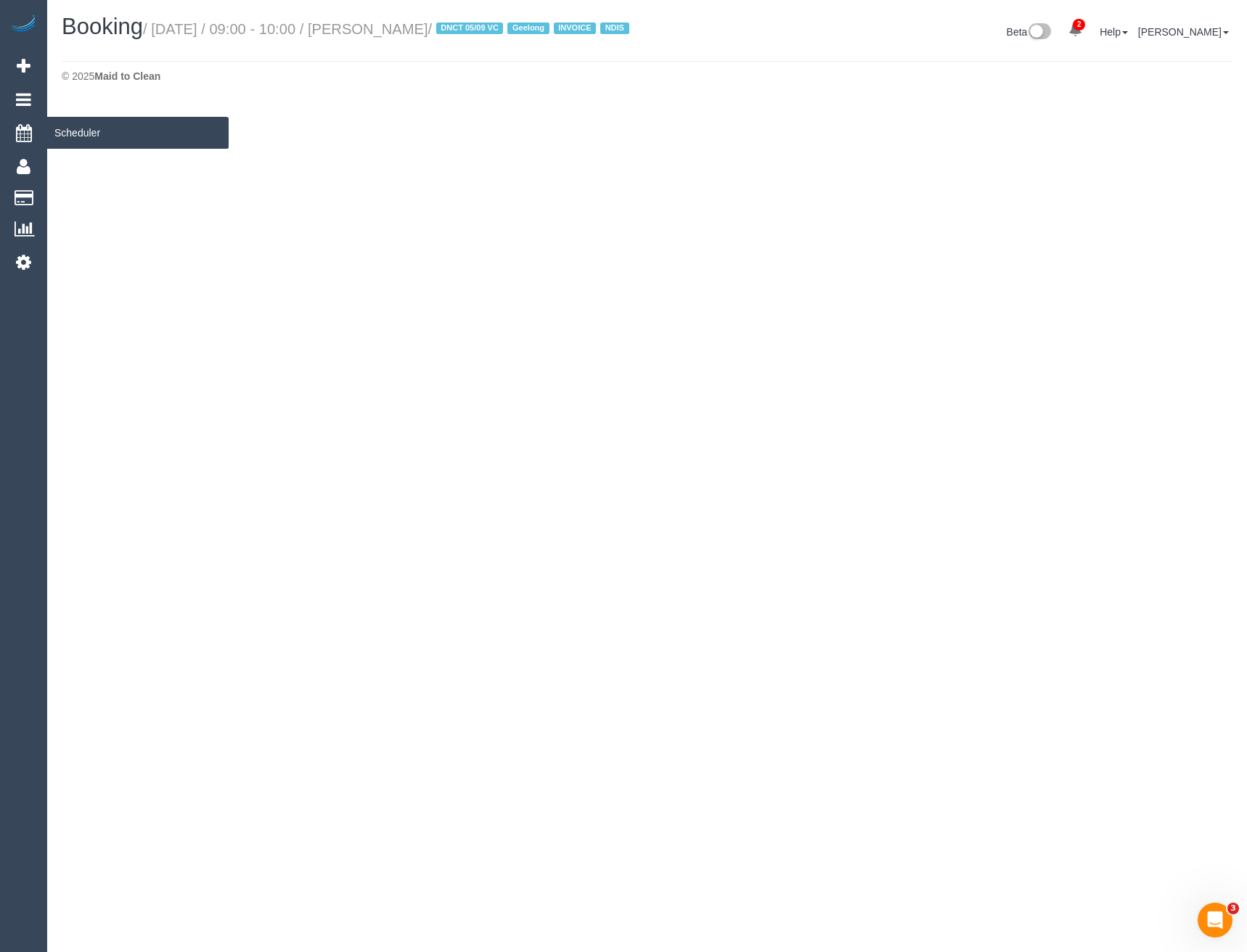
select select "VIC"
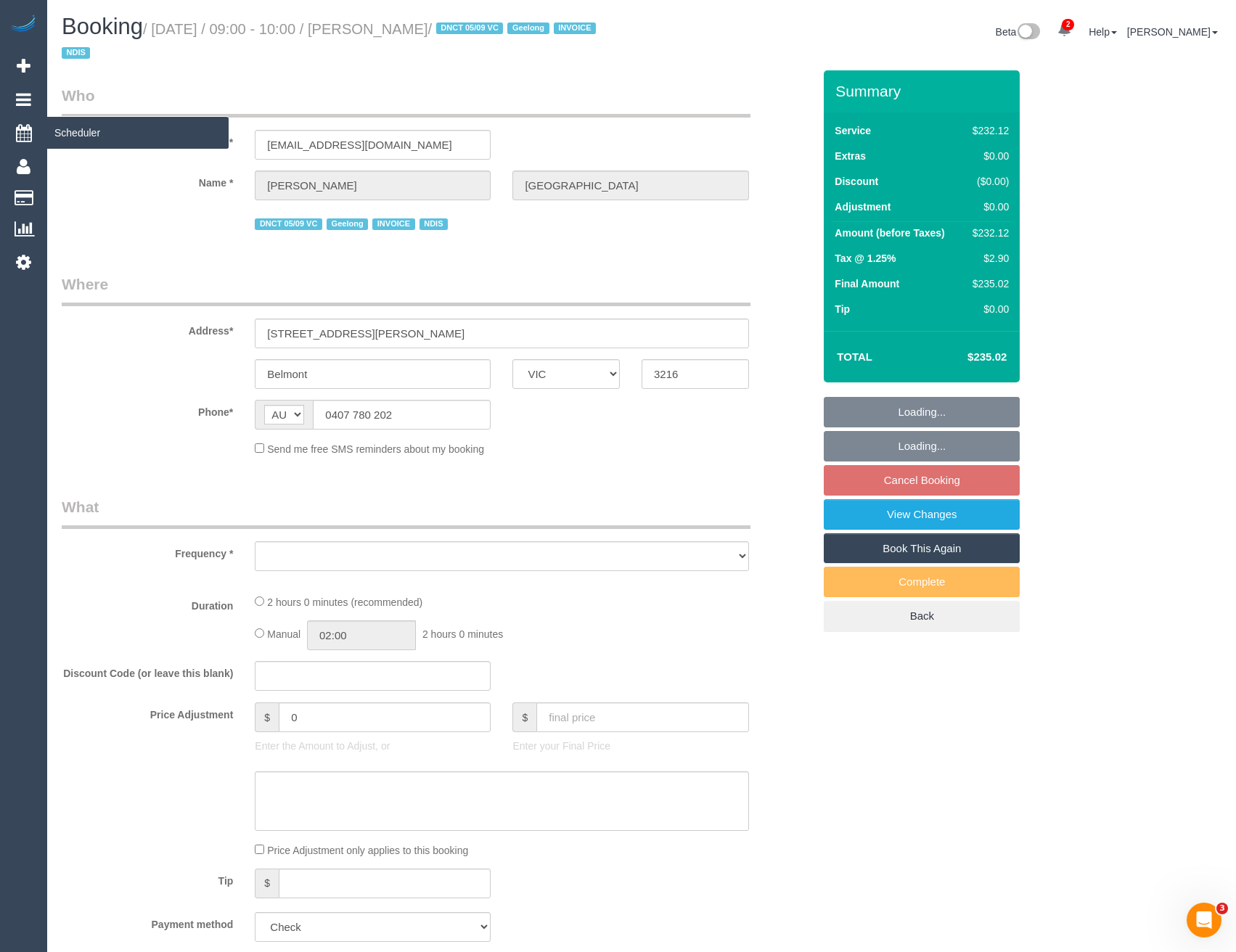
select select "object:2975"
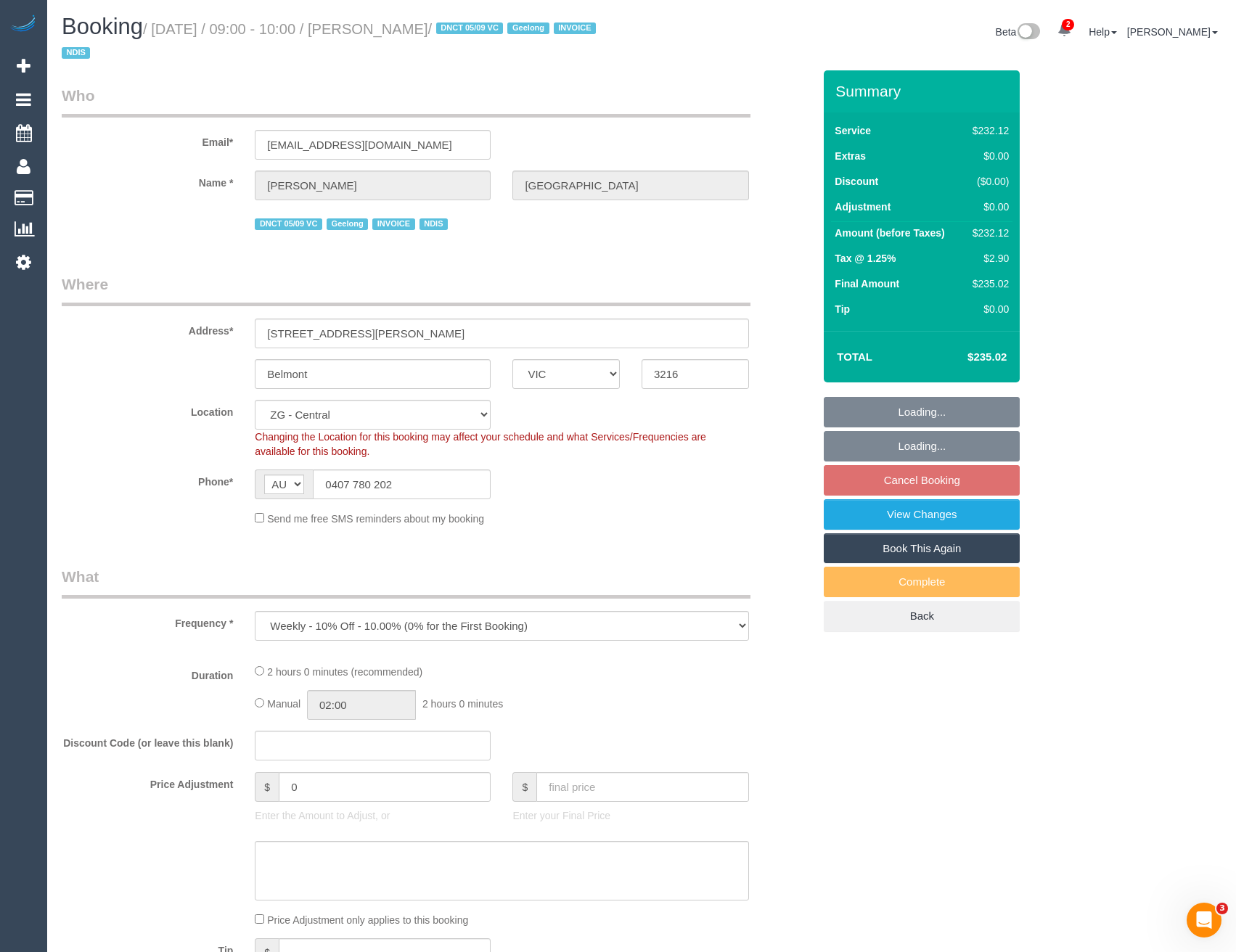
select select "2"
select select "number:27"
select select "number:14"
select select "number:19"
select select "number:25"
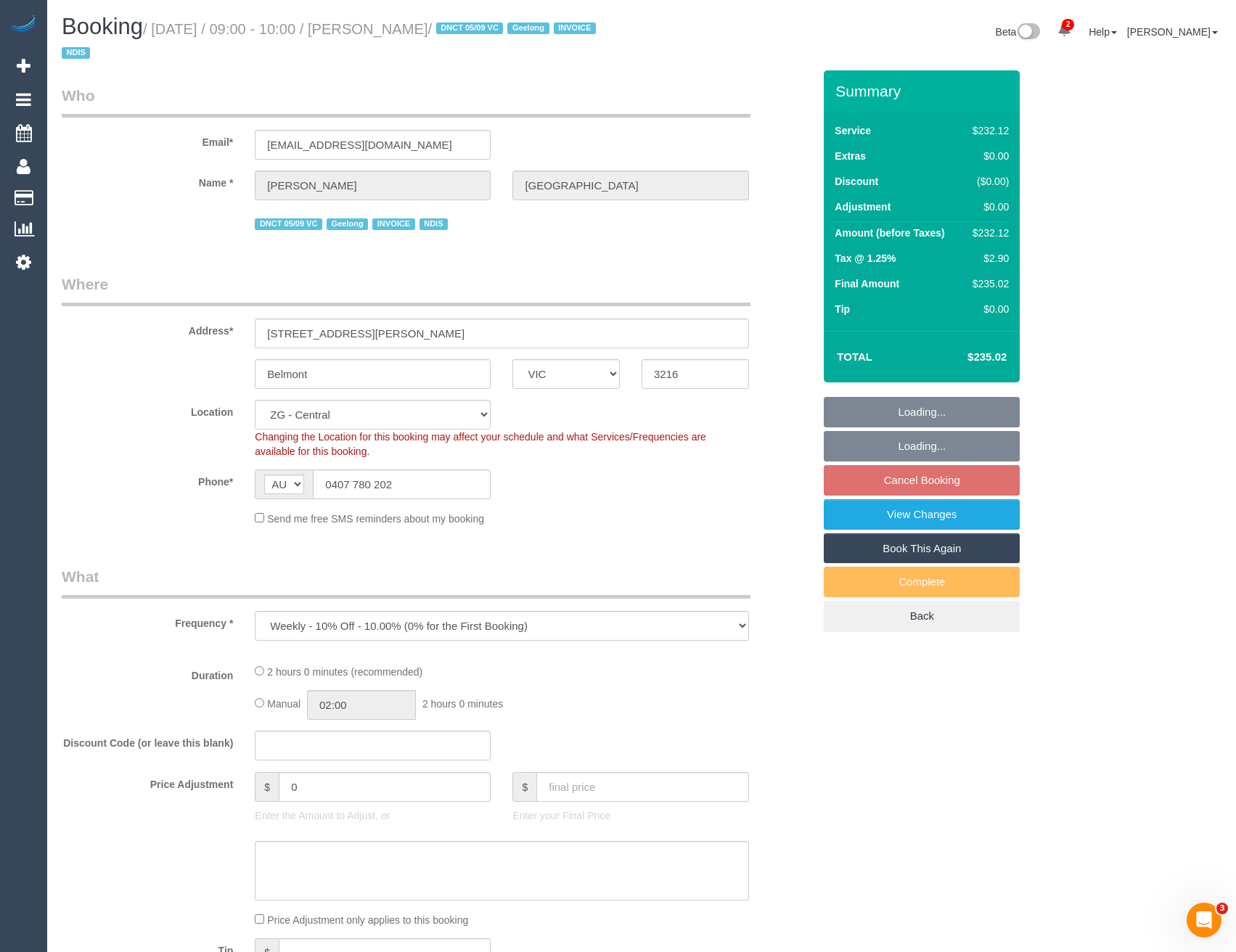
select select "number:35"
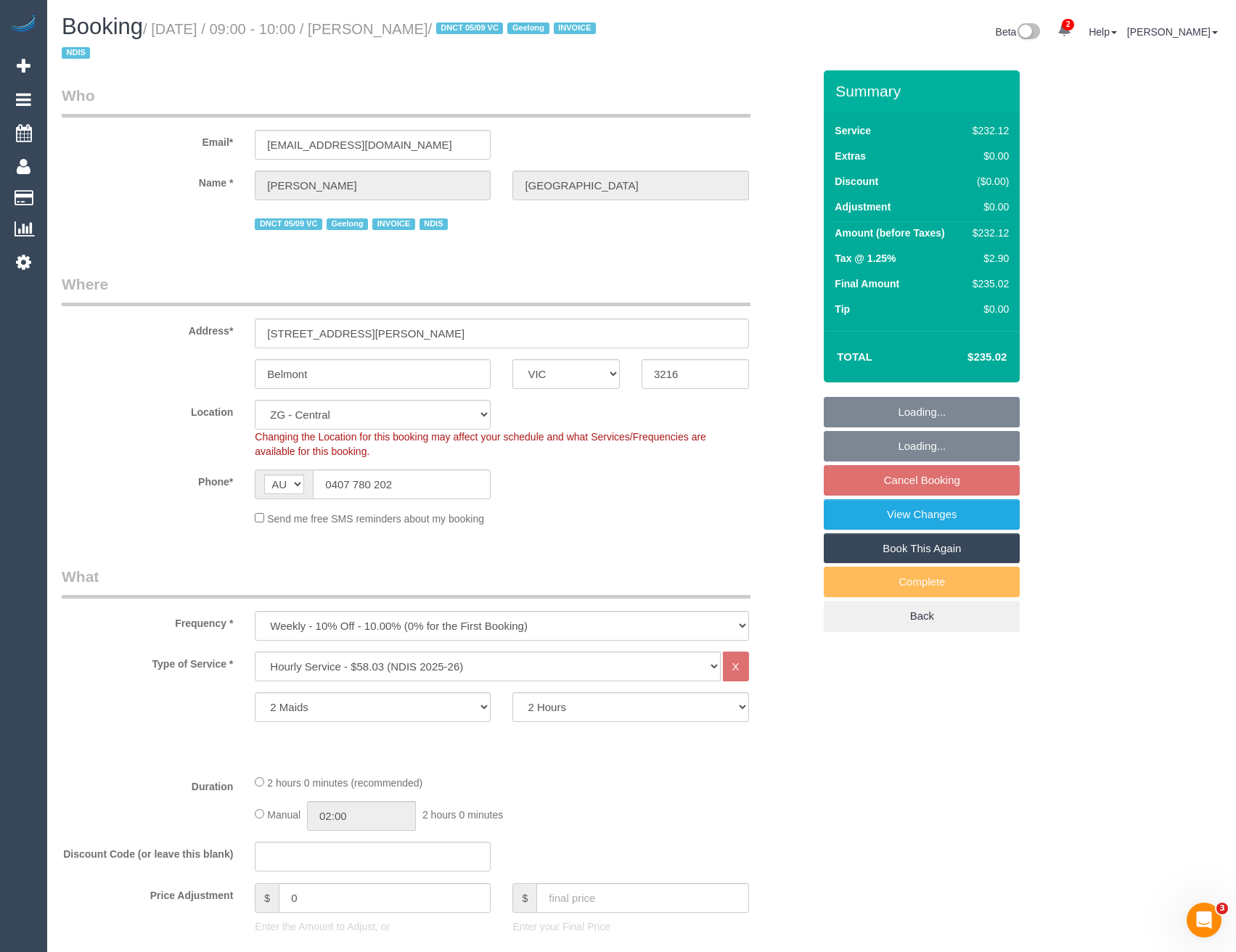
select select "object:3262"
drag, startPoint x: 433, startPoint y: 145, endPoint x: 258, endPoint y: 146, distance: 175.0
click at [258, 146] on input "michellejanehall@outlook.com" at bounding box center [372, 145] width 236 height 30
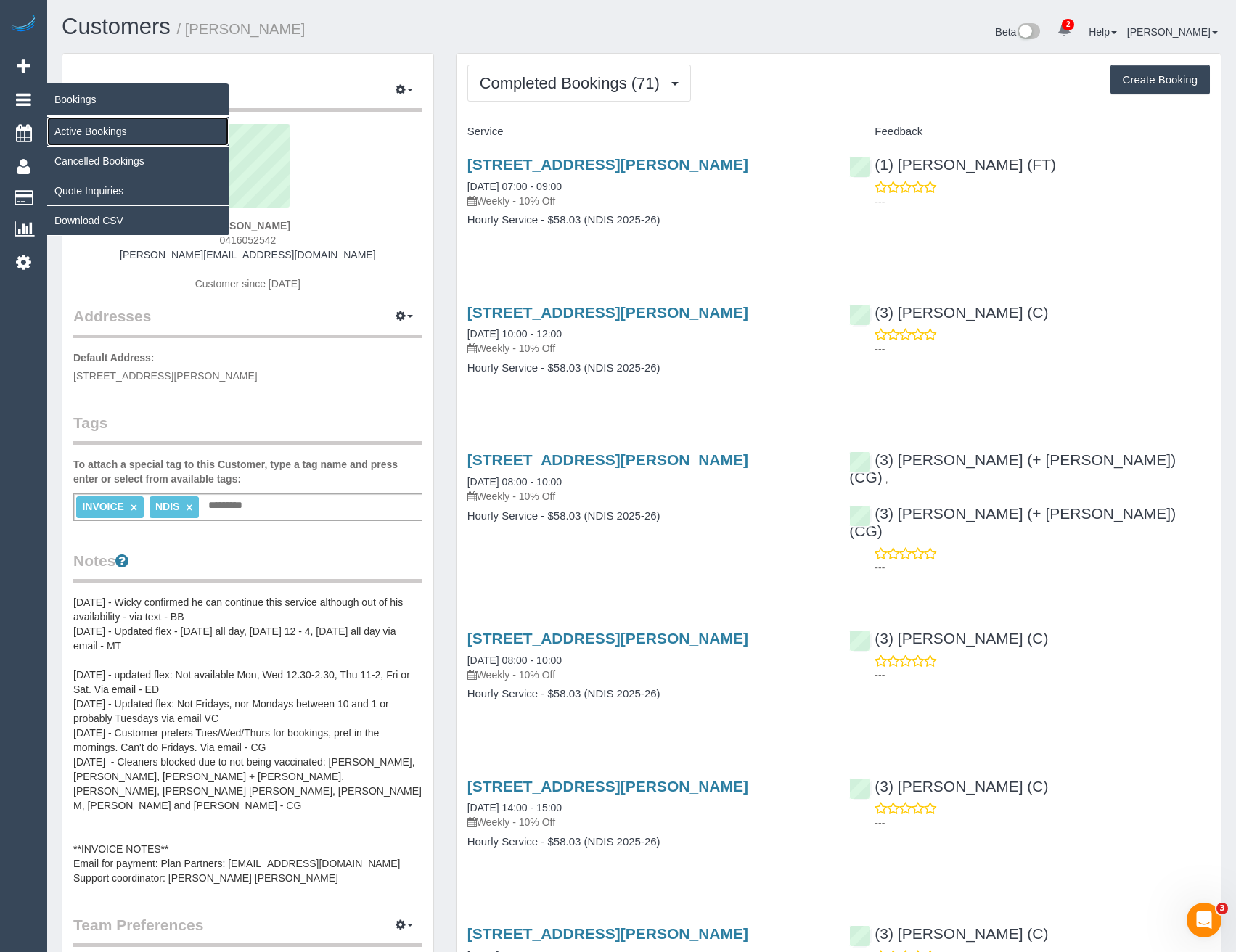
click at [84, 134] on link "Active Bookings" at bounding box center [138, 131] width 182 height 29
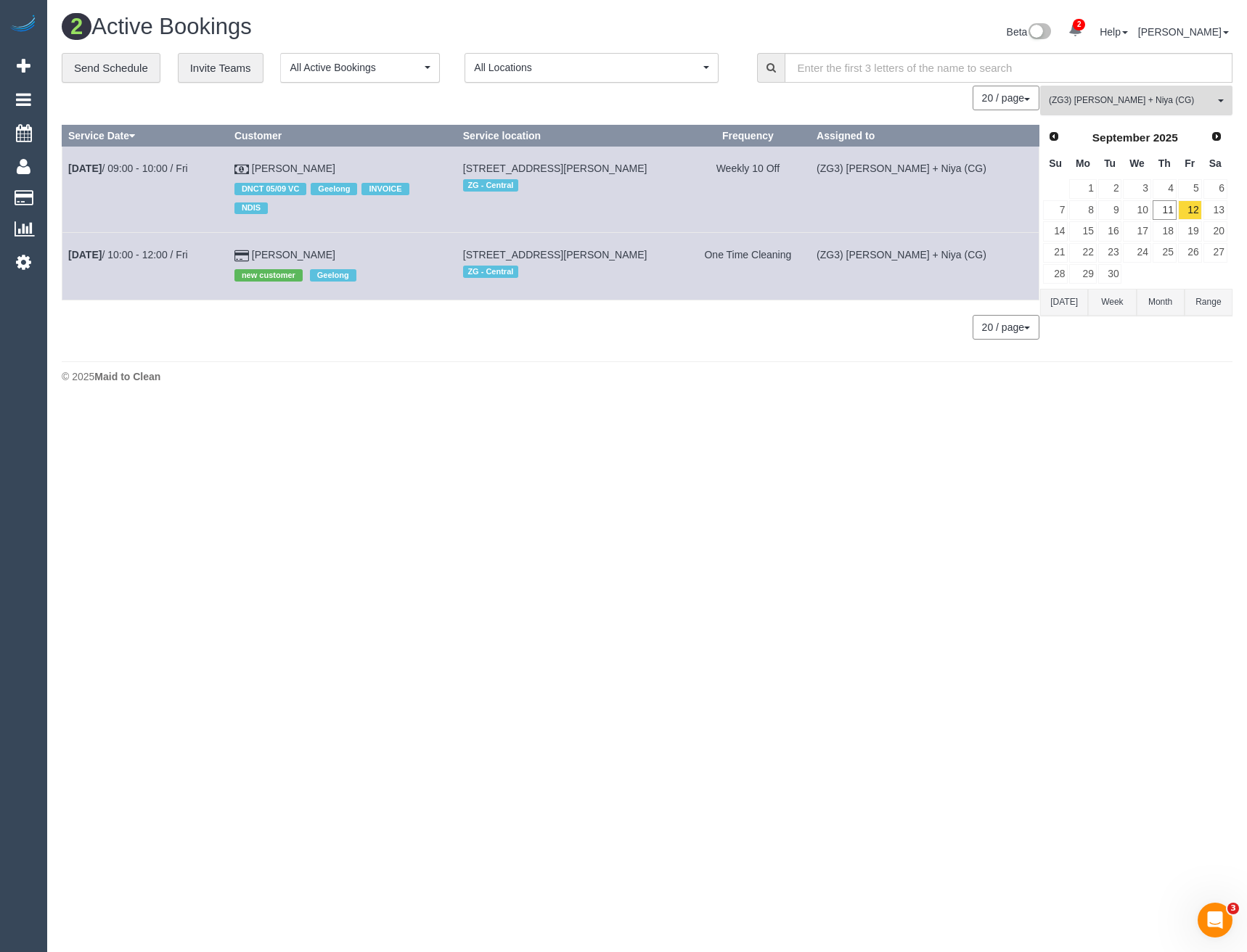
click at [1107, 105] on span "(ZG3) [PERSON_NAME] + Niya (CG)" at bounding box center [1131, 100] width 166 height 12
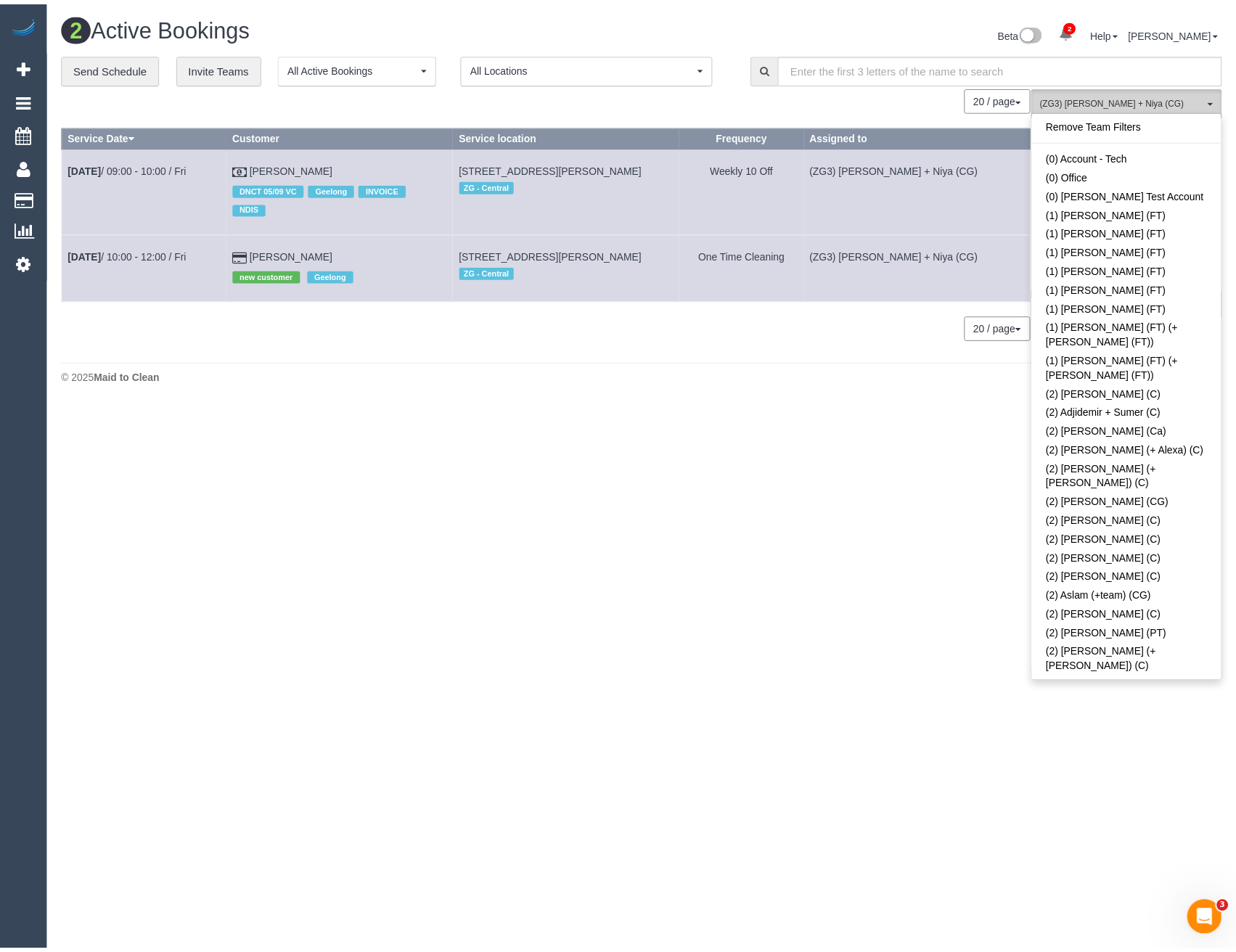
scroll to position [4358, 0]
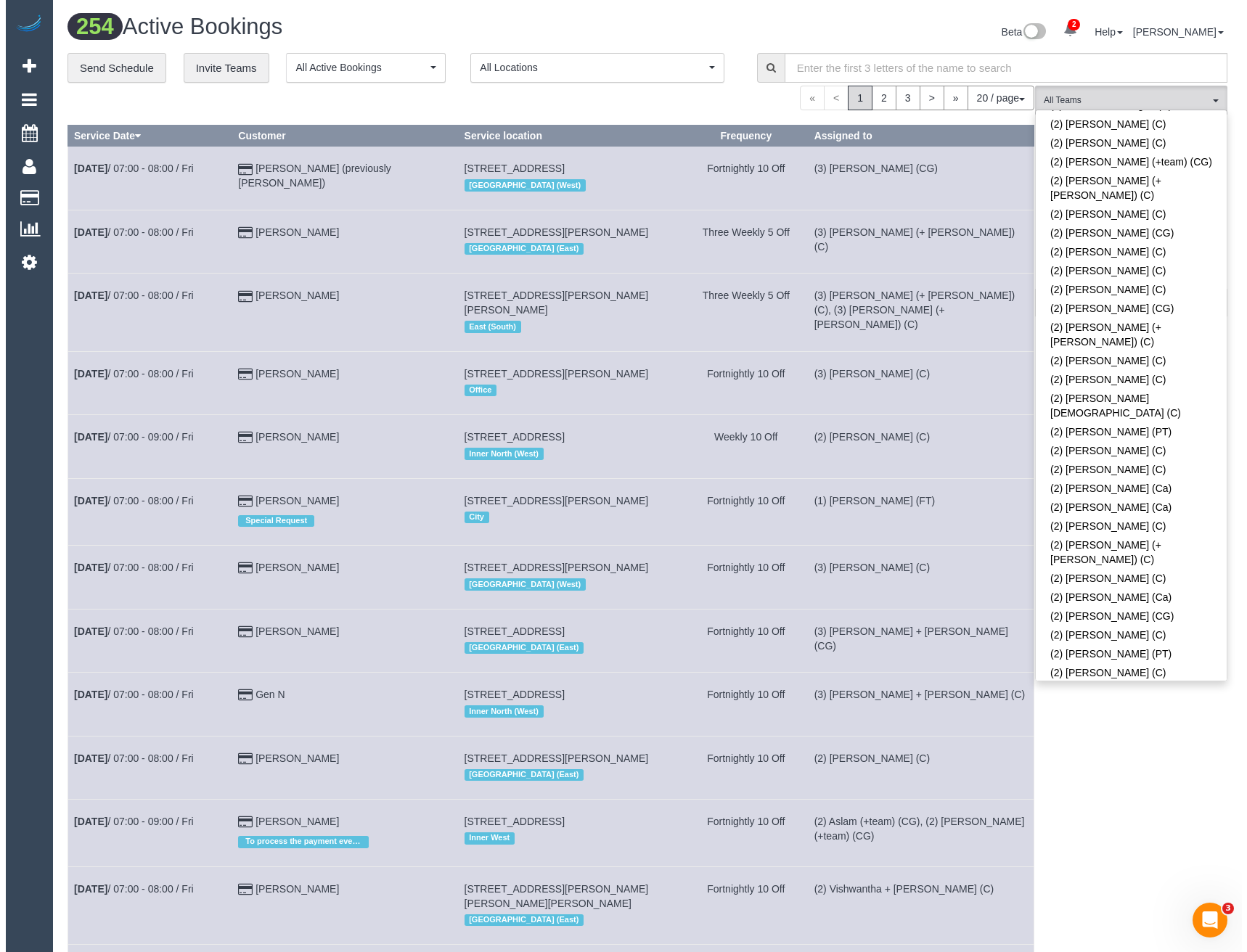
scroll to position [1092, 0]
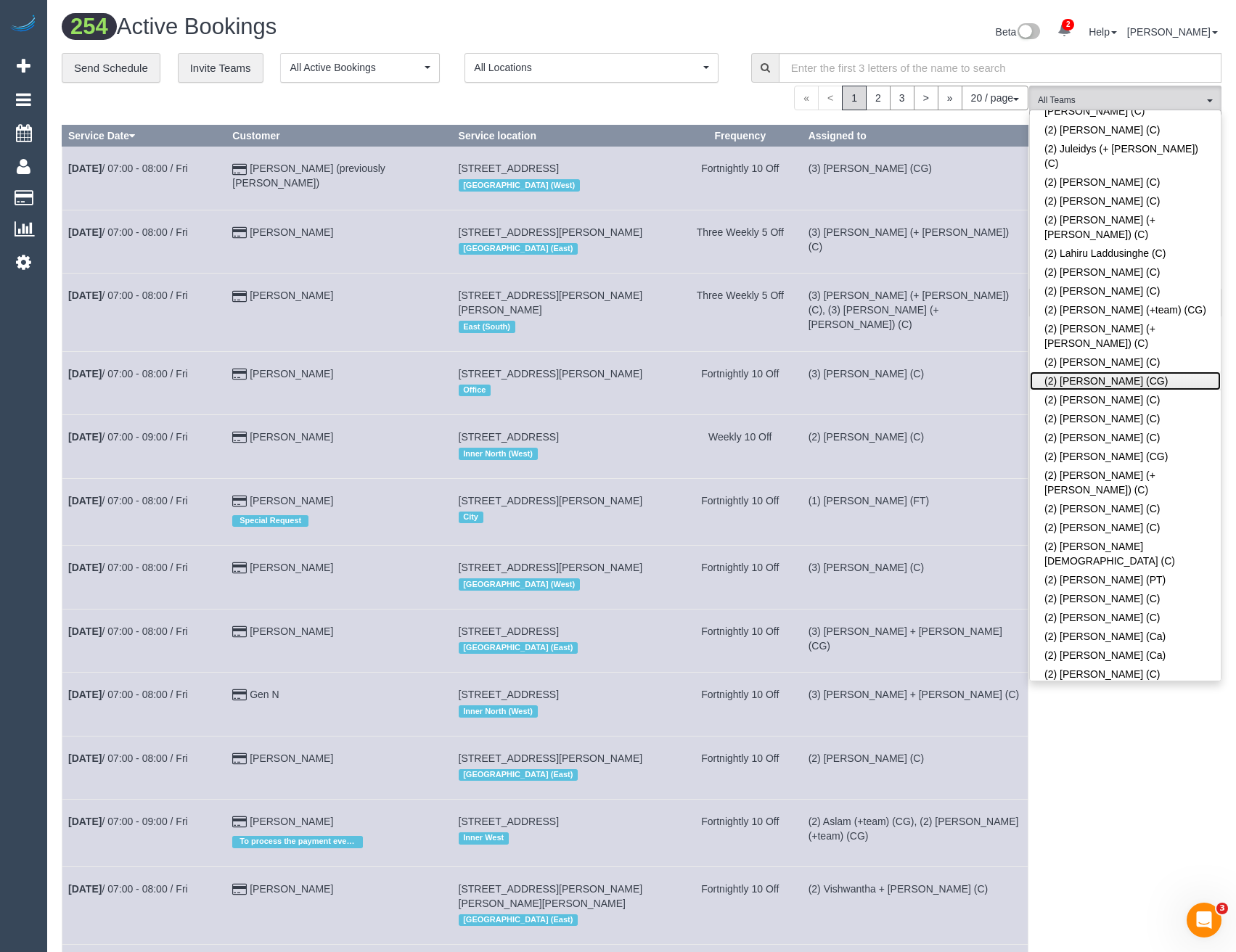
click at [1077, 371] on link "(2) [PERSON_NAME] (CG)" at bounding box center [1125, 380] width 191 height 18
click at [1093, 807] on div "(2) [PERSON_NAME] (CG) All Teams Remove Team Filters (0) Account - Tech (0) Off…" at bounding box center [1125, 820] width 192 height 1468
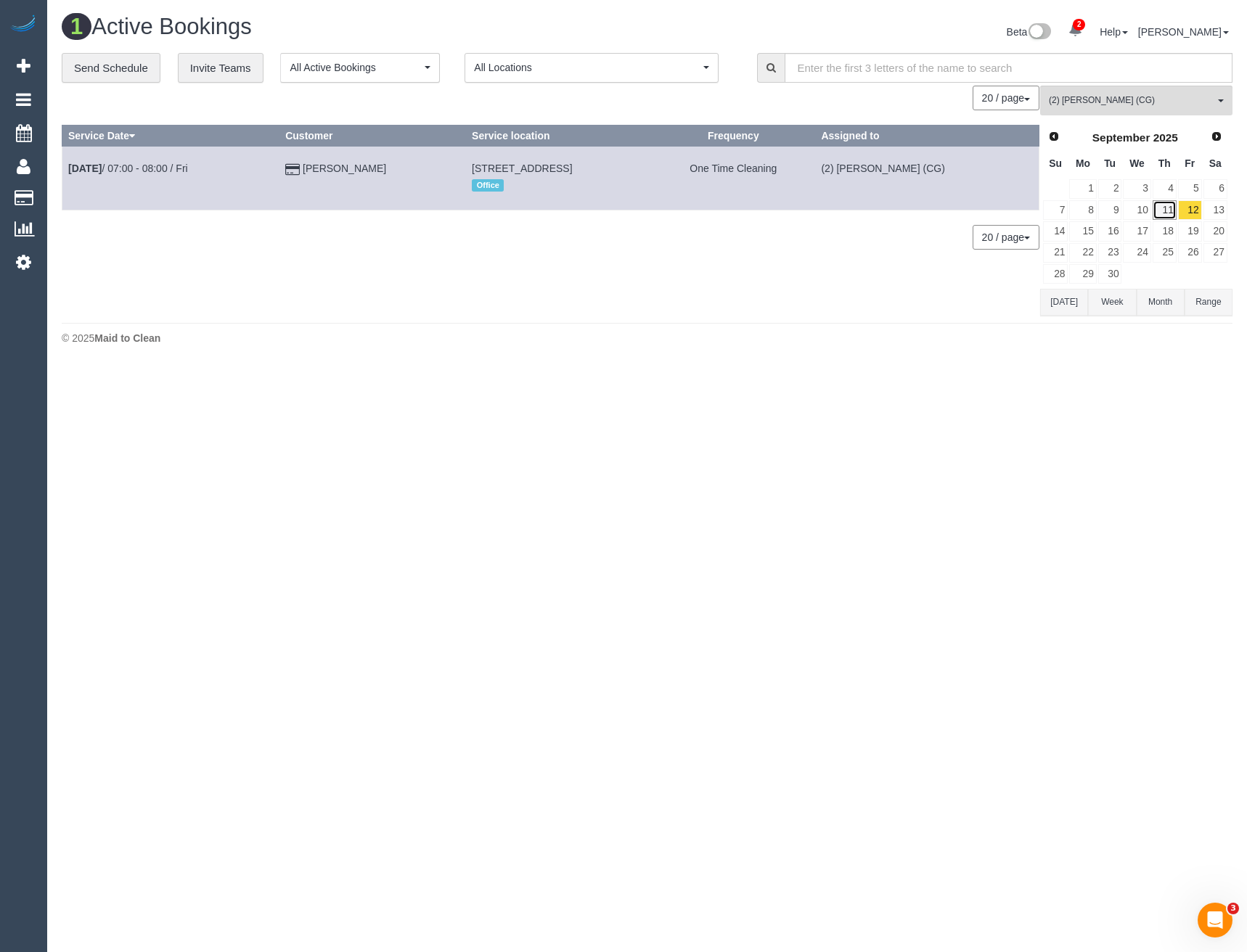
click at [1165, 205] on link "11" at bounding box center [1164, 210] width 24 height 19
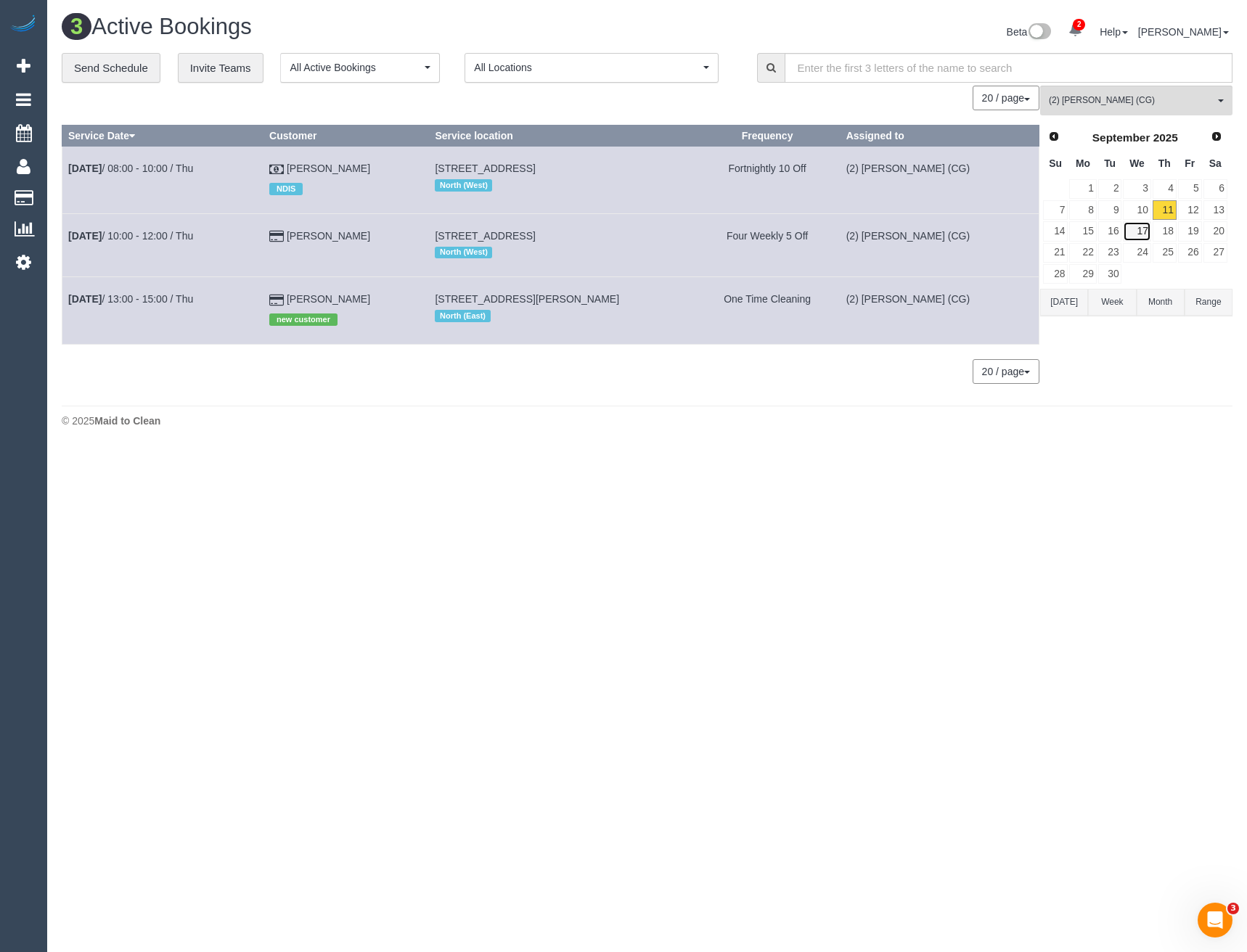
click at [1142, 232] on link "17" at bounding box center [1136, 231] width 27 height 19
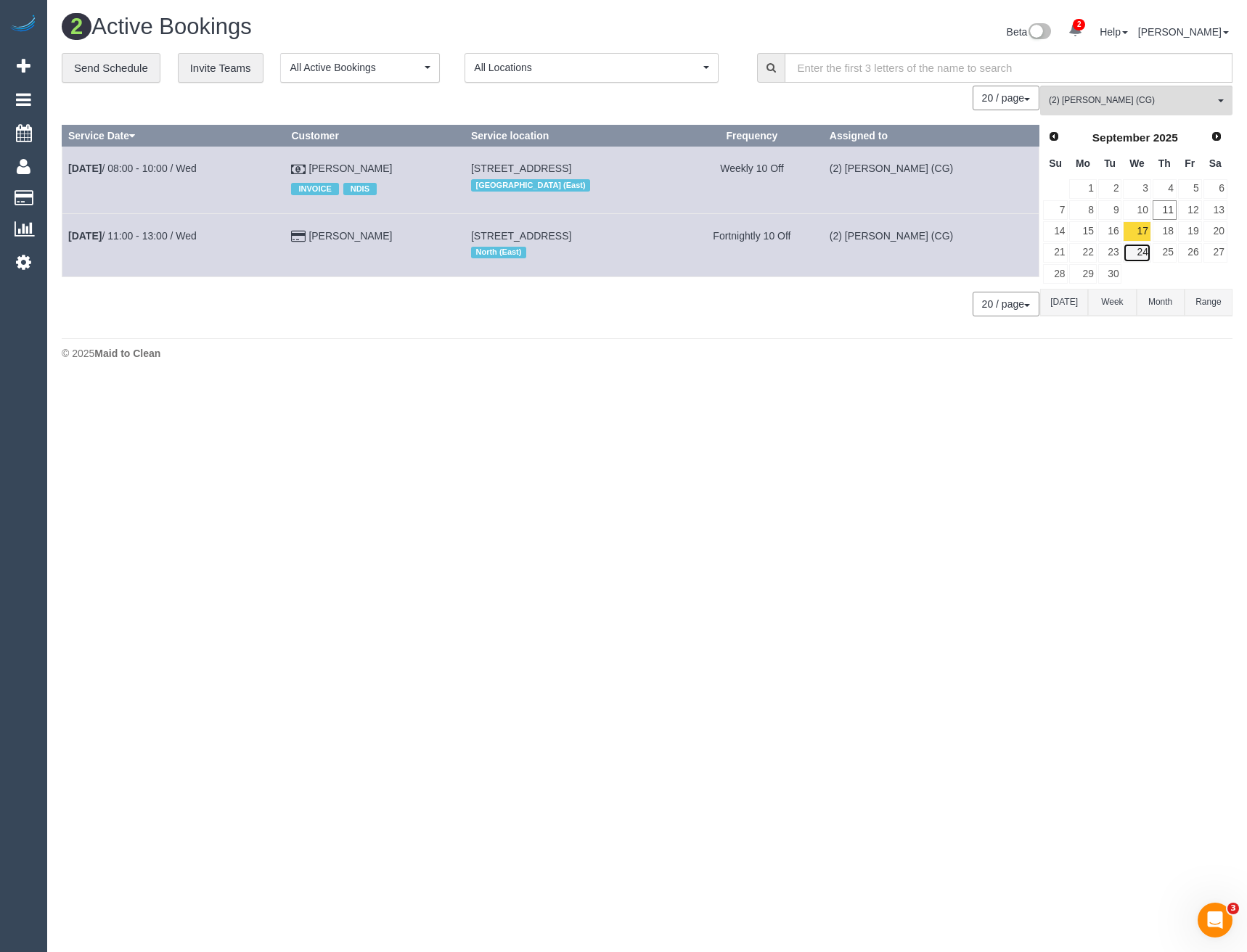
click at [1146, 256] on link "24" at bounding box center [1136, 252] width 27 height 19
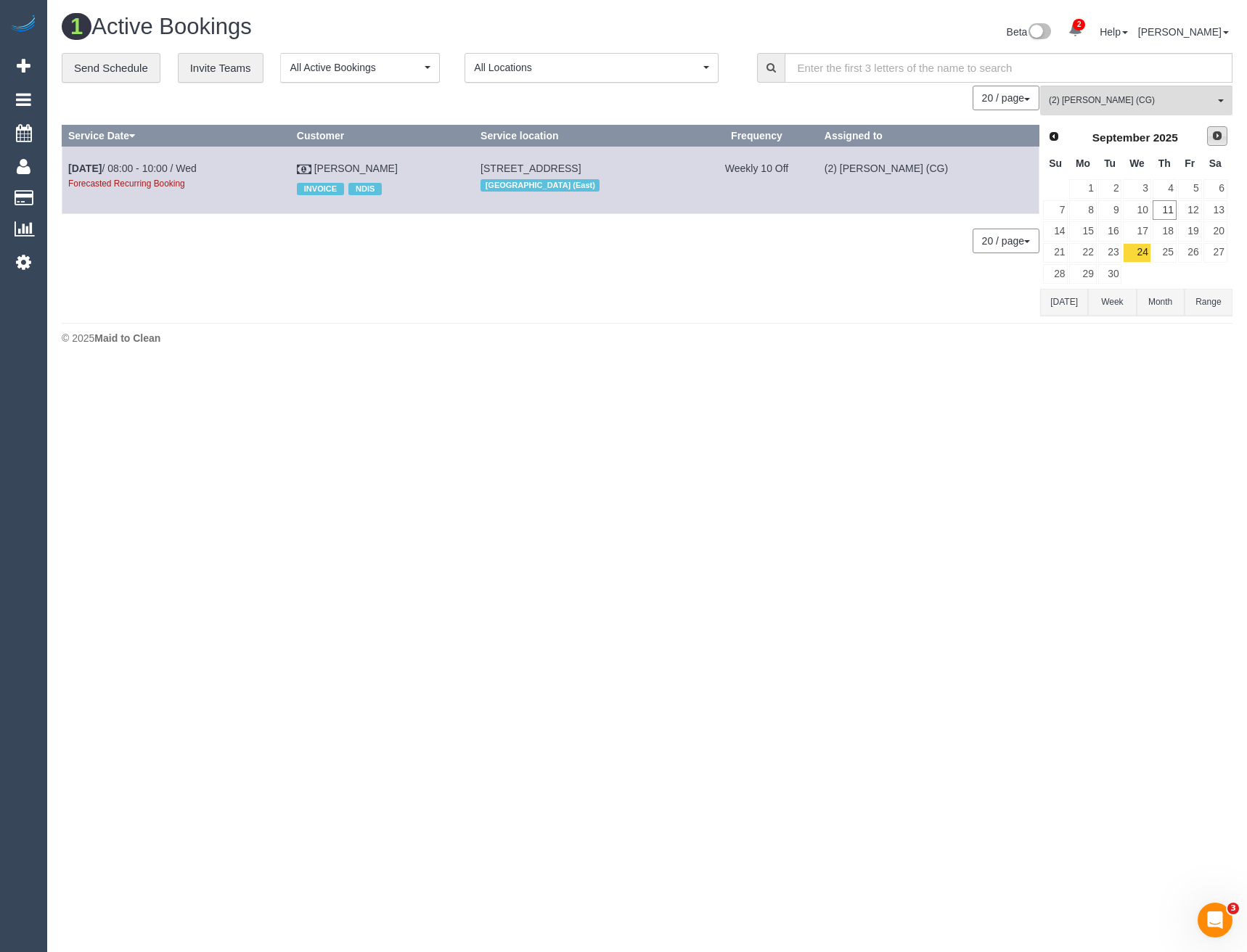
click at [1220, 134] on span "Next" at bounding box center [1217, 136] width 11 height 11
click at [1142, 187] on link "1" at bounding box center [1136, 189] width 27 height 19
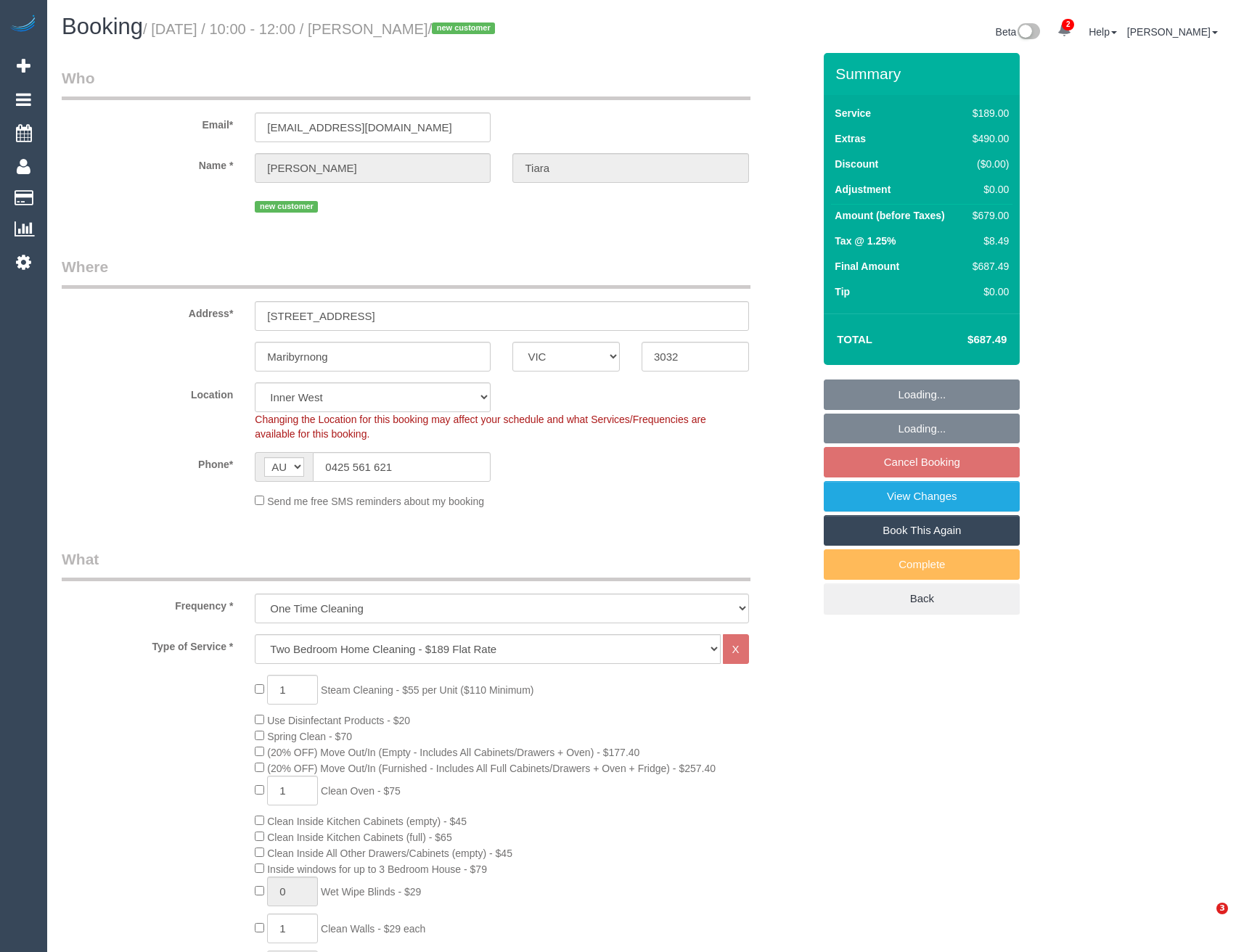
select select "VIC"
select select "number:28"
select select "number:14"
select select "number:19"
select select "number:24"
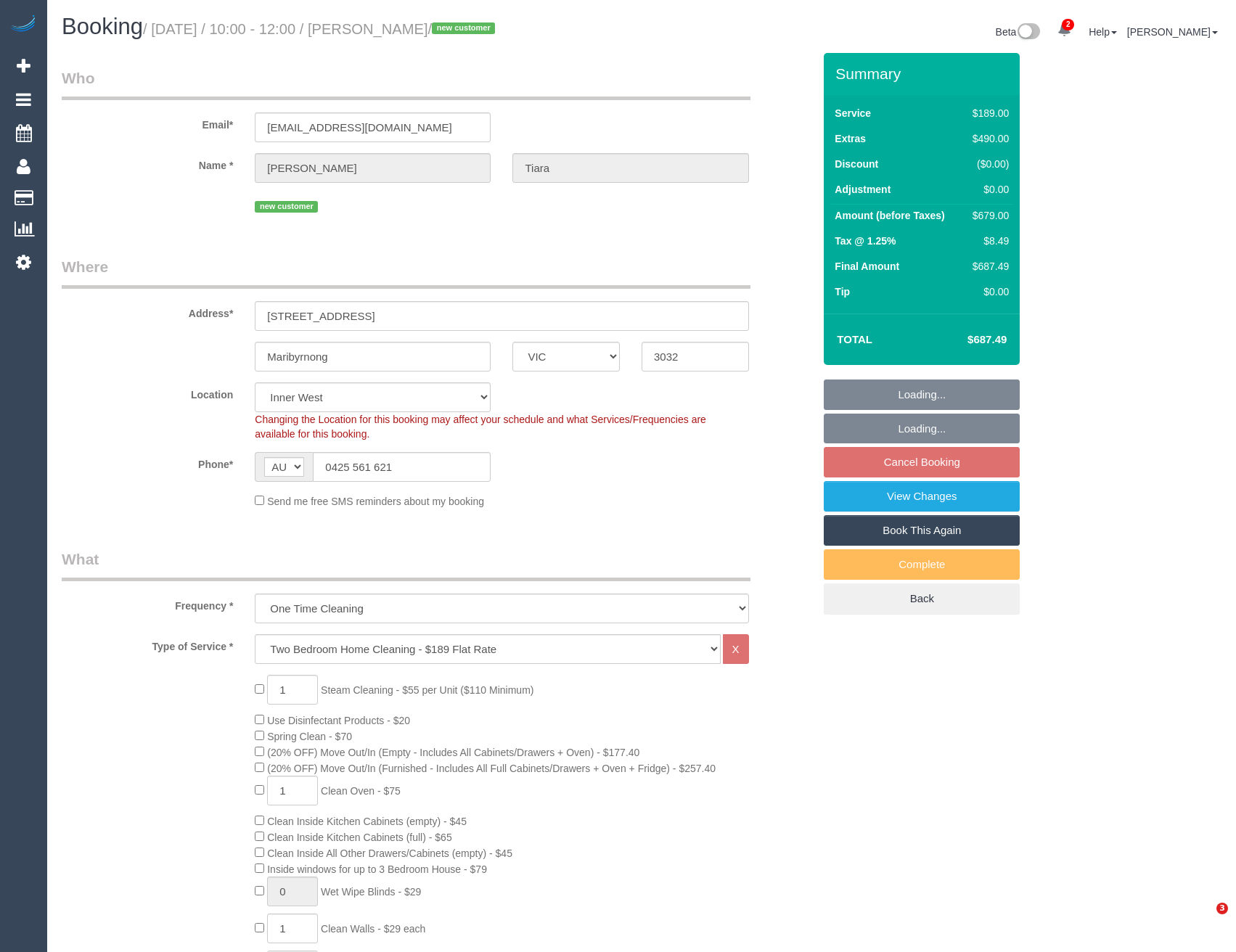
select select "number:26"
select select "spot1"
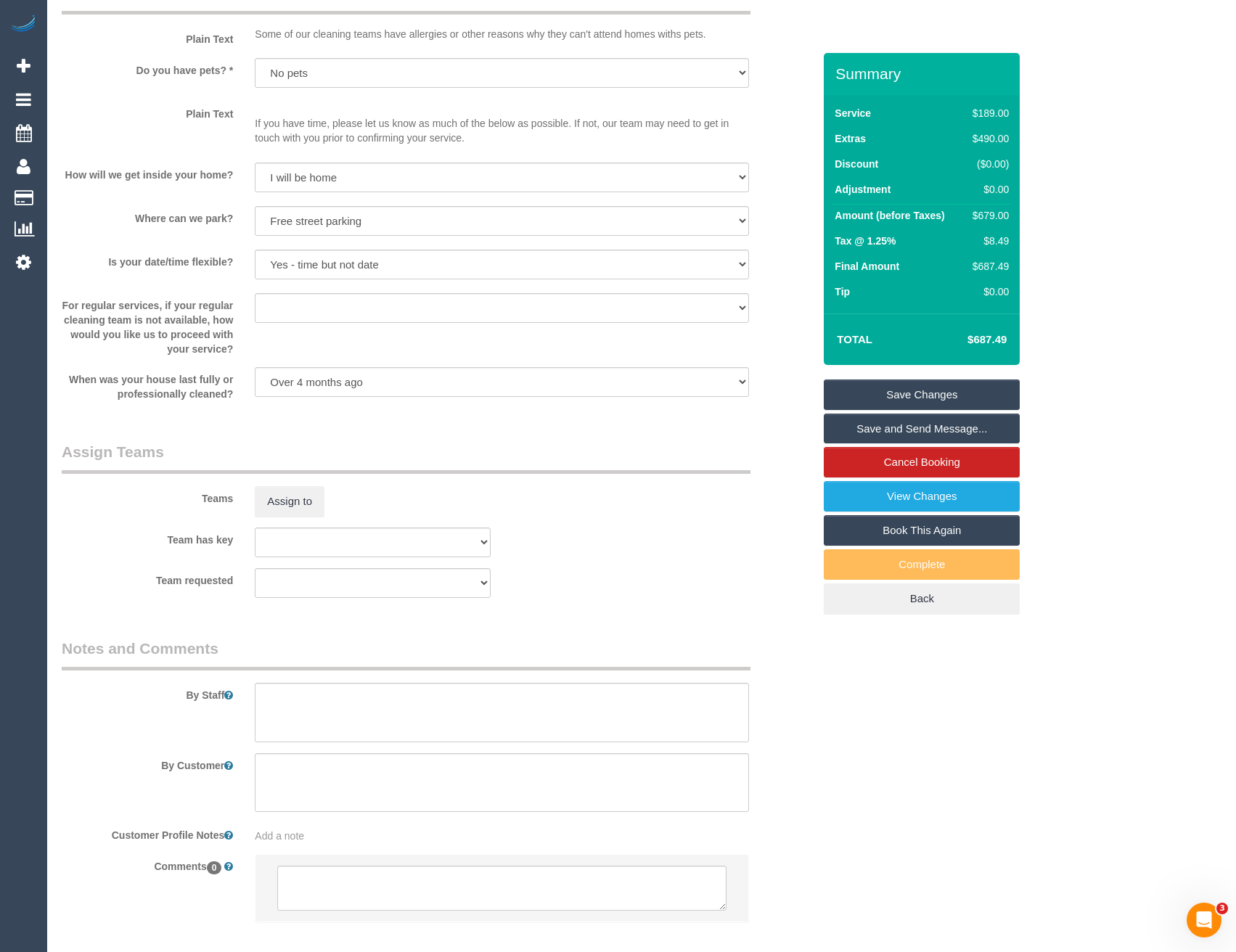
scroll to position [1854, 0]
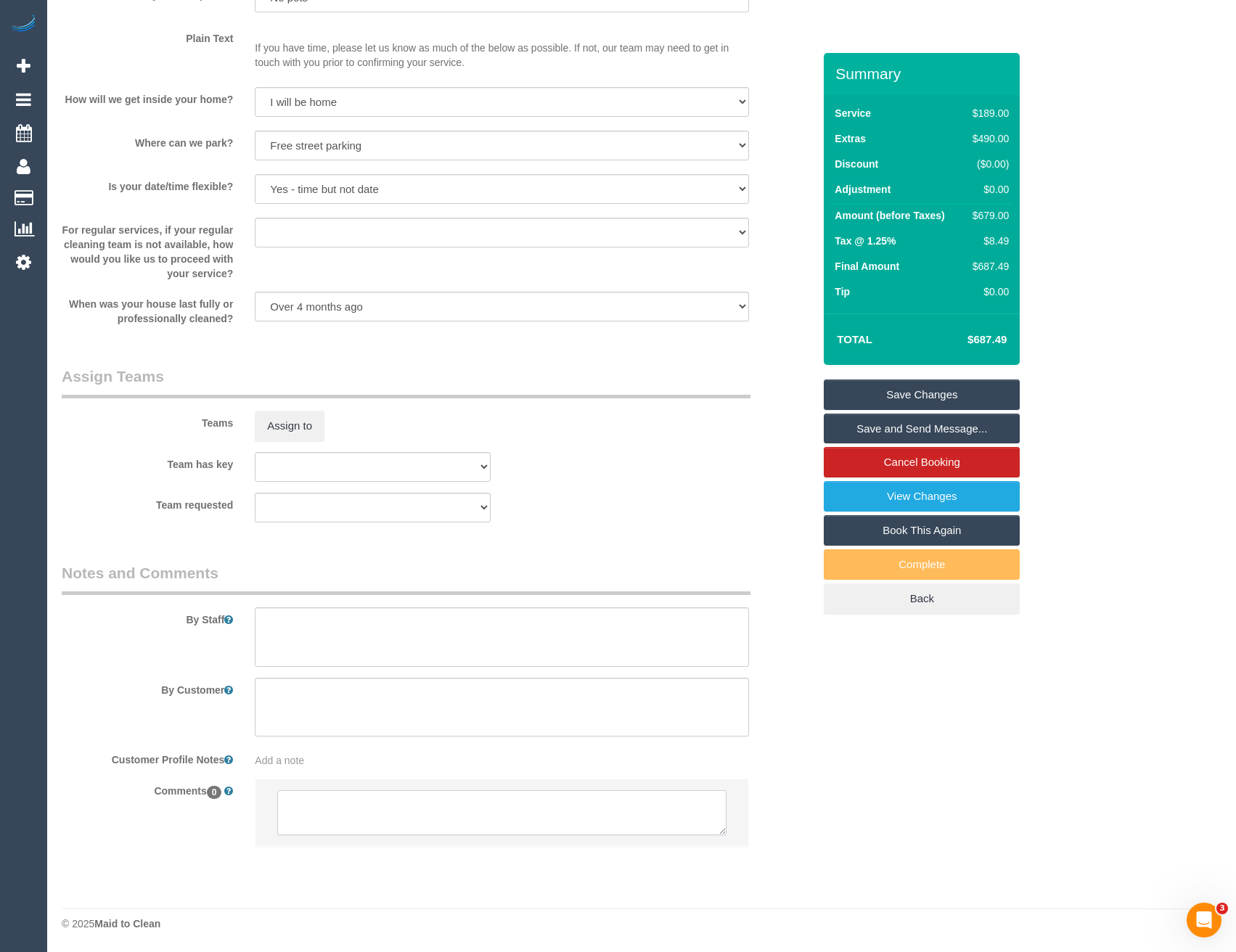
click at [355, 814] on textarea at bounding box center [502, 813] width 449 height 45
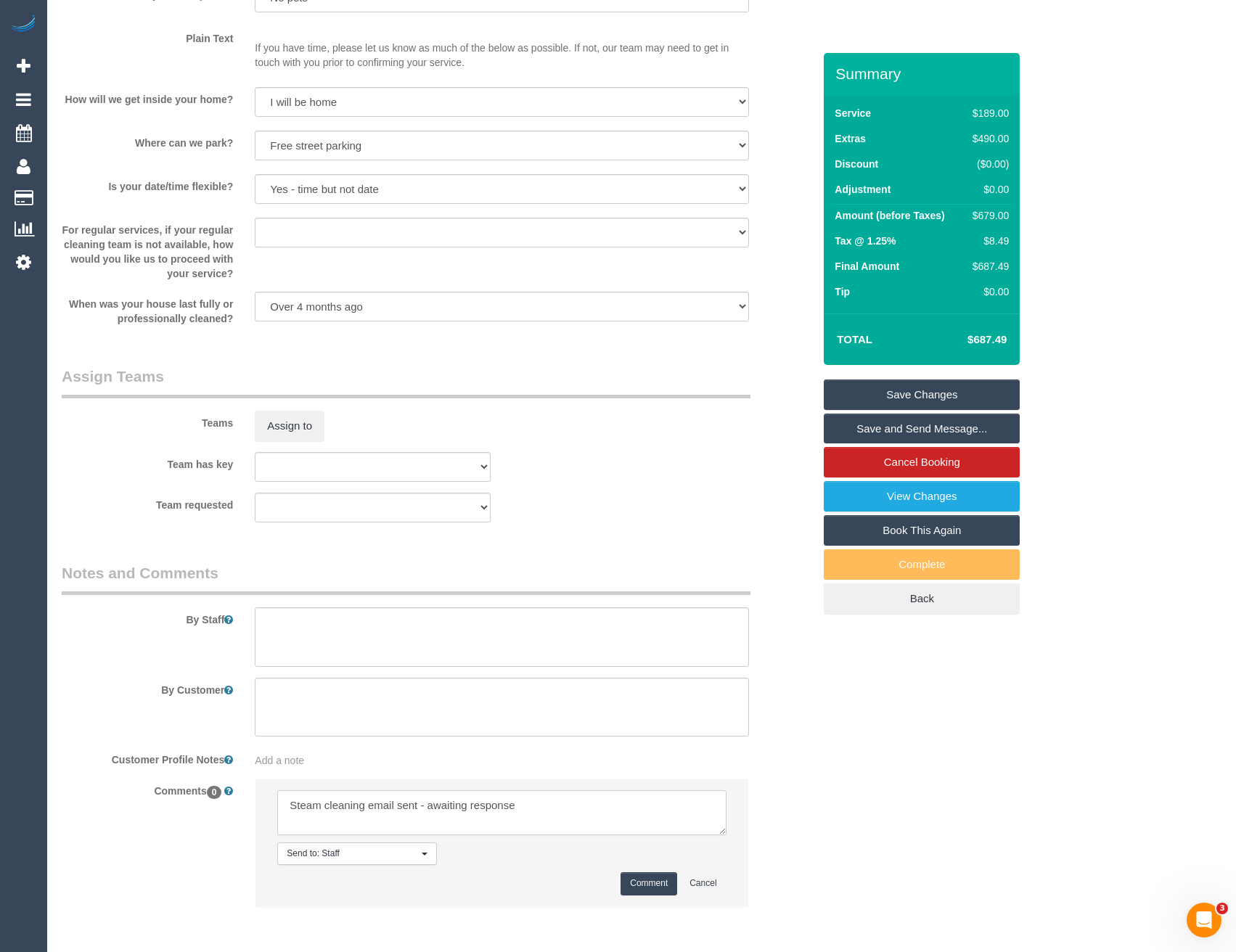
type textarea "Steam cleaning email sent - awaiting response"
click at [668, 884] on button "Comment" at bounding box center [649, 884] width 56 height 23
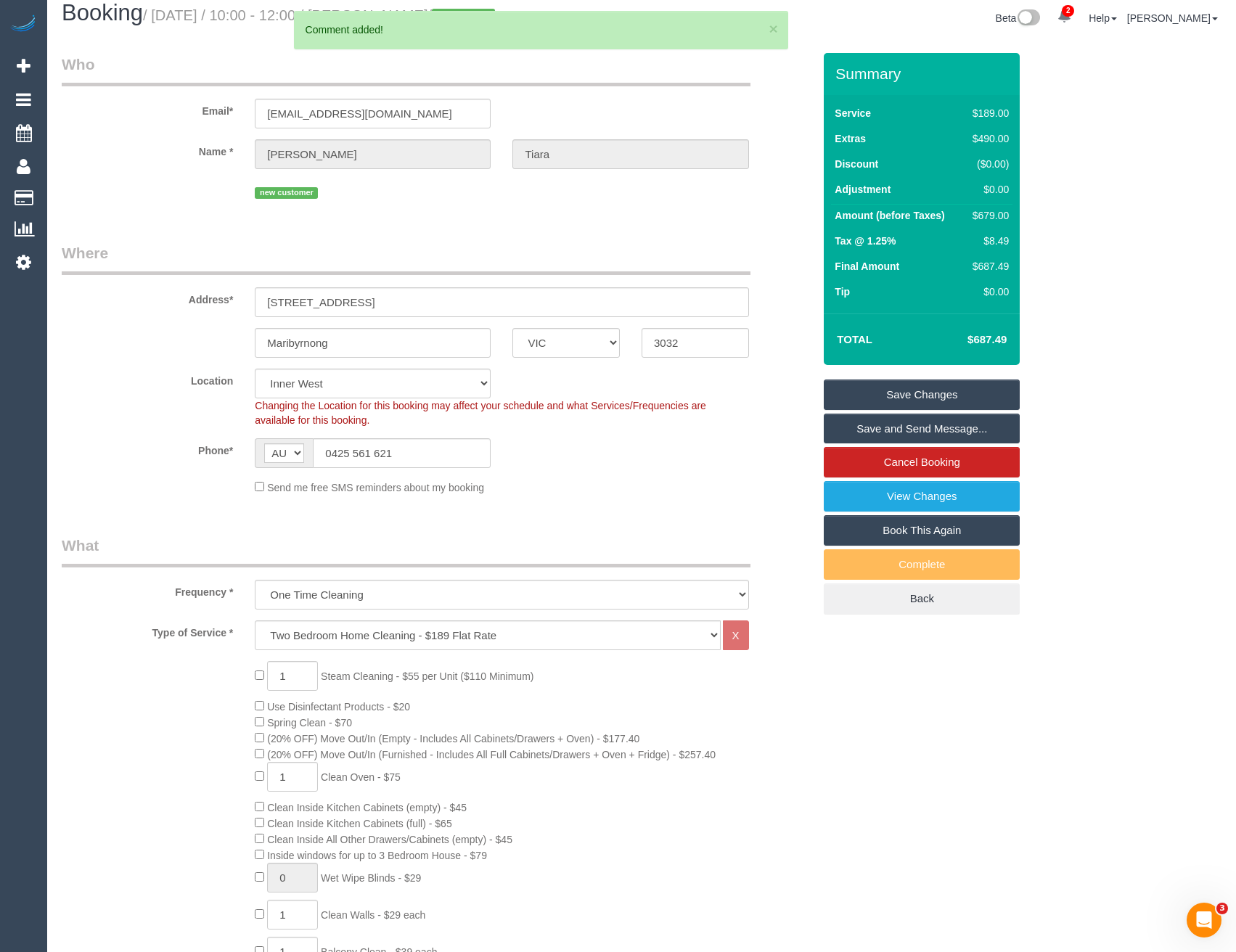
scroll to position [0, 0]
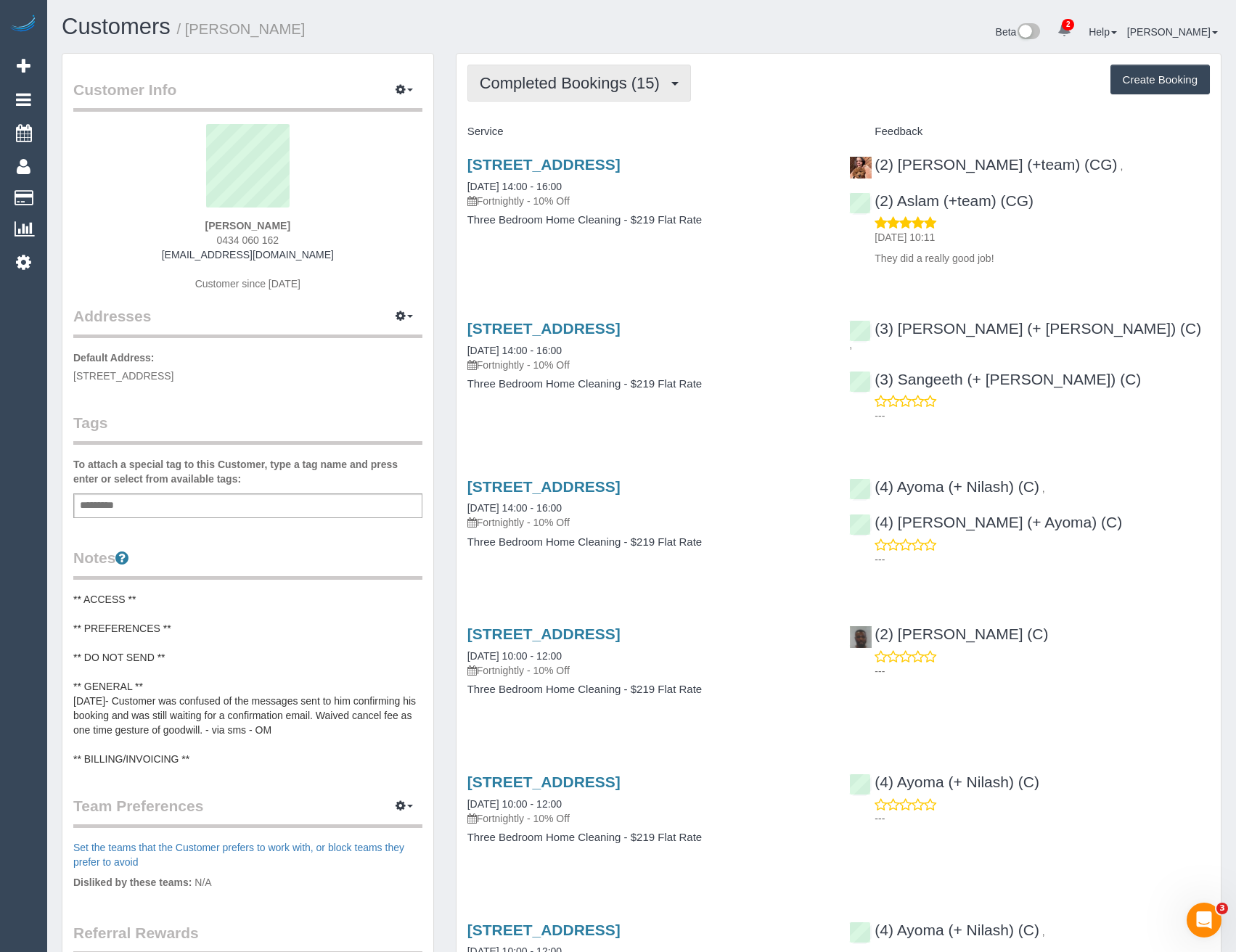
click at [615, 78] on span "Completed Bookings (15)" at bounding box center [573, 83] width 187 height 18
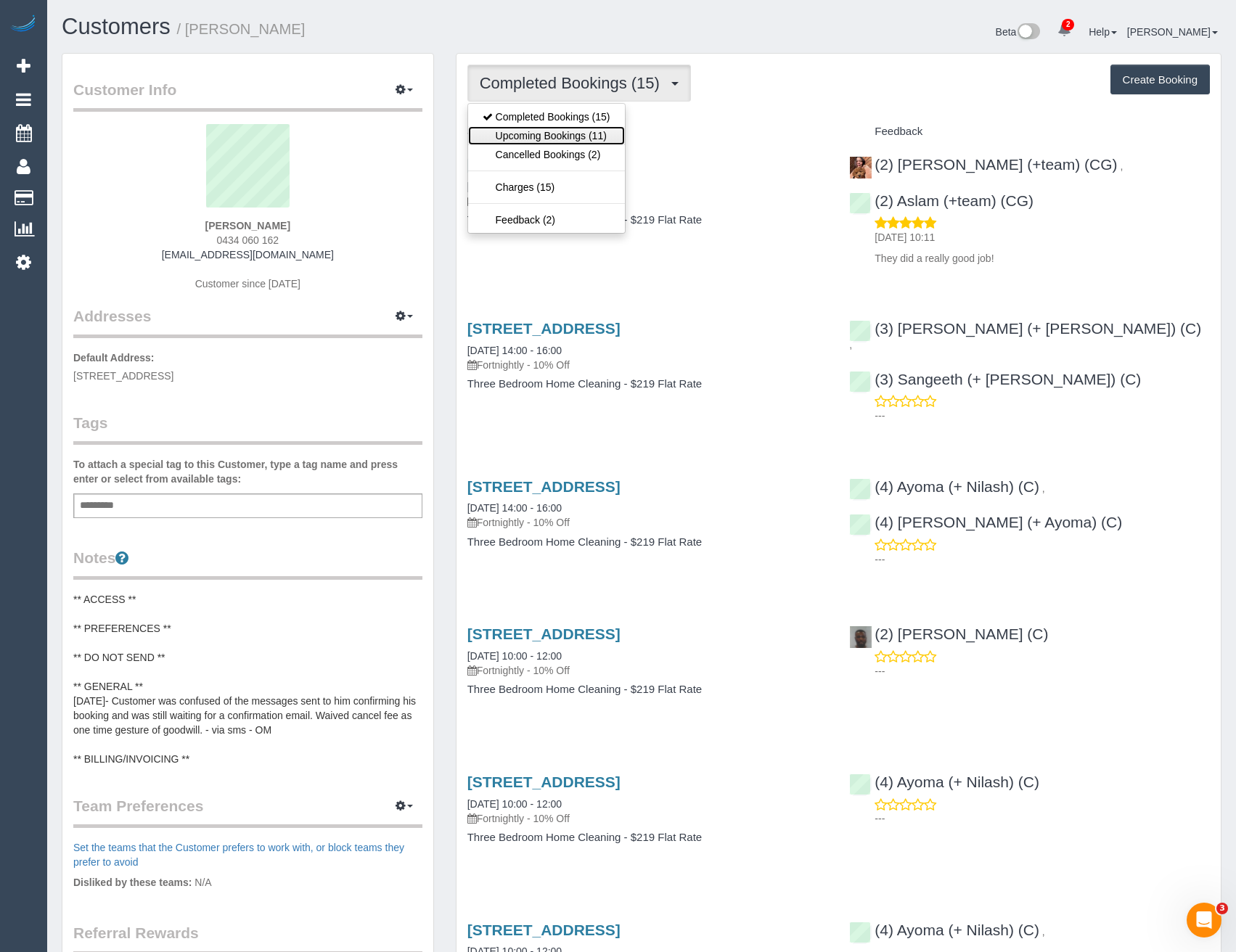
click at [585, 133] on link "Upcoming Bookings (11)" at bounding box center [546, 135] width 157 height 18
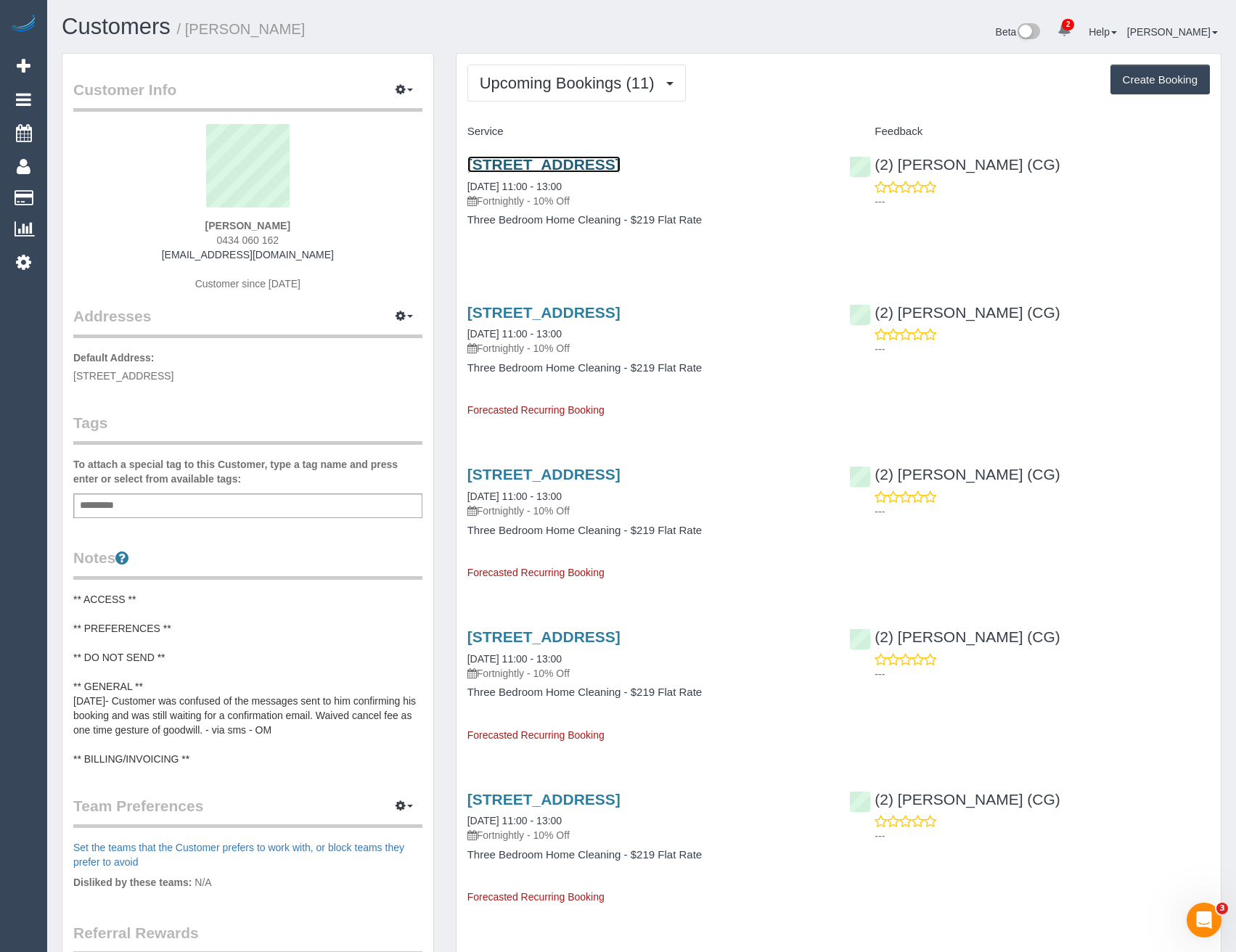
click at [556, 162] on link "[STREET_ADDRESS]" at bounding box center [544, 164] width 153 height 17
click at [552, 95] on button "Upcoming Bookings (11)" at bounding box center [577, 83] width 219 height 37
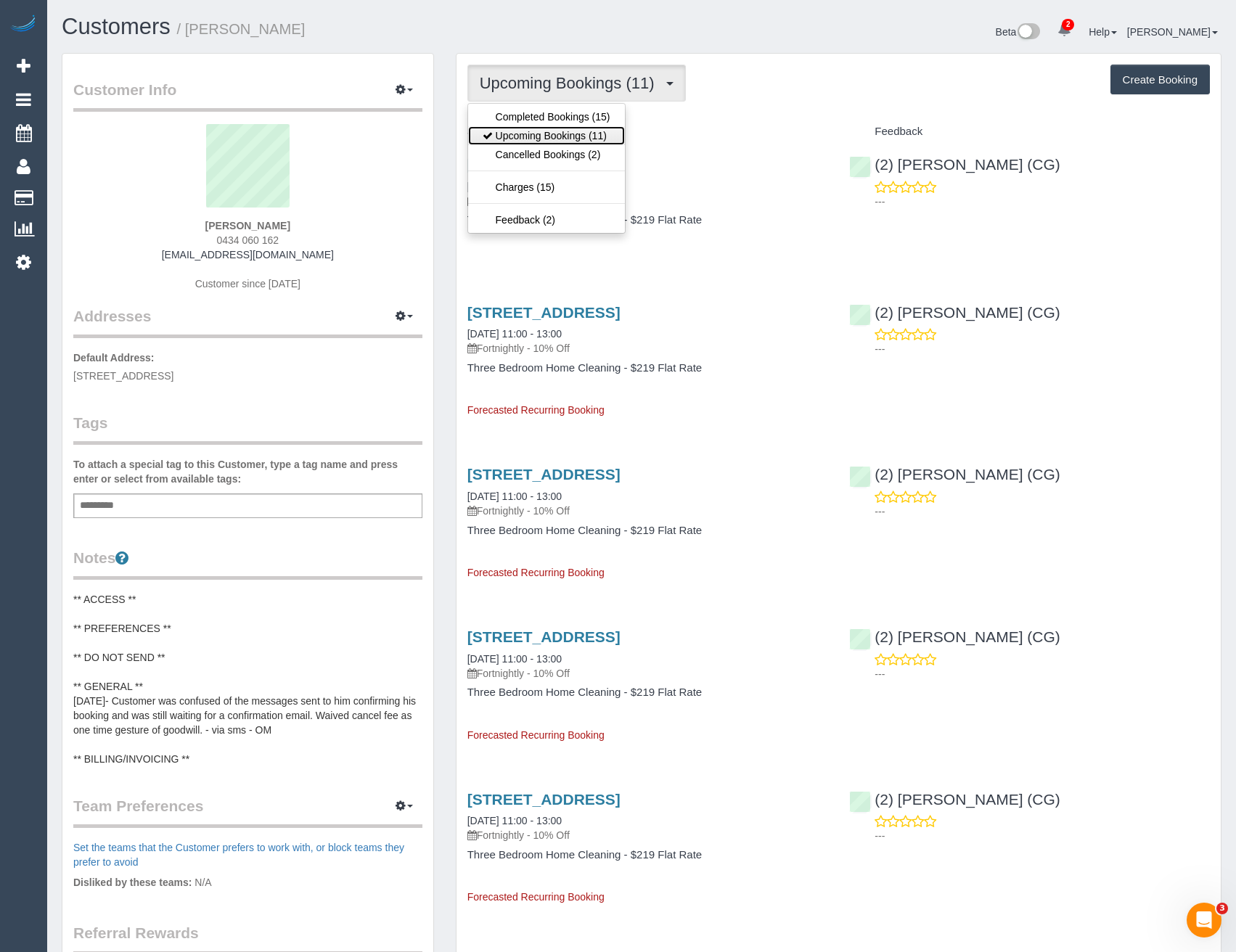
click at [548, 132] on link "Upcoming Bookings (11)" at bounding box center [546, 135] width 157 height 18
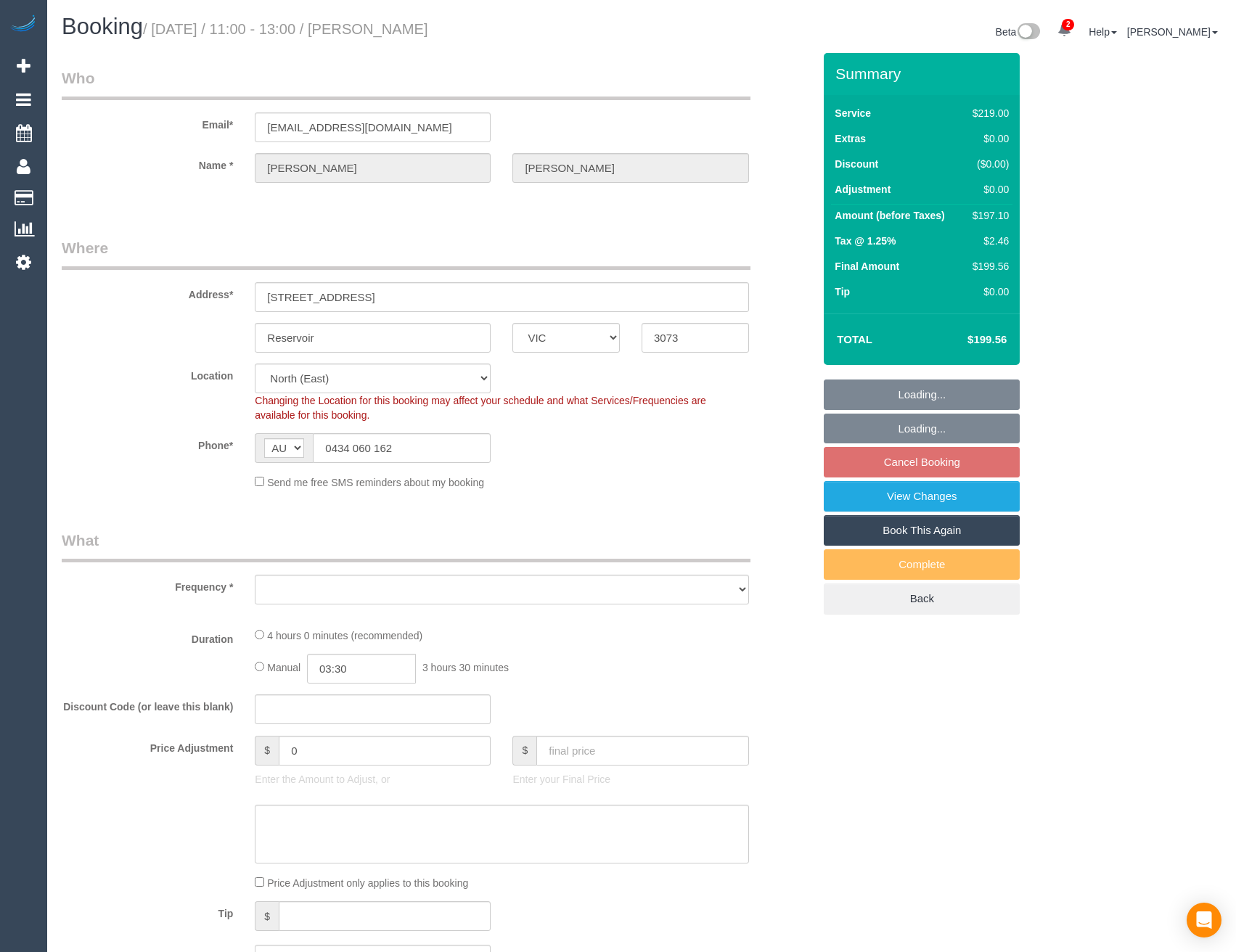
select select "VIC"
select select "object:583"
select select "string:stripe-pm_1QbEWh2GScqysDRV7sMiFU1S"
select select "number:29"
select select "number:14"
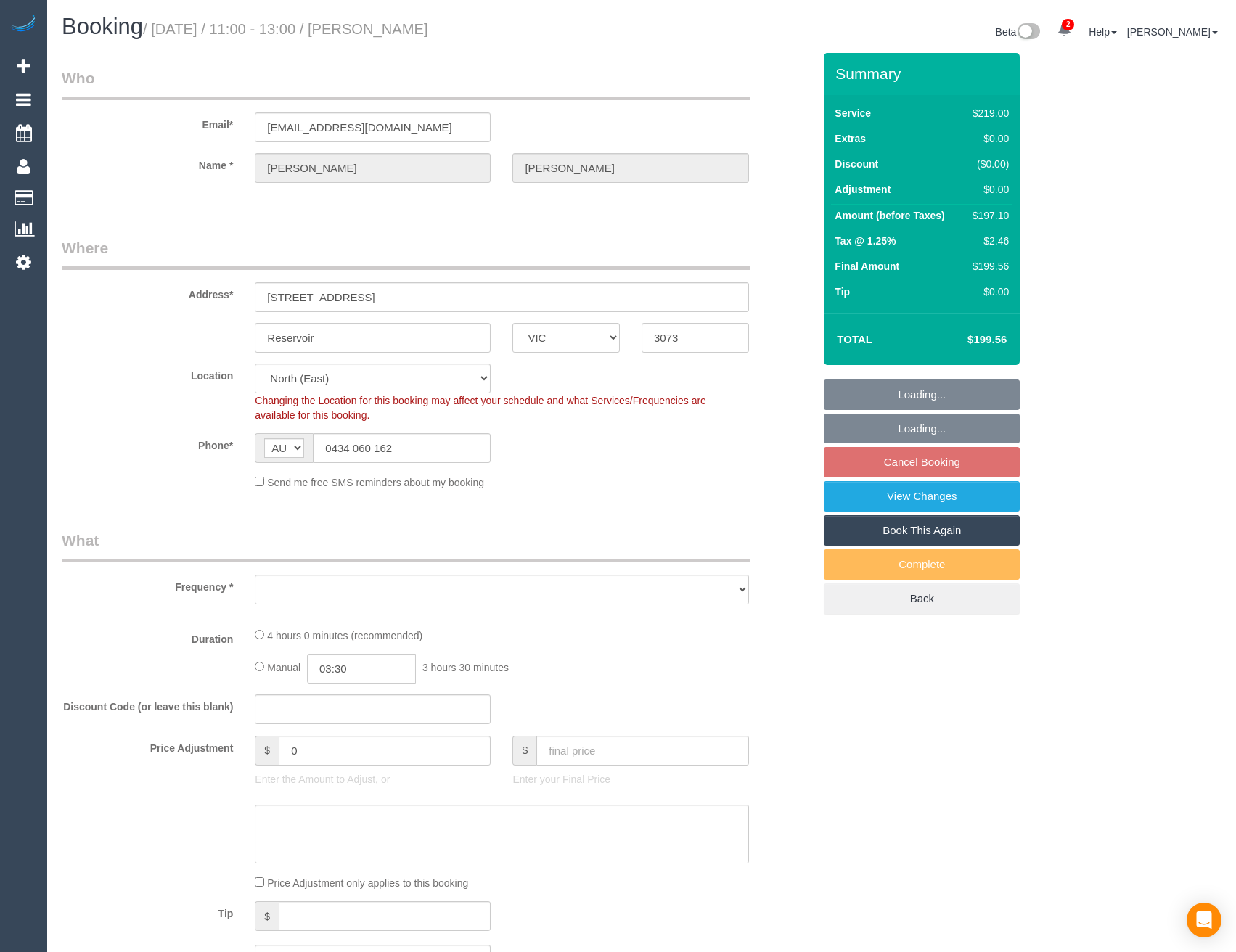
select select "number:18"
select select "number:24"
select select "number:33"
select select "number:12"
select select "object:1382"
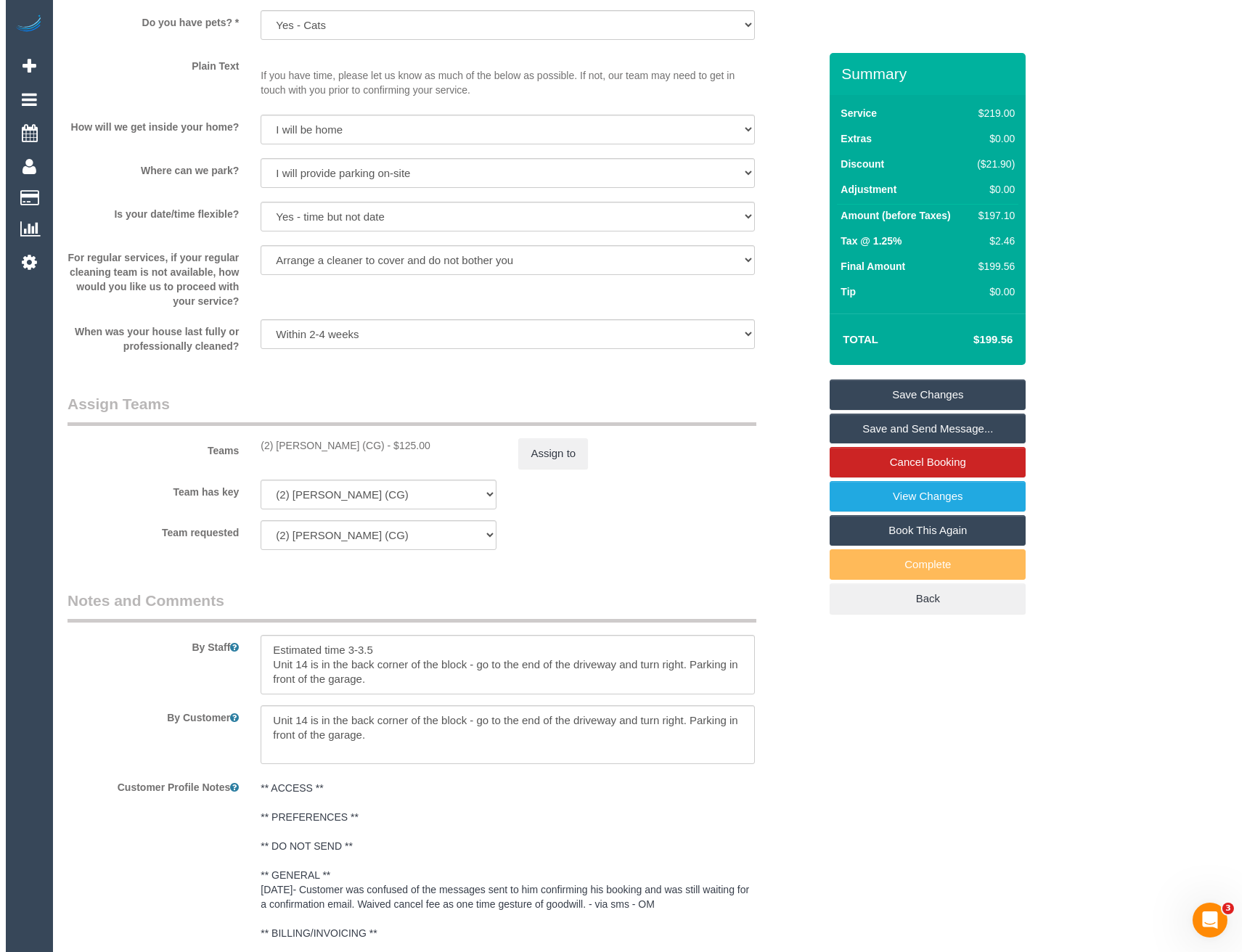
scroll to position [1886, 0]
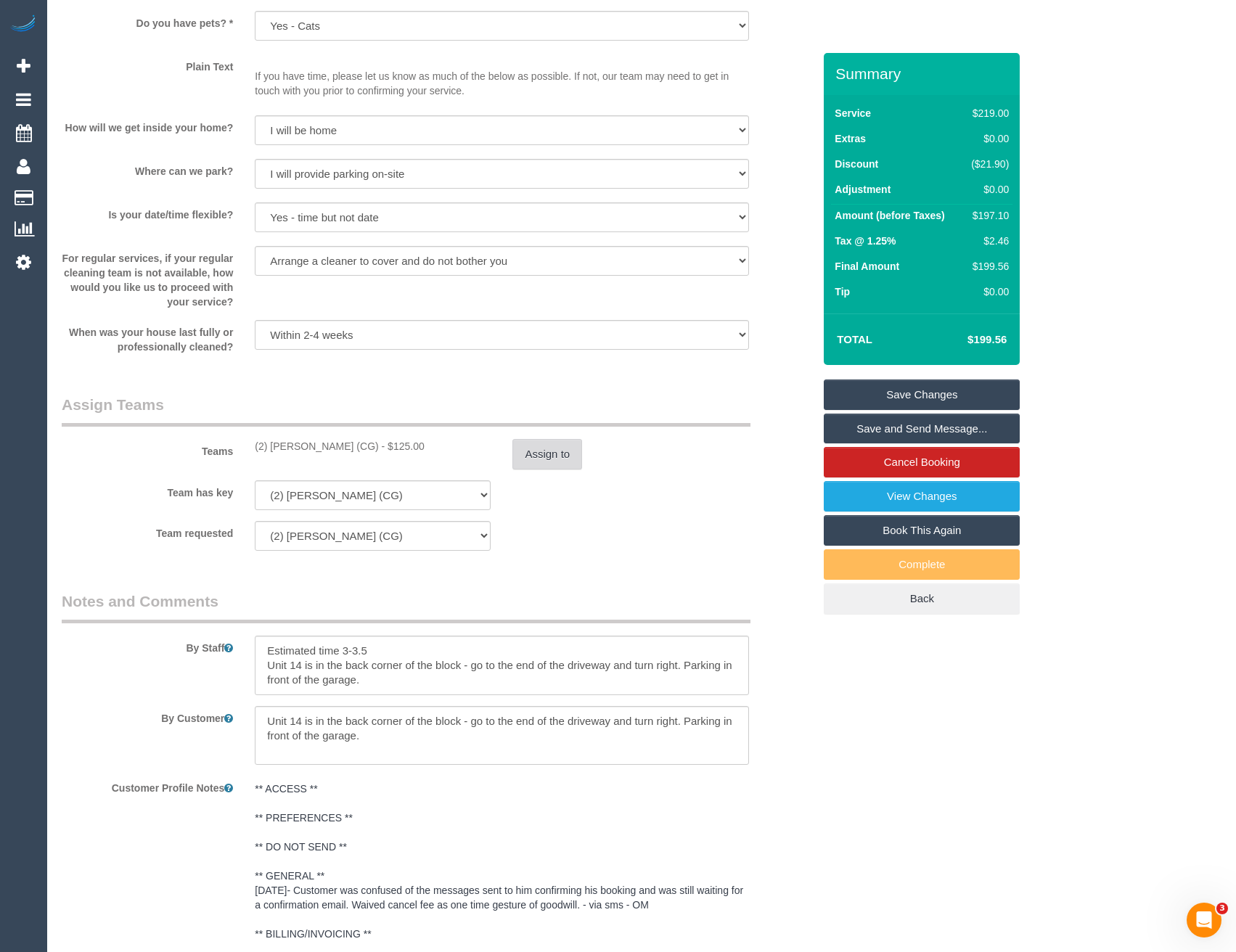
click at [555, 459] on button "Assign to" at bounding box center [547, 454] width 70 height 31
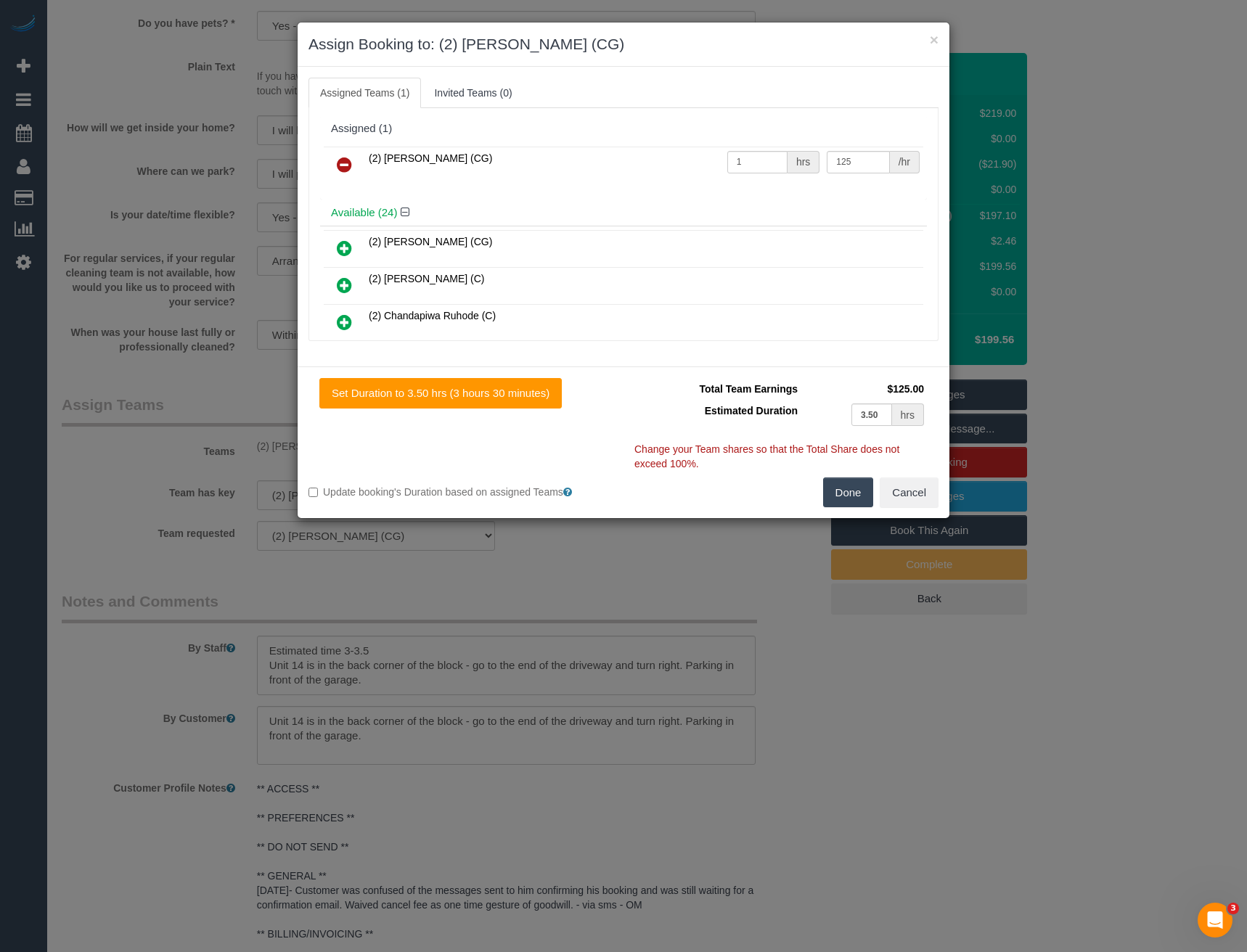
click at [343, 165] on icon at bounding box center [344, 165] width 15 height 18
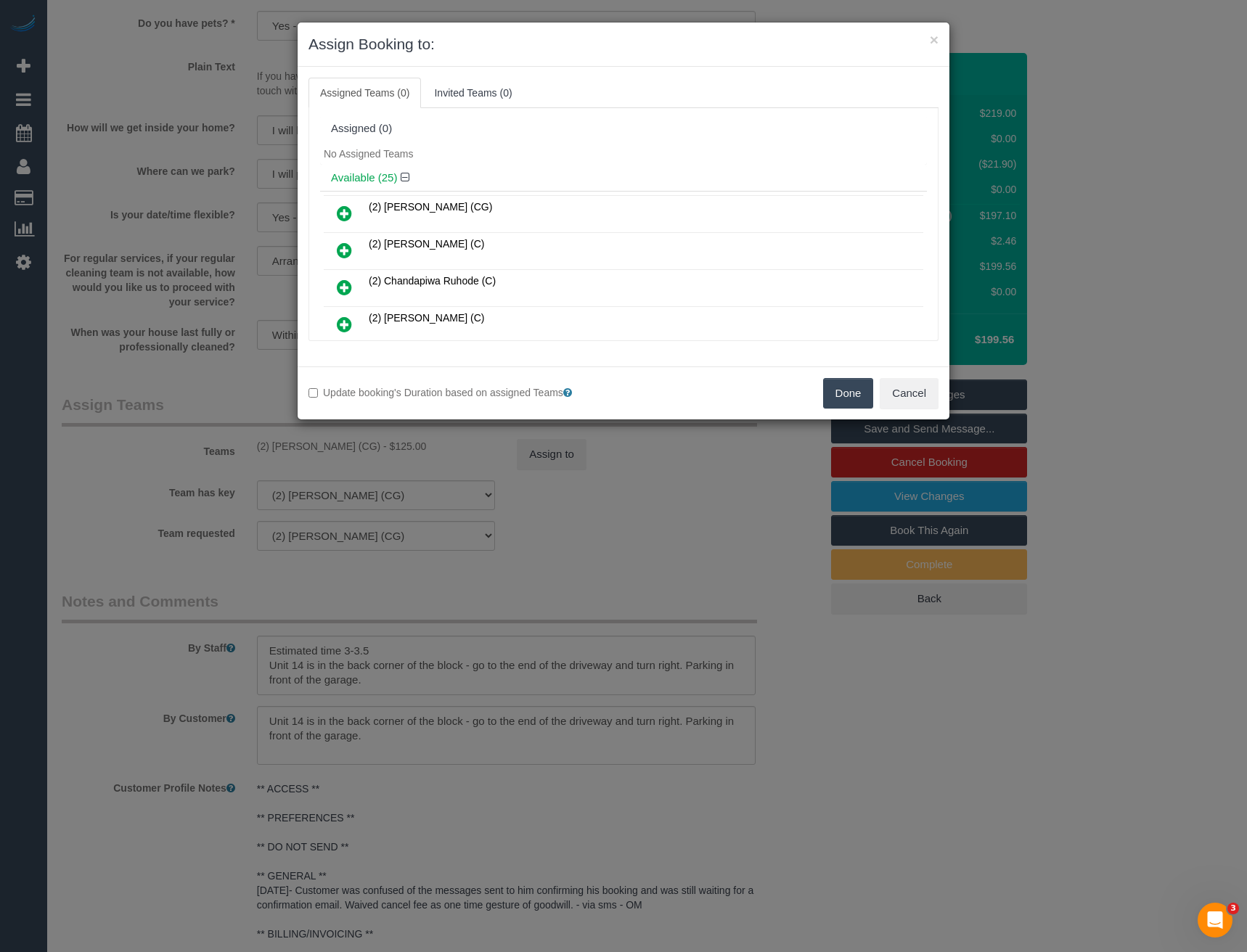
scroll to position [429, 0]
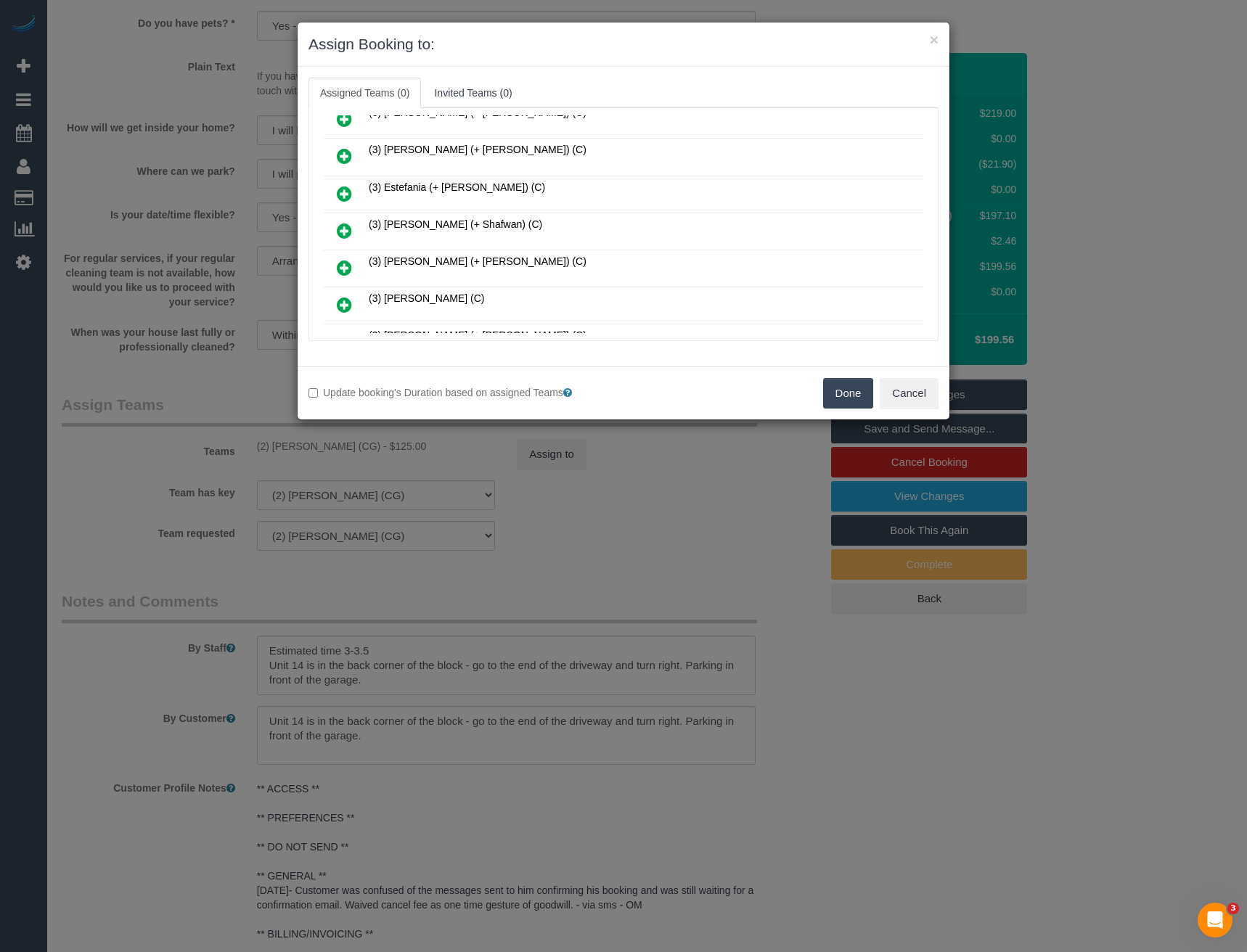
click at [343, 228] on icon at bounding box center [344, 231] width 15 height 18
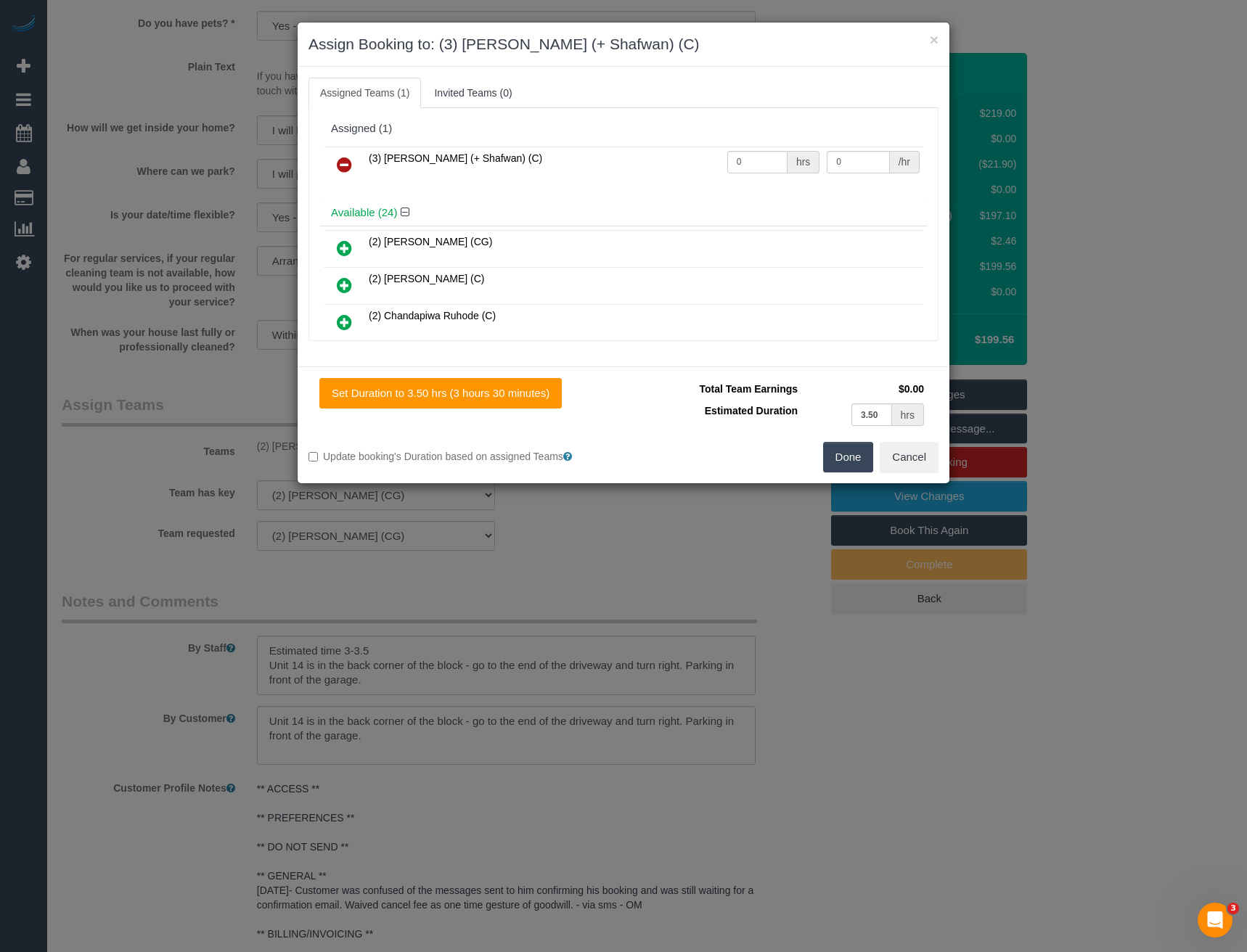
scroll to position [723, 0]
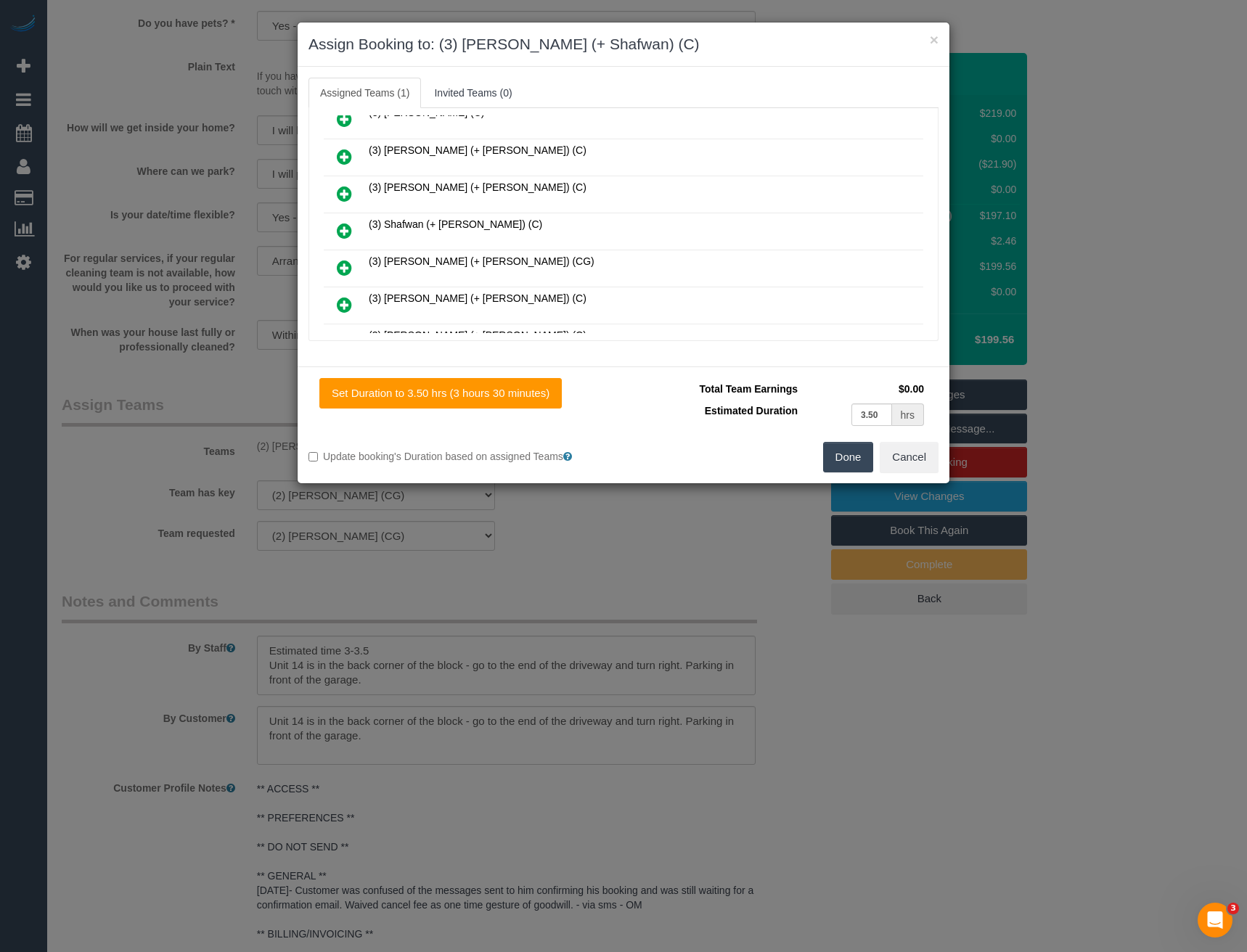
click at [346, 228] on icon at bounding box center [344, 231] width 15 height 18
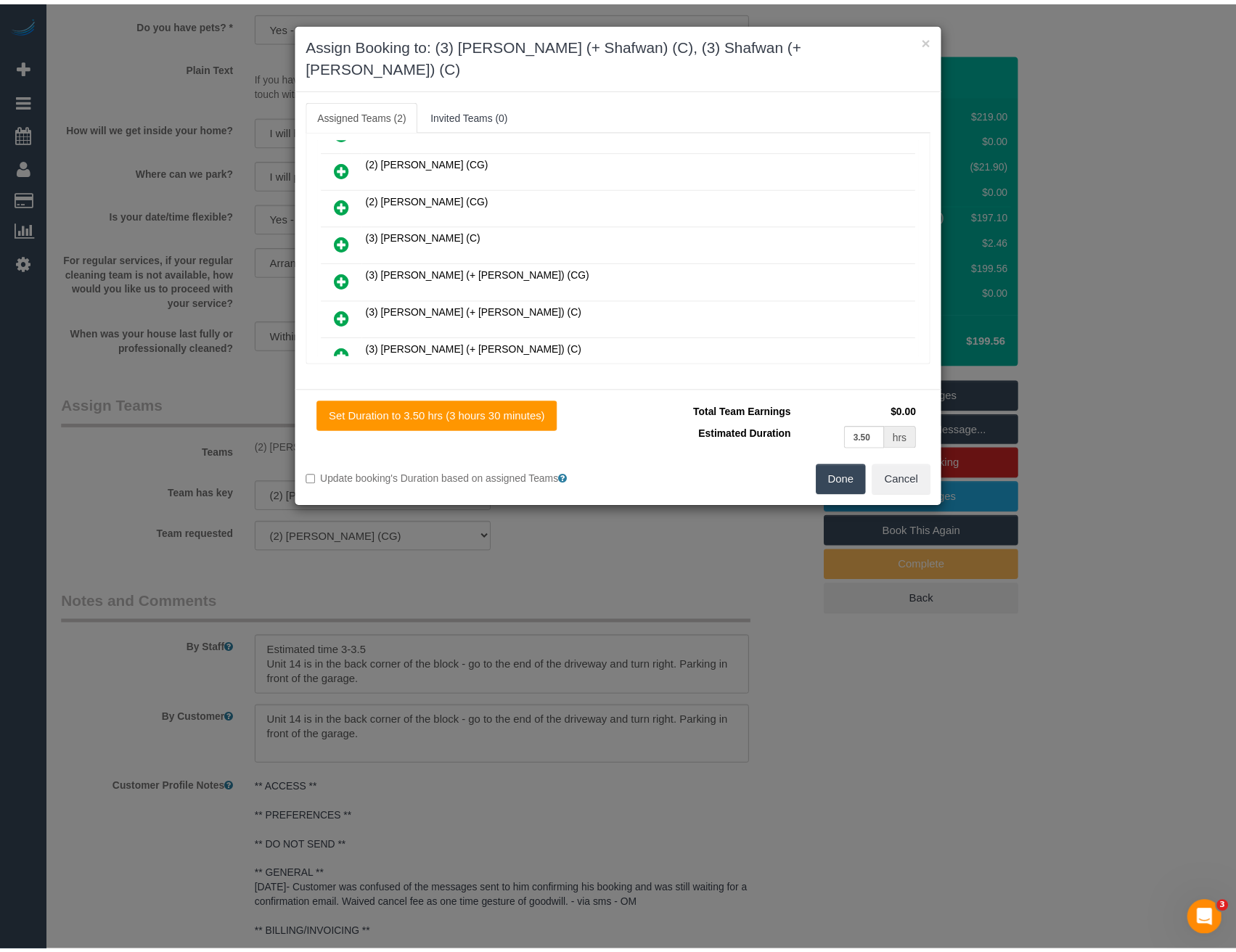
scroll to position [0, 0]
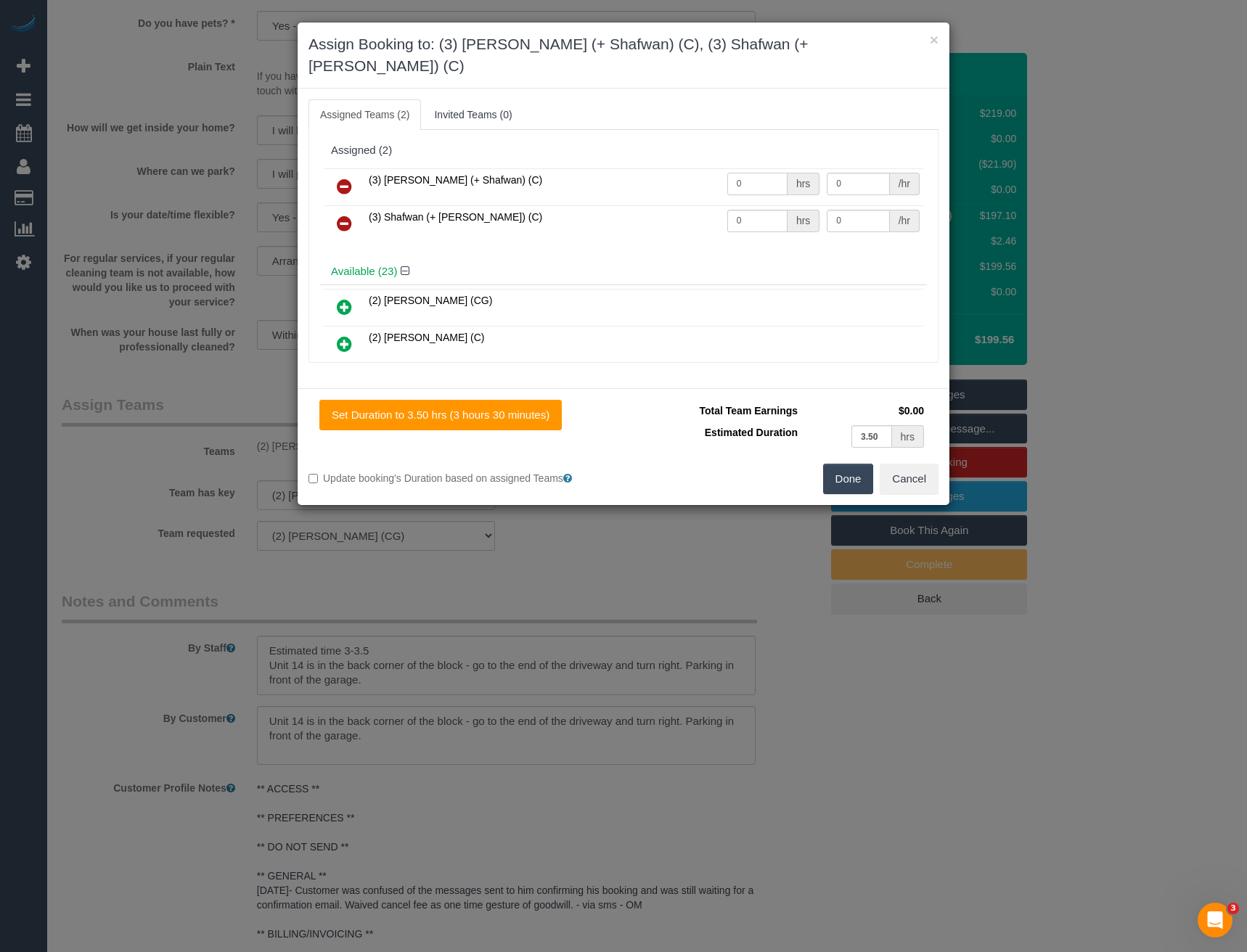
drag, startPoint x: 695, startPoint y: 165, endPoint x: 686, endPoint y: 160, distance: 10.3
click at [687, 168] on tr "(3) Farhan (+ Shafwan) (C) 0 hrs 0 /hr" at bounding box center [624, 187] width 600 height 37
type input "1"
type input "62.5"
drag, startPoint x: 752, startPoint y: 198, endPoint x: 657, endPoint y: 201, distance: 95.0
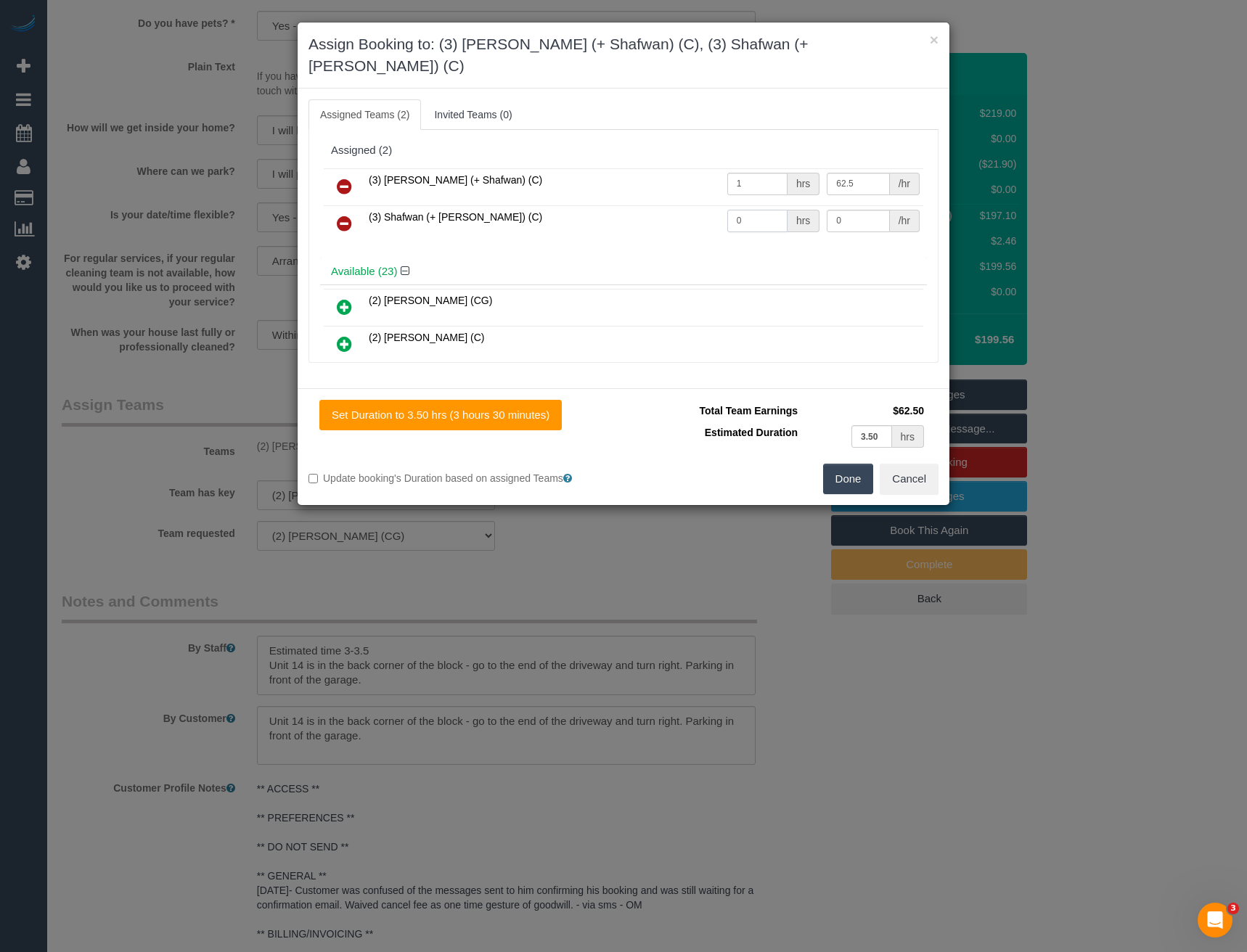
click at [660, 205] on tr "(3) Shafwan (+ Farhan) (C) 0 hrs 0 /hr" at bounding box center [624, 224] width 600 height 37
type input "1"
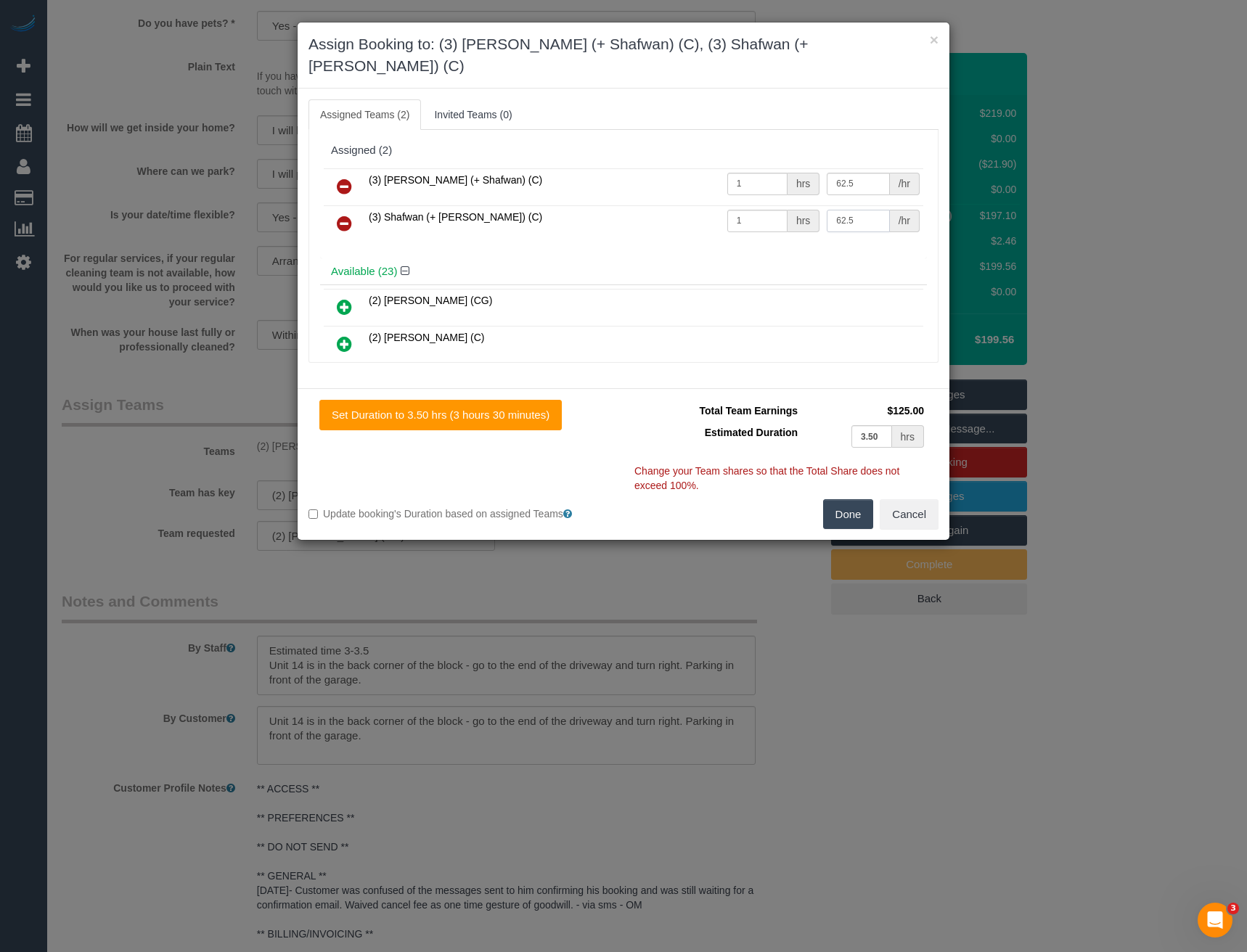
type input "62.5"
click at [838, 499] on button "Done" at bounding box center [848, 515] width 51 height 31
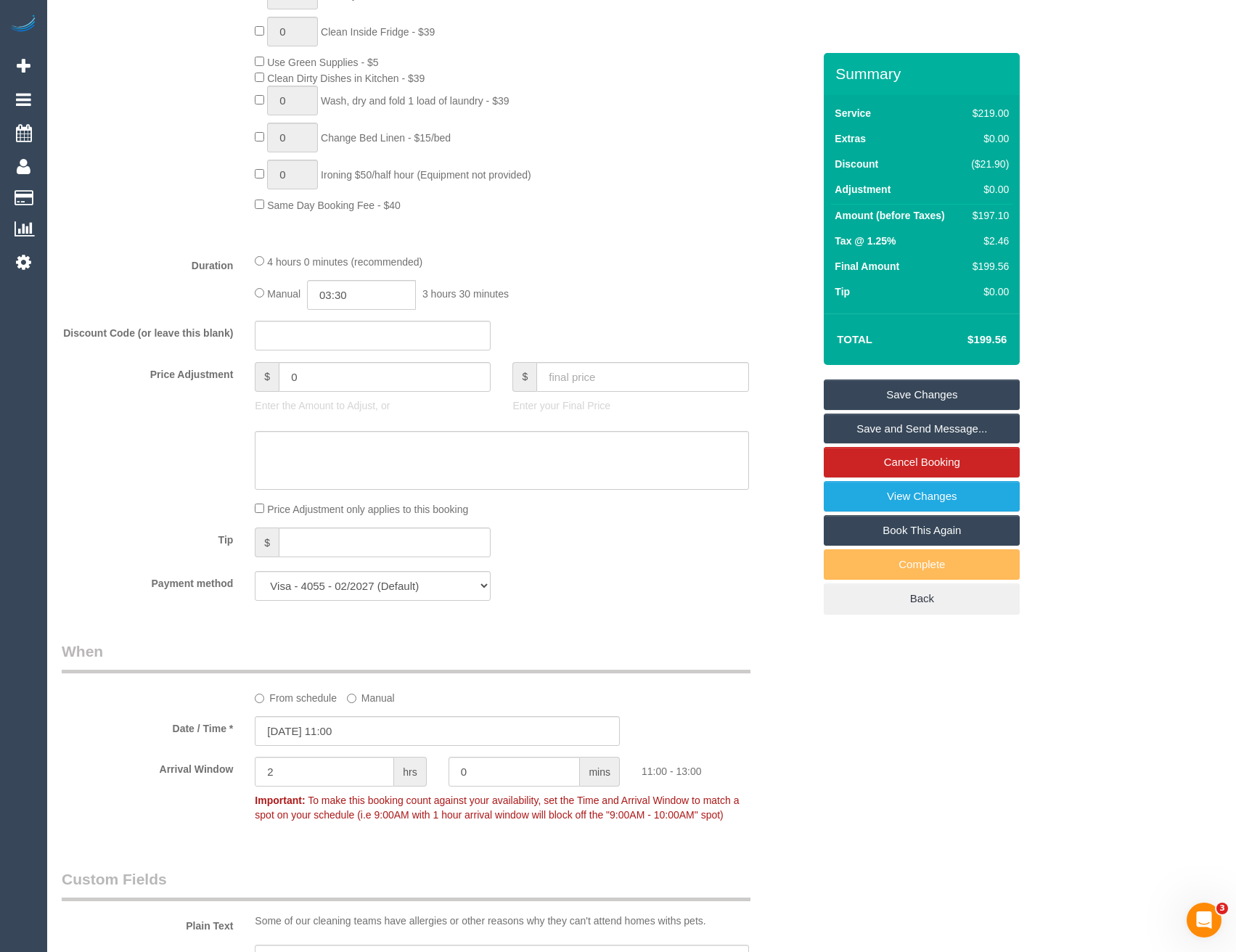
scroll to position [798, 0]
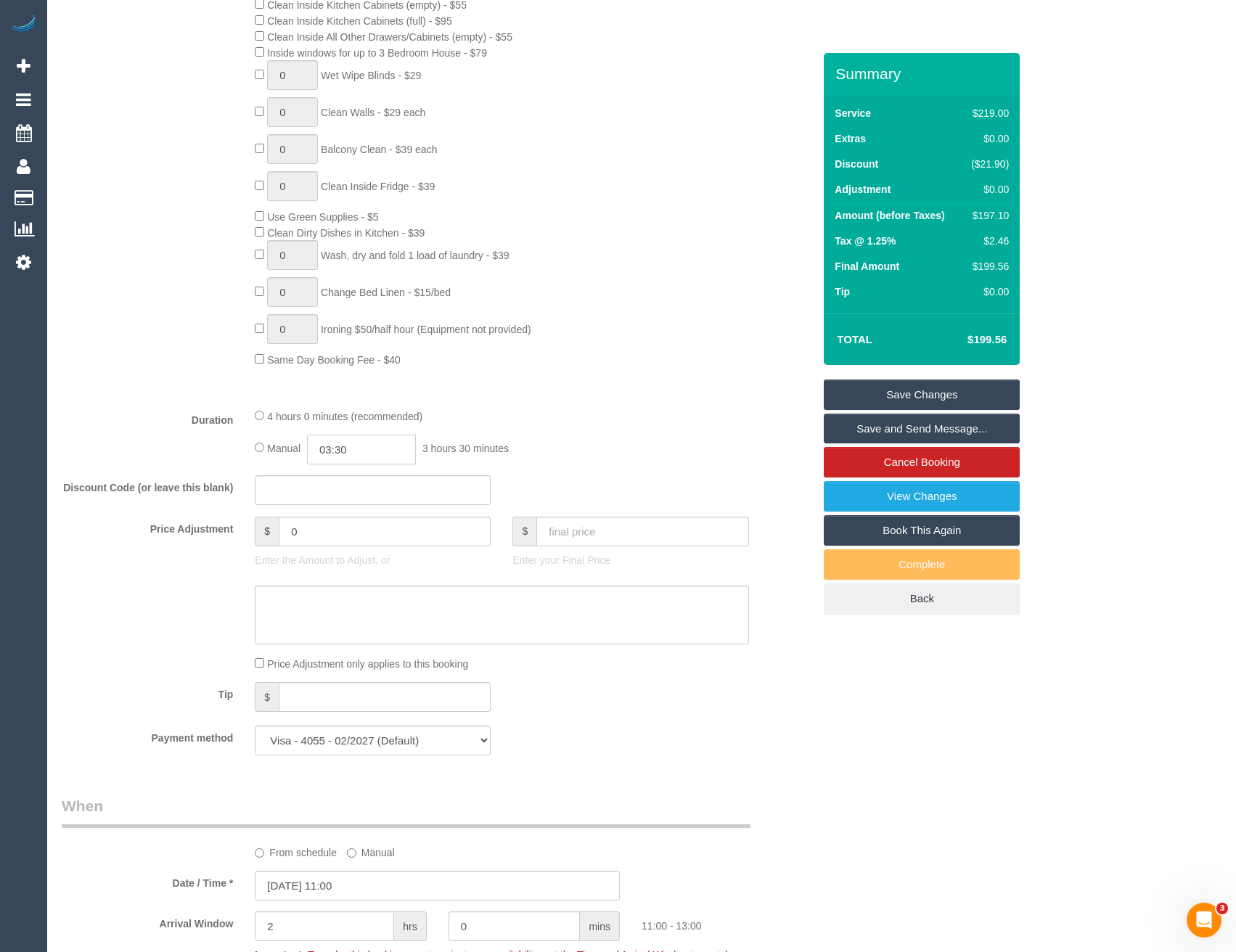
click at [364, 452] on input "03:30" at bounding box center [361, 449] width 109 height 30
click at [333, 534] on li "01:30" at bounding box center [346, 531] width 64 height 18
click at [384, 444] on input "01:30" at bounding box center [361, 449] width 109 height 30
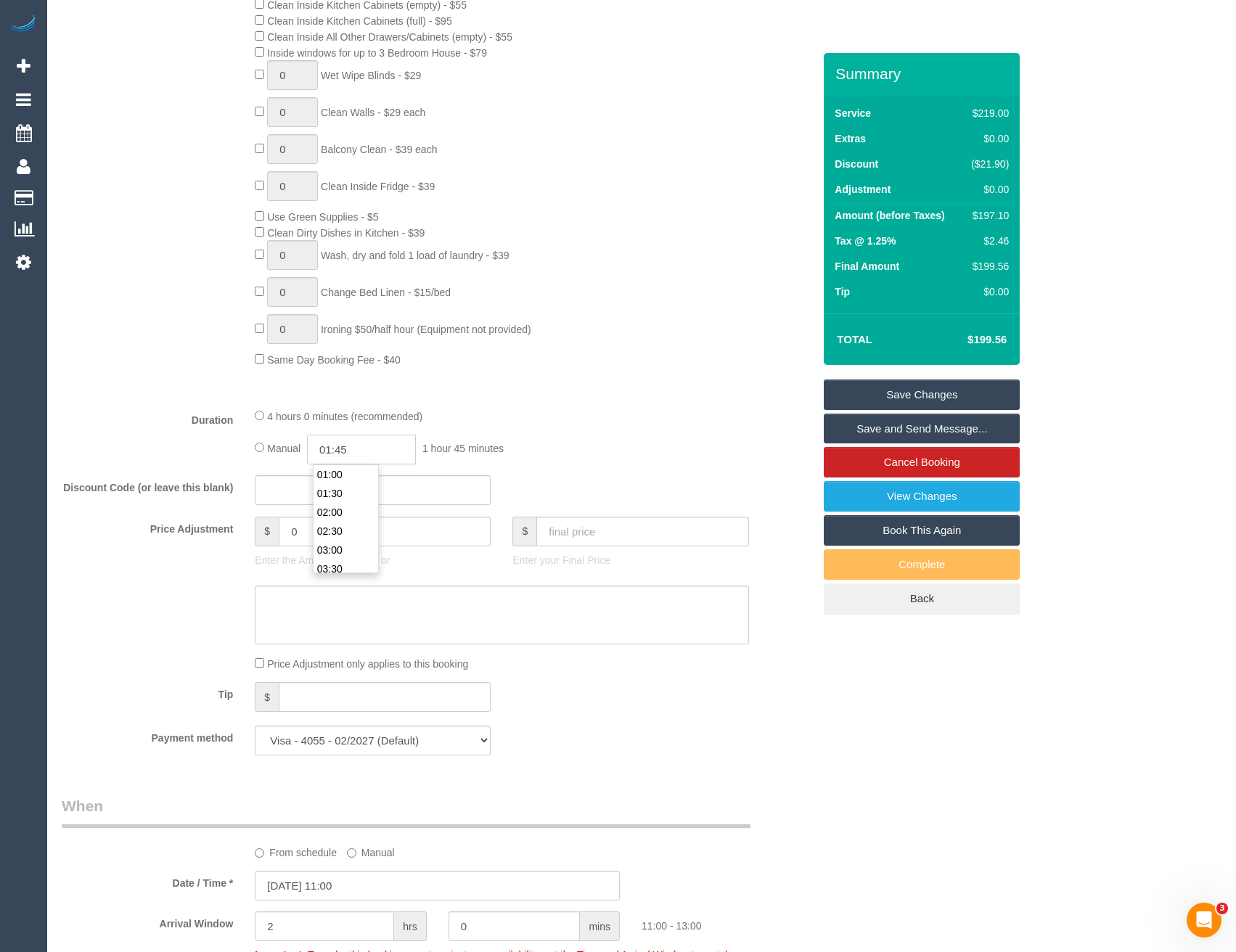
type input "01:45"
click at [597, 399] on fieldset "What Frequency * One Time Cleaning Weekly - 10% Off - 10.00% (0% for the First …" at bounding box center [437, 249] width 751 height 1035
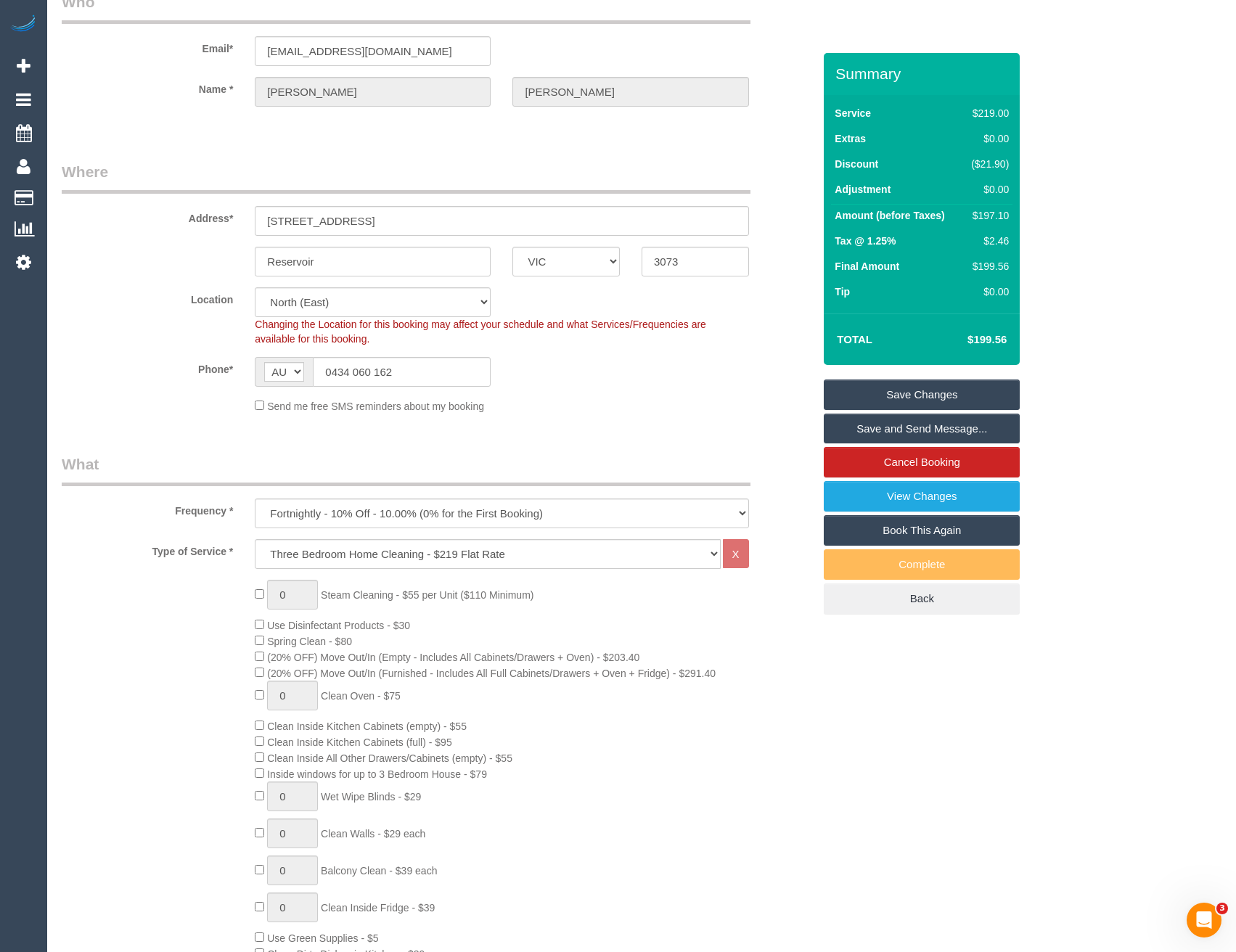
scroll to position [0, 0]
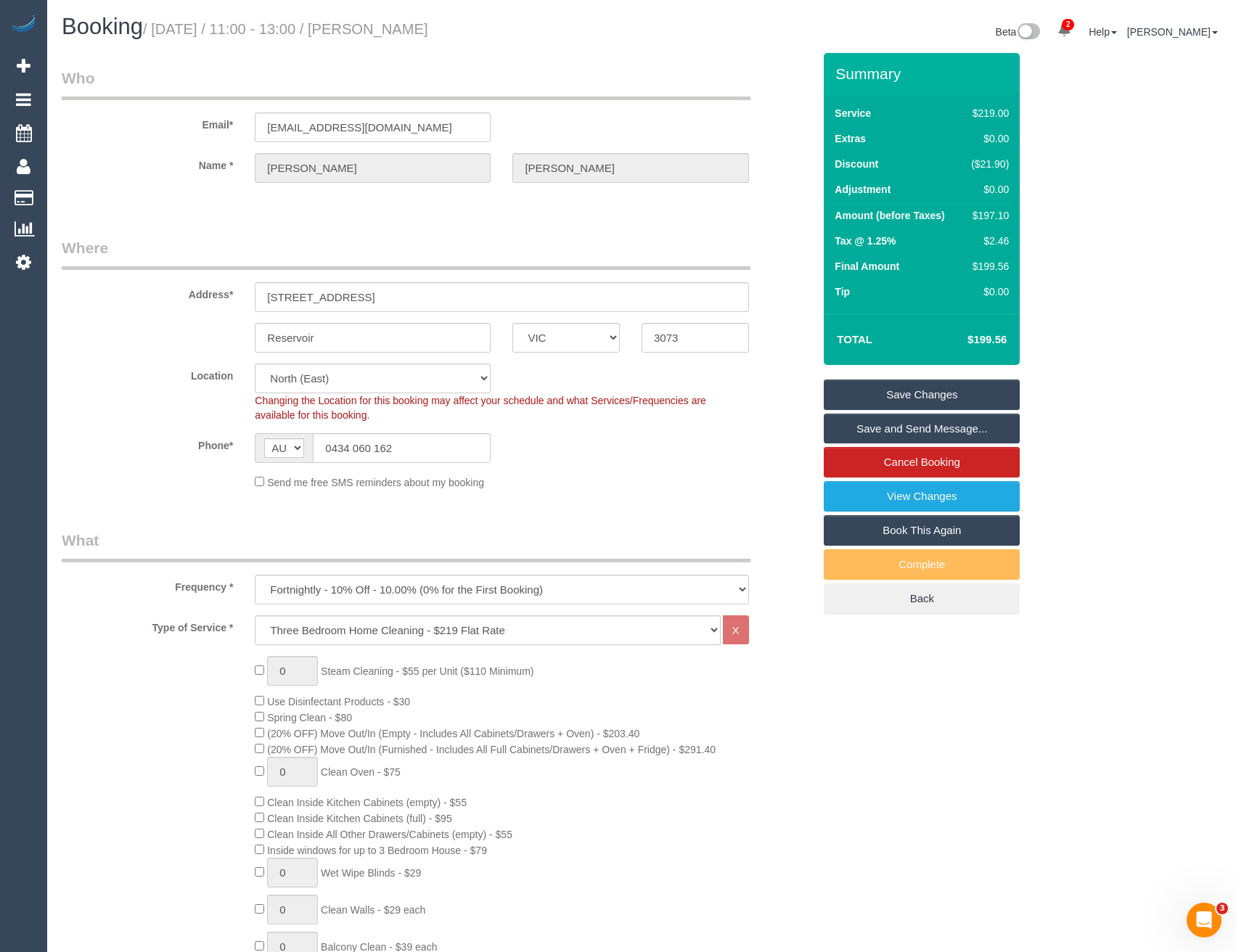
click at [881, 426] on link "Save and Send Message..." at bounding box center [922, 429] width 196 height 31
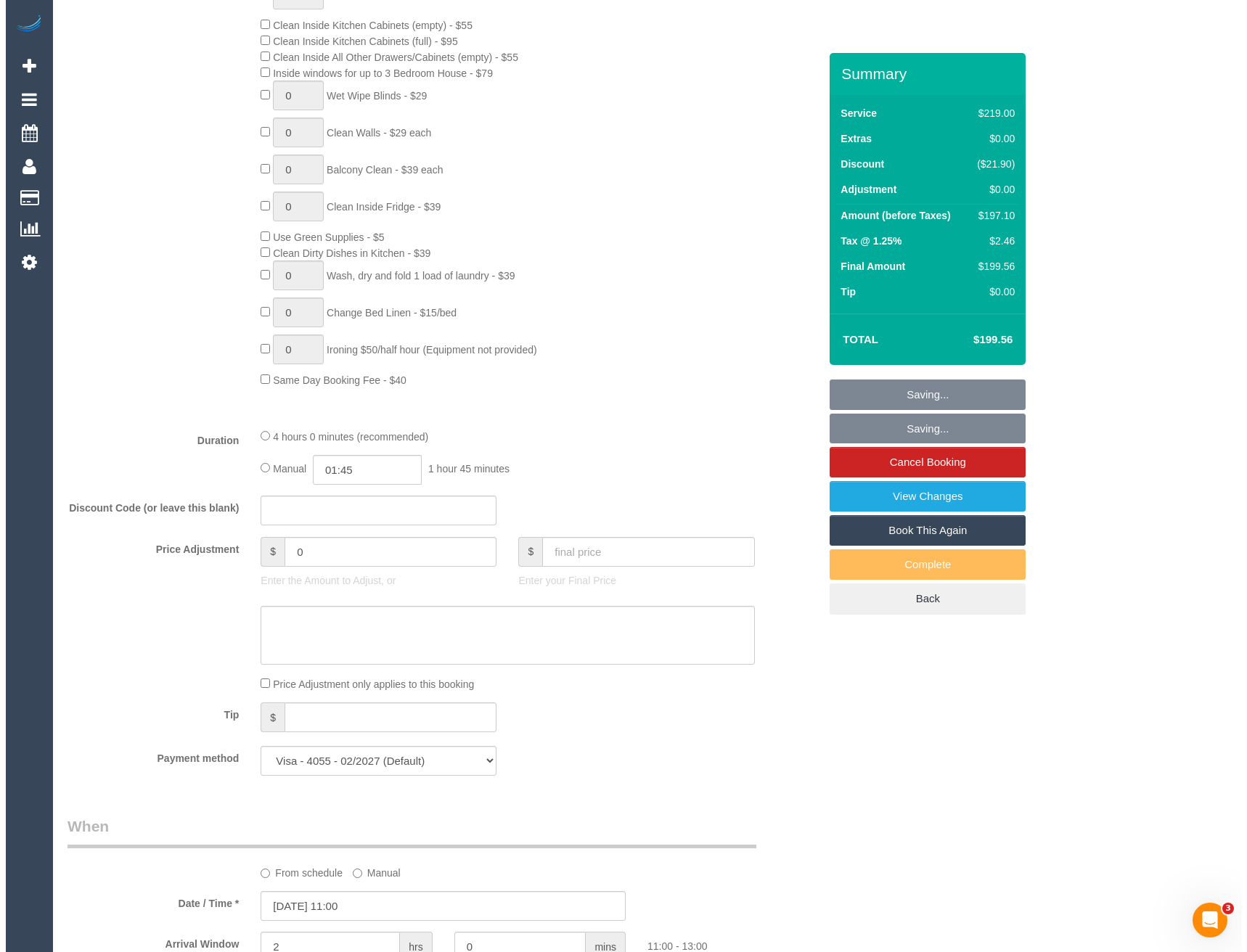
scroll to position [871, 0]
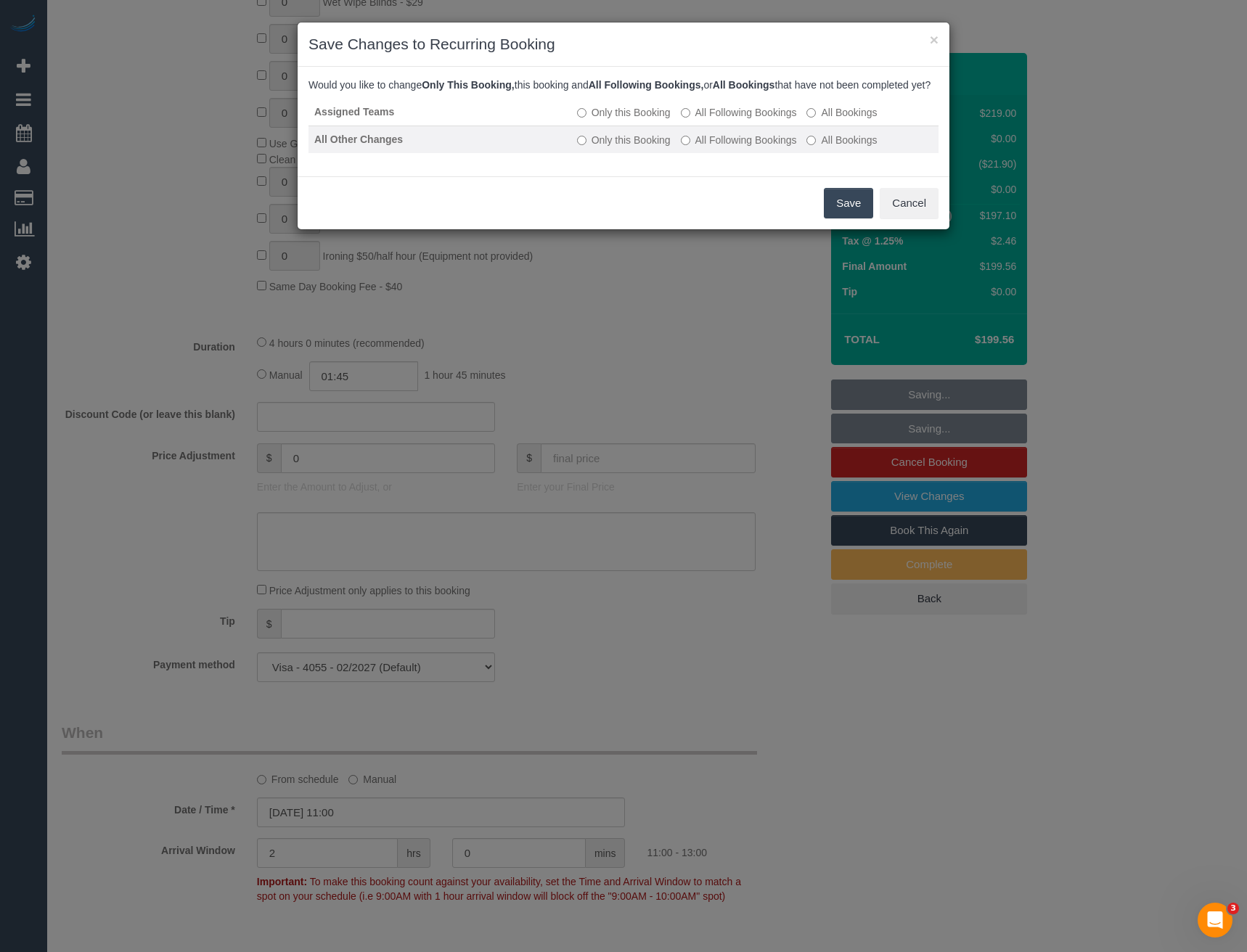
drag, startPoint x: 729, startPoint y: 130, endPoint x: 736, endPoint y: 146, distance: 17.5
click at [729, 120] on label "All Following Bookings" at bounding box center [739, 113] width 116 height 14
click at [741, 147] on label "All Following Bookings" at bounding box center [739, 140] width 116 height 14
click at [831, 212] on button "Save" at bounding box center [848, 203] width 49 height 31
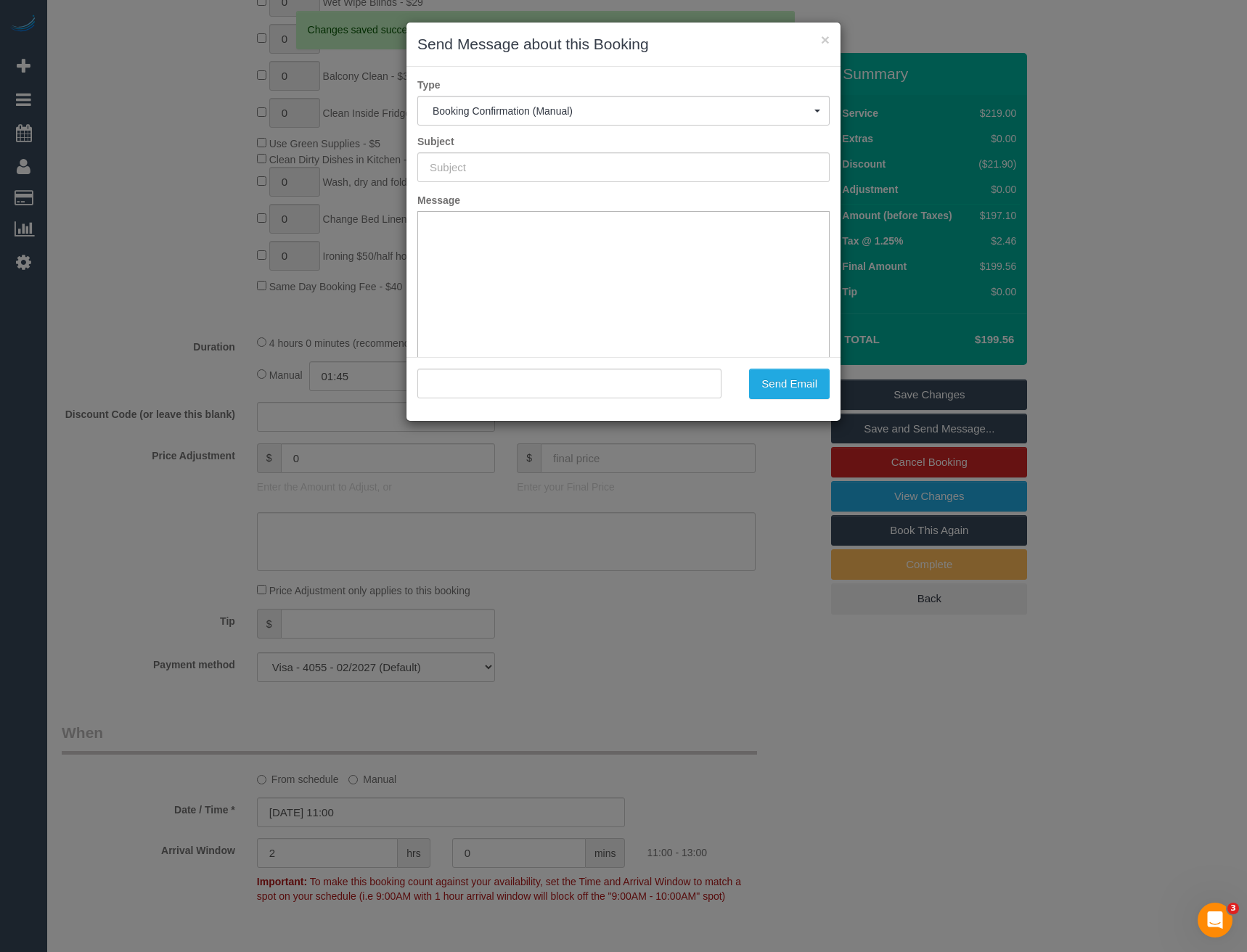
type input "Booking Confirmed"
type input ""Dylan Magor-Hampel" <magordyl@gmail.com>"
click at [787, 384] on button "Send Email" at bounding box center [790, 384] width 80 height 31
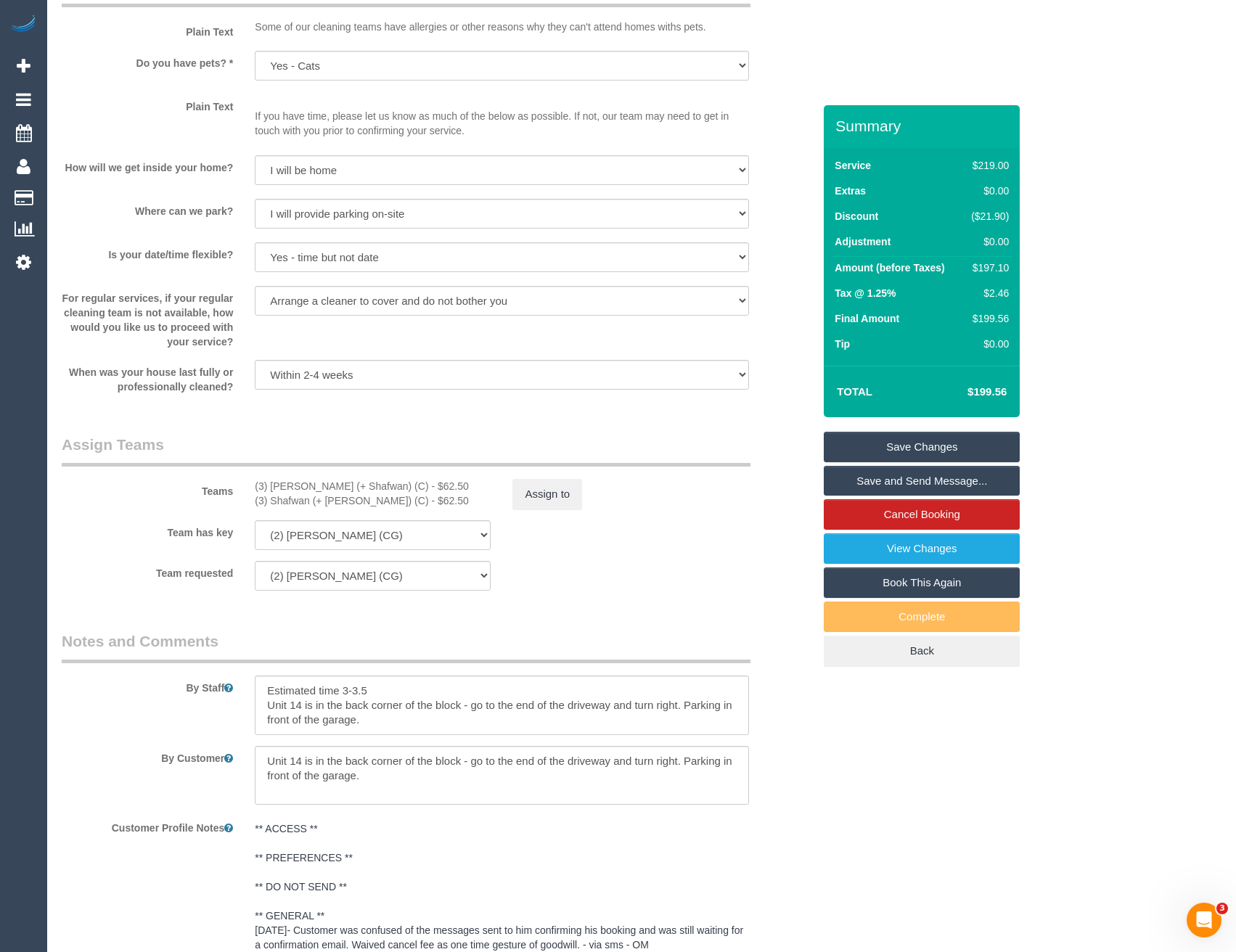
scroll to position [2229, 0]
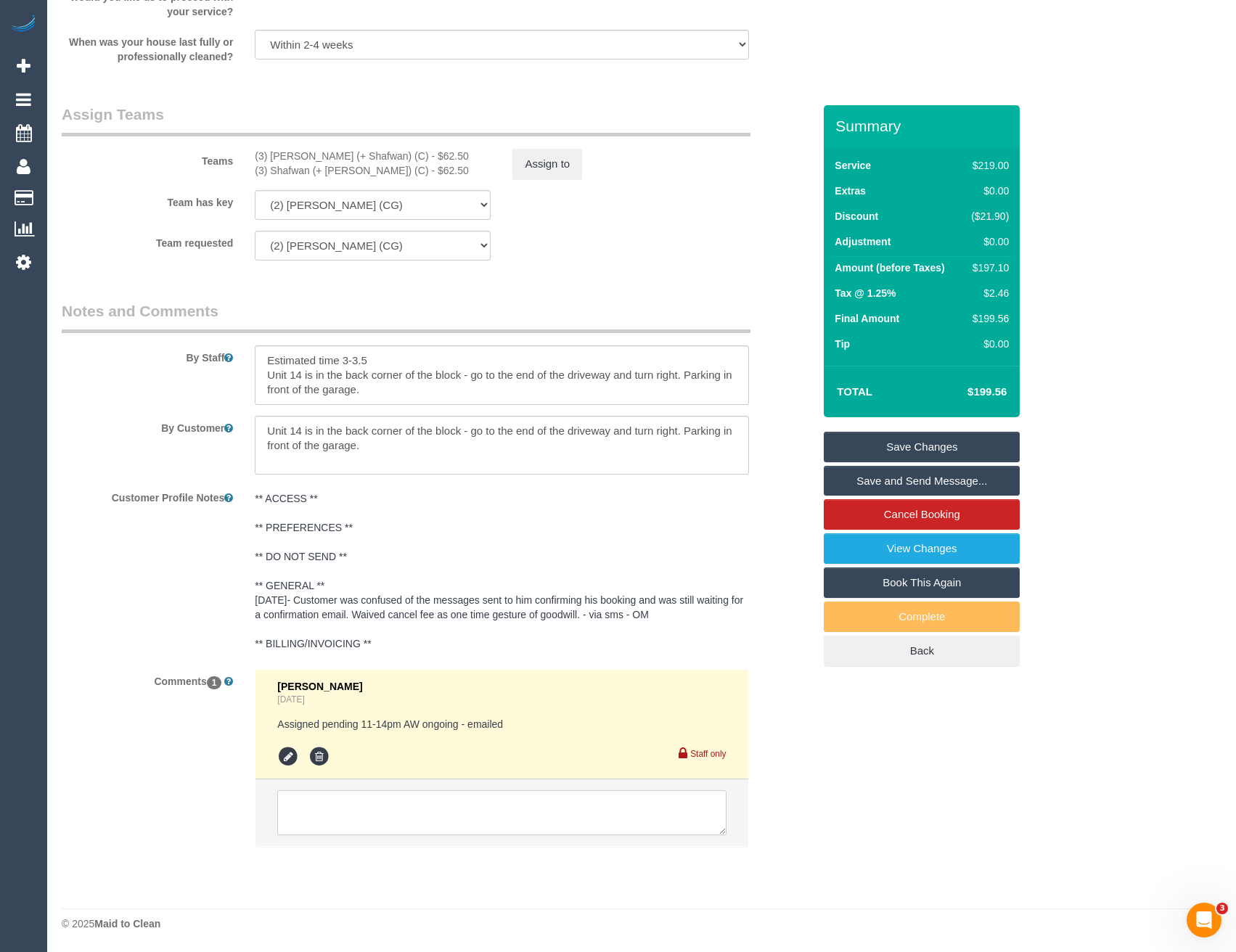
click at [413, 807] on textarea at bounding box center [502, 813] width 449 height 45
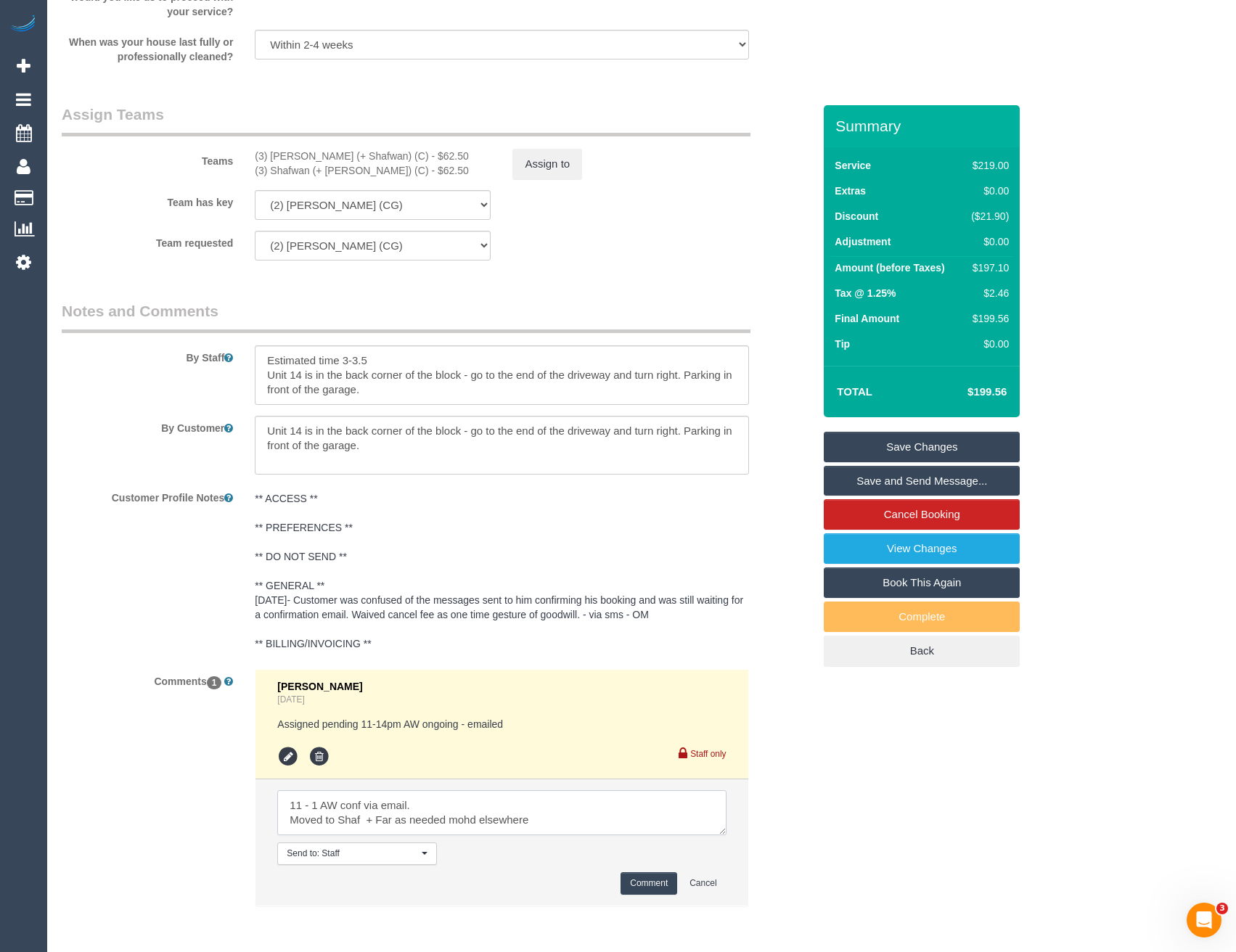
type textarea "11 - 1 AW conf via email. Moved to Shaf + Far as needed mohd elsewhere"
click at [630, 884] on button "Comment" at bounding box center [649, 884] width 56 height 23
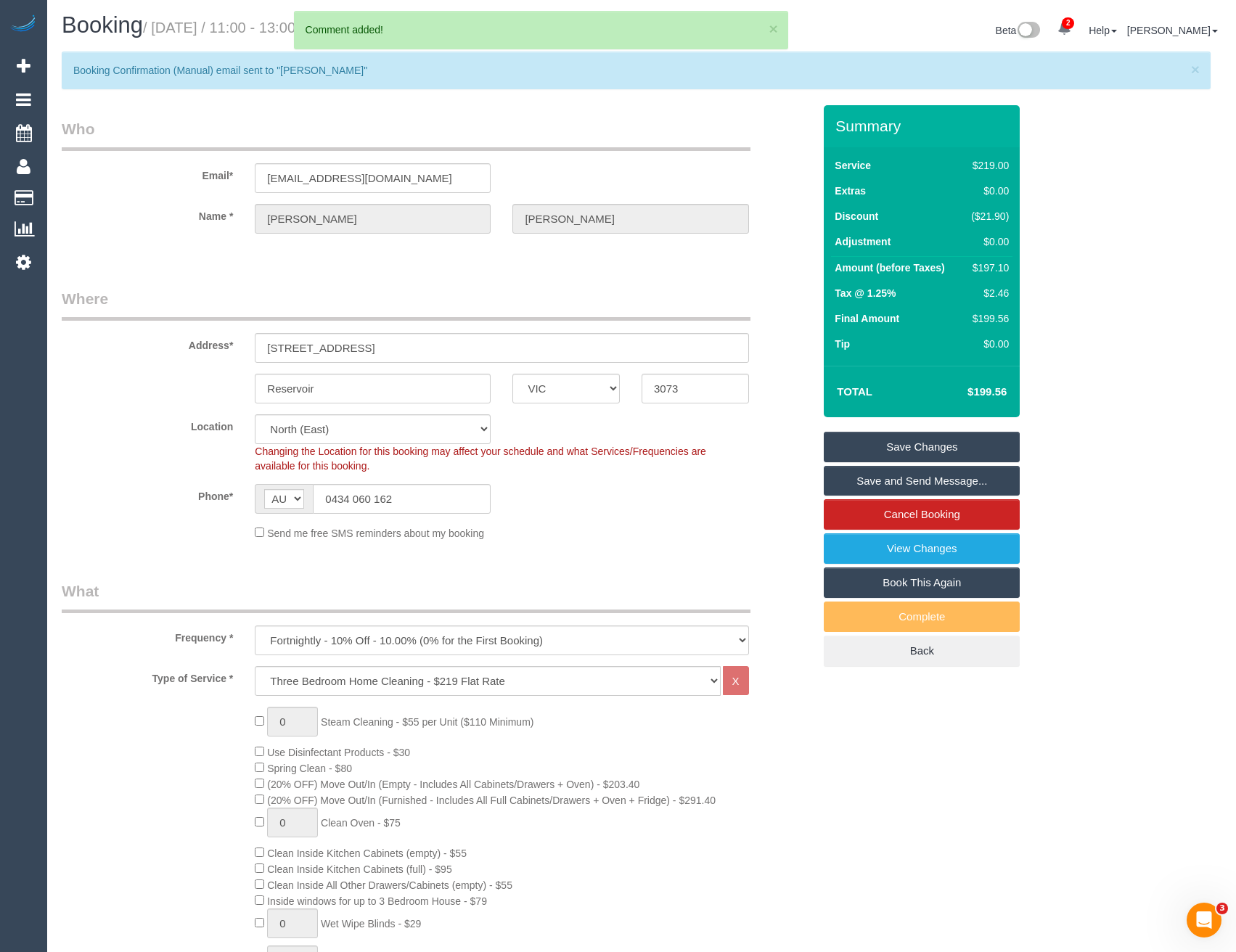
scroll to position [0, 0]
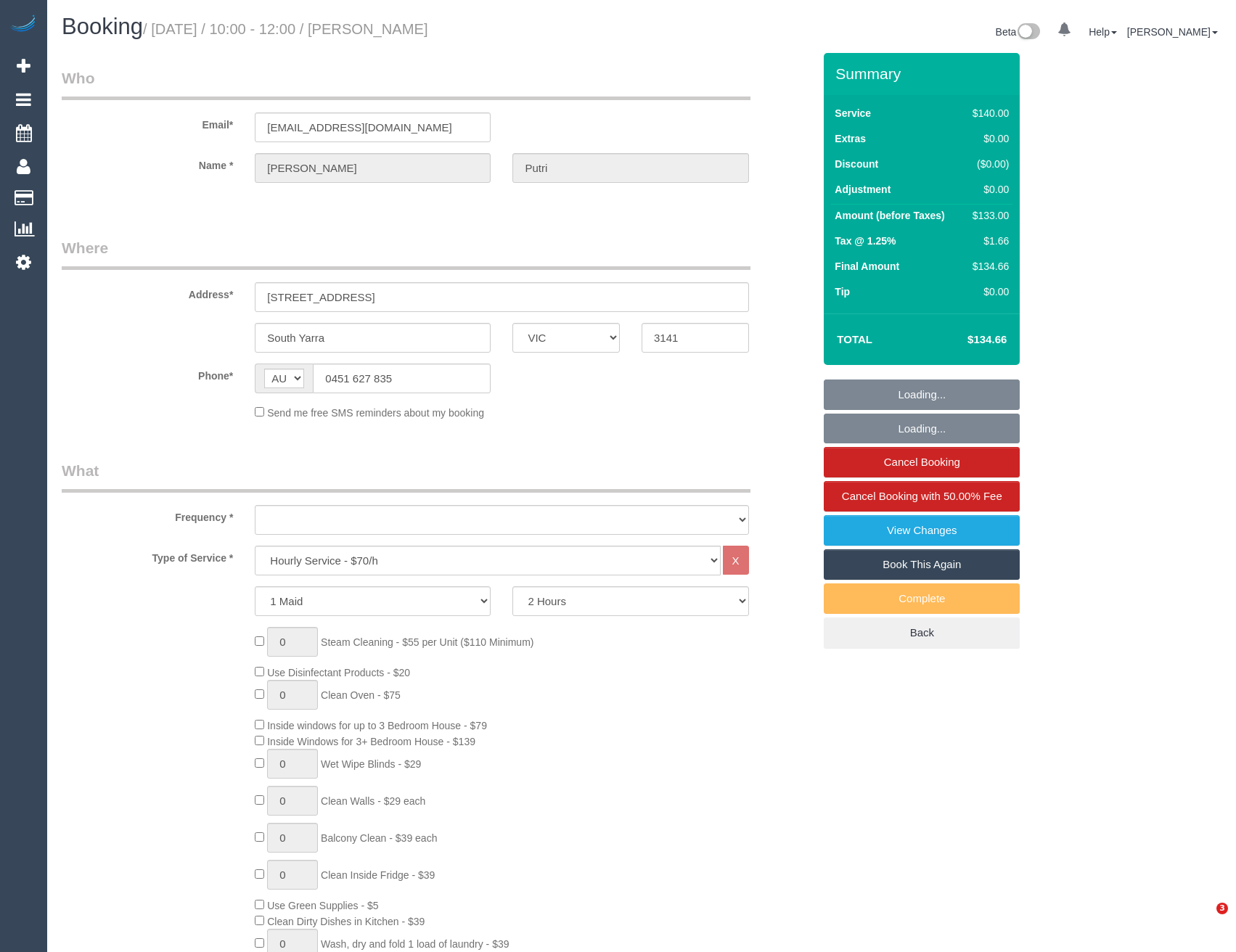
select select "VIC"
select select "object:875"
select select "string:stripe-pm_1QvVBQ2GScqysDRVja2wTH7O"
select select "number:29"
select select "number:14"
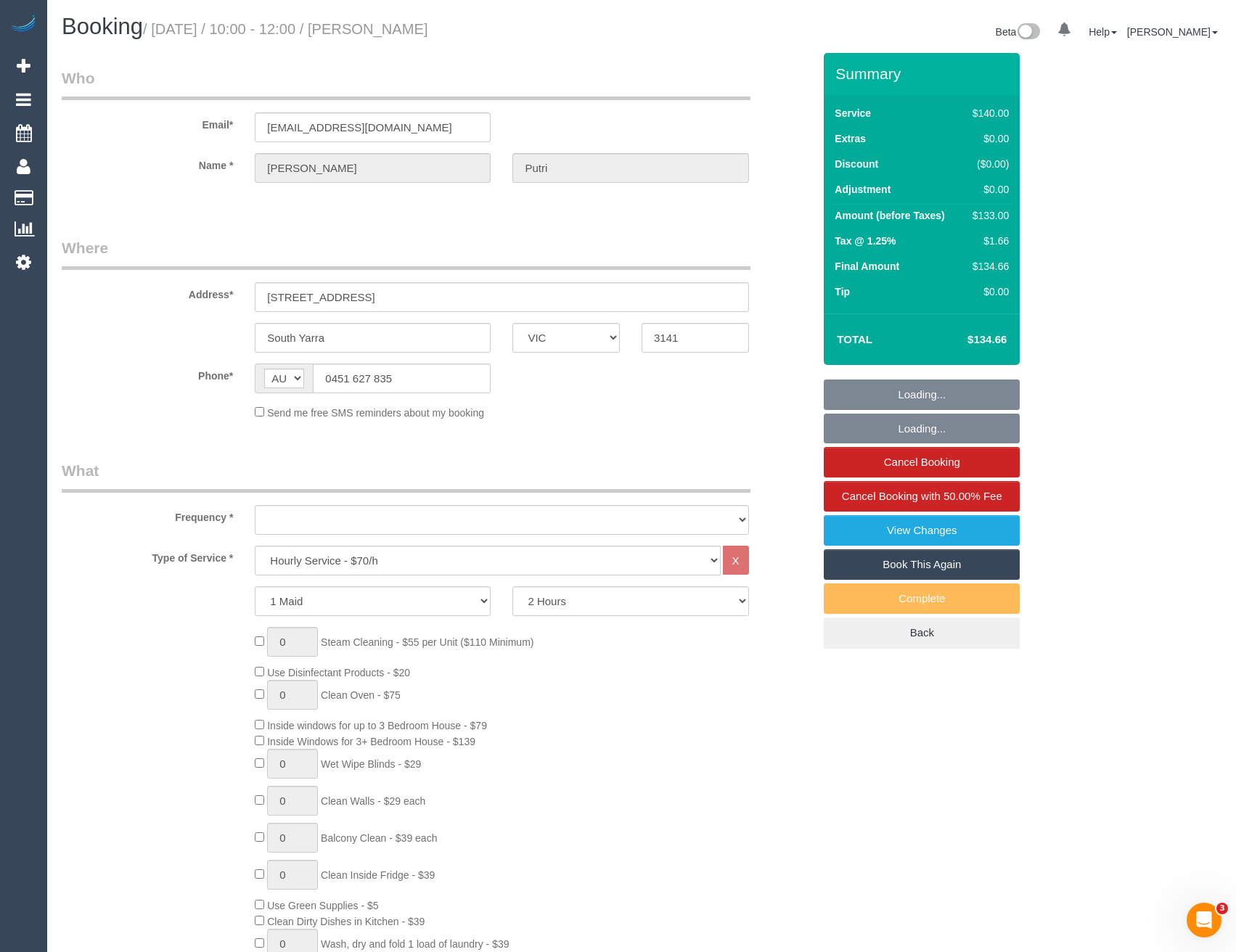
select select "number:19"
select select "number:22"
select select "number:34"
select select "number:26"
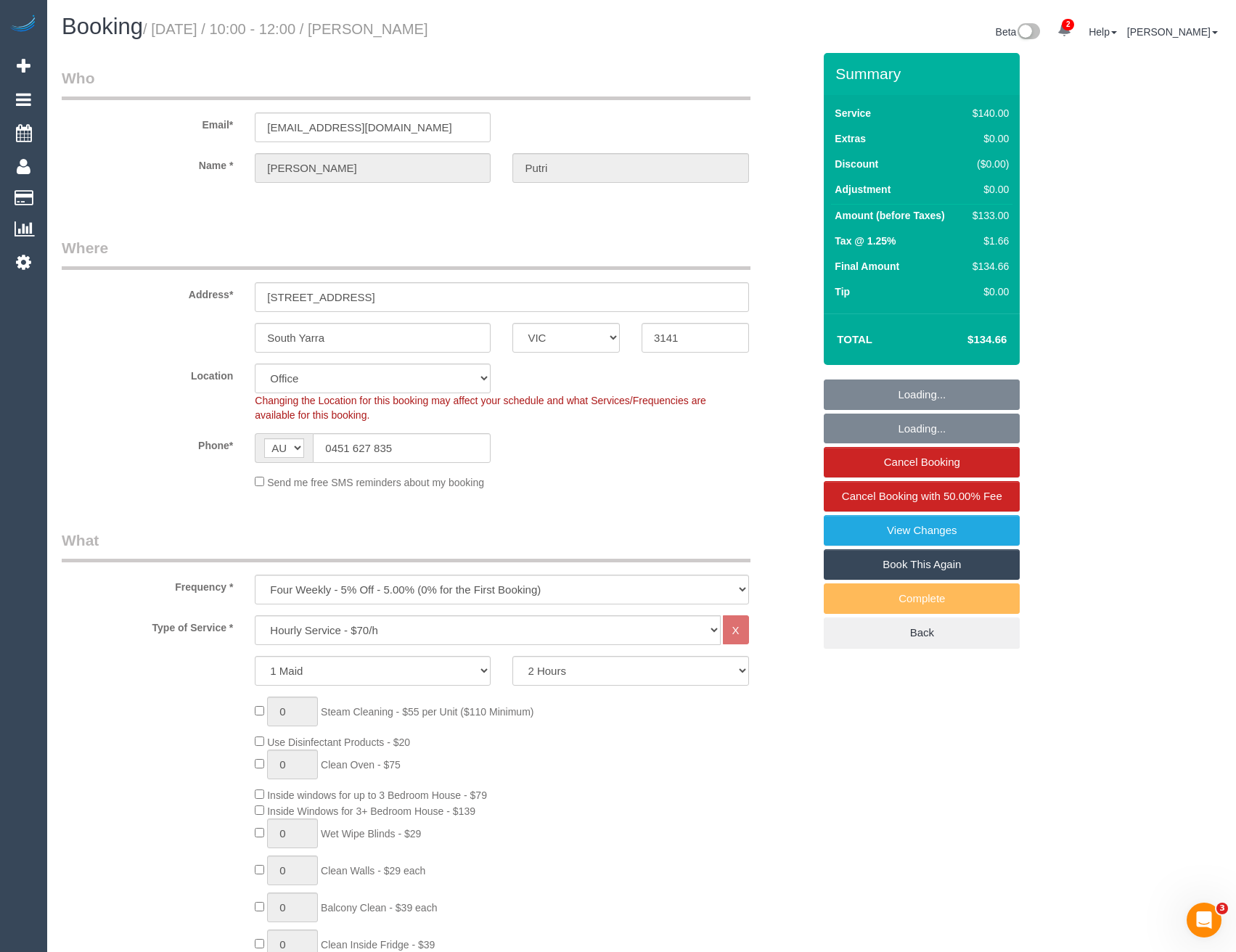
select select "object:2187"
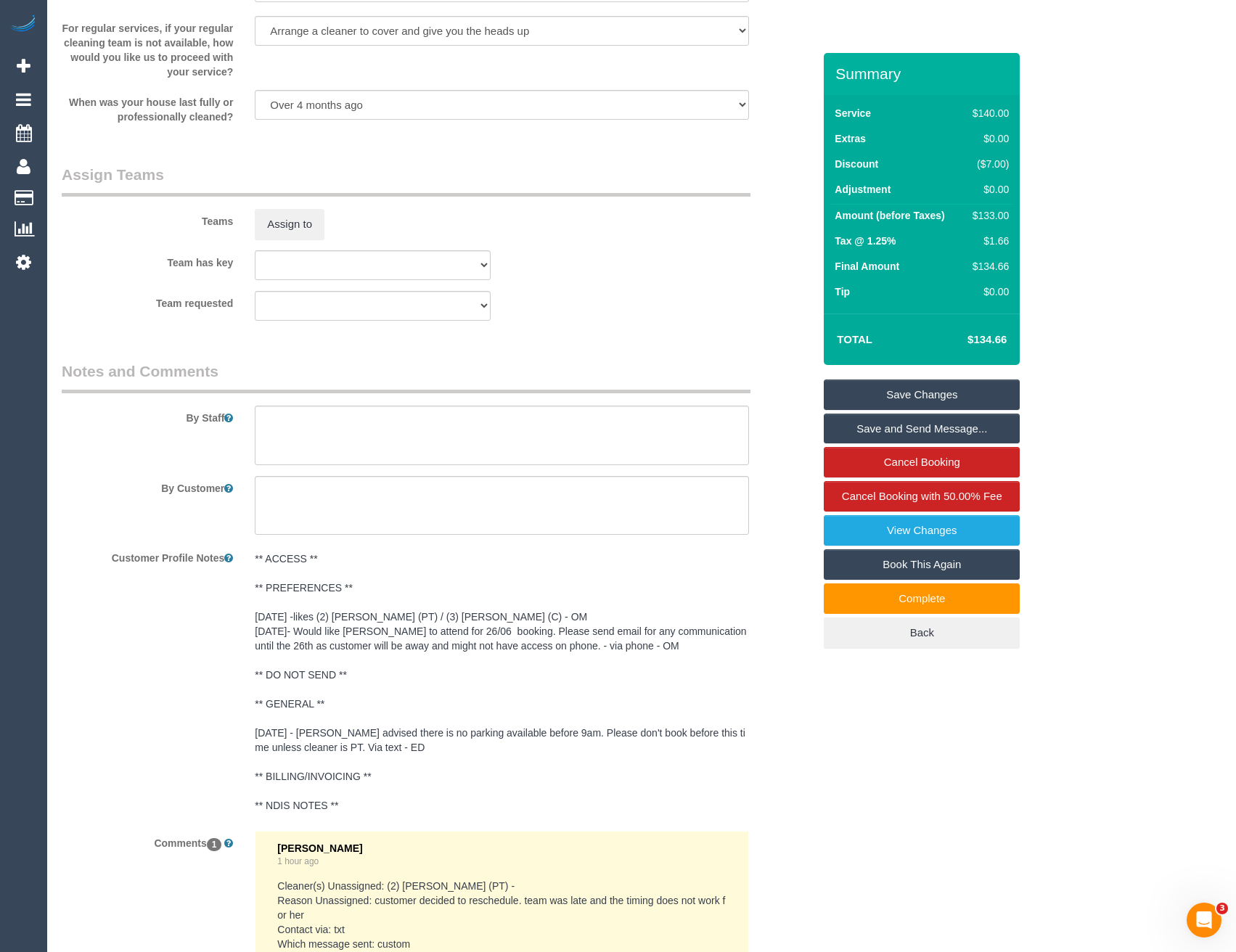
scroll to position [2250, 0]
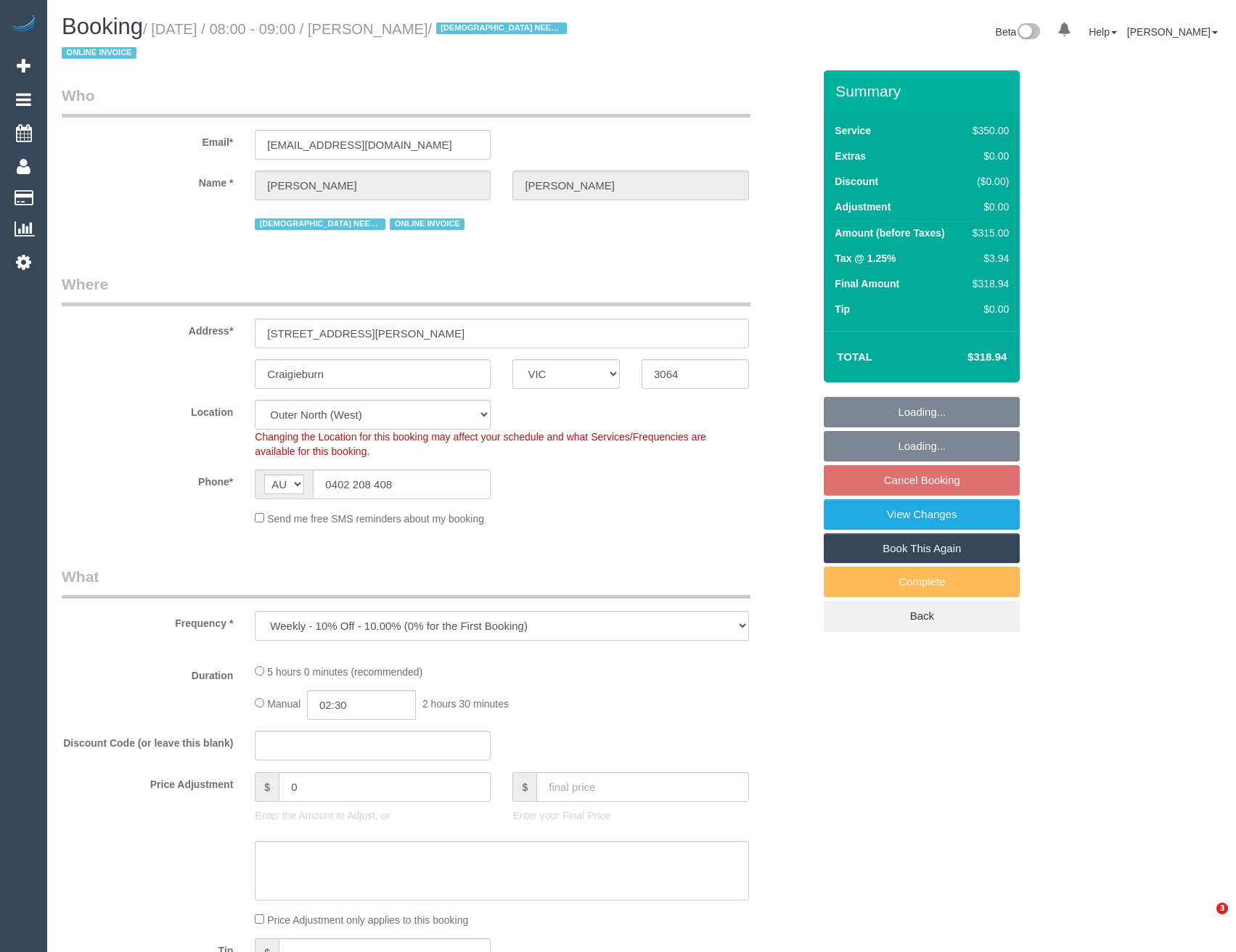
select select "VIC"
select select "object:727"
select select "string:stripe-pm_1RsBuS2GScqysDRVbt1l3syi"
select select "number:28"
select select "number:14"
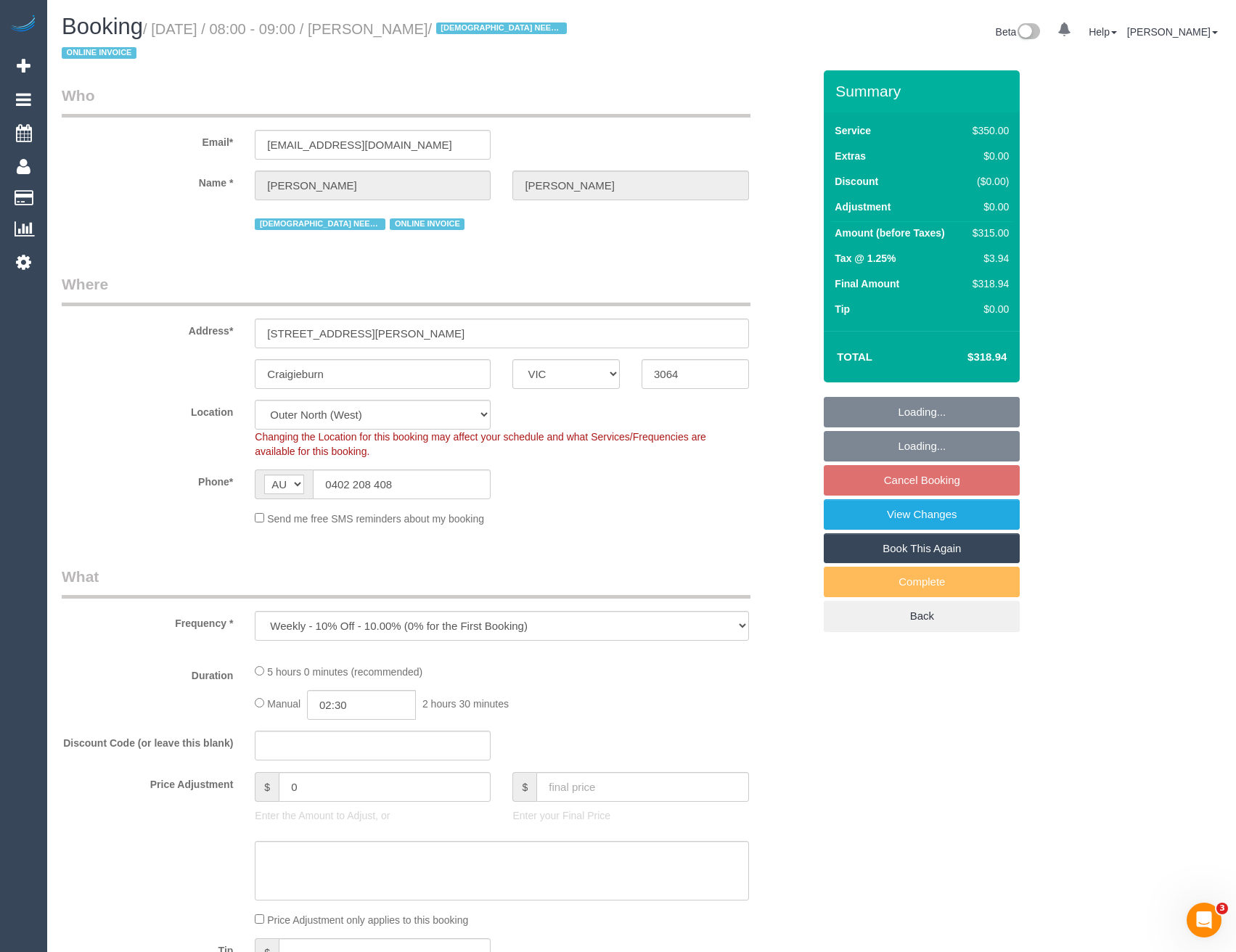
select select "number:18"
select select "number:36"
select select "number:35"
select select "300"
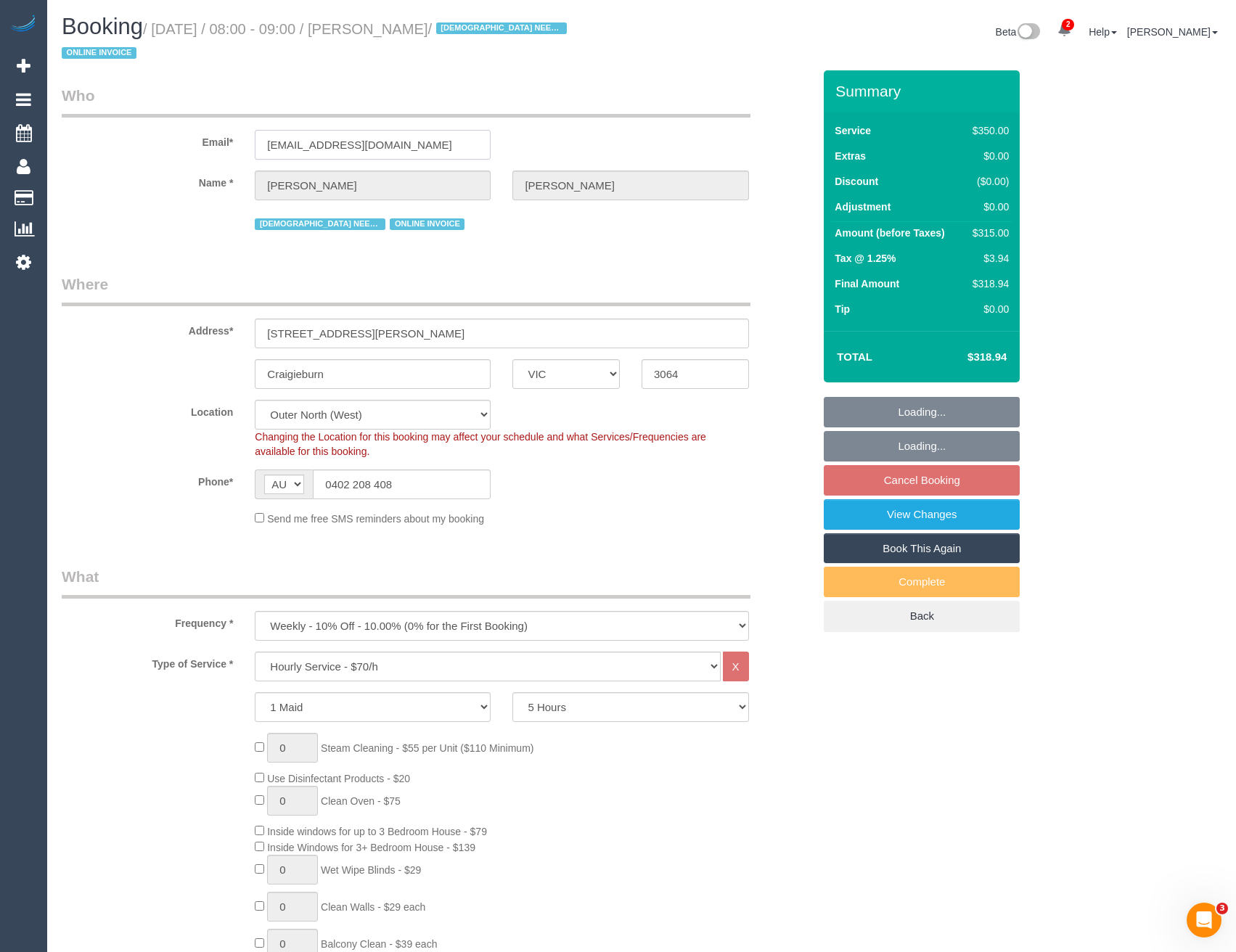
drag, startPoint x: 427, startPoint y: 146, endPoint x: 260, endPoint y: 139, distance: 167.1
click at [260, 139] on input "[EMAIL_ADDRESS][DOMAIN_NAME]" at bounding box center [372, 145] width 236 height 30
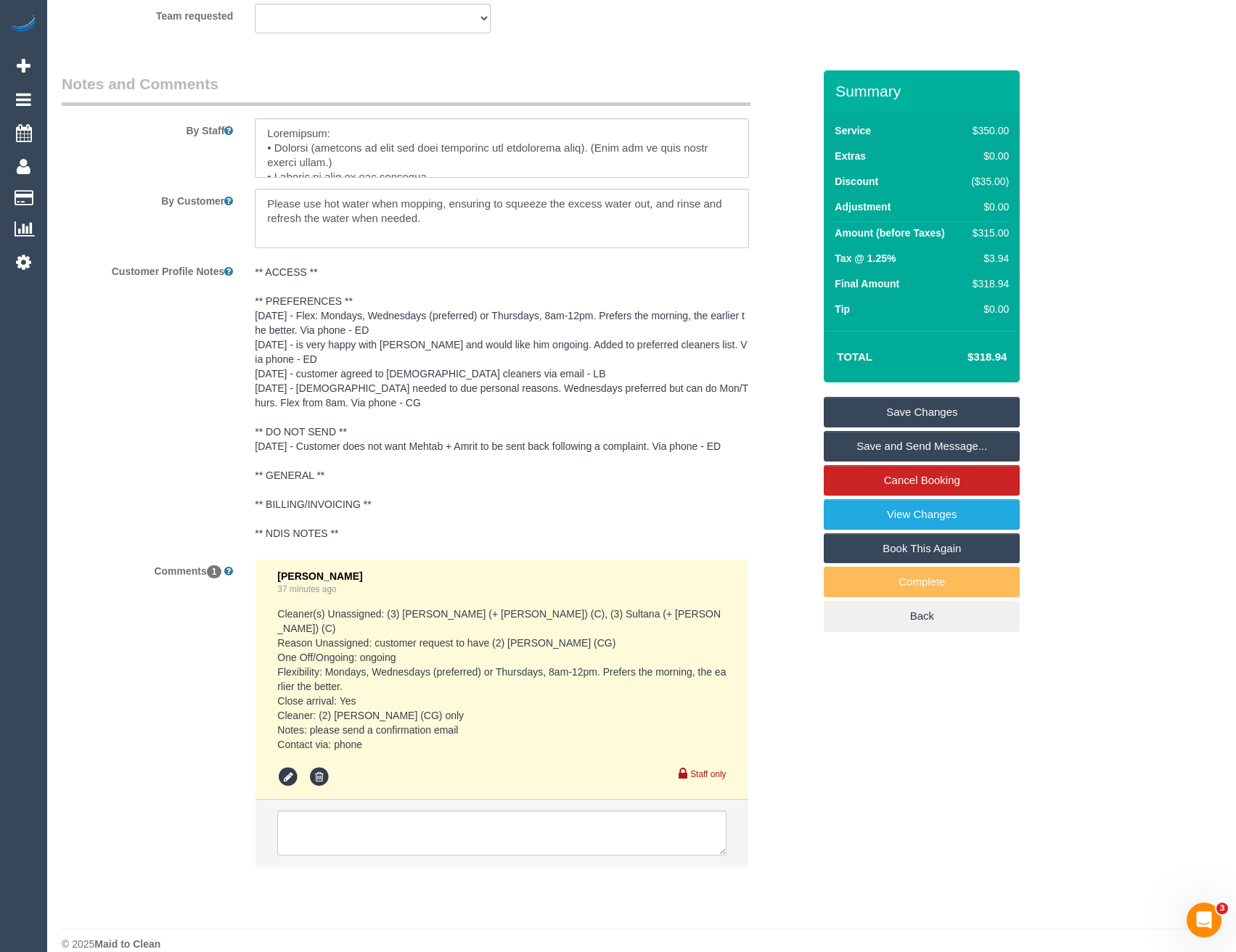
scroll to position [2407, 0]
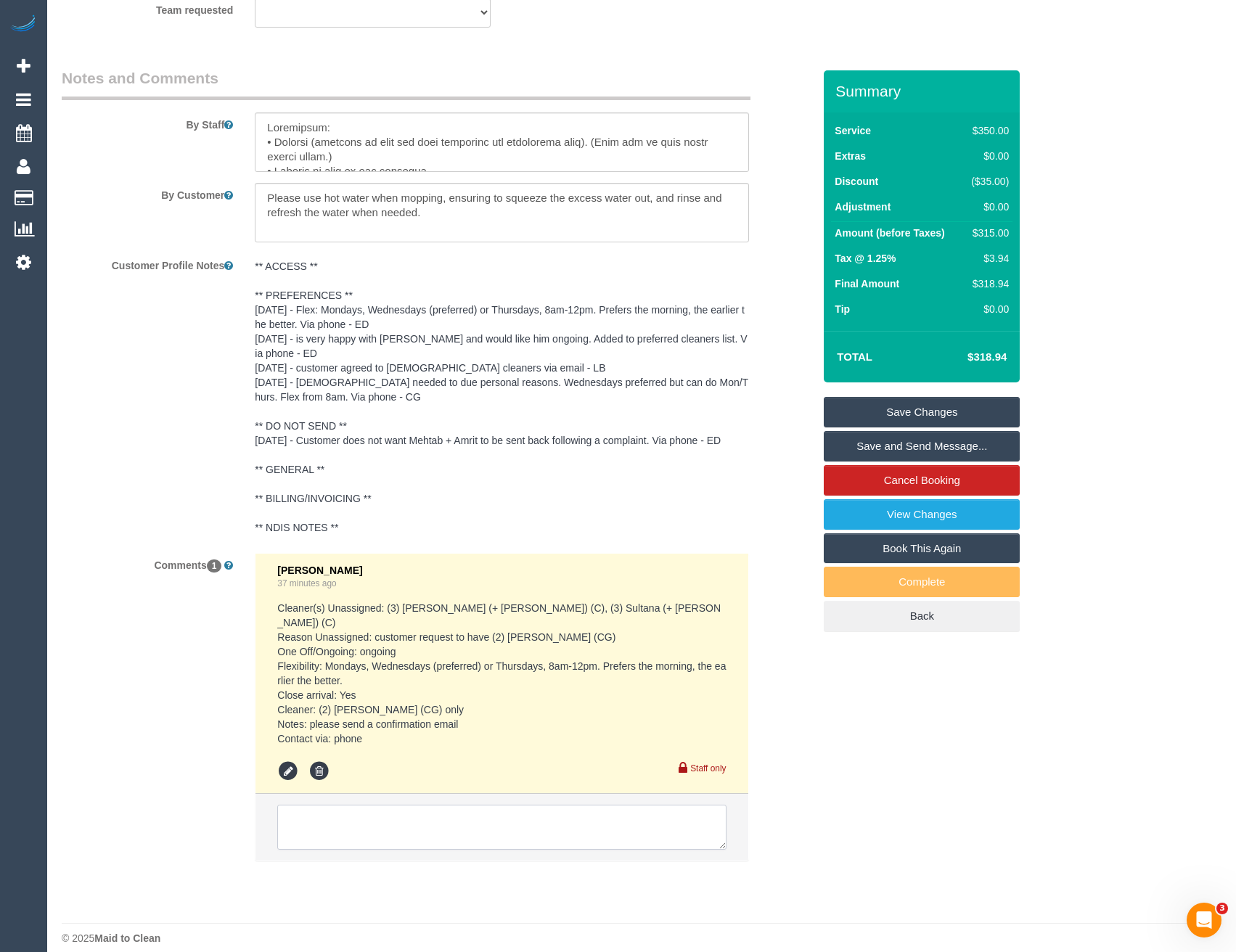
drag, startPoint x: 374, startPoint y: 818, endPoint x: 395, endPoint y: 823, distance: 21.6
click at [374, 818] on textarea at bounding box center [502, 827] width 449 height 45
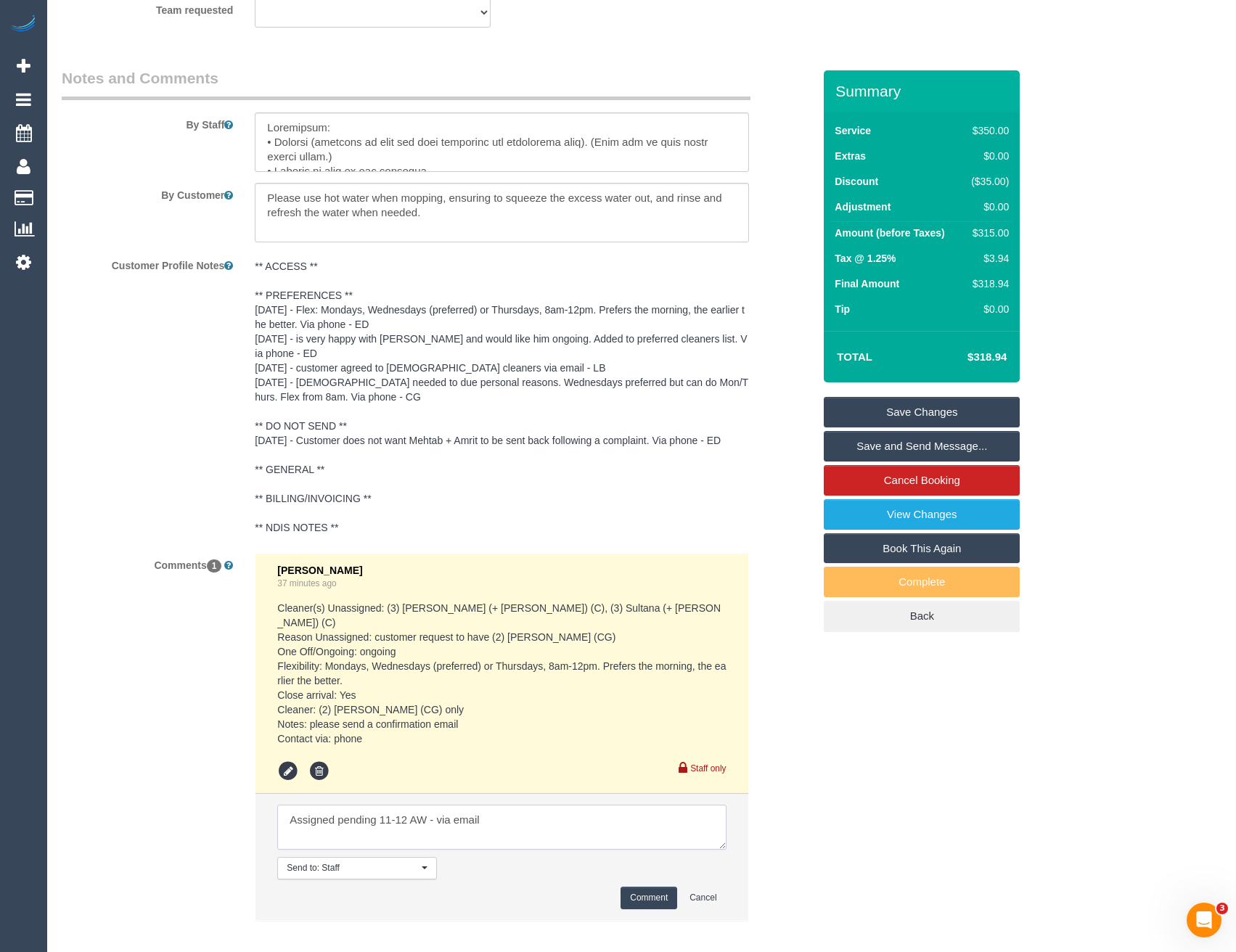
type textarea "Assigned pending 11-12 AW - via email"
click at [643, 889] on button "Comment" at bounding box center [649, 898] width 56 height 23
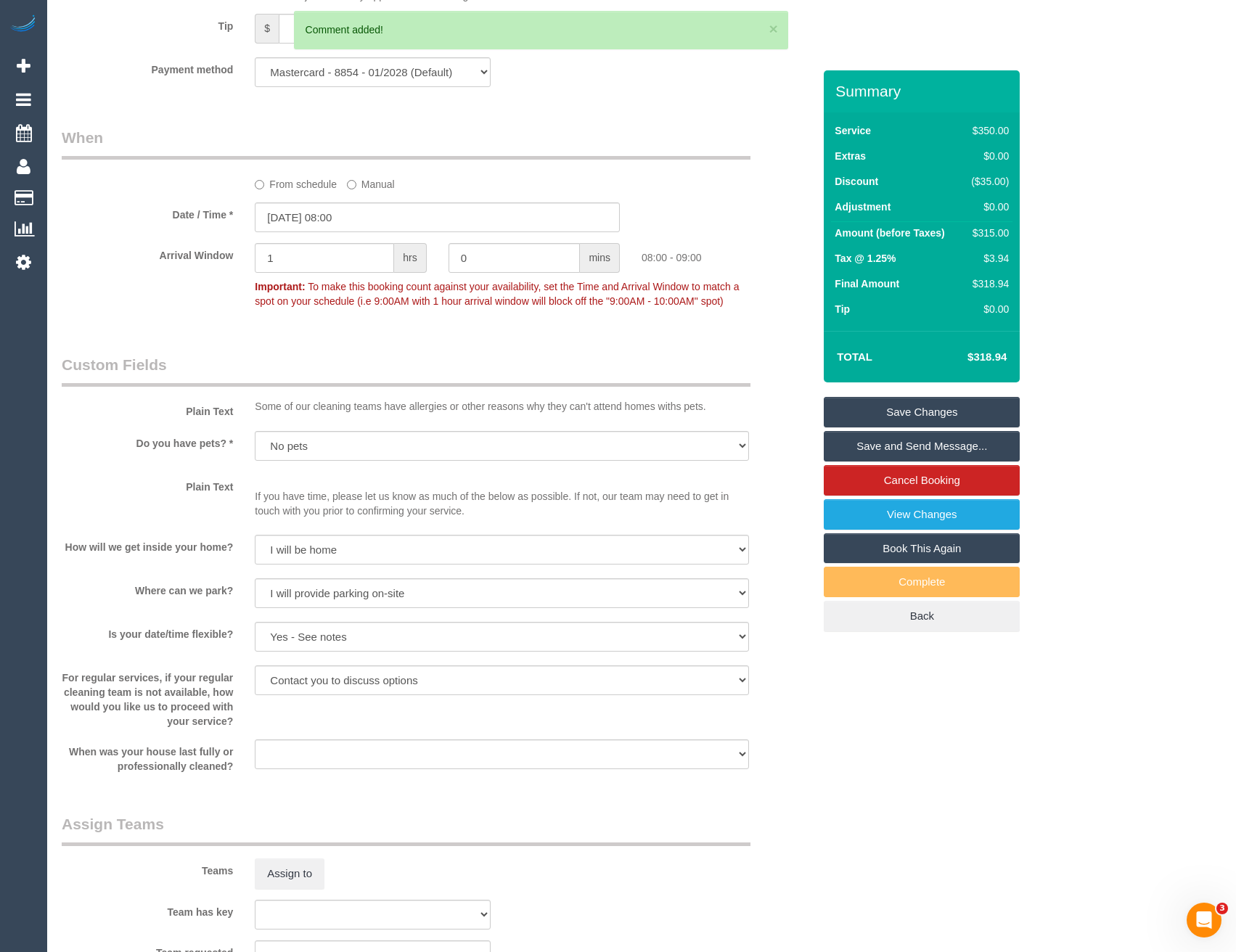
scroll to position [1463, 0]
click at [369, 222] on input "[DATE] 08:00" at bounding box center [437, 218] width 365 height 30
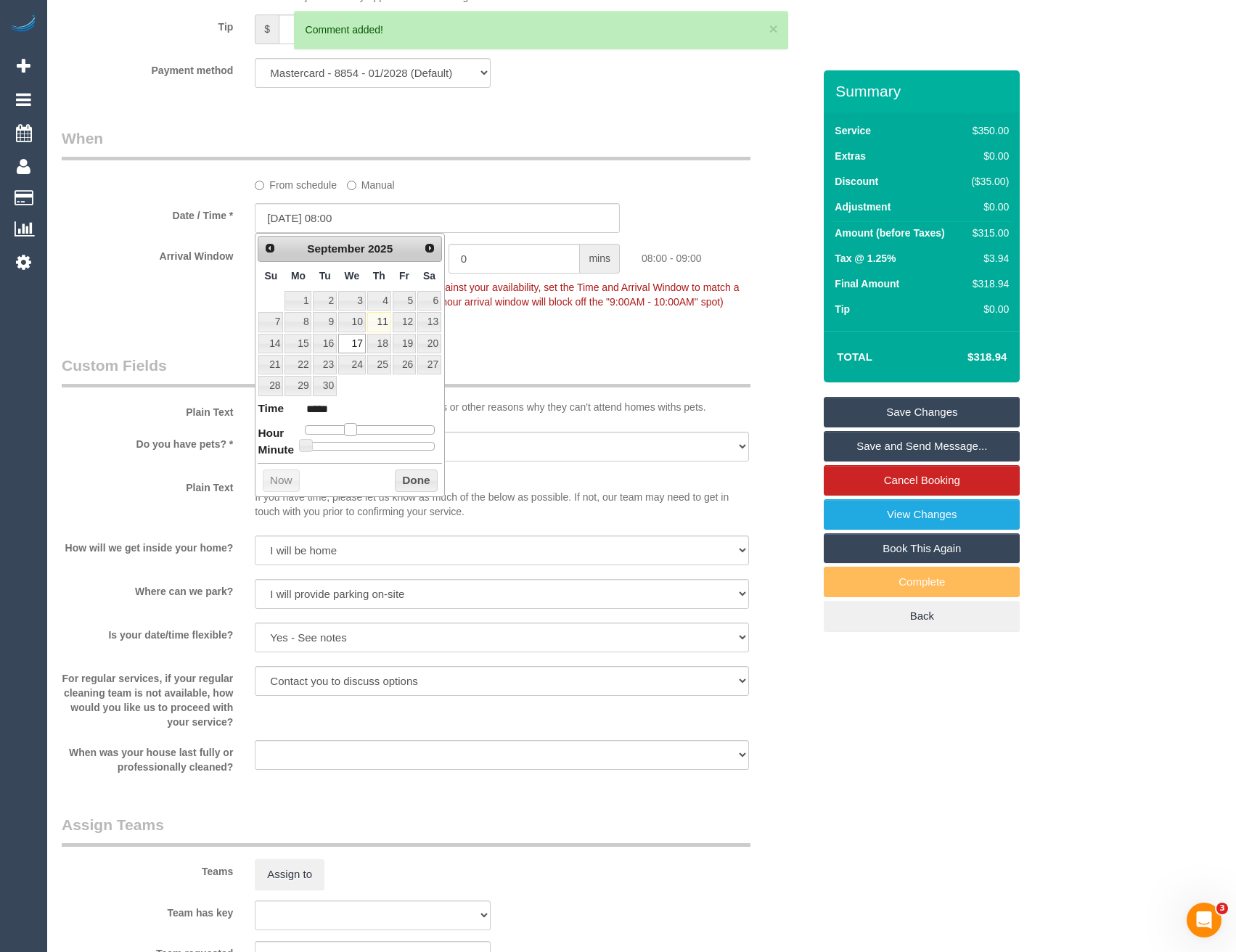
type input "[DATE] 09:00"
type input "*****"
type input "17/09/2025 10:00"
type input "*****"
type input "17/09/2025 11:00"
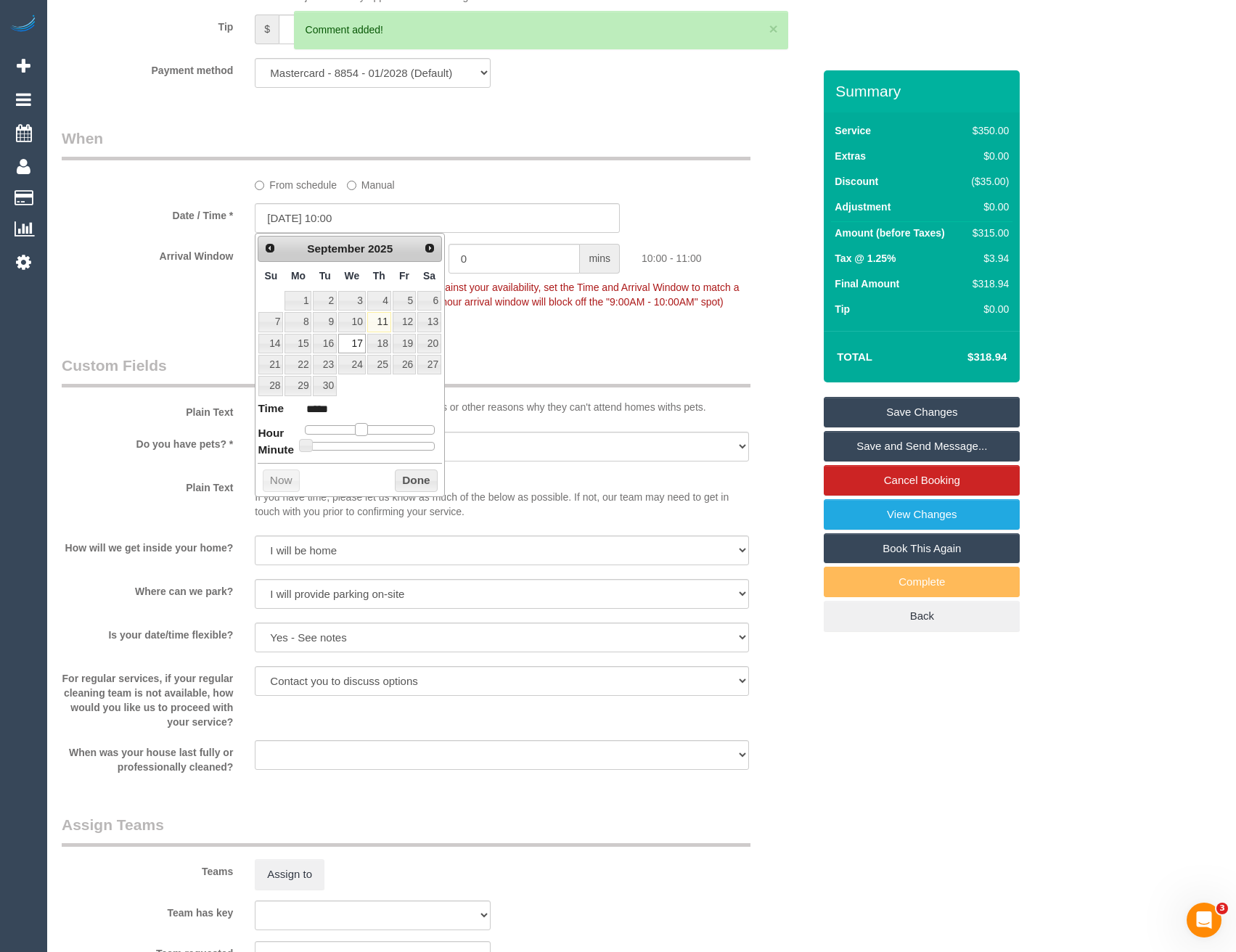
type input "*****"
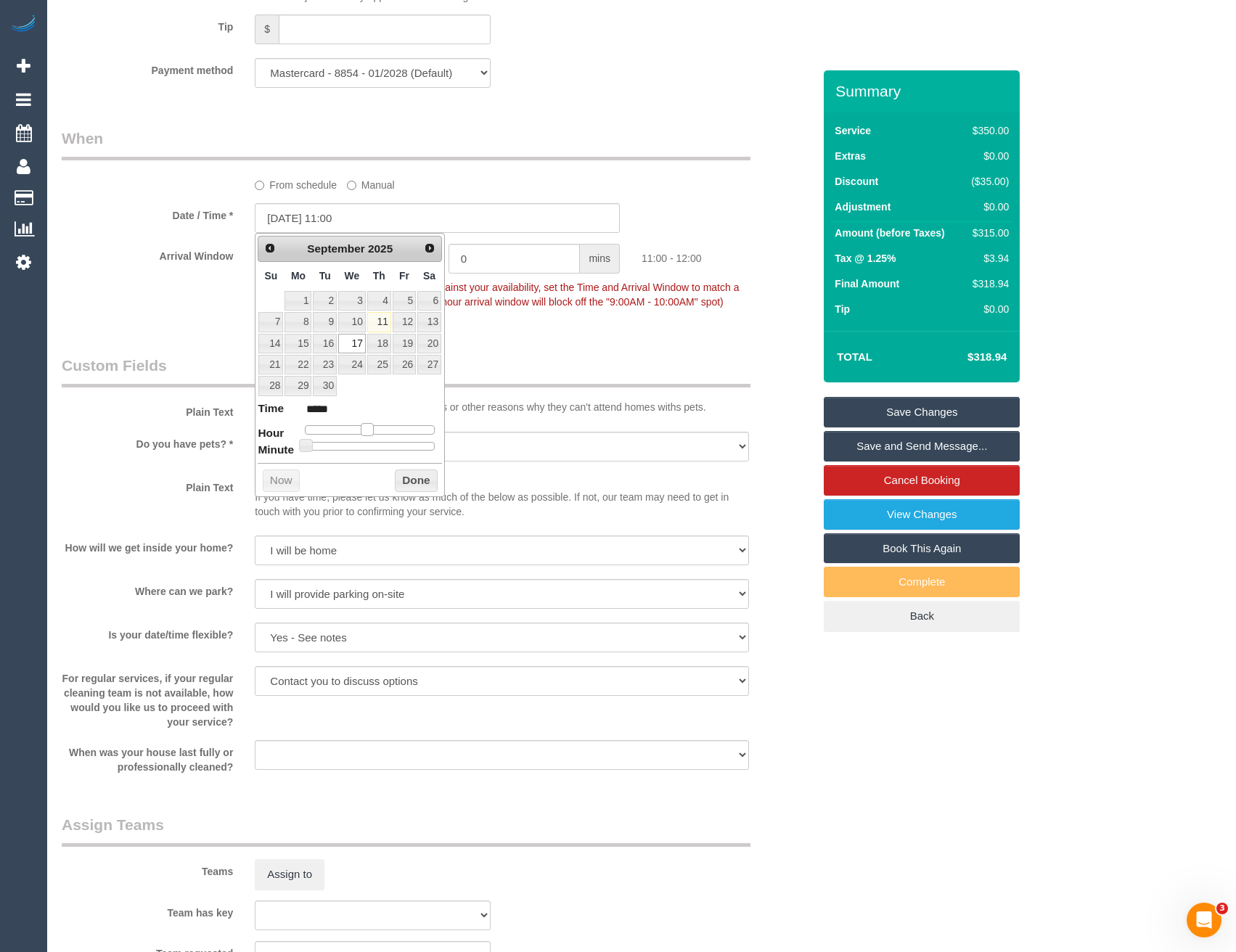
drag, startPoint x: 353, startPoint y: 426, endPoint x: 372, endPoint y: 426, distance: 19.0
click at [372, 426] on span at bounding box center [368, 429] width 13 height 13
click at [418, 477] on button "Done" at bounding box center [416, 481] width 43 height 23
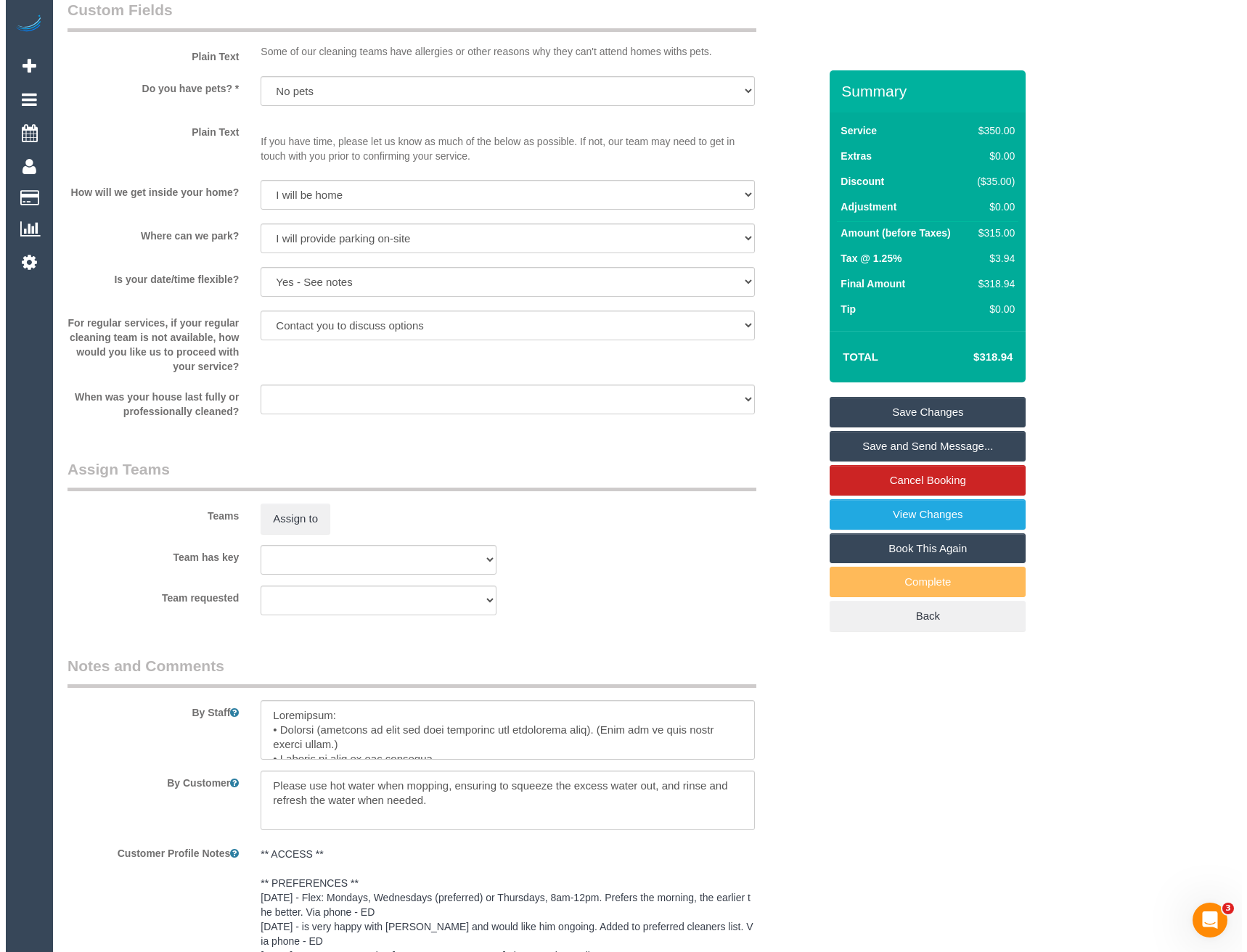
scroll to position [1826, 0]
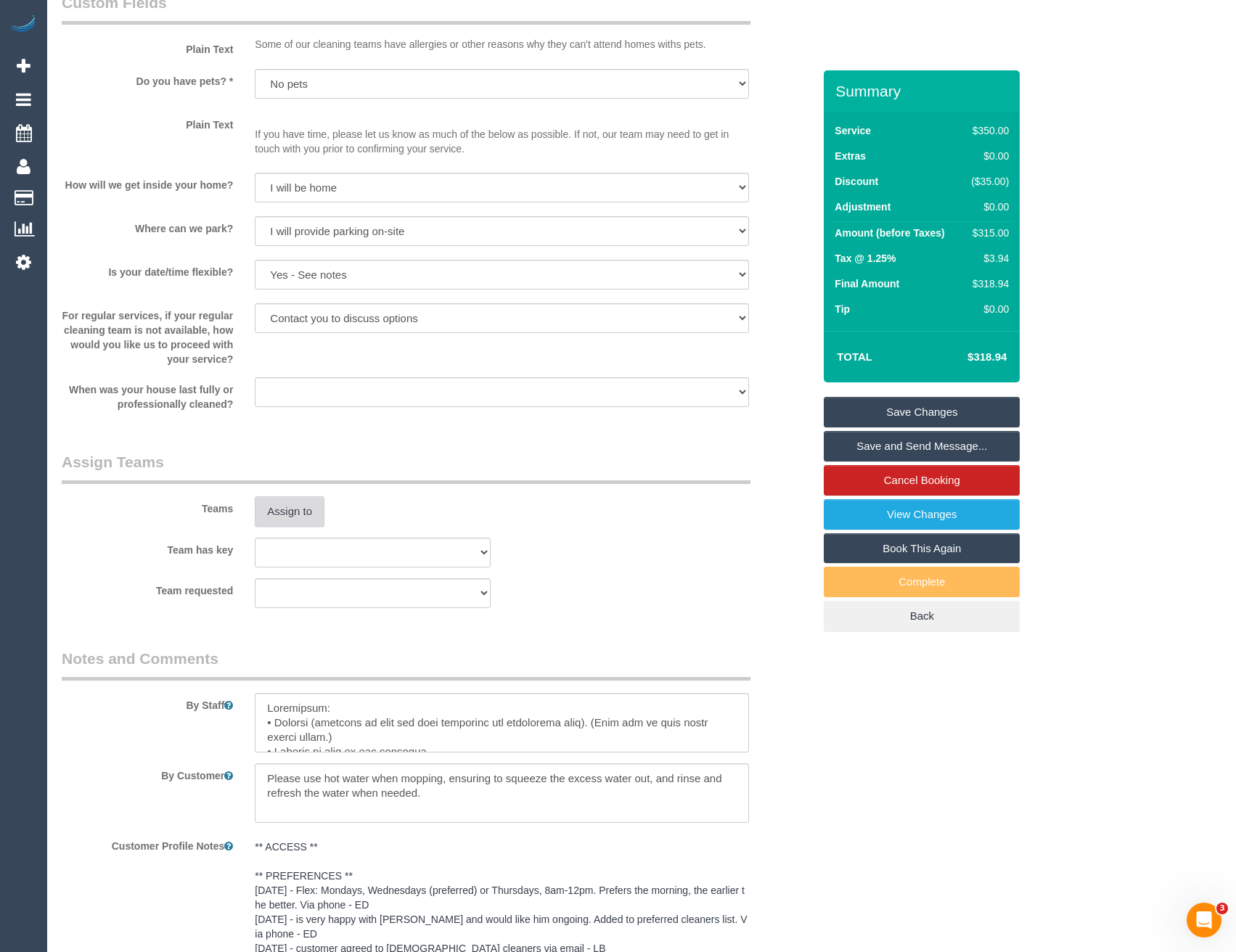
click at [302, 509] on button "Assign to" at bounding box center [289, 511] width 70 height 31
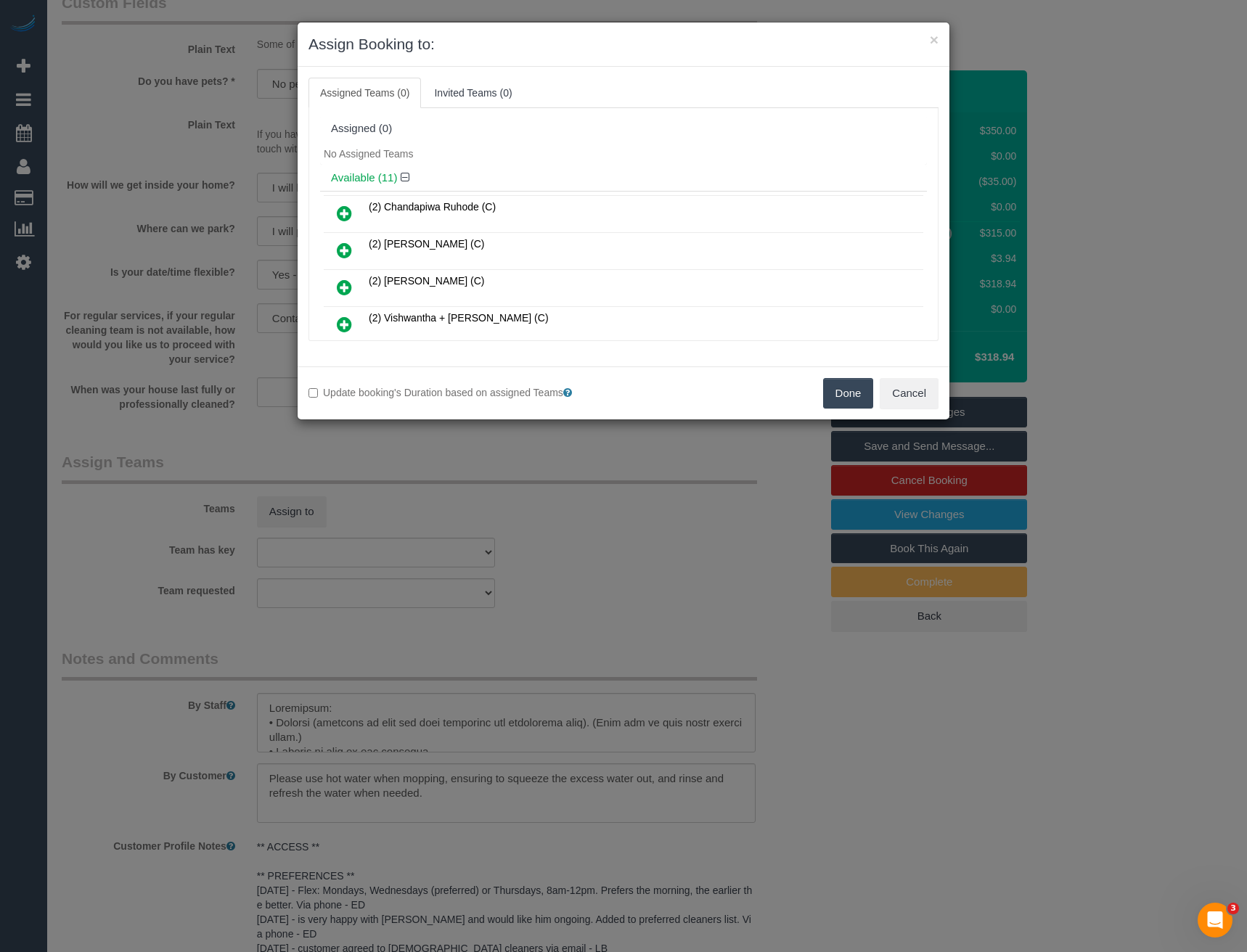
scroll to position [2711, 0]
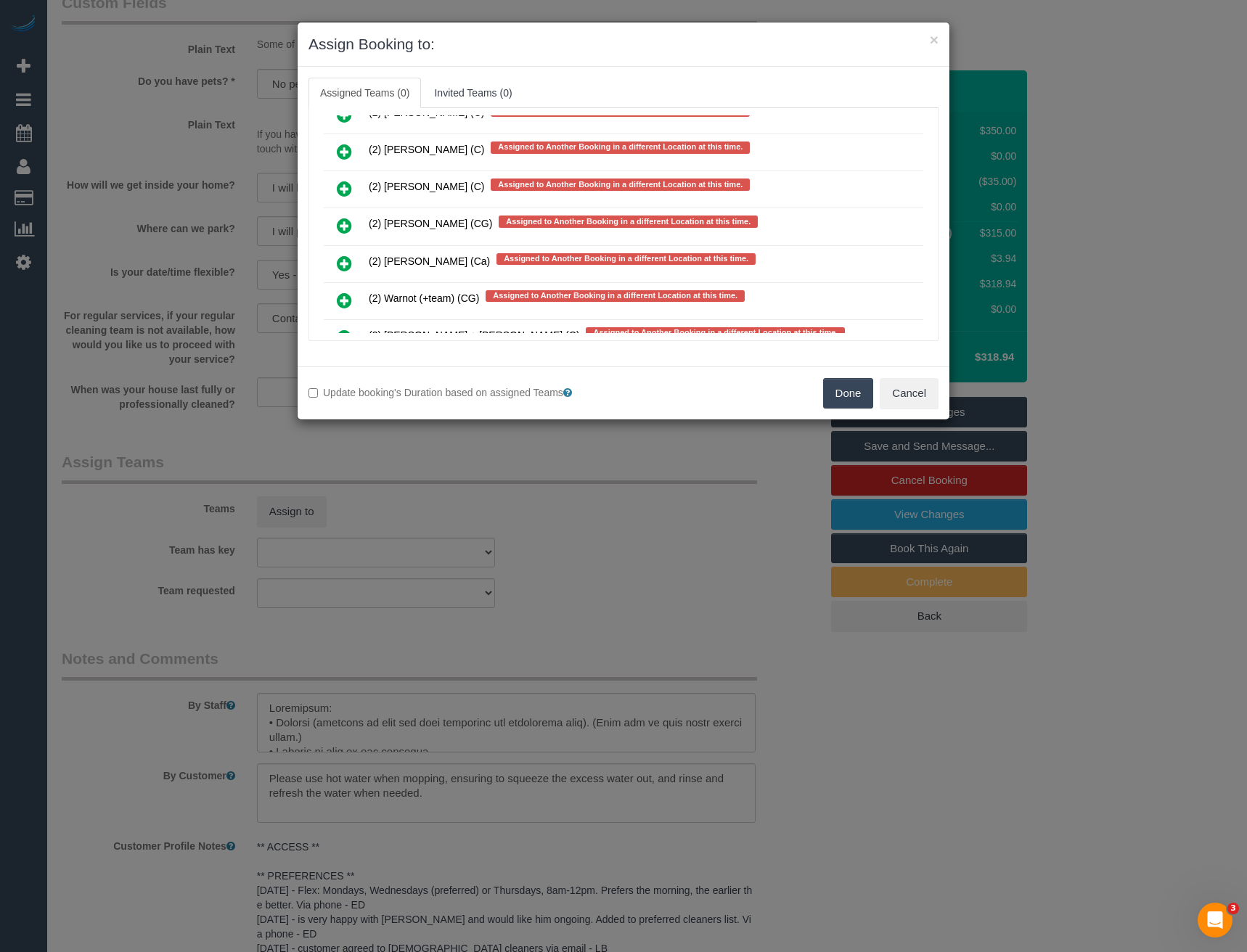
click at [347, 225] on icon at bounding box center [344, 226] width 15 height 18
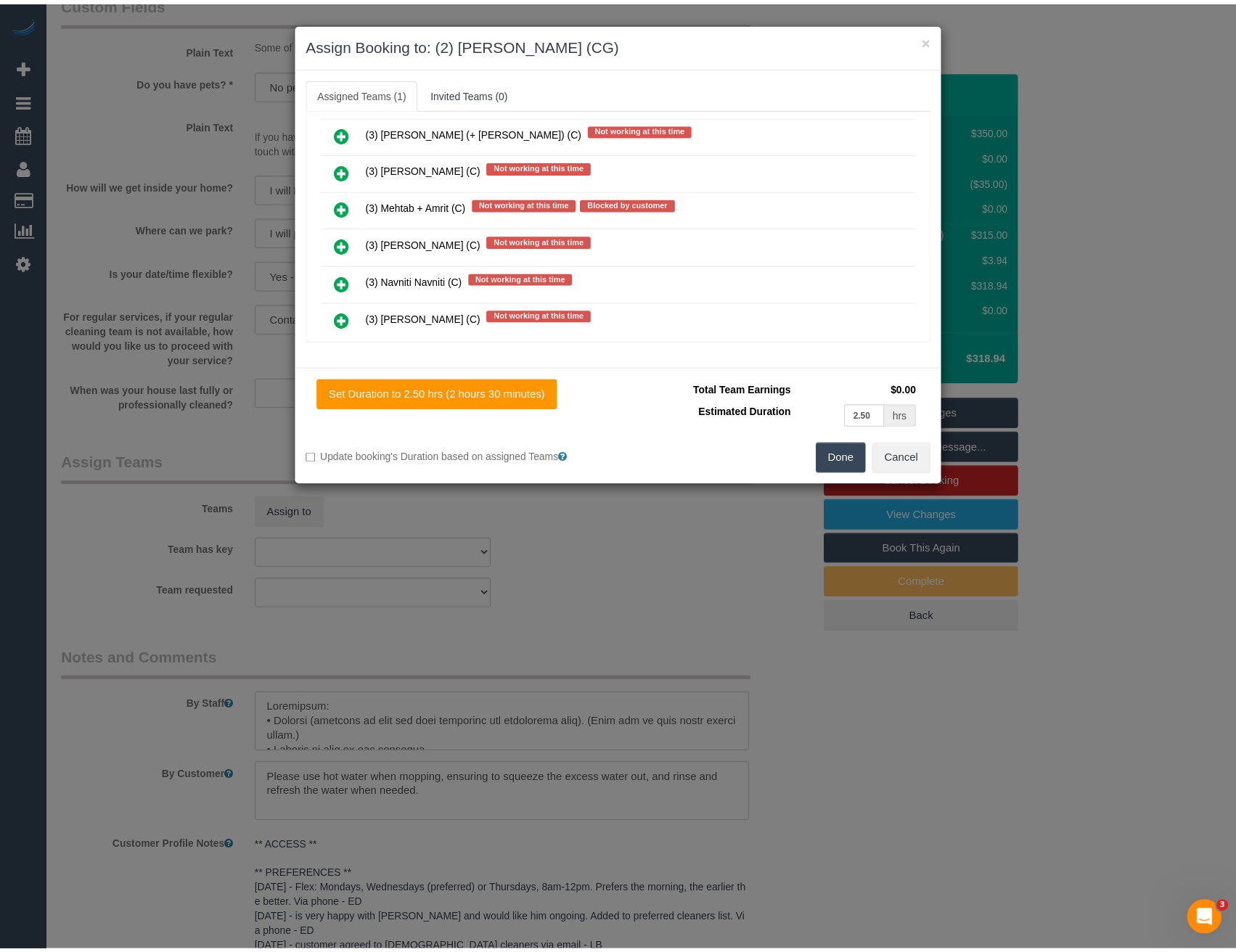
scroll to position [0, 0]
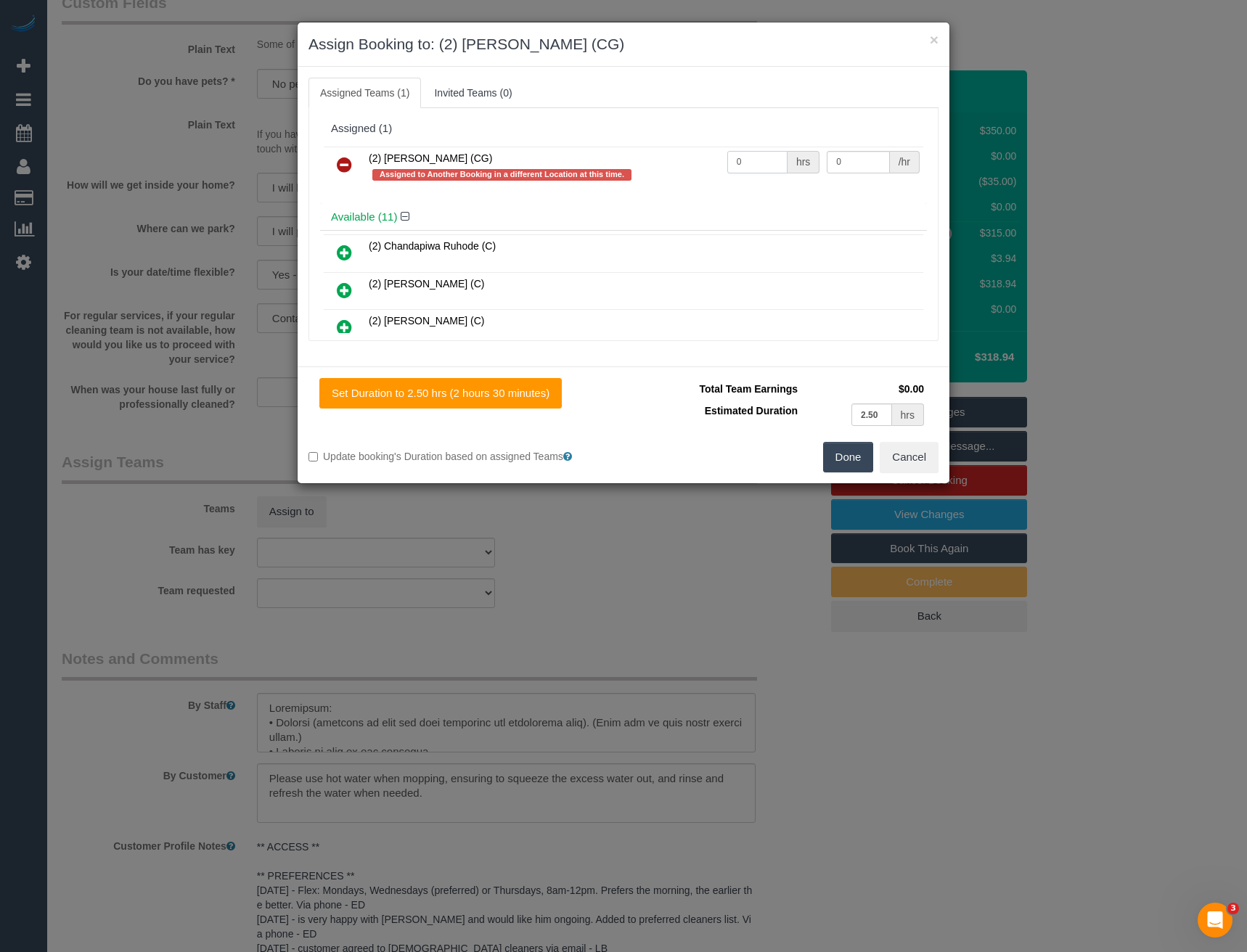
drag, startPoint x: 737, startPoint y: 163, endPoint x: 573, endPoint y: 170, distance: 164.1
click at [573, 170] on tr "(2) Mohd Che Manir (CG) Assigned to Another Booking in a different Location at …" at bounding box center [624, 166] width 600 height 41
type input "5"
type input "41.25"
click at [834, 453] on button "Done" at bounding box center [848, 458] width 51 height 31
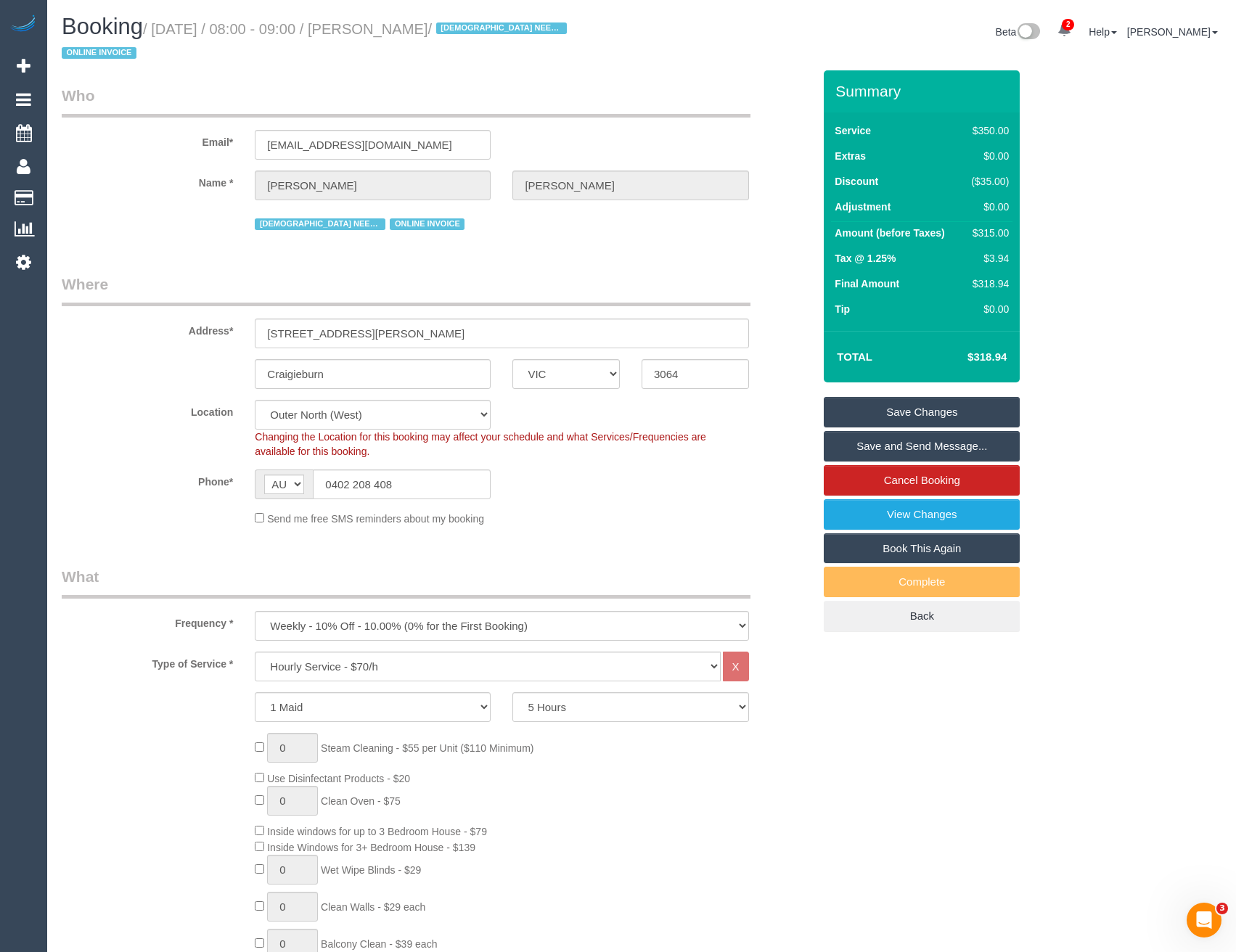
click at [896, 408] on link "Save Changes" at bounding box center [922, 412] width 196 height 31
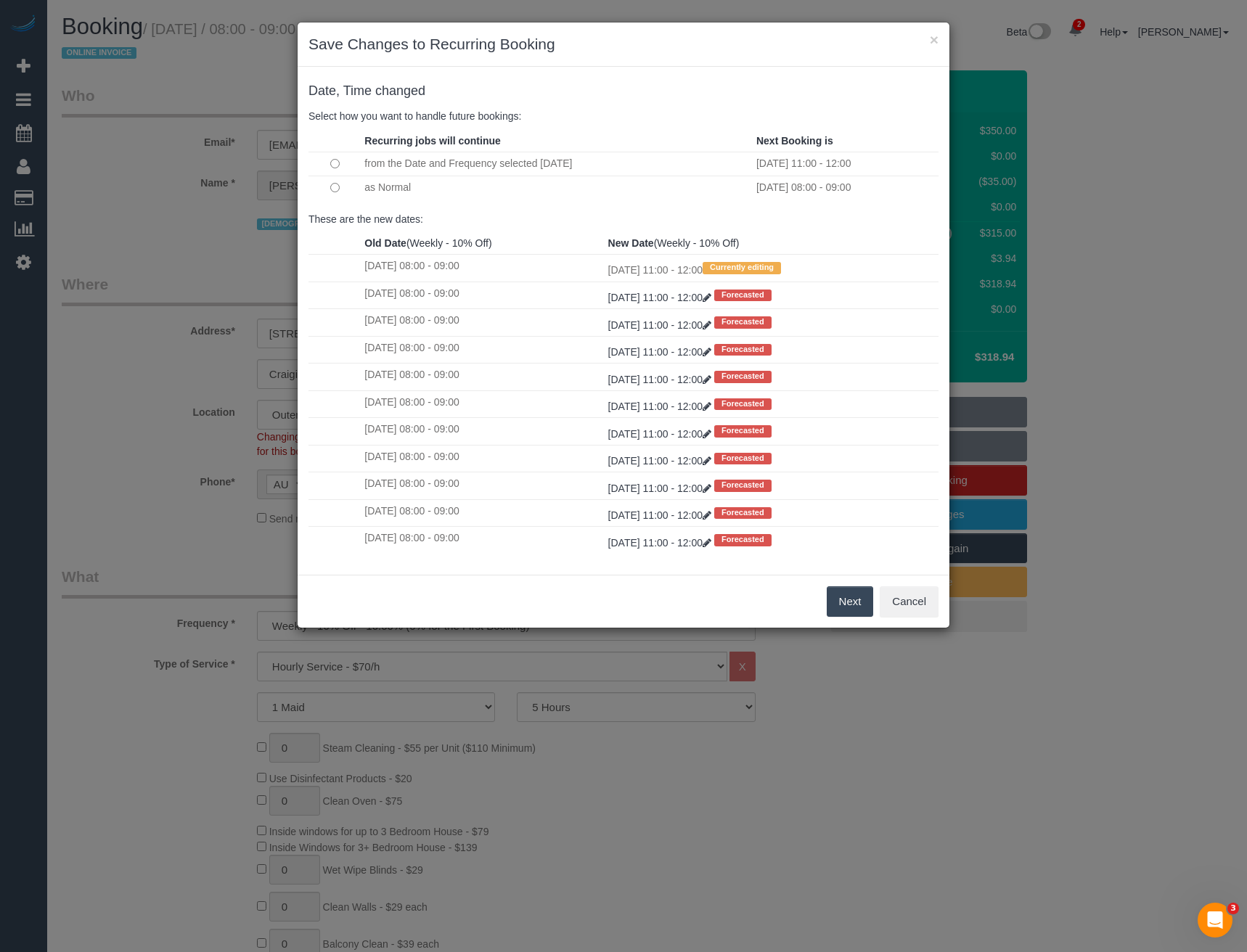
click at [836, 597] on button "Next" at bounding box center [850, 601] width 47 height 31
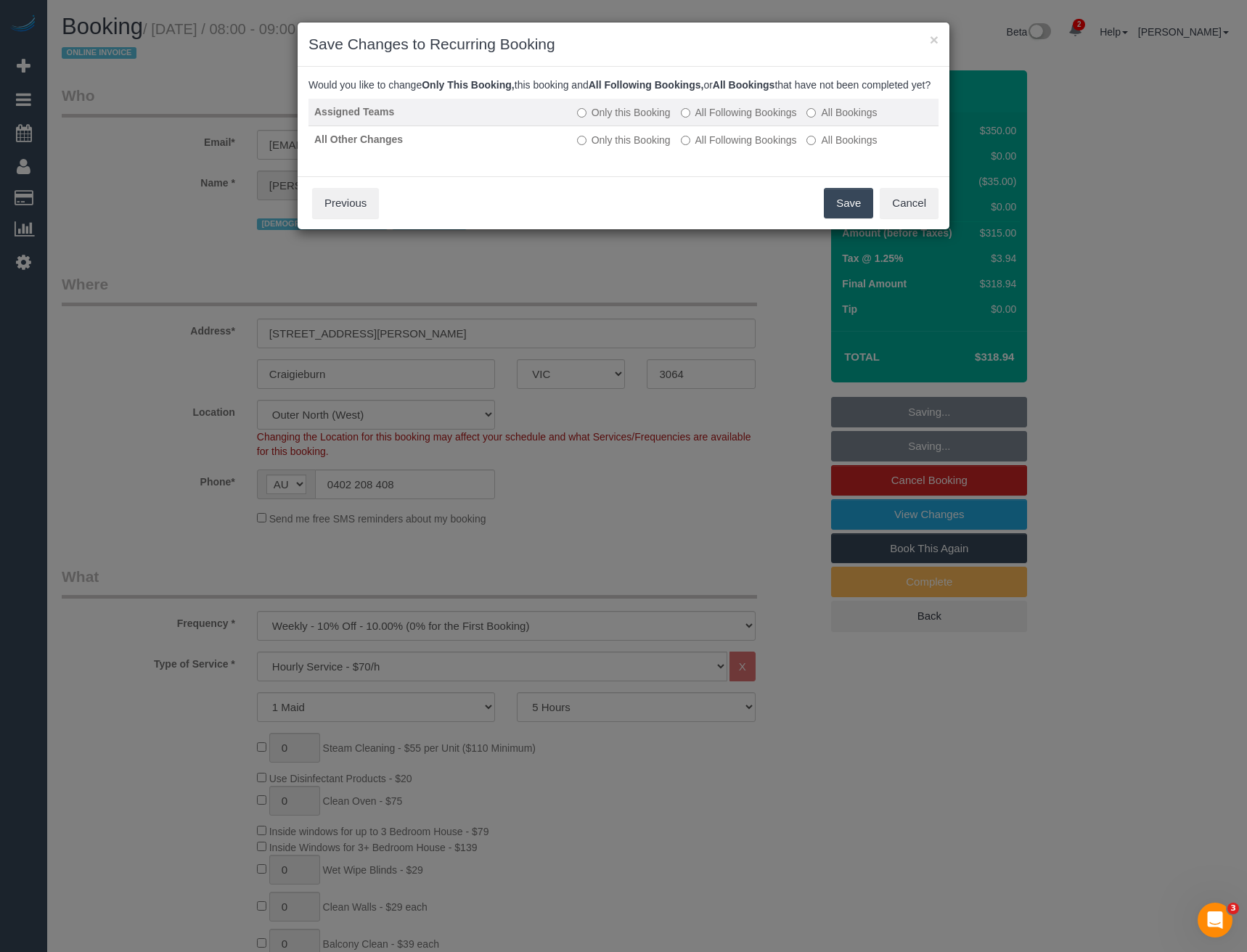
click at [708, 120] on label "All Following Bookings" at bounding box center [739, 113] width 116 height 14
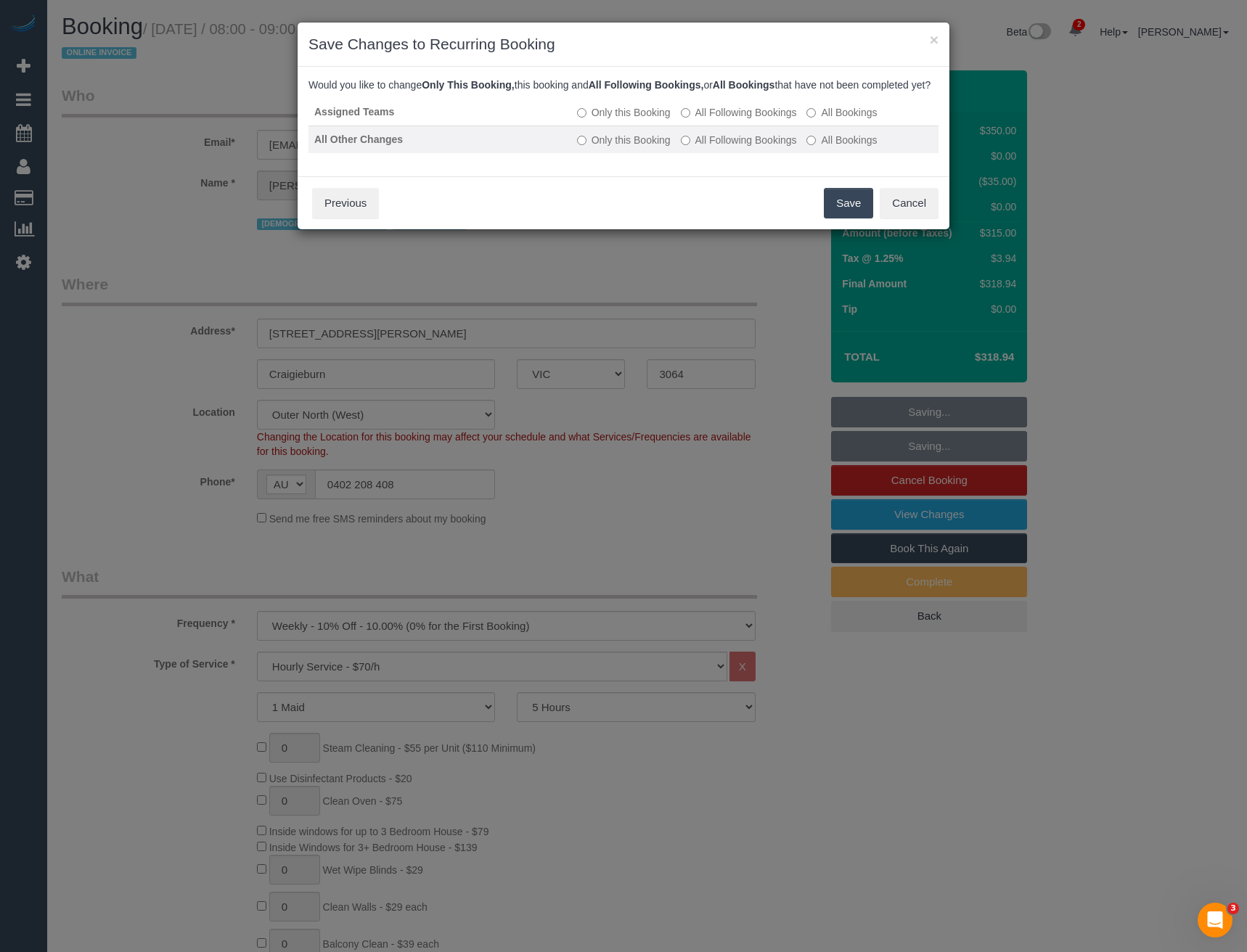
click at [714, 147] on label "All Following Bookings" at bounding box center [739, 140] width 116 height 14
click at [844, 219] on button "Save" at bounding box center [848, 203] width 49 height 31
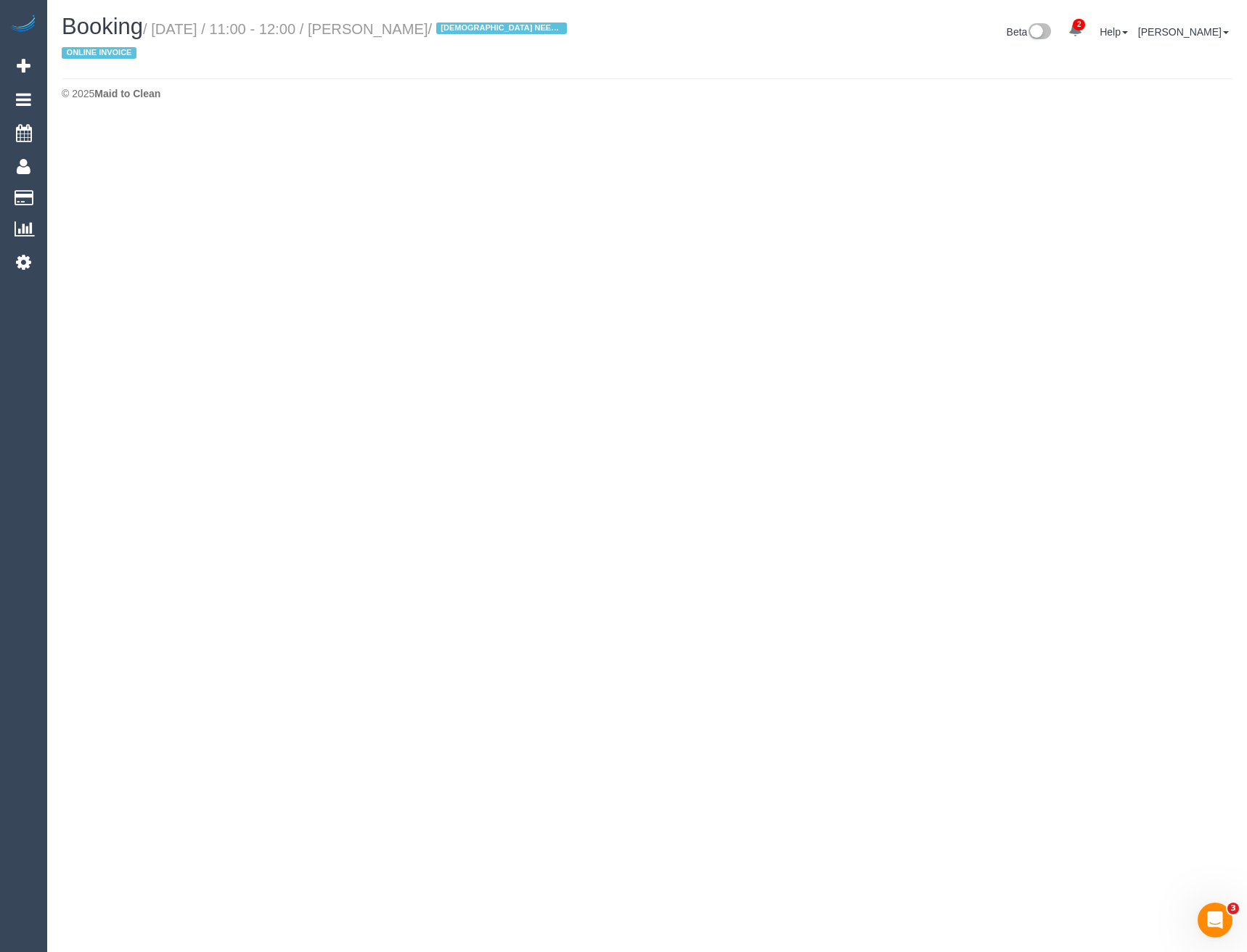
select select "VIC"
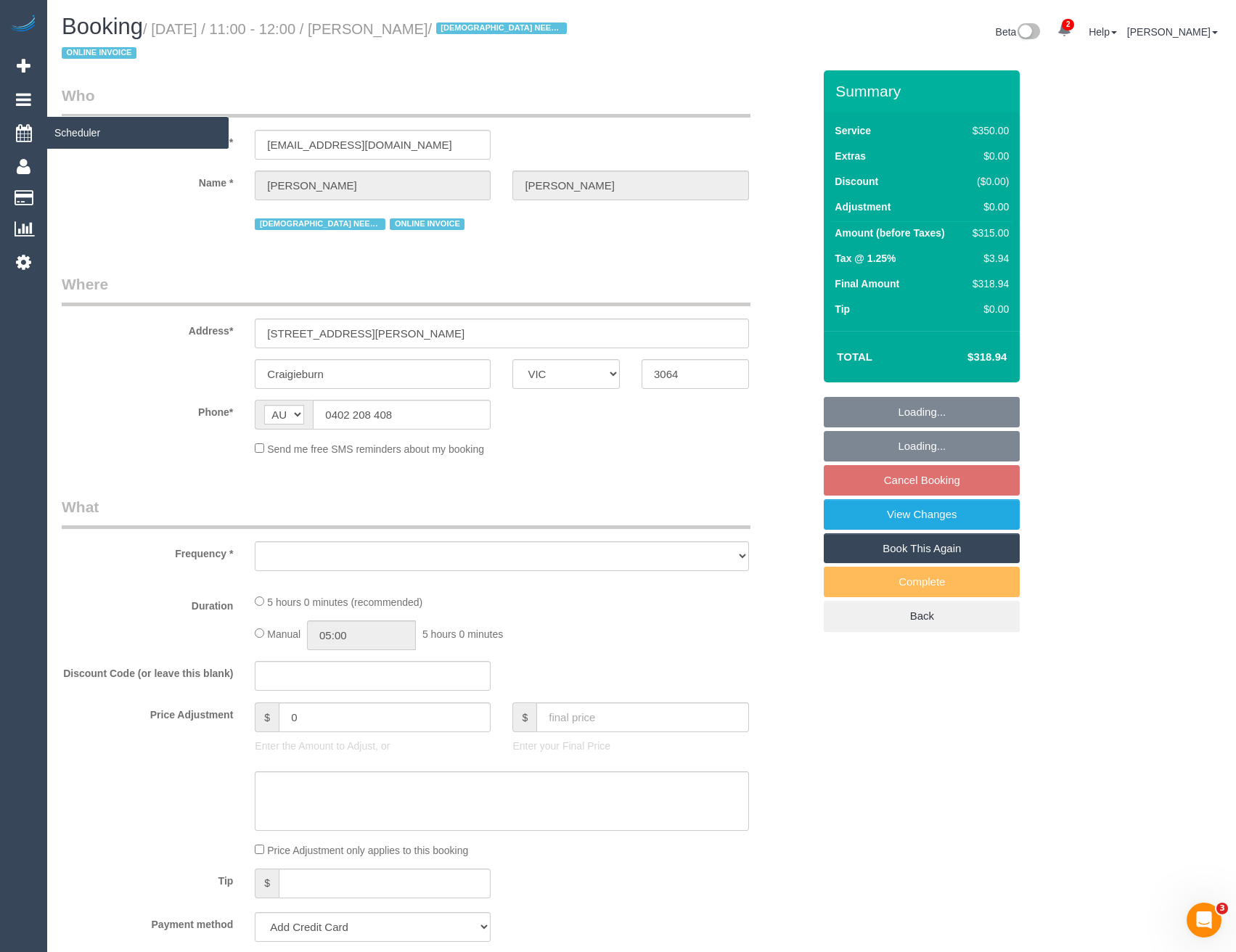
select select "string:stripe-pm_1RsBuS2GScqysDRVbt1l3syi"
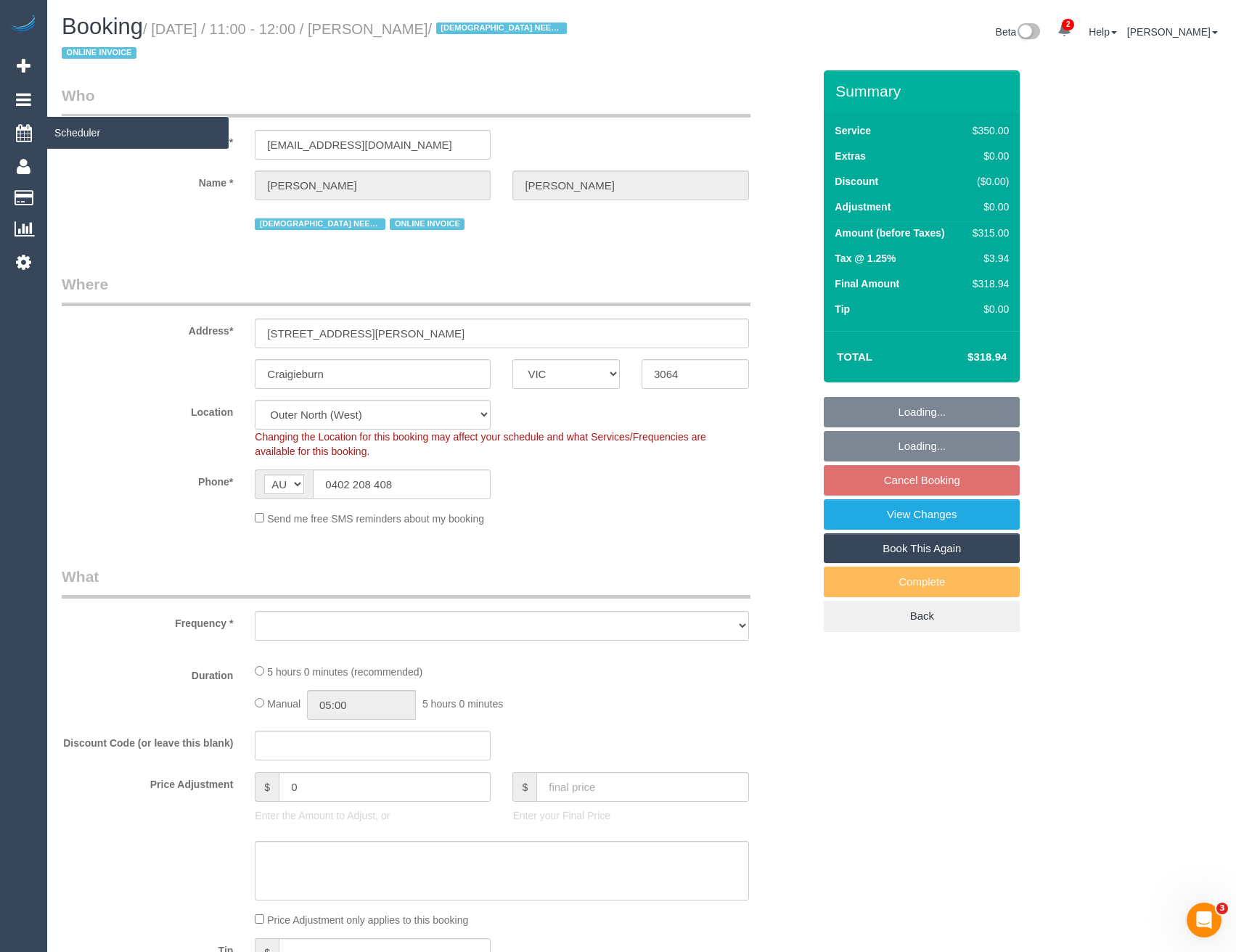
select select "object:4862"
select select "300"
select select "number:28"
select select "number:14"
select select "number:18"
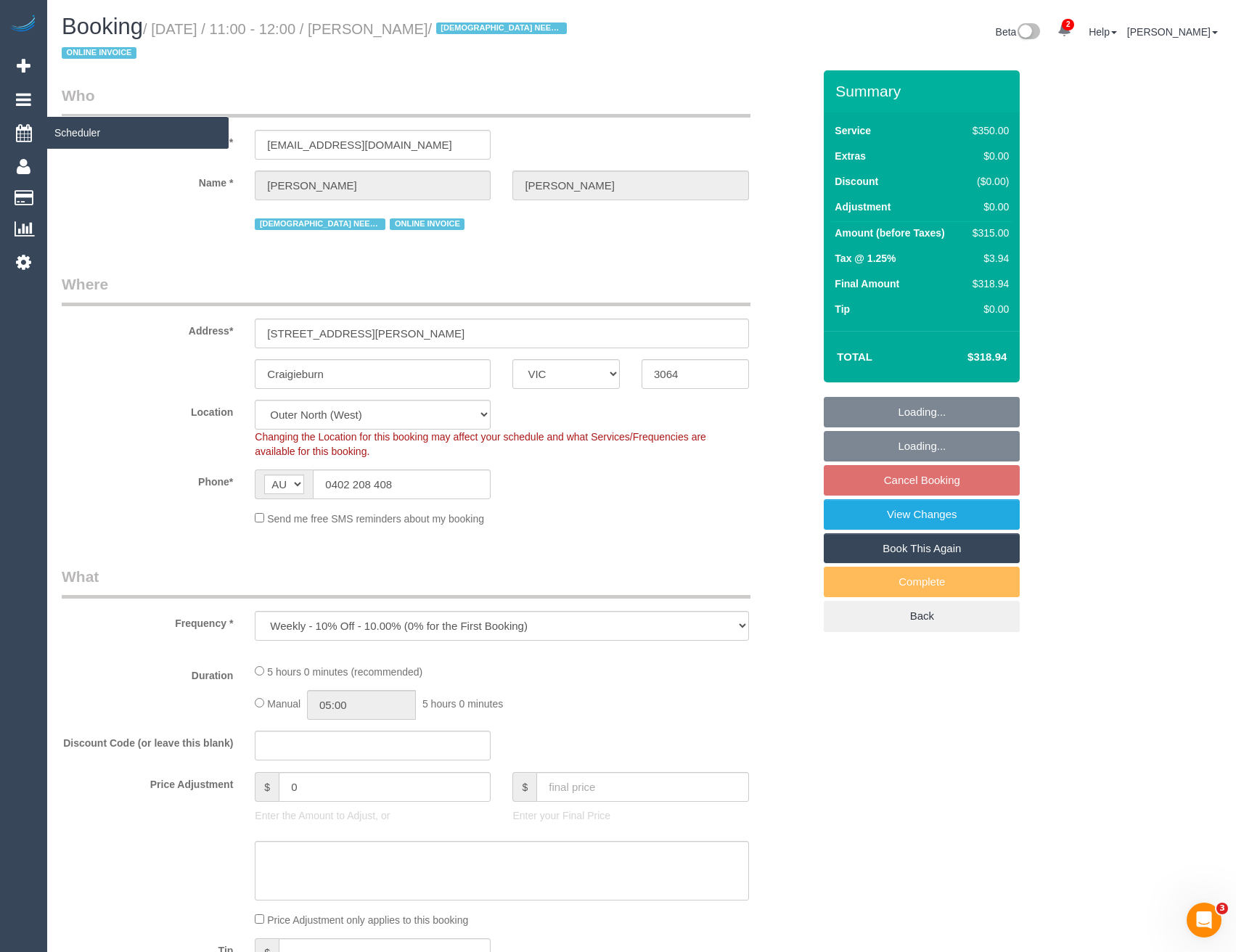
select select "number:36"
select select "number:35"
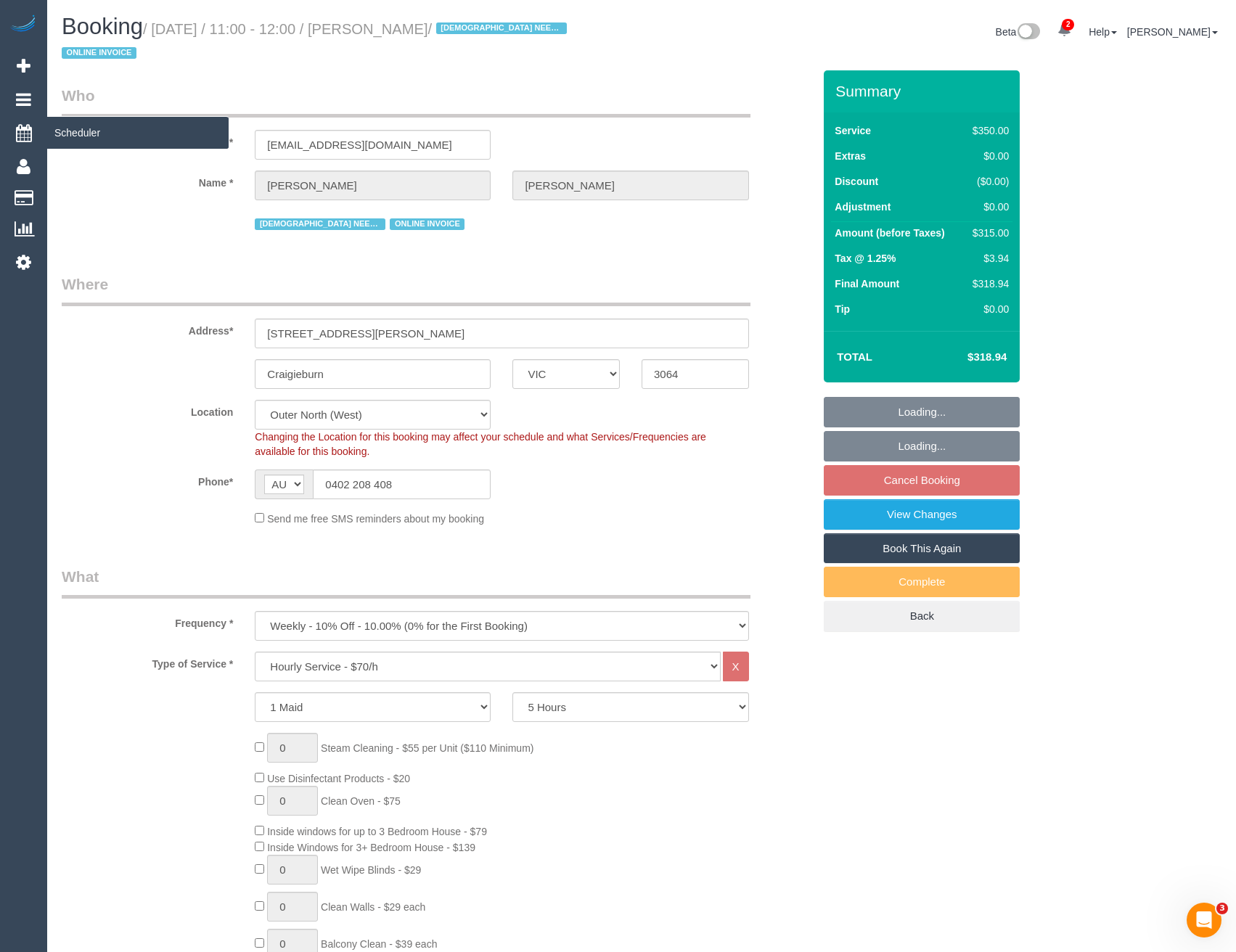
select select "object:5177"
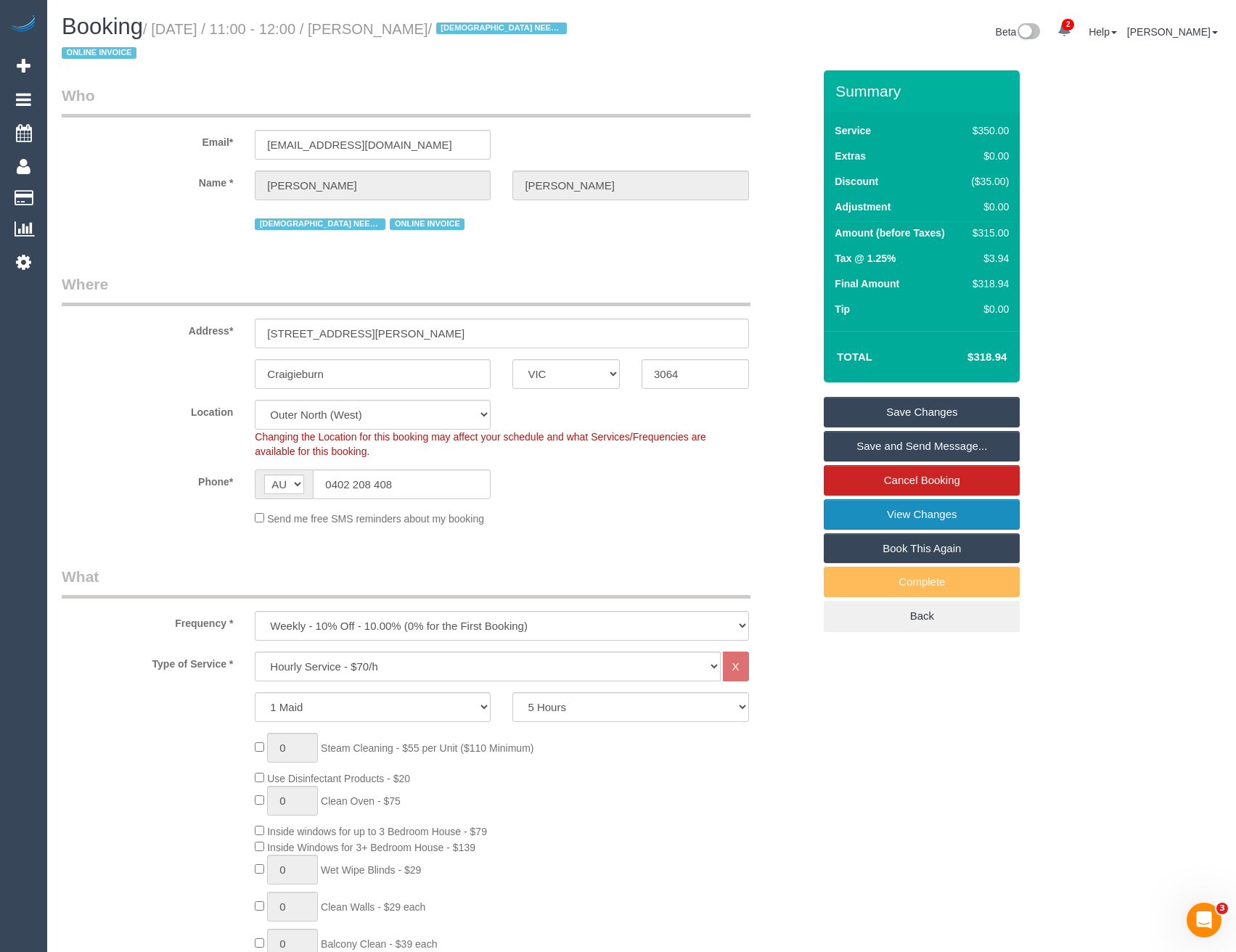
click at [890, 514] on link "View Changes" at bounding box center [922, 515] width 196 height 31
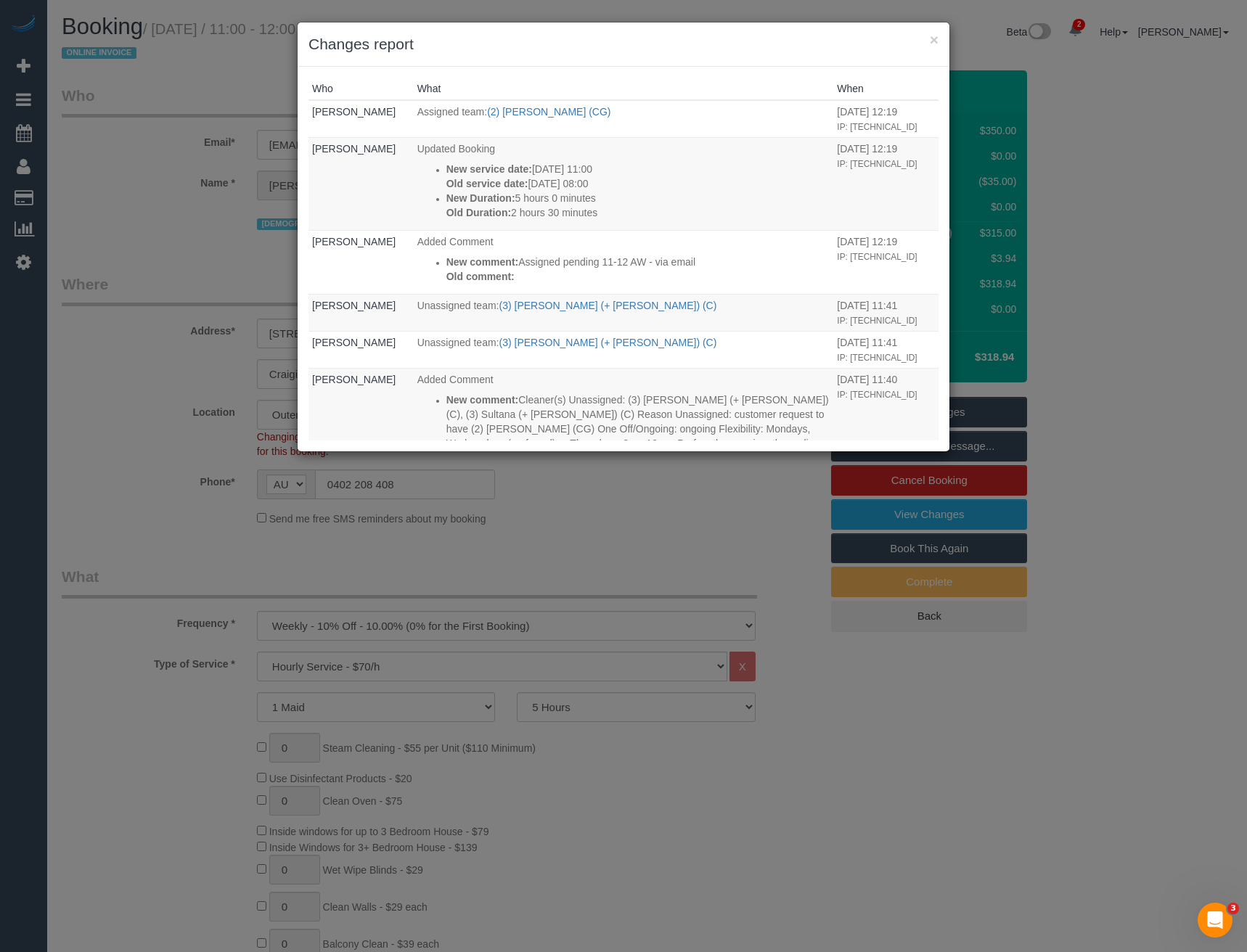
click at [565, 466] on div "× Changes report Who What When Bronie Bryant Assigned team: (2) Mohd Che Manir …" at bounding box center [623, 476] width 1247 height 952
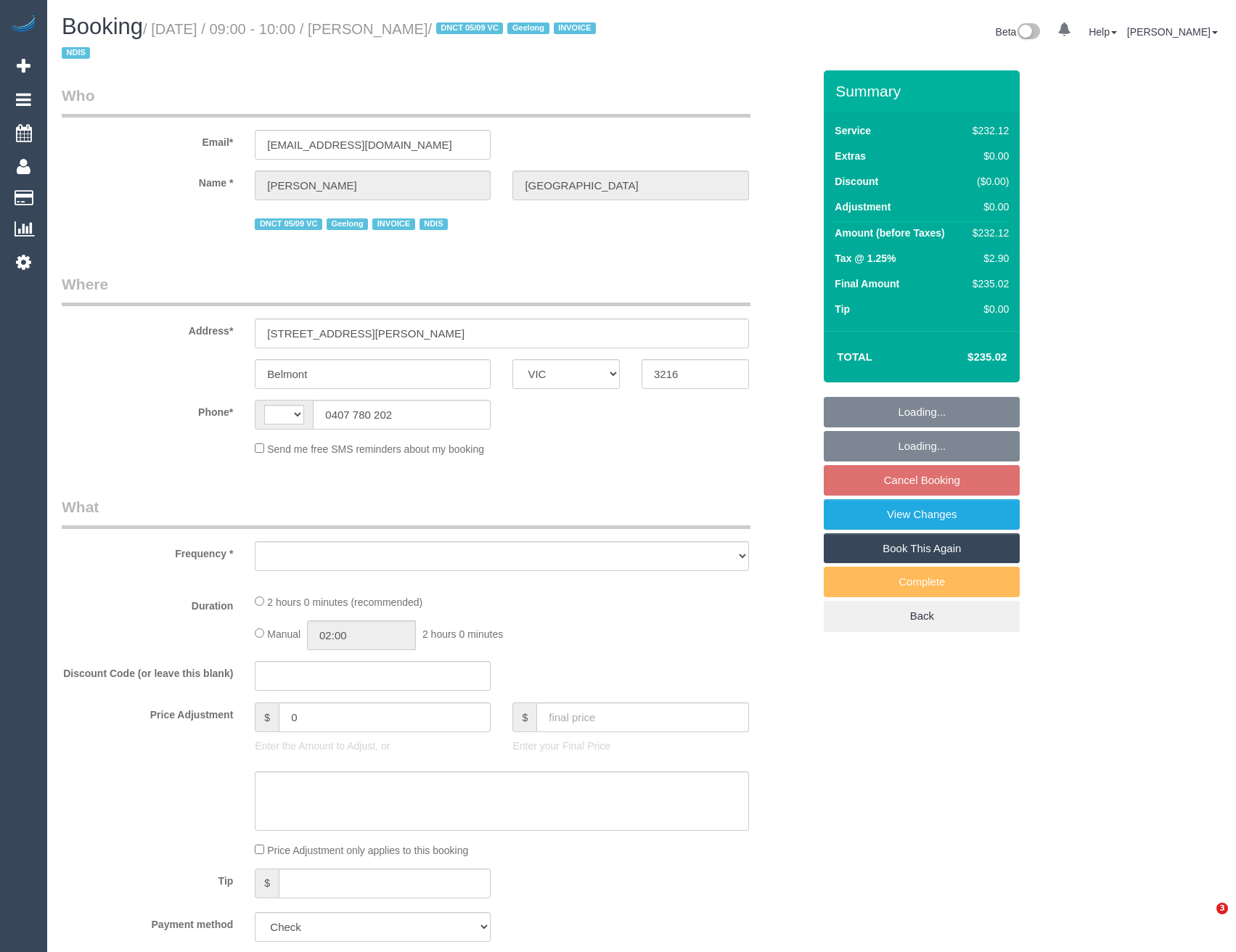
select select "VIC"
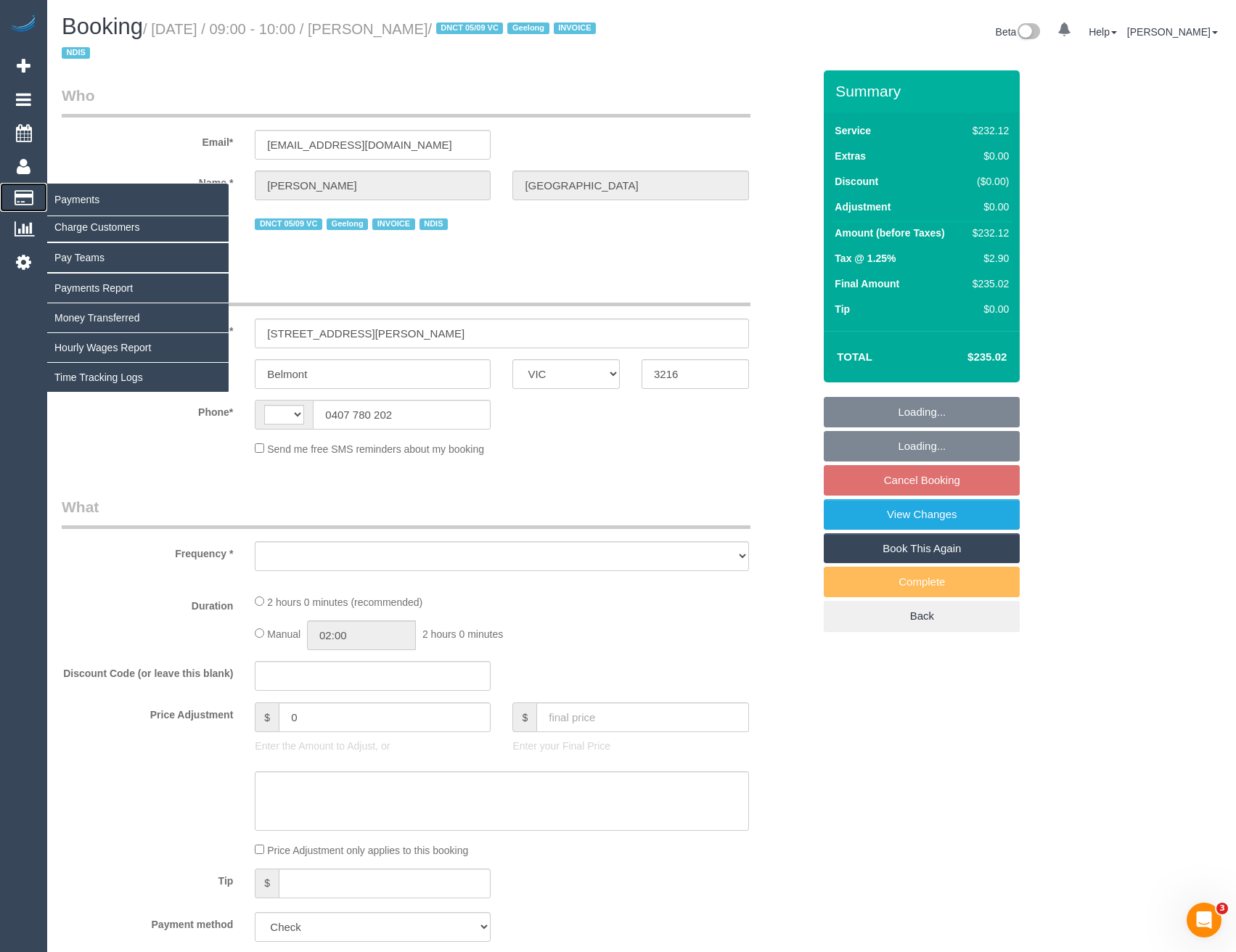
click at [72, 203] on span "Payments" at bounding box center [138, 199] width 182 height 34
select select "string:AU"
select select "object:551"
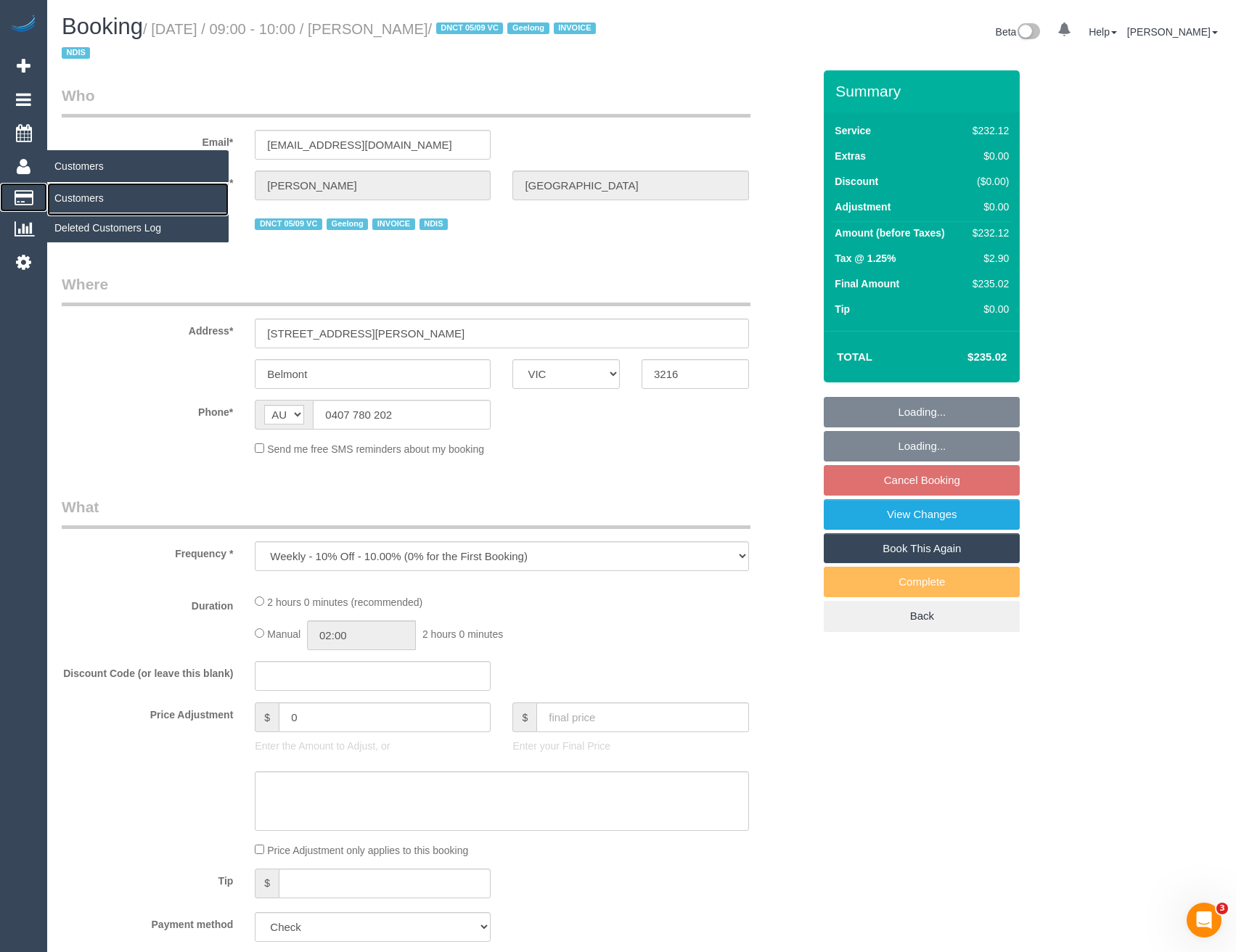
select select "2"
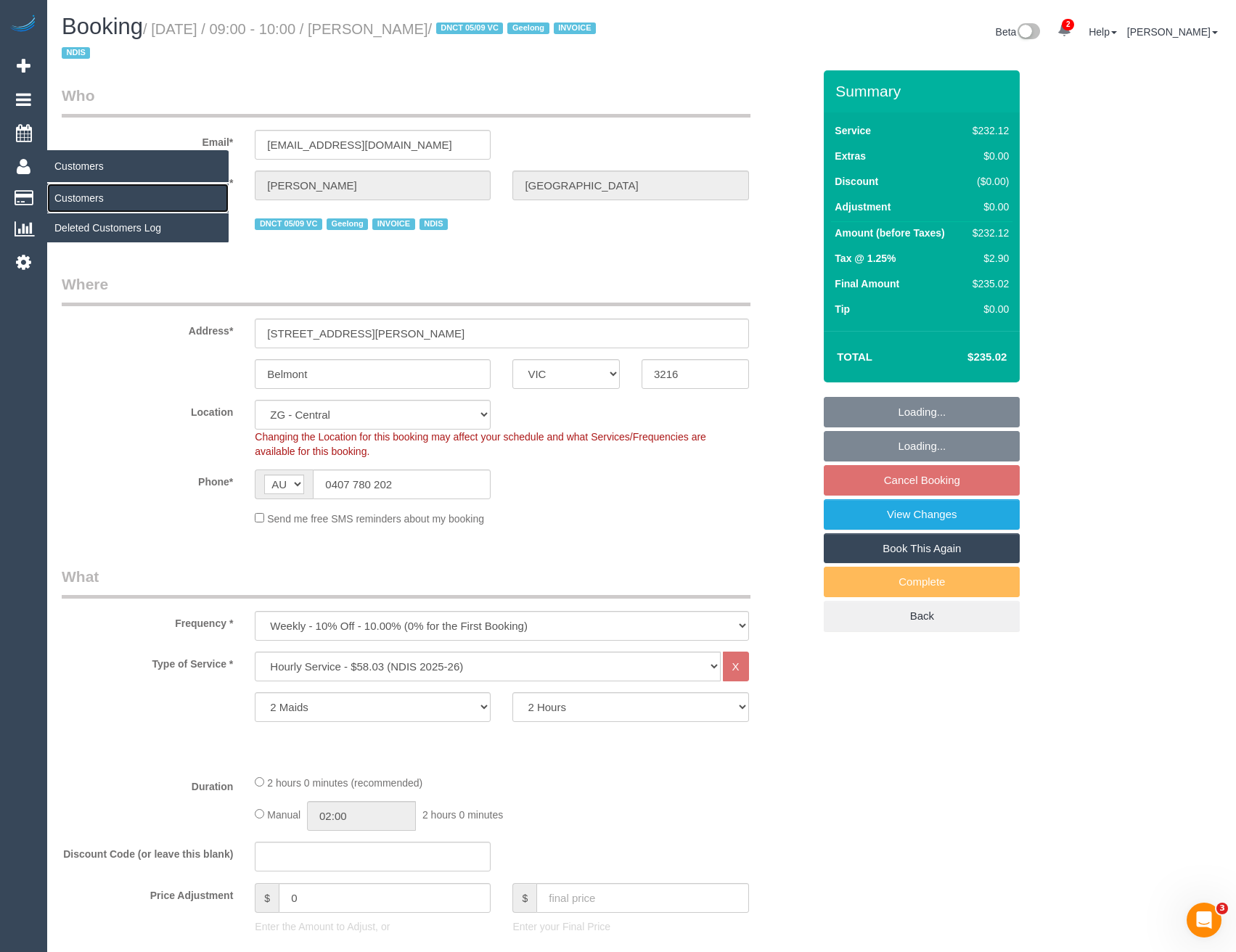
select select "object:689"
click at [98, 194] on link "Customers" at bounding box center [138, 198] width 182 height 29
select select "number:27"
select select "number:14"
select select "number:19"
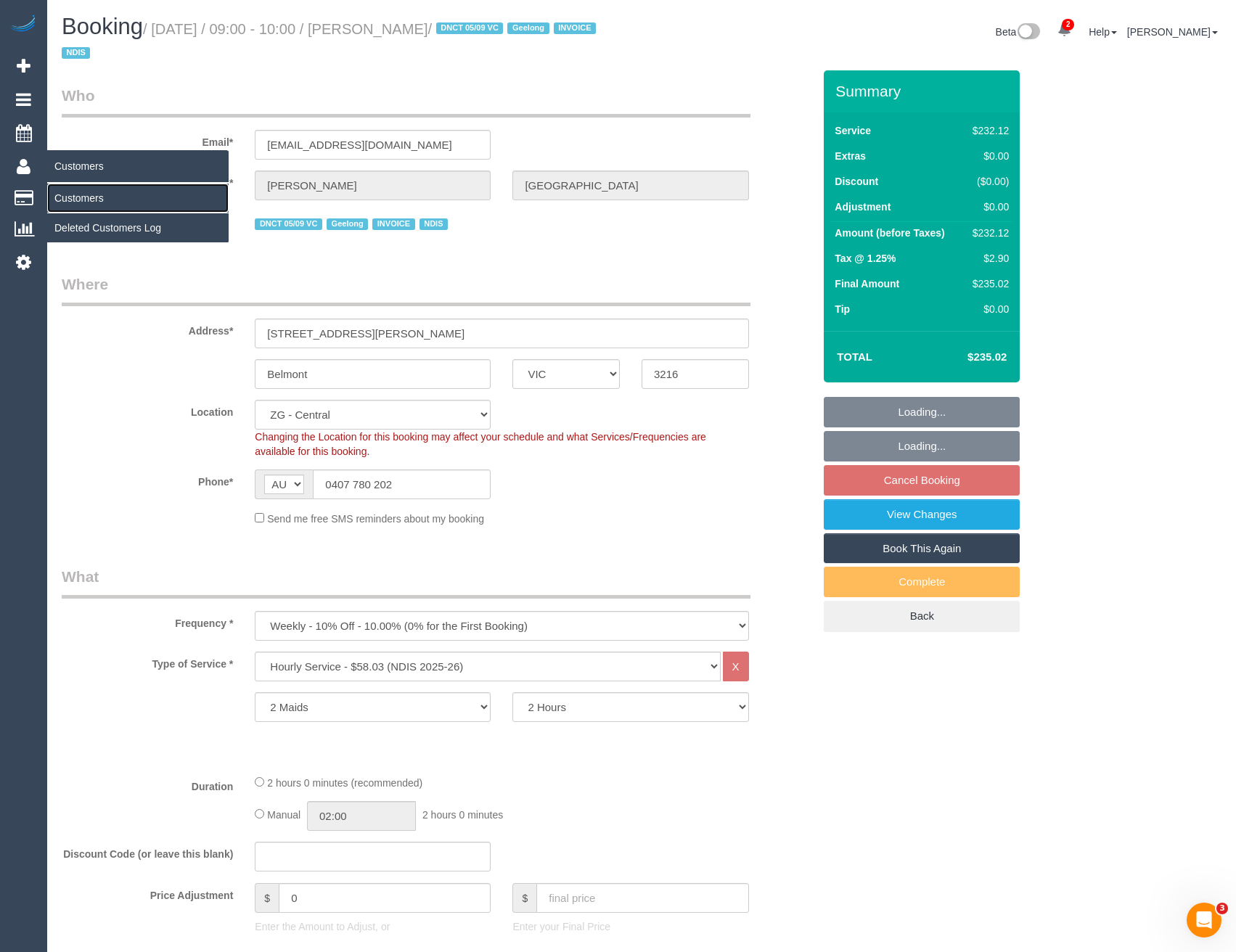
select select "number:25"
select select "number:35"
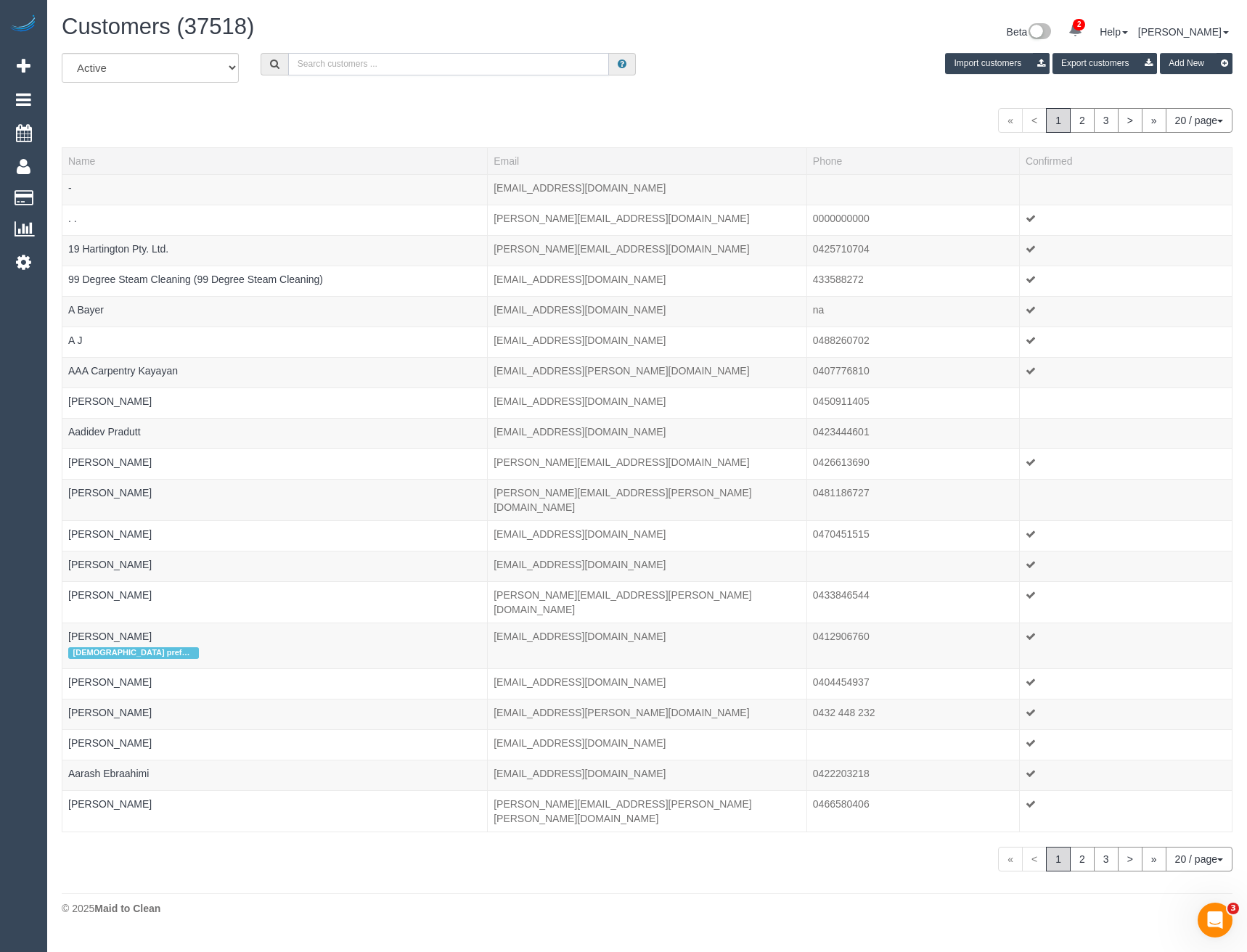
click at [372, 57] on input "text" at bounding box center [449, 64] width 322 height 23
paste input "[PERSON_NAME][EMAIL_ADDRESS][PERSON_NAME][DOMAIN_NAME]"
click at [406, 62] on input "[PERSON_NAME][EMAIL_ADDRESS][PERSON_NAME][DOMAIN_NAME]" at bounding box center [449, 64] width 322 height 23
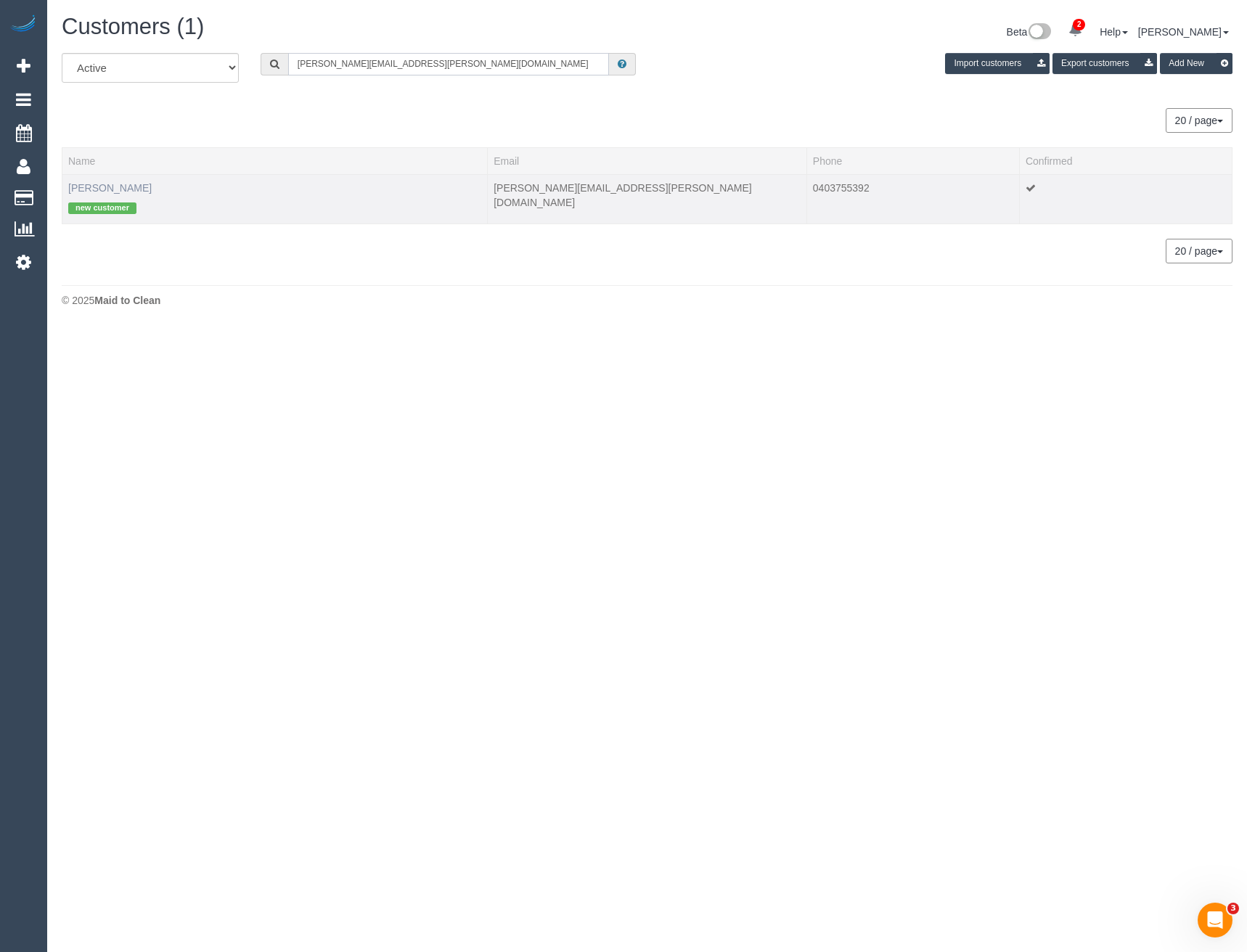
type input "[PERSON_NAME][EMAIL_ADDRESS][PERSON_NAME][DOMAIN_NAME]"
click at [105, 186] on link "[PERSON_NAME]" at bounding box center [110, 188] width 84 height 11
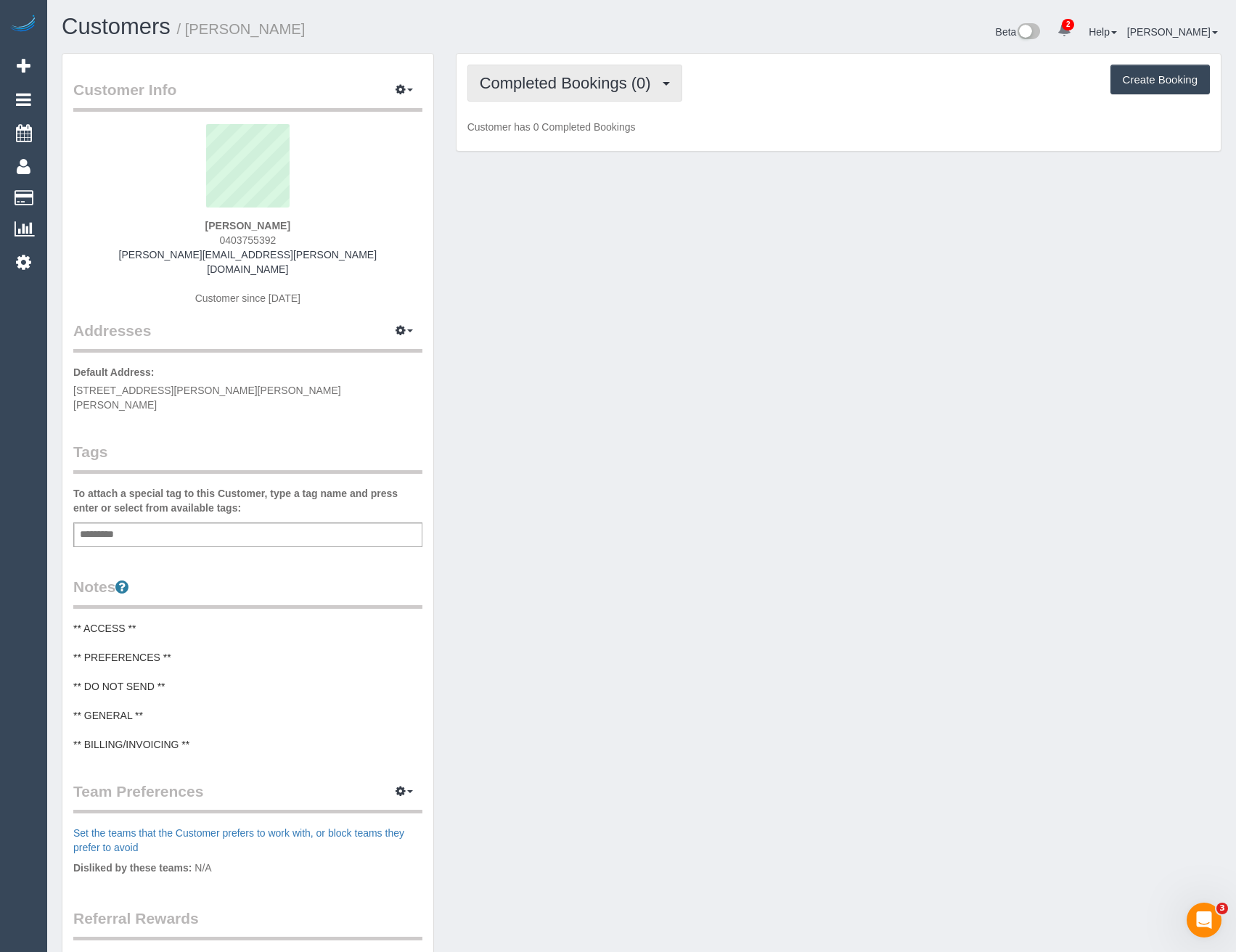
click at [519, 100] on button "Completed Bookings (0)" at bounding box center [574, 83] width 215 height 37
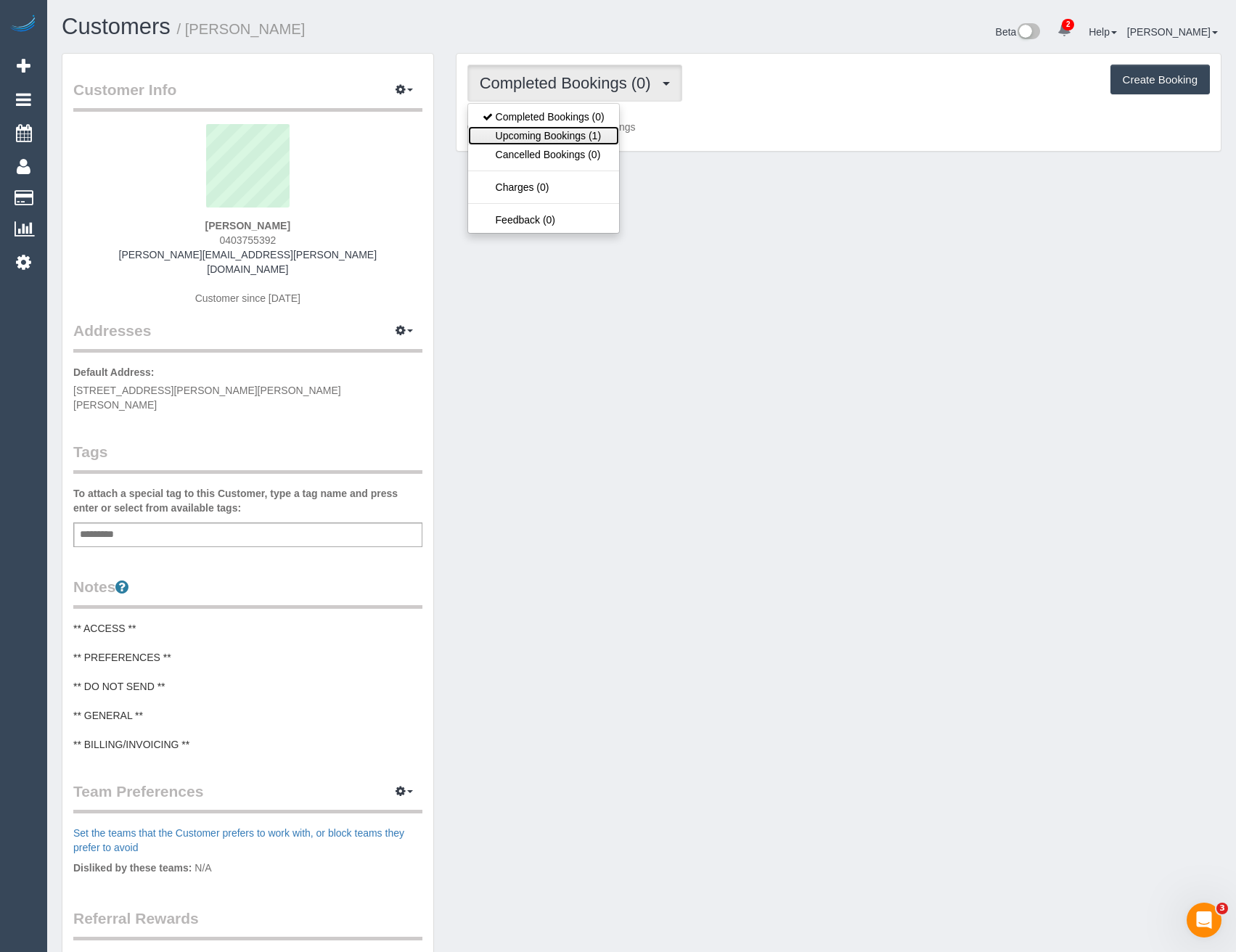
click at [544, 134] on link "Upcoming Bookings (1)" at bounding box center [544, 135] width 151 height 18
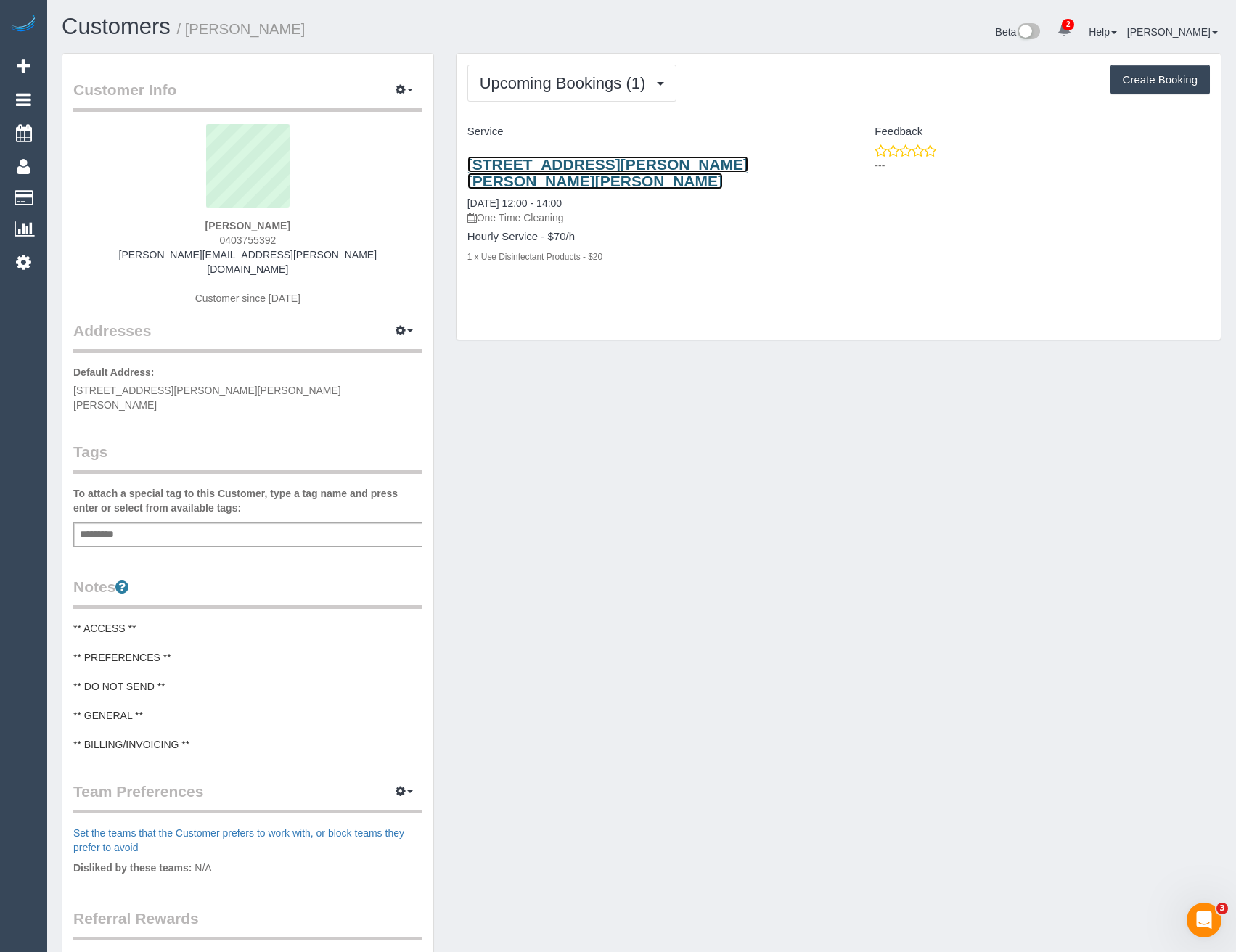
click at [696, 167] on link "[STREET_ADDRESS][PERSON_NAME][PERSON_NAME][PERSON_NAME]" at bounding box center [607, 173] width 281 height 34
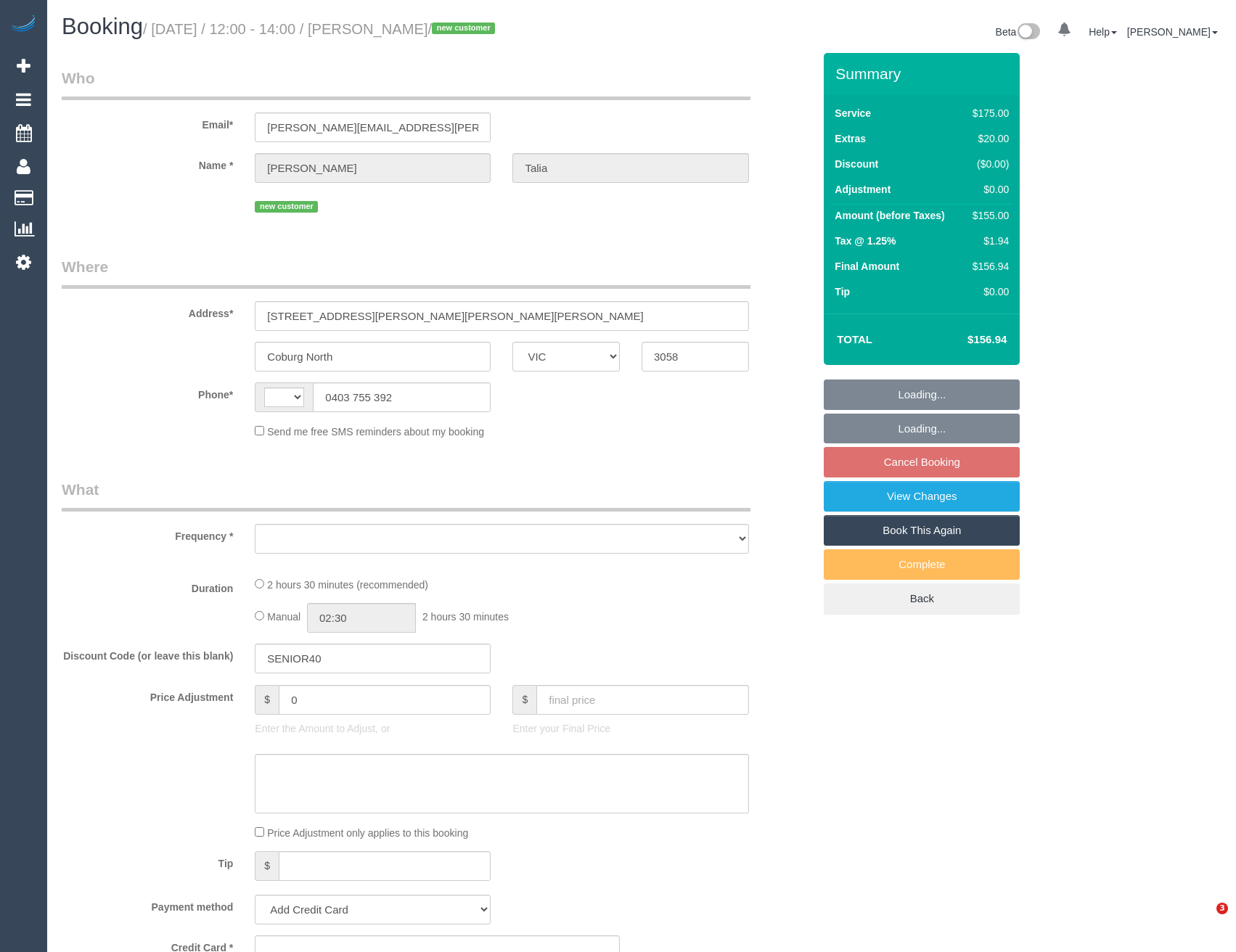
select select "VIC"
select select "string:AU"
select select "object:549"
select select "string:stripe-pm_1S3uWQ2GScqysDRVWIS3n90F"
select select "150"
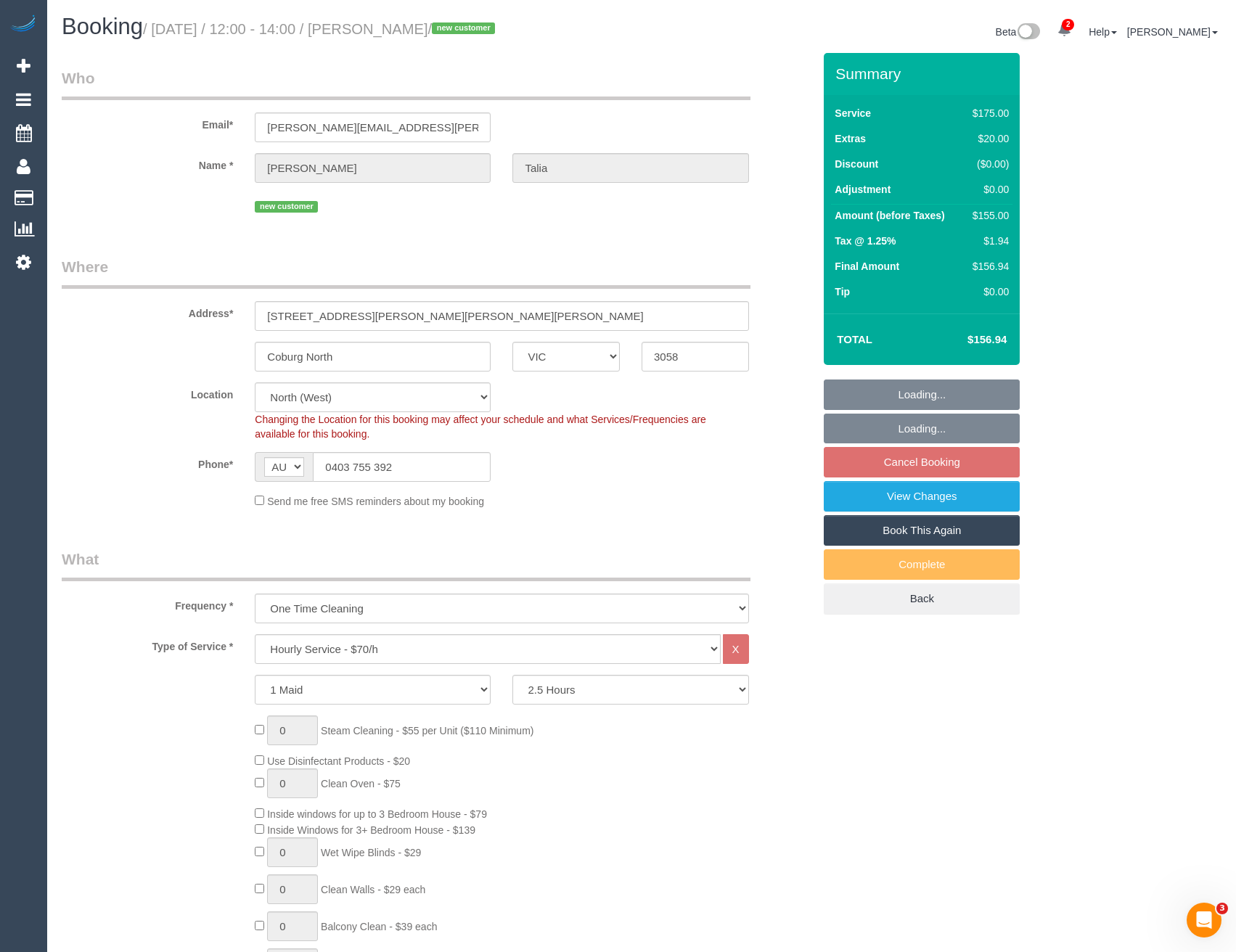
select select "object:866"
select select "spot4"
select select "number:27"
select select "number:14"
select select "number:19"
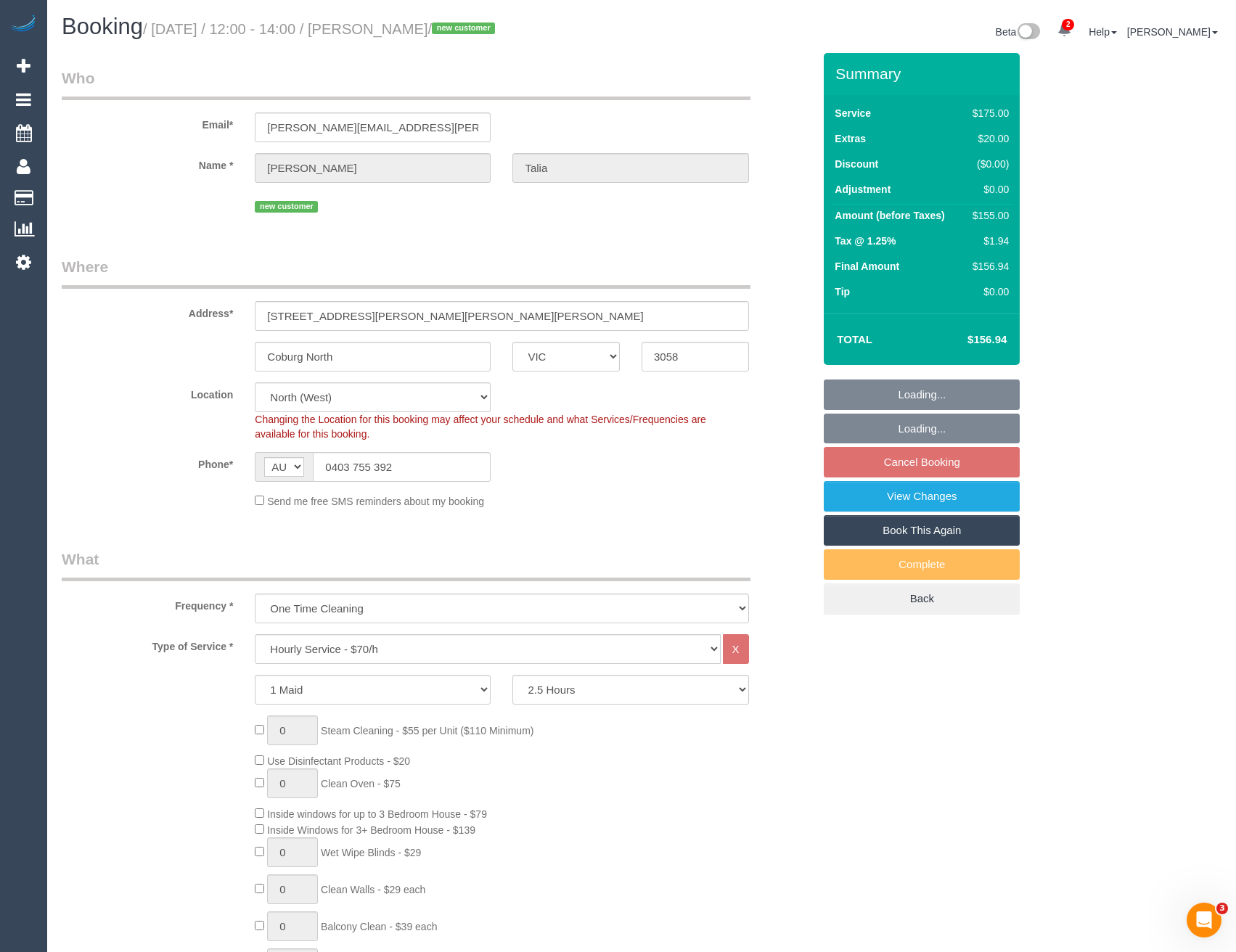
select select "number:25"
select select "number:12"
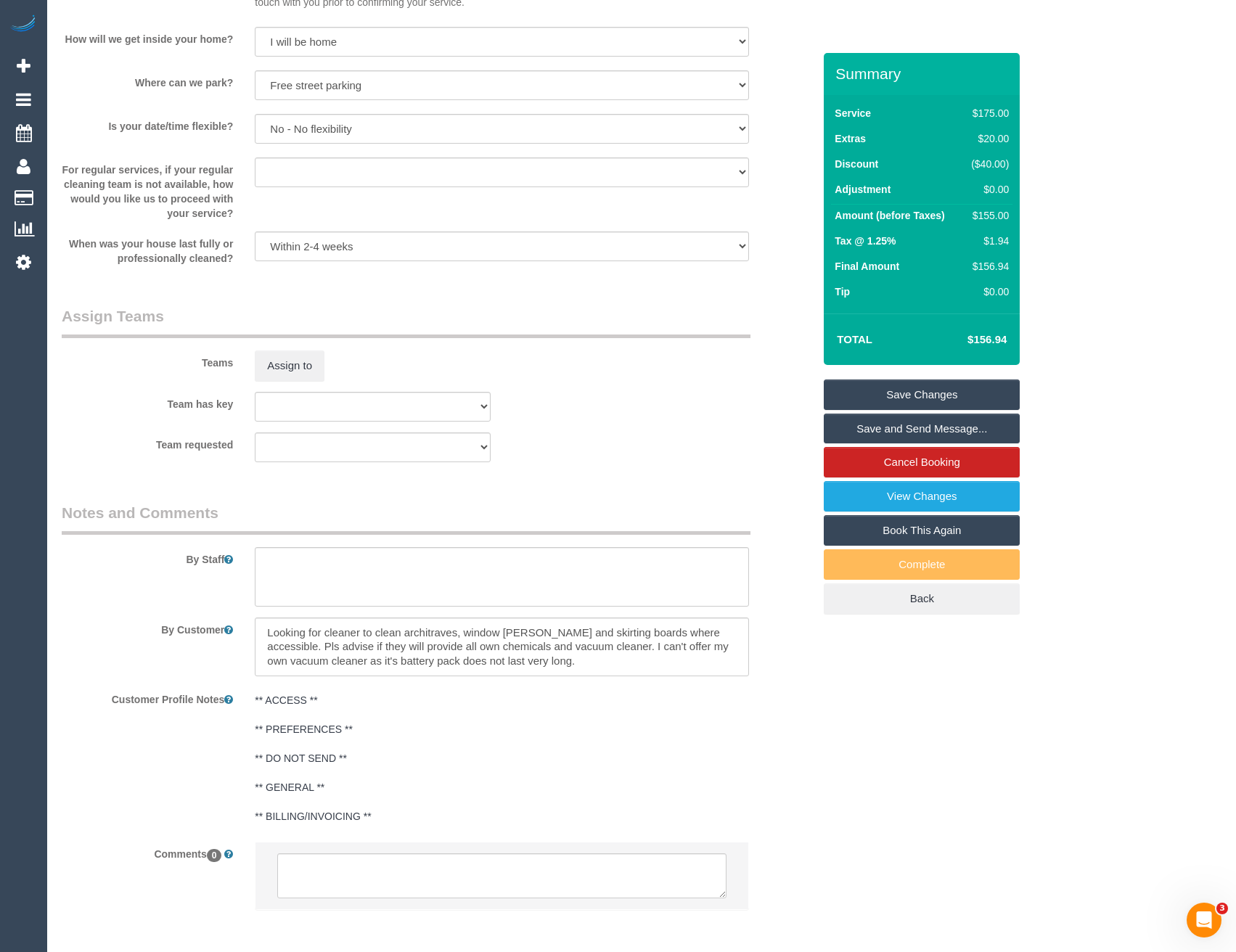
scroll to position [1939, 0]
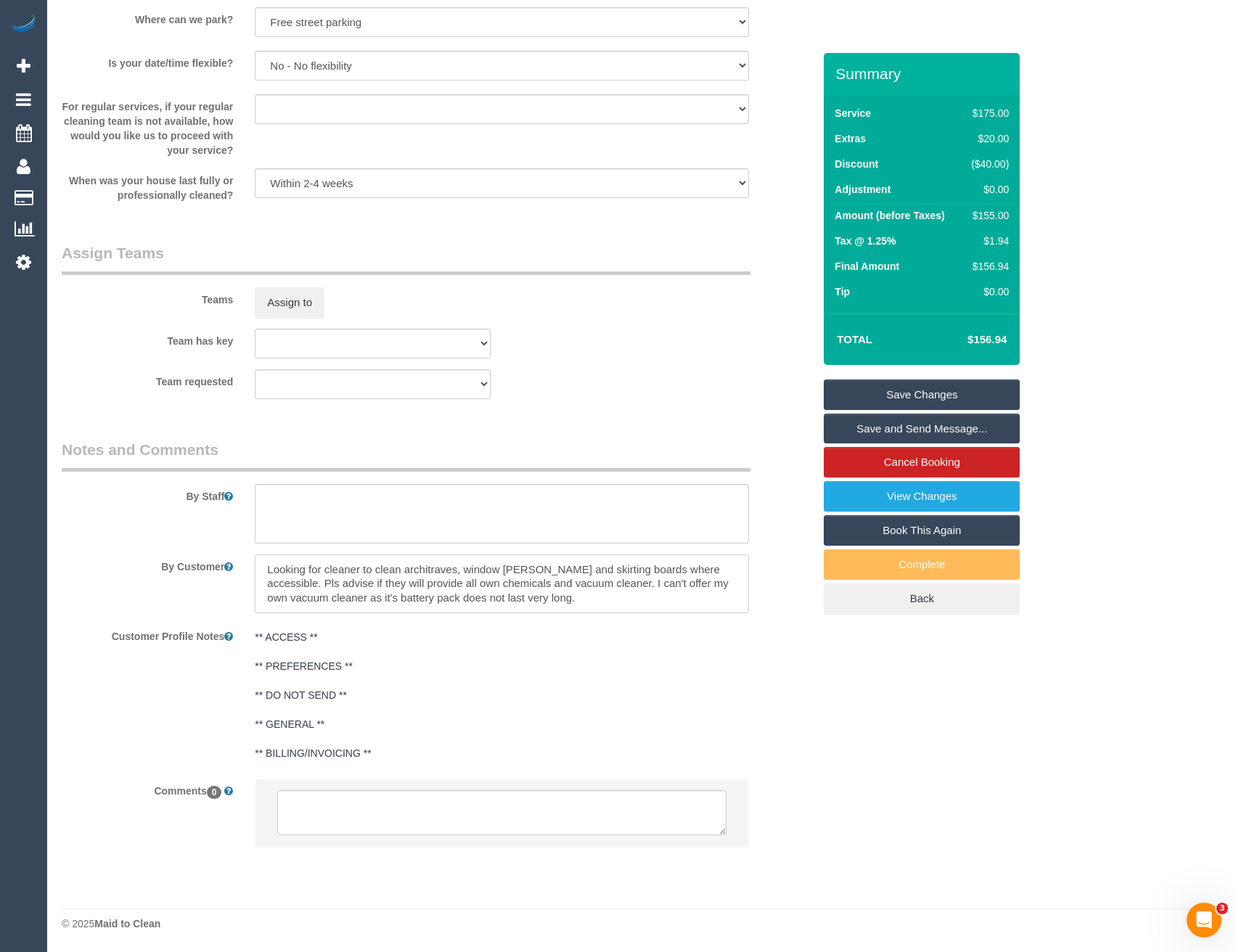
drag, startPoint x: 369, startPoint y: 593, endPoint x: 614, endPoint y: 631, distance: 247.9
click at [369, 593] on textarea at bounding box center [502, 585] width 494 height 60
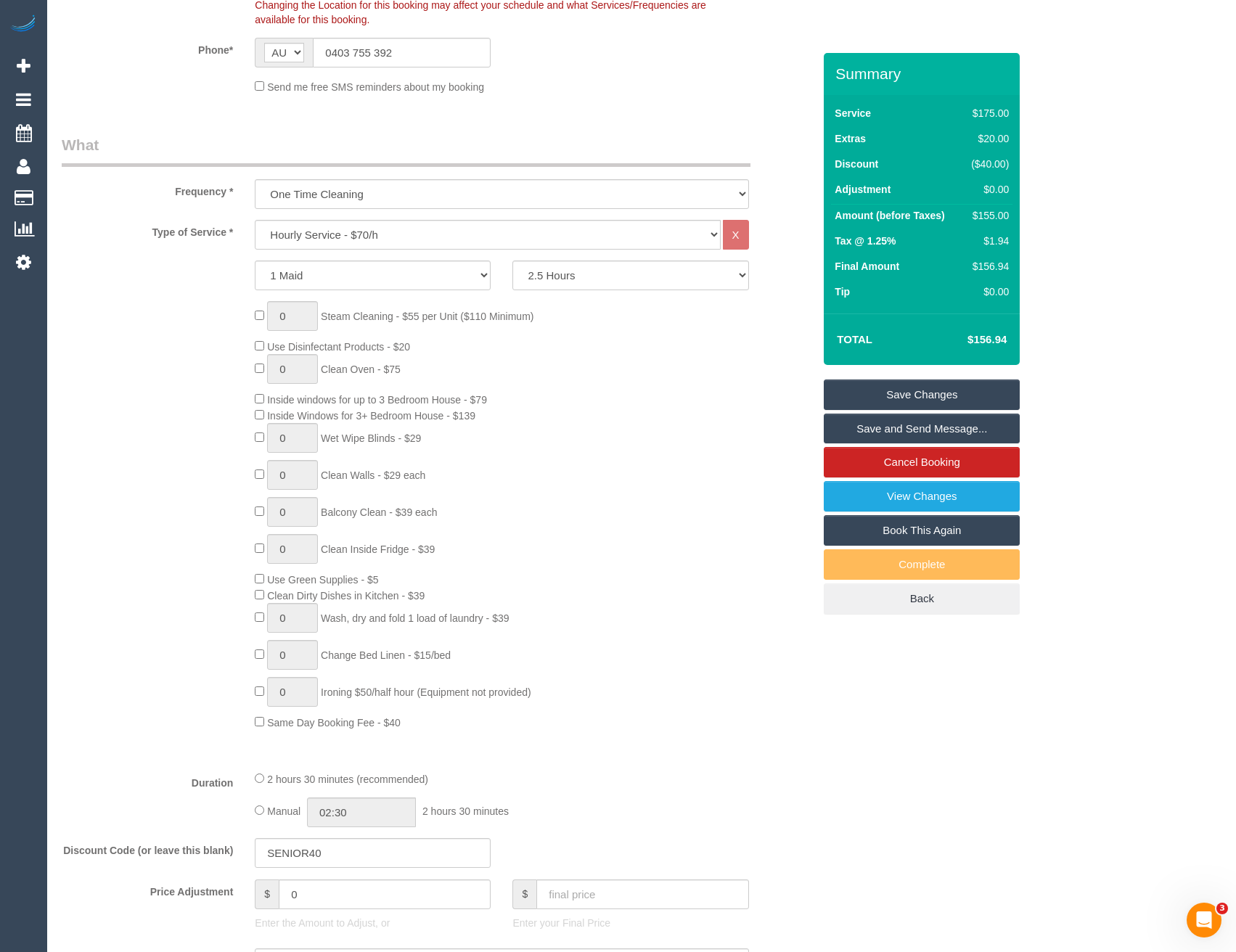
scroll to position [0, 0]
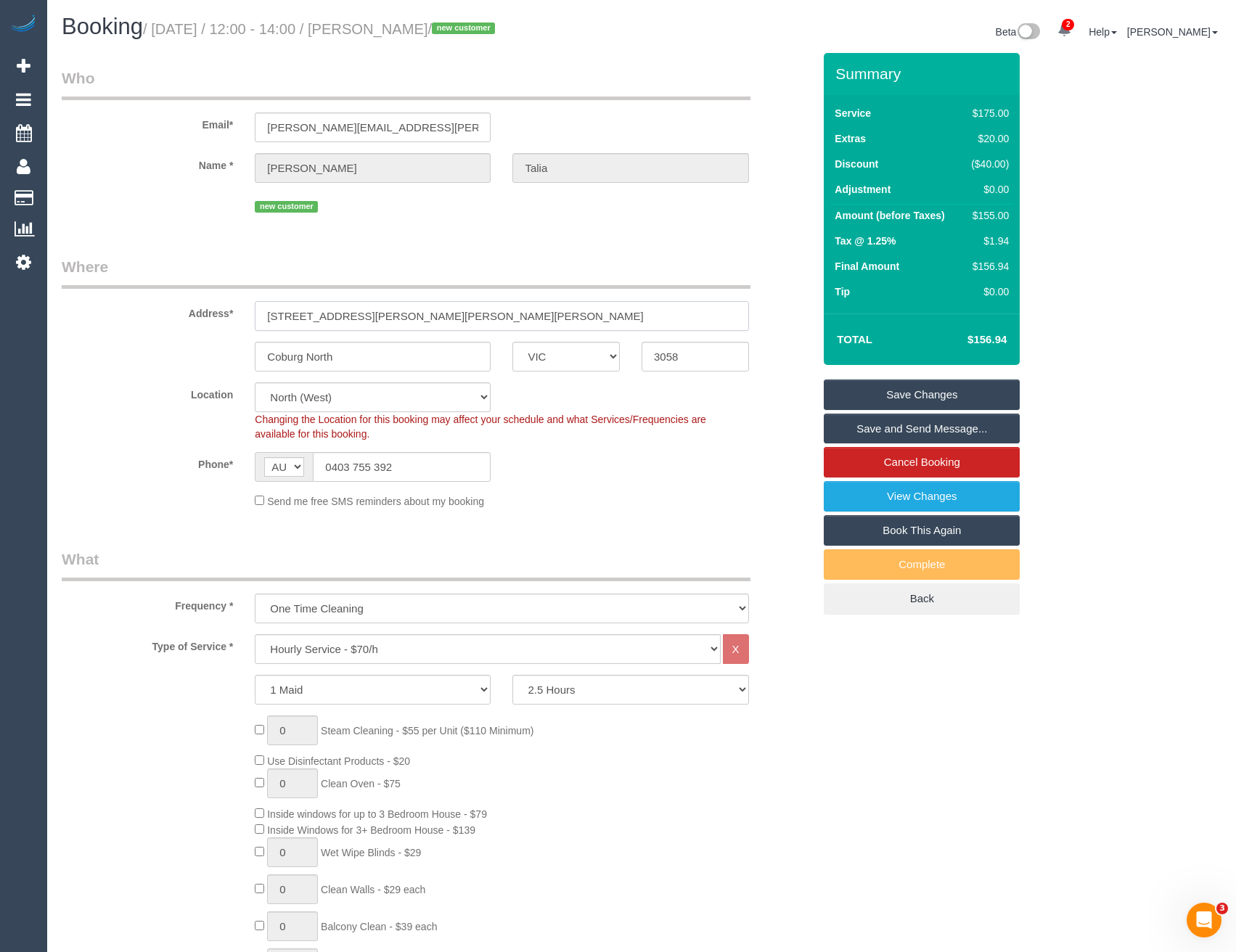
drag, startPoint x: 651, startPoint y: 316, endPoint x: 510, endPoint y: 313, distance: 141.0
click at [505, 312] on input "3 Headley Street, COBURG NORTH VIC 305, 3 Headley St, 3 Headley St" at bounding box center [502, 316] width 494 height 30
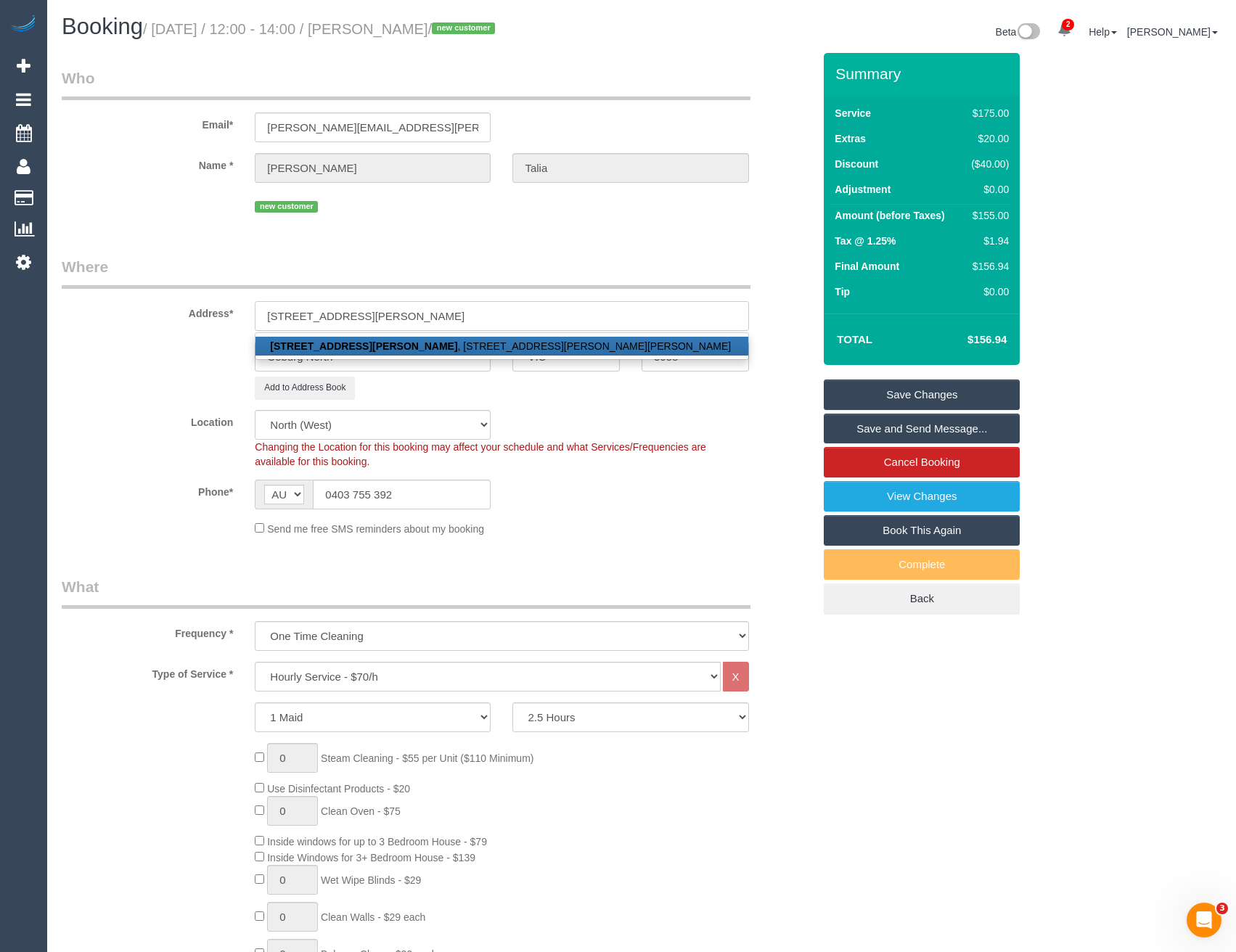
type input "3 Headley Street, COBURG NORTH VIC 305"
click at [540, 269] on legend "Where" at bounding box center [406, 273] width 689 height 33
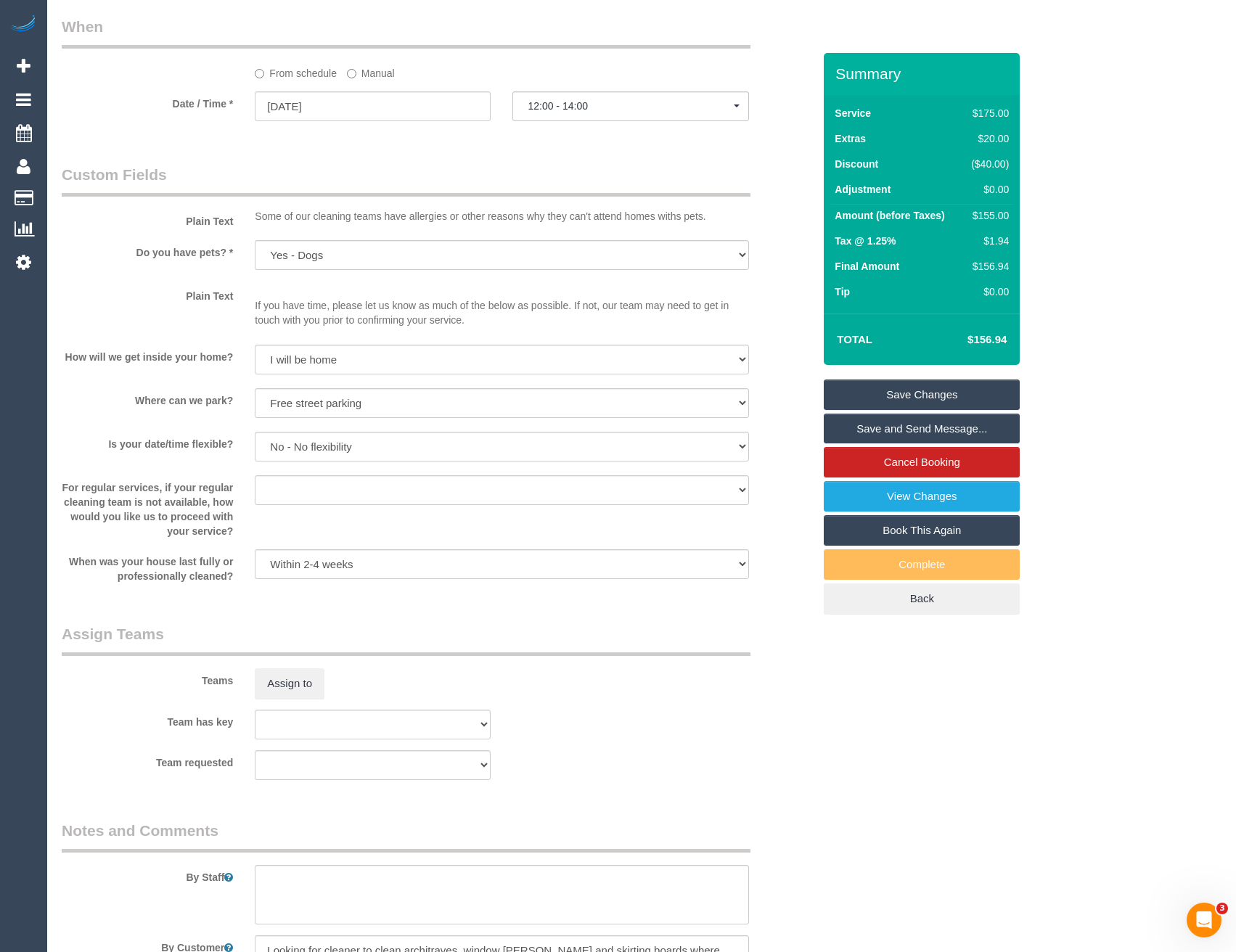
scroll to position [1887, 0]
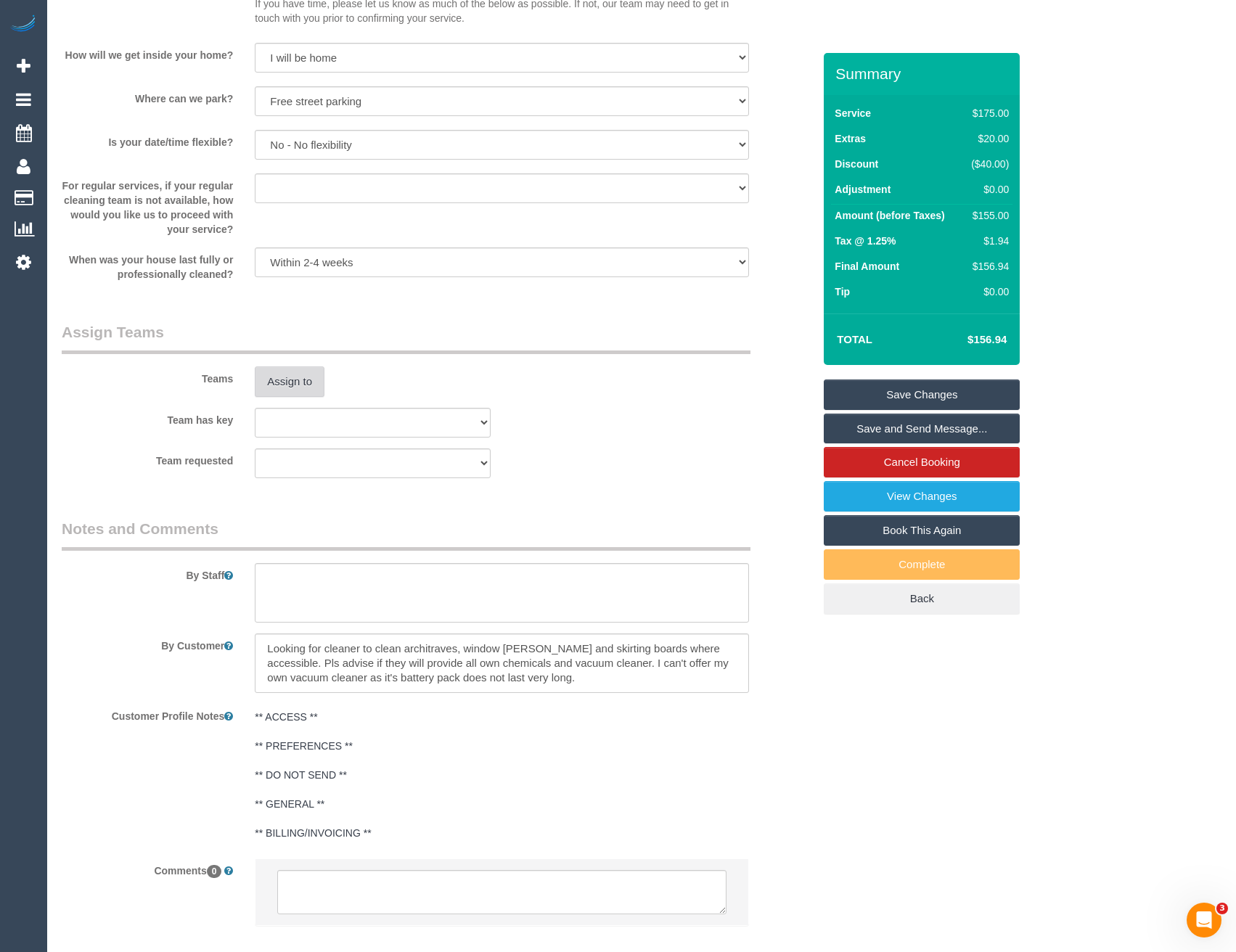
click at [289, 382] on button "Assign to" at bounding box center [289, 382] width 70 height 31
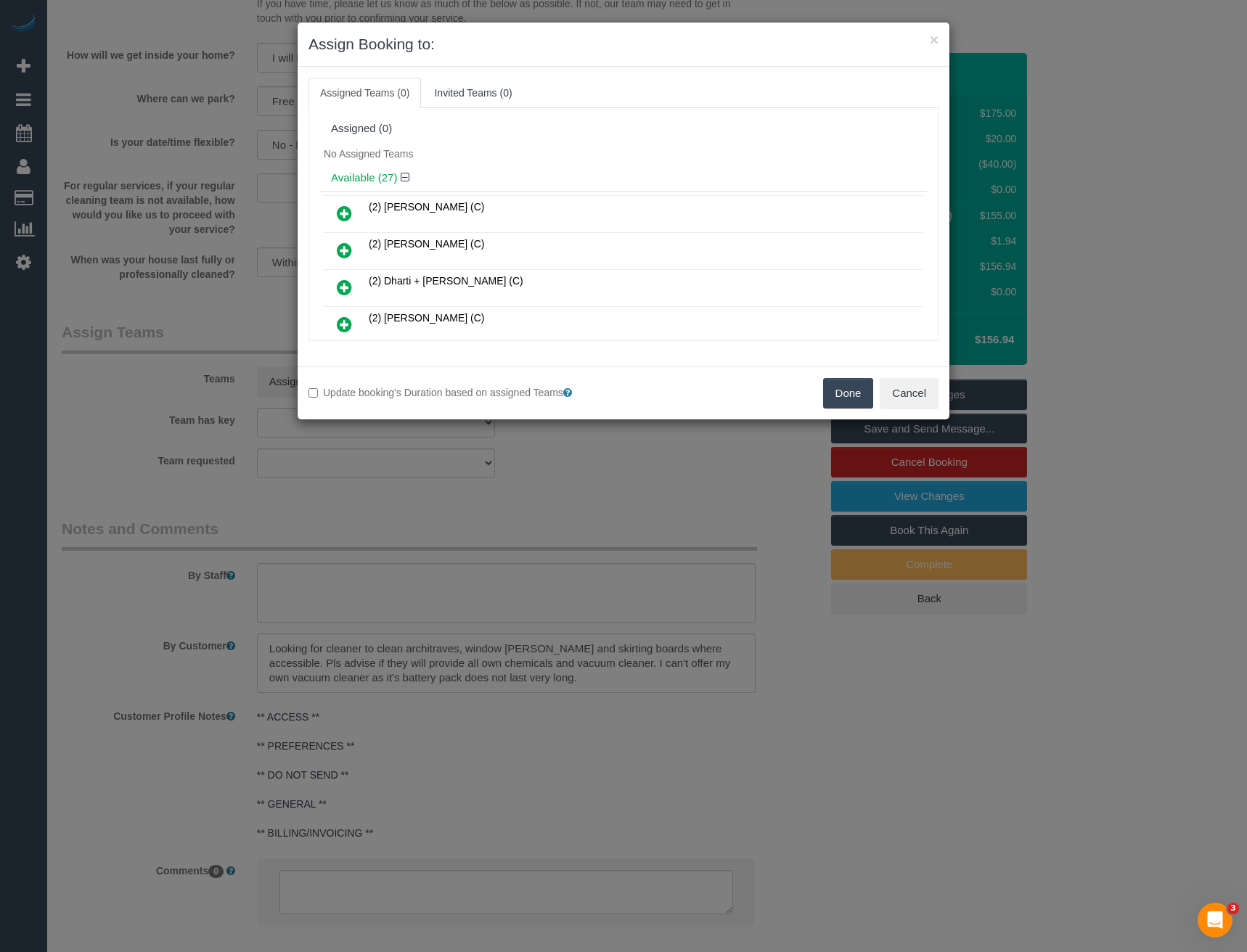
click at [339, 245] on icon at bounding box center [344, 251] width 15 height 18
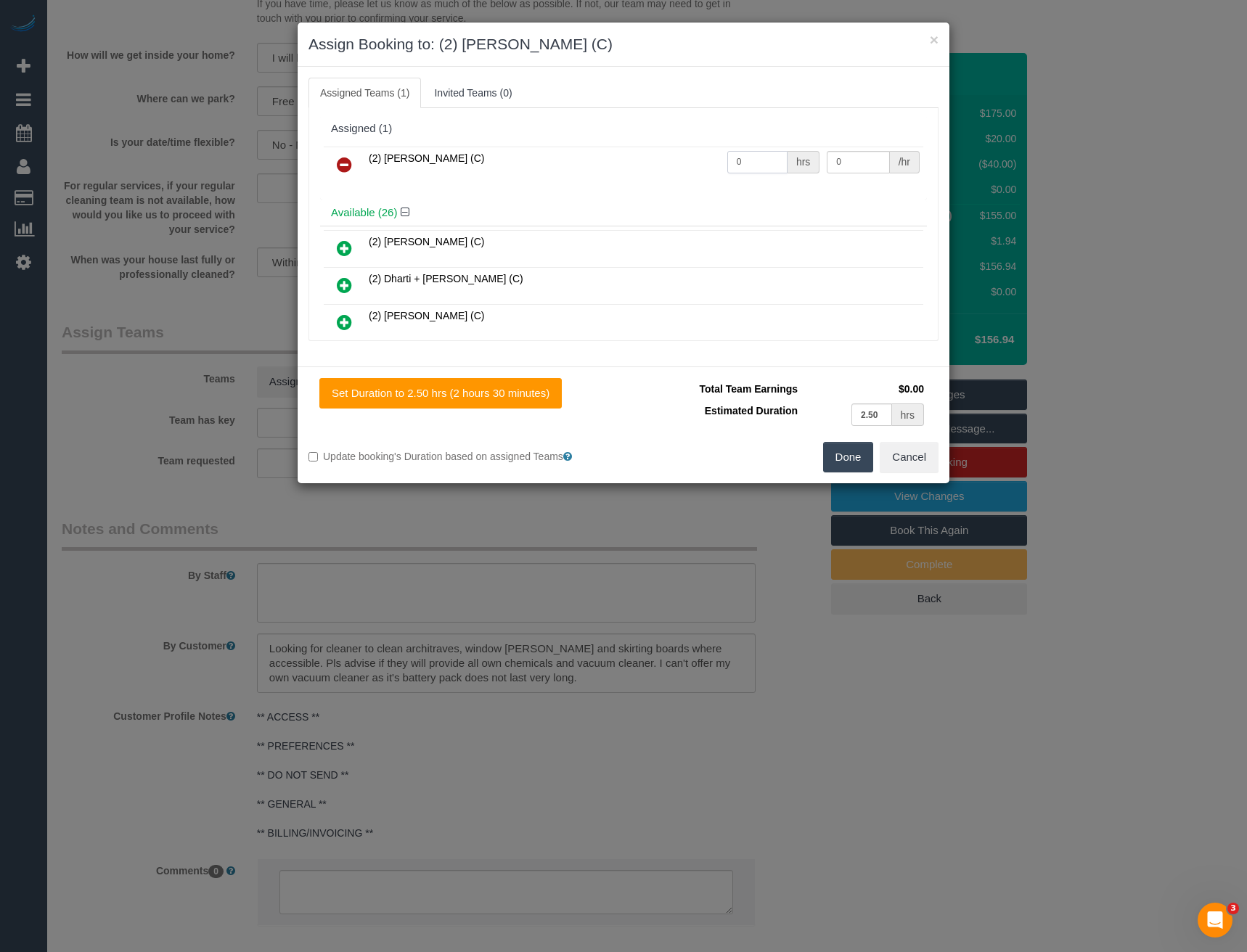
drag, startPoint x: 749, startPoint y: 158, endPoint x: 596, endPoint y: 148, distance: 153.3
click at [655, 163] on tr "(2) Axel Richerand (C) 0 hrs 0 /hr" at bounding box center [624, 165] width 600 height 37
type input "2.5"
type input "3"
type input "45.5"
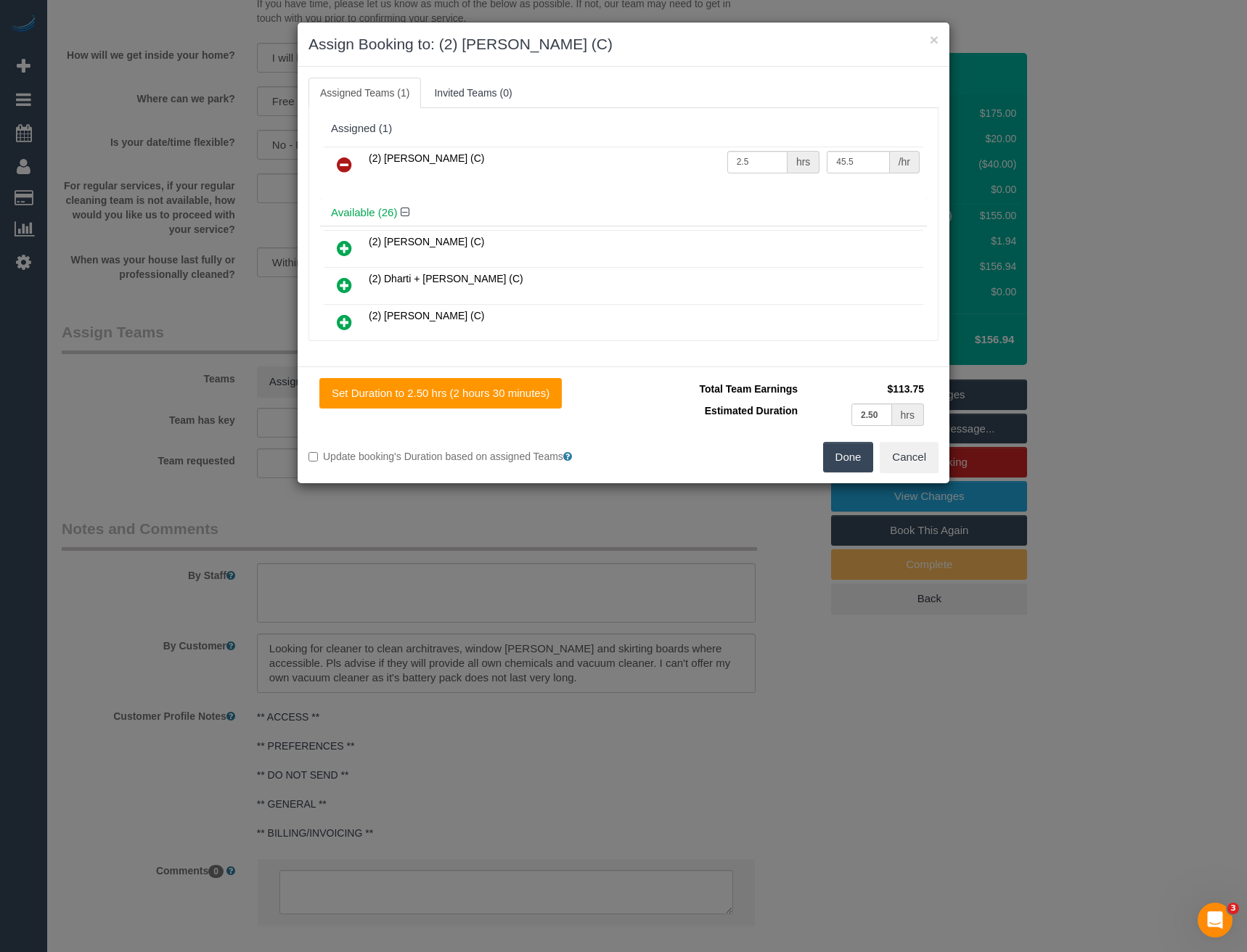
click at [851, 466] on button "Done" at bounding box center [848, 458] width 51 height 31
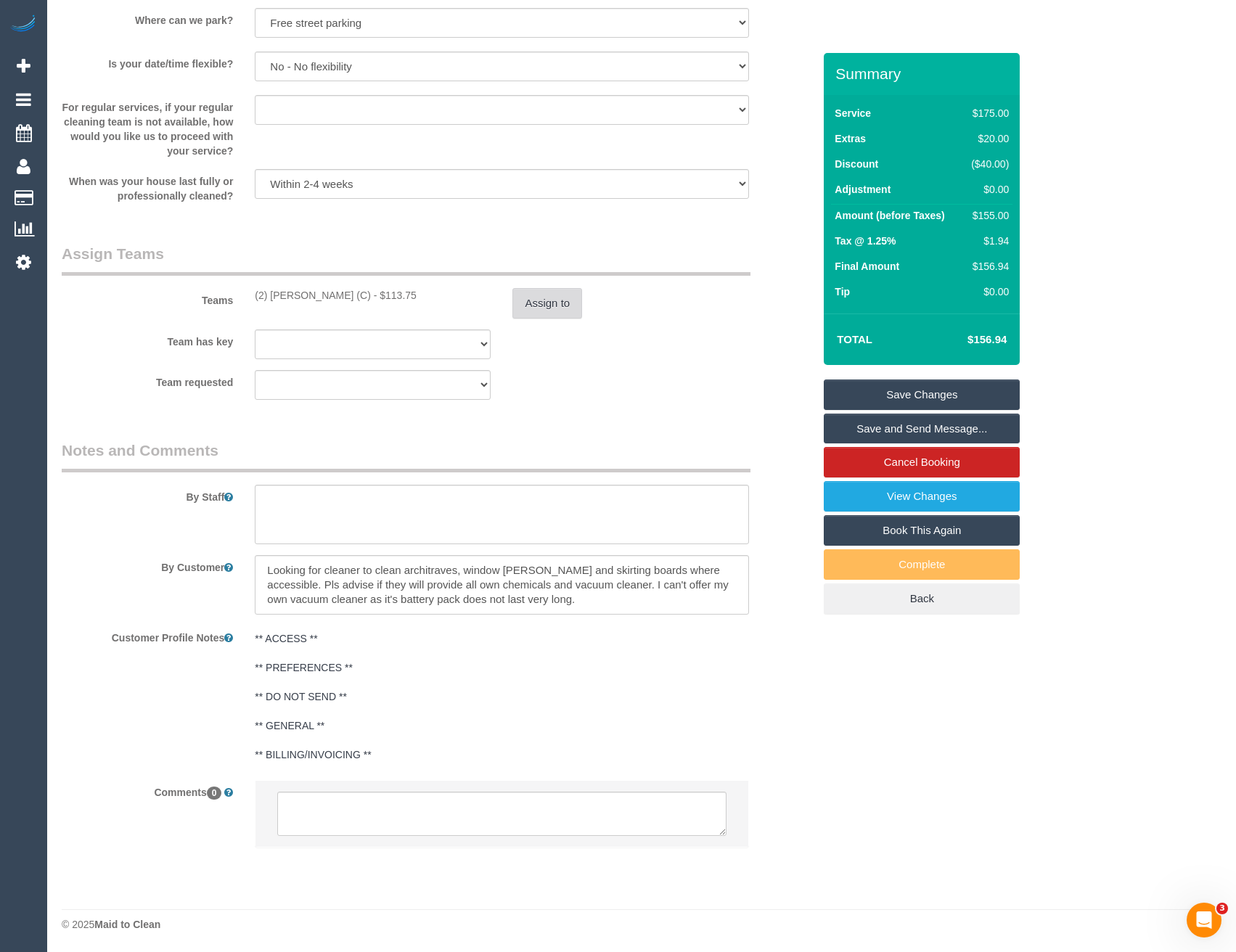
scroll to position [1966, 0]
click at [376, 820] on textarea at bounding box center [502, 814] width 449 height 45
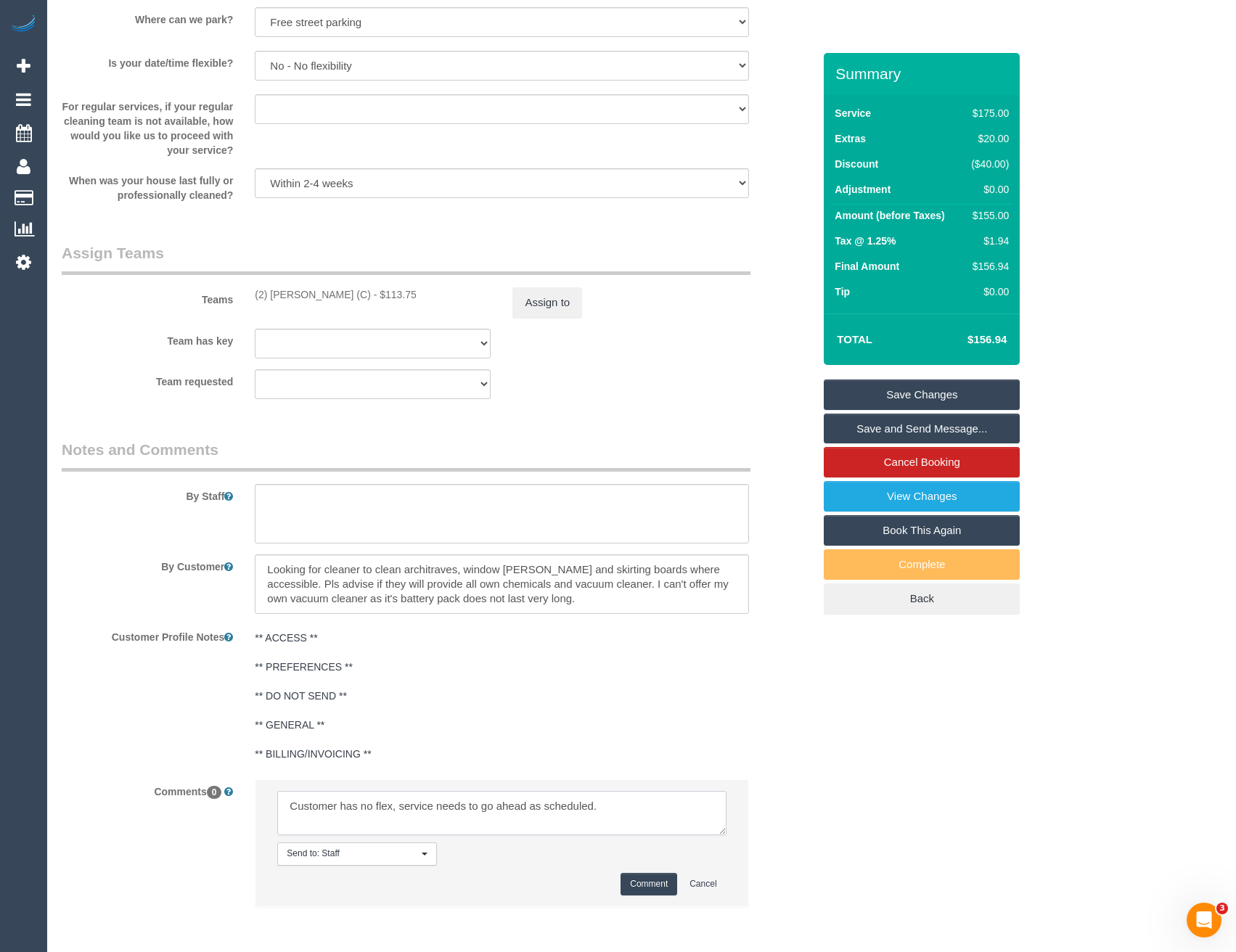
type textarea "Customer has no flex, service needs to go ahead as scheduled."
click at [653, 882] on button "Comment" at bounding box center [649, 884] width 56 height 23
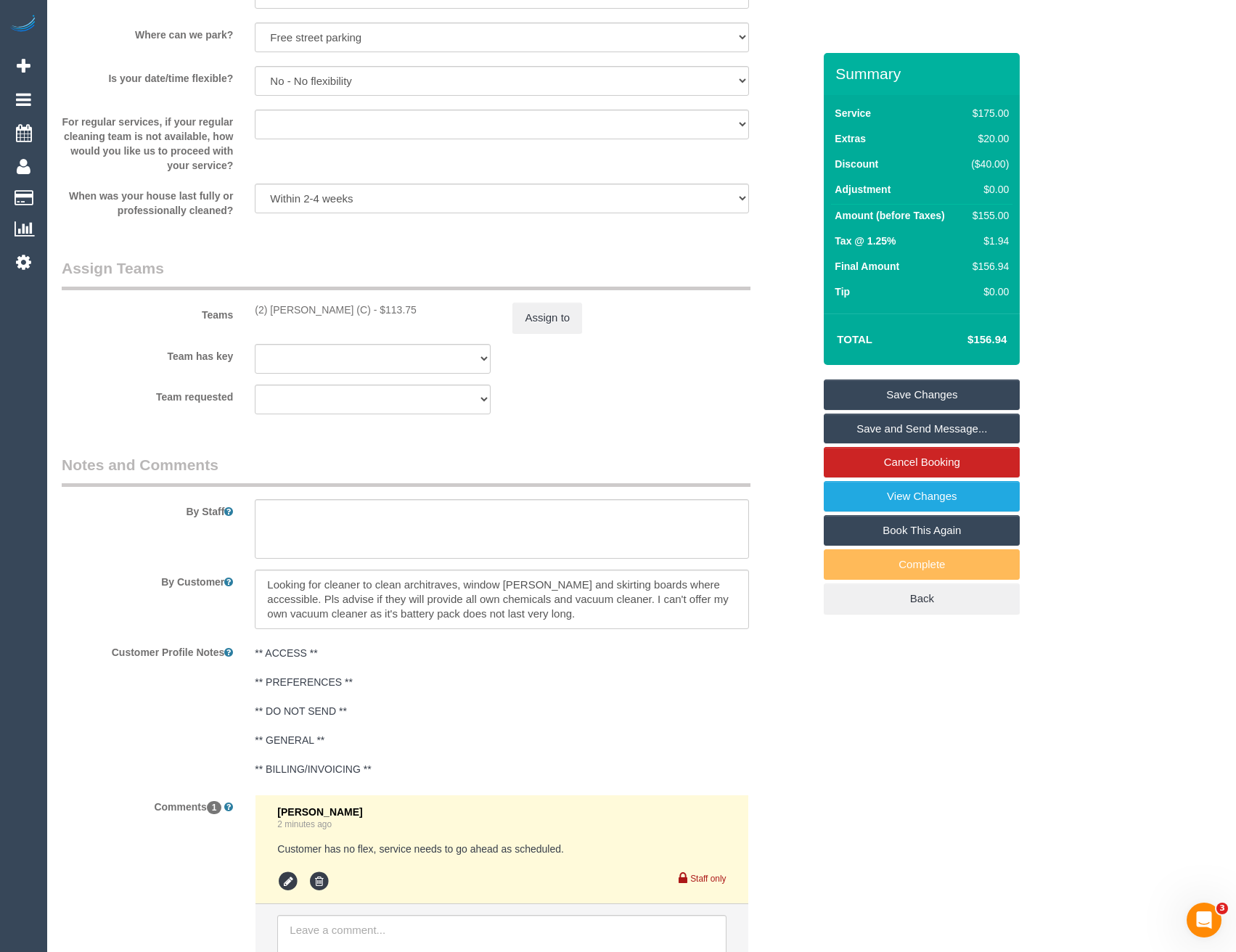
scroll to position [2076, 0]
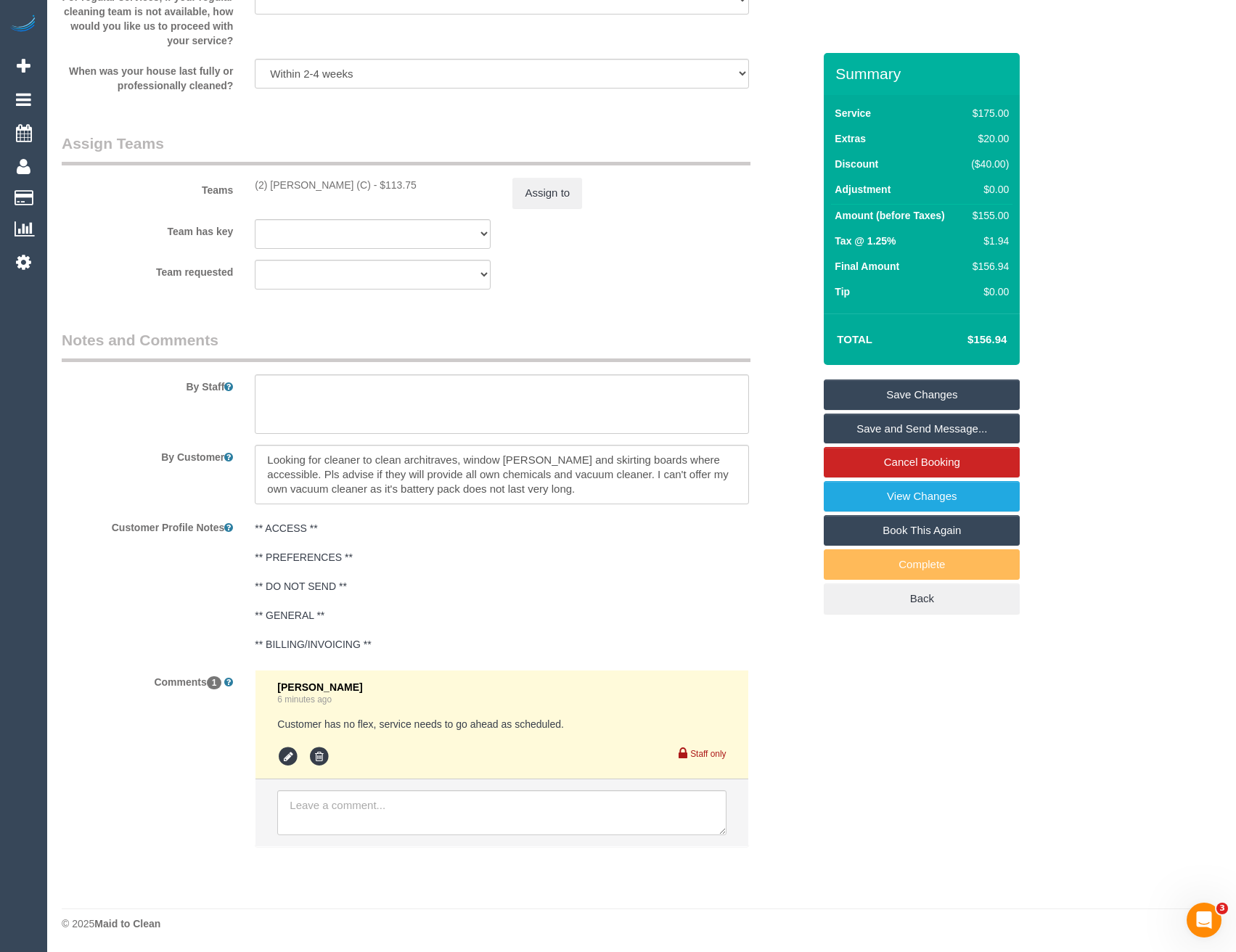
click at [884, 425] on link "Save and Send Message..." at bounding box center [922, 429] width 196 height 31
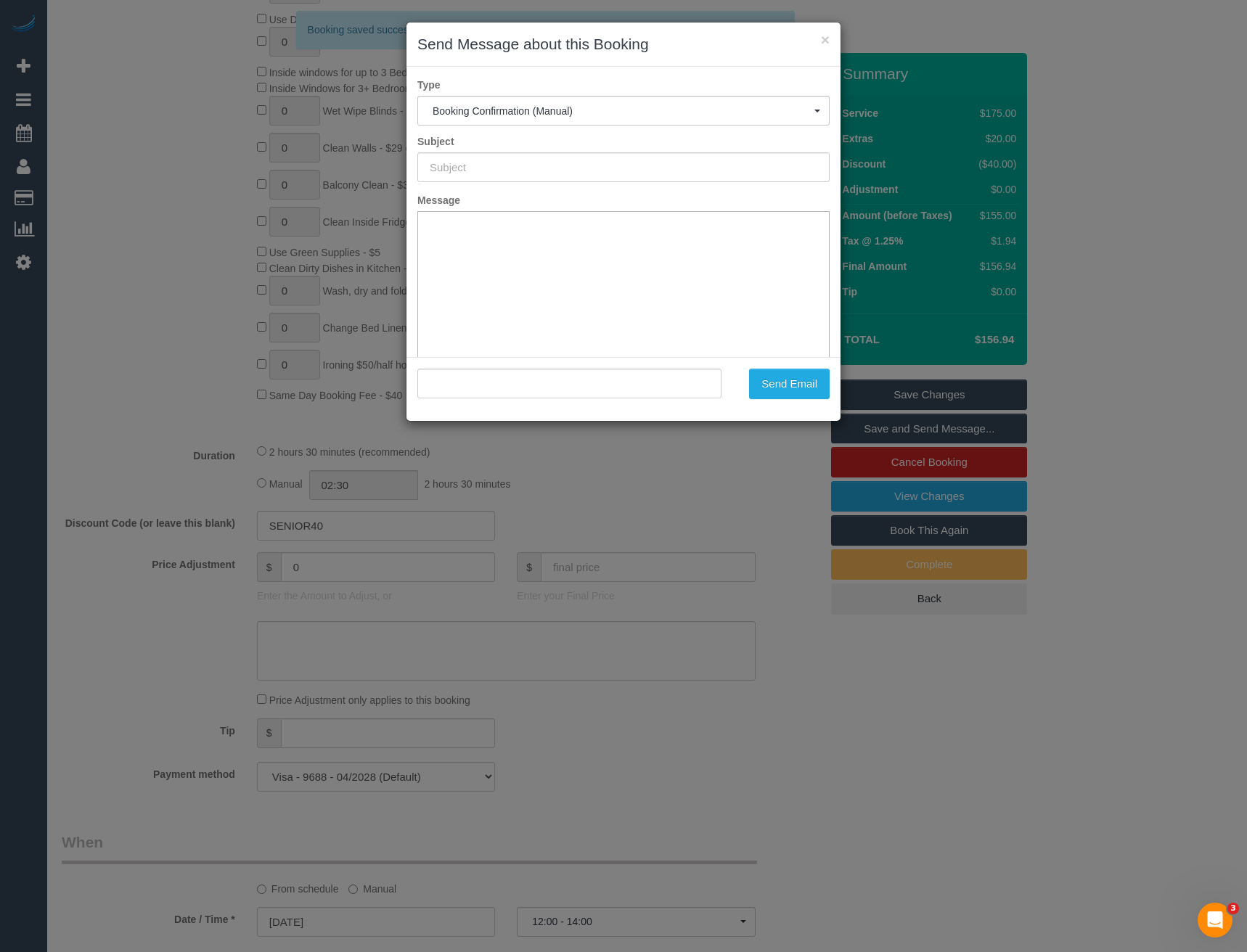
scroll to position [0, 0]
type input "Booking Confirmed"
type input ""Shane Talia" <shane.talia@gmail.com>"
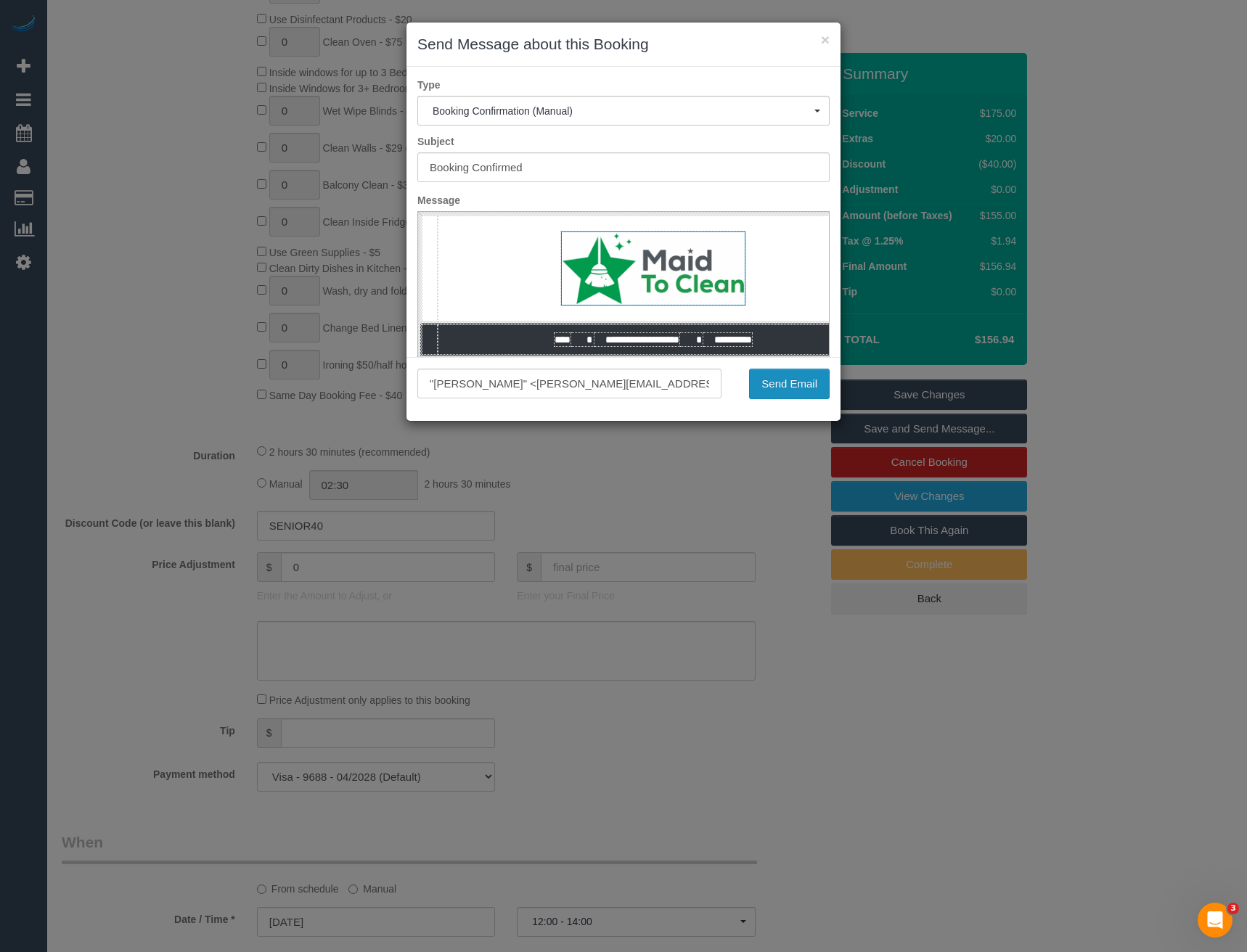
drag, startPoint x: 798, startPoint y: 380, endPoint x: 794, endPoint y: 370, distance: 10.8
click at [798, 380] on button "Send Email" at bounding box center [790, 384] width 80 height 31
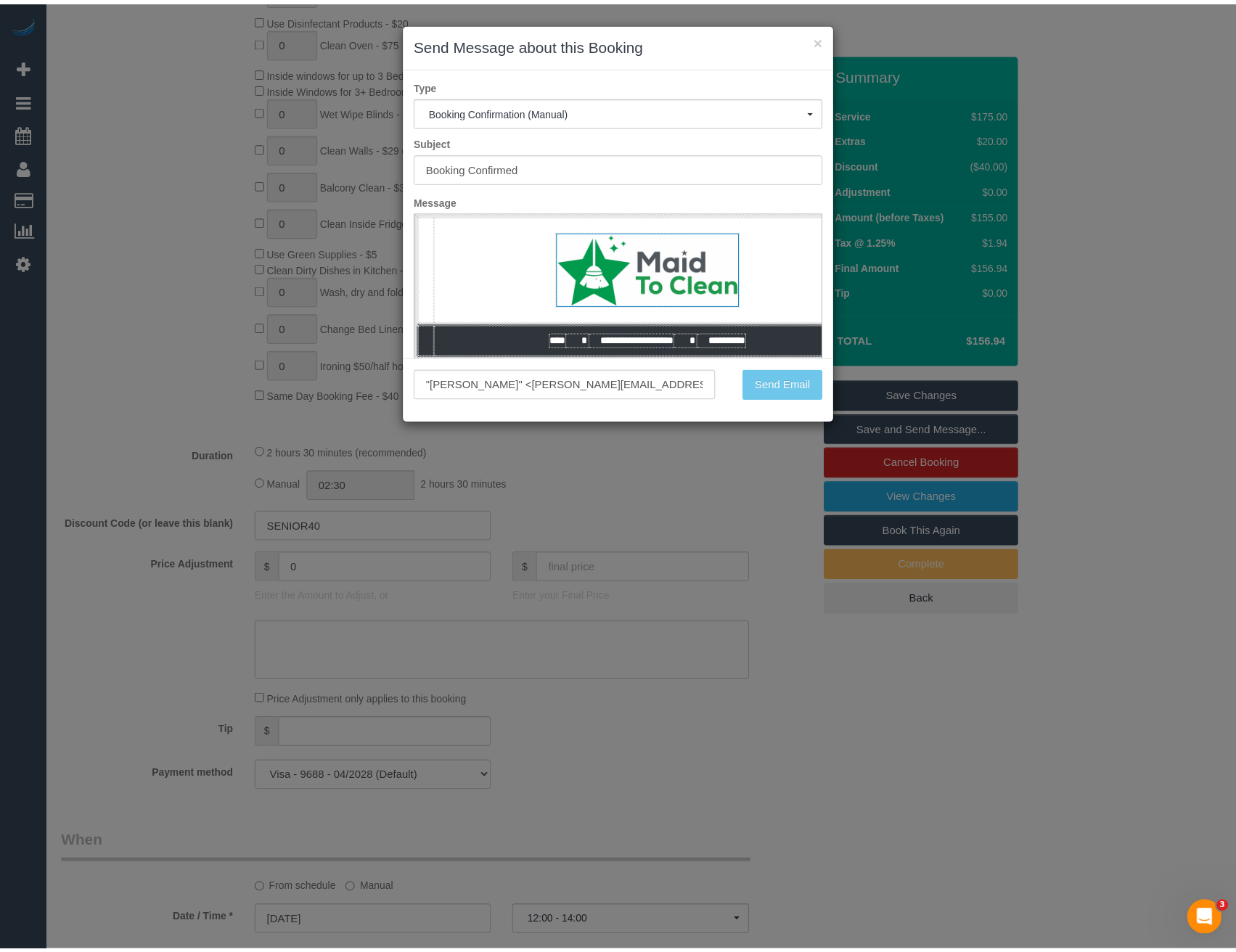
scroll to position [822, 0]
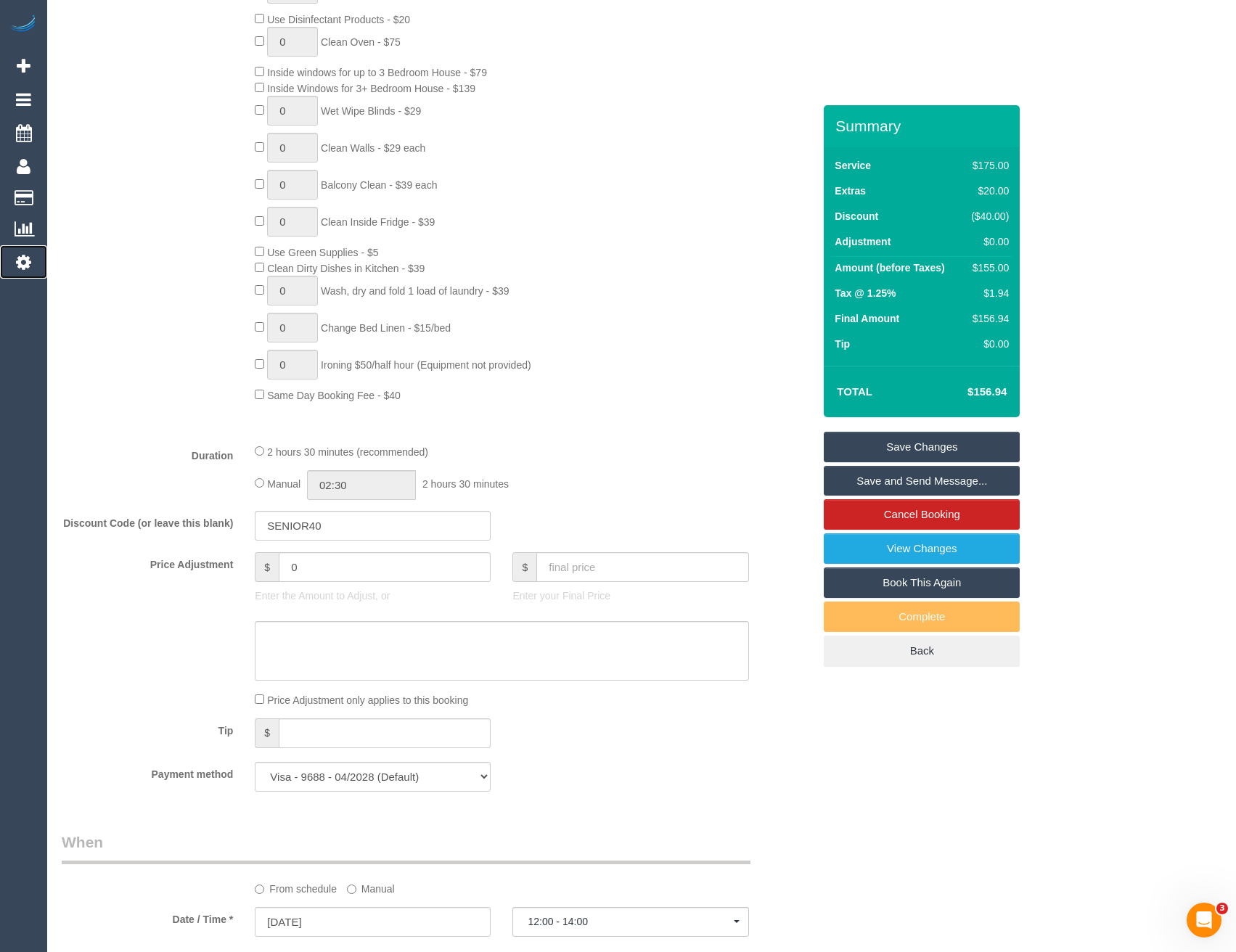
click at [22, 264] on icon at bounding box center [23, 262] width 15 height 18
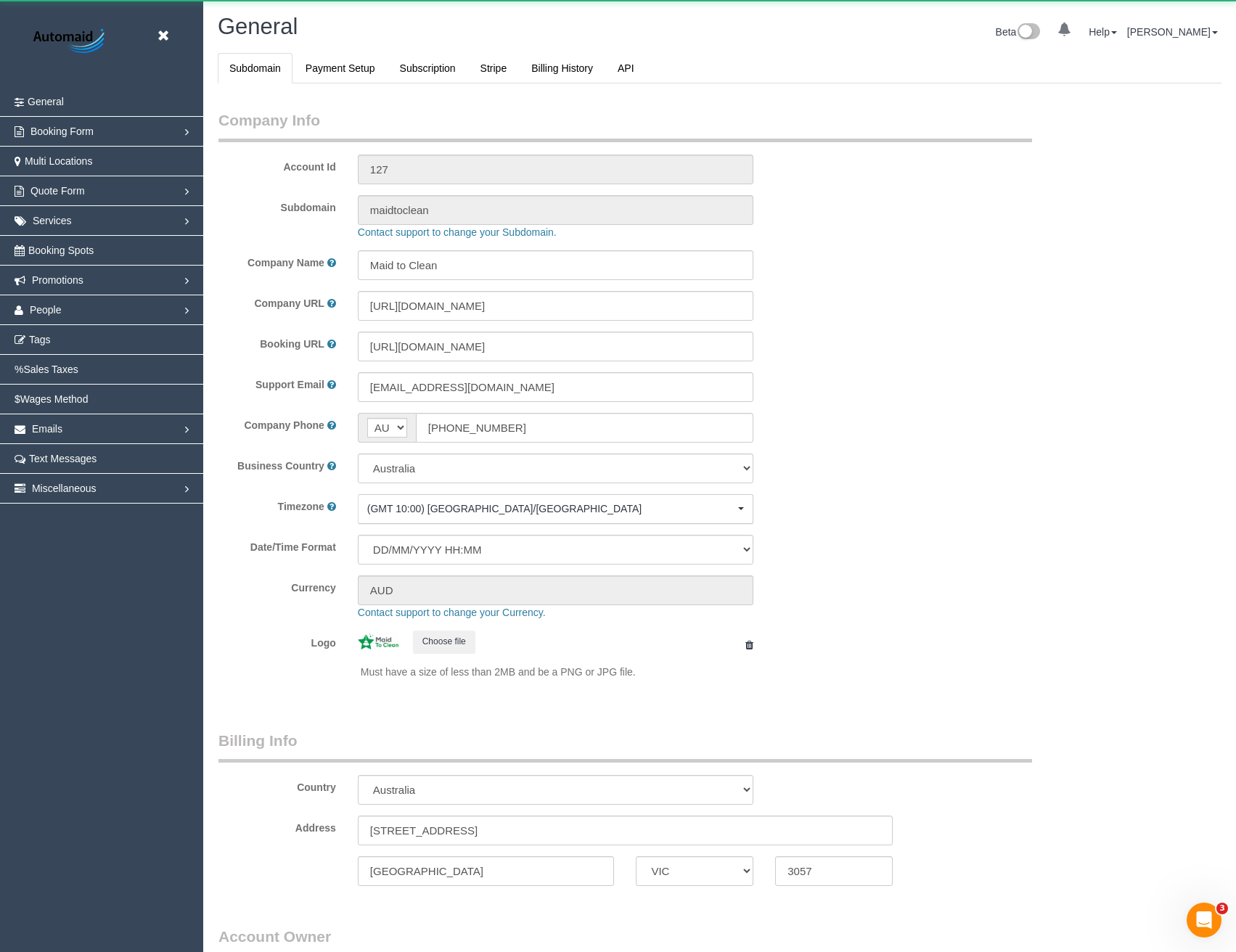
select select "1"
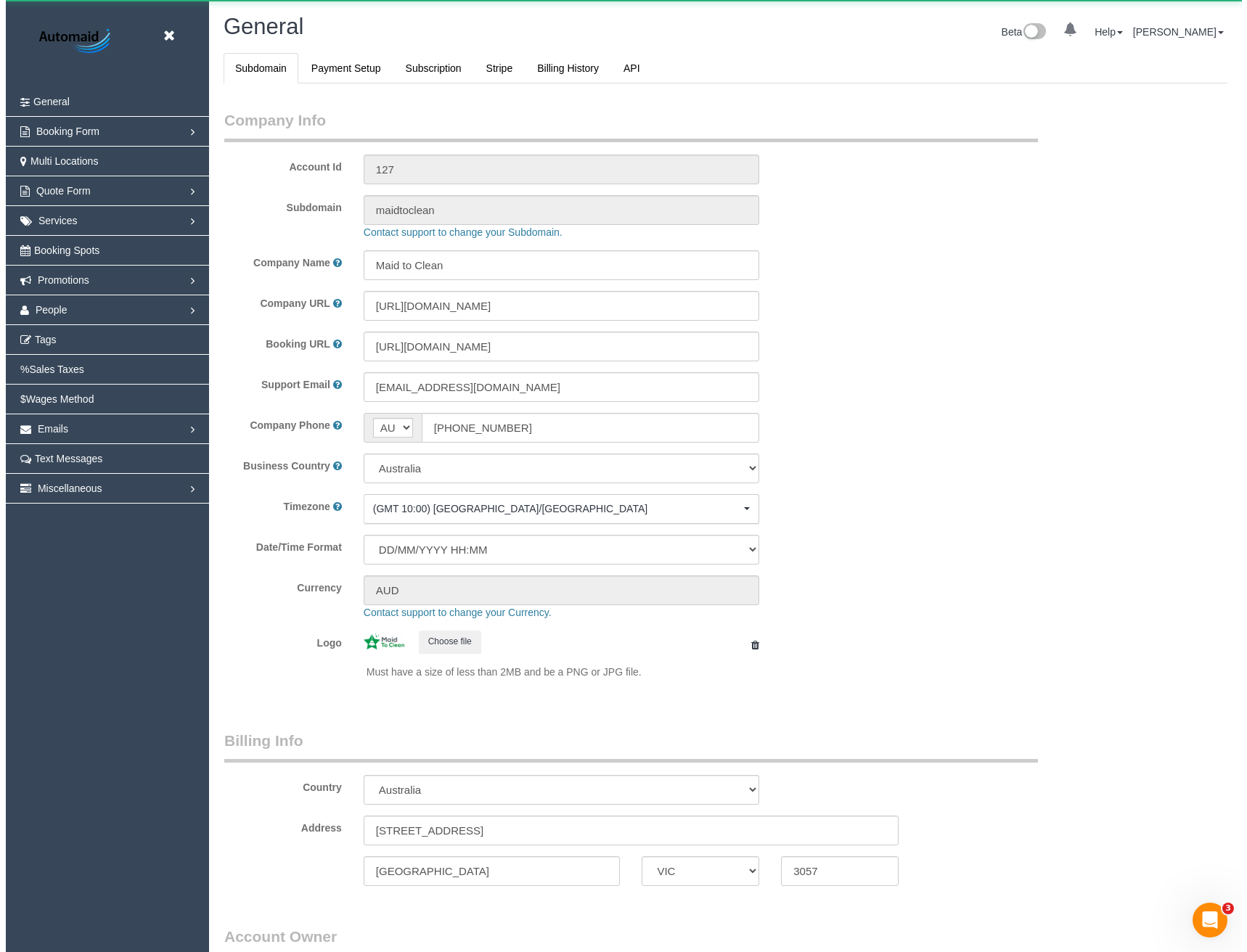
scroll to position [3318, 1236]
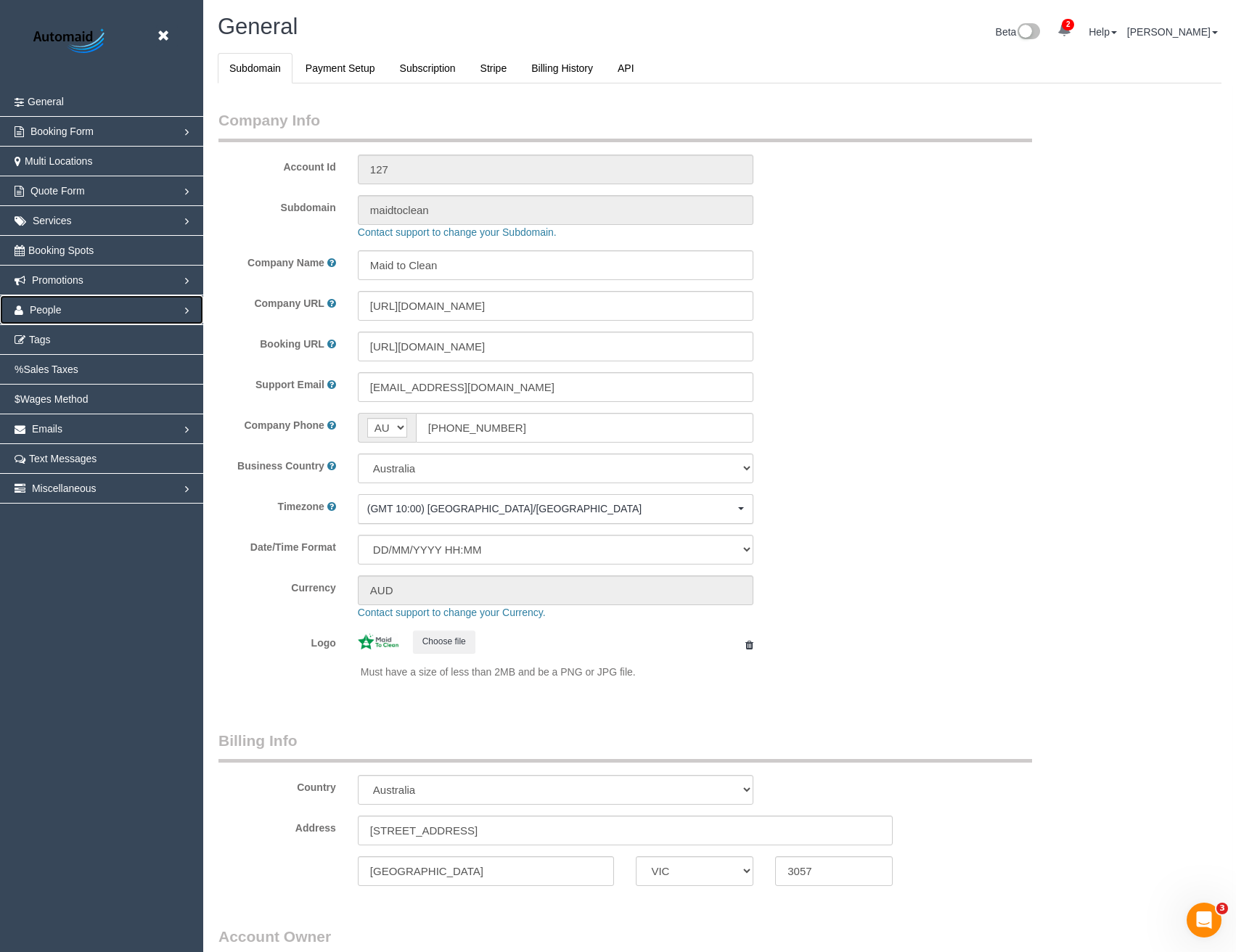
click at [50, 310] on span "People" at bounding box center [46, 310] width 32 height 11
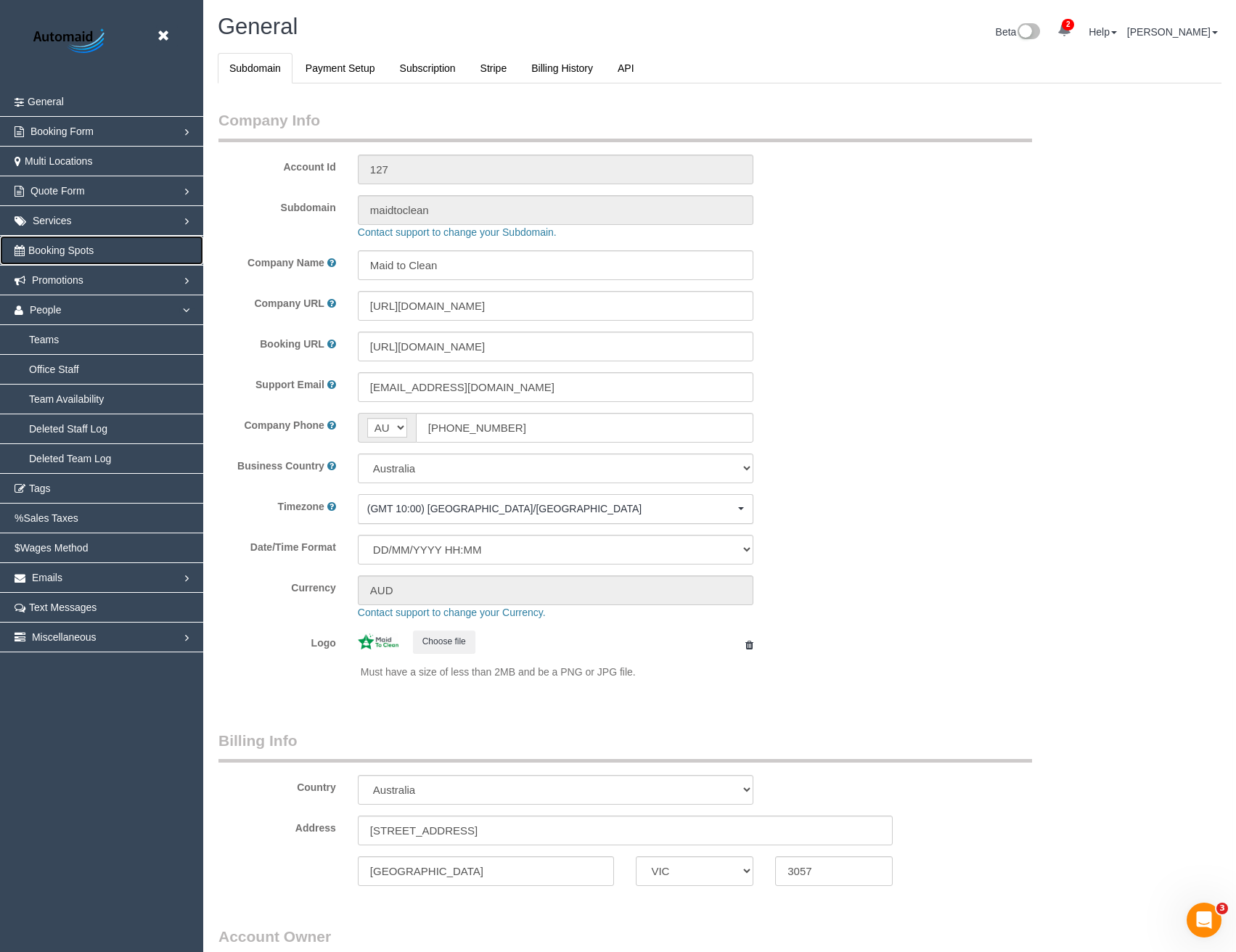
click at [56, 248] on span "Booking Spots" at bounding box center [60, 250] width 65 height 11
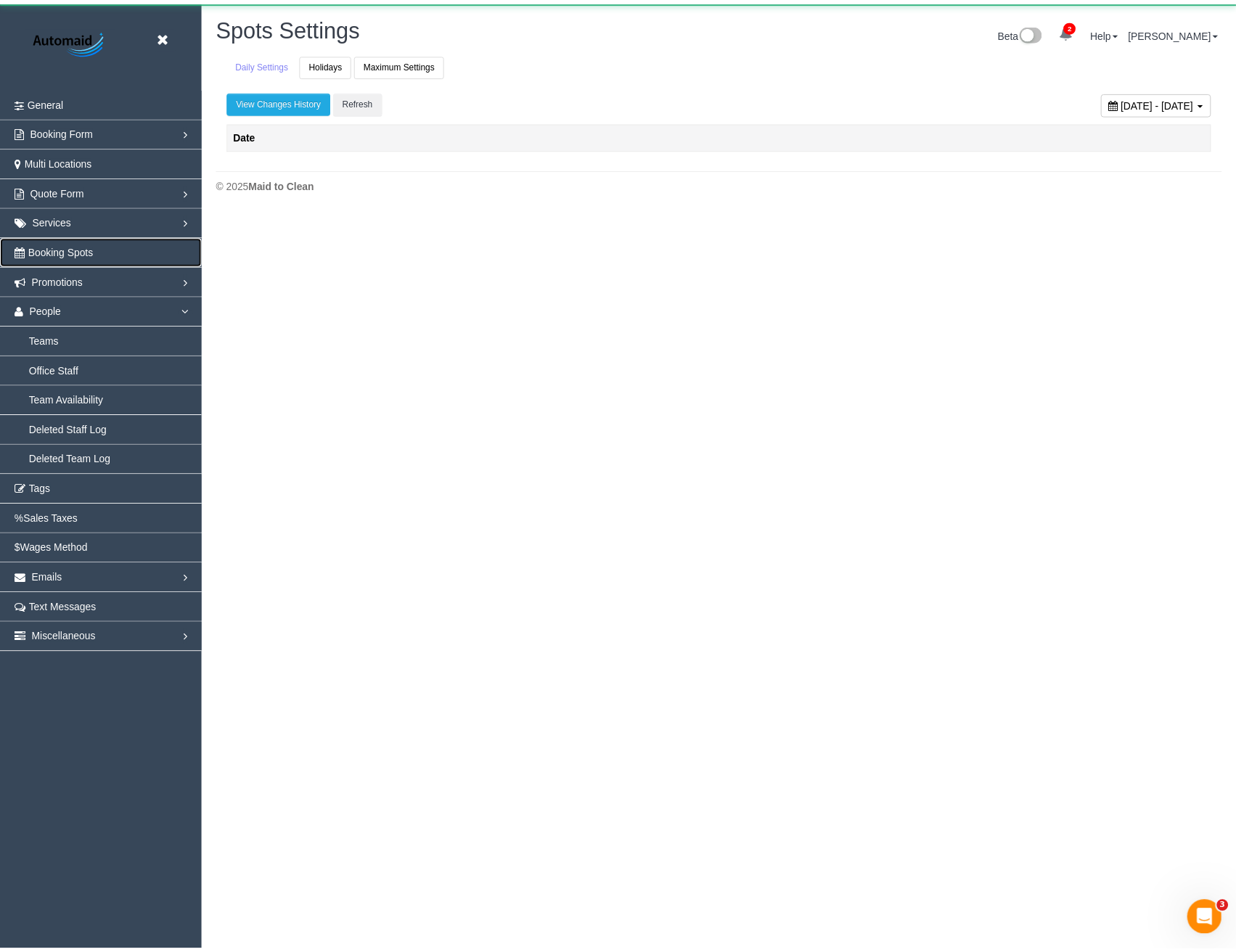
scroll to position [229, 1247]
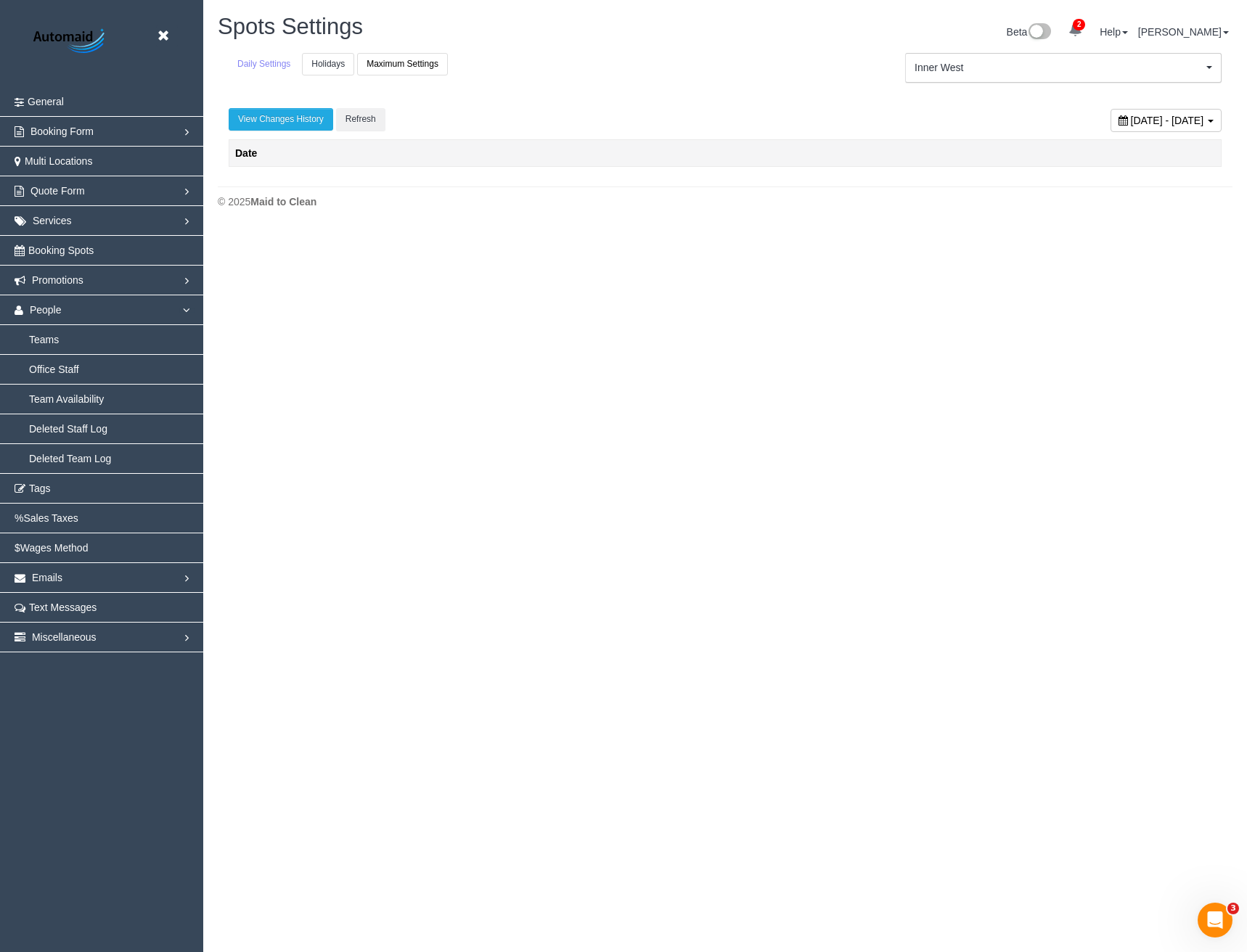
click at [325, 75] on link "Holidays" at bounding box center [328, 64] width 52 height 23
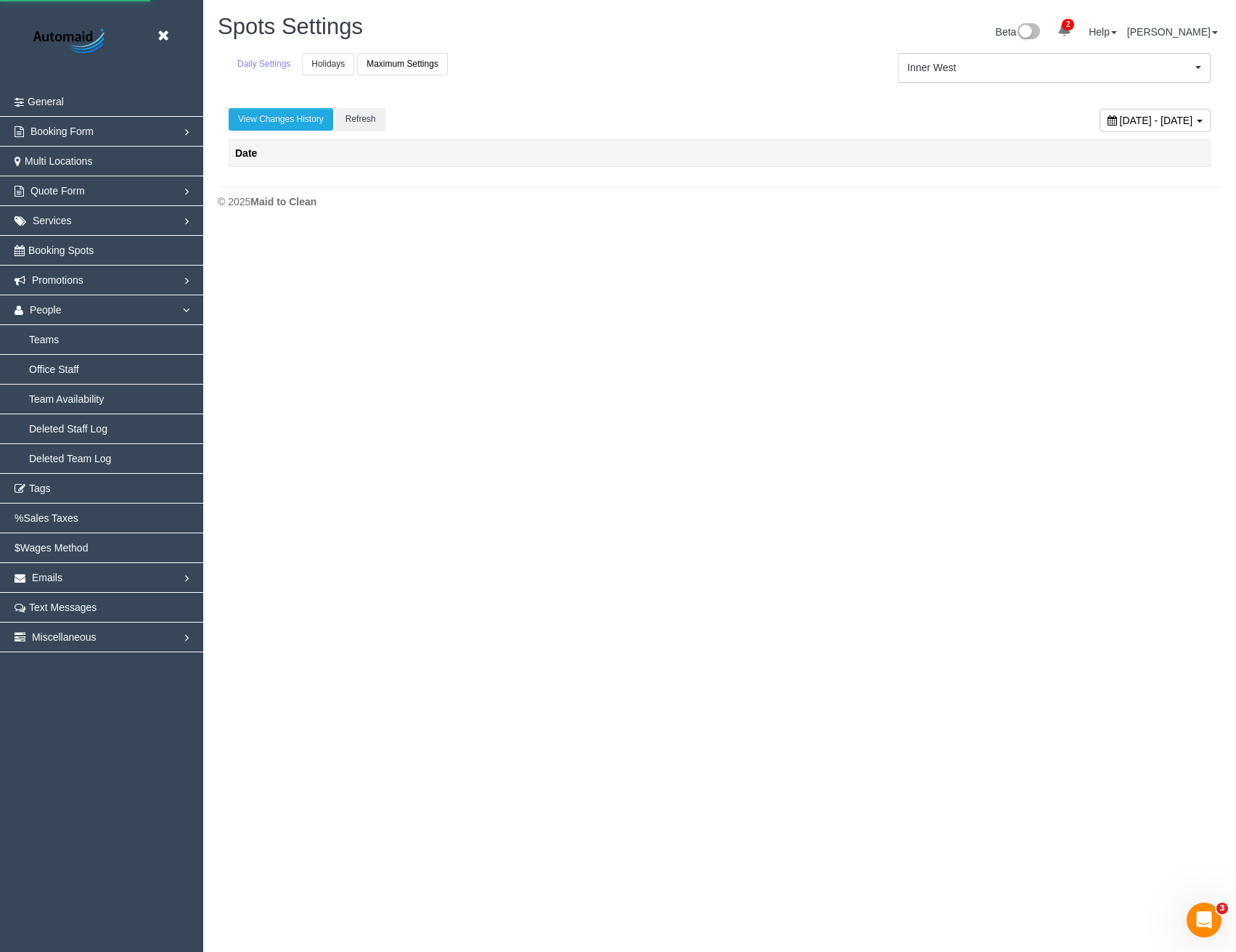
scroll to position [71622, 71355]
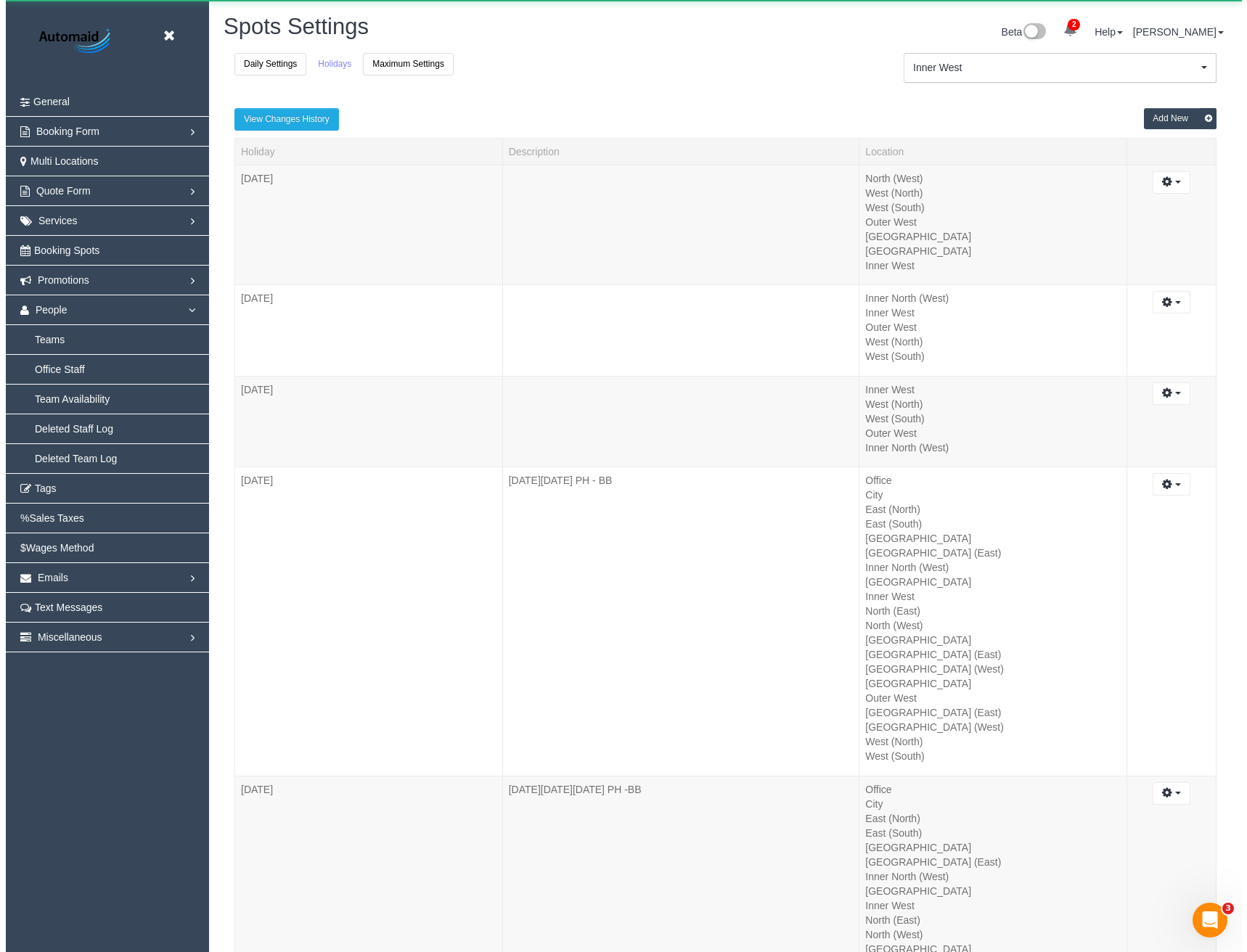
scroll to position [5113, 1236]
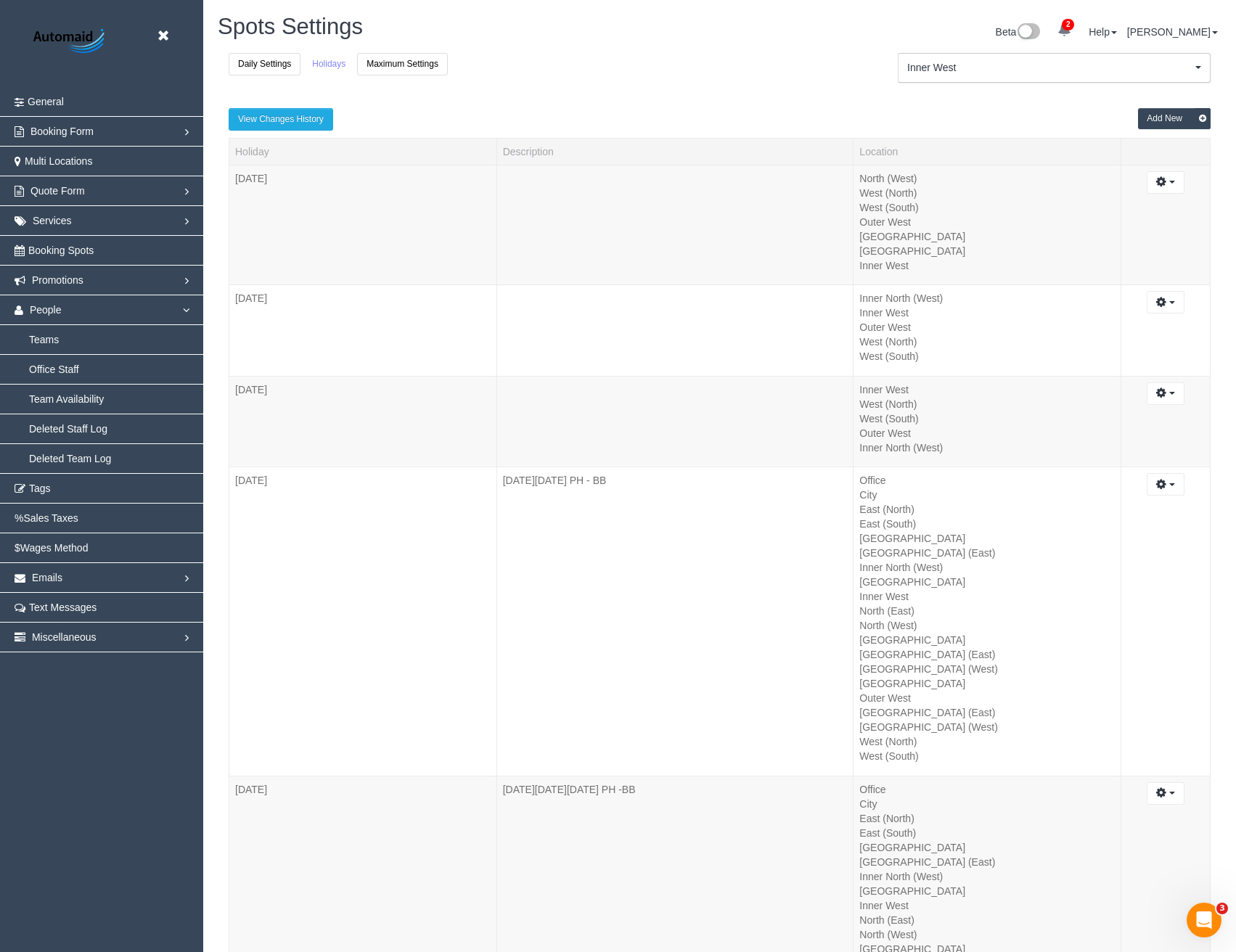
click at [1190, 119] on button "Add New" at bounding box center [1174, 119] width 72 height 21
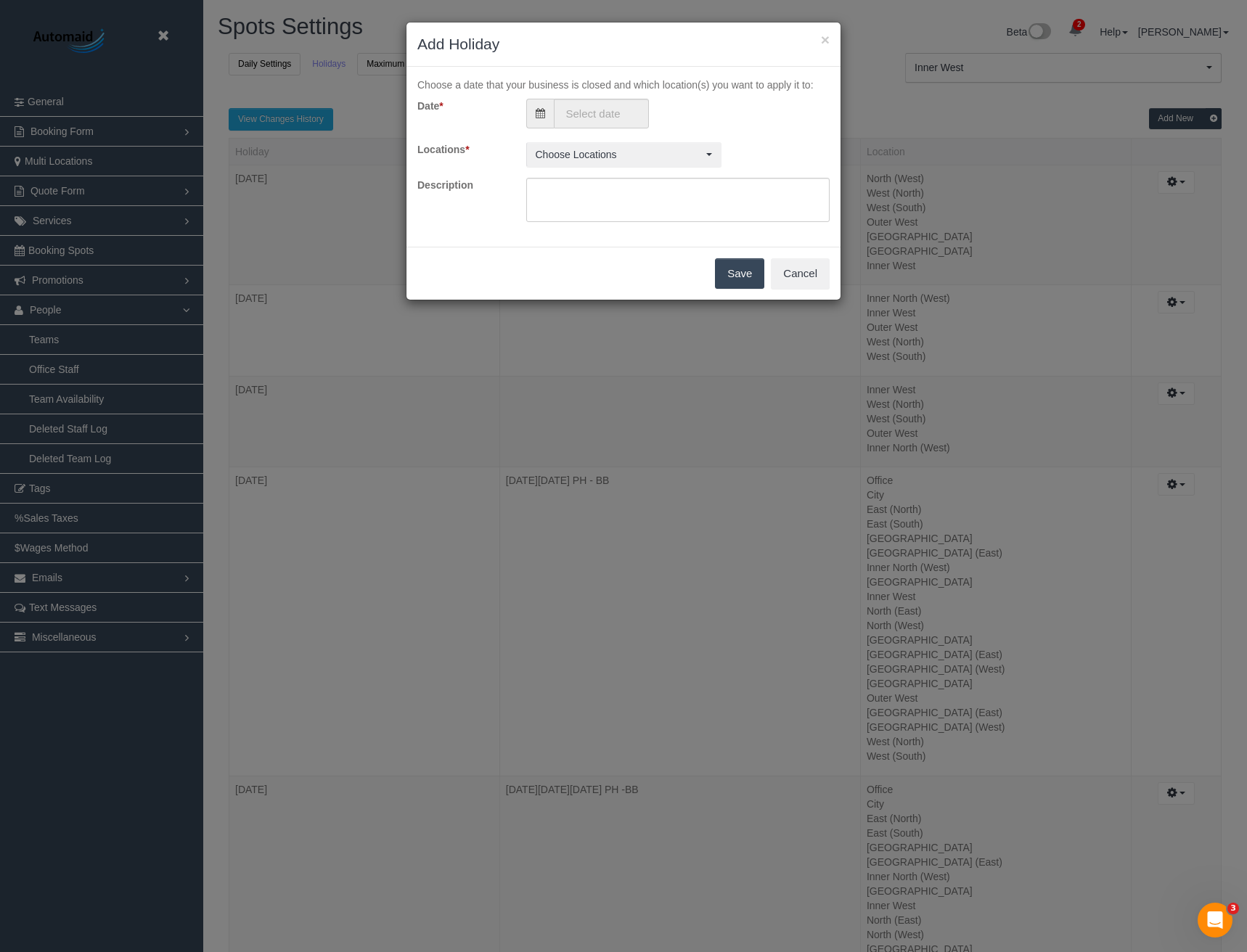
scroll to position [5113, 1247]
click at [556, 101] on input "text" at bounding box center [601, 113] width 95 height 30
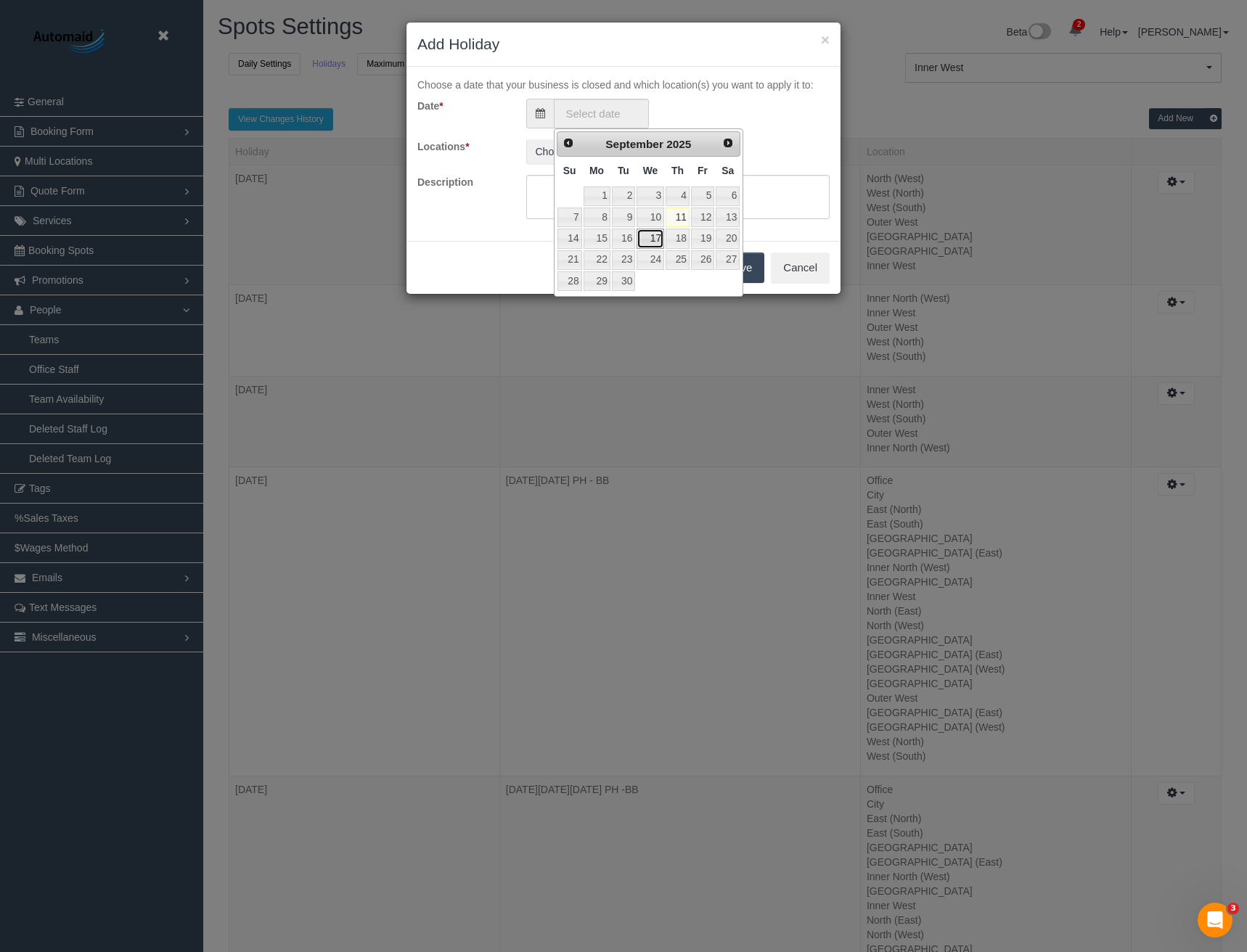
click at [656, 239] on link "17" at bounding box center [650, 238] width 27 height 19
type input "17/09/2025"
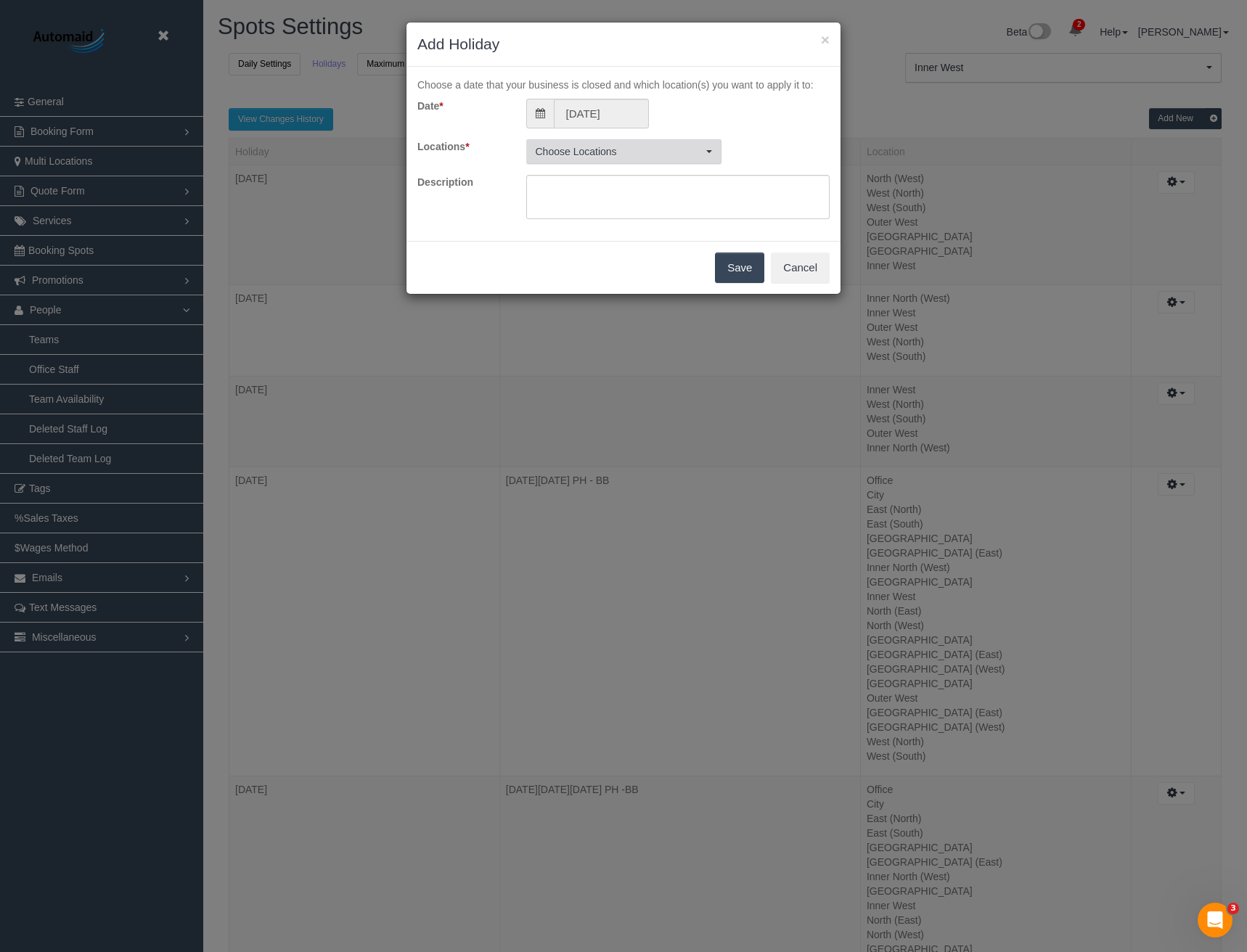
click at [597, 141] on button "Choose Locations" at bounding box center [623, 151] width 195 height 25
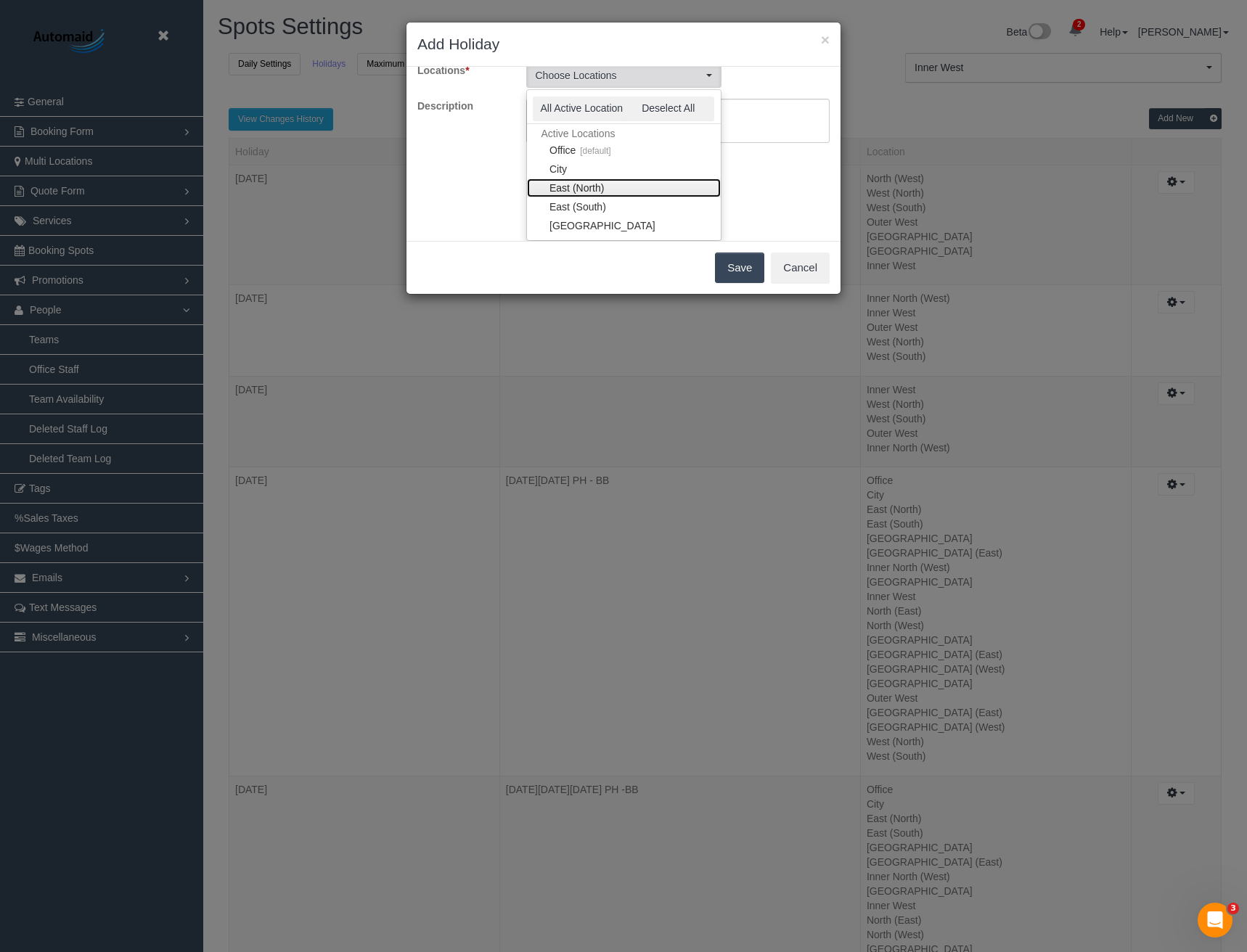
click at [583, 186] on link "East (North)" at bounding box center [623, 187] width 194 height 18
click at [588, 207] on link "East (South)" at bounding box center [623, 207] width 194 height 18
click at [609, 228] on link "[GEOGRAPHIC_DATA] (East)" at bounding box center [623, 234] width 194 height 18
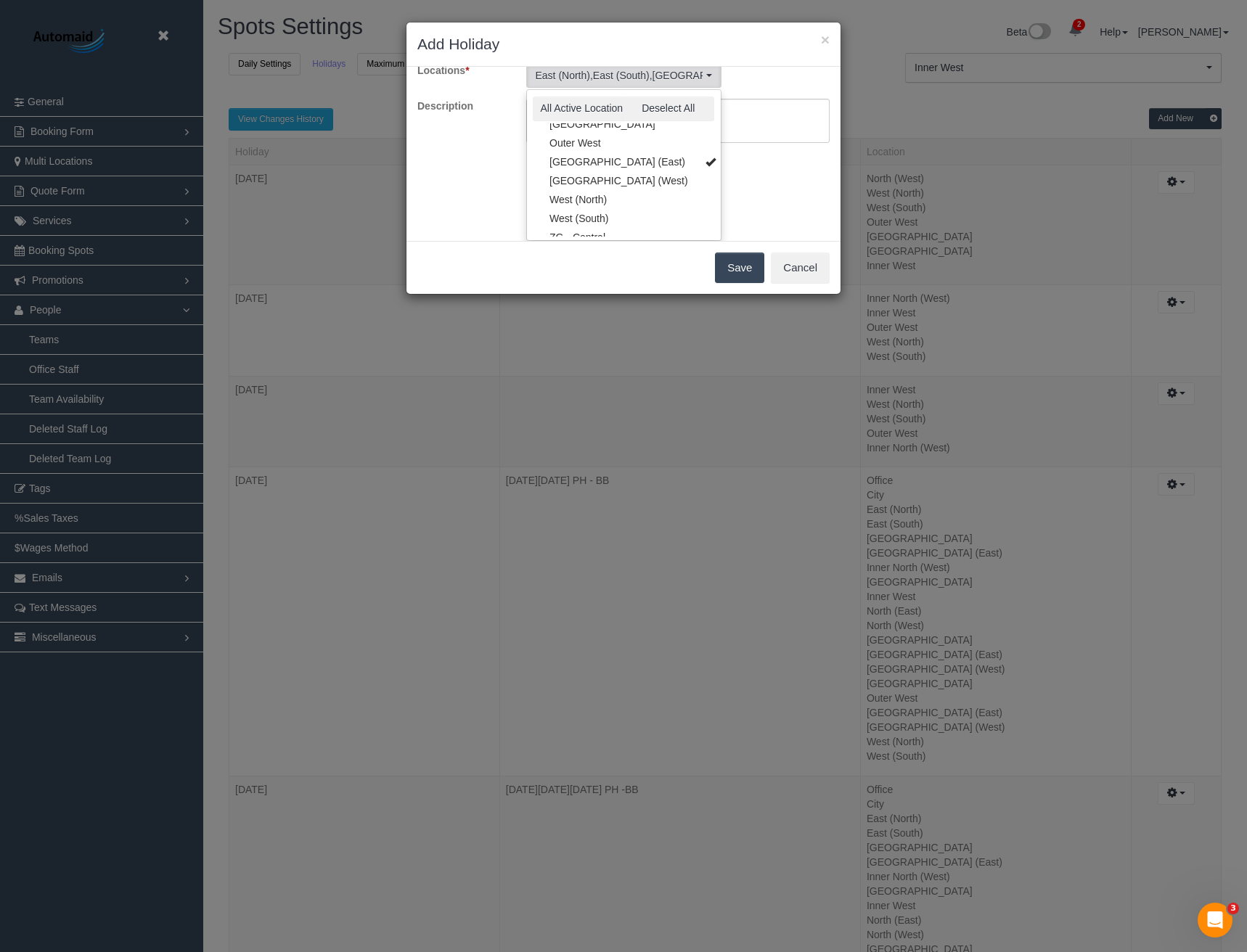
click at [747, 183] on div "Choose a date that your business is closed and which location(s) you want to ap…" at bounding box center [624, 154] width 434 height 174
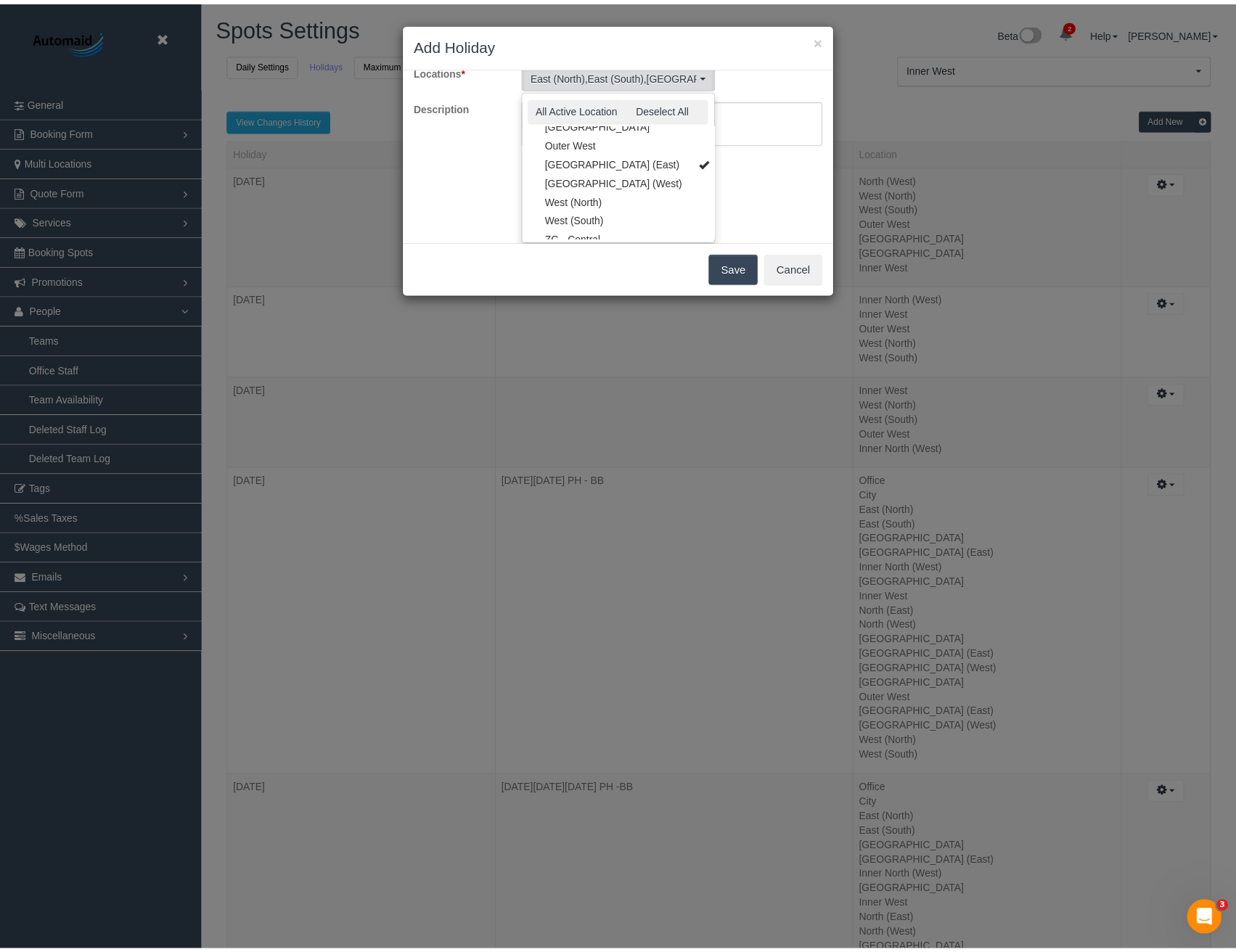
scroll to position [0, 0]
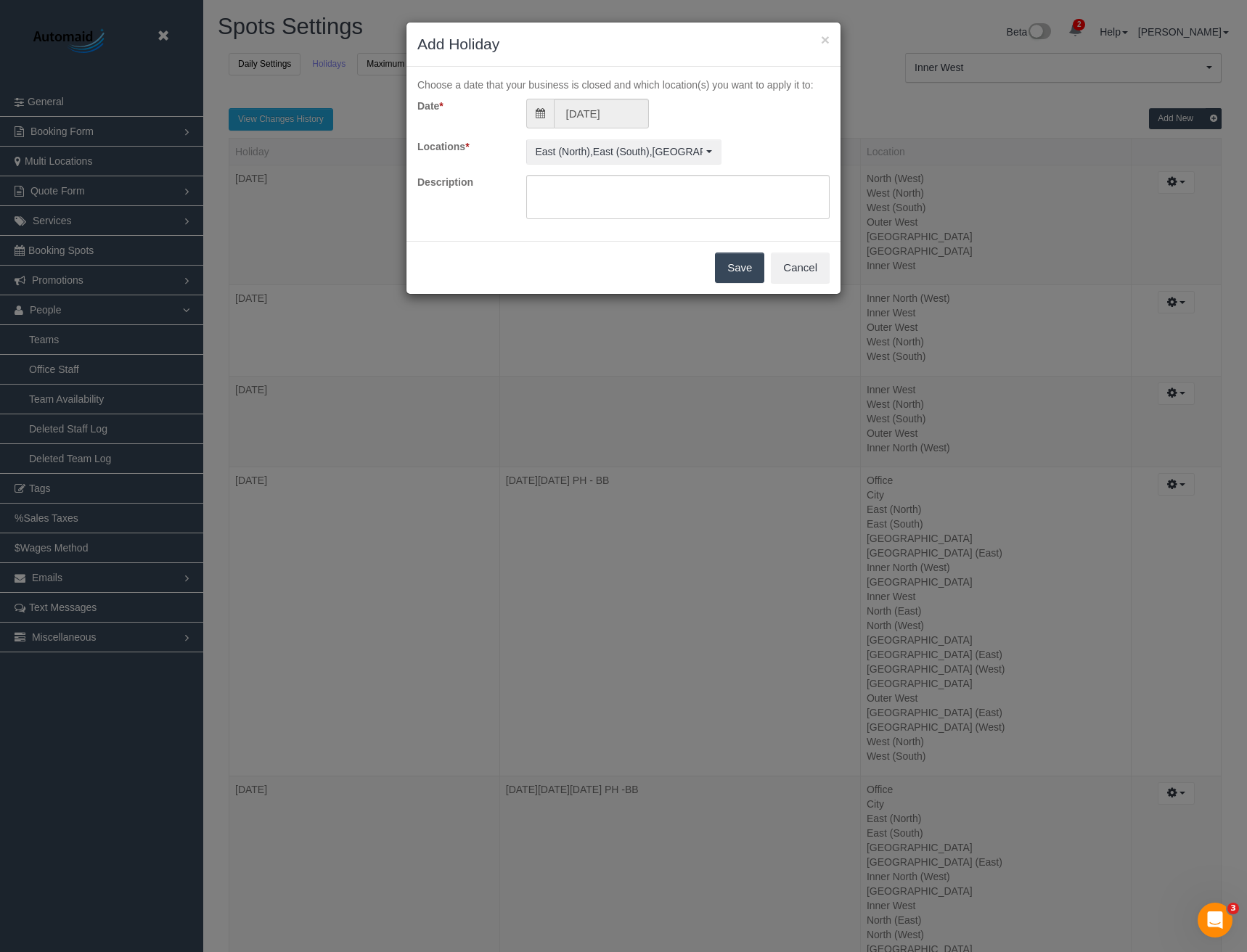
click at [742, 265] on button "Save" at bounding box center [739, 268] width 49 height 31
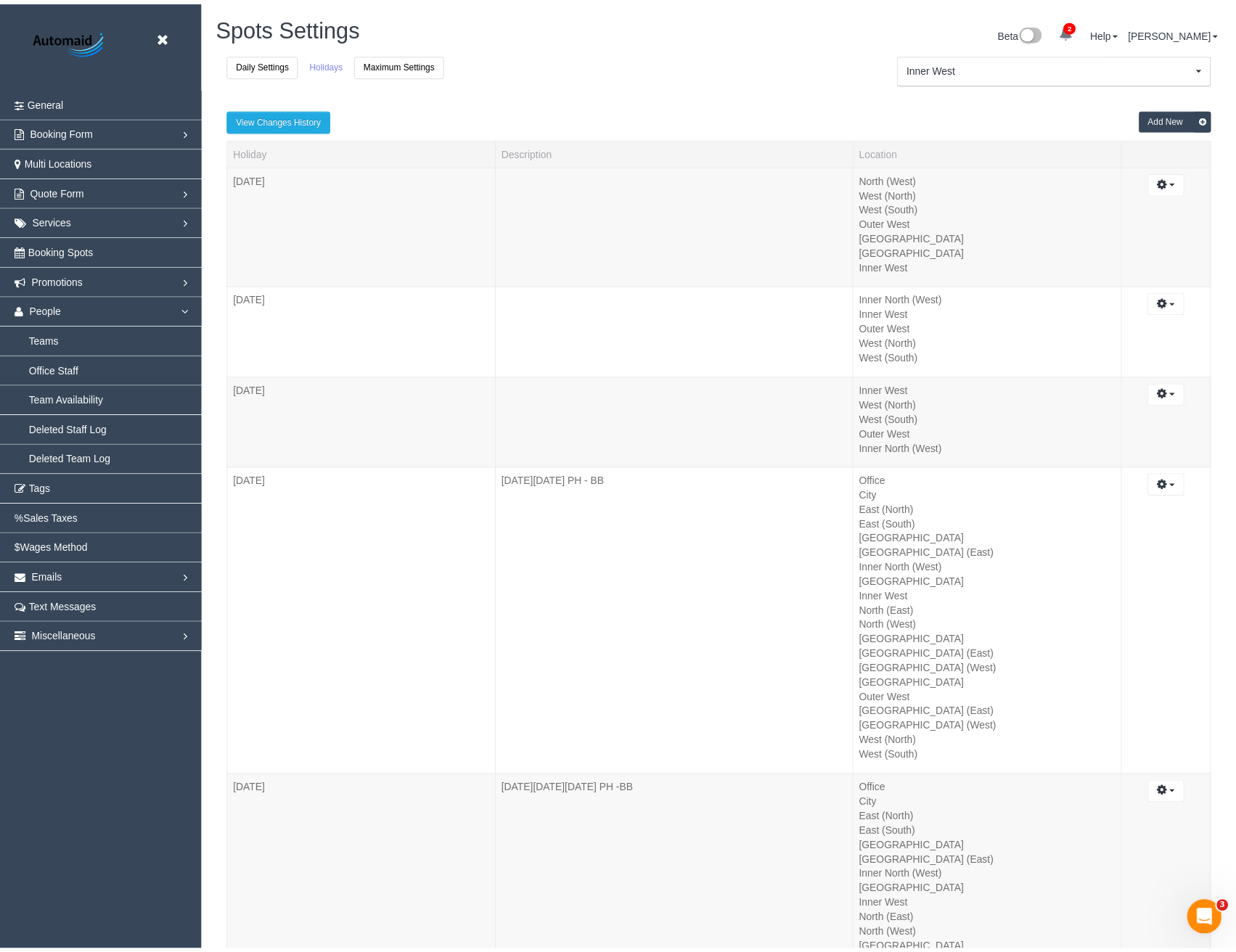
scroll to position [67468, 71355]
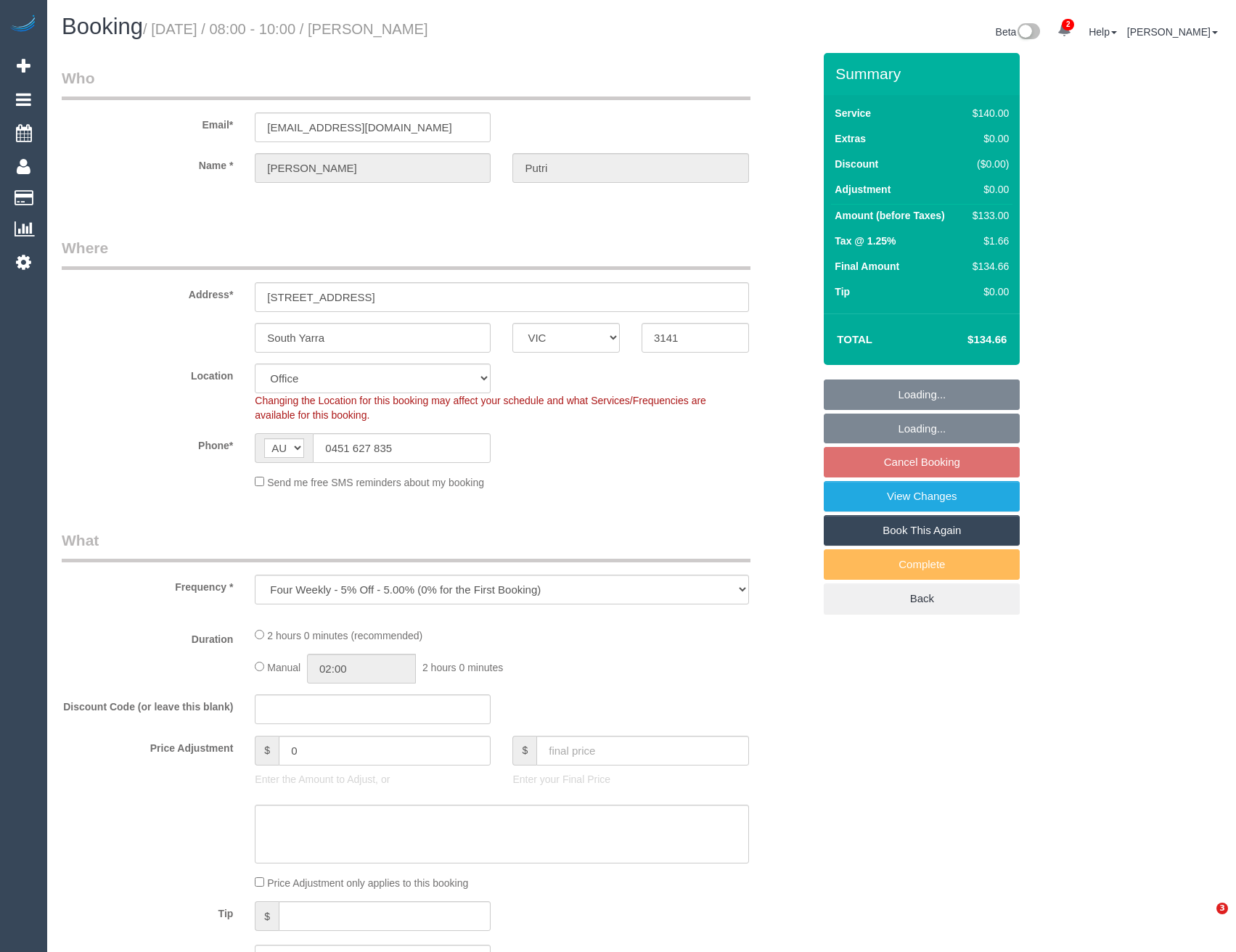
select select "VIC"
select select "object:902"
select select "string:stripe-pm_1QvVBQ2GScqysDRVja2wTH7O"
select select "number:29"
select select "number:14"
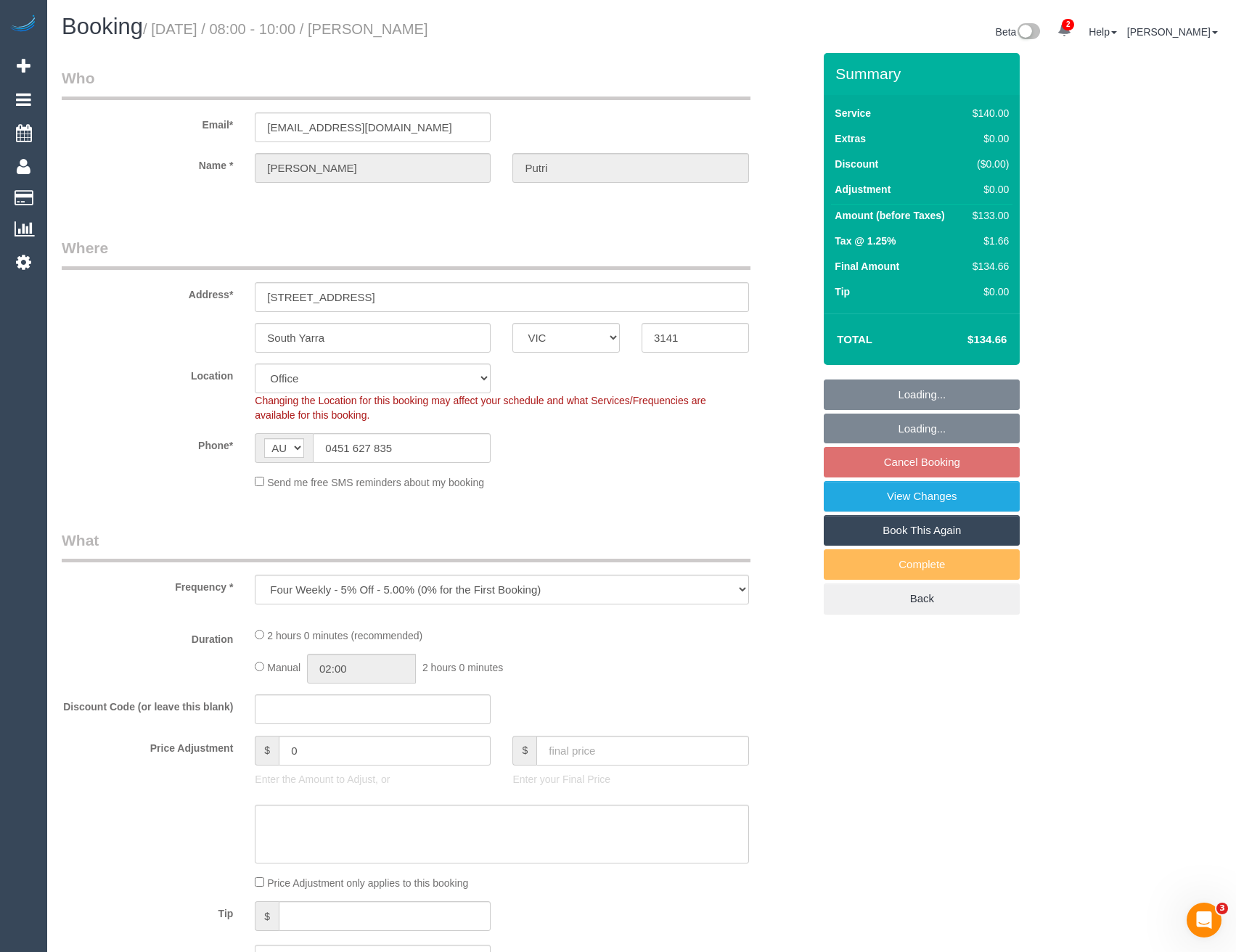
select select "number:19"
select select "number:22"
select select "number:34"
select select "number:26"
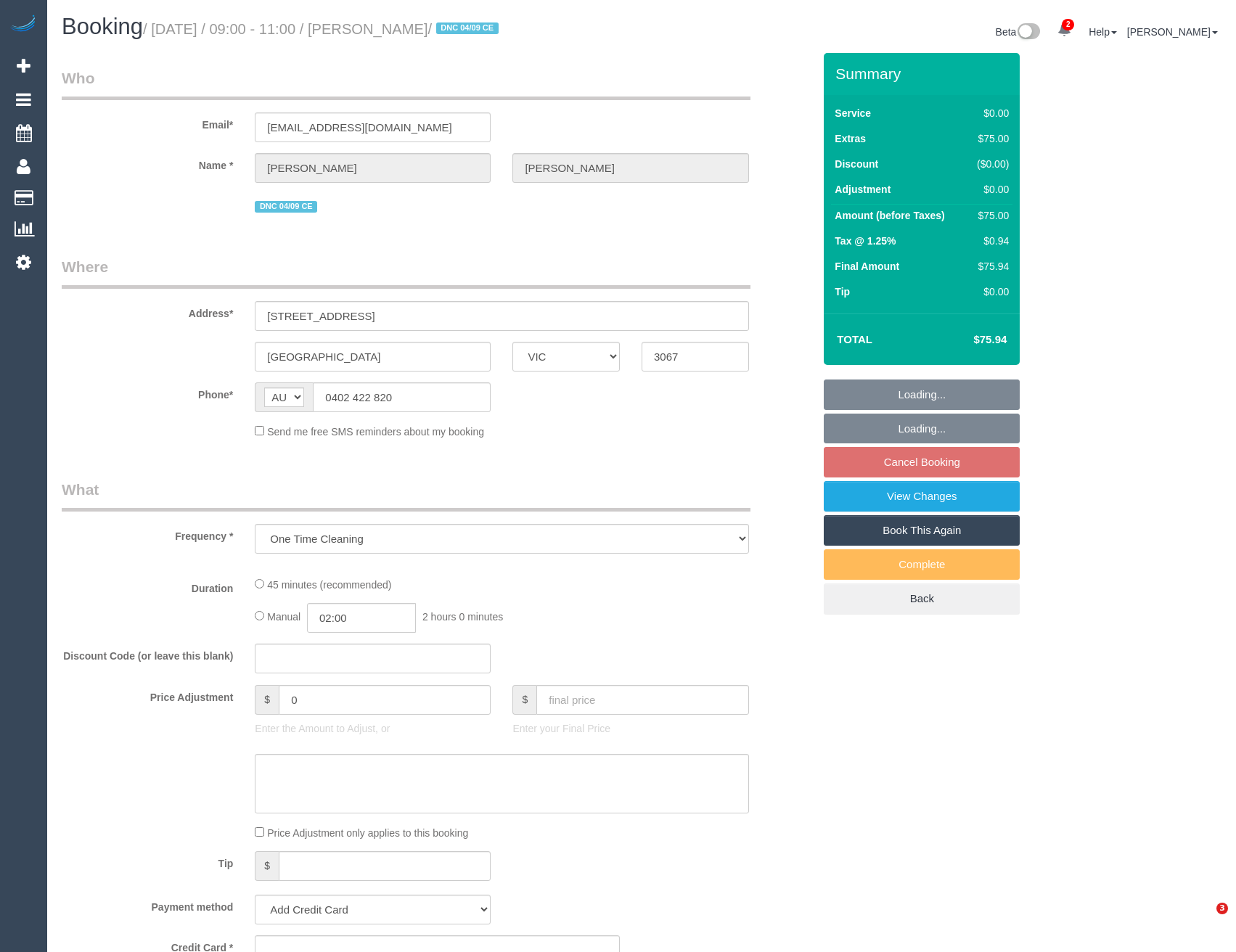
select select "VIC"
select select "string:stripe-pm_1S2gpF2GScqysDRVhMzYVQ14"
select select "number:28"
select select "number:17"
select select "number:18"
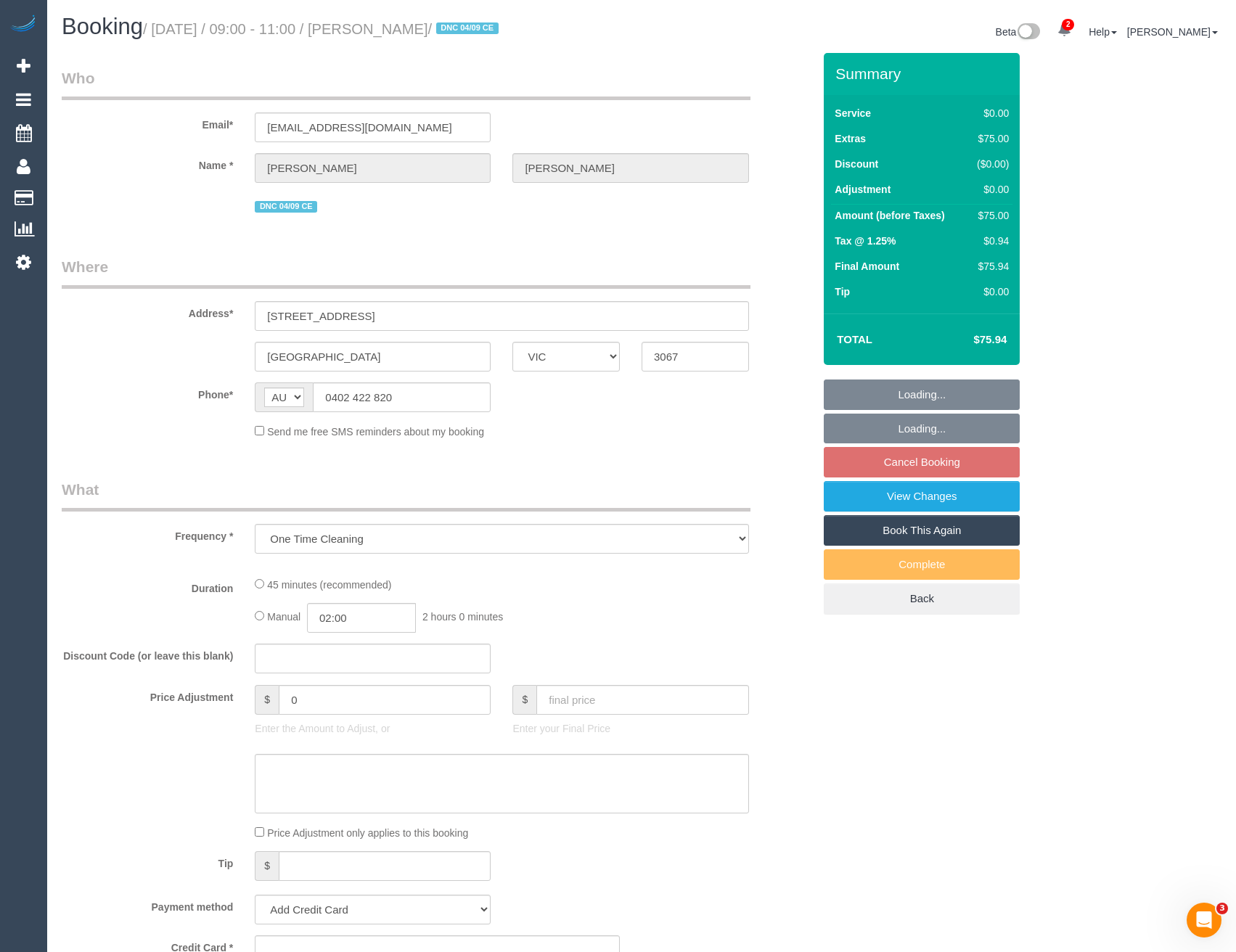
select select "number:25"
select select "number:12"
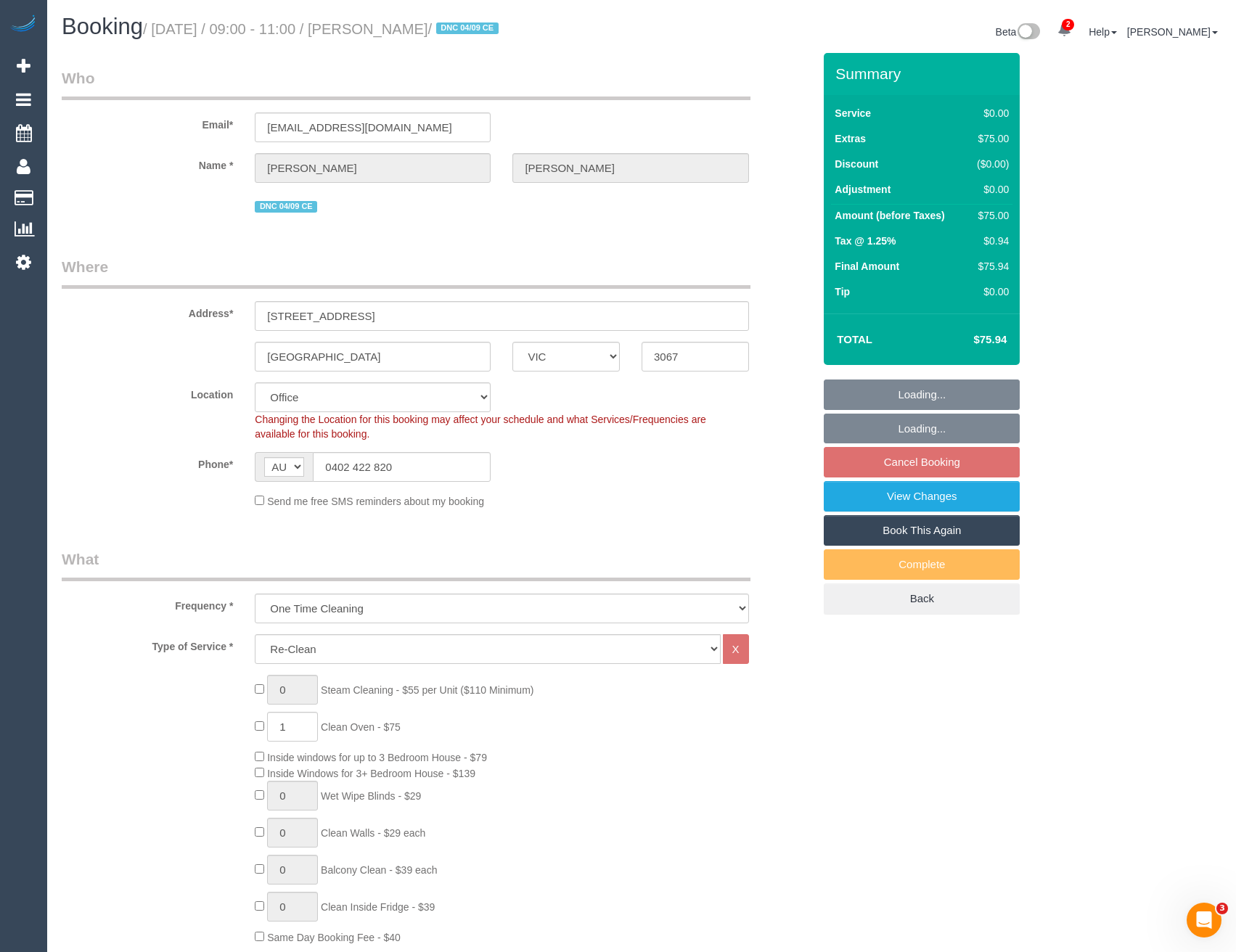
select select "object:2095"
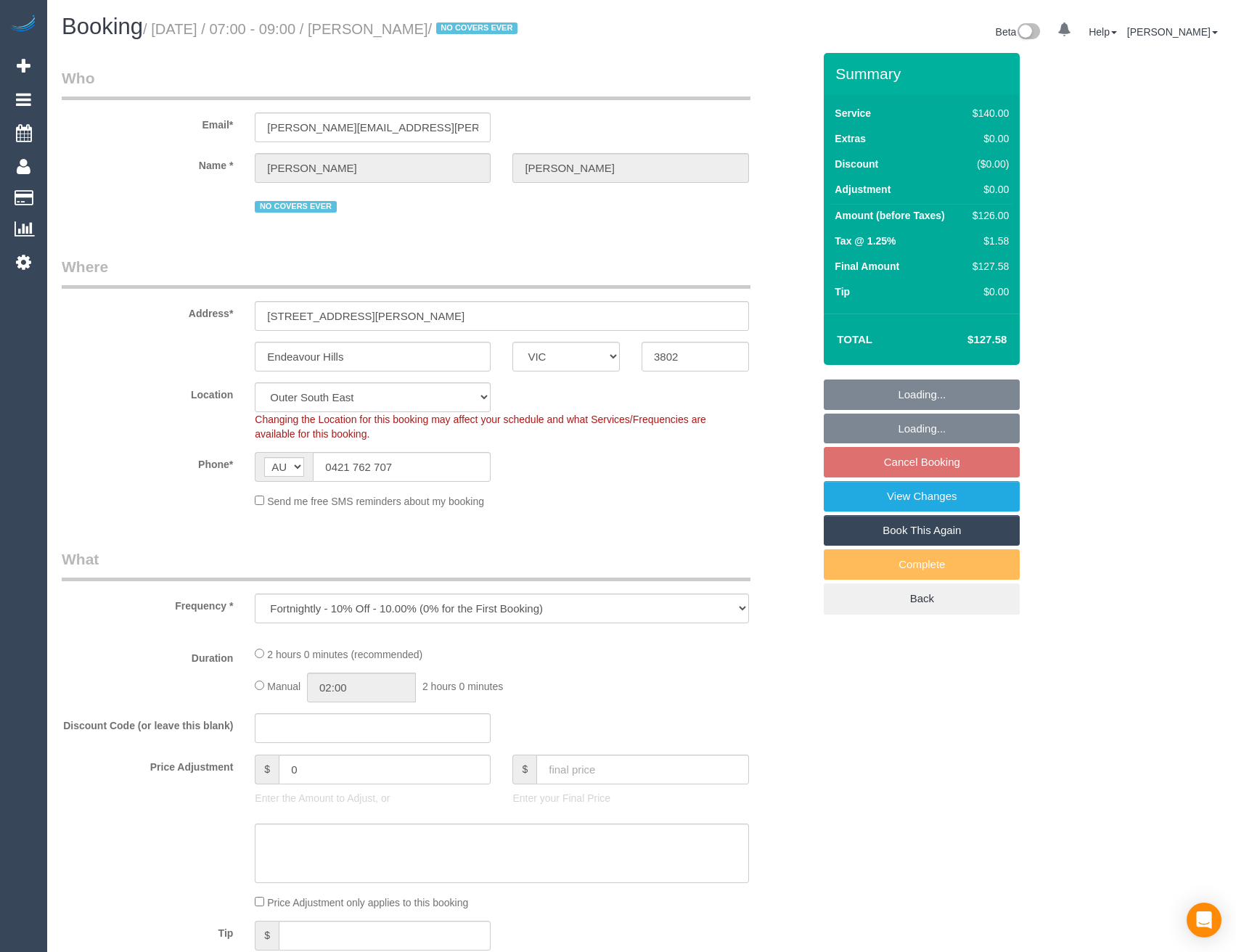
select select "VIC"
select select "object:887"
select select "number:27"
select select "number:14"
select select "number:19"
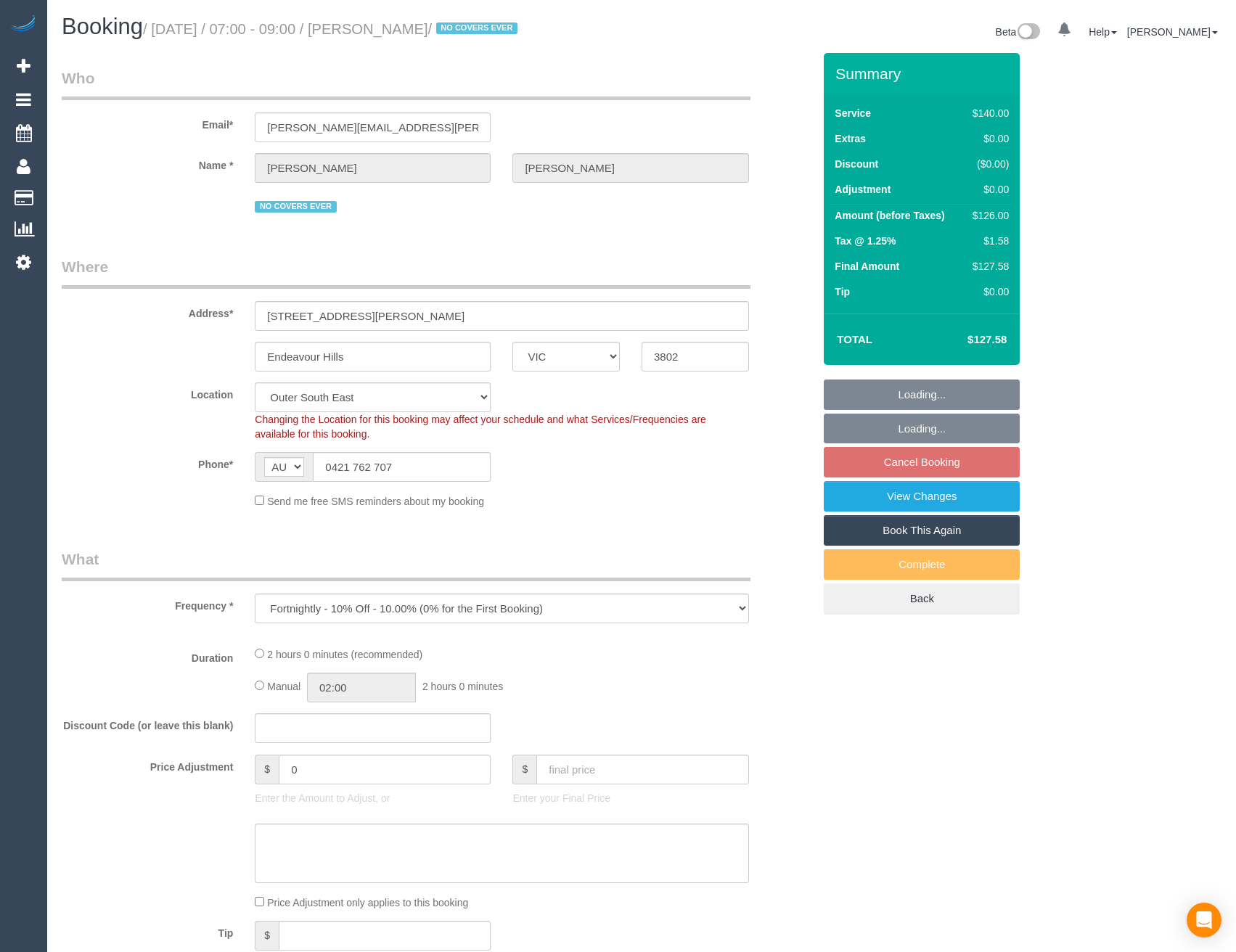
select select "number:36"
select select "number:35"
select select "number:11"
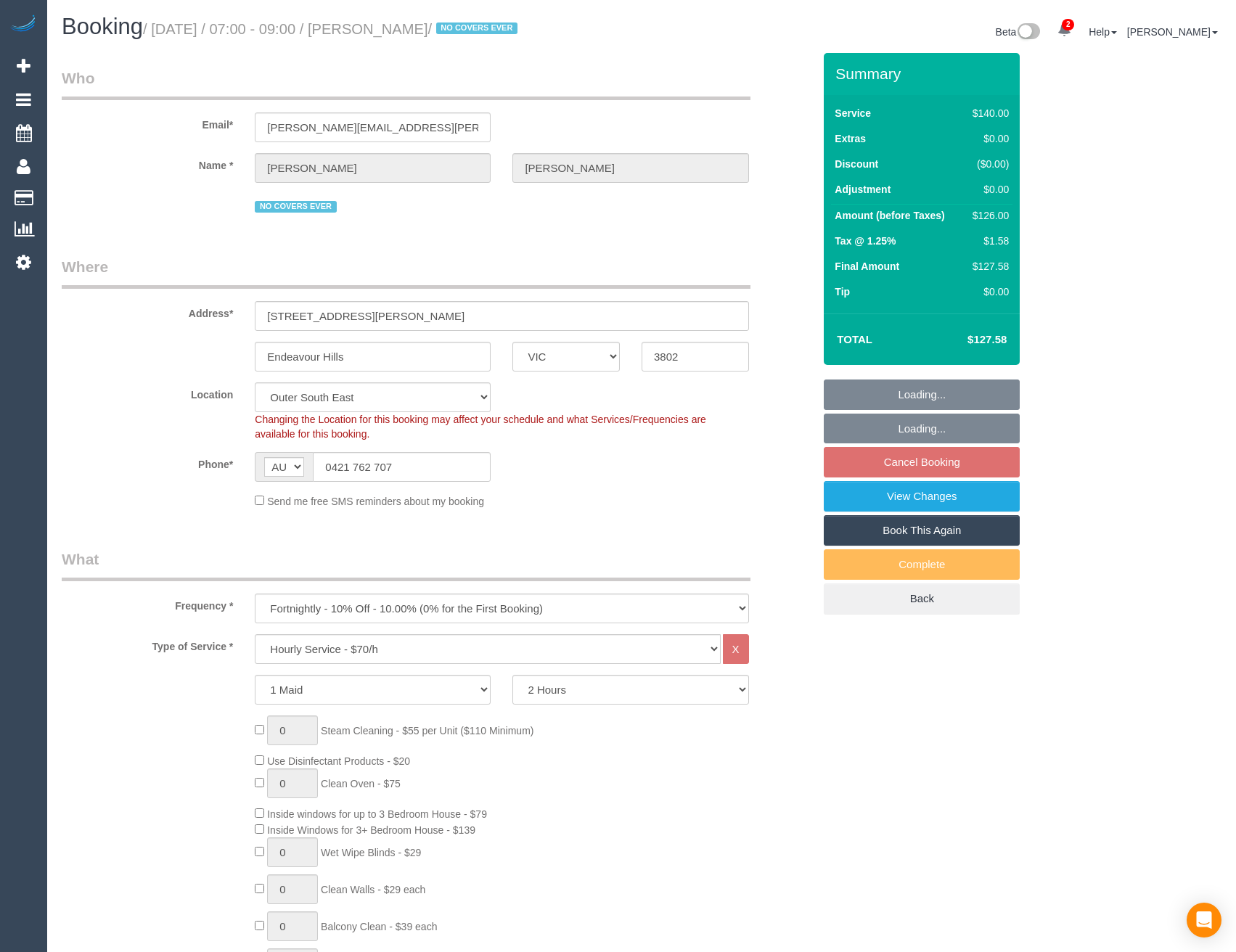
select select "string:stripe-pm_1OZ8TD2GScqysDRVj76NFVLR"
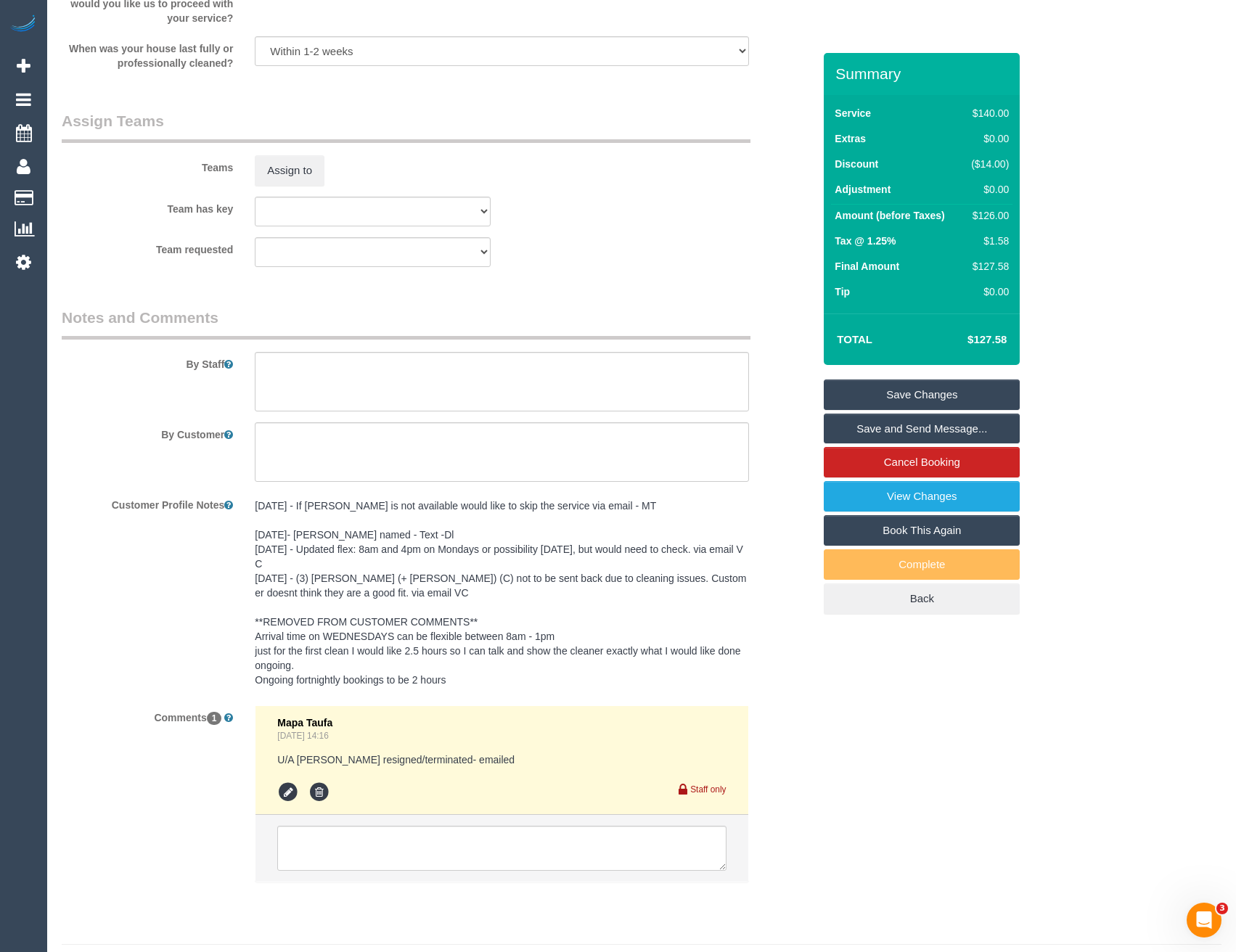
scroll to position [2185, 0]
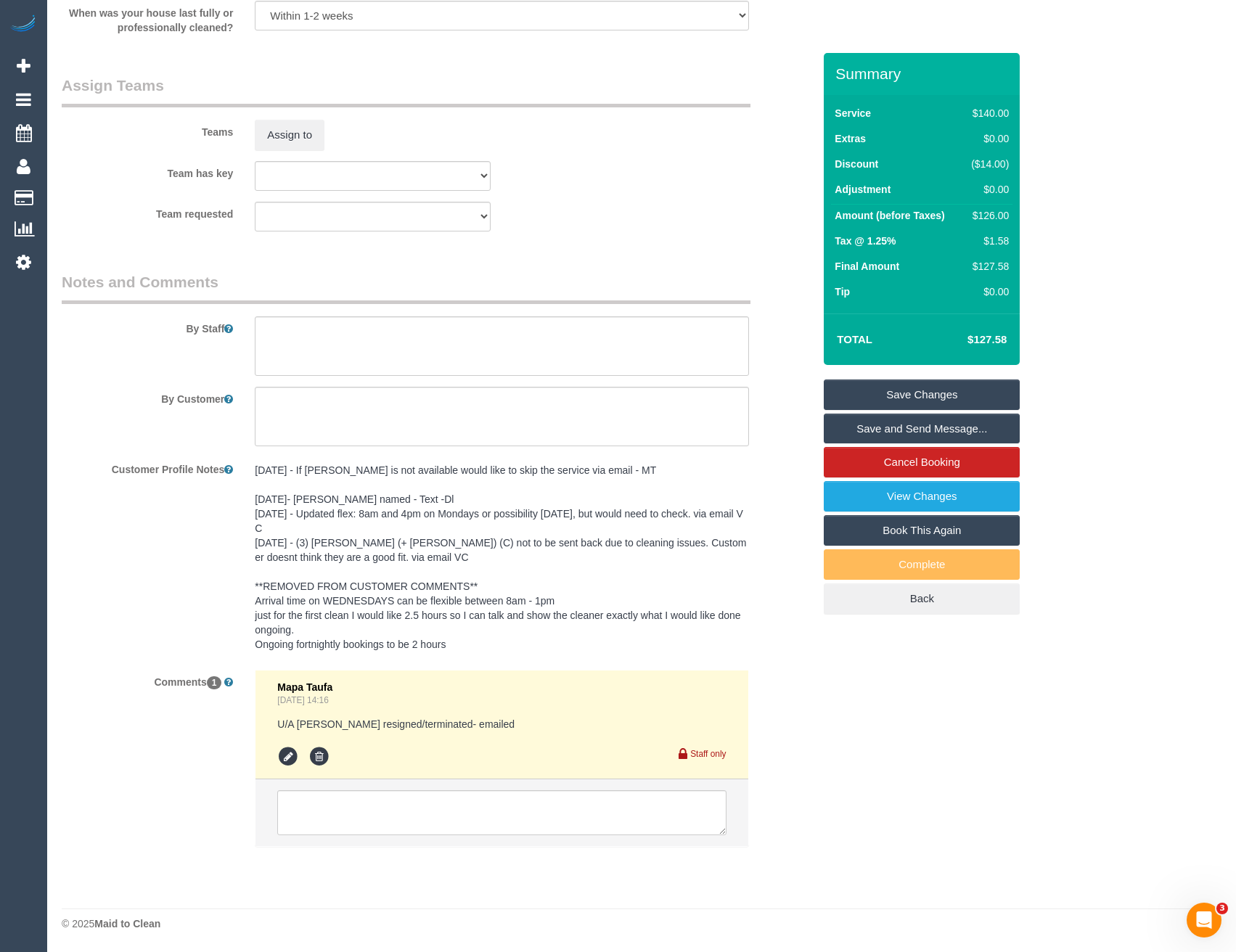
click at [311, 481] on pre "[DATE] - If [PERSON_NAME] is not available would like to skip the service via e…" at bounding box center [502, 557] width 494 height 189
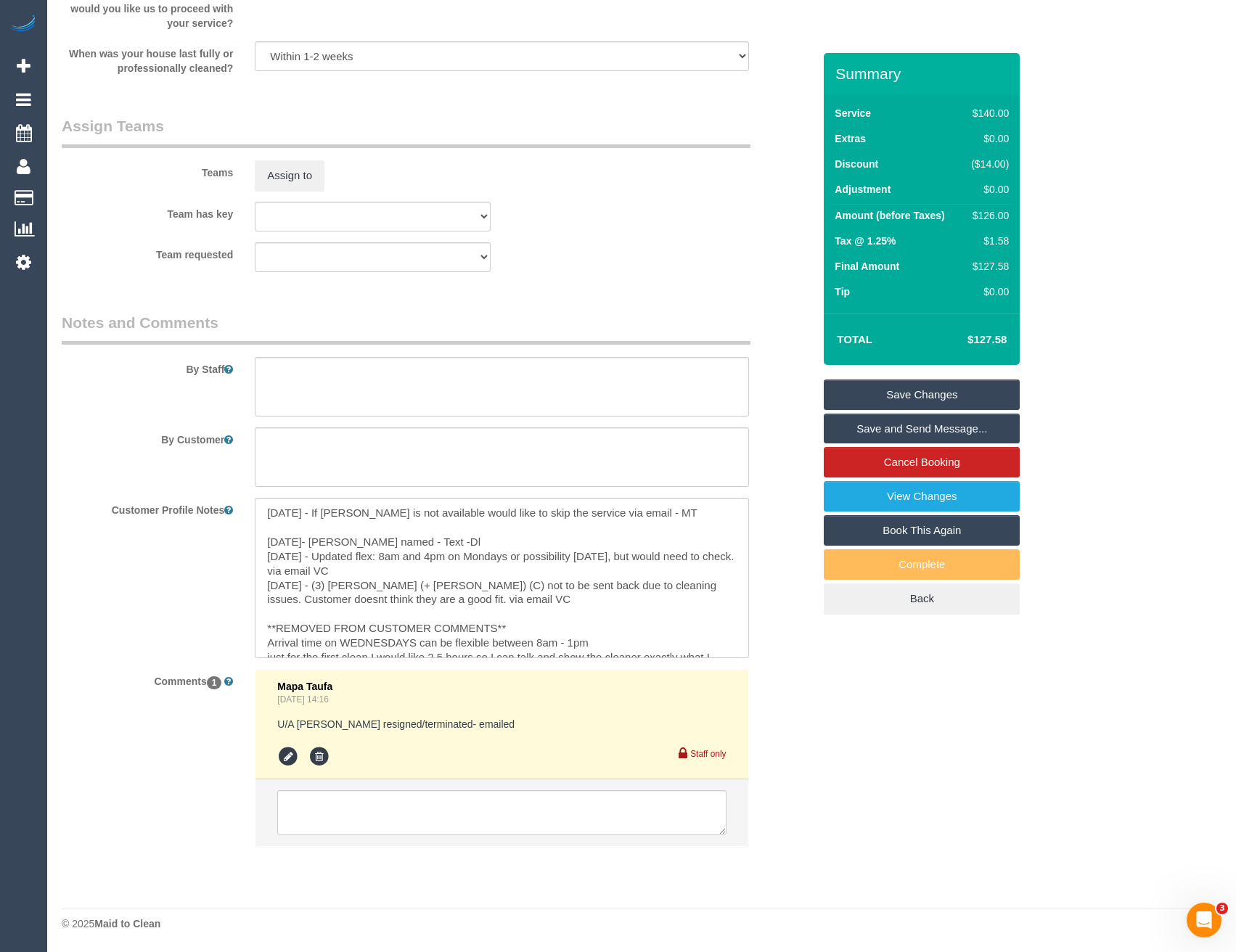
scroll to position [2144, 0]
click at [266, 503] on textarea "[DATE] - If [PERSON_NAME] is not available would like to skip the service via e…" at bounding box center [502, 577] width 494 height 160
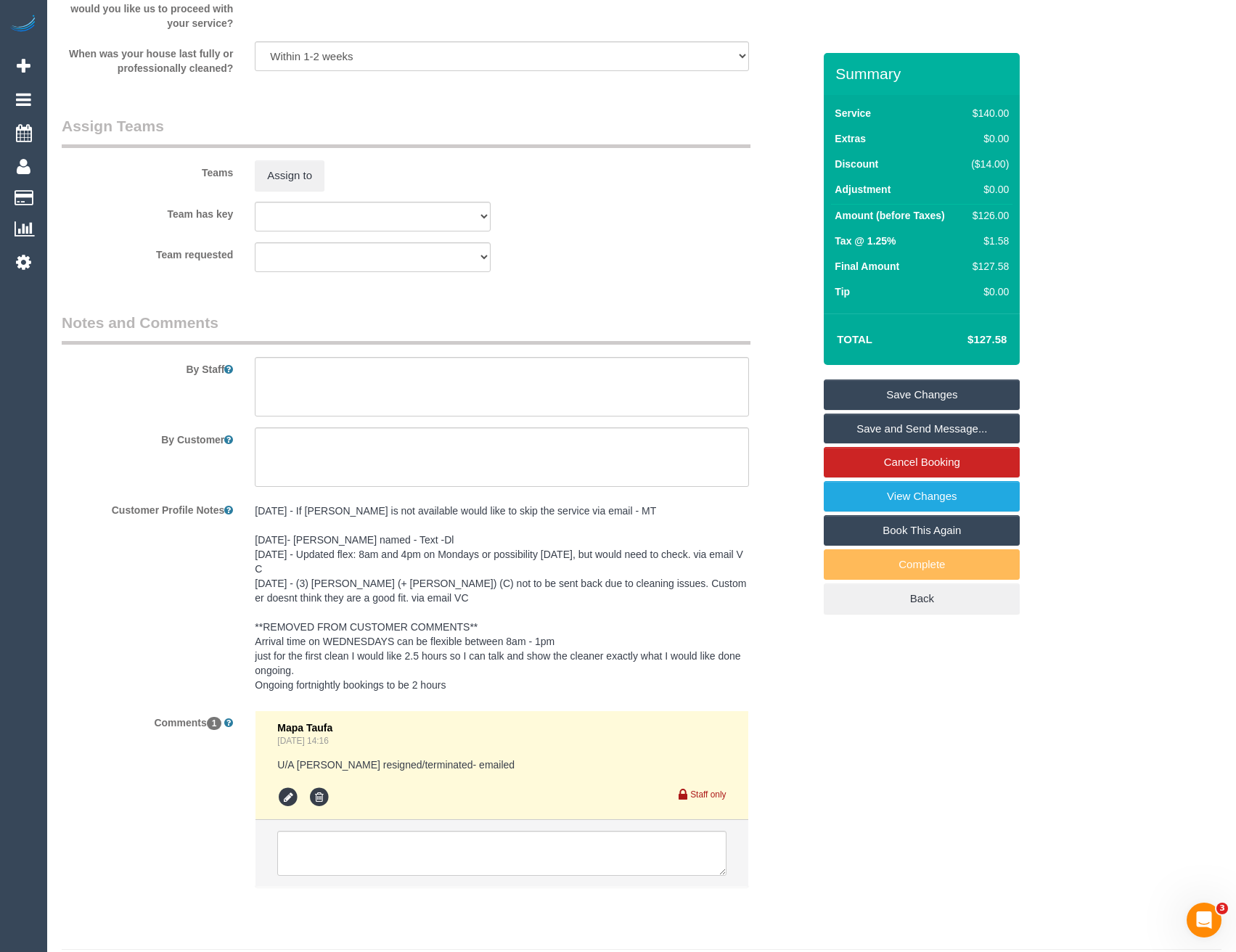
click at [268, 515] on pre "[DATE] - If [PERSON_NAME] is not available would like to skip the service via e…" at bounding box center [502, 597] width 494 height 189
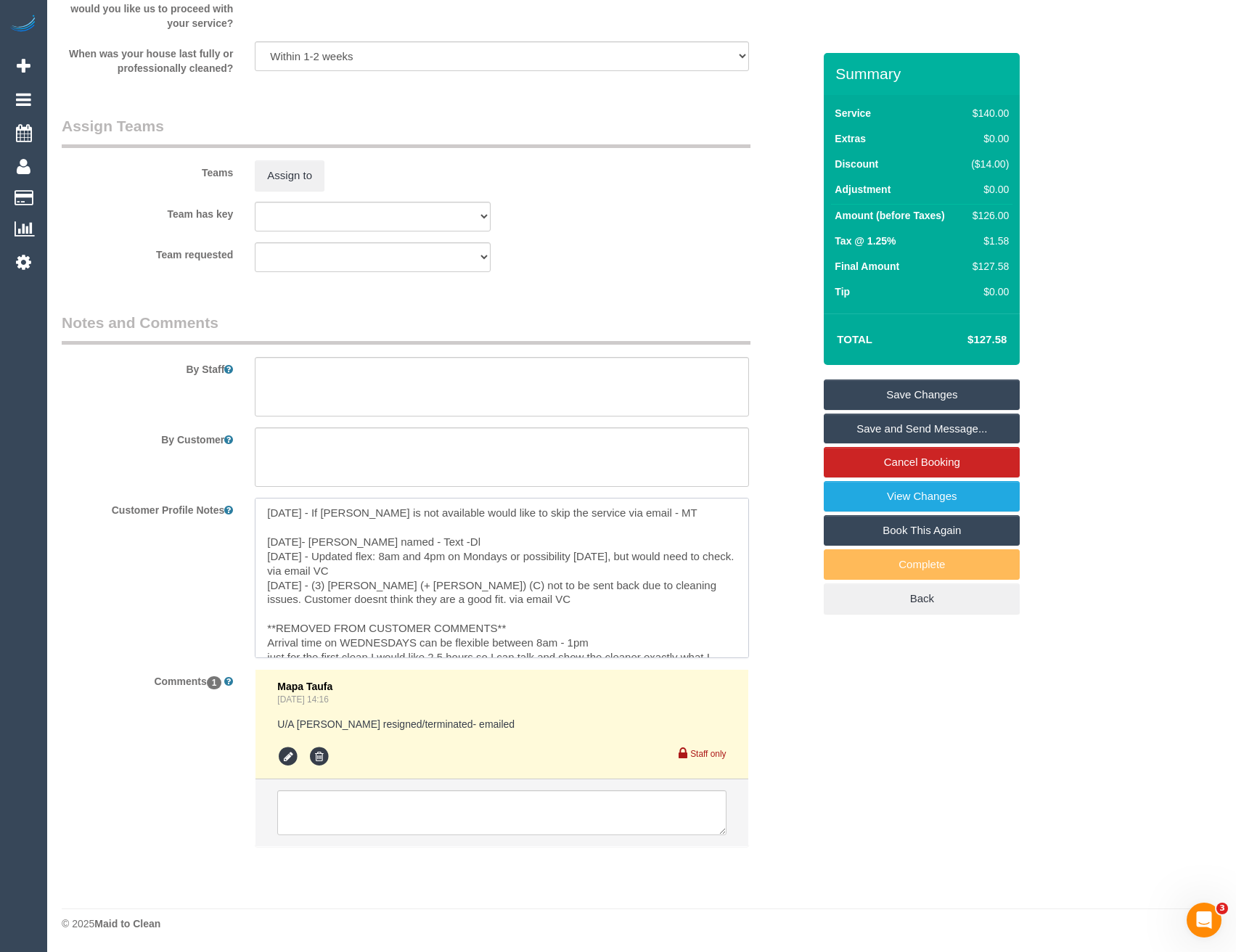
click at [260, 517] on textarea "[DATE] - If [PERSON_NAME] is not available would like to skip the service via e…" at bounding box center [502, 577] width 494 height 160
paste textarea "** ACCESS ** ** PREFERENCES ** ** DO NOT SEND ** ** GENERAL **"
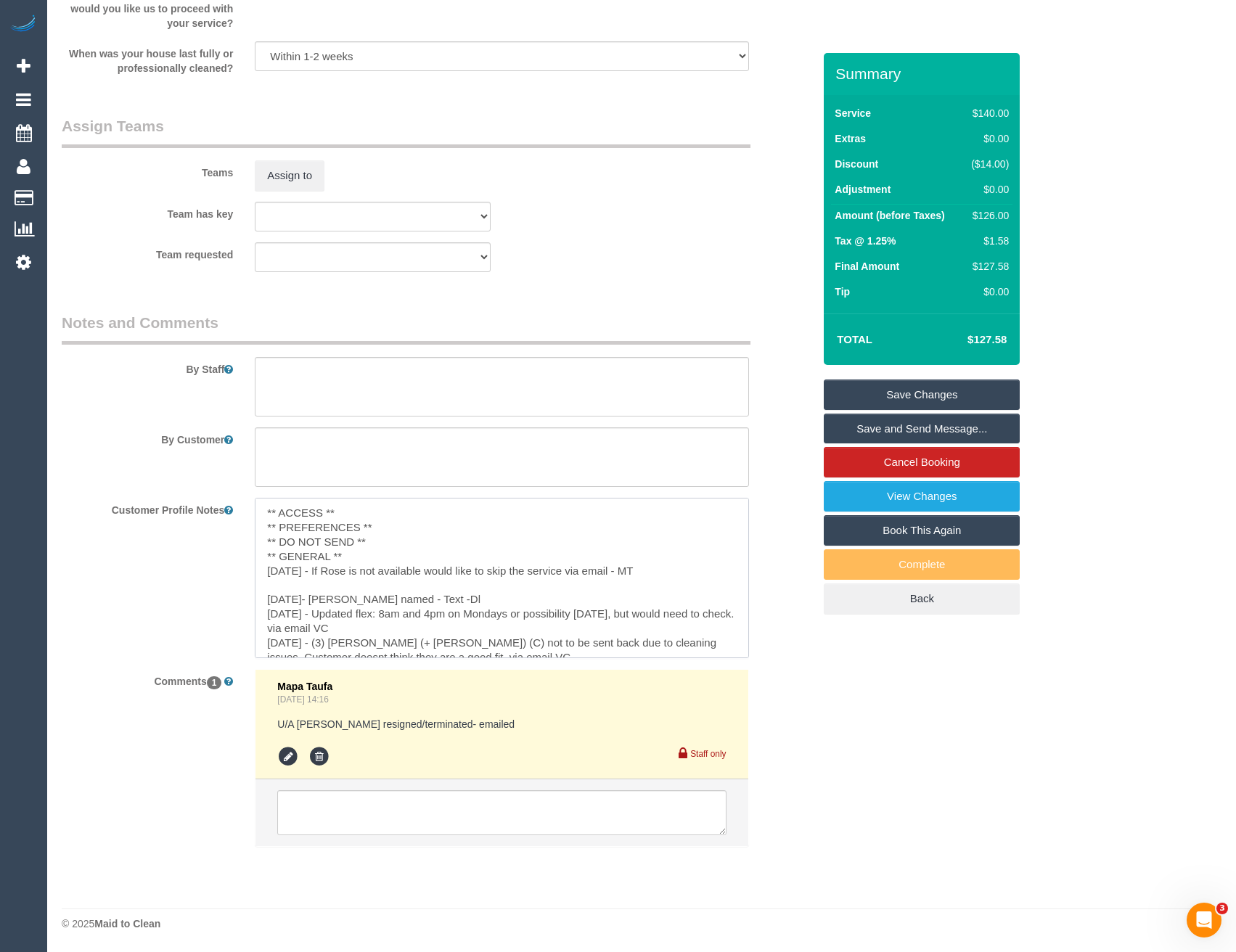
click at [355, 511] on textarea "** ACCESS ** ** PREFERENCES ** ** DO NOT SEND ** ** GENERAL ** [DATE] - If Rose…" at bounding box center [502, 577] width 494 height 160
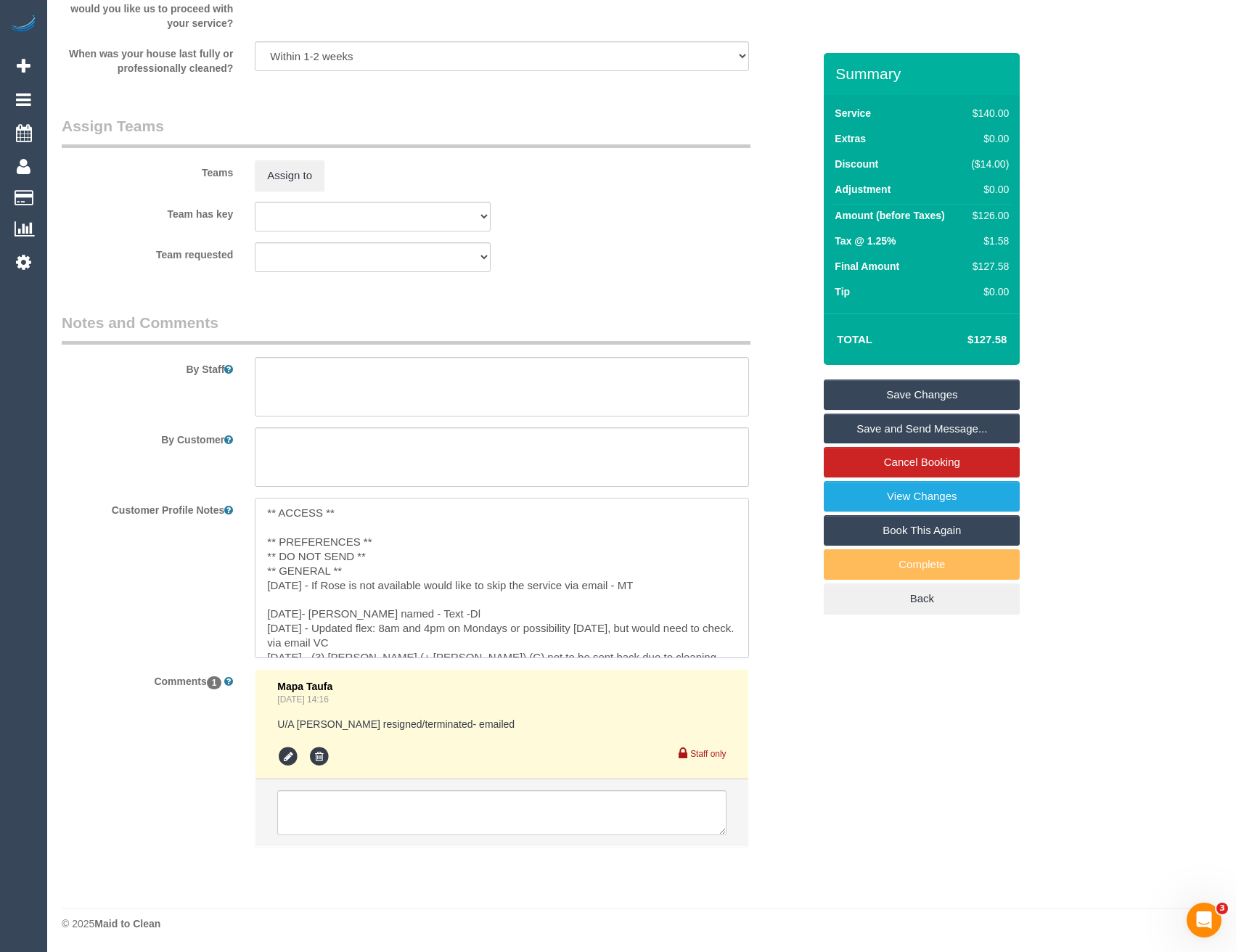
click at [383, 540] on textarea "** ACCESS ** ** PREFERENCES ** ** DO NOT SEND ** ** GENERAL ** [DATE] - If Rose…" at bounding box center [502, 577] width 494 height 160
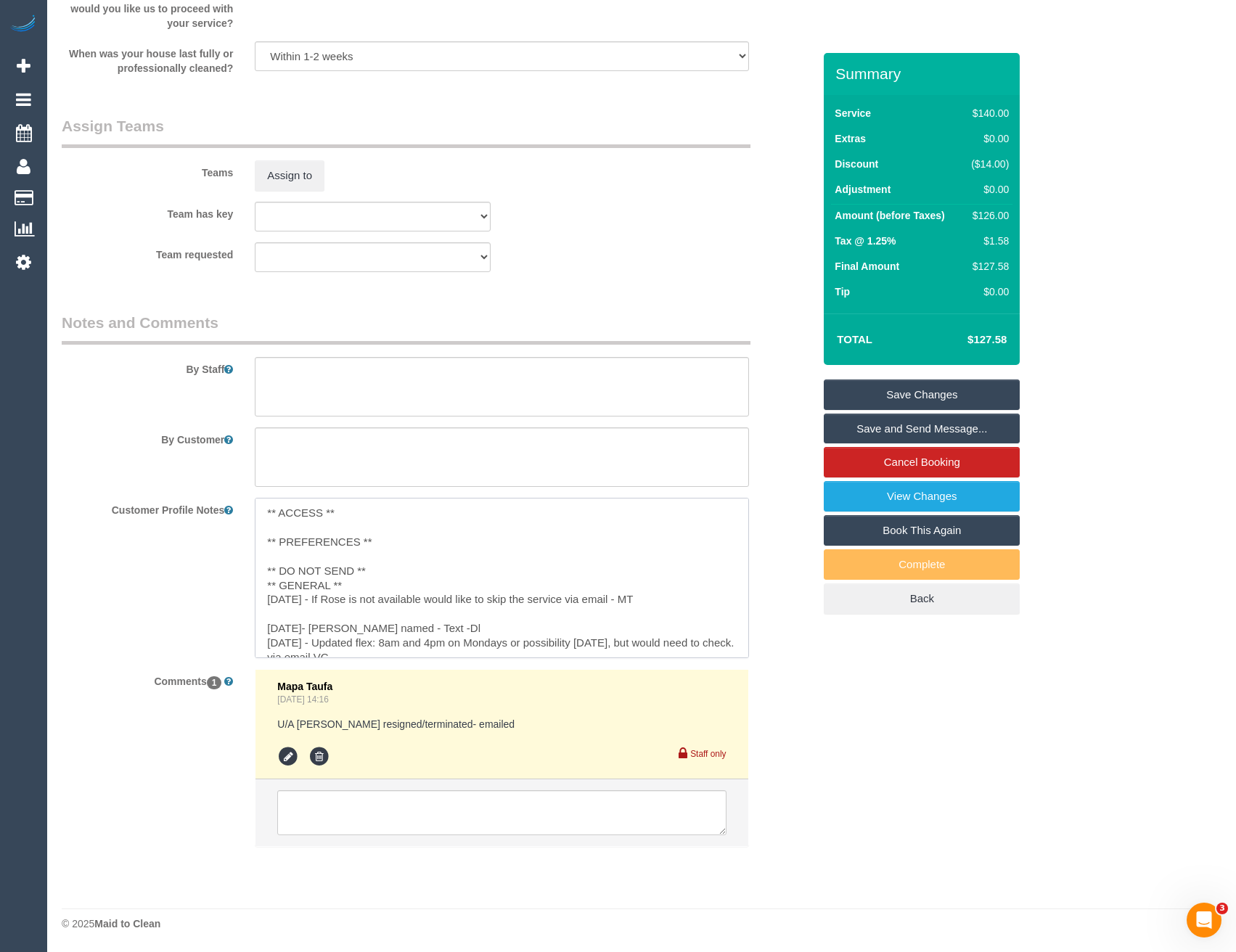
click at [396, 563] on textarea "** ACCESS ** ** PREFERENCES ** ** DO NOT SEND ** ** GENERAL ** [DATE] - If Rose…" at bounding box center [502, 577] width 494 height 160
click at [384, 571] on textarea "** ACCESS ** ** PREFERENCES ** ** DO NOT SEND ** ** GENERAL ** [DATE] - If Rose…" at bounding box center [502, 577] width 494 height 160
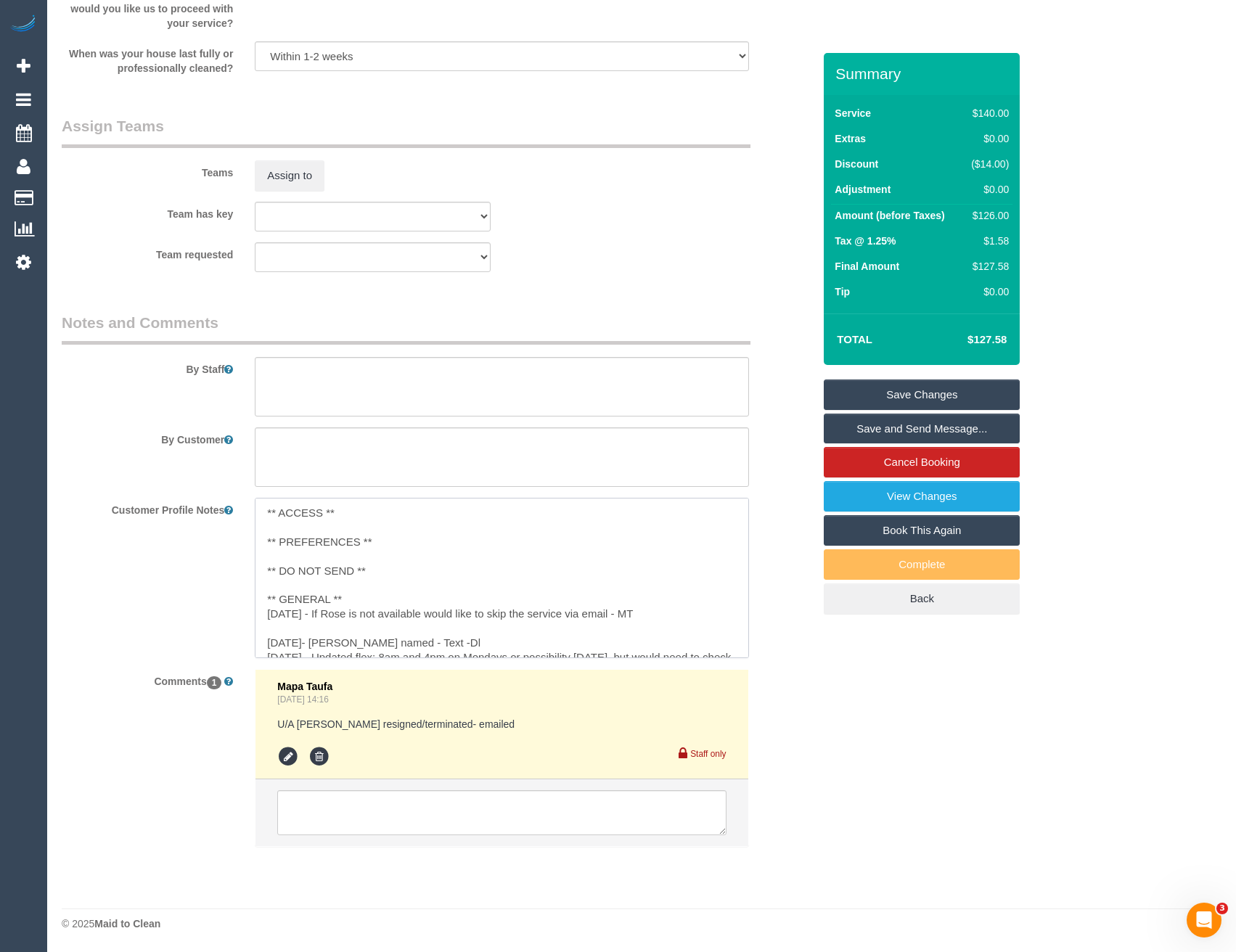
click at [355, 592] on textarea "** ACCESS ** ** PREFERENCES ** ** DO NOT SEND ** ** GENERAL ** [DATE] - If Rose…" at bounding box center [502, 577] width 494 height 160
click at [359, 586] on textarea "** ACCESS ** ** PREFERENCES ** ** DO NOT SEND ** ** GENERAL ** [DATE] - If Rose…" at bounding box center [502, 577] width 494 height 160
click at [346, 596] on textarea "** ACCESS ** ** PREFERENCES ** ** DO NOT SEND ** ** GENERAL ** [DATE] - If Rose…" at bounding box center [502, 577] width 494 height 160
type textarea "** ACCESS ** ** PREFERENCES ** ** DO NOT SEND ** ** GENERAL ** [DATE] - Cust kn…"
click at [161, 601] on div "Customer Profile Notes ** ACCESS ** ** PREFERENCES ** ** DO NOT SEND ** ** GENE…" at bounding box center [437, 577] width 773 height 160
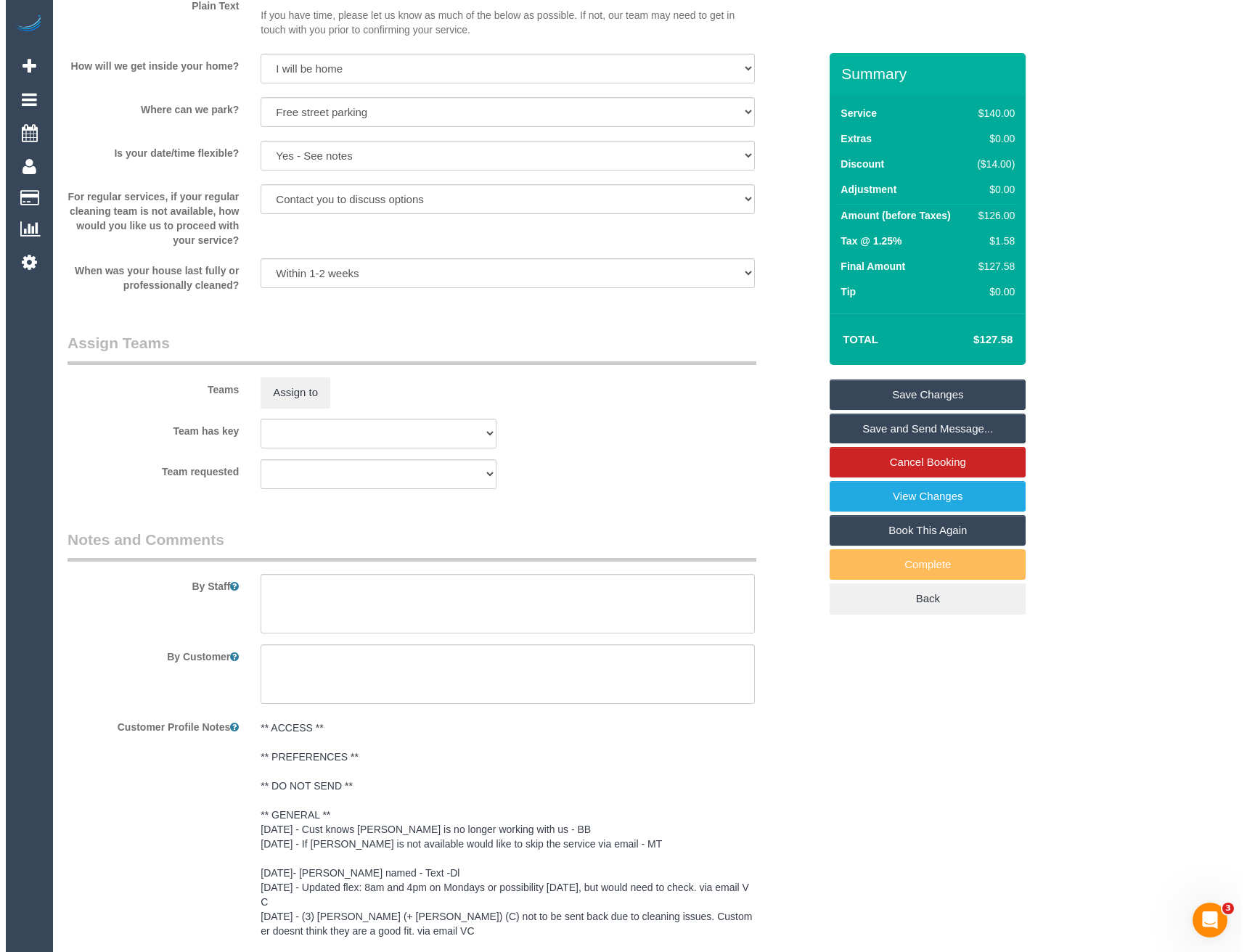
scroll to position [1854, 0]
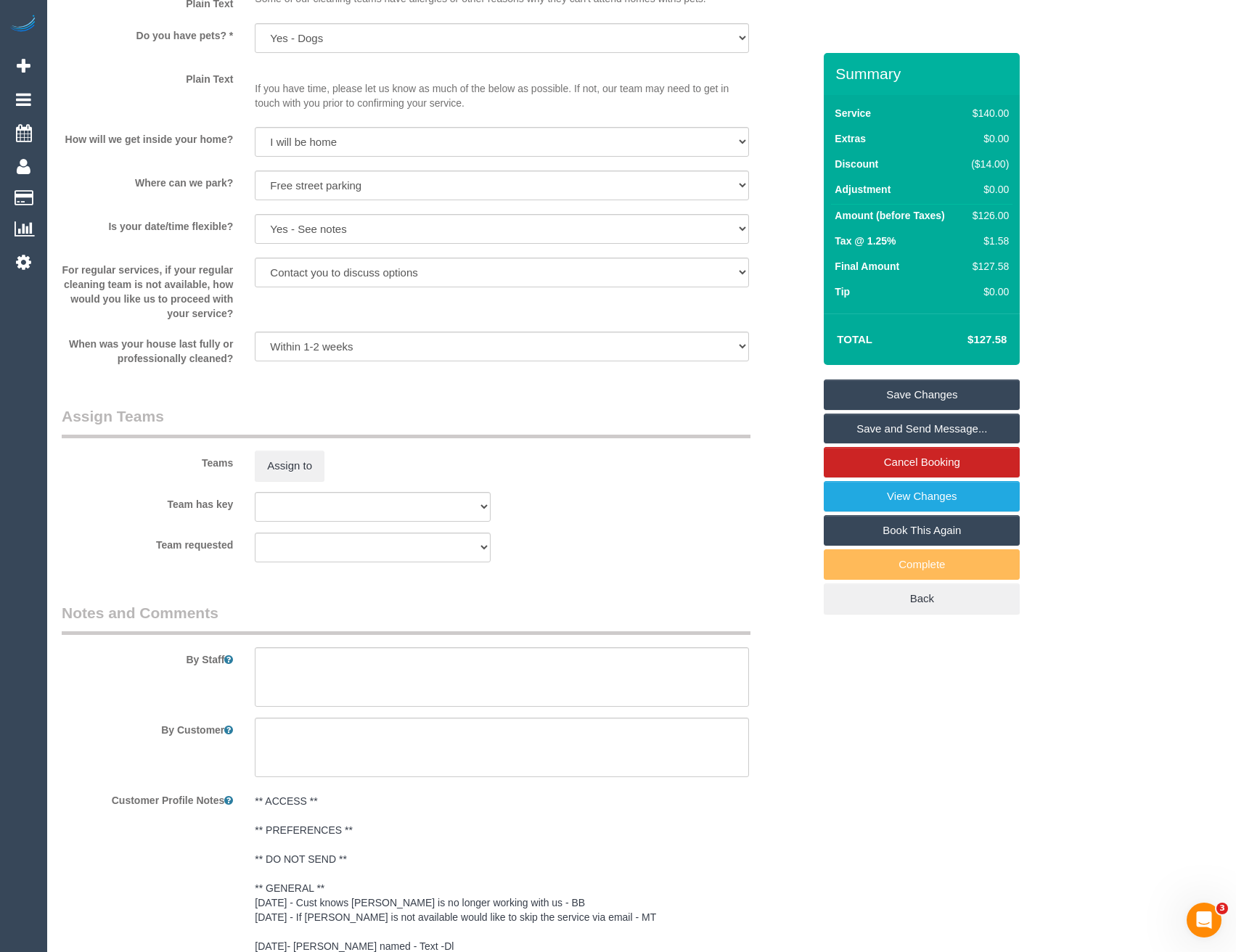
click at [294, 449] on div "Teams Assign to" at bounding box center [437, 444] width 773 height 76
click at [308, 460] on button "Assign to" at bounding box center [289, 466] width 70 height 31
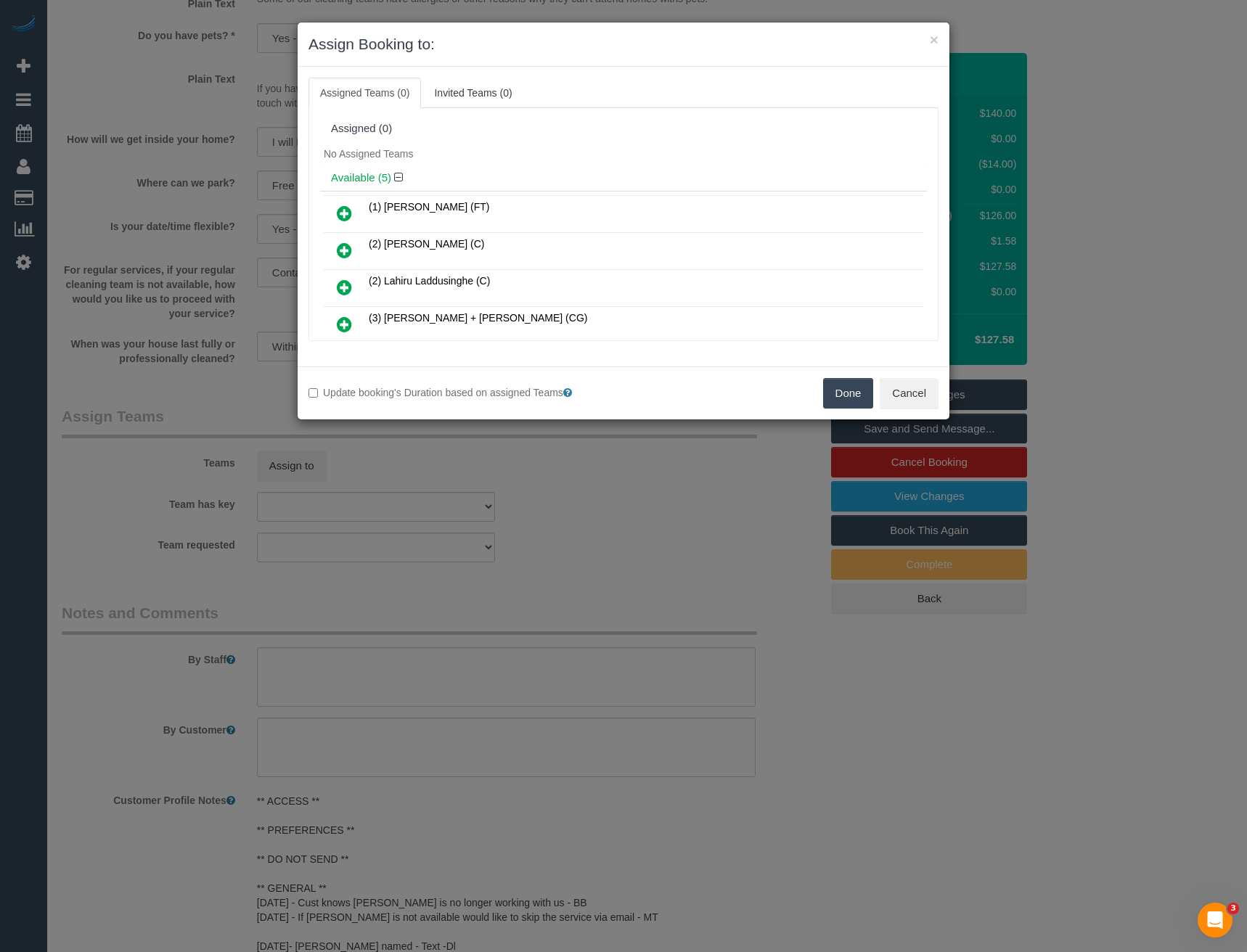
scroll to position [423, 0]
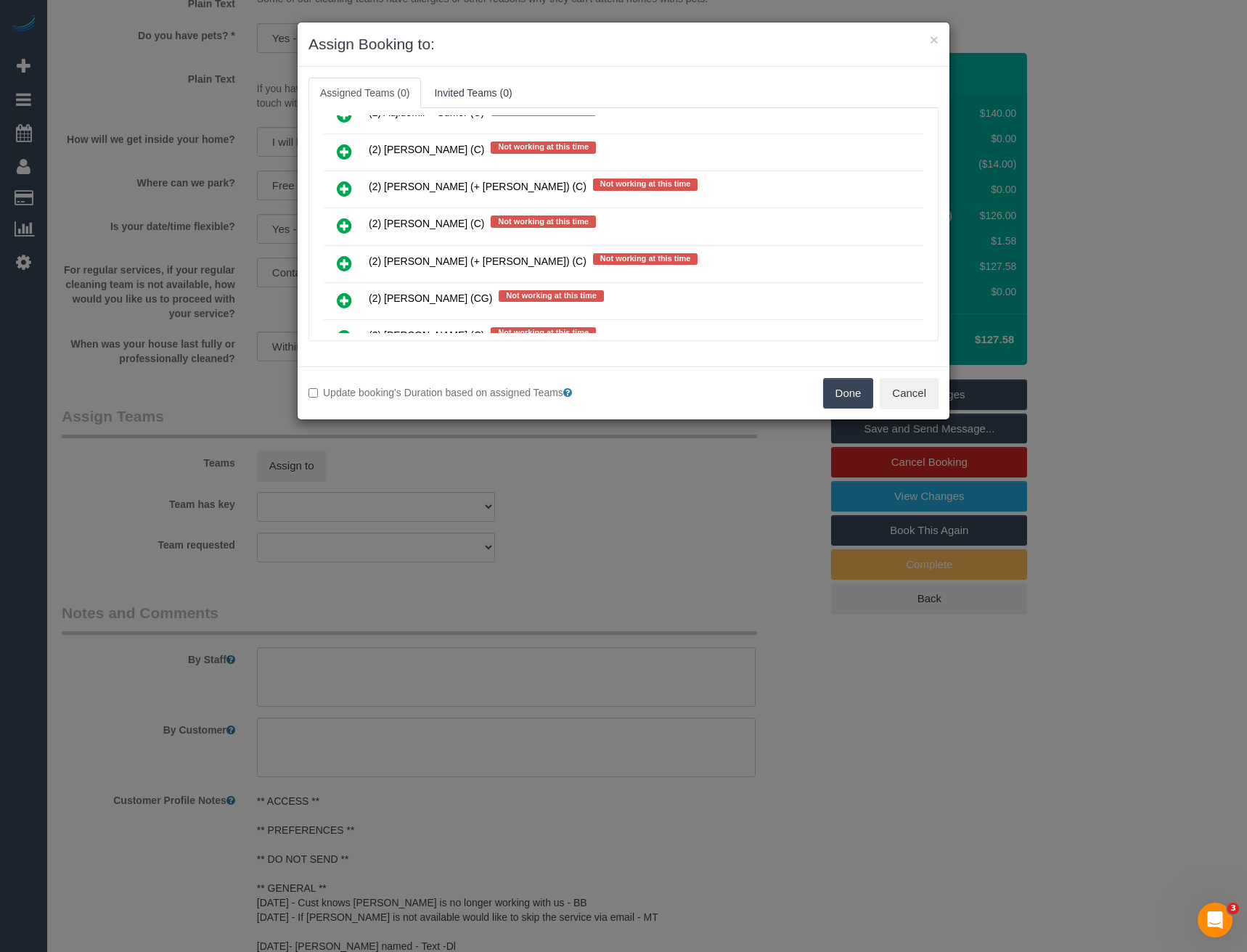
click at [347, 227] on icon at bounding box center [344, 226] width 15 height 18
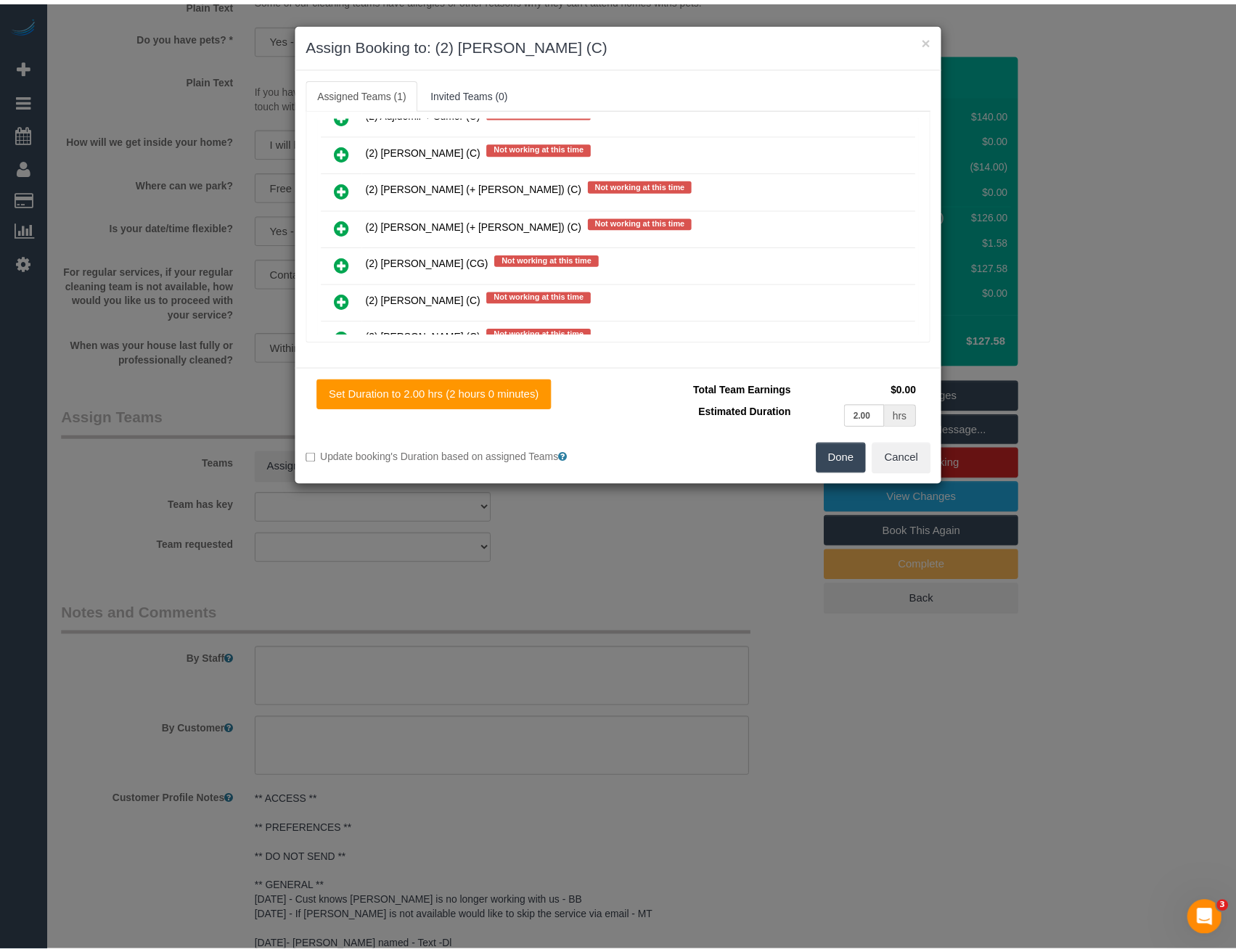
scroll to position [0, 0]
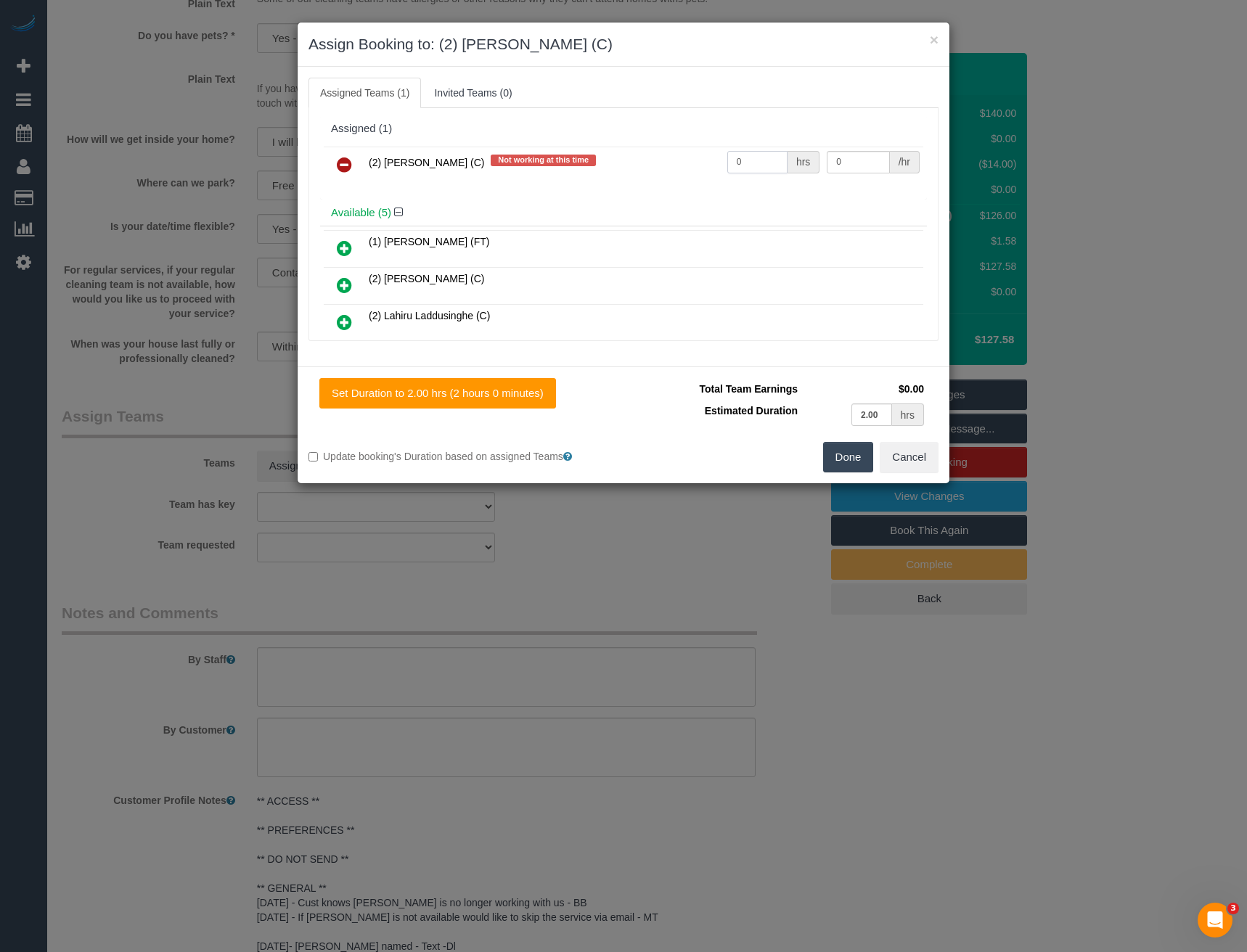
drag, startPoint x: 757, startPoint y: 159, endPoint x: 613, endPoint y: 162, distance: 144.0
click at [658, 171] on tr "(2) Catalina Fabro (C) Not working at this time 0 hrs 0 /hr" at bounding box center [624, 165] width 600 height 37
type input "2"
type input "37.5"
click at [855, 453] on button "Done" at bounding box center [848, 458] width 51 height 31
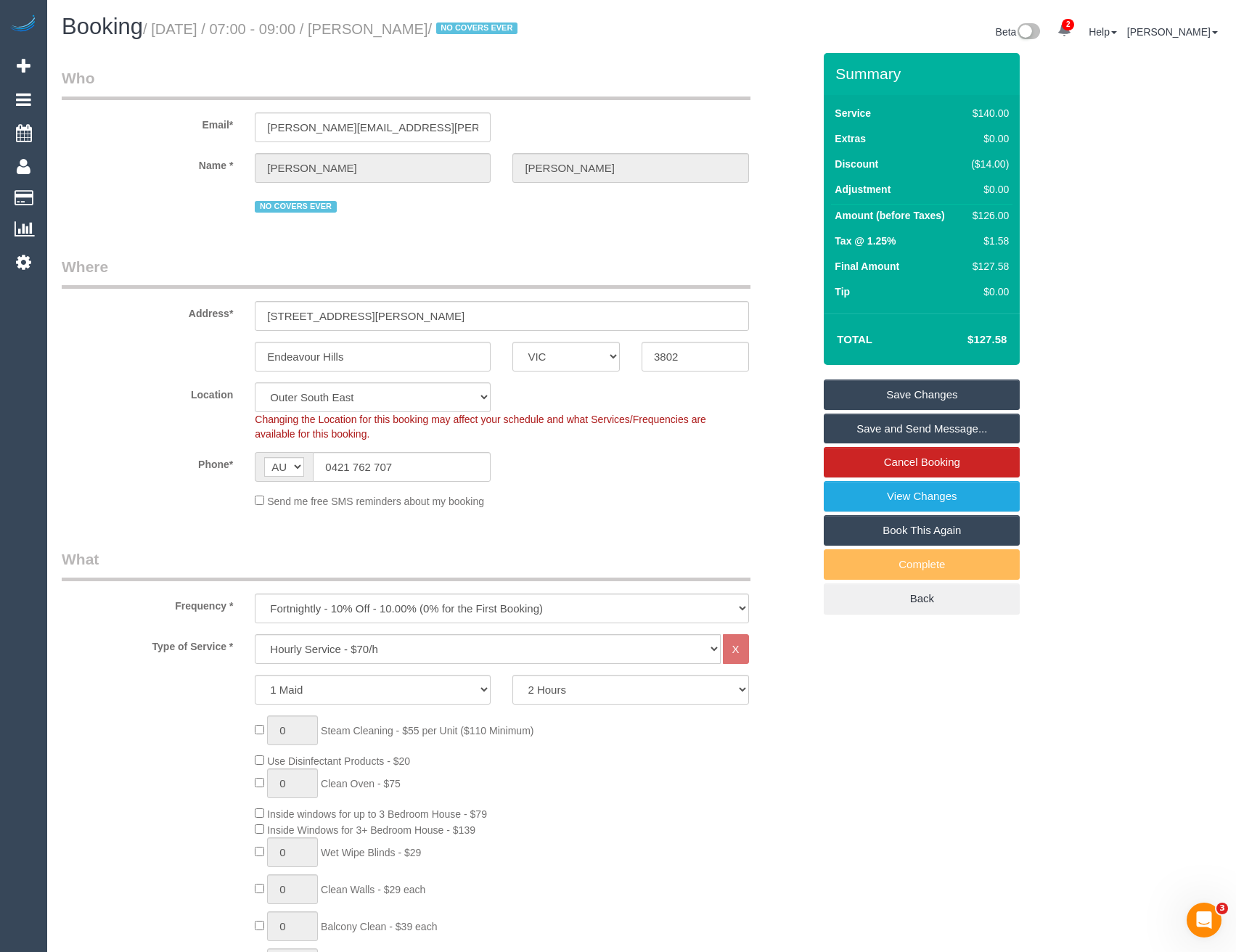
click at [862, 429] on link "Save and Send Message..." at bounding box center [922, 429] width 196 height 31
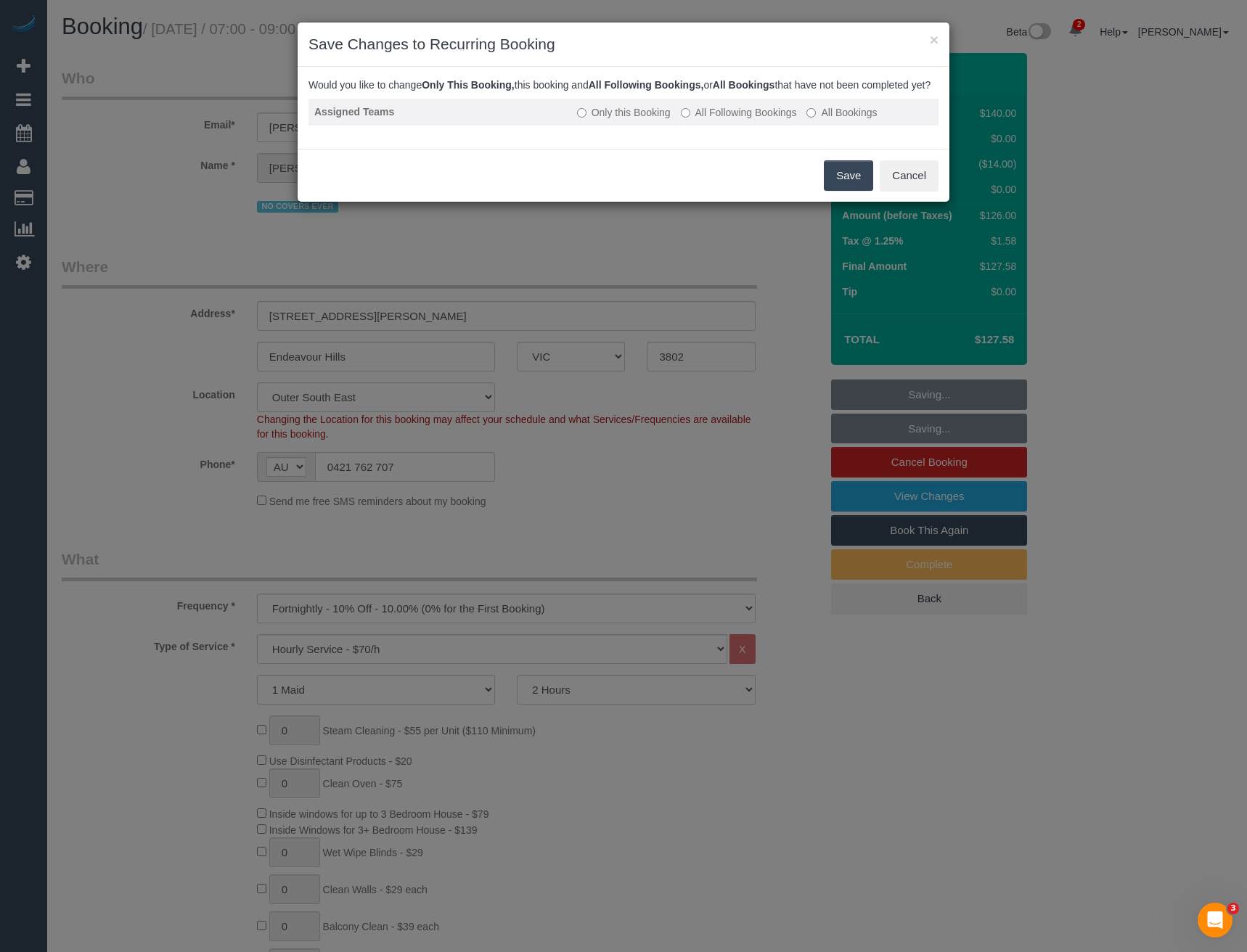
drag, startPoint x: 711, startPoint y: 127, endPoint x: 720, endPoint y: 130, distance: 9.5
click at [711, 120] on label "All Following Bookings" at bounding box center [739, 113] width 116 height 14
click at [861, 178] on button "Save" at bounding box center [848, 175] width 49 height 31
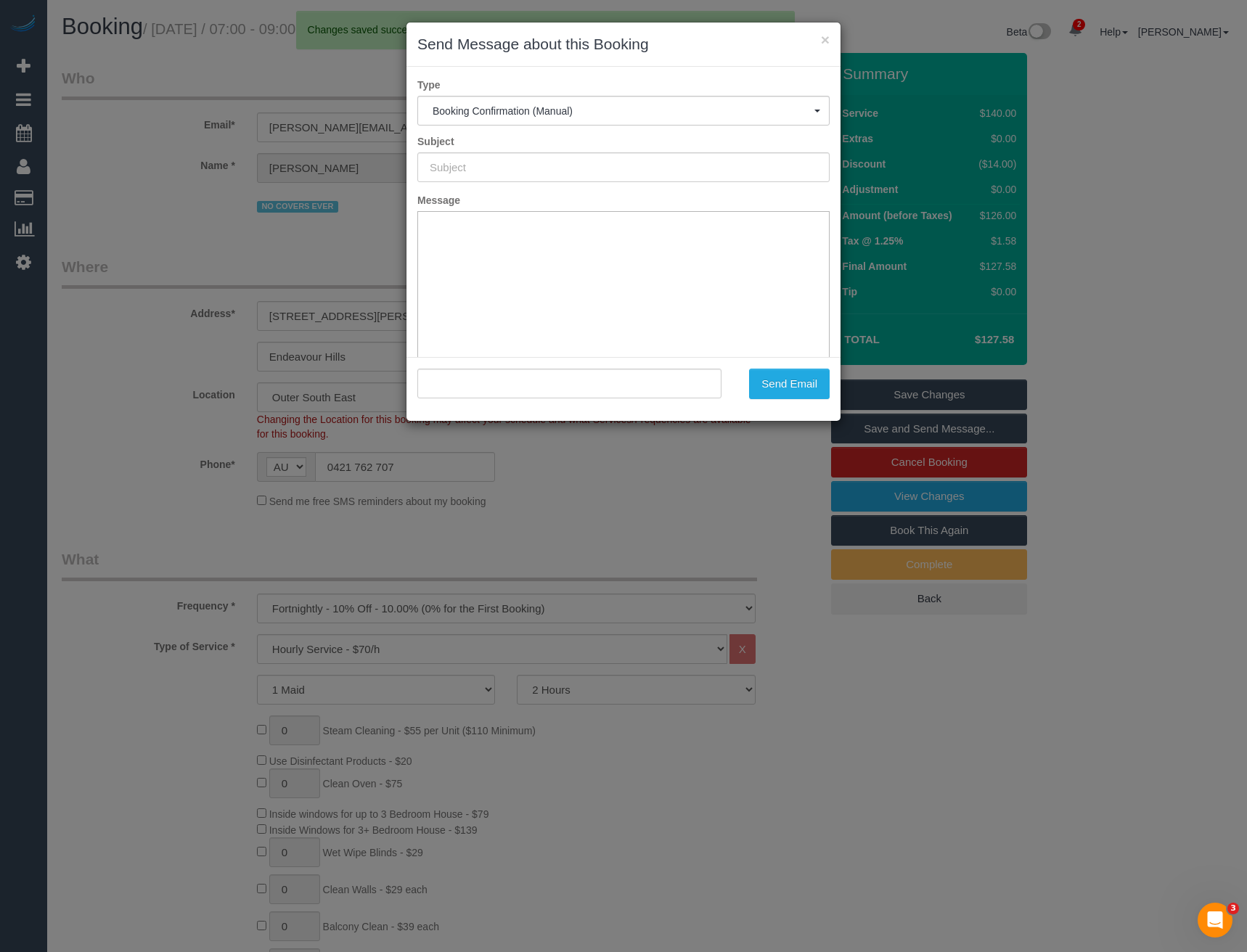
type input "Booking Confirmed"
type input ""Rachel Correnti" <rachel.waters@hotmail.com.au>"
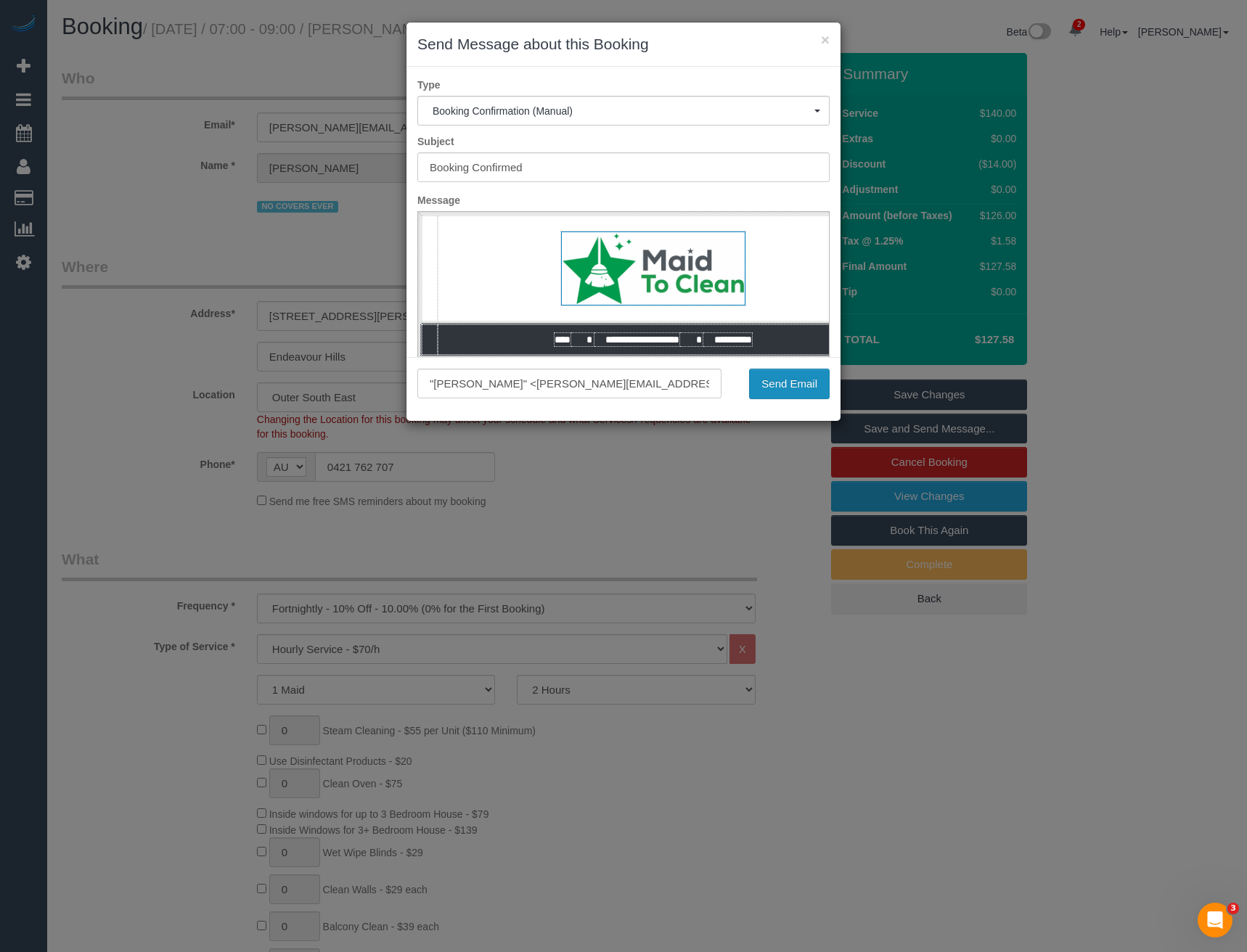
click at [796, 384] on button "Send Email" at bounding box center [790, 384] width 80 height 31
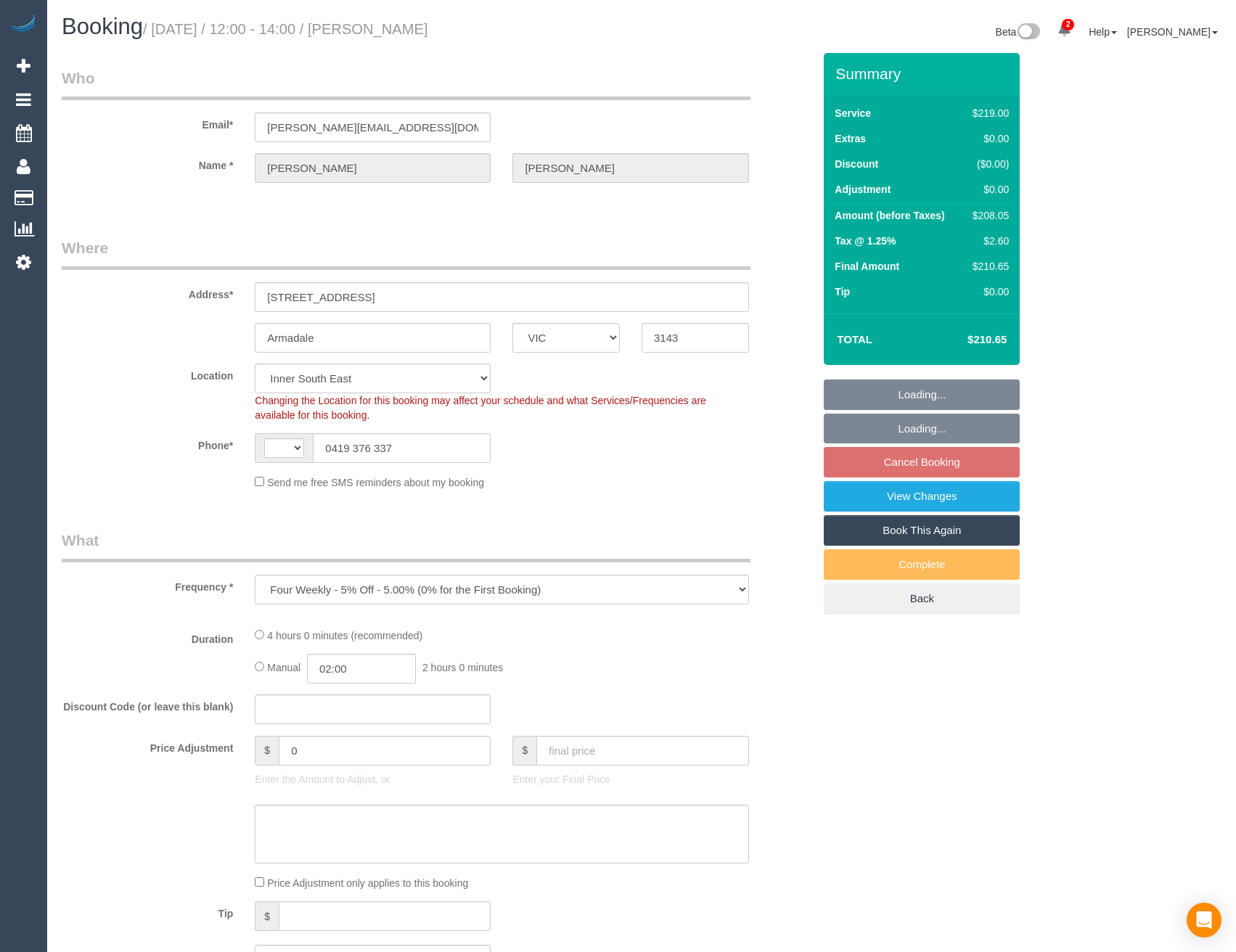
select select "VIC"
select select "string:stripe-pm_1NekzI2GScqysDRVTyLvMmEM"
select select "object:568"
select select "string:AU"
select select "number:27"
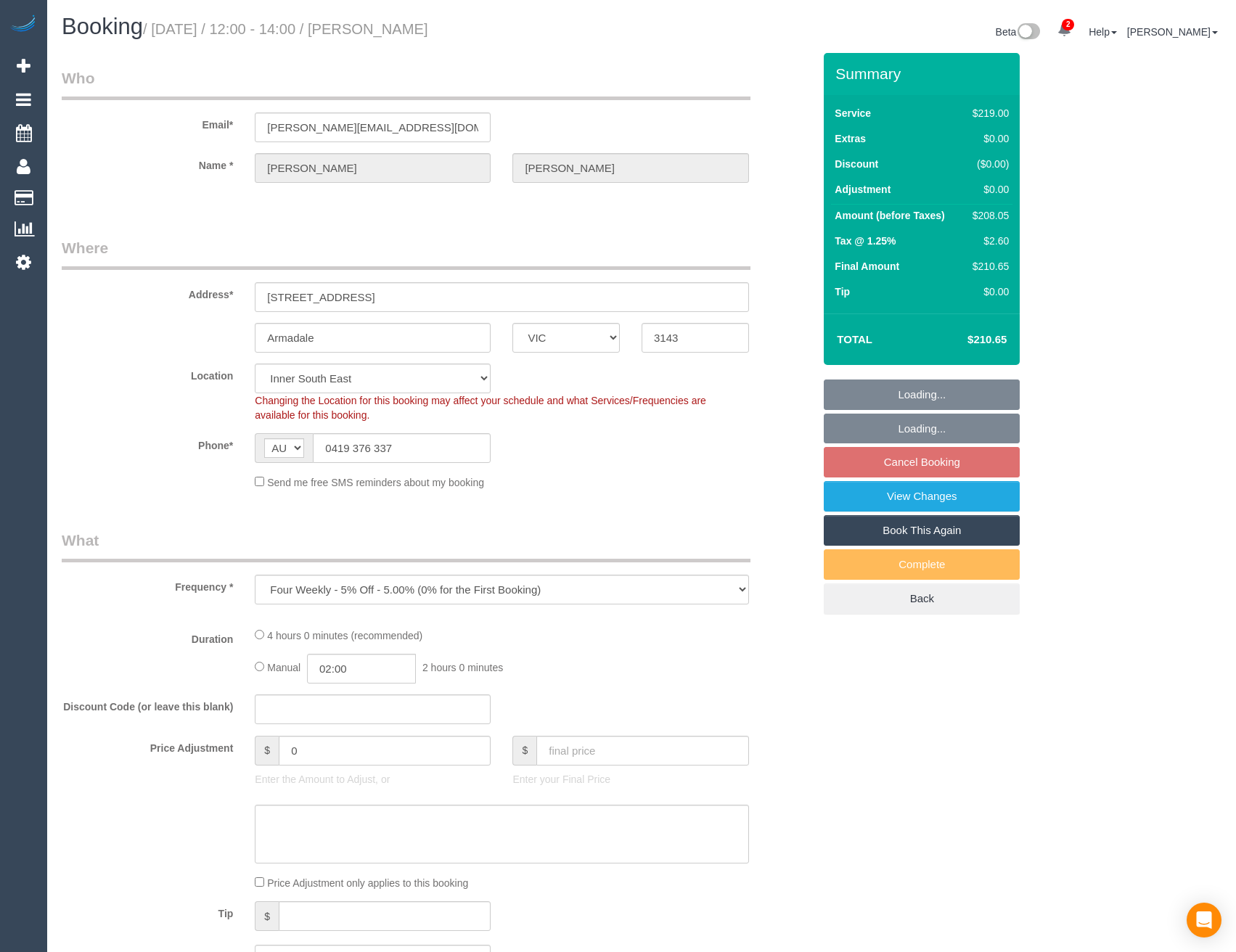
select select "number:14"
select select "number:19"
select select "number:24"
select select "number:12"
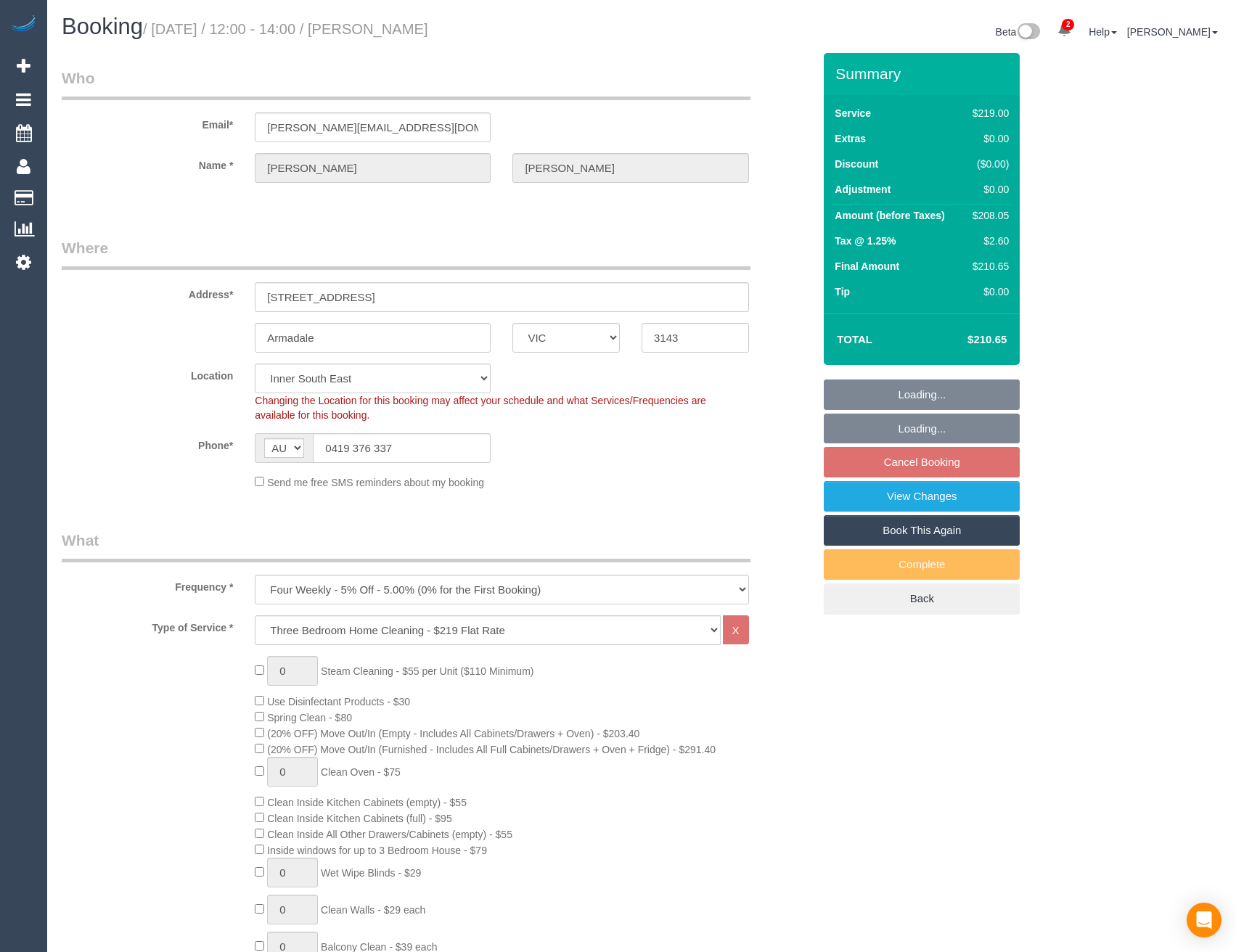
select select "spot3"
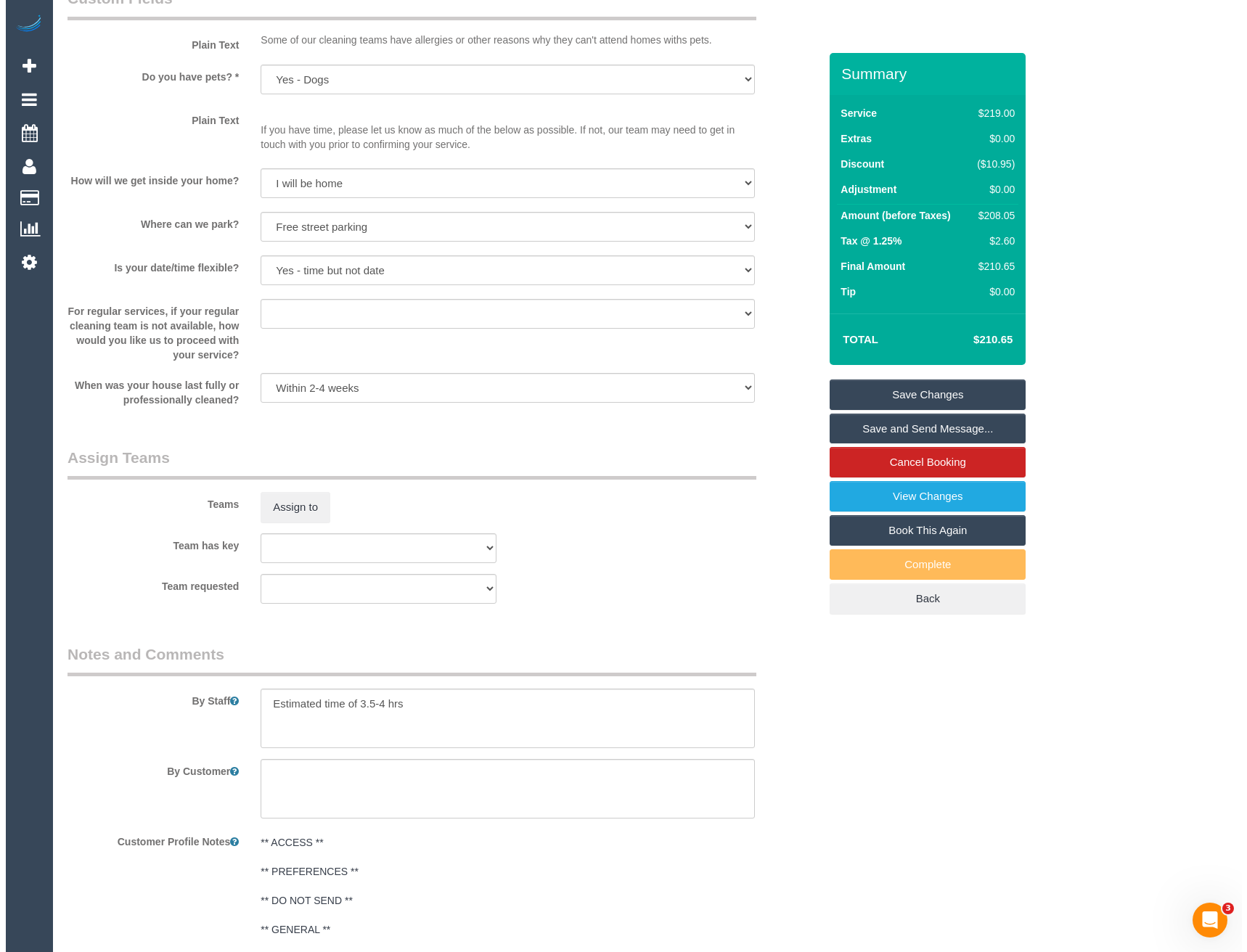
scroll to position [1742, 0]
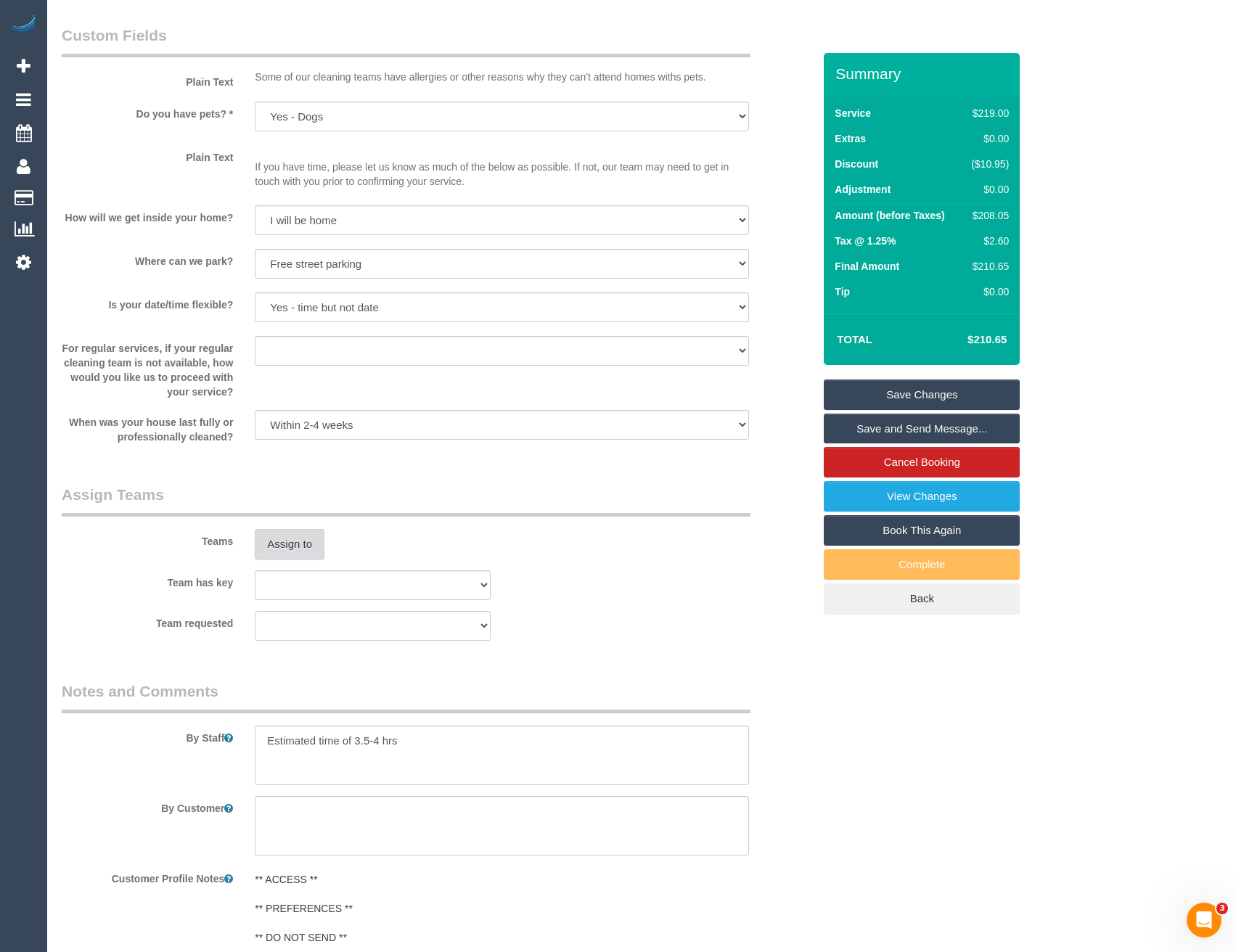
click at [299, 547] on button "Assign to" at bounding box center [289, 544] width 70 height 31
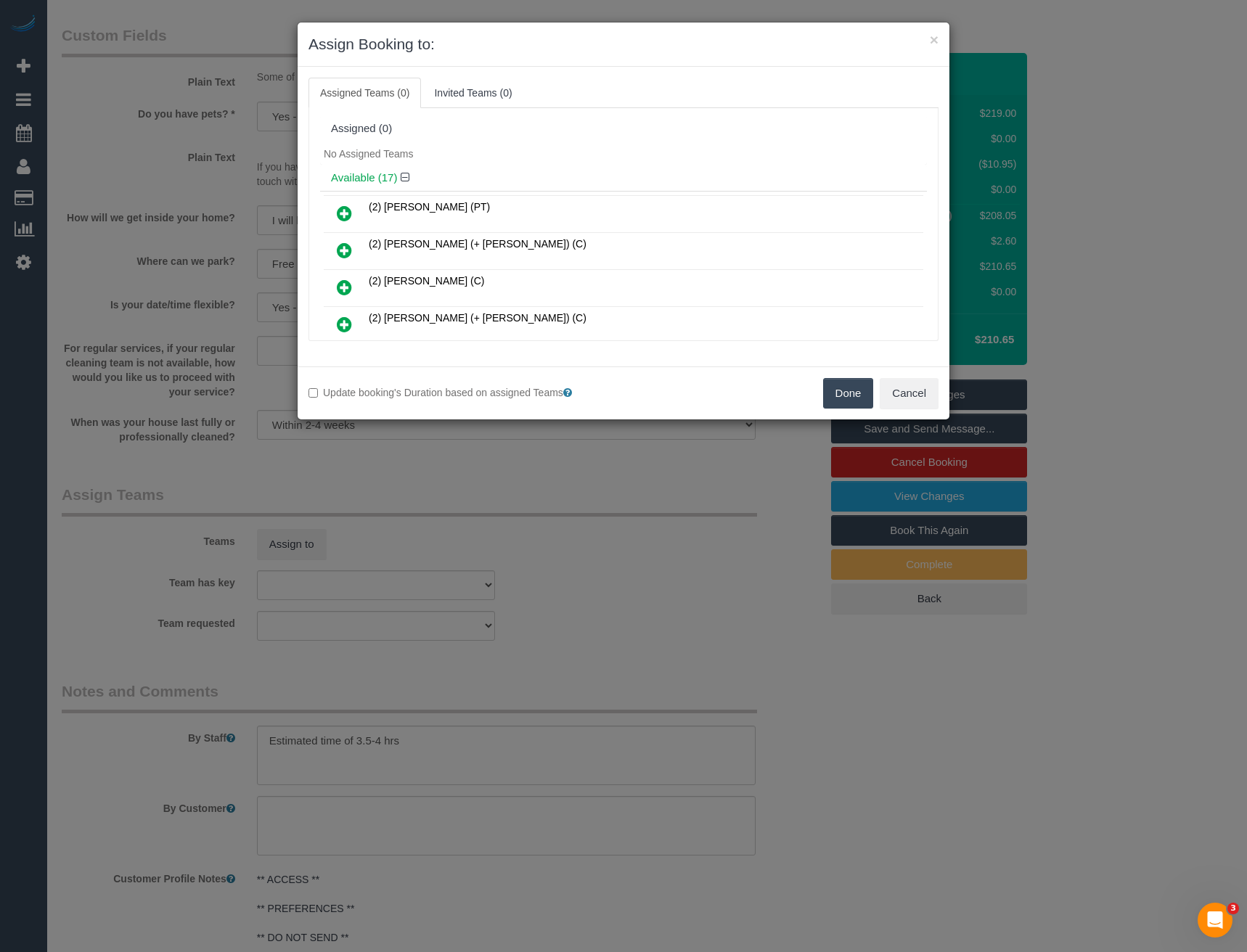
scroll to position [317, 0]
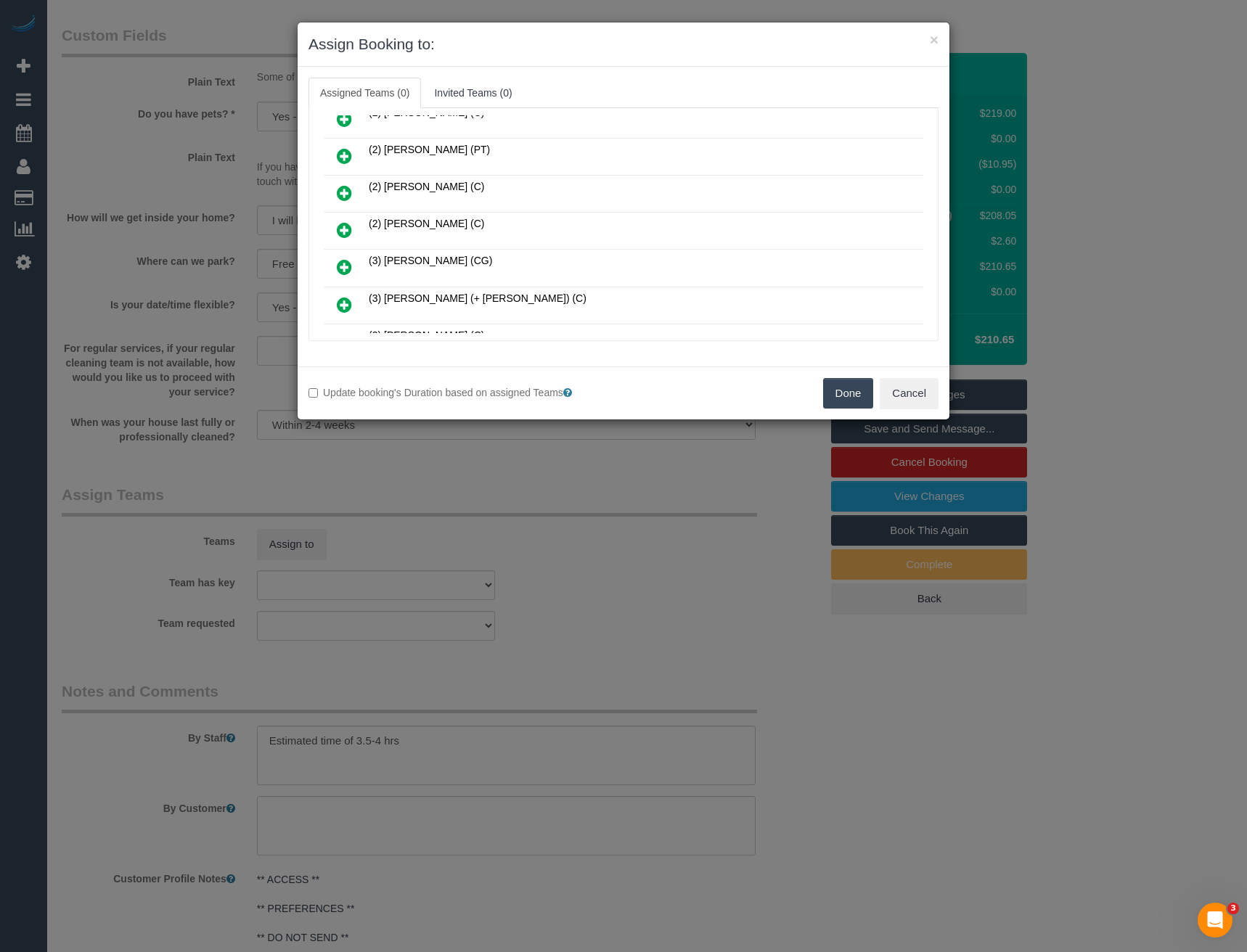
click at [345, 236] on icon at bounding box center [344, 230] width 15 height 18
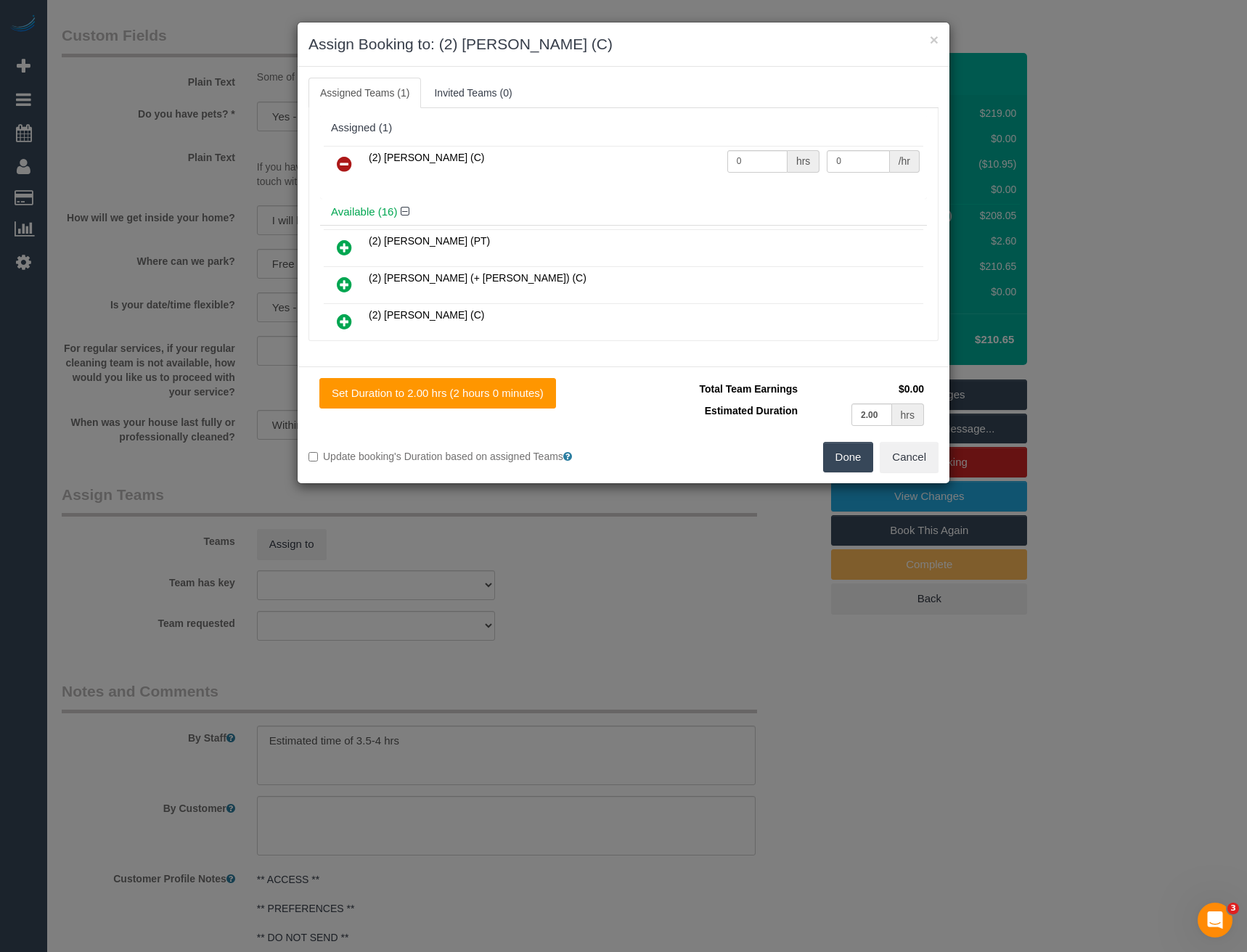
scroll to position [0, 0]
drag, startPoint x: 755, startPoint y: 160, endPoint x: 641, endPoint y: 162, distance: 114.0
click at [644, 163] on tr "(2) [PERSON_NAME] (C) 0 hrs 0 /hr" at bounding box center [624, 165] width 600 height 37
type input "1"
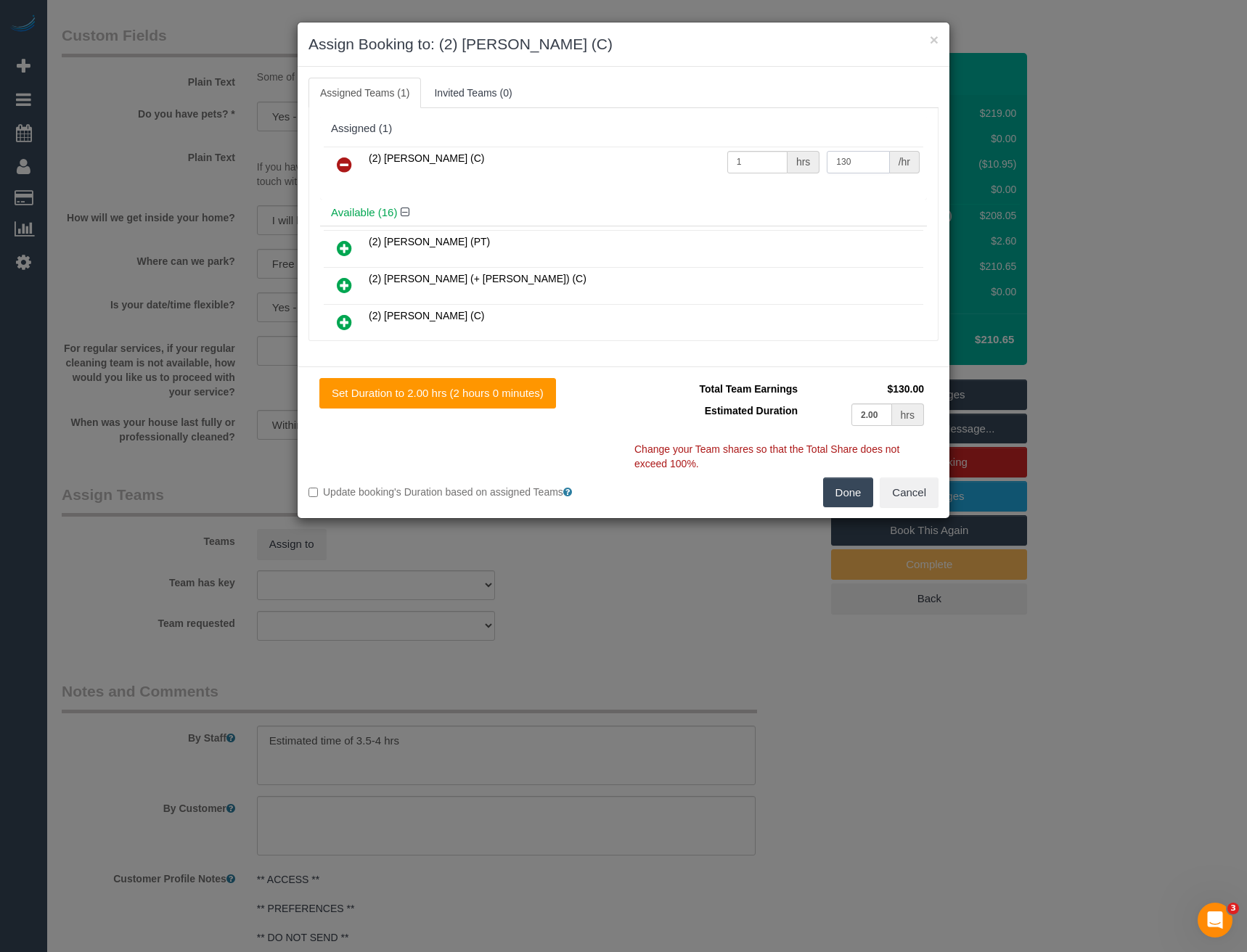
type input "130"
click at [839, 493] on button "Done" at bounding box center [848, 493] width 51 height 31
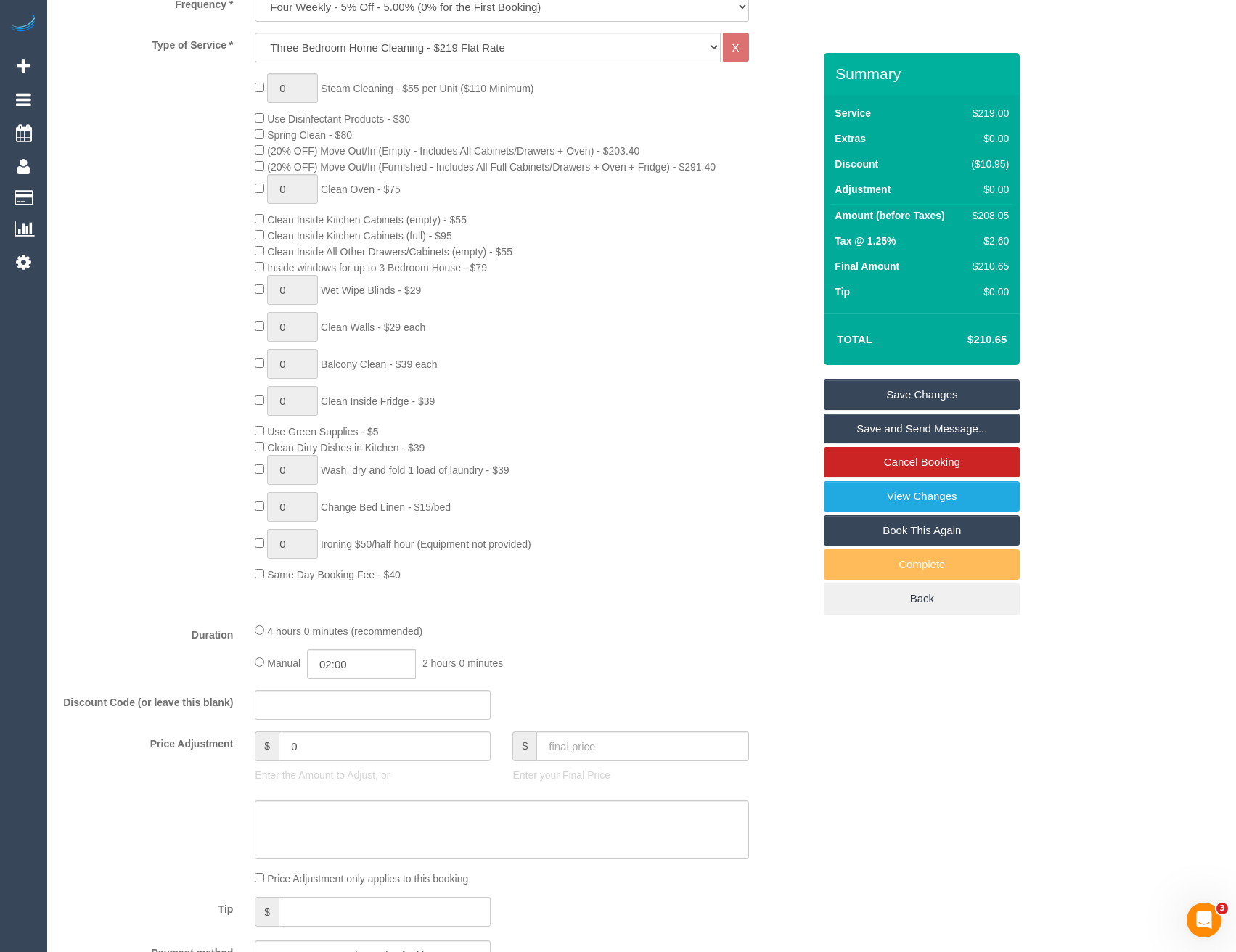
scroll to position [508, 0]
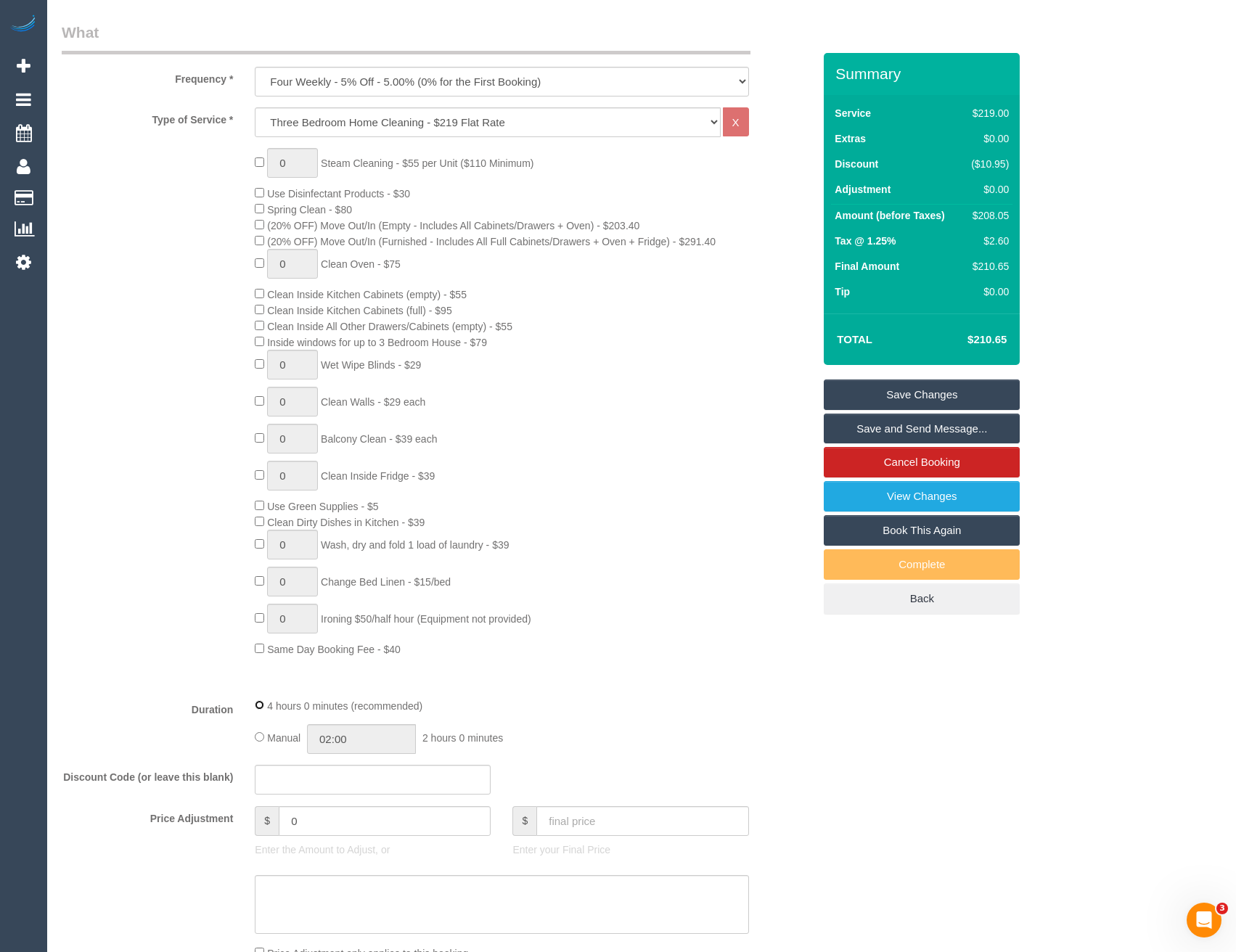
select select "spot23"
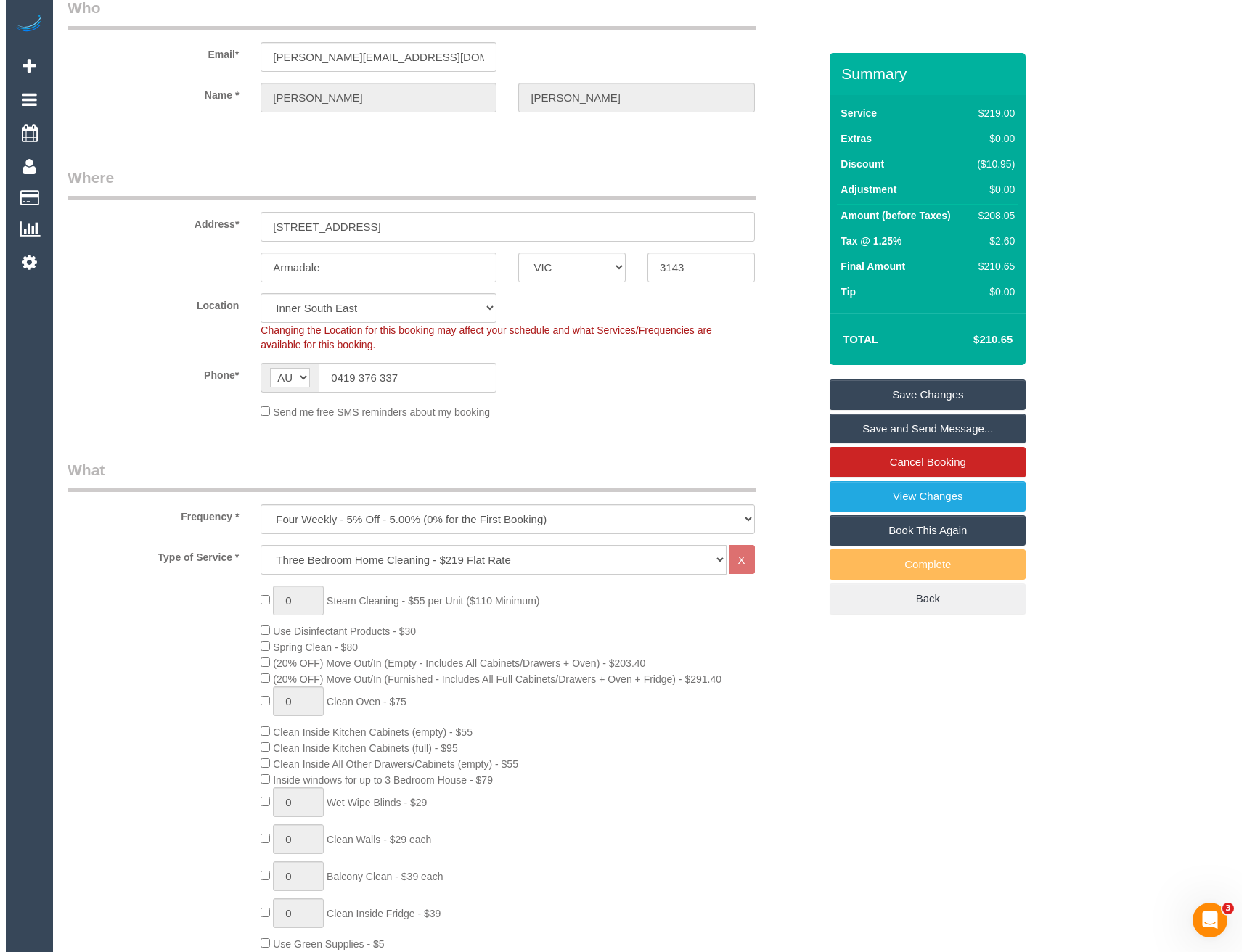
scroll to position [0, 0]
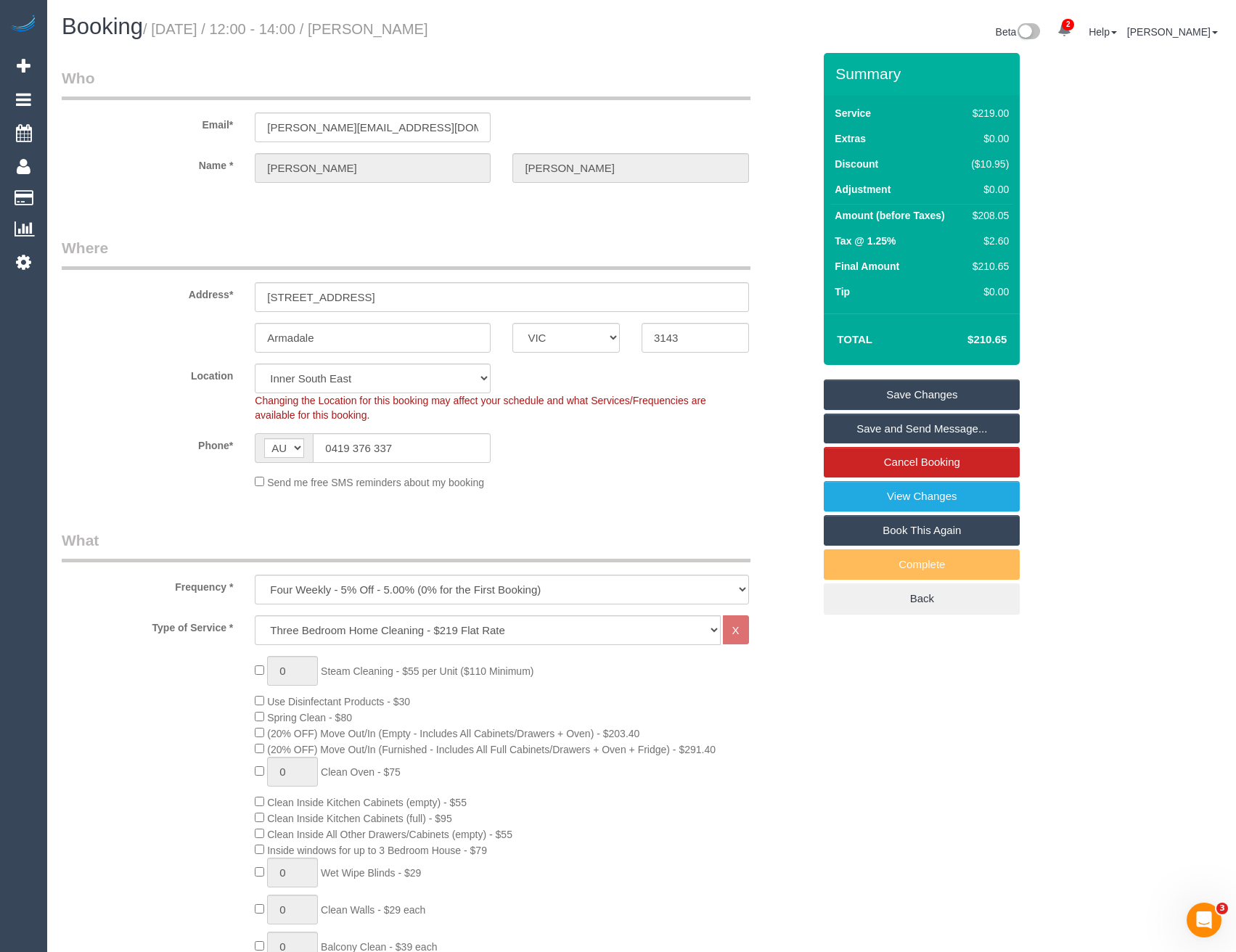
click at [886, 429] on link "Save and Send Message..." at bounding box center [922, 429] width 196 height 31
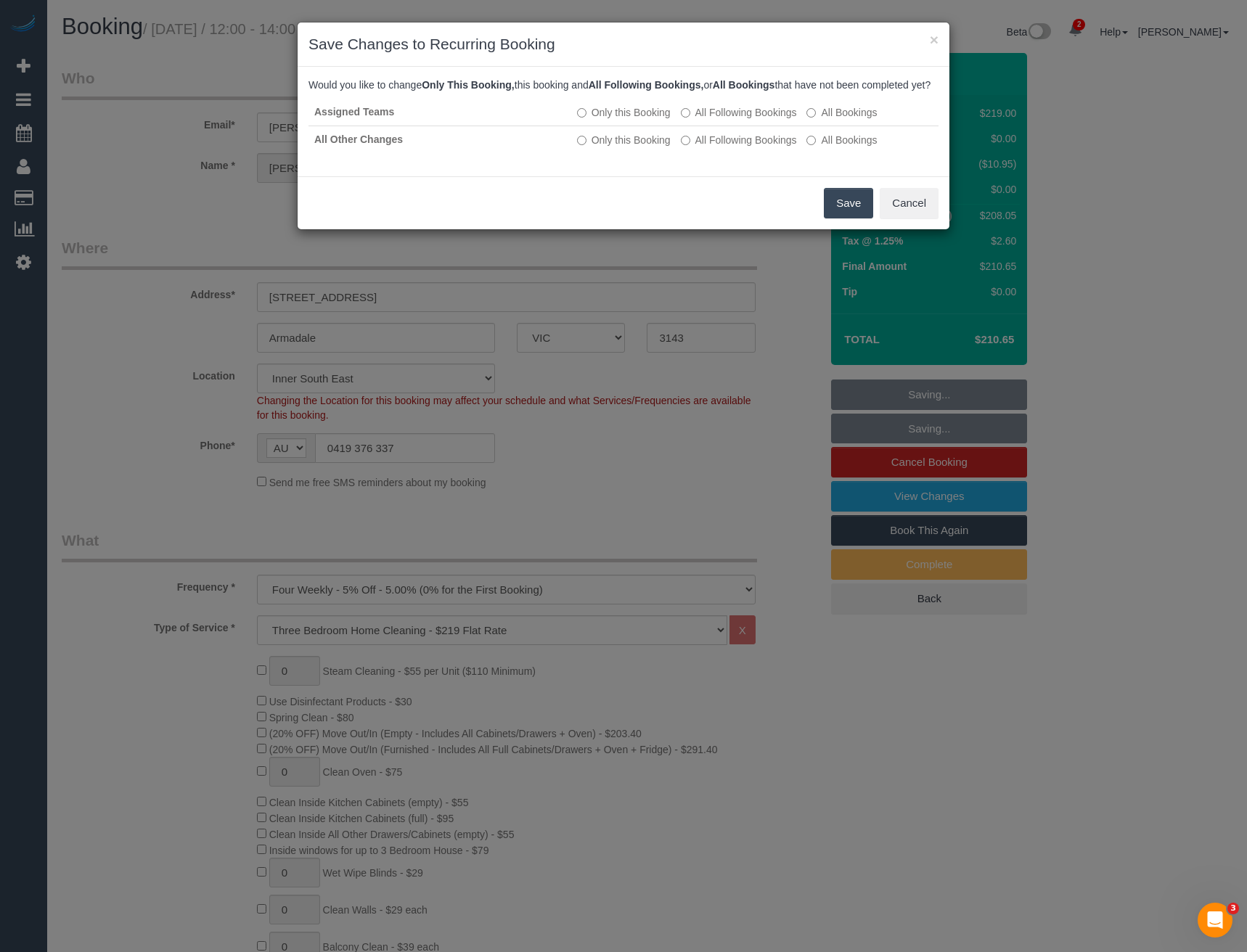
drag, startPoint x: 843, startPoint y: 217, endPoint x: 837, endPoint y: 205, distance: 13.4
click at [843, 217] on button "Save" at bounding box center [848, 203] width 49 height 31
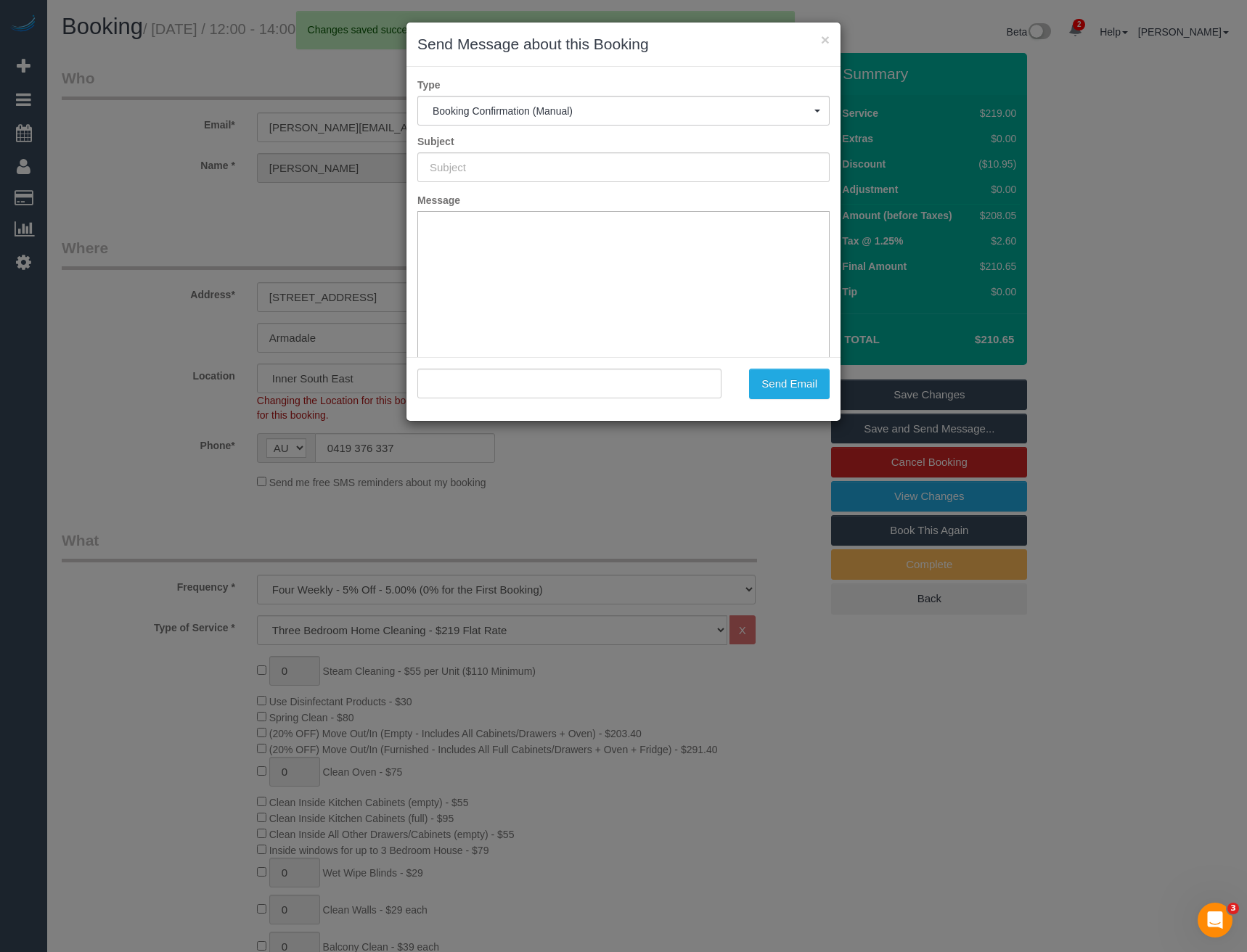
type input "Booking Confirmed"
type input ""[PERSON_NAME]" <[PERSON_NAME][EMAIL_ADDRESS][DOMAIN_NAME]>"
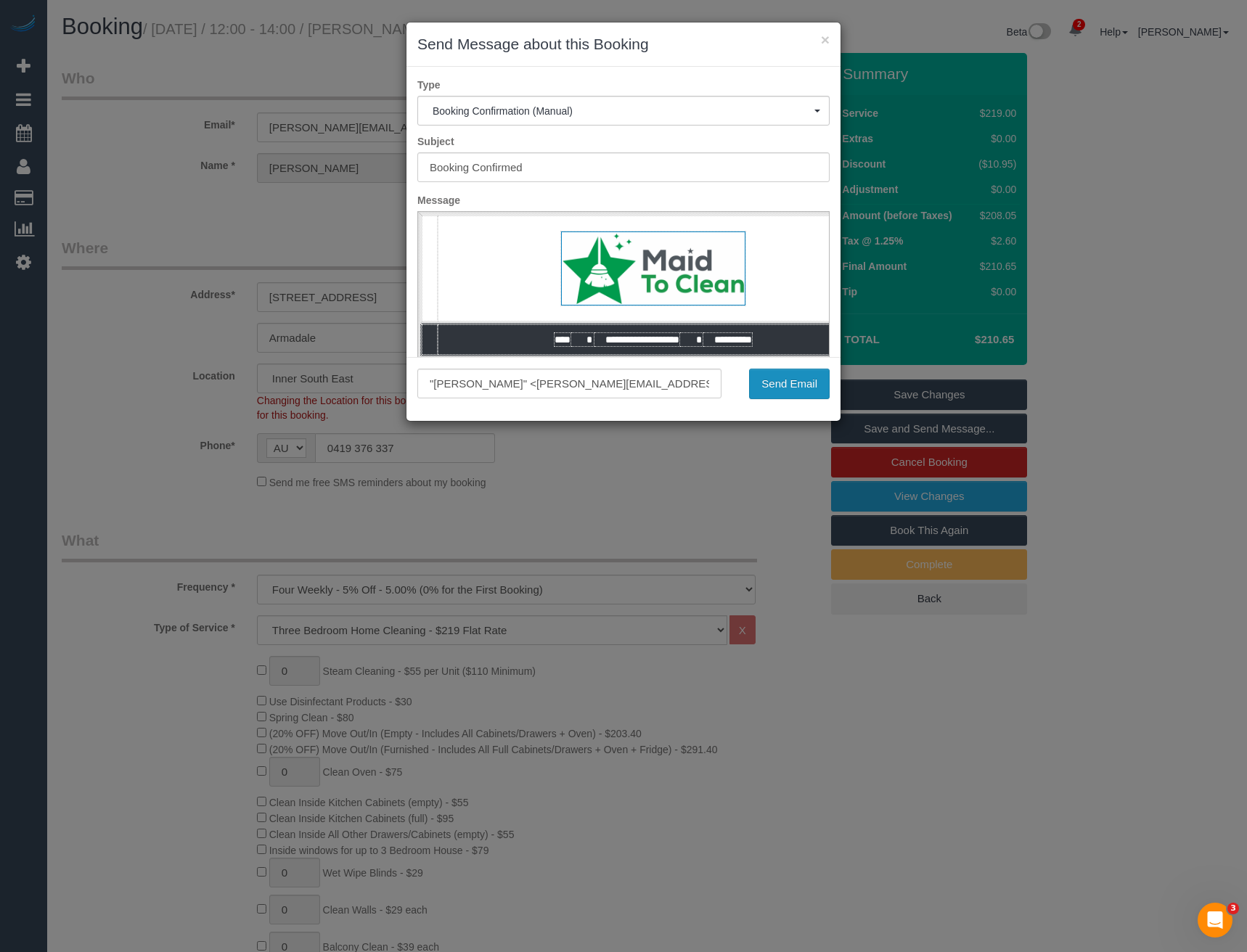
click at [792, 390] on button "Send Email" at bounding box center [790, 384] width 80 height 31
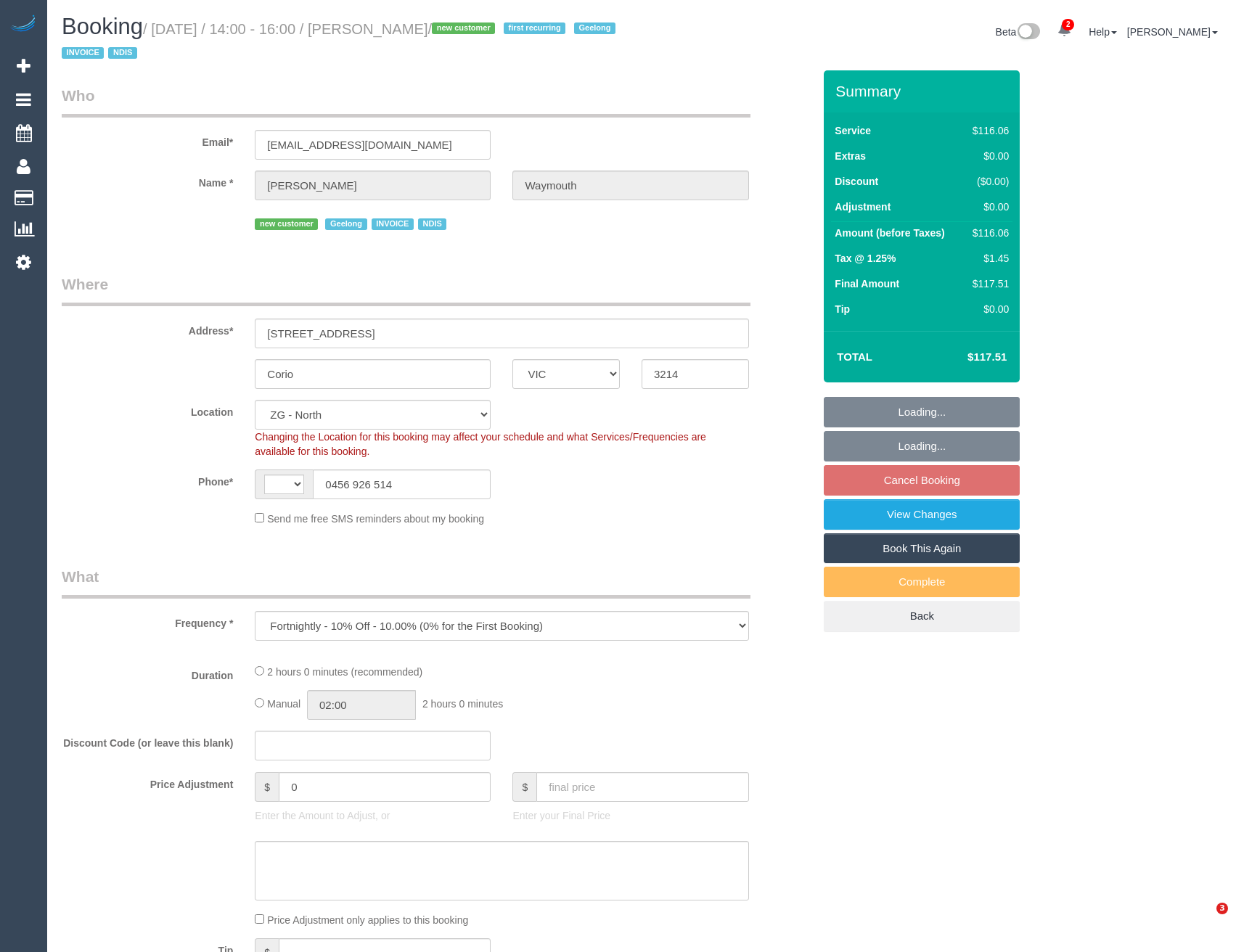
select select "VIC"
select select "object:780"
select select "string:AU"
select select "number:28"
select select "number:14"
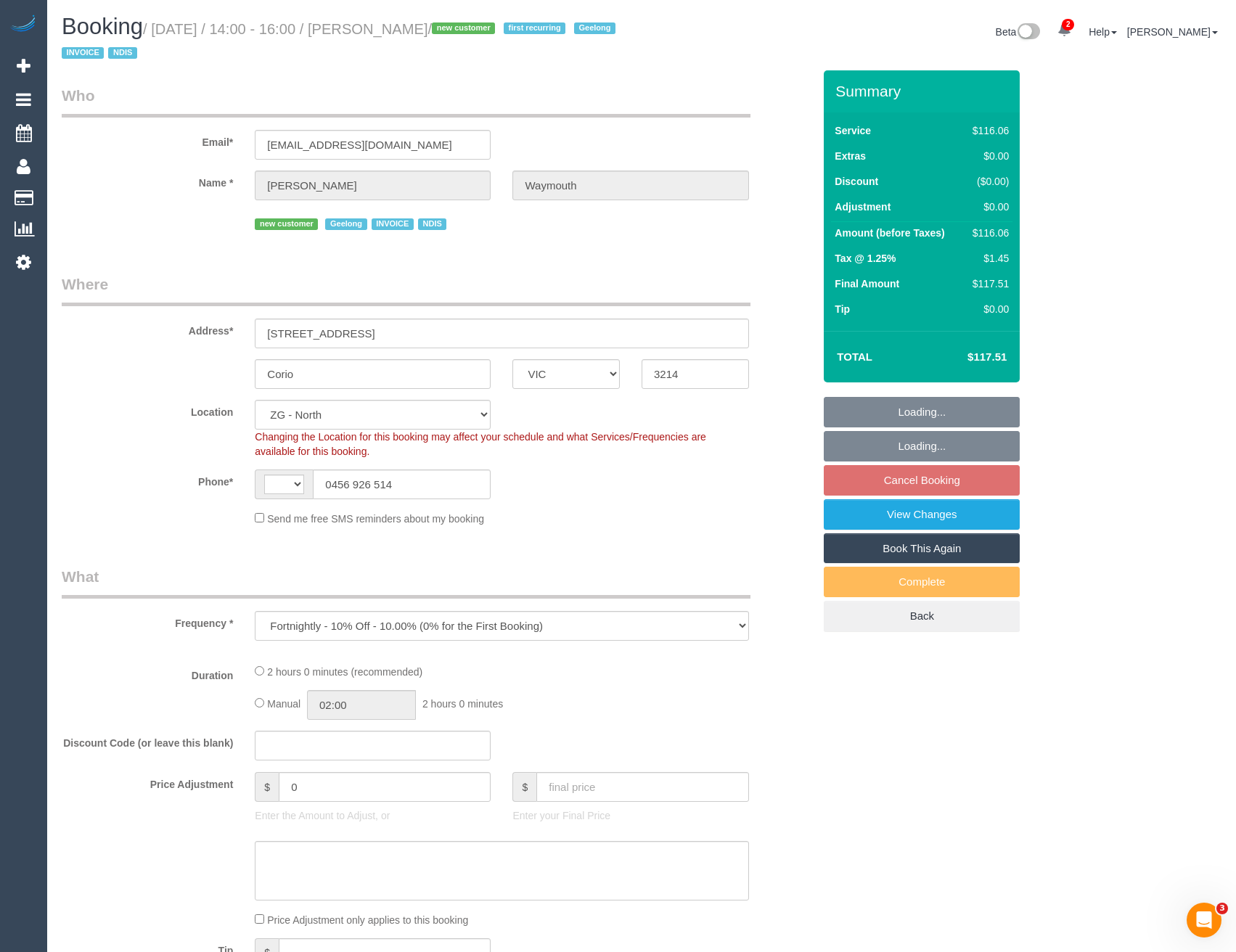
select select "number:19"
select select "number:25"
select select "number:34"
select select "number:12"
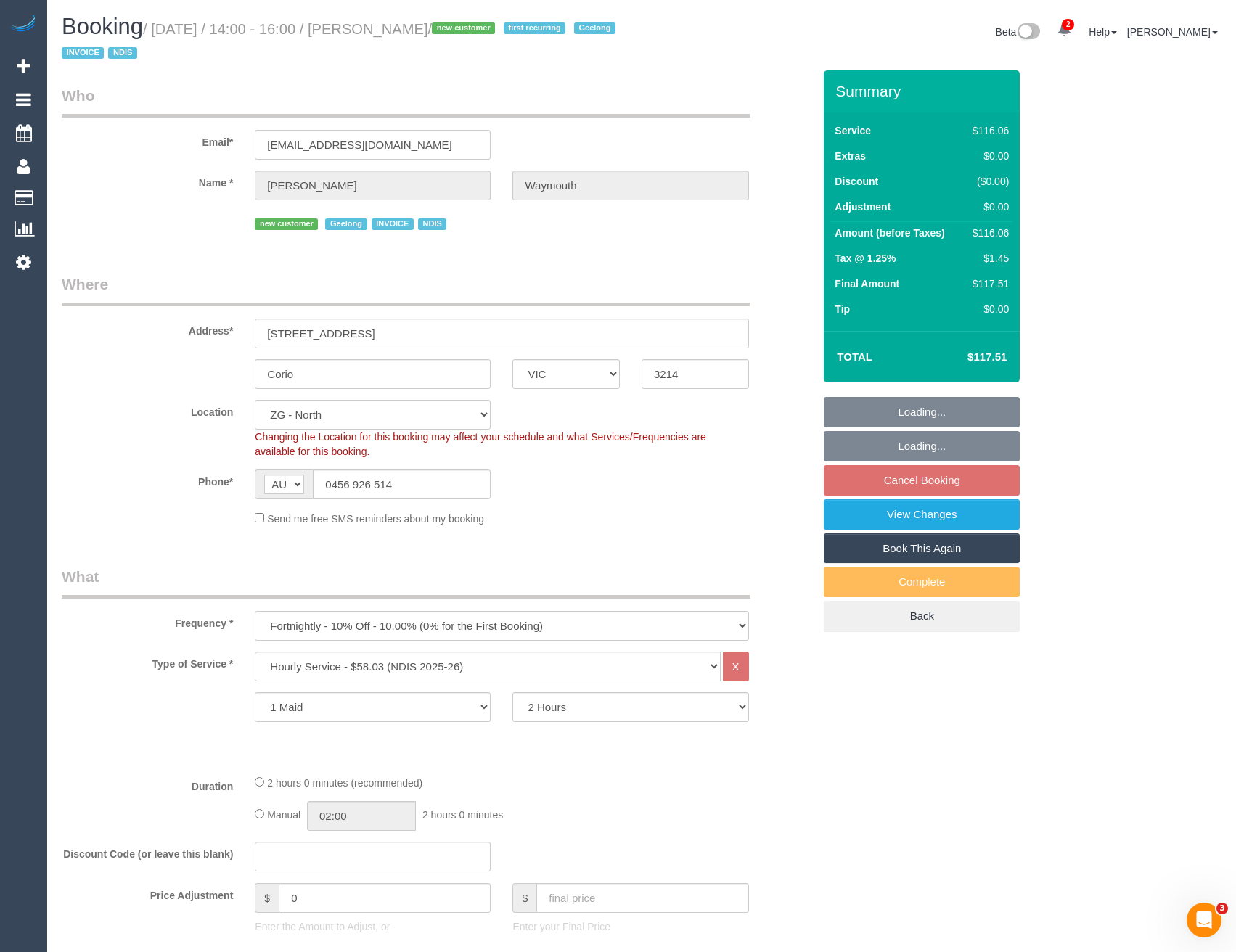
select select "spot8"
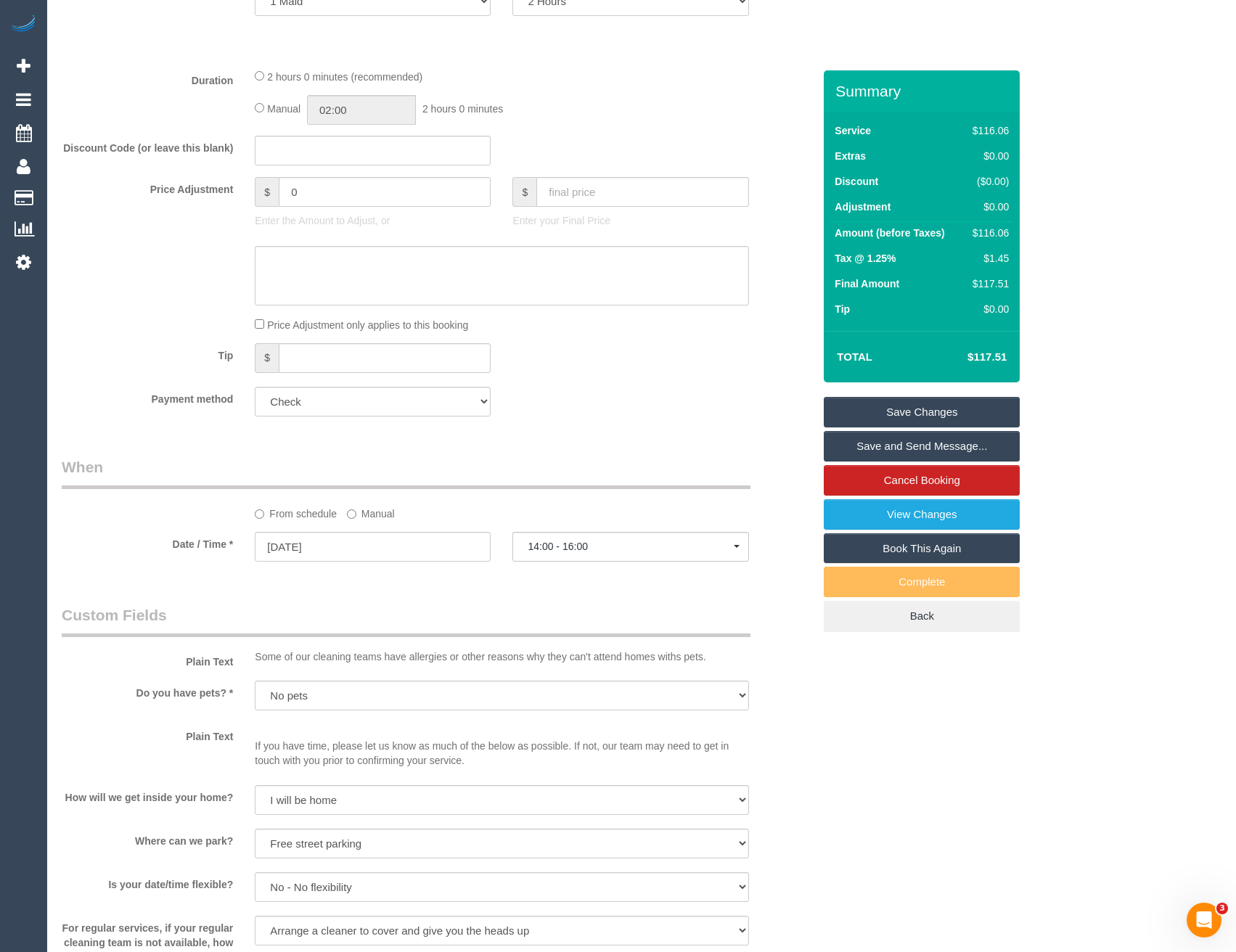
scroll to position [436, 0]
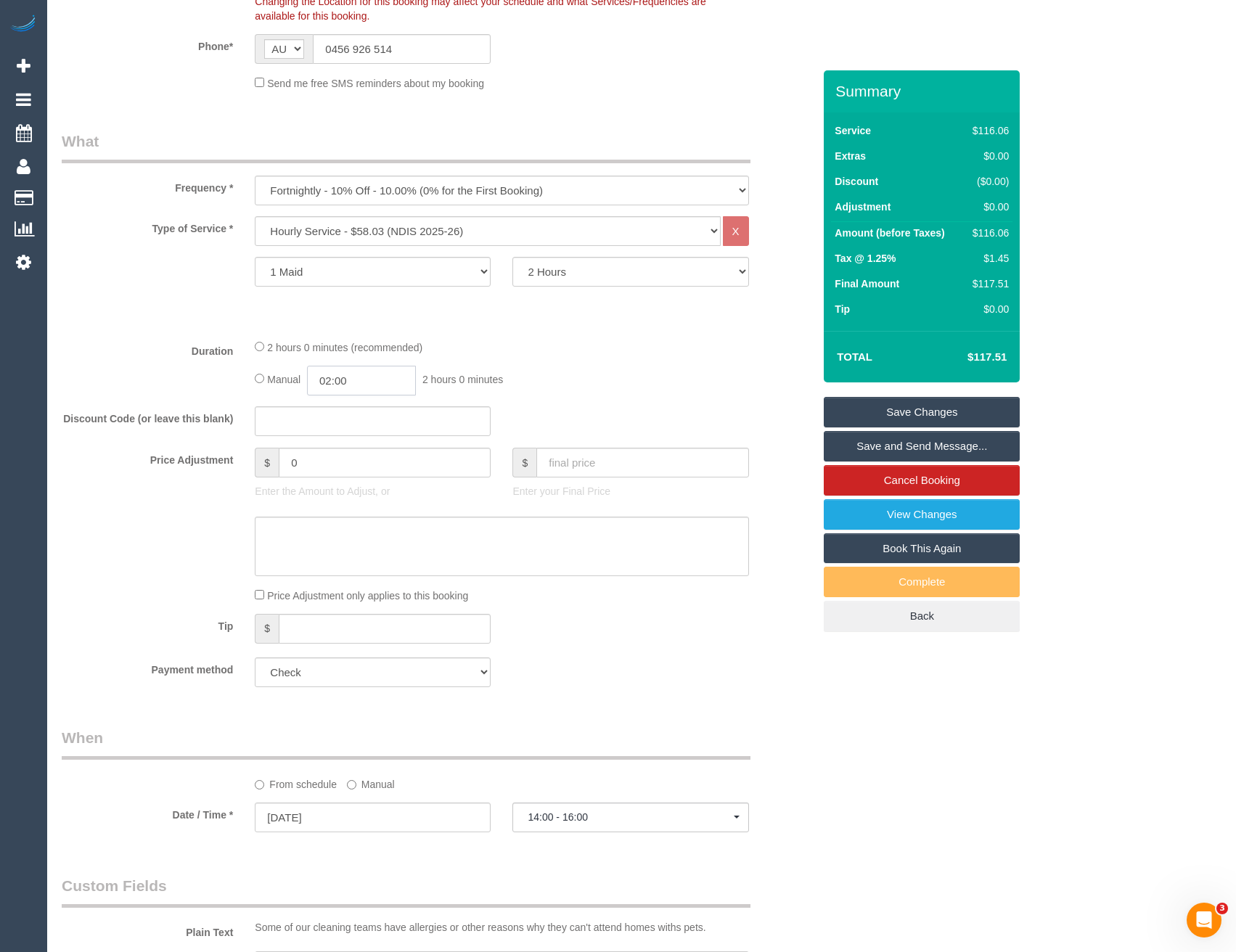
click at [377, 377] on input "02:00" at bounding box center [361, 380] width 109 height 30
type input "01:00"
click at [339, 415] on li "01:00" at bounding box center [346, 416] width 64 height 18
click at [599, 377] on div "Manual 01:00 1 hour 0 minutes" at bounding box center [502, 380] width 494 height 30
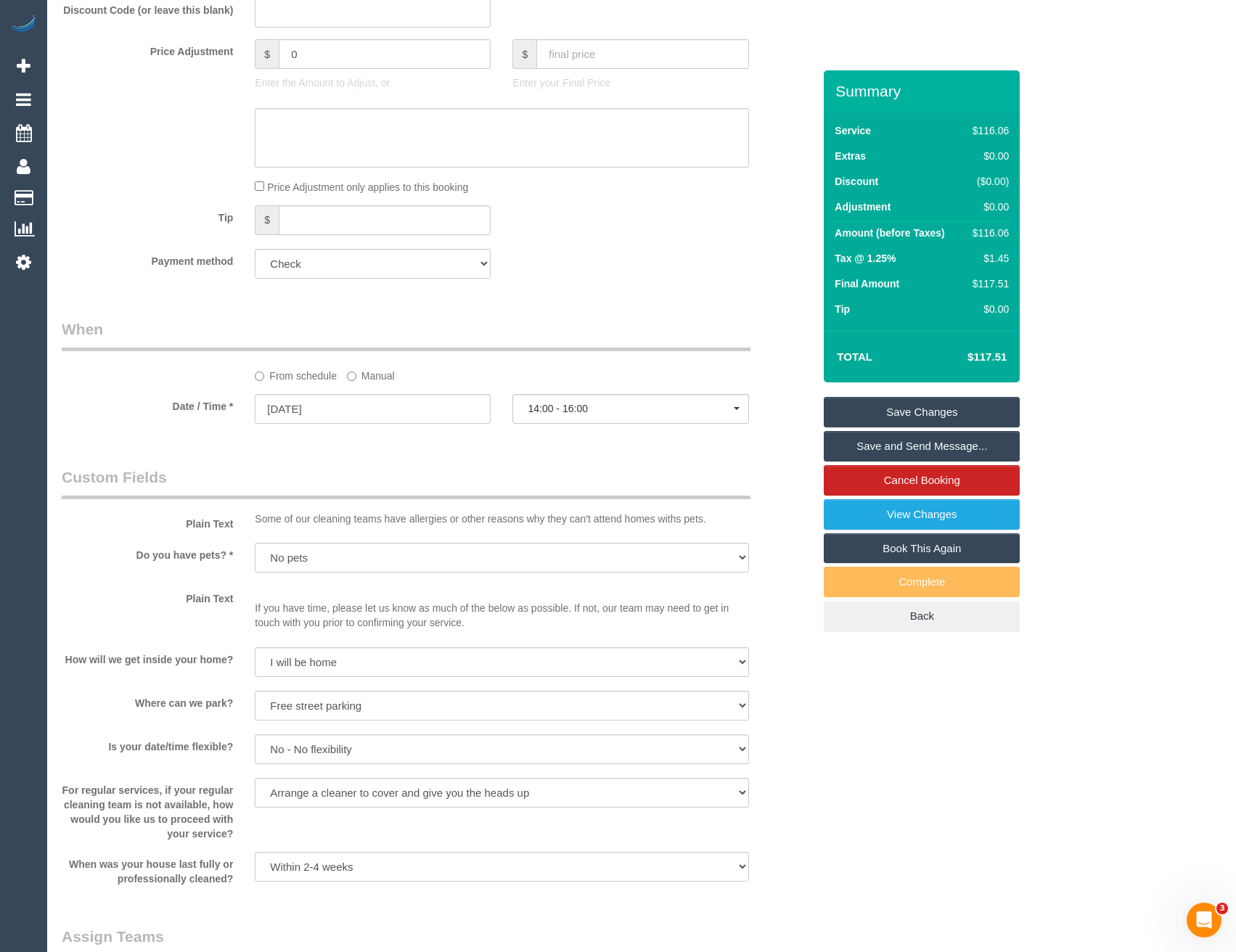
select select "spot45"
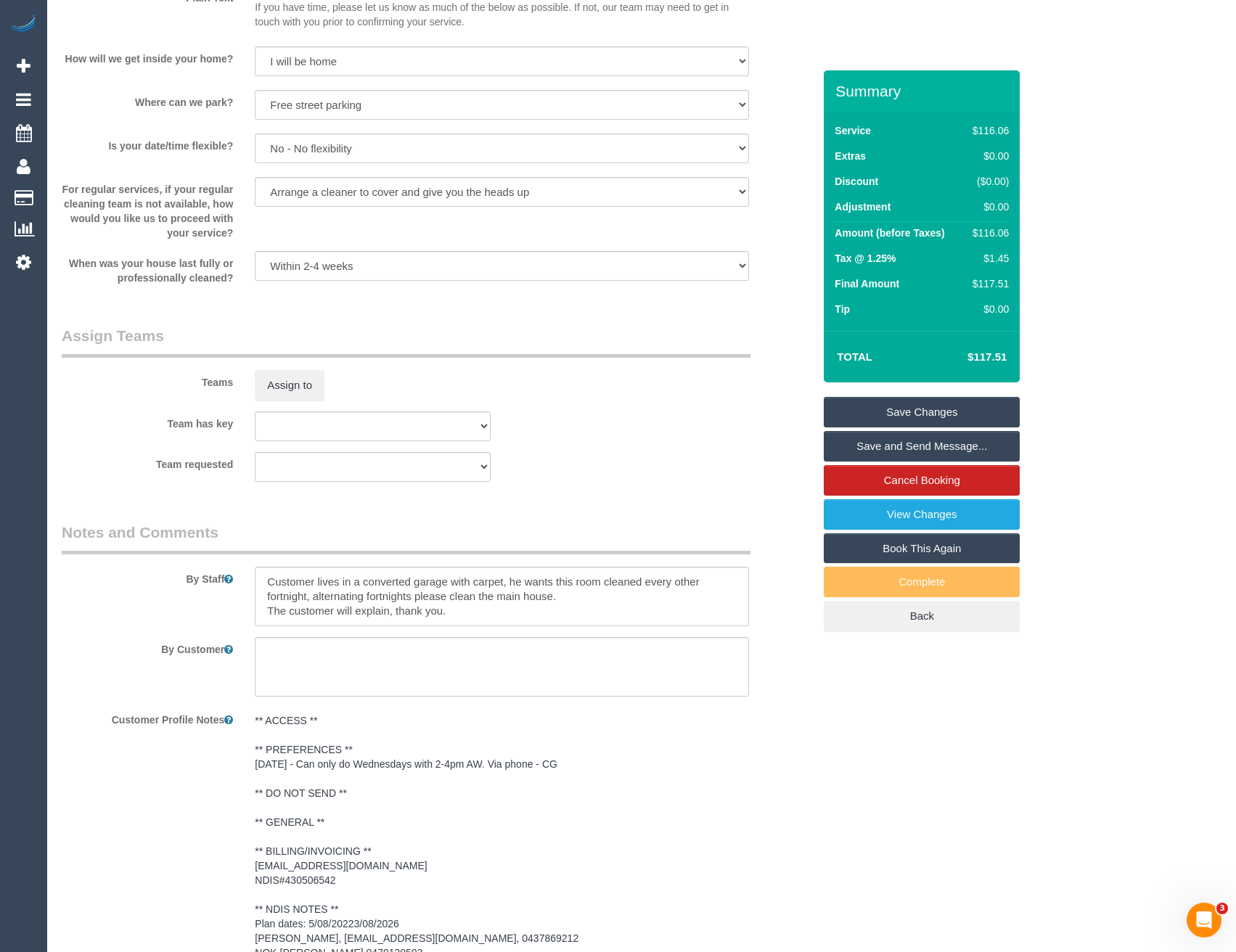
scroll to position [1797, 0]
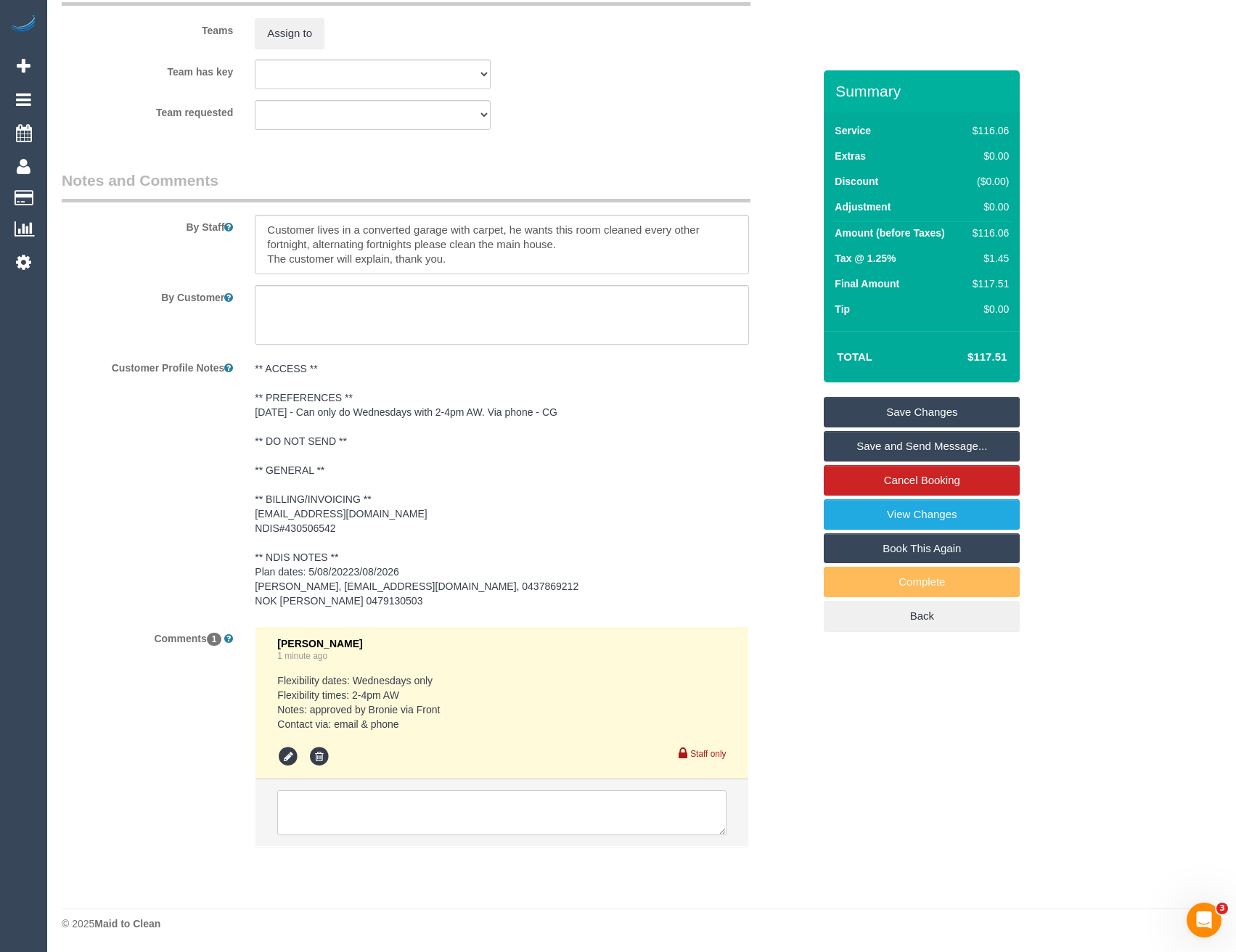
click at [386, 804] on textarea at bounding box center [502, 813] width 449 height 45
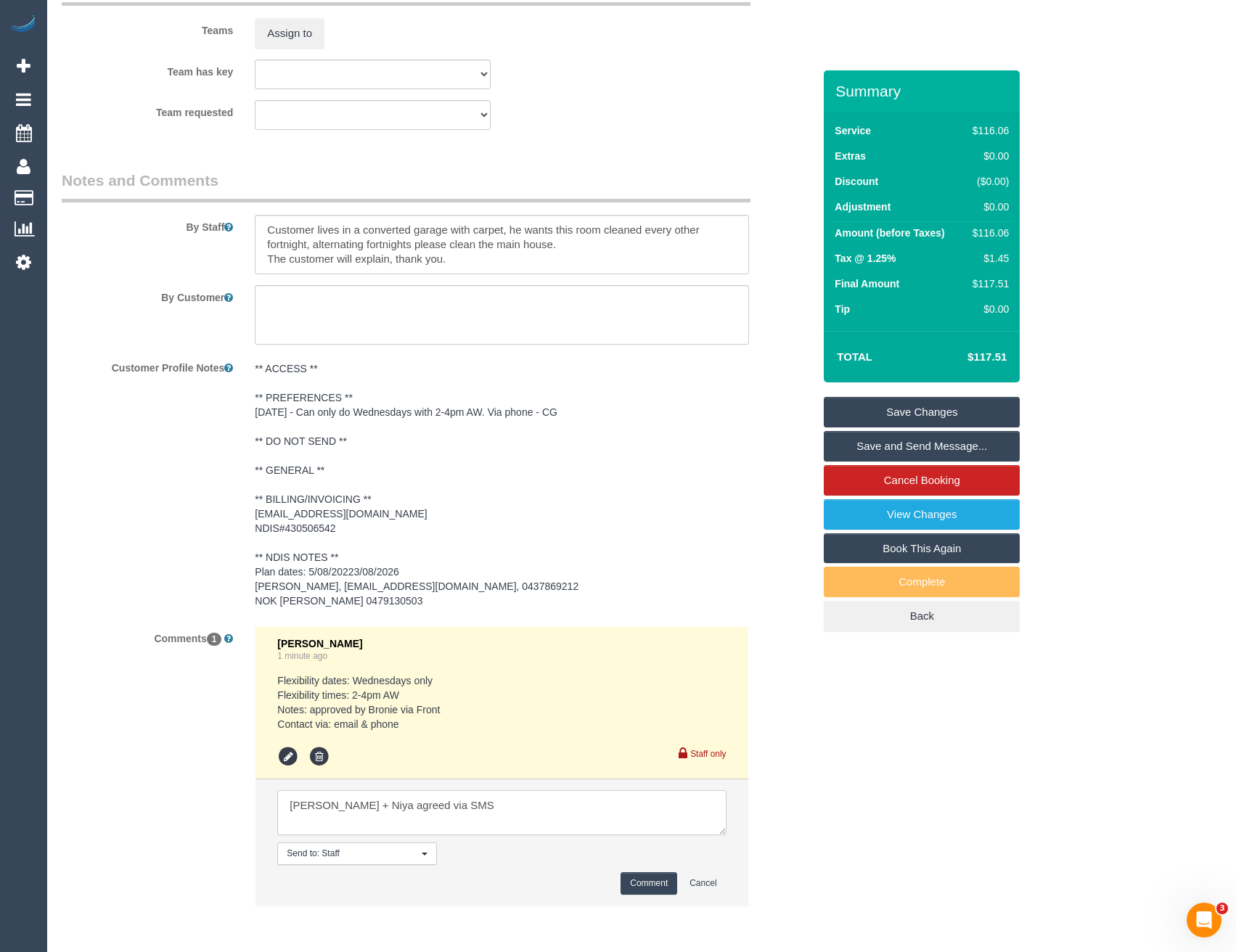
type textarea "Suneeth + Niya agreed via SMS"
click at [654, 885] on button "Comment" at bounding box center [649, 884] width 56 height 23
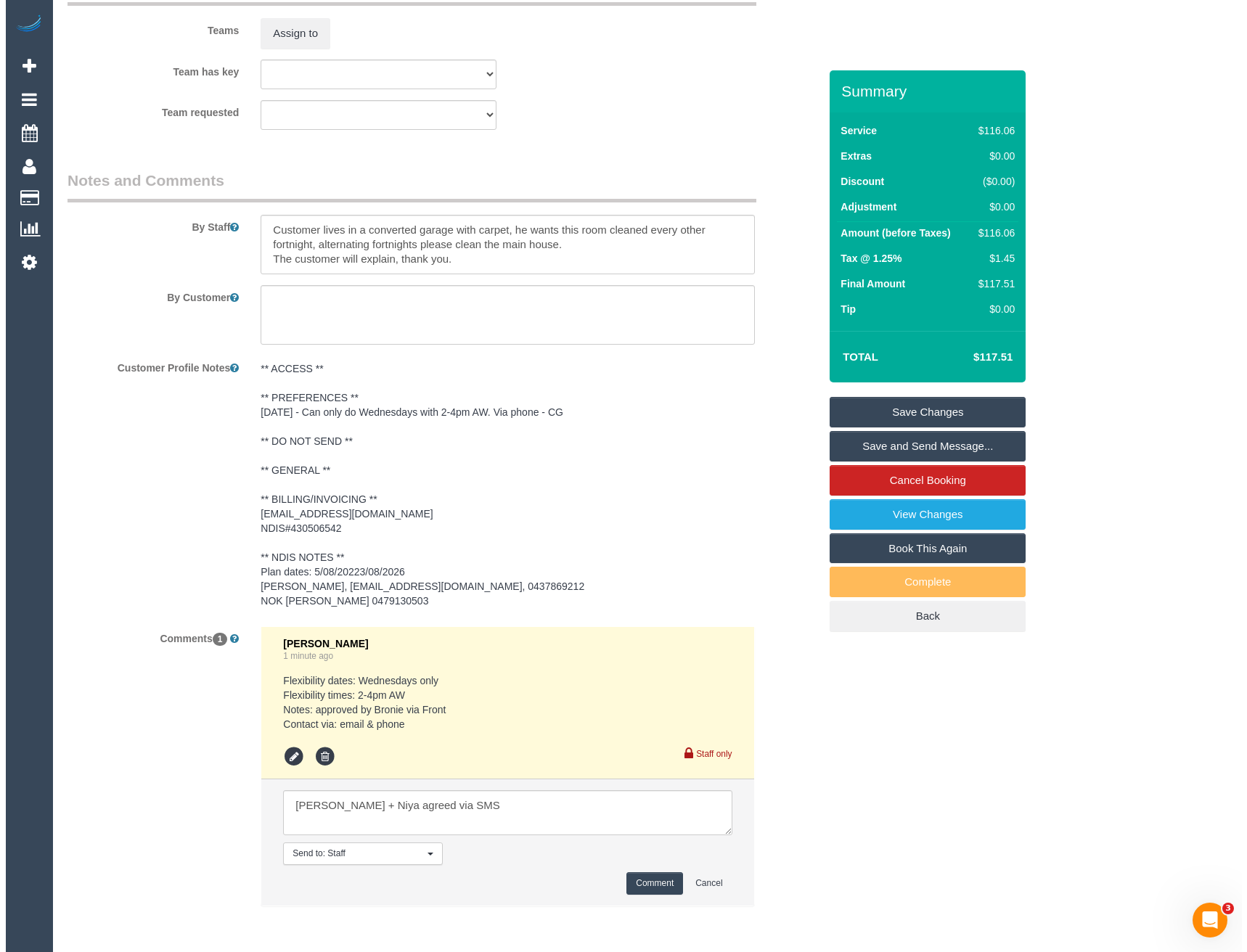
scroll to position [1289, 0]
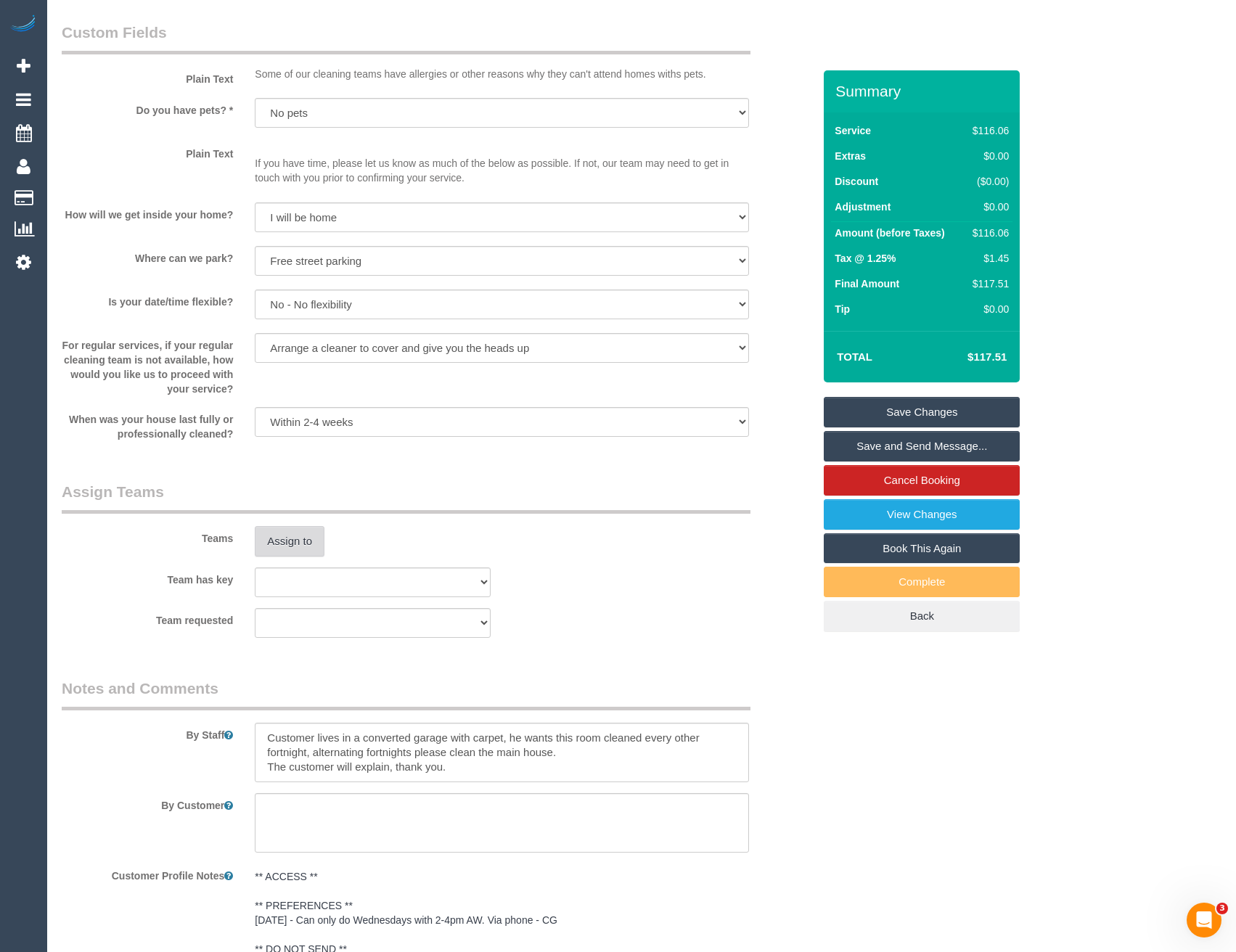
click at [295, 548] on button "Assign to" at bounding box center [289, 541] width 70 height 31
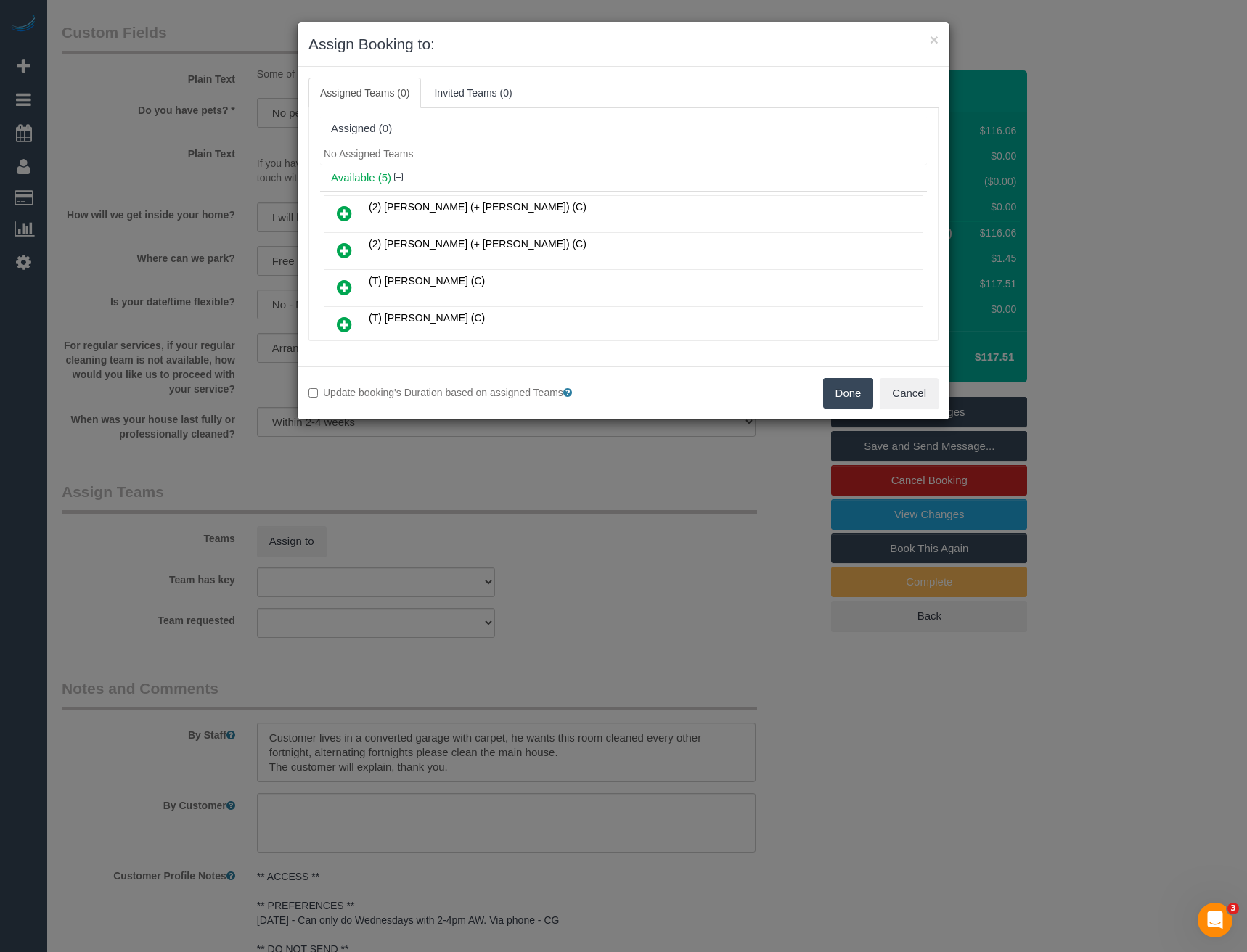
scroll to position [328, 0]
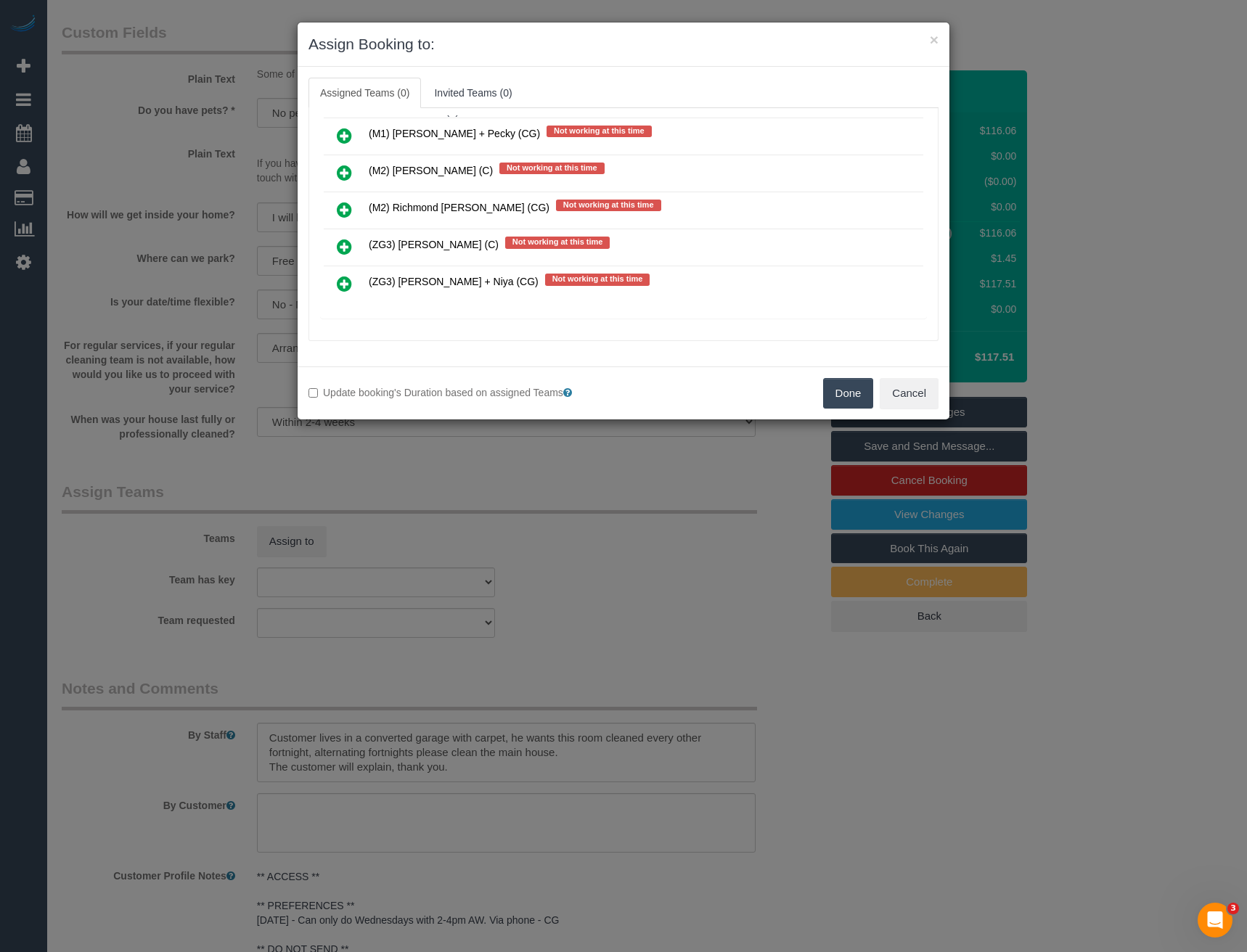
click at [346, 278] on icon at bounding box center [344, 284] width 15 height 18
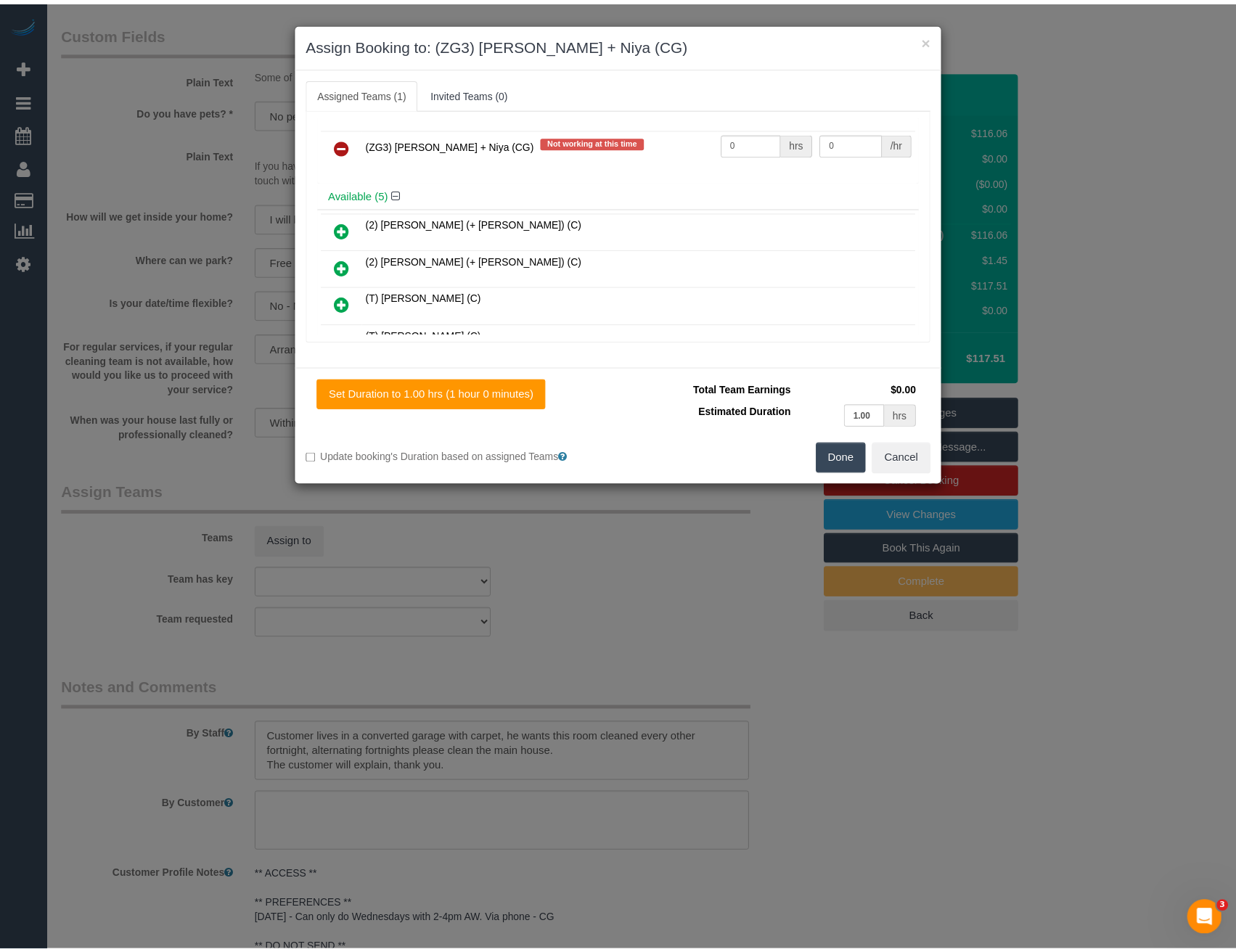
scroll to position [0, 0]
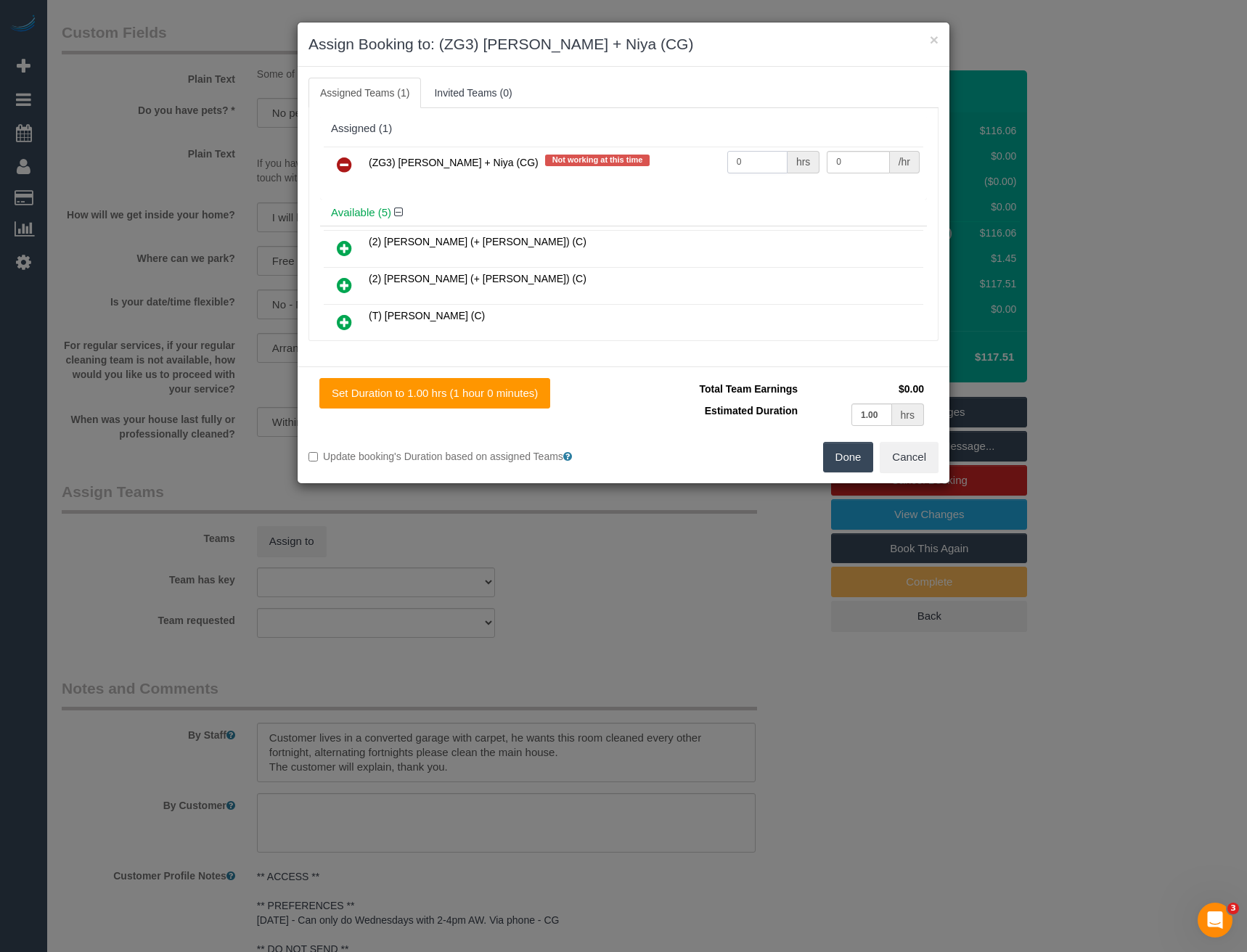
drag, startPoint x: 750, startPoint y: 155, endPoint x: 629, endPoint y: 152, distance: 121.0
click at [708, 157] on tr "(ZG3) Suneeth + Niya (CG) Not working at this time 0 hrs 0 /hr" at bounding box center [624, 165] width 600 height 37
type input "2"
type input "38.5"
click at [846, 460] on button "Done" at bounding box center [848, 458] width 51 height 31
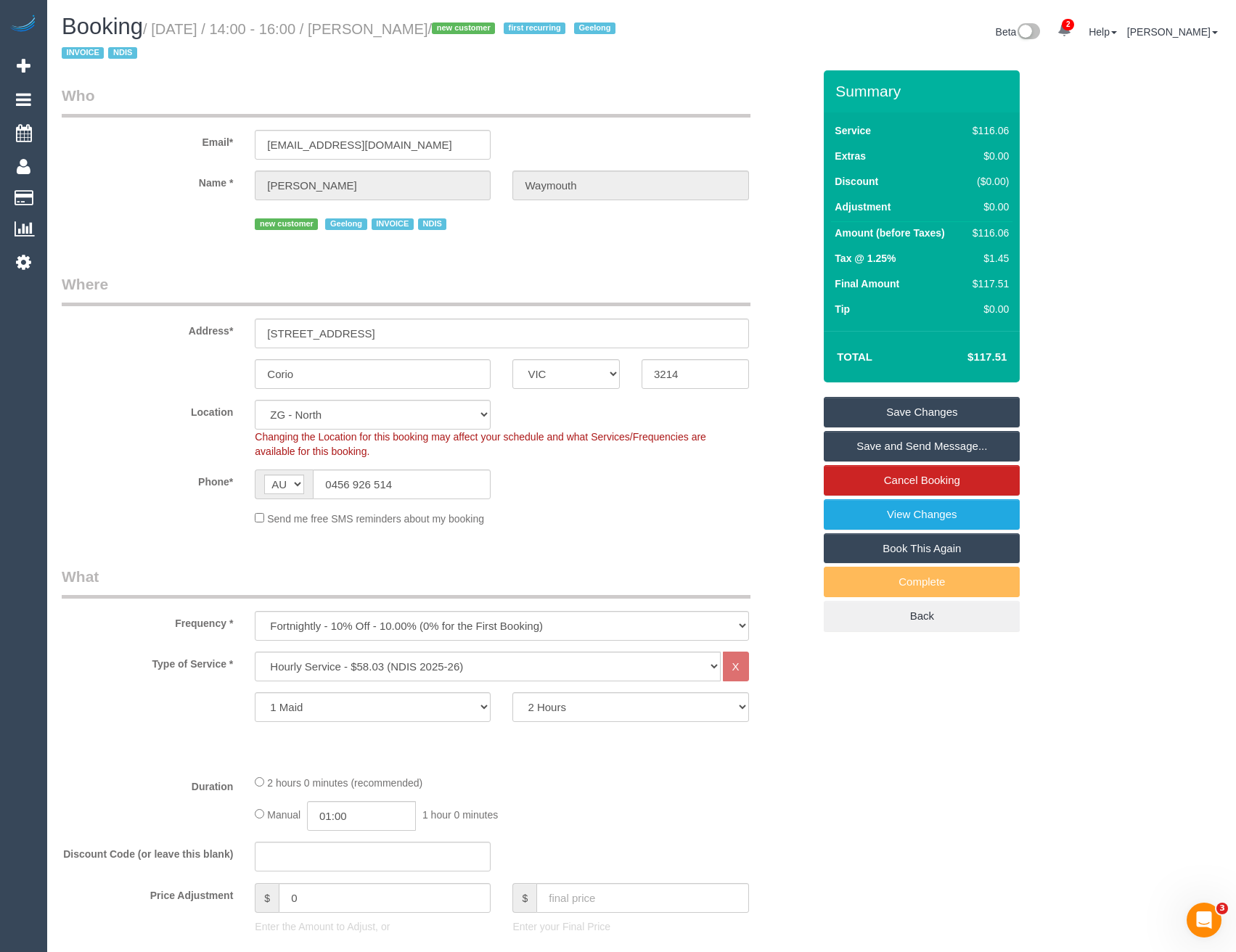
click at [886, 449] on link "Save and Send Message..." at bounding box center [922, 446] width 196 height 31
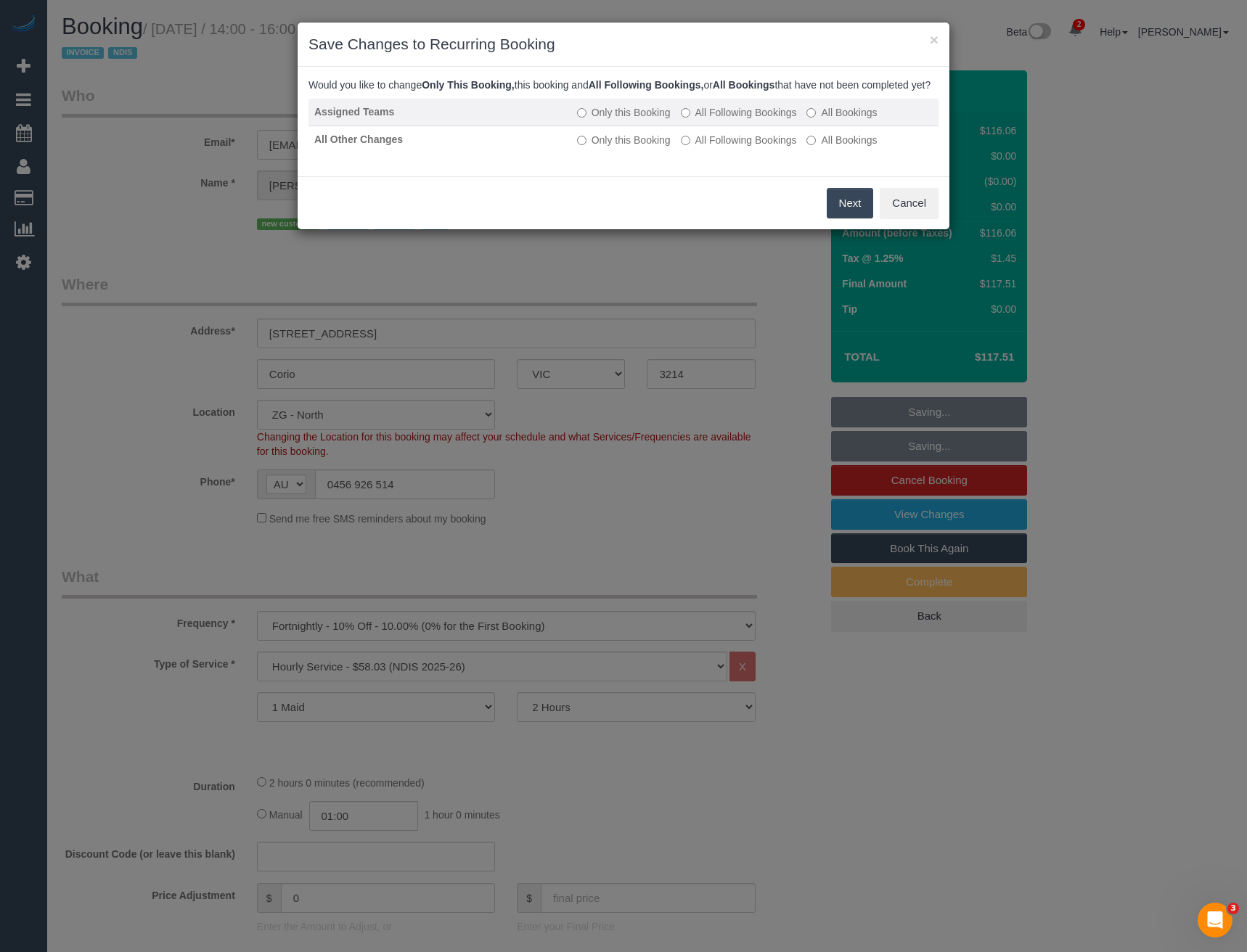
click at [728, 120] on label "All Following Bookings" at bounding box center [739, 113] width 116 height 14
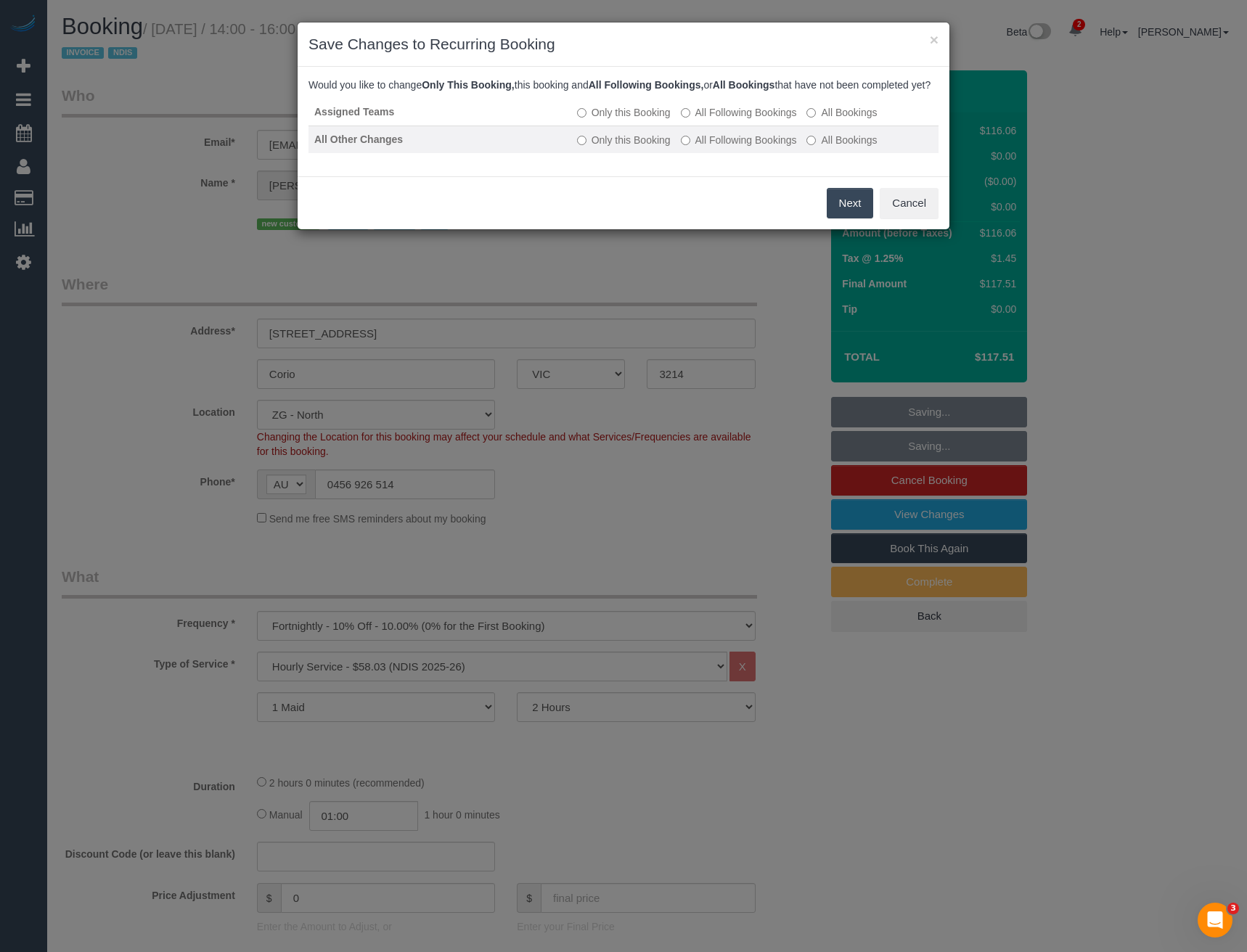
click at [725, 147] on label "All Following Bookings" at bounding box center [739, 140] width 116 height 14
click at [836, 219] on button "Save" at bounding box center [848, 203] width 49 height 31
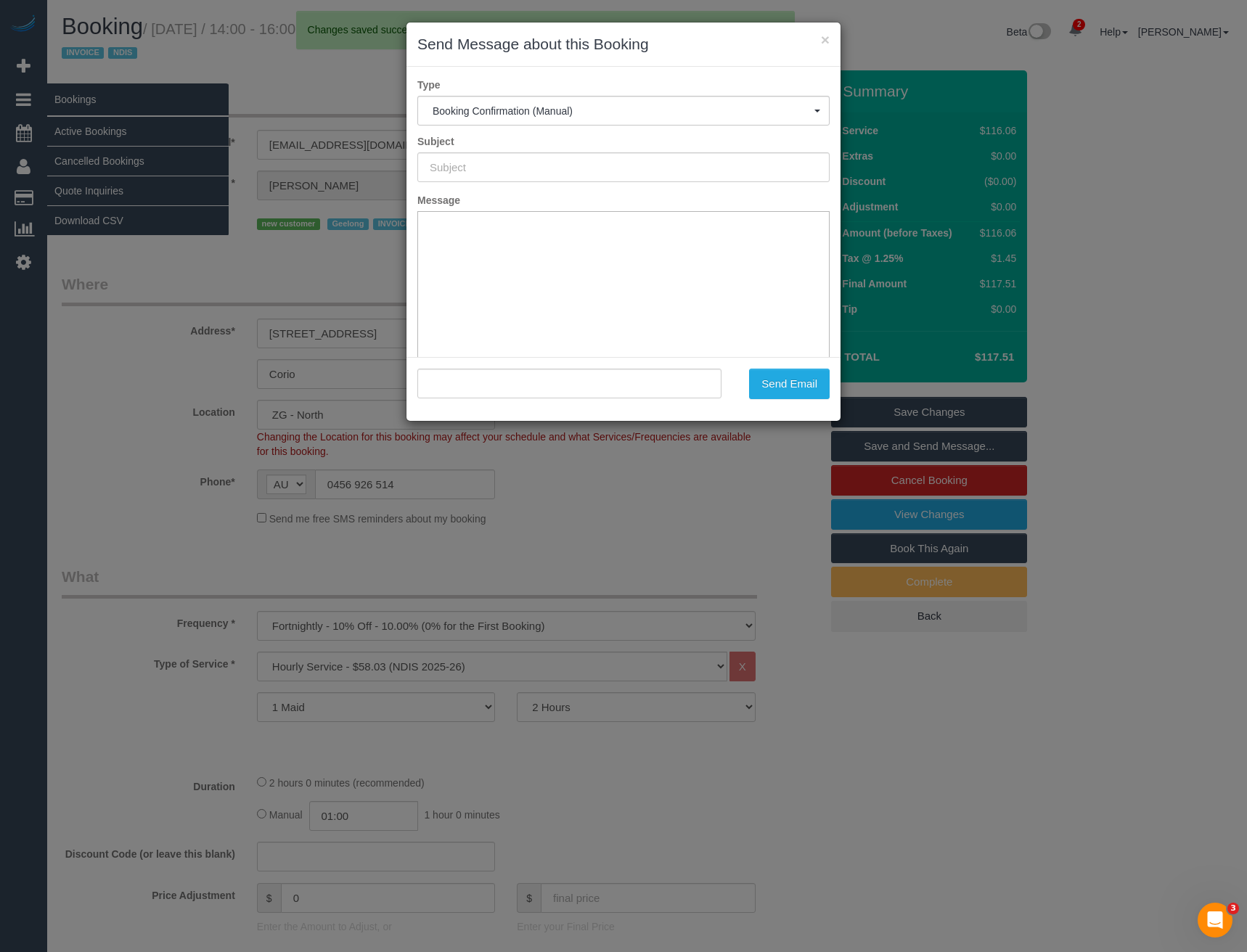
type input "Booking Confirmed"
type input ""Hayden Waymouth" <hwaymouth60@gmail.com>"
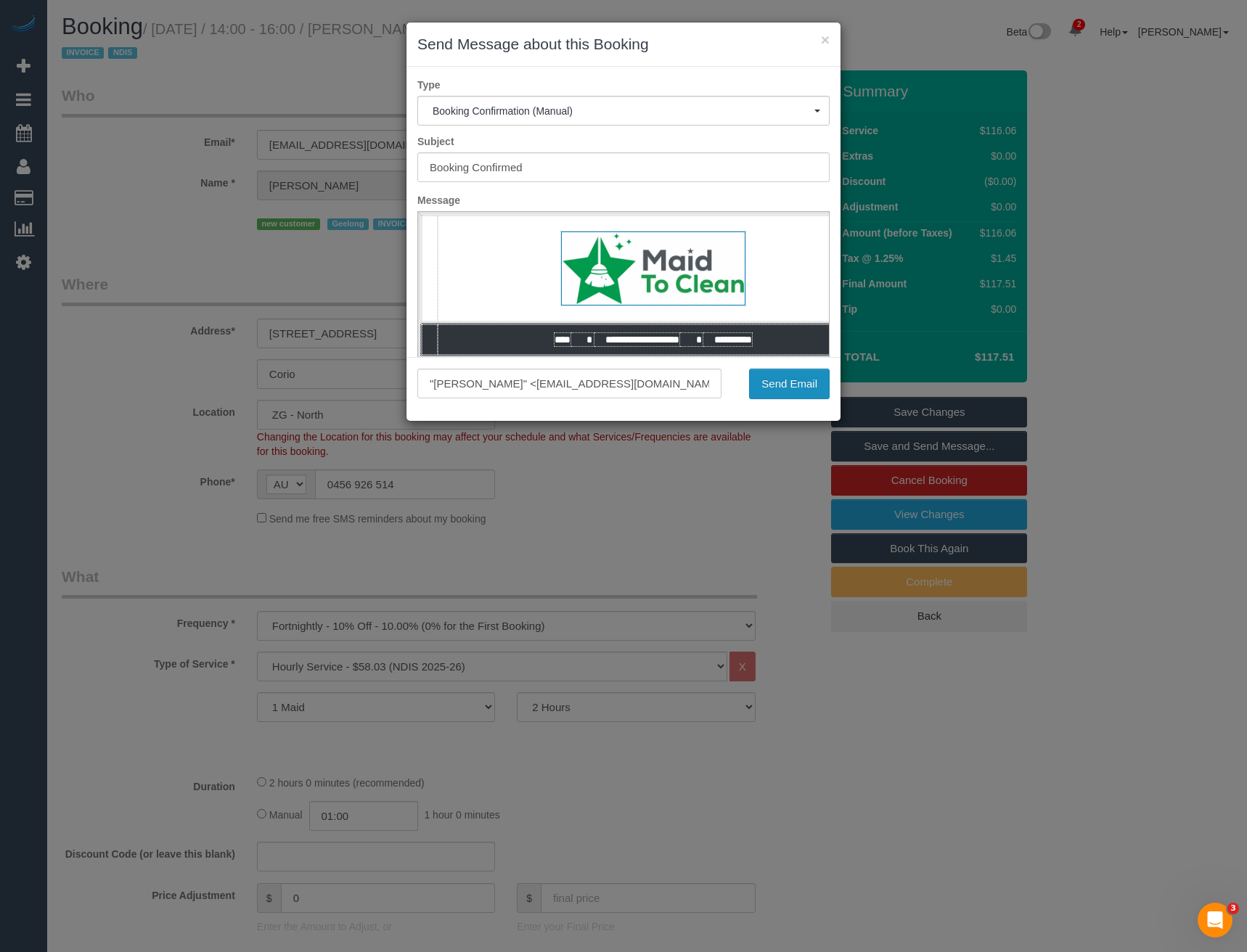
click at [793, 385] on button "Send Email" at bounding box center [790, 384] width 80 height 31
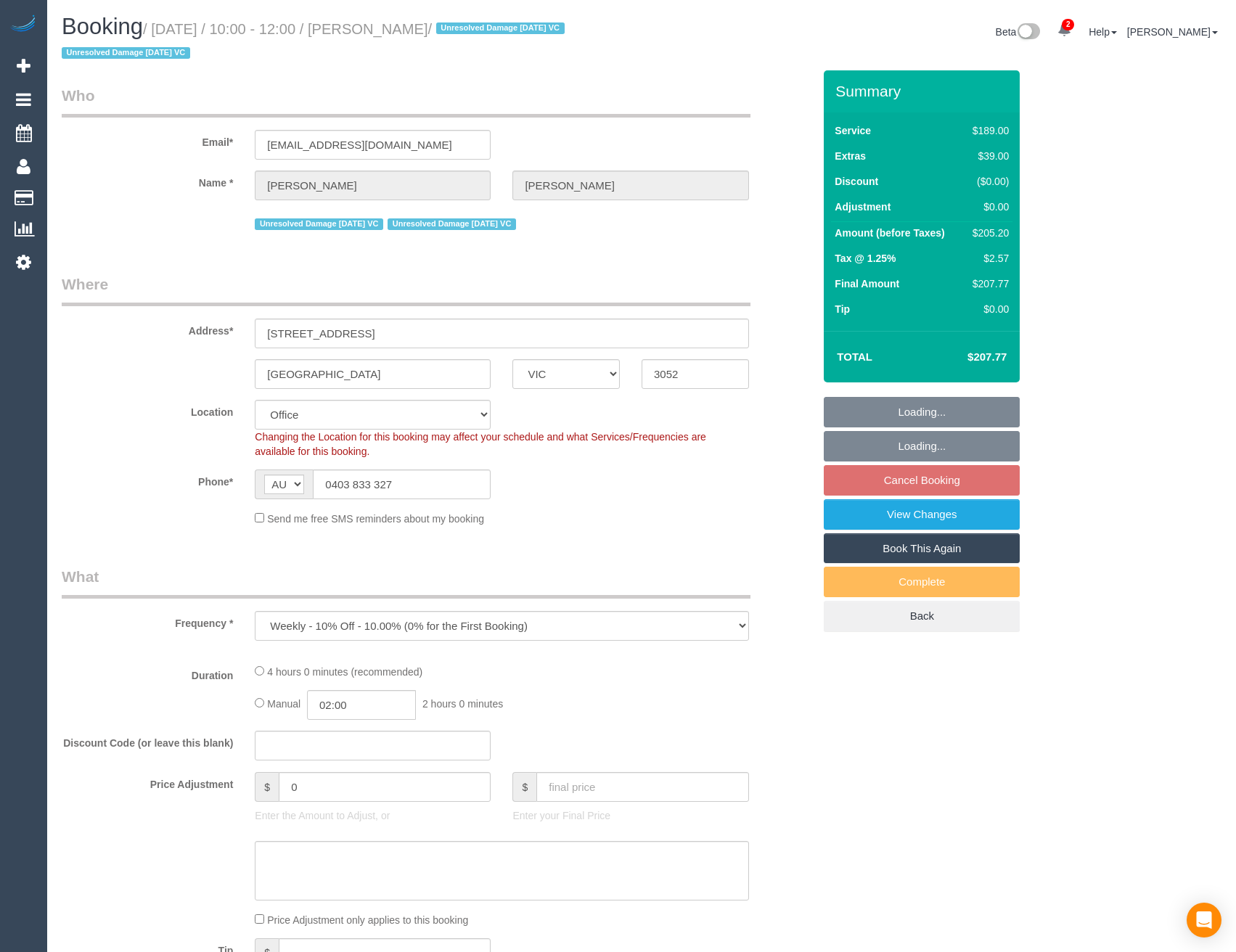
select select "VIC"
select select "string:stripe-pm_1PvTZw2GScqysDRVe0SddR0N"
select select "number:29"
select select "number:14"
select select "number:21"
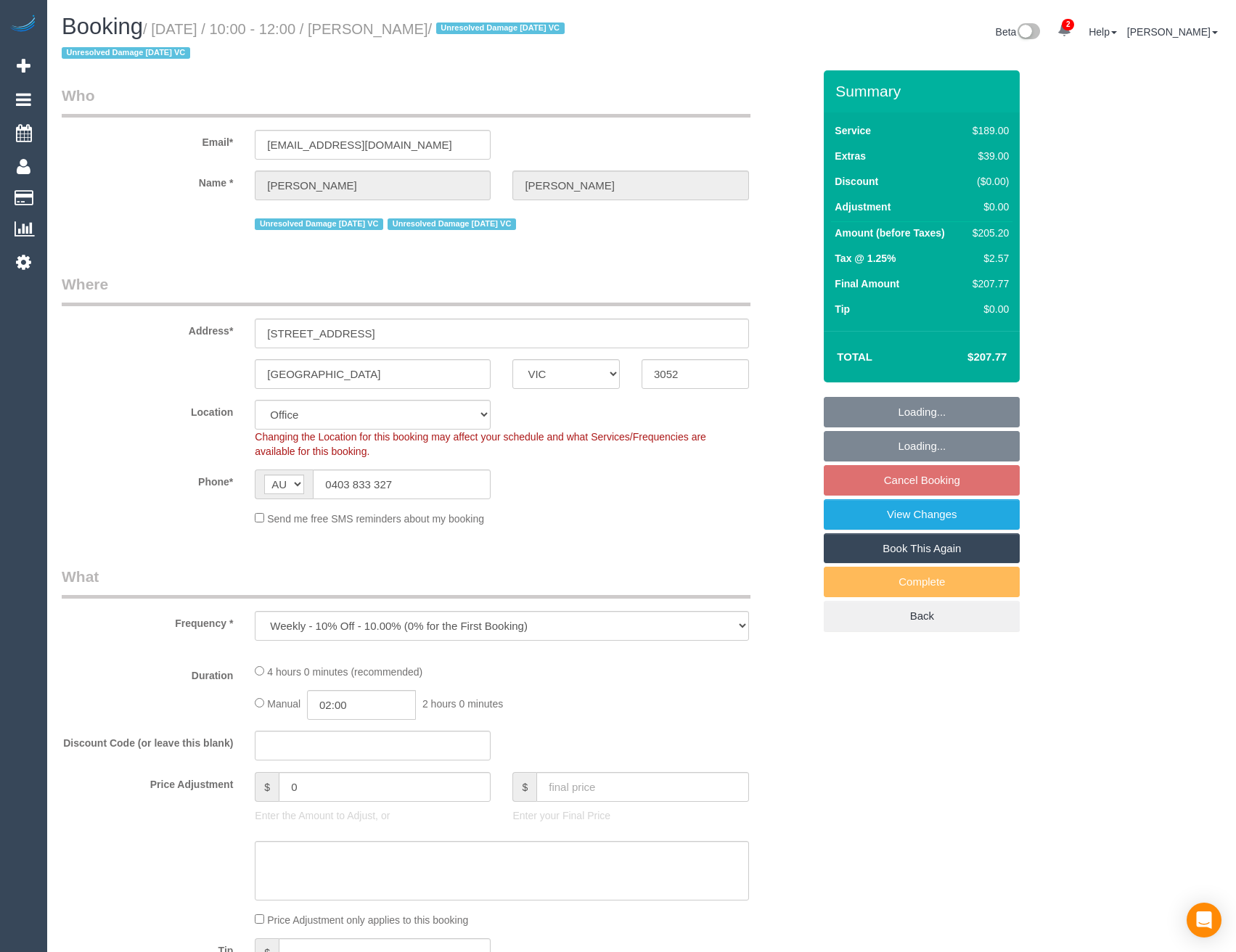
select select "number:36"
select select "number:34"
select select "number:13"
select select "object:727"
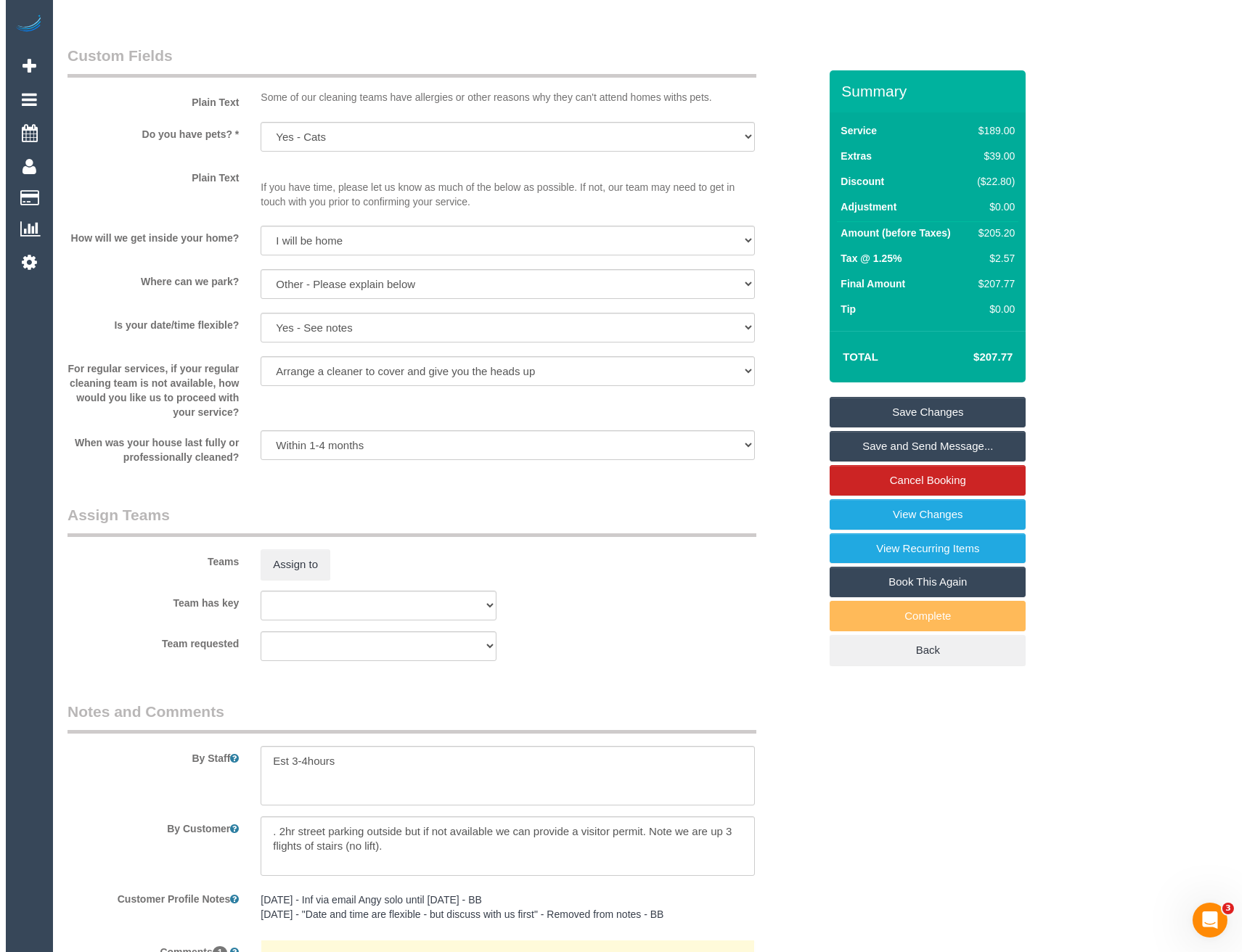
scroll to position [1808, 0]
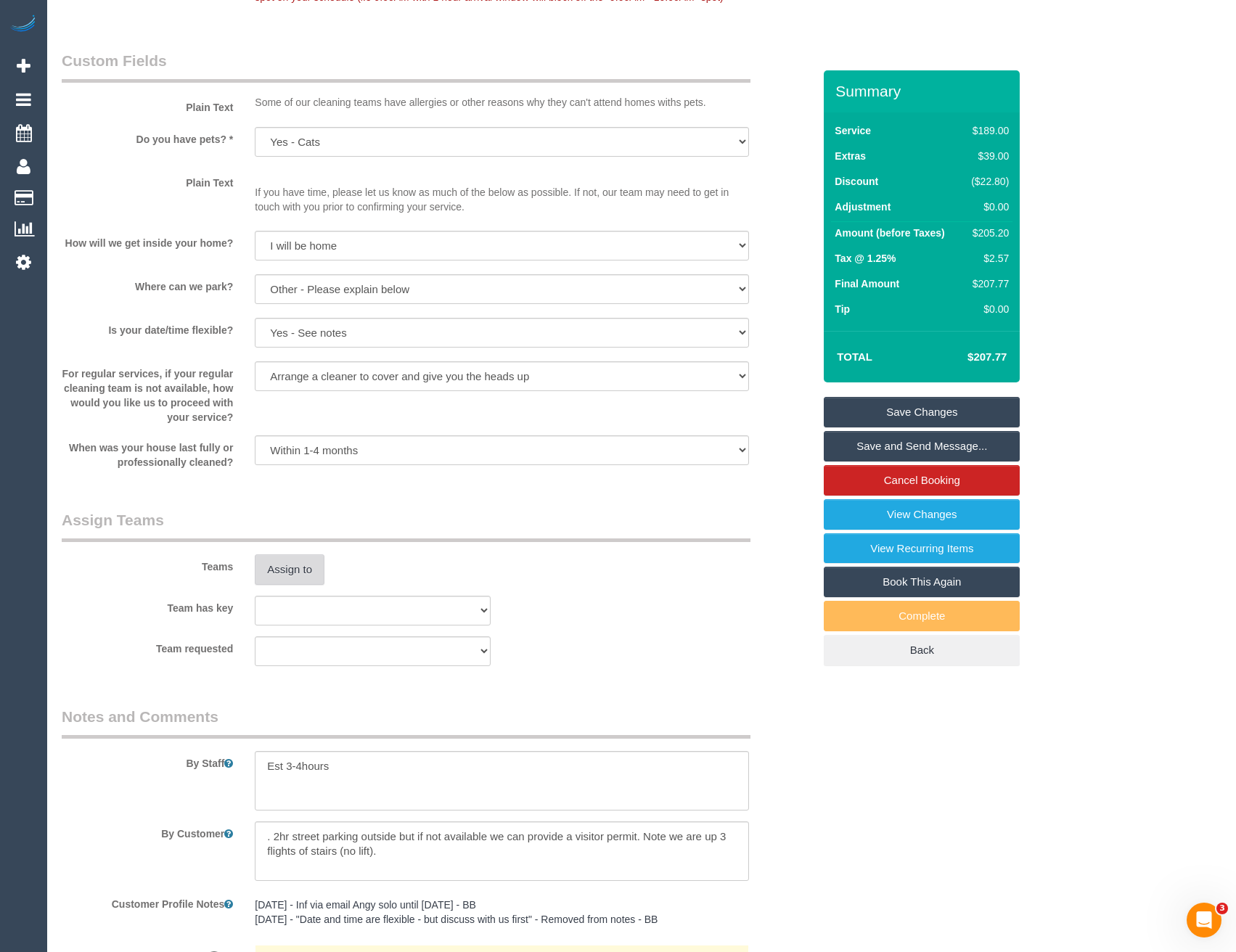
click at [294, 577] on button "Assign to" at bounding box center [289, 570] width 70 height 31
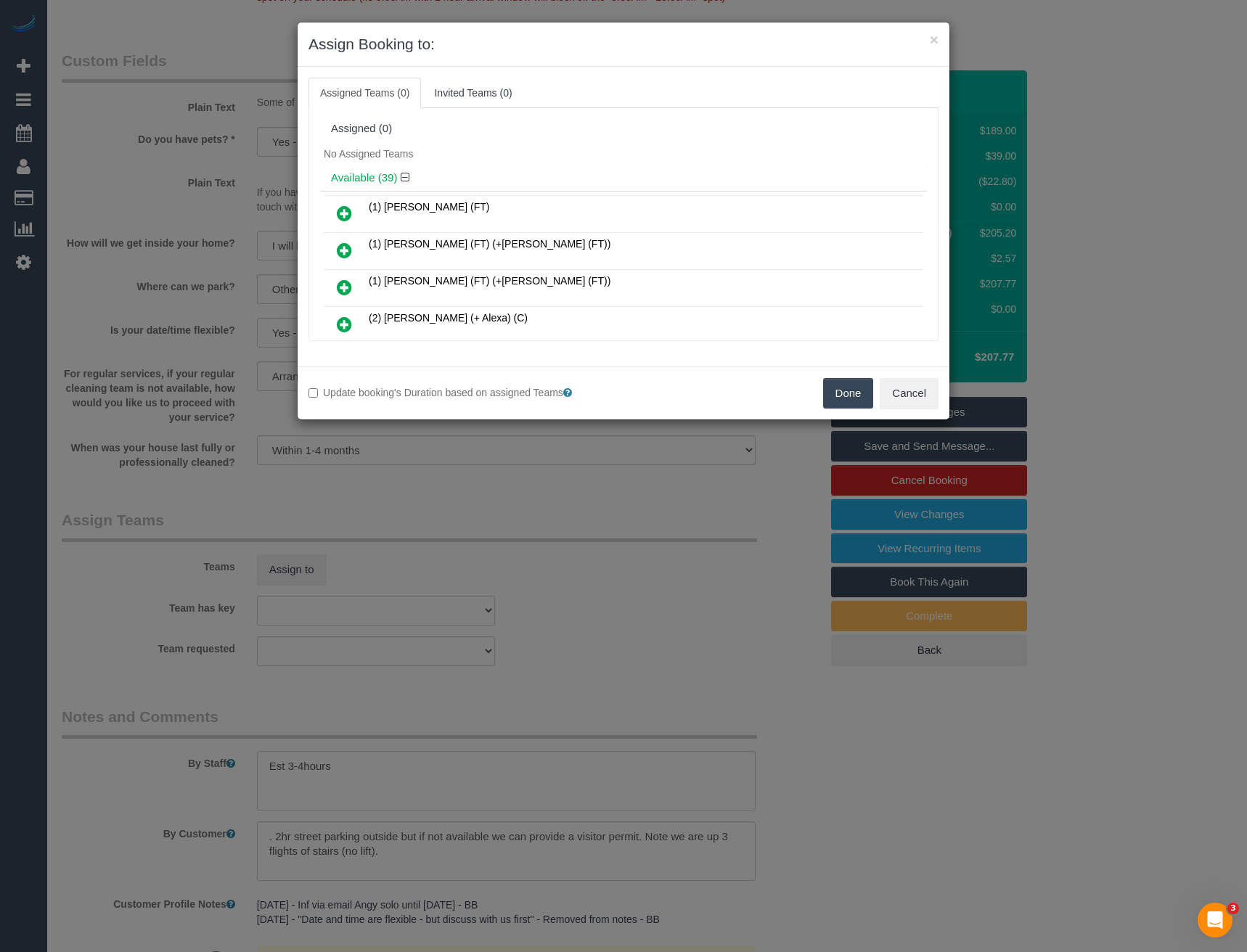
scroll to position [1134, 0]
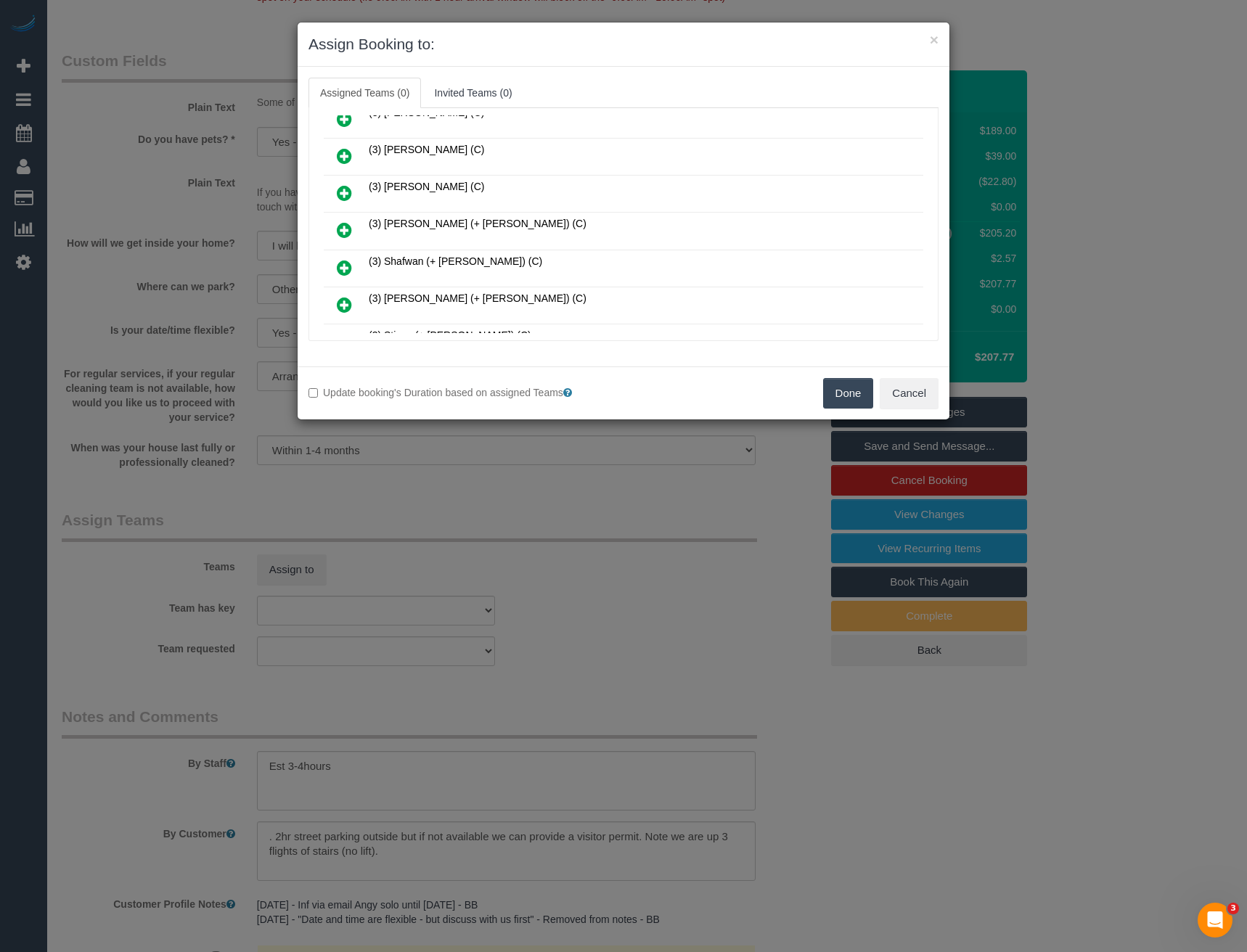
click at [345, 231] on icon at bounding box center [344, 230] width 15 height 18
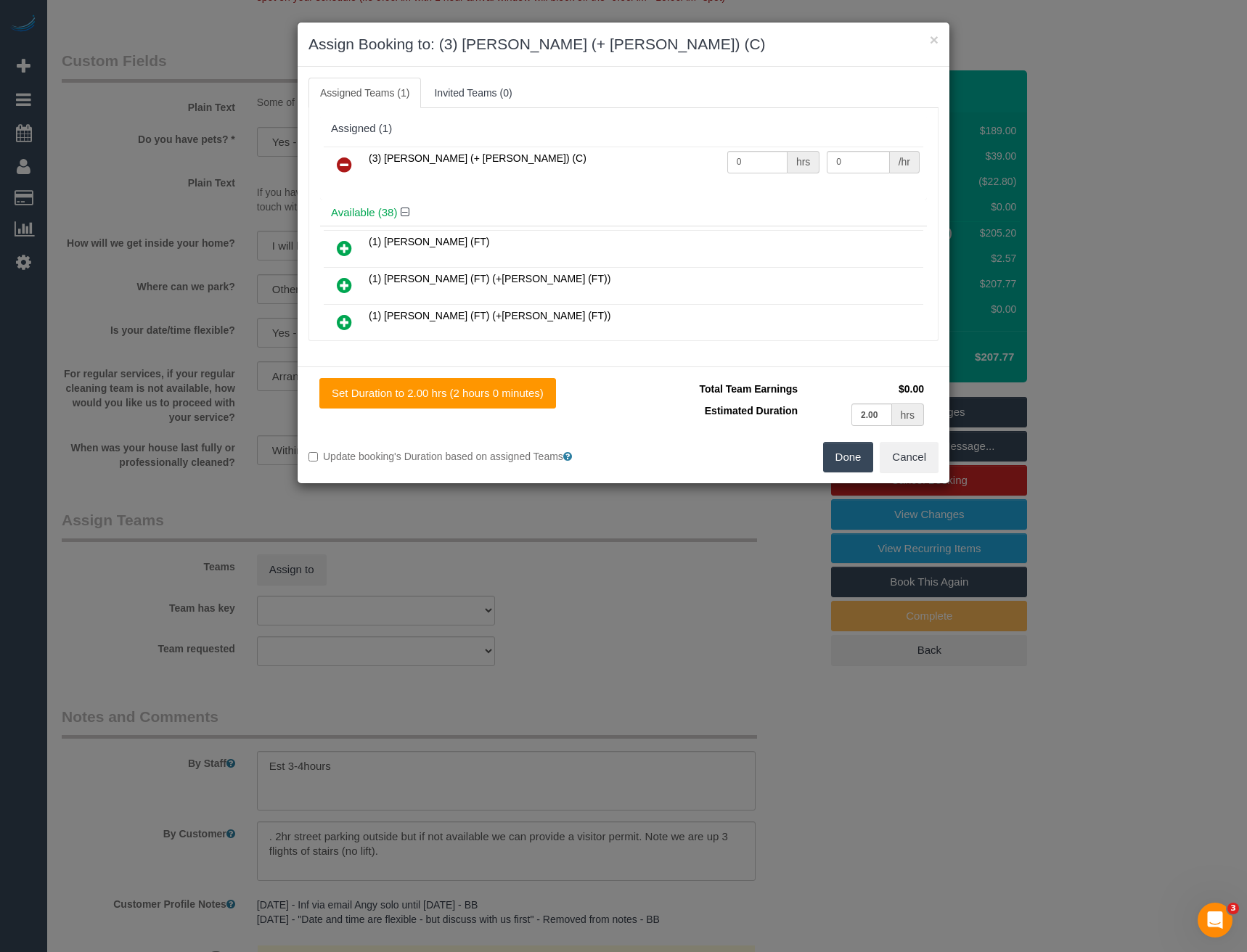
scroll to position [1279, 0]
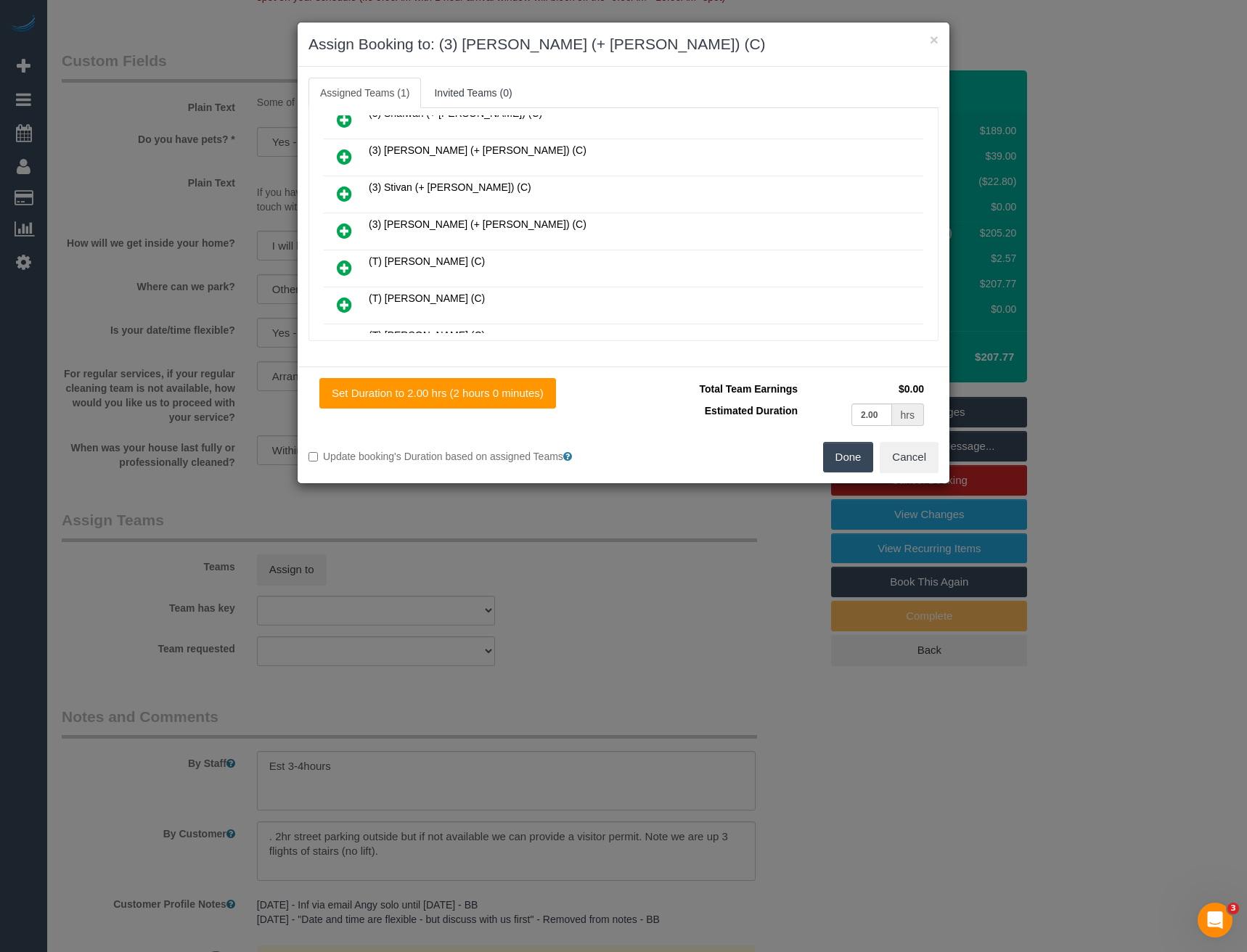
click at [350, 227] on icon at bounding box center [344, 231] width 15 height 18
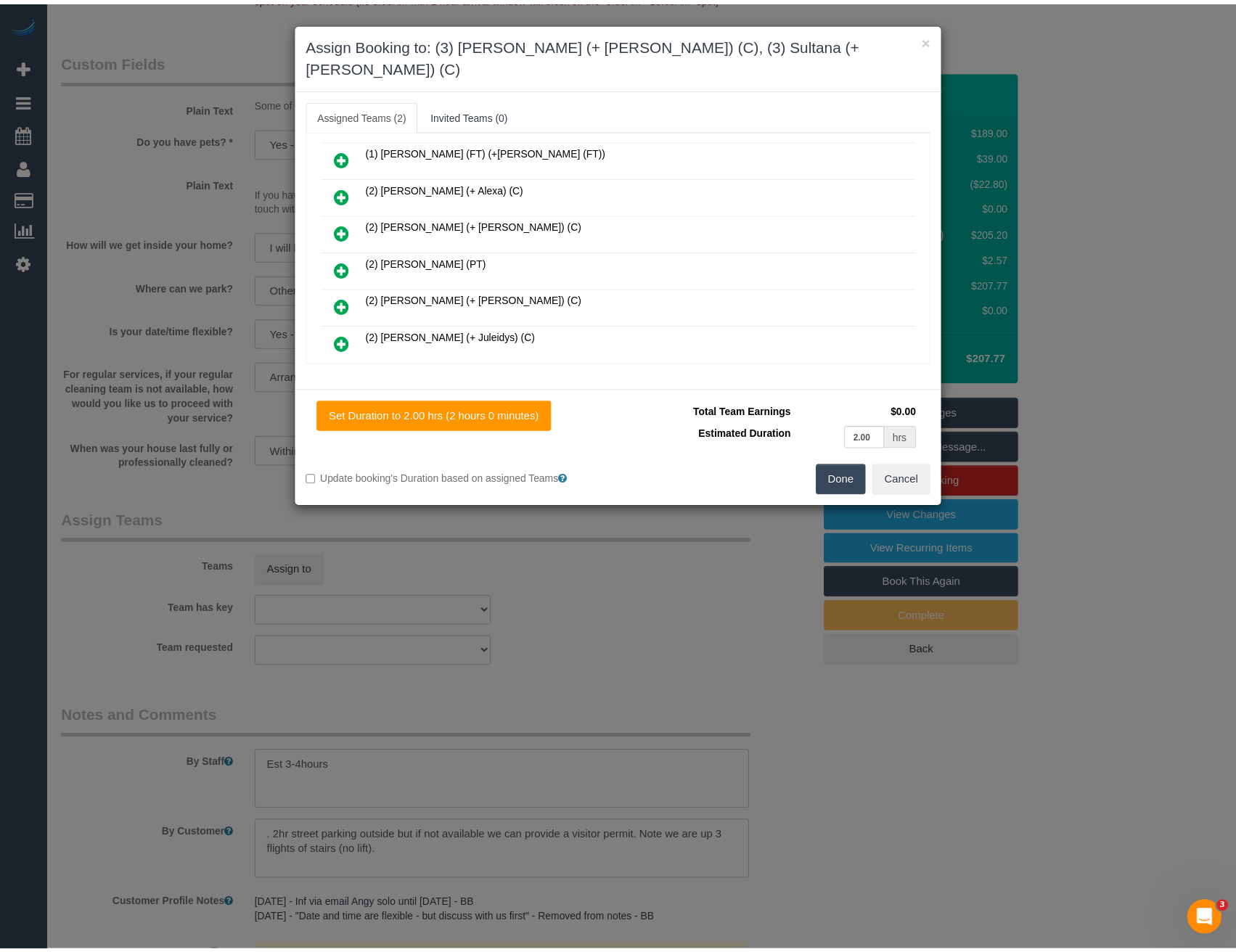
scroll to position [0, 0]
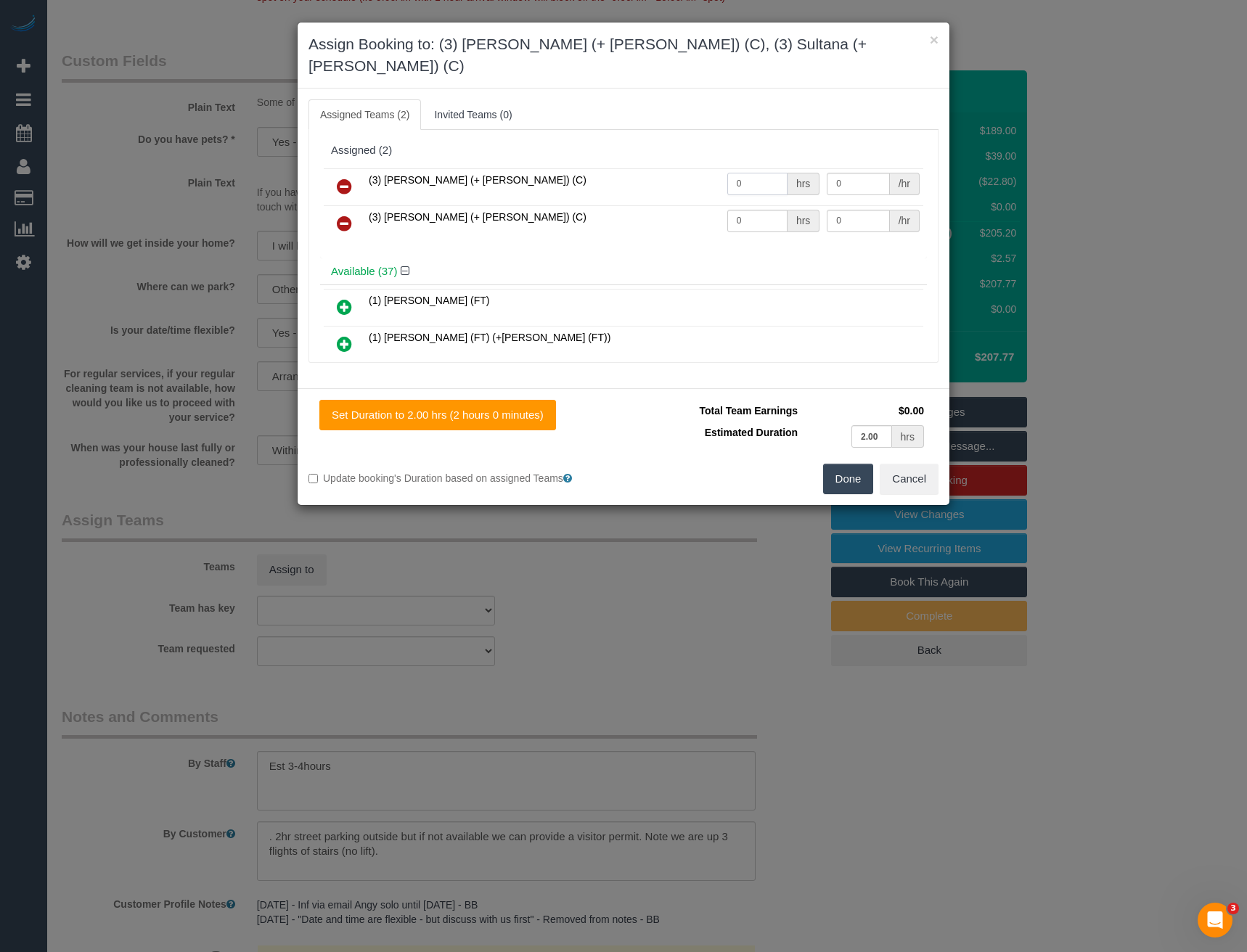
drag, startPoint x: 749, startPoint y: 165, endPoint x: 646, endPoint y: 167, distance: 103.0
click at [649, 172] on tr "(3) Sabbir (+ Sultana) (C) 0 hrs 0 /hr" at bounding box center [624, 187] width 600 height 37
type input "1"
type input "65"
drag, startPoint x: 749, startPoint y: 200, endPoint x: 683, endPoint y: 207, distance: 66.4
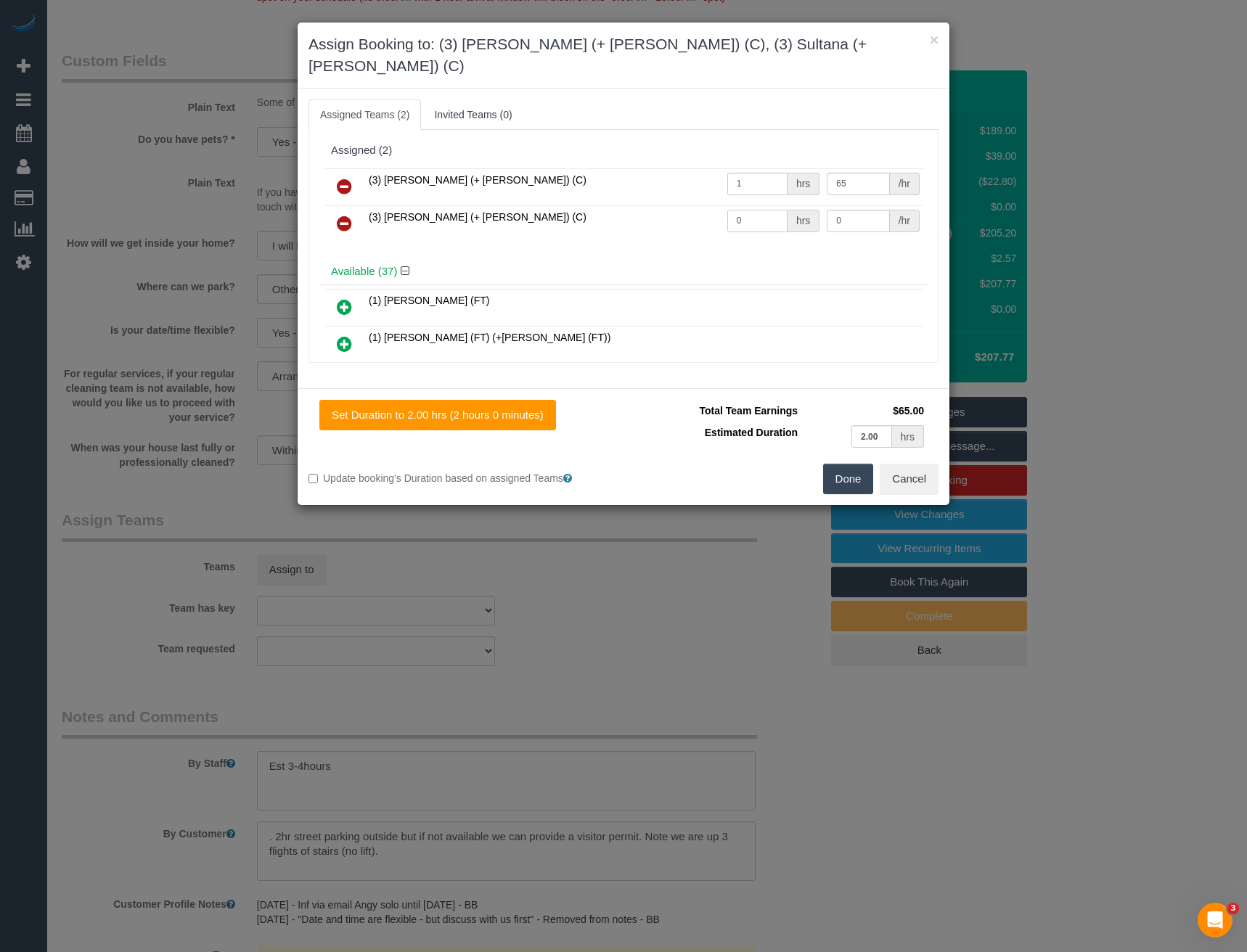
click at [685, 207] on tr "(3) Sultana (+ Sabbir) (C) 0 hrs 0 /hr" at bounding box center [624, 224] width 600 height 37
type input "1"
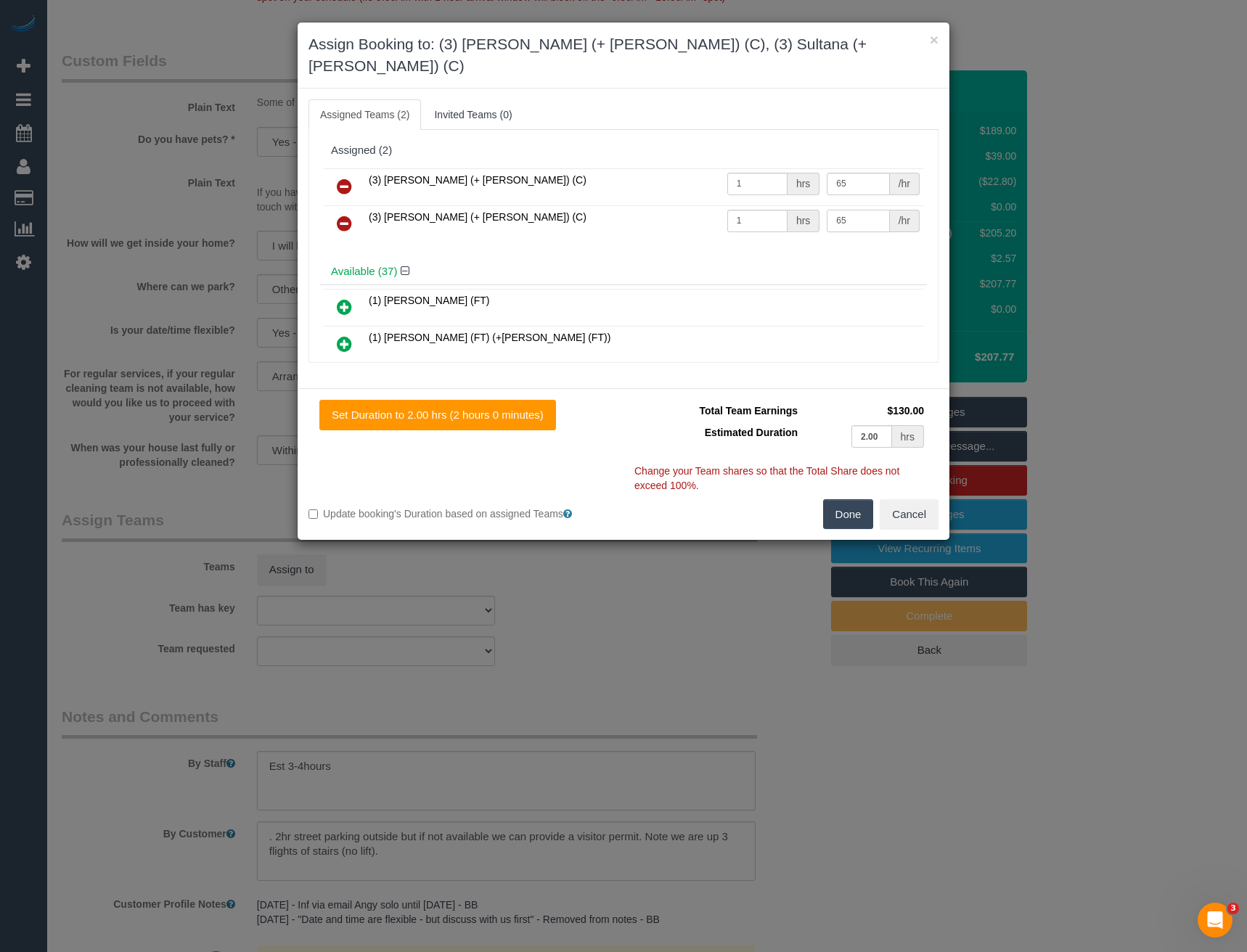
type input "65"
click at [850, 499] on button "Done" at bounding box center [848, 515] width 51 height 31
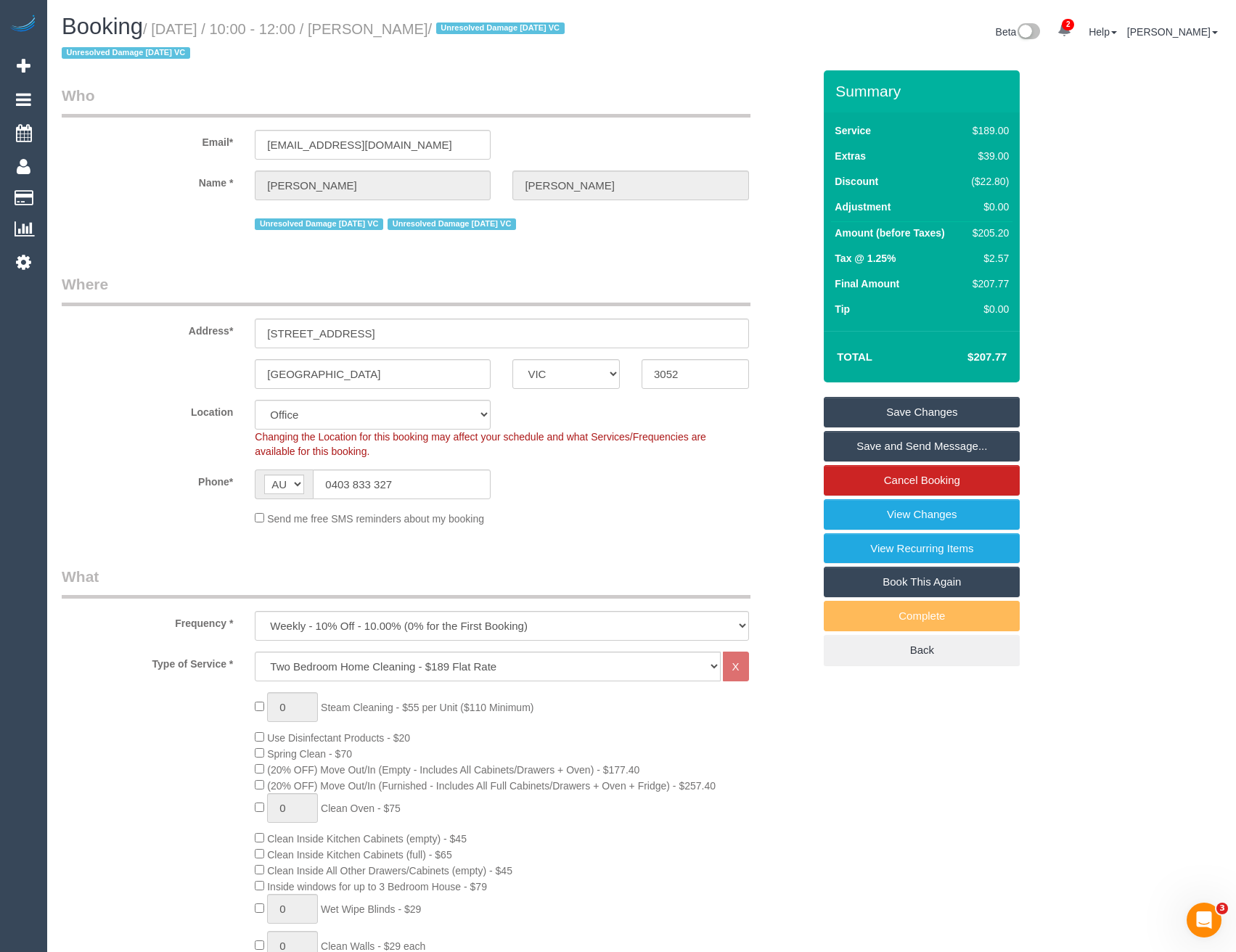
click at [915, 449] on link "Save and Send Message..." at bounding box center [922, 446] width 196 height 31
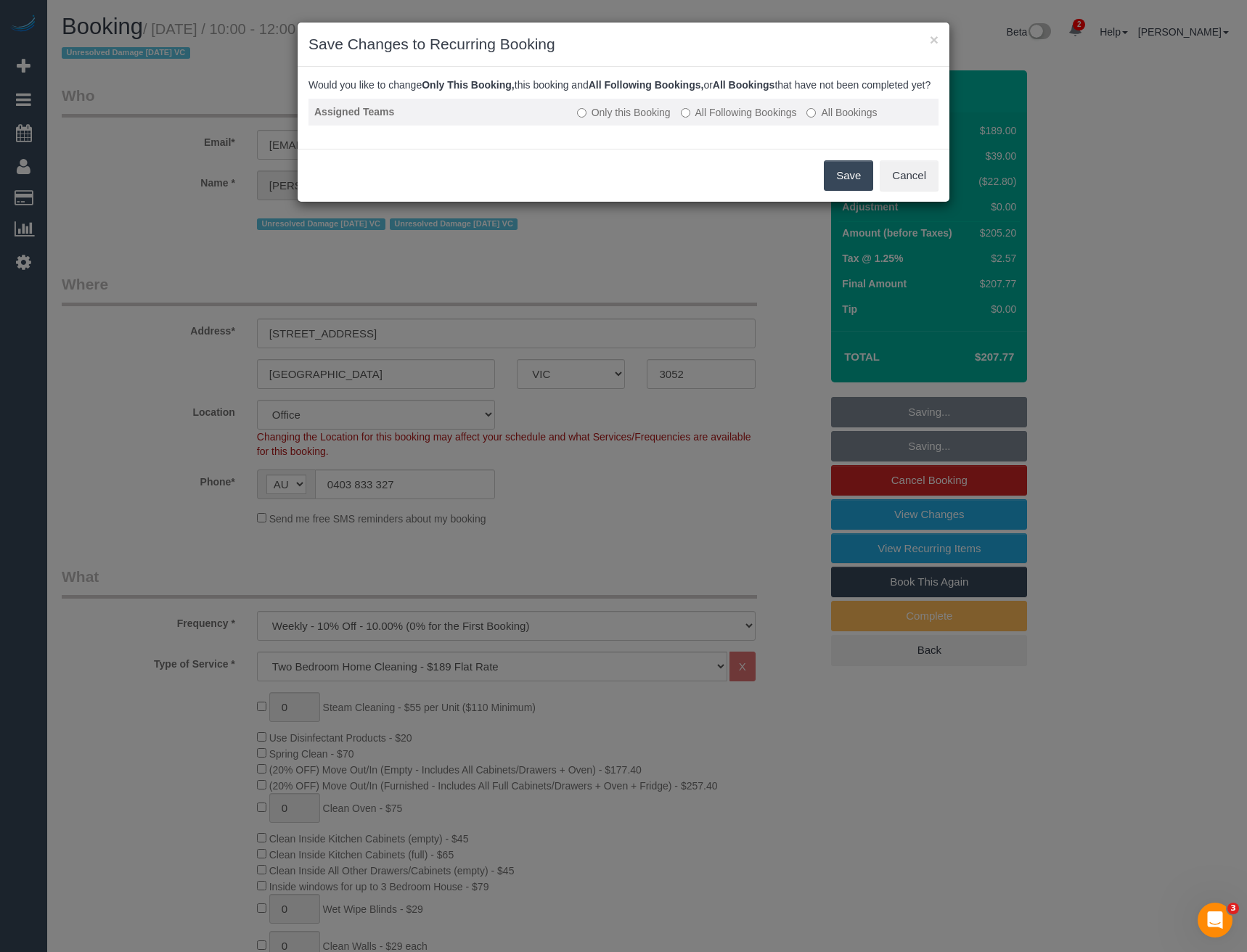
click at [712, 117] on td "Only this Booking All Following Bookings All Bookings" at bounding box center [754, 112] width 367 height 27
click at [755, 120] on label "All Following Bookings" at bounding box center [739, 113] width 116 height 14
click at [861, 190] on button "Save" at bounding box center [848, 175] width 49 height 31
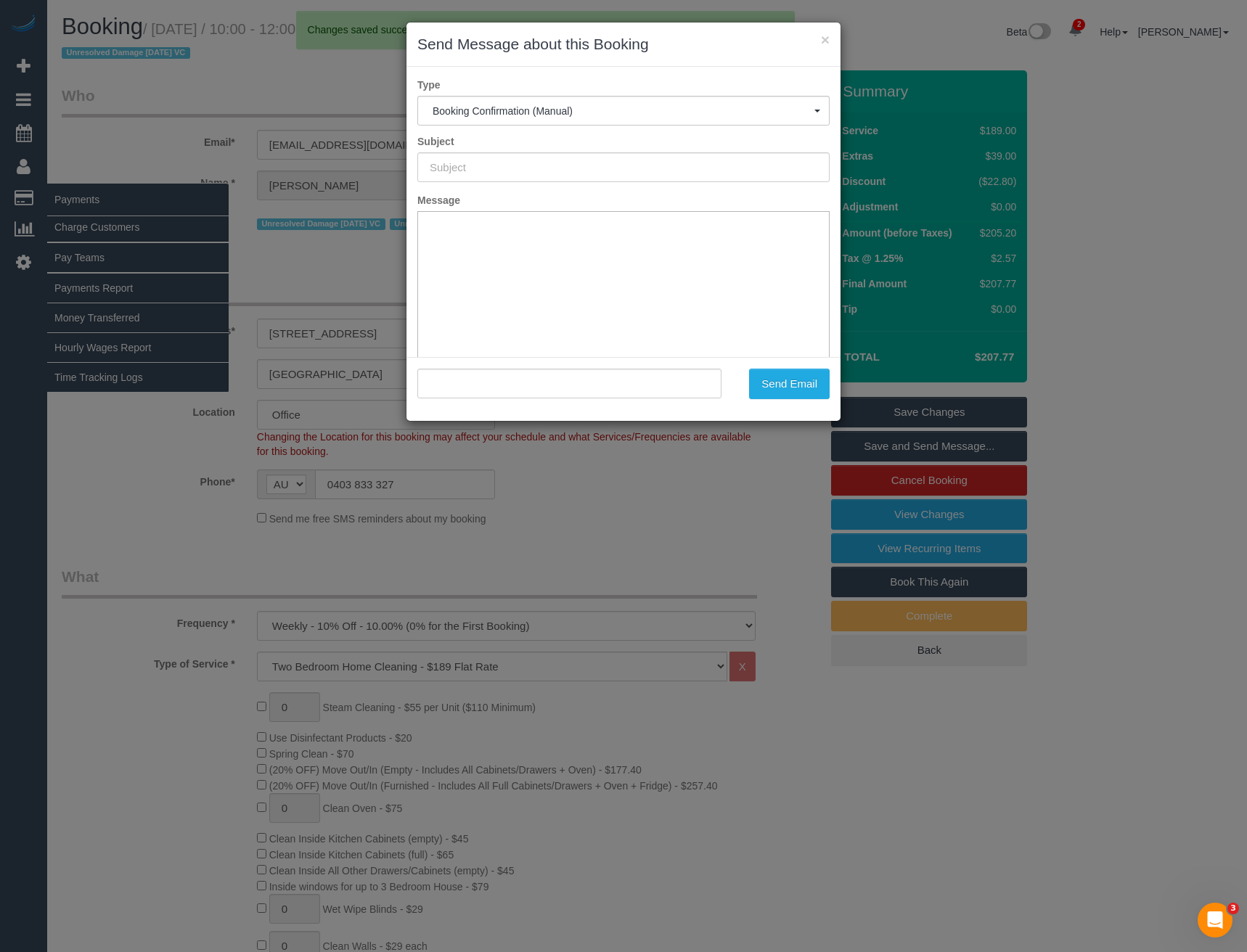
type input "Booking Confirmed"
type input ""Emily Holt" <emilyholt90@gmail.com>"
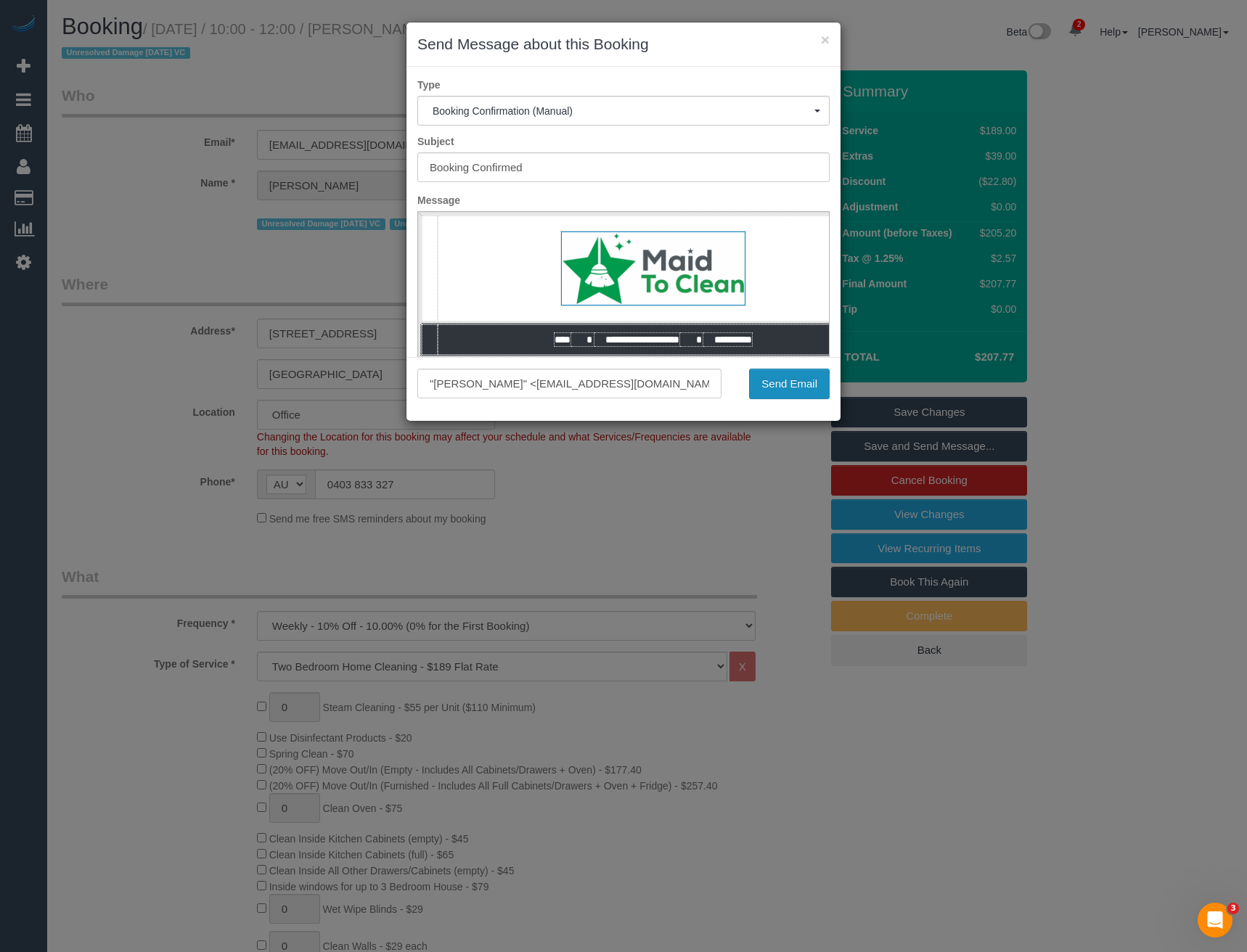
click at [796, 393] on button "Send Email" at bounding box center [790, 384] width 80 height 31
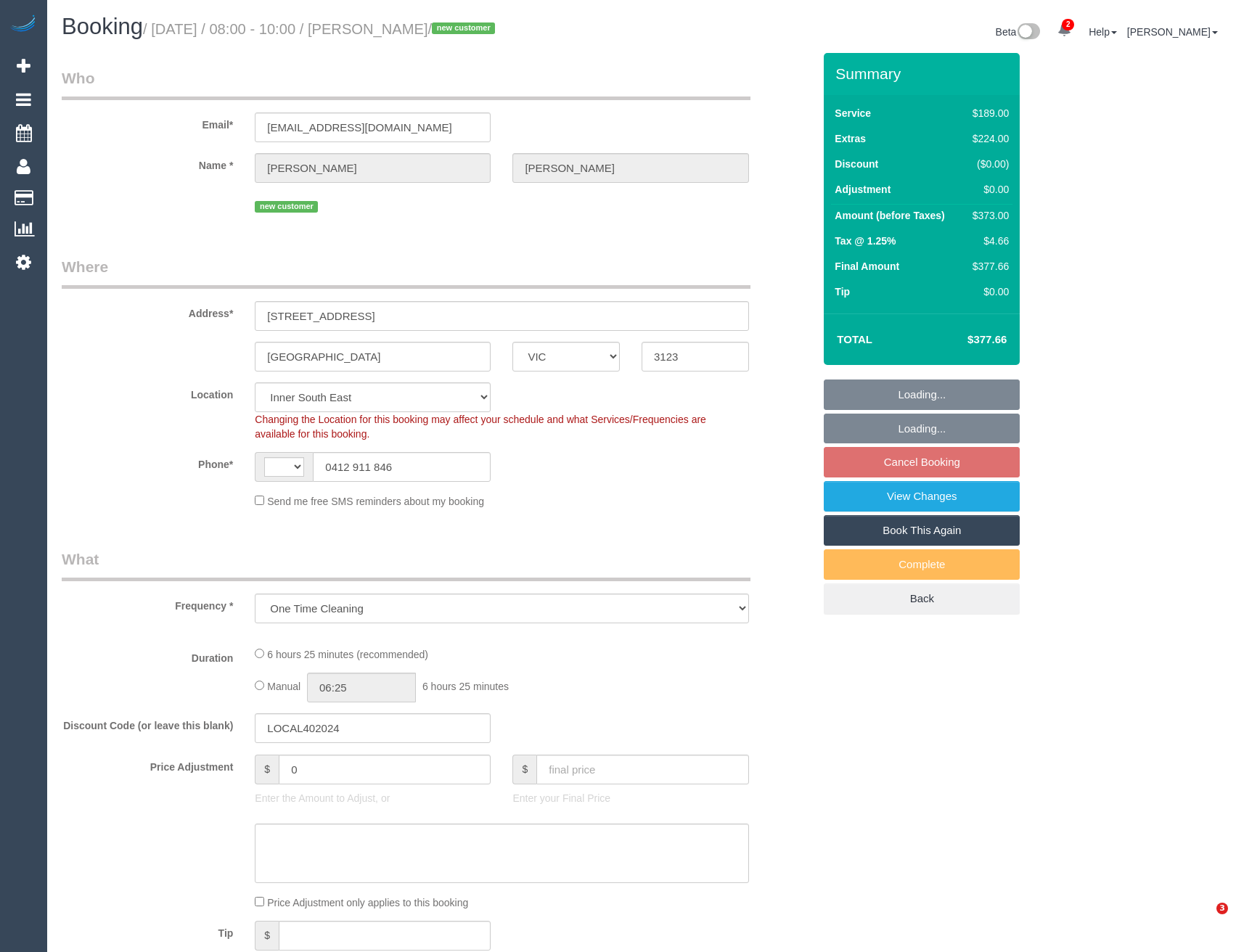
select select "VIC"
select select "object:652"
select select "string:AU"
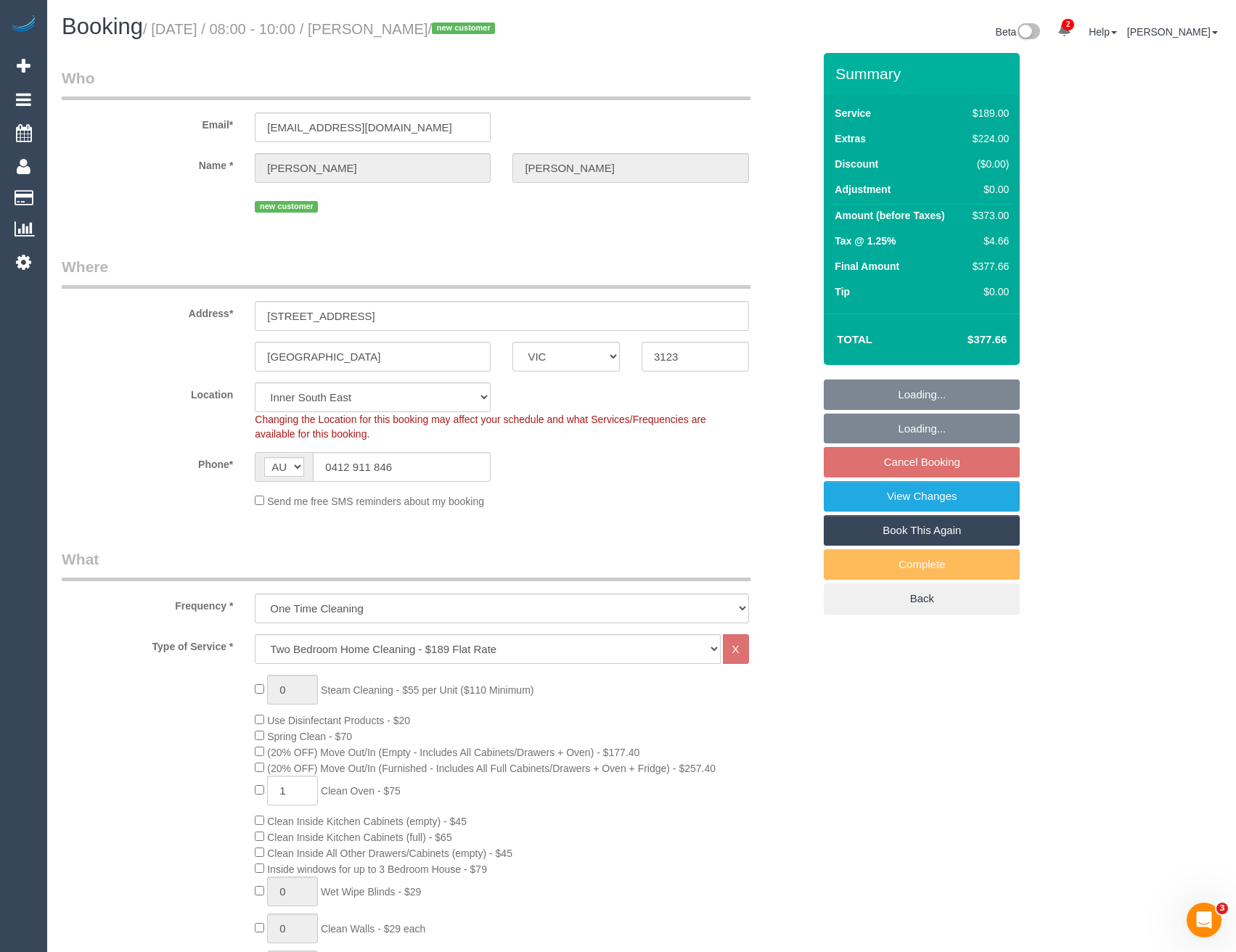
select select "number:28"
select select "number:14"
select select "number:19"
select select "number:24"
select select "number:26"
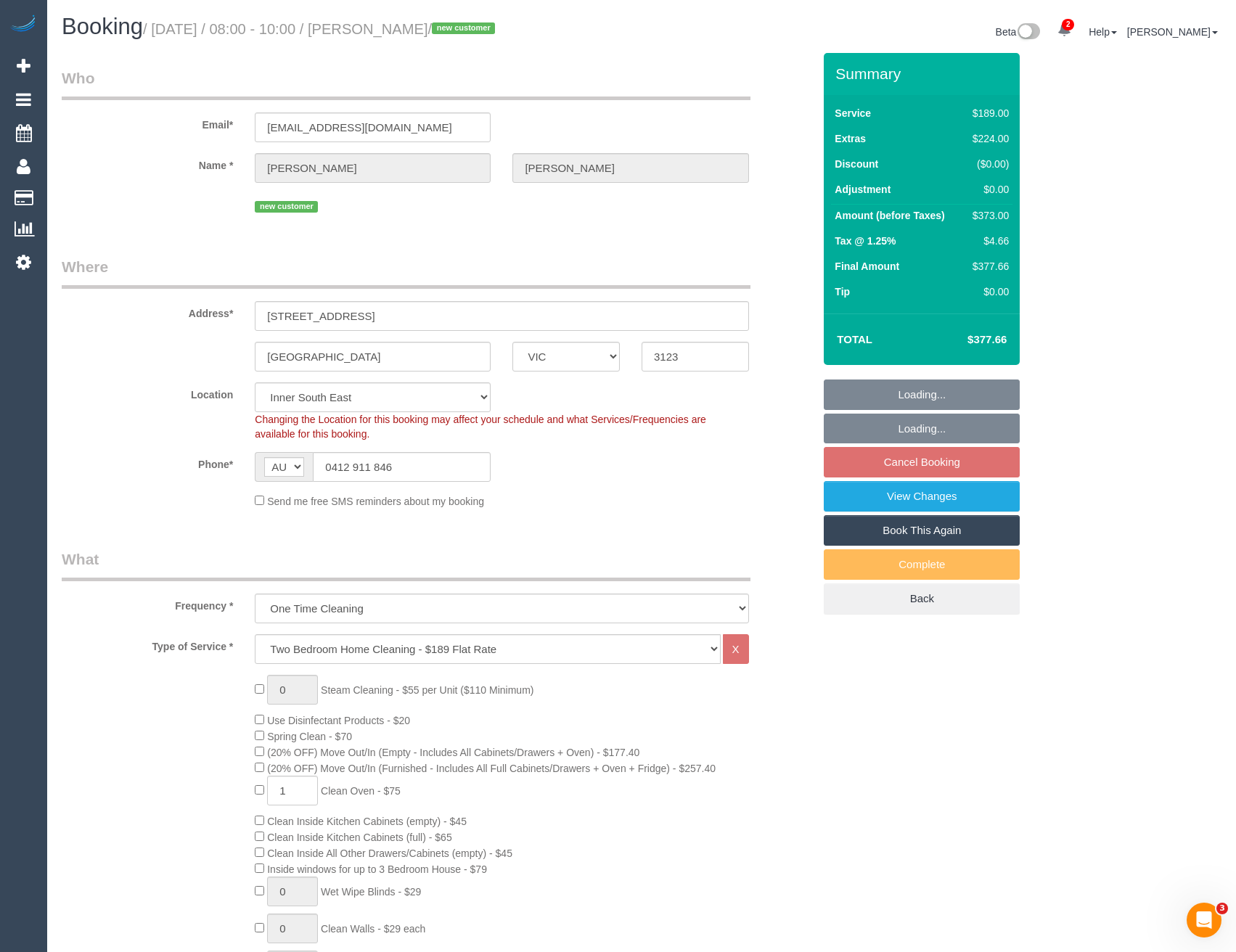
select select "spot2"
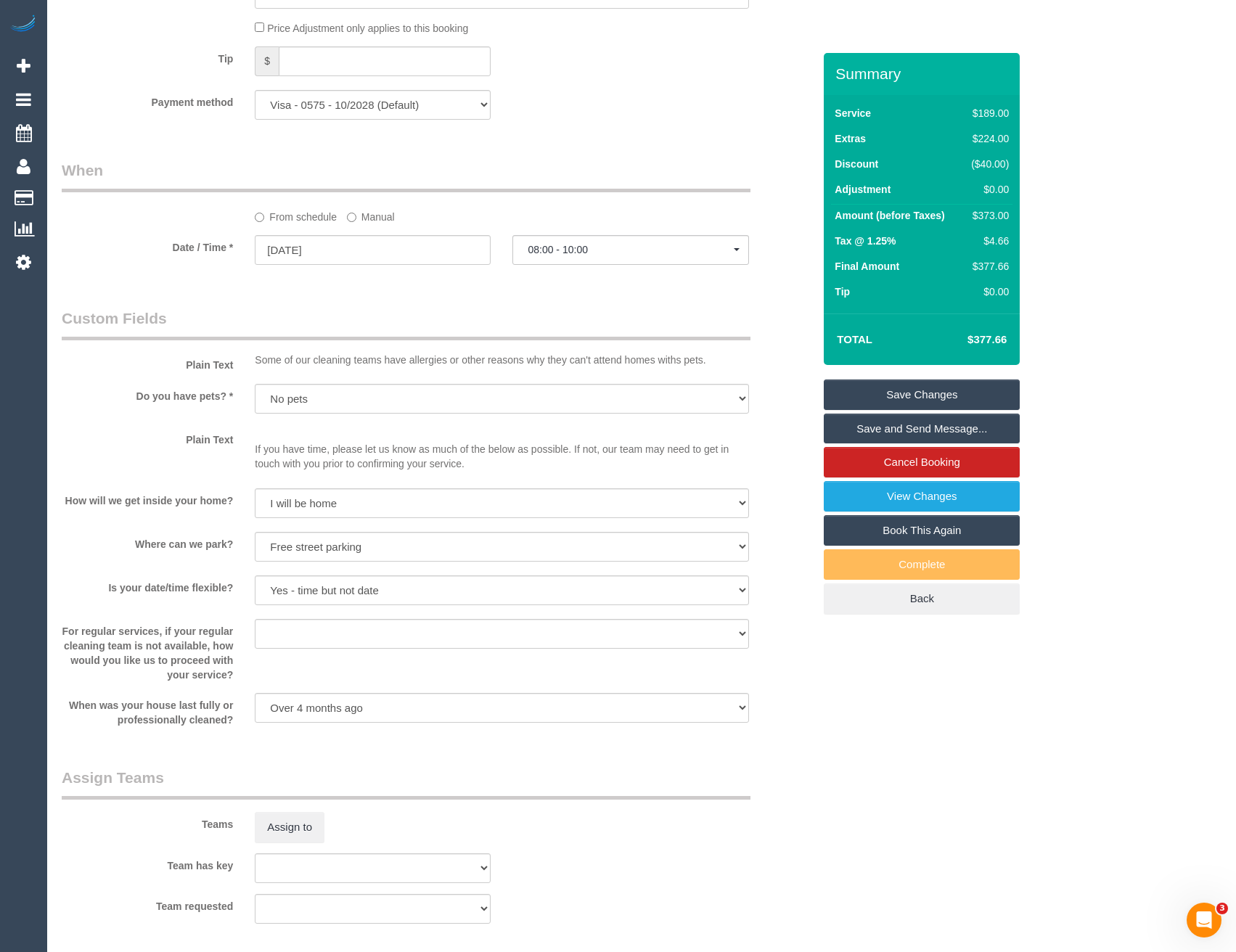
scroll to position [1854, 0]
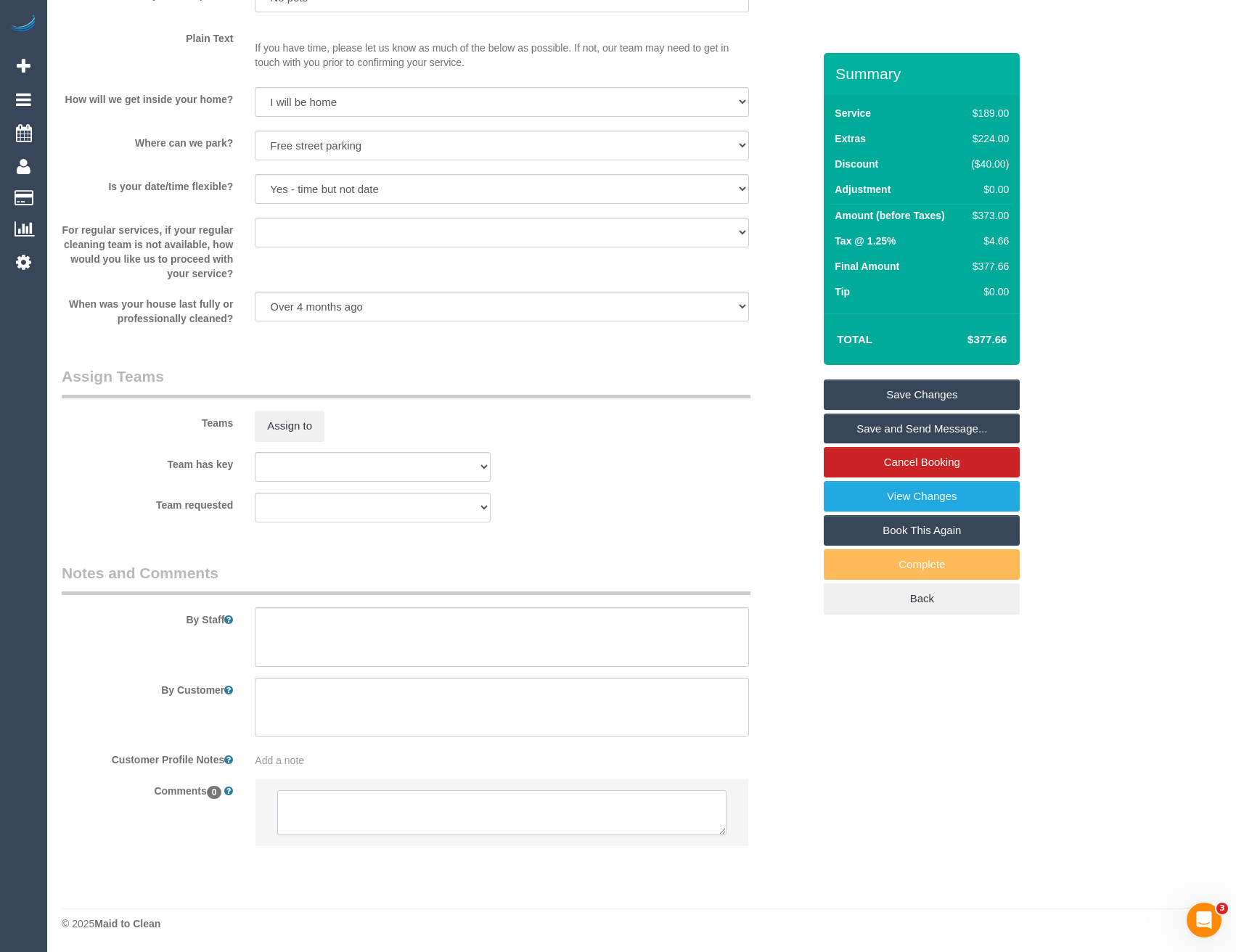
drag, startPoint x: 328, startPoint y: 817, endPoint x: 336, endPoint y: 785, distance: 33.0
click at [328, 817] on textarea at bounding box center [502, 813] width 449 height 45
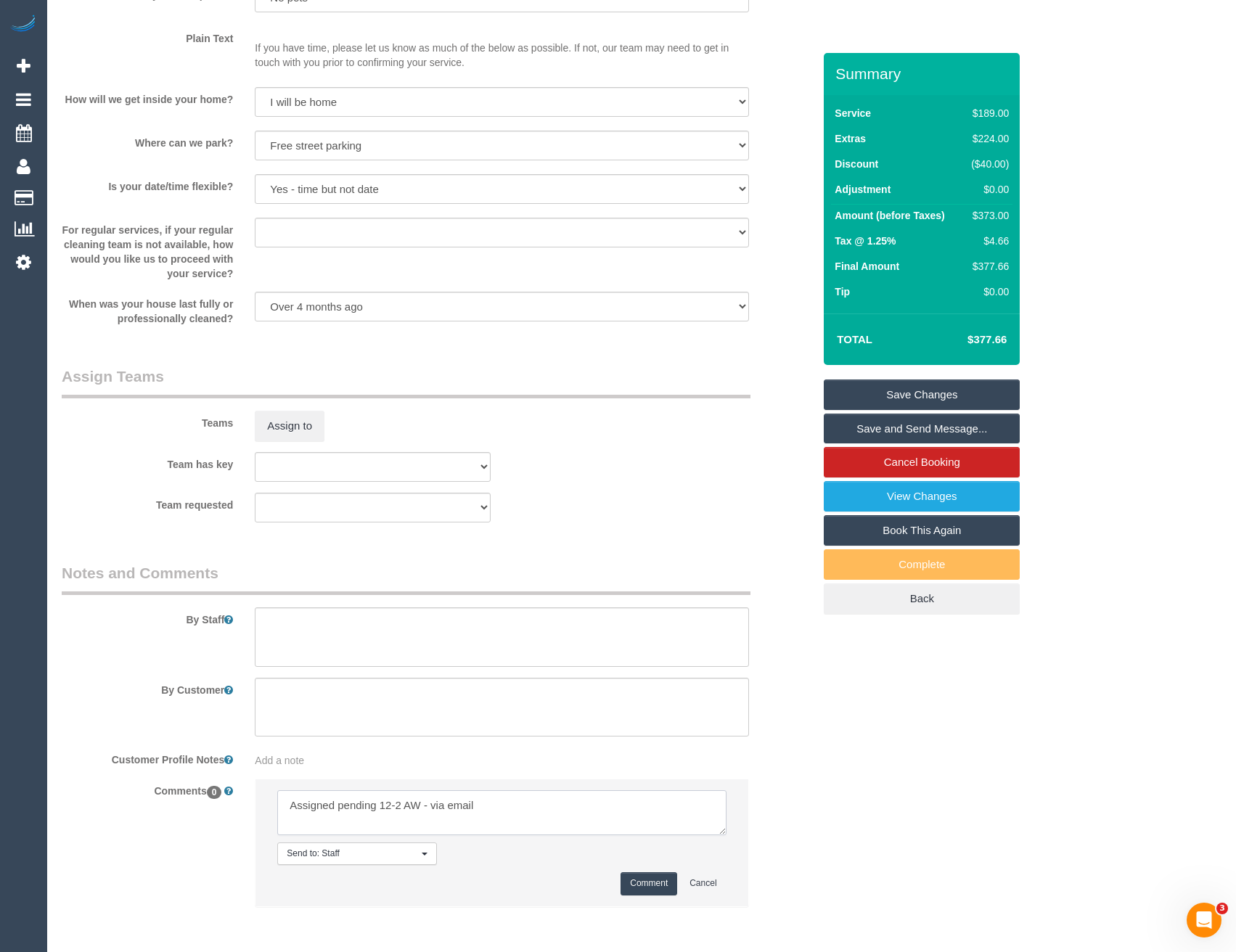
type textarea "Assigned pending 12-2 AW - via email"
click at [643, 876] on button "Comment" at bounding box center [649, 884] width 56 height 23
click at [382, 659] on textarea at bounding box center [502, 638] width 494 height 60
type textarea "E"
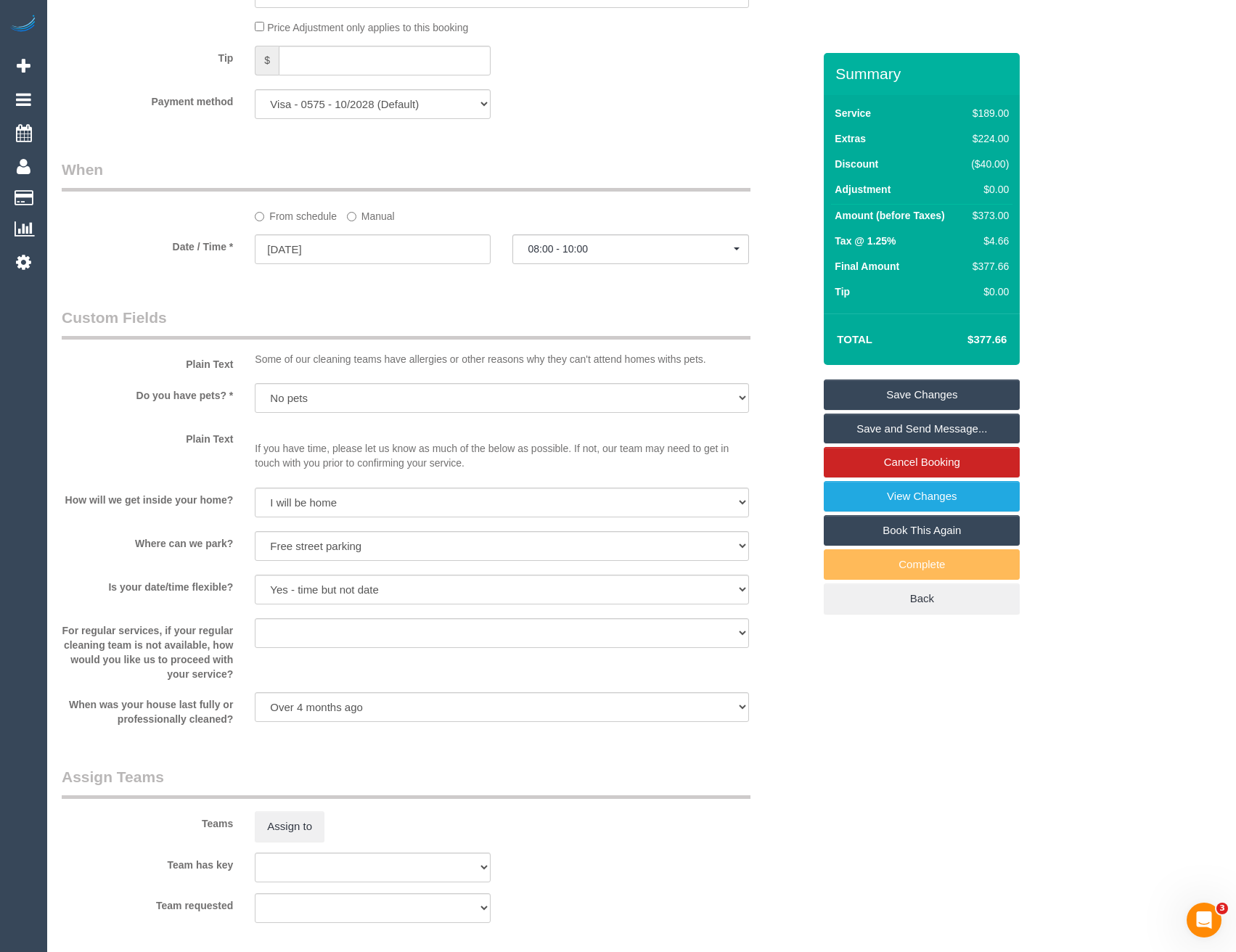
scroll to position [1274, 0]
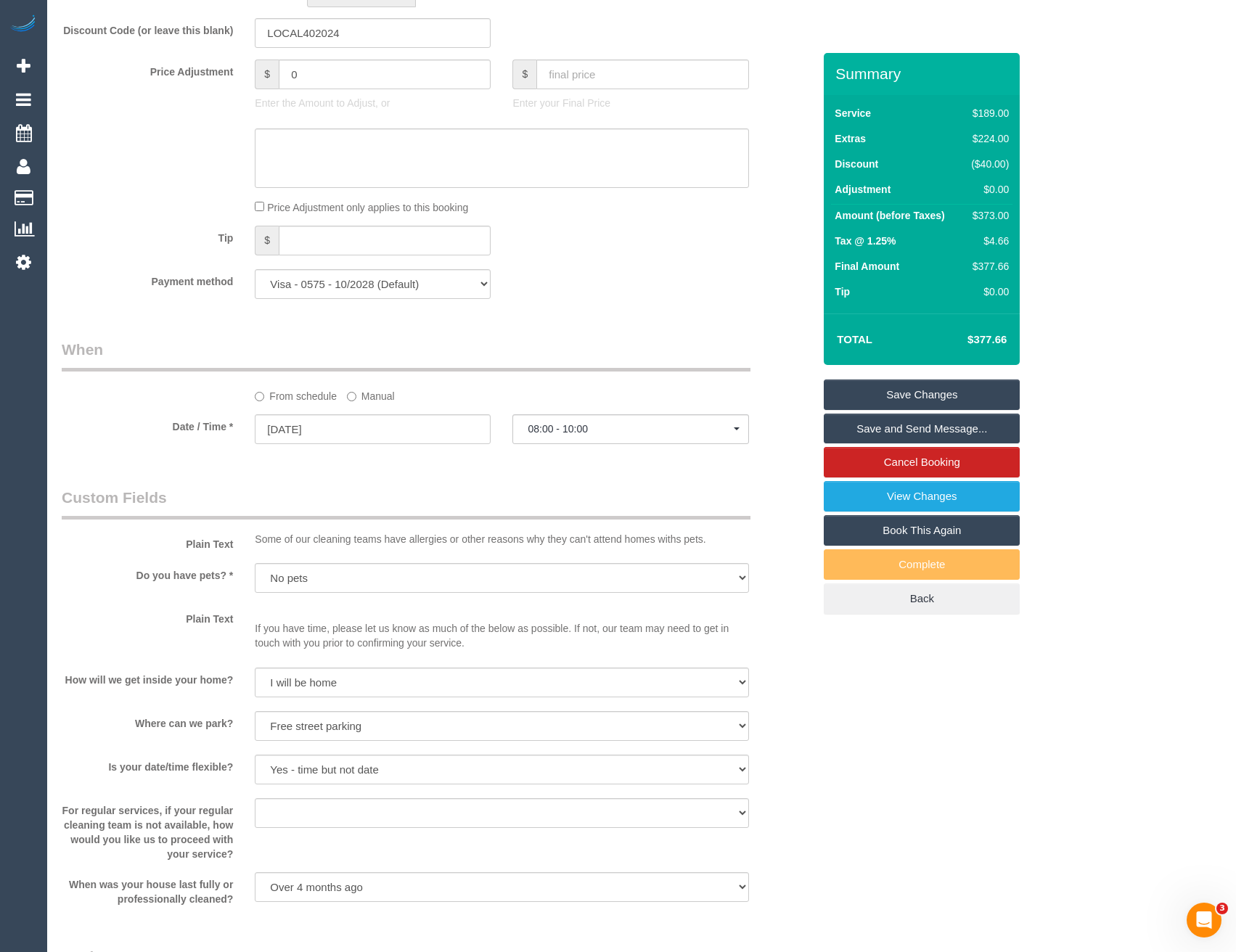
type textarea "Est 5.5 - 7.5 hours"
click at [343, 396] on div "From schedule Manual" at bounding box center [501, 394] width 515 height 19
click at [358, 401] on label "Manual" at bounding box center [371, 394] width 48 height 19
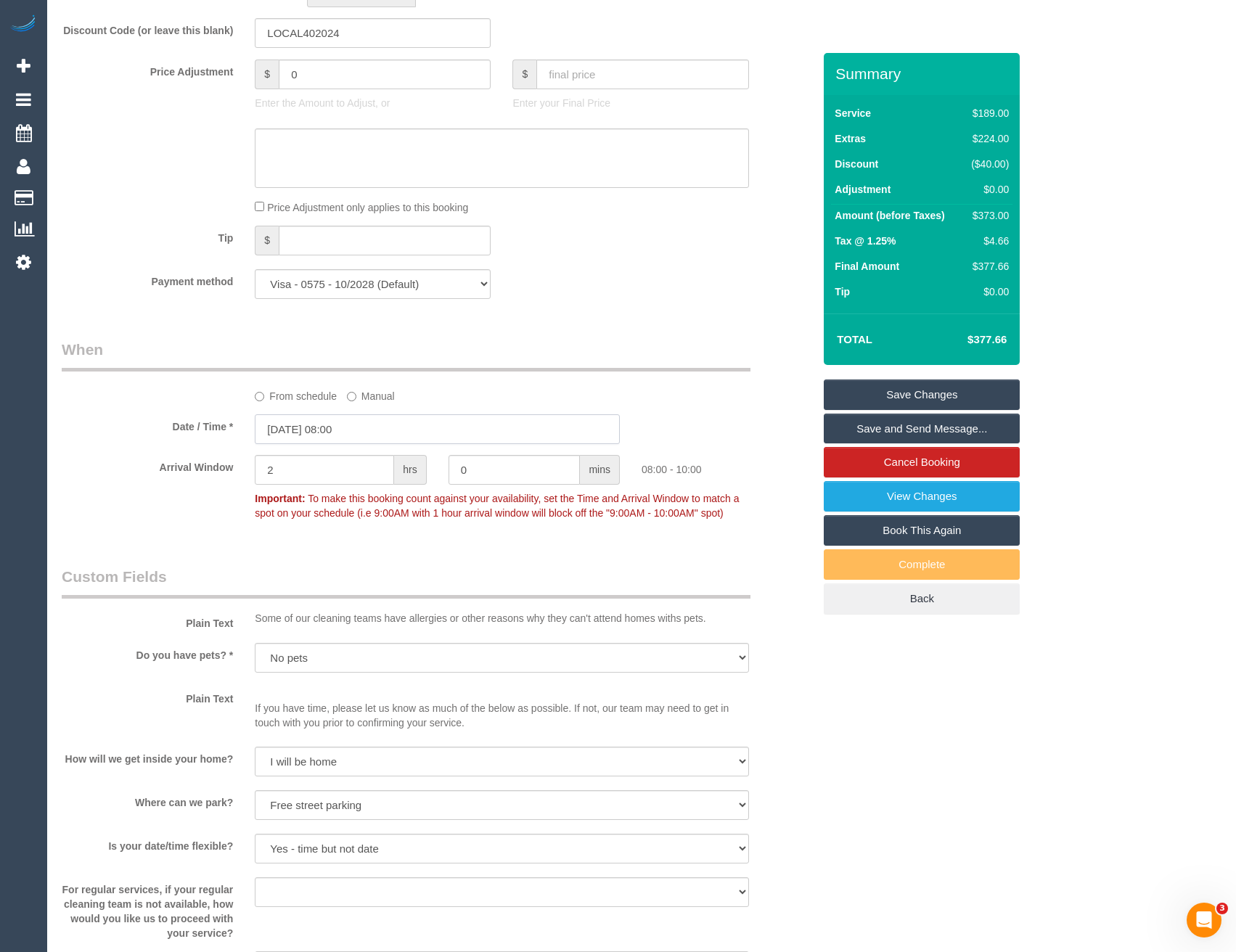
click at [359, 425] on input "17/09/2025 08:00" at bounding box center [437, 429] width 365 height 30
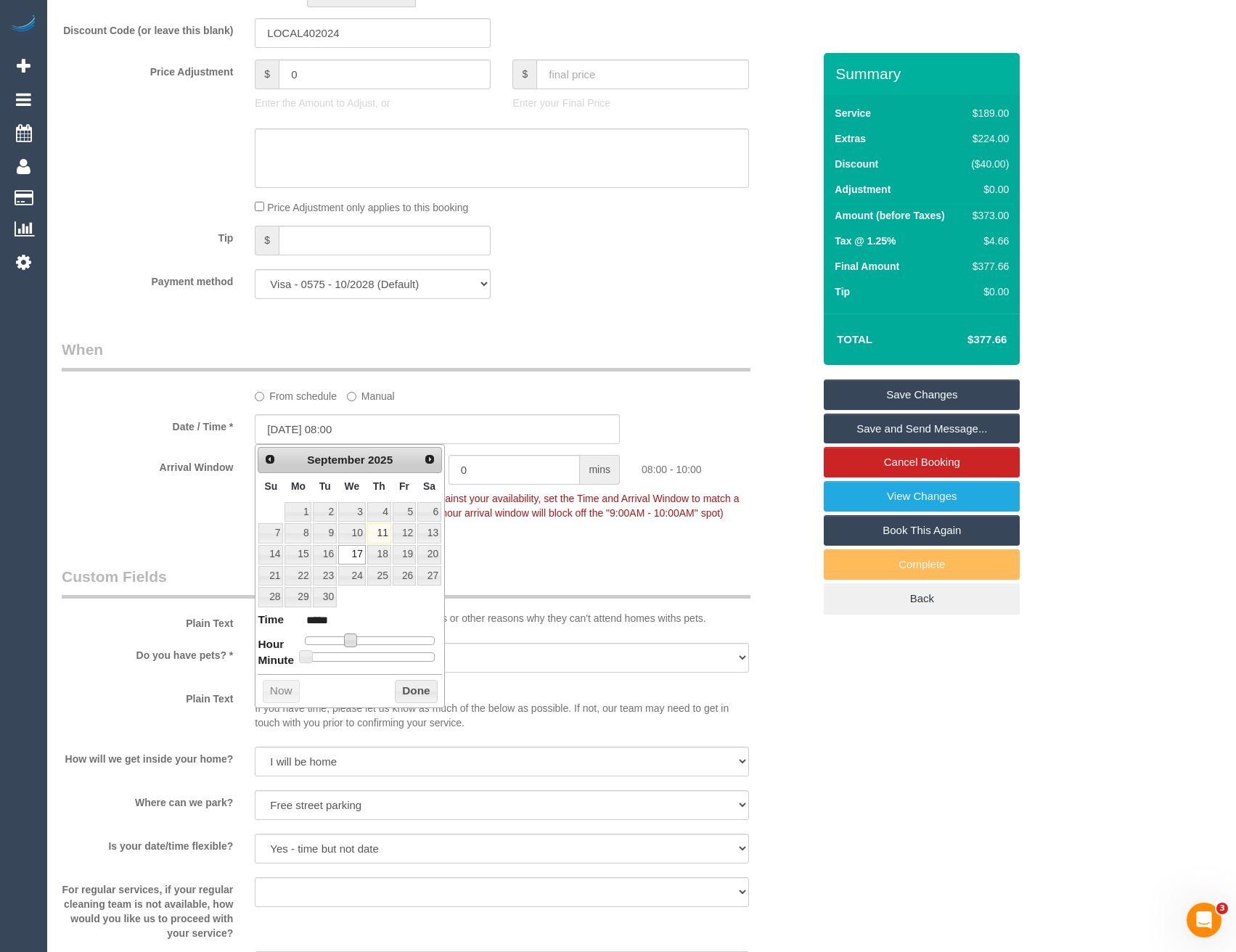
type input "17/09/2025 09:00"
type input "*****"
type input "17/09/2025 10:00"
type input "*****"
type input "17/09/2025 11:00"
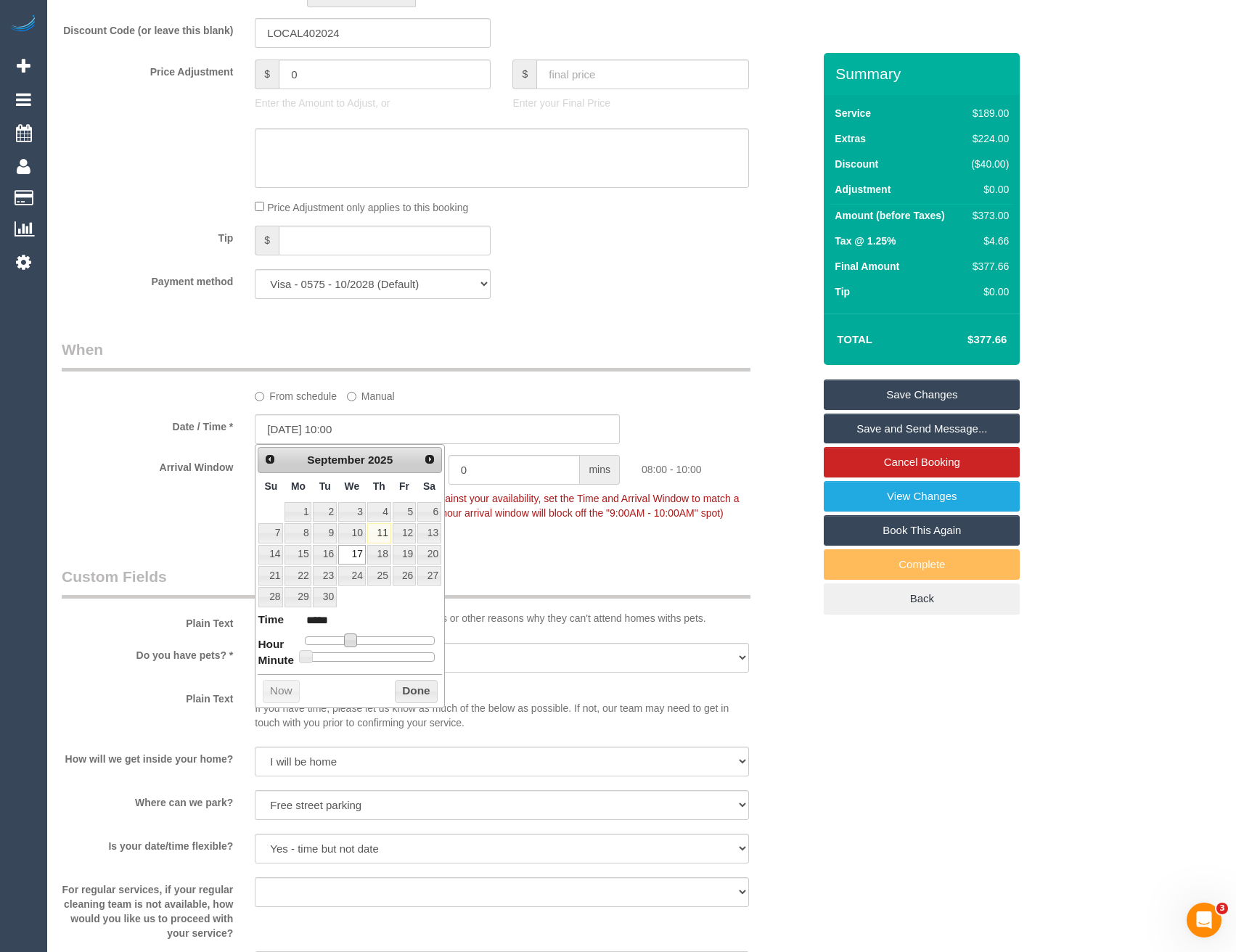
type input "*****"
type input "17/09/2025 12:00"
type input "*****"
drag, startPoint x: 353, startPoint y: 638, endPoint x: 376, endPoint y: 636, distance: 23.1
click at [376, 636] on span at bounding box center [372, 640] width 13 height 13
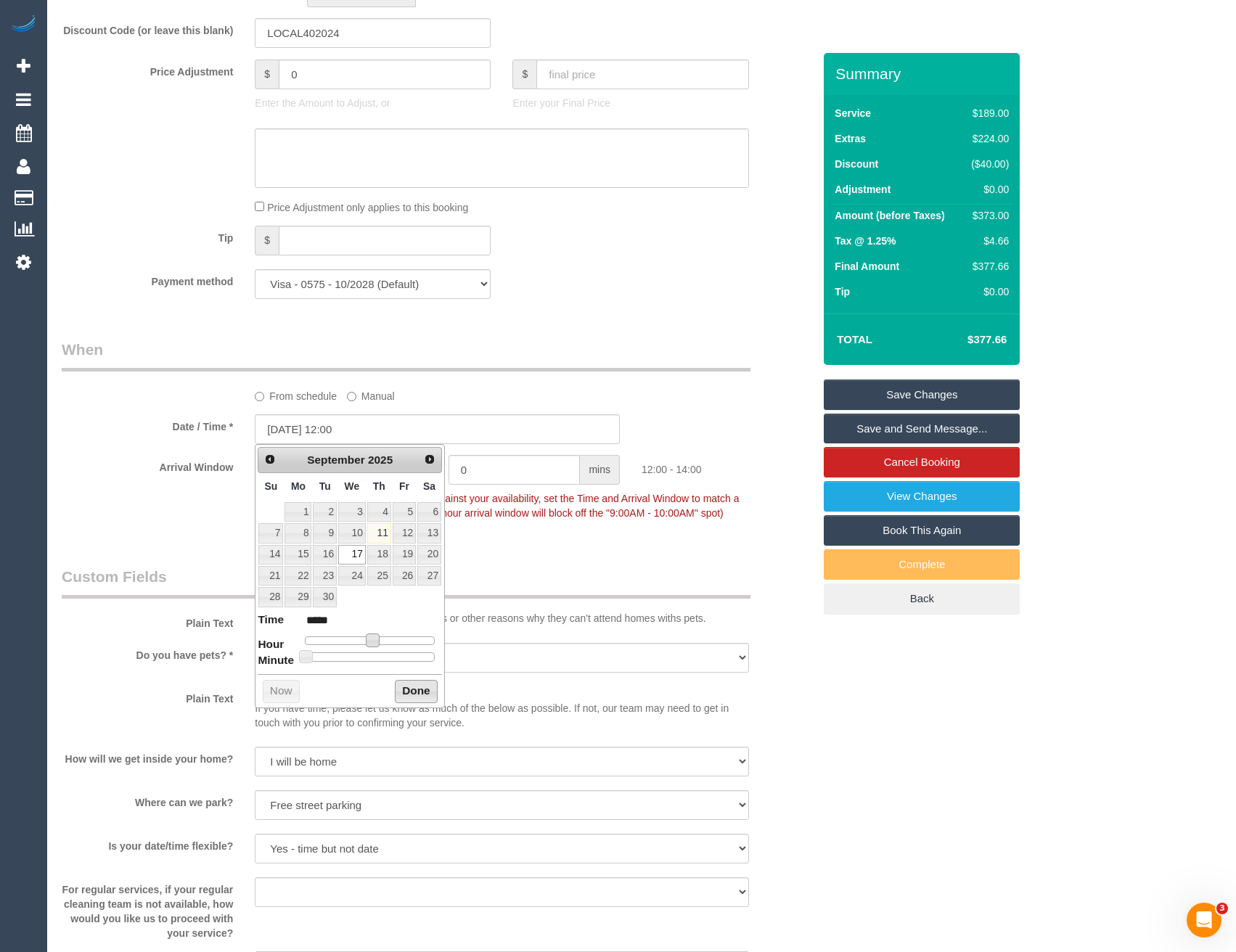
click at [421, 686] on button "Done" at bounding box center [416, 691] width 43 height 23
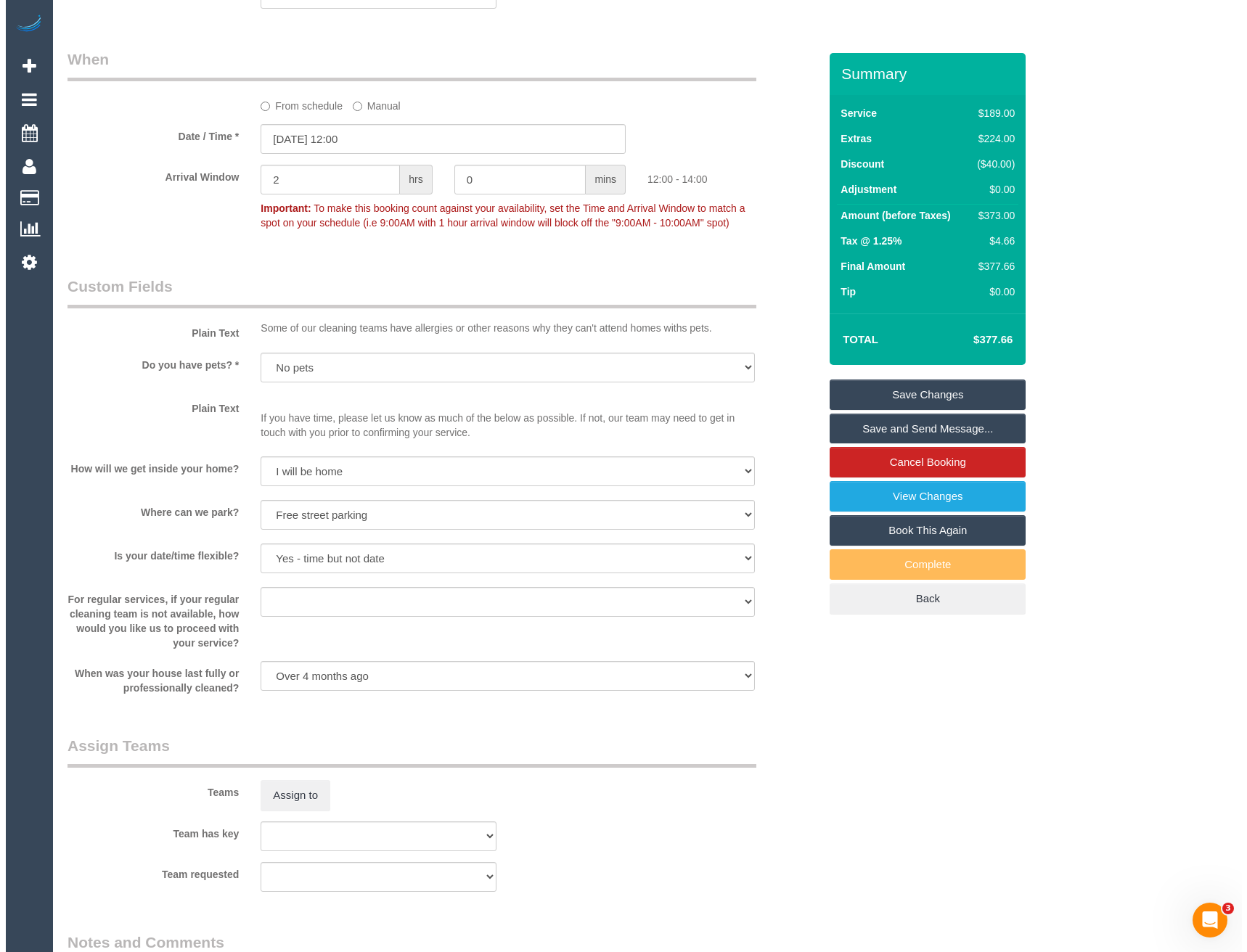
scroll to position [1782, 0]
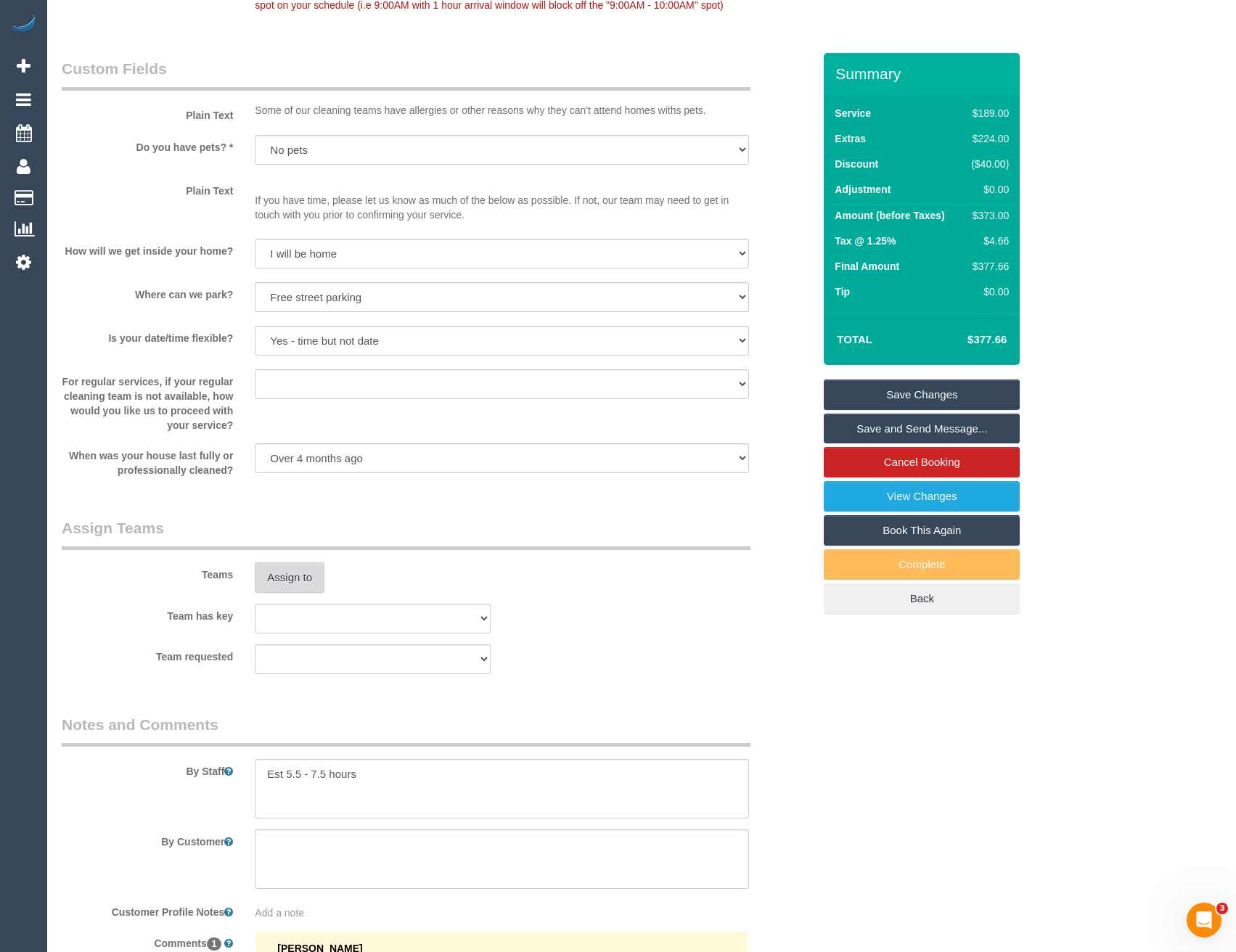
click at [285, 590] on button "Assign to" at bounding box center [289, 578] width 70 height 31
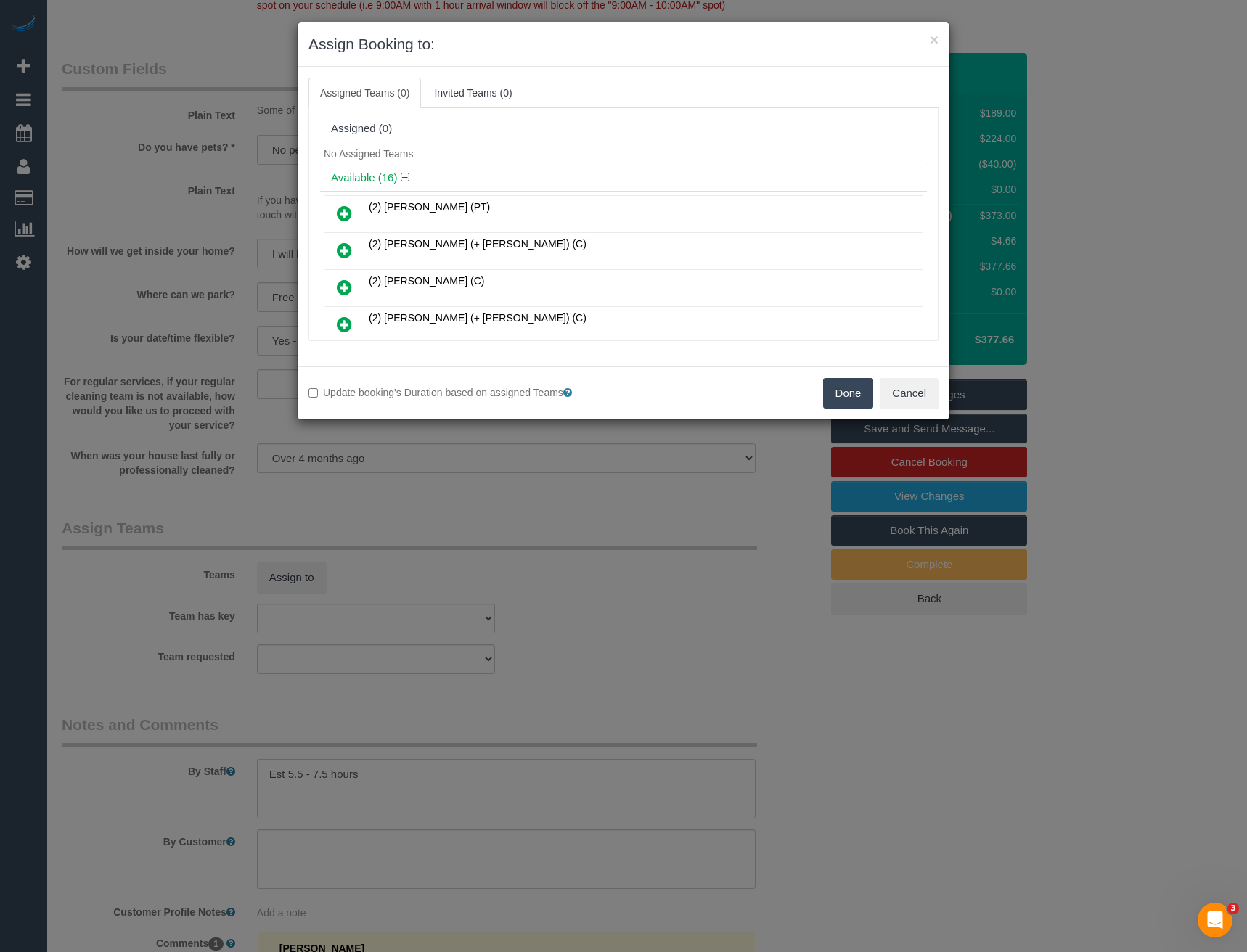
scroll to position [355, 0]
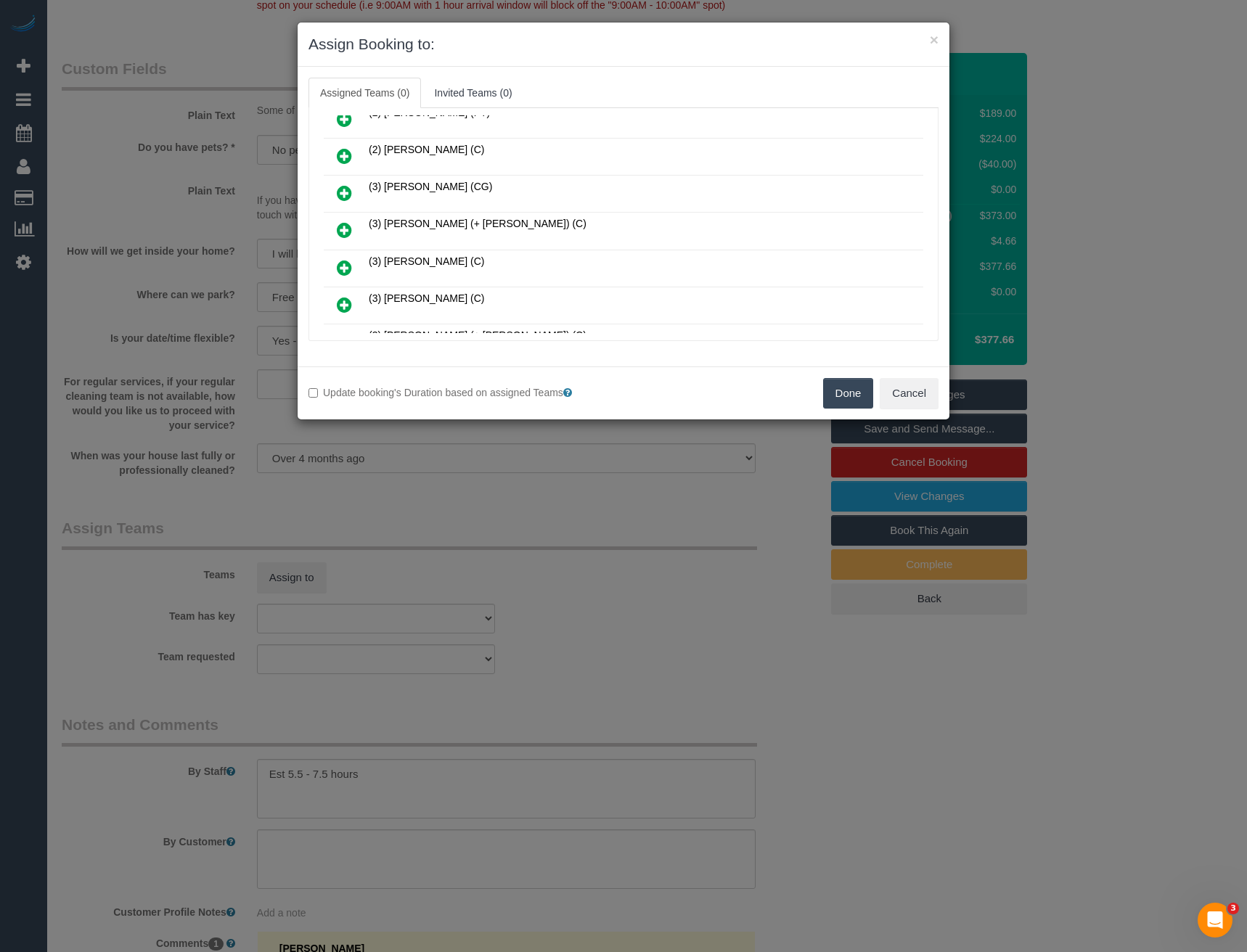
click at [343, 236] on icon at bounding box center [344, 230] width 15 height 18
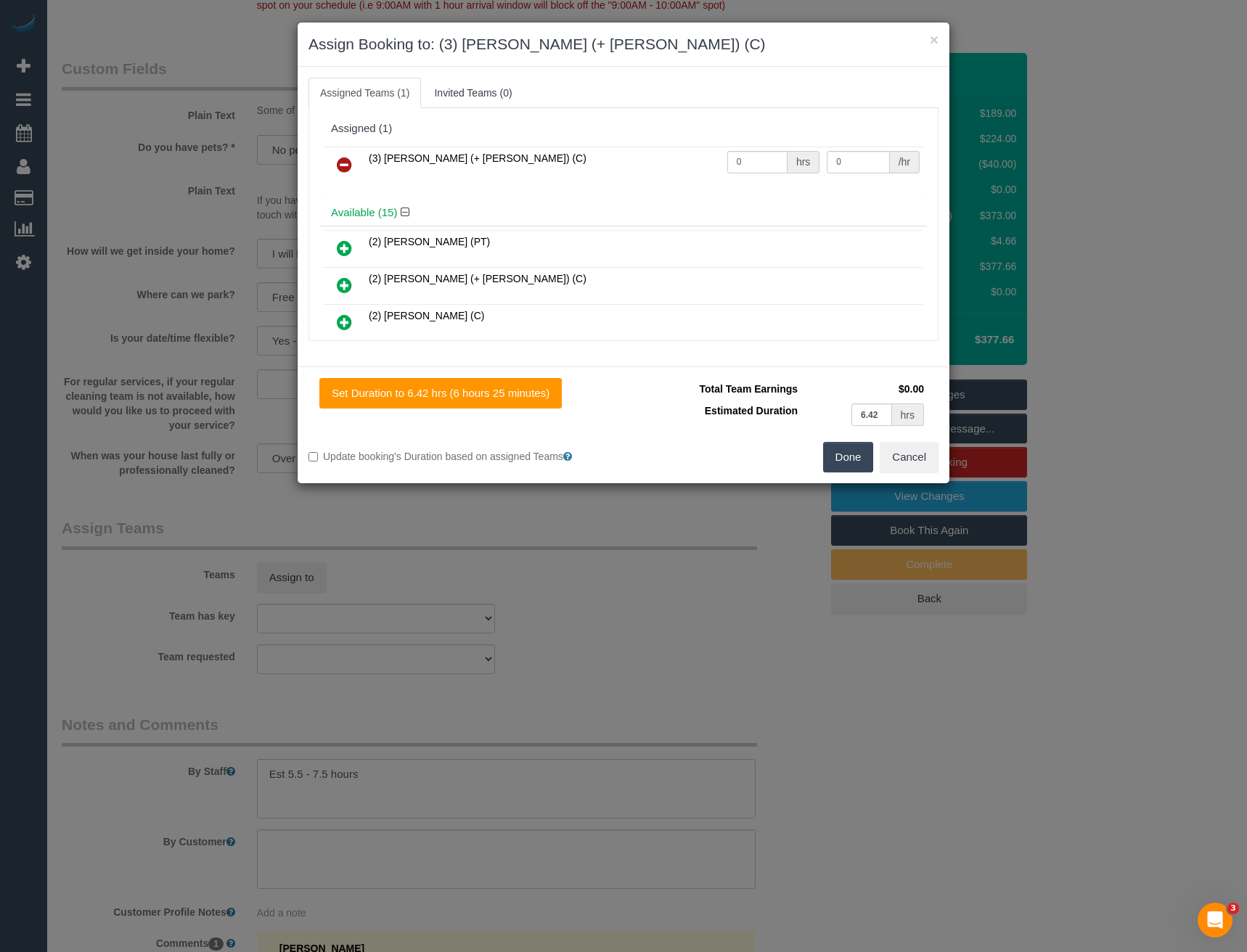
scroll to position [538, 0]
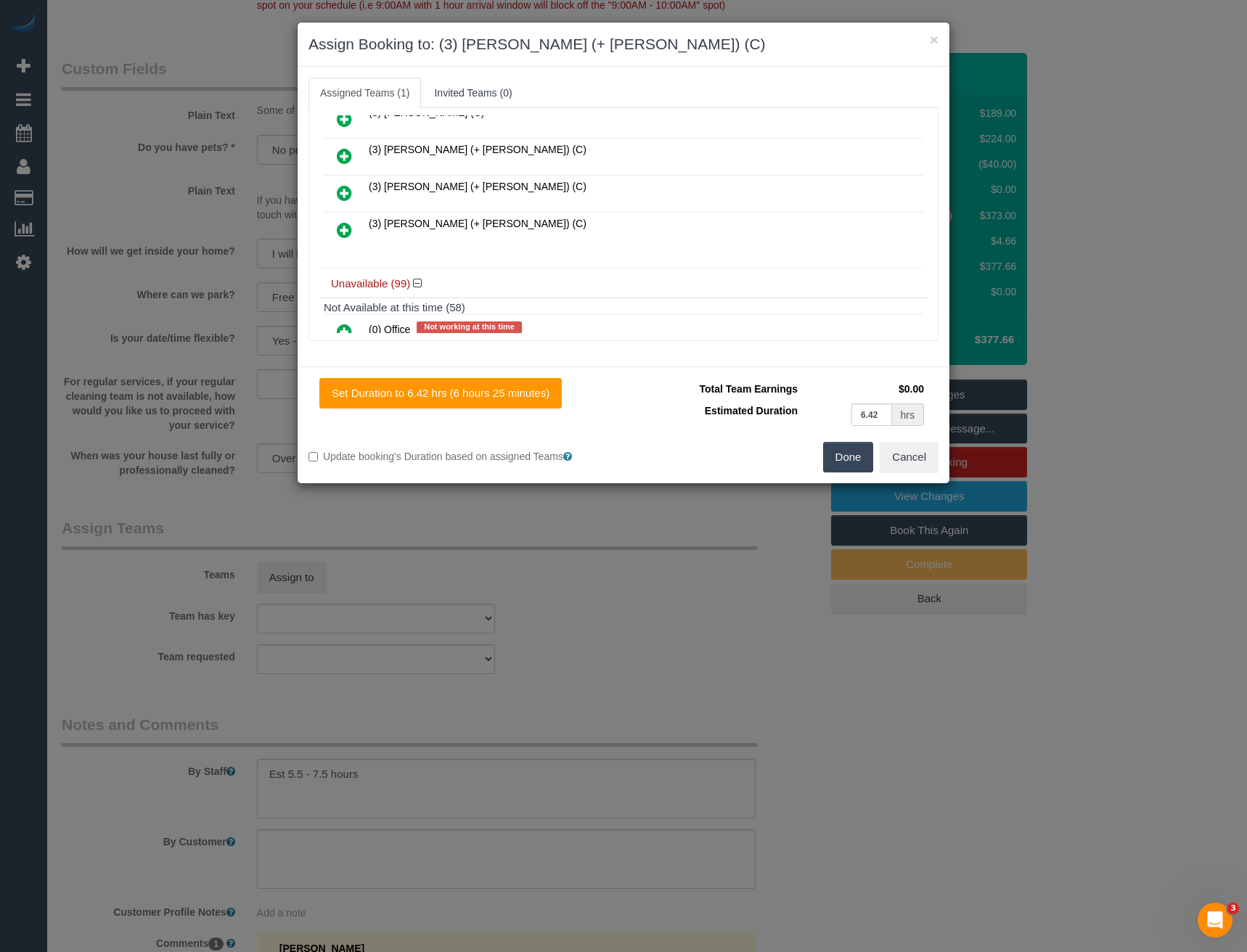
click at [343, 225] on icon at bounding box center [344, 230] width 15 height 18
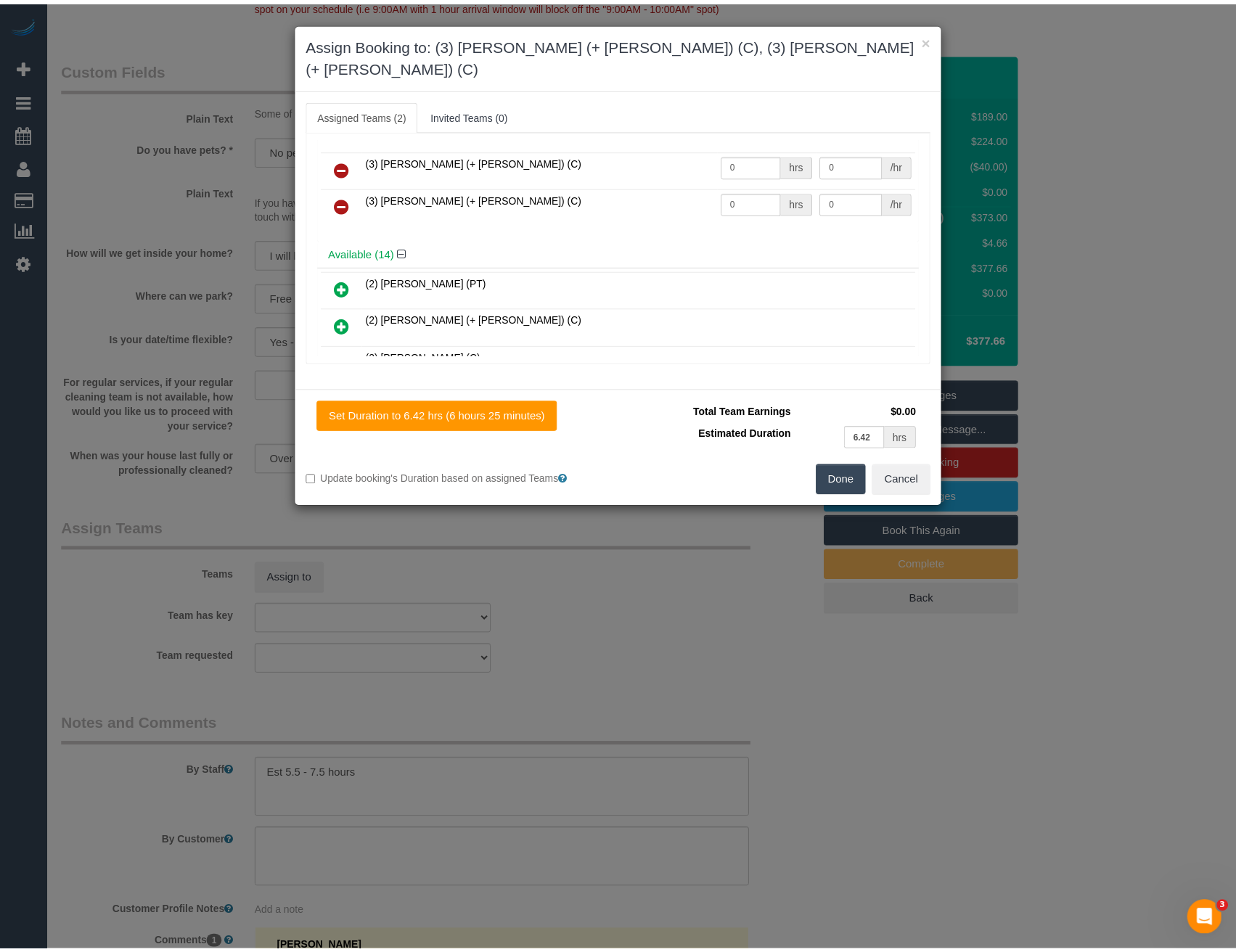
scroll to position [0, 0]
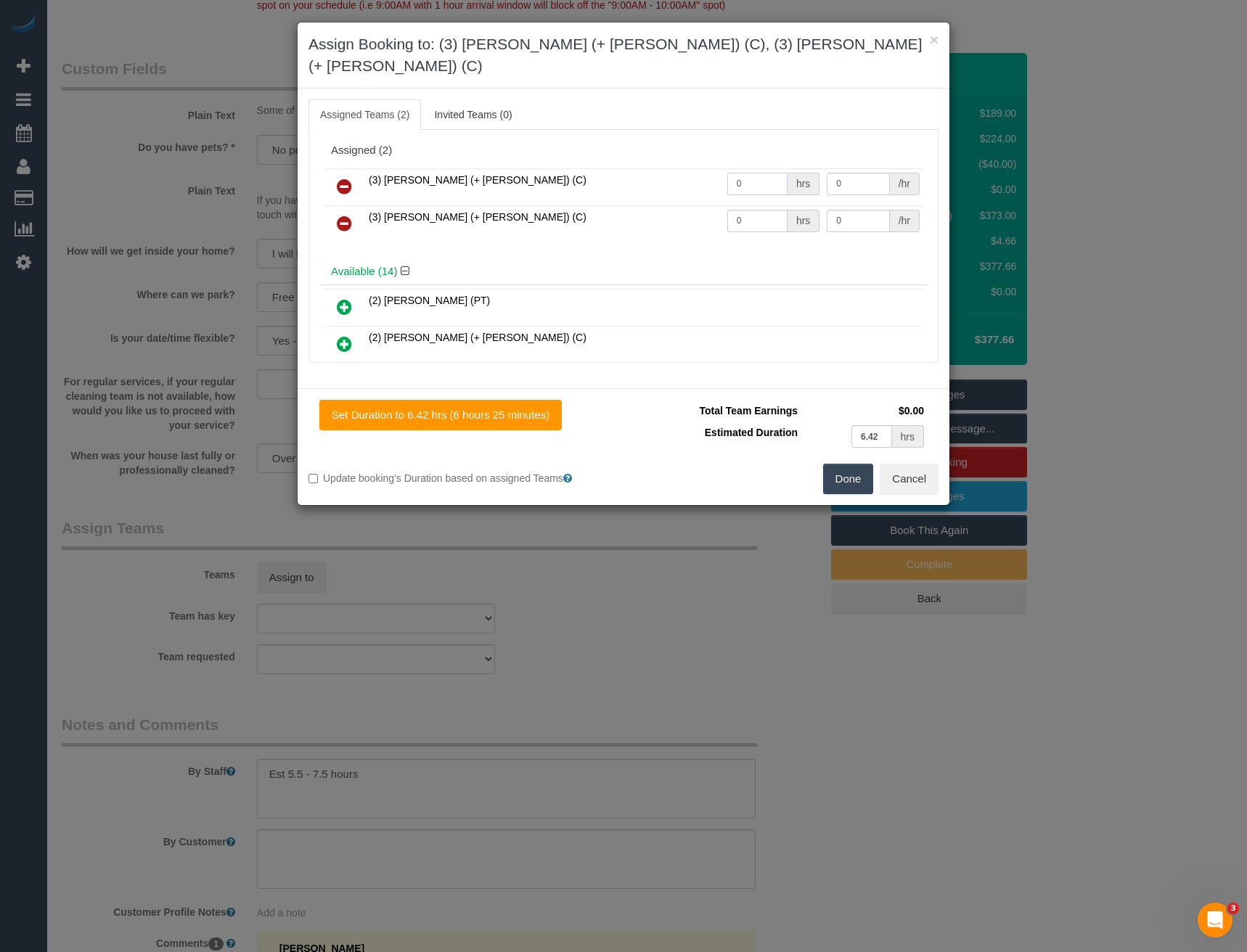
drag, startPoint x: 744, startPoint y: 154, endPoint x: 607, endPoint y: 157, distance: 137.0
click at [615, 168] on tr "(3) Felipe (+ Tatiana) (C) 0 hrs 0 /hr" at bounding box center [624, 187] width 600 height 37
type input "1"
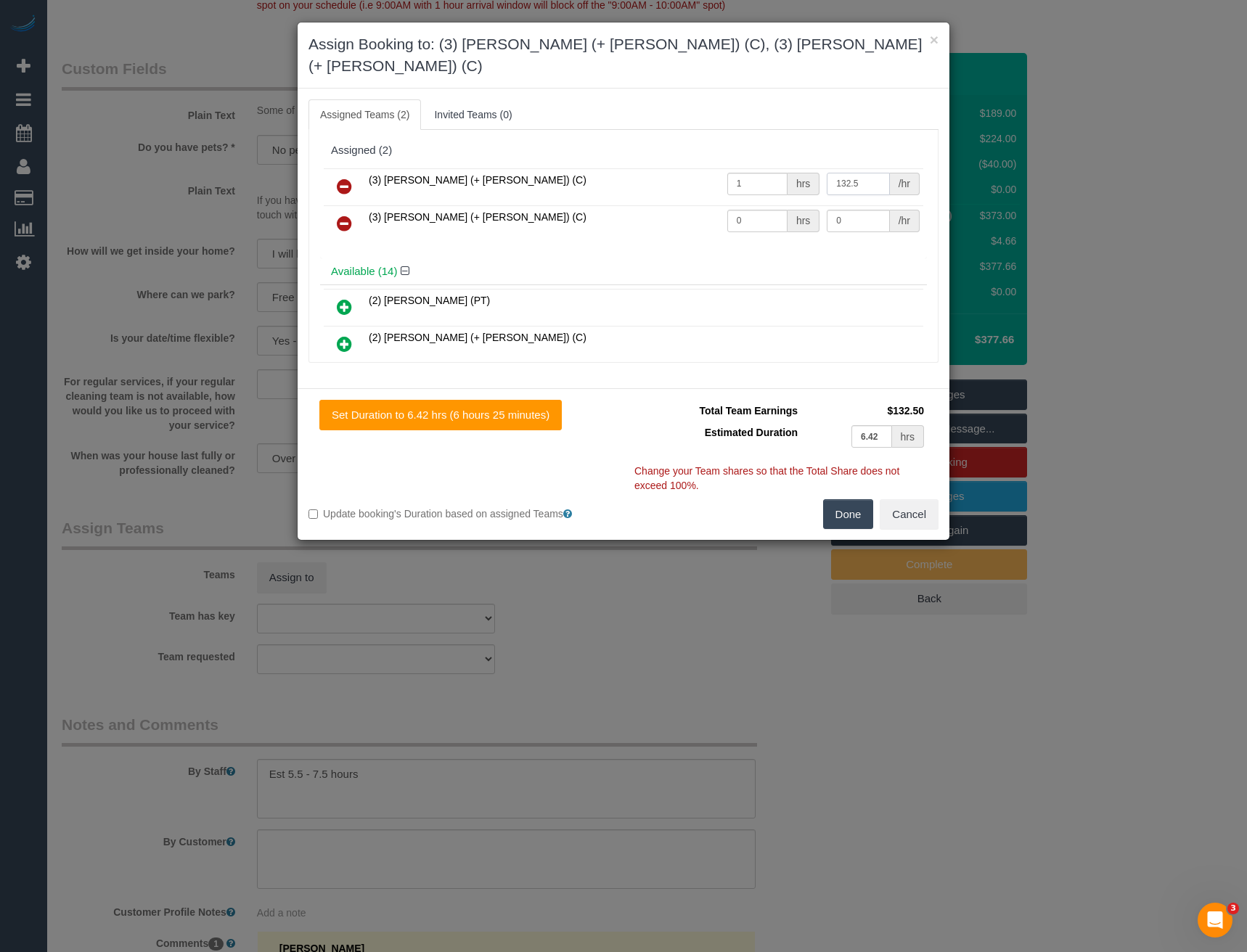
type input "132.5"
drag, startPoint x: 733, startPoint y: 201, endPoint x: 706, endPoint y: 205, distance: 27.3
click at [708, 205] on tr "(3) Tatiana (+ Felipe) (C) 0 hrs 0 /hr" at bounding box center [624, 224] width 600 height 37
type input "1"
type input "132.5"
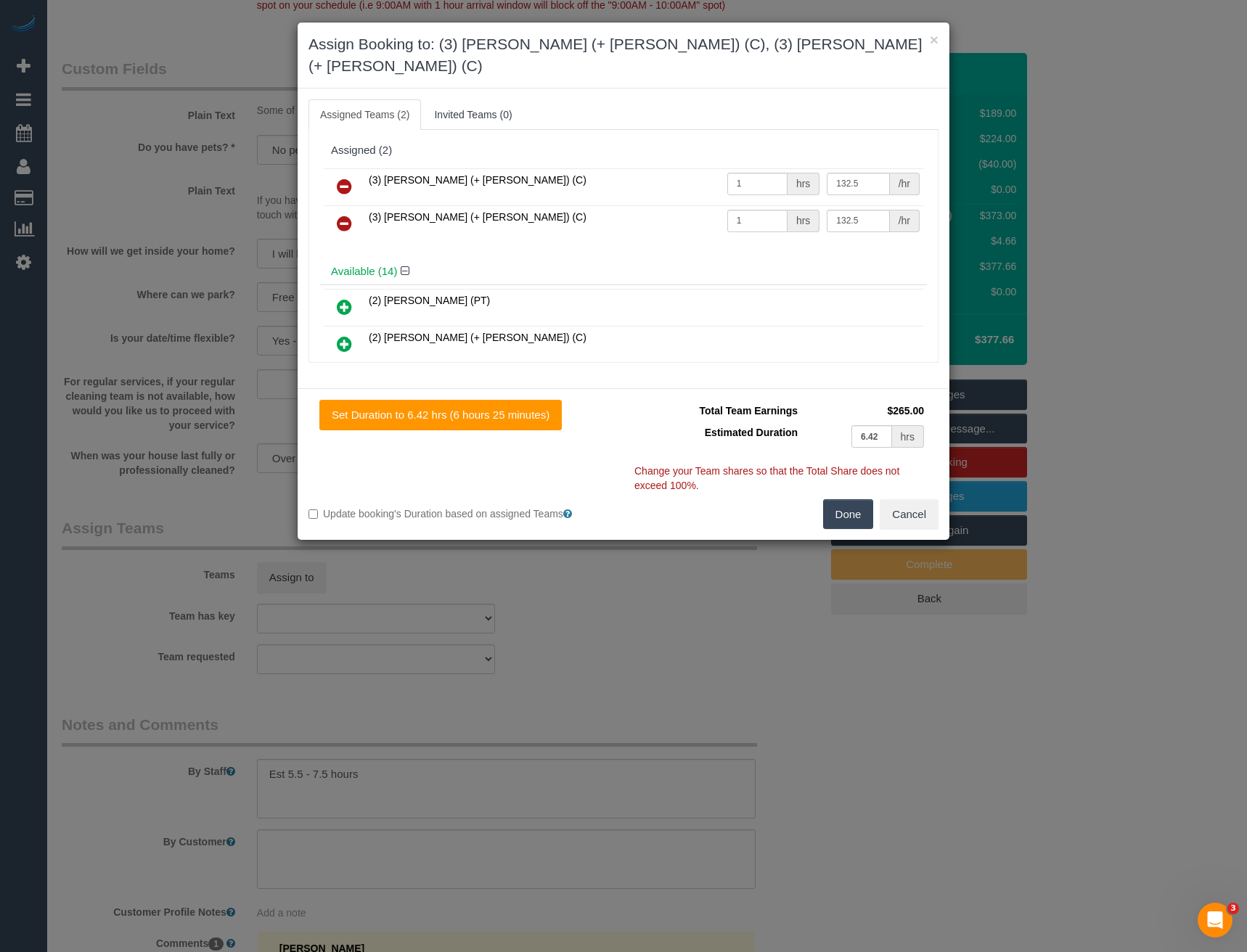
drag, startPoint x: 863, startPoint y: 490, endPoint x: 829, endPoint y: 502, distance: 36.1
click at [862, 499] on button "Done" at bounding box center [848, 515] width 51 height 31
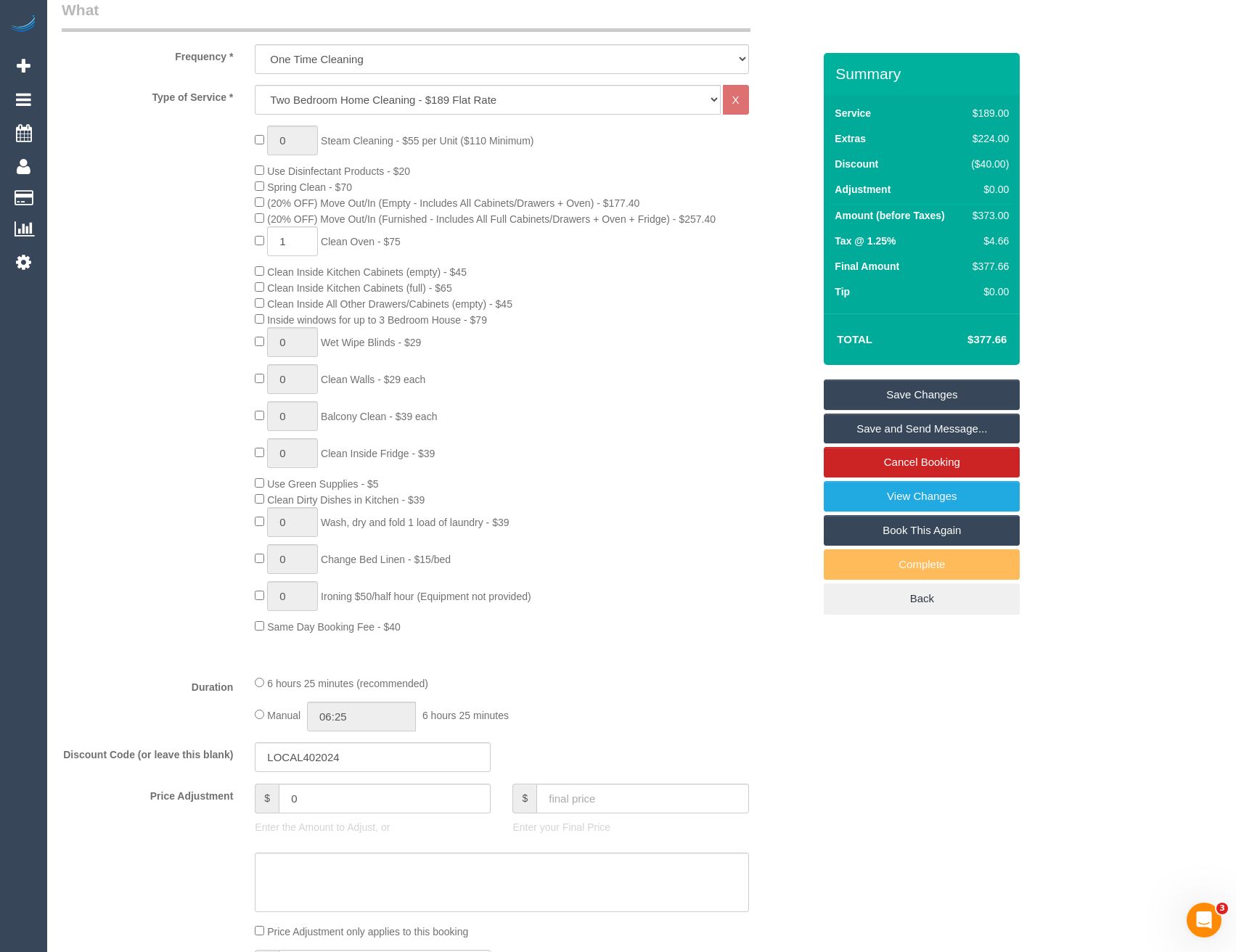
scroll to position [446, 0]
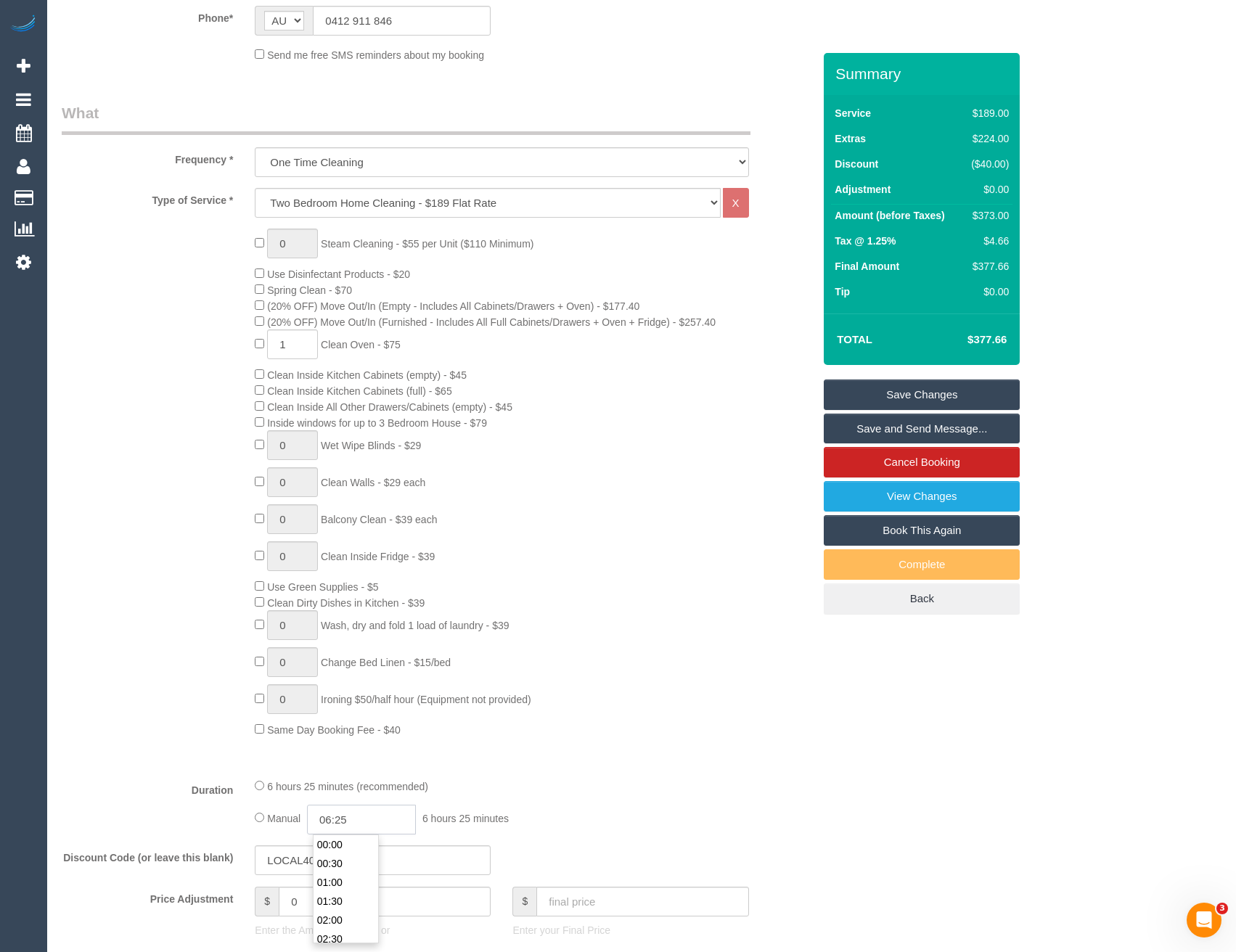
click at [368, 819] on input "06:25" at bounding box center [361, 819] width 109 height 30
click at [341, 899] on li "03:00" at bounding box center [346, 900] width 64 height 18
click at [364, 824] on input "03:00" at bounding box center [361, 819] width 109 height 30
type input "03:45"
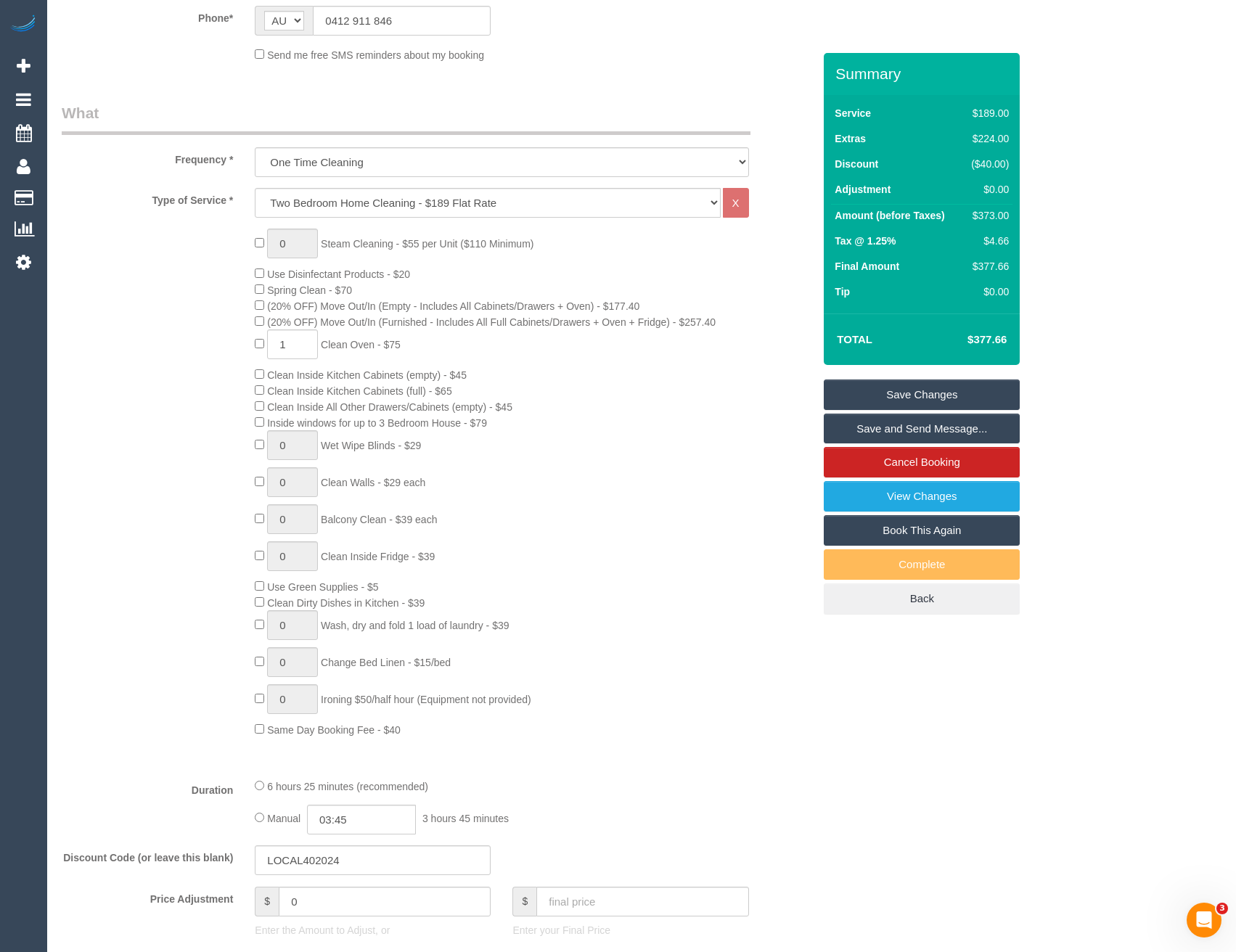
click at [707, 660] on div "0 Steam Cleaning - $55 per Unit ($110 Minimum) Use Disinfectant Products - $20 …" at bounding box center [533, 482] width 580 height 509
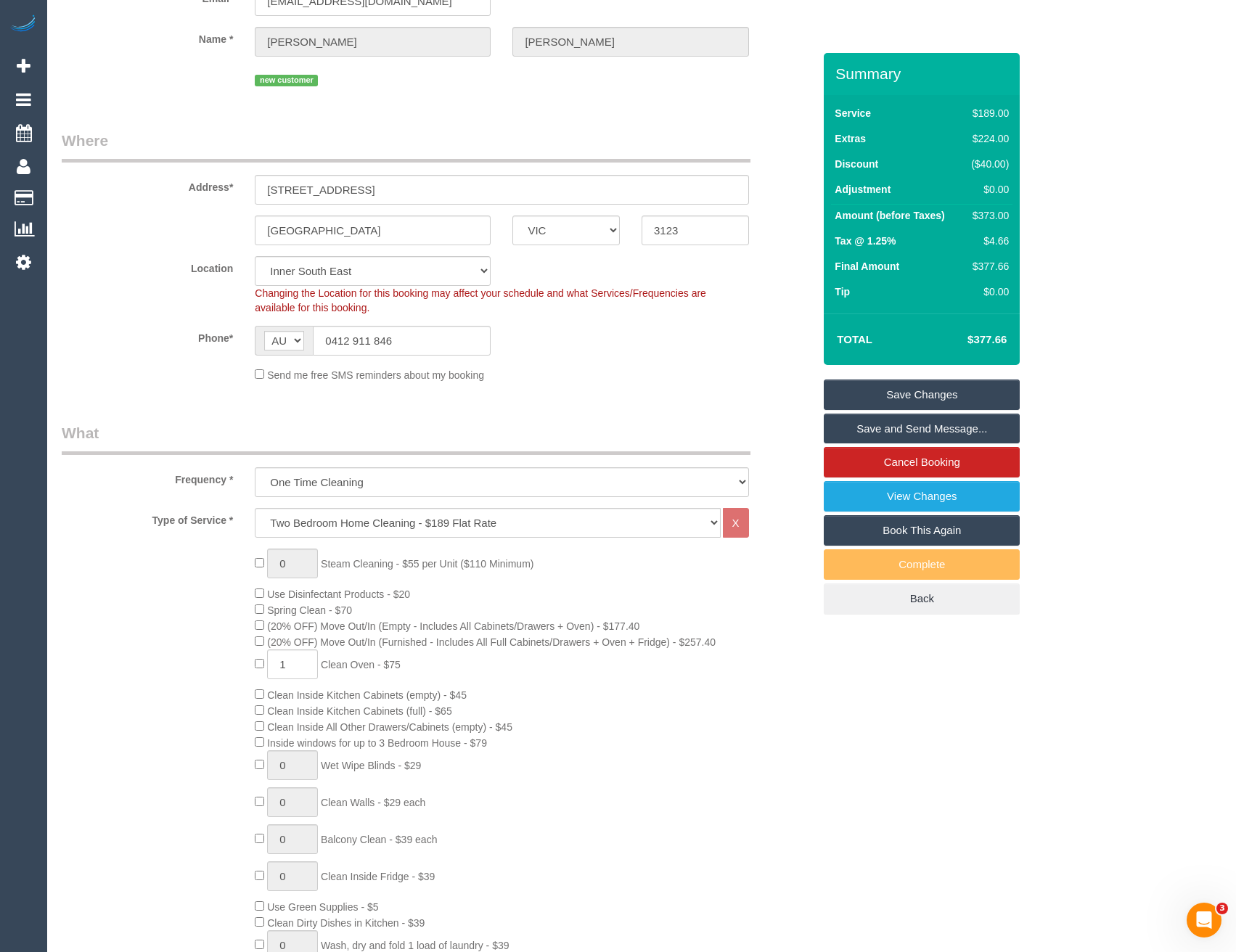
scroll to position [0, 0]
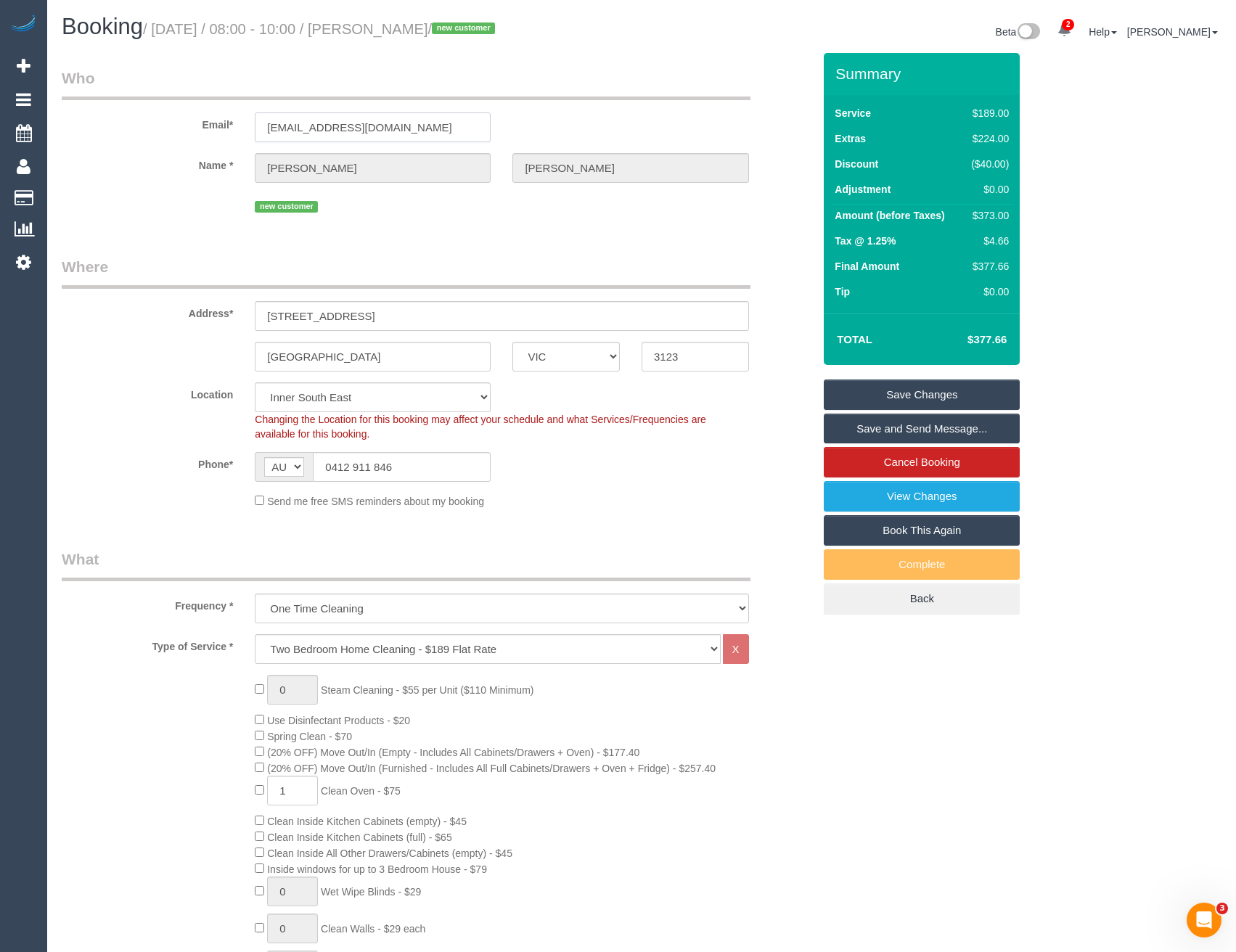
drag, startPoint x: 275, startPoint y: 132, endPoint x: 247, endPoint y: 130, distance: 28.1
click at [175, 137] on div "Email* sebastiangould91@gmail.com" at bounding box center [437, 105] width 773 height 75
click at [930, 395] on link "Save Changes" at bounding box center [922, 395] width 196 height 31
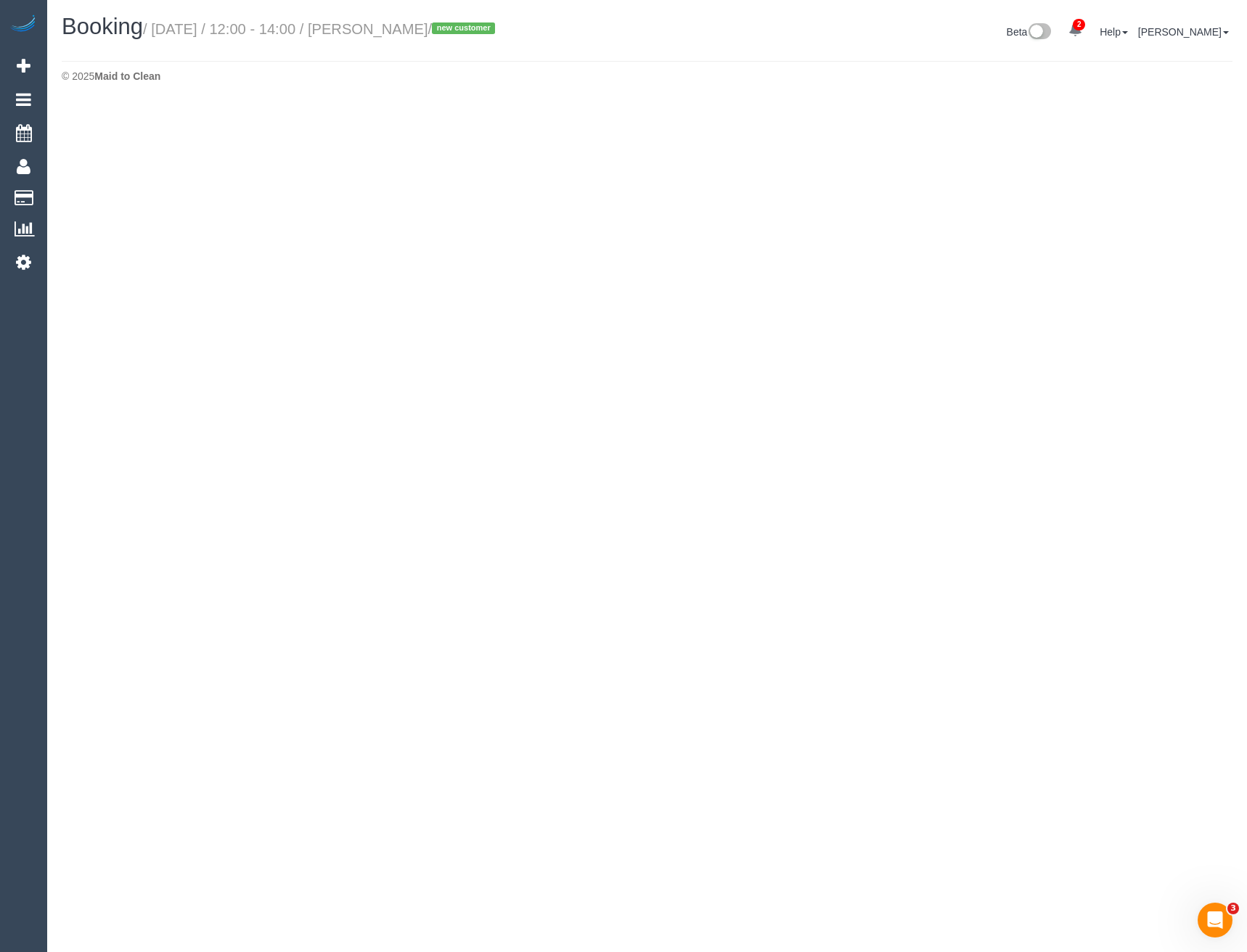
select select "VIC"
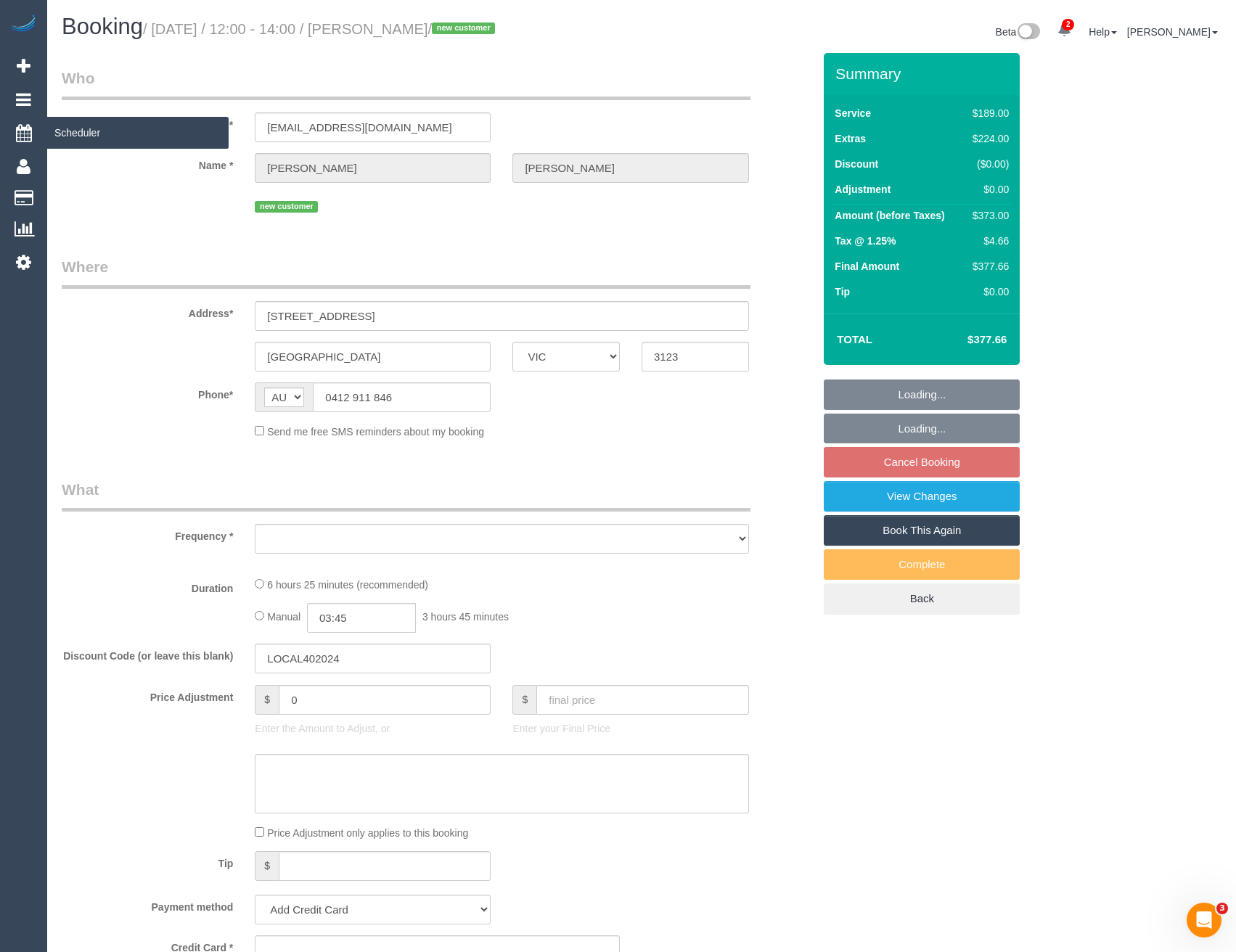
select select "string:stripe-pm_1S5hun2GScqysDRVOsQ1W3ur"
select select "number:28"
select select "number:14"
select select "number:19"
select select "number:24"
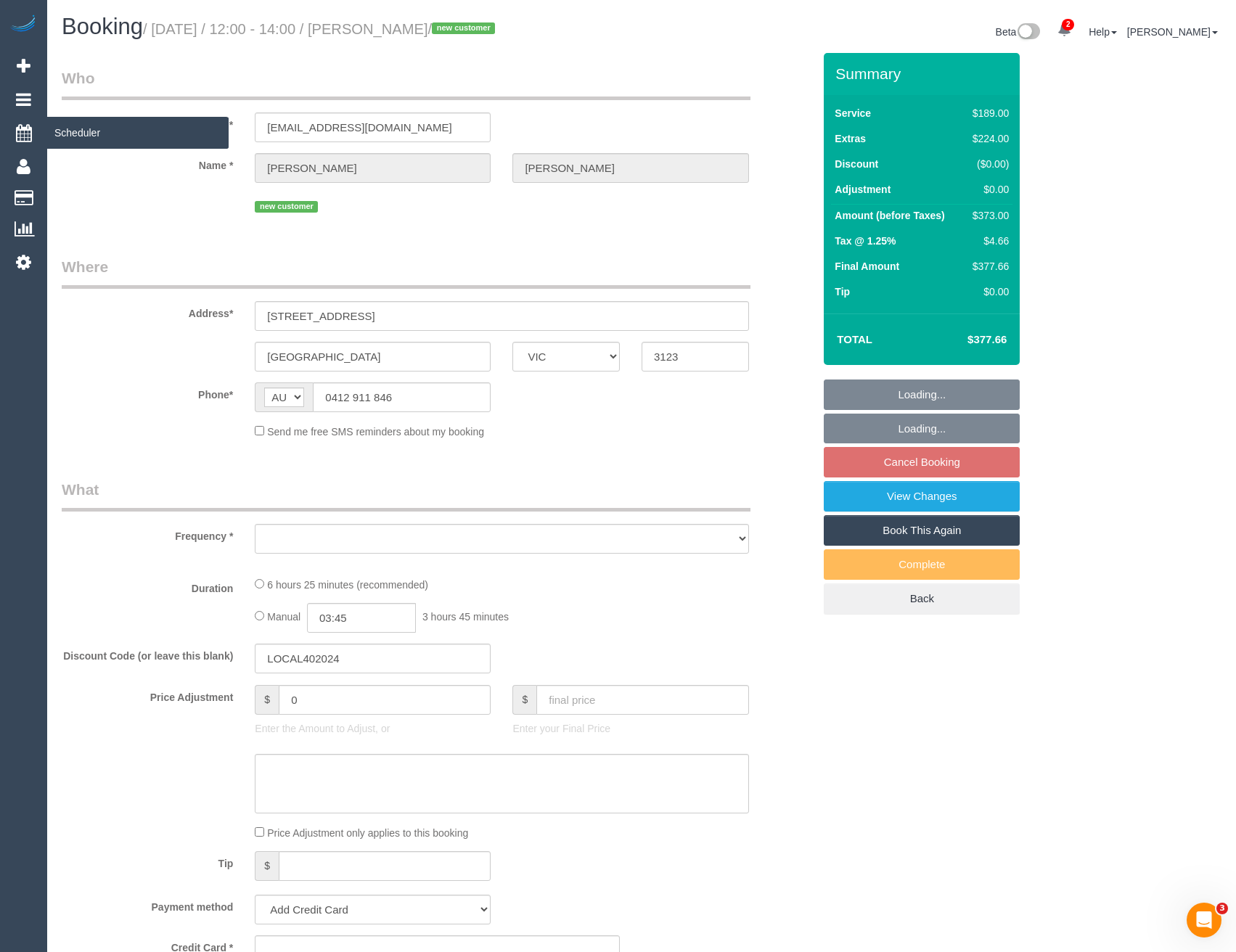
select select "number:26"
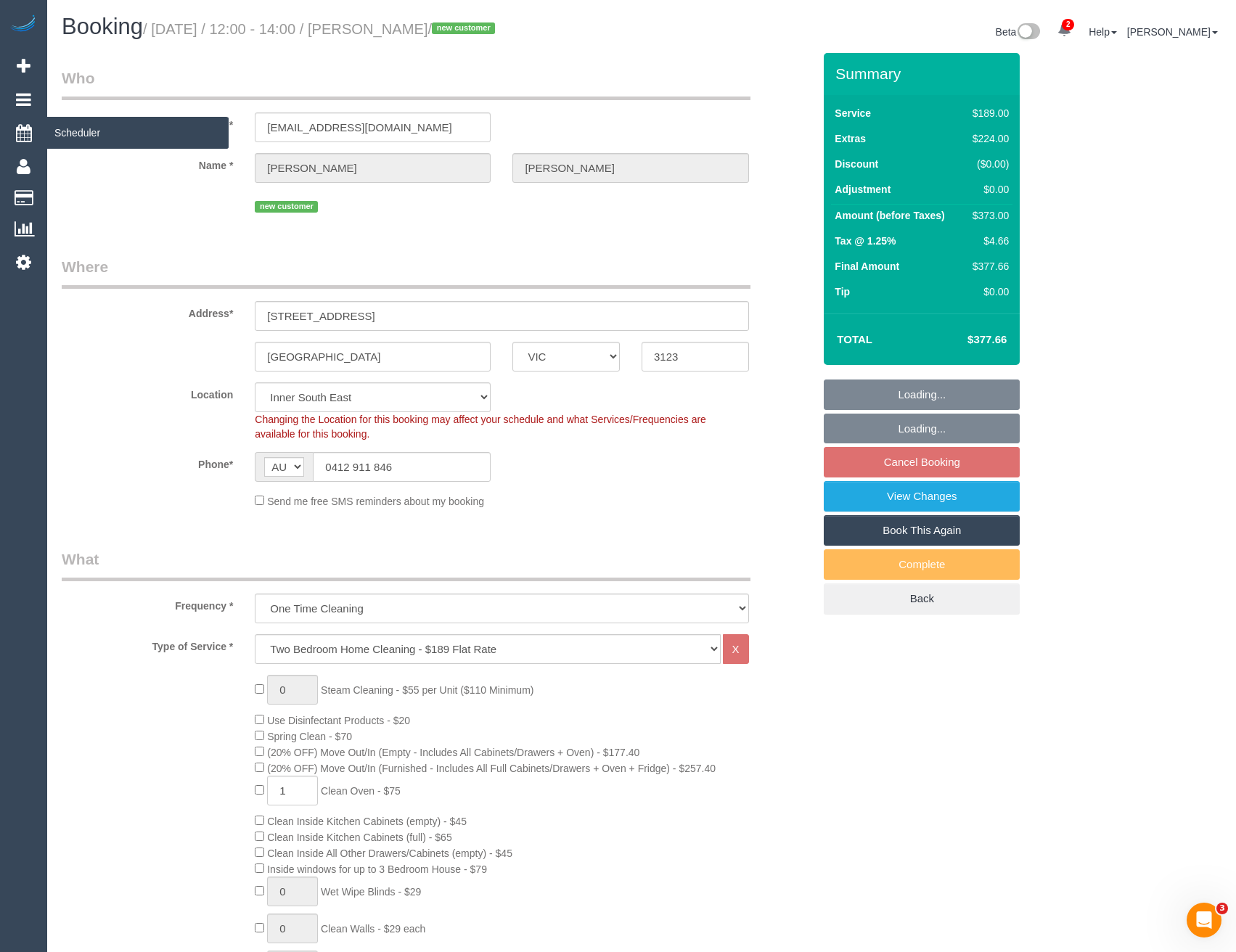
select select "object:6822"
select select "spot23"
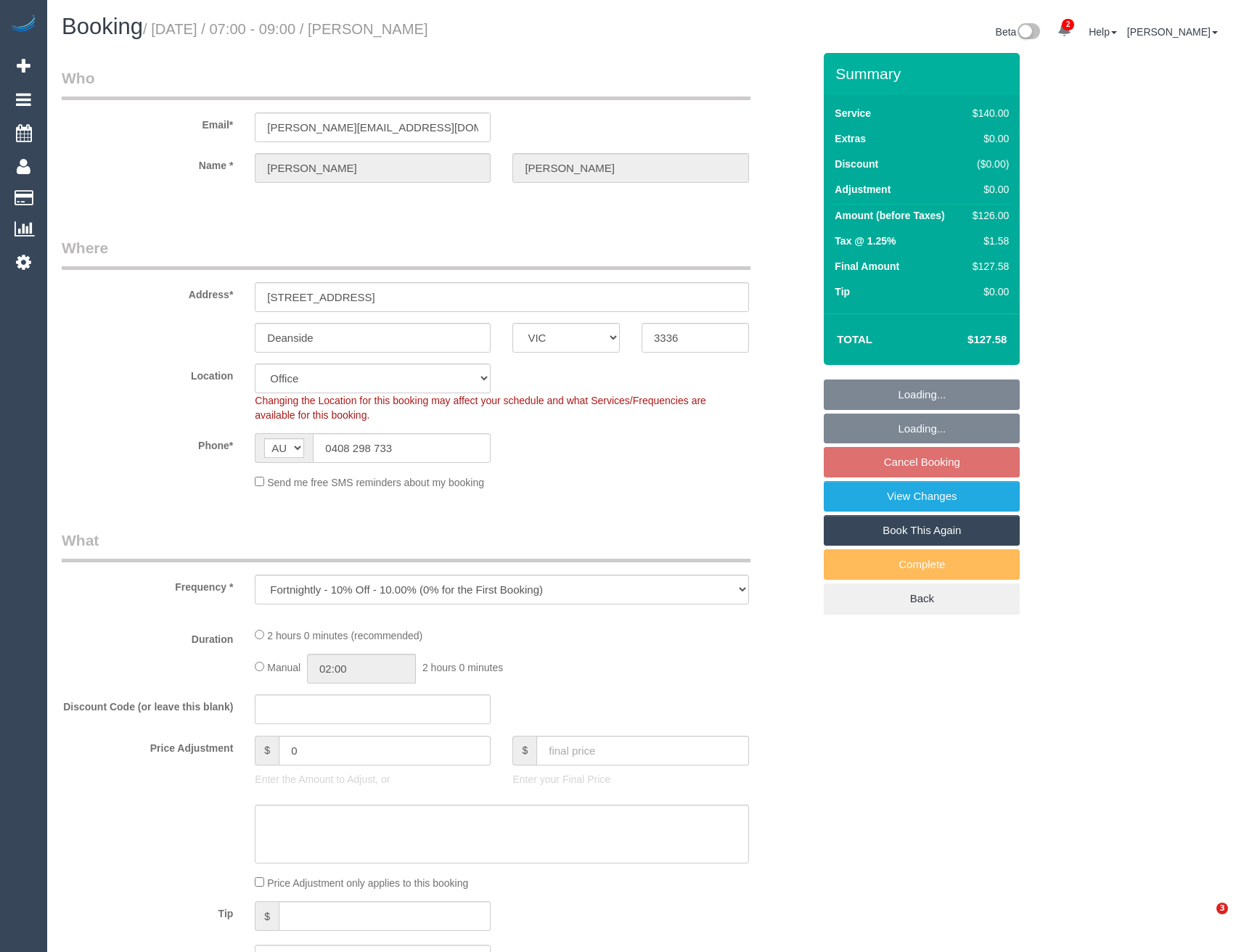
select select "VIC"
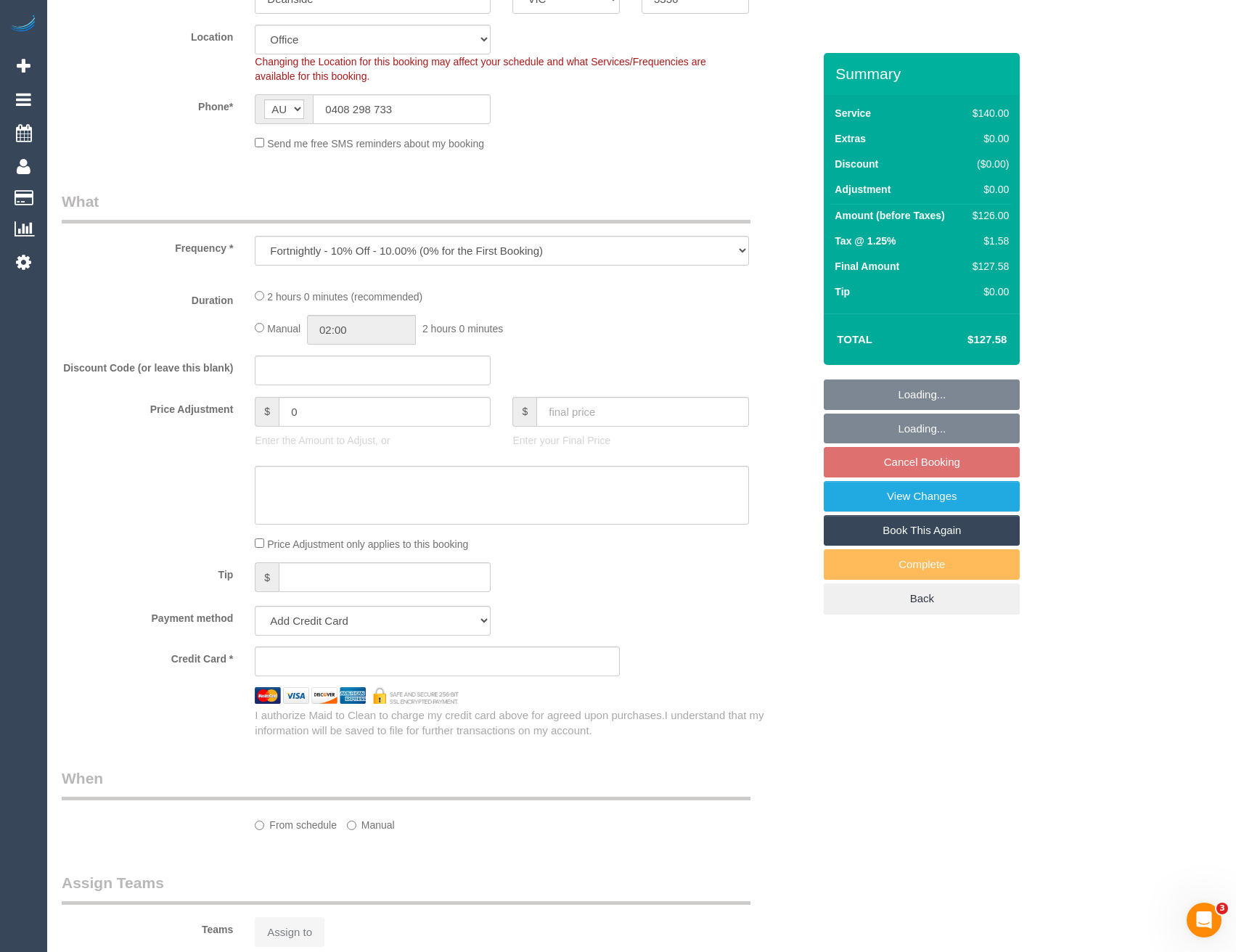
select select "object:714"
select select "string:stripe-pm_1Rtirs2GScqysDRVX7B13LOd"
select select "number:27"
select select "number:14"
select select "number:18"
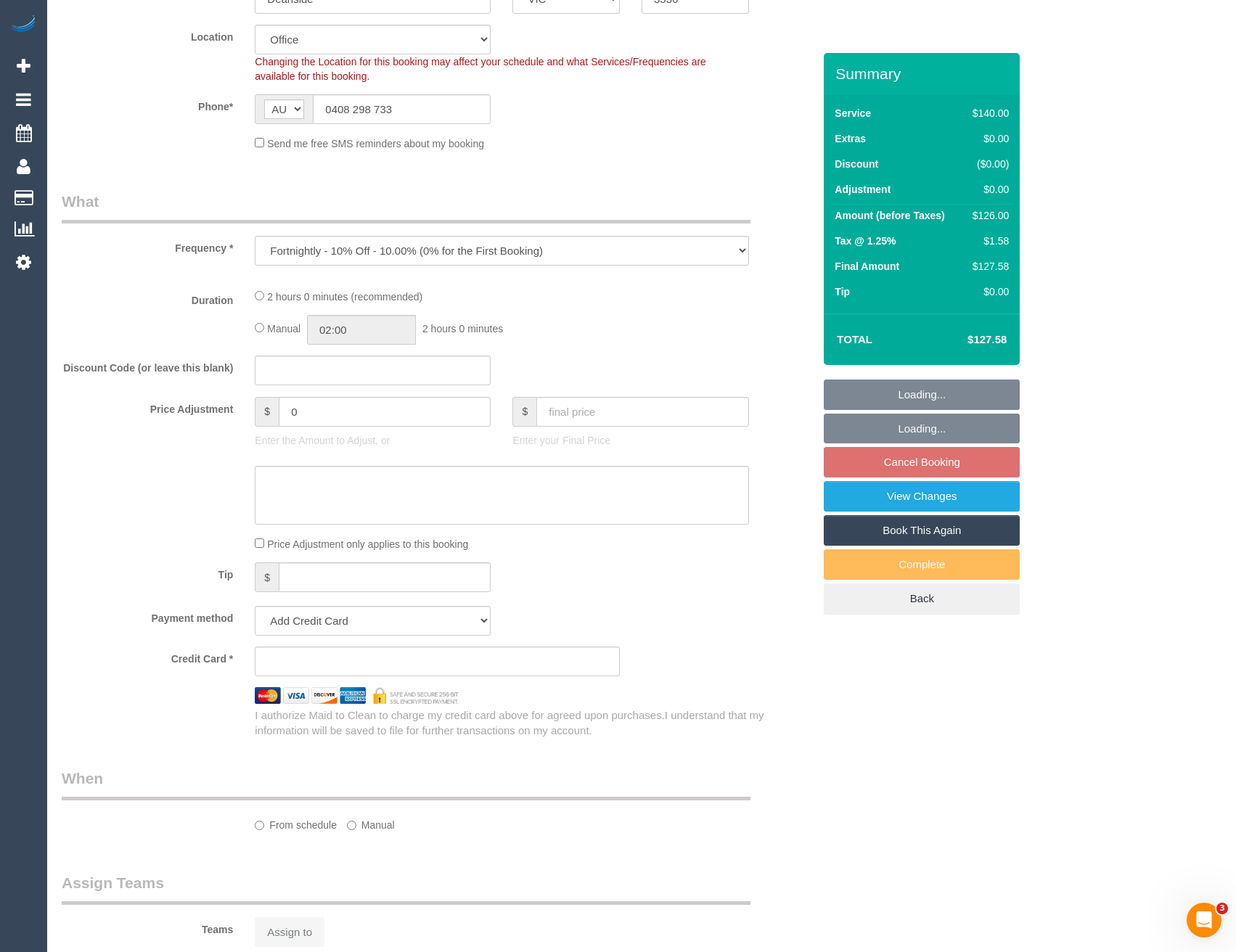
select select "number:25"
select select "number:34"
select select "number:13"
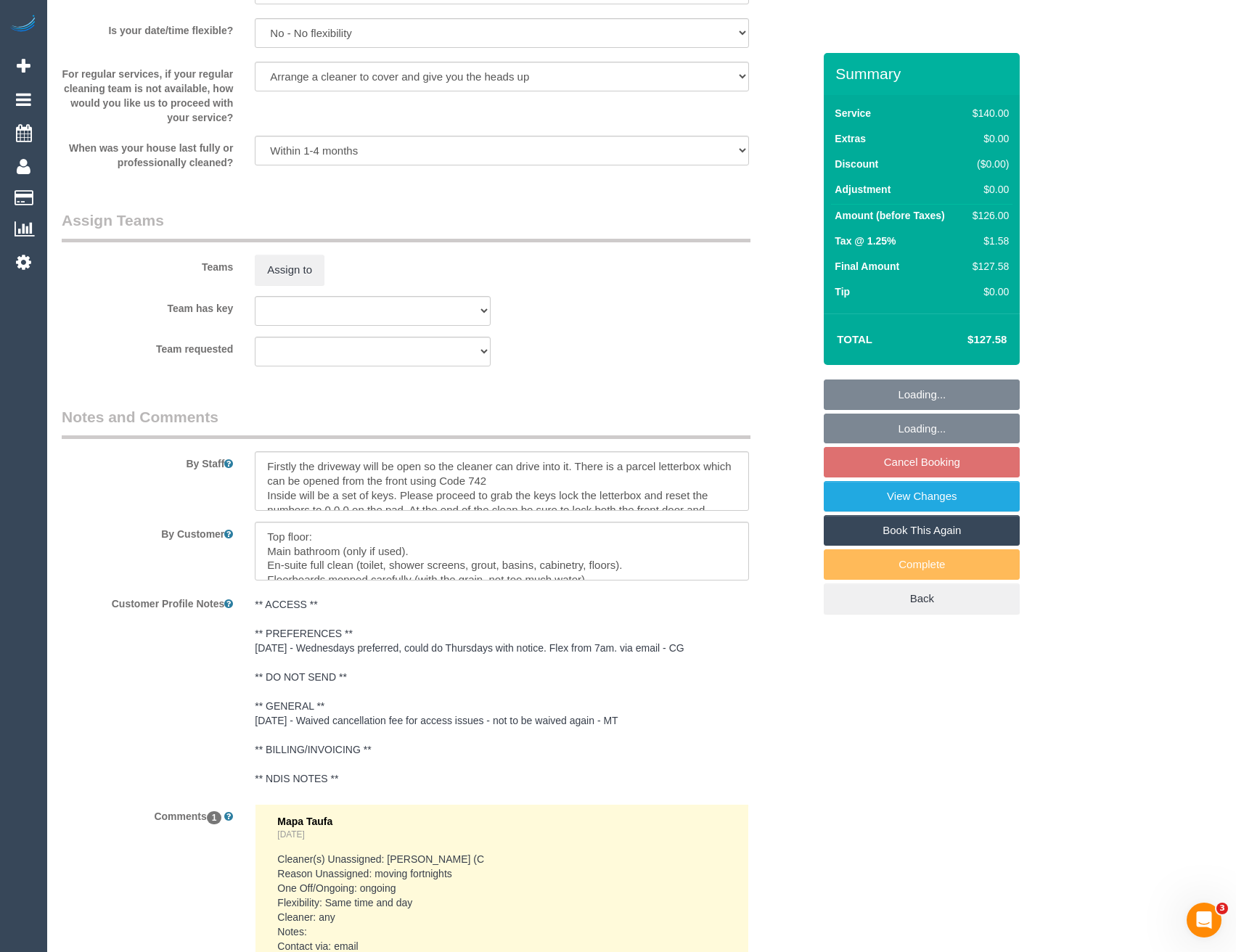
scroll to position [2033, 0]
drag, startPoint x: 266, startPoint y: 461, endPoint x: 277, endPoint y: 453, distance: 13.6
click at [265, 461] on textarea at bounding box center [502, 481] width 494 height 60
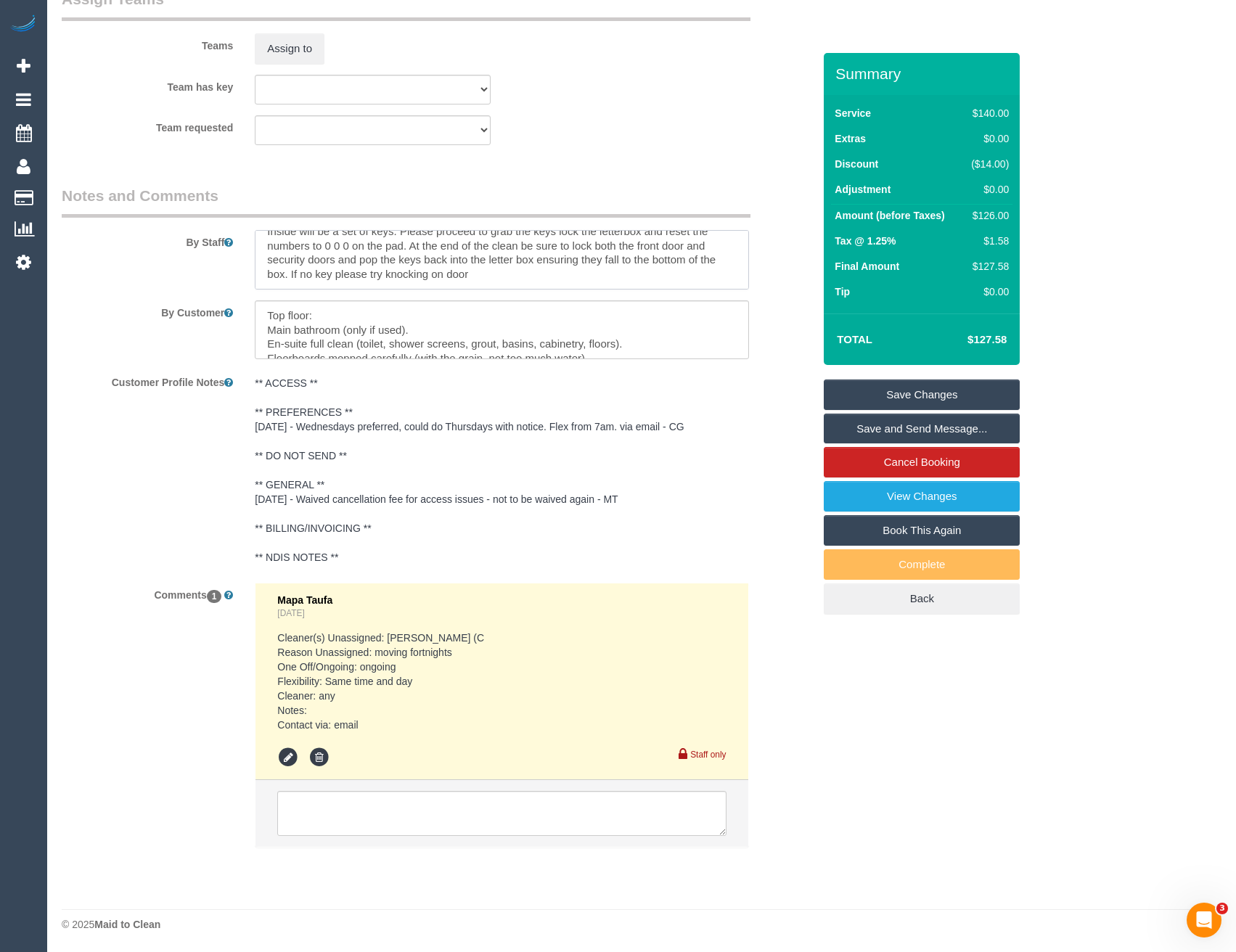
scroll to position [2254, 0]
type textarea "*cover* Firstly the driveway will be open so the cleaner can drive into it. The…"
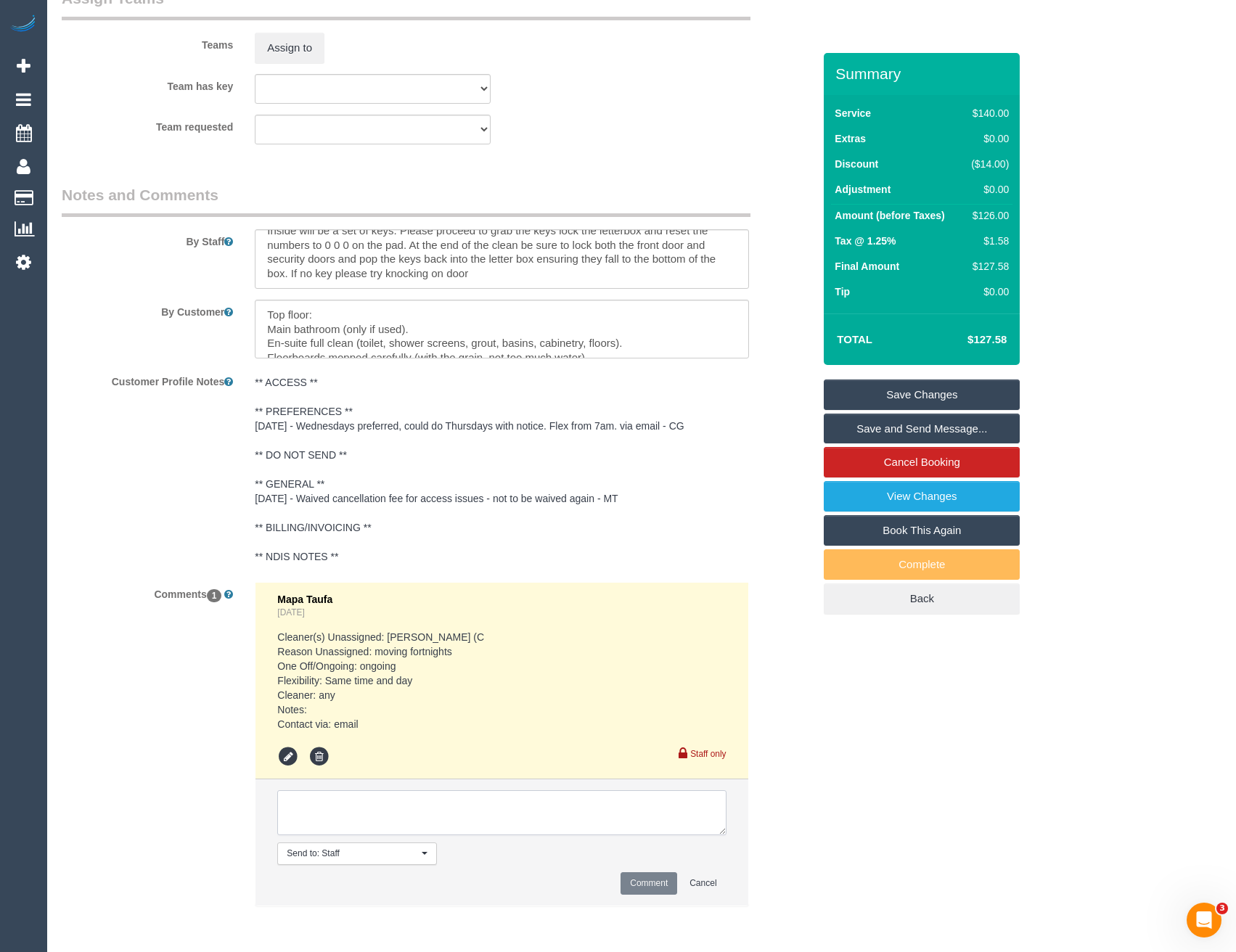
click at [381, 810] on textarea at bounding box center [502, 813] width 449 height 45
type textarea "Need to inform one off"
click at [649, 883] on button "Comment" at bounding box center [649, 884] width 56 height 23
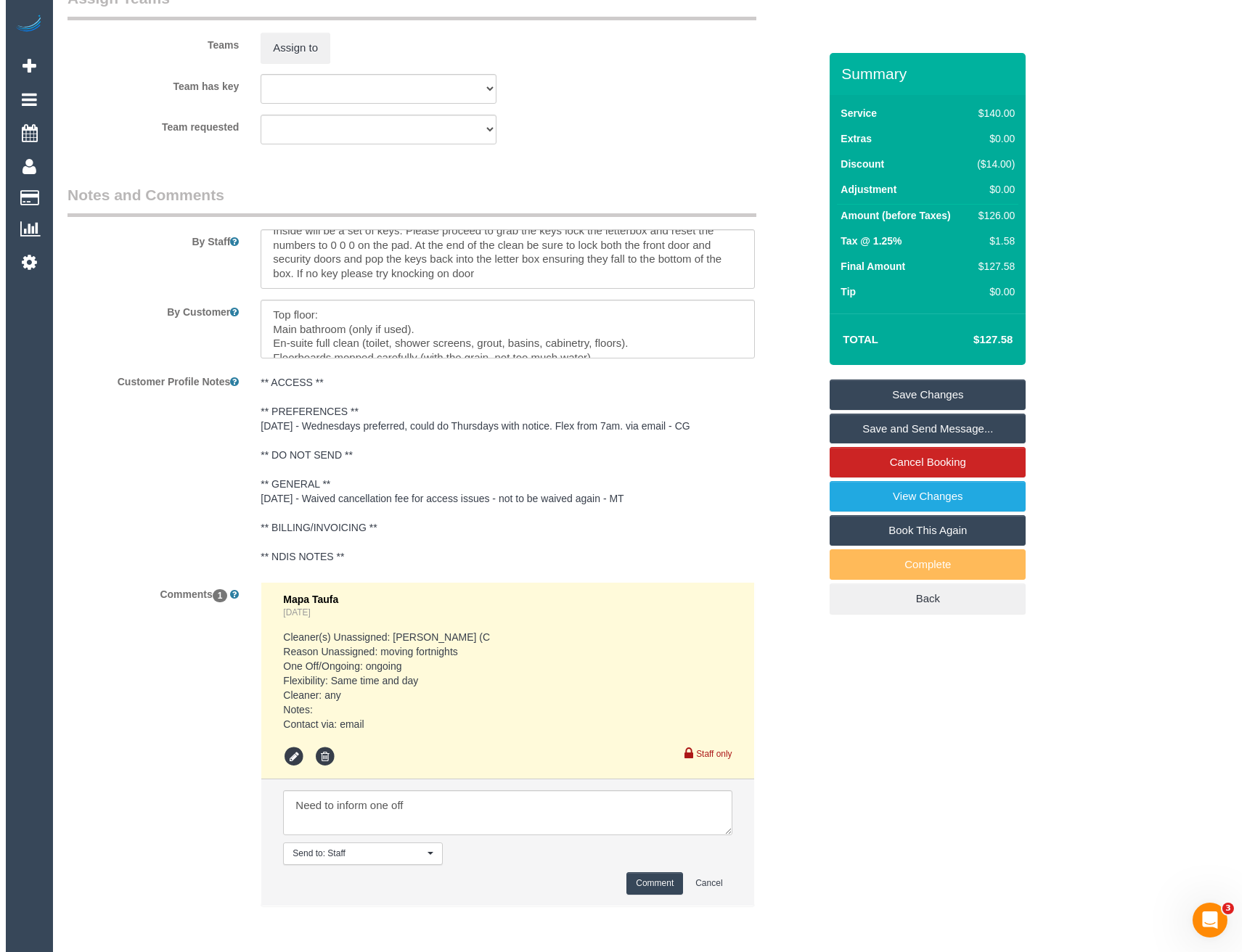
scroll to position [1891, 0]
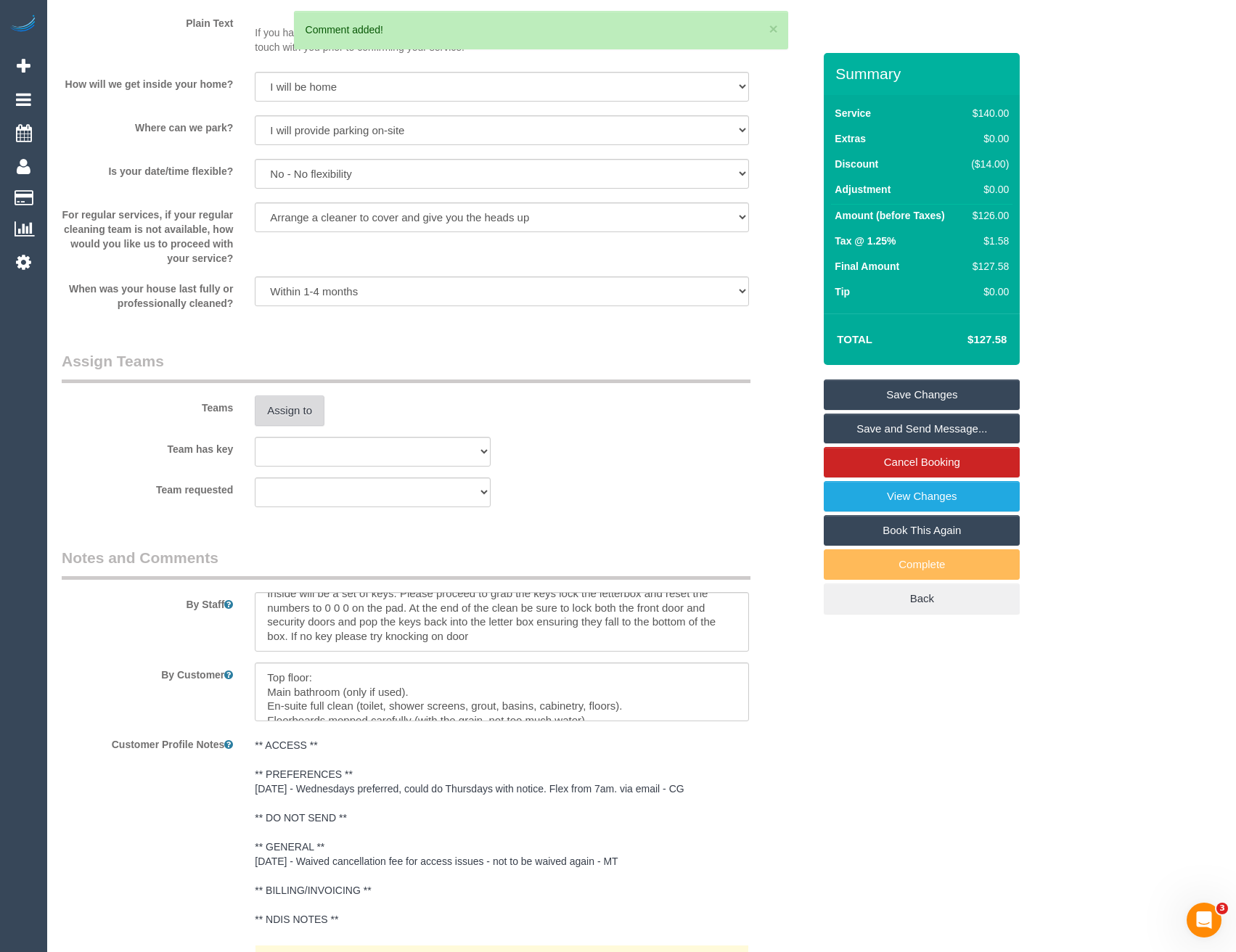
click at [305, 405] on button "Assign to" at bounding box center [289, 411] width 70 height 31
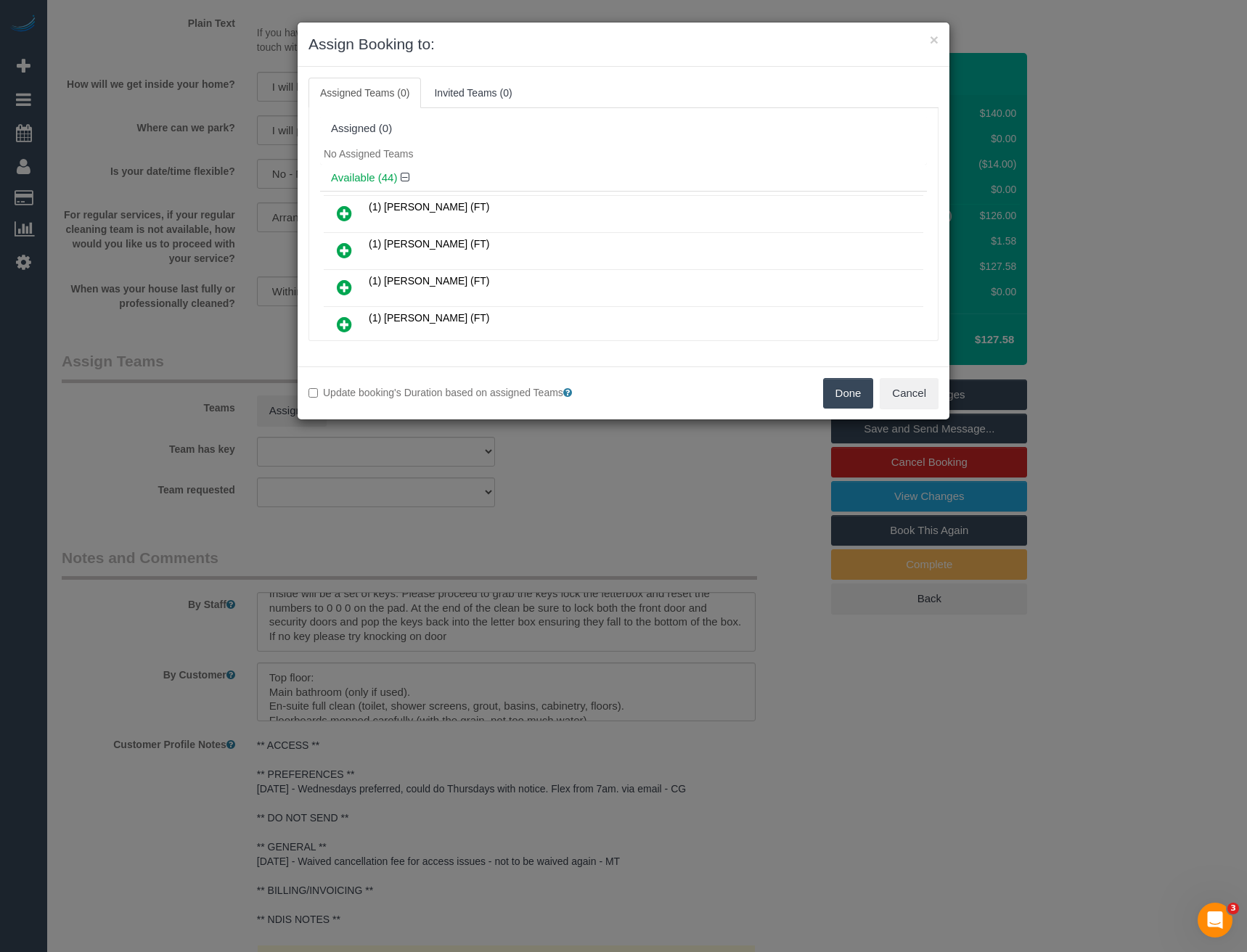
scroll to position [1467, 0]
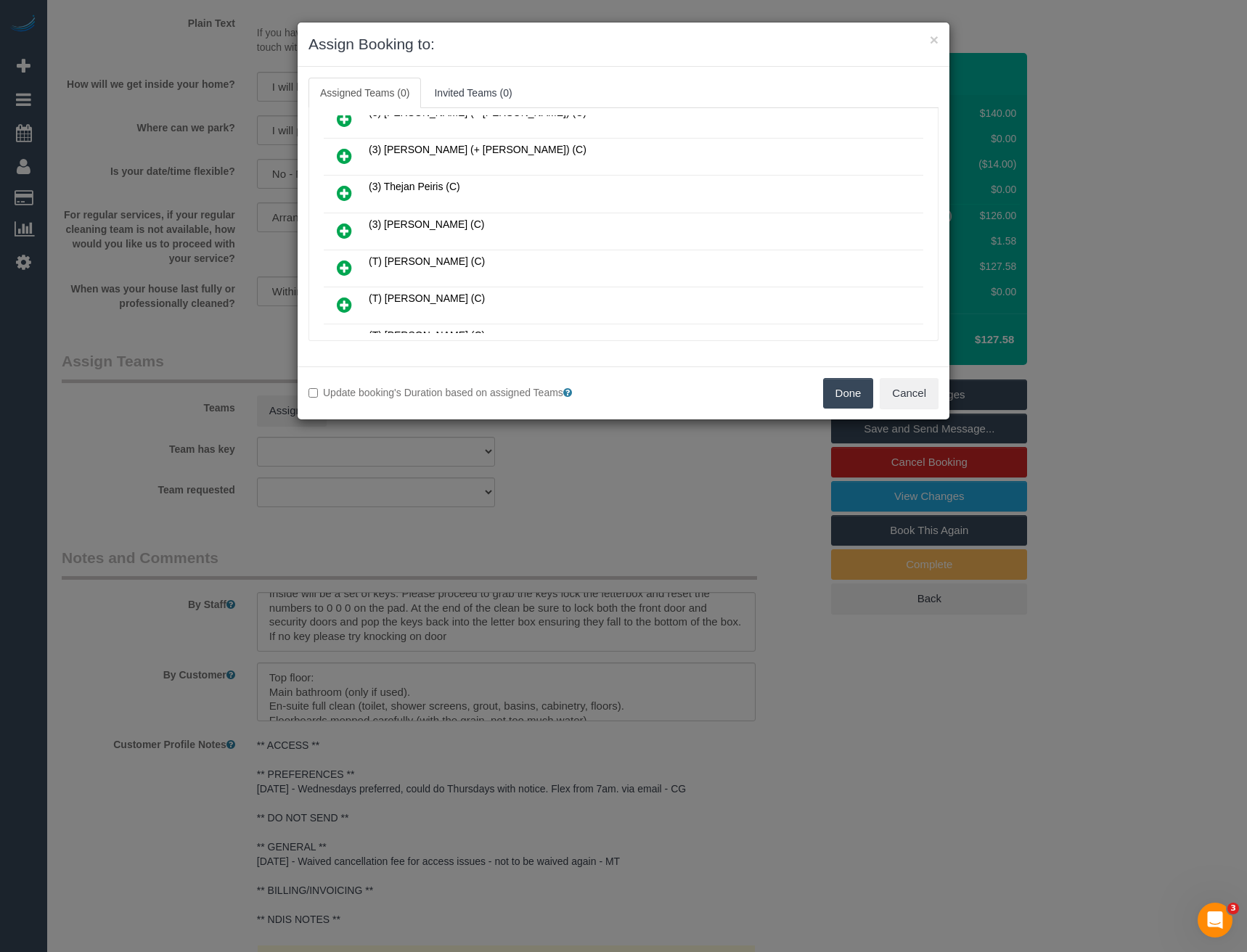
click at [345, 230] on icon at bounding box center [344, 231] width 15 height 18
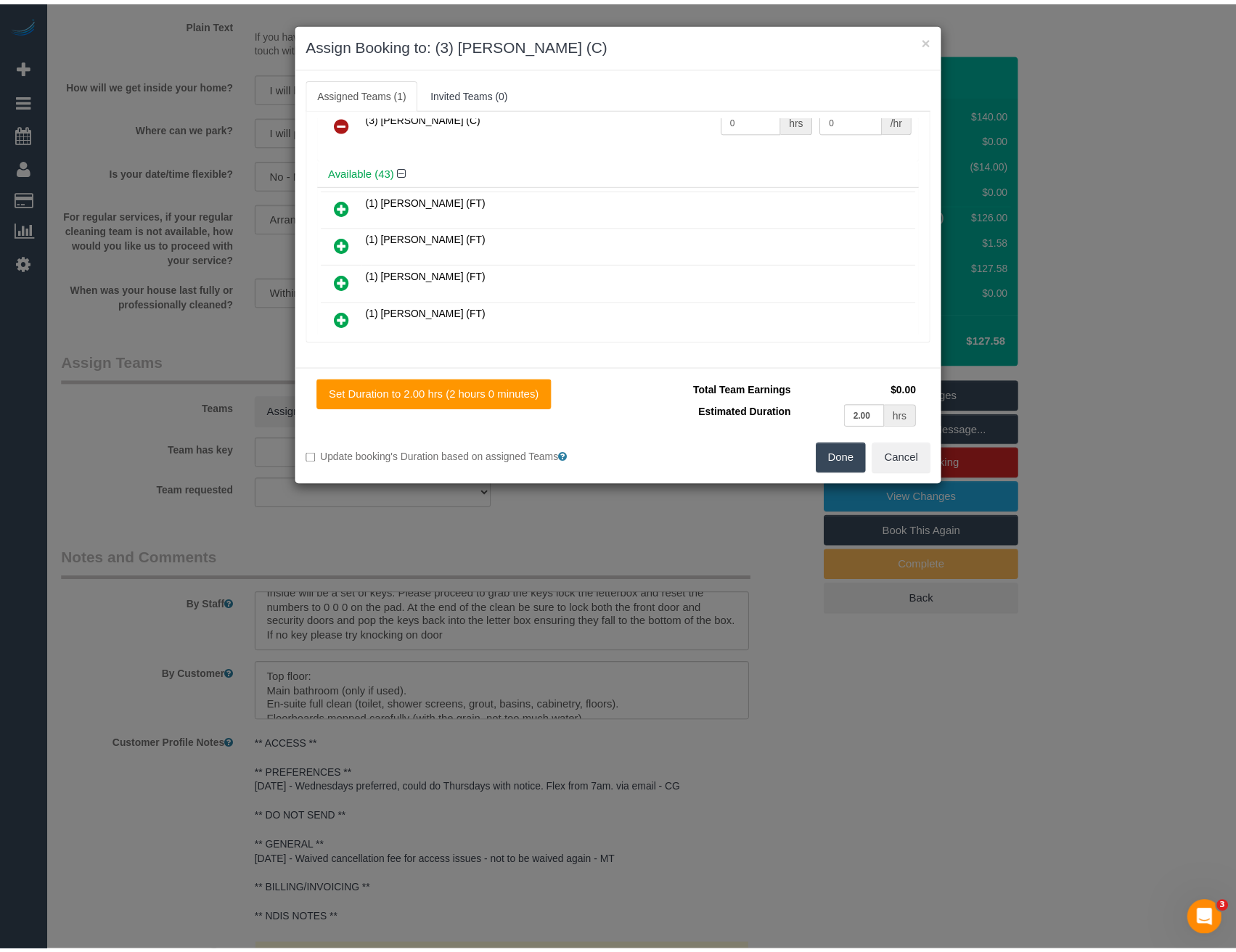
scroll to position [0, 0]
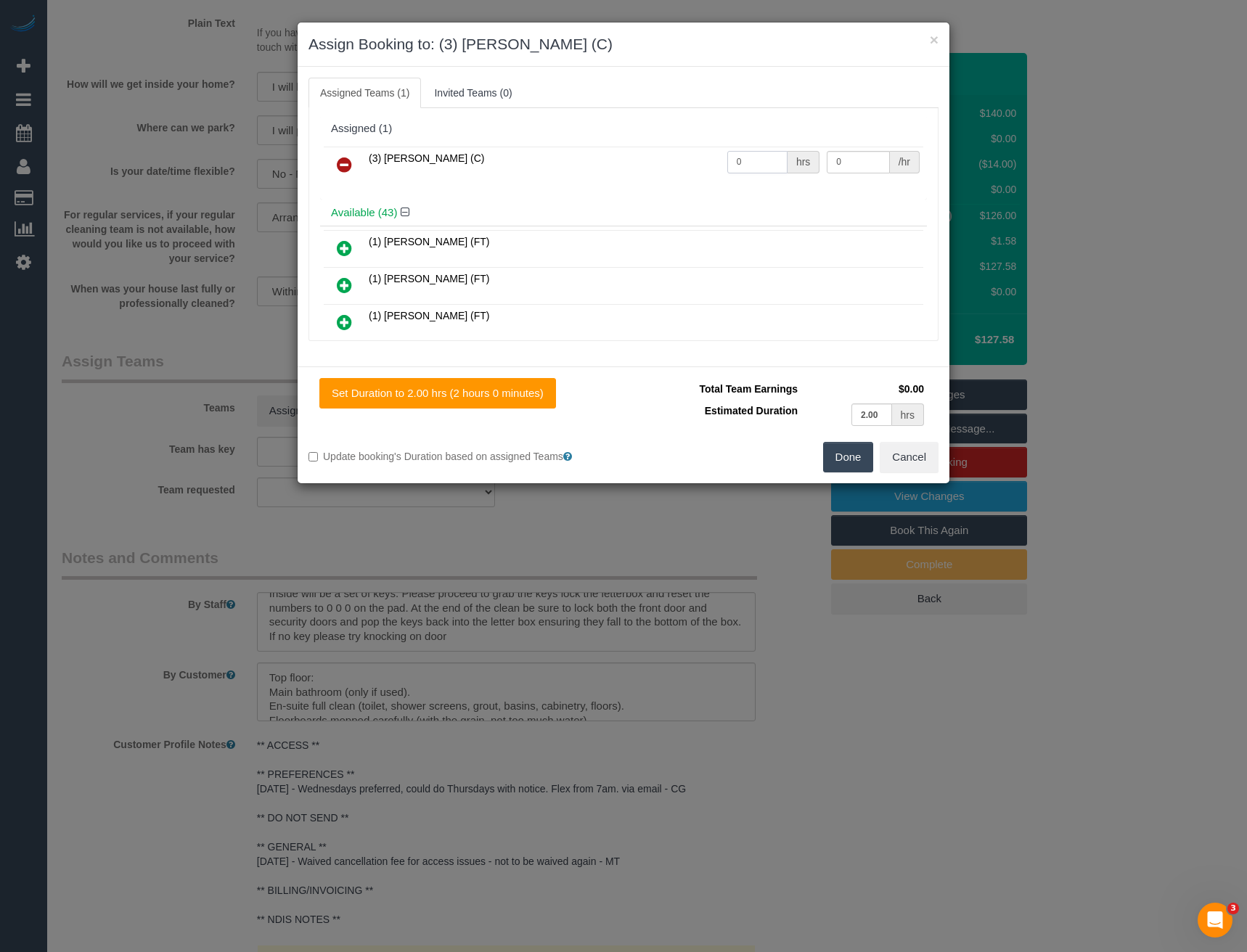
drag, startPoint x: 752, startPoint y: 166, endPoint x: 646, endPoint y: 160, distance: 106.2
click at [657, 170] on tr "(3) Vishal Kumar (C) 0 hrs 0 /hr" at bounding box center [624, 165] width 600 height 37
type input "2"
type input "35"
click at [849, 457] on button "Done" at bounding box center [848, 458] width 51 height 31
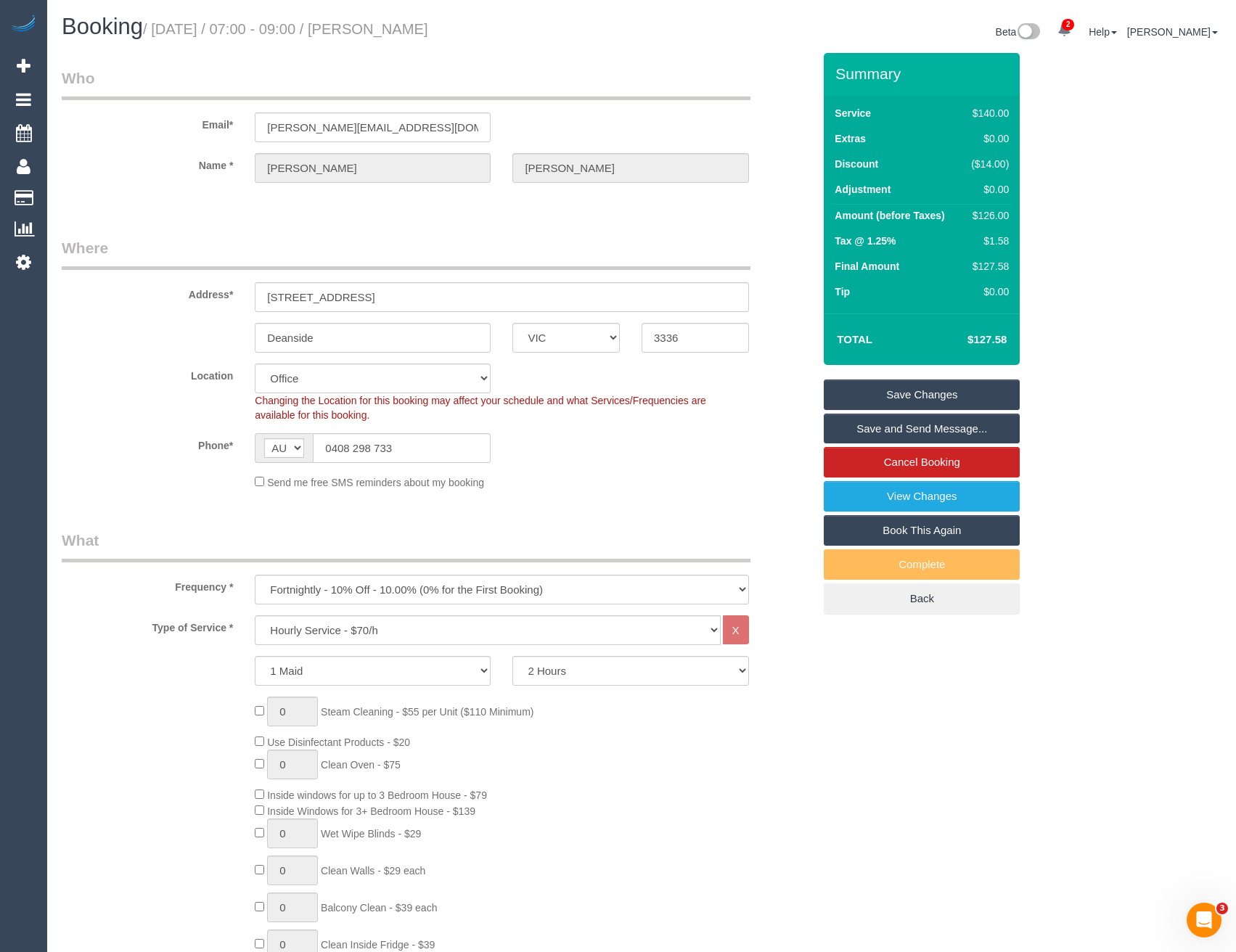
click at [918, 398] on link "Save Changes" at bounding box center [922, 395] width 196 height 31
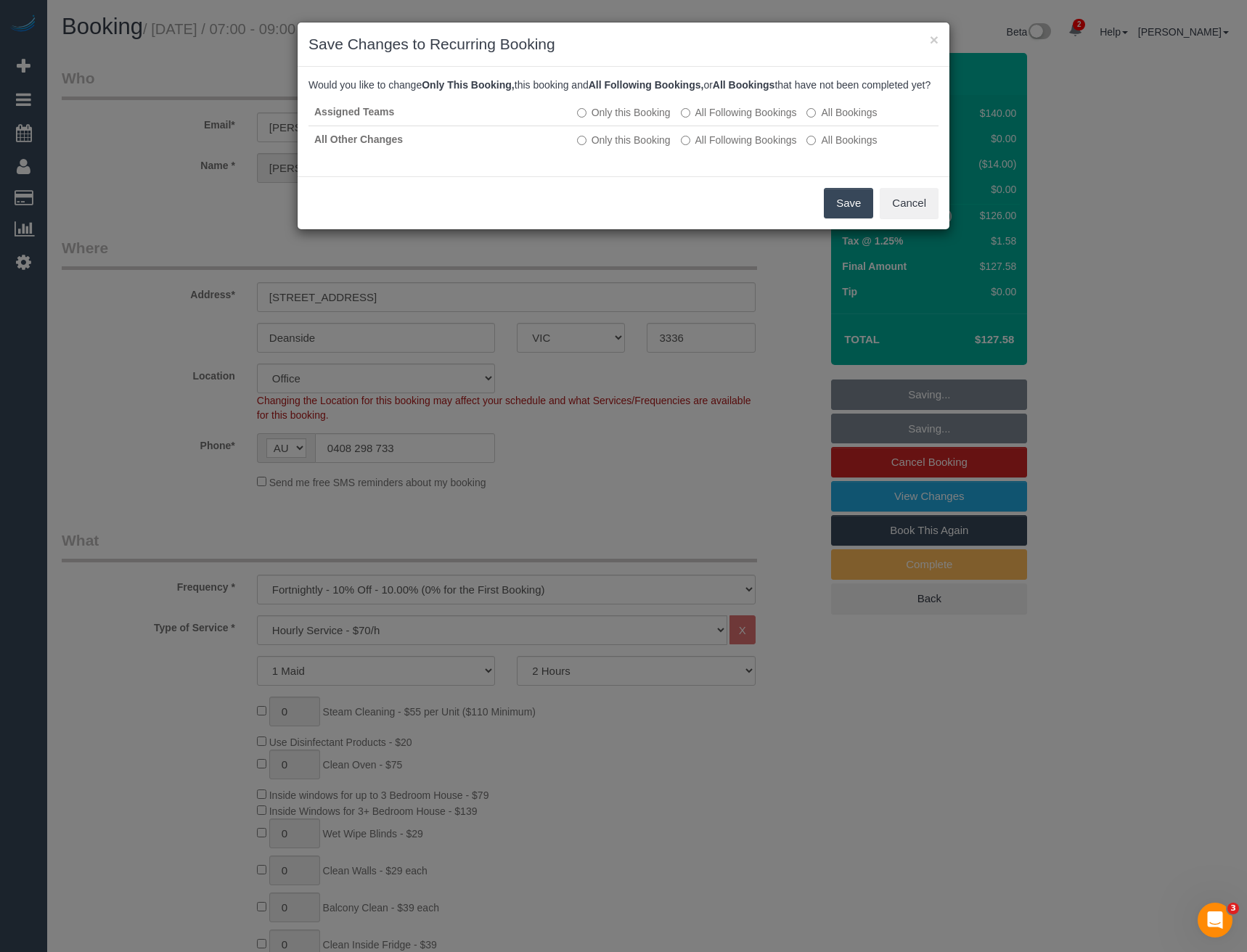
click at [670, 478] on div "× Save Changes to Recurring Booking Would you like to change Only This Booking,…" at bounding box center [623, 476] width 1247 height 952
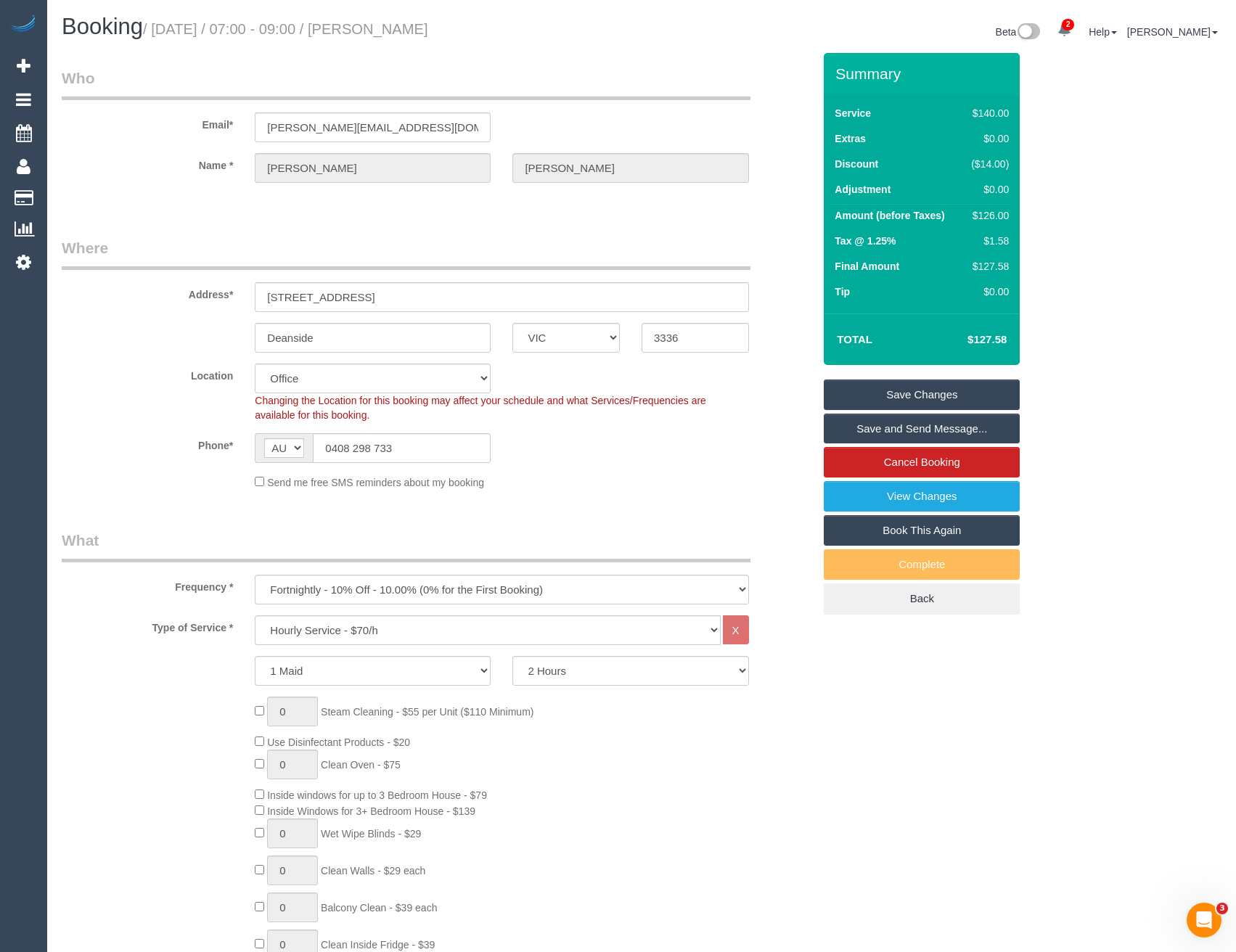
click at [891, 429] on link "Save and Send Message..." at bounding box center [922, 429] width 196 height 31
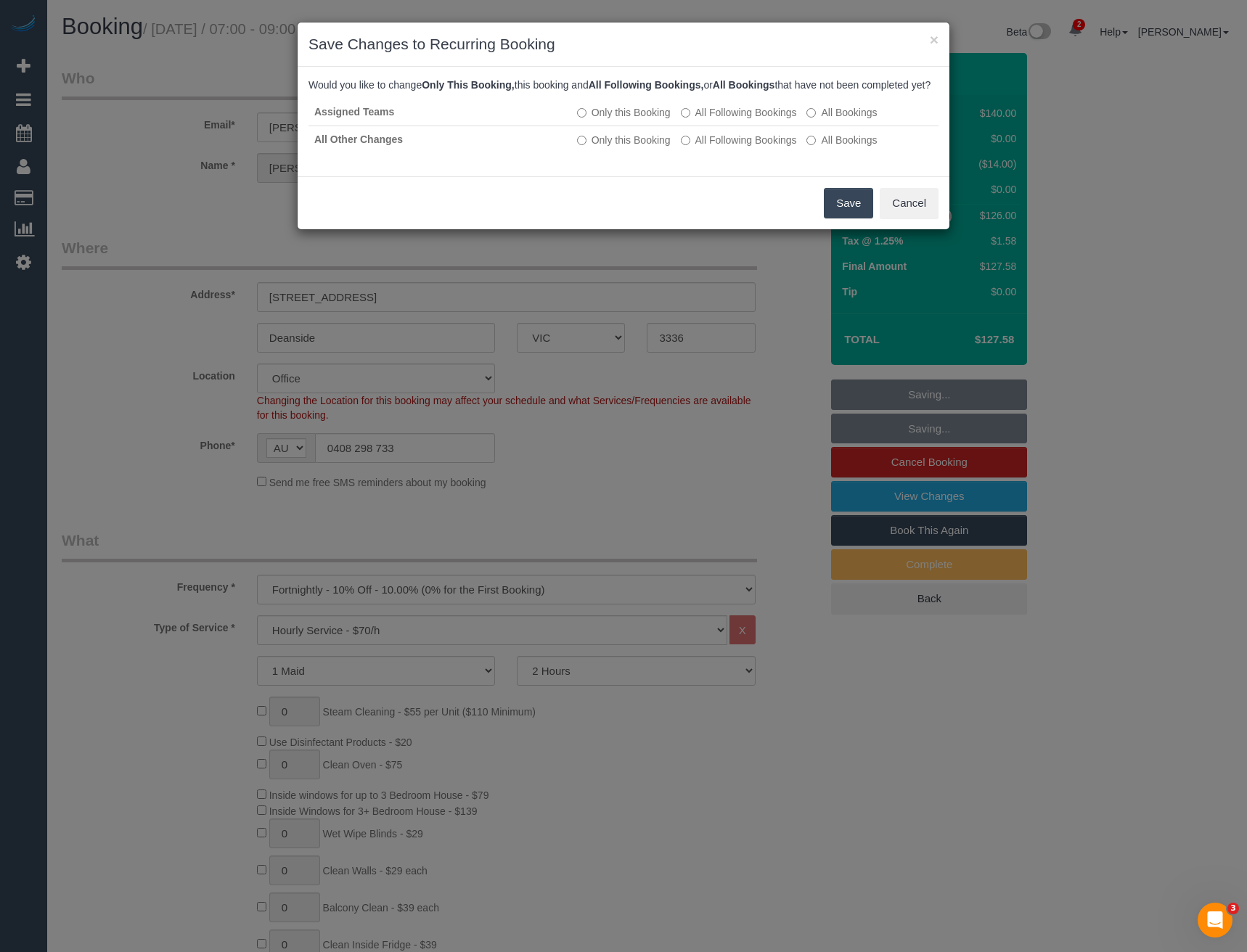
click at [858, 219] on button "Save" at bounding box center [848, 203] width 49 height 31
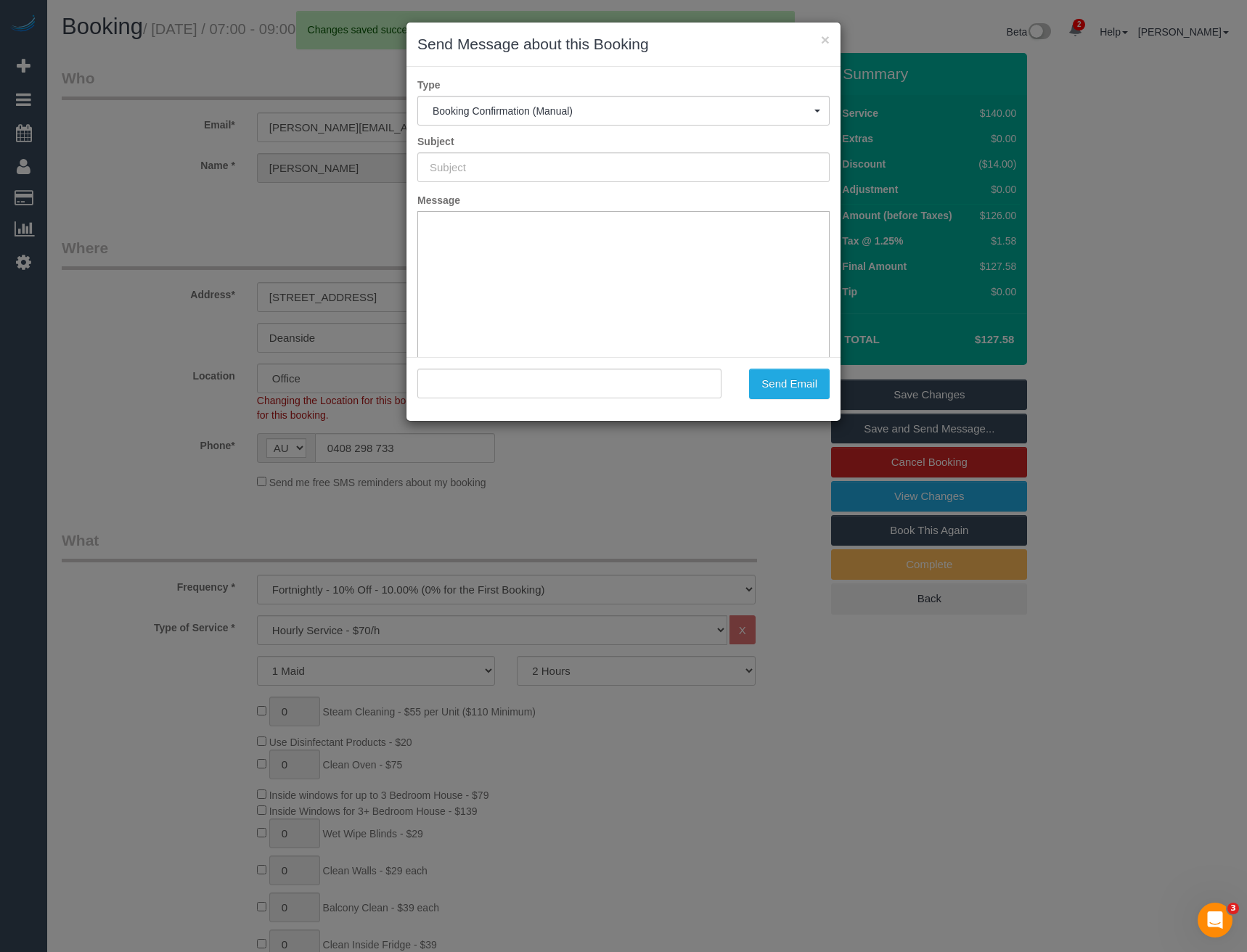
type input "Booking Confirmed"
type input ""Phillip Theuma-Whichello" <phillip_vj_theuma@hotmail.com>"
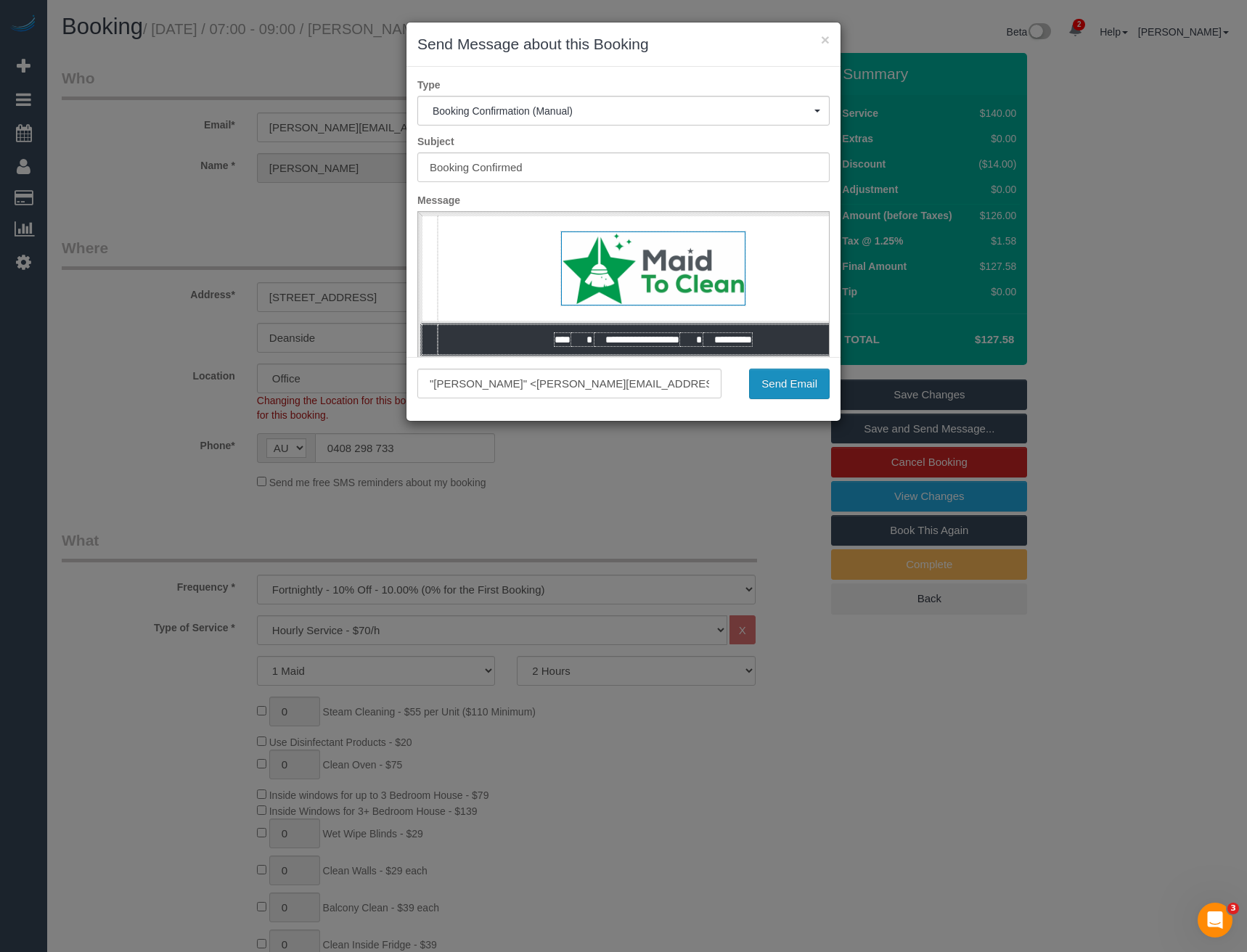
drag, startPoint x: 778, startPoint y: 401, endPoint x: 796, endPoint y: 386, distance: 23.4
click at [779, 401] on div ""Phillip Theuma-Whichello" <phillip_vj_theuma@hotmail.com> Send Email" at bounding box center [624, 388] width 434 height 64
click at [796, 386] on button "Send Email" at bounding box center [790, 384] width 80 height 31
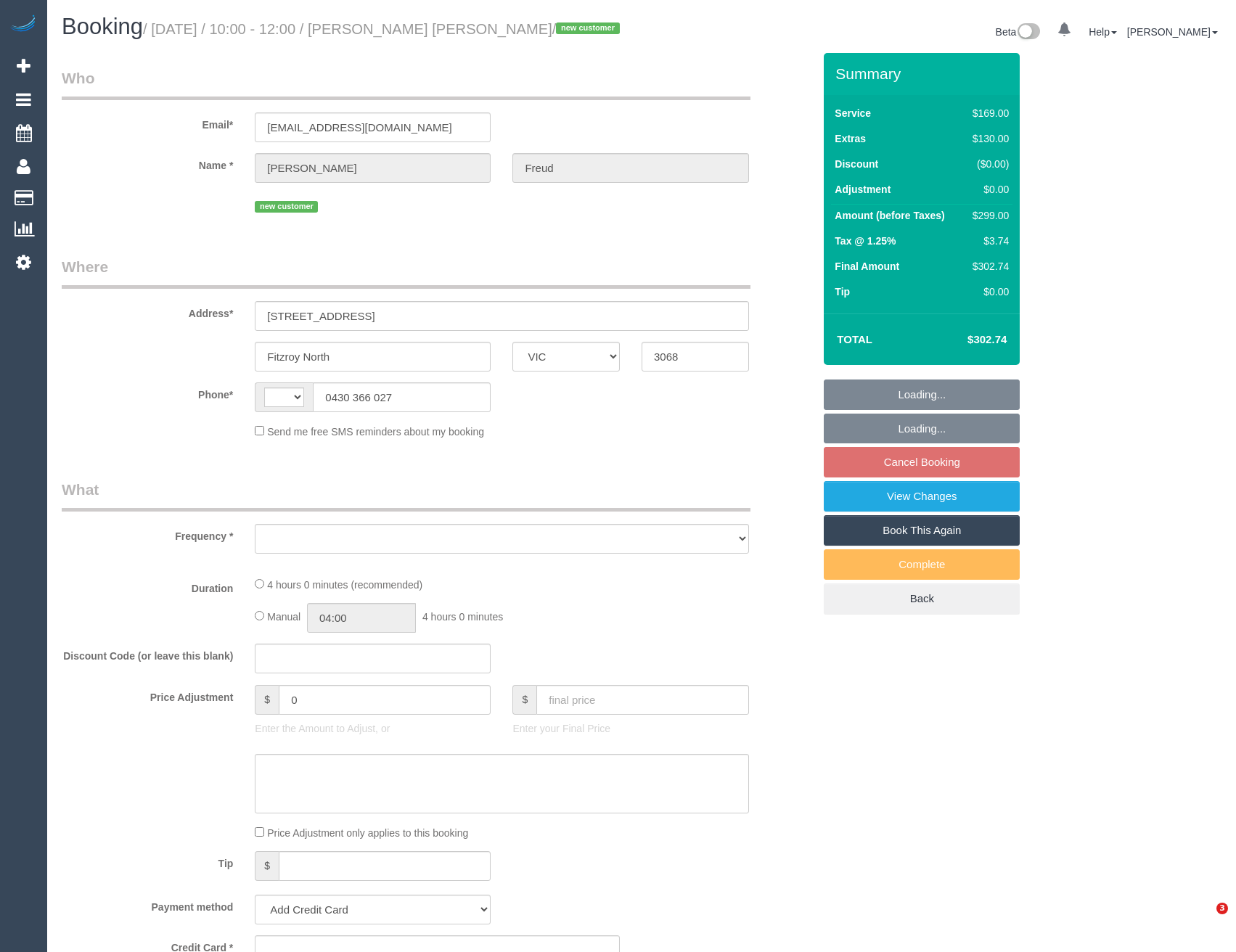
select select "VIC"
select select "string:AU"
select select "object:570"
select select "string:stripe-pm_1S4SzZ2GScqysDRVora9Dtbn"
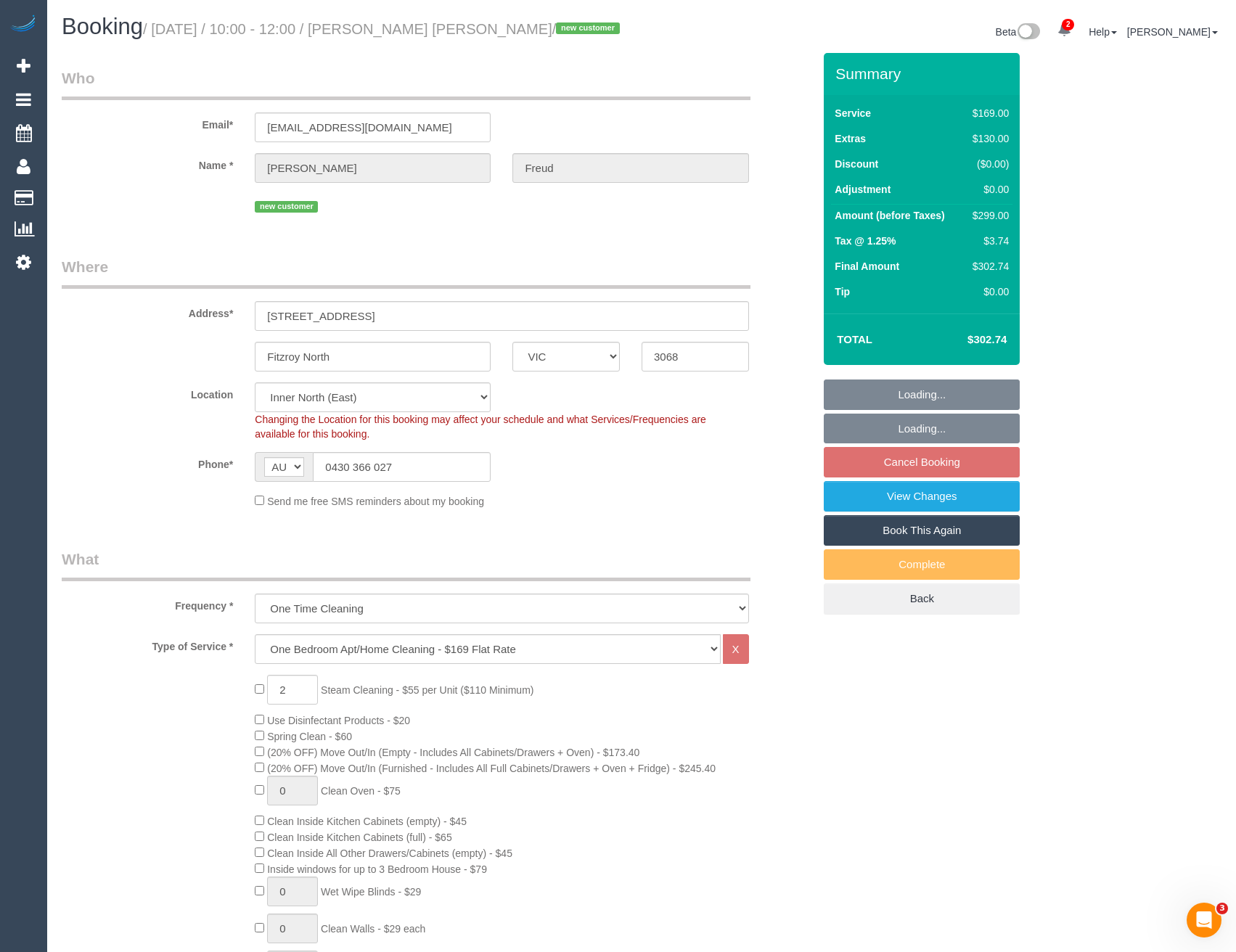
select select "number:29"
select select "number:14"
select select "number:18"
select select "number:24"
select select "number:26"
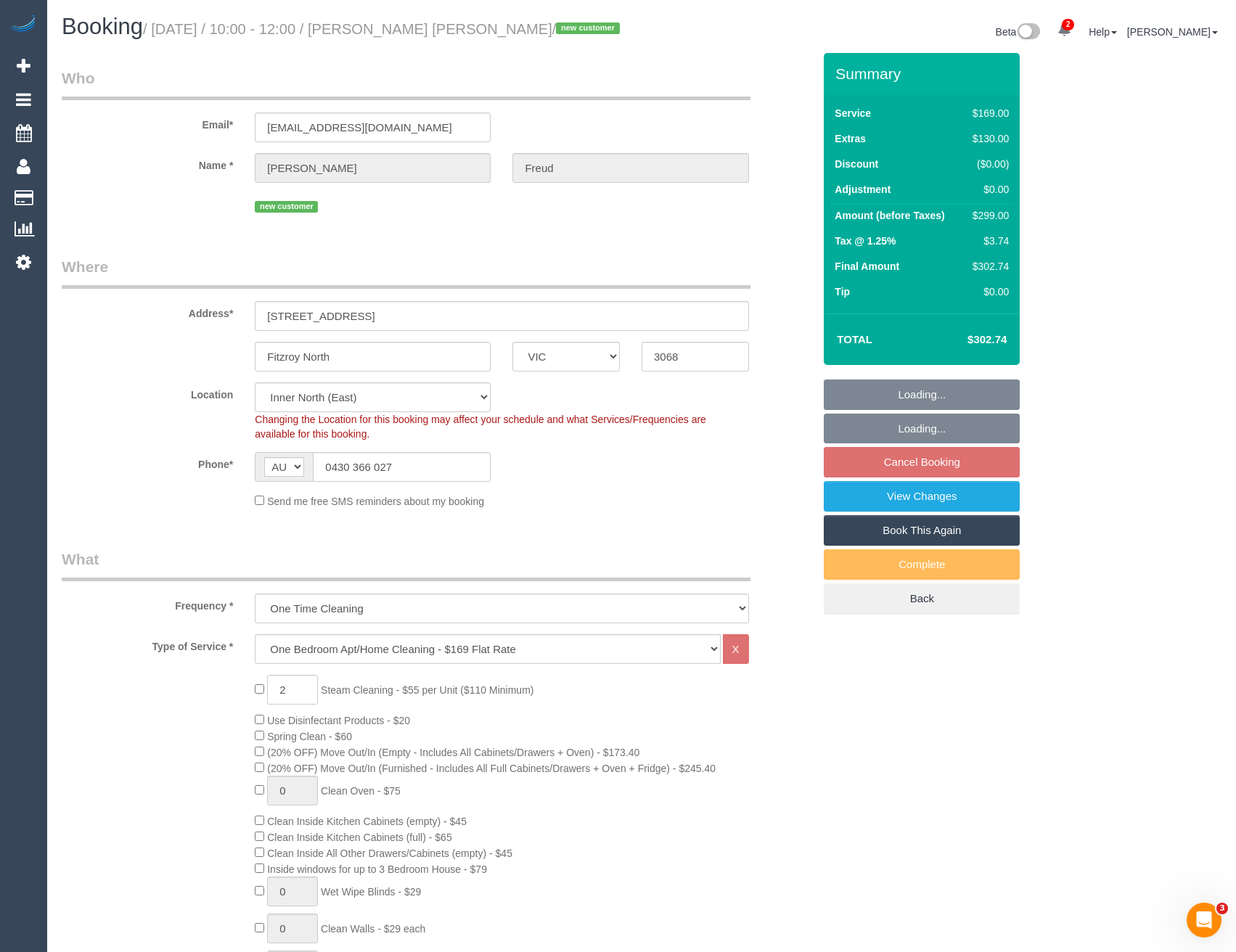
select select "spot3"
select select "object:824"
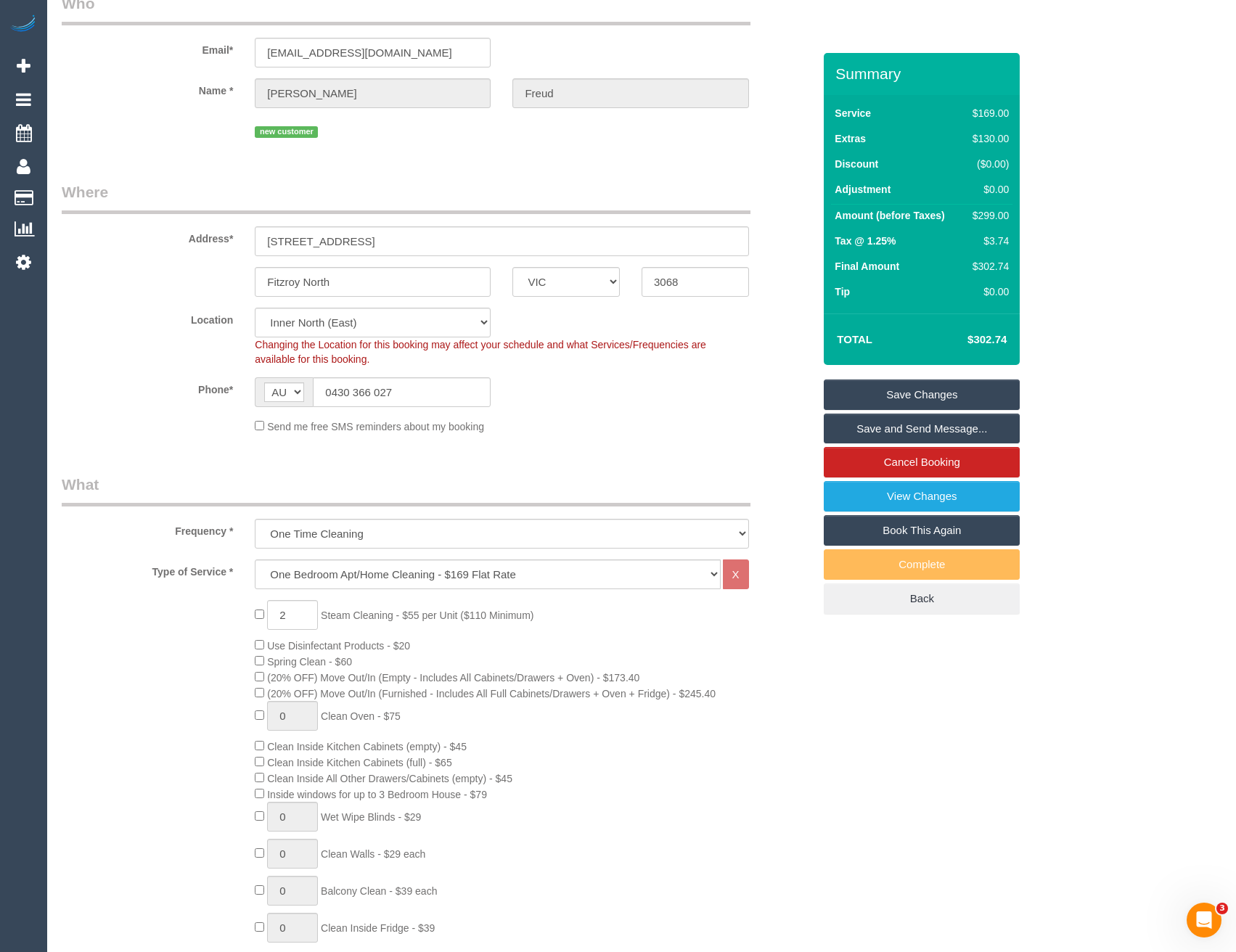
scroll to position [146, 0]
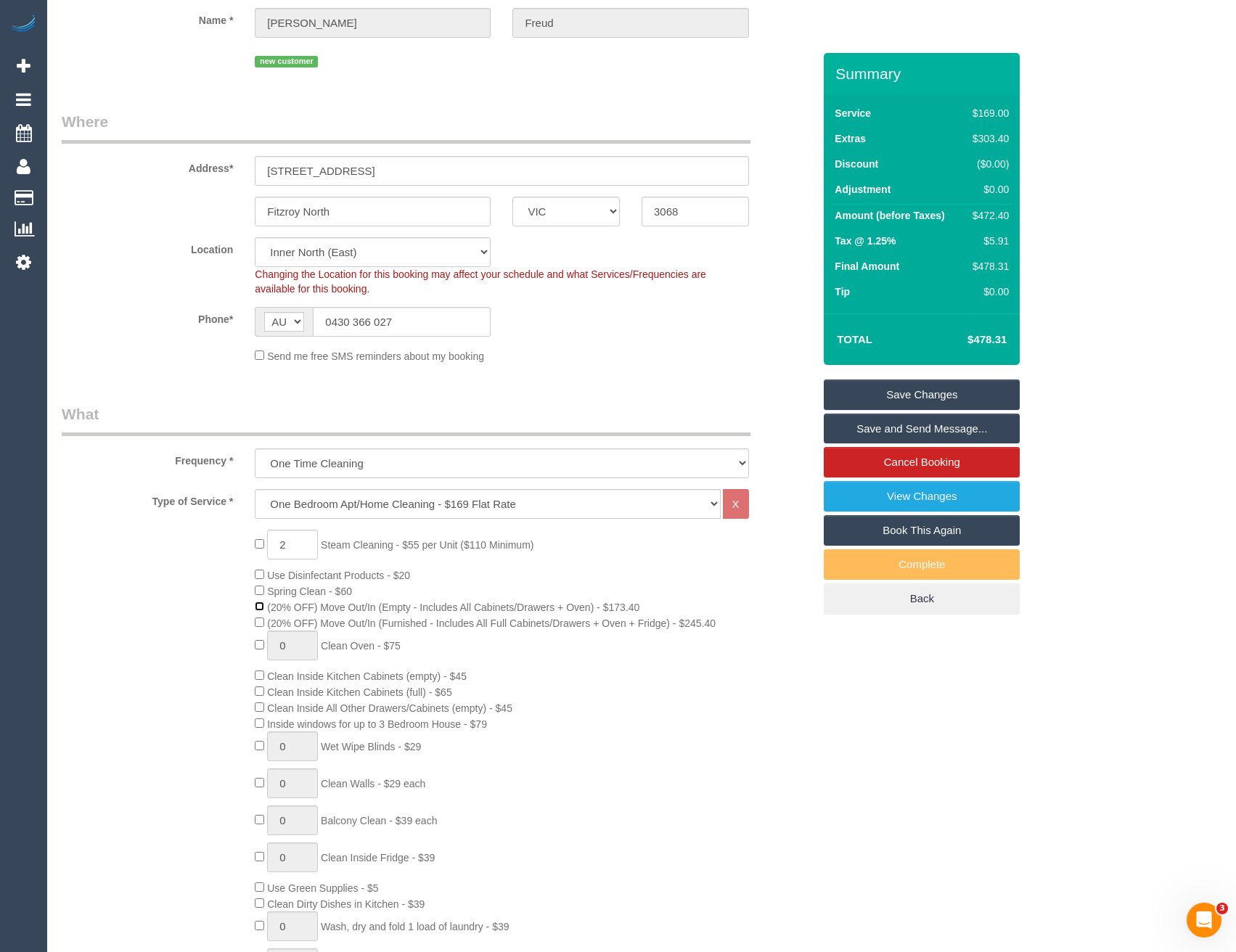
select select "spot24"
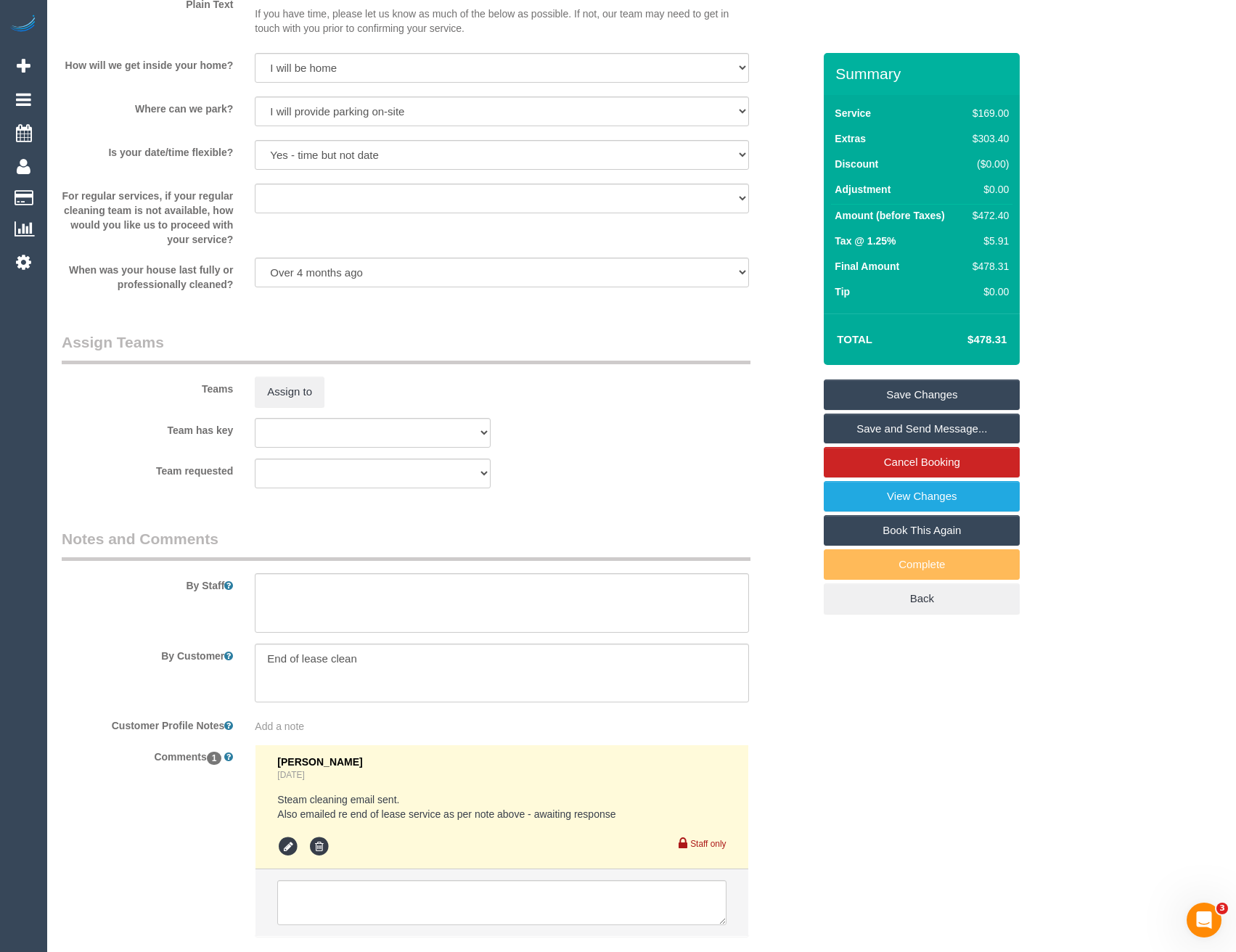
scroll to position [1979, 0]
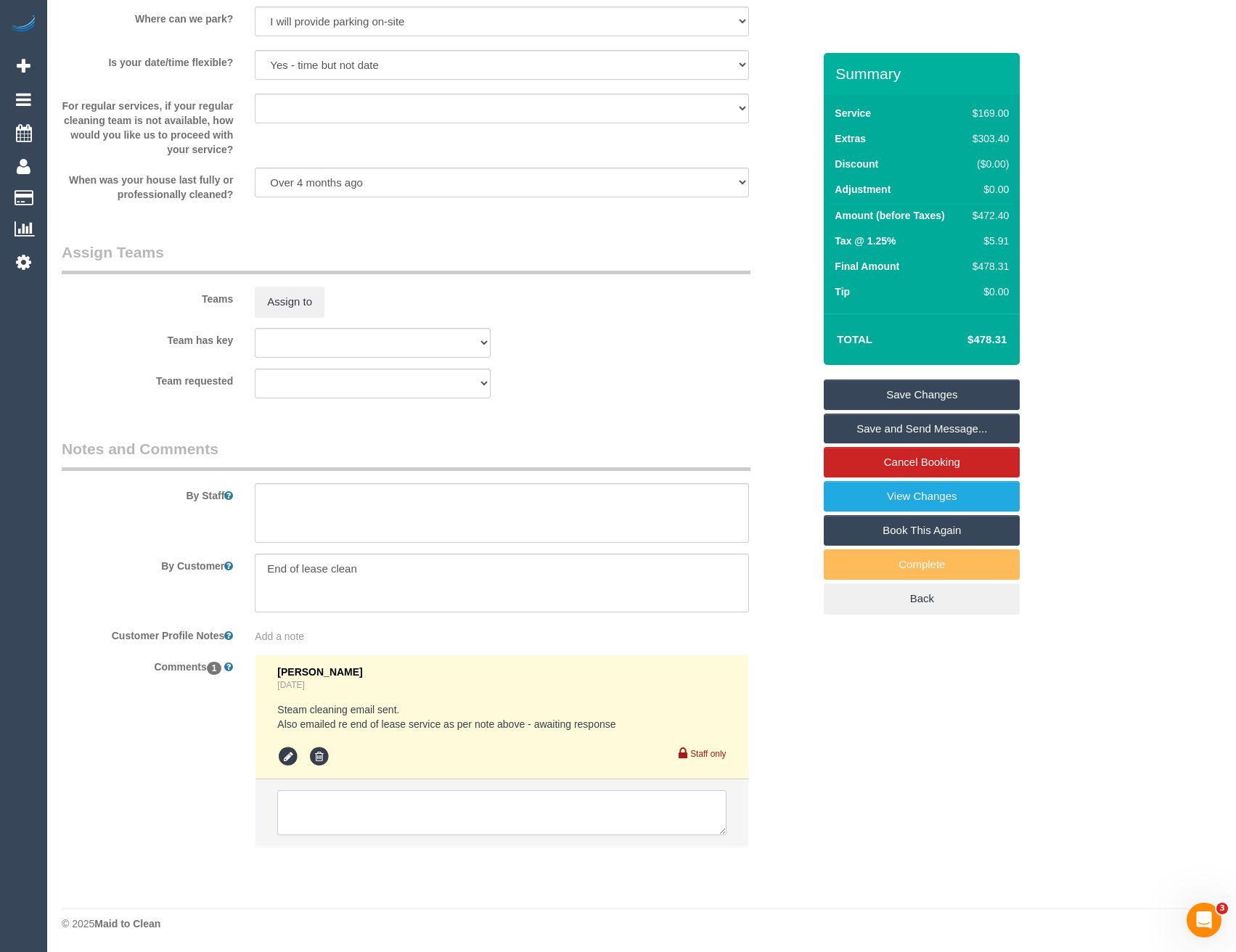
click at [376, 822] on textarea at bounding box center [502, 813] width 449 height 45
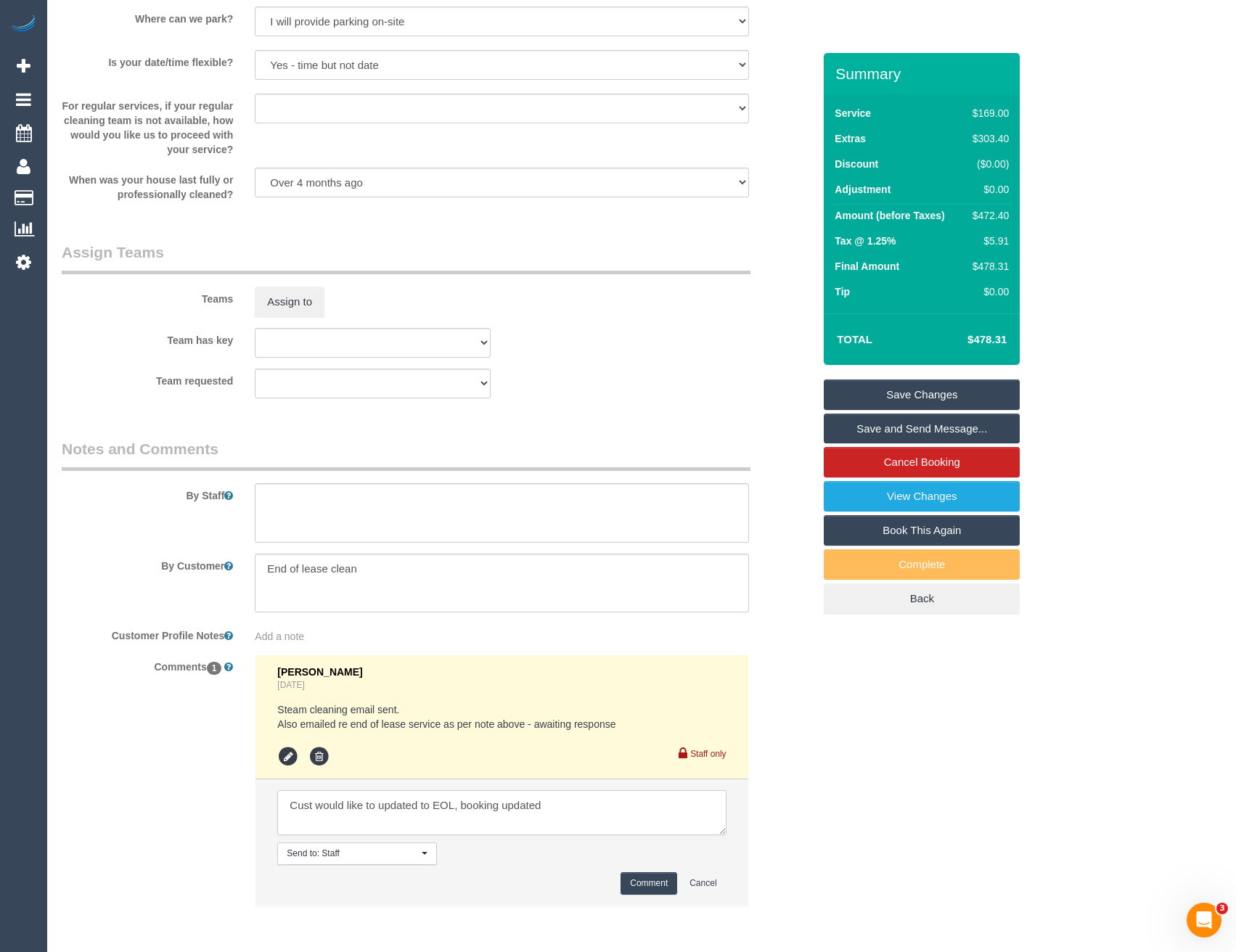
type textarea "Cust would like to updated to EOL, booking updated"
click at [663, 887] on button "Comment" at bounding box center [649, 884] width 56 height 23
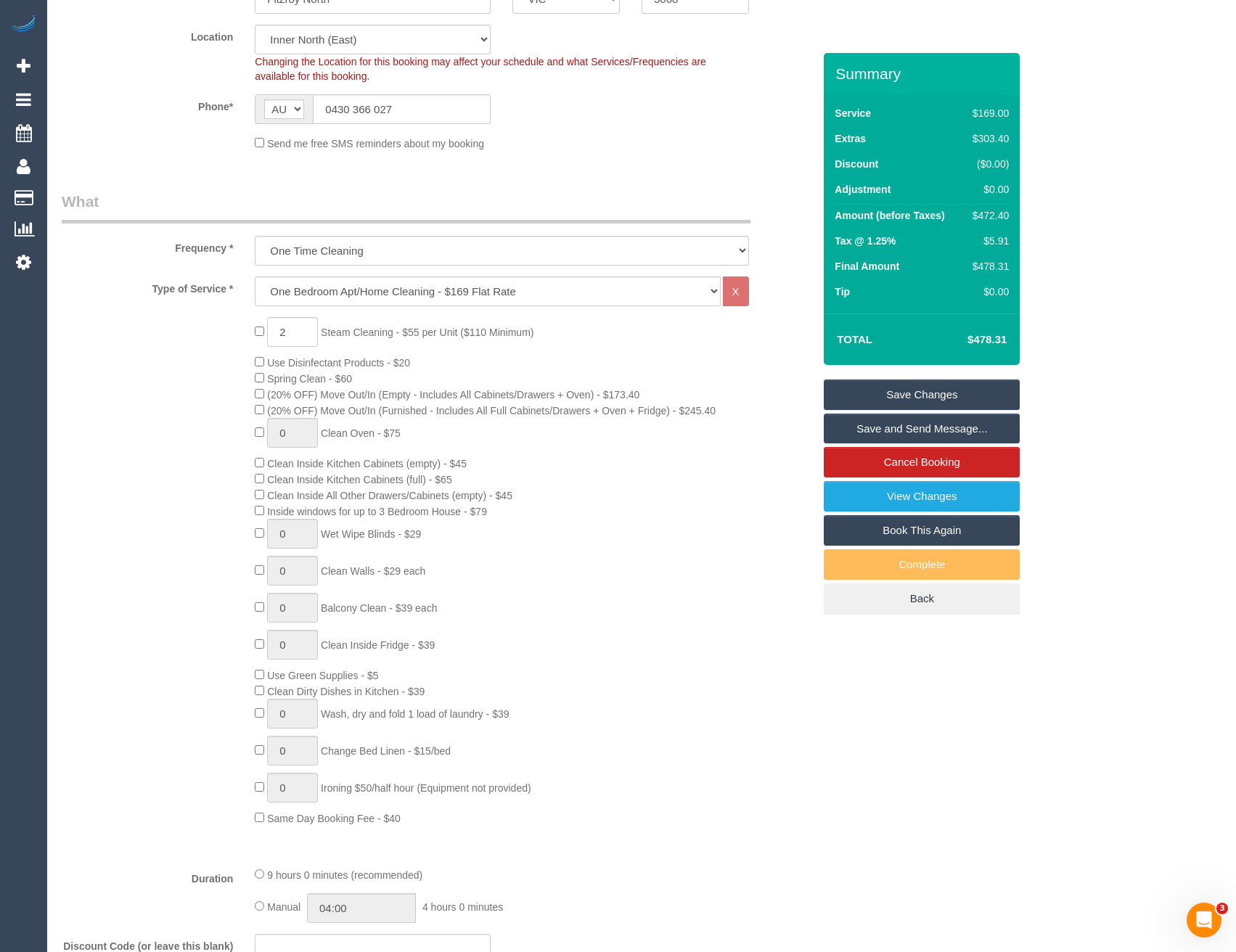
scroll to position [310, 0]
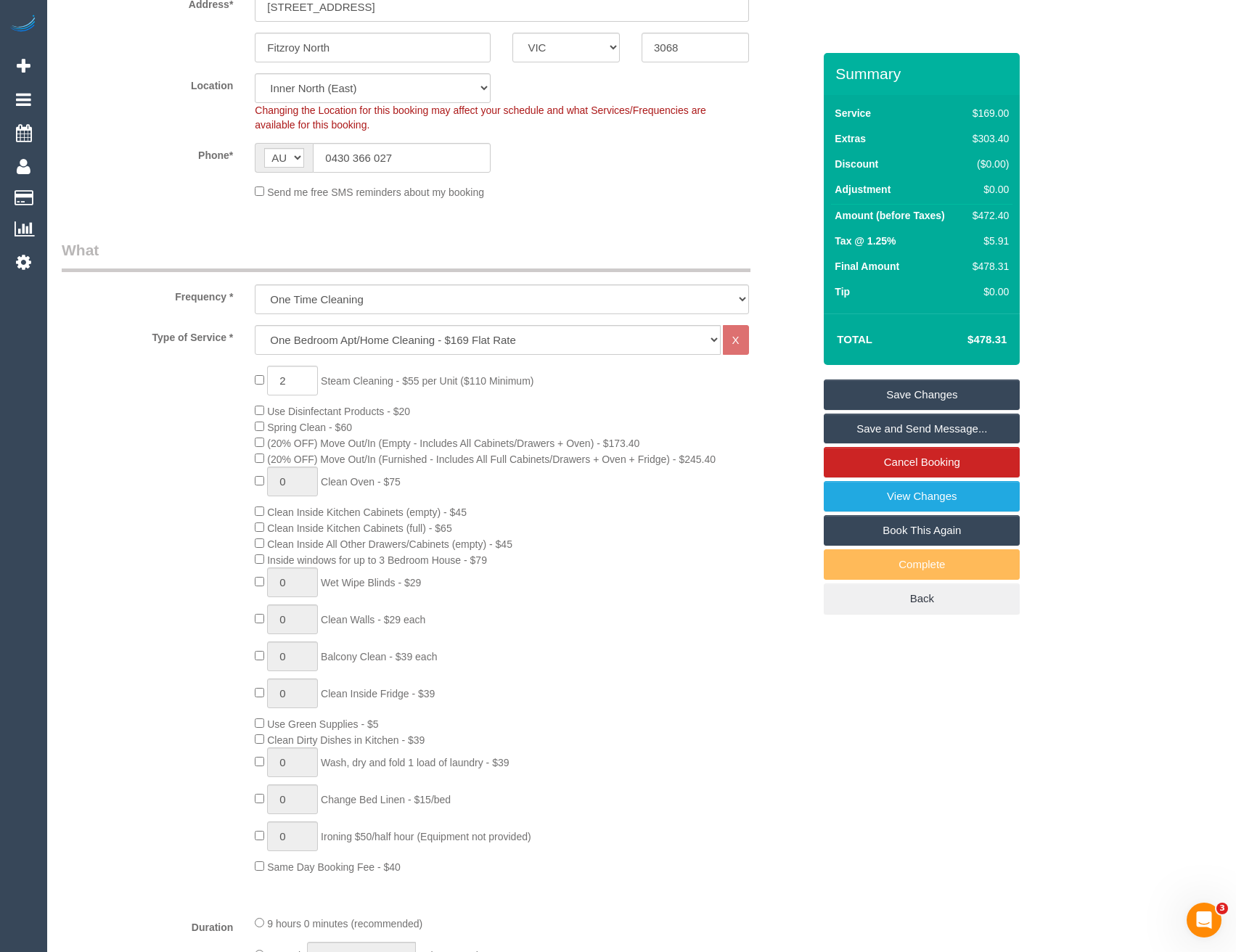
click at [898, 403] on link "Save Changes" at bounding box center [922, 395] width 196 height 31
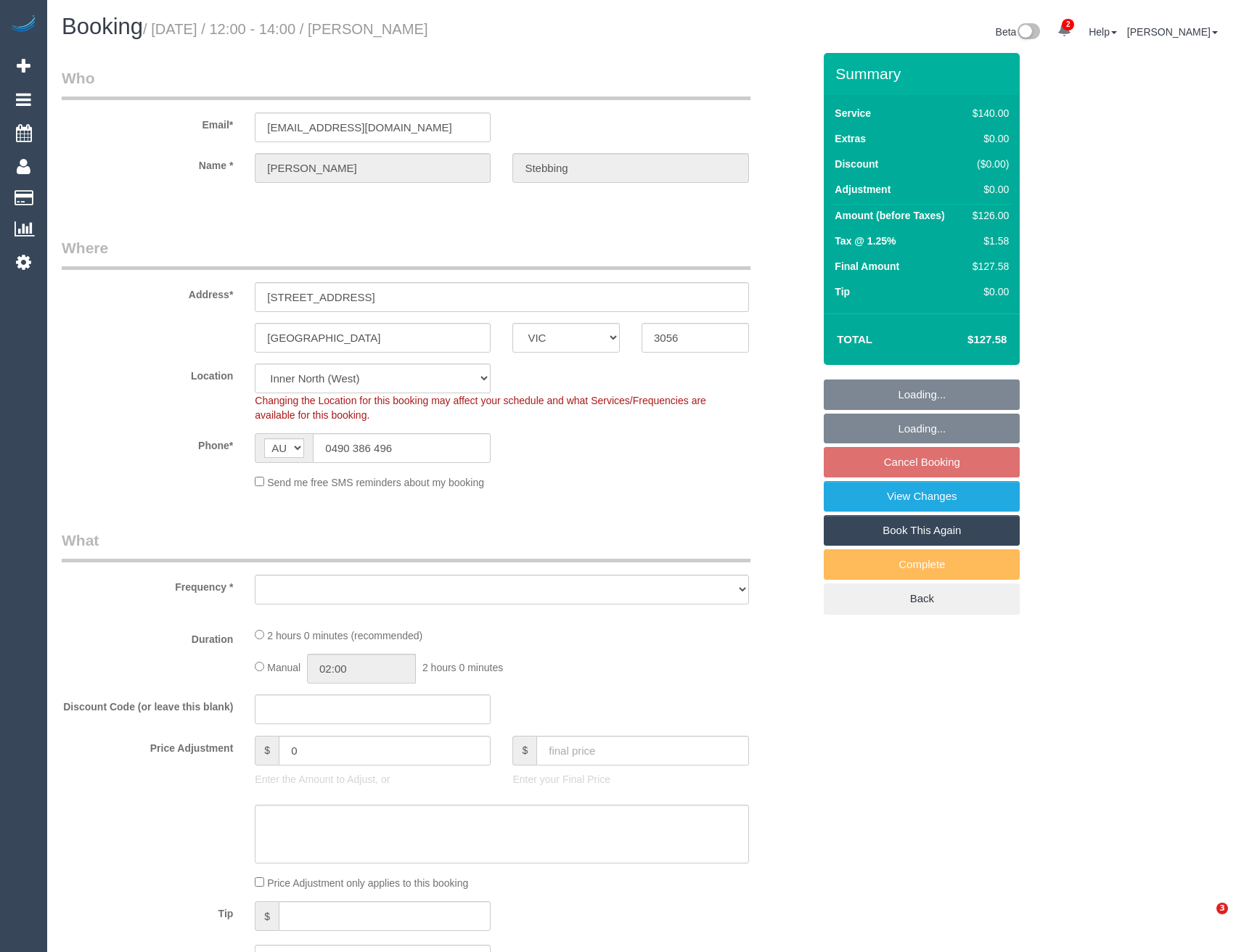
select select "VIC"
select select "number:29"
select select "number:14"
select select "number:19"
select select "number:22"
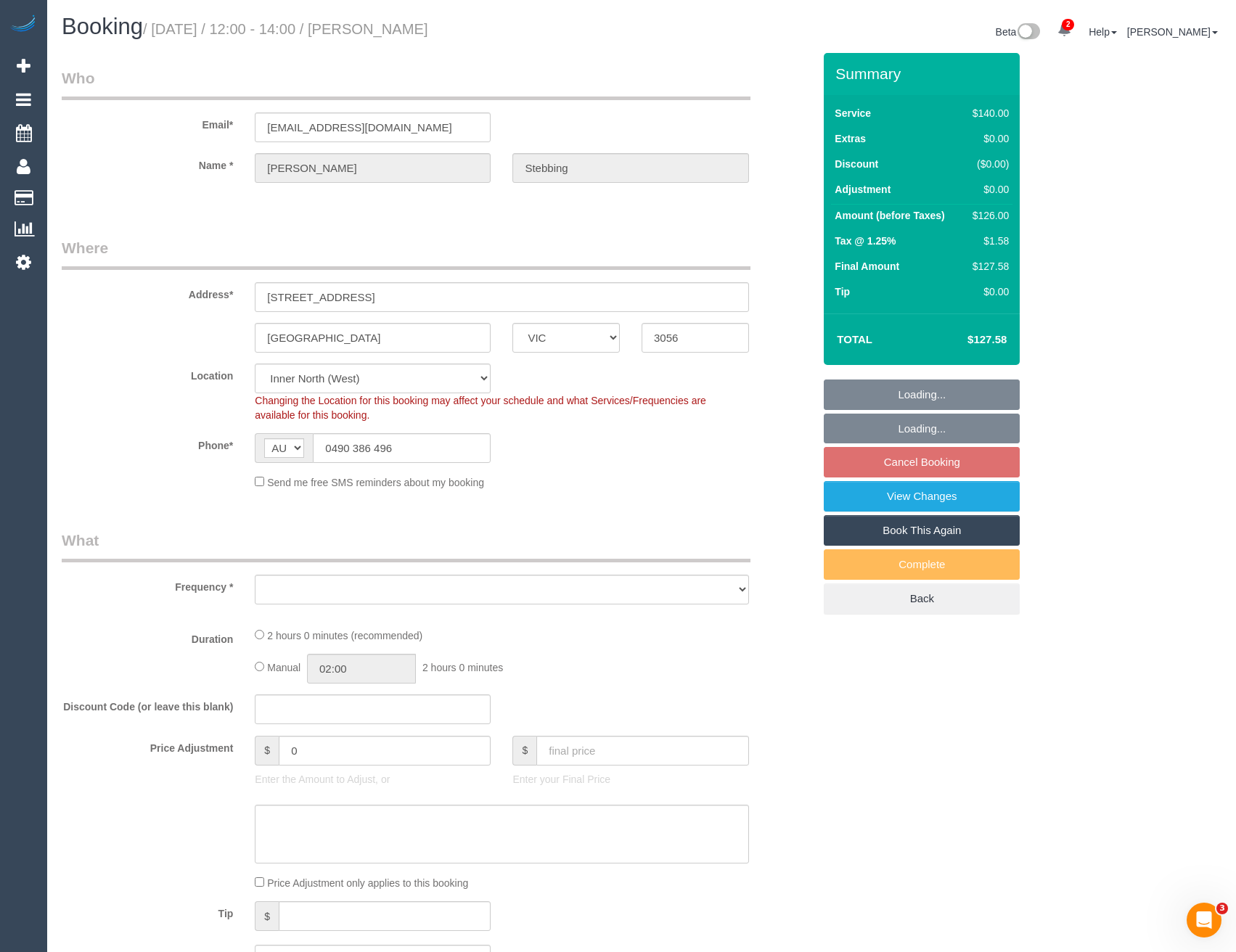
select select "number:34"
select select "number:12"
select select "object:1605"
select select "string:stripe-pm_1OoCtn2GScqysDRVLHTyPcLY"
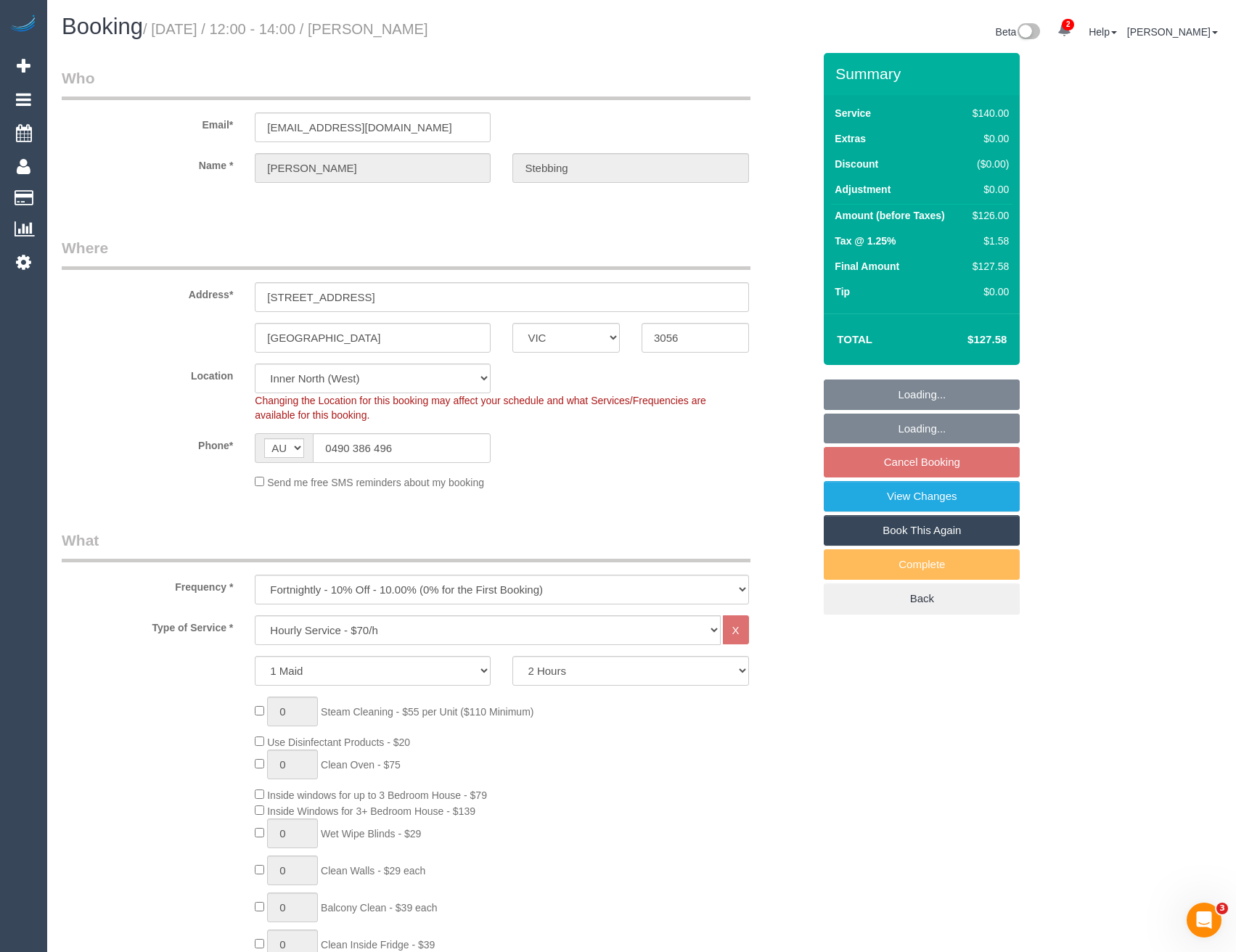
select select "spot6"
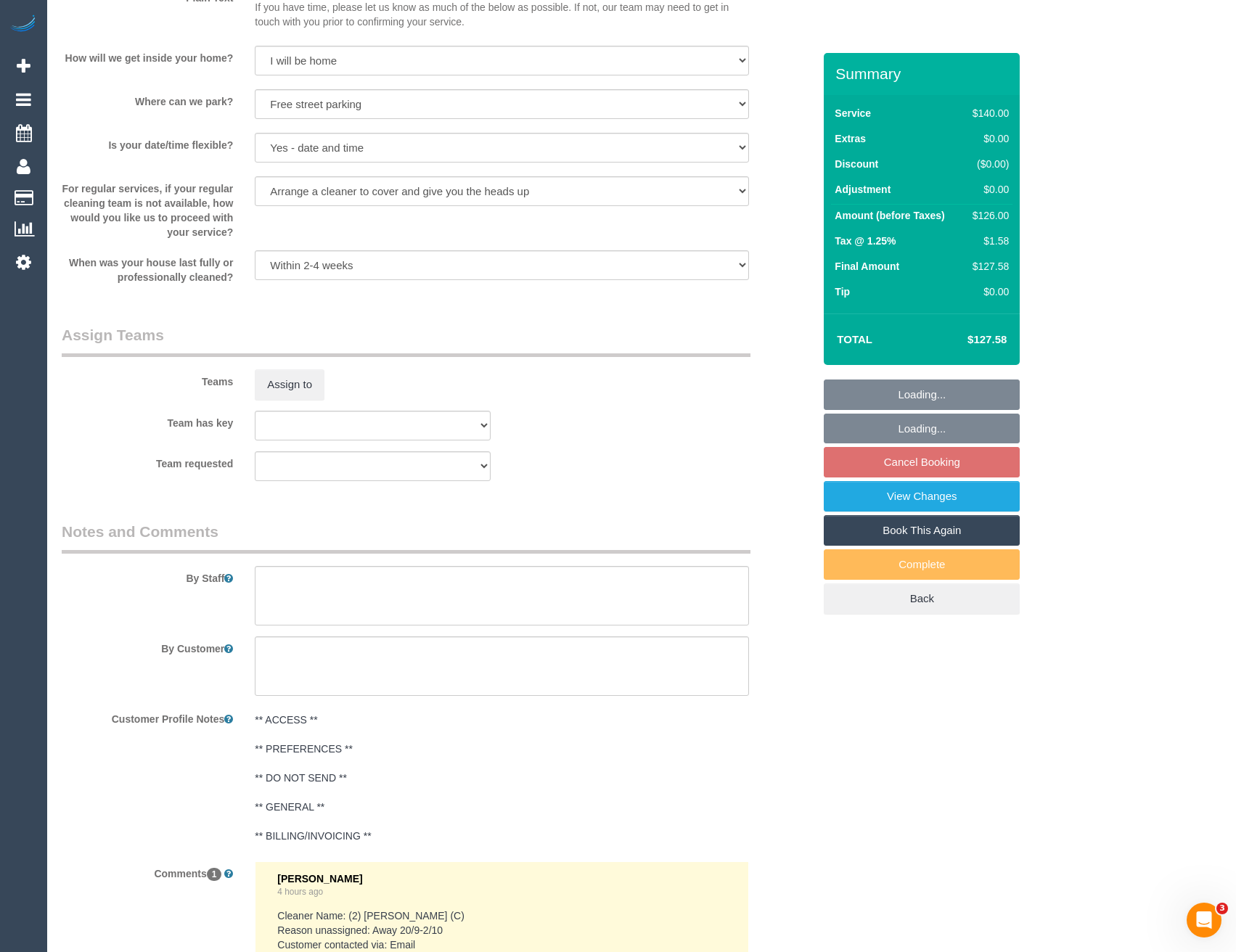
scroll to position [1887, 0]
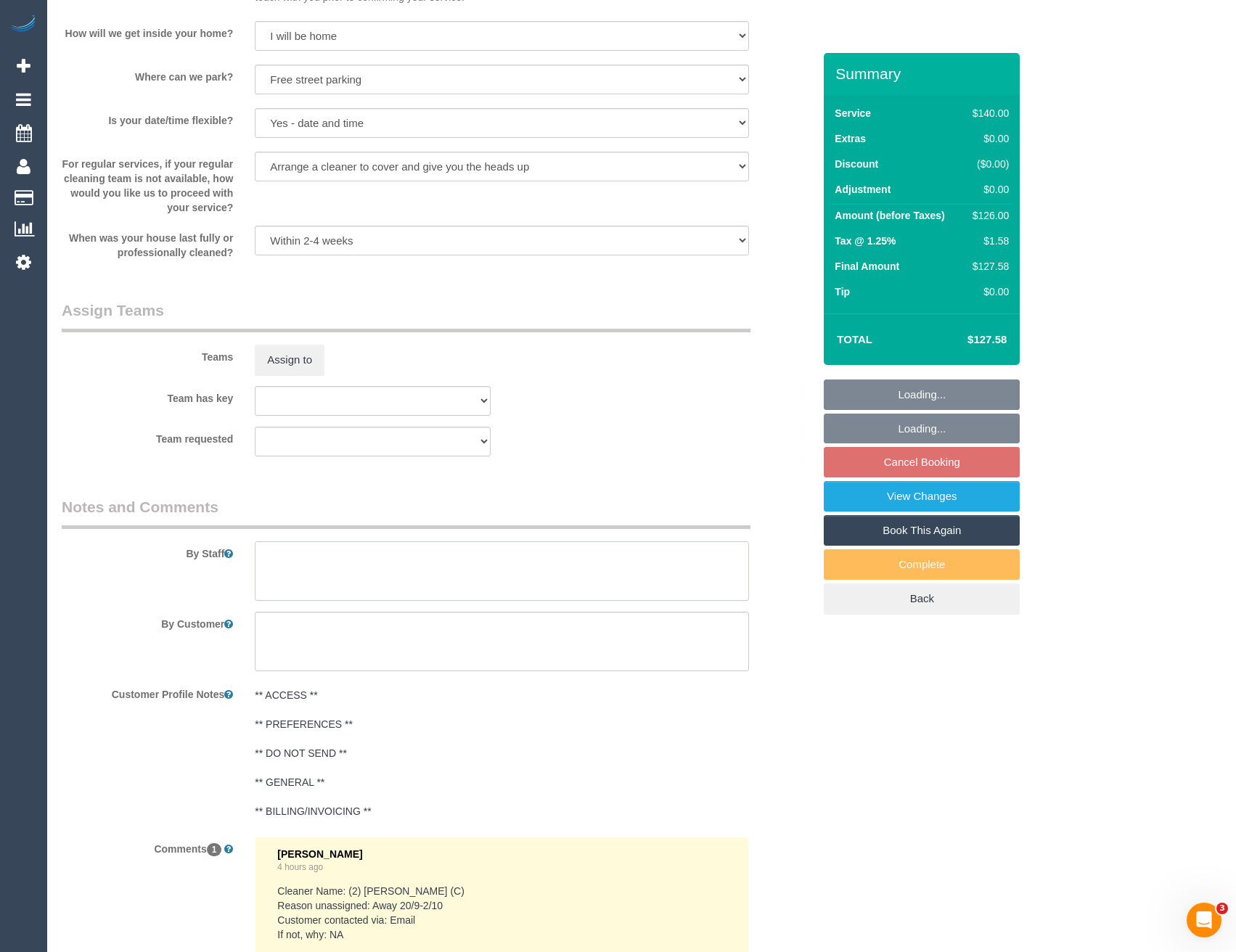
click at [284, 579] on textarea at bounding box center [502, 571] width 494 height 60
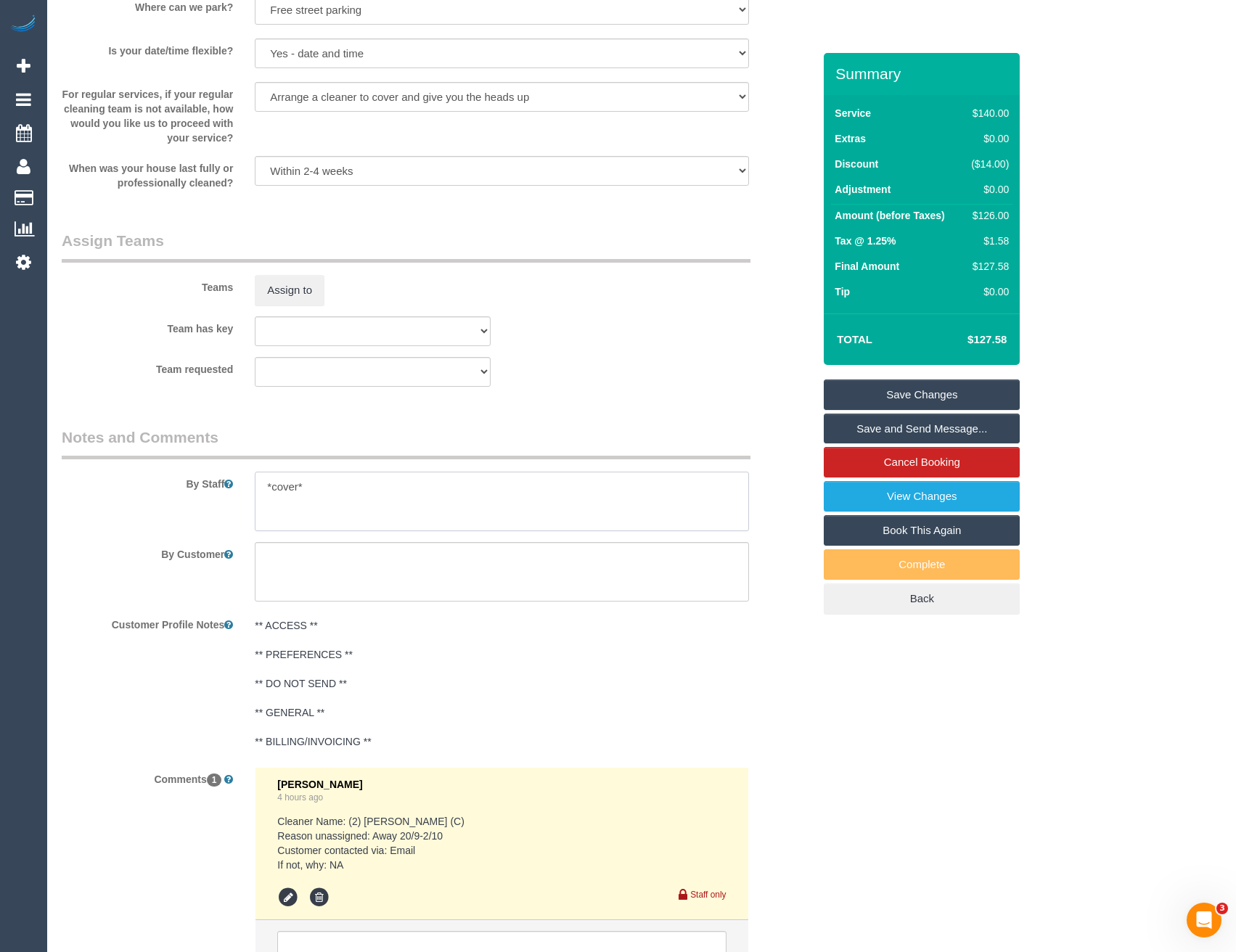
scroll to position [1808, 0]
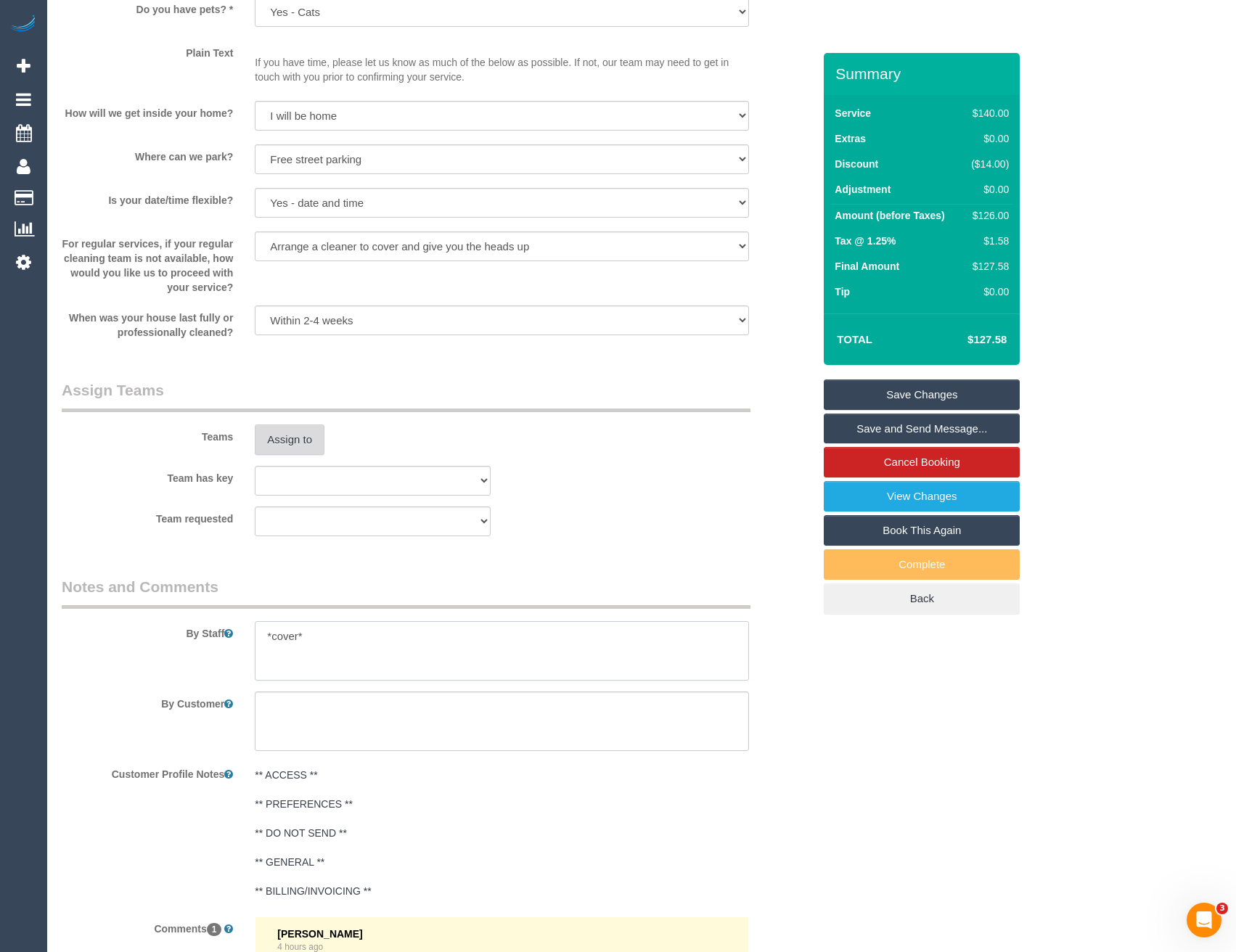
type textarea "*cover*"
click at [280, 433] on button "Assign to" at bounding box center [289, 440] width 70 height 31
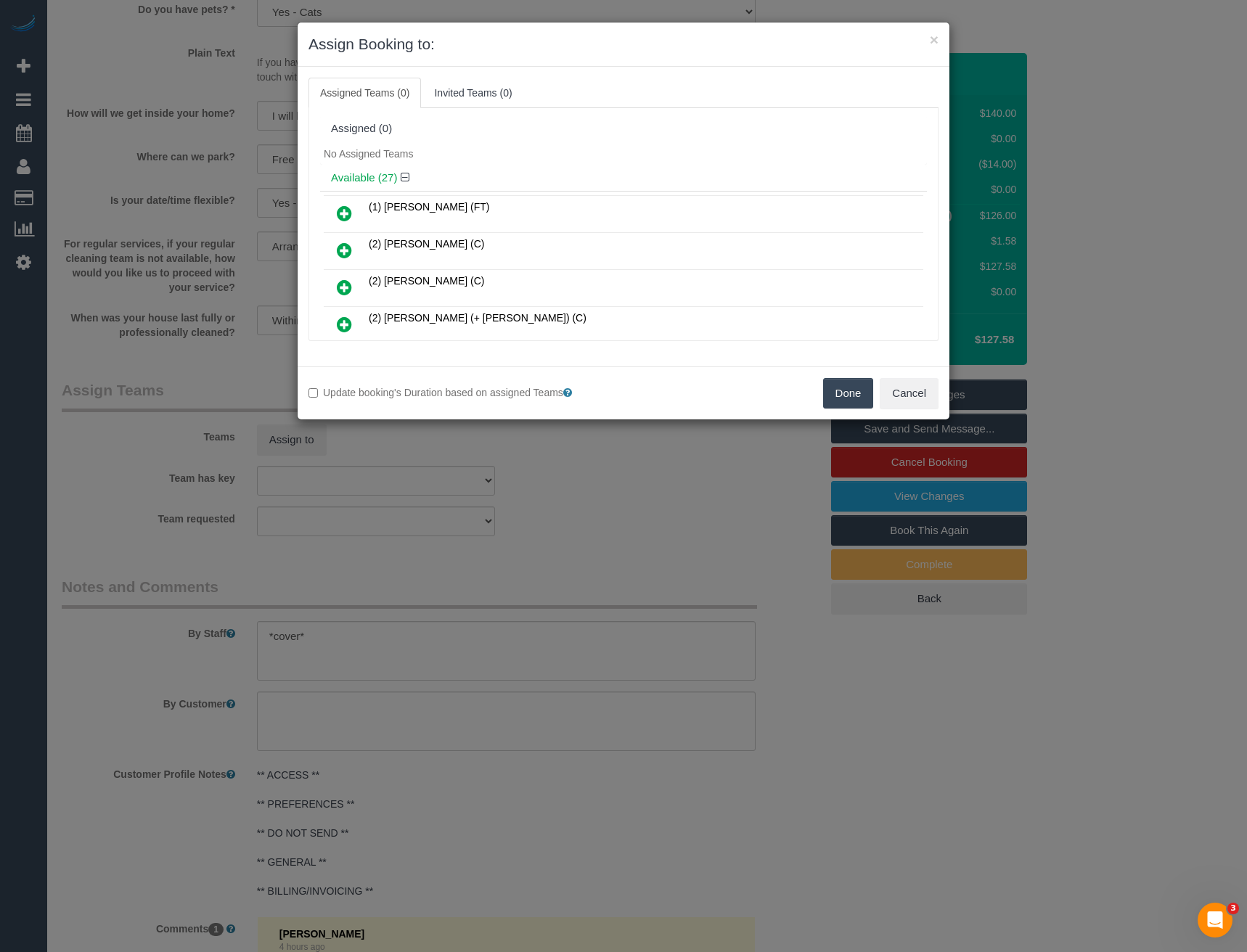
click at [351, 286] on icon at bounding box center [344, 288] width 15 height 18
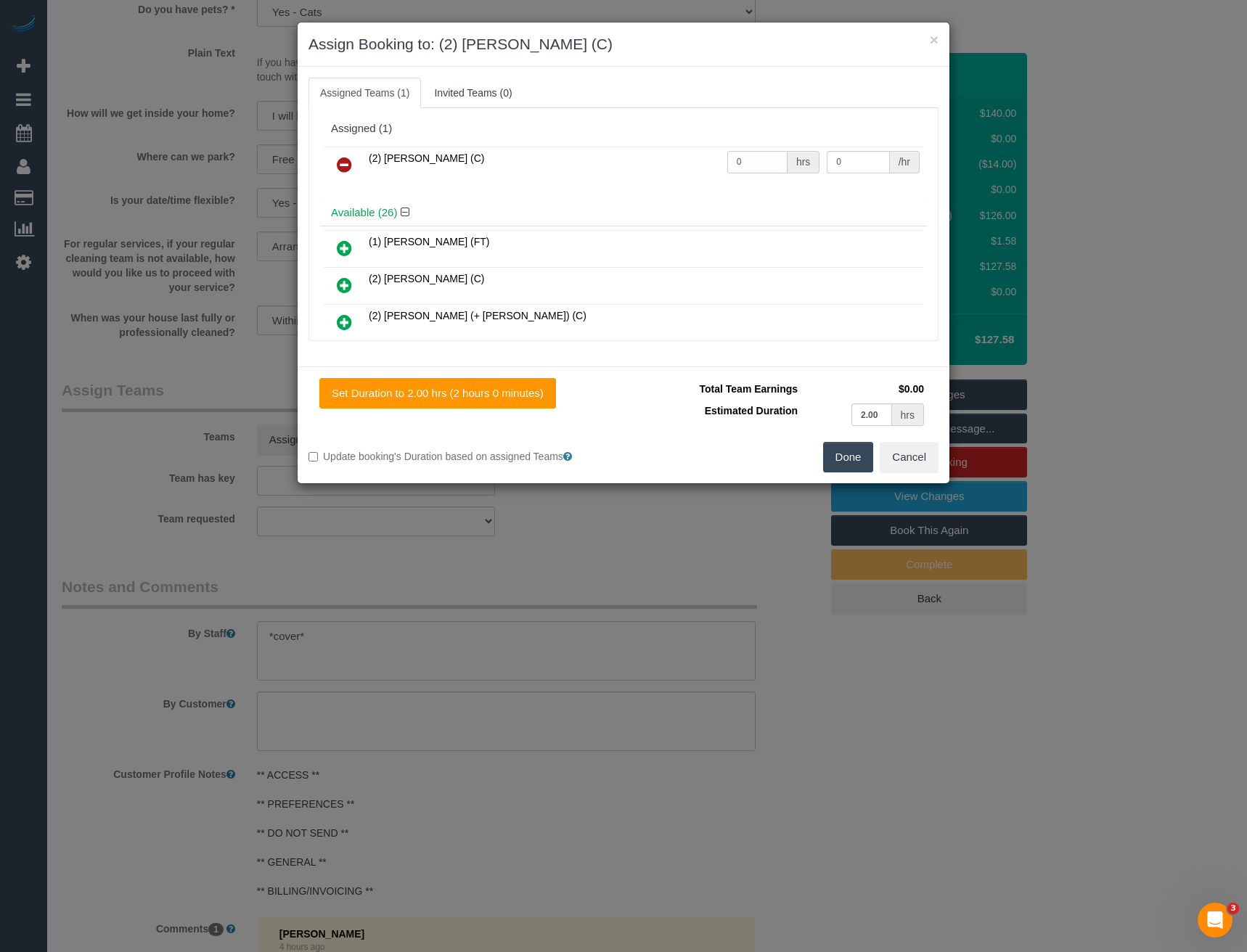
drag, startPoint x: 705, startPoint y: 167, endPoint x: 644, endPoint y: 165, distance: 61.0
click at [653, 170] on tr "(2) Axel Richerand (C) 0 hrs 0 /hr" at bounding box center [624, 165] width 600 height 37
type input "2"
type input "37.5"
click at [854, 452] on button "Done" at bounding box center [848, 458] width 51 height 31
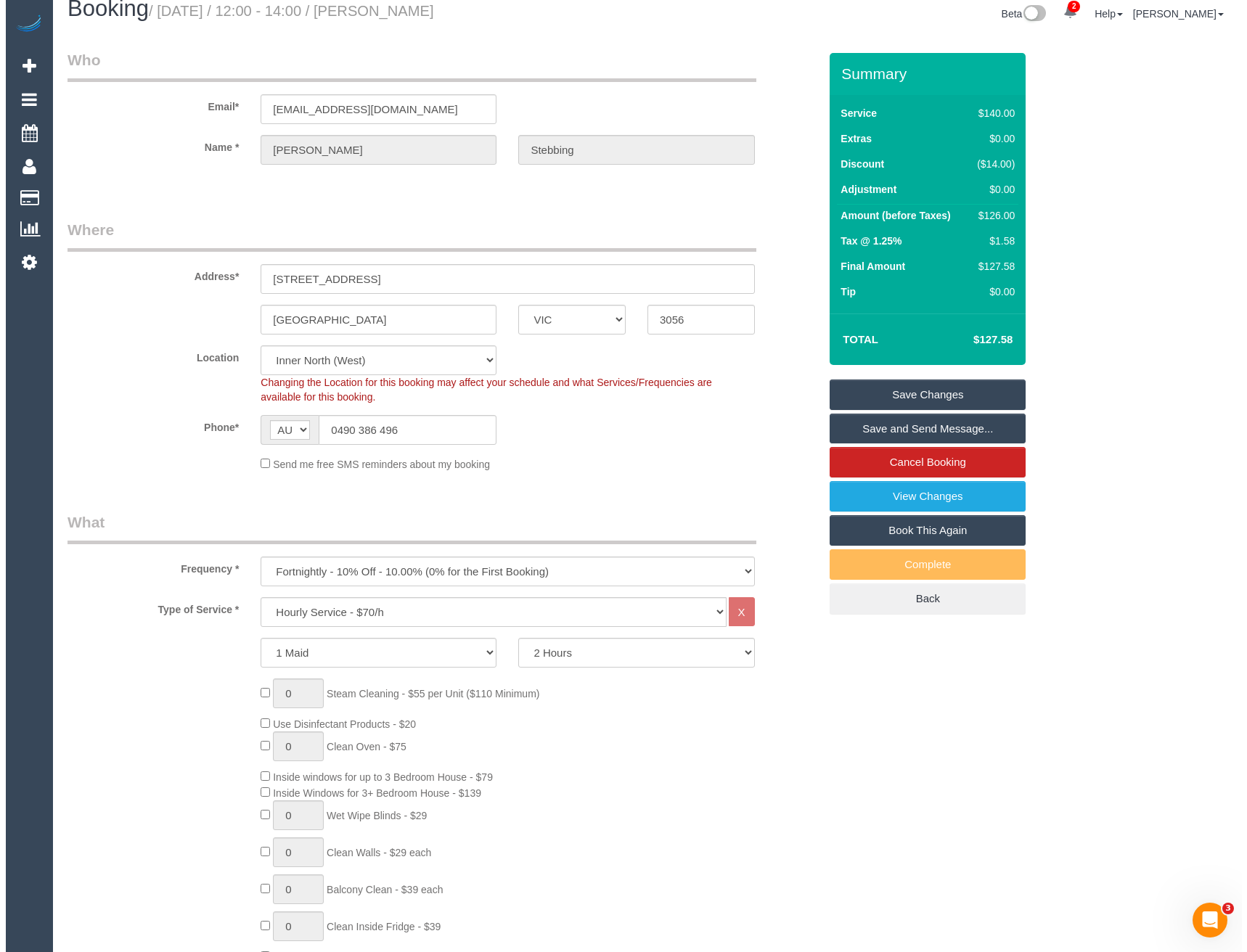
scroll to position [0, 0]
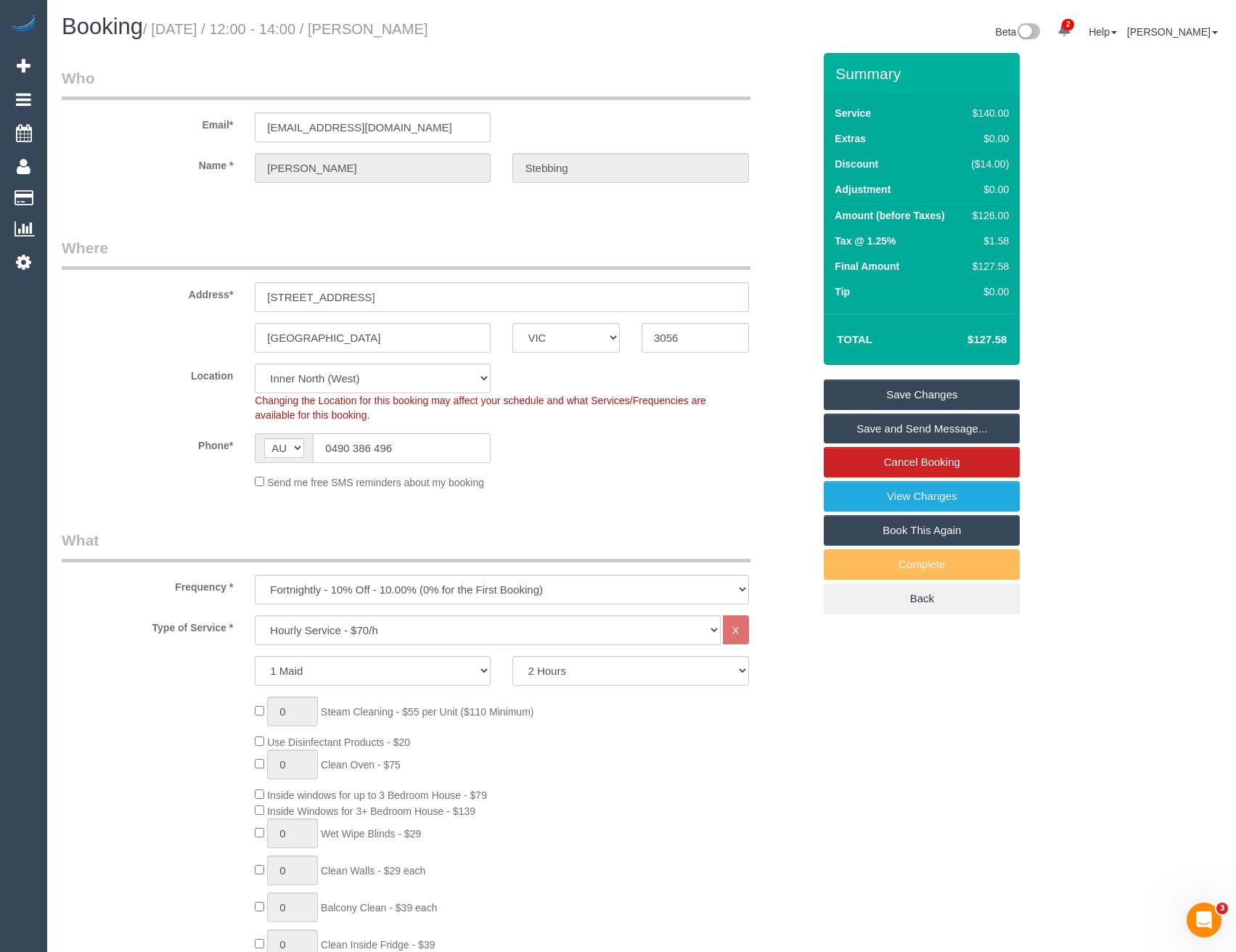
click at [860, 421] on link "Save and Send Message..." at bounding box center [922, 429] width 196 height 31
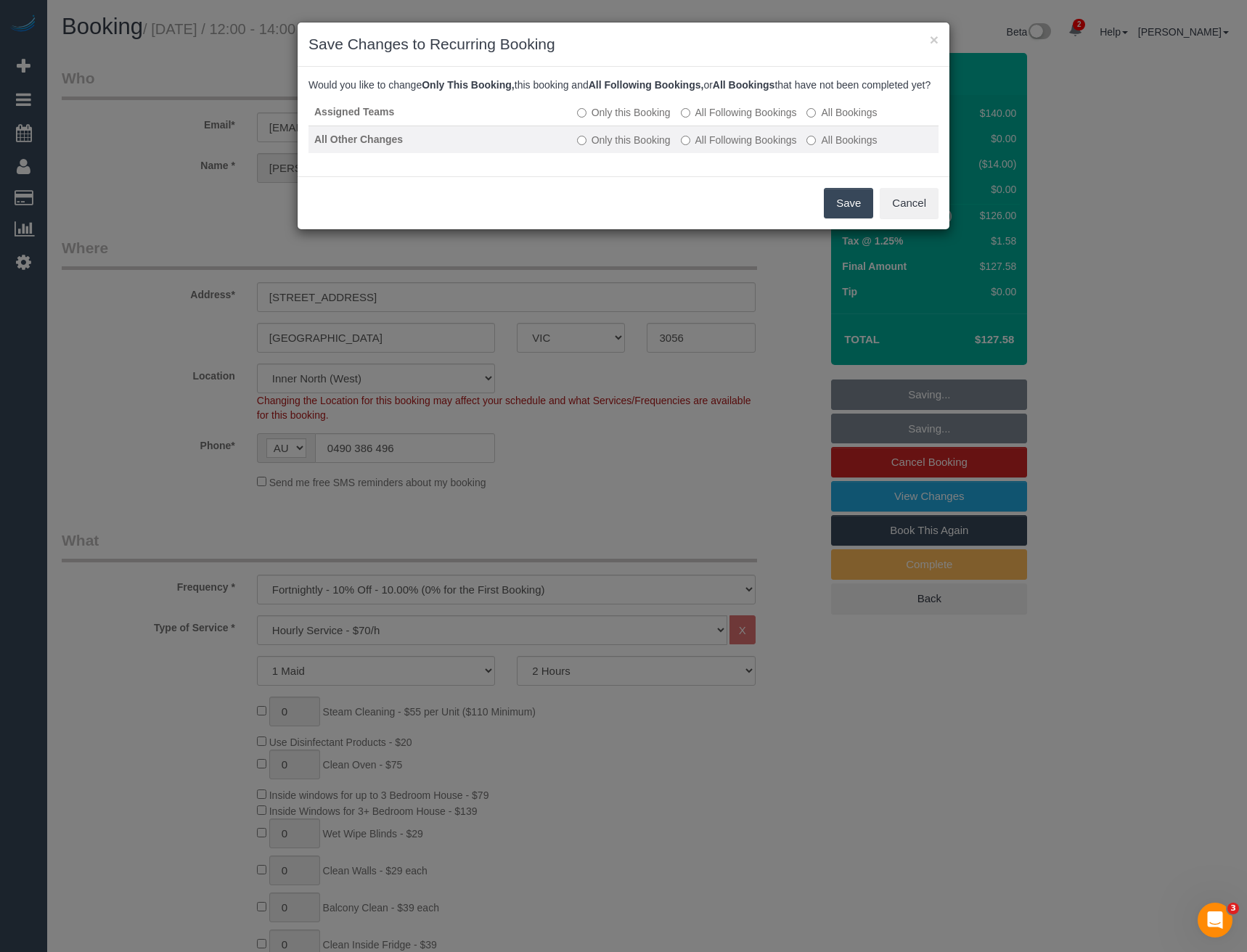
drag, startPoint x: 851, startPoint y: 219, endPoint x: 637, endPoint y: 123, distance: 234.5
click at [851, 219] on button "Save" at bounding box center [848, 203] width 49 height 31
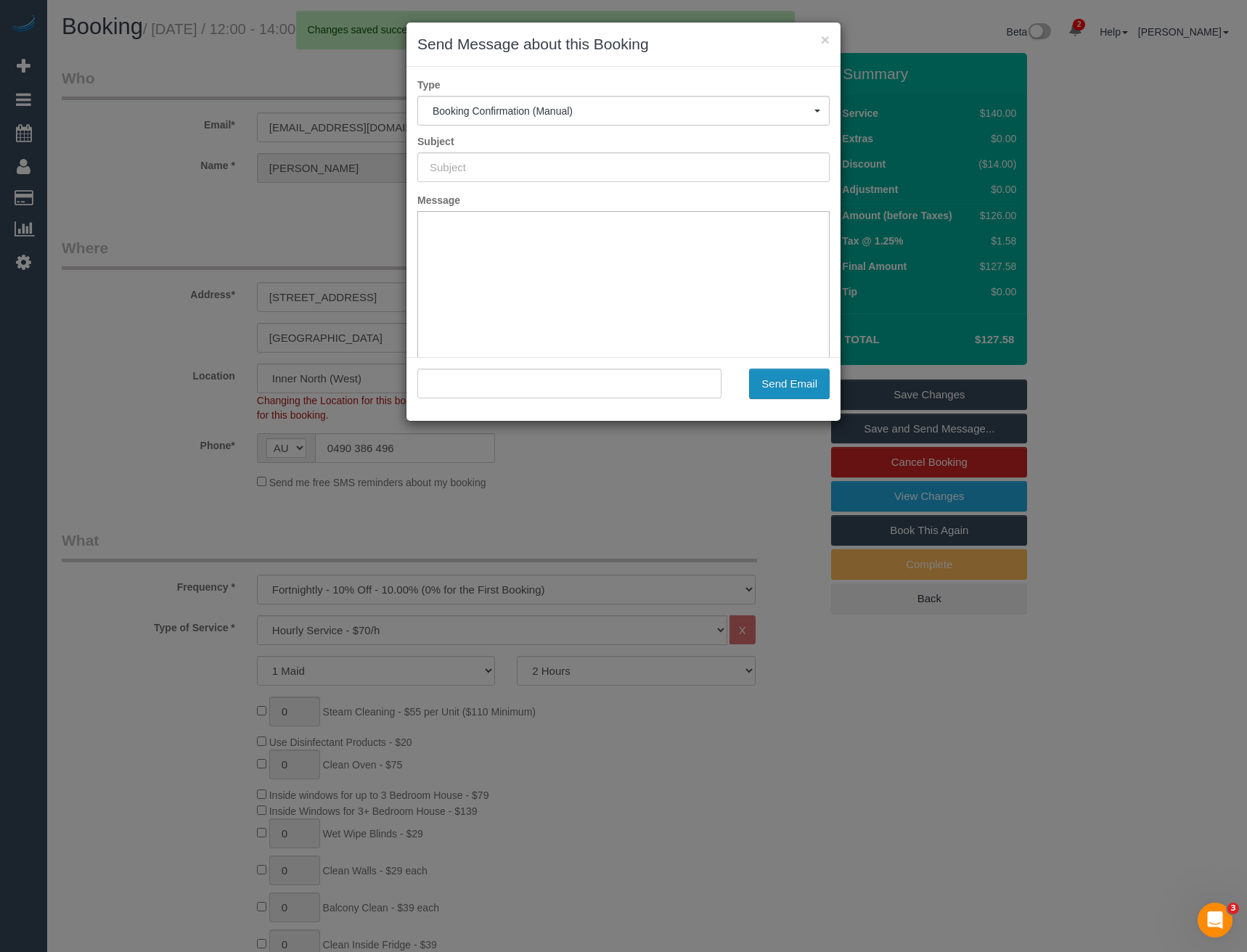
type input "Booking Confirmed"
type input ""Danielle Stebbing" <mrsdnorth@gmail.com>"
click at [794, 391] on button "Send Email" at bounding box center [790, 384] width 80 height 31
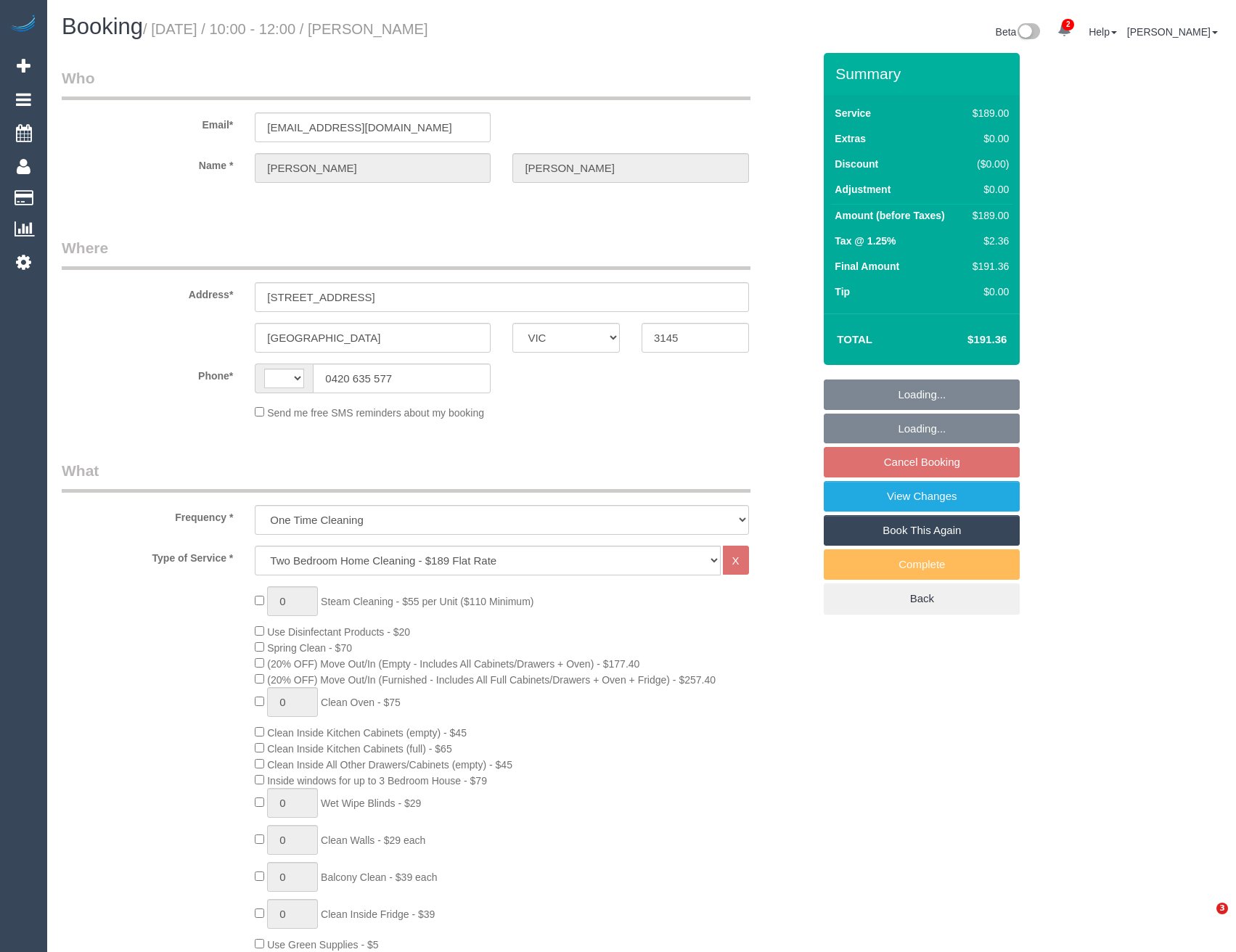
select select "VIC"
select select "string:AU"
select select "string:stripe-pm_1S5xrs2GScqysDRVDzdDGfOi"
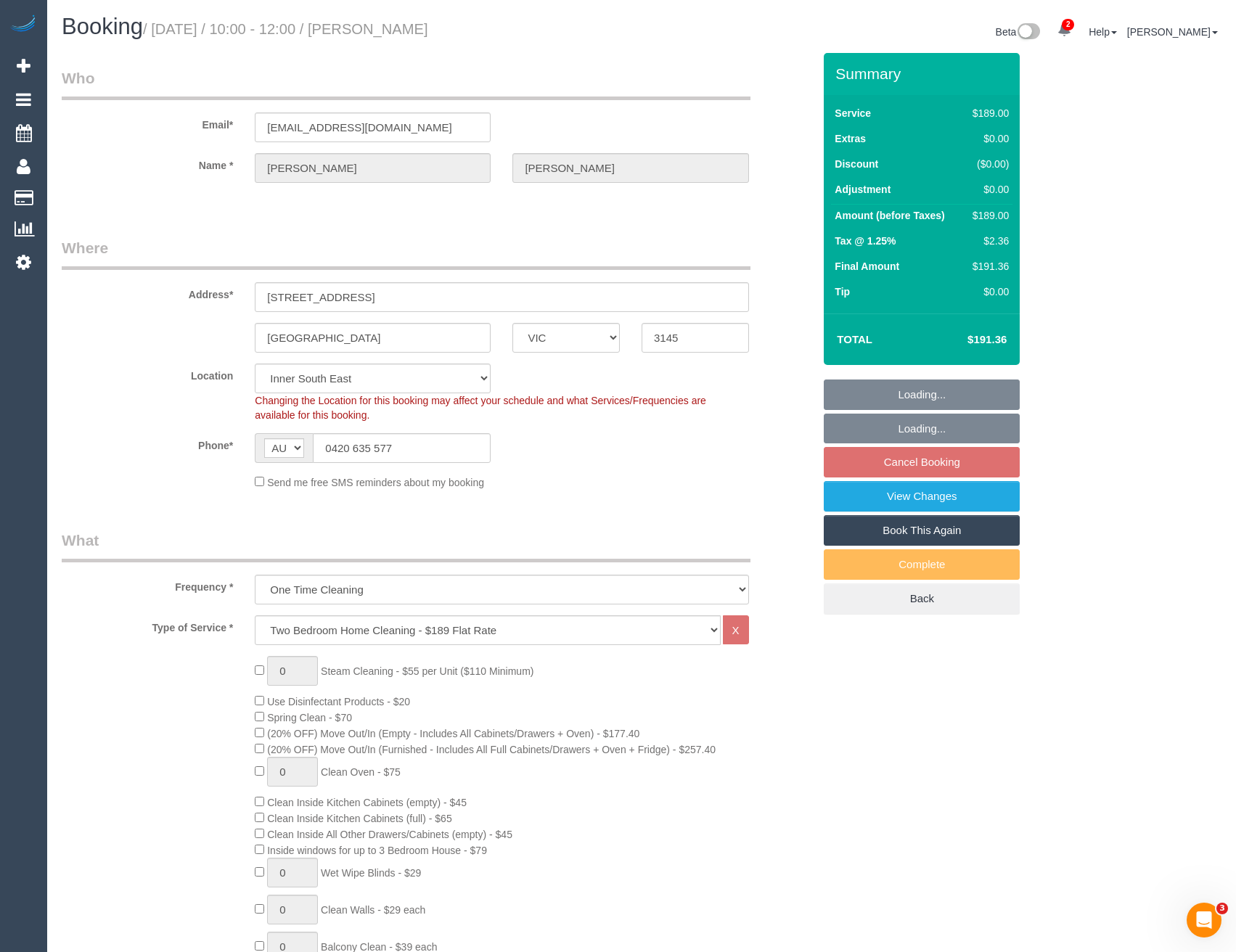
select select "number:27"
select select "number:14"
select select "number:19"
select select "number:24"
select select "number:13"
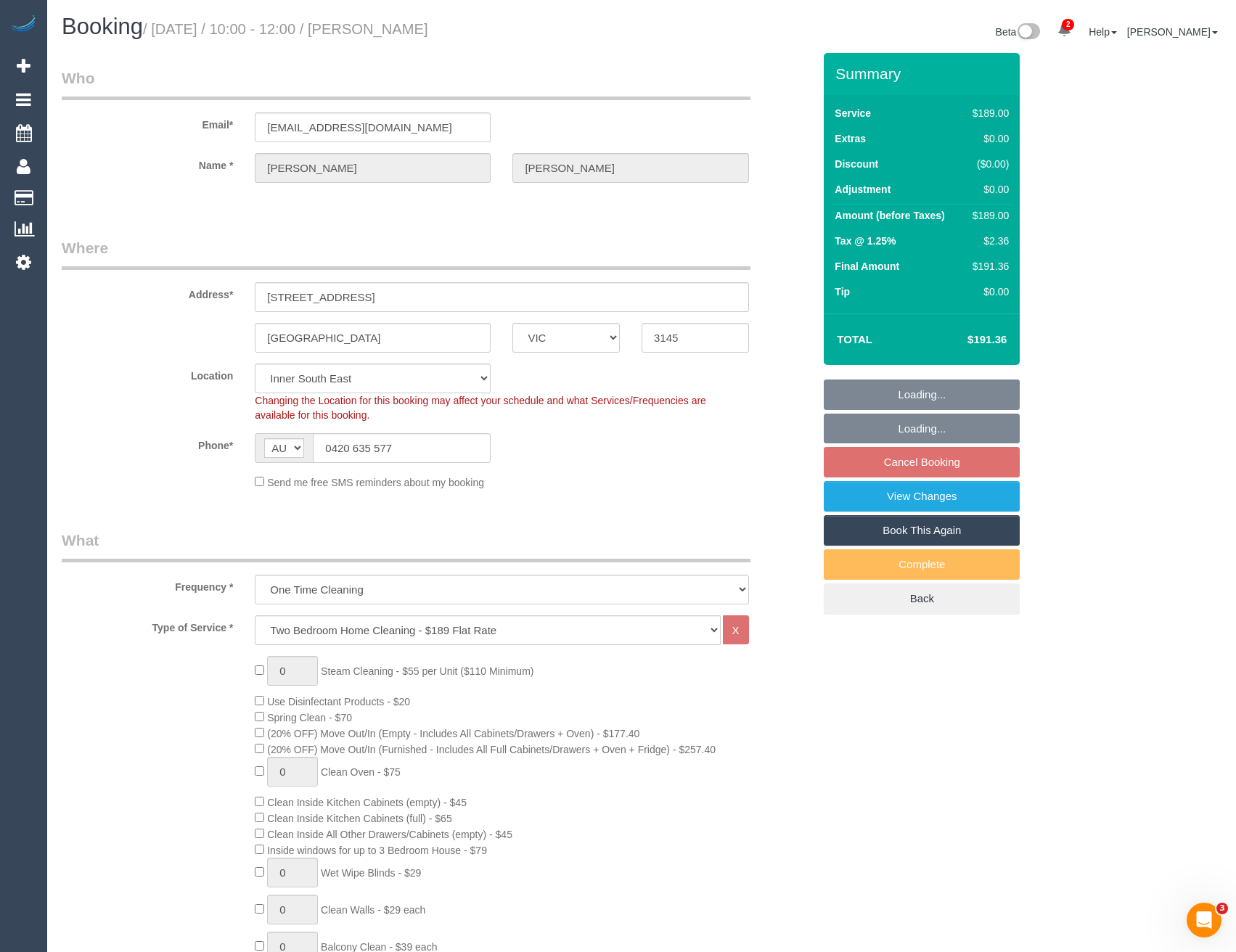
select select "object:1370"
select select "spot3"
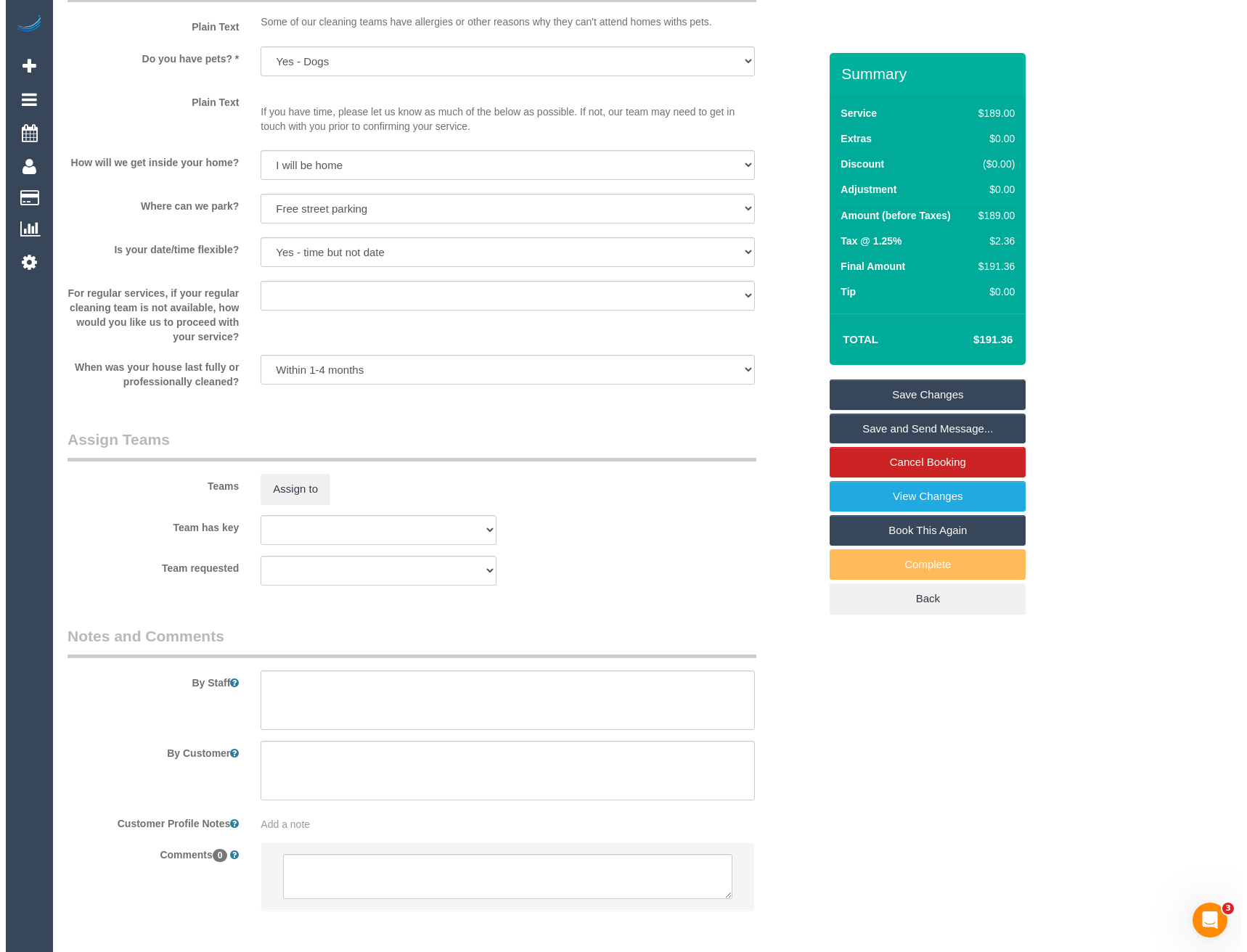
scroll to position [1815, 0]
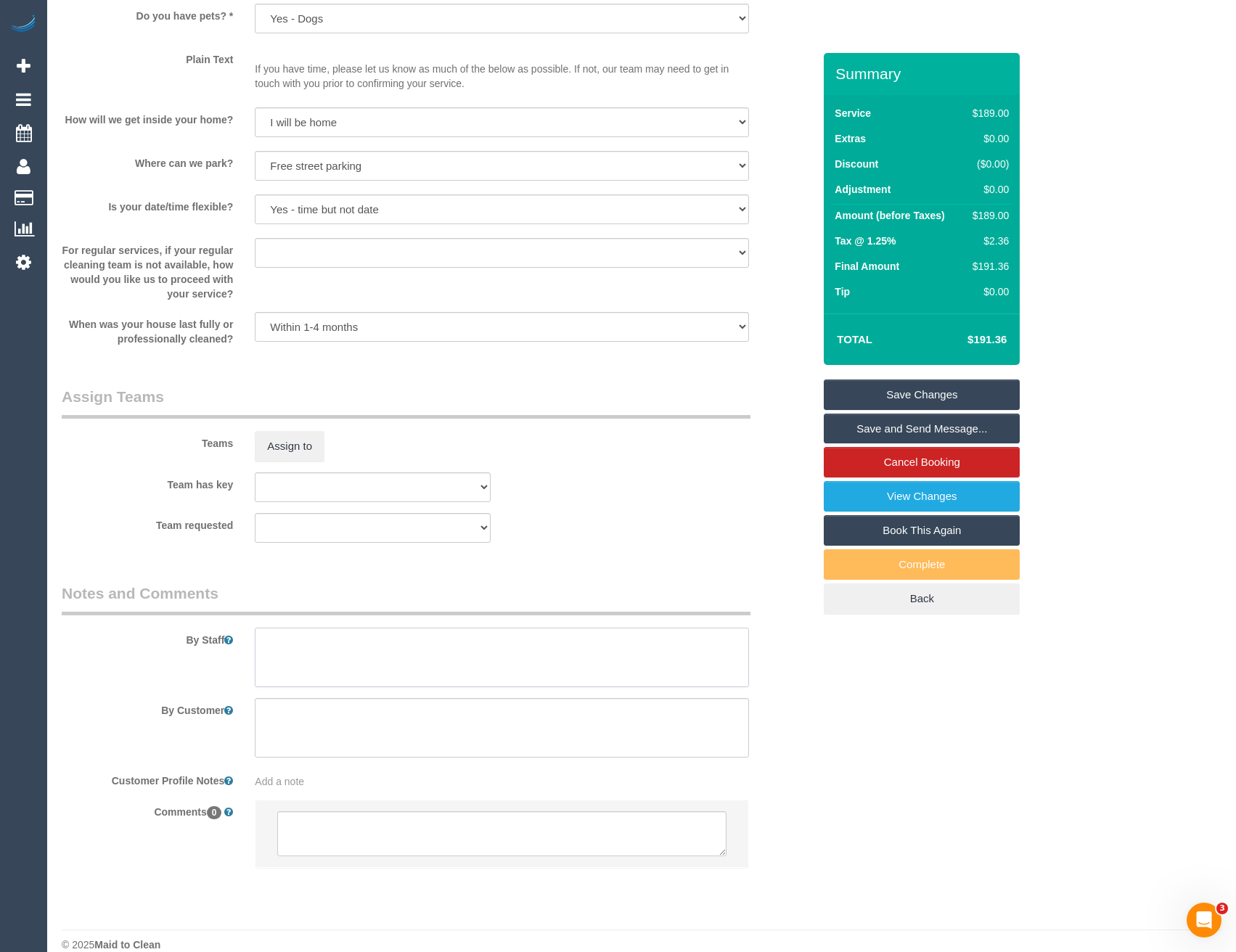
click at [312, 645] on textarea at bounding box center [502, 658] width 494 height 60
type textarea "Est 3 - 3.5 hours"
click at [290, 460] on button "Assign to" at bounding box center [289, 446] width 70 height 31
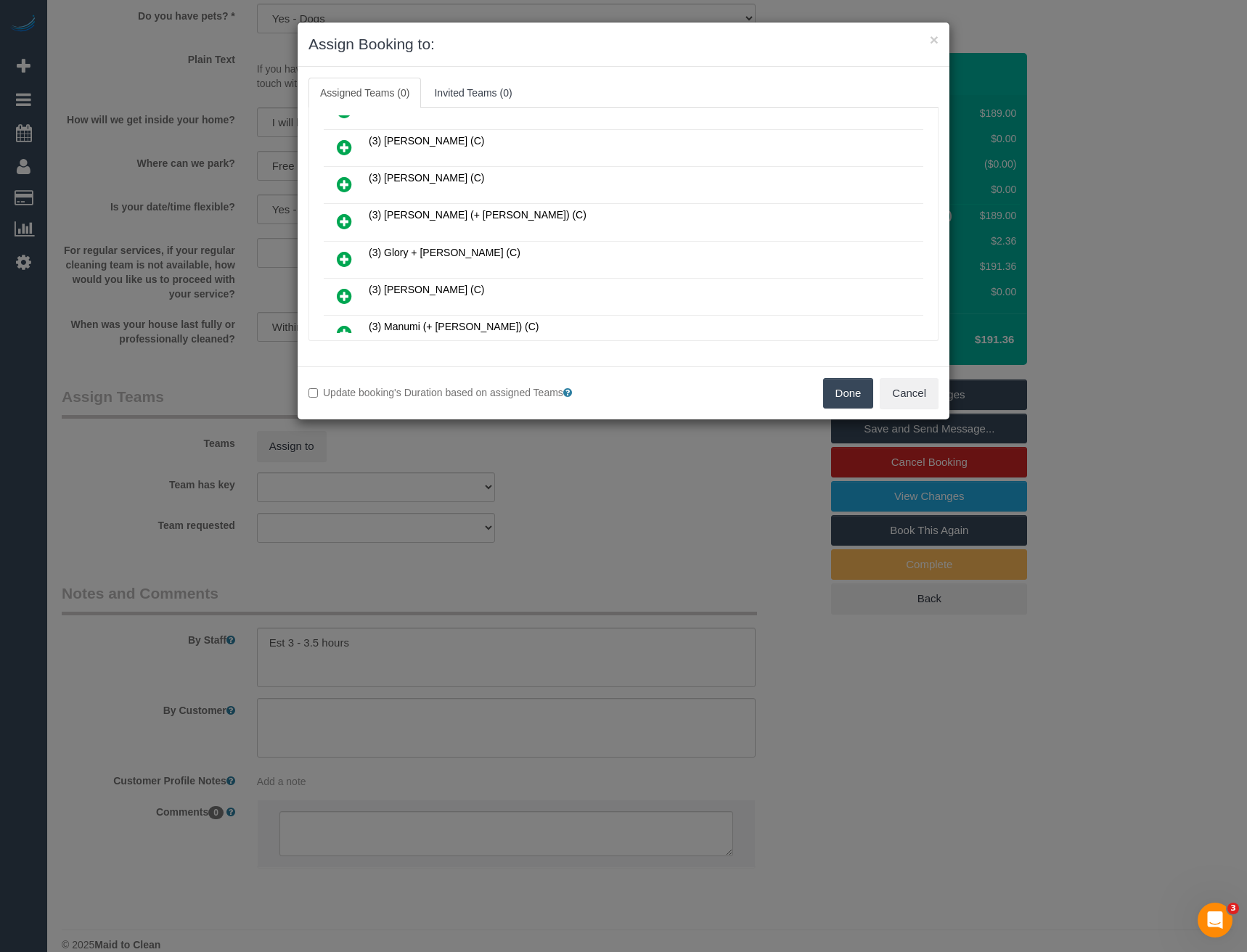
scroll to position [503, 0]
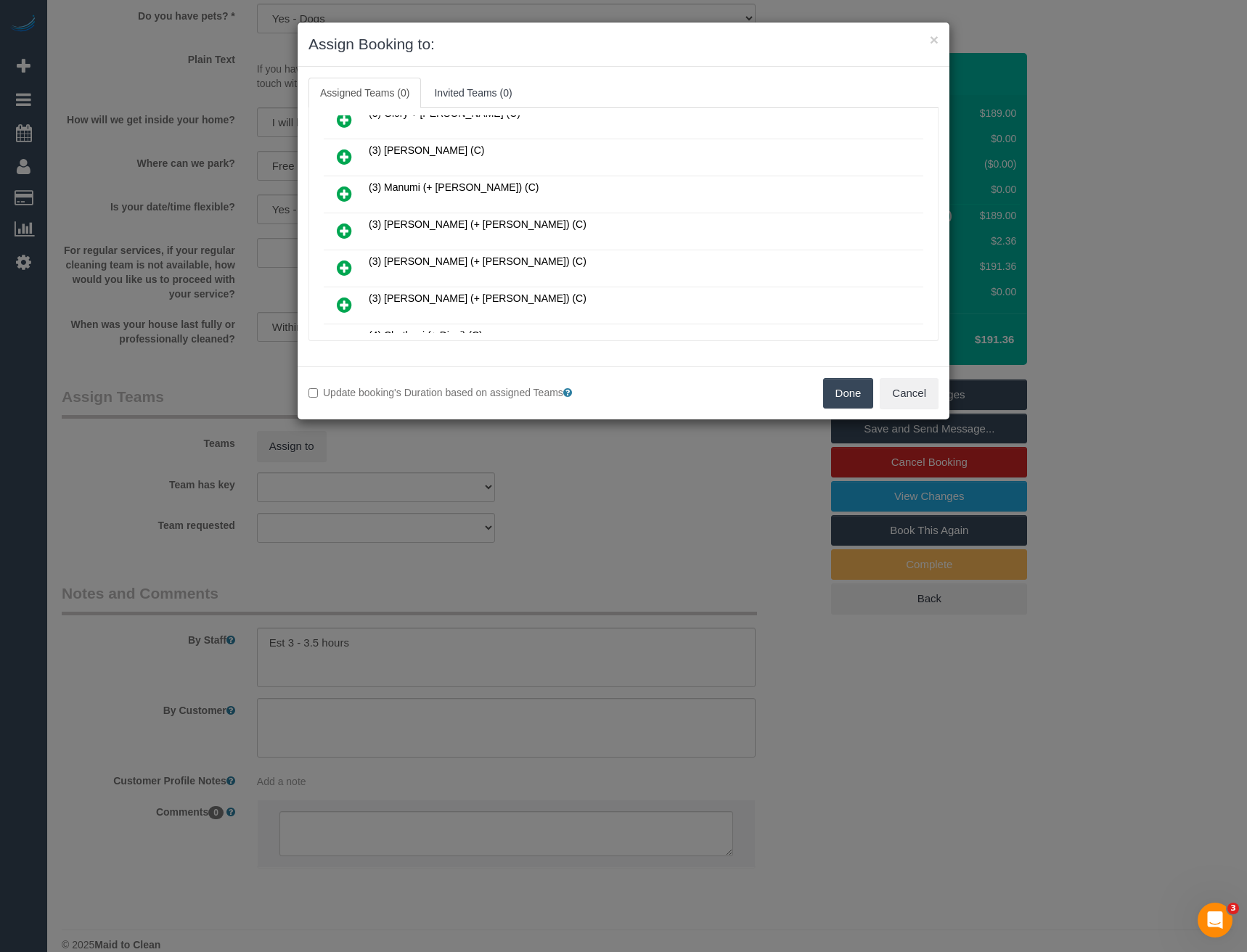
click at [347, 231] on icon at bounding box center [344, 231] width 15 height 18
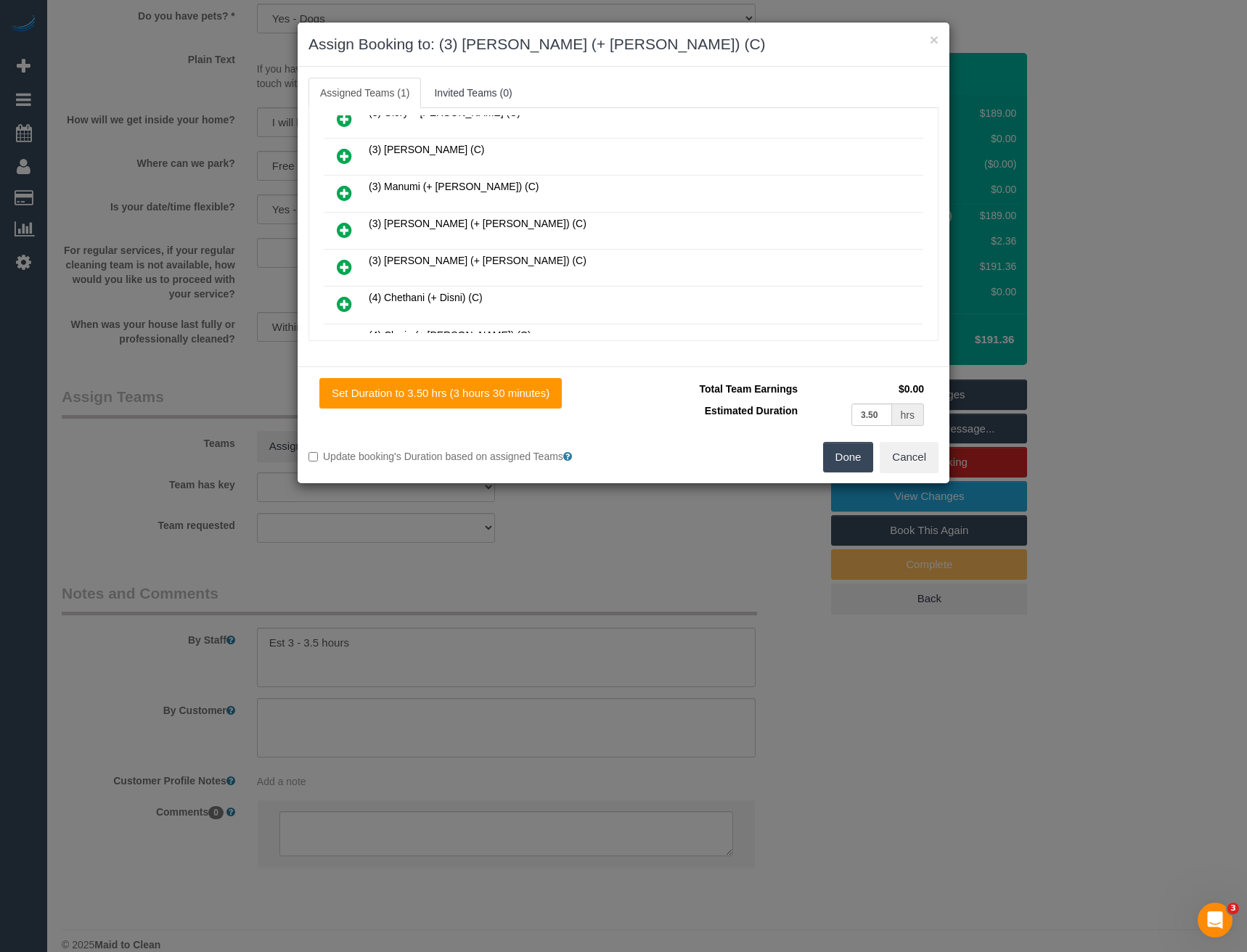
click at [346, 231] on icon at bounding box center [344, 230] width 15 height 18
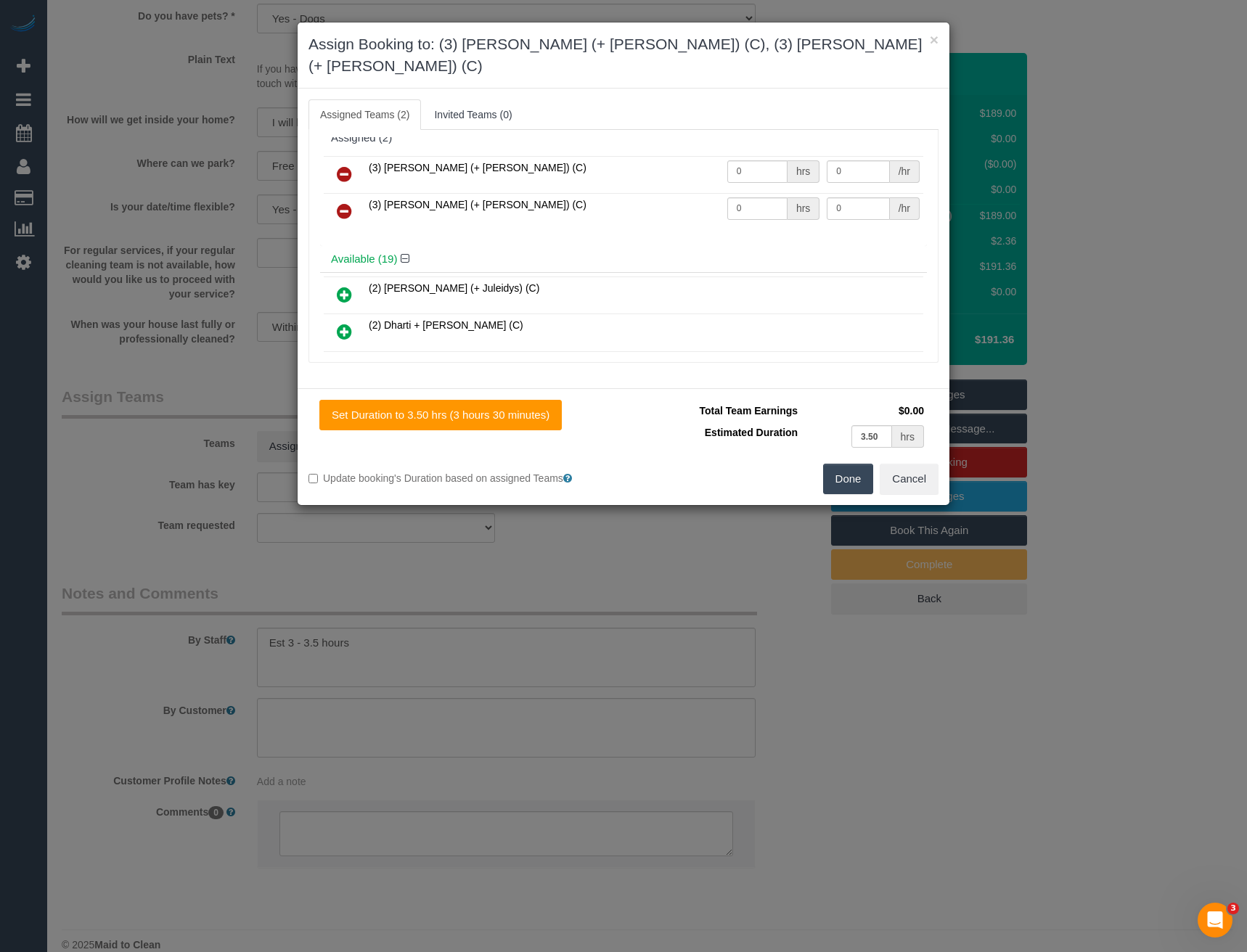
scroll to position [0, 0]
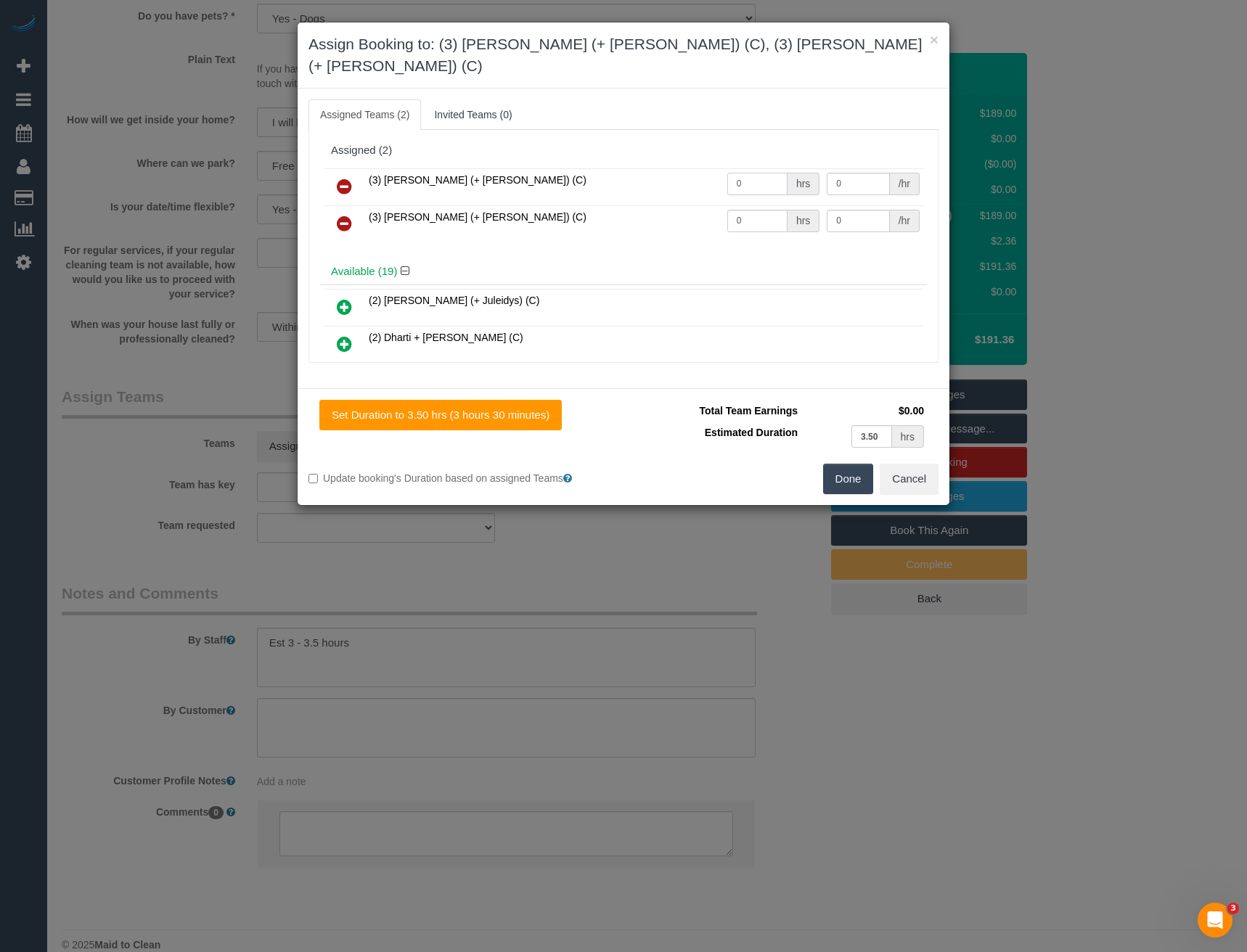
drag, startPoint x: 745, startPoint y: 166, endPoint x: 683, endPoint y: 164, distance: 62.0
click at [687, 173] on tr "(3) [PERSON_NAME] (+ [PERSON_NAME]) (C) 0 hrs 0 /hr" at bounding box center [624, 187] width 600 height 37
type input "1"
type input "60"
drag, startPoint x: 749, startPoint y: 196, endPoint x: 706, endPoint y: 195, distance: 43.0
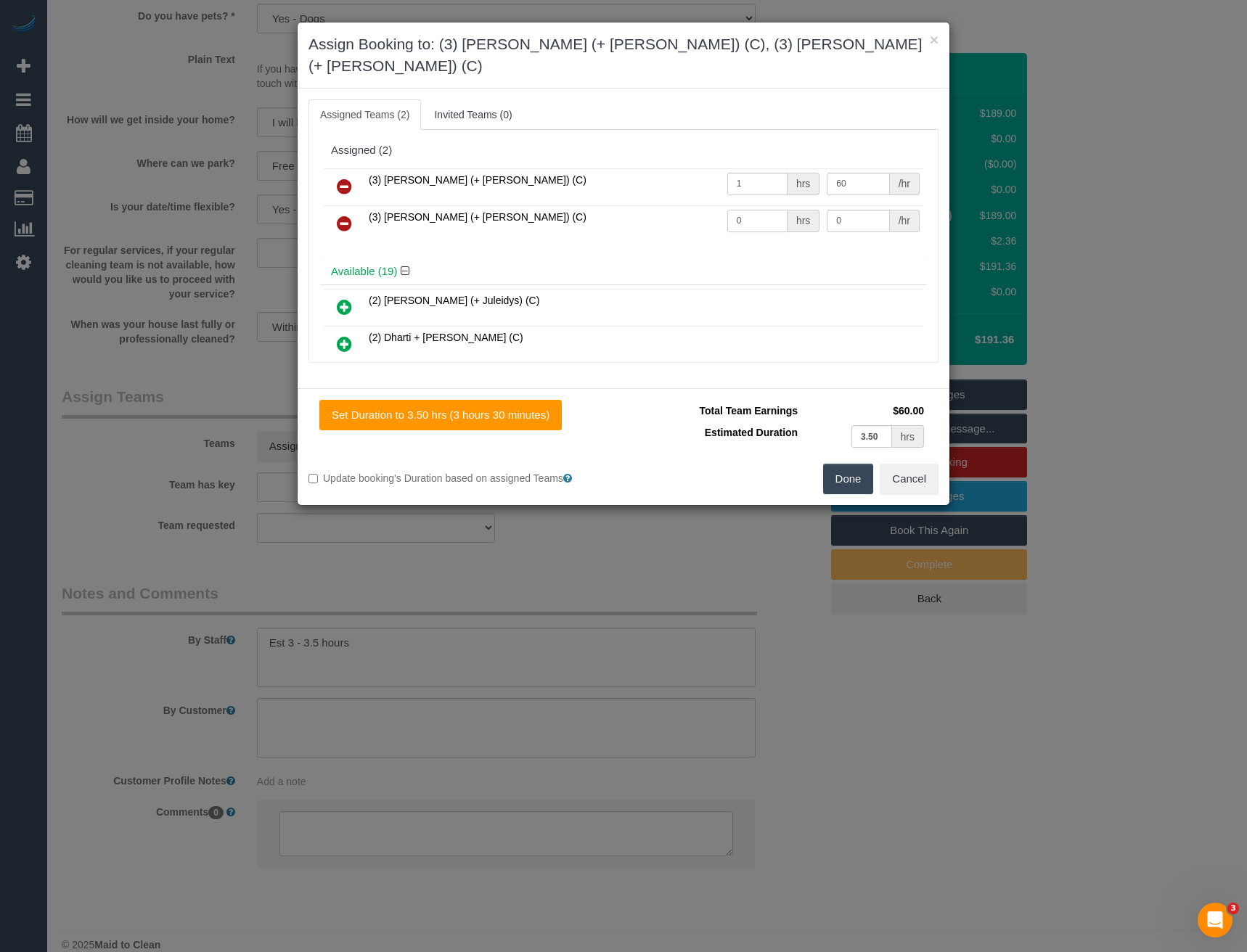
click at [712, 205] on tr "(3) [PERSON_NAME] (+ [PERSON_NAME]) (C) 0 hrs 0 /hr" at bounding box center [624, 224] width 600 height 37
type input "1"
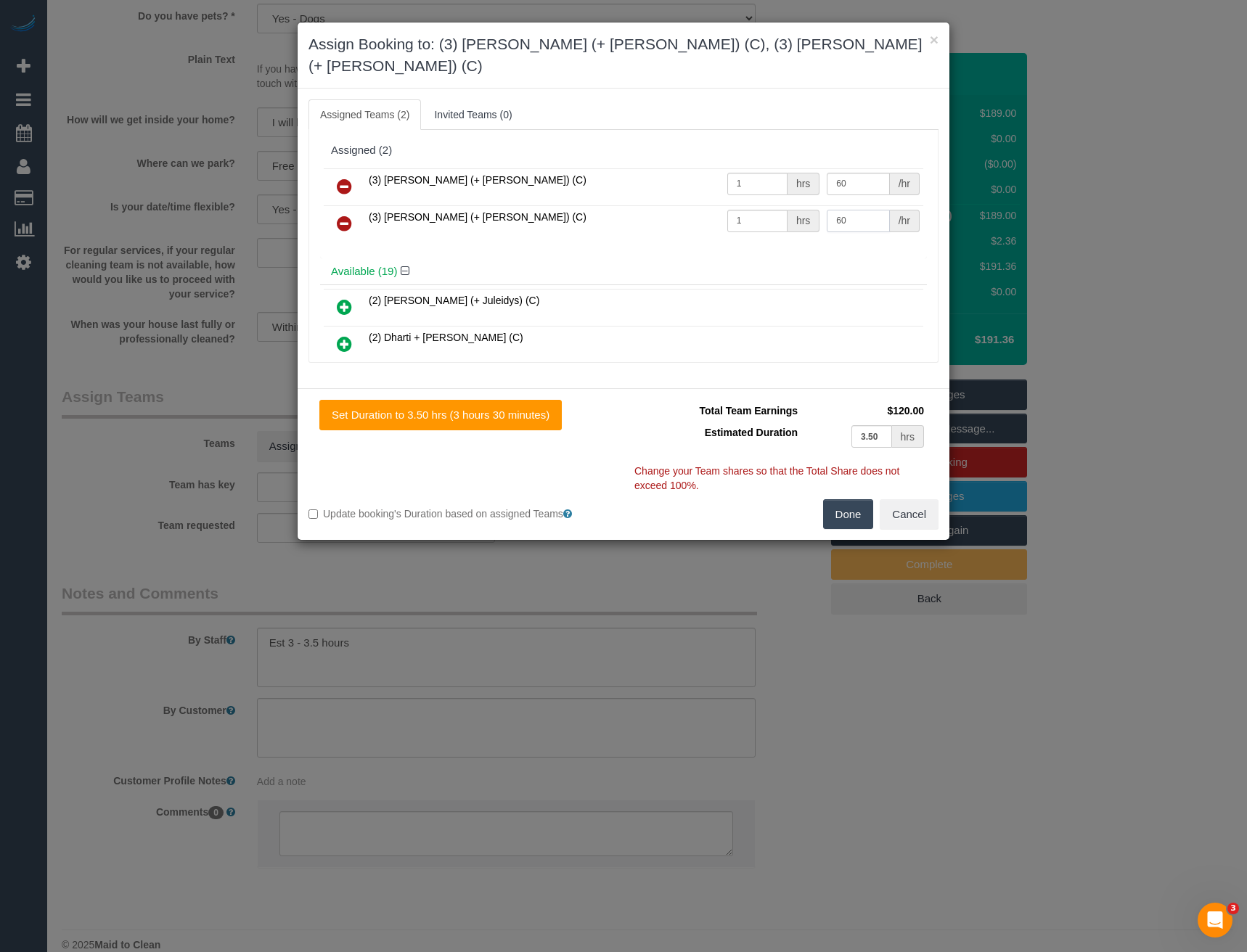
type input "60"
click at [839, 499] on button "Done" at bounding box center [848, 515] width 51 height 31
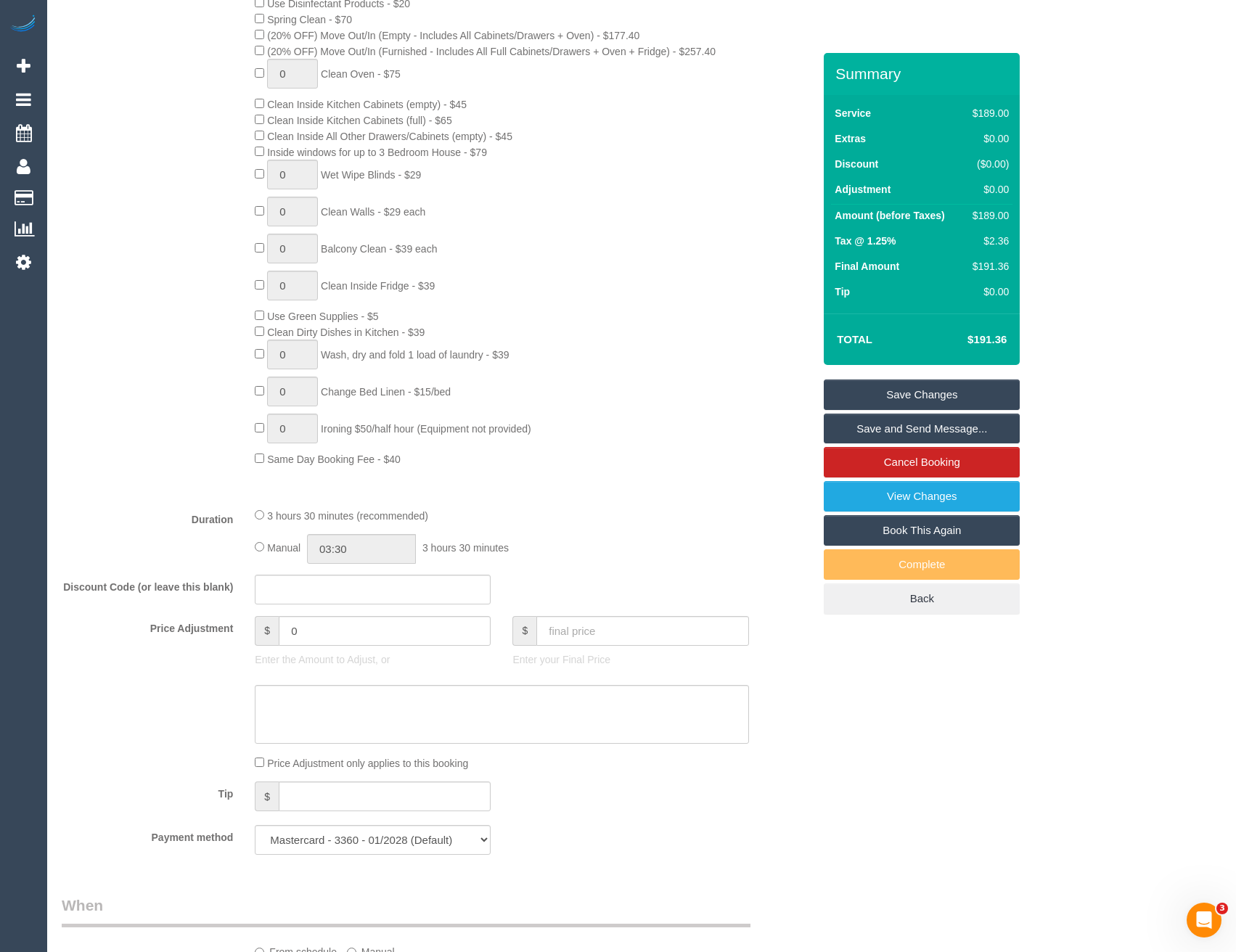
scroll to position [675, 0]
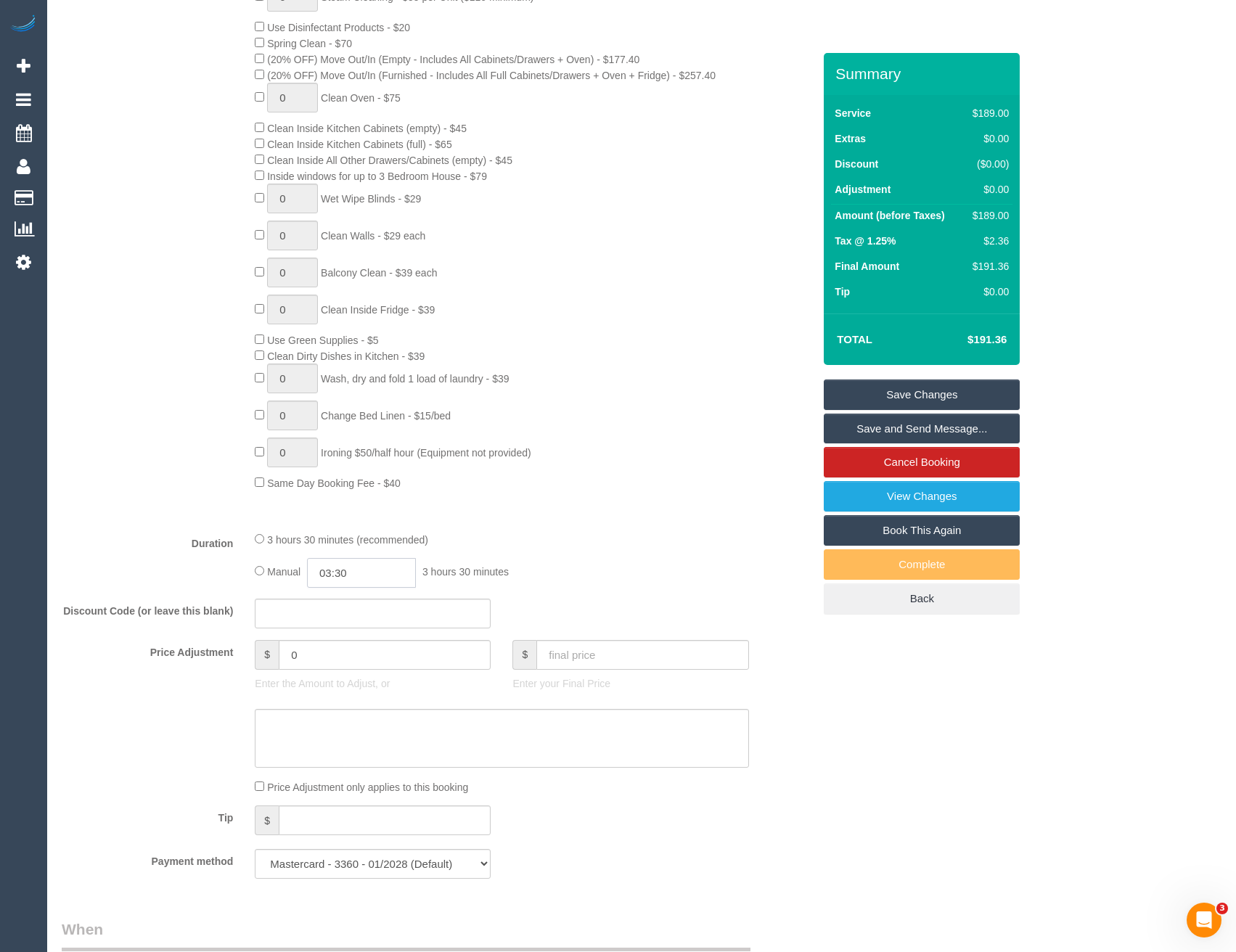
click at [366, 571] on input "03:30" at bounding box center [361, 572] width 109 height 30
click at [349, 629] on li "01:30" at bounding box center [346, 628] width 64 height 18
click at [379, 585] on input "01:30" at bounding box center [361, 572] width 109 height 30
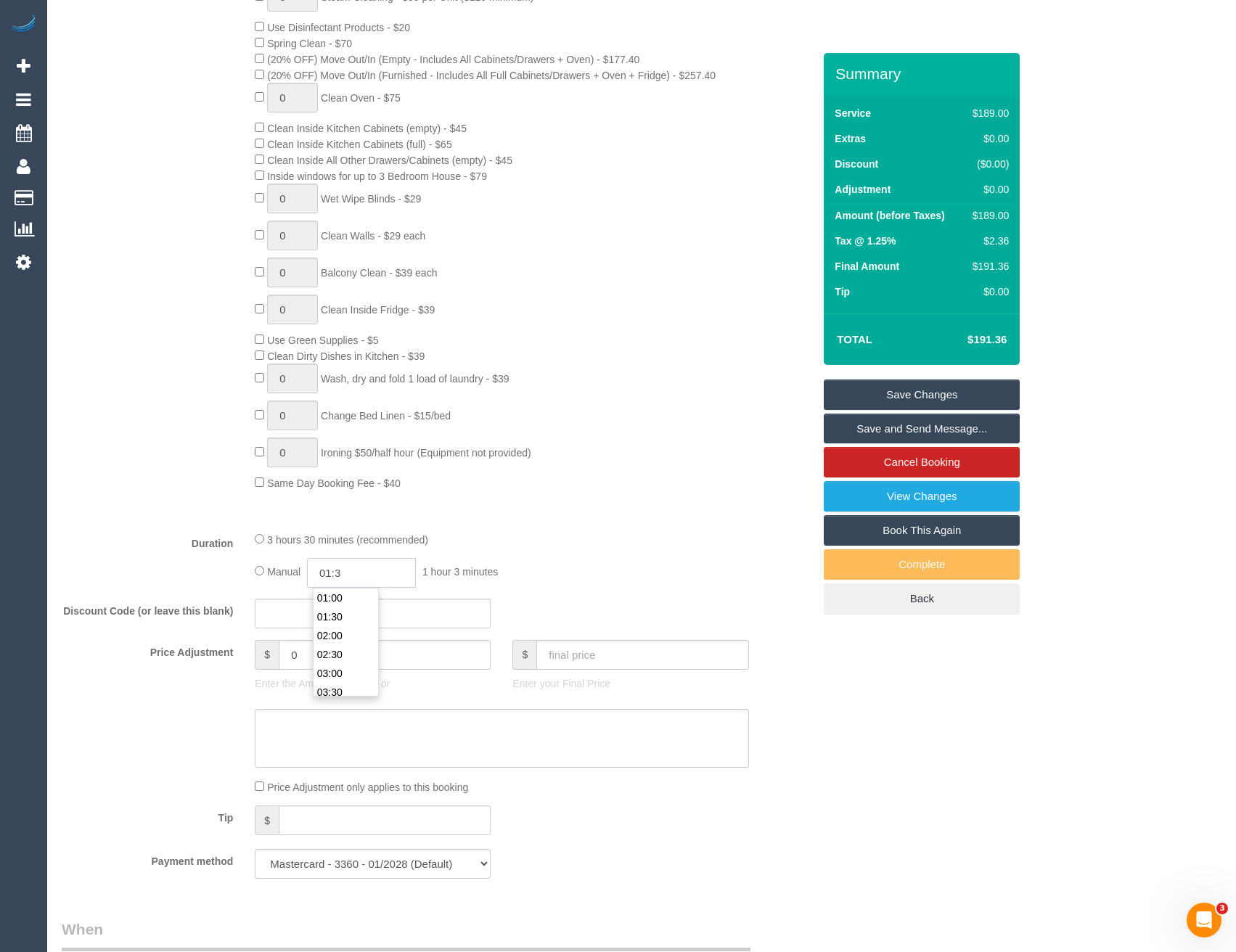
type input "01:"
select select "spot24"
select select "spot45"
type input "01:4"
select select "spot66"
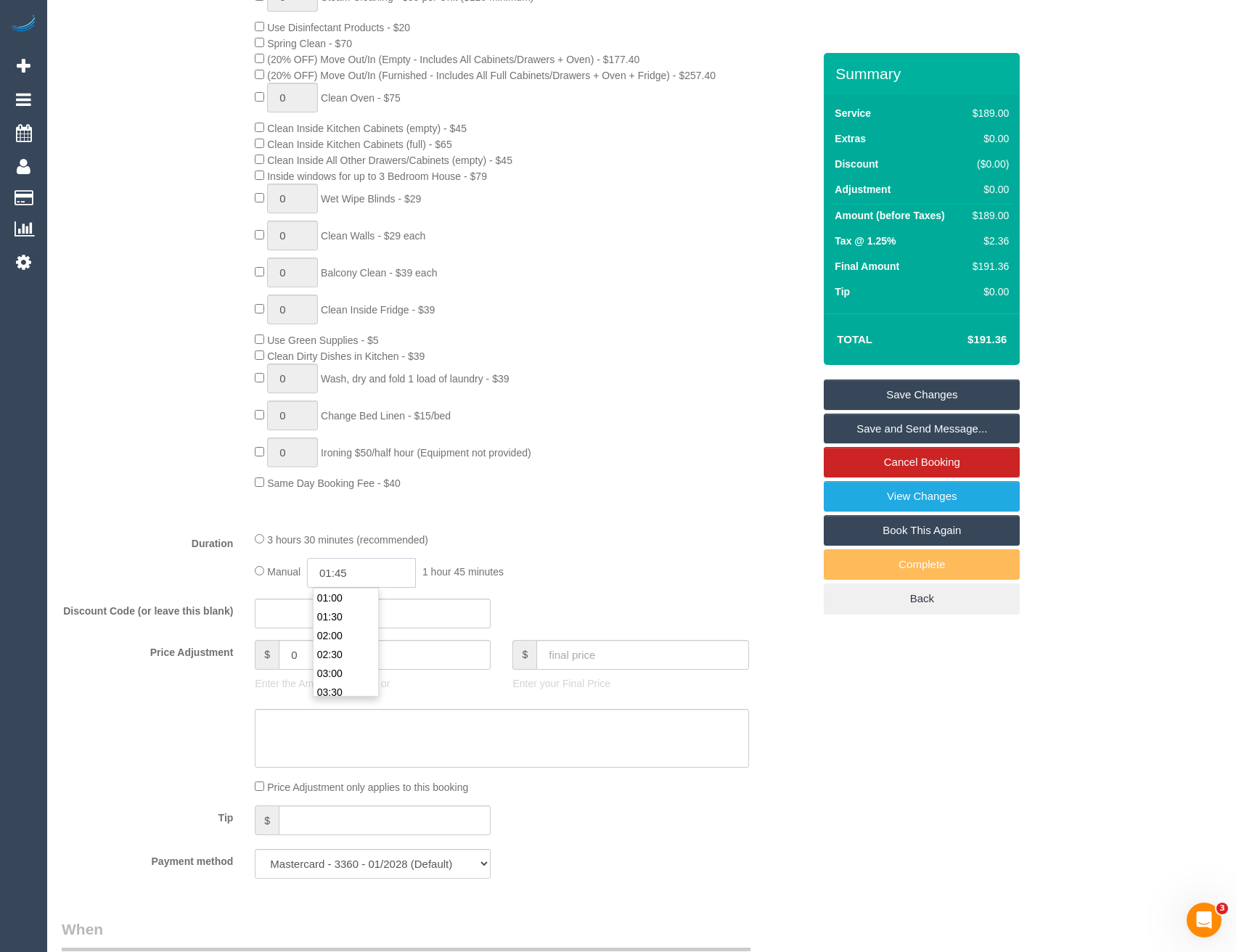
type input "01:45"
click at [694, 495] on div "Type of Service * Hourly Service - $70/h Hourly Service - $65/h Hourly Service …" at bounding box center [437, 230] width 751 height 578
select select "spot87"
select select "spot108"
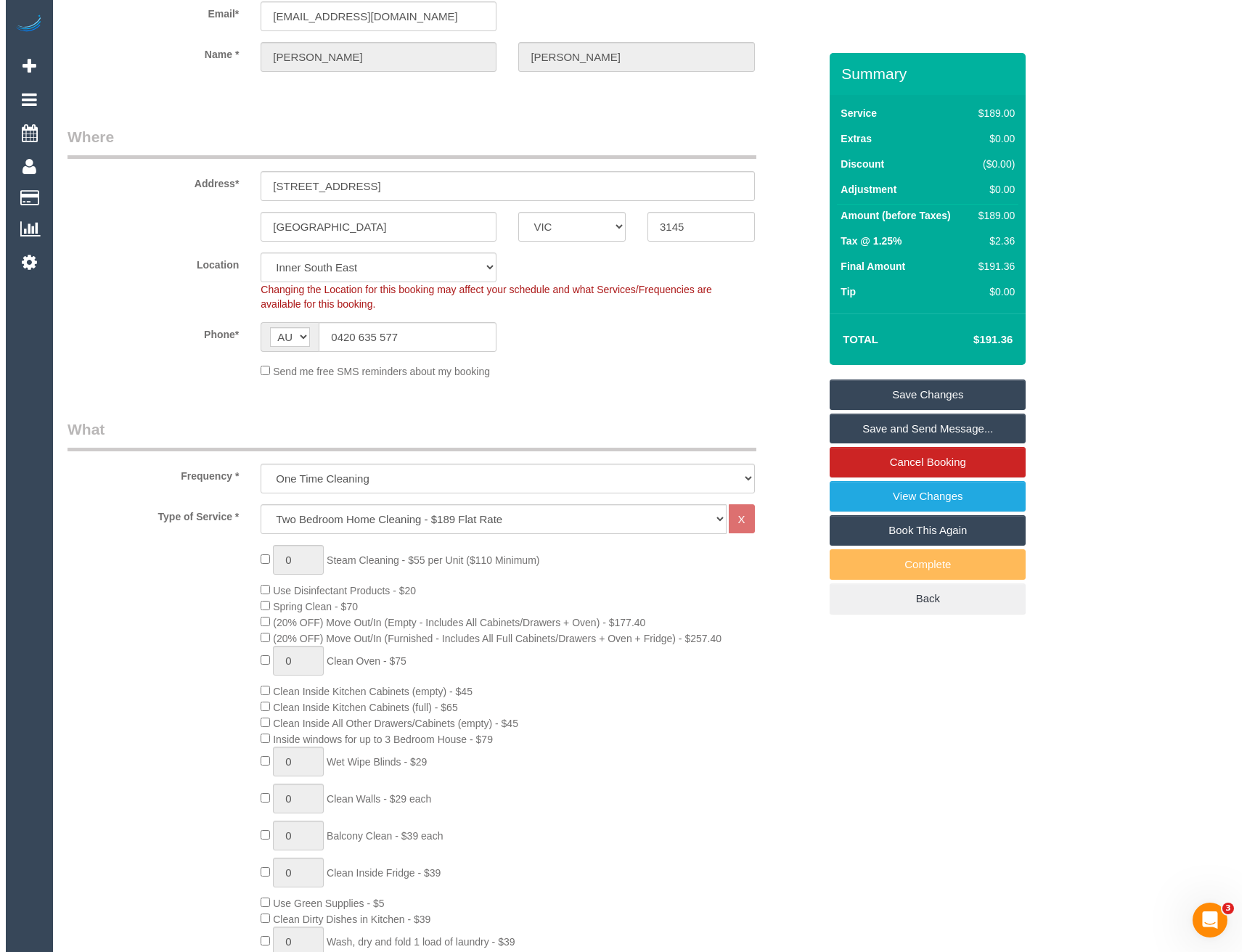
scroll to position [0, 0]
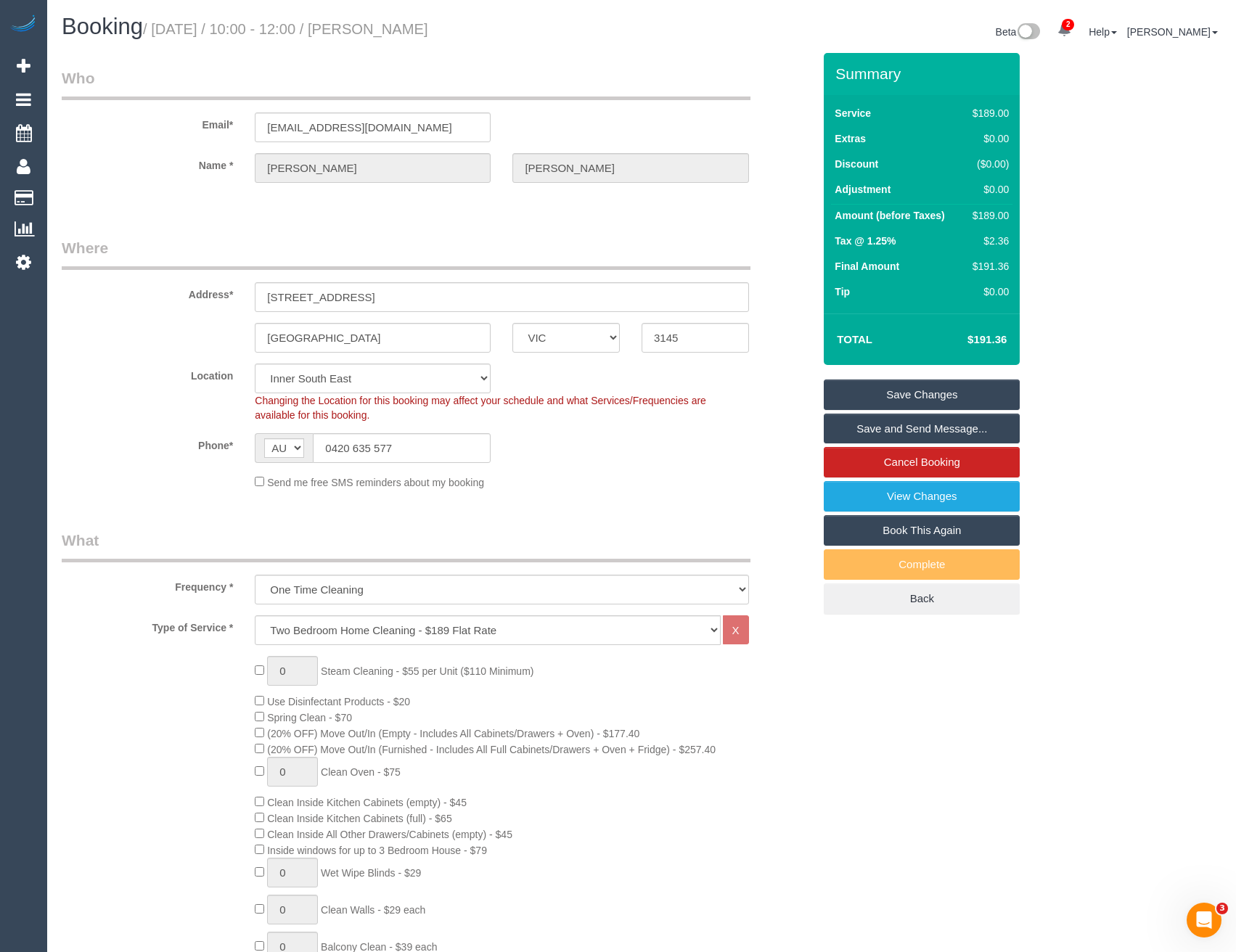
click at [869, 421] on link "Save and Send Message..." at bounding box center [922, 429] width 196 height 31
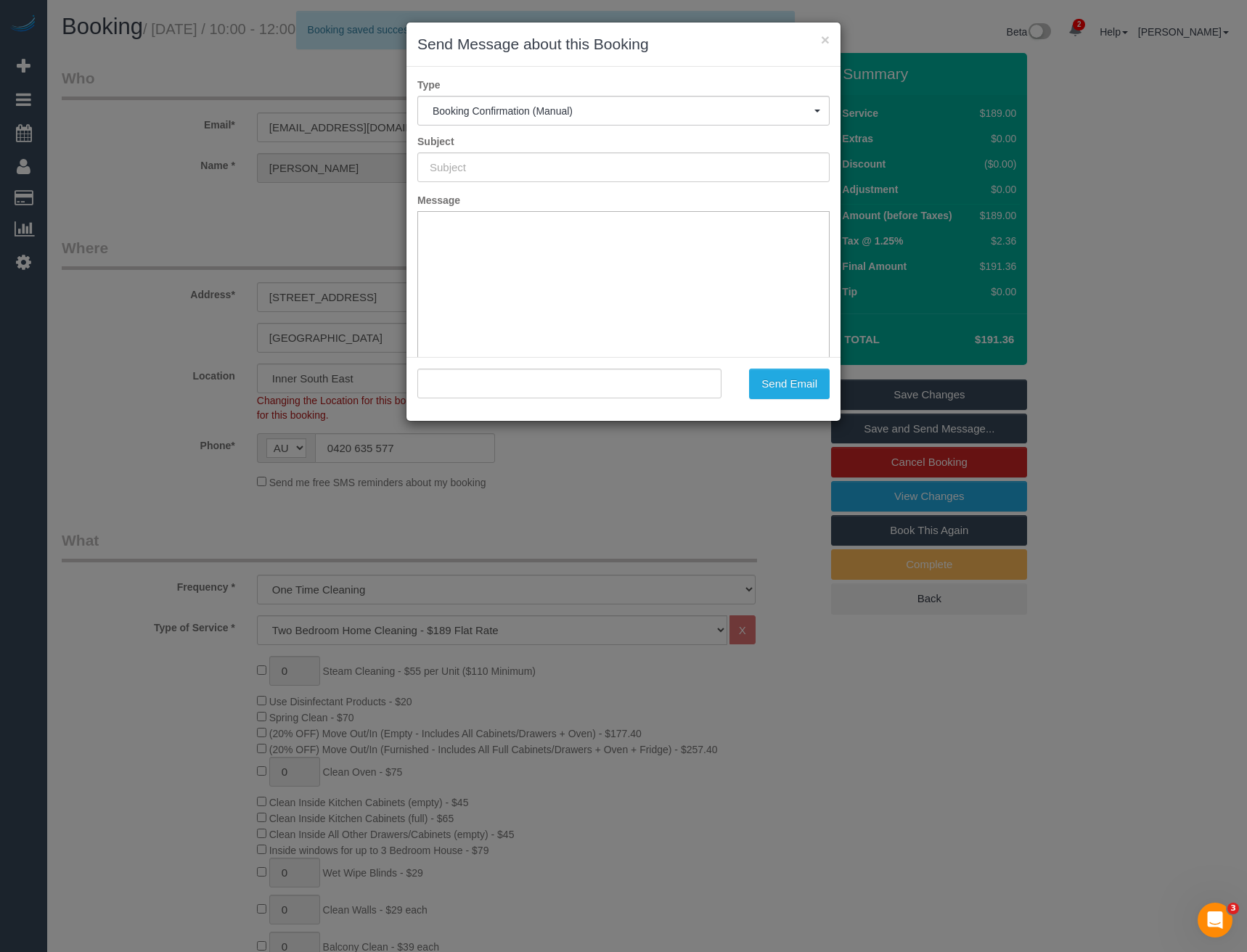
type input "Booking Confirmed"
type input ""[PERSON_NAME]" <[EMAIL_ADDRESS][DOMAIN_NAME]>"
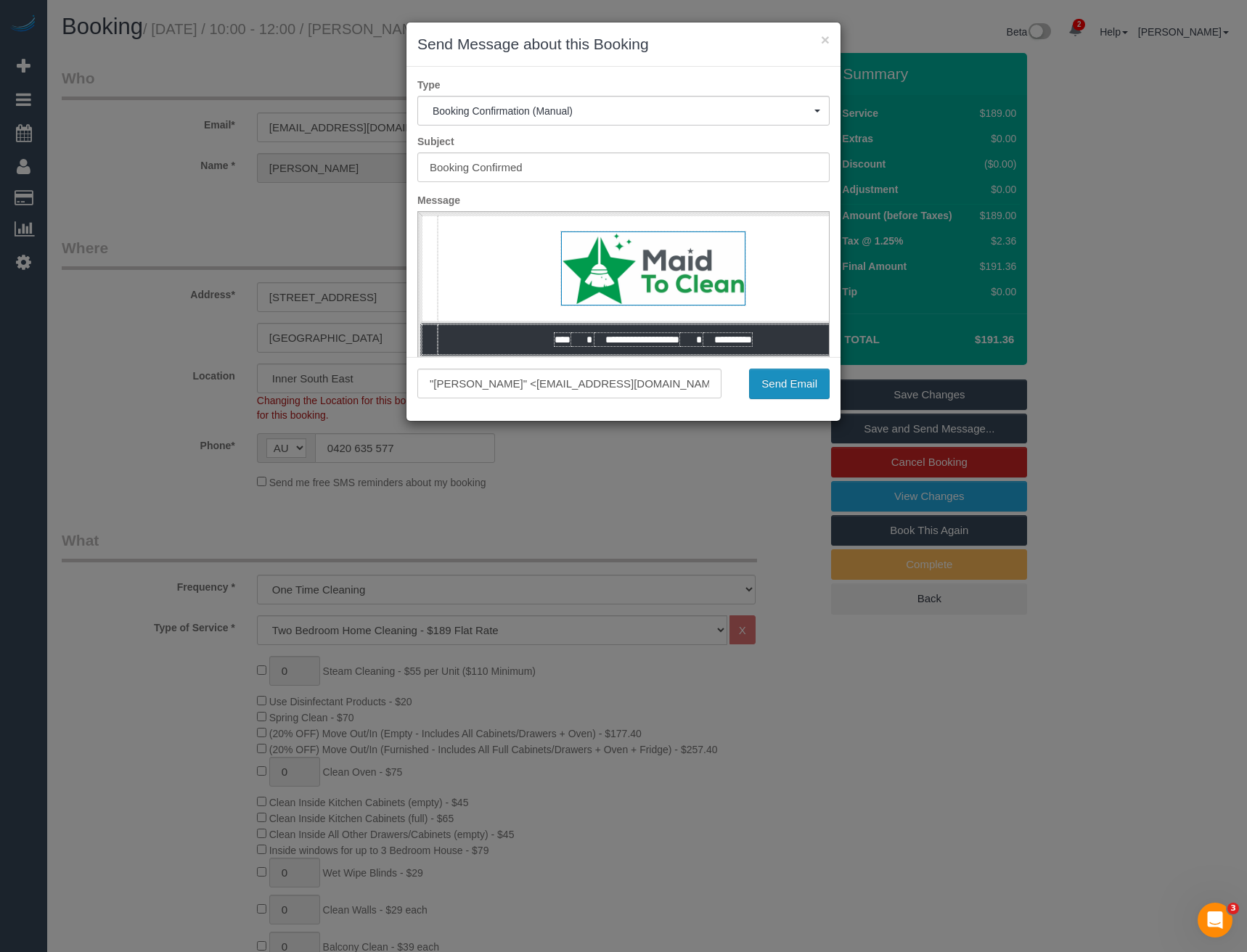
click at [773, 386] on button "Send Email" at bounding box center [790, 384] width 80 height 31
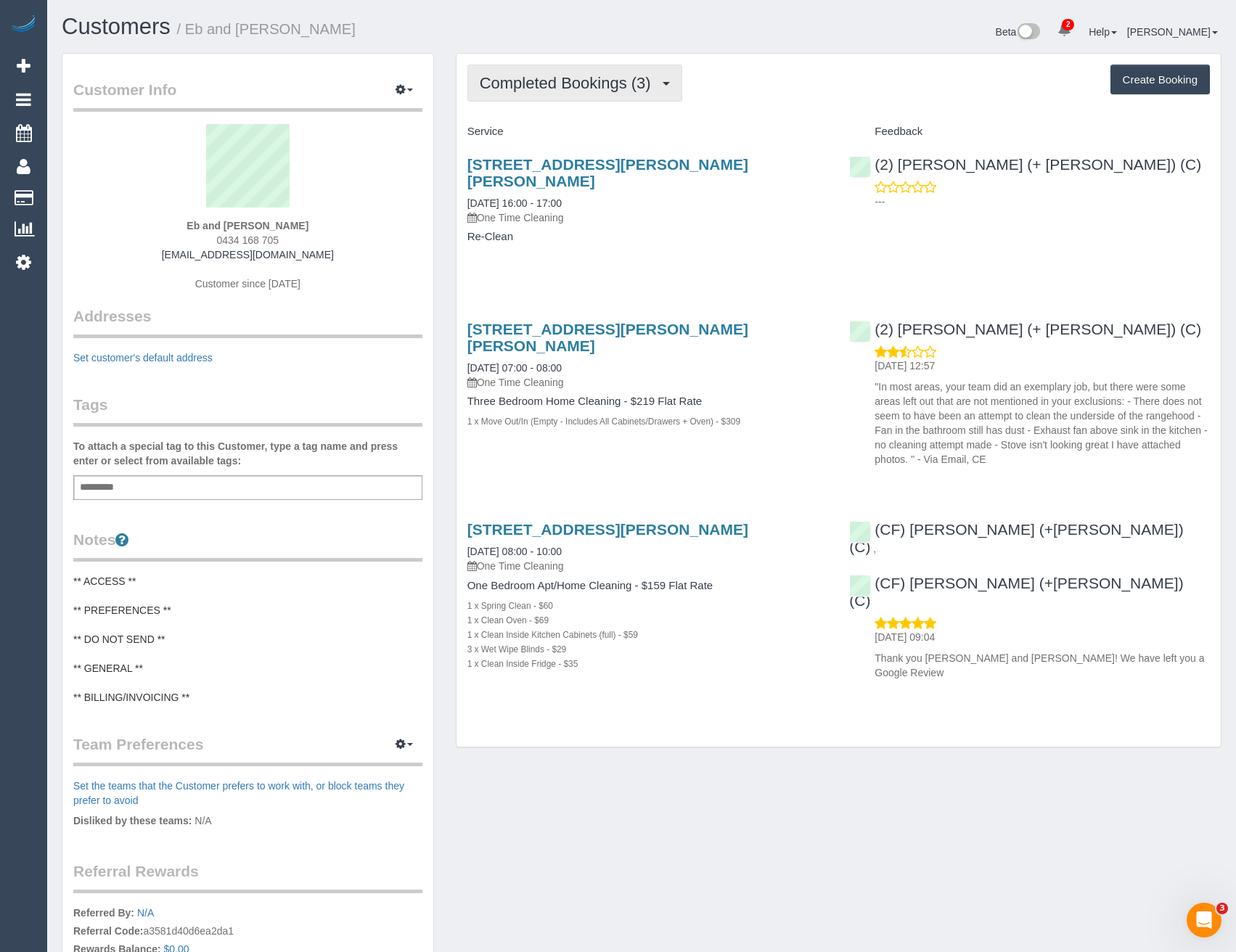
click at [612, 87] on span "Completed Bookings (3)" at bounding box center [569, 83] width 179 height 18
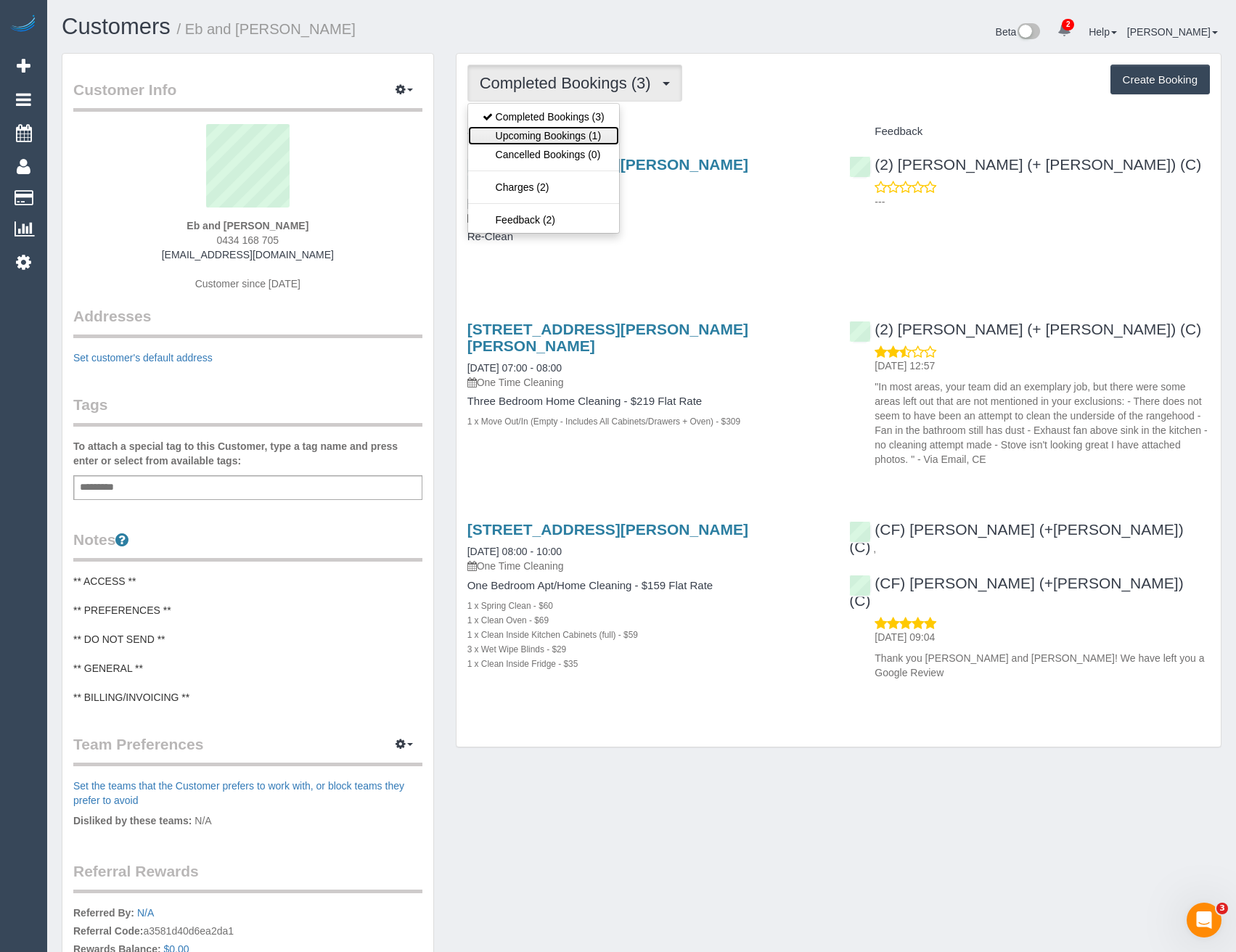
click at [609, 135] on link "Upcoming Bookings (1)" at bounding box center [544, 135] width 151 height 18
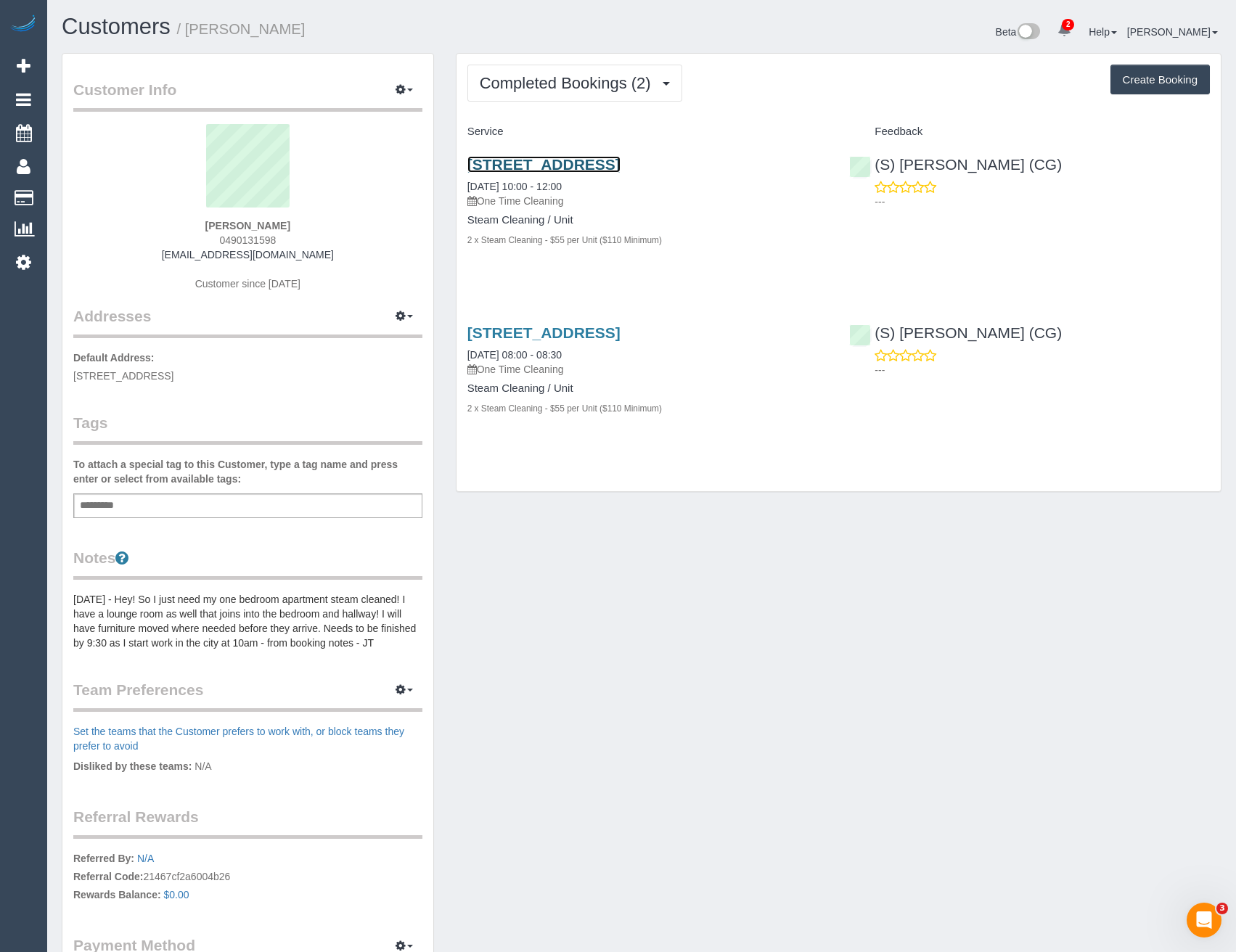
click at [608, 166] on link "[STREET_ADDRESS]" at bounding box center [544, 164] width 153 height 17
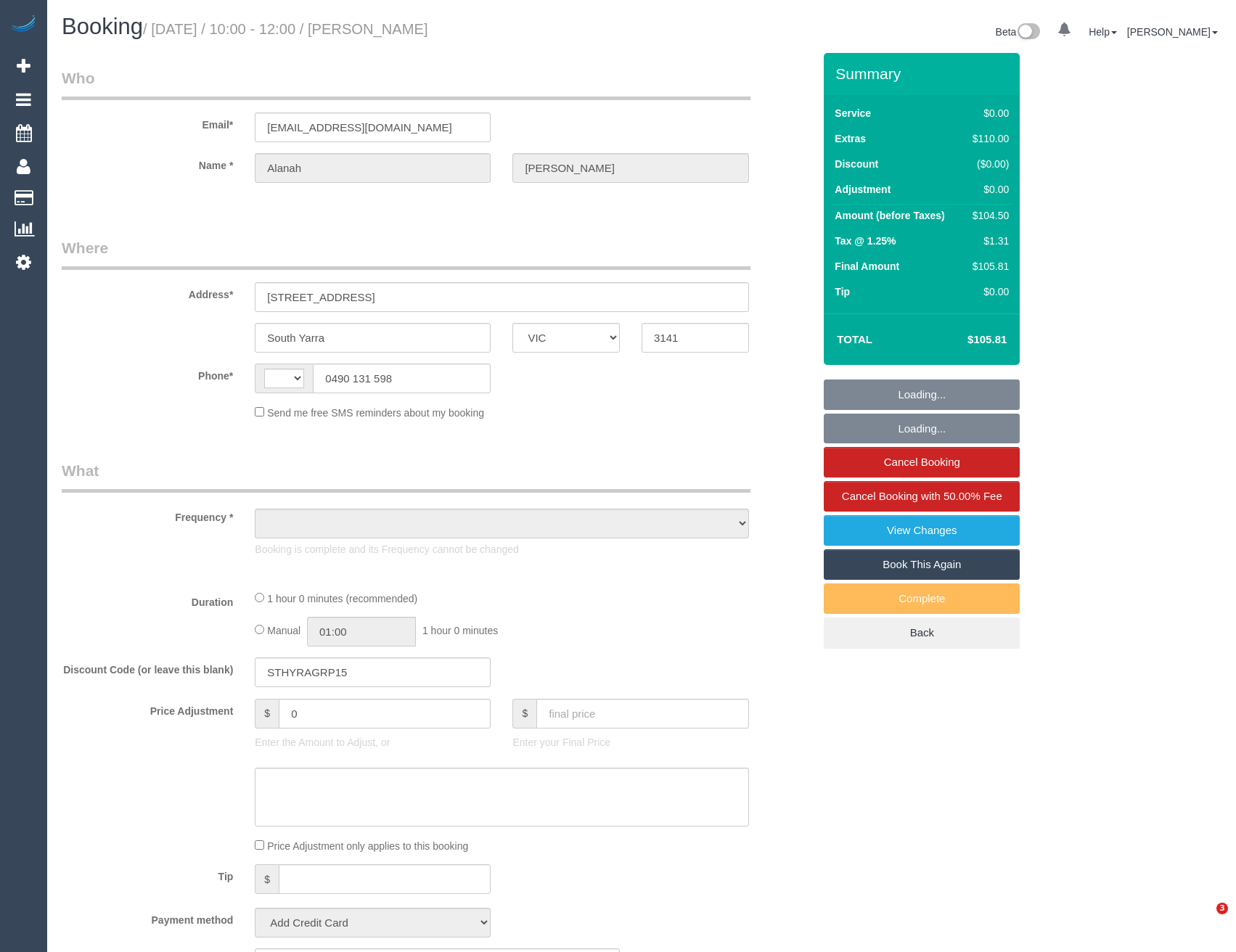
select select "VIC"
select select "string:AU"
select select "object:600"
select select "string:stripe-pm_1Qt76V2GScqysDRVjwtgFsVn"
select select "number:28"
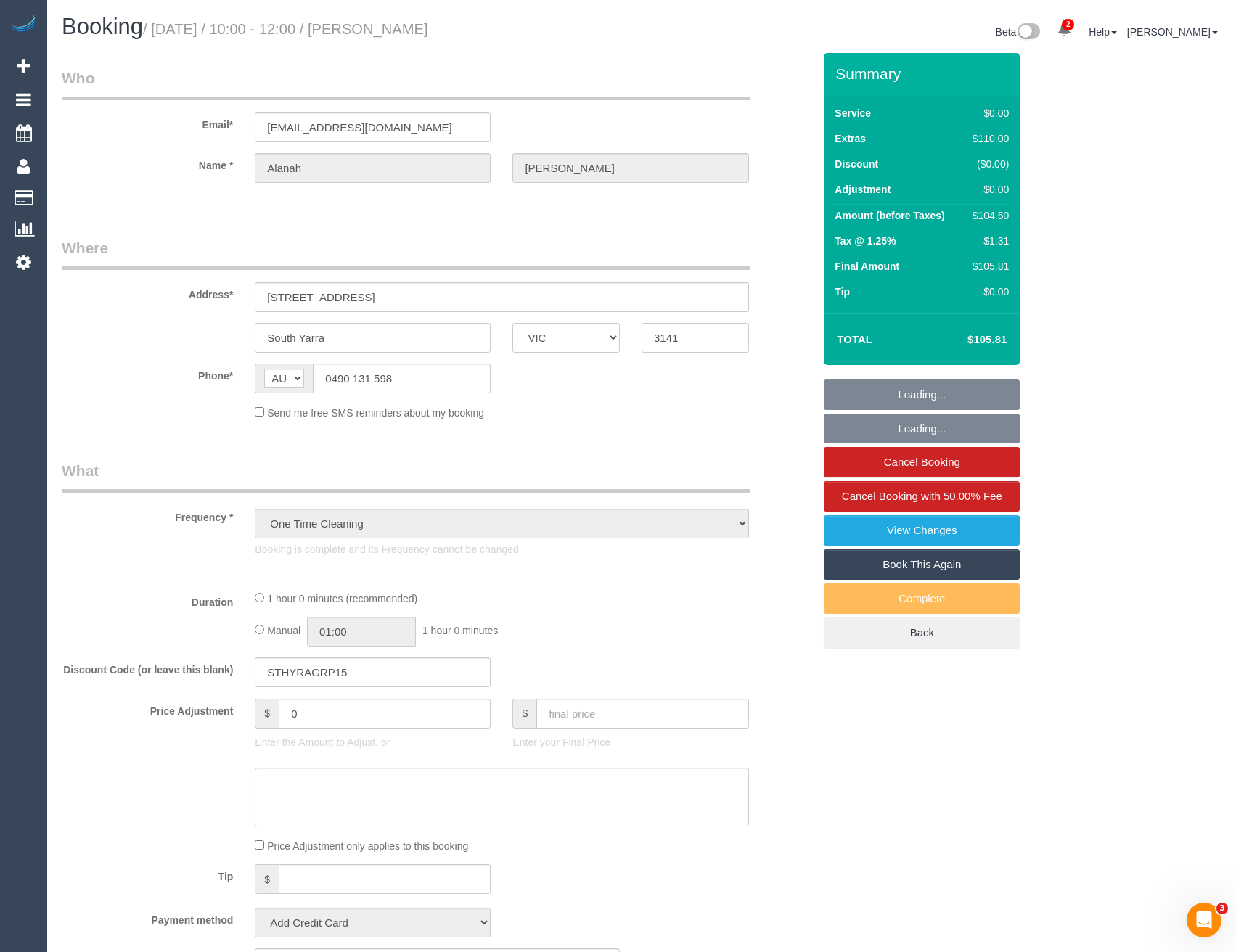
select select "number:14"
select select "number:19"
select select "number:25"
select select "number:33"
select select "number:26"
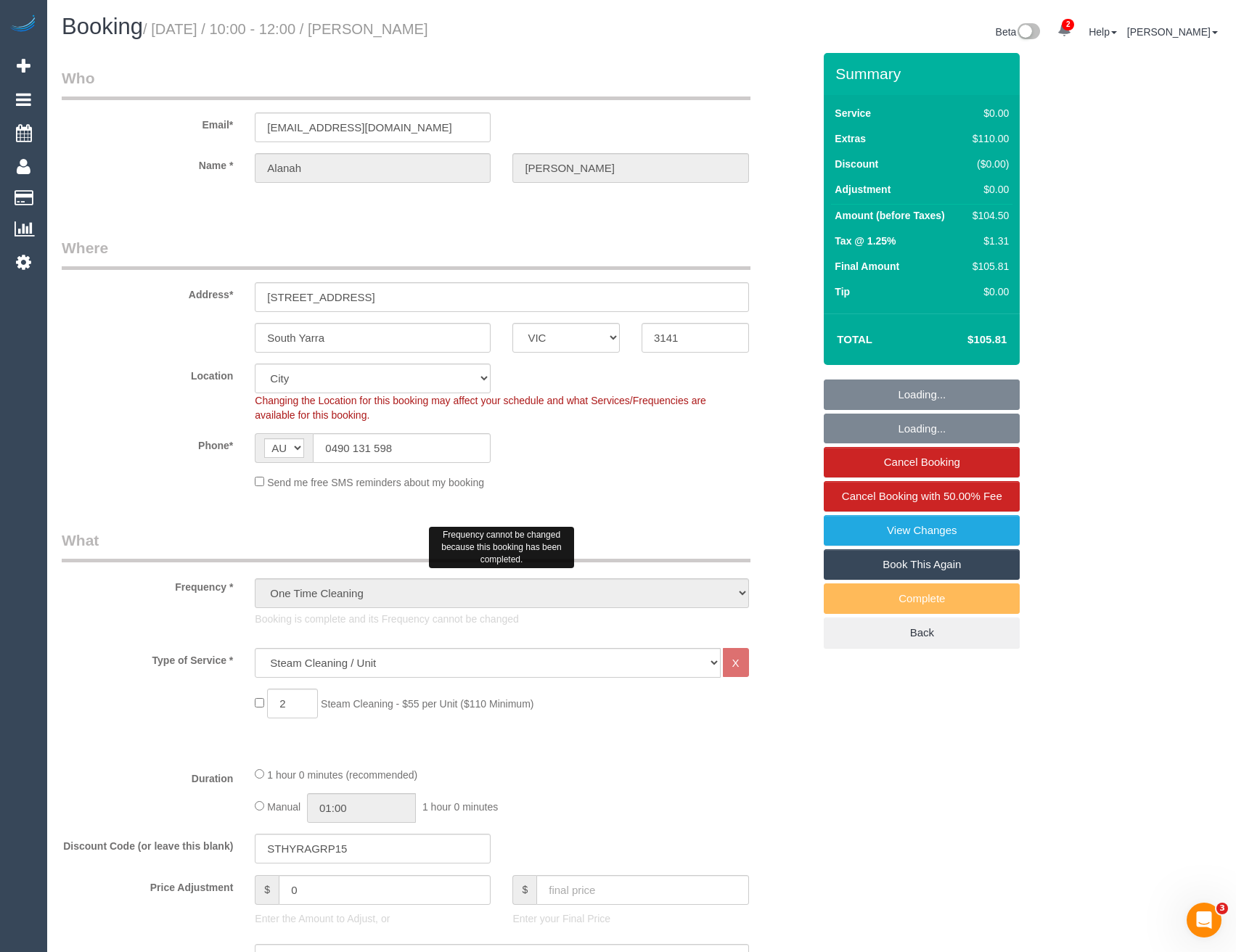
select select "spot1"
select select "object:1209"
